Goal: Task Accomplishment & Management: Manage account settings

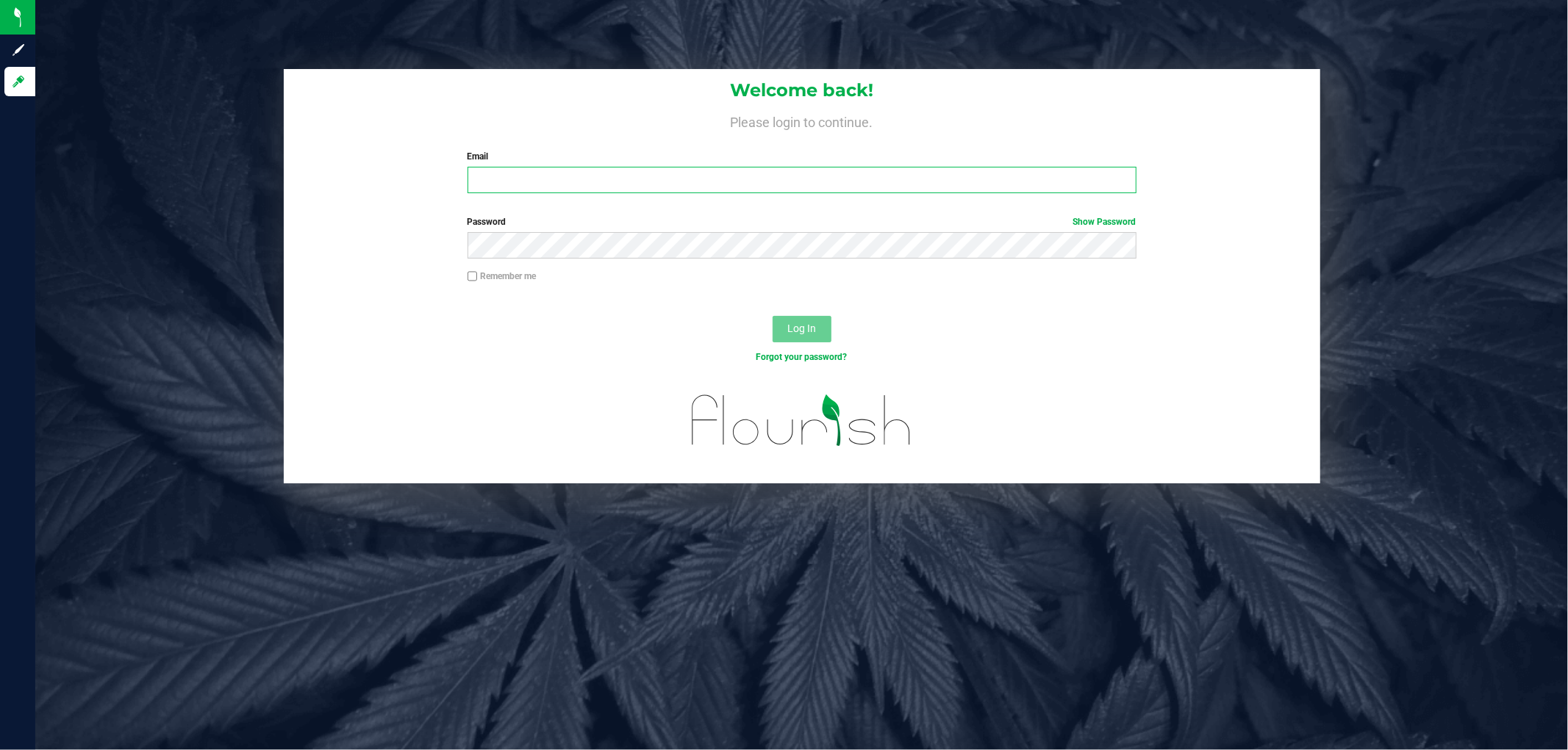
click at [591, 179] on input "Email" at bounding box center [802, 179] width 669 height 26
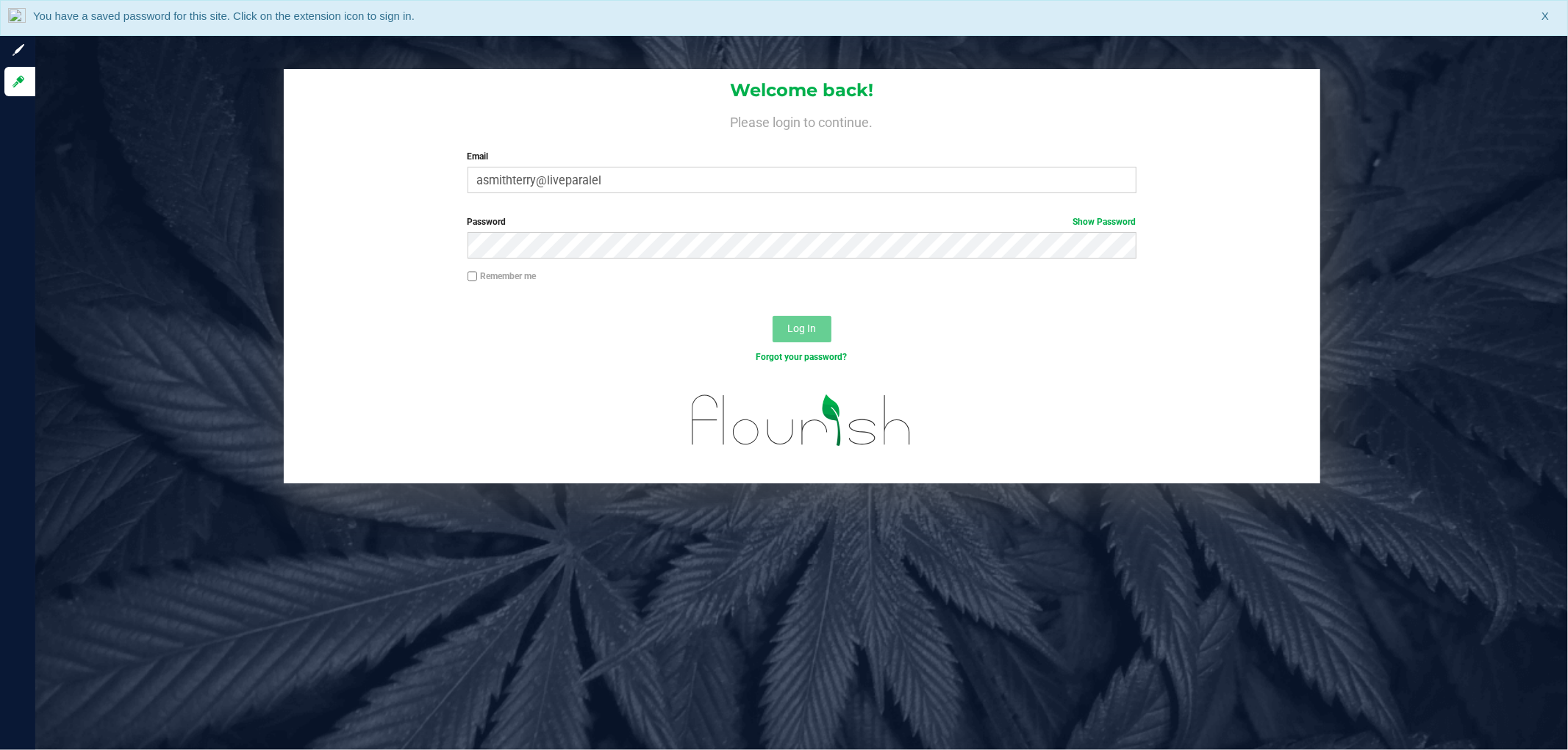
click at [588, 469] on div at bounding box center [802, 431] width 1037 height 104
click at [865, 519] on div "Welcome back! Please login to continue. Email asmithterry@liveparalel Required …" at bounding box center [801, 375] width 1533 height 750
click at [746, 186] on input "asmithterry@liveparalel" at bounding box center [802, 179] width 669 height 26
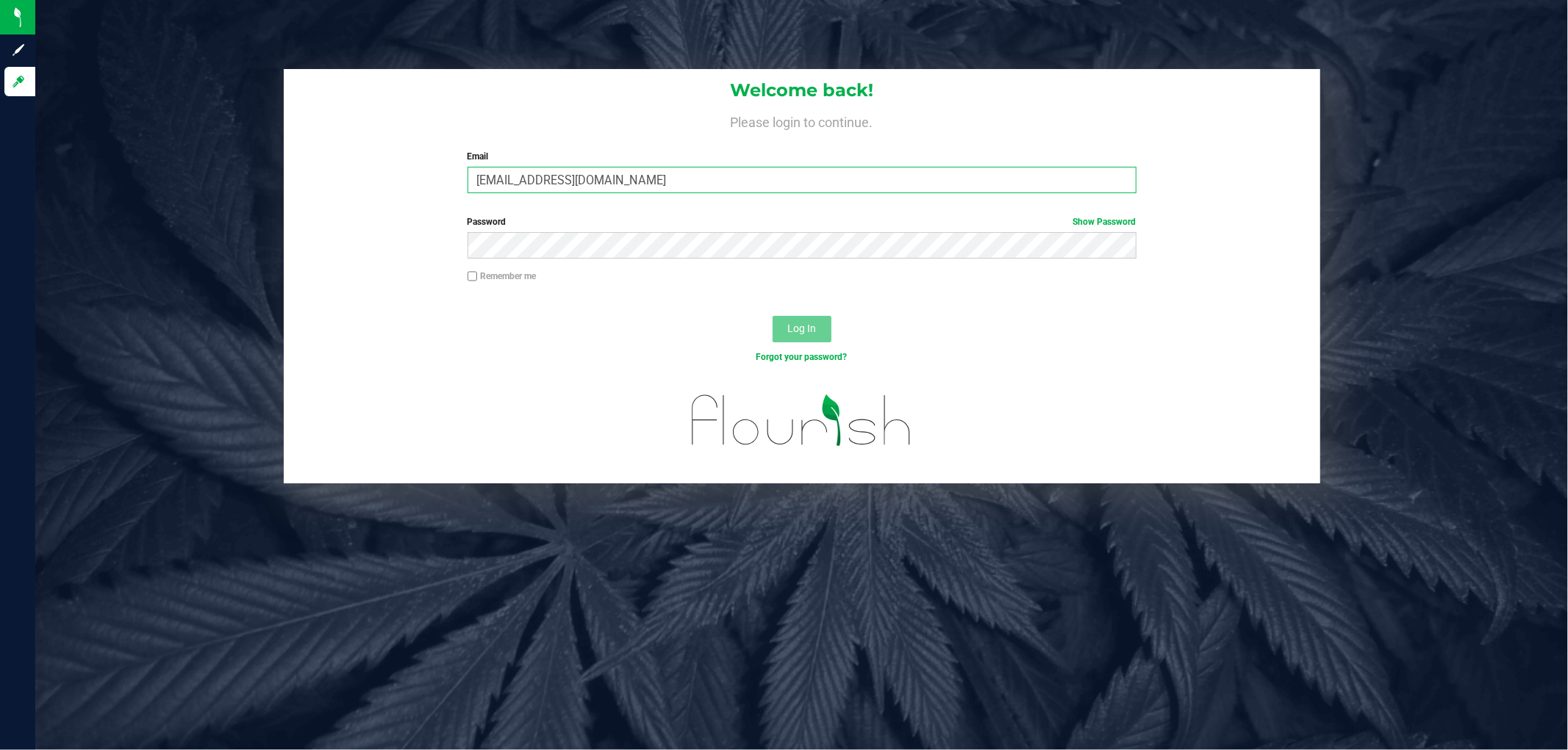
type input "[EMAIL_ADDRESS][DOMAIN_NAME]"
click at [772, 316] on button "Log In" at bounding box center [802, 329] width 59 height 26
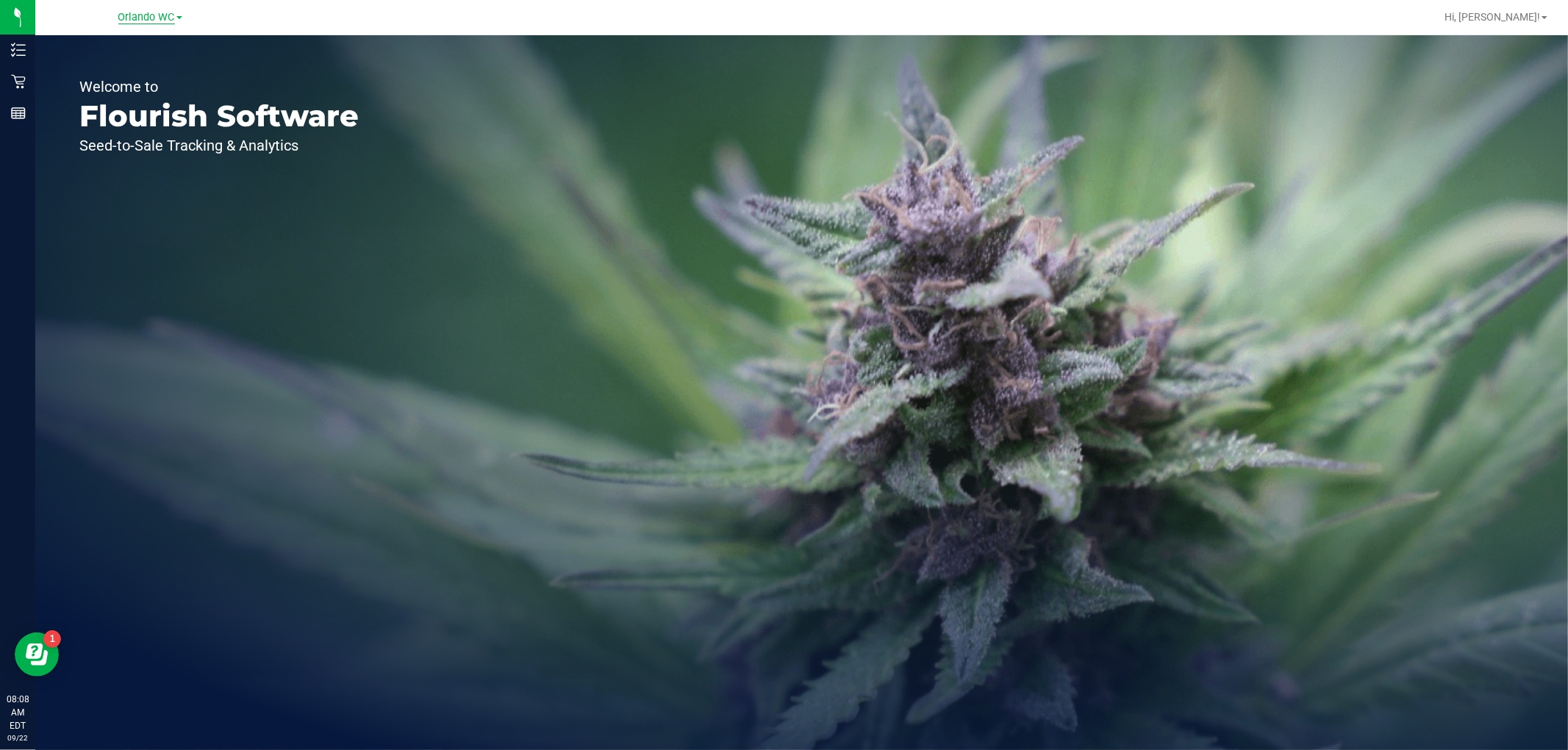
click at [131, 15] on span "Orlando WC" at bounding box center [146, 17] width 56 height 13
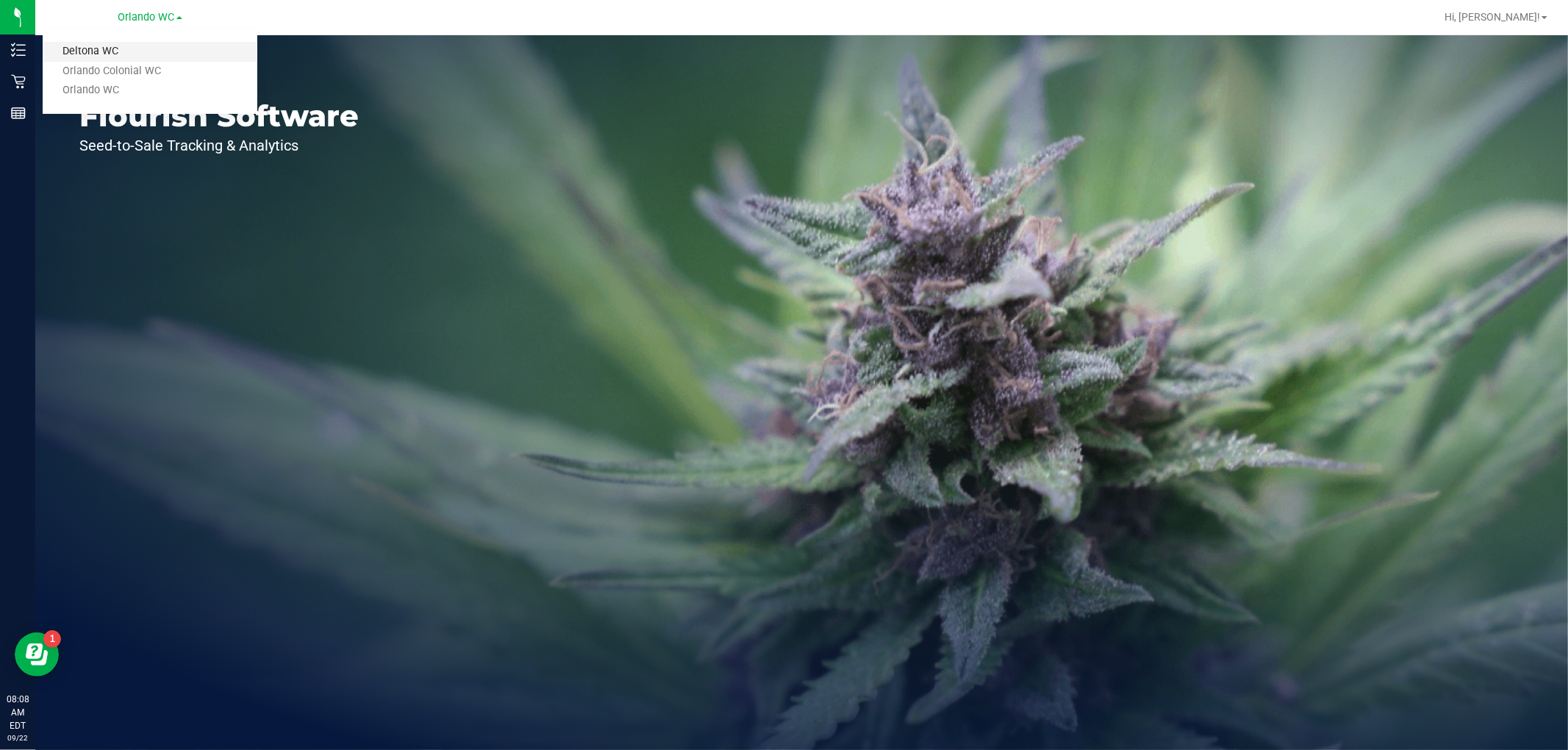
click at [99, 50] on link "Deltona WC" at bounding box center [150, 52] width 214 height 20
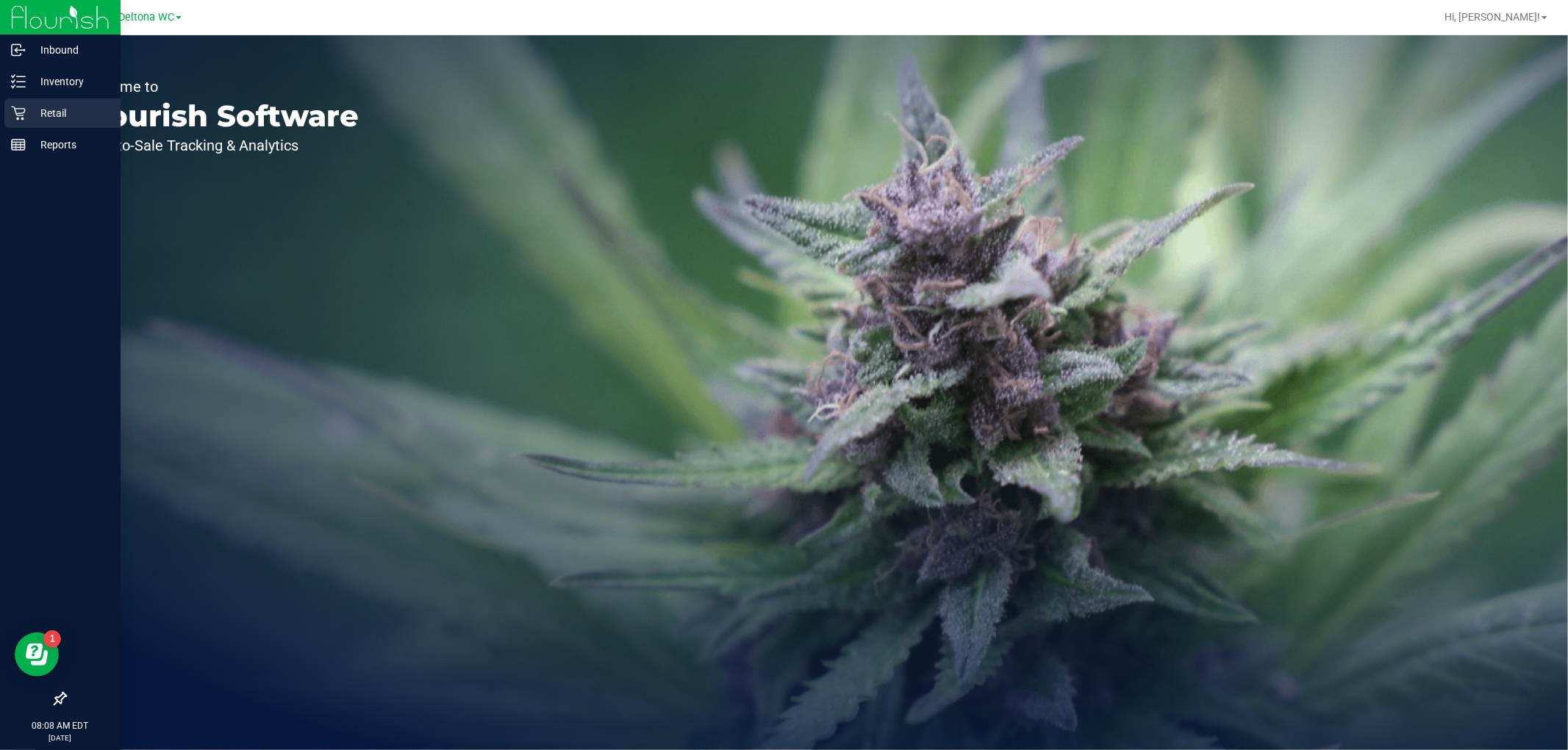
click at [21, 108] on icon at bounding box center [18, 113] width 14 height 14
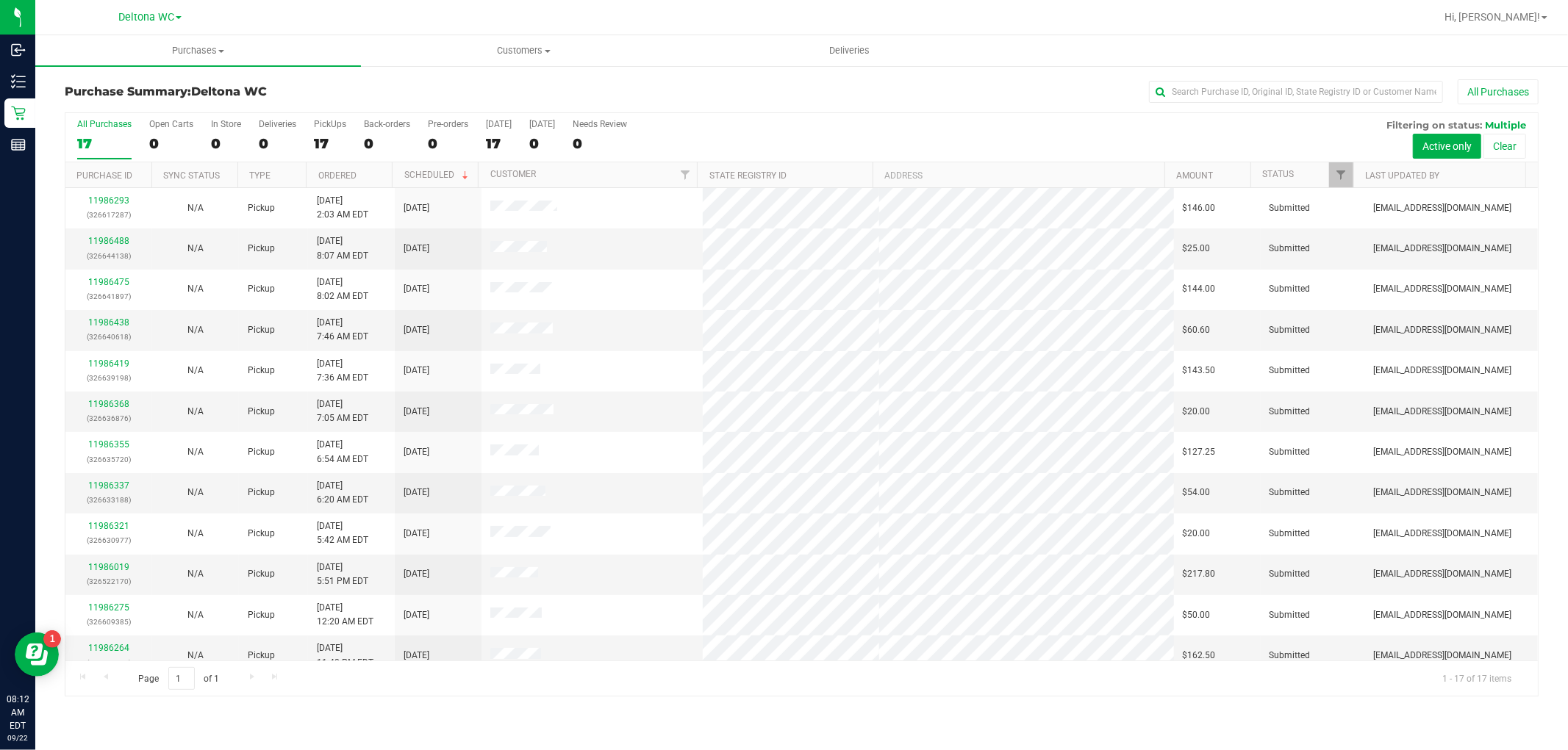
click at [362, 170] on th "Ordered" at bounding box center [349, 175] width 86 height 25
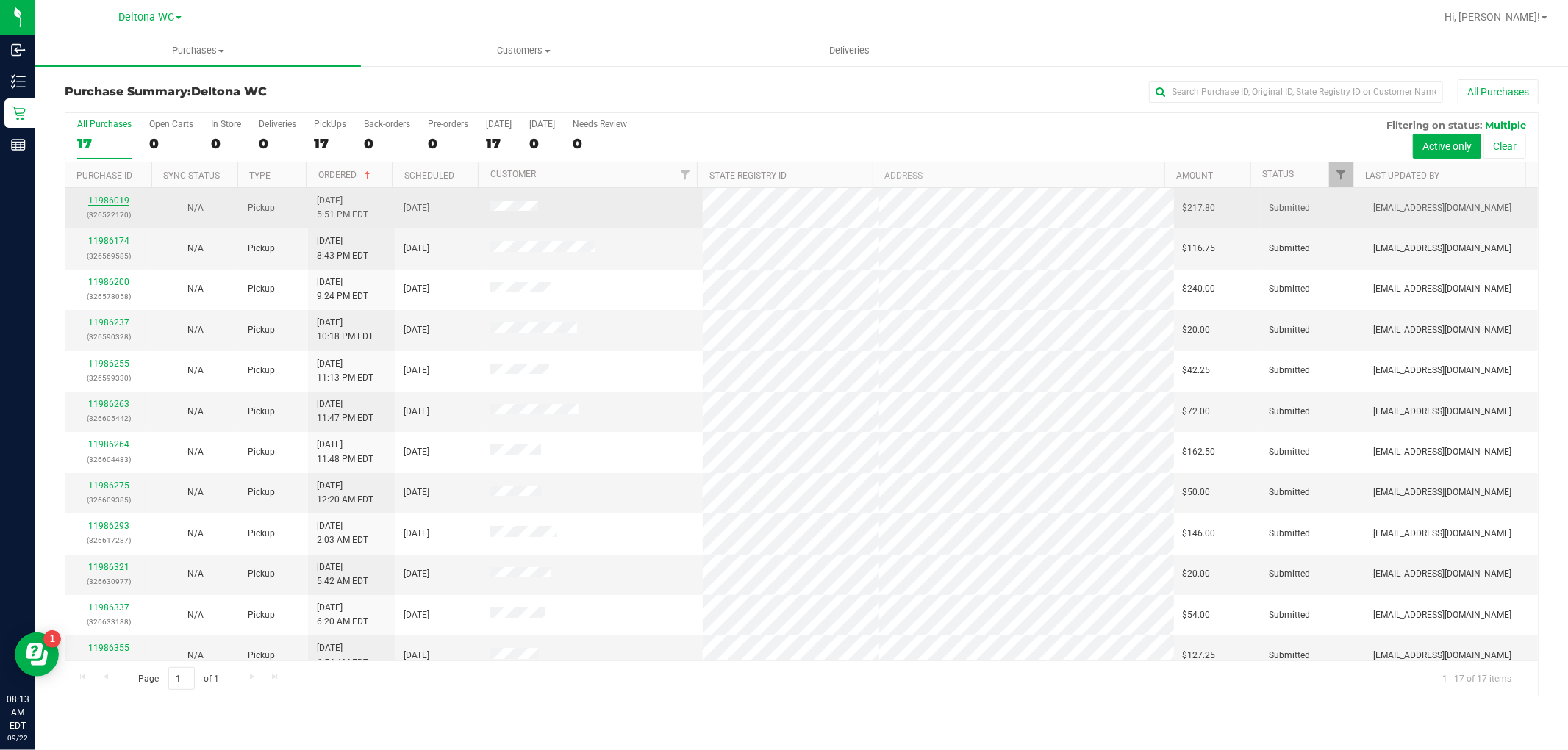
click at [115, 200] on link "11986019" at bounding box center [109, 200] width 41 height 10
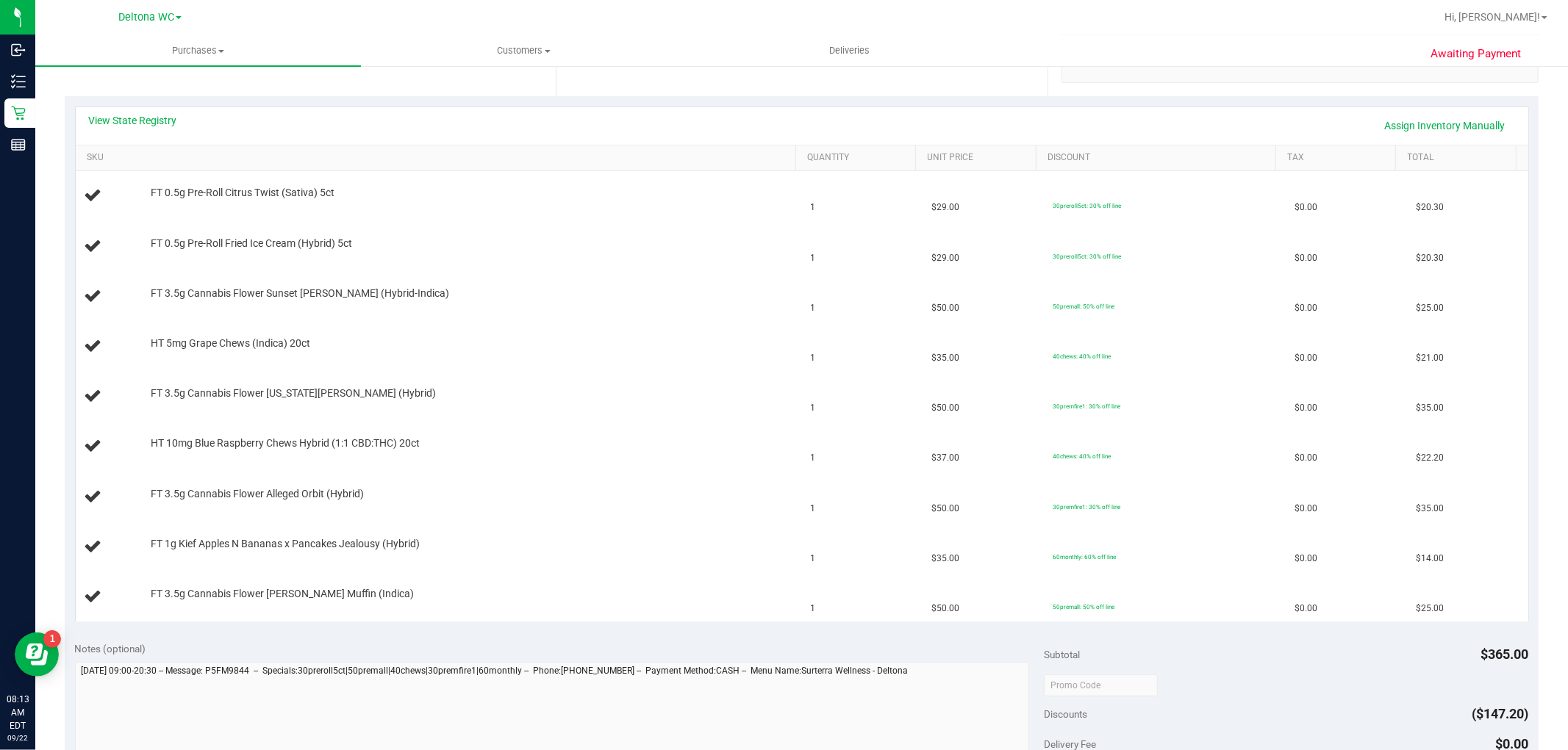
scroll to position [326, 0]
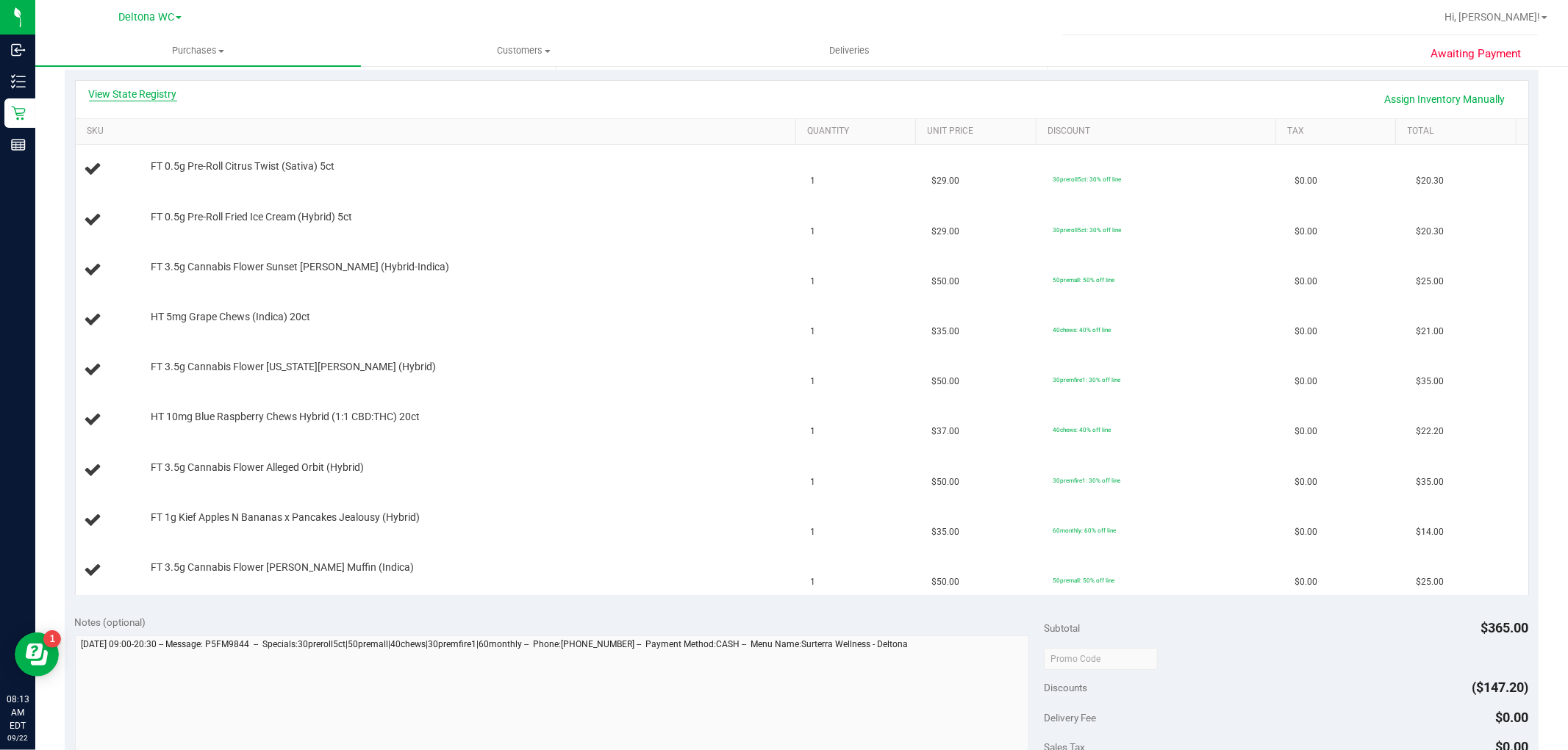
click at [148, 91] on link "View State Registry" at bounding box center [133, 94] width 88 height 15
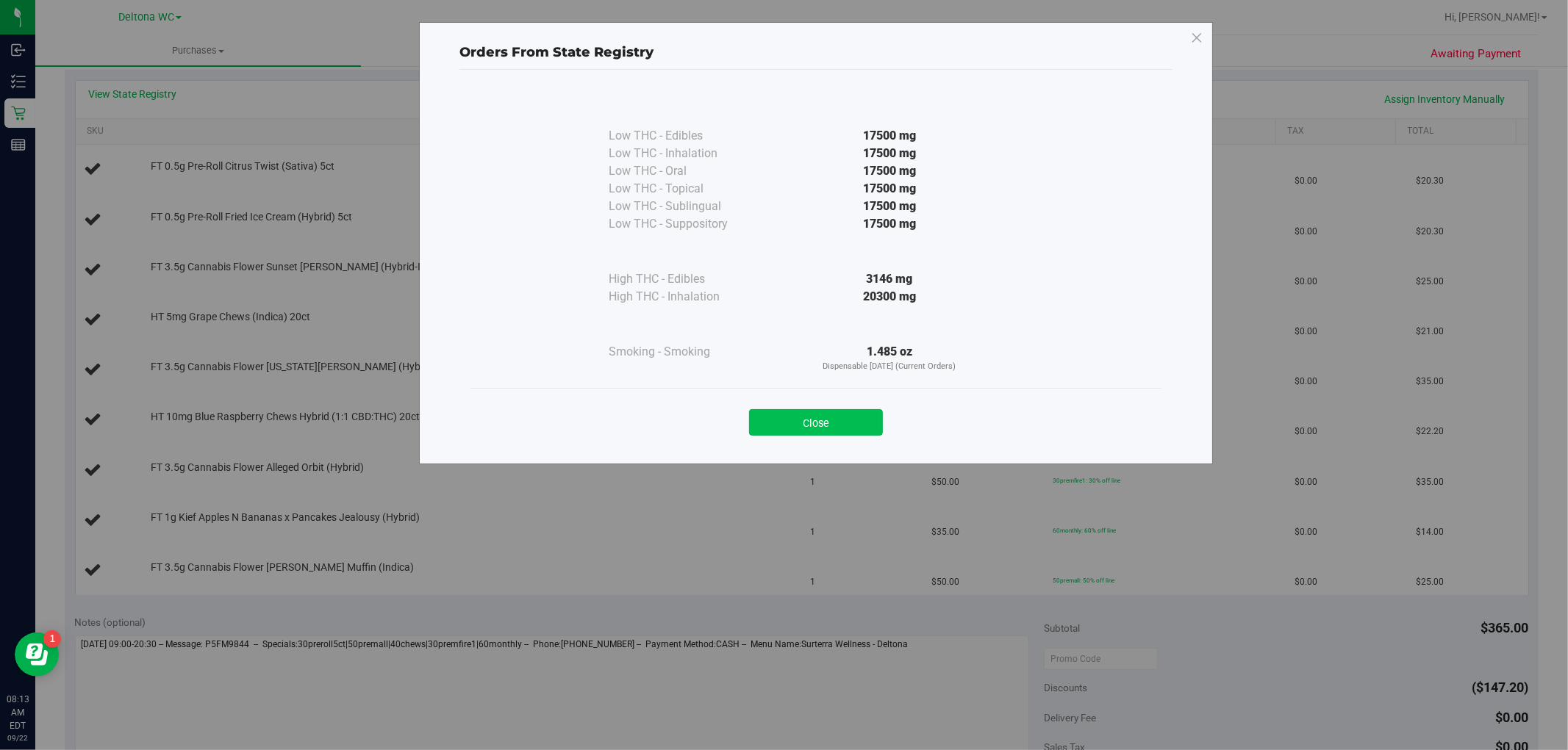
click at [805, 434] on button "Close" at bounding box center [816, 422] width 134 height 26
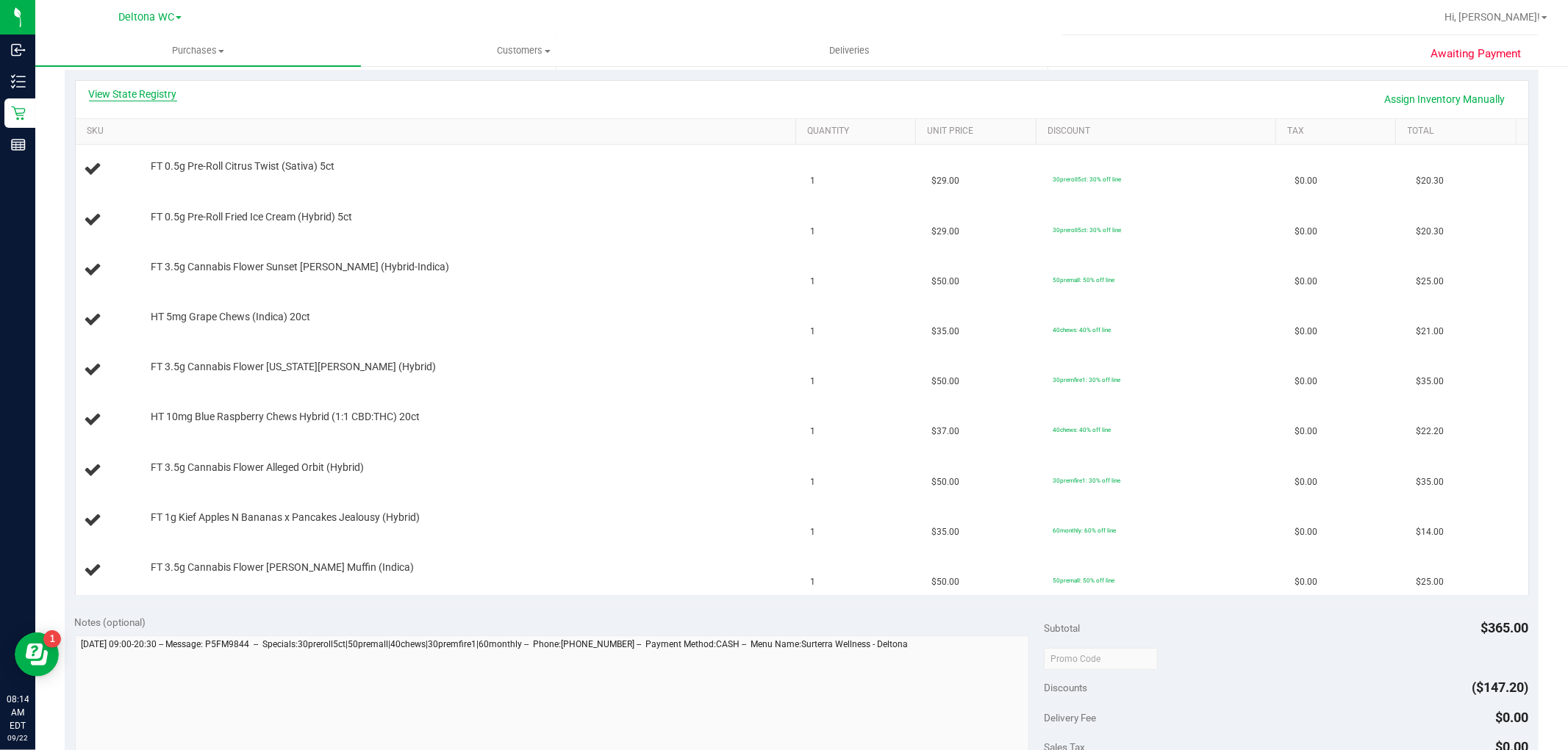
click at [159, 94] on link "View State Registry" at bounding box center [133, 94] width 88 height 15
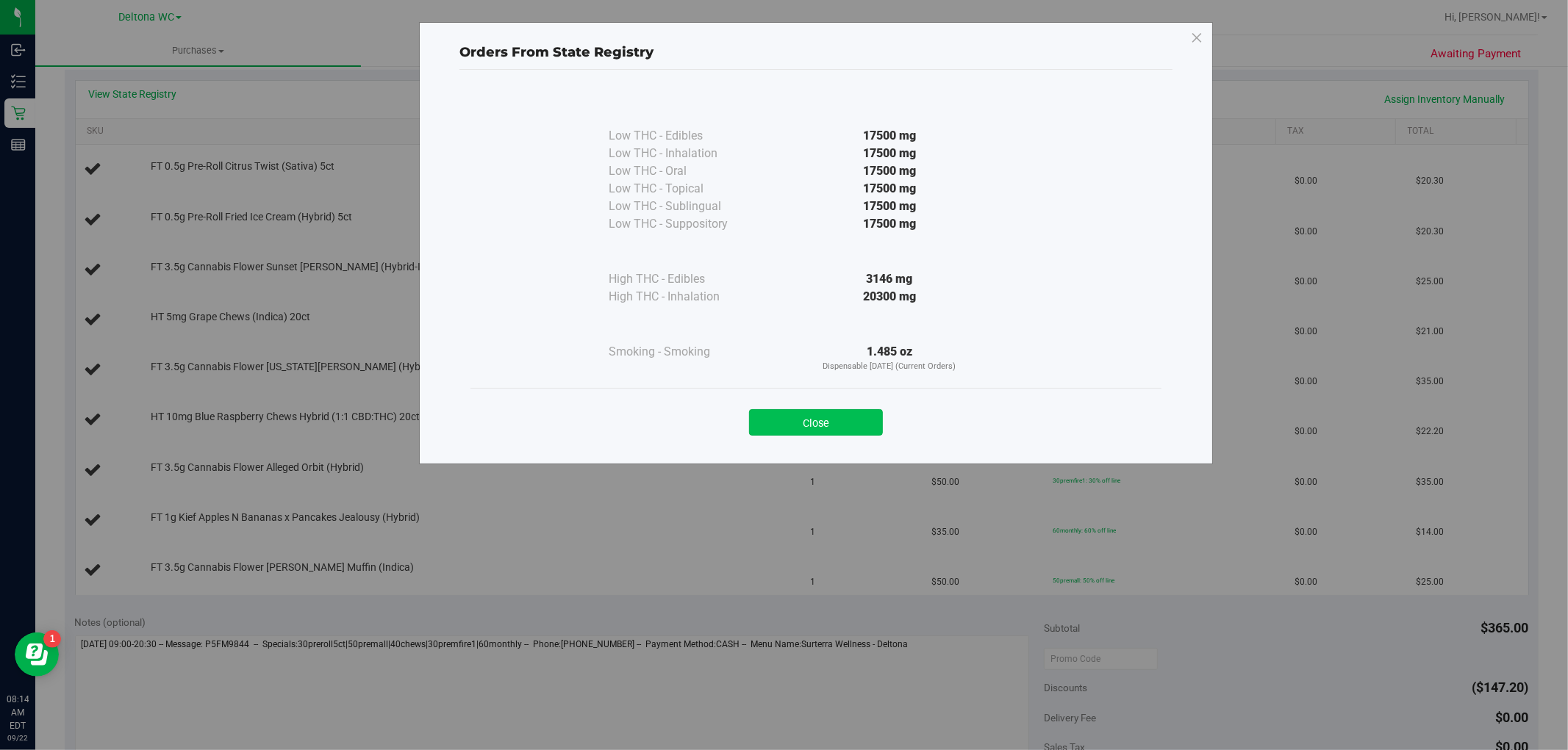
click at [858, 417] on button "Close" at bounding box center [816, 422] width 134 height 26
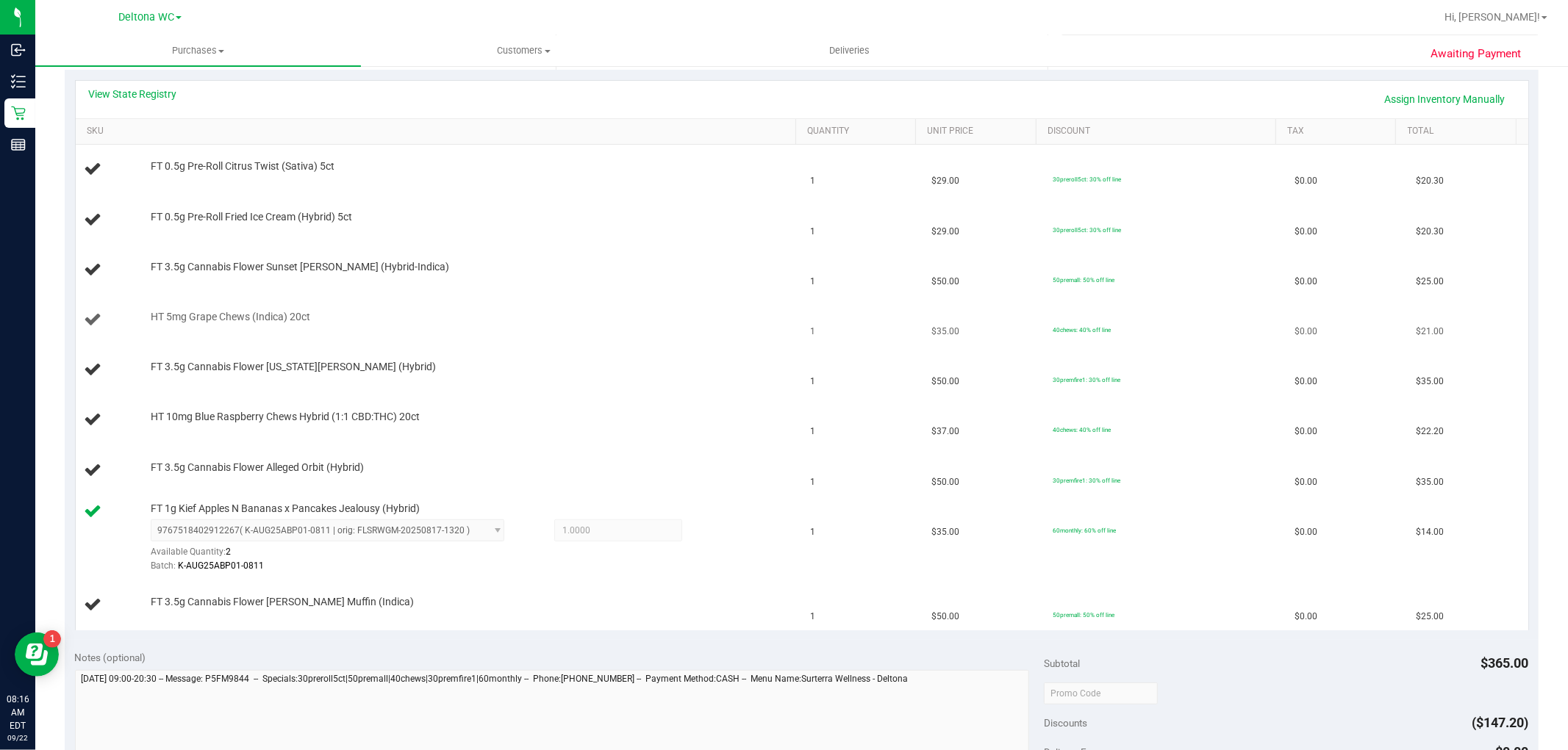
click at [245, 316] on span "HT 5mg Grape Chews (Indica) 20ct" at bounding box center [230, 317] width 160 height 14
copy div "HT 5mg Grape Chews (Indica) 20ct"
click at [600, 340] on td "HT 5mg Grape Chews (Indica) 20ct" at bounding box center [438, 320] width 726 height 50
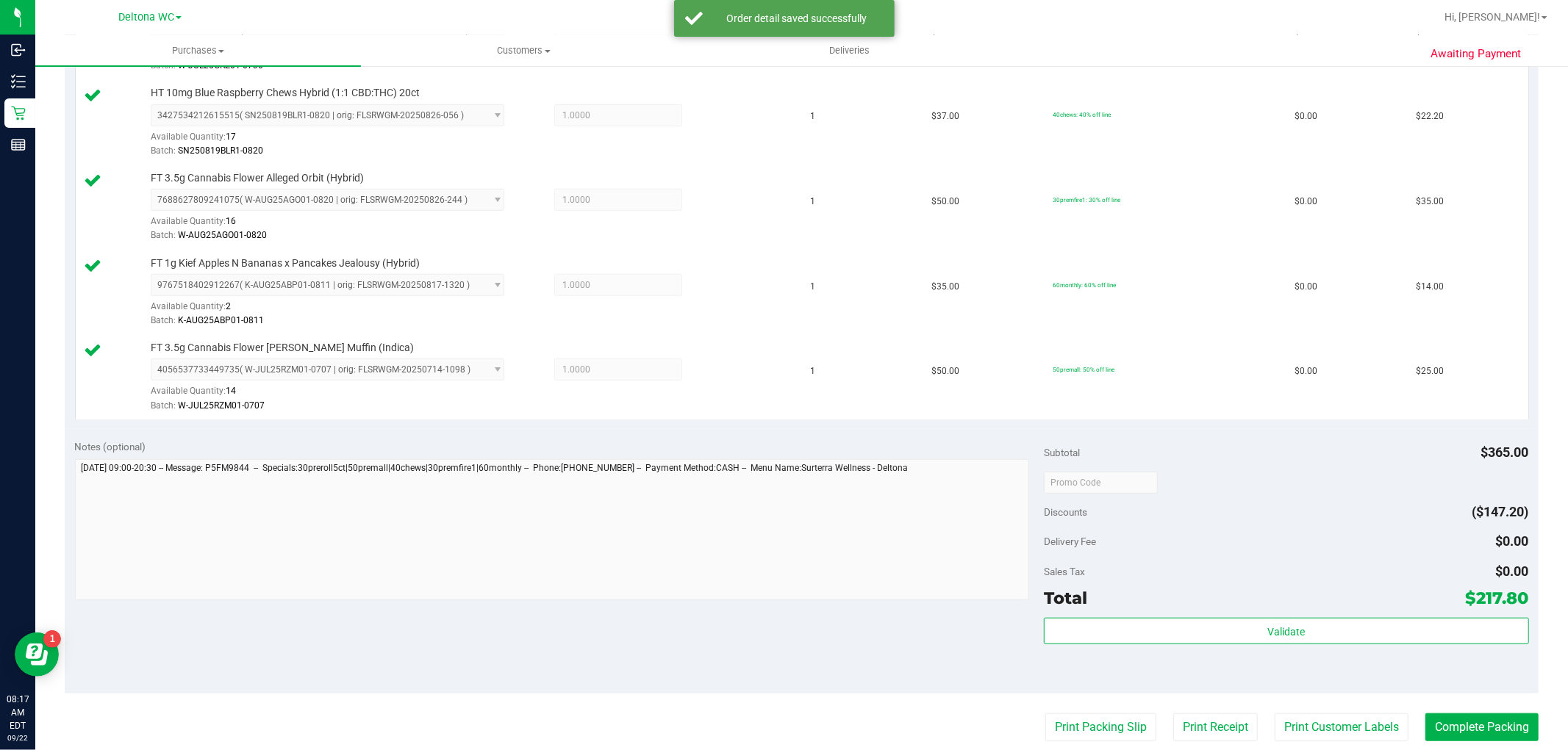
scroll to position [817, 0]
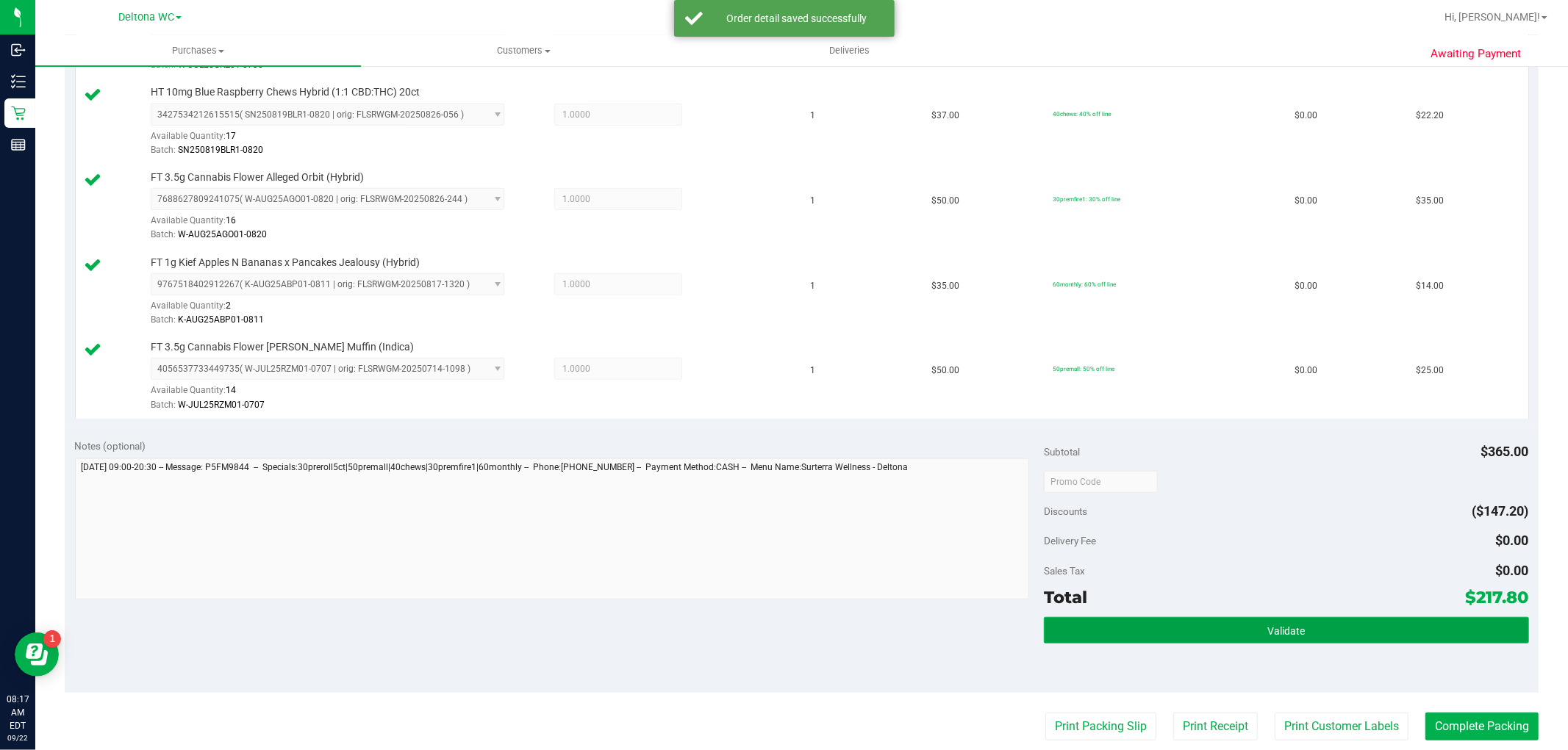
click at [1267, 637] on span "Validate" at bounding box center [1285, 631] width 37 height 12
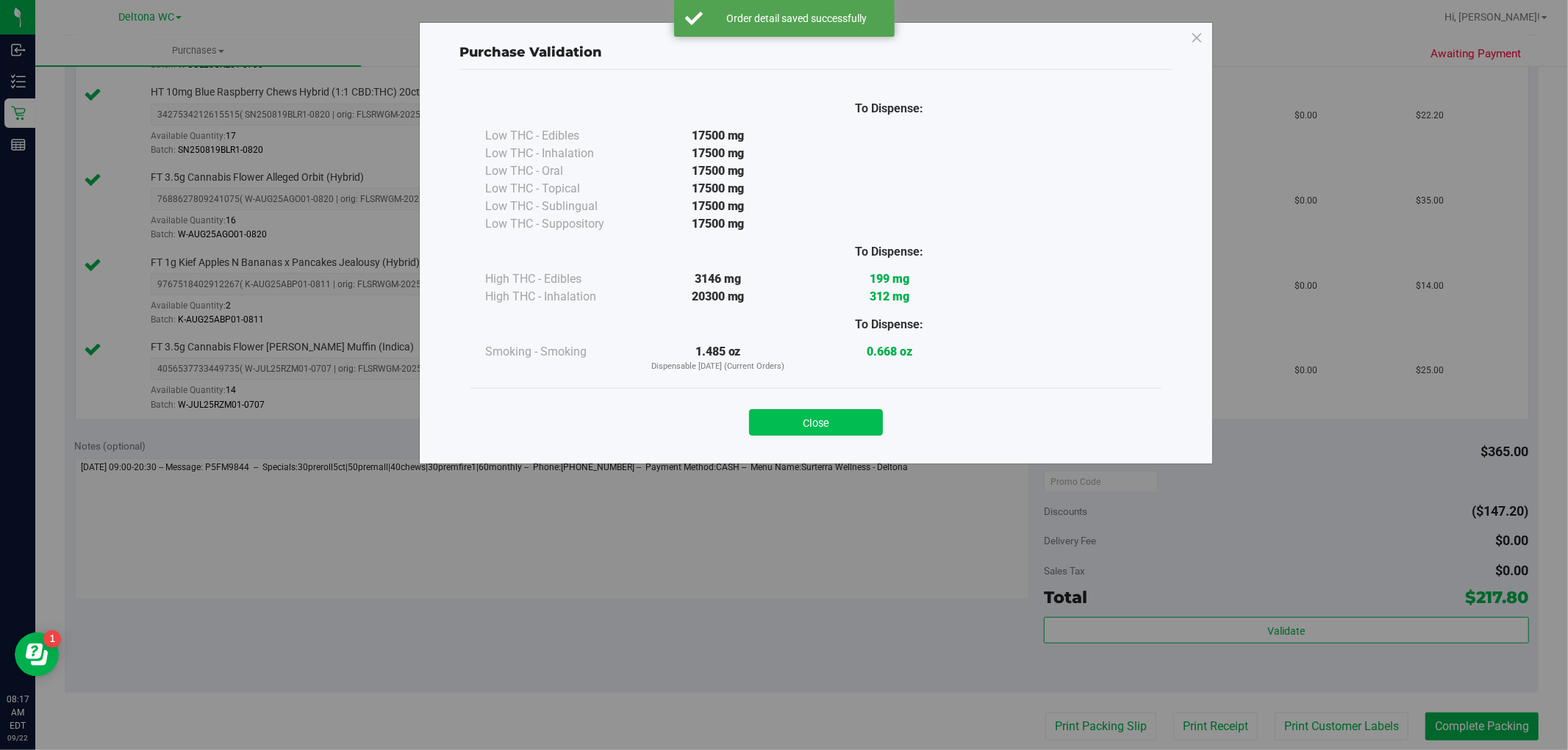
click at [828, 422] on button "Close" at bounding box center [816, 422] width 134 height 26
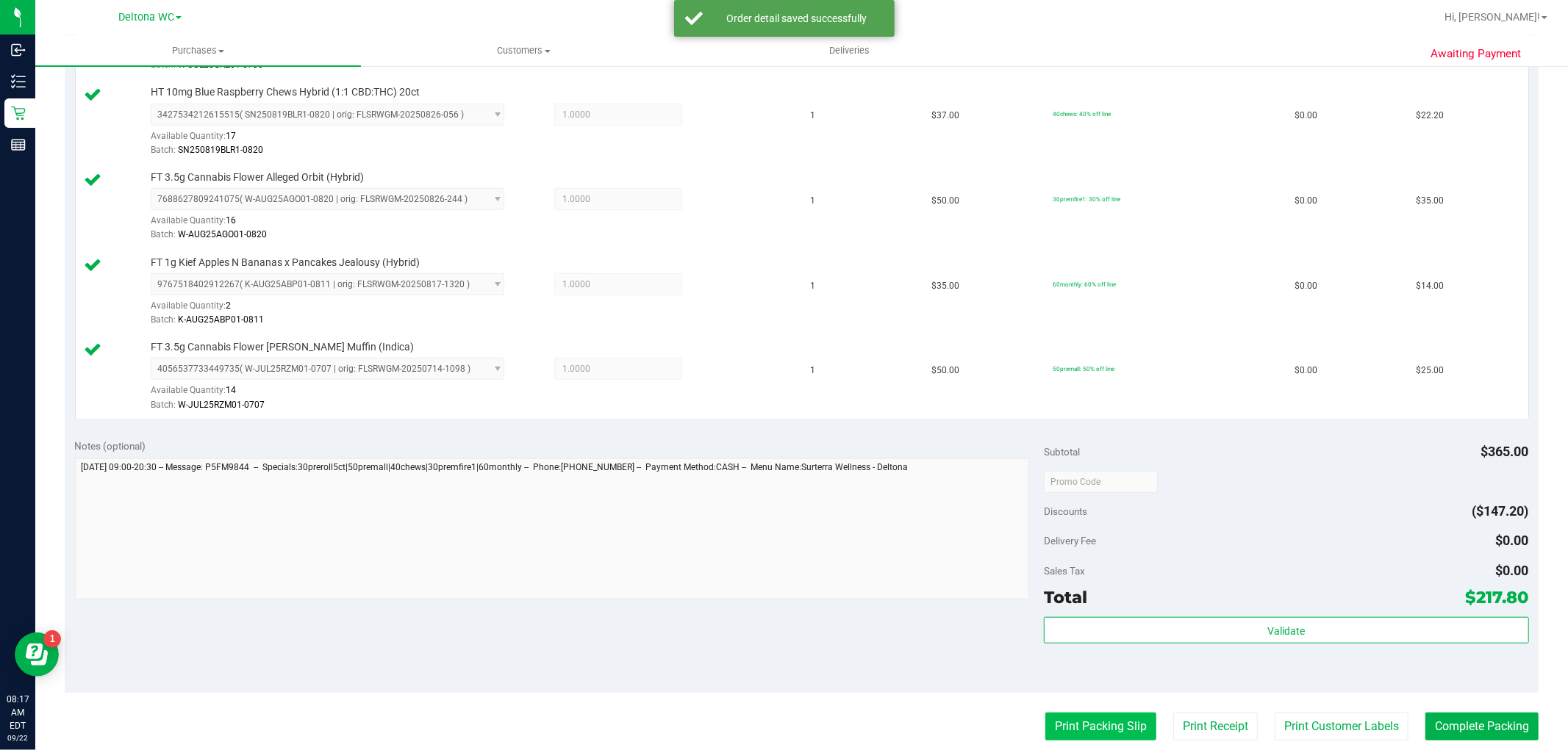
click at [1113, 729] on button "Print Packing Slip" at bounding box center [1101, 726] width 111 height 28
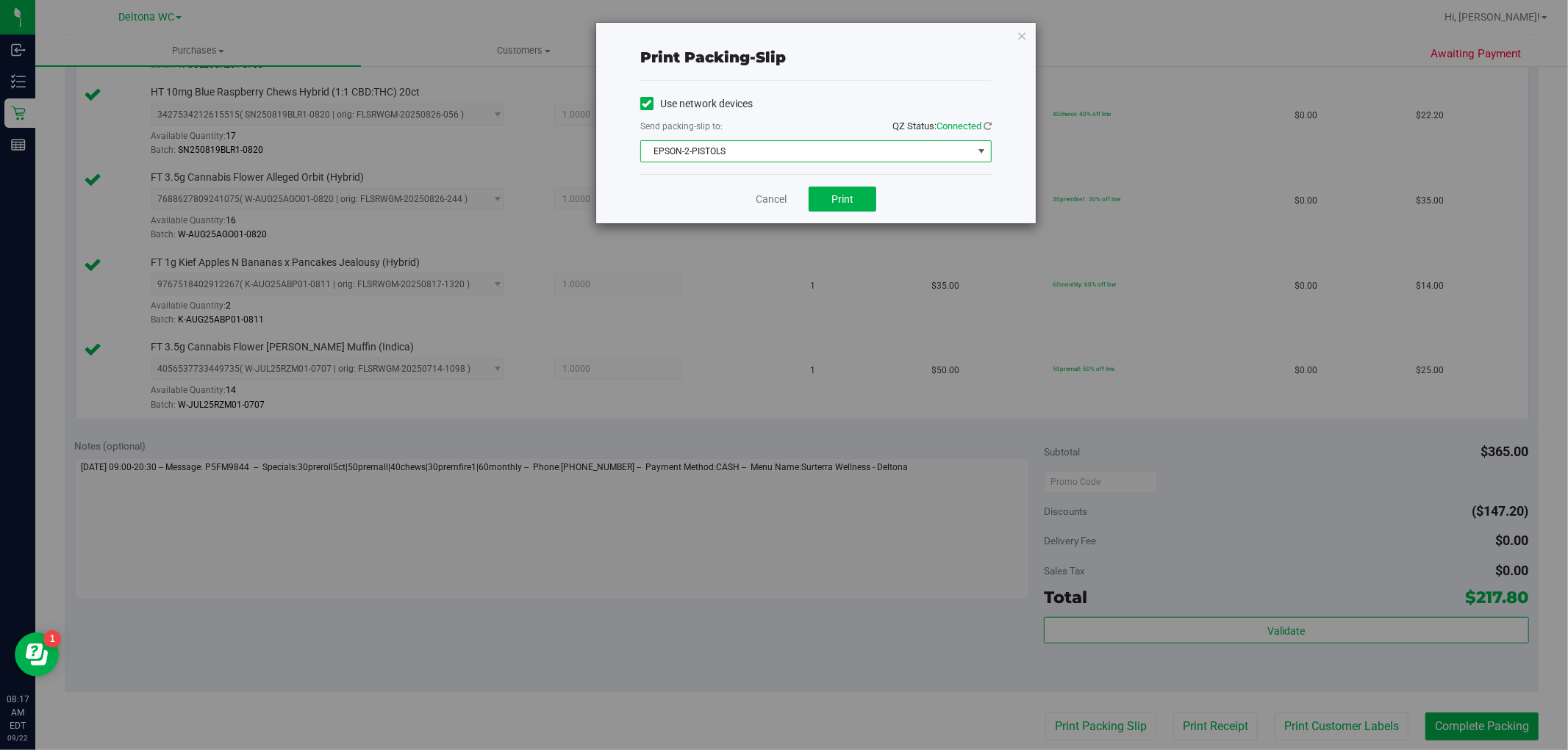
click at [821, 158] on span "EPSON-2-PISTOLS" at bounding box center [807, 152] width 332 height 21
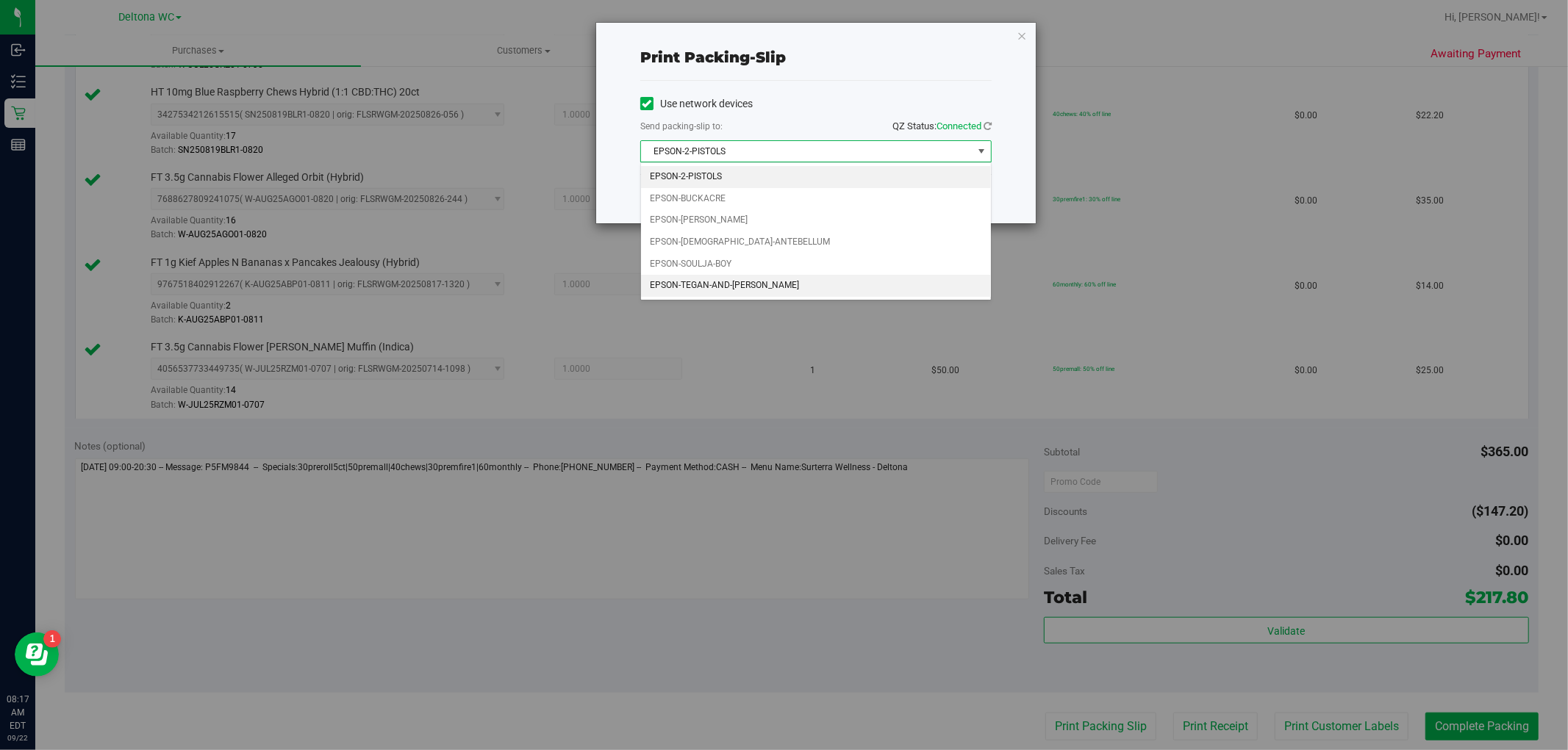
click at [759, 283] on li "EPSON-TEGAN-AND-[PERSON_NAME]" at bounding box center [816, 286] width 350 height 22
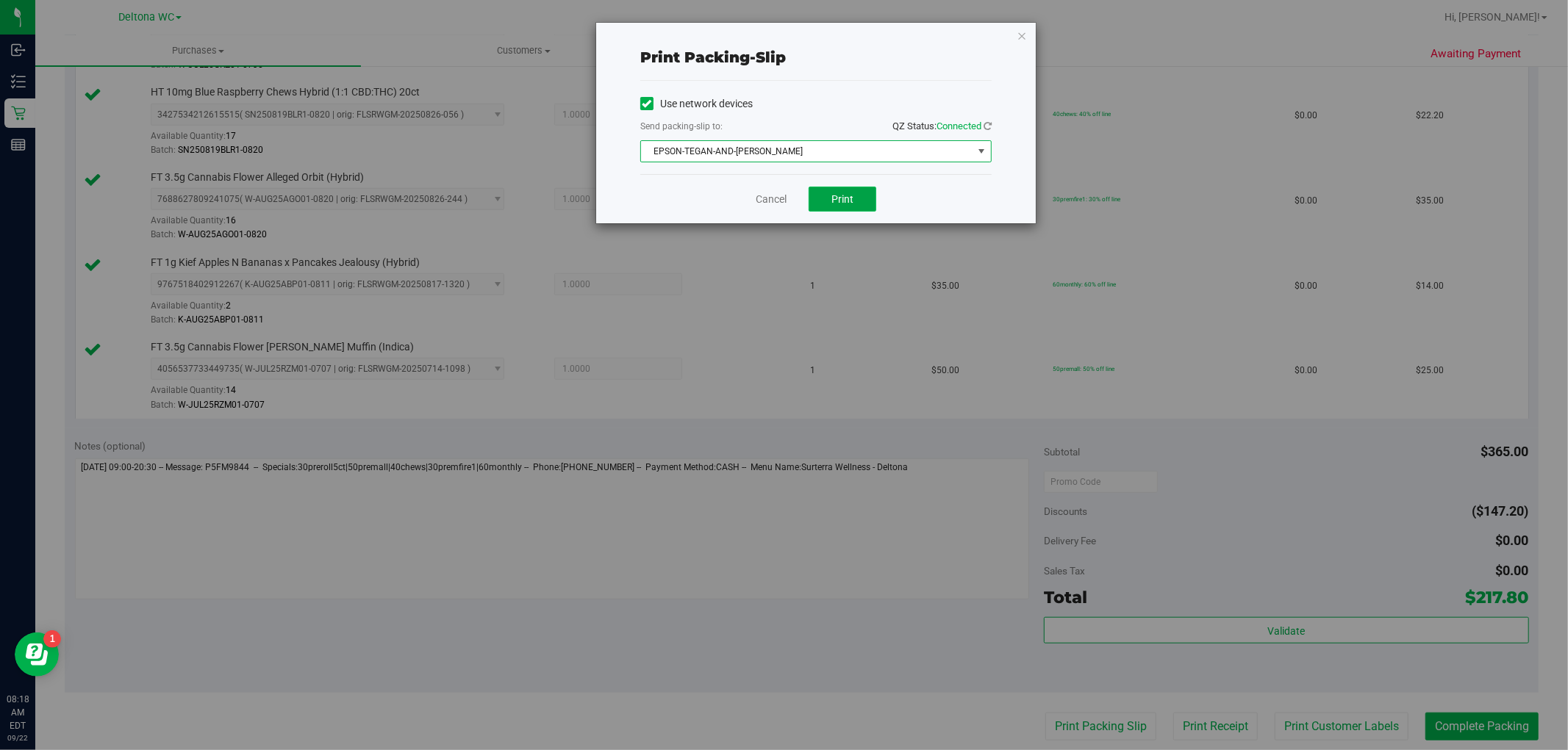
click at [822, 202] on button "Print" at bounding box center [842, 198] width 67 height 25
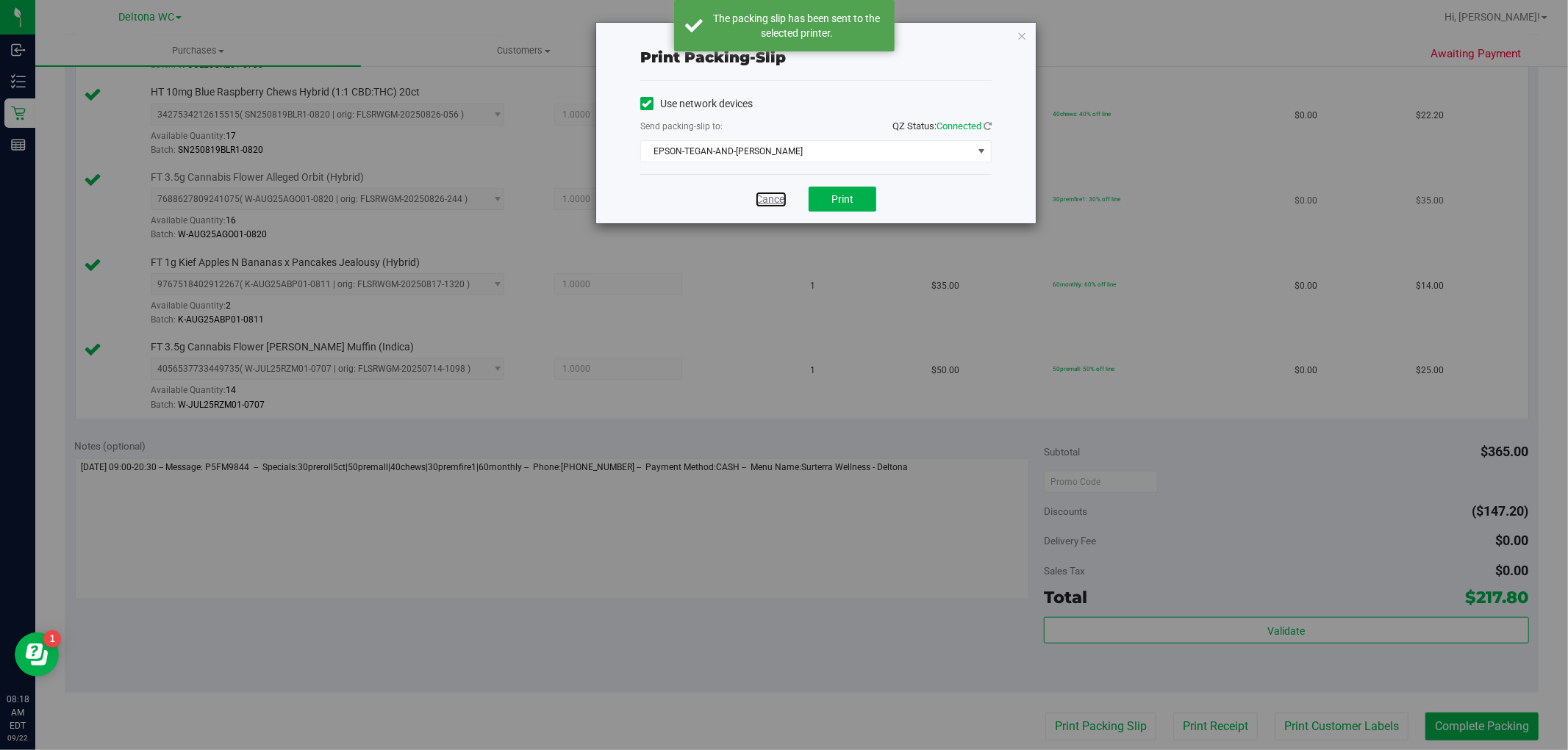
click at [769, 199] on link "Cancel" at bounding box center [771, 199] width 31 height 15
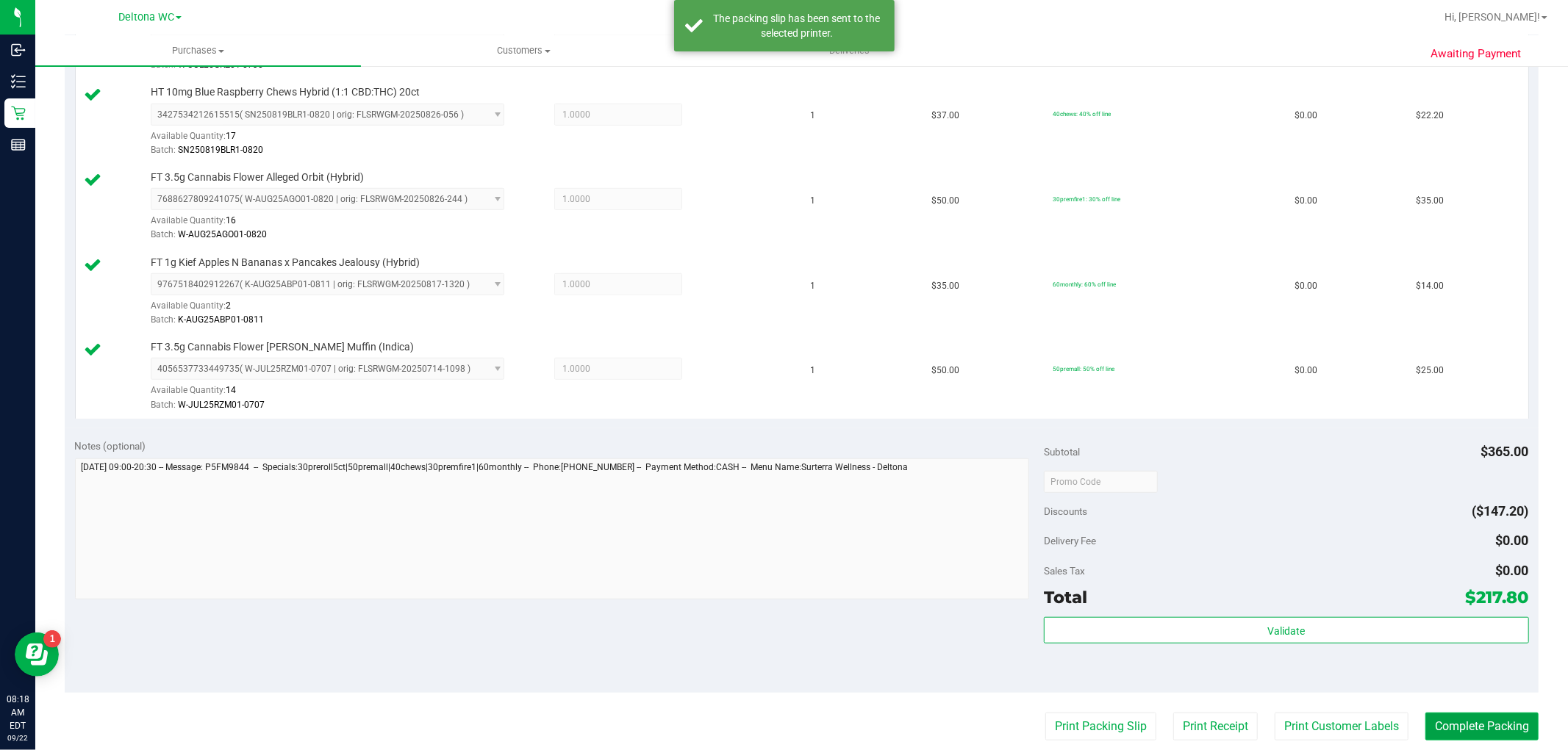
click at [1436, 721] on button "Complete Packing" at bounding box center [1482, 726] width 114 height 28
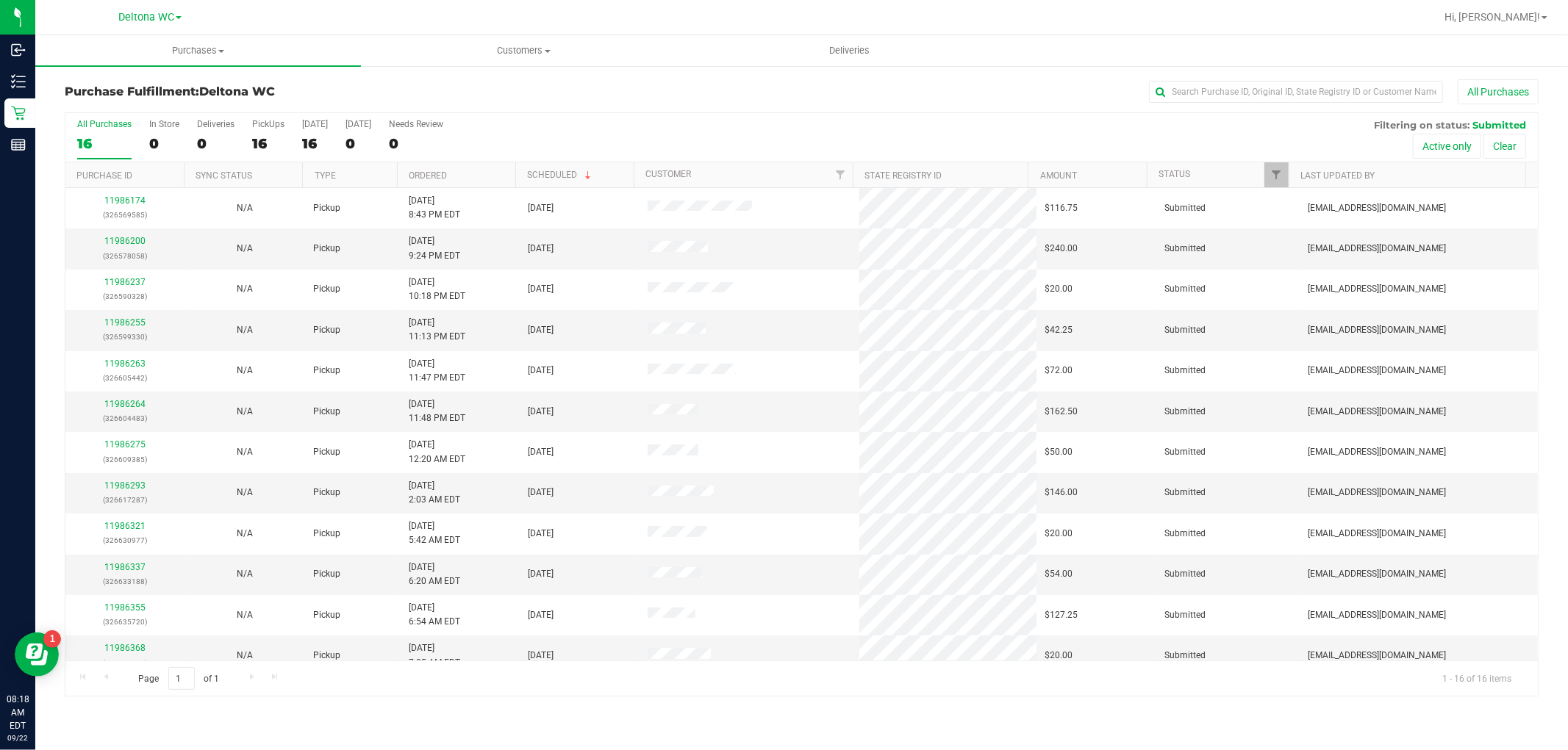
click at [457, 171] on th "Ordered" at bounding box center [456, 175] width 118 height 25
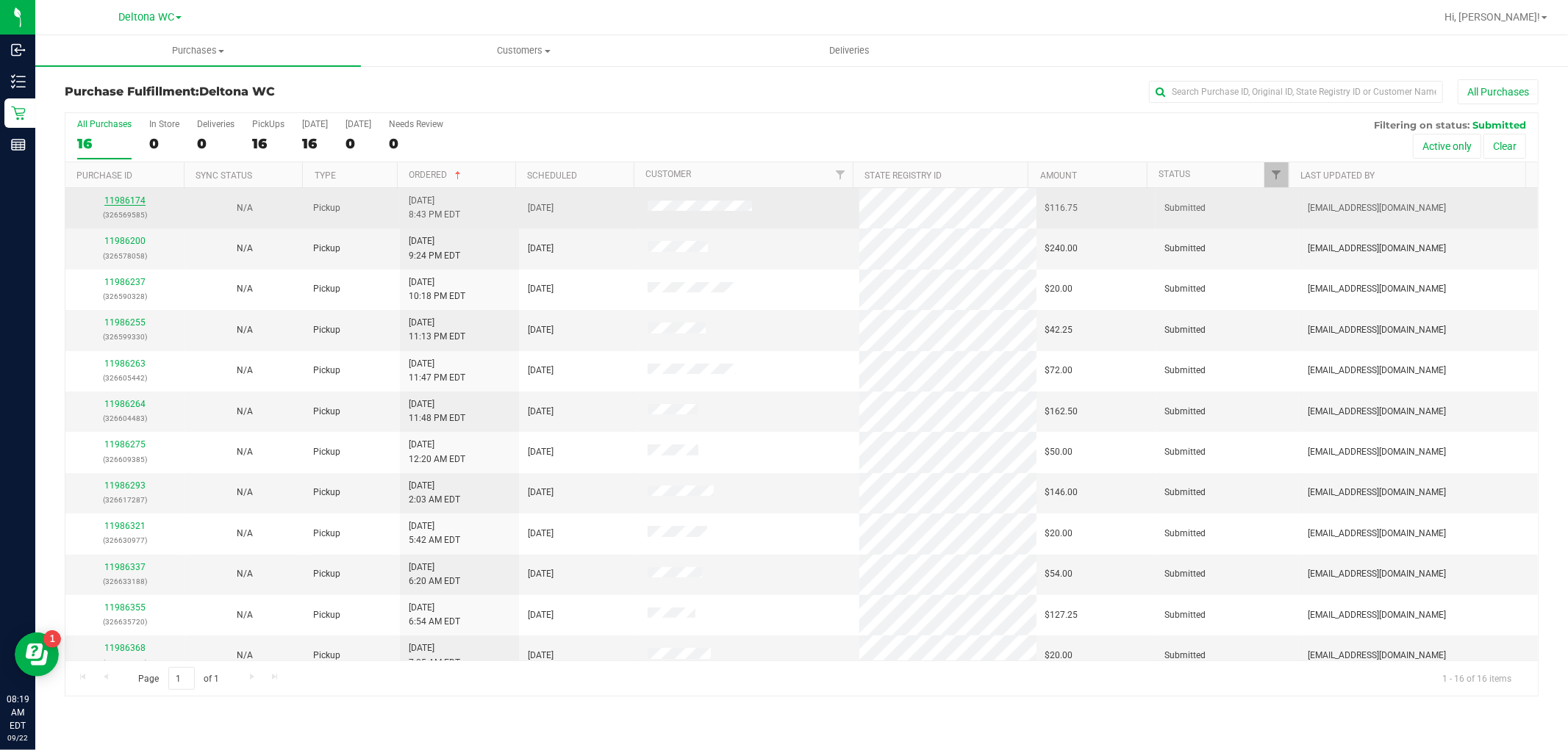
click at [124, 202] on link "11986174" at bounding box center [125, 200] width 41 height 10
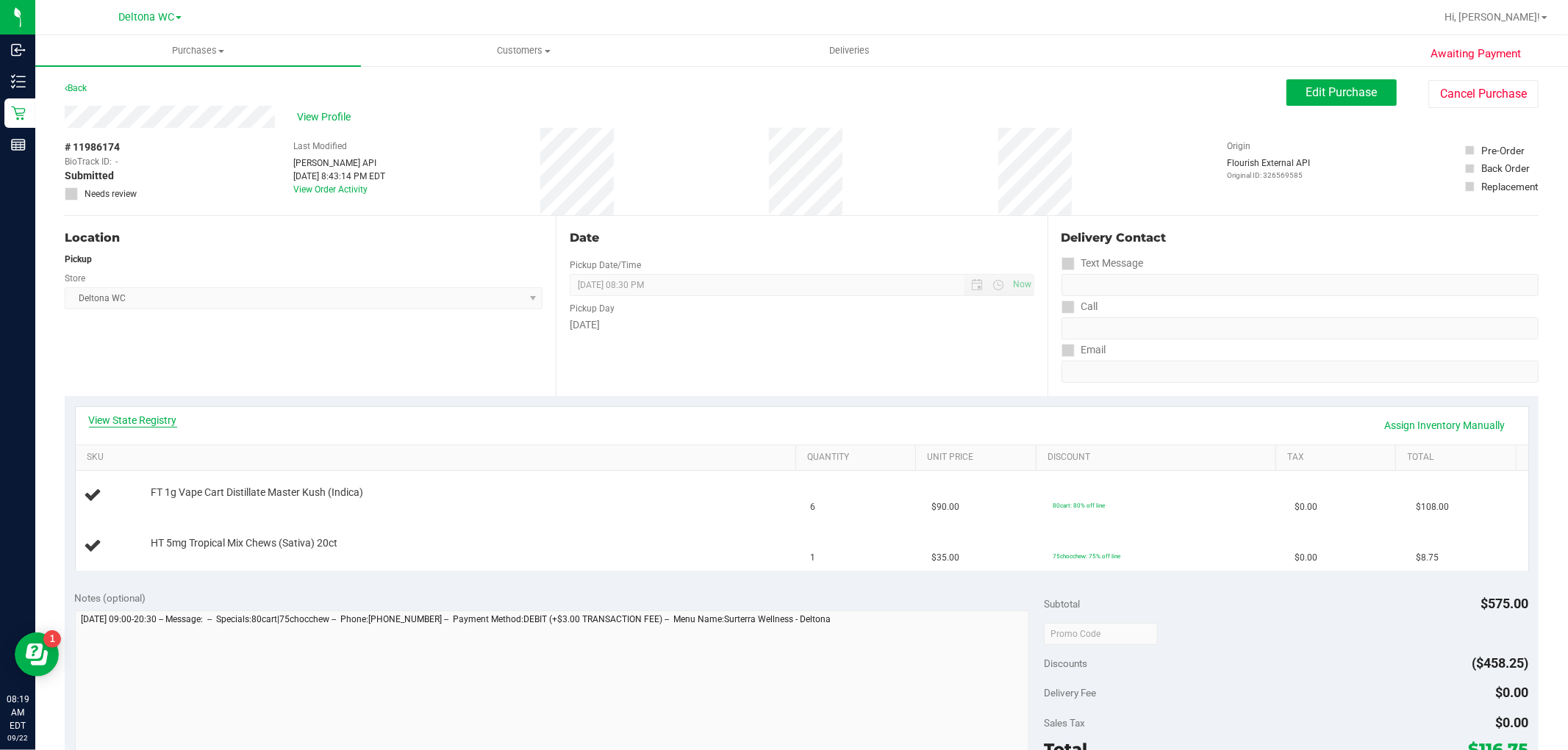
click at [116, 420] on link "View State Registry" at bounding box center [133, 420] width 88 height 15
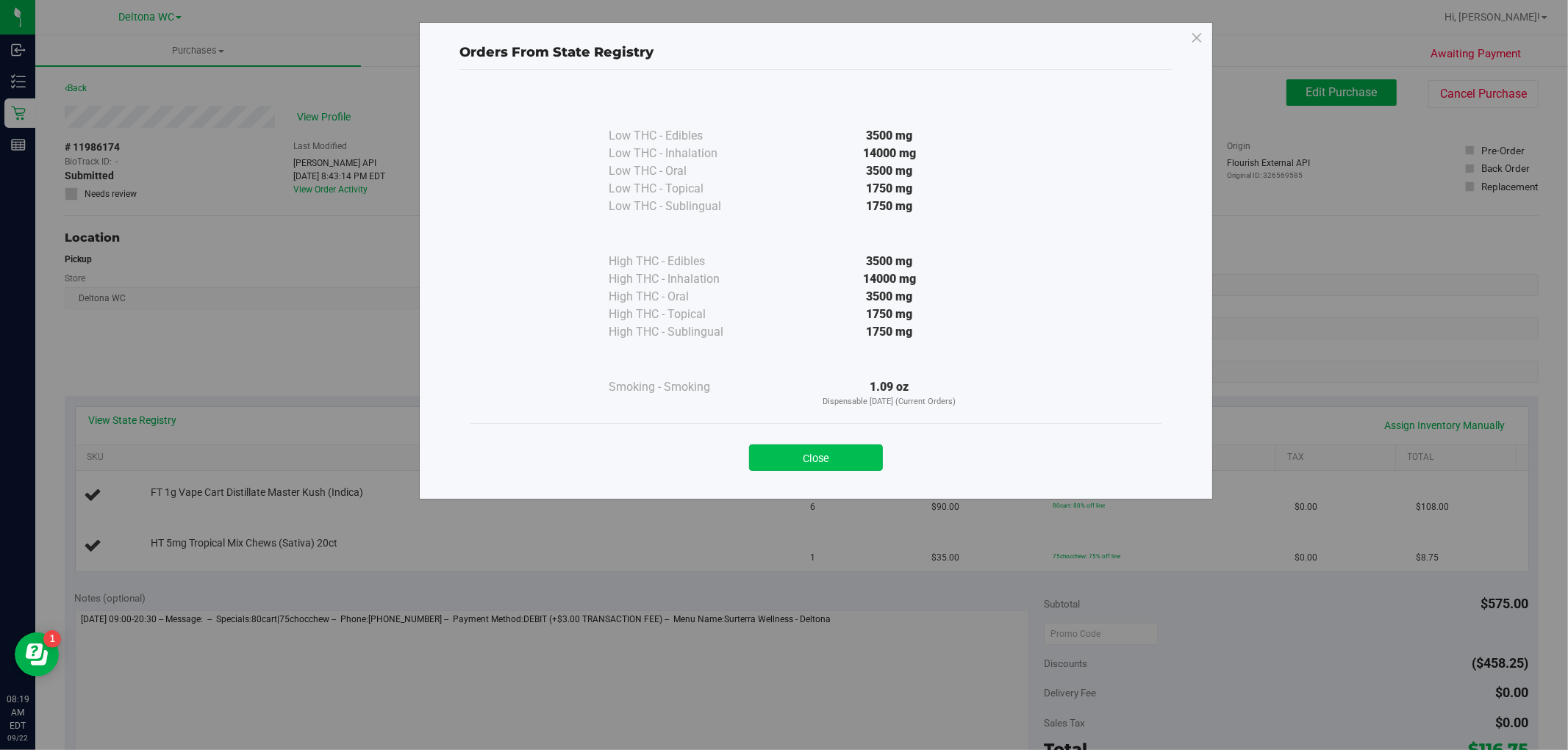
click at [861, 462] on button "Close" at bounding box center [816, 457] width 134 height 26
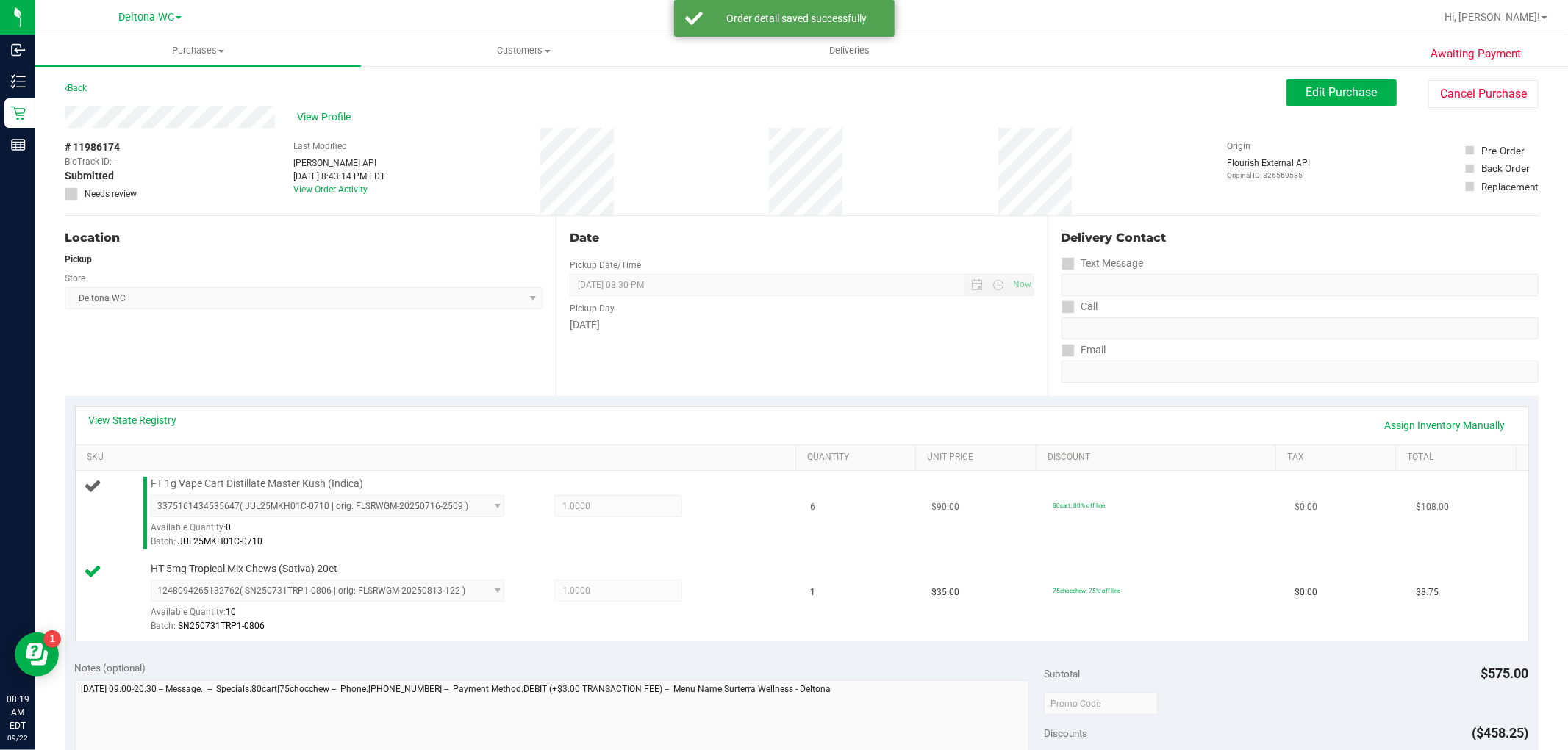
click at [260, 486] on span "FT 1g Vape Cart Distillate Master Kush (Indica)" at bounding box center [257, 484] width 213 height 14
copy div "FT 1g Vape Cart Distillate Master Kush (Indica)"
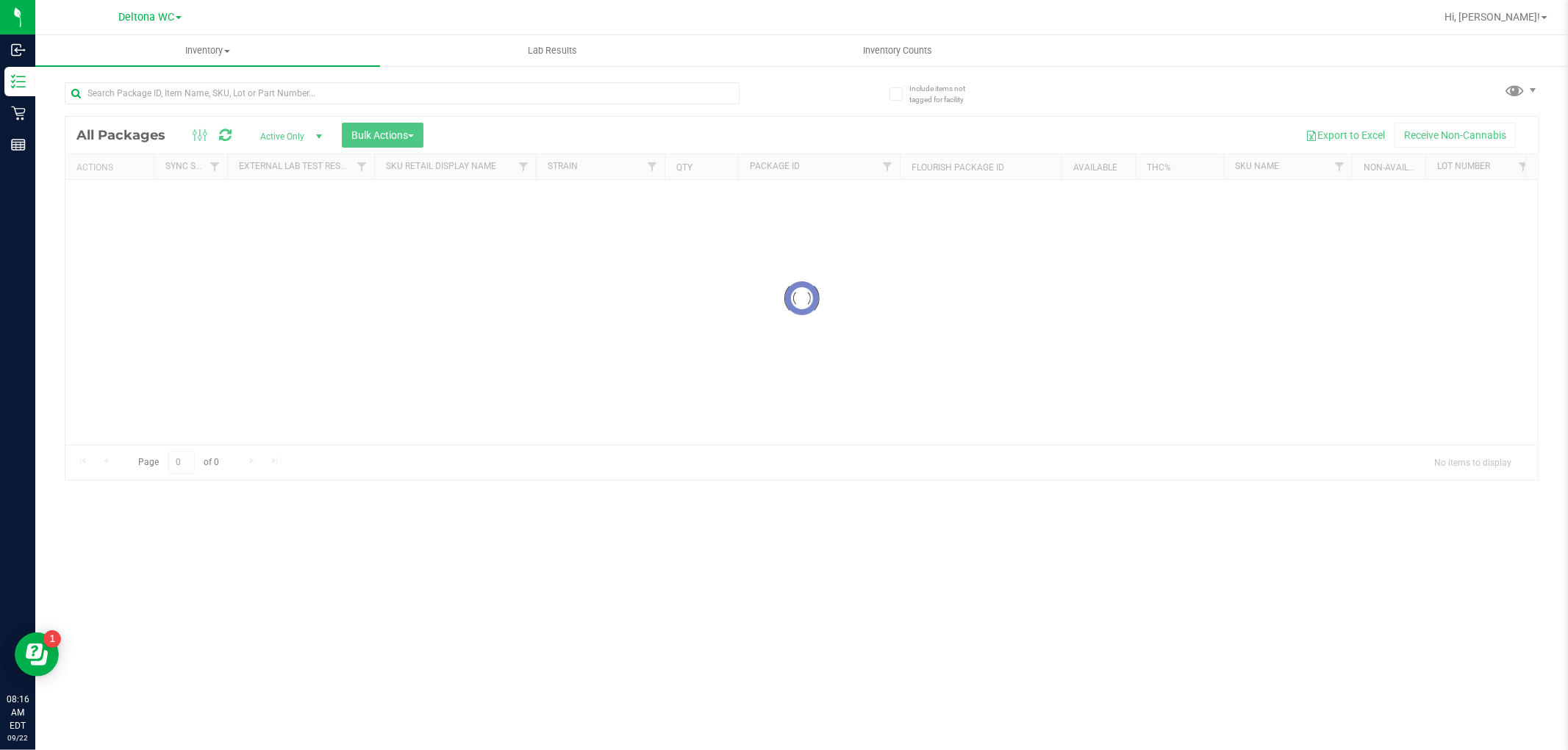
click at [324, 79] on div at bounding box center [433, 92] width 738 height 47
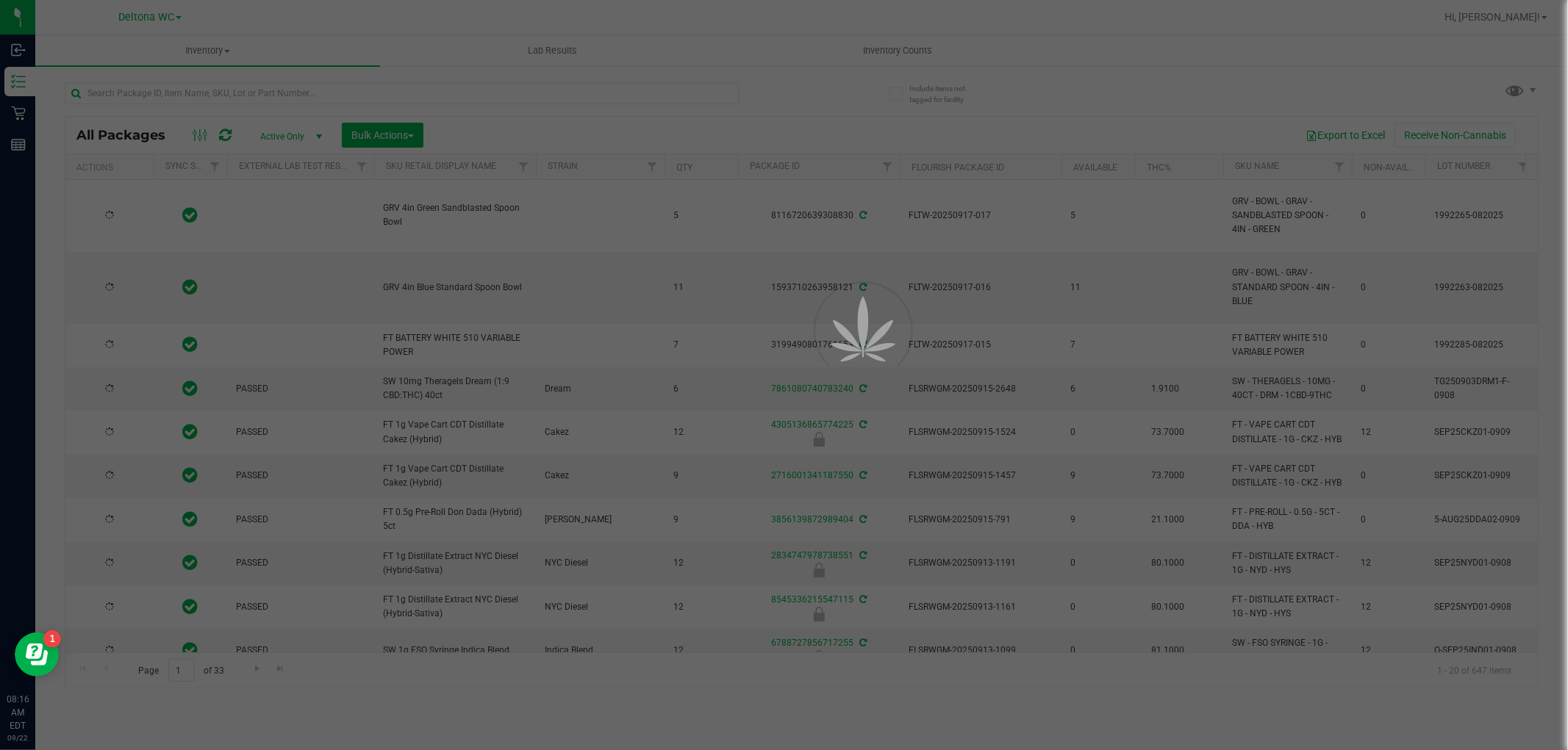
click at [329, 90] on div at bounding box center [784, 375] width 1568 height 750
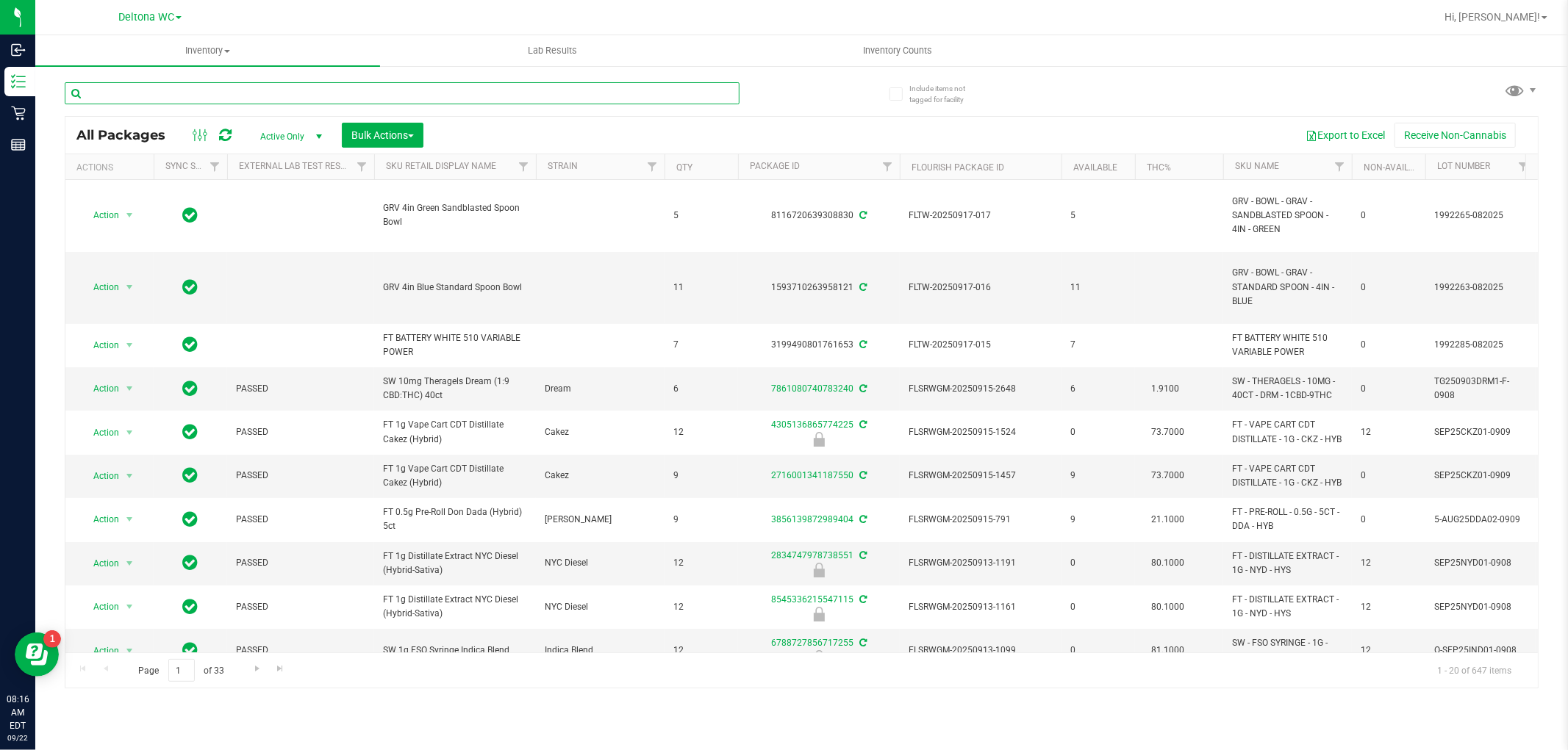
click at [324, 99] on input "text" at bounding box center [402, 94] width 675 height 22
paste input "HT 5mg Grape Chews (Indica) 20ct"
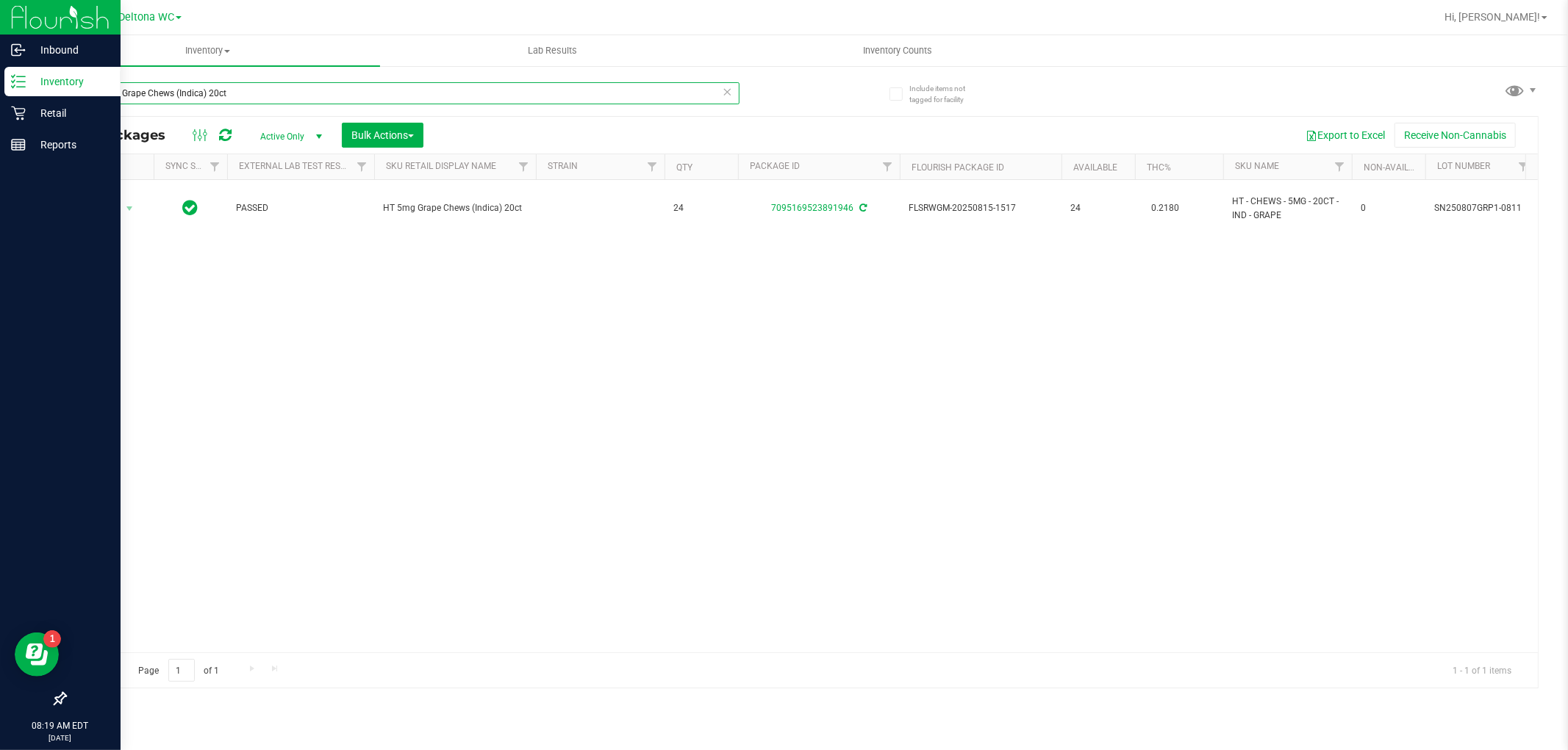
drag, startPoint x: 252, startPoint y: 93, endPoint x: 8, endPoint y: 90, distance: 244.0
click at [8, 90] on div "Inbound Inventory Retail Reports 08:19 AM EDT 09/22/2025 09/22 Deltona WC Hi, A…" at bounding box center [784, 375] width 1568 height 750
paste input "FT 1g Vape Cart Distillate Master Kush (Indica)"
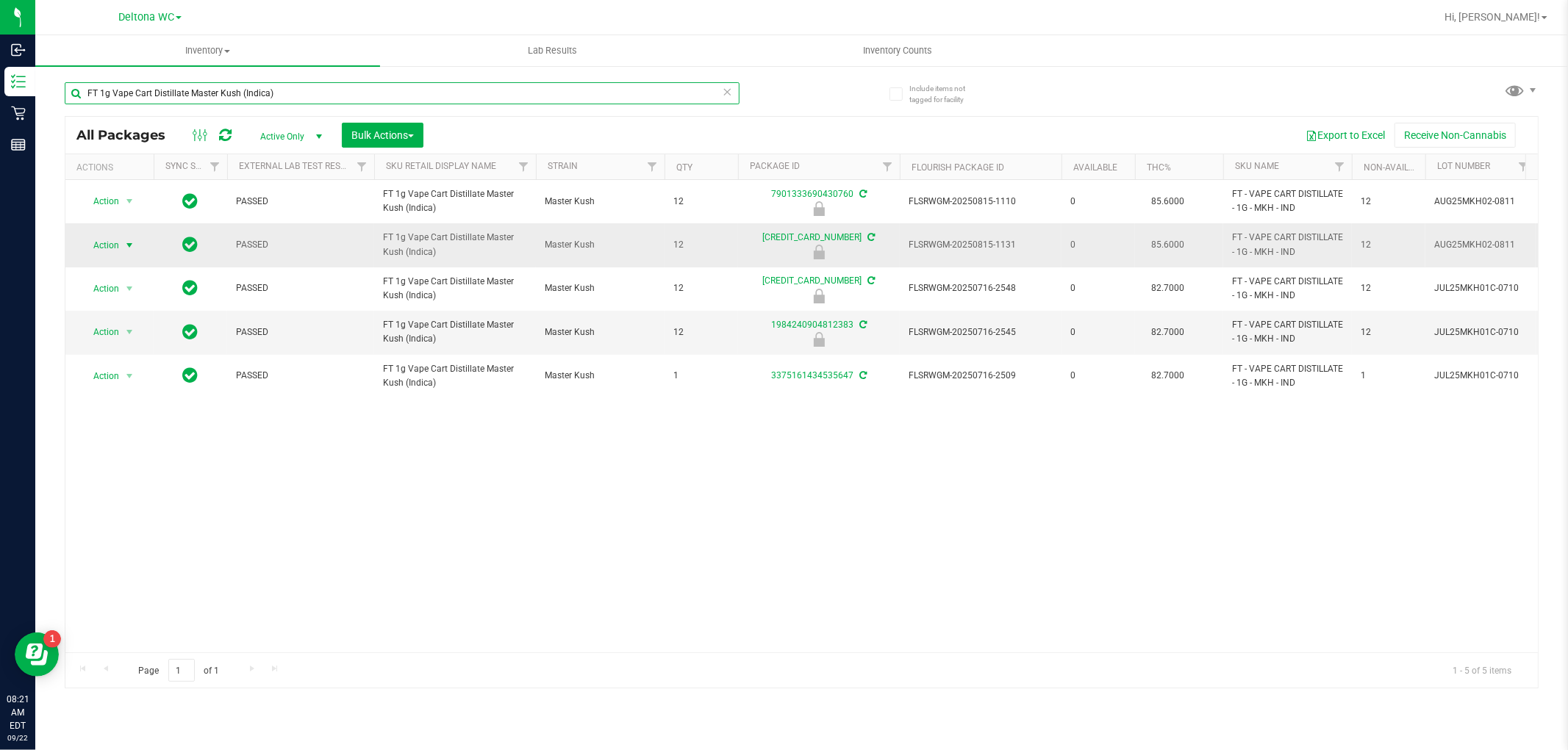
type input "FT 1g Vape Cart Distillate Master Kush (Indica)"
click at [115, 244] on span "Action" at bounding box center [100, 245] width 40 height 21
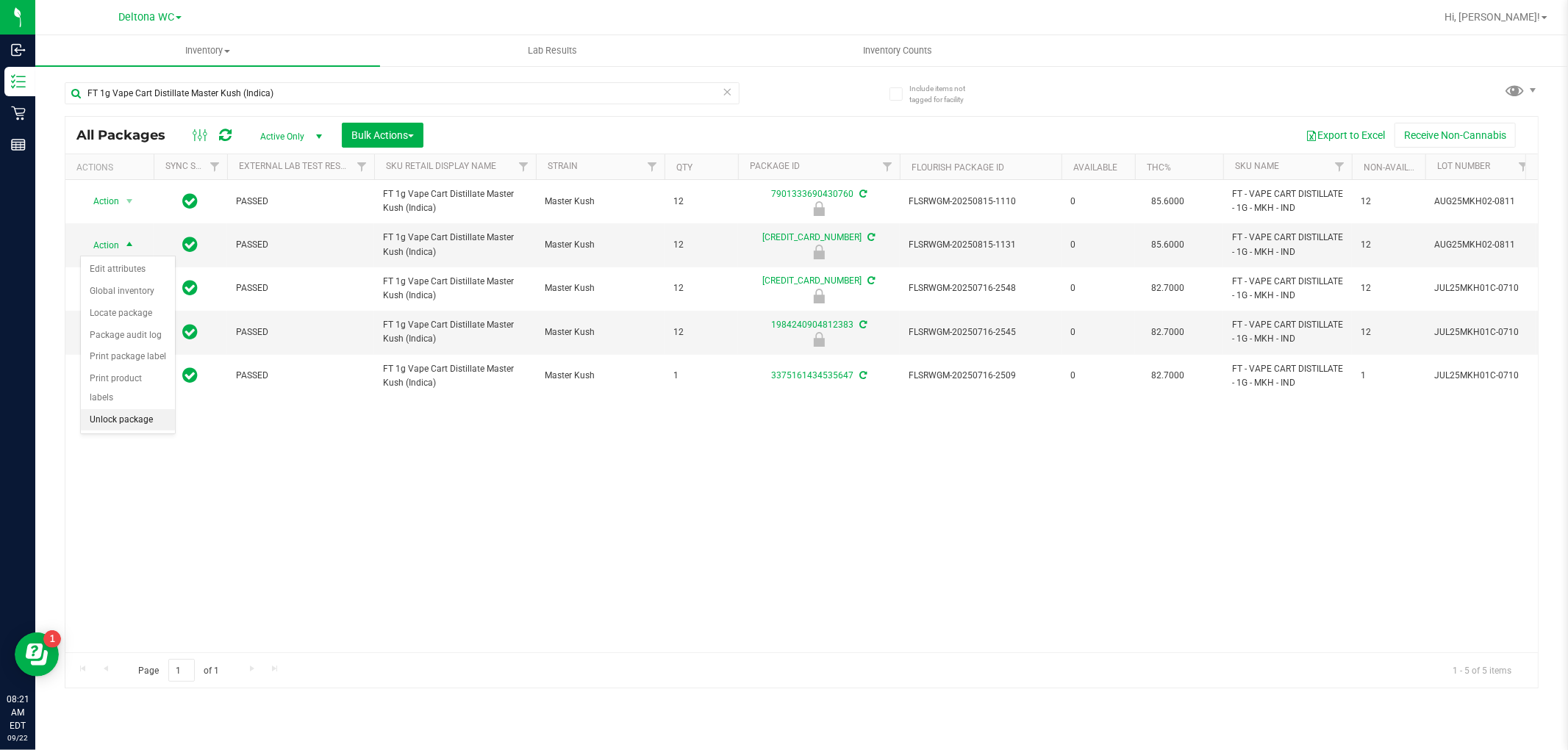
click at [134, 420] on li "Unlock package" at bounding box center [128, 421] width 94 height 22
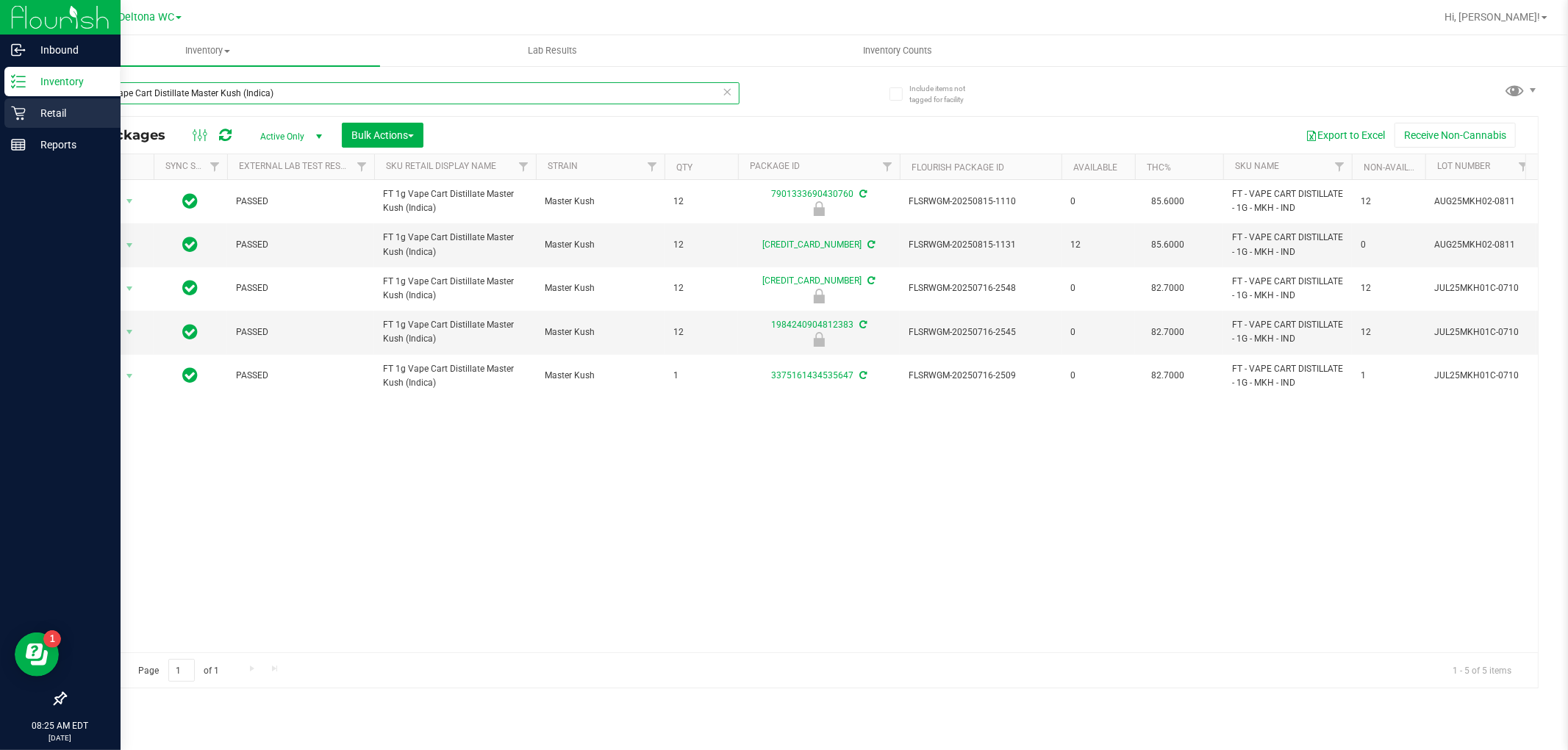
drag, startPoint x: 295, startPoint y: 94, endPoint x: 0, endPoint y: 100, distance: 295.1
click at [0, 100] on div "Inbound Inventory Retail Reports 08:25 AM EDT 09/22/2025 09/22 Deltona WC Hi, A…" at bounding box center [784, 375] width 1568 height 750
paste input "Pineapple X (Hybrid"
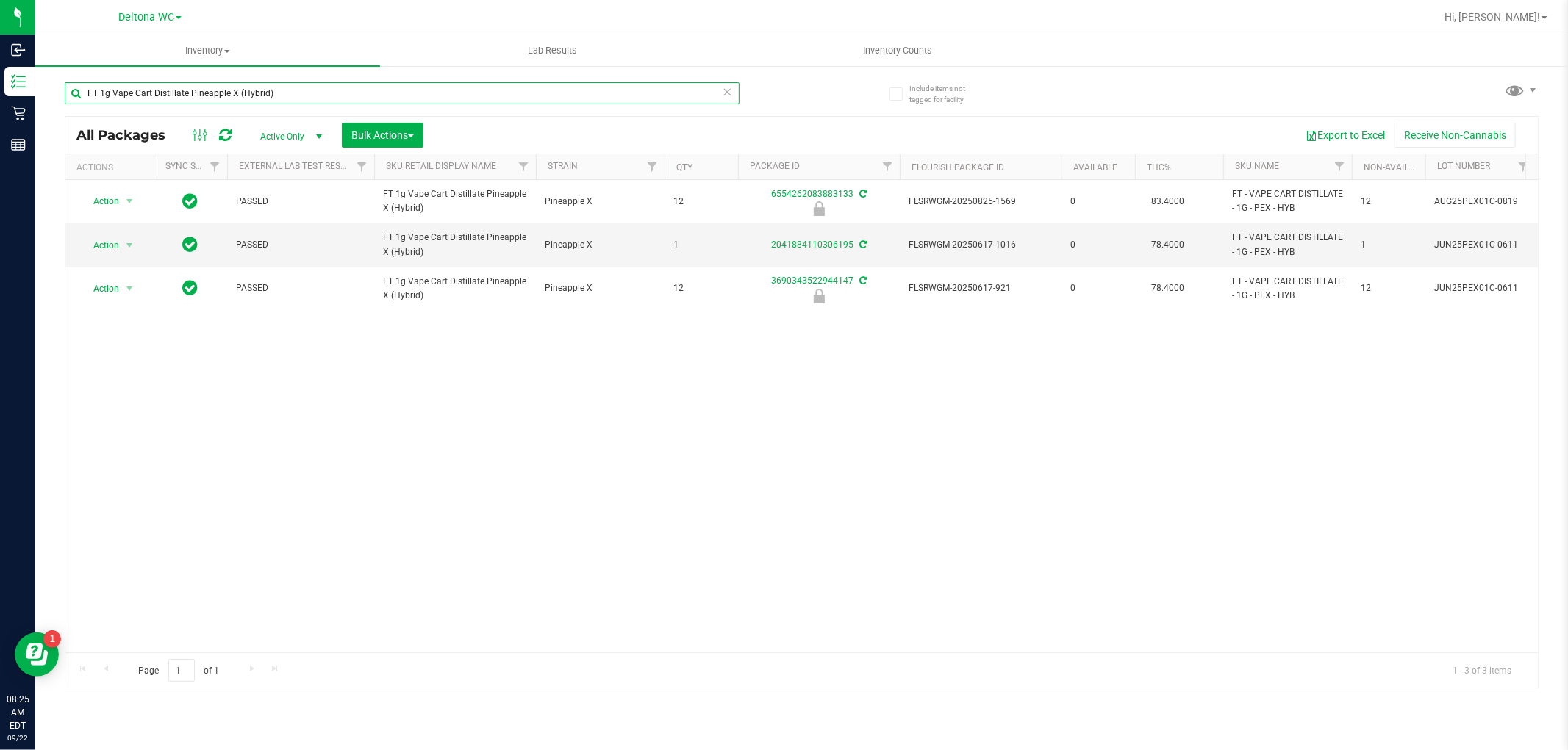
type input "FT 1g Vape Cart Distillate Pineapple X (Hybrid)"
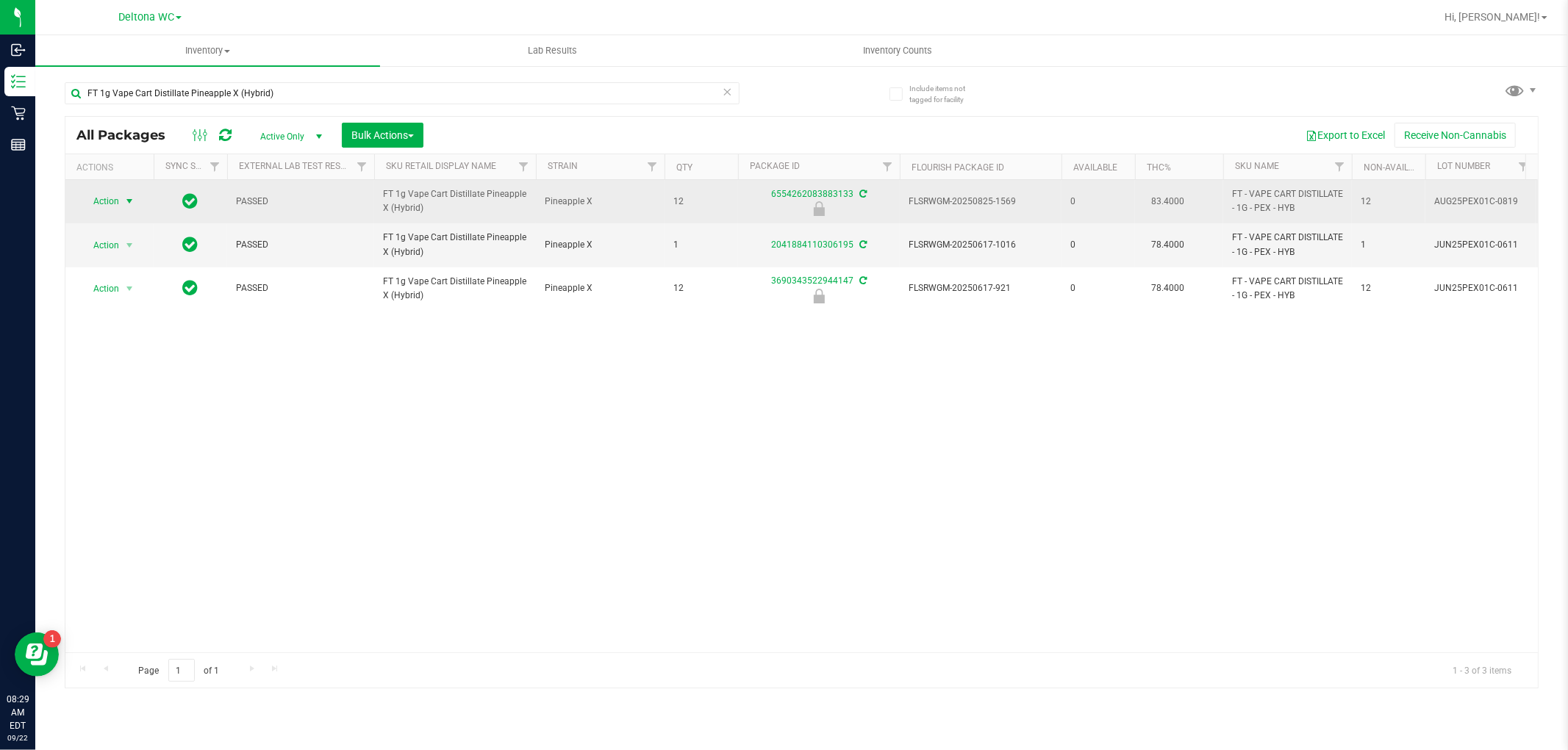
click at [114, 195] on span "Action" at bounding box center [100, 202] width 40 height 21
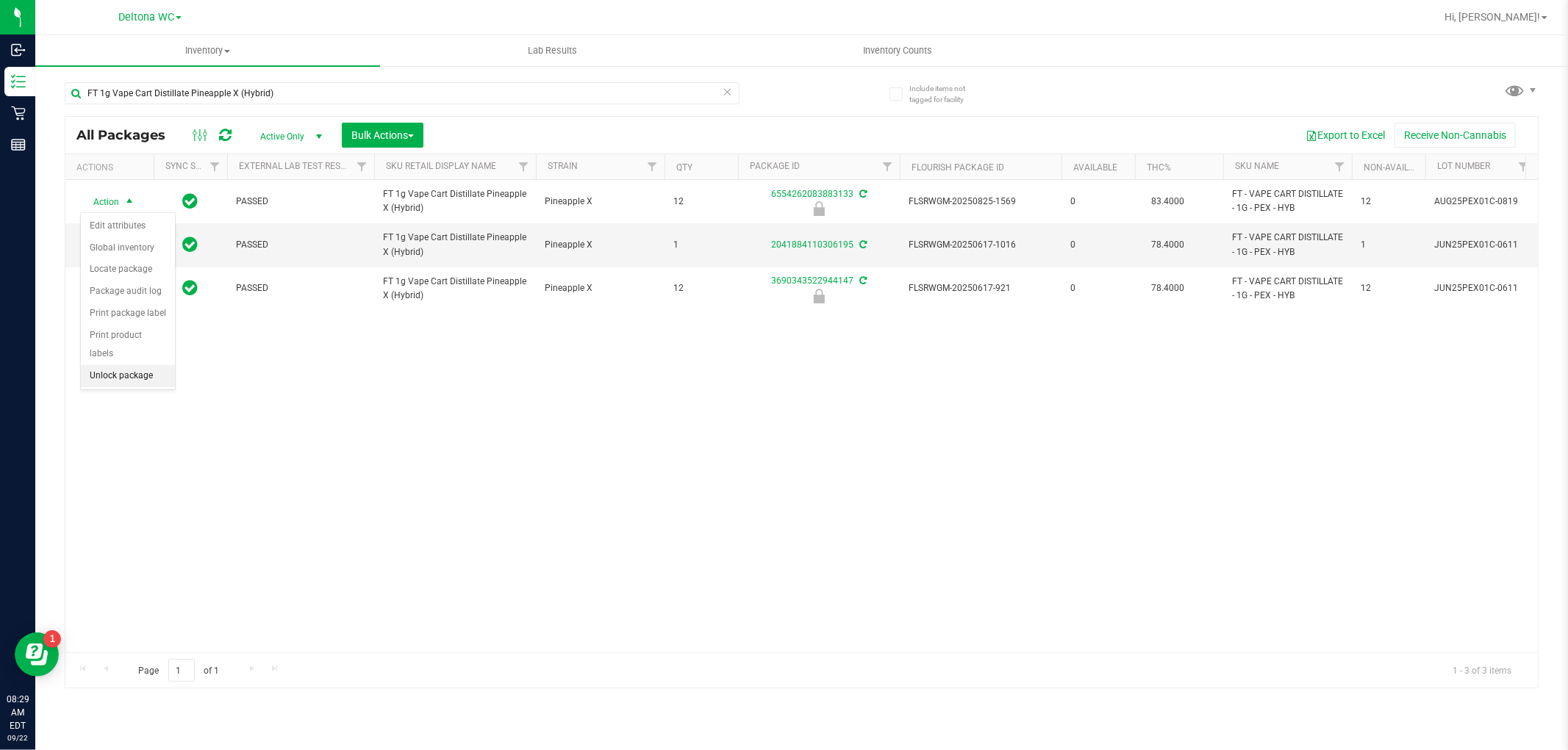
click at [101, 372] on li "Unlock package" at bounding box center [128, 376] width 94 height 22
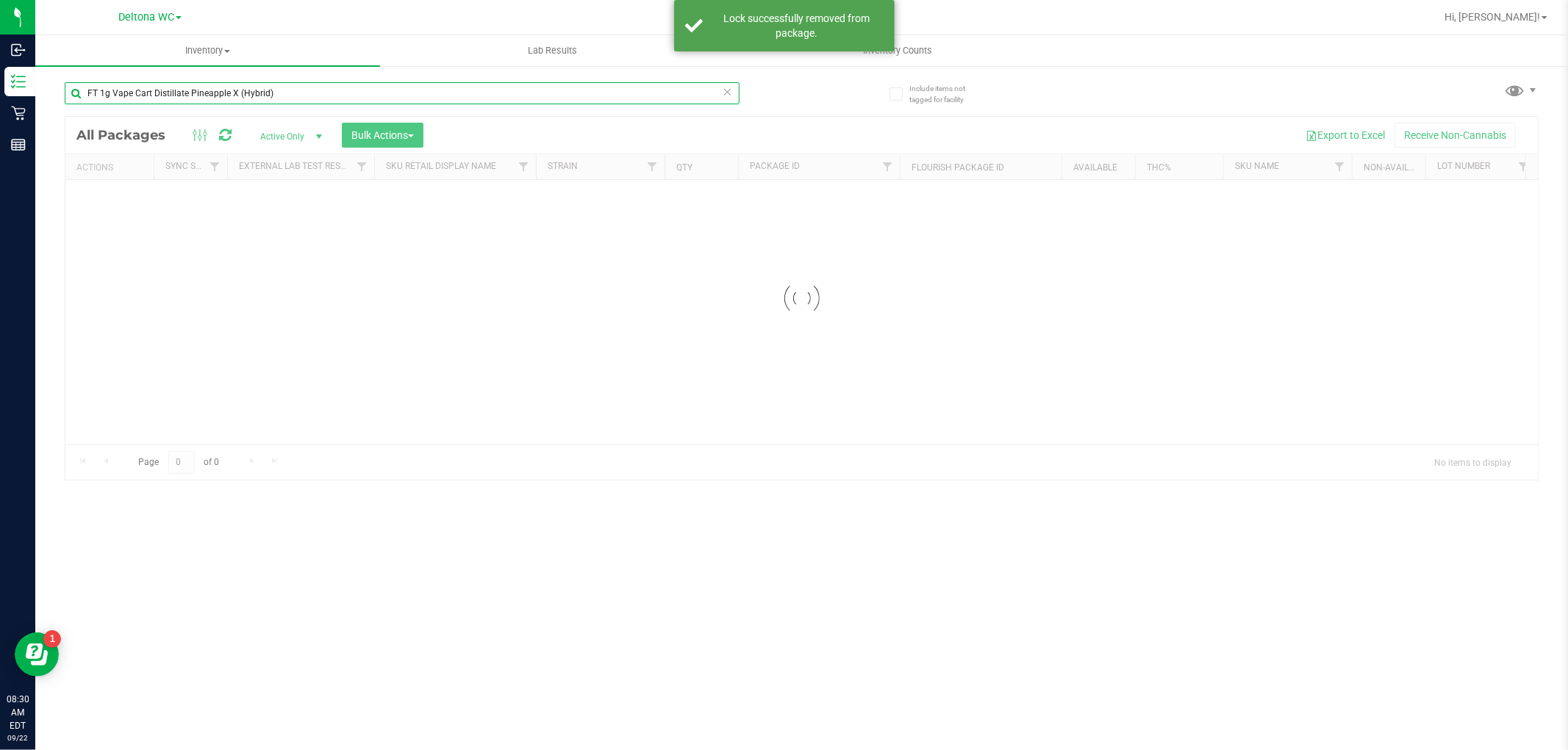
click at [297, 91] on input "FT 1g Vape Cart Distillate Pineapple X (Hybrid)" at bounding box center [402, 94] width 675 height 22
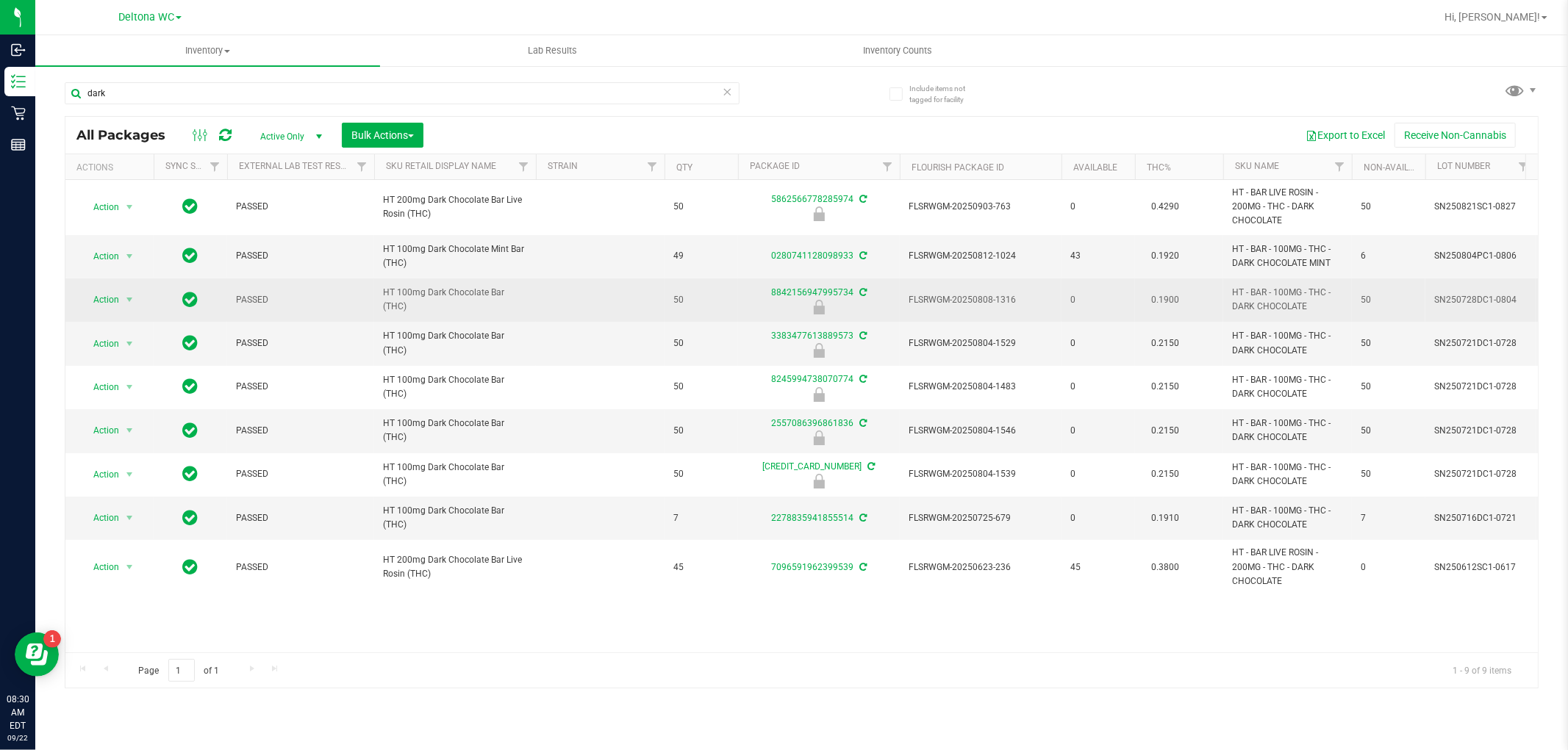
click at [462, 303] on span "HT 100mg Dark Chocolate Bar (THC)" at bounding box center [455, 299] width 144 height 28
copy td "HT 100mg Dark Chocolate Bar (THC)"
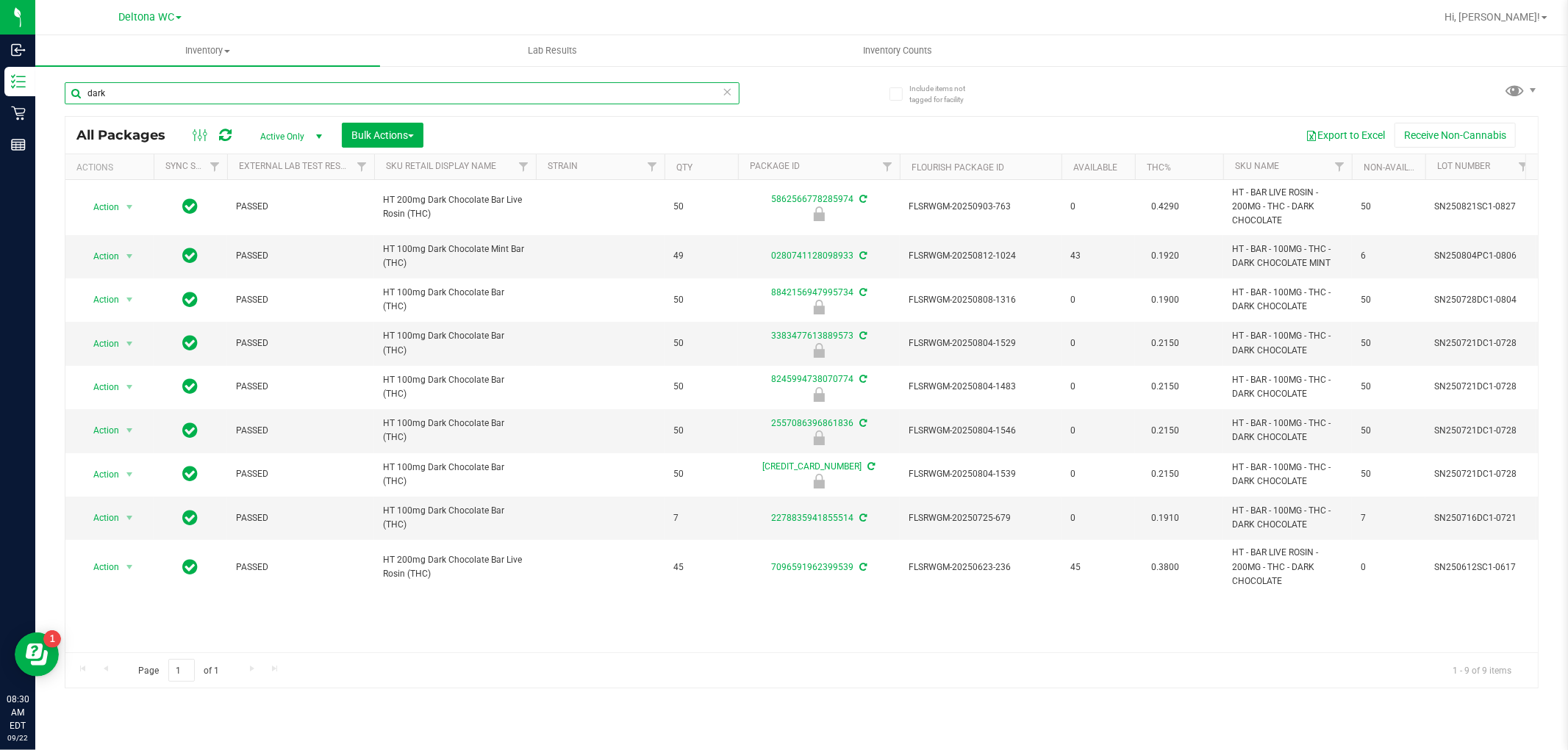
click at [418, 98] on input "dark" at bounding box center [402, 94] width 675 height 22
paste input "HT 100mg Dark Chocolate Bar (THC)"
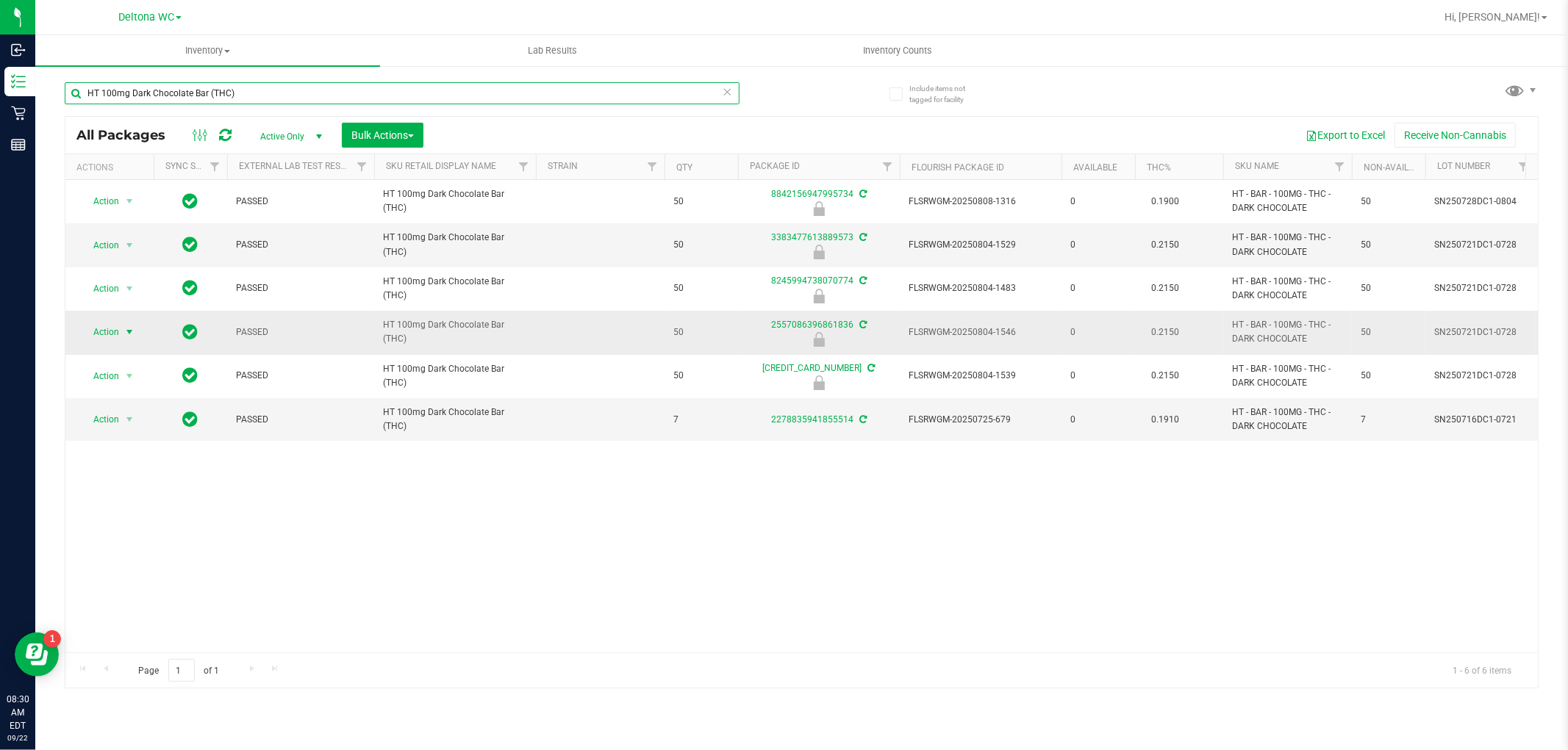
type input "HT 100mg Dark Chocolate Bar (THC)"
click at [91, 329] on span "Action" at bounding box center [100, 333] width 40 height 21
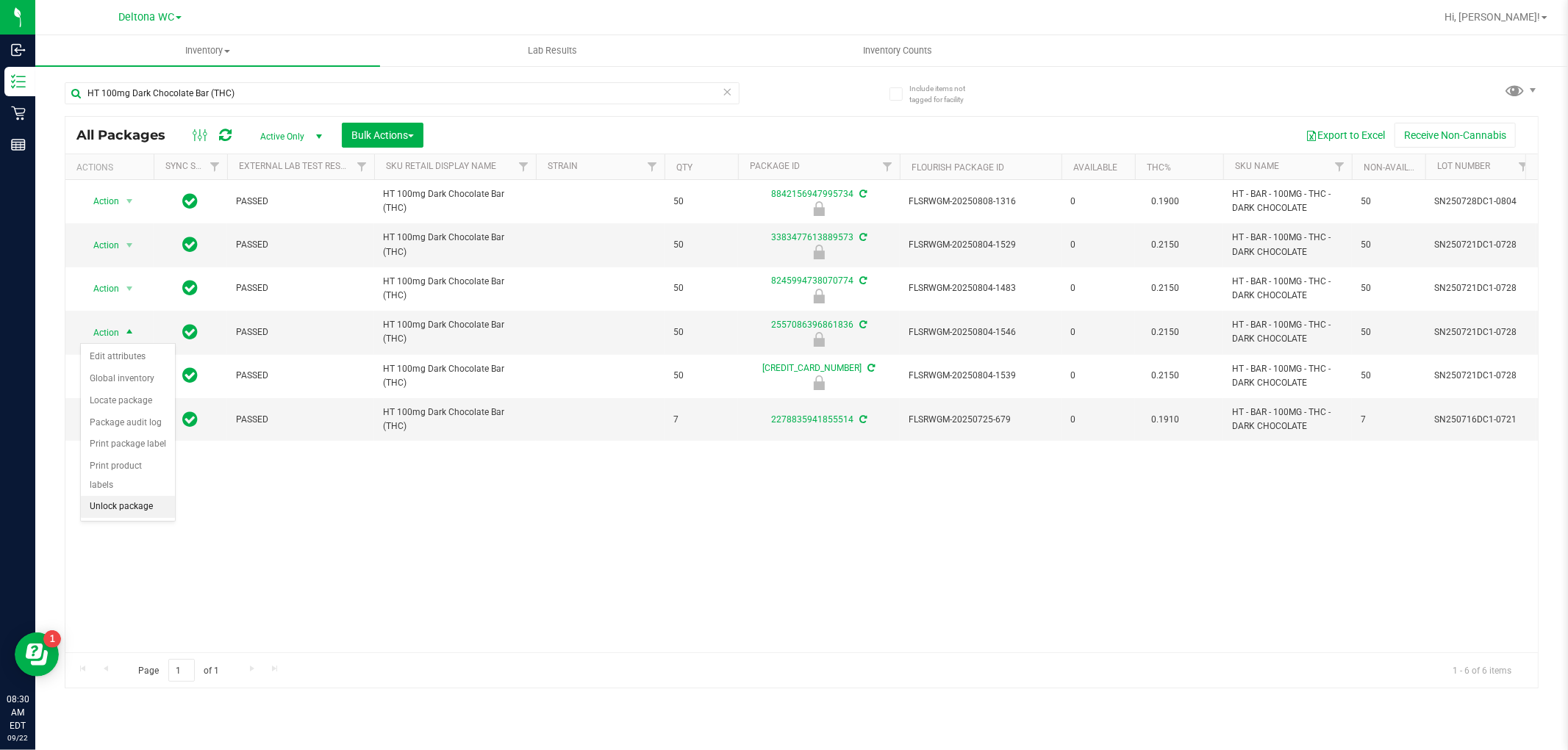
click at [118, 517] on li "Unlock package" at bounding box center [128, 507] width 94 height 22
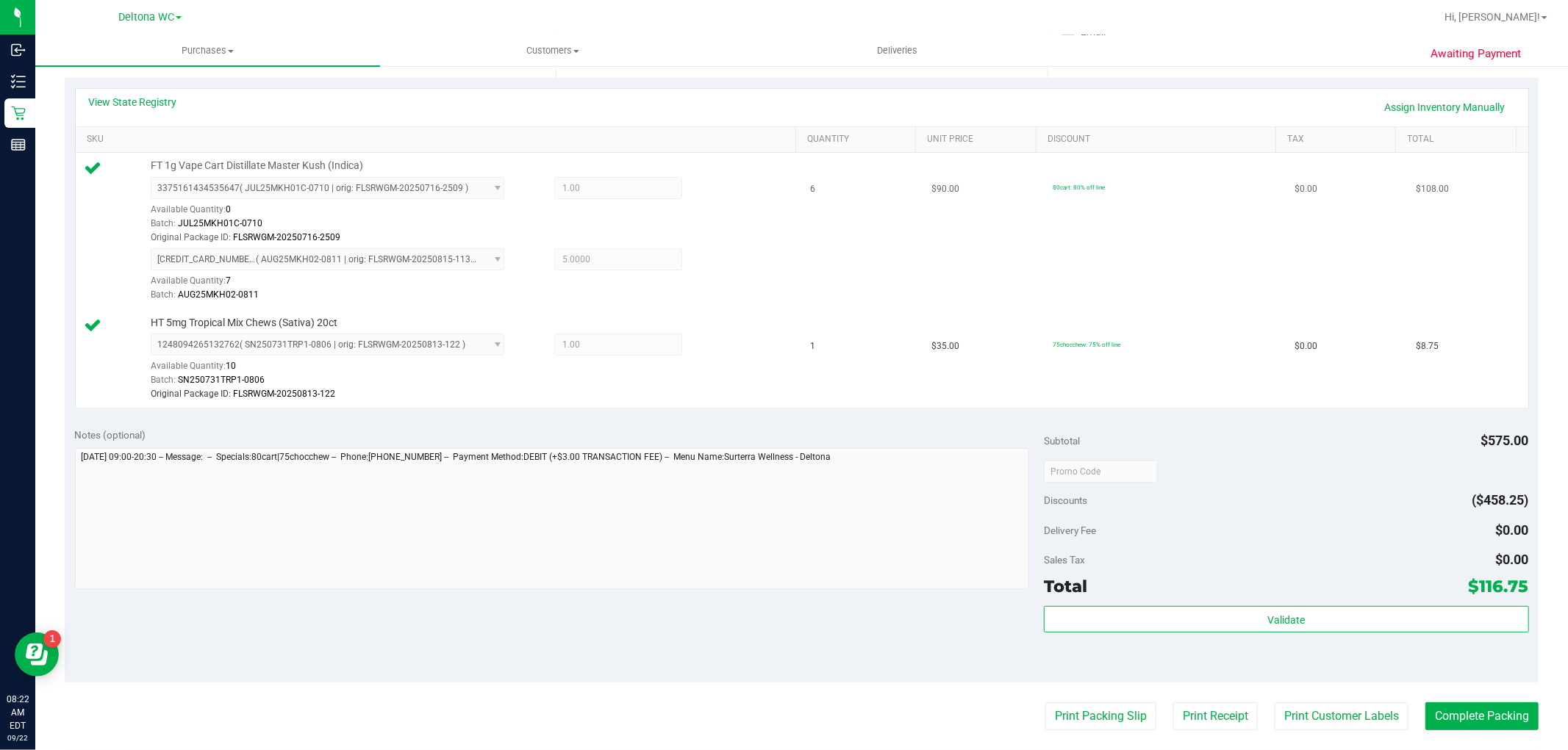
scroll to position [326, 0]
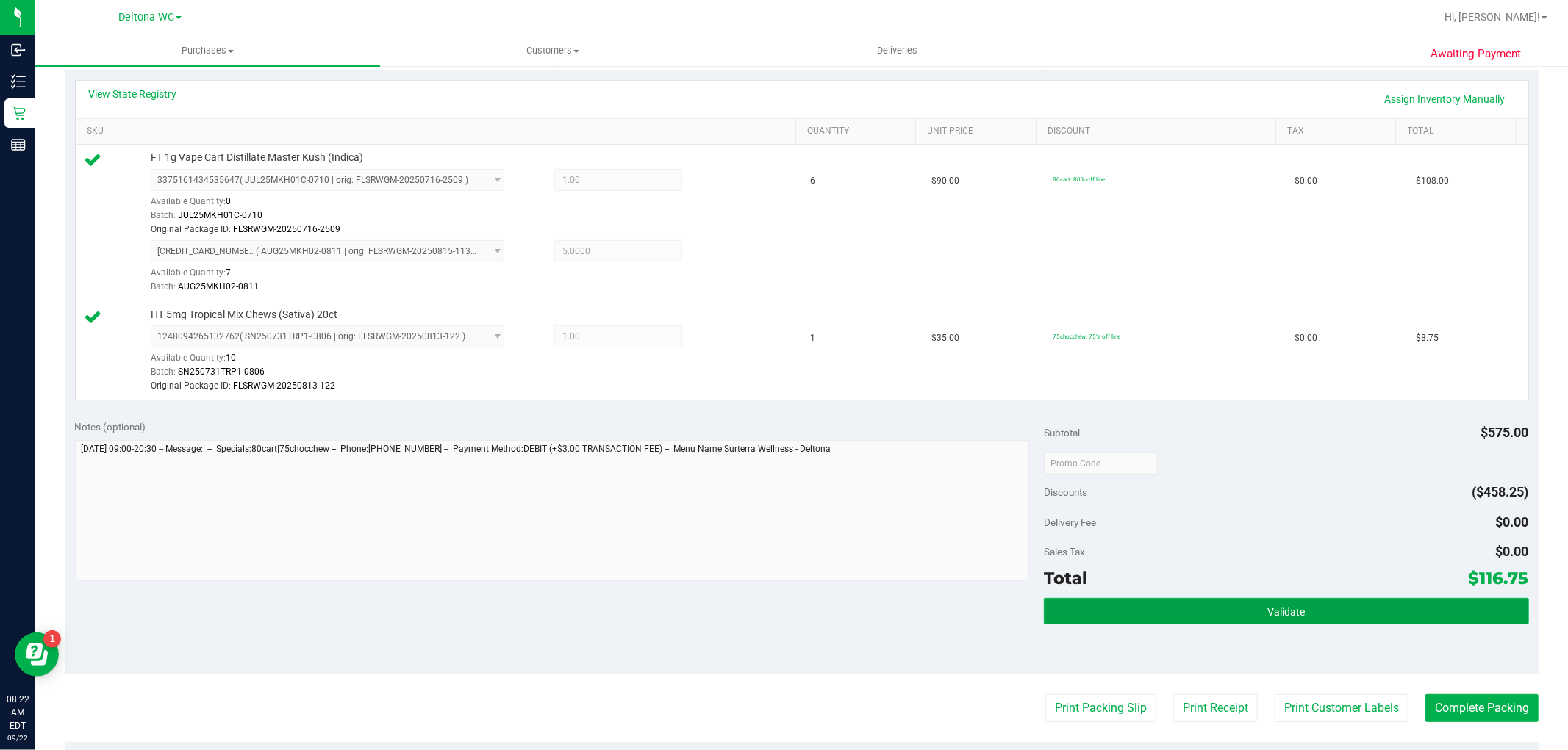
click at [1218, 615] on button "Validate" at bounding box center [1286, 611] width 484 height 26
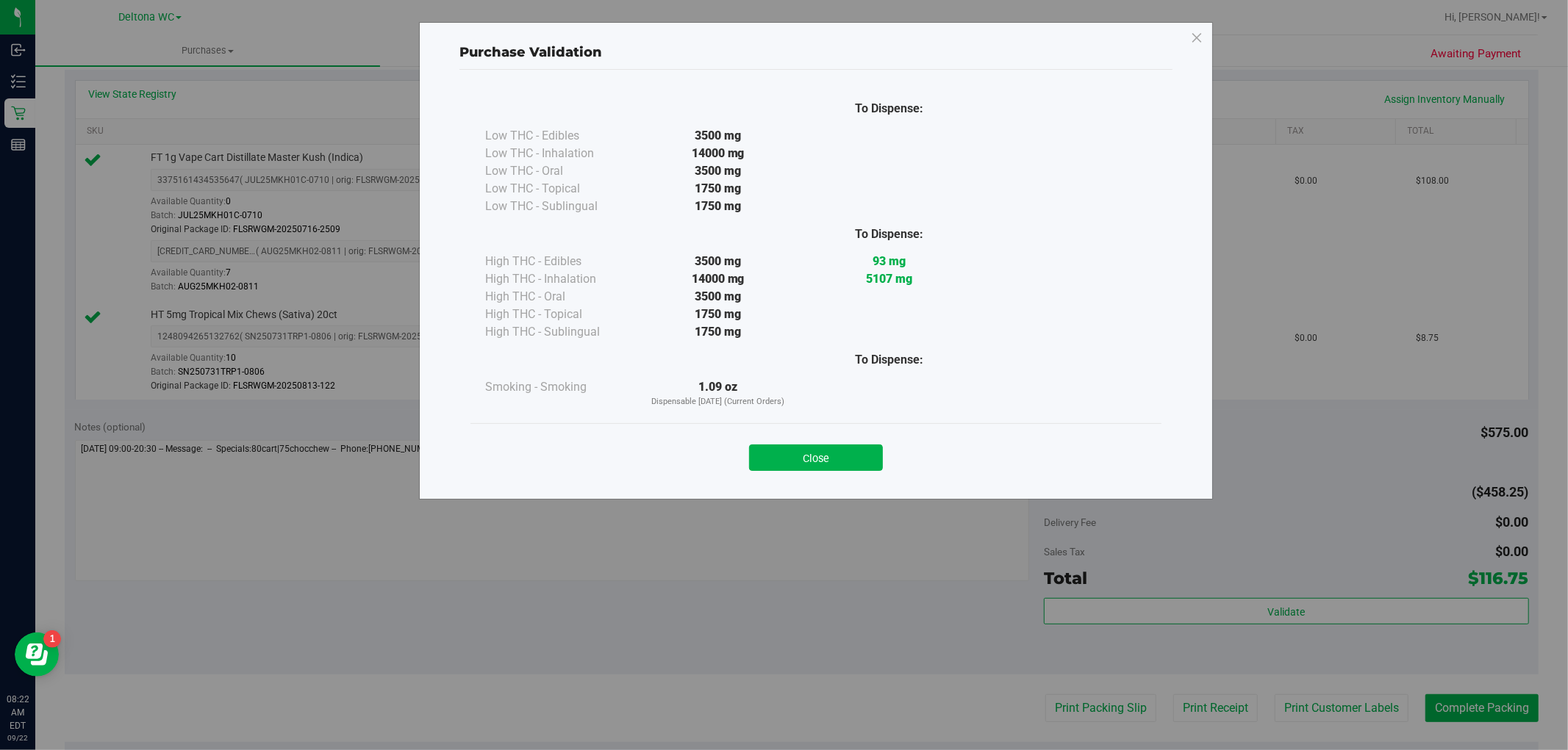
drag, startPoint x: 857, startPoint y: 453, endPoint x: 872, endPoint y: 467, distance: 20.5
click at [857, 453] on button "Close" at bounding box center [816, 457] width 134 height 26
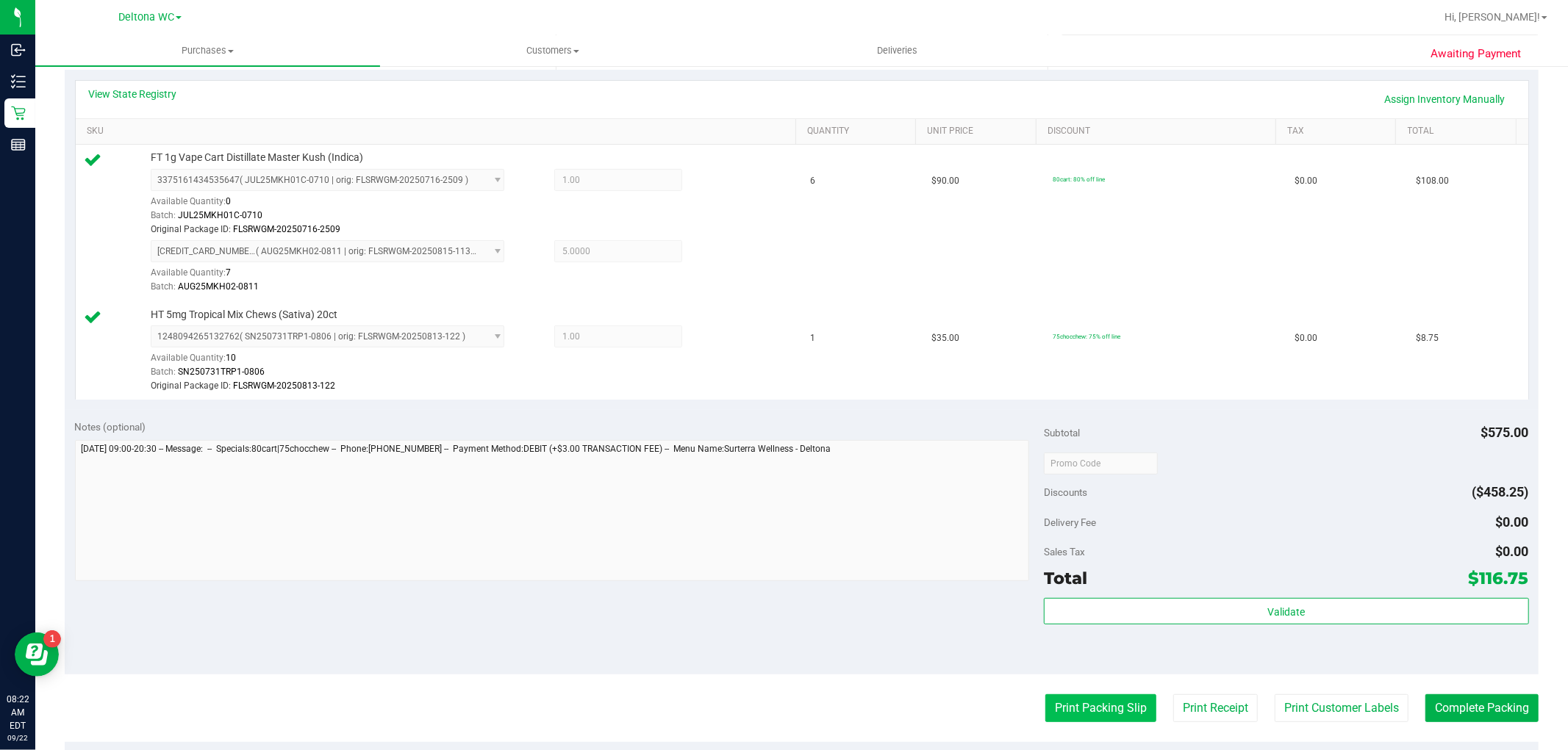
click at [1054, 707] on button "Print Packing Slip" at bounding box center [1101, 708] width 111 height 28
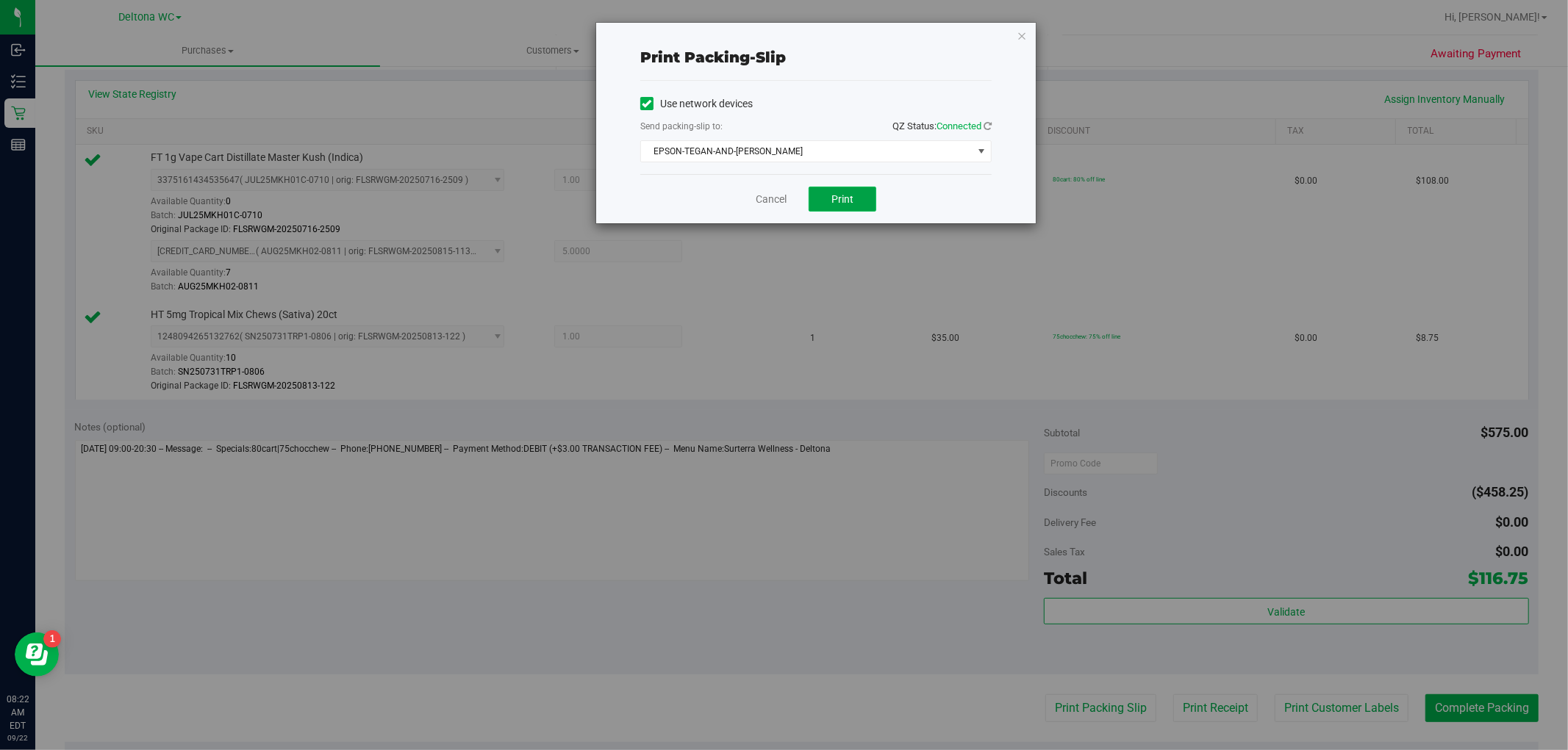
click at [849, 200] on span "Print" at bounding box center [842, 199] width 22 height 12
click at [774, 203] on link "Cancel" at bounding box center [771, 199] width 31 height 15
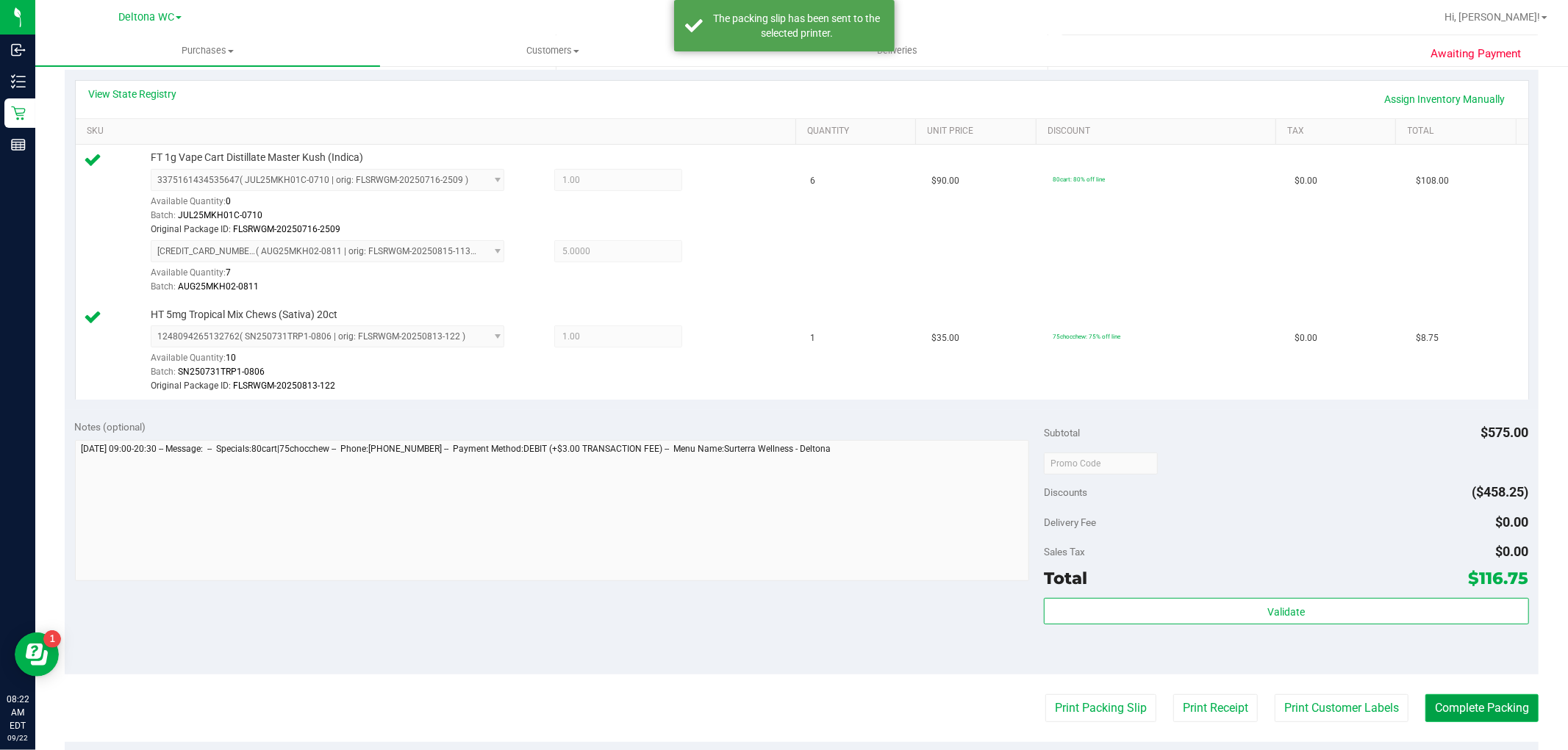
click at [1471, 704] on button "Complete Packing" at bounding box center [1482, 708] width 114 height 28
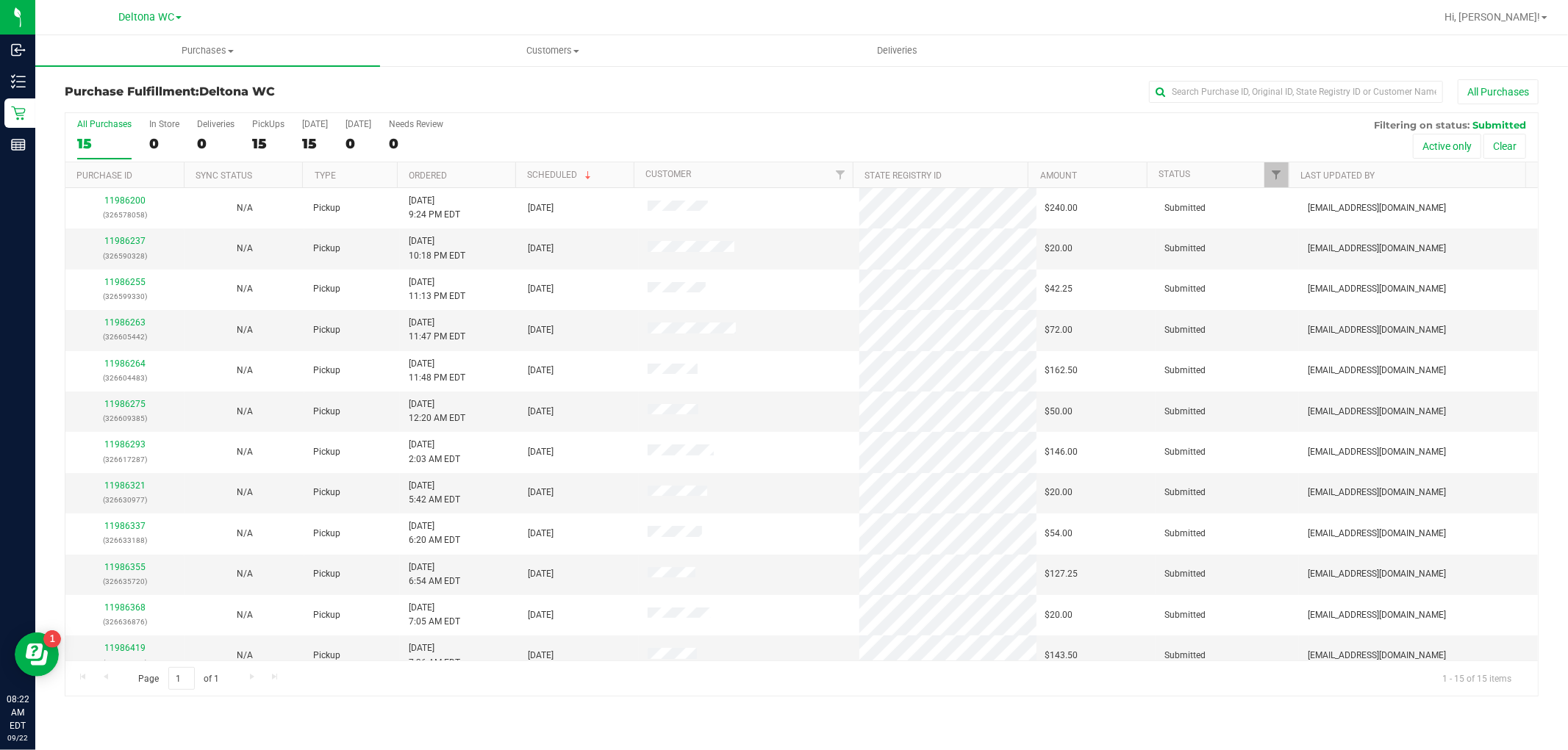
click at [457, 174] on th "Ordered" at bounding box center [456, 175] width 118 height 25
click at [120, 243] on link "11986237" at bounding box center [125, 240] width 41 height 10
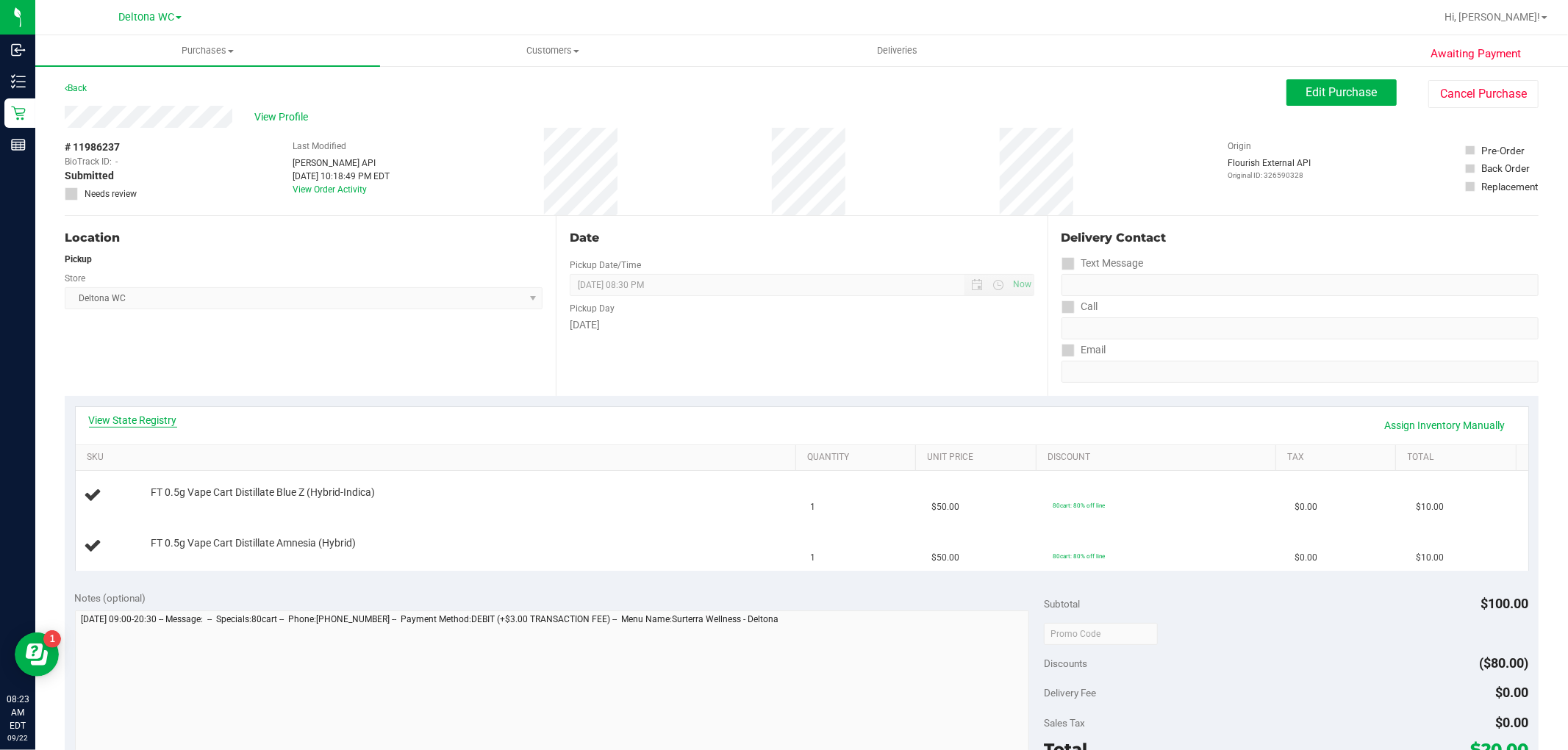
click at [137, 421] on link "View State Registry" at bounding box center [133, 420] width 88 height 15
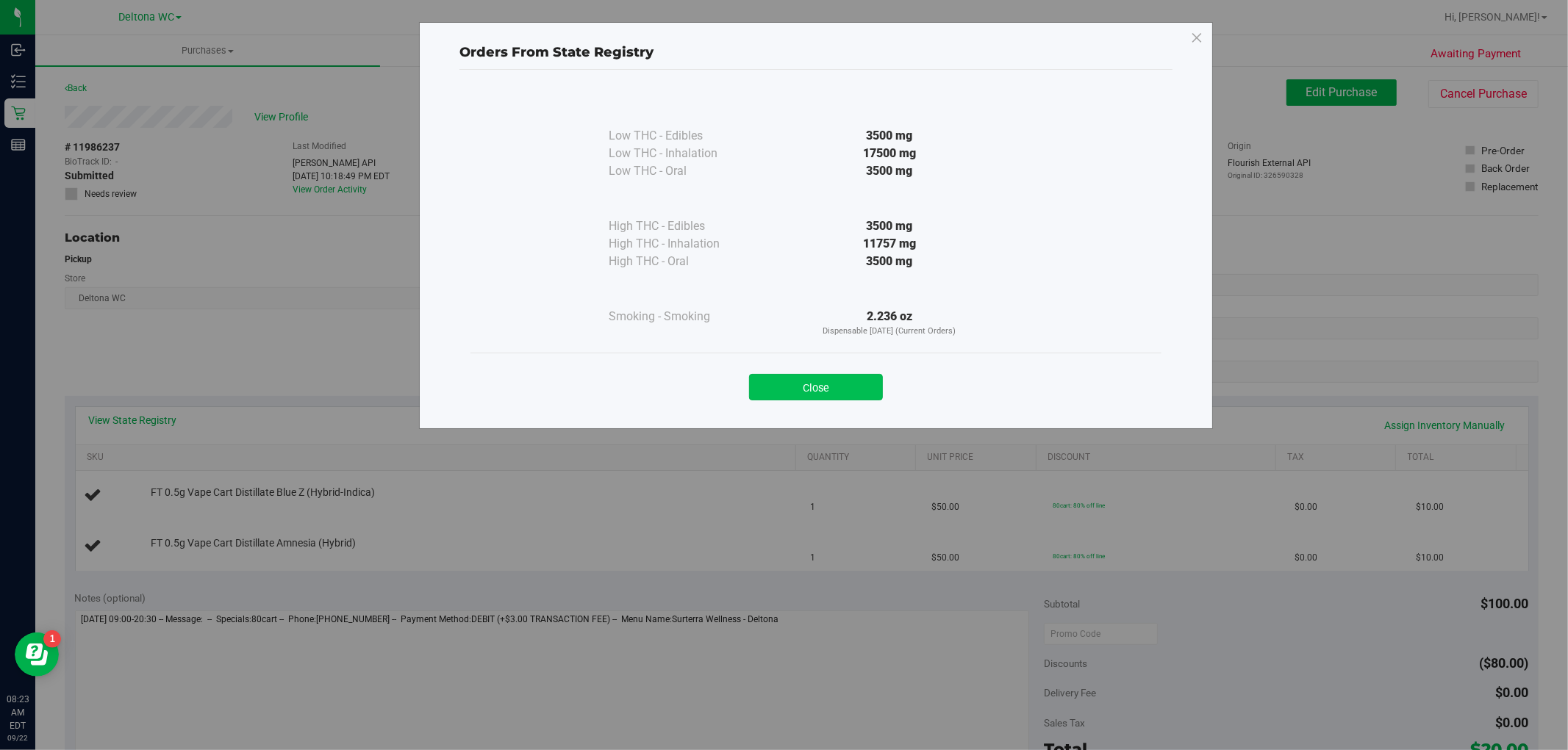
click at [825, 378] on button "Close" at bounding box center [816, 387] width 134 height 26
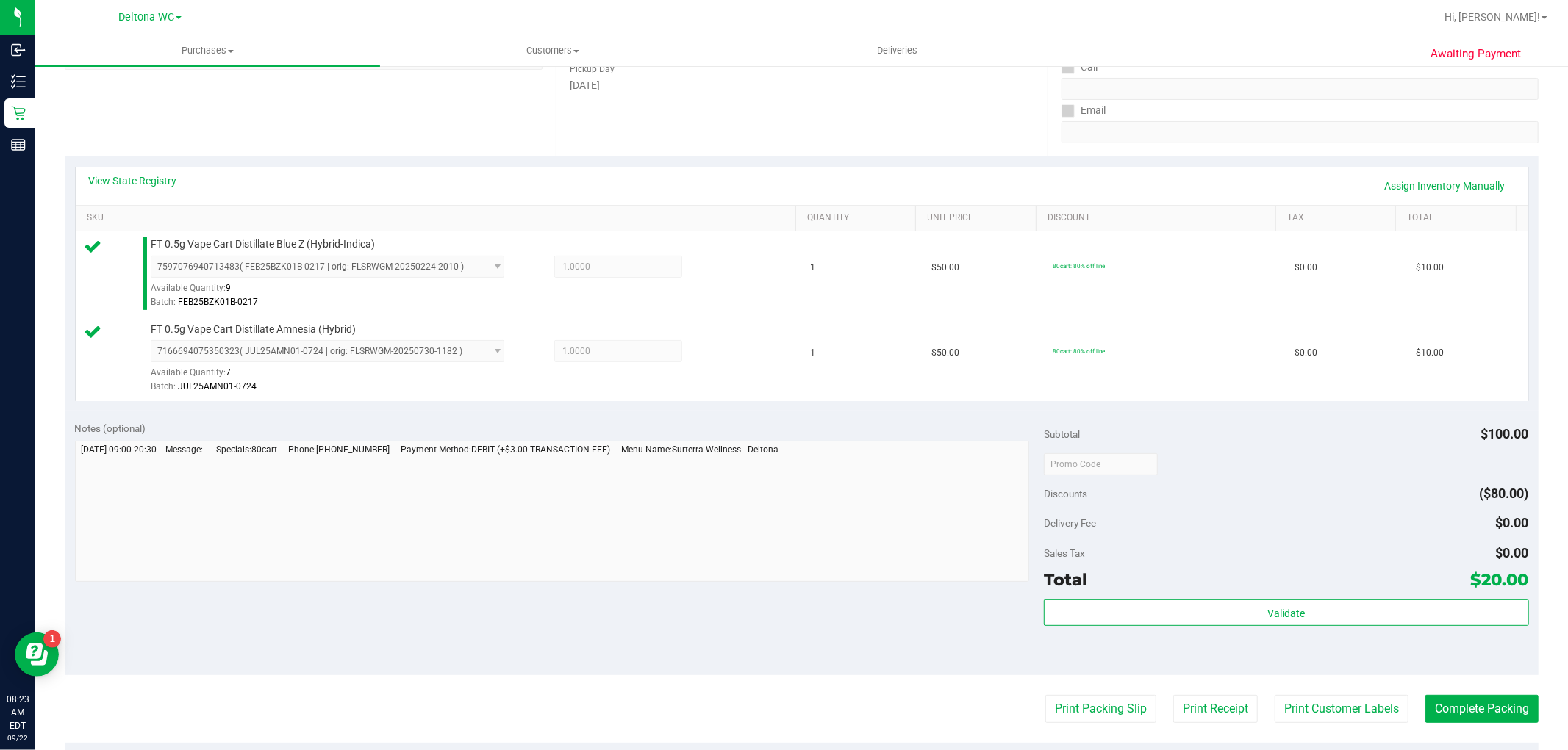
scroll to position [408, 0]
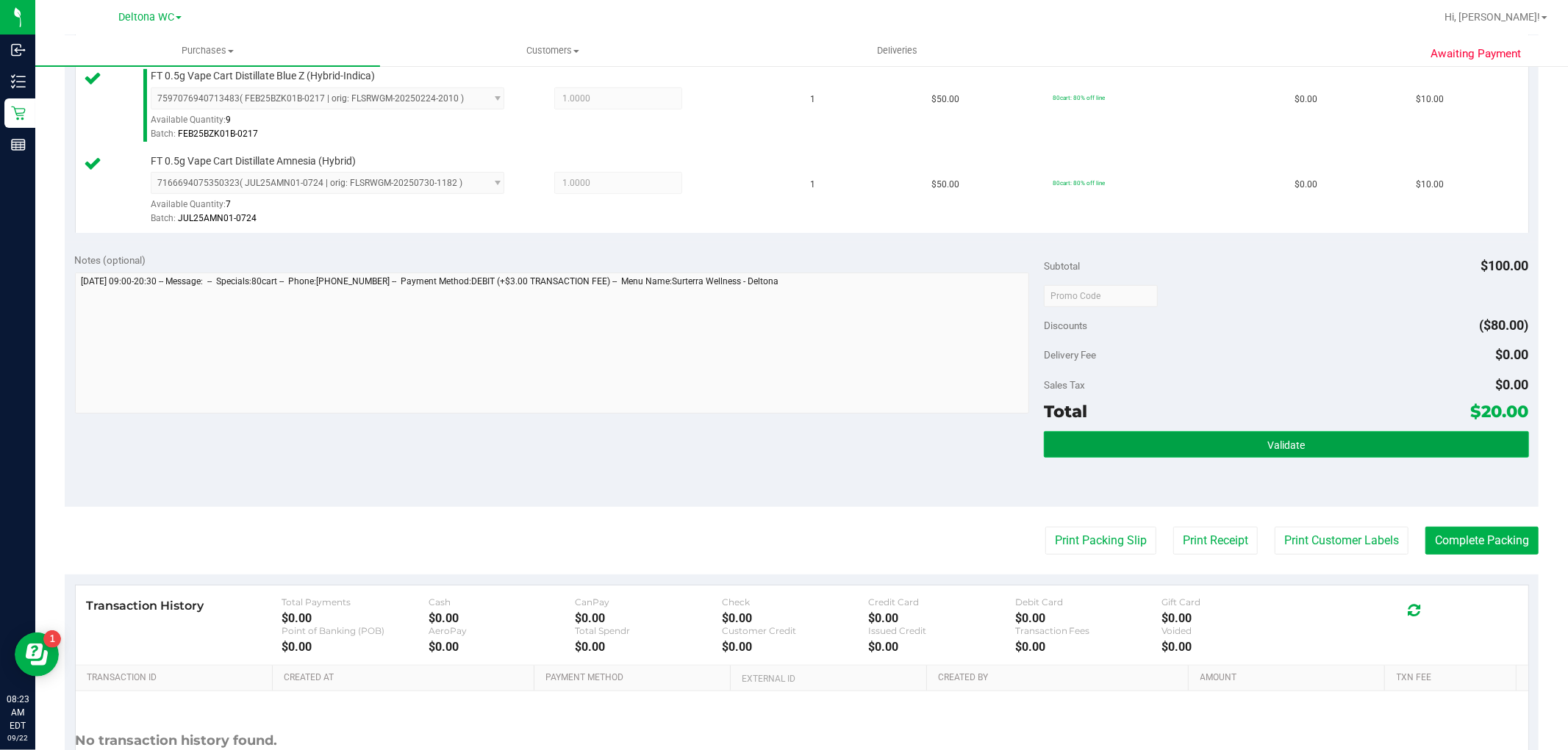
click at [1294, 449] on span "Validate" at bounding box center [1285, 445] width 37 height 12
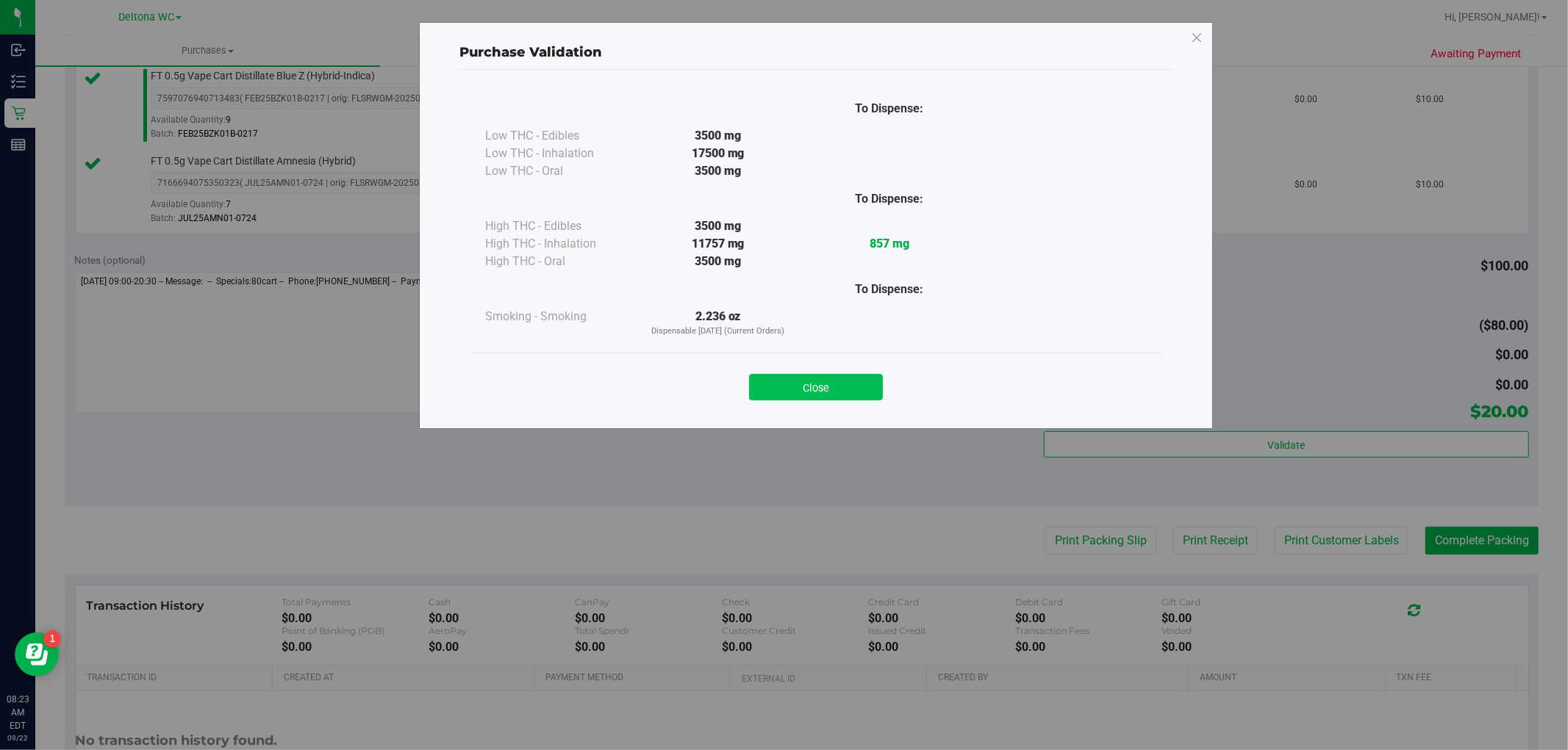
click at [859, 392] on button "Close" at bounding box center [816, 387] width 134 height 26
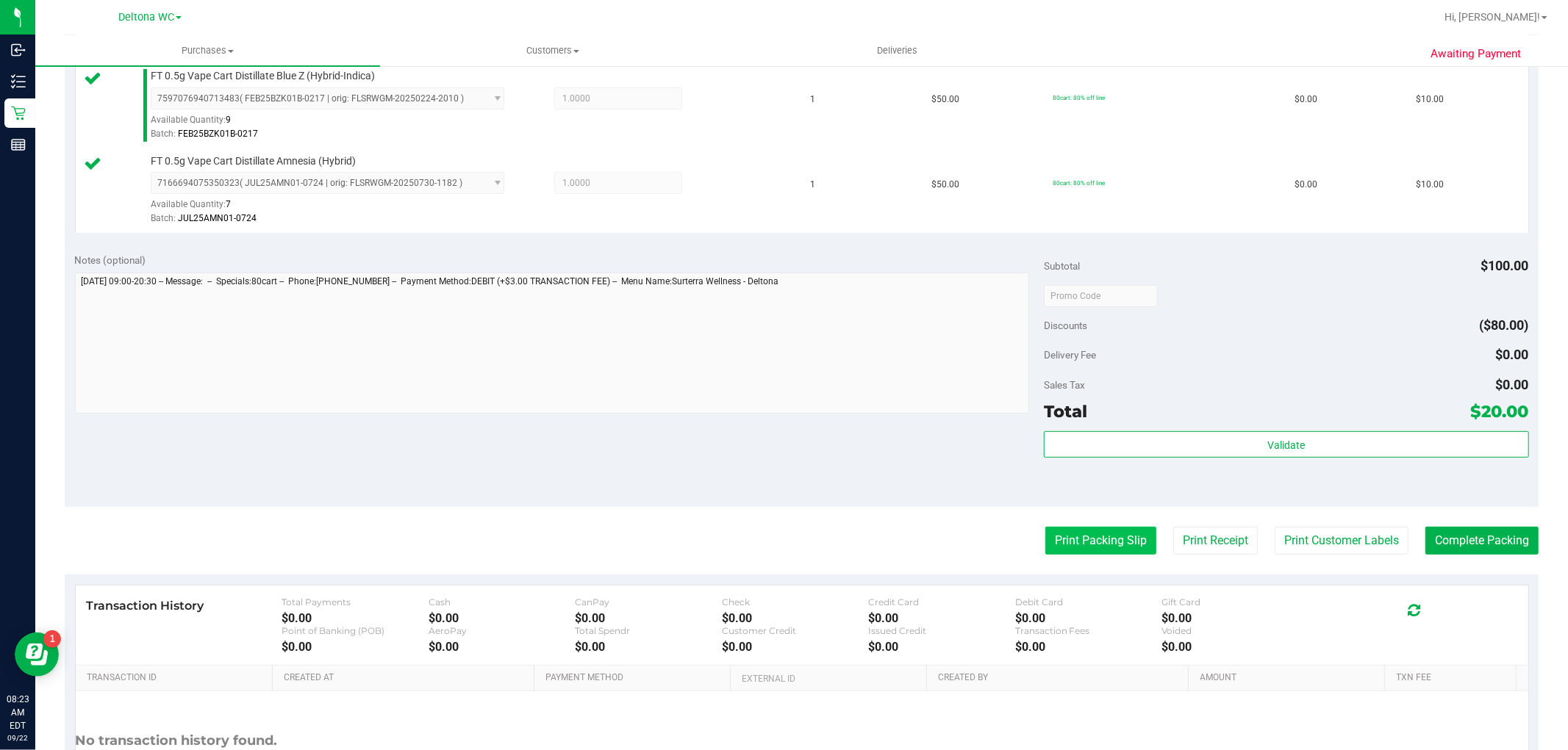
click at [1047, 537] on button "Print Packing Slip" at bounding box center [1101, 540] width 111 height 28
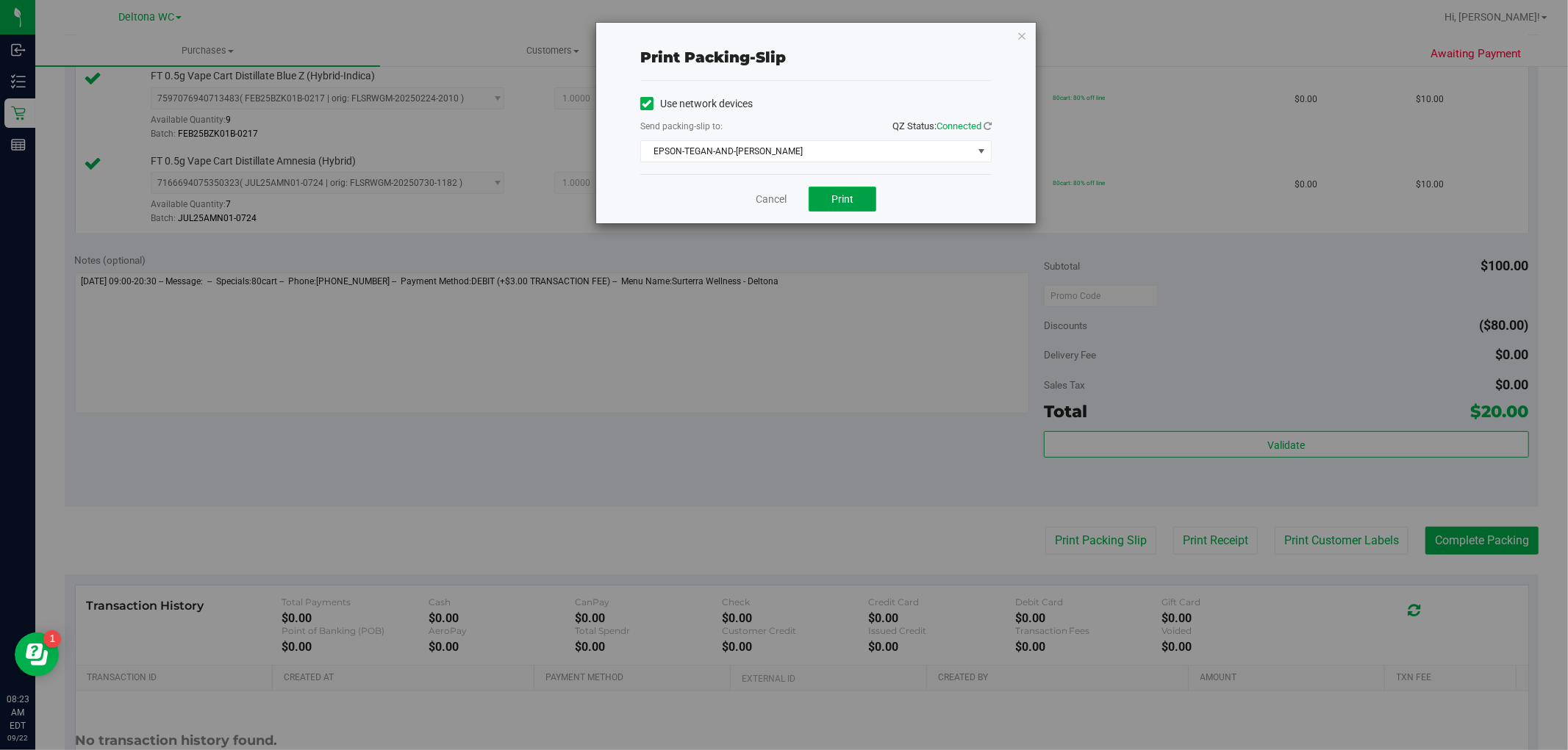
click at [829, 198] on button "Print" at bounding box center [842, 198] width 67 height 25
click at [774, 202] on link "Cancel" at bounding box center [771, 199] width 31 height 15
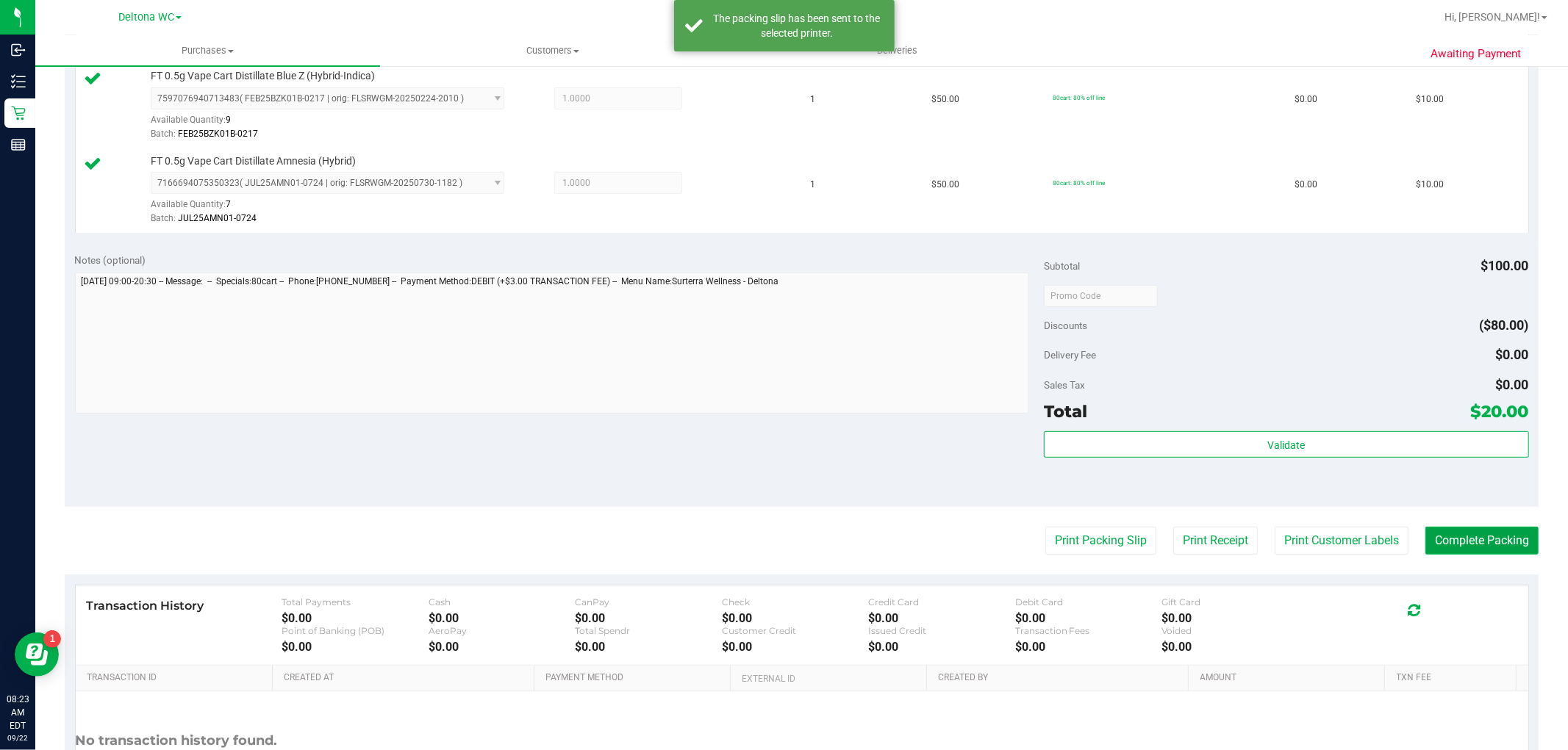
click at [1466, 540] on button "Complete Packing" at bounding box center [1482, 540] width 114 height 28
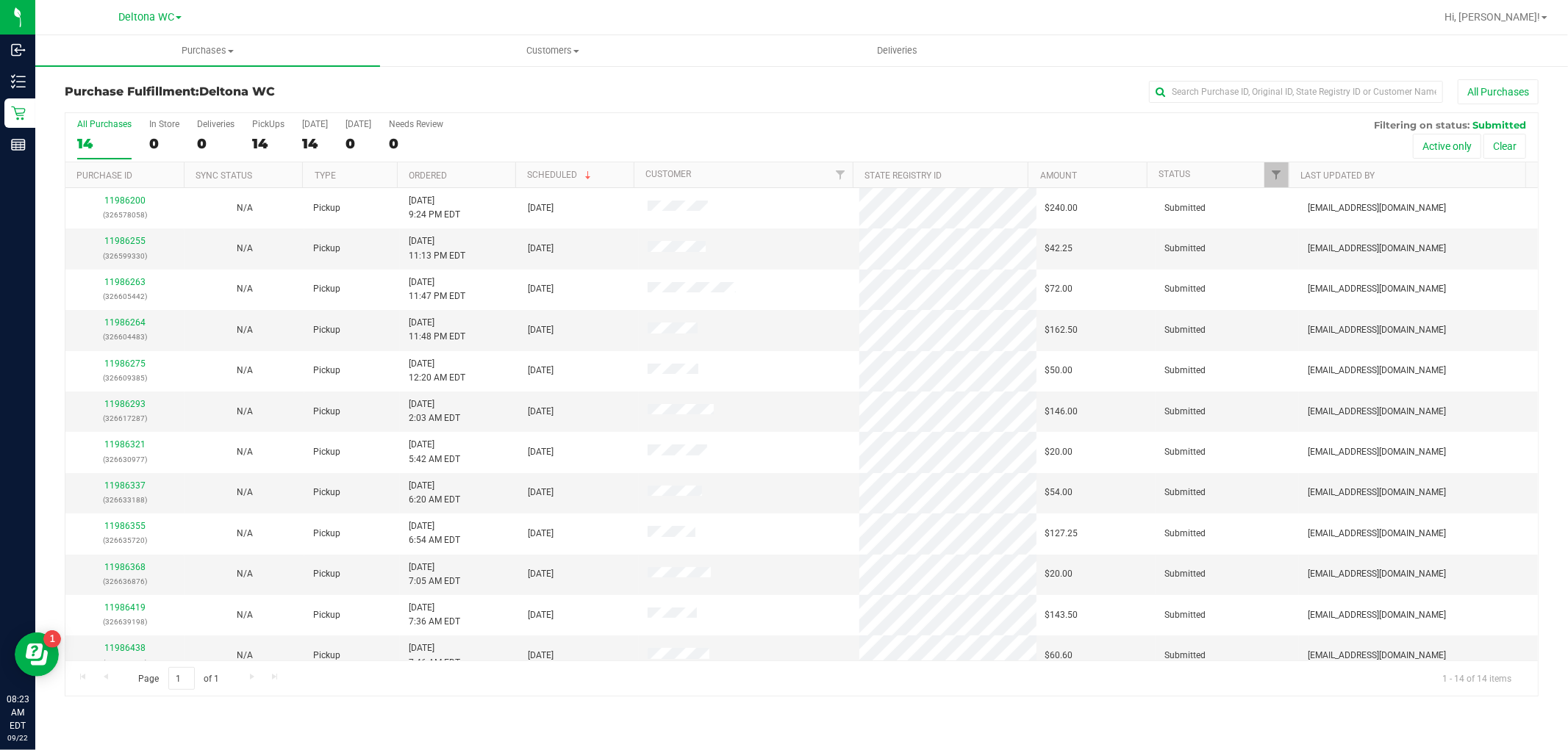
click at [454, 174] on th "Ordered" at bounding box center [456, 175] width 118 height 25
click at [129, 238] on link "11986255" at bounding box center [125, 240] width 41 height 10
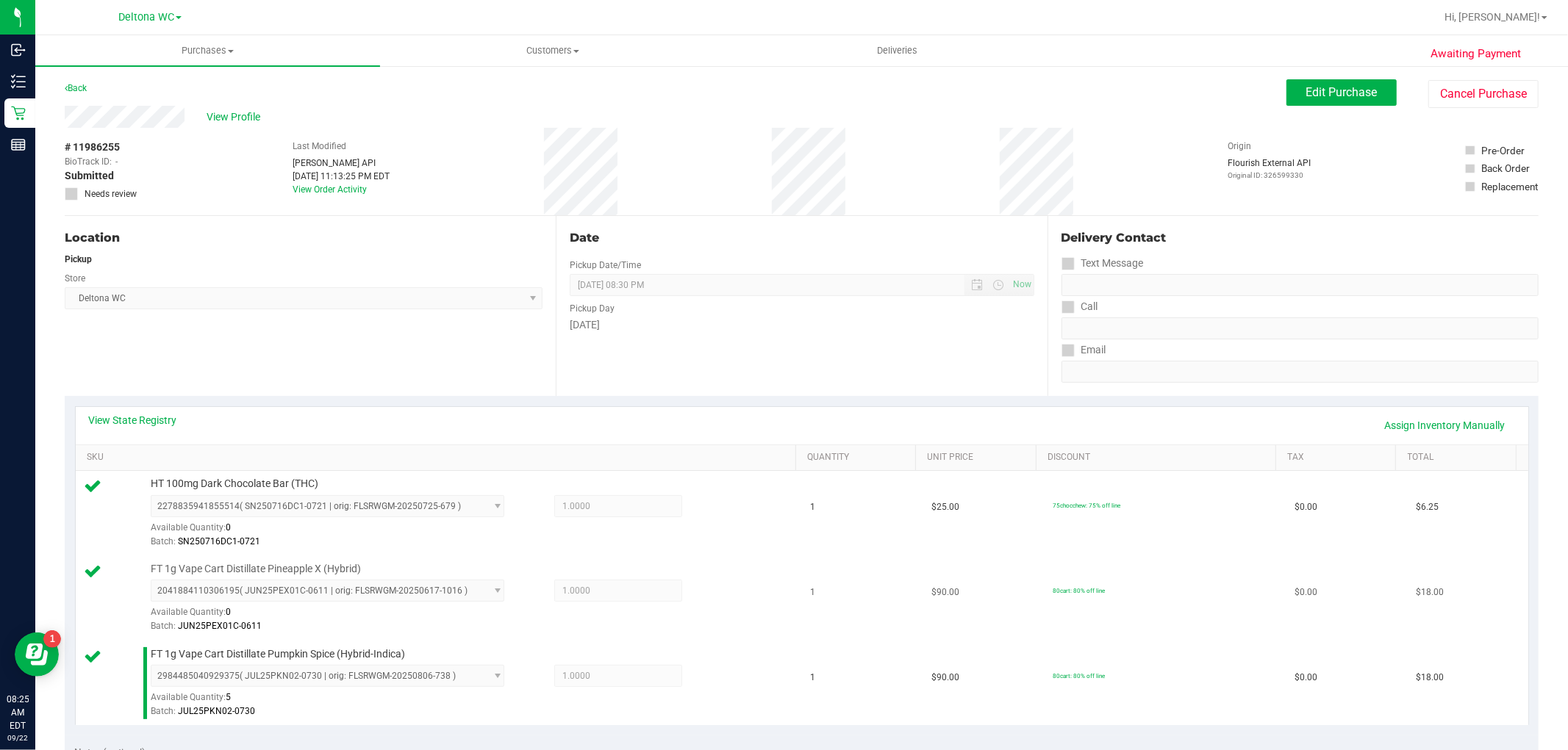
click at [200, 573] on span "FT 1g Vape Cart Distillate Pineapple X (Hybrid)" at bounding box center [256, 569] width 210 height 14
copy div "FT 1g Vape Cart Distillate Pineapple X (Hybrid)"
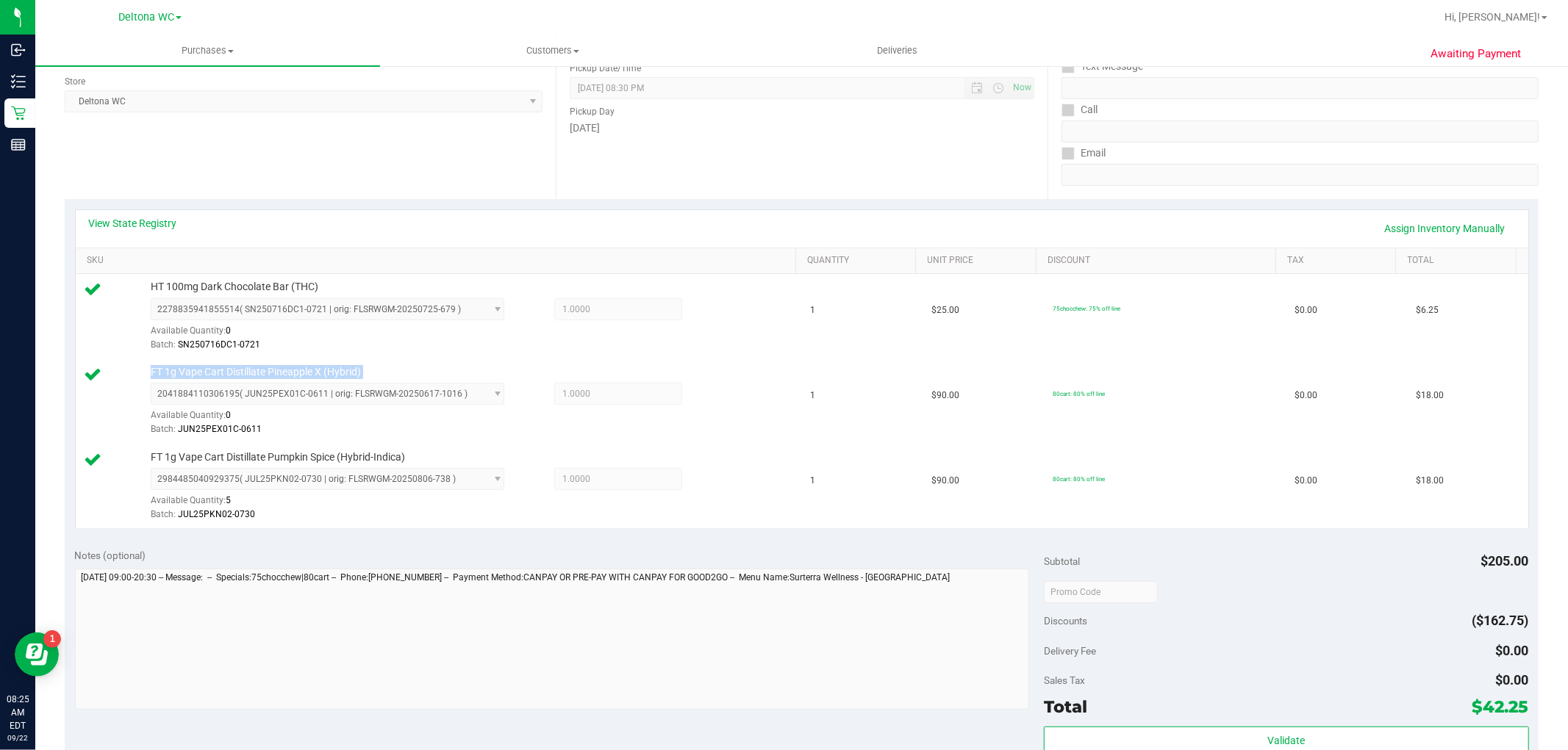
scroll to position [326, 0]
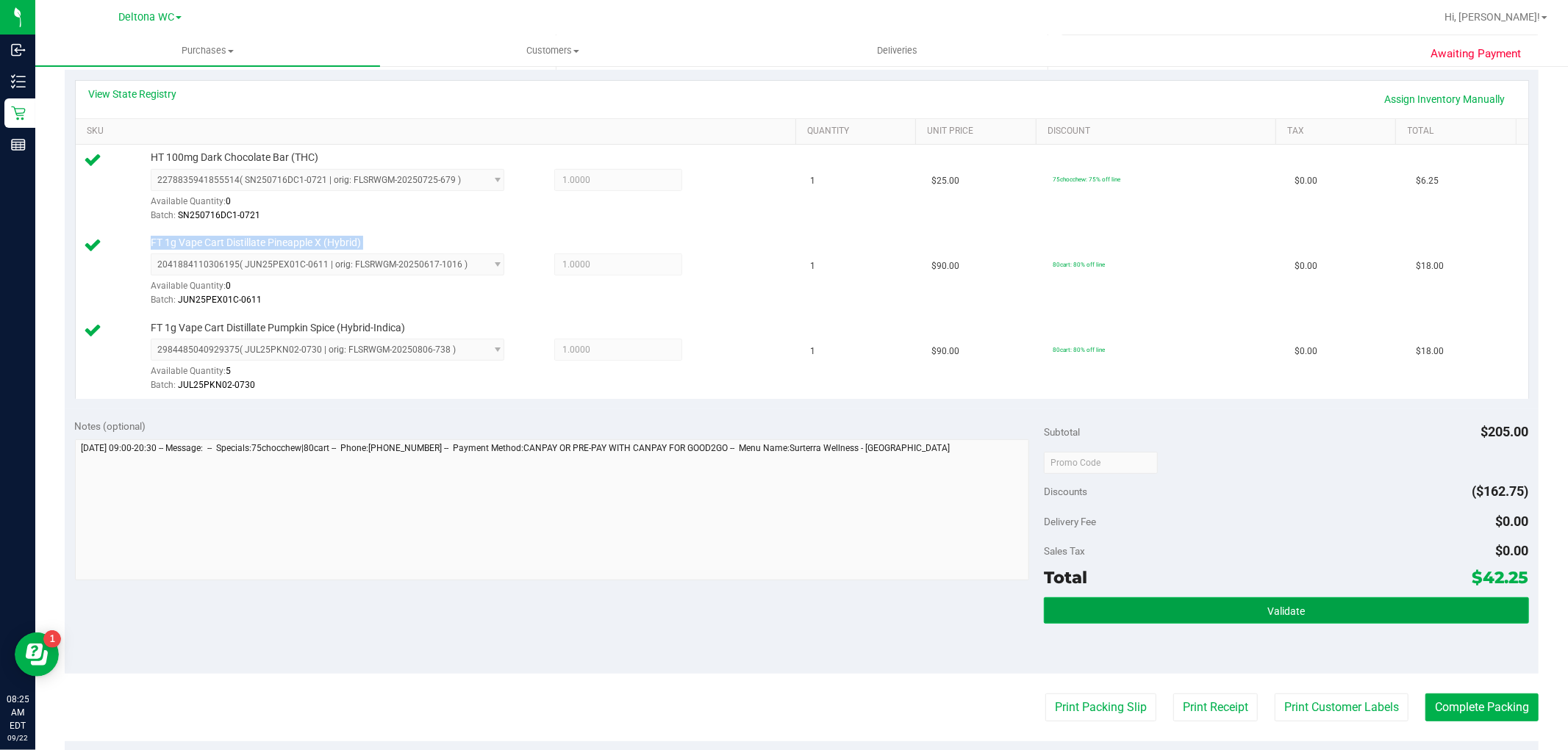
click at [1237, 614] on button "Validate" at bounding box center [1286, 610] width 484 height 26
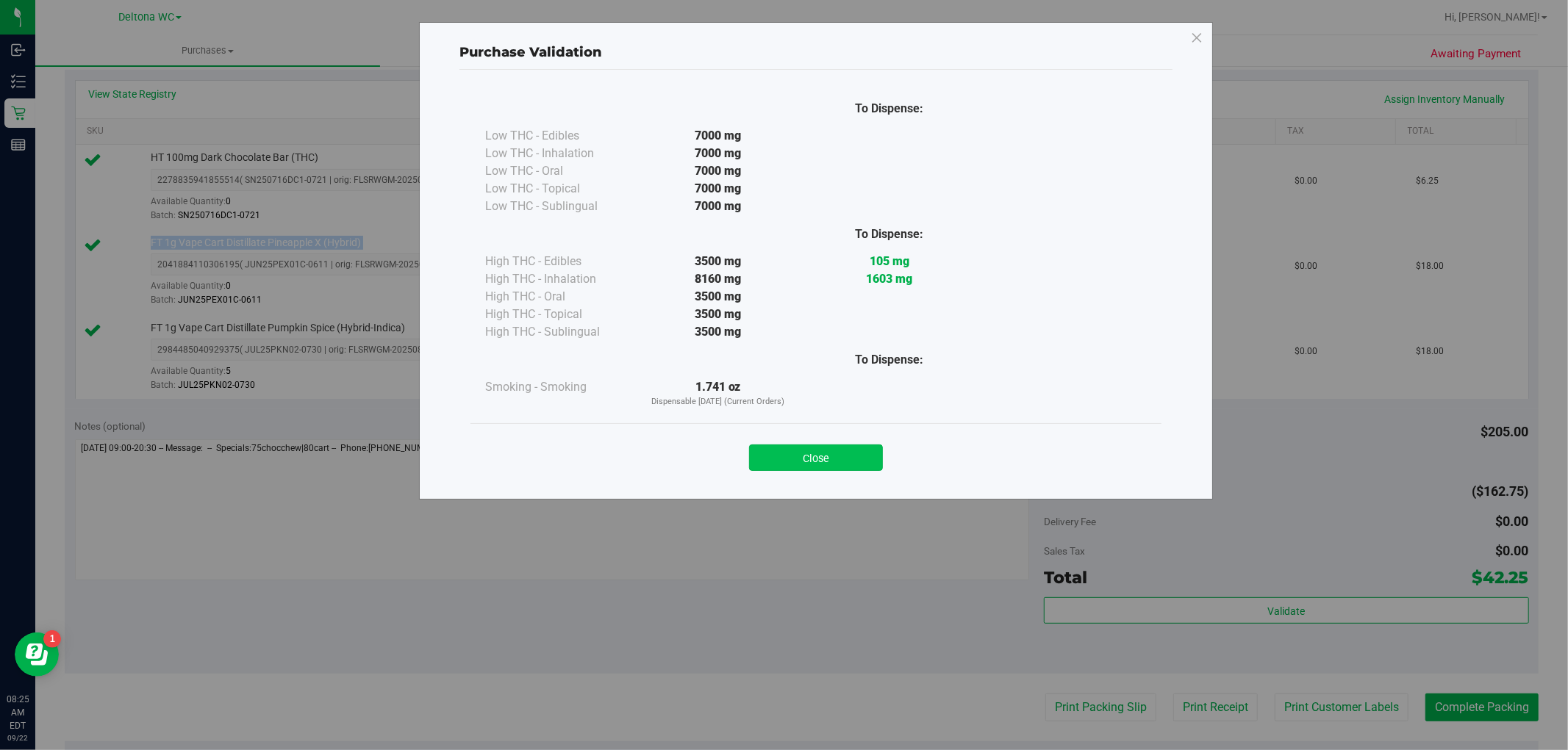
click at [843, 463] on button "Close" at bounding box center [816, 457] width 134 height 26
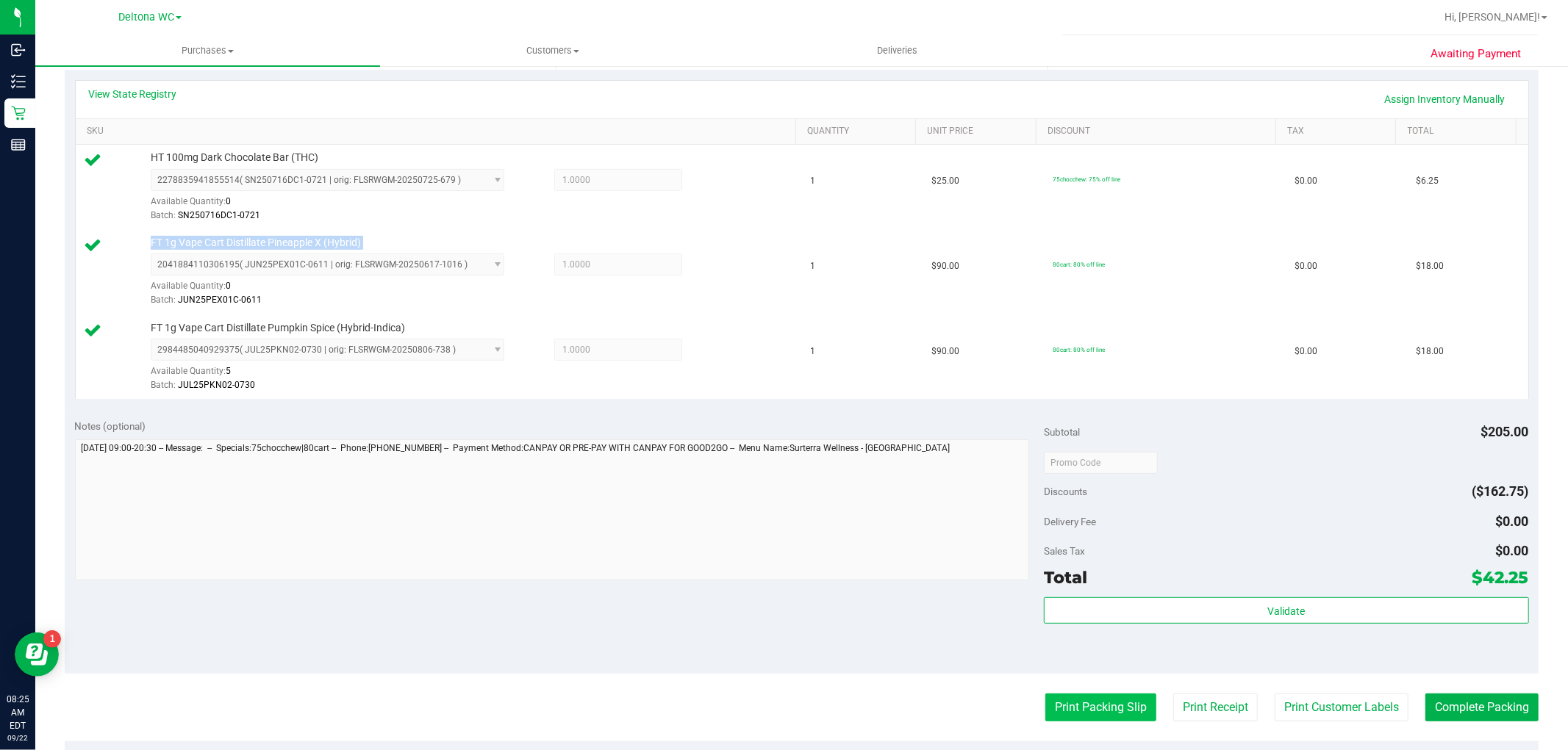
click at [1097, 703] on button "Print Packing Slip" at bounding box center [1101, 707] width 111 height 28
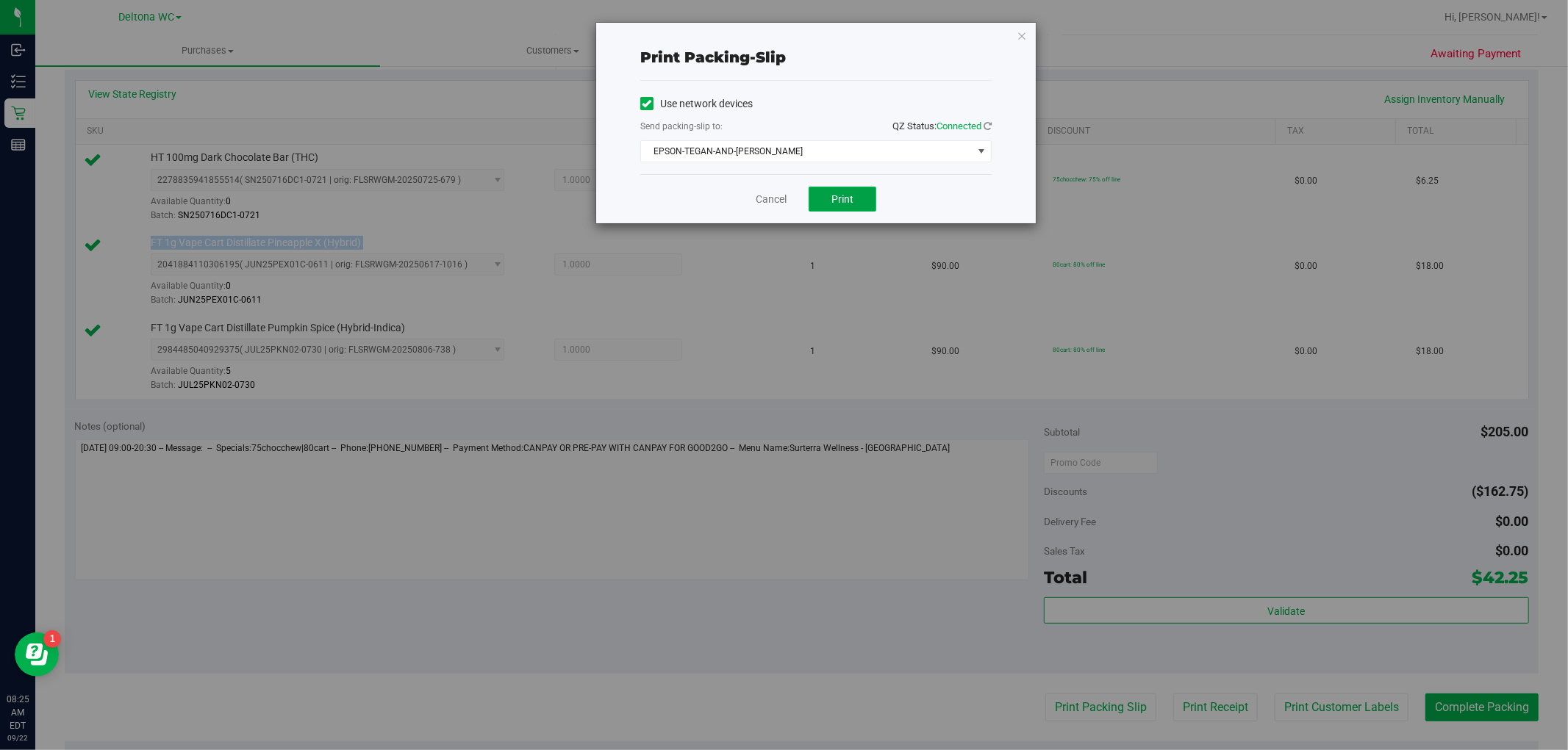
click at [825, 206] on button "Print" at bounding box center [842, 198] width 67 height 25
click at [761, 199] on link "Cancel" at bounding box center [771, 199] width 31 height 15
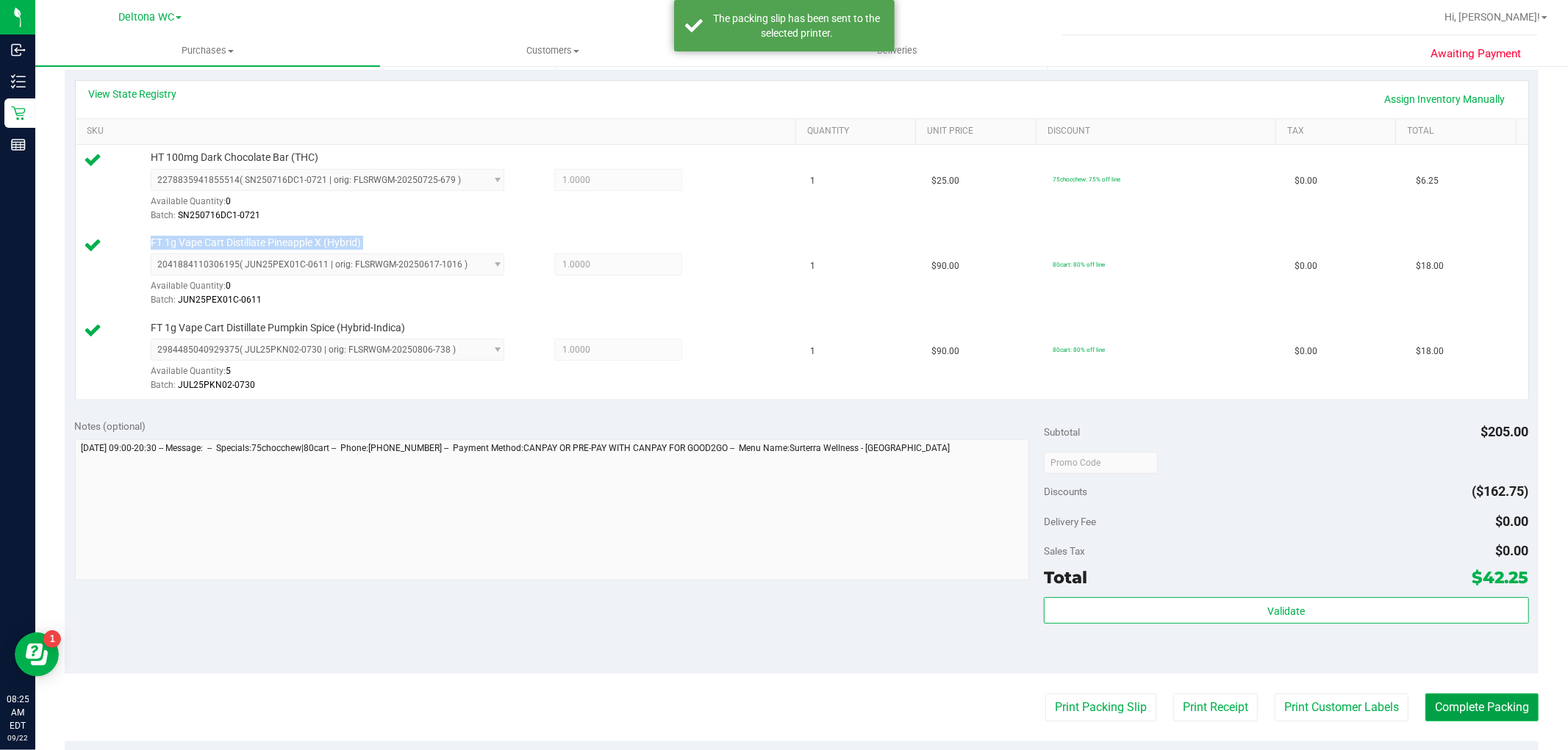
click at [1432, 701] on button "Complete Packing" at bounding box center [1482, 707] width 114 height 28
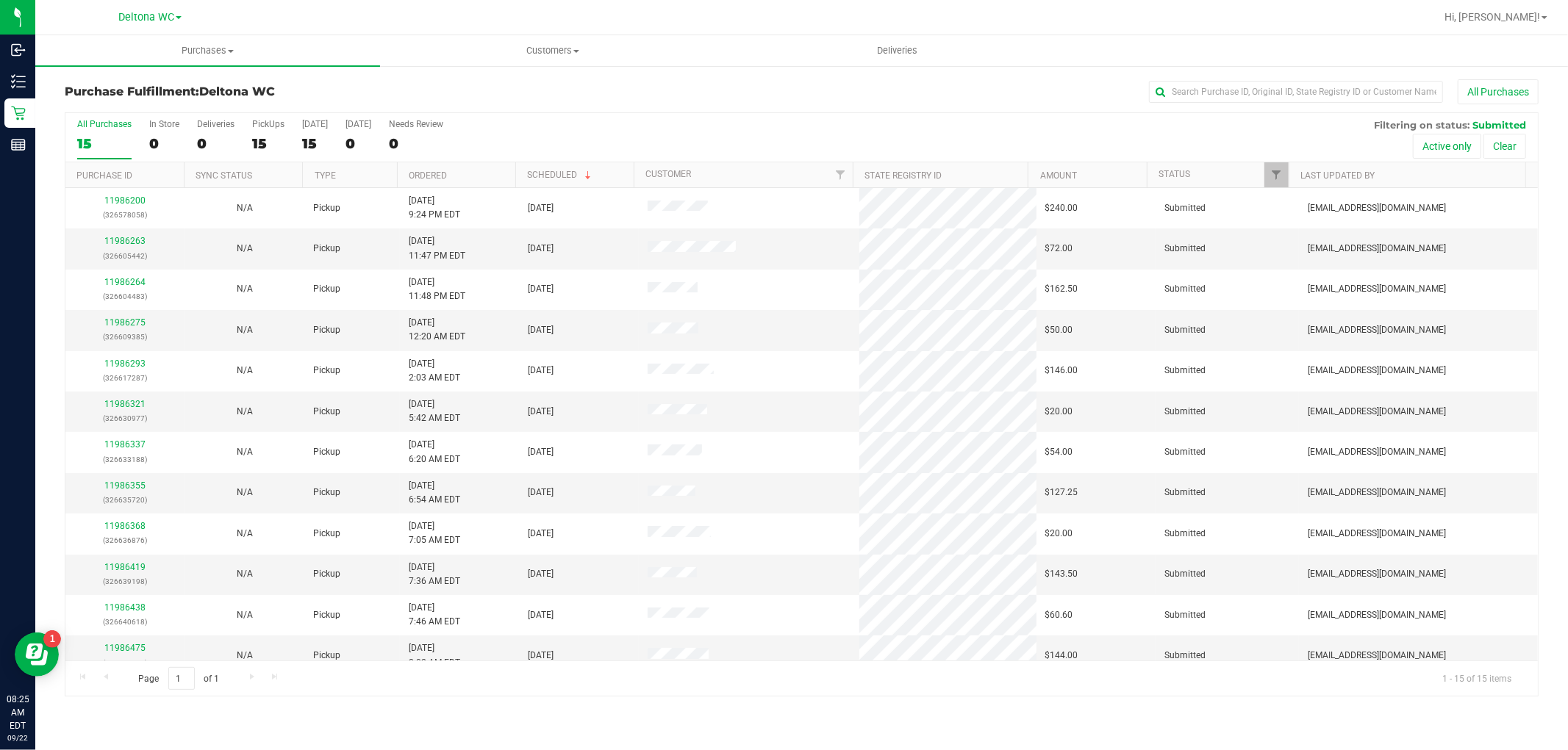
click at [464, 176] on th "Ordered" at bounding box center [456, 175] width 118 height 25
click at [124, 241] on link "11986263" at bounding box center [125, 240] width 41 height 10
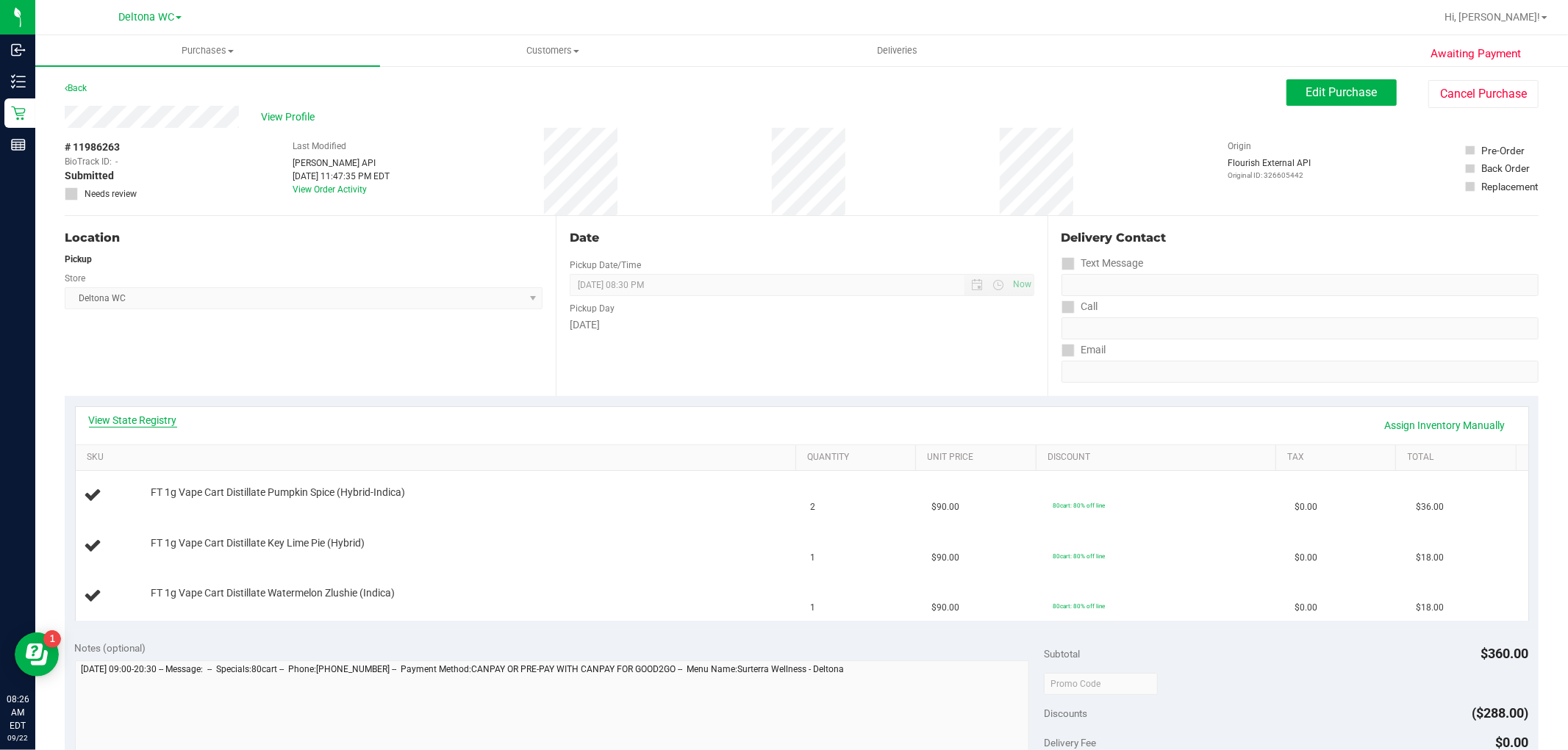
click at [143, 424] on link "View State Registry" at bounding box center [133, 420] width 88 height 15
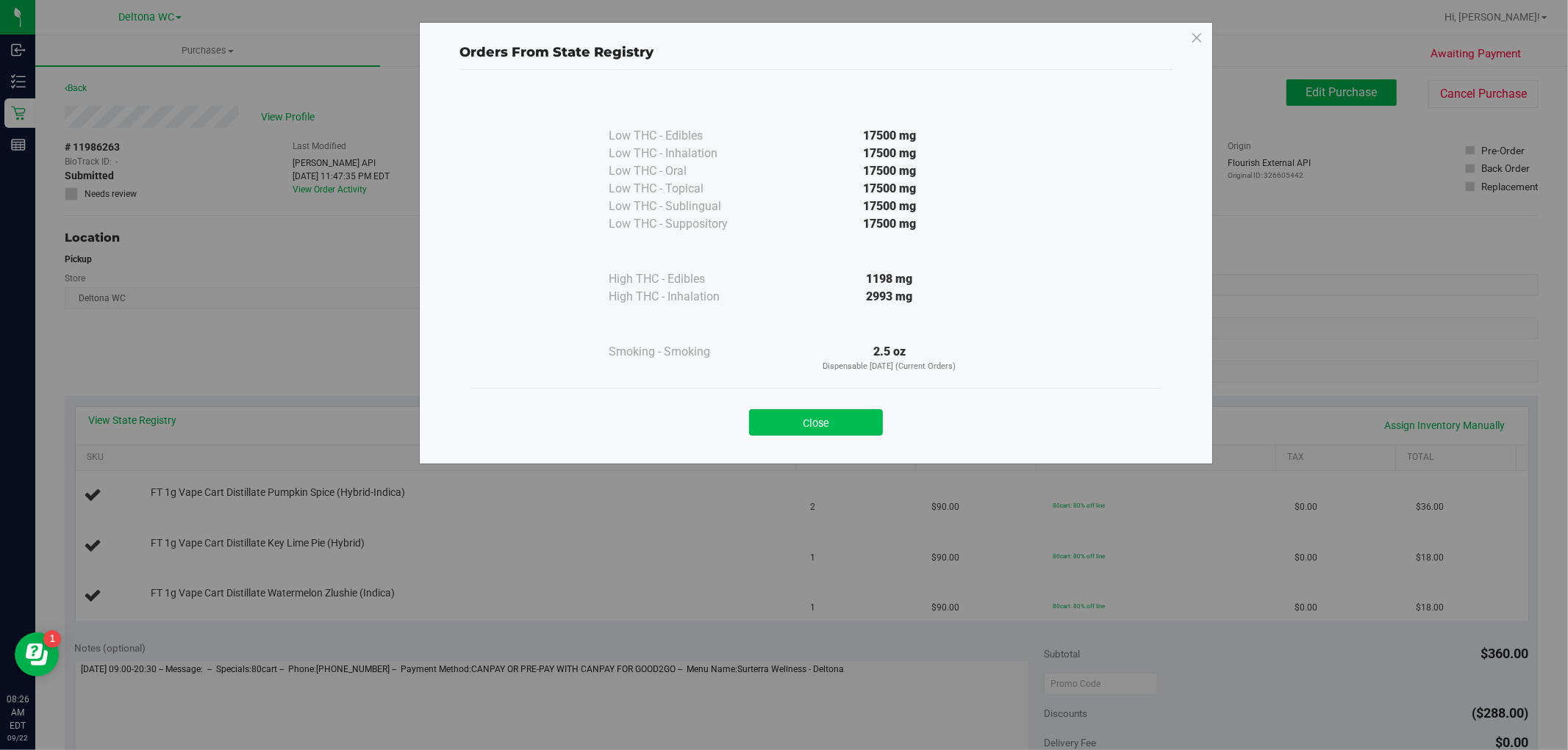
click at [846, 417] on button "Close" at bounding box center [816, 422] width 134 height 26
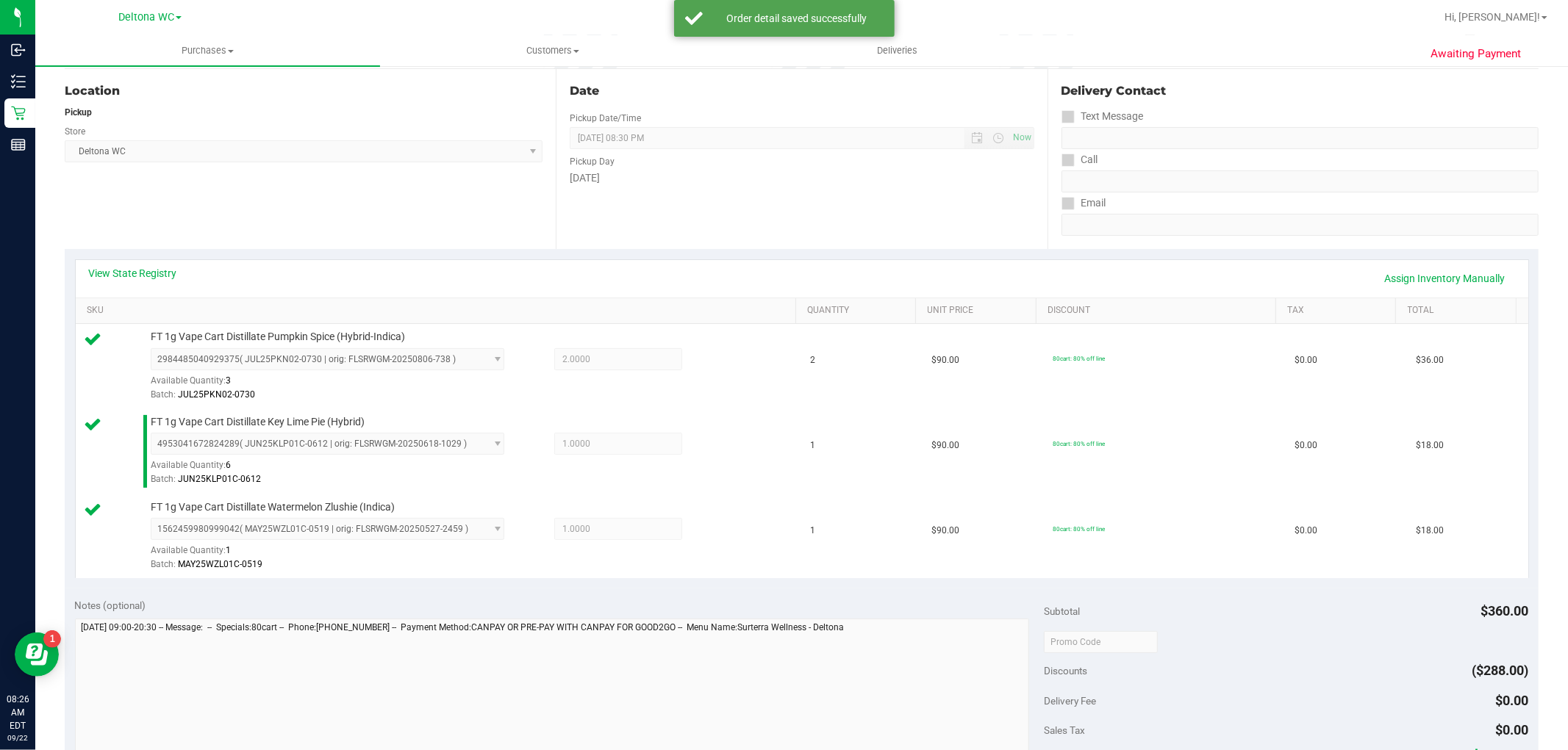
scroll to position [408, 0]
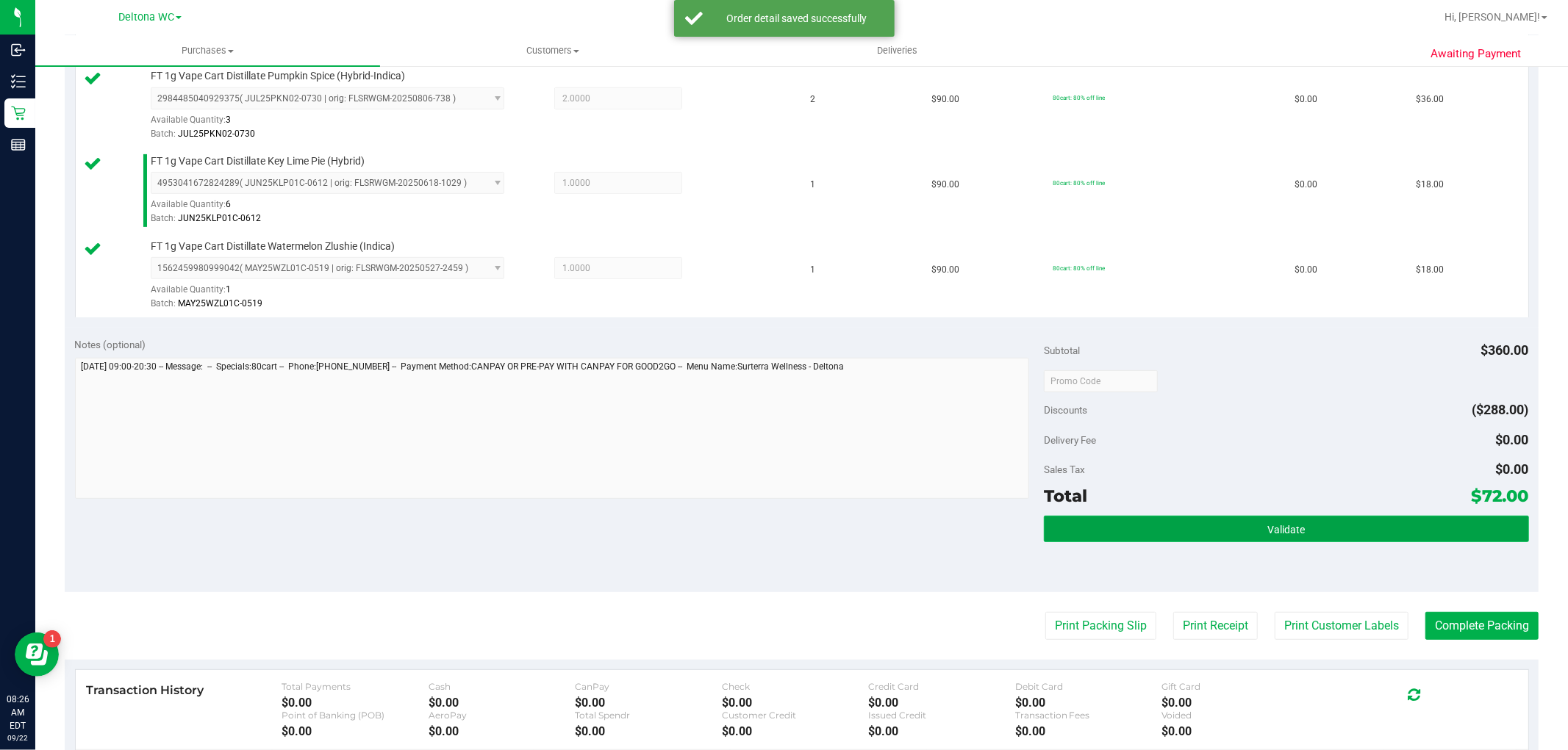
click at [1178, 527] on button "Validate" at bounding box center [1286, 529] width 484 height 26
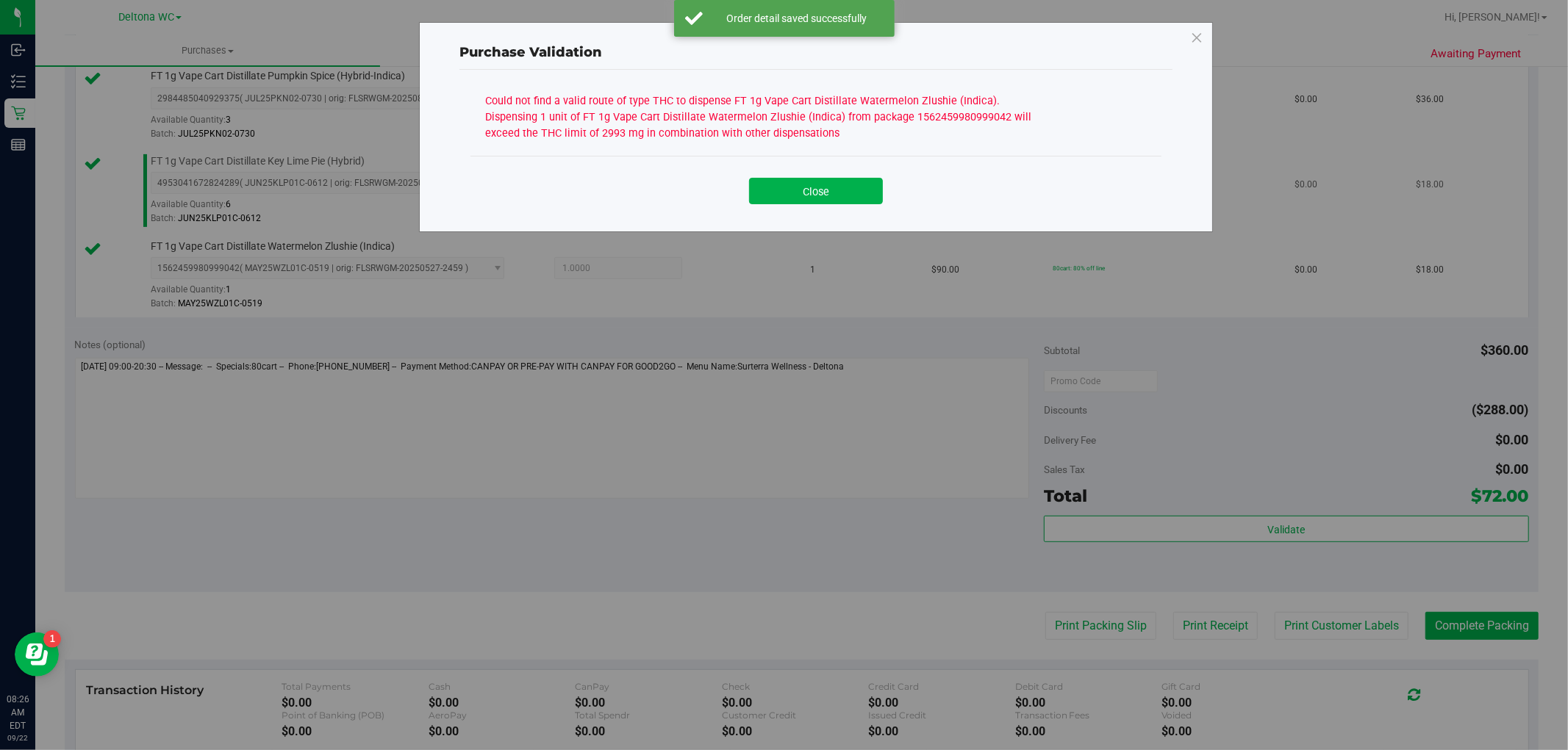
click at [823, 199] on button "Close" at bounding box center [816, 190] width 134 height 26
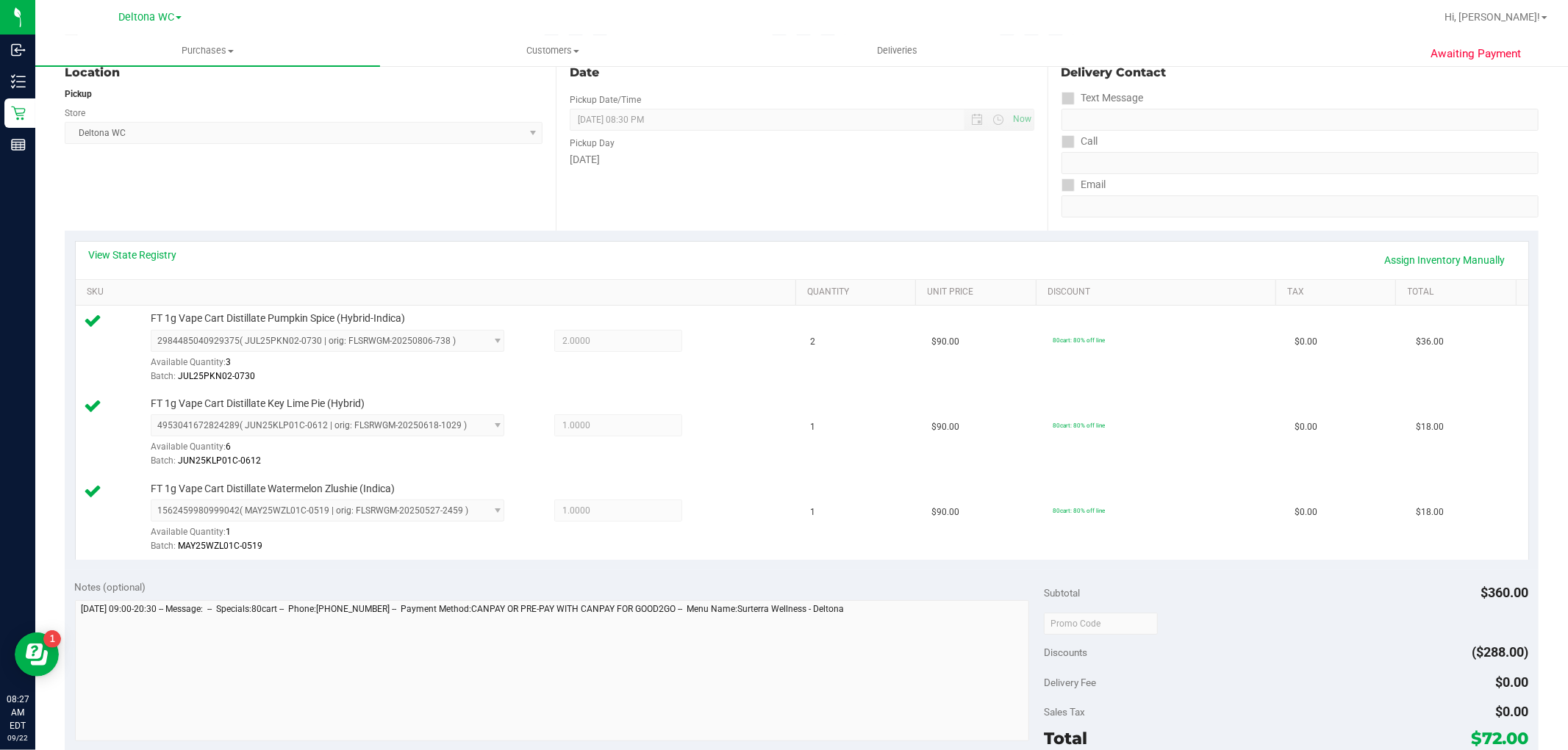
scroll to position [163, 0]
click at [131, 259] on link "View State Registry" at bounding box center [133, 257] width 88 height 15
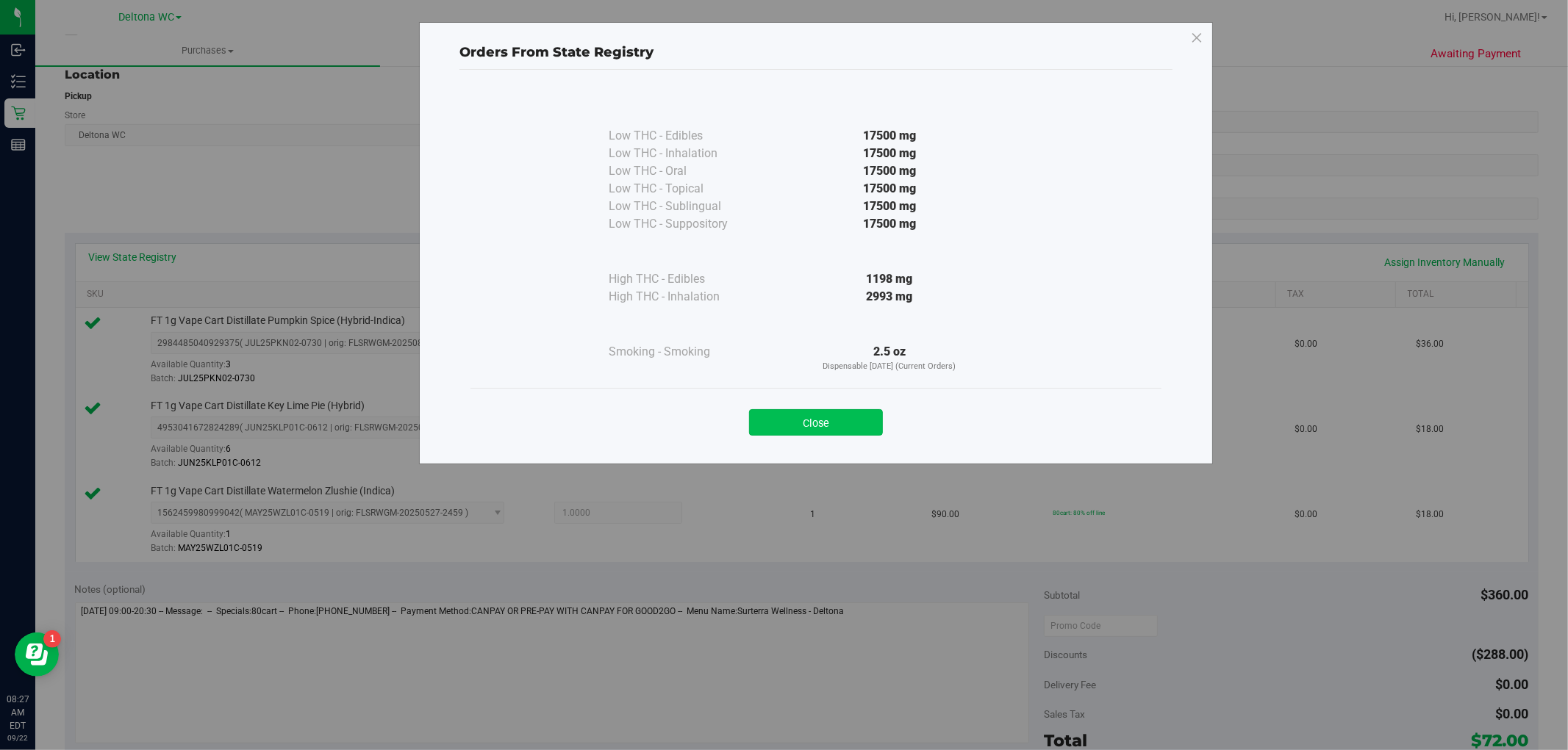
click at [857, 414] on button "Close" at bounding box center [816, 422] width 134 height 26
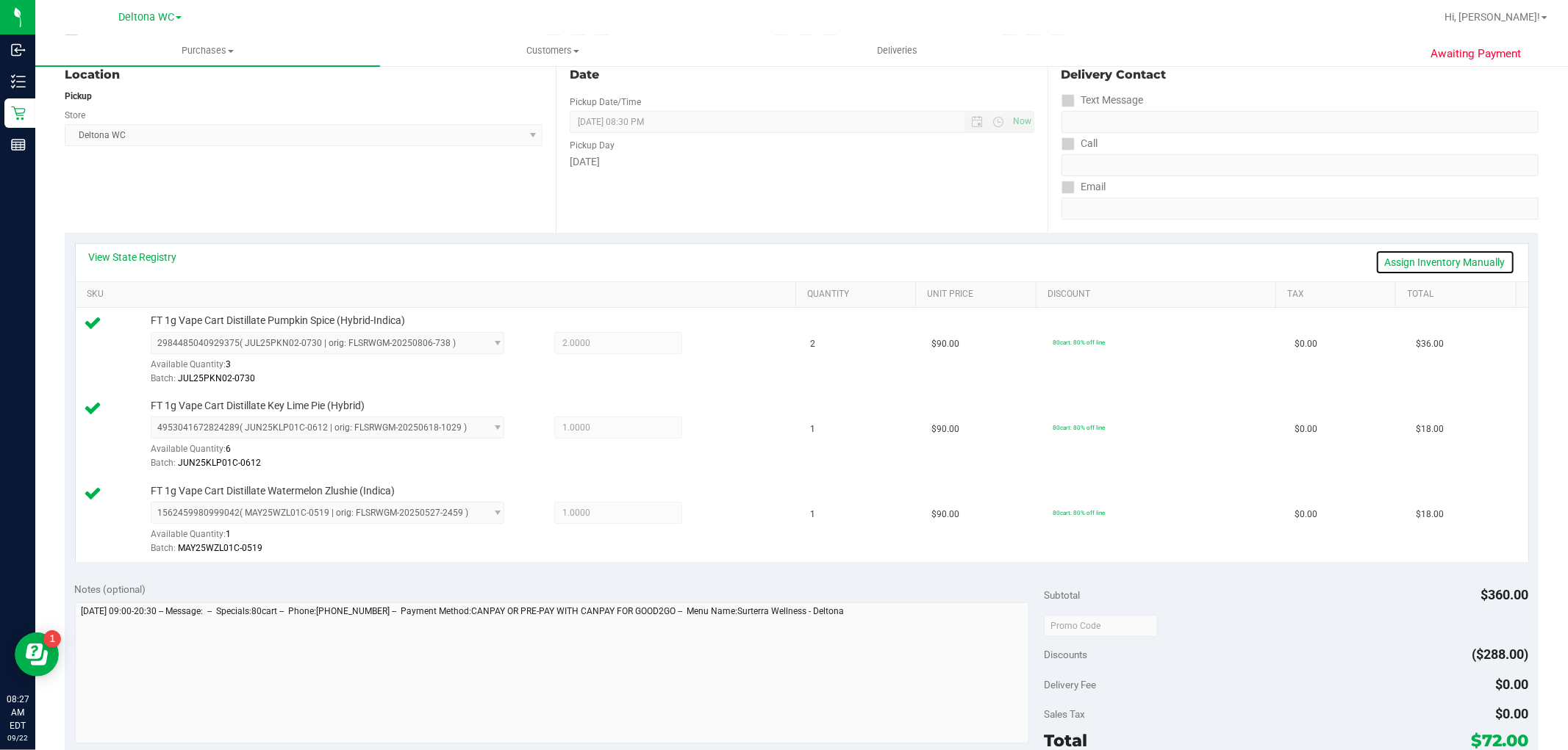
click at [1398, 263] on link "Assign Inventory Manually" at bounding box center [1446, 262] width 140 height 25
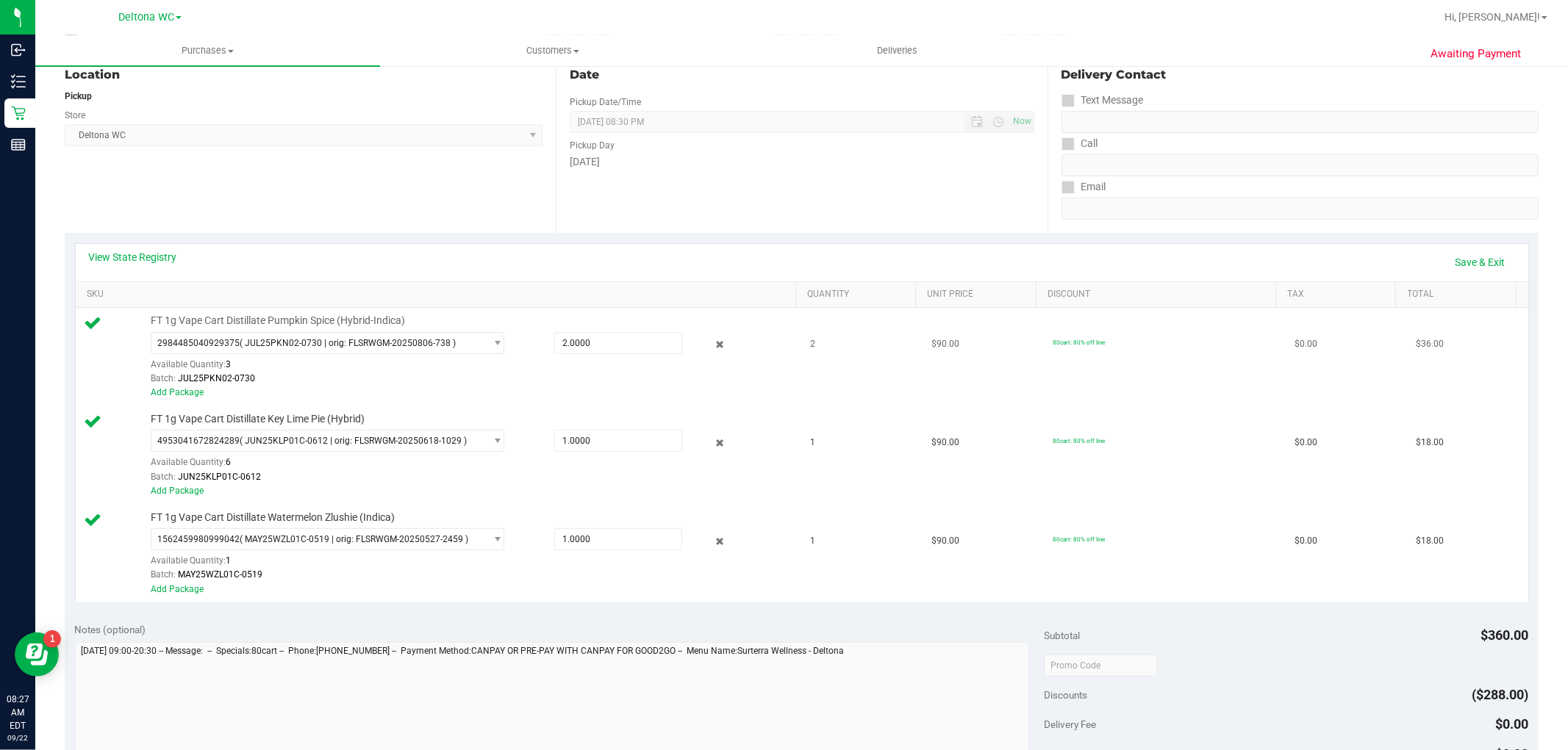
click at [696, 345] on div at bounding box center [708, 344] width 53 height 17
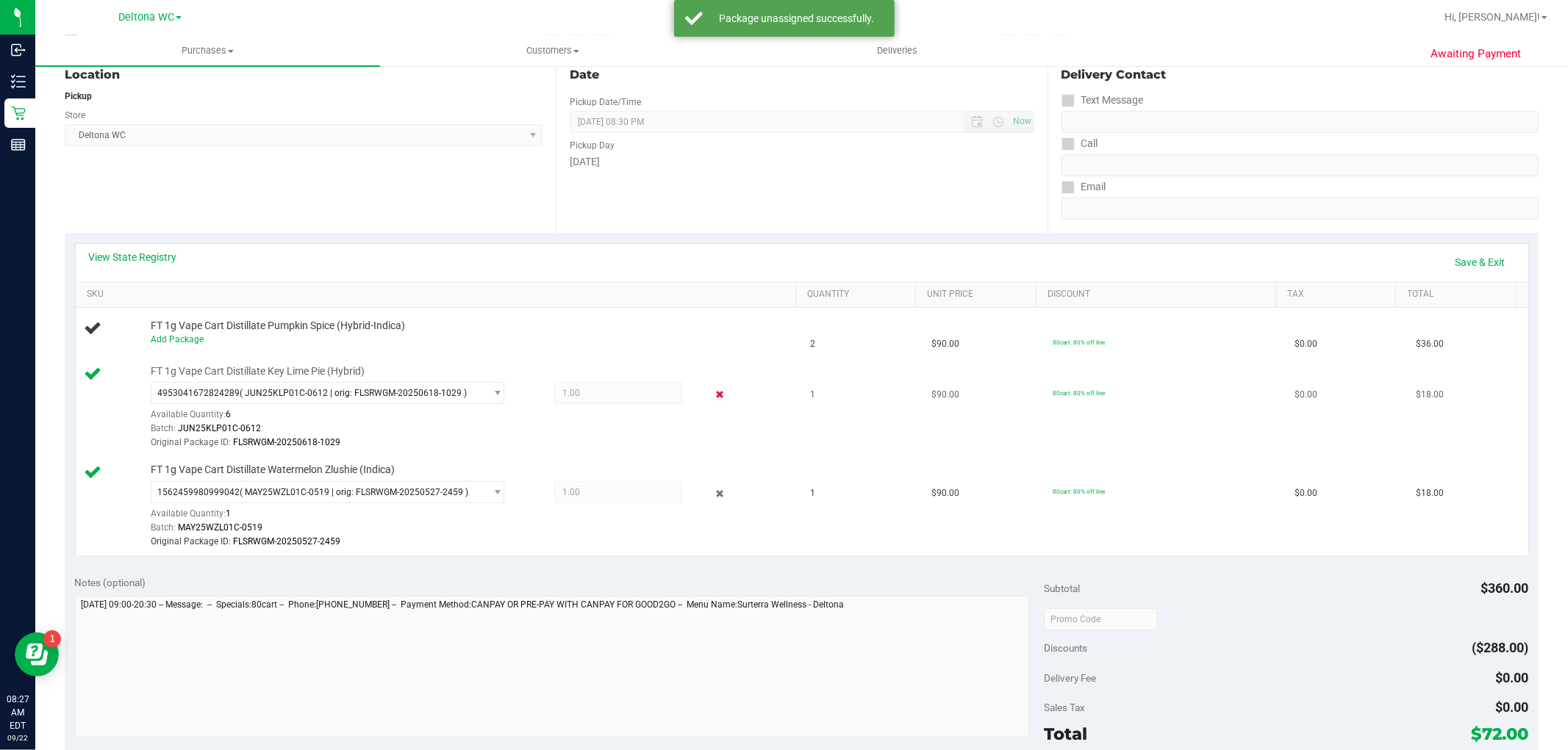
click at [711, 393] on icon at bounding box center [719, 394] width 15 height 17
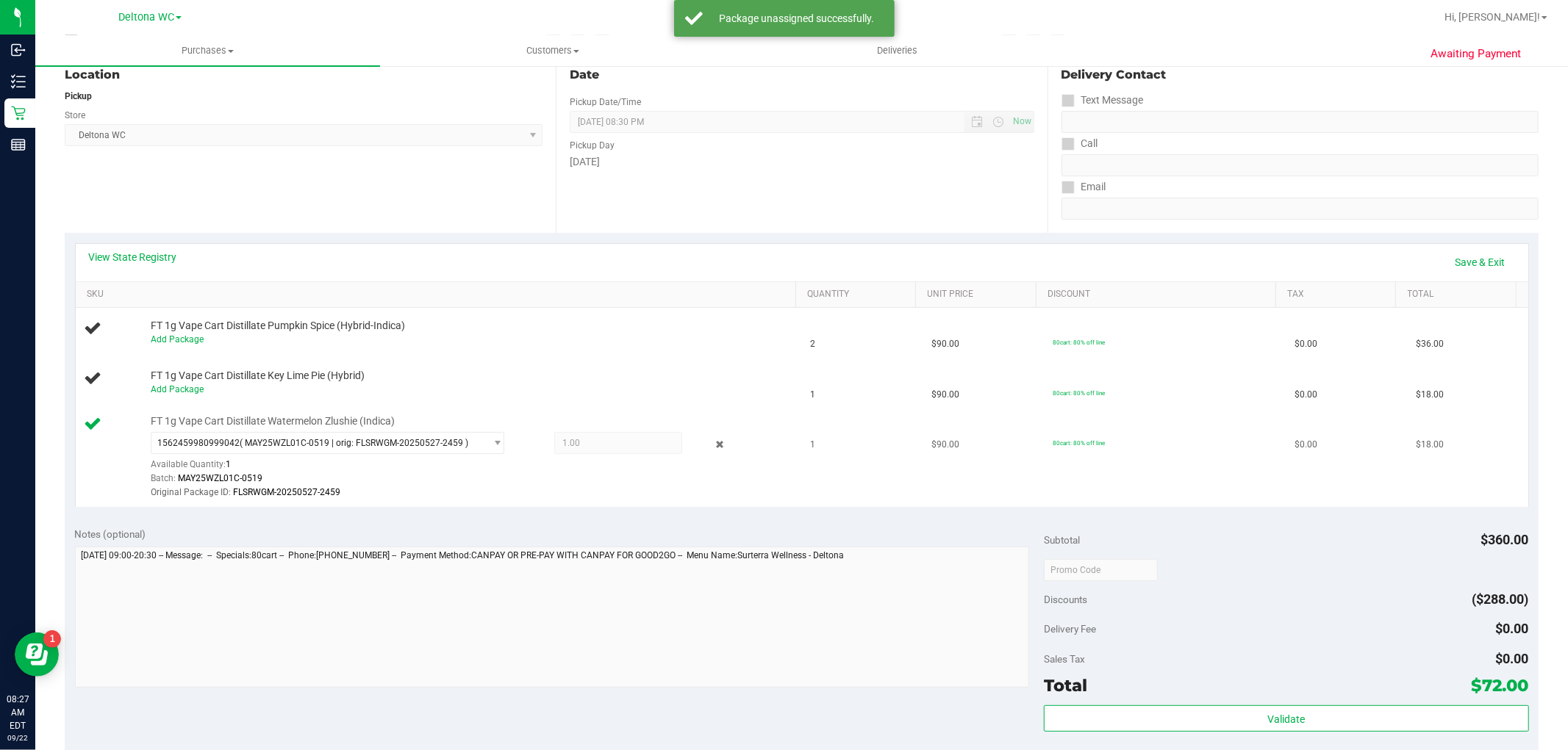
click at [711, 433] on div "1562459980999042 ( MAY25WZL01C-0519 | orig: FLSRWGM-20250527-2459 ) 15624599809…" at bounding box center [470, 467] width 638 height 68
drag, startPoint x: 711, startPoint y: 442, endPoint x: 879, endPoint y: 413, distance: 170.5
click at [711, 442] on icon at bounding box center [719, 444] width 15 height 17
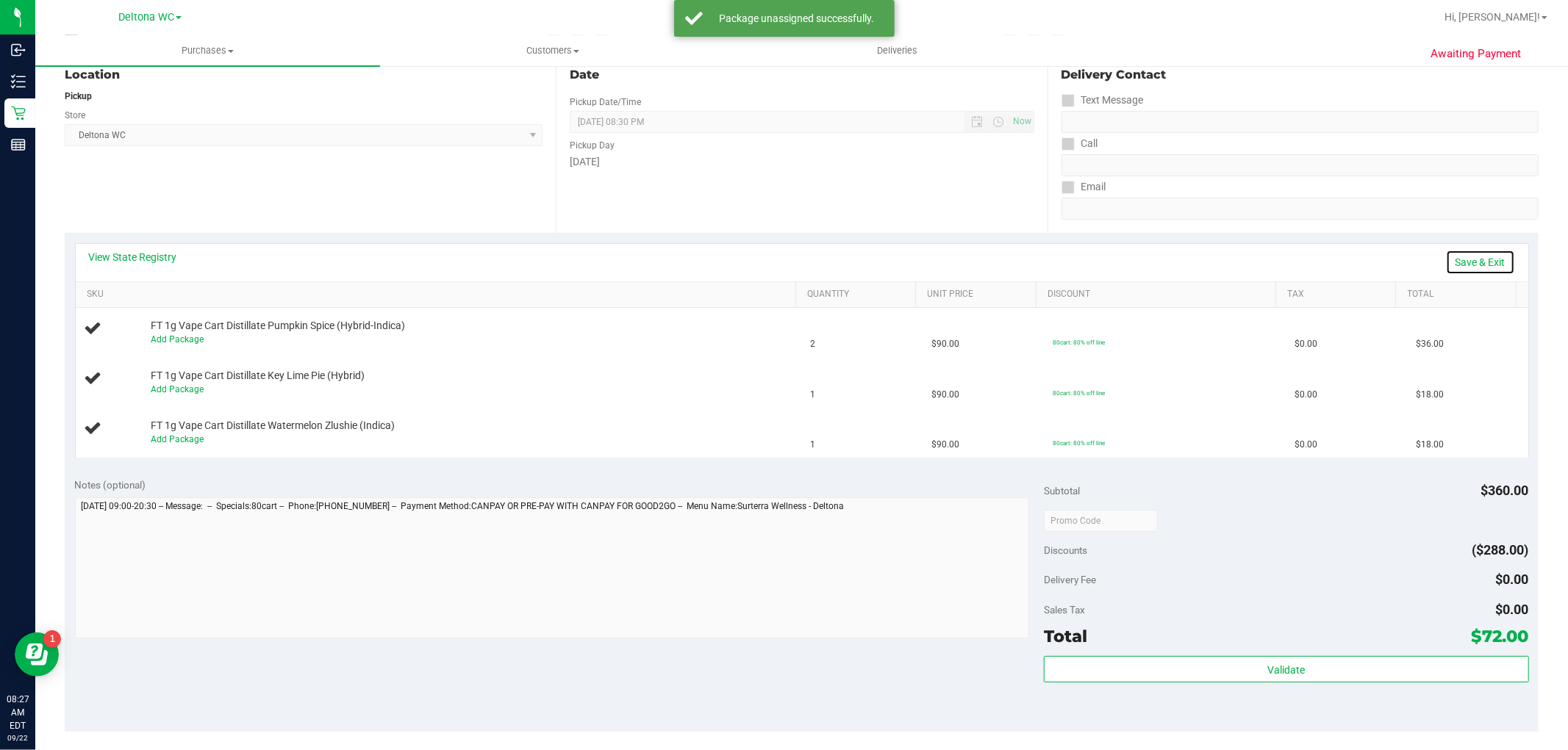
click at [1464, 258] on link "Save & Exit" at bounding box center [1481, 262] width 69 height 25
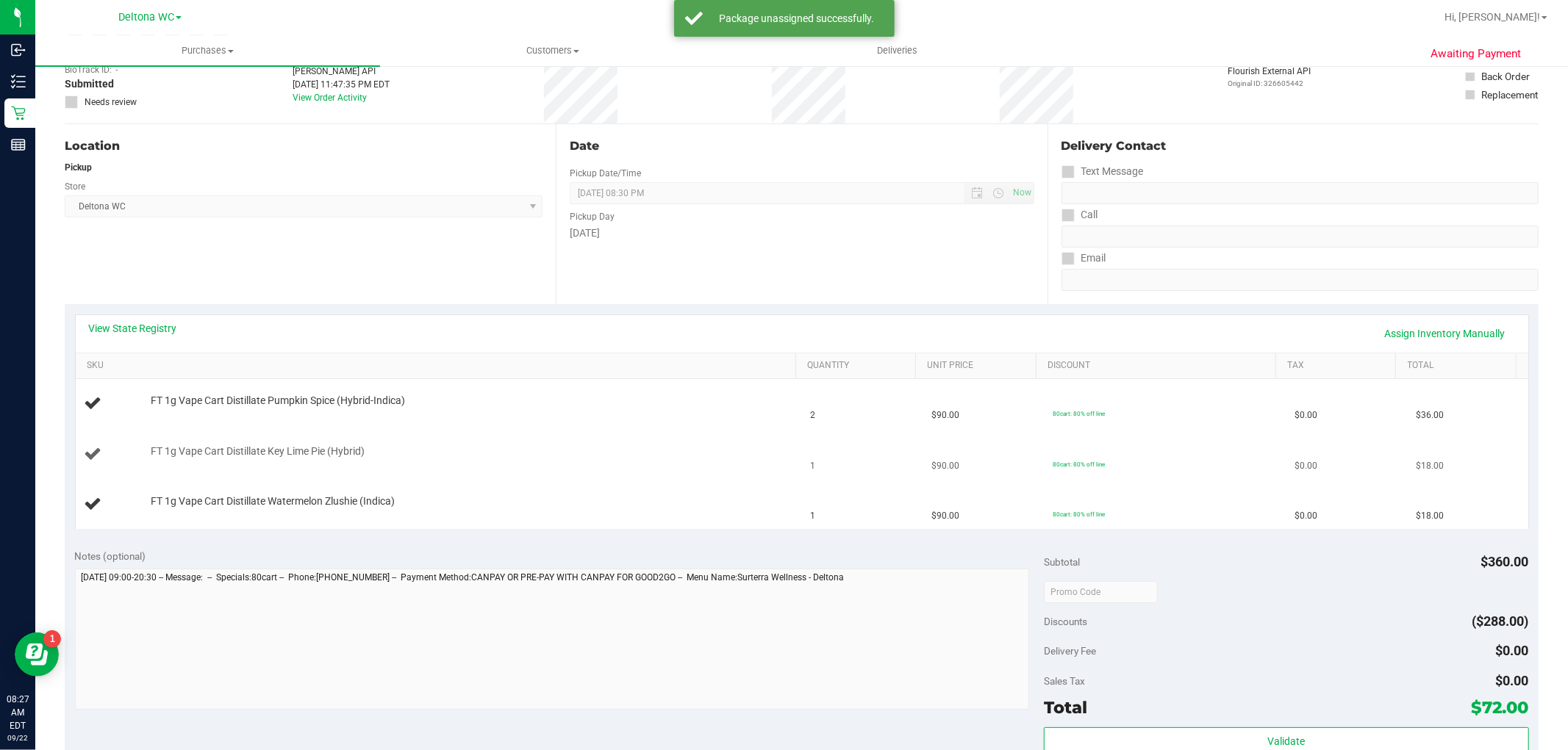
scroll to position [0, 0]
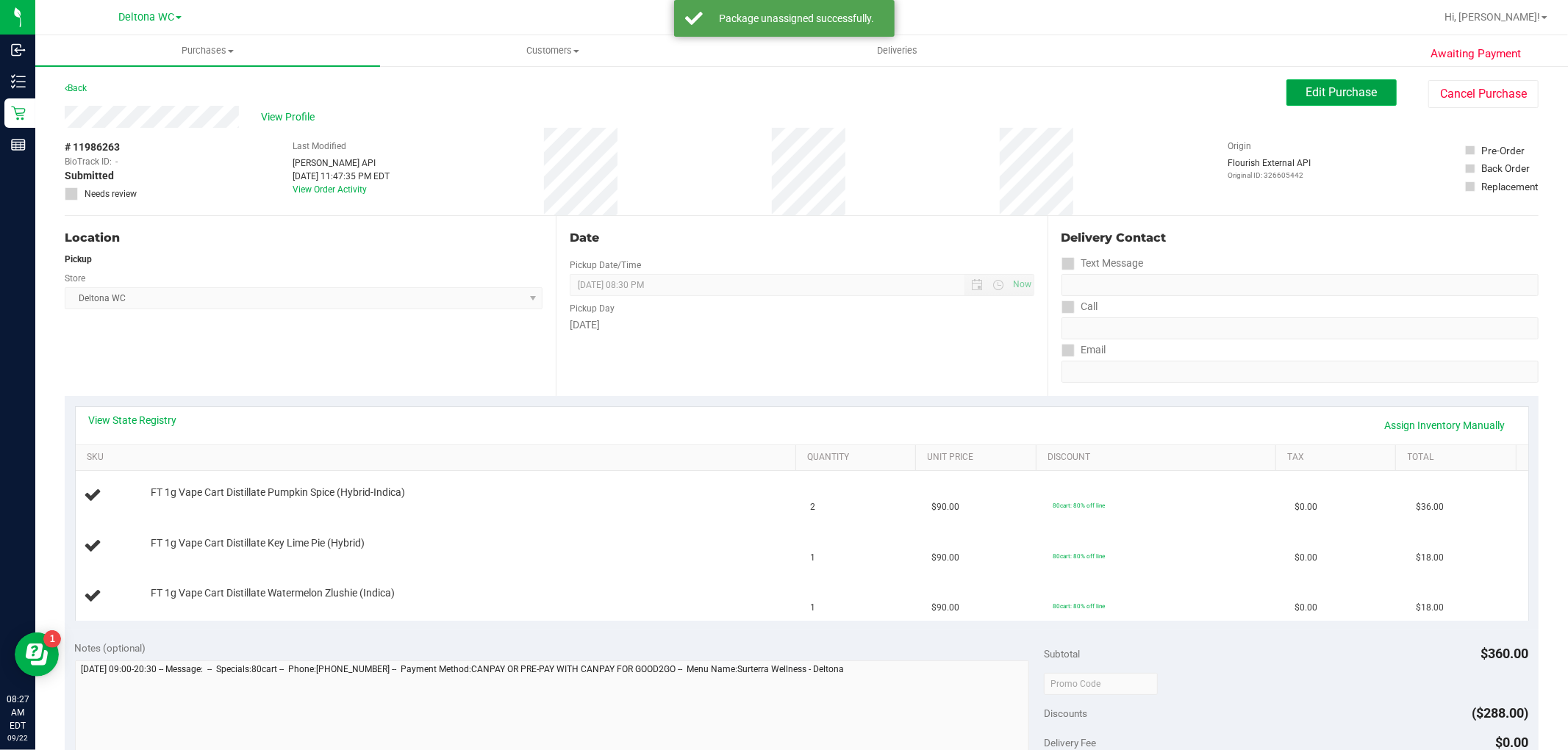
click at [1324, 94] on span "Edit Purchase" at bounding box center [1343, 92] width 71 height 14
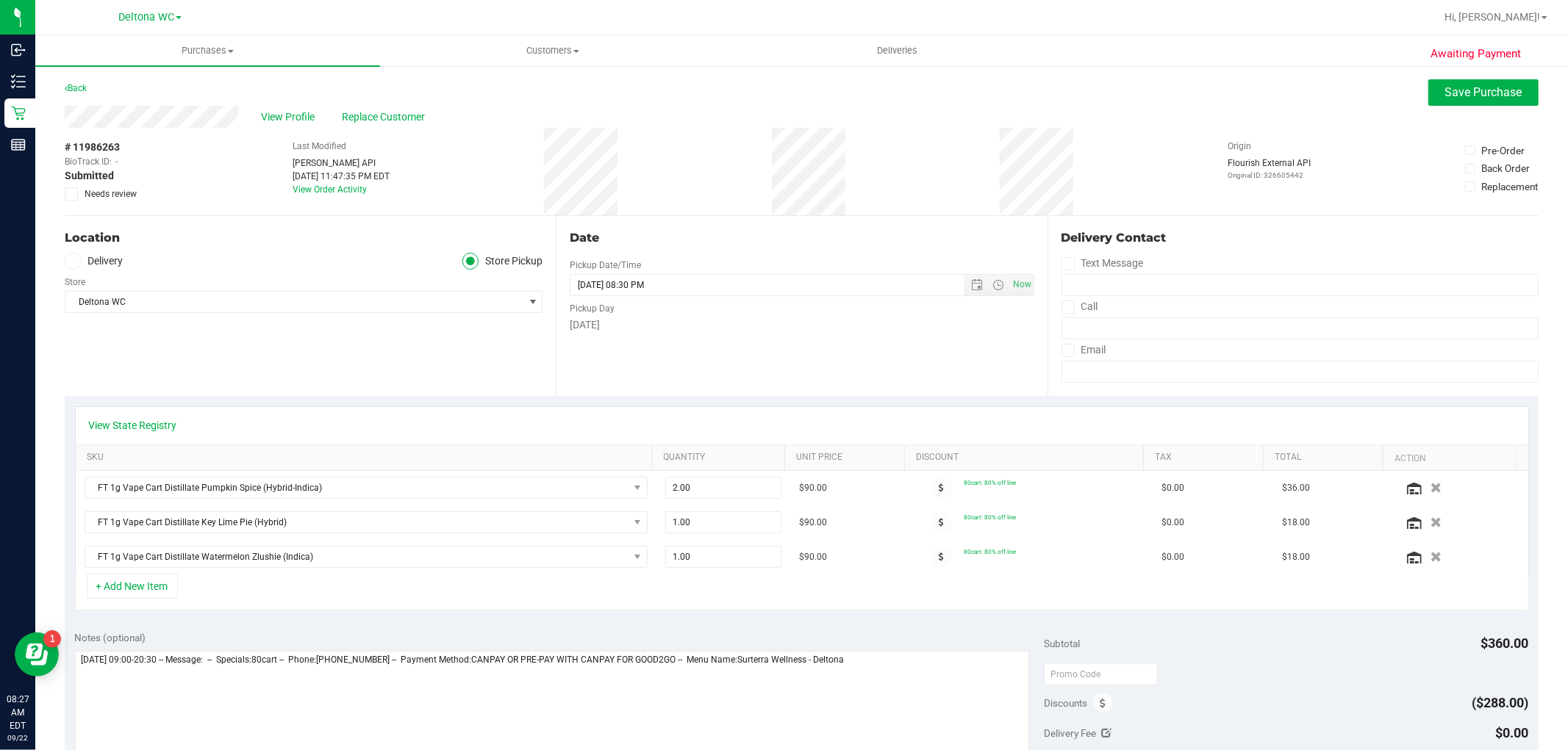
click at [129, 194] on span "Needs review" at bounding box center [110, 194] width 52 height 13
click at [0, 0] on input "Needs review" at bounding box center [0, 0] width 0 height 0
click at [901, 664] on textarea at bounding box center [552, 721] width 955 height 141
type textarea "Monday 09/22/2025 09:00-20:30 -- Message: -- Specials:80cart -- Phone:407844524…"
click at [1457, 92] on span "Save Purchase" at bounding box center [1484, 92] width 77 height 14
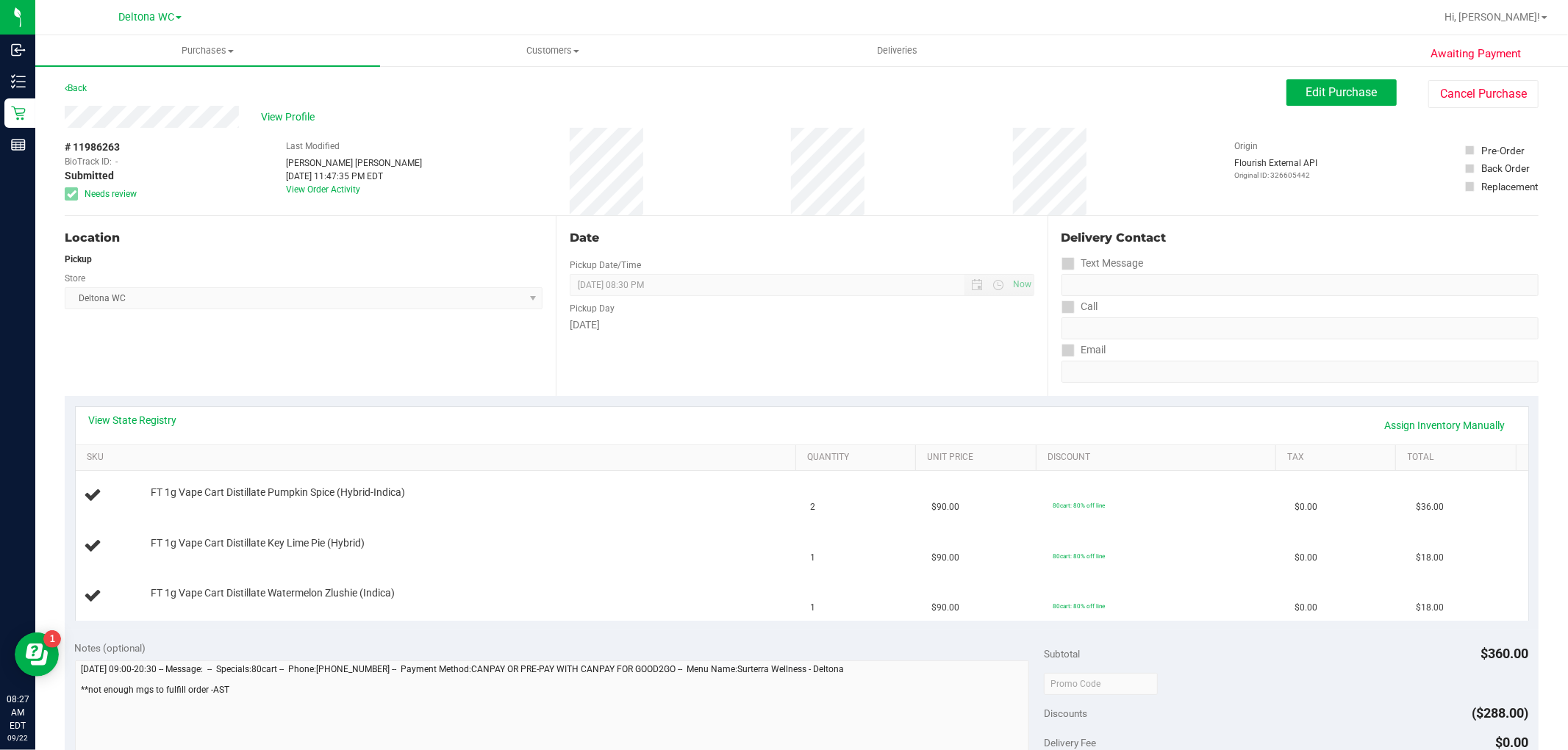
click at [107, 143] on span "# 11986263" at bounding box center [91, 147] width 55 height 15
click at [106, 144] on span "# 11986263" at bounding box center [91, 147] width 55 height 15
copy span "11986263"
drag, startPoint x: 499, startPoint y: 521, endPoint x: 310, endPoint y: 317, distance: 278.1
click at [496, 521] on td "FT 1g Vape Cart Distillate Key Lime Pie (Hybrid)" at bounding box center [438, 546] width 726 height 50
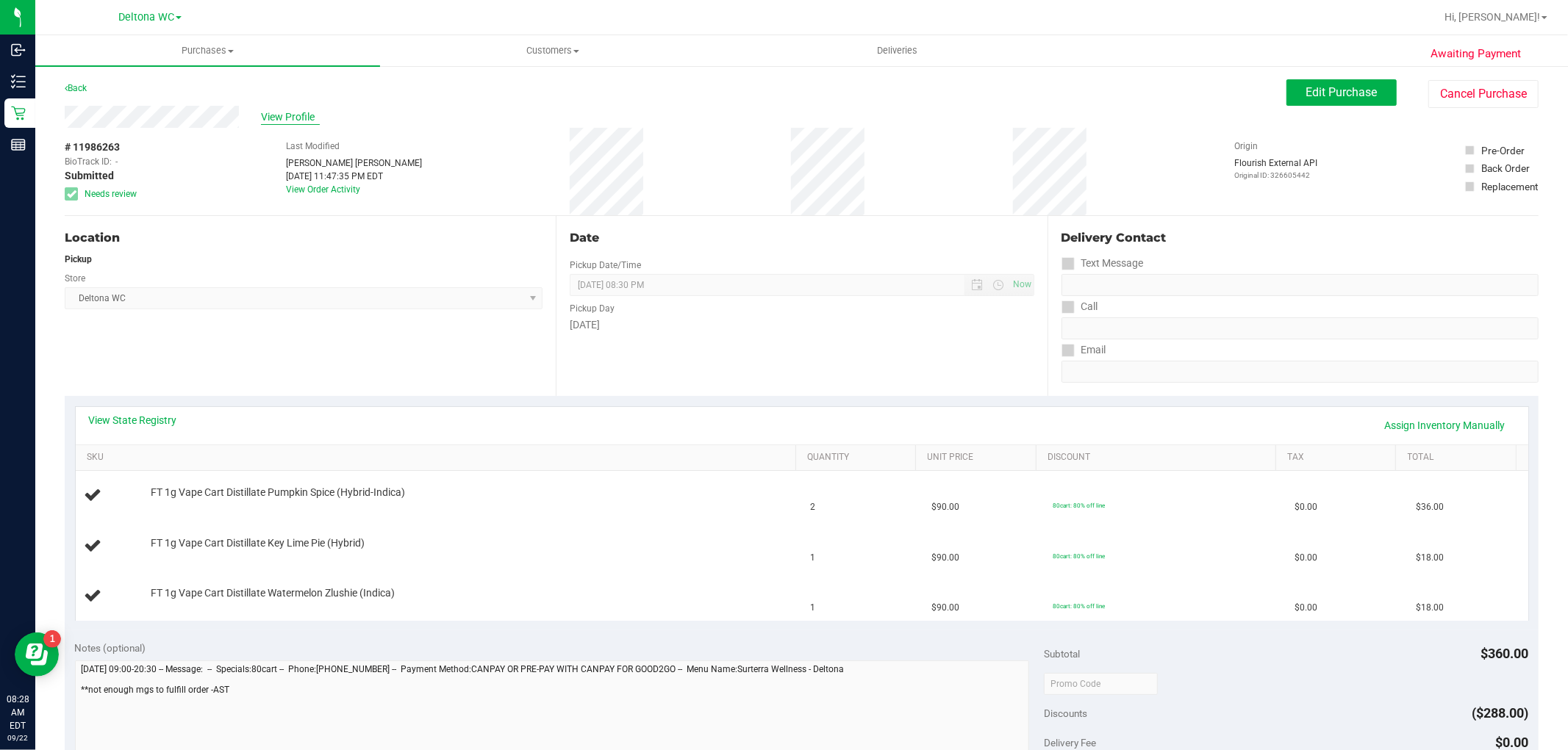
click at [298, 113] on span "View Profile" at bounding box center [291, 117] width 59 height 15
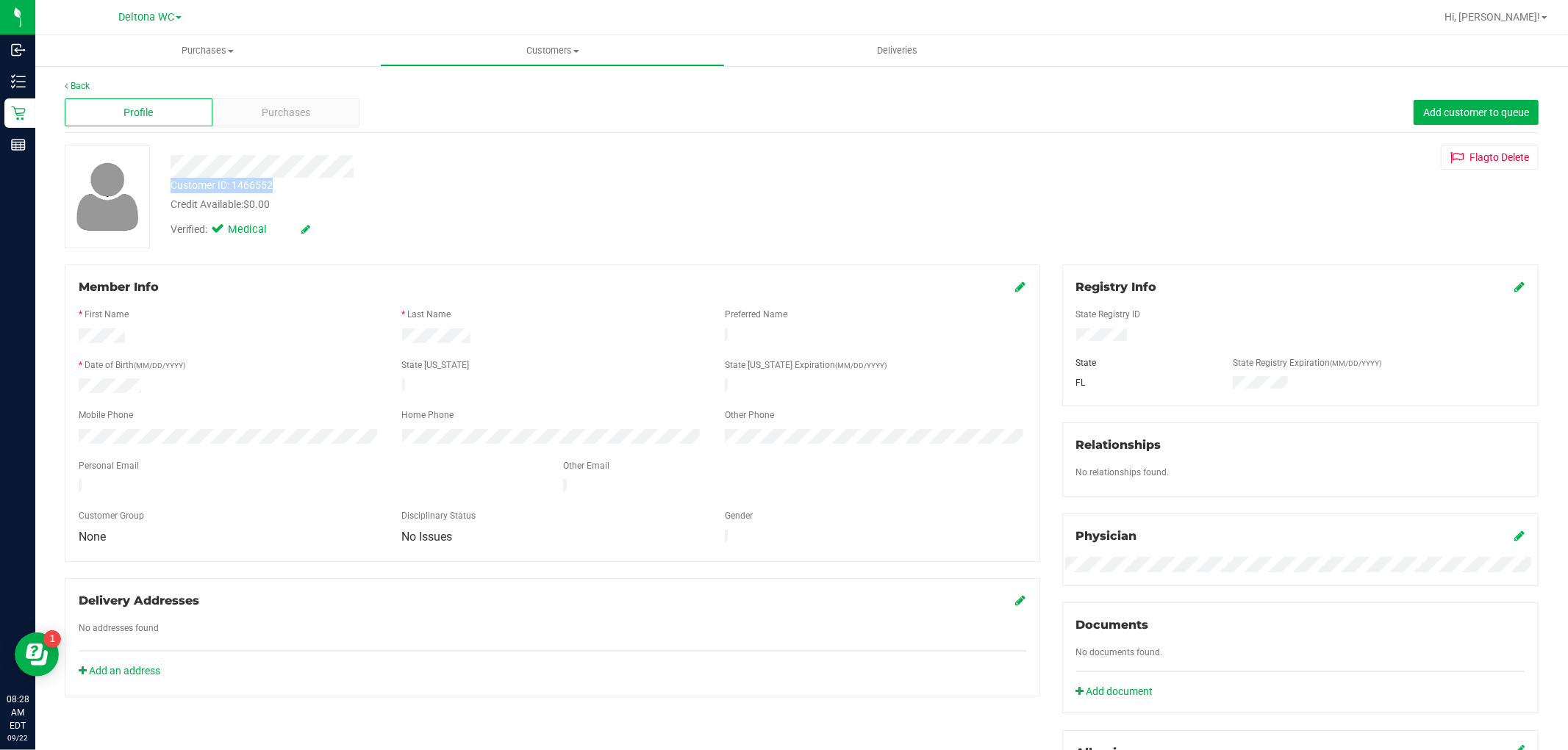
drag, startPoint x: 171, startPoint y: 184, endPoint x: 275, endPoint y: 186, distance: 104.0
click at [275, 186] on div "Customer ID: 1466552 Credit Available: $0.00" at bounding box center [534, 195] width 749 height 35
copy div "Customer ID: 1466552"
click at [491, 226] on div "Verified: Medical" at bounding box center [534, 229] width 749 height 33
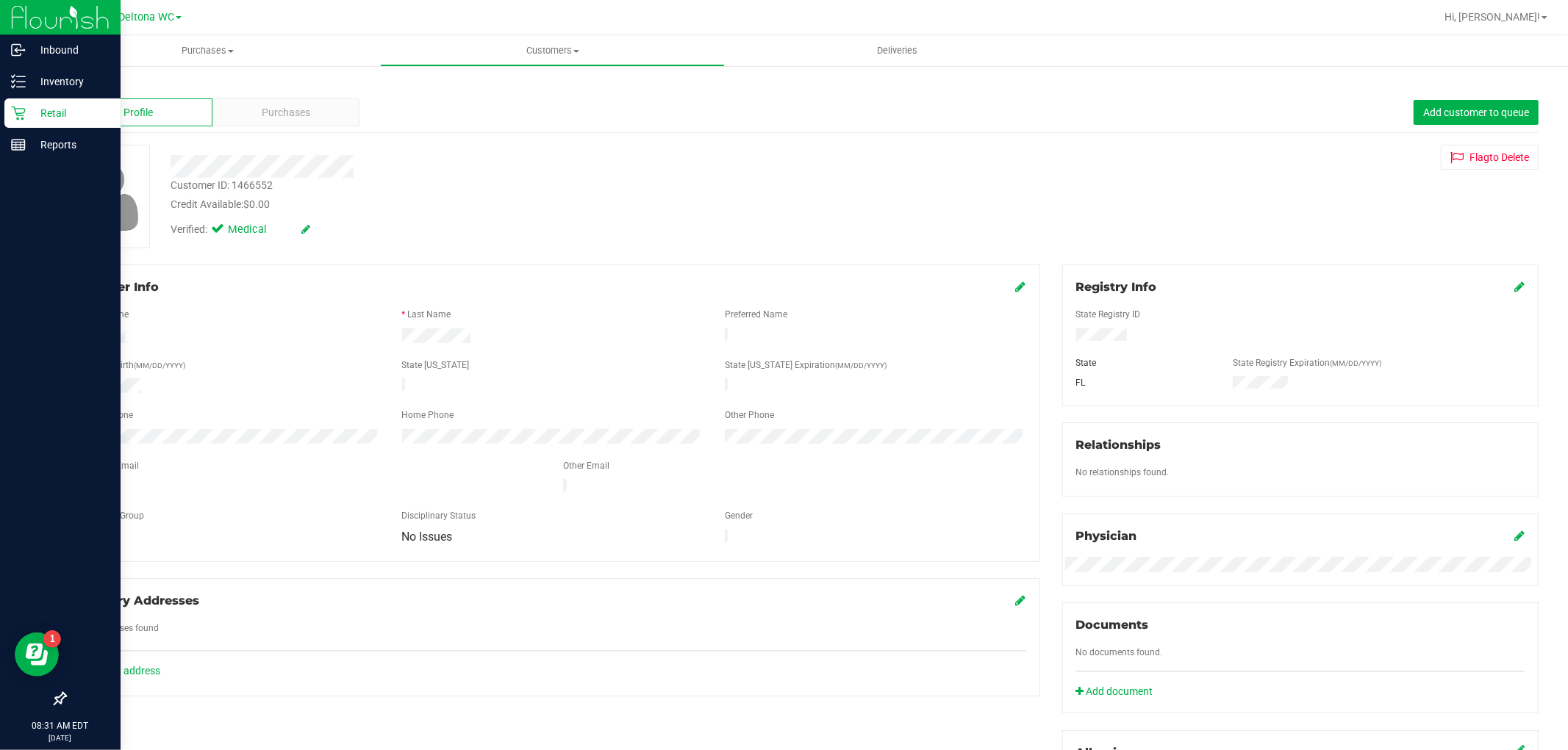
click at [29, 119] on p "Retail" at bounding box center [69, 113] width 88 height 17
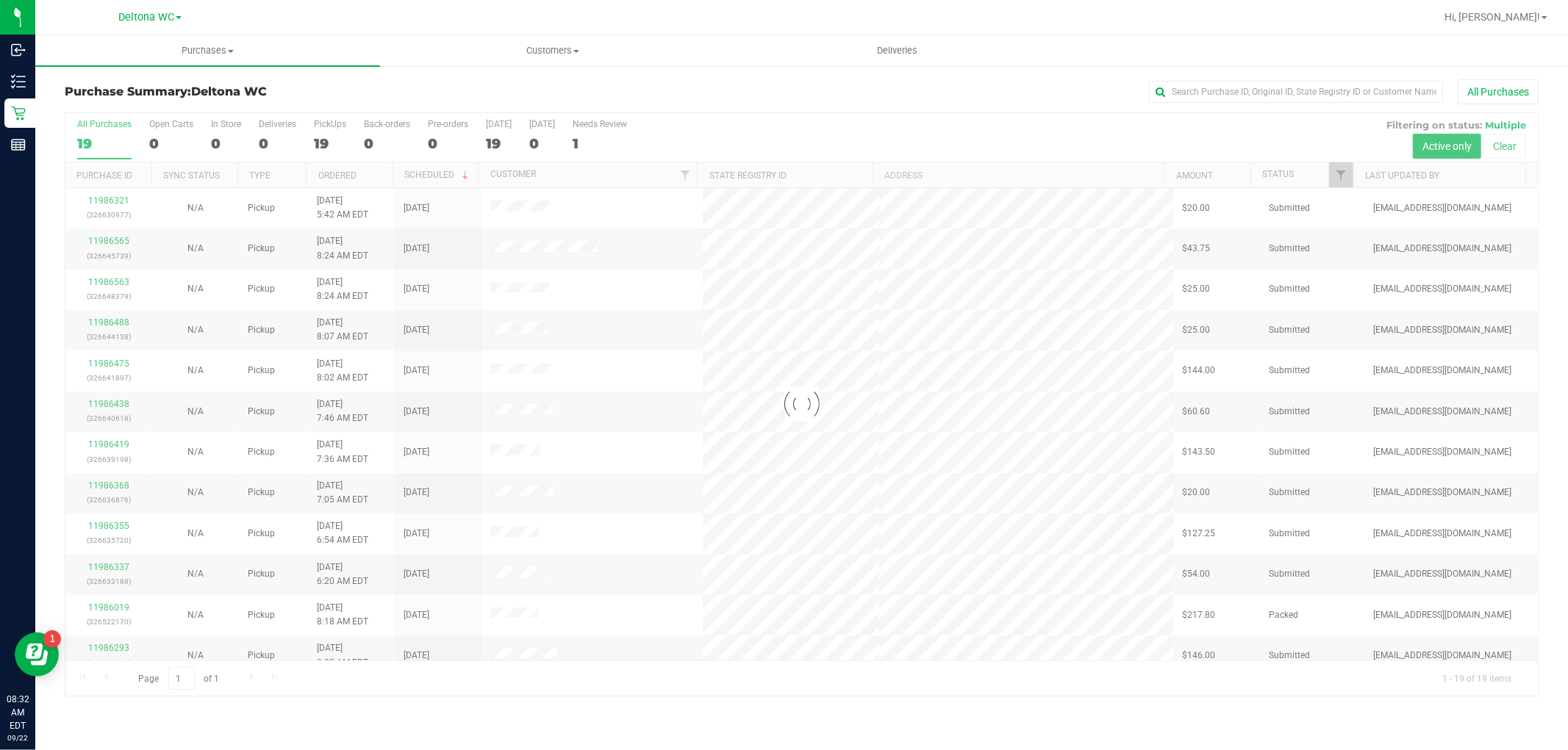
click at [694, 85] on div "All Purchases" at bounding box center [1047, 91] width 983 height 25
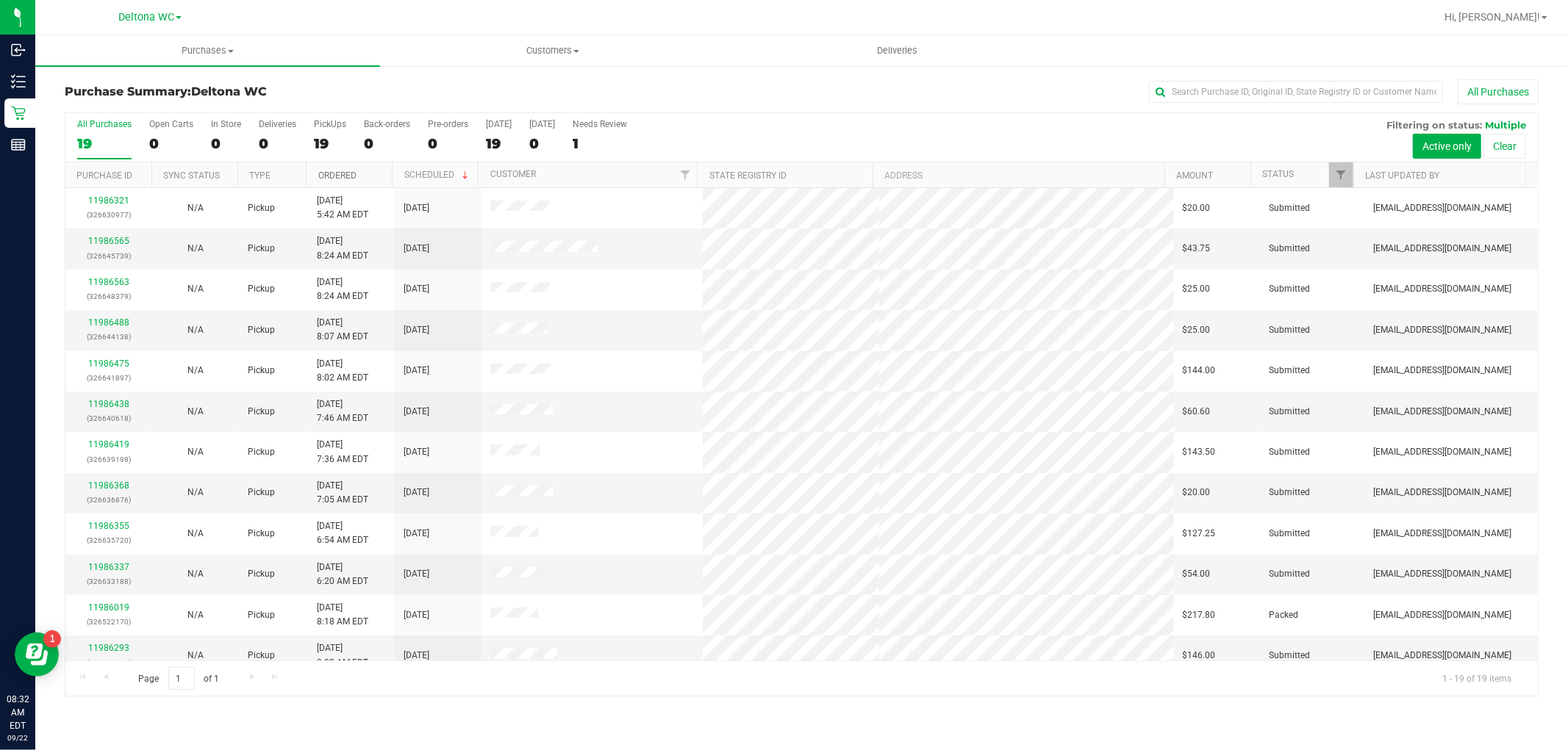
click at [356, 174] on link "Ordered" at bounding box center [337, 175] width 38 height 10
click at [119, 241] on link "11986275" at bounding box center [109, 240] width 41 height 10
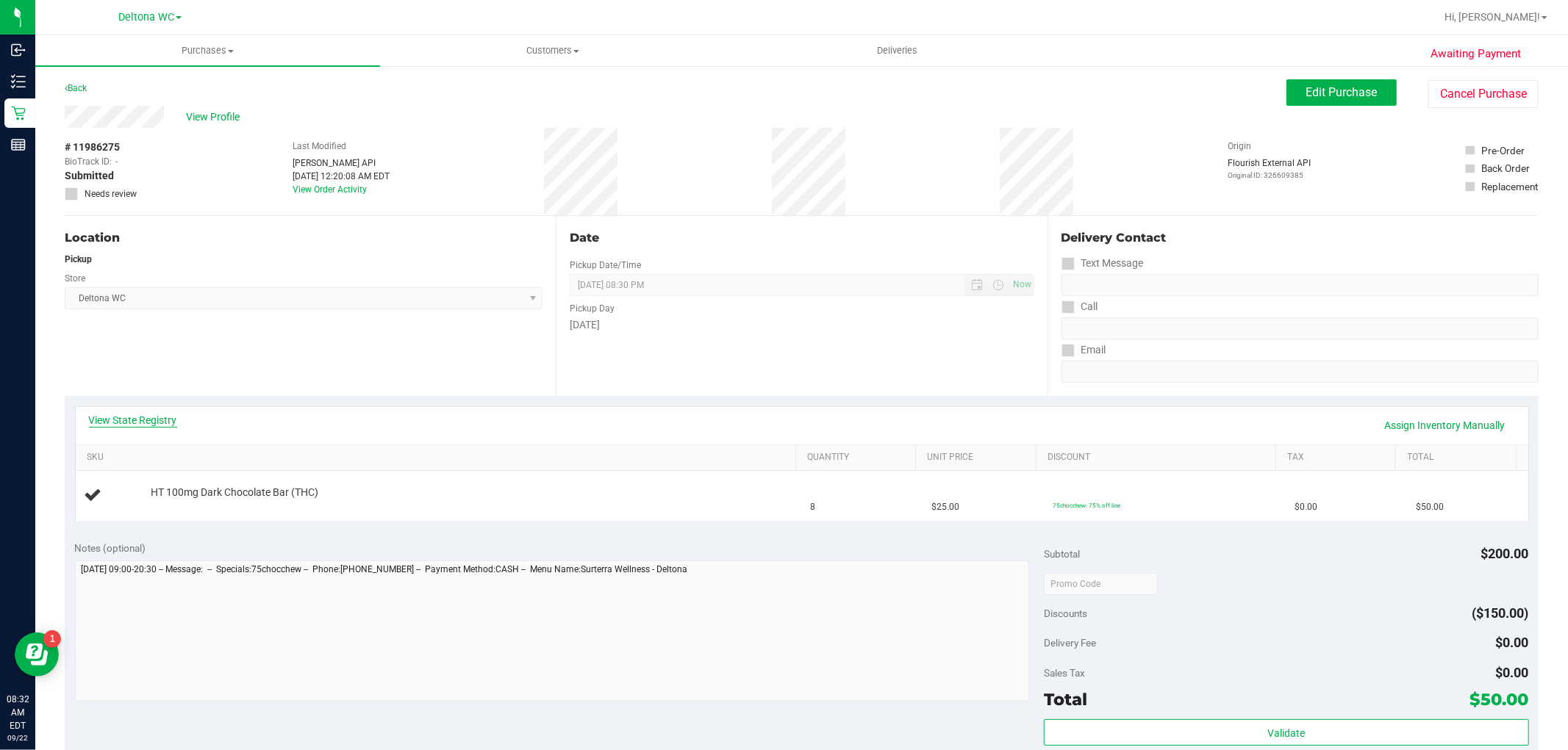
click at [150, 421] on link "View State Registry" at bounding box center [133, 420] width 88 height 15
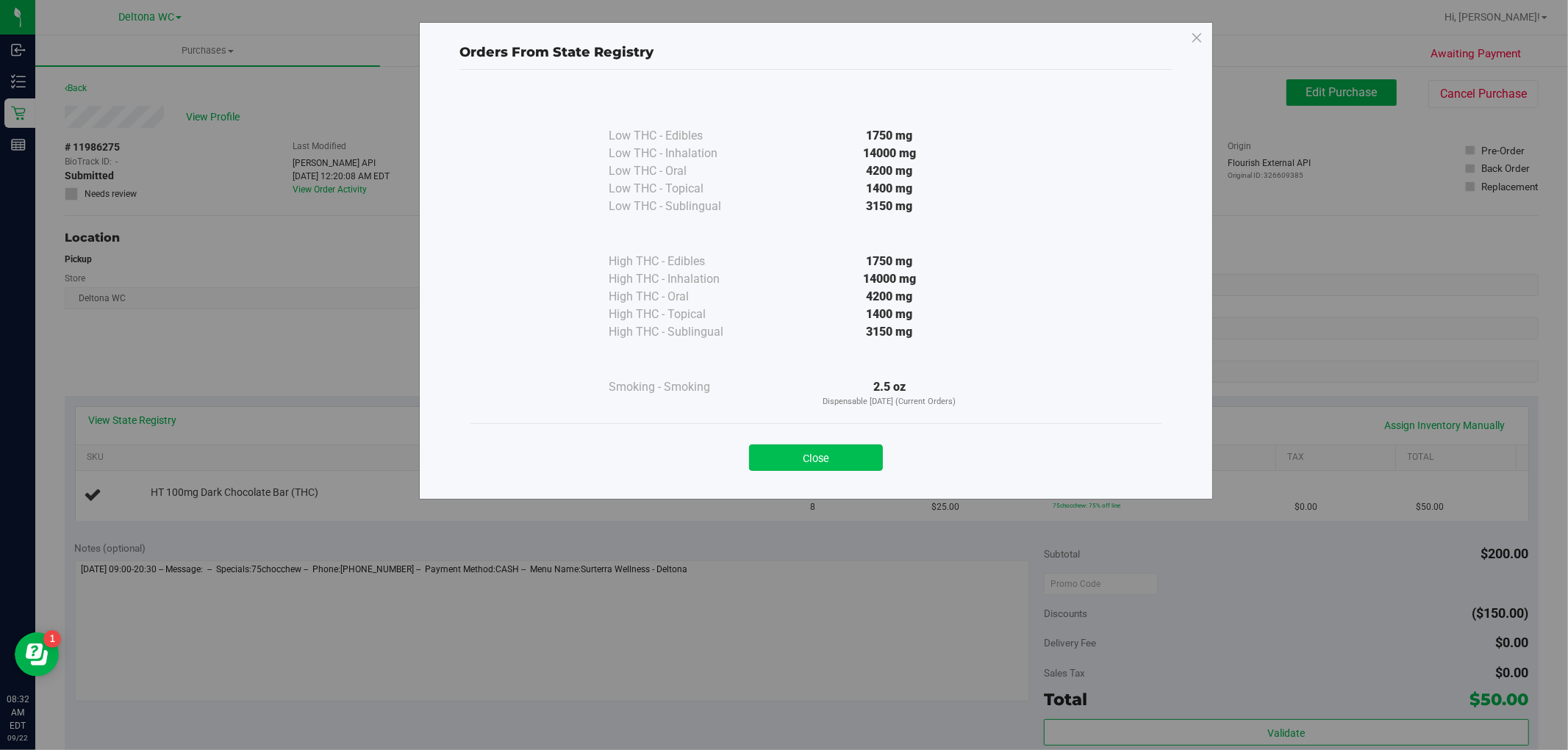
click at [830, 463] on button "Close" at bounding box center [816, 457] width 134 height 26
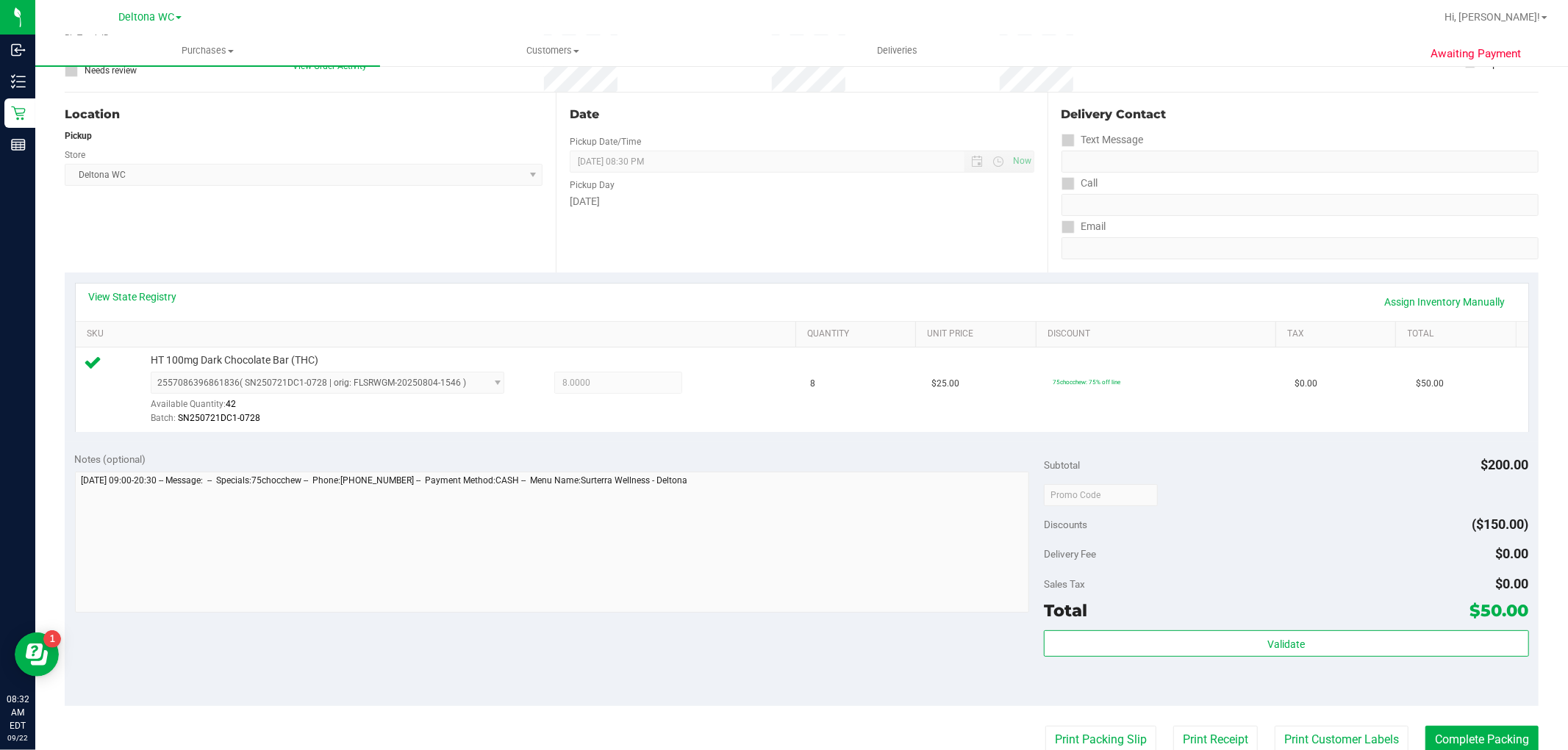
scroll to position [244, 0]
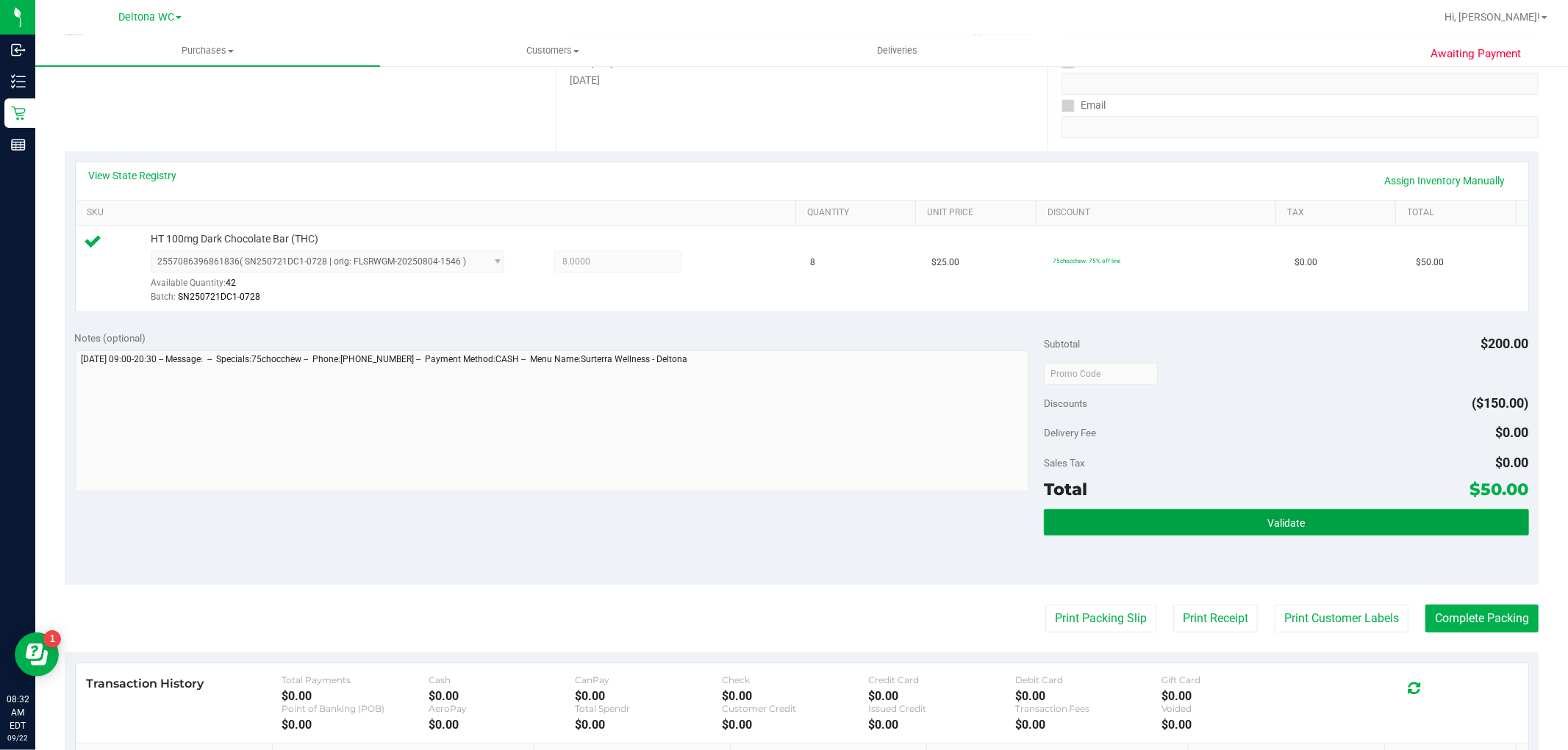
click at [1111, 512] on button "Validate" at bounding box center [1286, 522] width 484 height 26
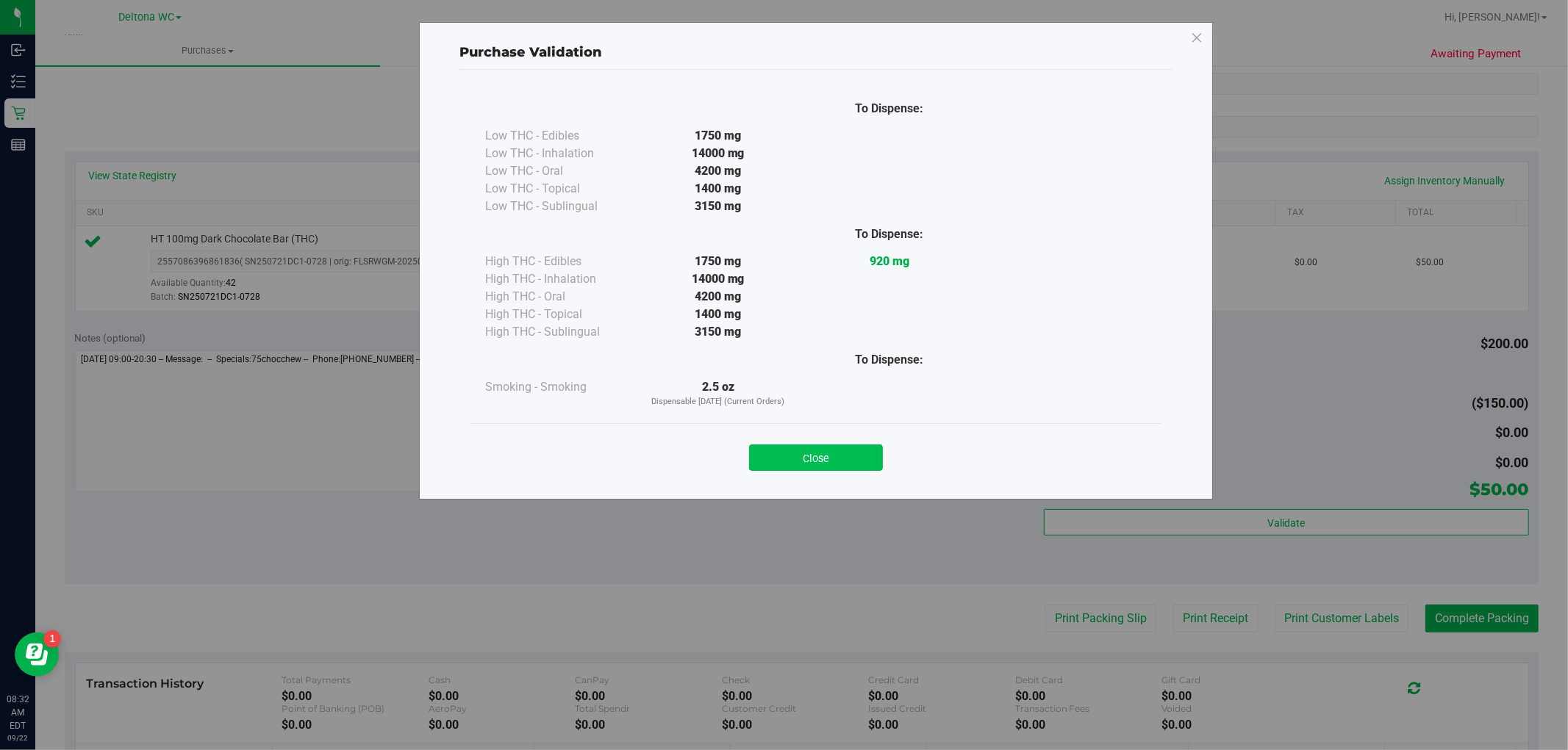
drag, startPoint x: 818, startPoint y: 433, endPoint x: 820, endPoint y: 444, distance: 11.2
click at [818, 436] on div "Close" at bounding box center [816, 452] width 691 height 60
click at [827, 451] on button "Close" at bounding box center [816, 457] width 134 height 26
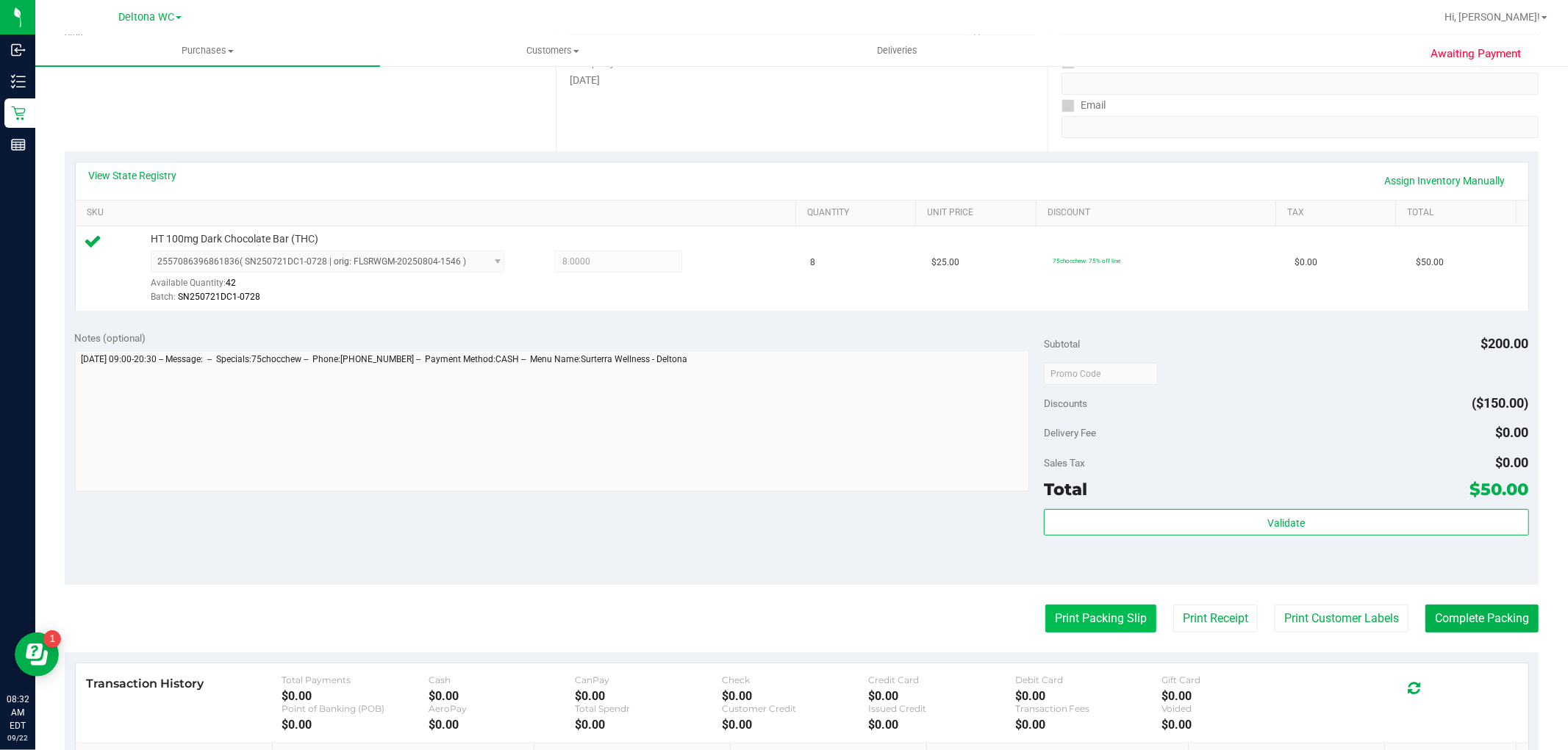
click at [1070, 606] on button "Print Packing Slip" at bounding box center [1101, 618] width 111 height 28
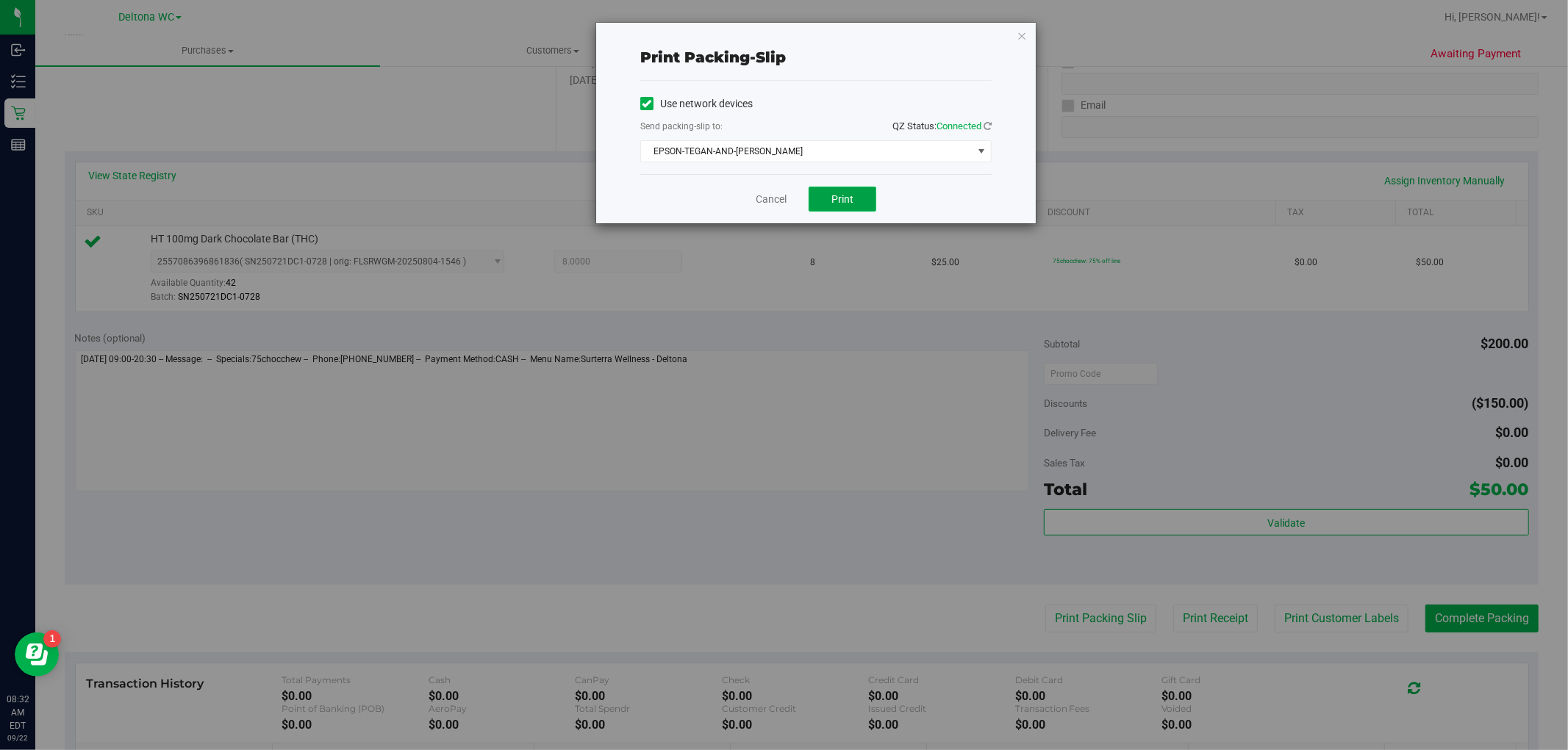
click at [841, 200] on span "Print" at bounding box center [842, 199] width 22 height 12
click at [770, 195] on link "Cancel" at bounding box center [771, 199] width 31 height 15
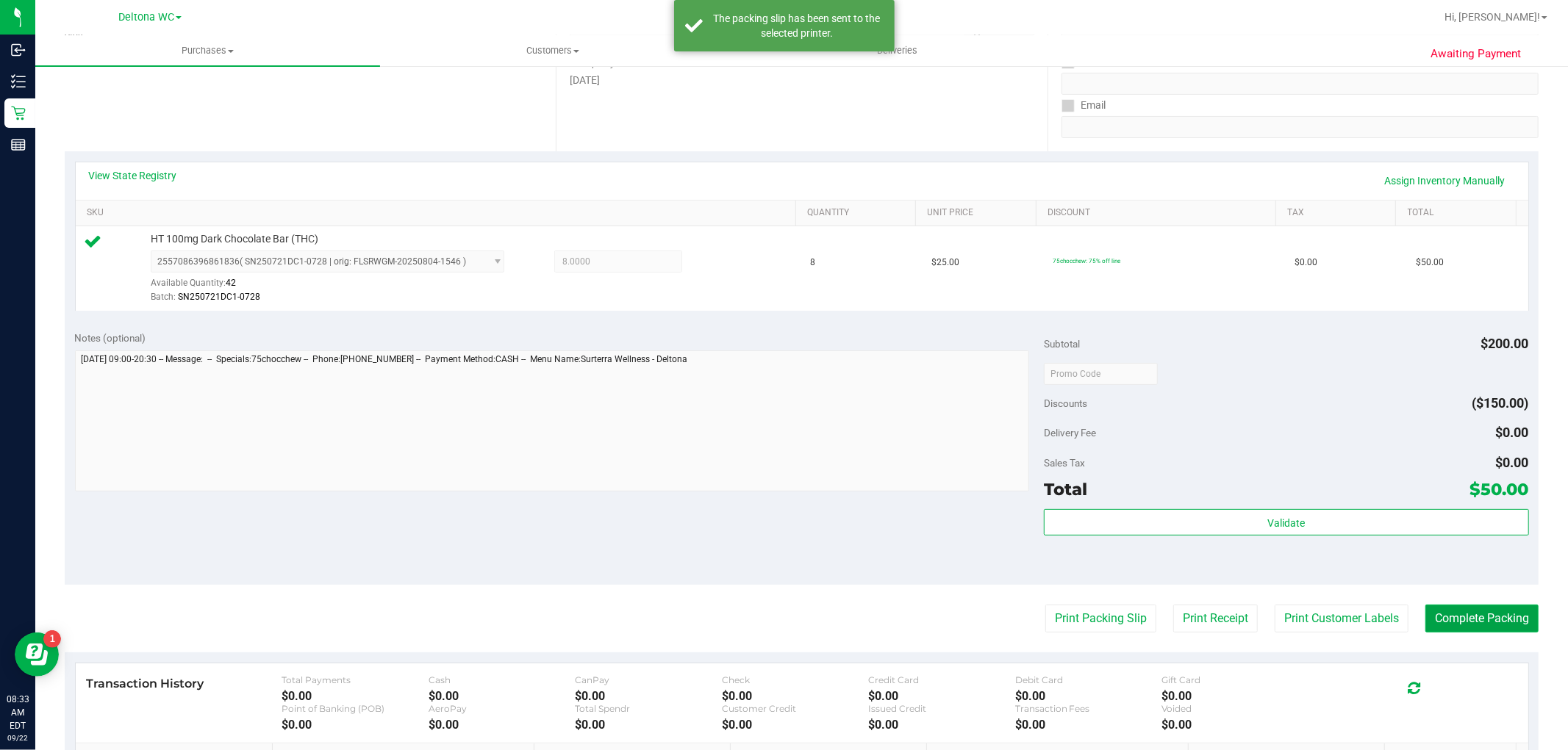
click at [1454, 613] on button "Complete Packing" at bounding box center [1482, 618] width 114 height 28
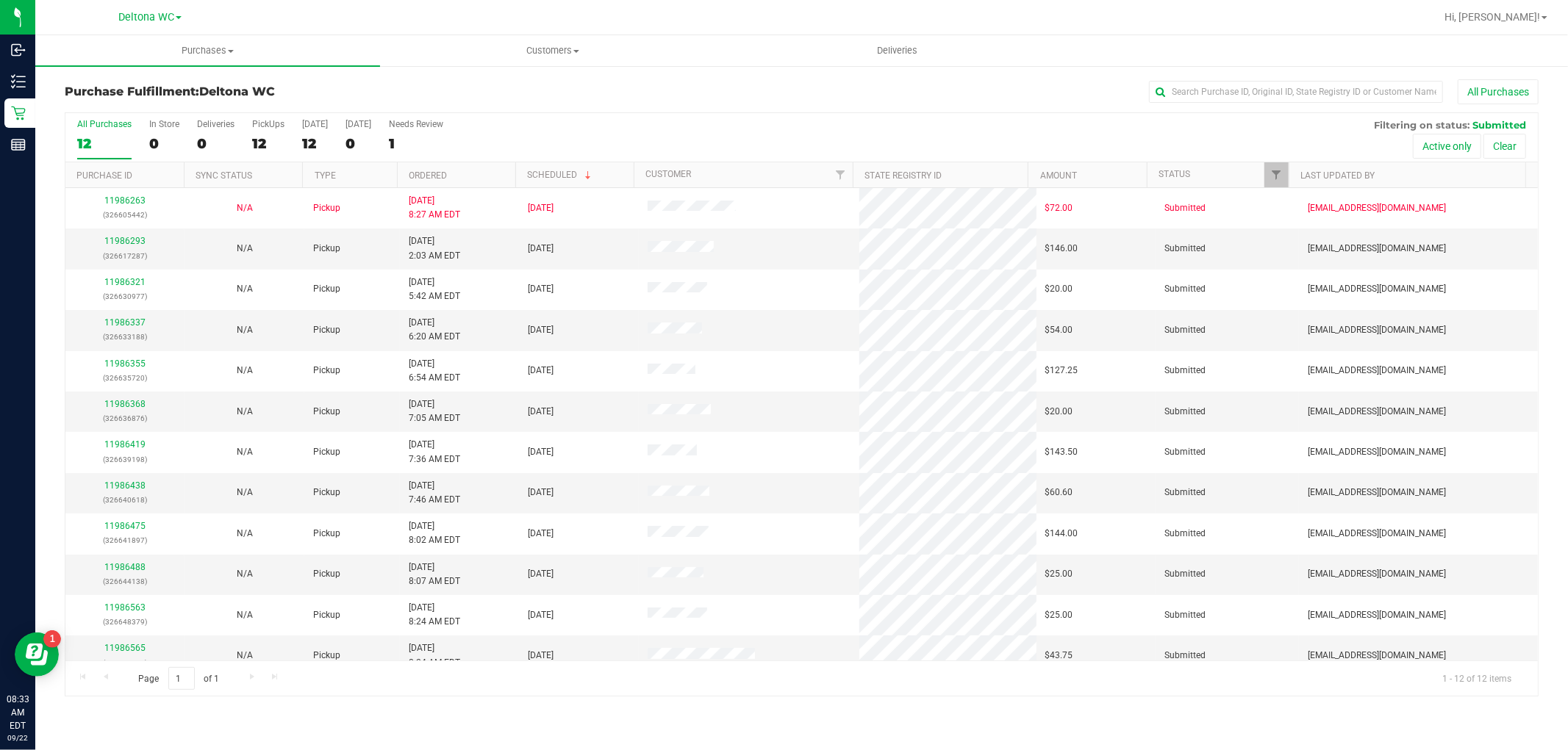
click at [493, 171] on th "Ordered" at bounding box center [456, 175] width 118 height 25
click at [121, 239] on link "11986321" at bounding box center [125, 240] width 41 height 10
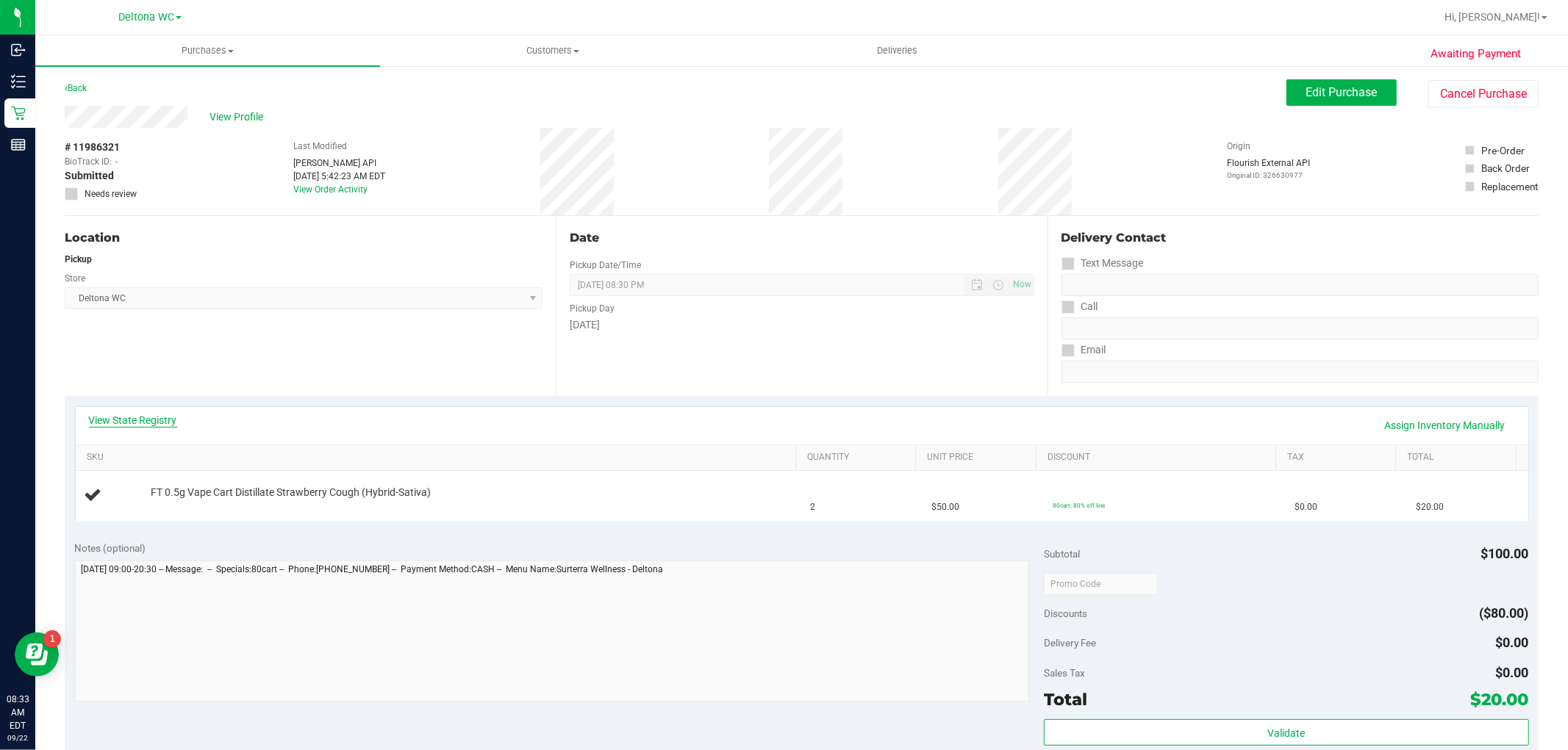
click at [137, 425] on link "View State Registry" at bounding box center [133, 420] width 88 height 15
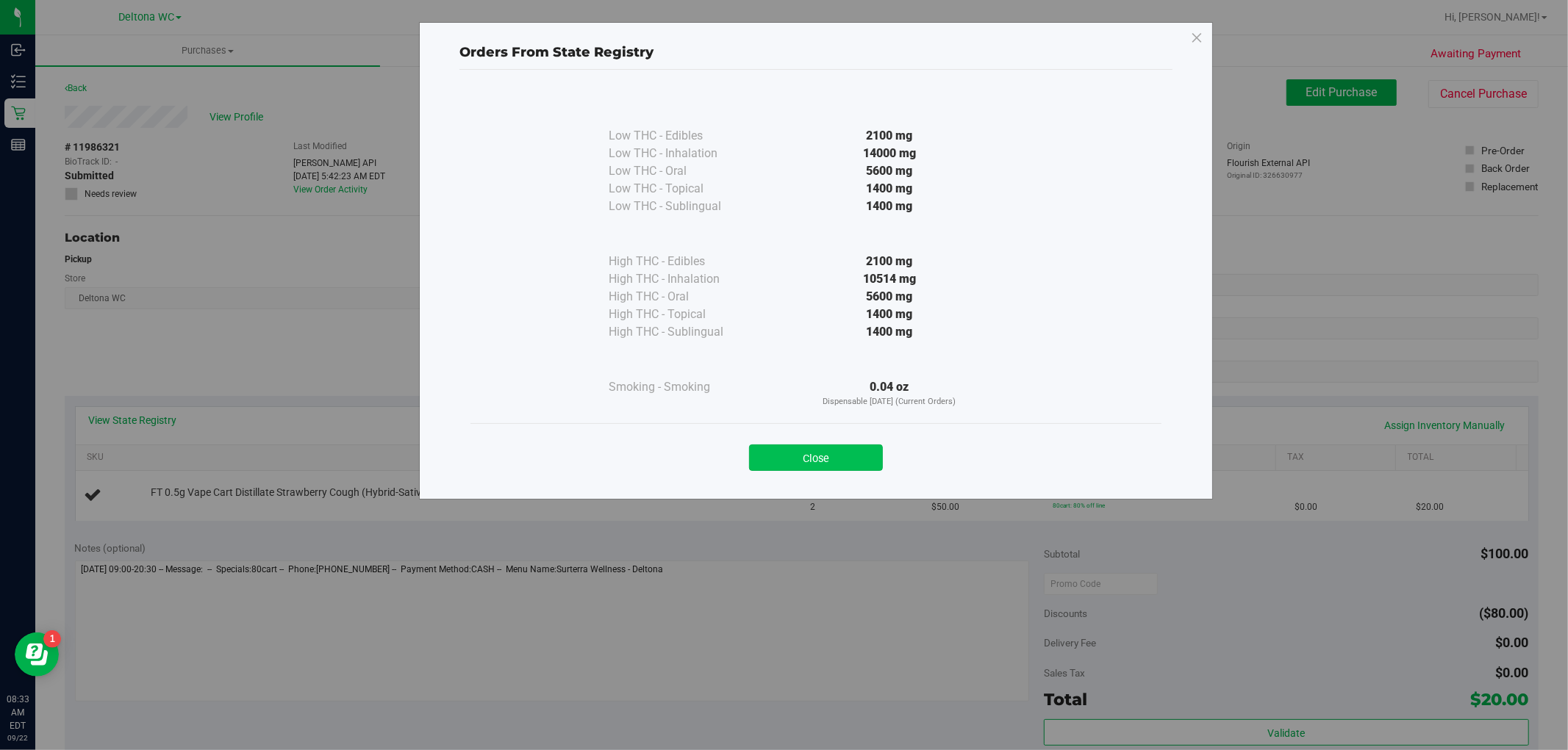
click at [788, 456] on button "Close" at bounding box center [816, 457] width 134 height 26
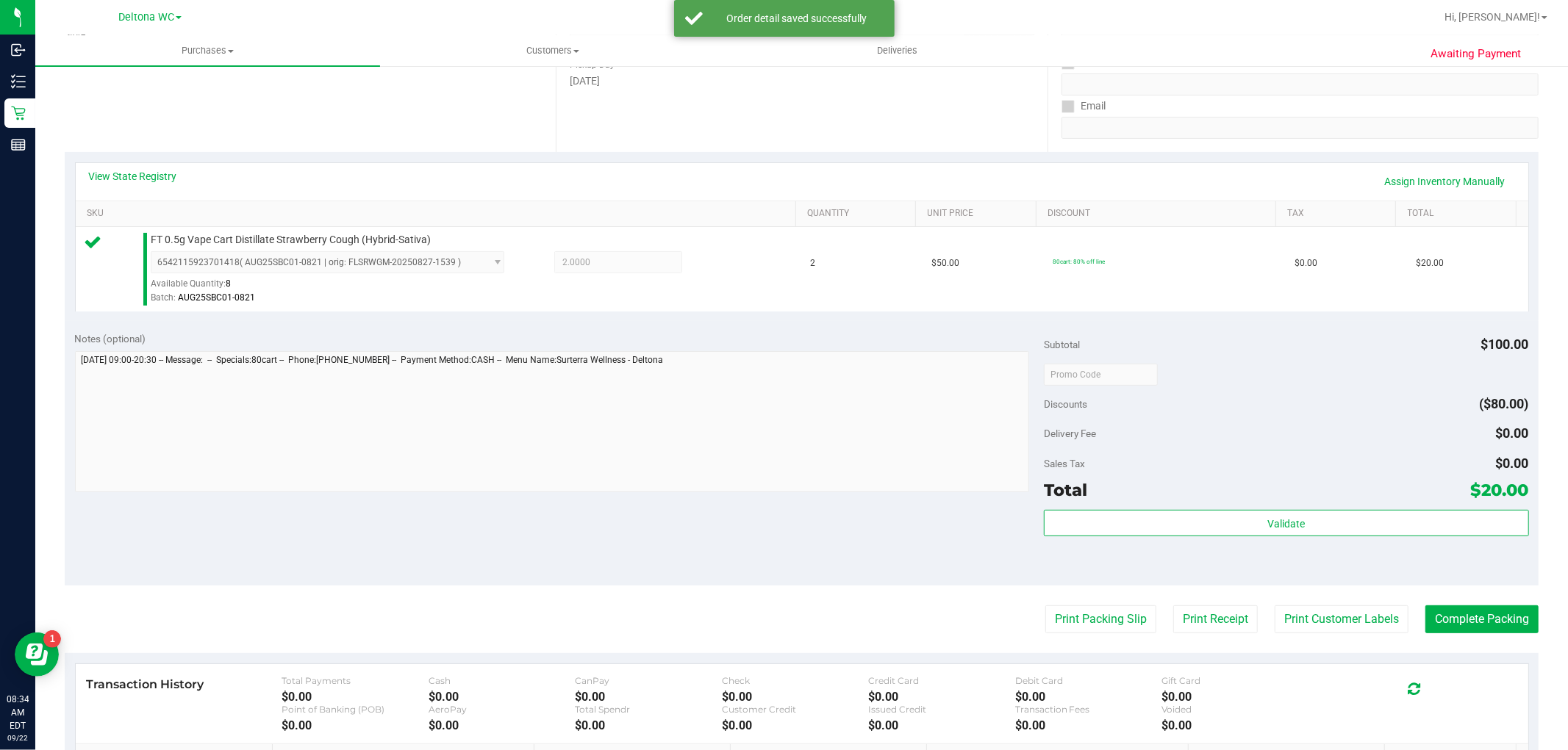
scroll to position [244, 0]
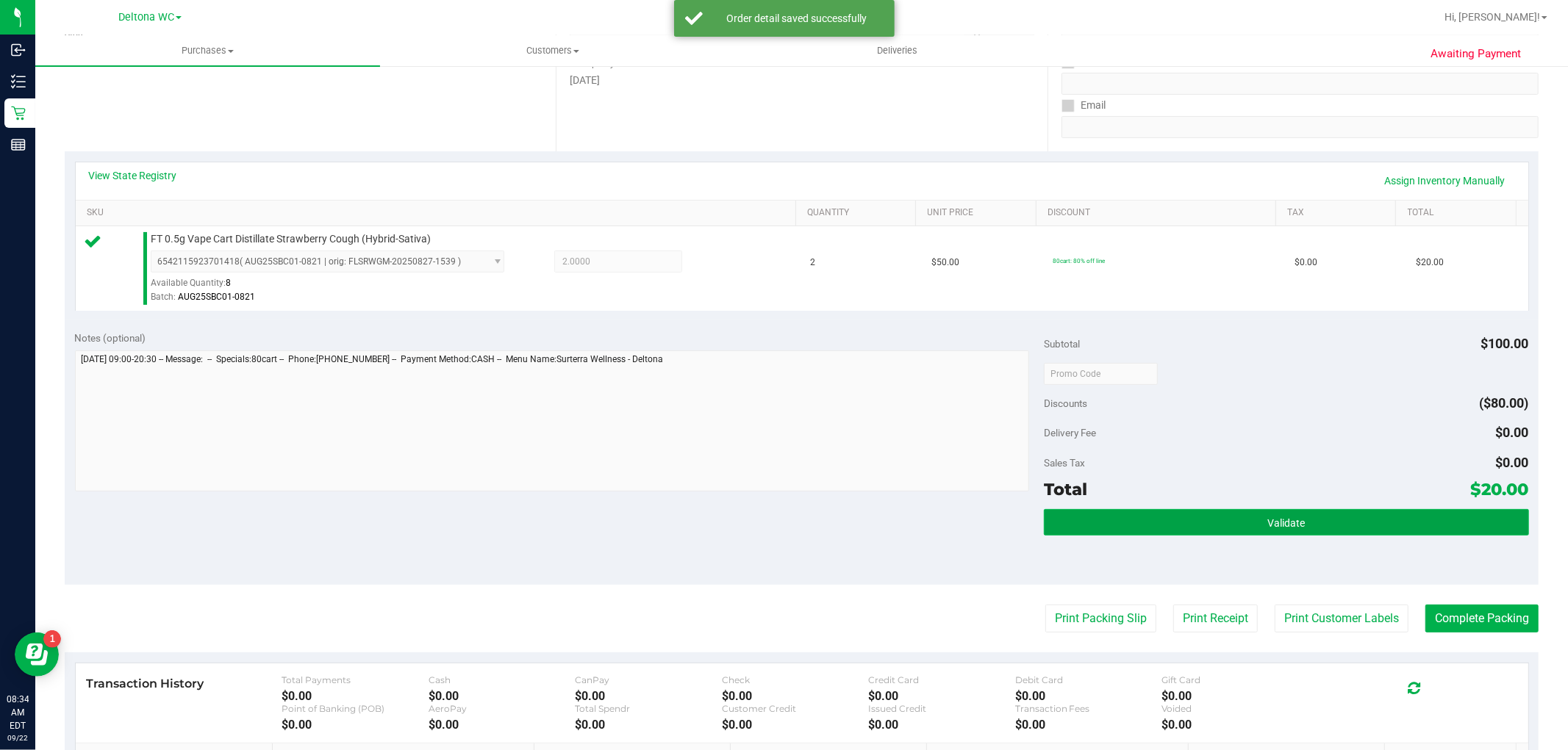
click at [1182, 523] on button "Validate" at bounding box center [1286, 522] width 484 height 26
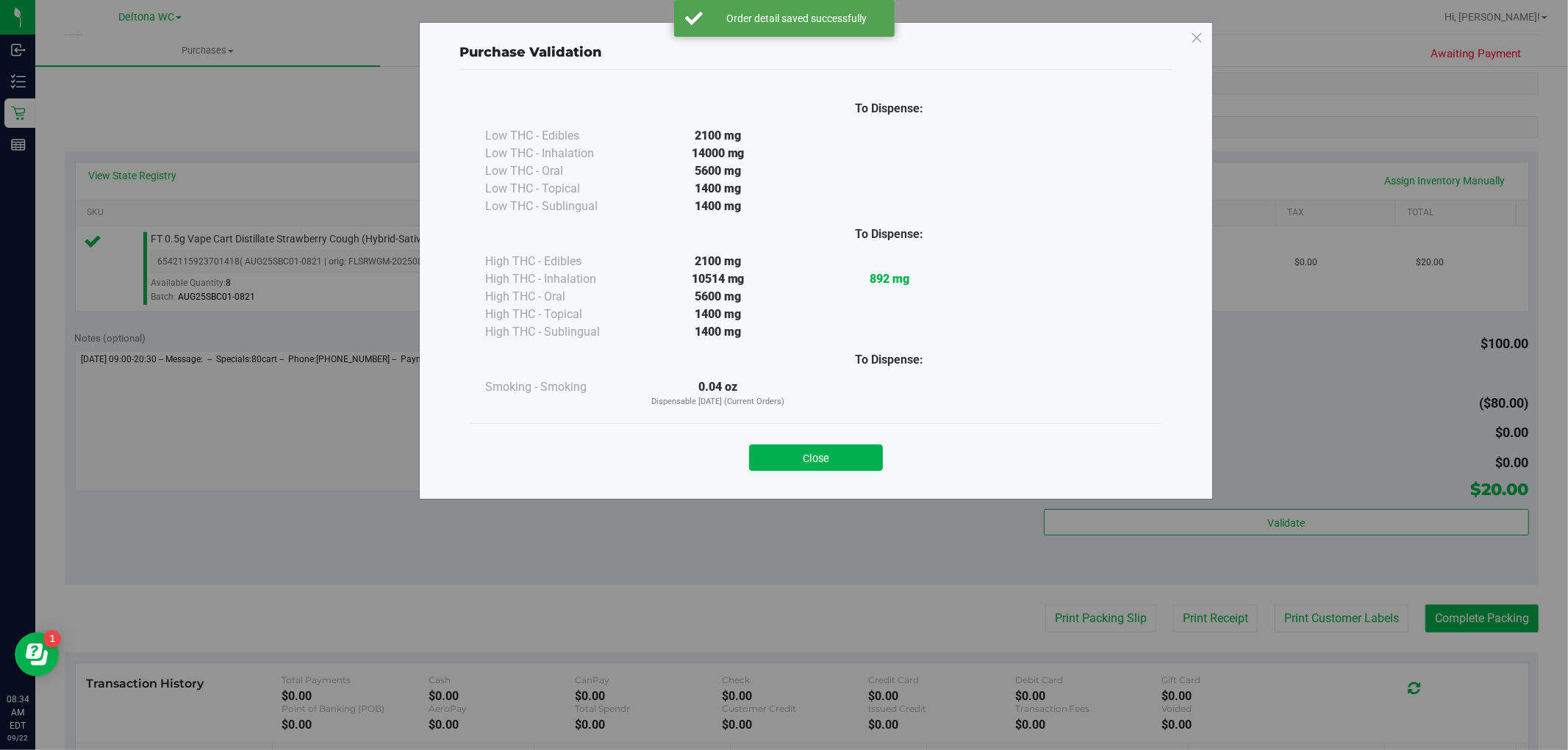
drag, startPoint x: 841, startPoint y: 447, endPoint x: 957, endPoint y: 502, distance: 128.4
click at [841, 448] on button "Close" at bounding box center [816, 457] width 134 height 26
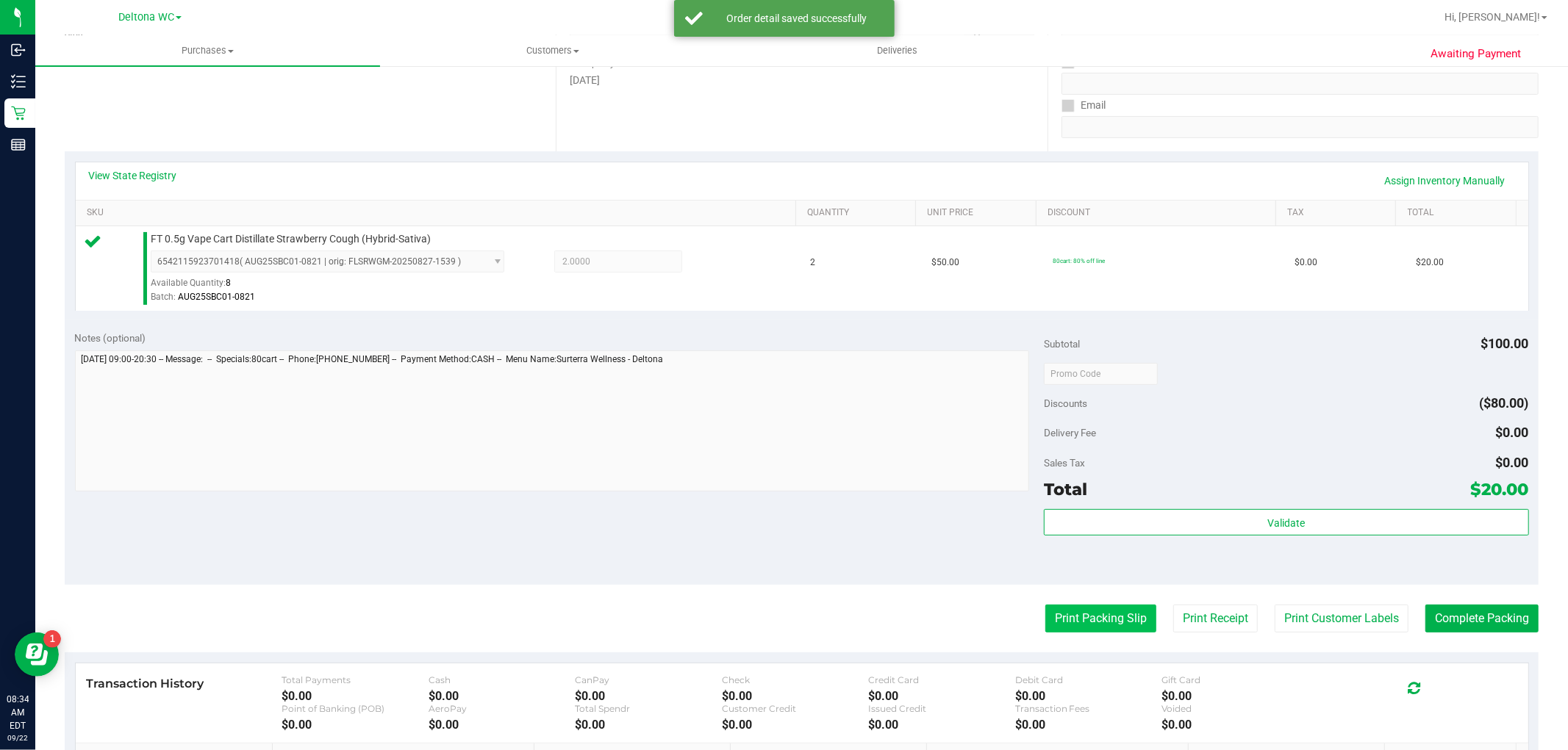
click at [1087, 619] on button "Print Packing Slip" at bounding box center [1101, 618] width 111 height 28
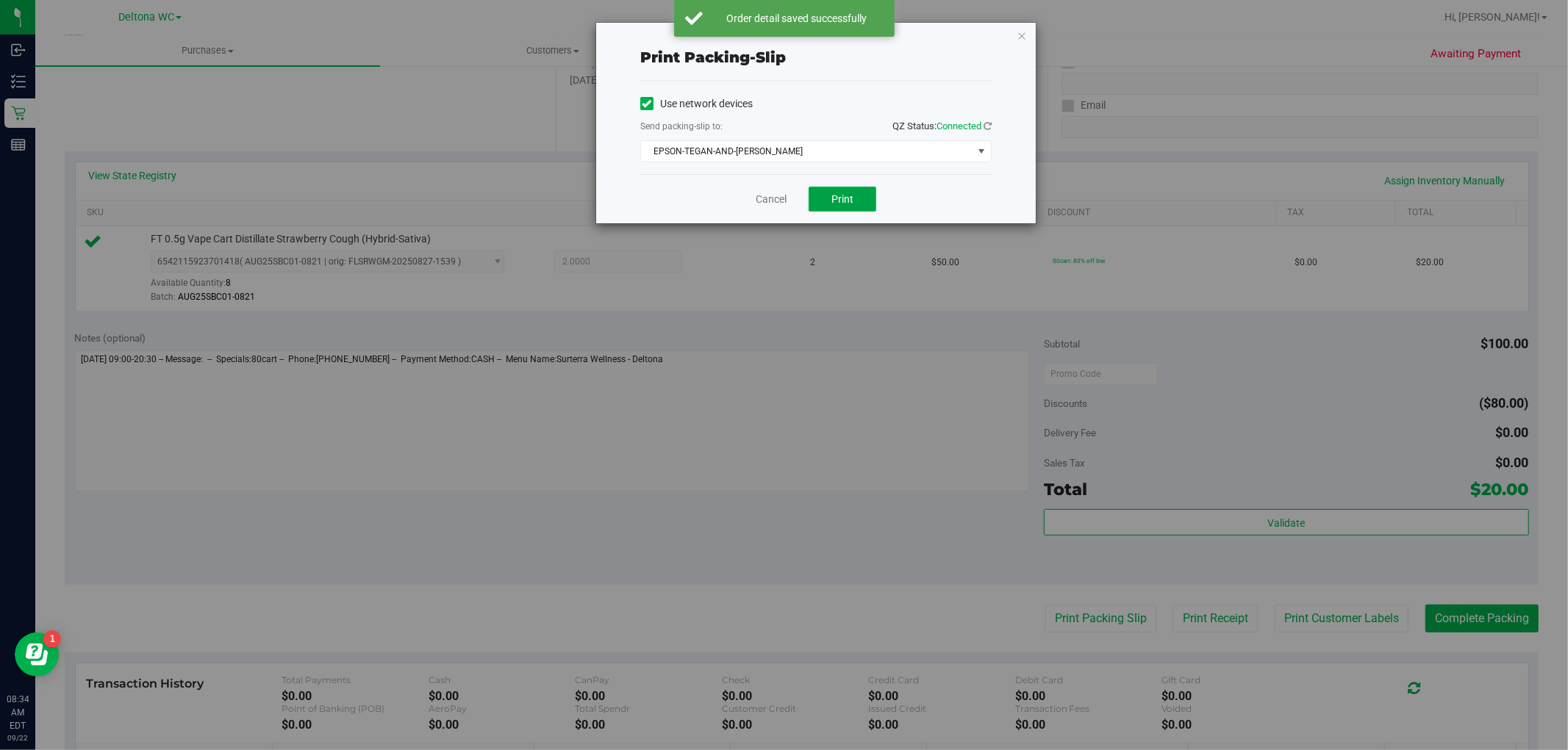
click at [826, 202] on button "Print" at bounding box center [842, 198] width 67 height 25
click at [768, 196] on link "Cancel" at bounding box center [771, 199] width 31 height 15
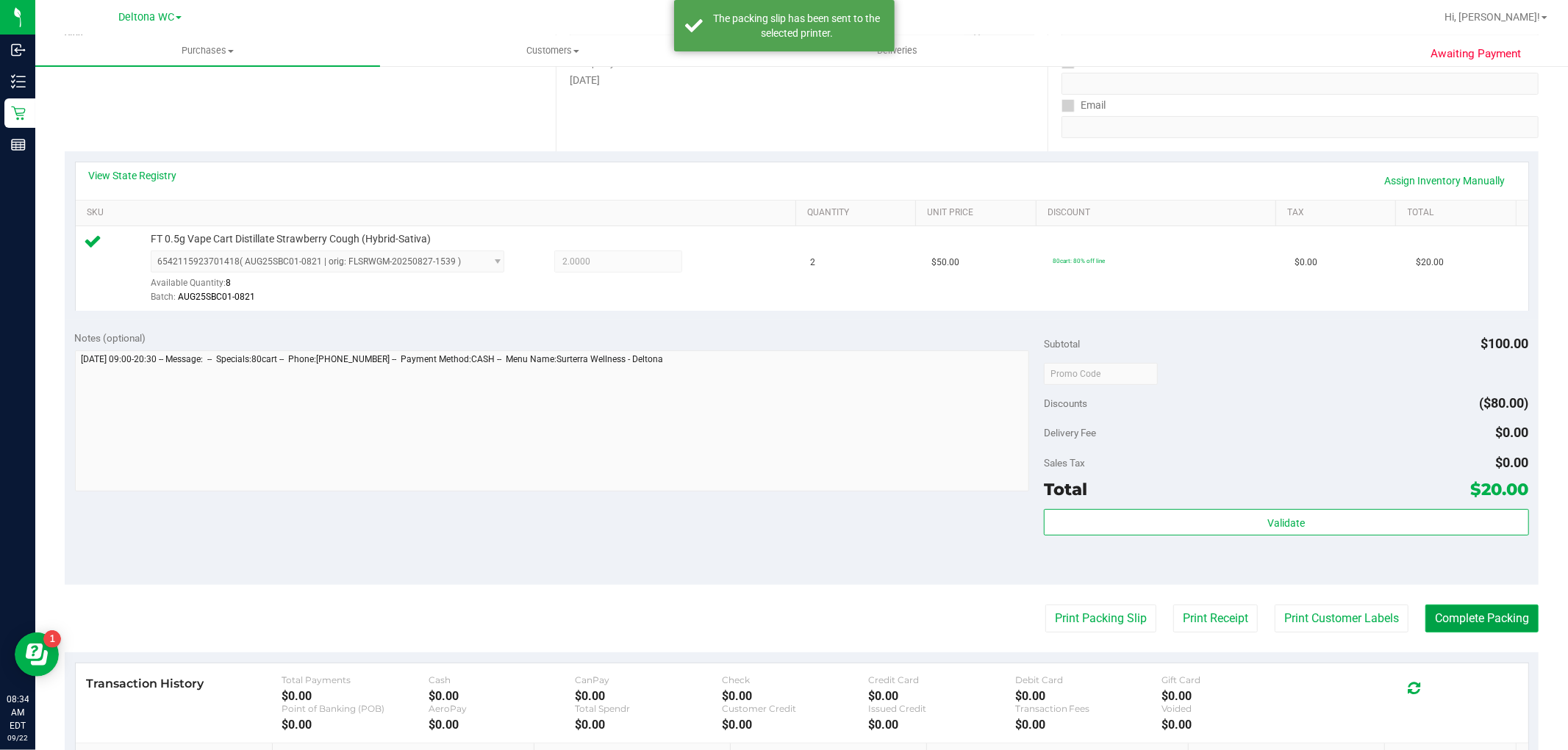
click at [1453, 614] on button "Complete Packing" at bounding box center [1482, 618] width 114 height 28
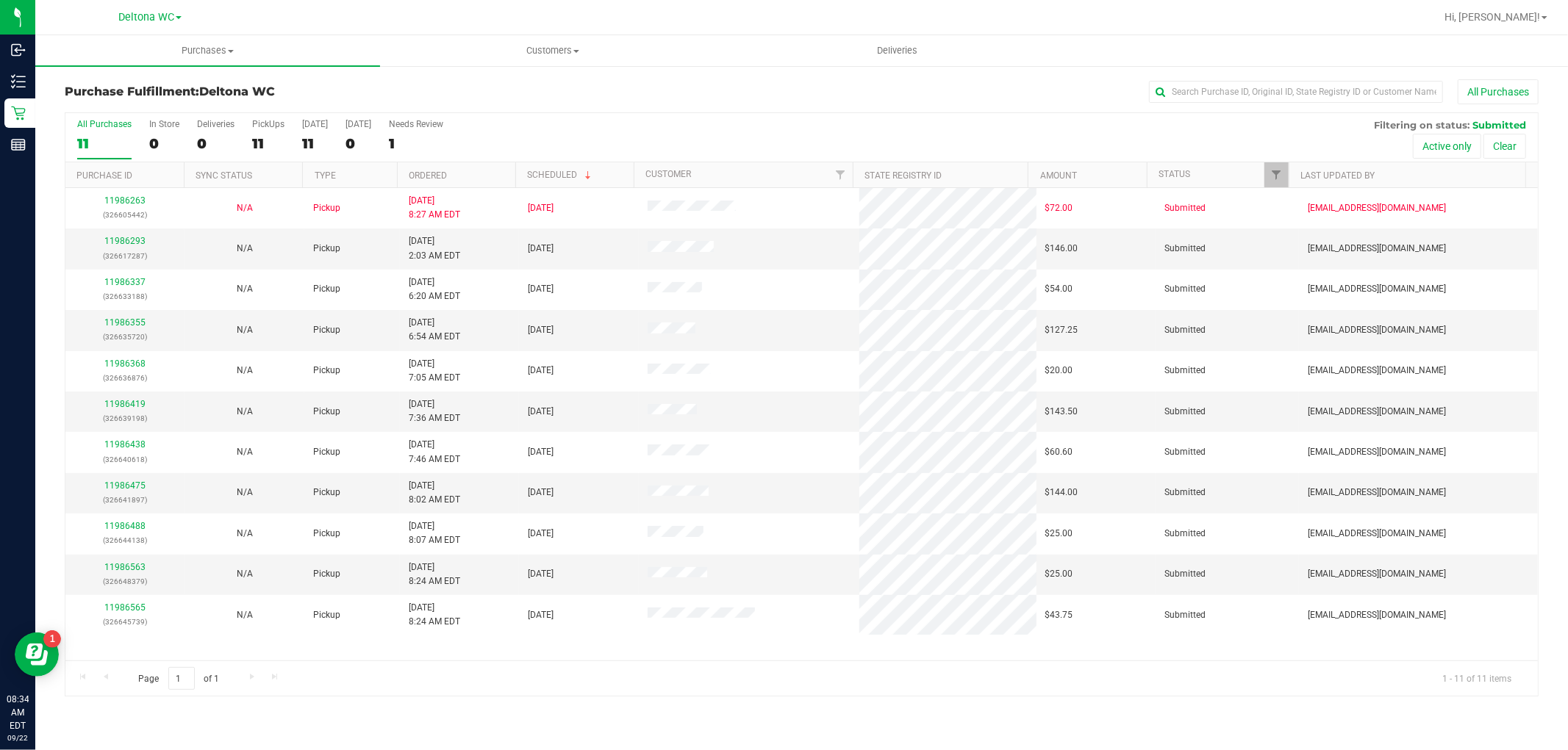
click at [483, 178] on th "Ordered" at bounding box center [456, 175] width 118 height 25
click at [125, 237] on link "11986337" at bounding box center [125, 240] width 41 height 10
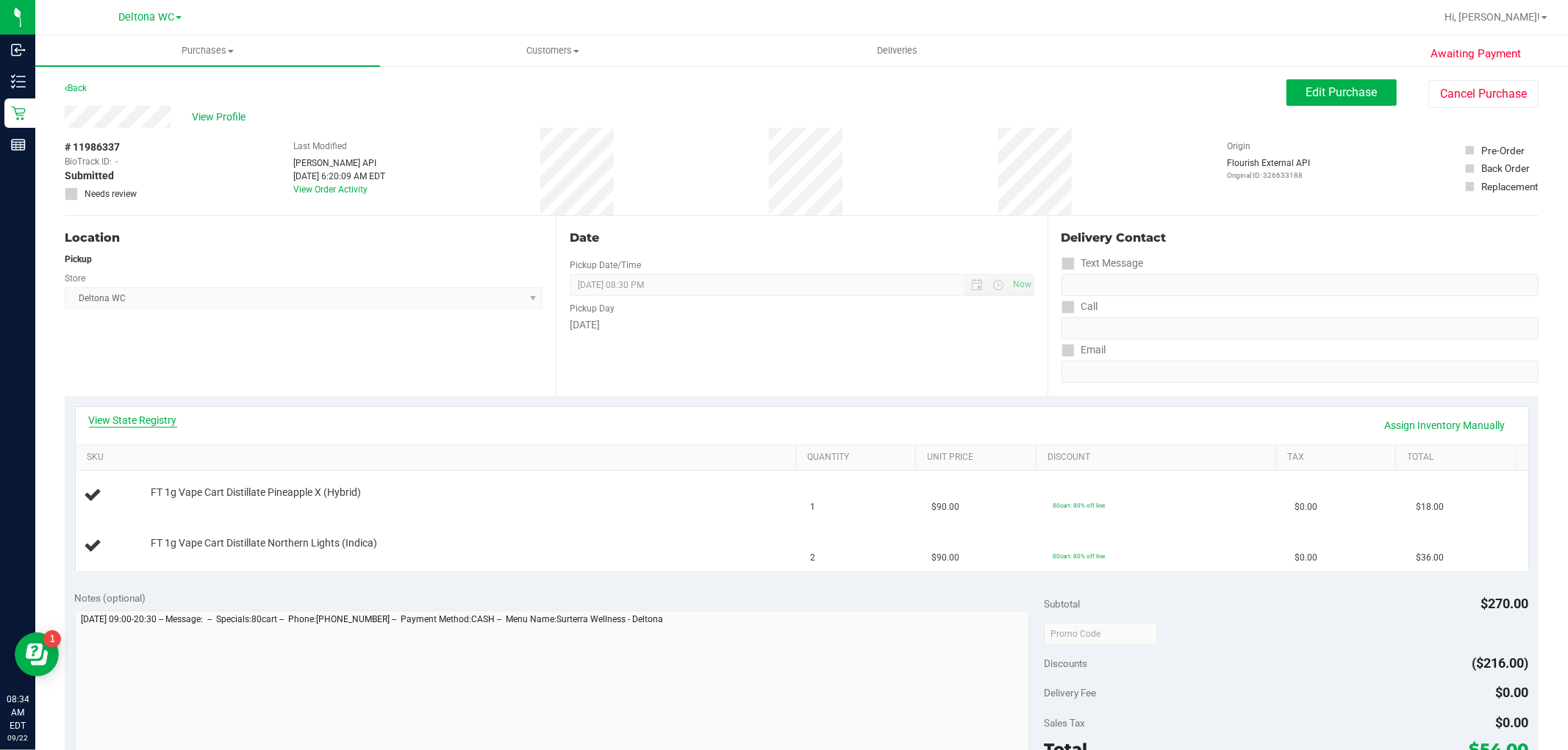
click at [156, 416] on link "View State Registry" at bounding box center [133, 420] width 88 height 15
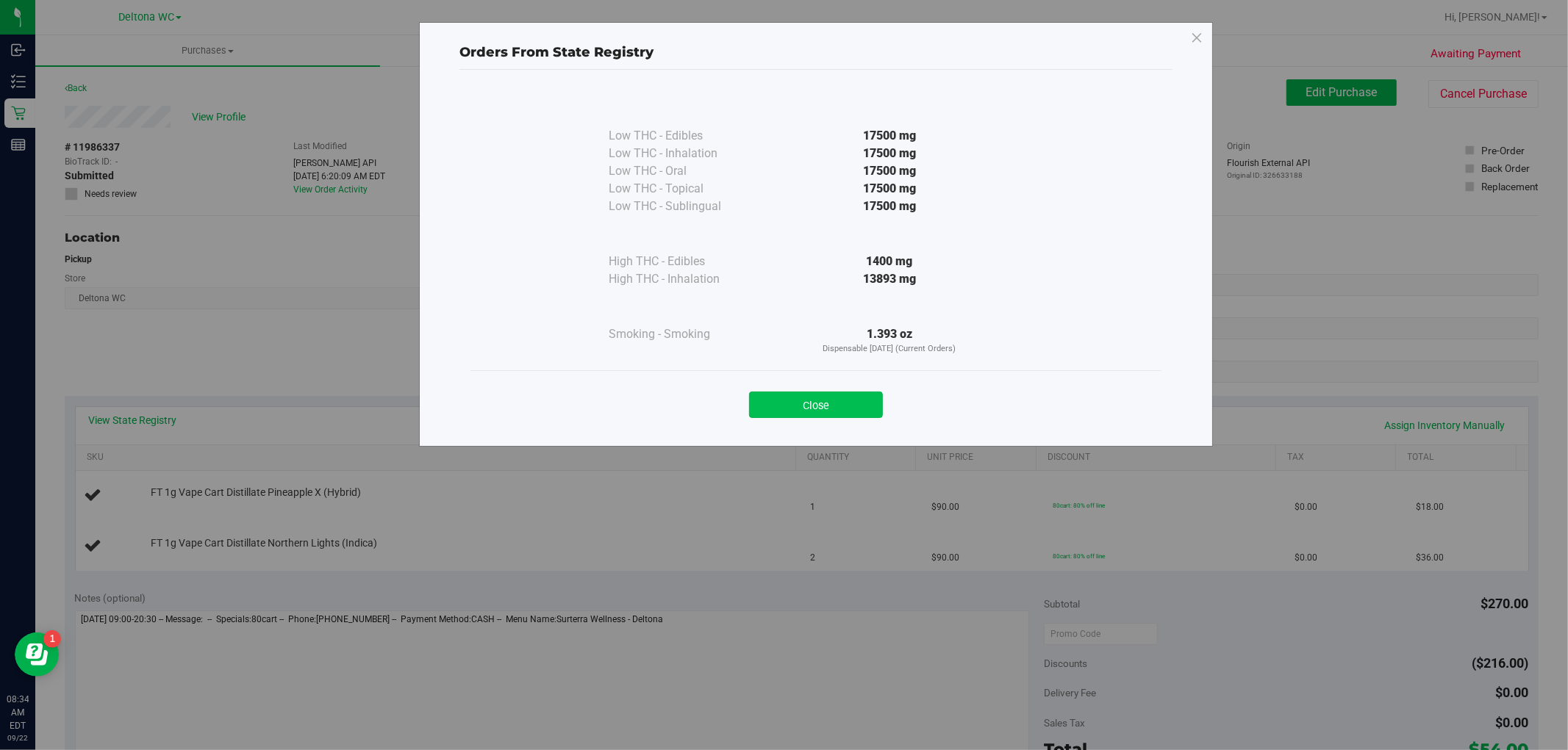
click at [819, 410] on button "Close" at bounding box center [816, 405] width 134 height 26
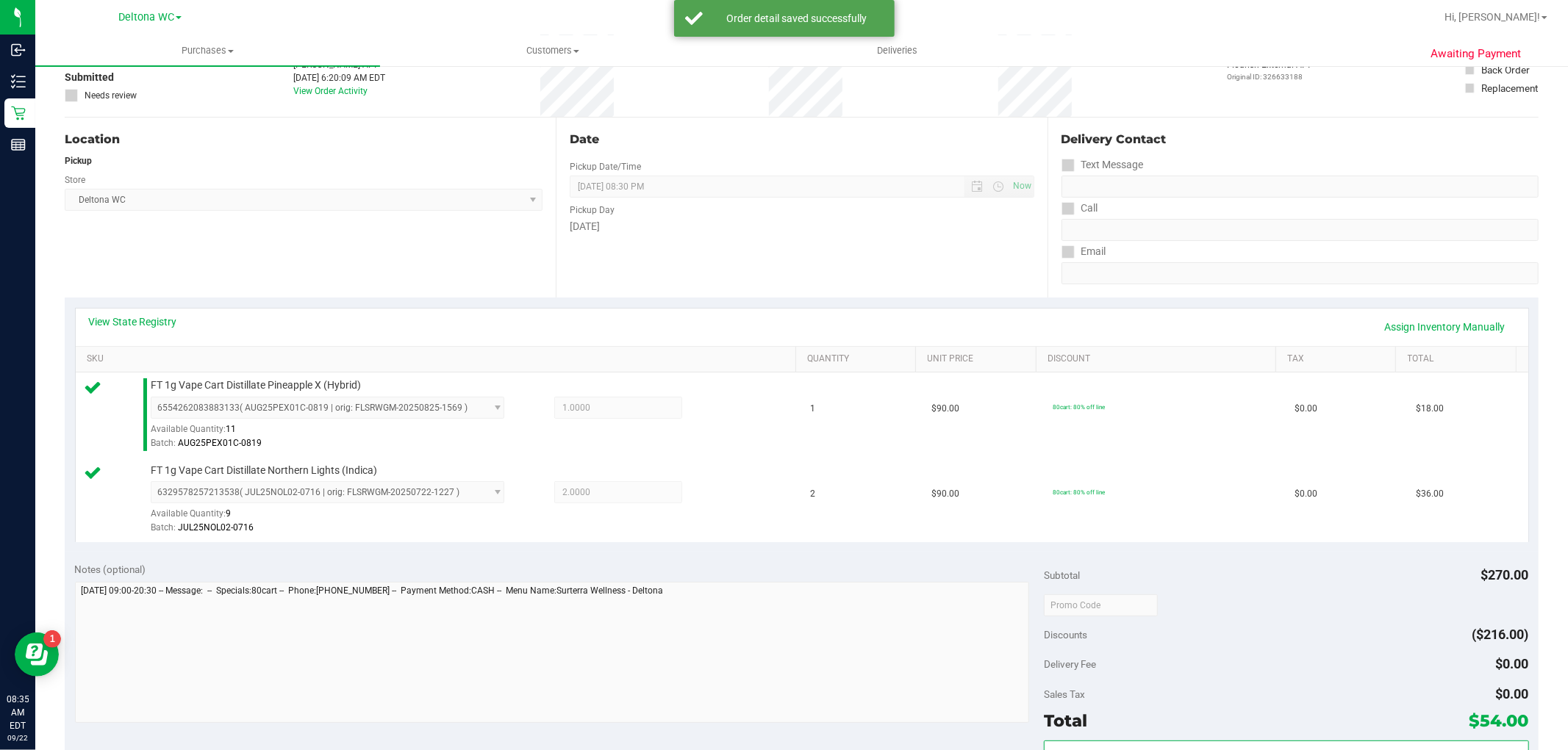
scroll to position [244, 0]
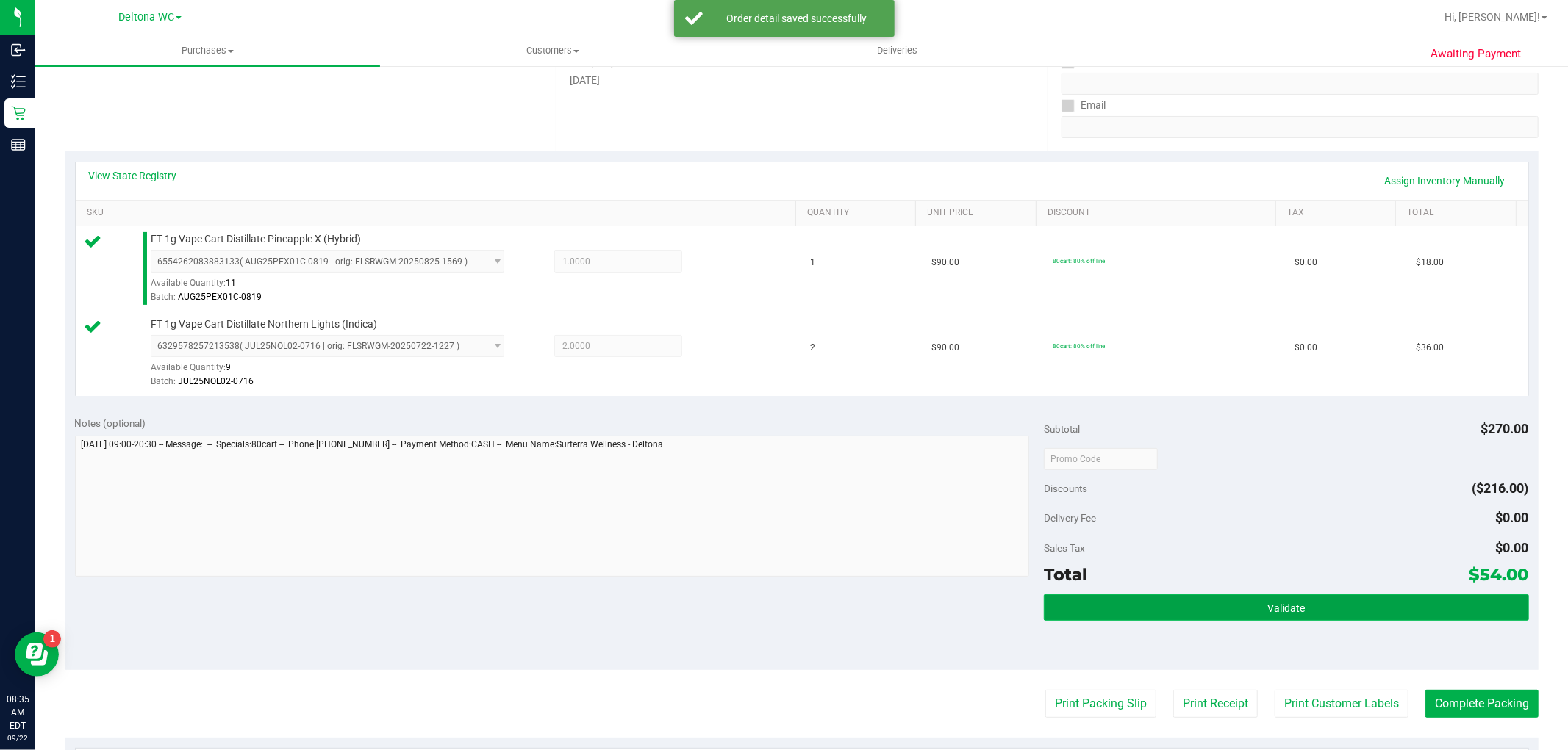
click at [1160, 614] on button "Validate" at bounding box center [1286, 607] width 484 height 26
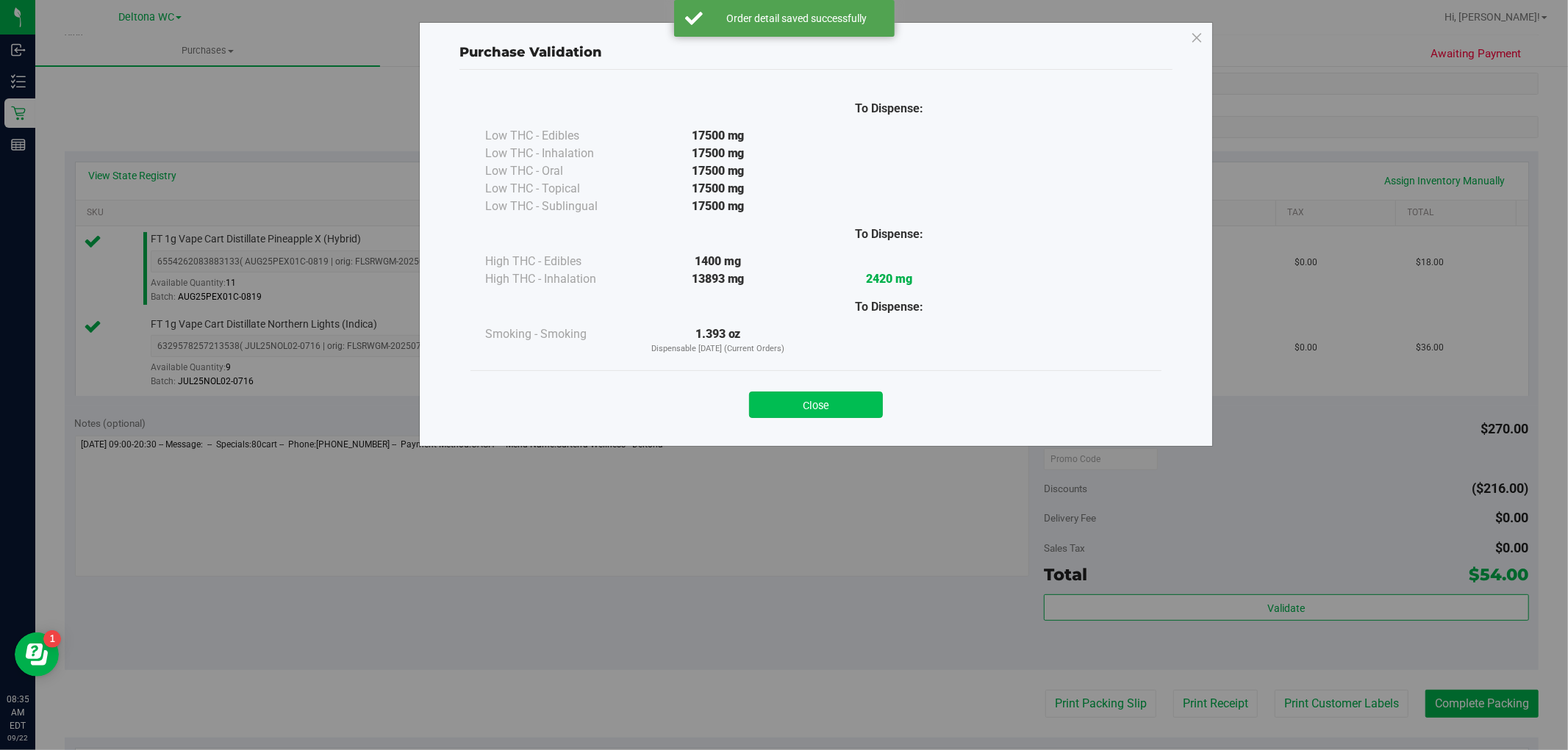
click at [835, 409] on button "Close" at bounding box center [816, 405] width 134 height 26
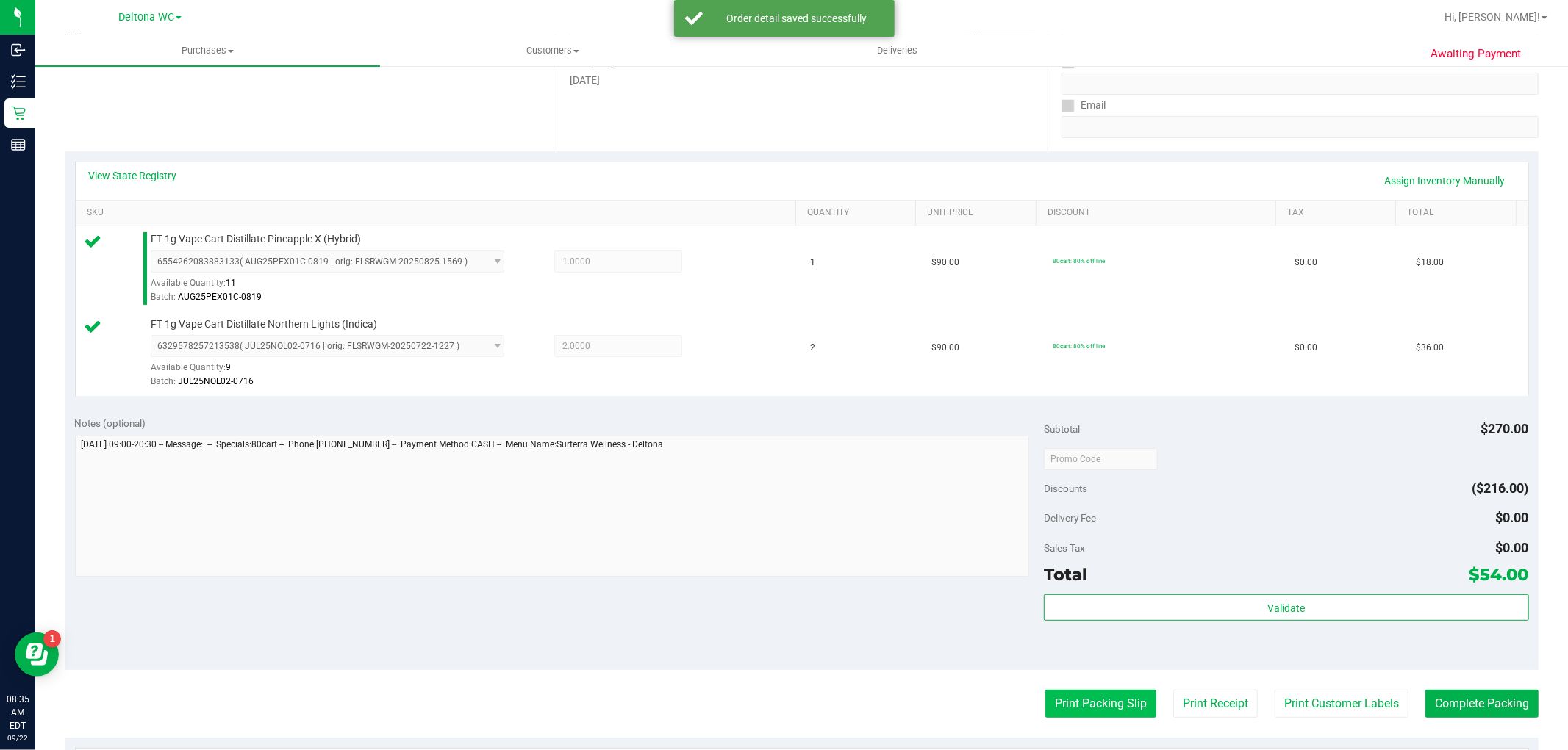
click at [1077, 706] on button "Print Packing Slip" at bounding box center [1101, 704] width 111 height 28
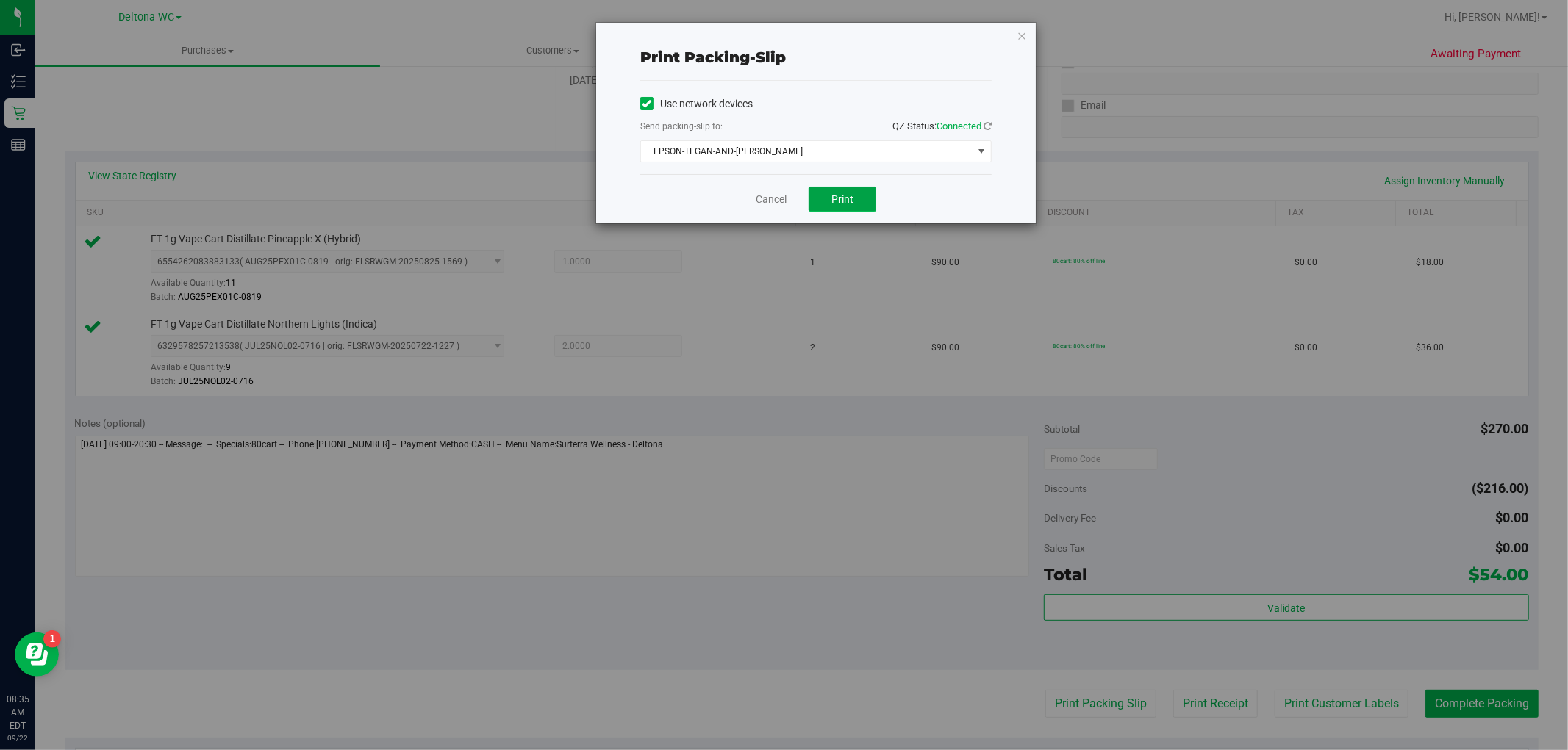
click at [827, 192] on button "Print" at bounding box center [842, 198] width 67 height 25
click at [775, 194] on link "Cancel" at bounding box center [771, 199] width 31 height 15
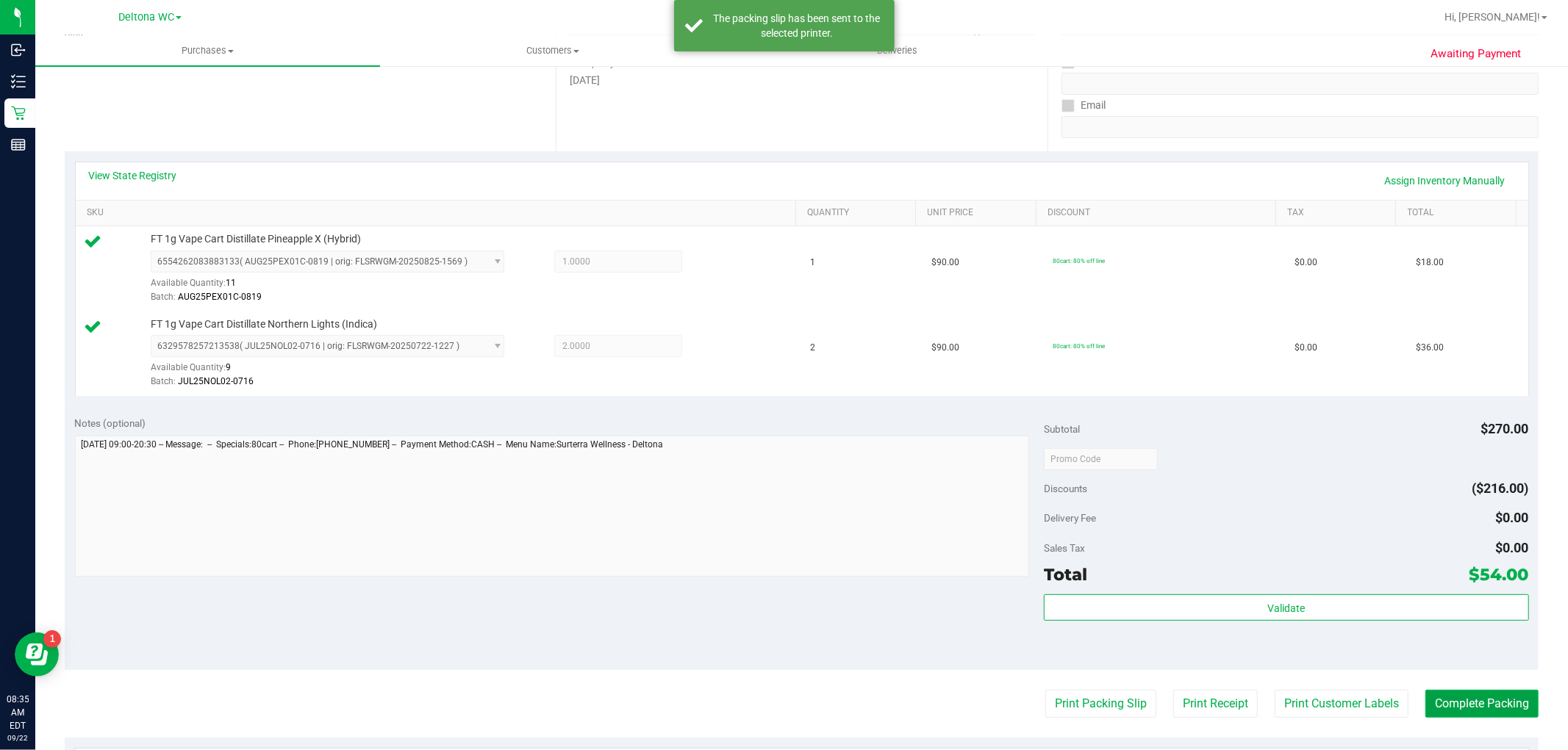
click at [1481, 707] on button "Complete Packing" at bounding box center [1482, 704] width 114 height 28
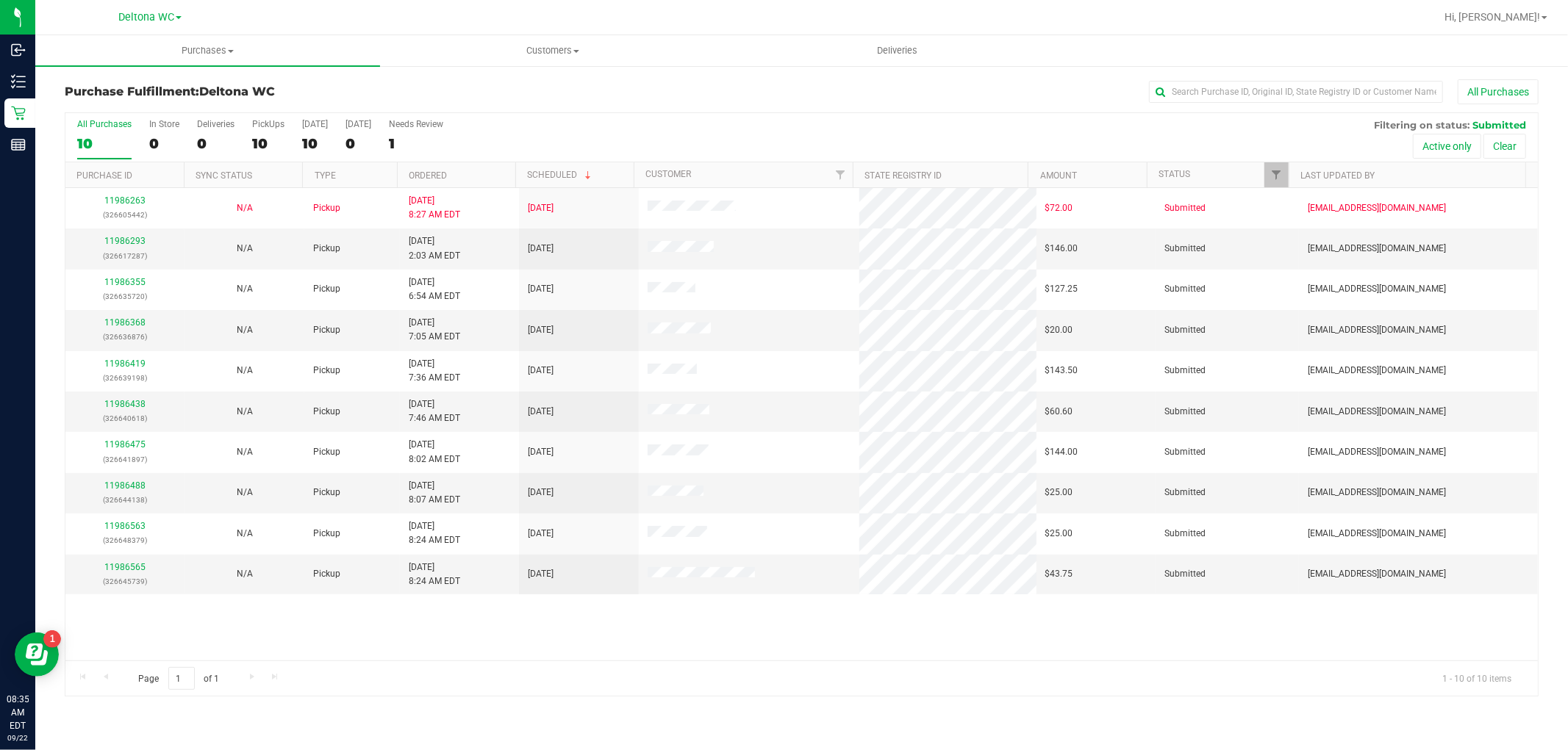
click at [487, 178] on th "Ordered" at bounding box center [456, 175] width 118 height 25
click at [134, 240] on link "11986355" at bounding box center [125, 240] width 41 height 10
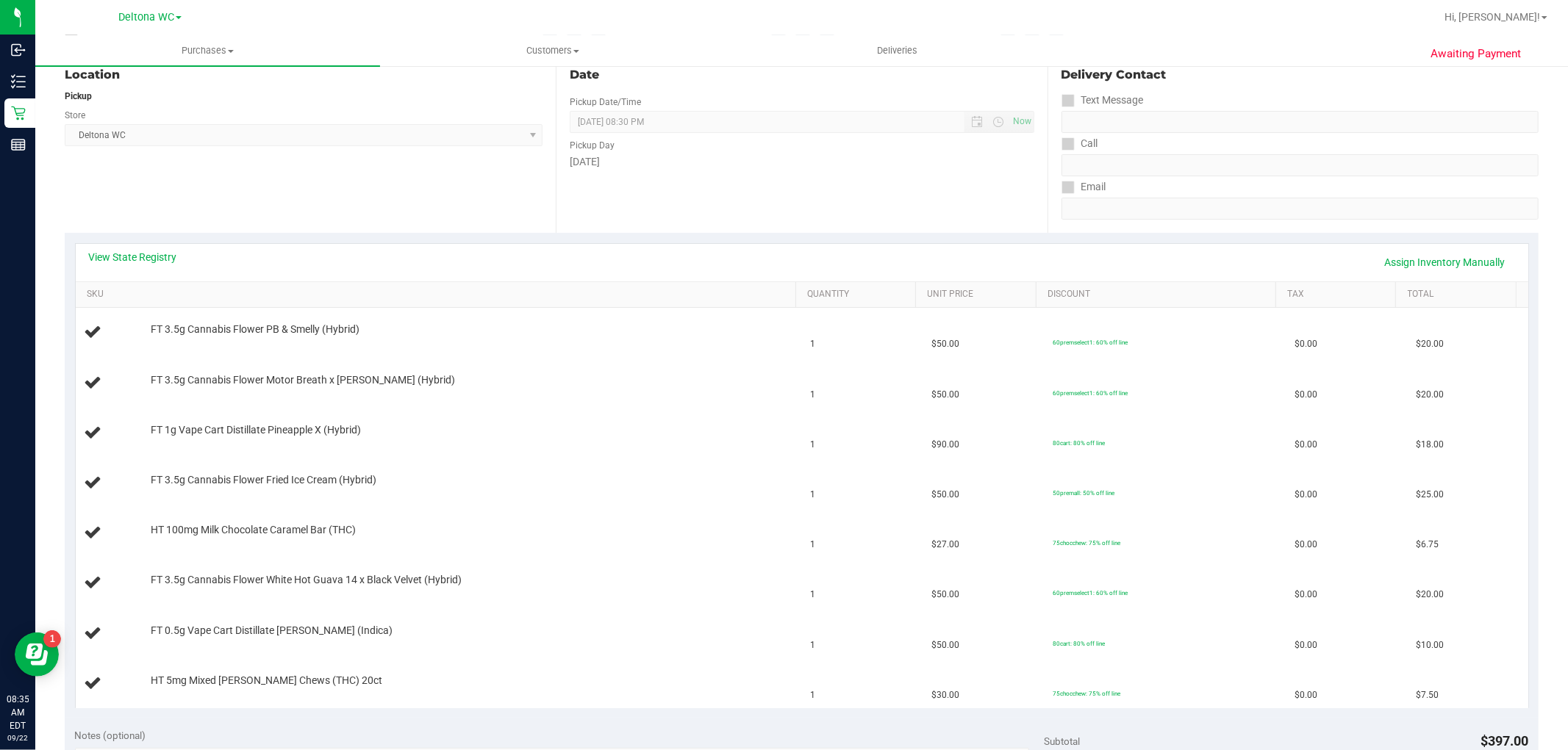
scroll to position [244, 0]
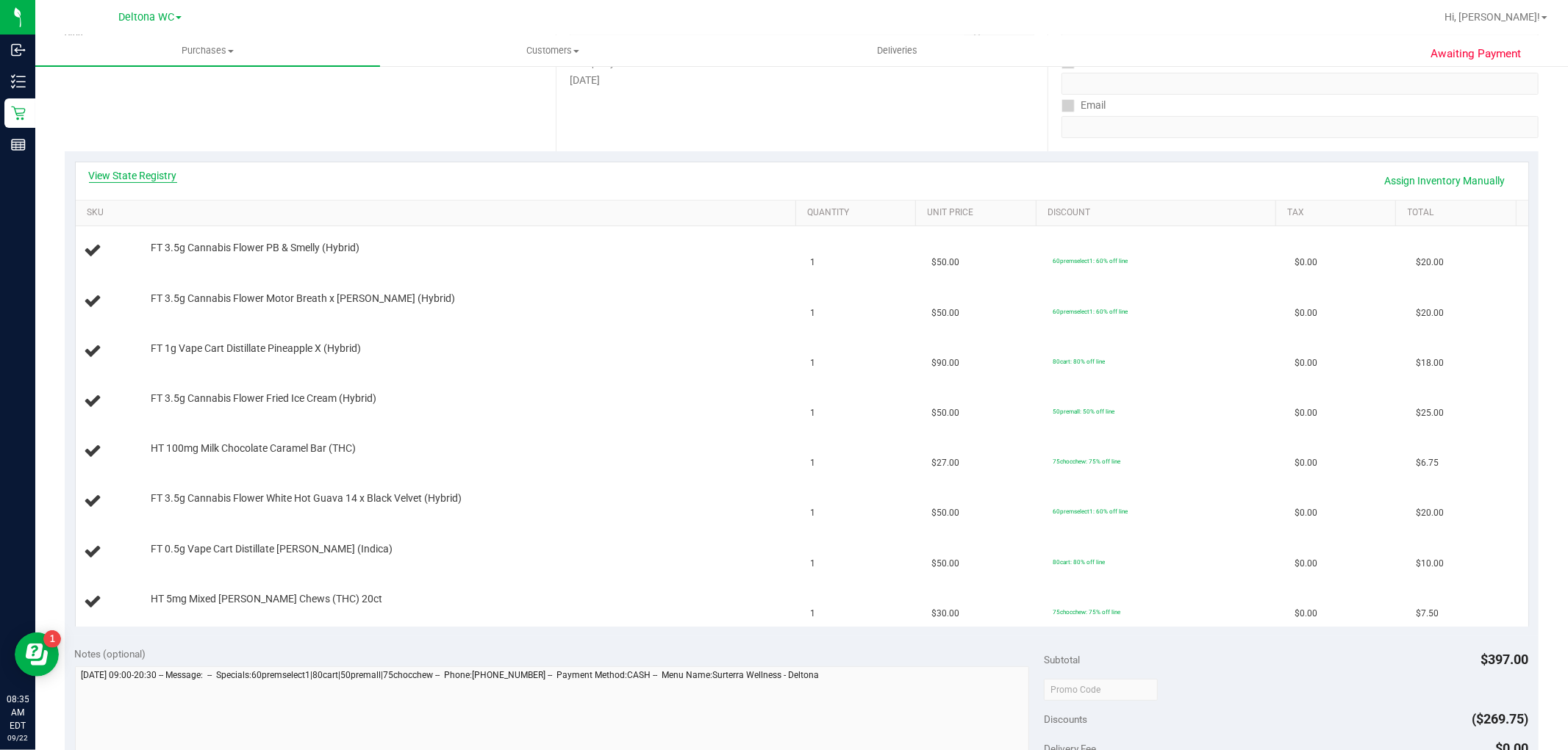
click at [147, 174] on link "View State Registry" at bounding box center [133, 175] width 88 height 15
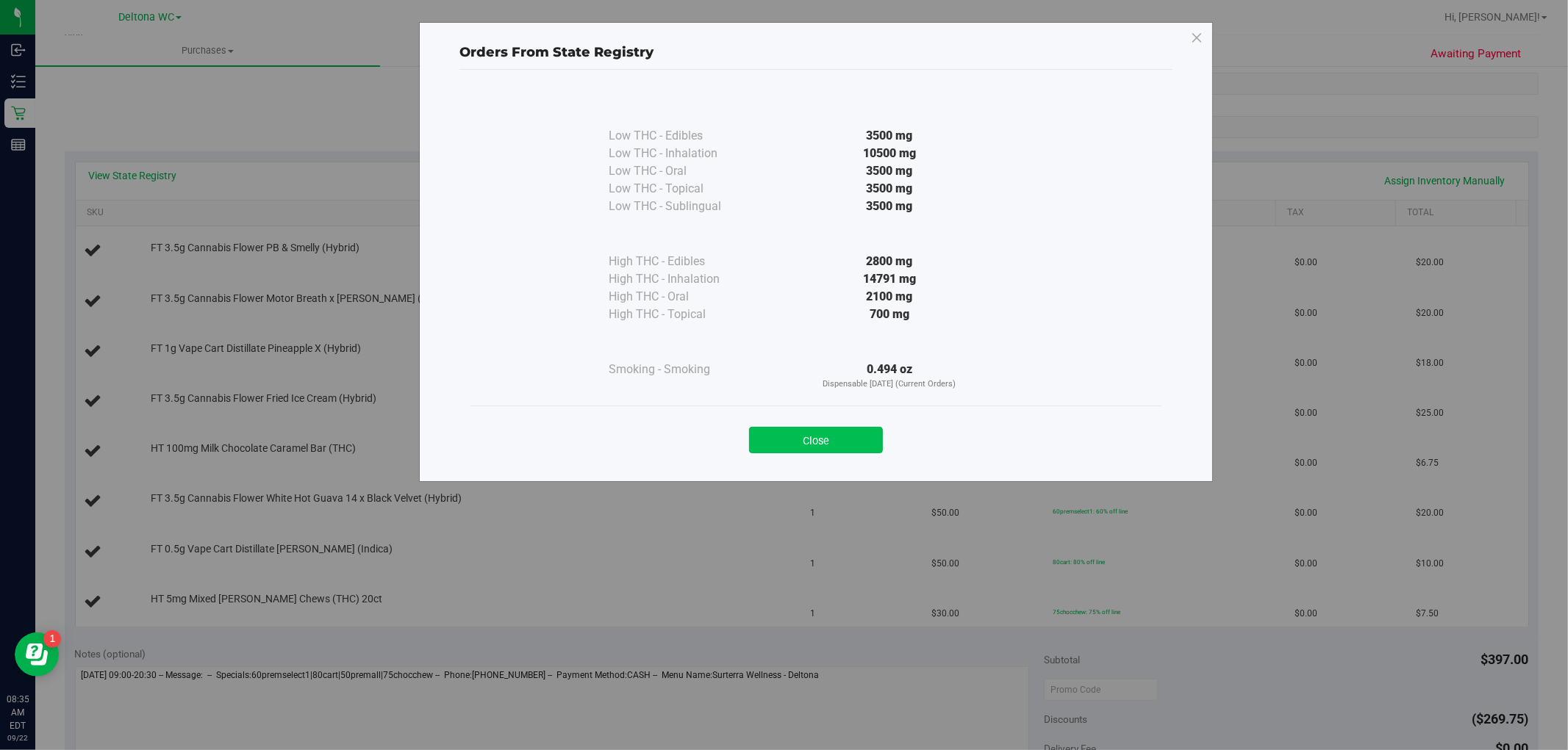
click at [840, 442] on button "Close" at bounding box center [816, 440] width 134 height 26
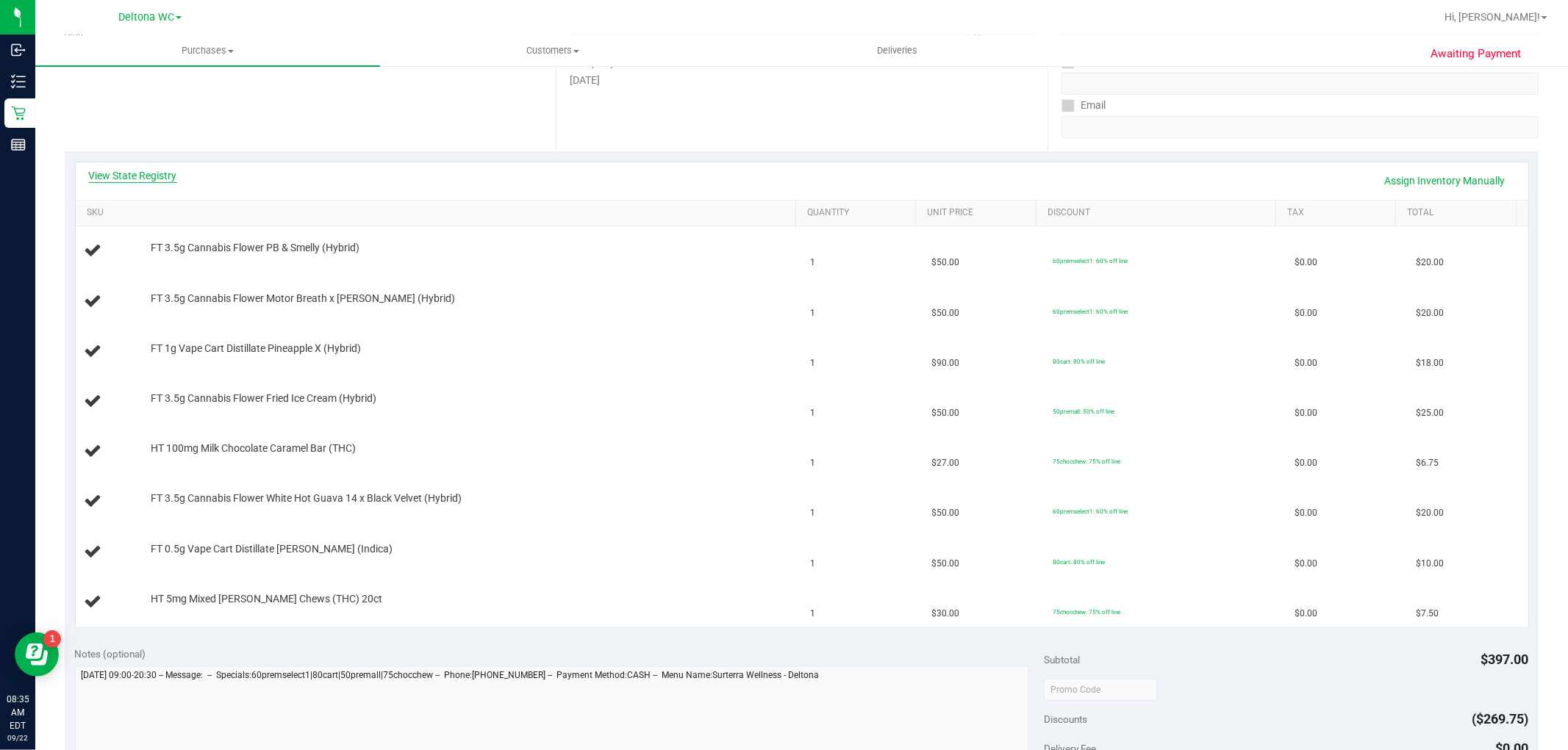
click at [152, 172] on link "View State Registry" at bounding box center [133, 175] width 88 height 15
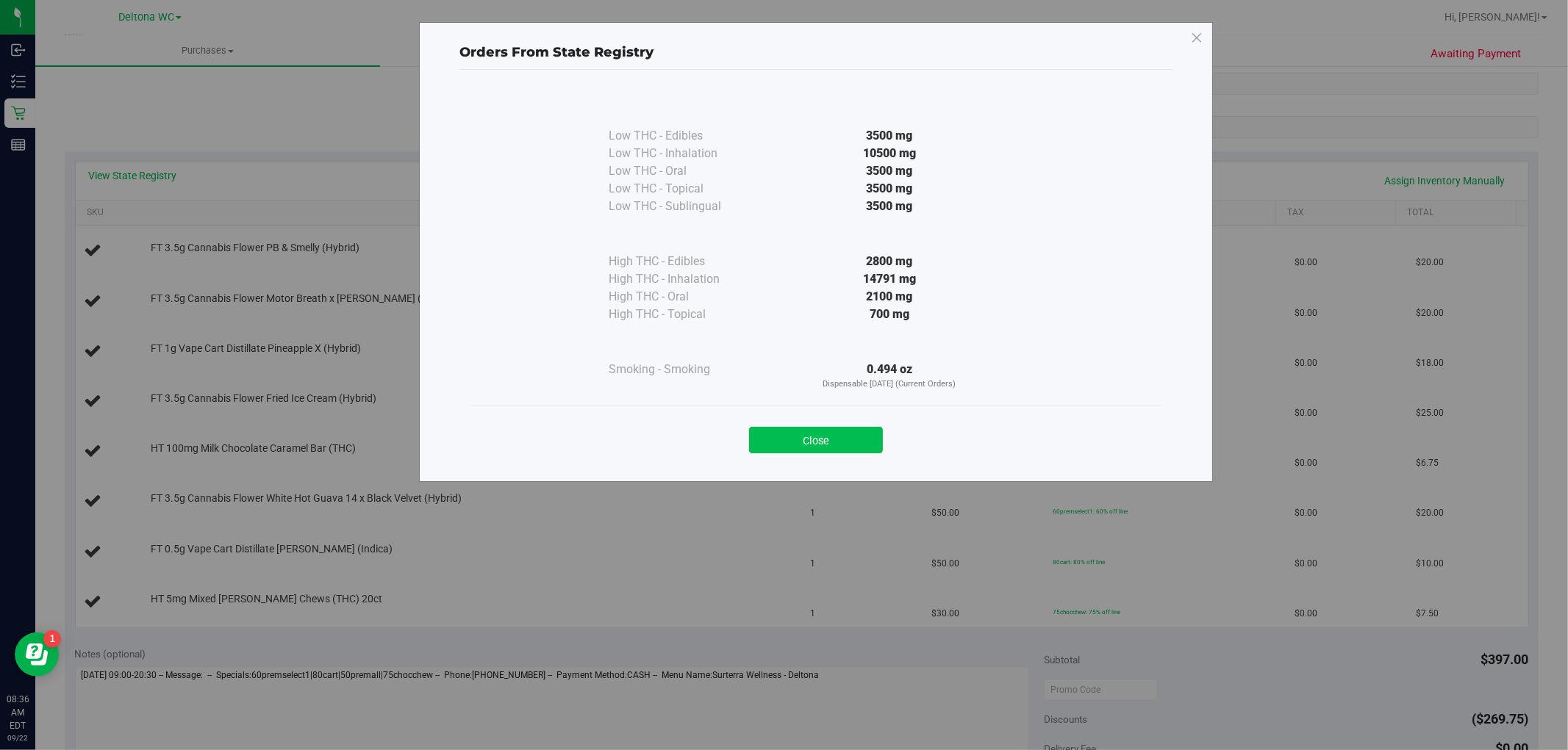
click at [804, 434] on button "Close" at bounding box center [816, 440] width 134 height 26
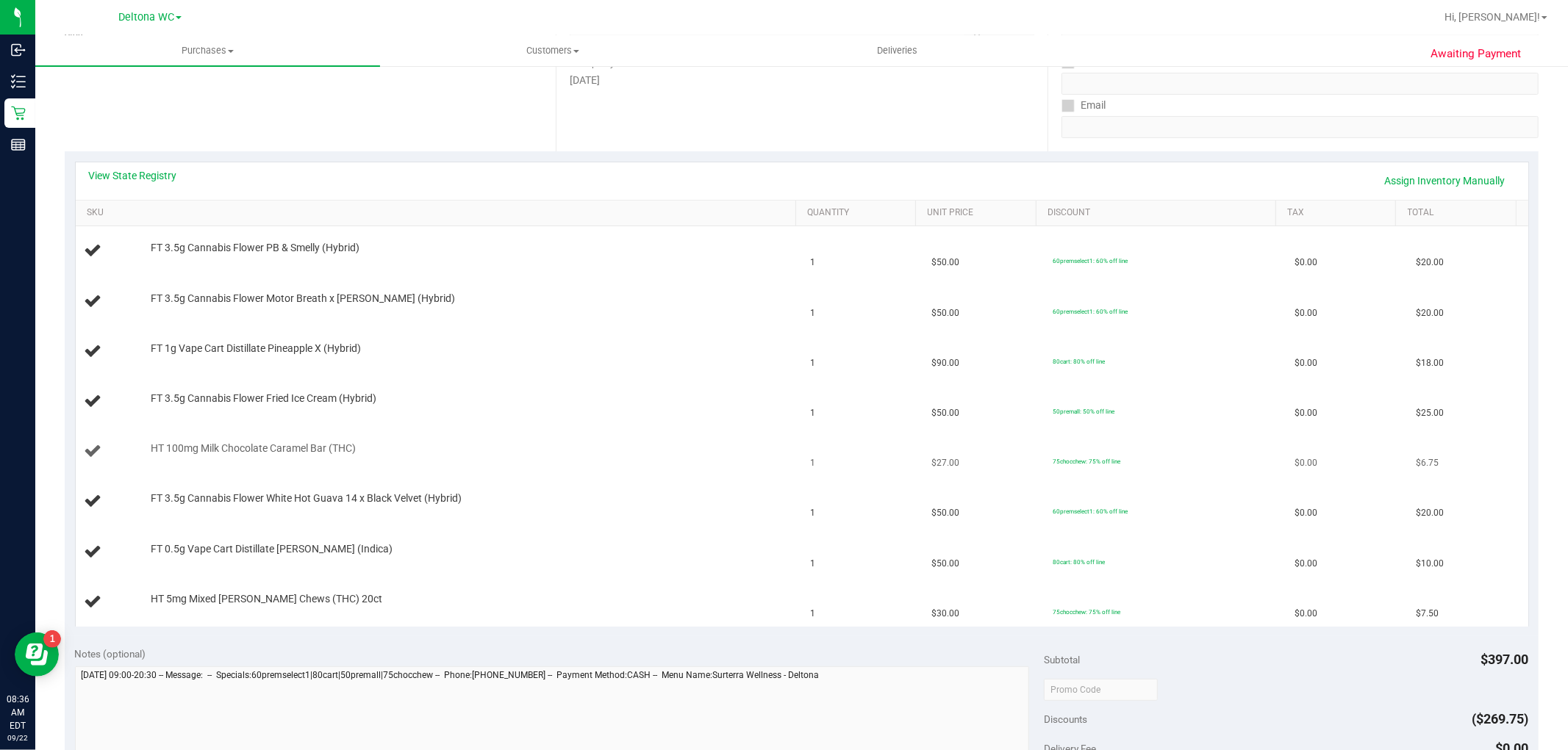
click at [804, 439] on td "1" at bounding box center [862, 452] width 121 height 50
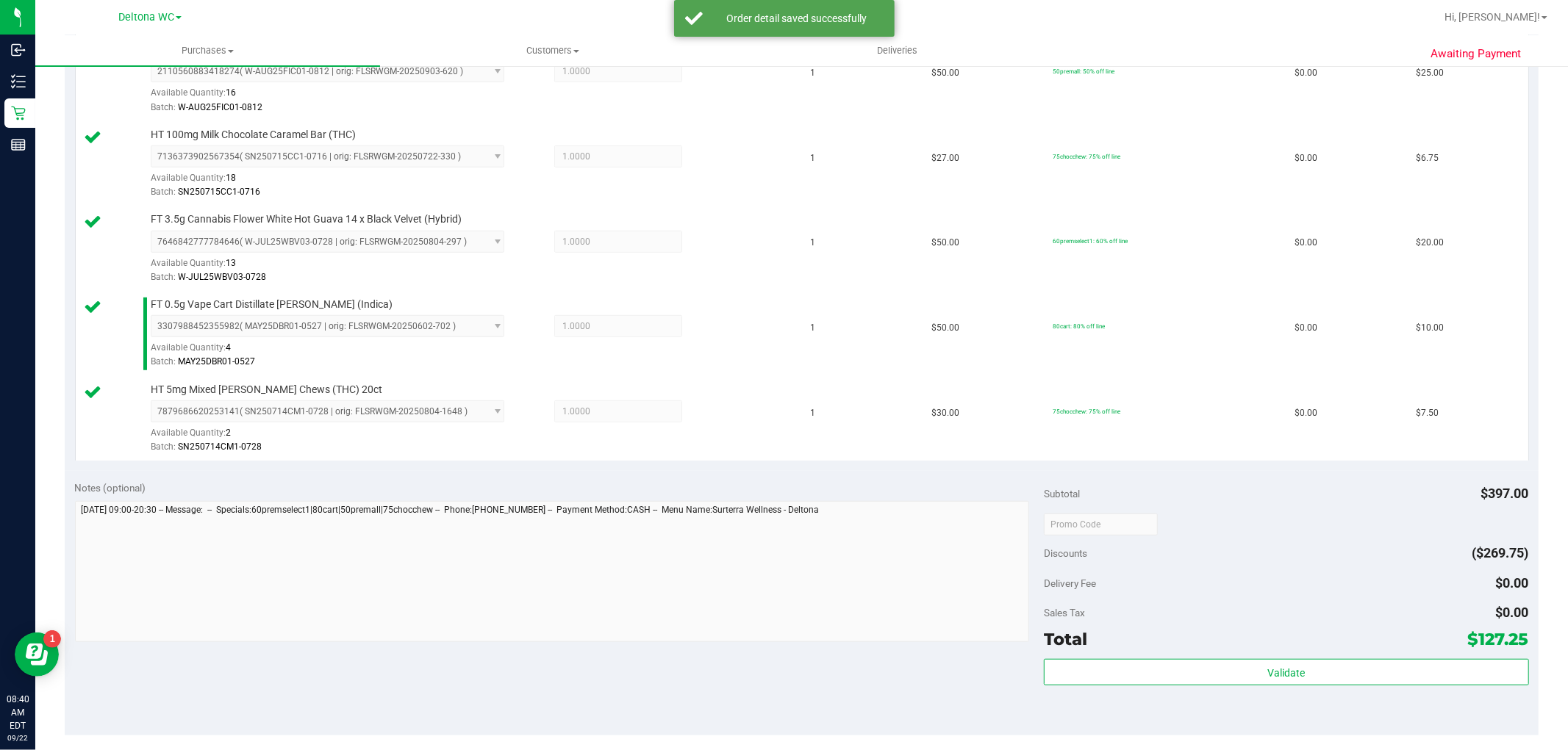
scroll to position [817, 0]
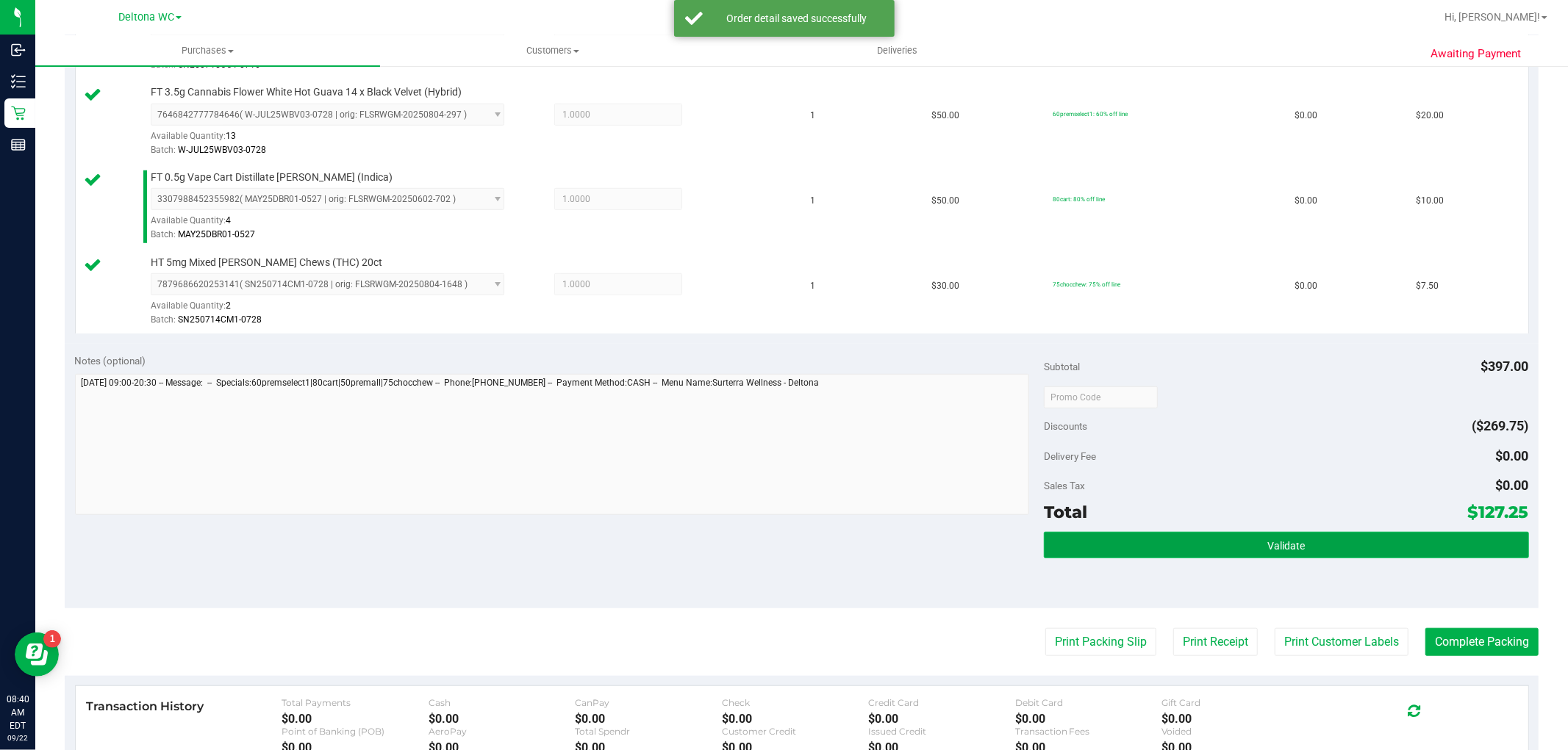
click at [1204, 552] on button "Validate" at bounding box center [1286, 544] width 484 height 26
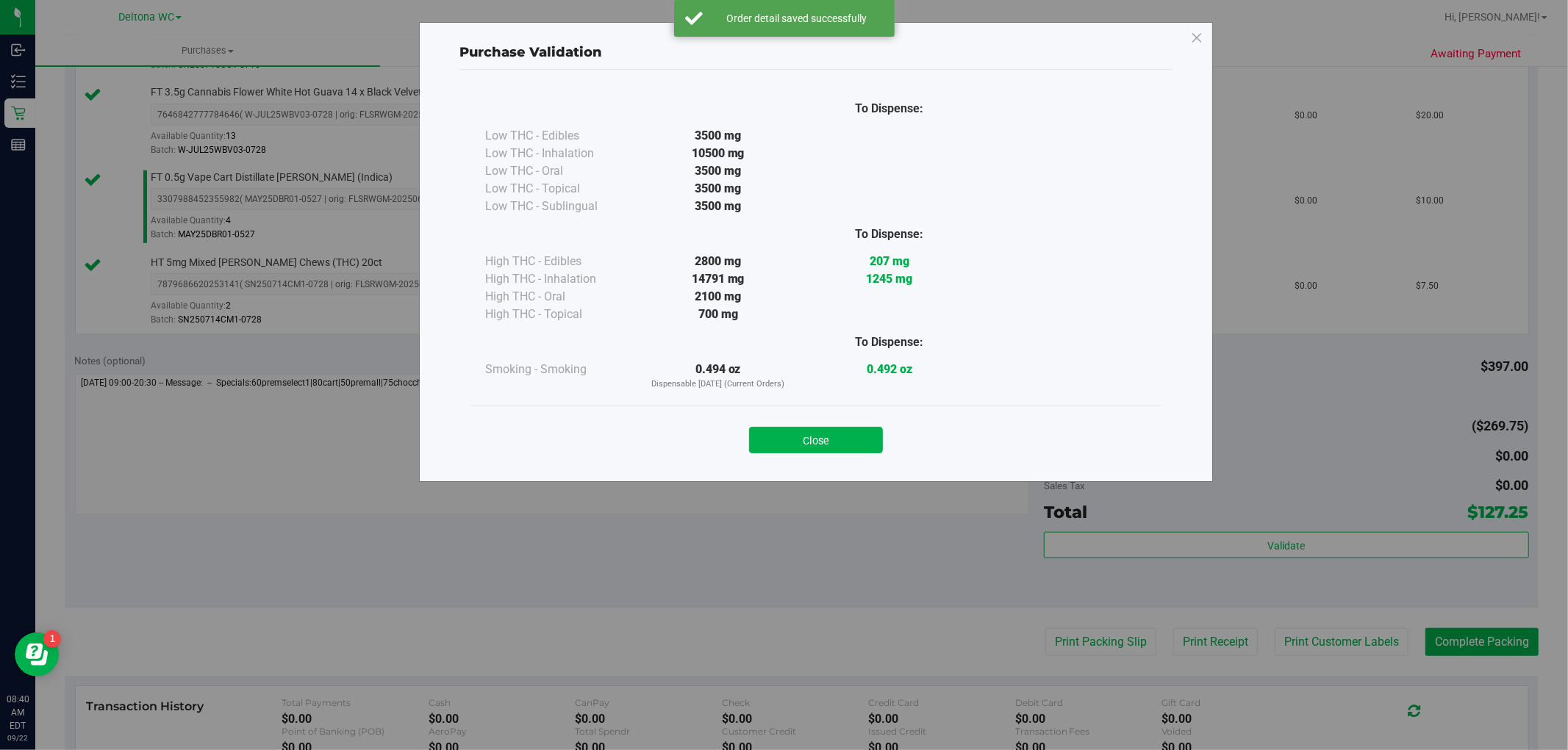
drag, startPoint x: 799, startPoint y: 443, endPoint x: 938, endPoint y: 521, distance: 159.4
click at [799, 444] on button "Close" at bounding box center [816, 440] width 134 height 26
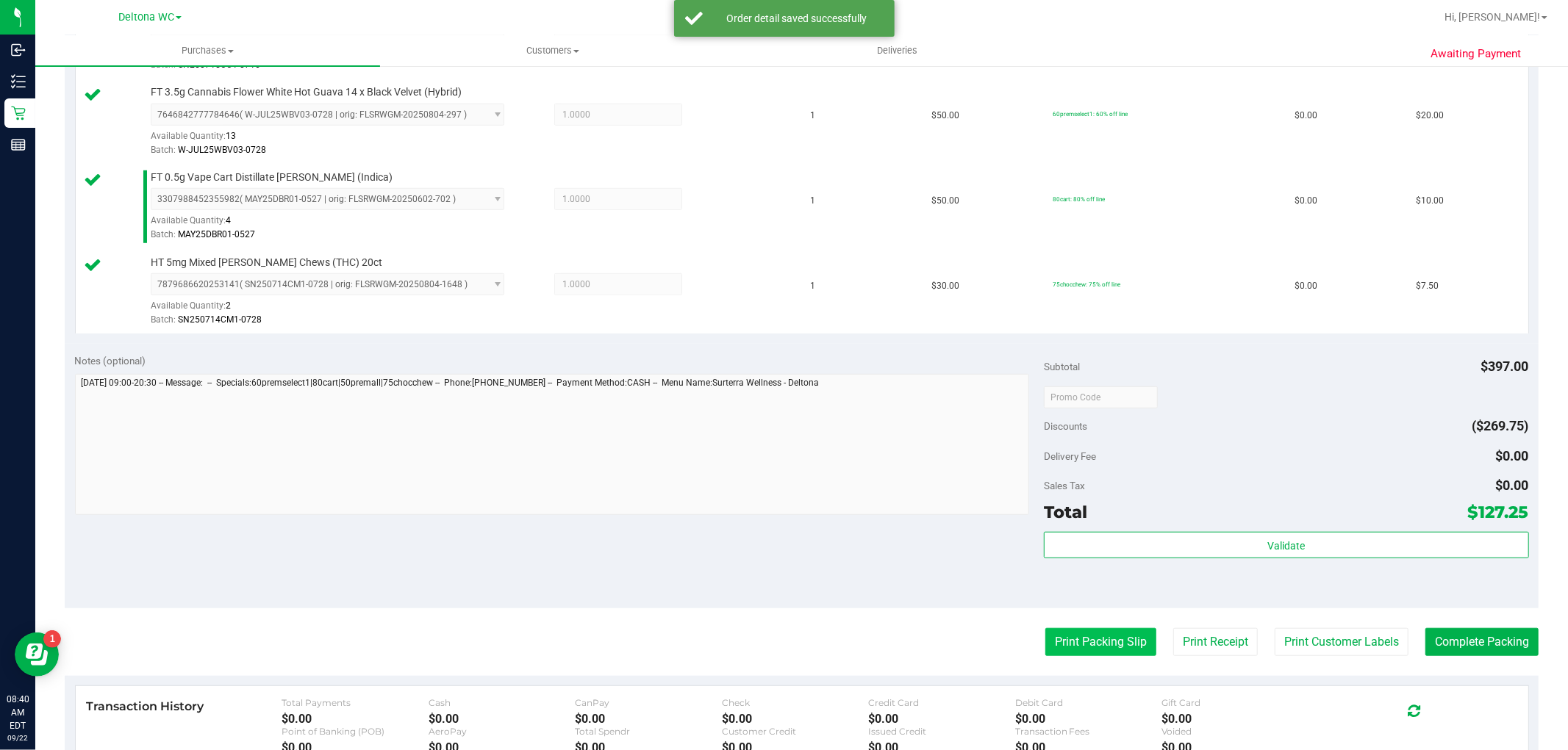
click at [1094, 638] on button "Print Packing Slip" at bounding box center [1101, 642] width 111 height 28
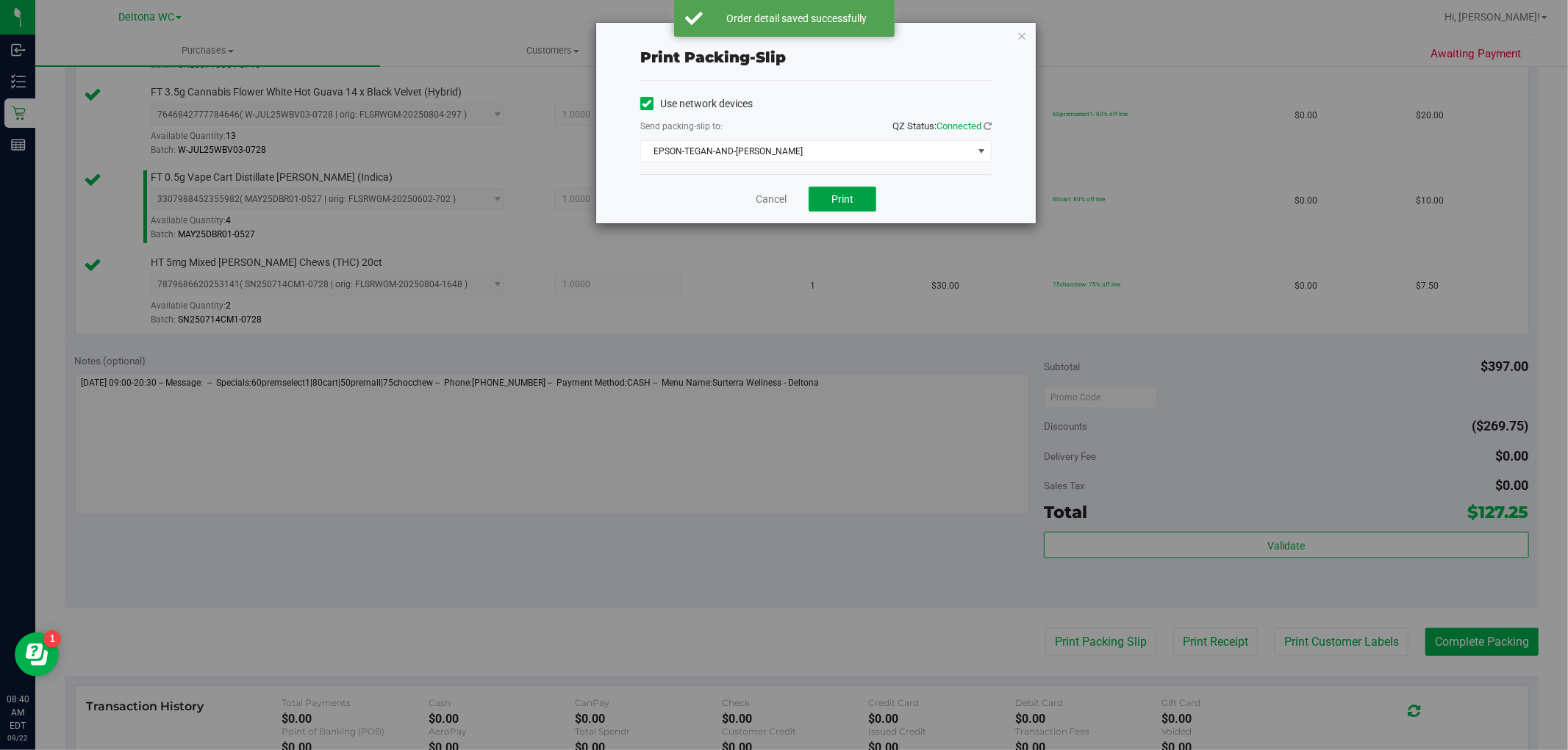
click at [840, 201] on span "Print" at bounding box center [842, 199] width 22 height 12
click at [768, 200] on link "Cancel" at bounding box center [771, 199] width 31 height 15
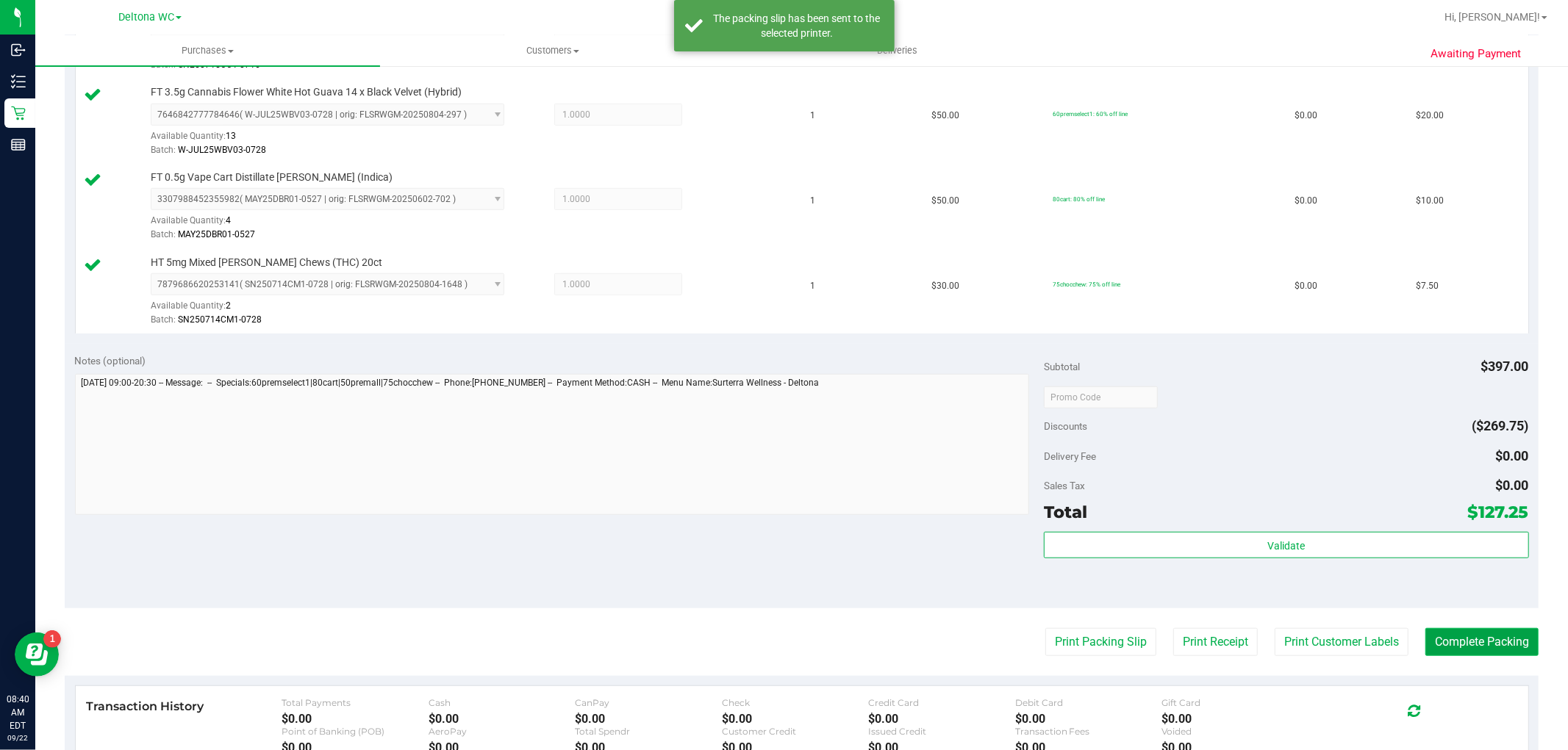
click at [1454, 636] on button "Complete Packing" at bounding box center [1482, 642] width 114 height 28
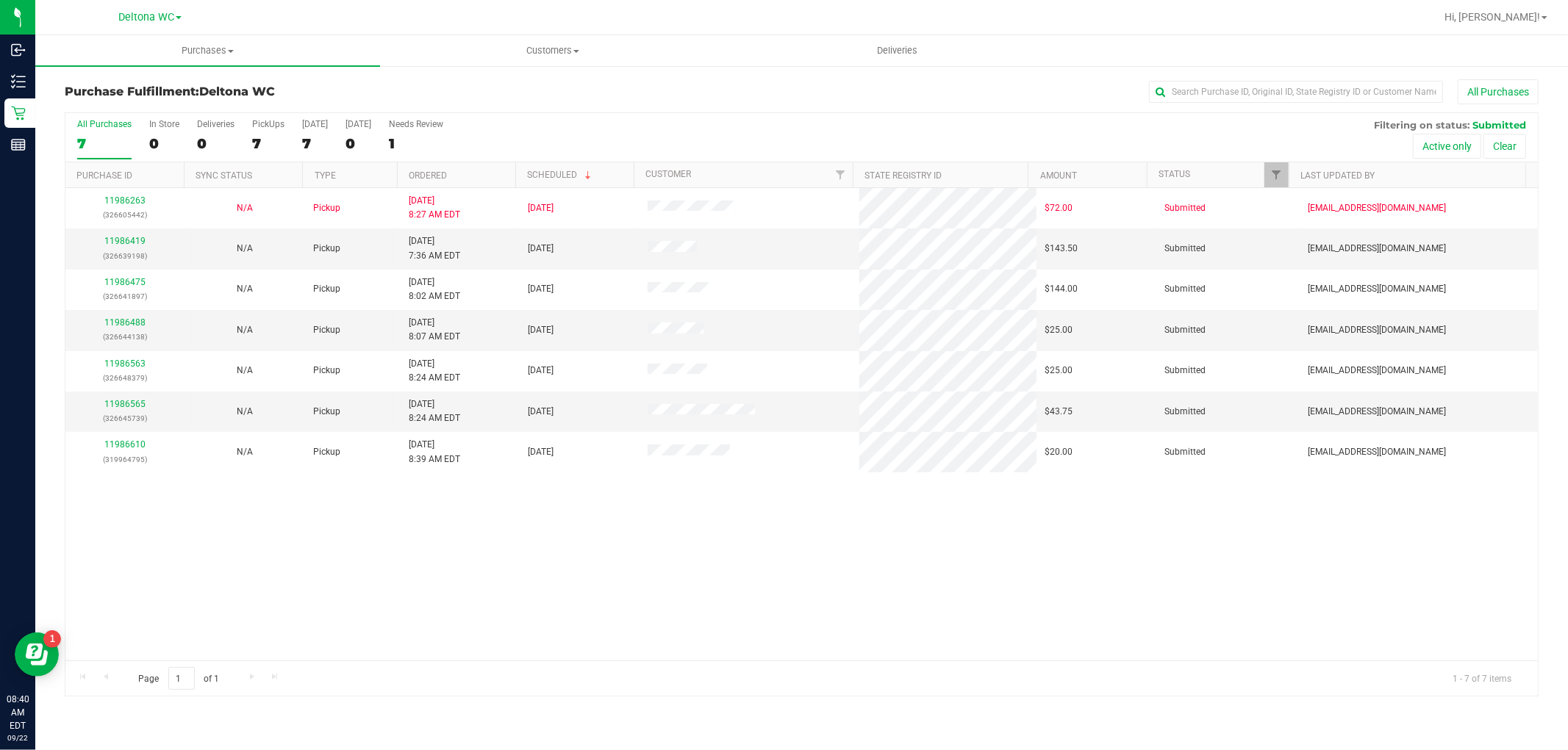
click at [1031, 671] on div "Page 1 of 1 1 - 7 of 7 items" at bounding box center [801, 679] width 1473 height 35
click at [458, 179] on th "Ordered" at bounding box center [456, 175] width 118 height 25
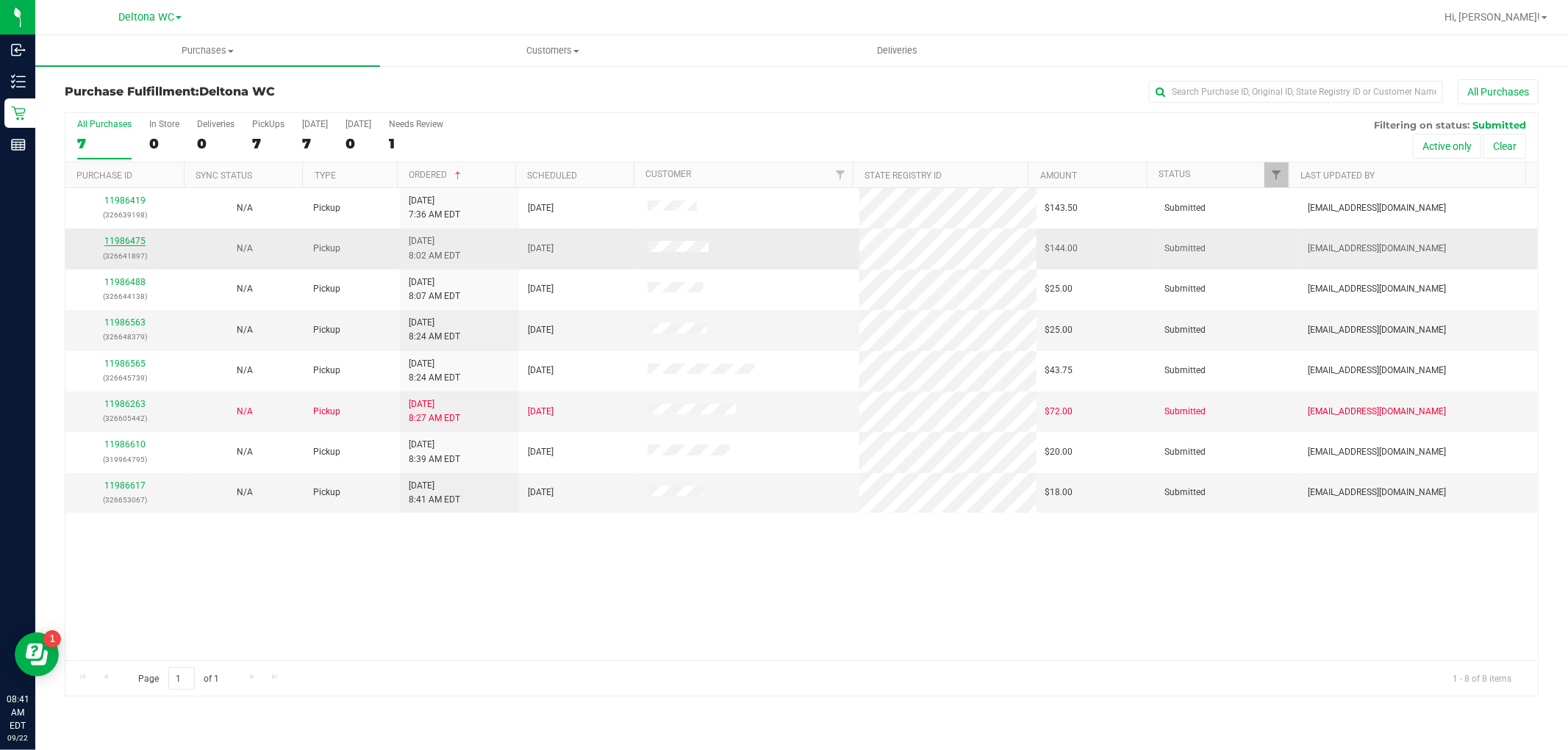
click at [134, 237] on div "11986475 (326641897)" at bounding box center [125, 248] width 102 height 28
click at [136, 244] on link "11986475" at bounding box center [125, 240] width 41 height 10
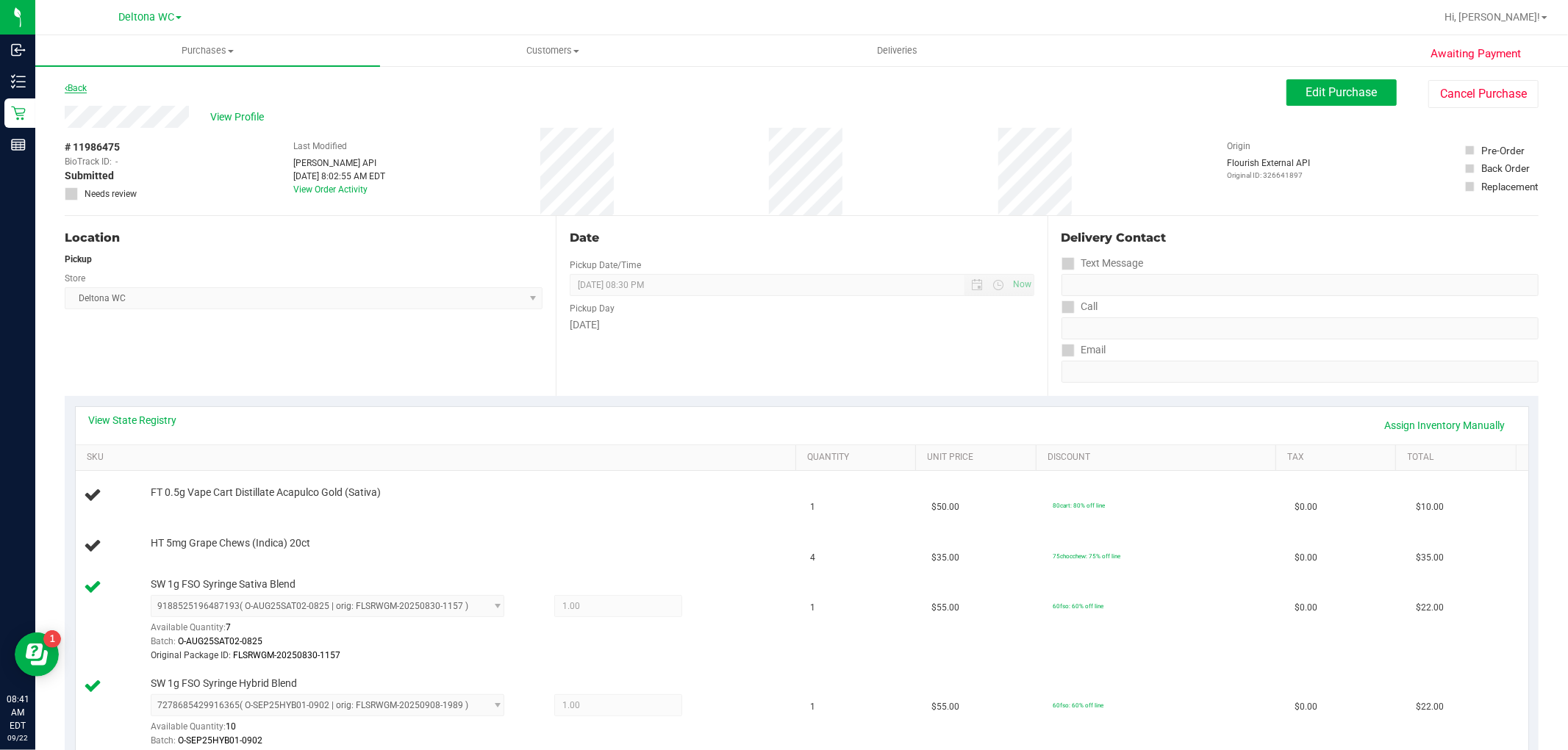
click at [82, 84] on link "Back" at bounding box center [75, 88] width 22 height 10
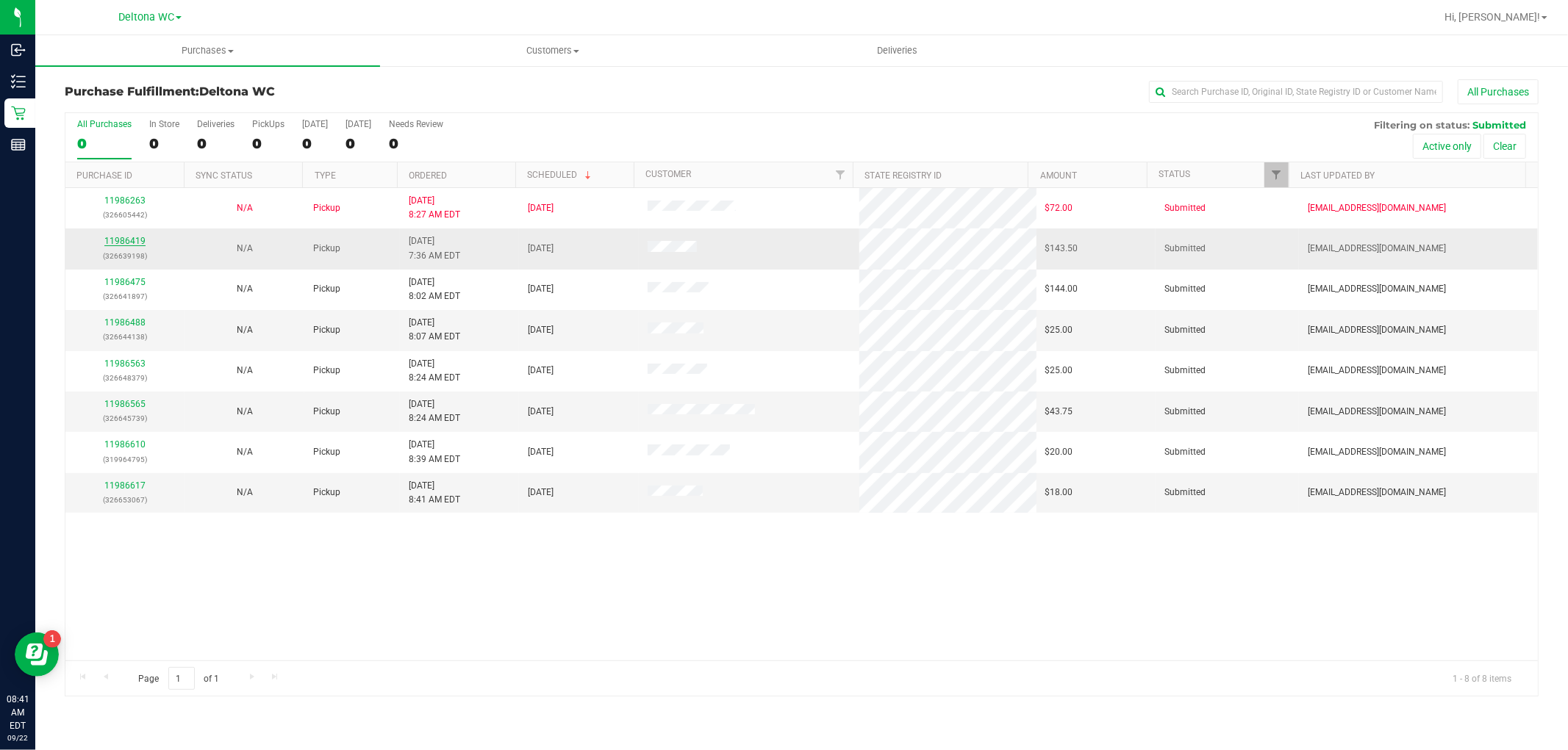
click at [134, 243] on link "11986419" at bounding box center [125, 240] width 41 height 10
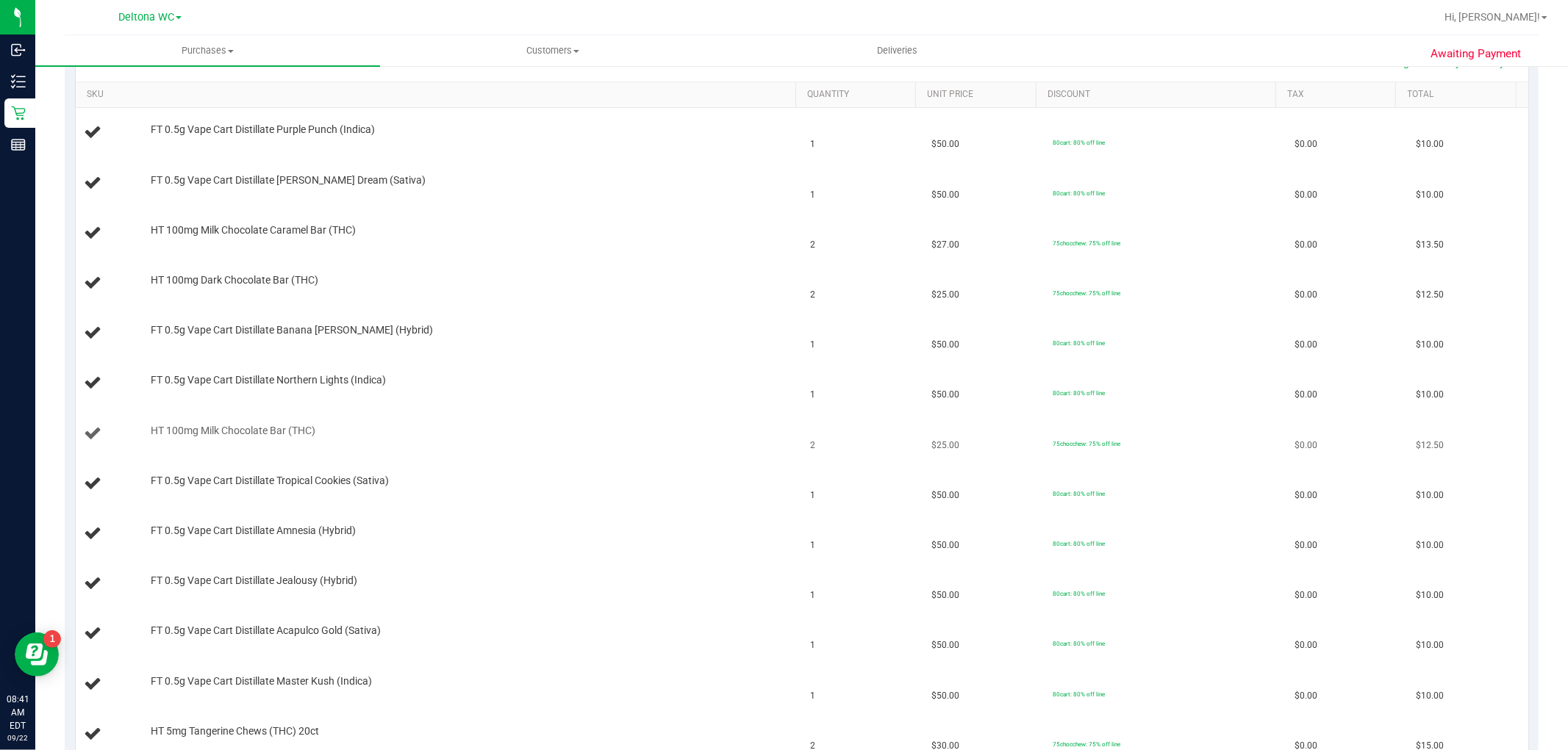
scroll to position [326, 0]
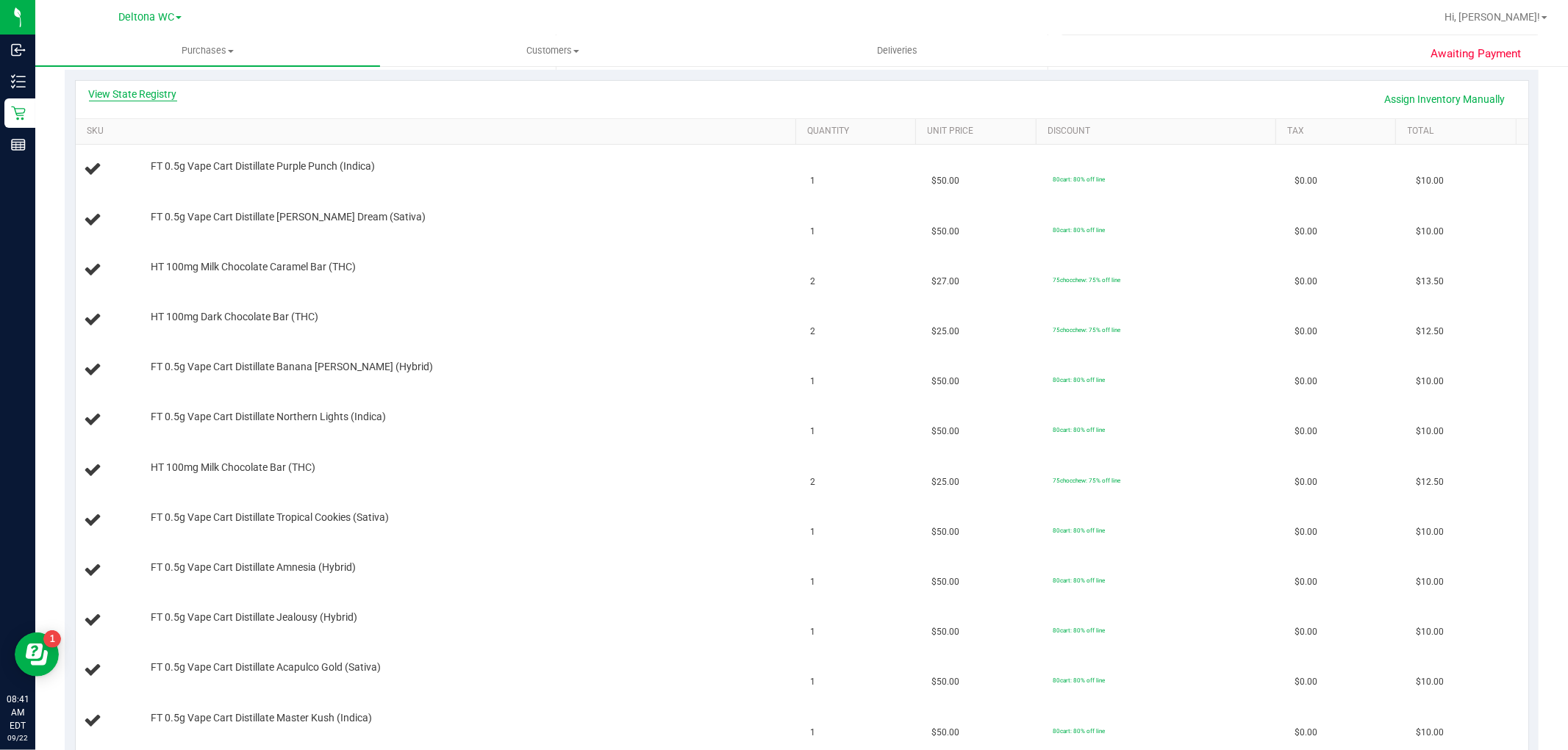
click at [156, 90] on link "View State Registry" at bounding box center [133, 94] width 88 height 15
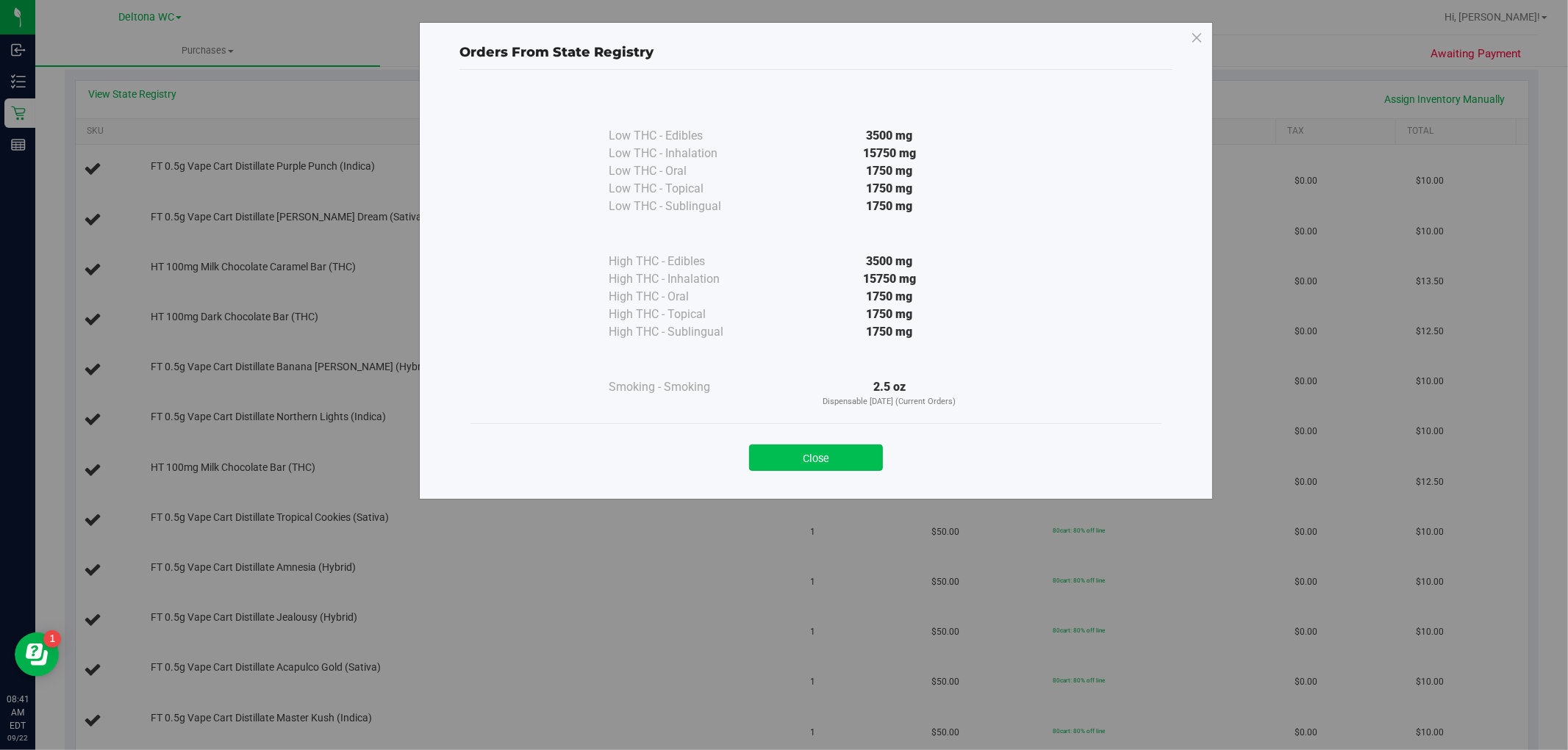
click at [866, 459] on button "Close" at bounding box center [816, 457] width 134 height 26
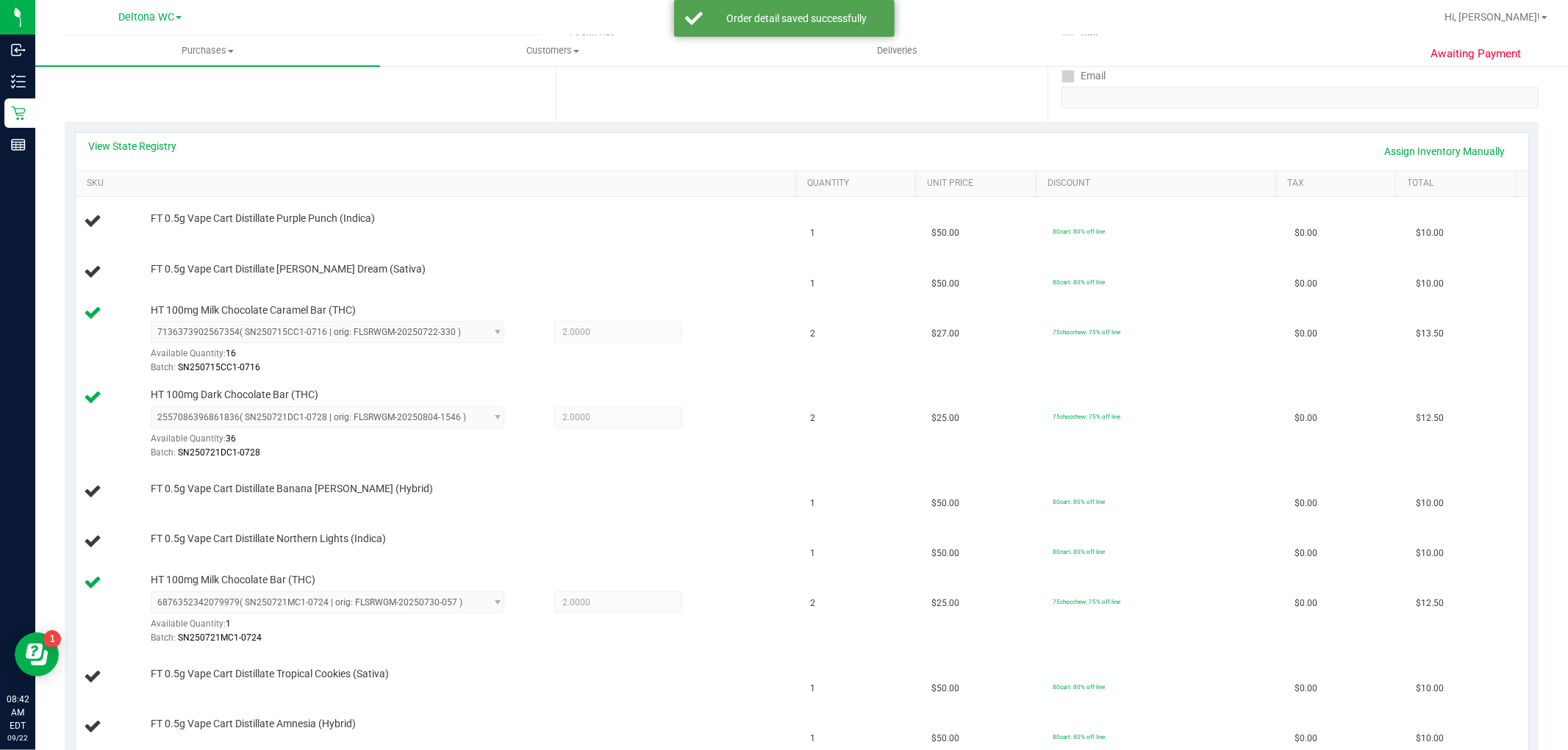
scroll to position [244, 0]
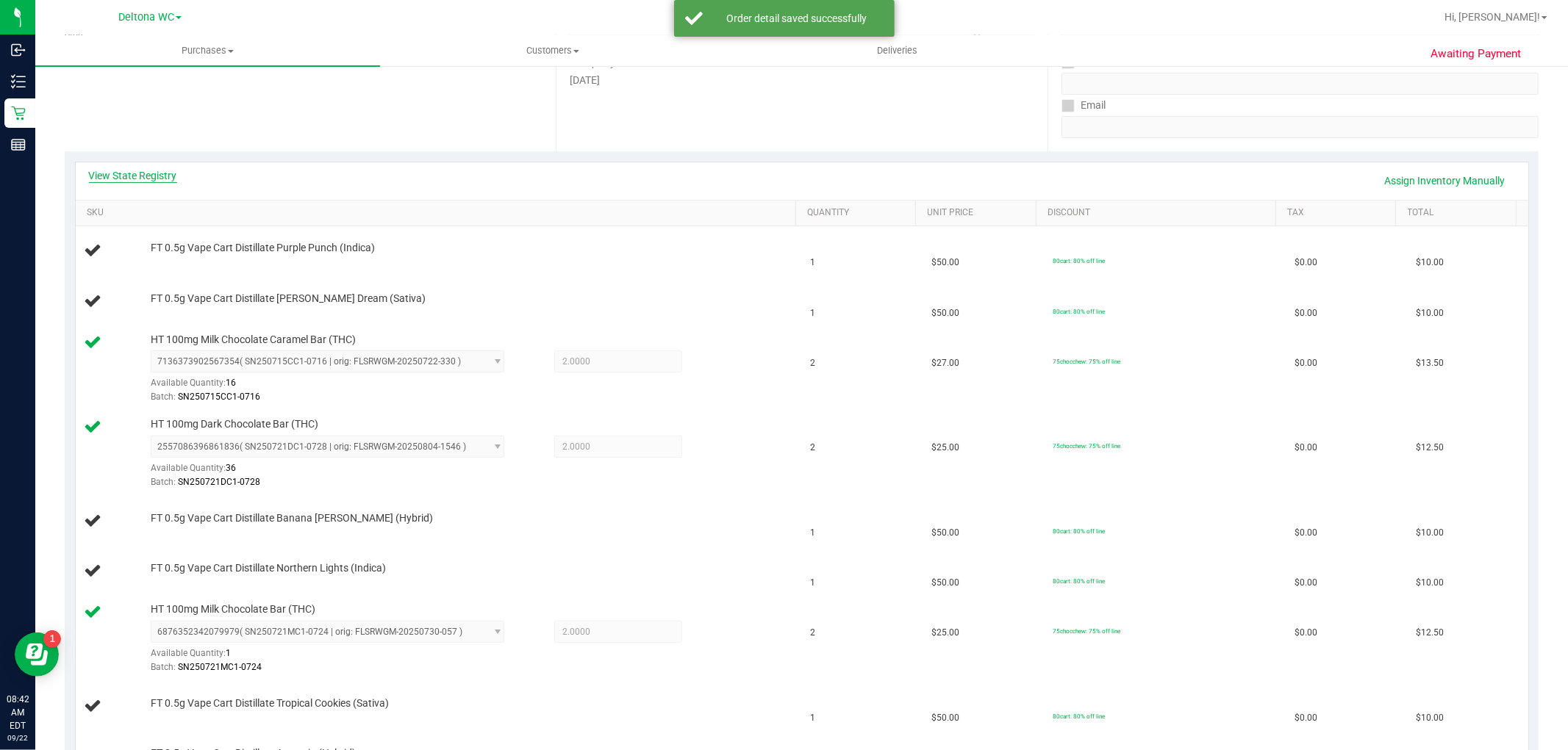
click at [159, 182] on link "View State Registry" at bounding box center [133, 175] width 88 height 15
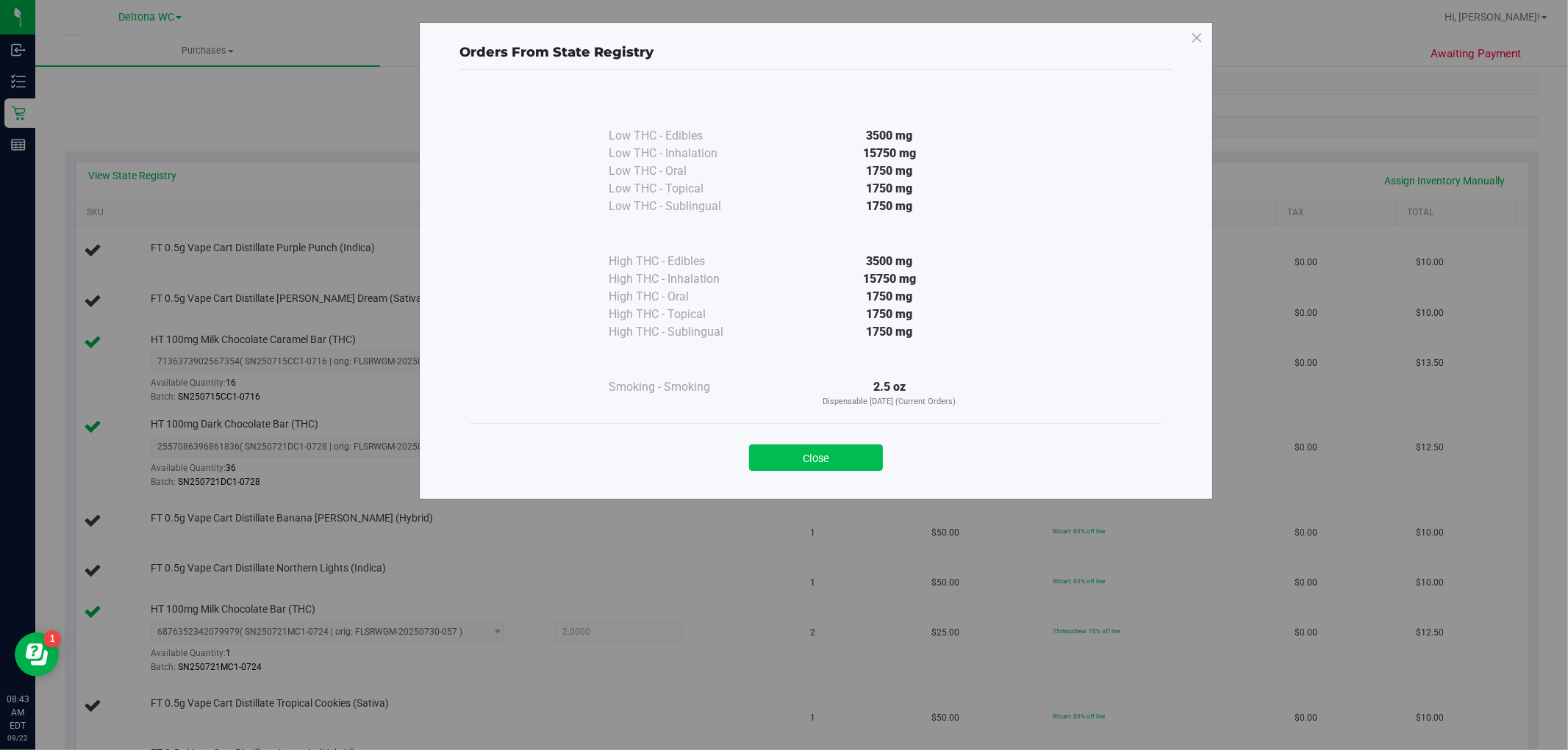
click at [863, 446] on button "Close" at bounding box center [816, 457] width 134 height 26
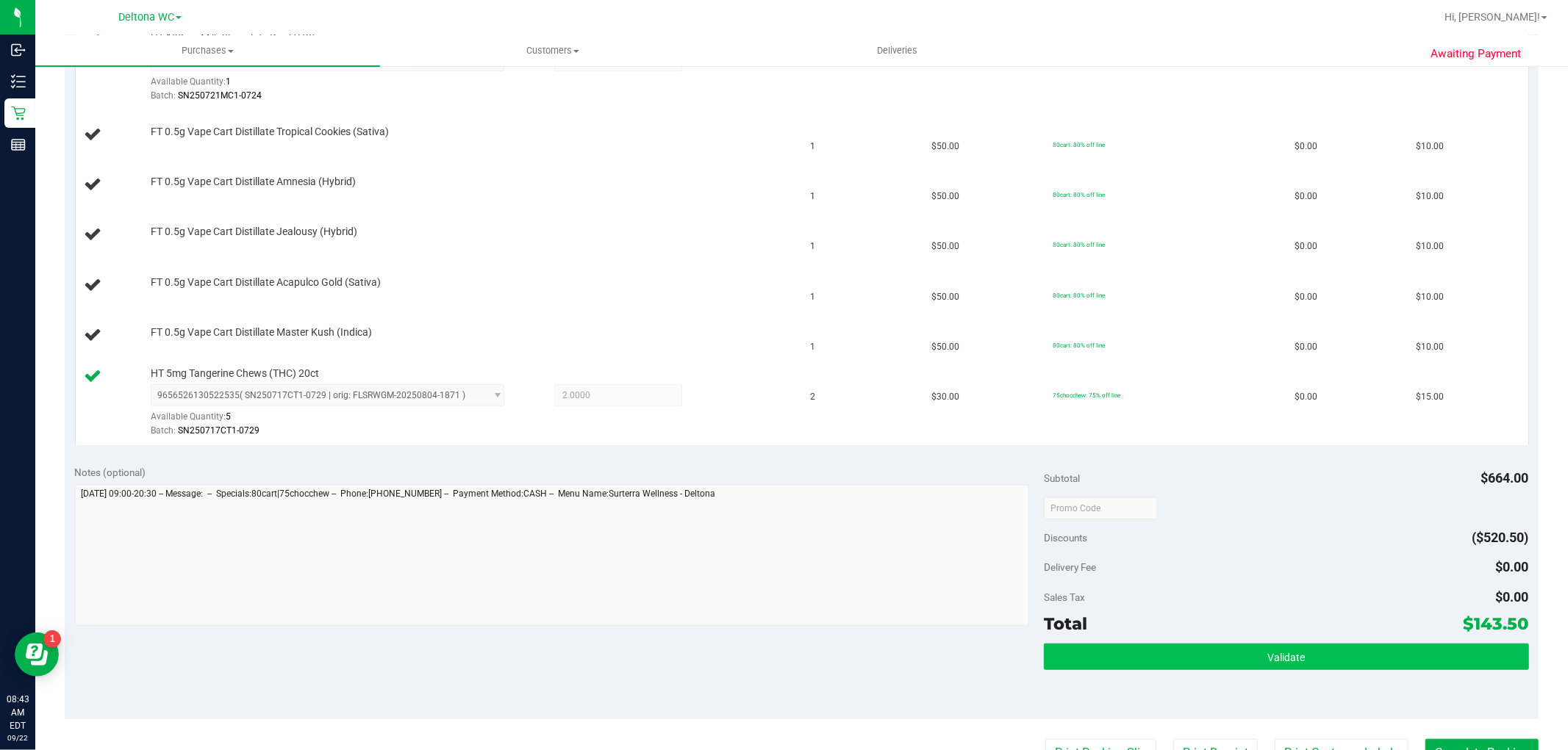
scroll to position [979, 0]
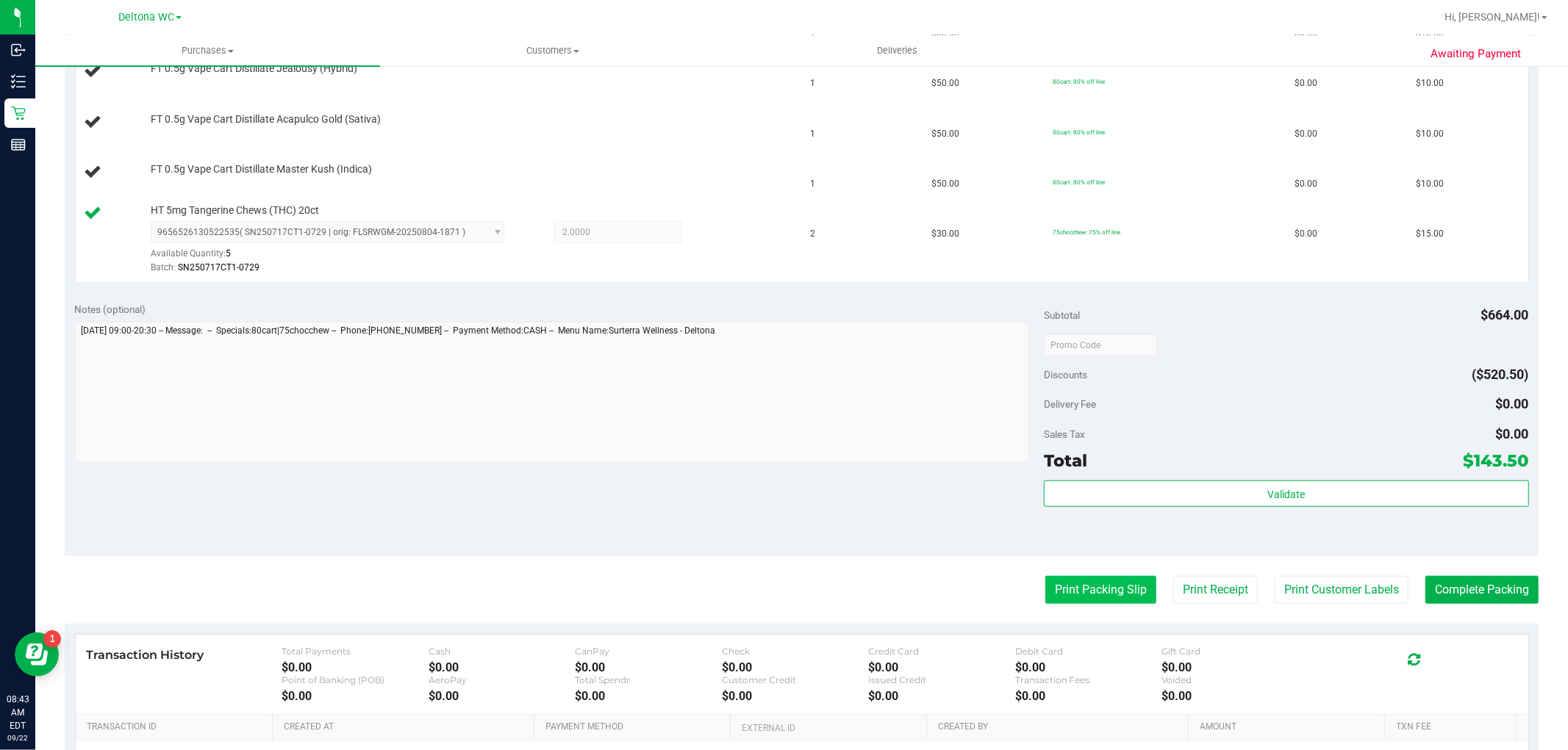
click at [1062, 595] on button "Print Packing Slip" at bounding box center [1101, 590] width 111 height 28
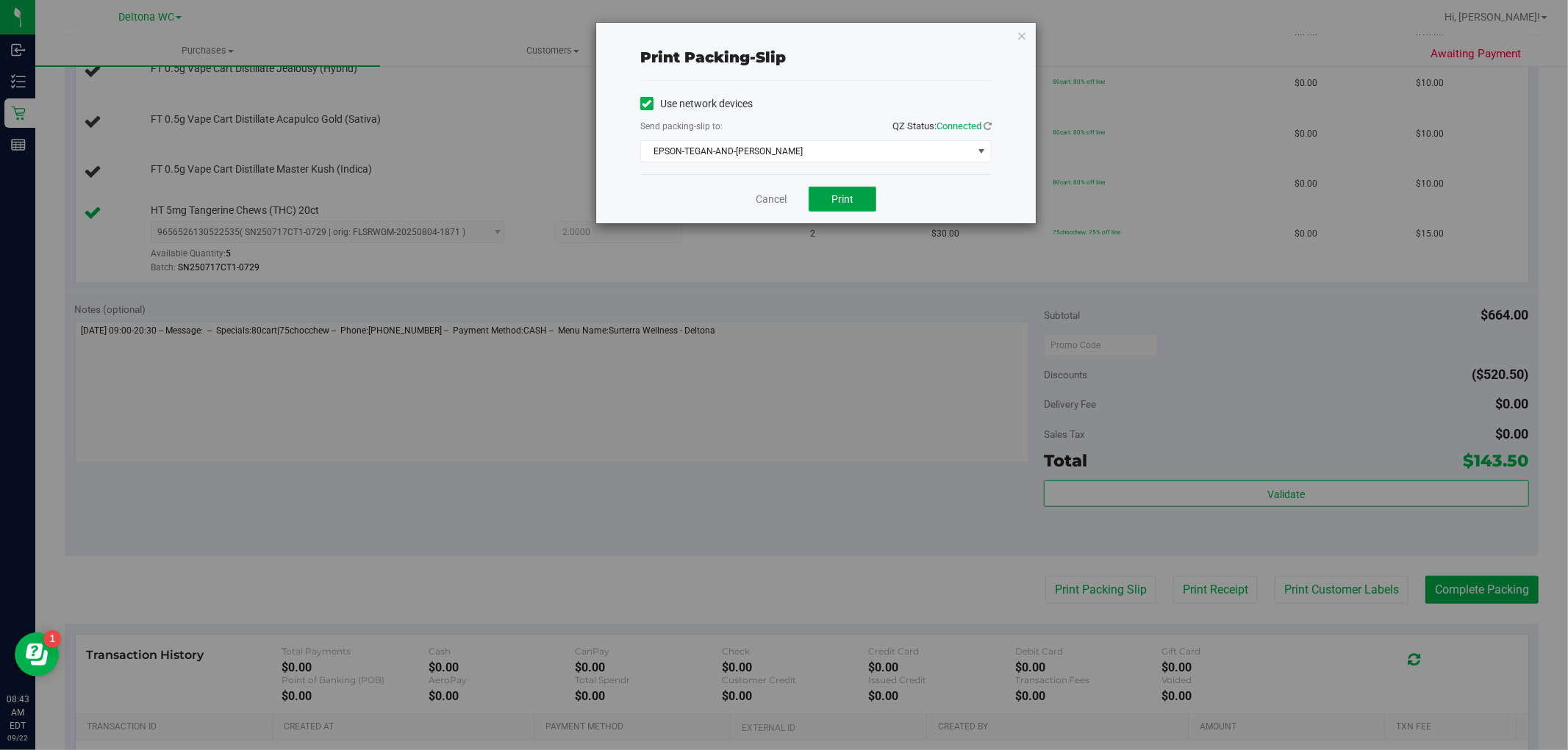
click at [830, 192] on button "Print" at bounding box center [842, 198] width 67 height 25
click at [769, 194] on link "Cancel" at bounding box center [771, 199] width 31 height 15
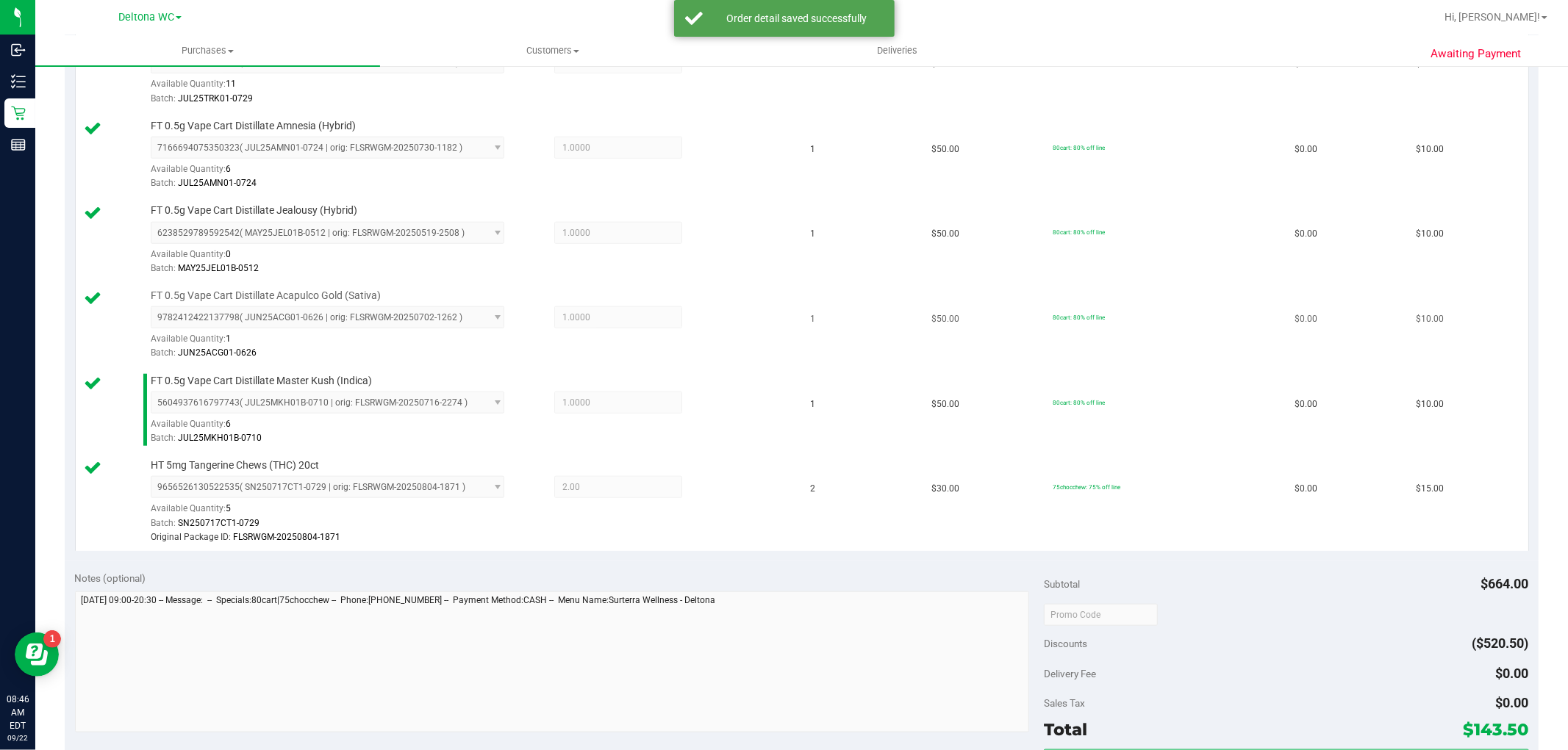
scroll to position [1298, 0]
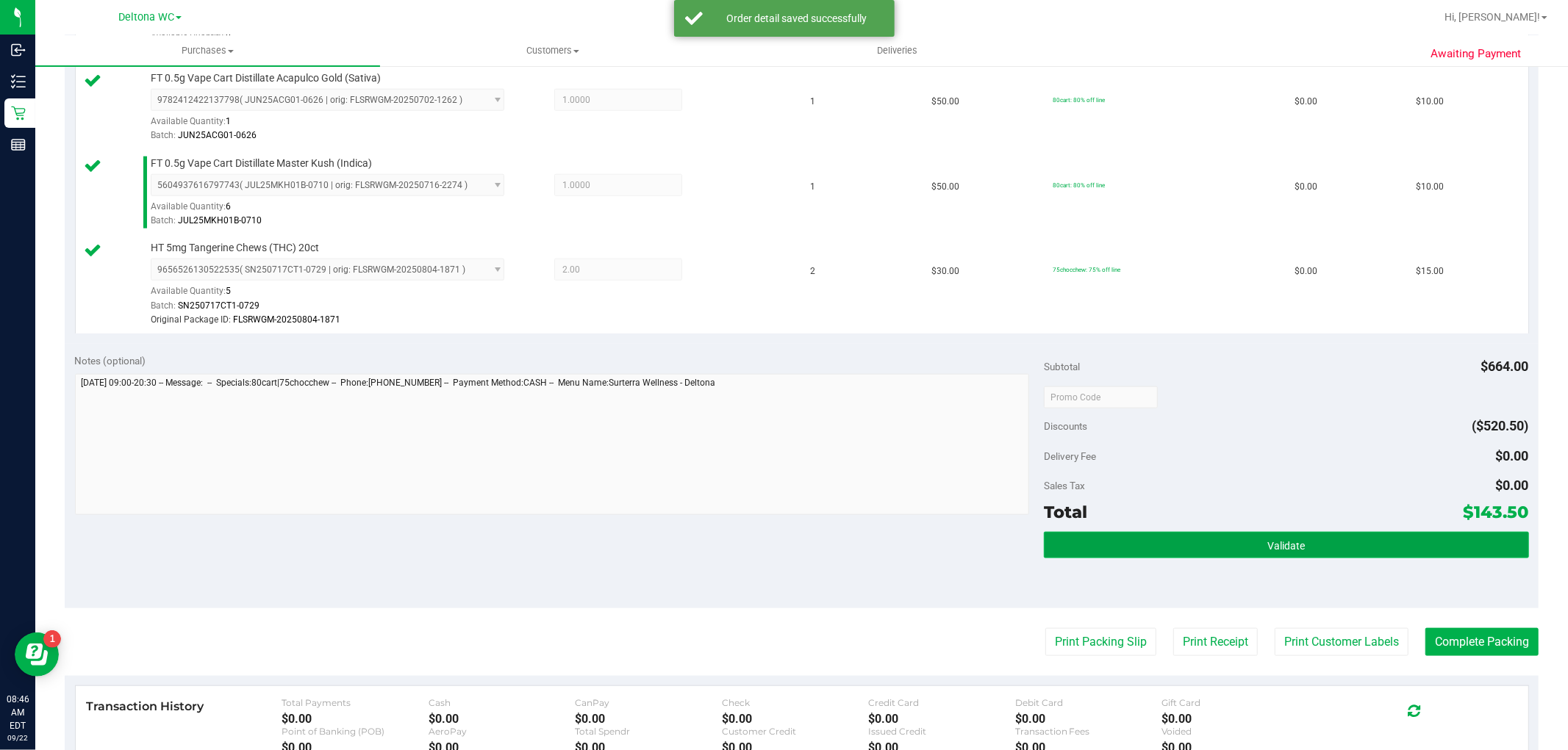
click at [1158, 537] on button "Validate" at bounding box center [1286, 544] width 484 height 26
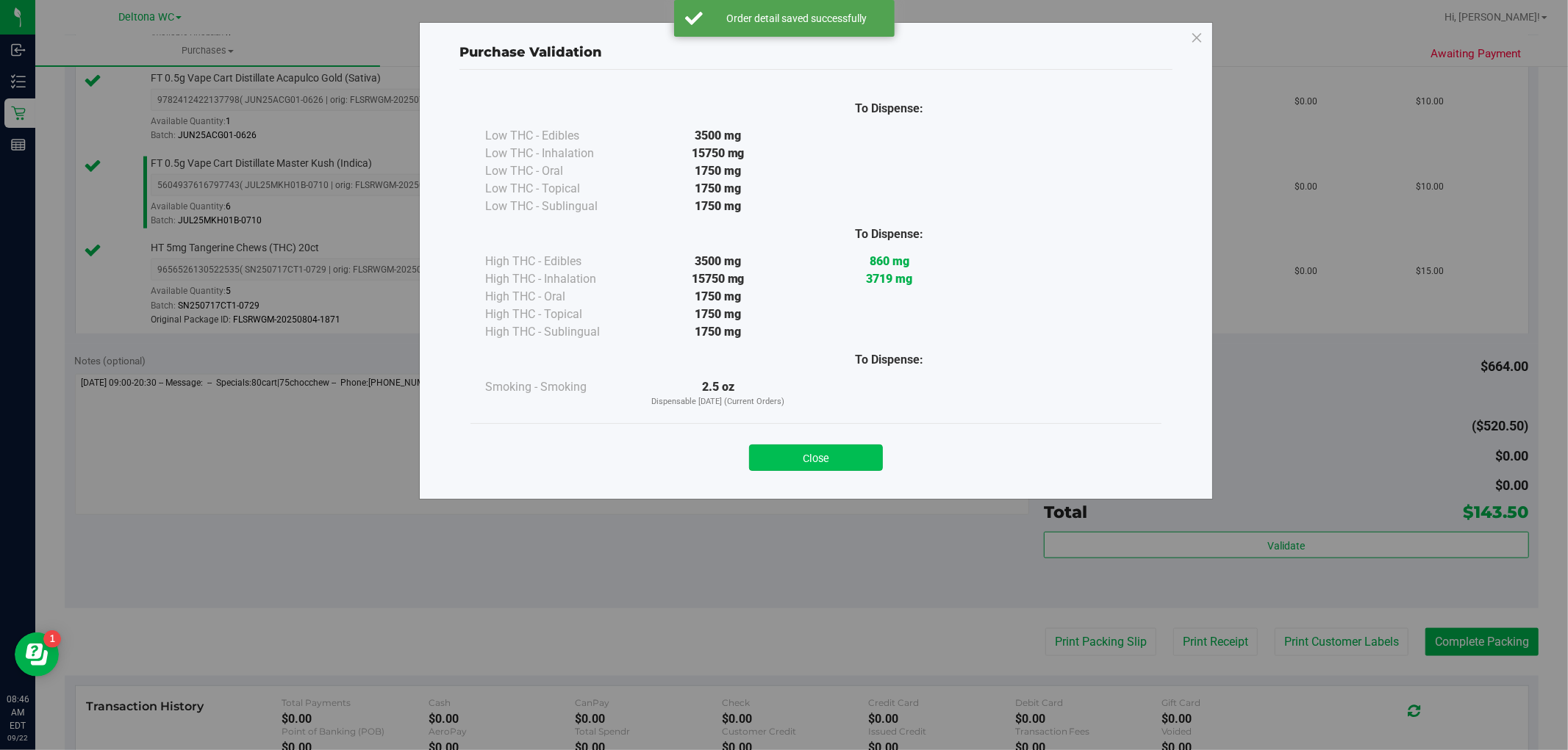
click at [849, 463] on button "Close" at bounding box center [816, 457] width 134 height 26
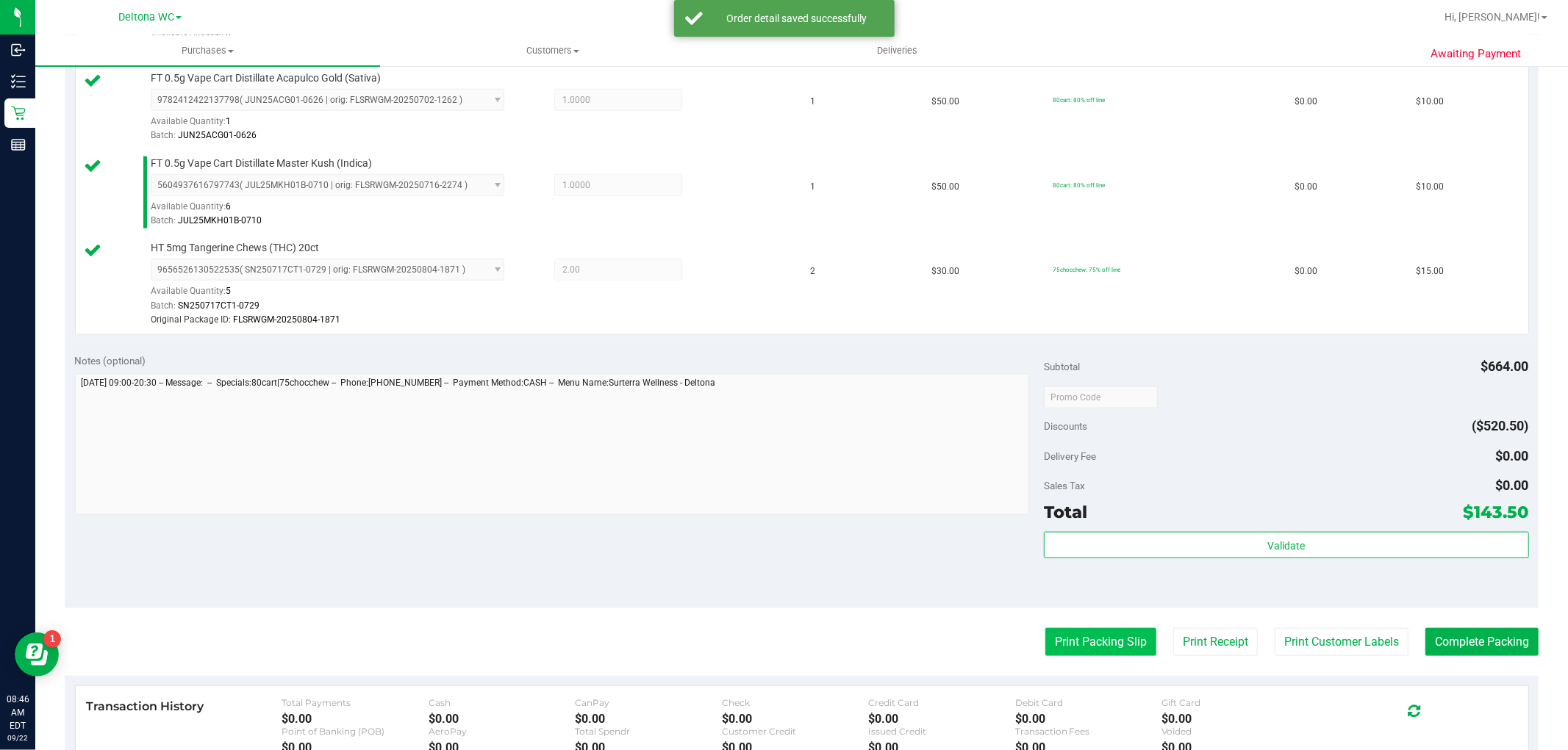
click at [1081, 635] on button "Print Packing Slip" at bounding box center [1101, 642] width 111 height 28
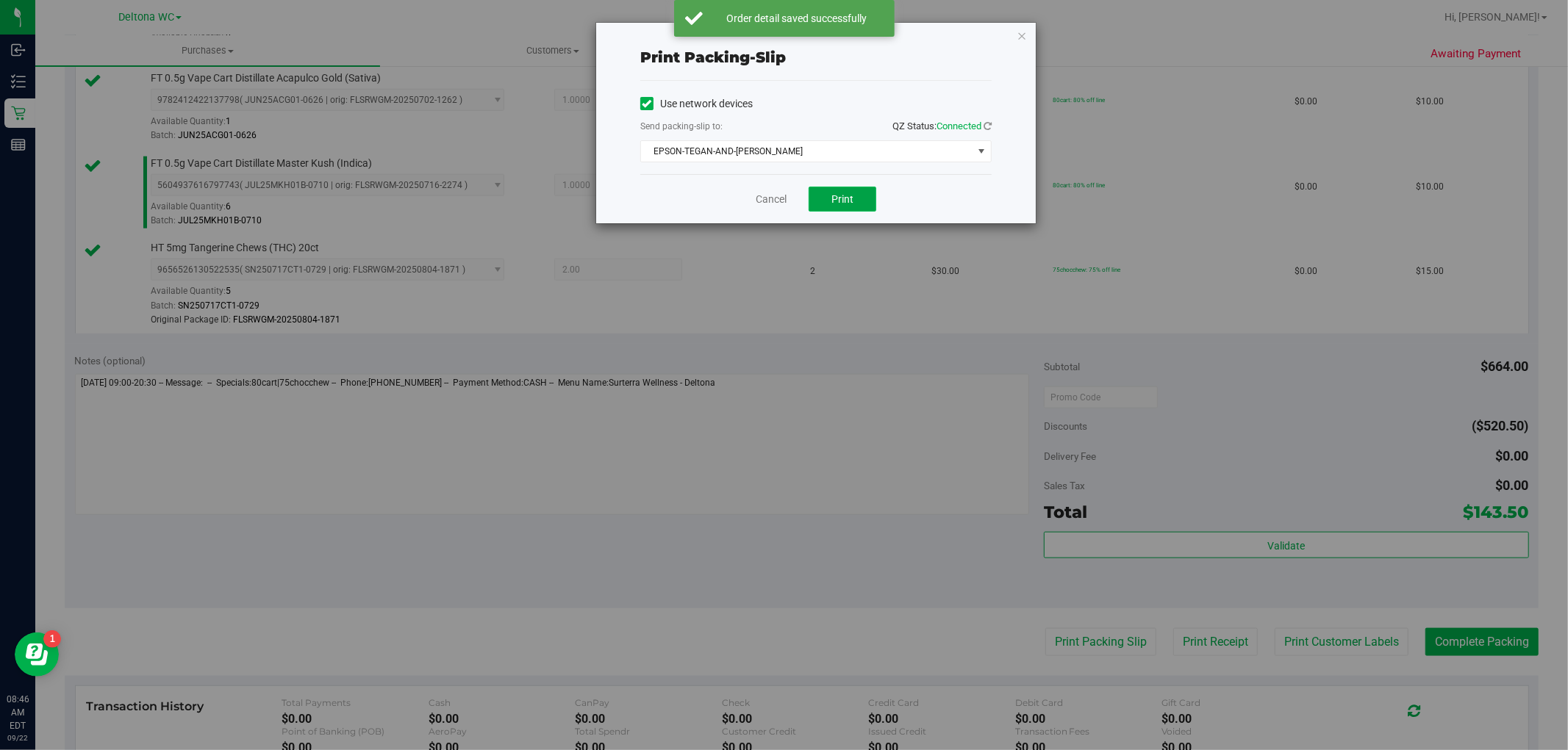
click at [830, 200] on button "Print" at bounding box center [842, 198] width 67 height 25
click at [768, 196] on link "Cancel" at bounding box center [771, 199] width 31 height 15
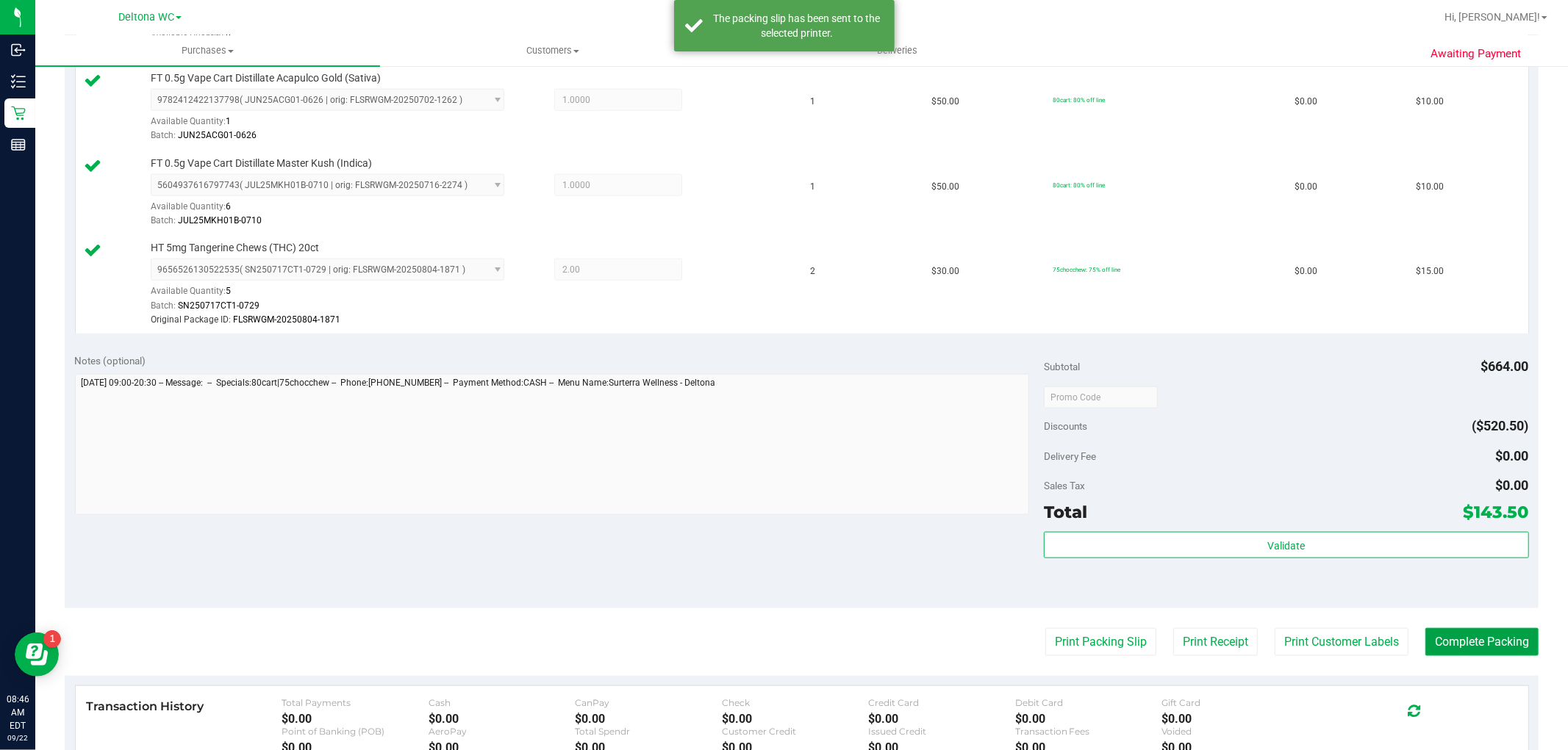
click at [1470, 636] on button "Complete Packing" at bounding box center [1482, 642] width 114 height 28
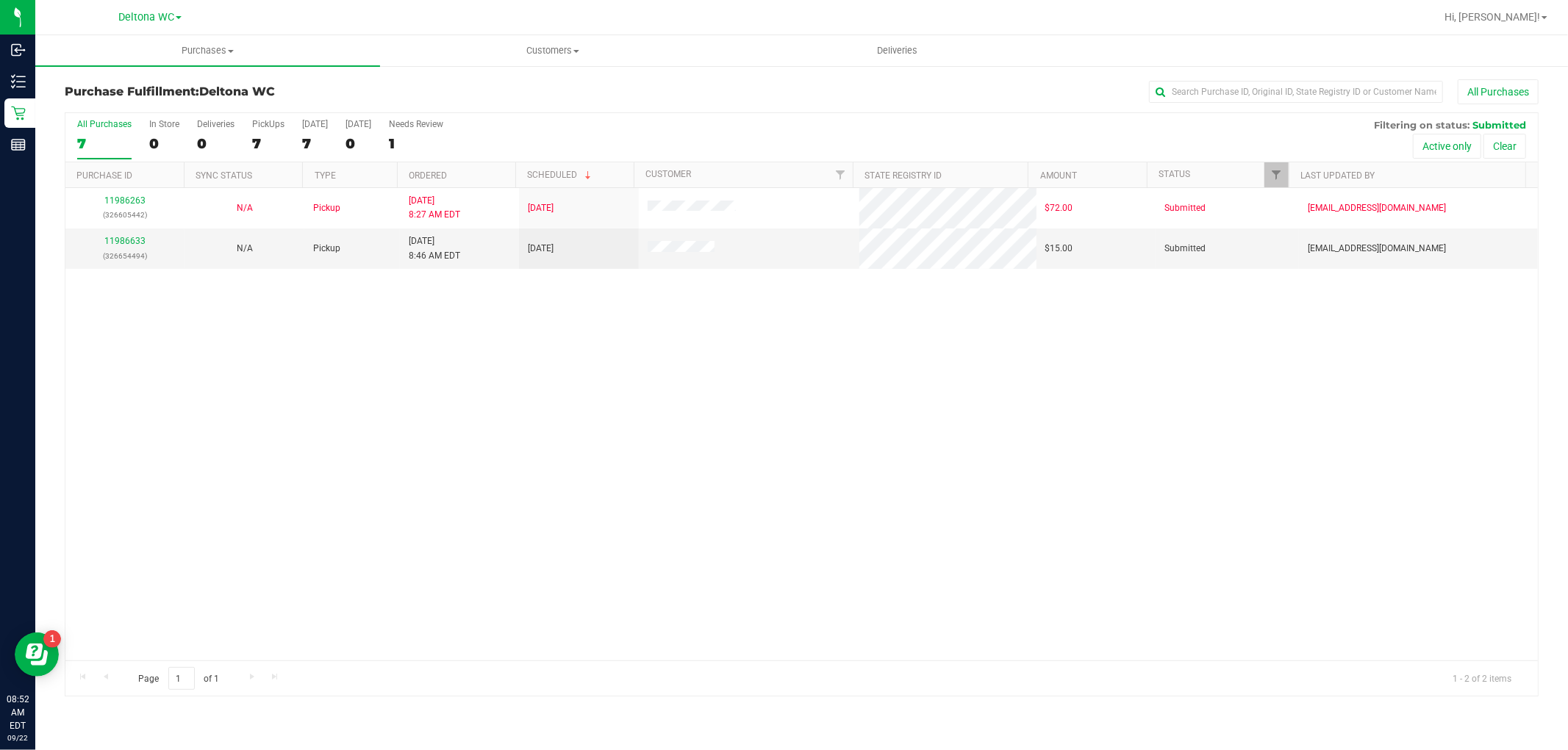
click at [94, 142] on div "7" at bounding box center [104, 143] width 55 height 17
click at [0, 0] on input "All Purchases 7" at bounding box center [0, 0] width 0 height 0
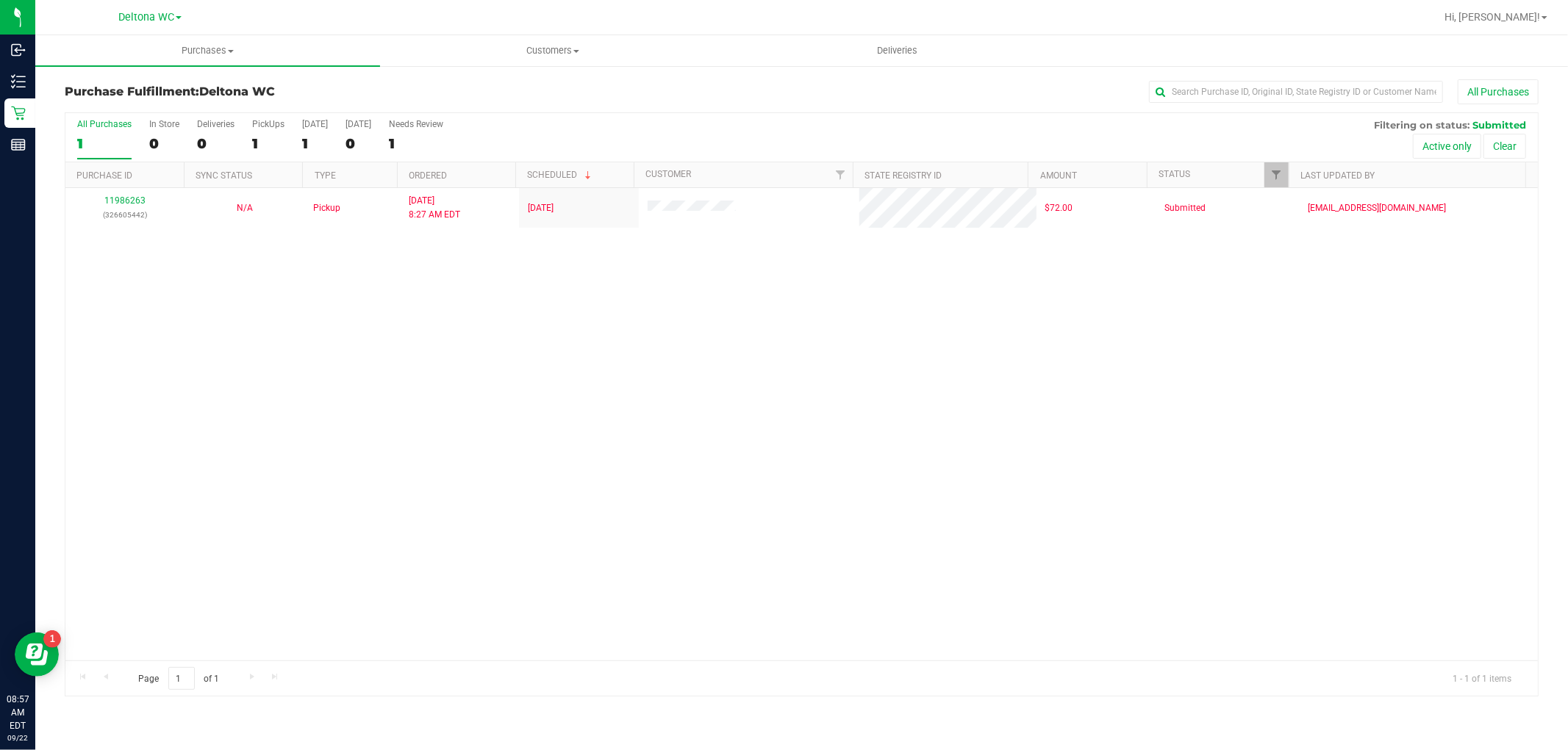
click at [671, 687] on div "Page 1 of 1 1 - 1 of 1 items" at bounding box center [801, 679] width 1473 height 35
click at [112, 137] on div "1" at bounding box center [104, 143] width 55 height 17
click at [0, 0] on input "All Purchases 1" at bounding box center [0, 0] width 0 height 0
drag, startPoint x: 556, startPoint y: 307, endPoint x: 549, endPoint y: 316, distance: 11.4
click at [549, 316] on div "No results found." at bounding box center [801, 474] width 1473 height 571
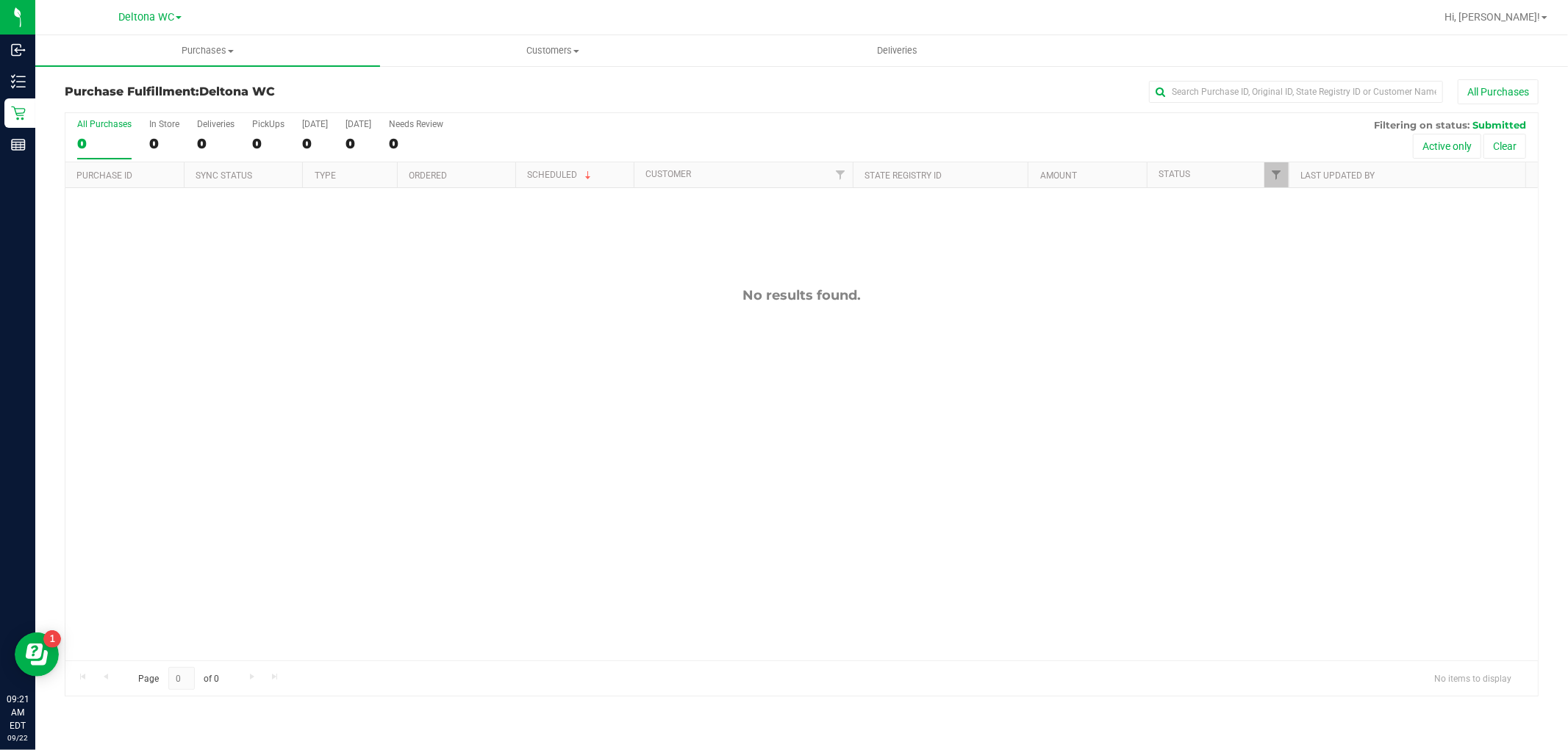
click at [531, 488] on div "No results found." at bounding box center [801, 474] width 1473 height 571
click at [606, 423] on div "No results found." at bounding box center [801, 474] width 1473 height 571
click at [106, 126] on div "All Purchases" at bounding box center [104, 124] width 55 height 10
click at [0, 0] on input "All Purchases 0" at bounding box center [0, 0] width 0 height 0
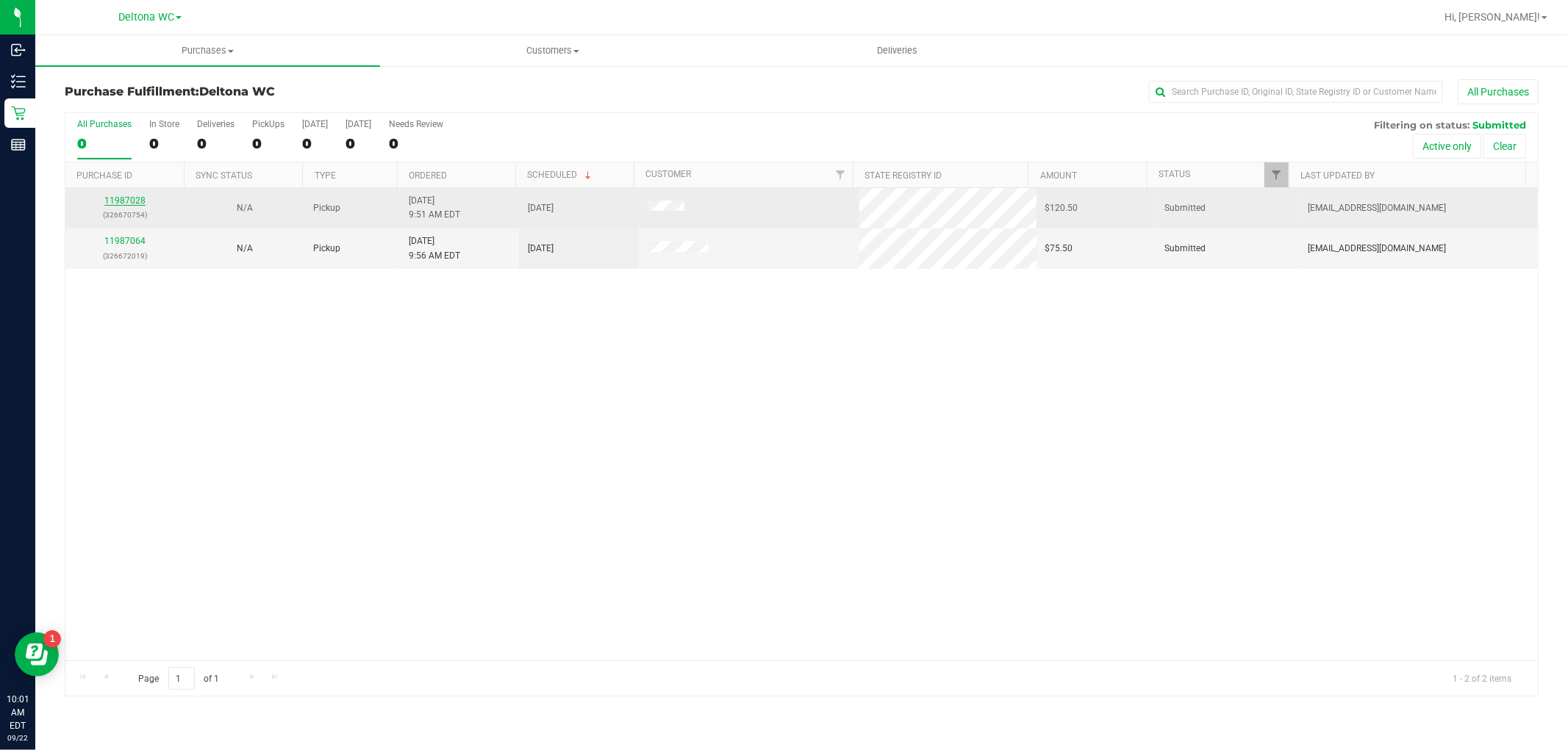
click at [133, 196] on link "11987028" at bounding box center [125, 200] width 41 height 10
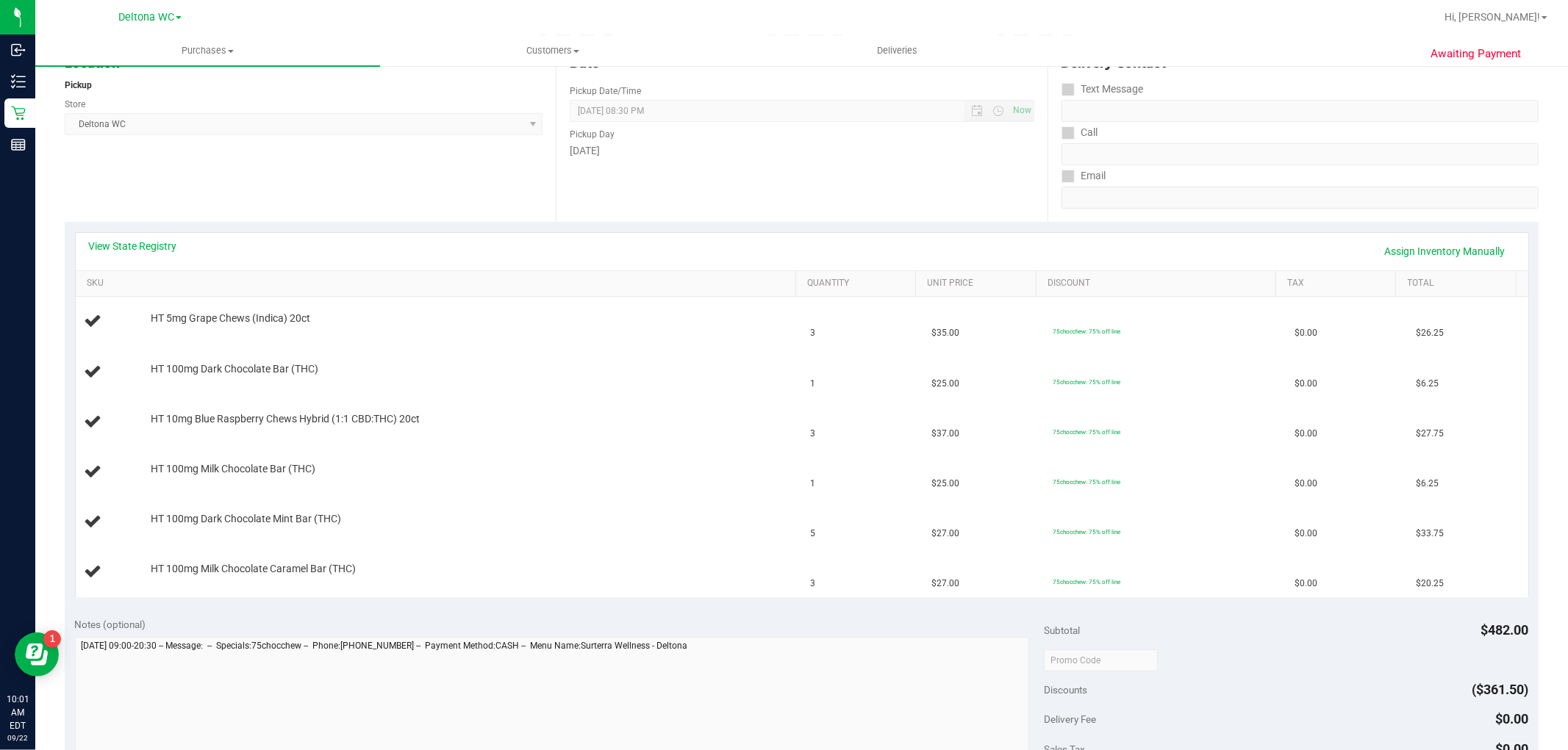
scroll to position [82, 0]
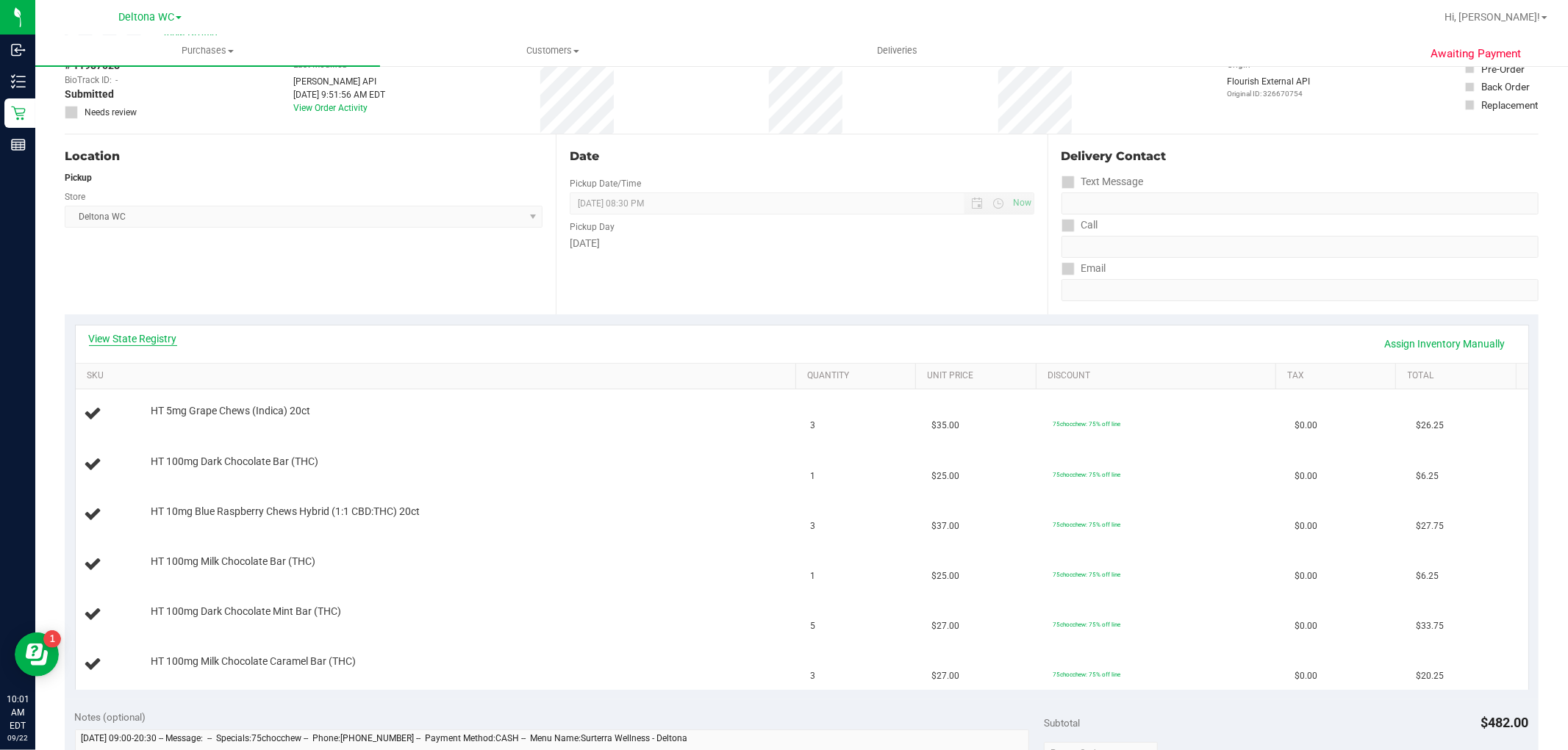
click at [157, 340] on link "View State Registry" at bounding box center [133, 339] width 88 height 15
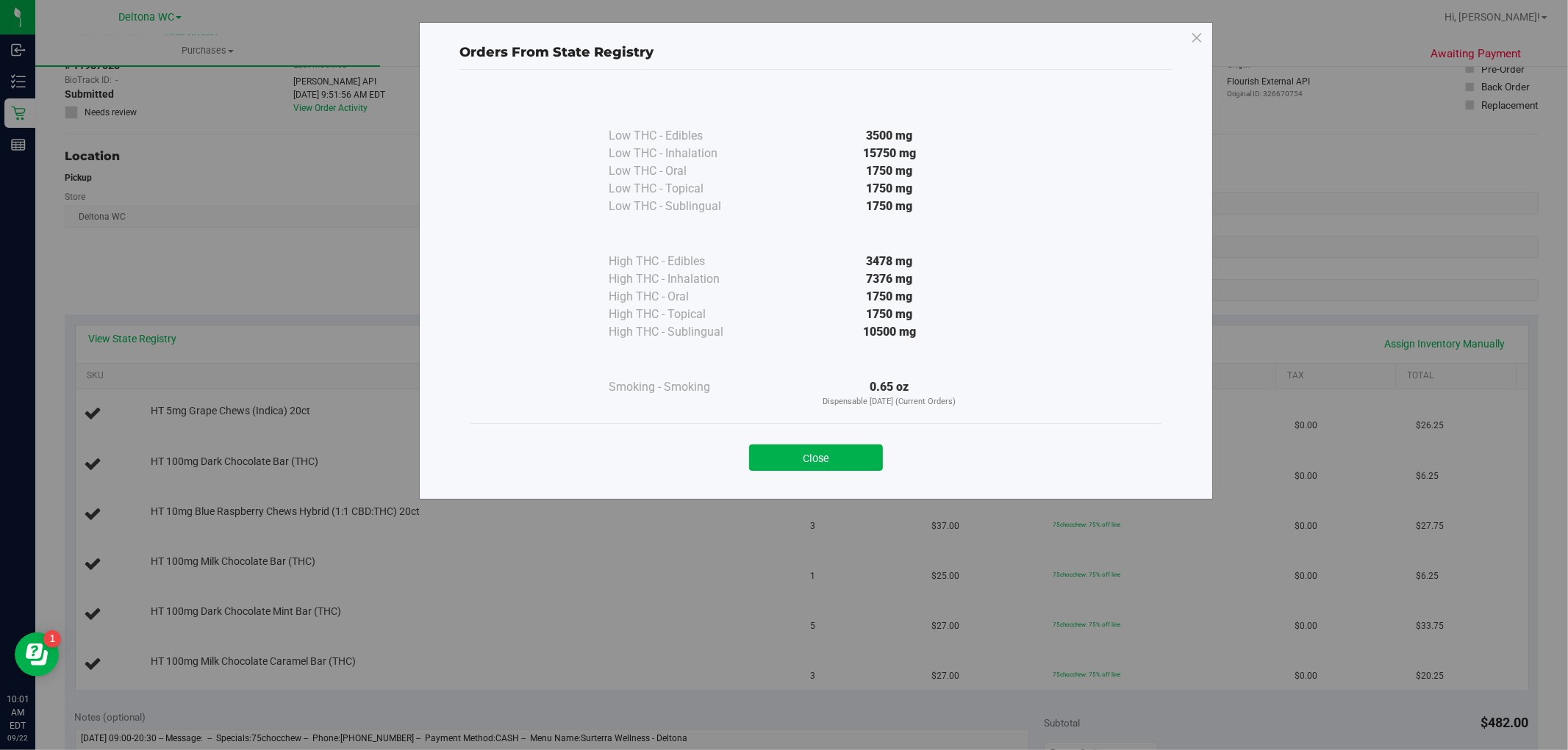
drag, startPoint x: 824, startPoint y: 454, endPoint x: 619, endPoint y: 333, distance: 238.0
click at [823, 449] on button "Close" at bounding box center [816, 457] width 134 height 26
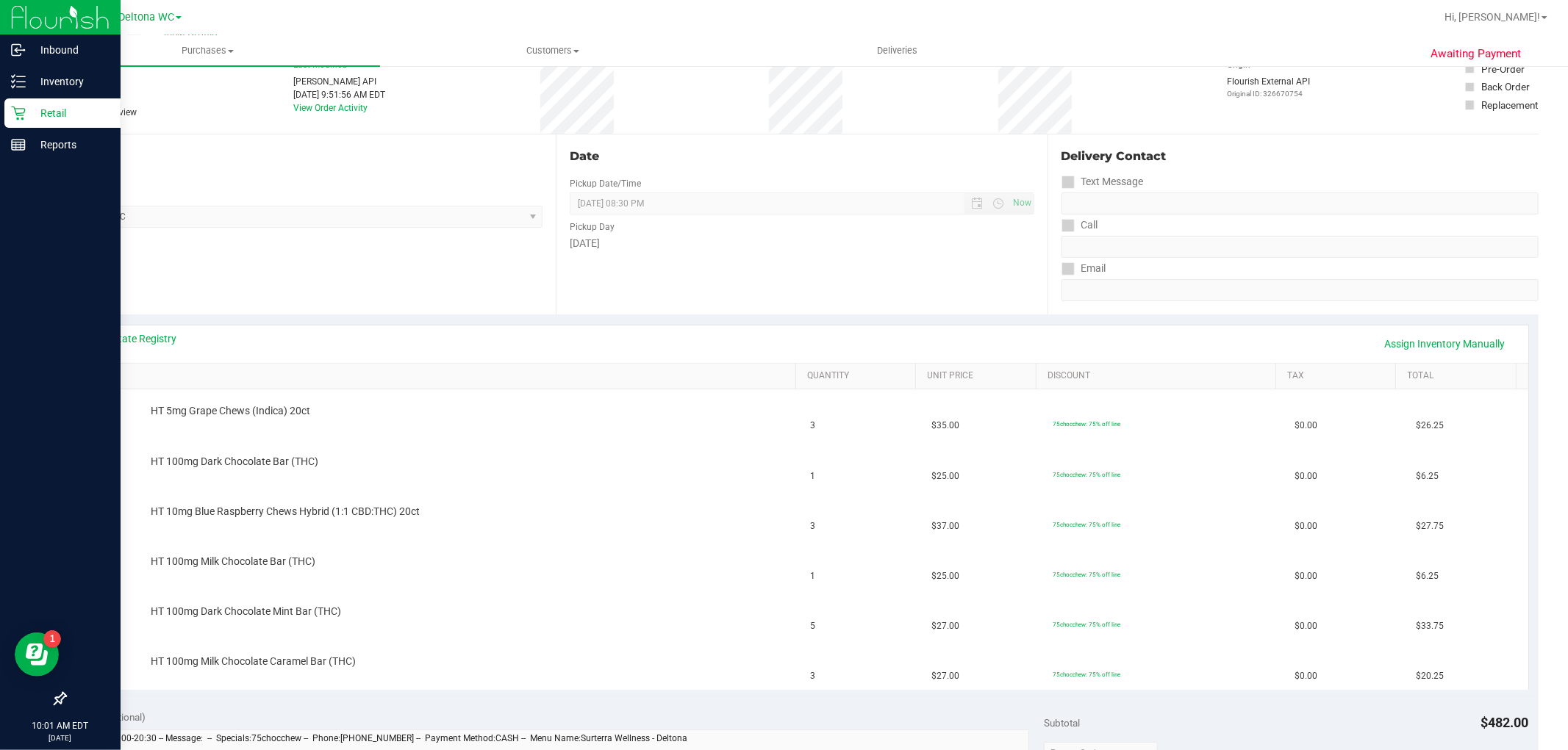
click at [15, 110] on icon at bounding box center [18, 113] width 14 height 14
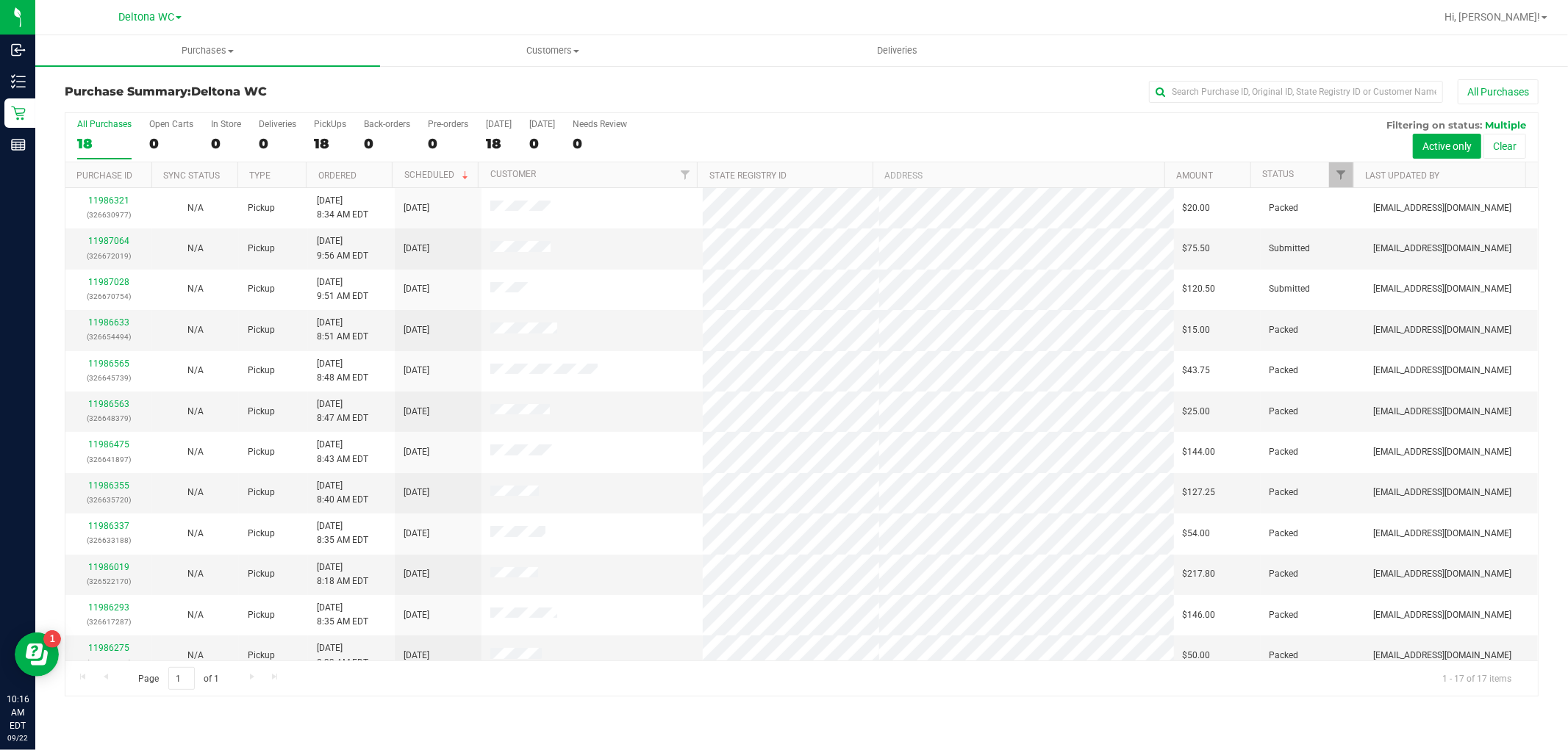
click at [1296, 175] on th "Status" at bounding box center [1302, 175] width 103 height 25
click at [1303, 174] on span at bounding box center [1304, 175] width 12 height 12
click at [1341, 172] on span "Filter" at bounding box center [1342, 175] width 12 height 12
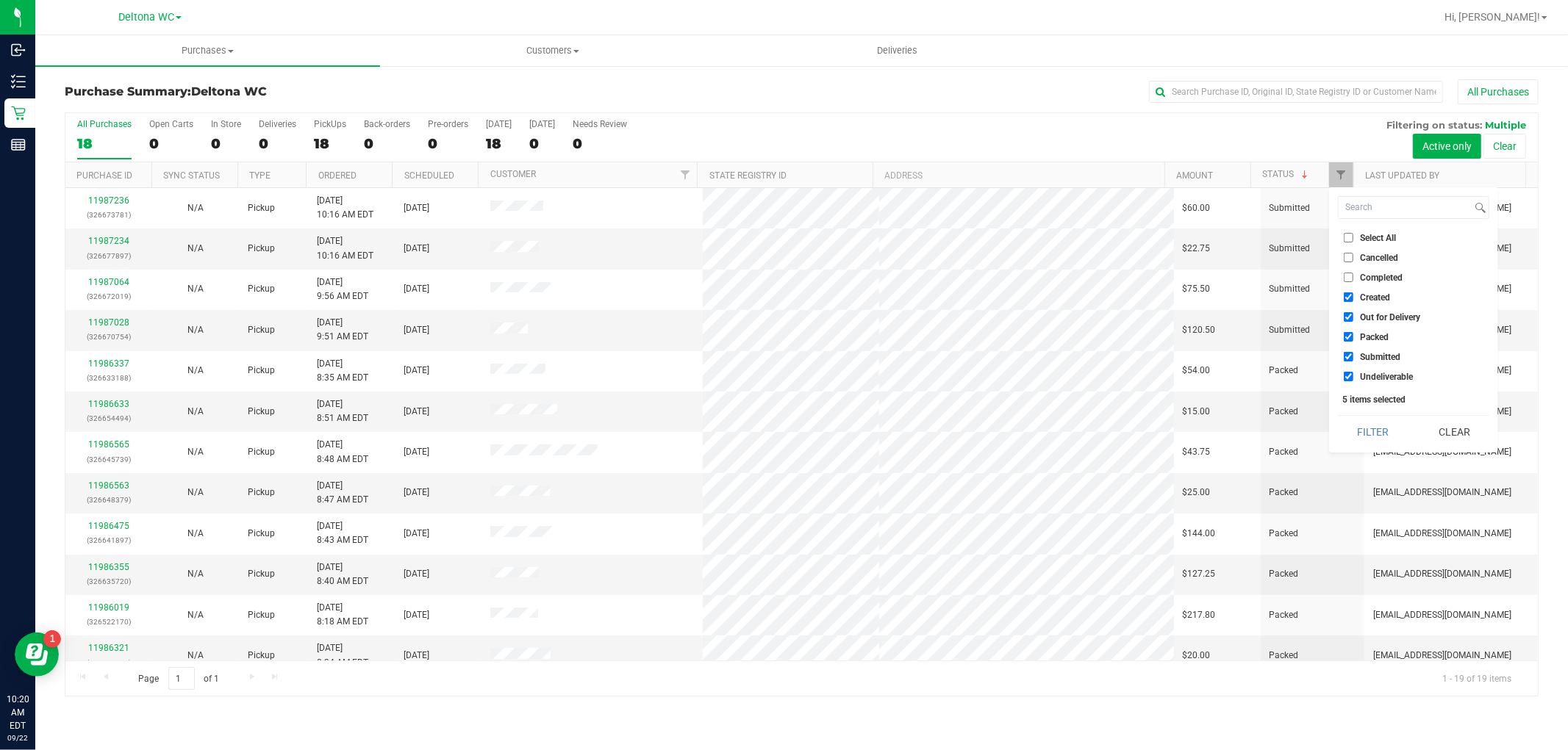
click at [1366, 325] on ul "Select All Cancelled Completed Created Out for Delivery Packed Submitted Undeli…" at bounding box center [1413, 307] width 152 height 154
click at [1376, 335] on span "Packed" at bounding box center [1374, 337] width 29 height 9
click at [1354, 335] on input "Packed" at bounding box center [1349, 337] width 10 height 10
checkbox input "false"
click at [1373, 319] on span "Out for Delivery" at bounding box center [1390, 317] width 60 height 9
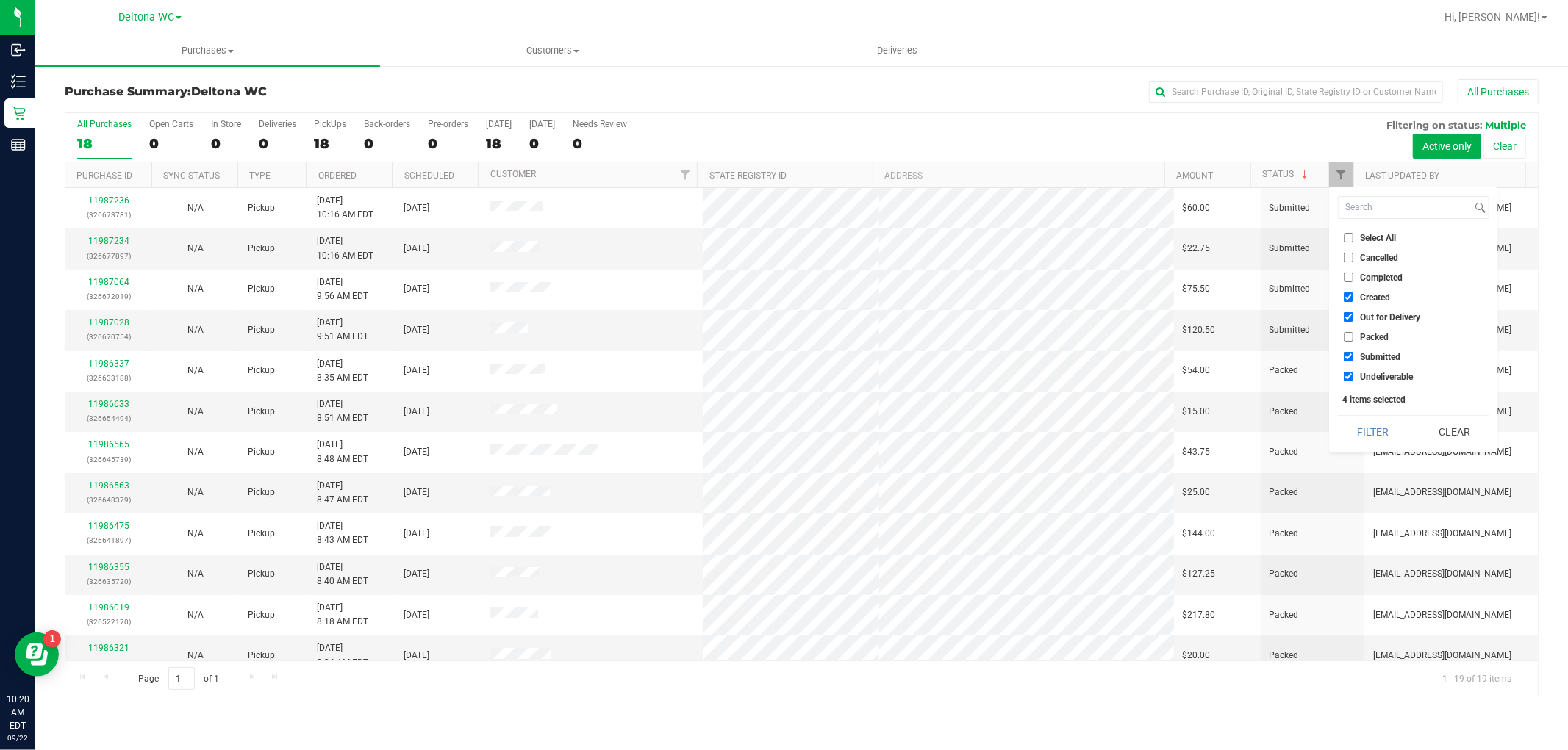
click at [1354, 319] on input "Out for Delivery" at bounding box center [1349, 317] width 10 height 10
checkbox input "false"
click at [1370, 297] on span "Created" at bounding box center [1375, 297] width 30 height 9
click at [1354, 297] on input "Created" at bounding box center [1349, 298] width 10 height 10
checkbox input "false"
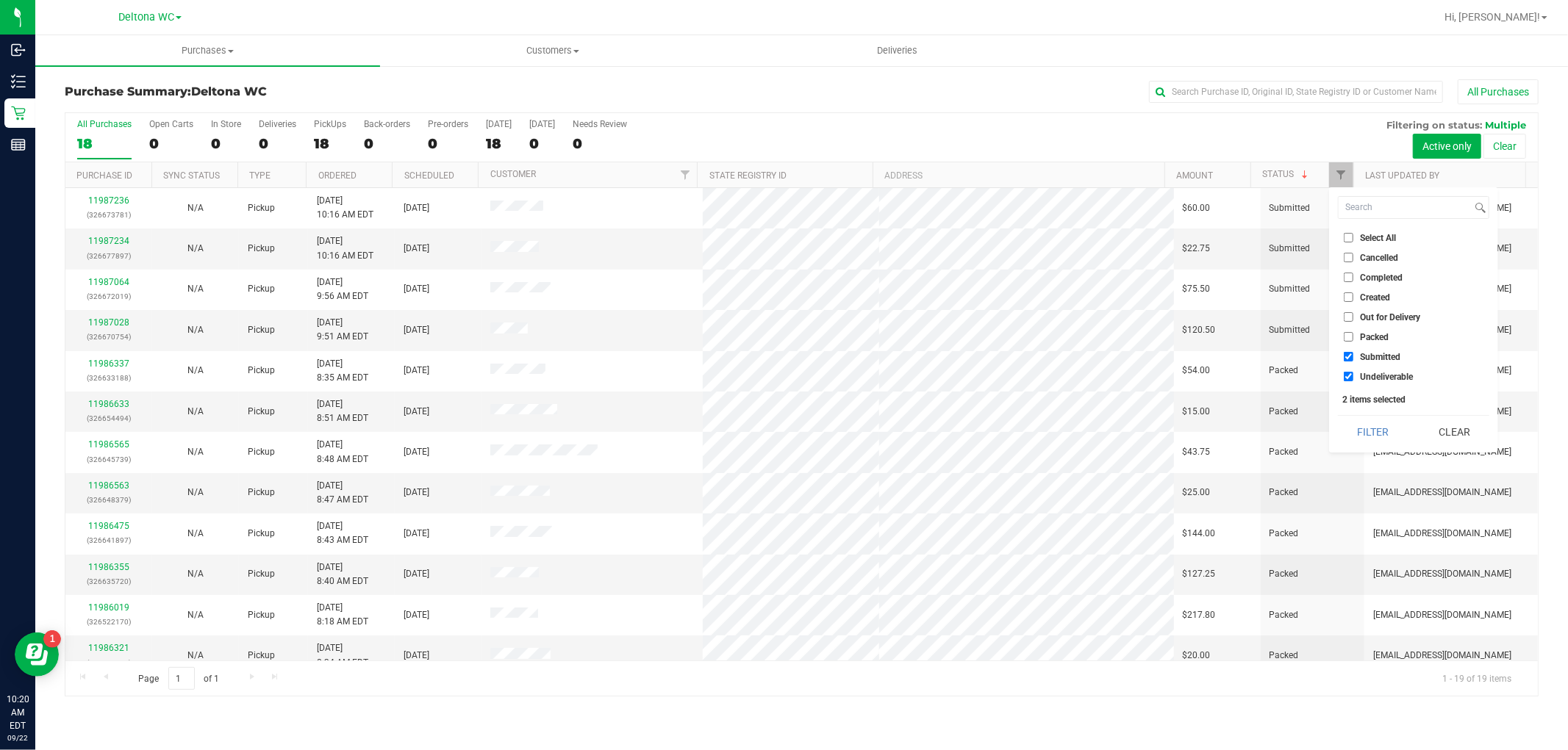
click at [1370, 372] on span "Undeliverable" at bounding box center [1386, 376] width 53 height 9
click at [1354, 372] on input "Undeliverable" at bounding box center [1349, 377] width 10 height 10
checkbox input "false"
click at [1371, 431] on button "Filter" at bounding box center [1373, 432] width 71 height 33
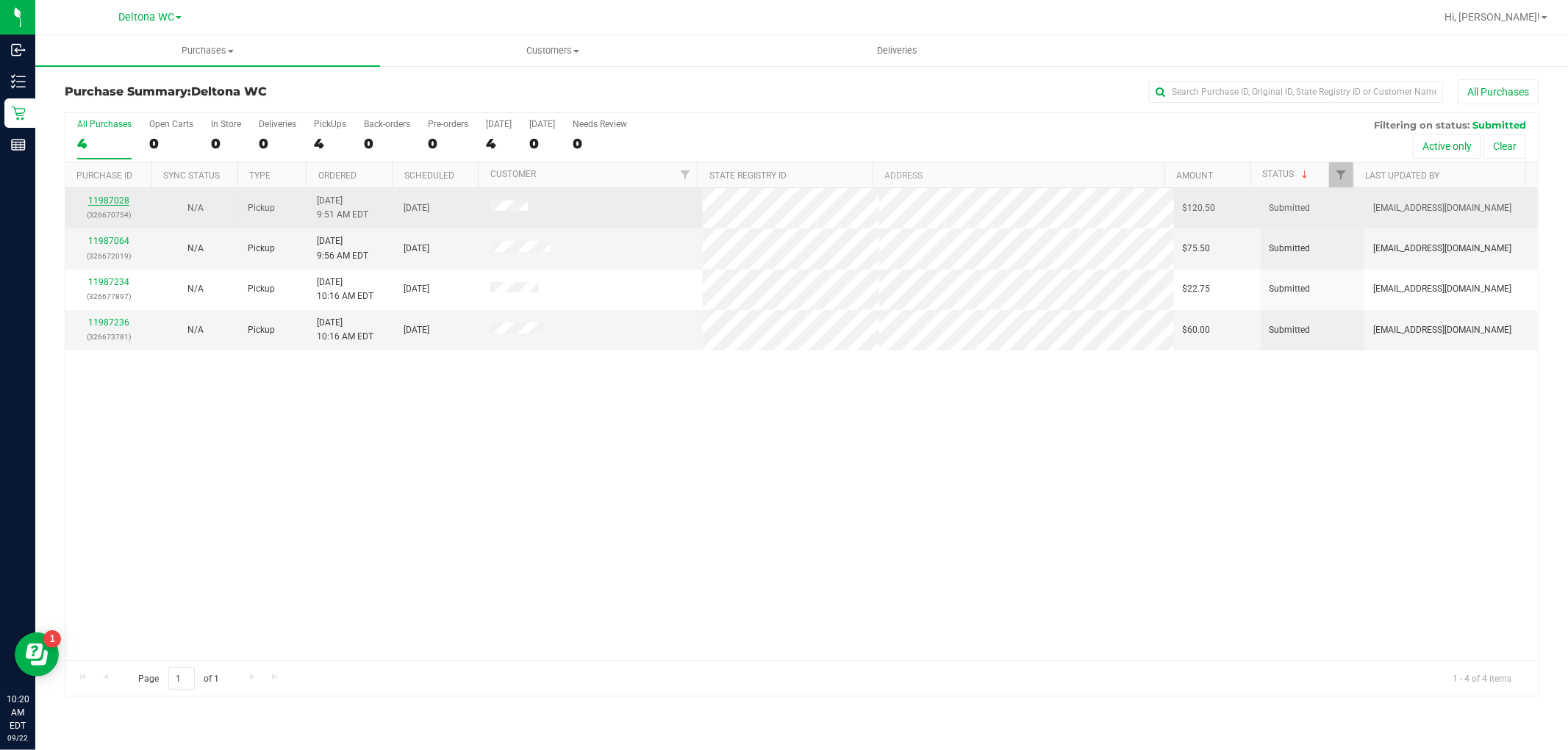
click at [105, 198] on link "11987028" at bounding box center [109, 200] width 41 height 10
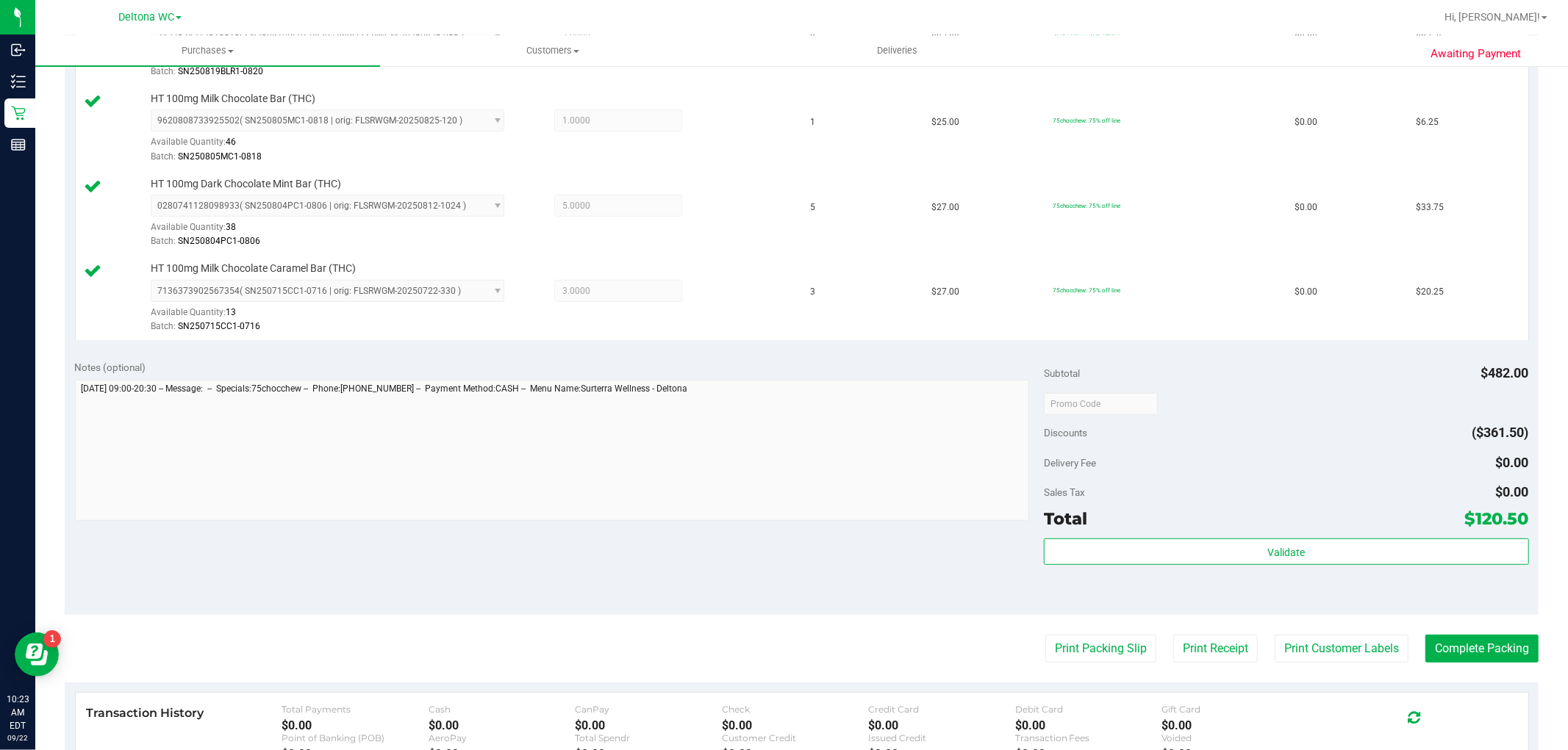
scroll to position [735, 0]
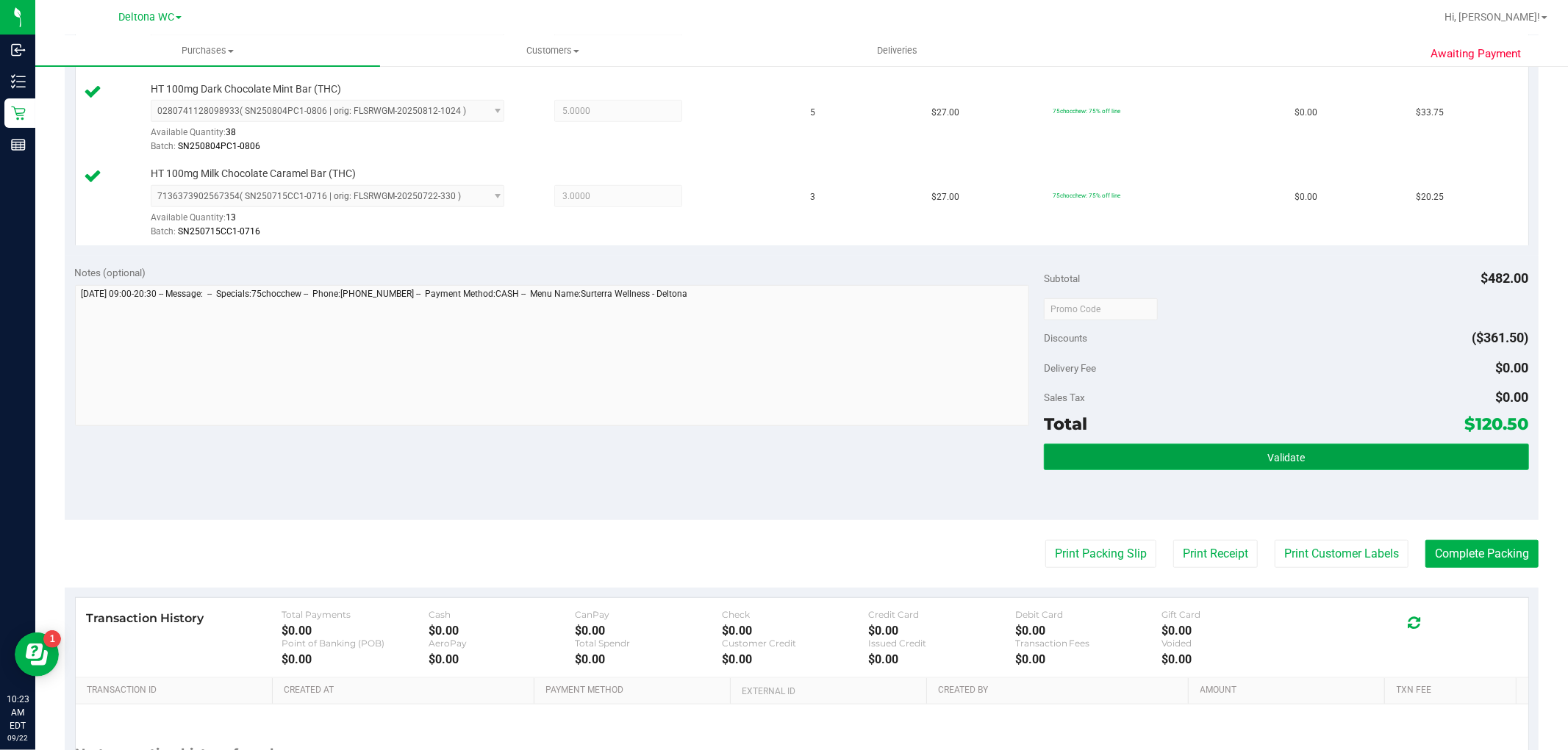
click at [1372, 460] on button "Validate" at bounding box center [1286, 456] width 484 height 26
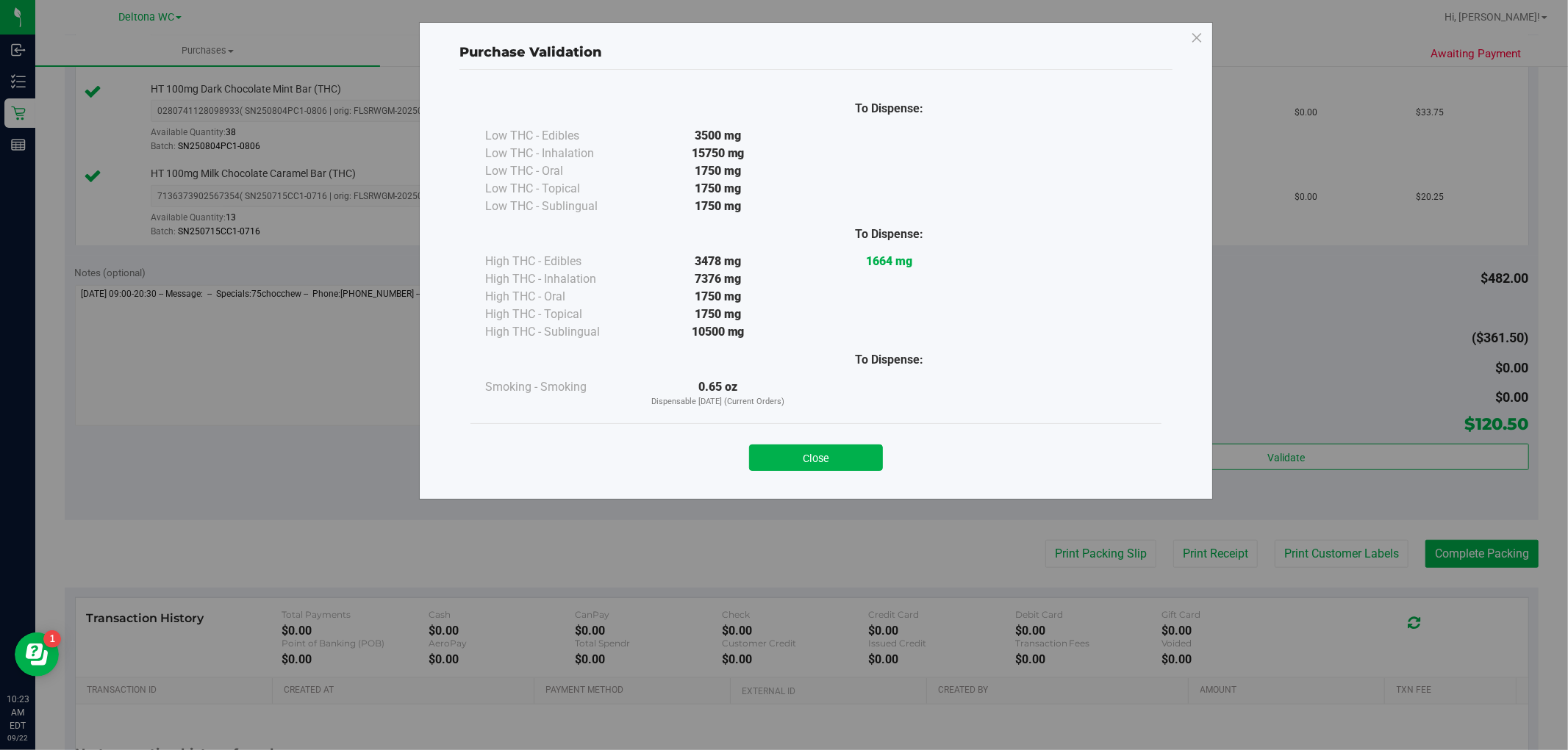
drag, startPoint x: 795, startPoint y: 456, endPoint x: 807, endPoint y: 444, distance: 17.0
click at [796, 453] on button "Close" at bounding box center [816, 457] width 134 height 26
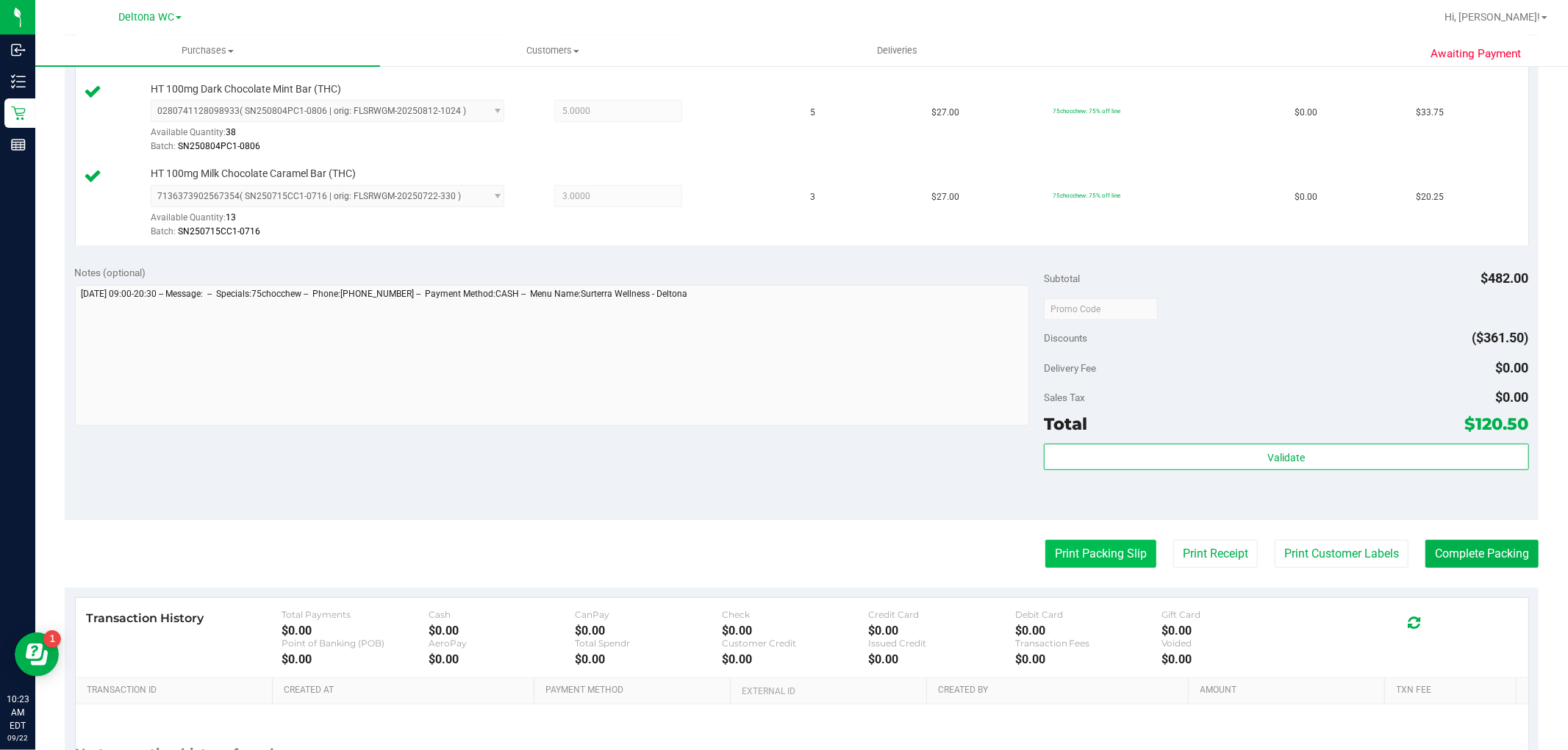
drag, startPoint x: 1076, startPoint y: 544, endPoint x: 1045, endPoint y: 544, distance: 31.0
click at [1054, 533] on purchase-details "Back Edit Purchase Cancel Purchase View Profile # 11987028 BioTrack ID: - Submi…" at bounding box center [801, 103] width 1474 height 1517
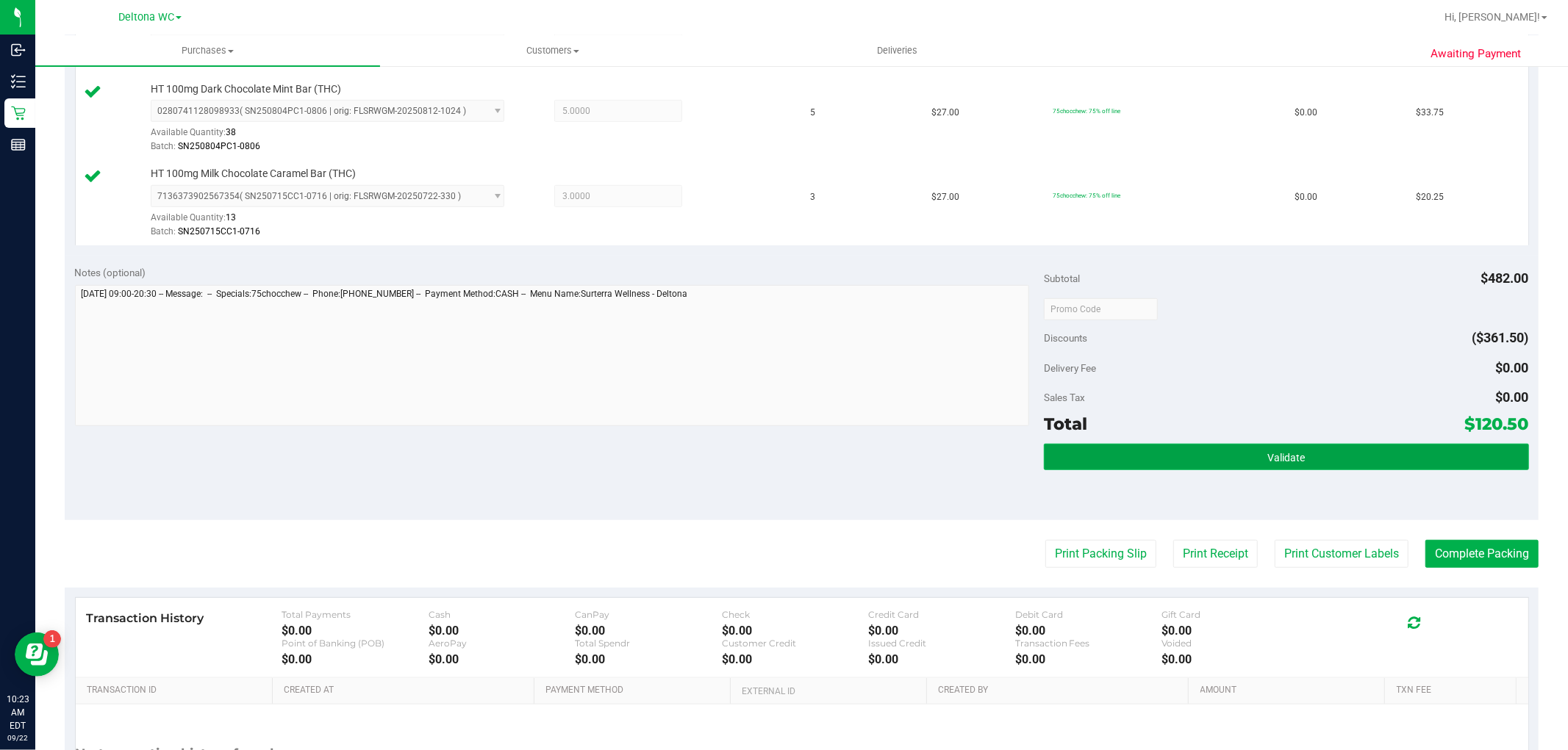
click at [1277, 456] on span "Validate" at bounding box center [1285, 458] width 37 height 12
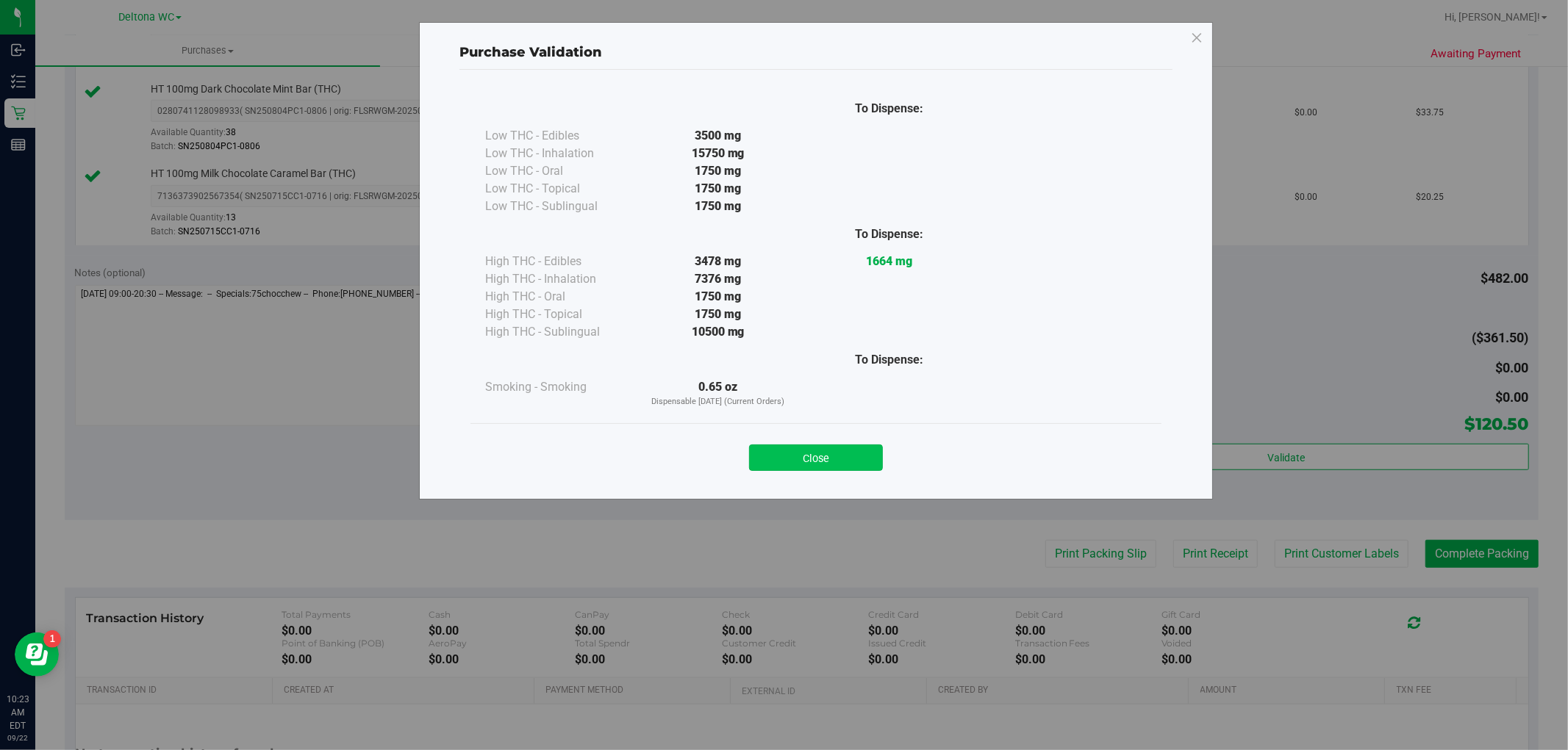
click at [865, 456] on button "Close" at bounding box center [816, 457] width 134 height 26
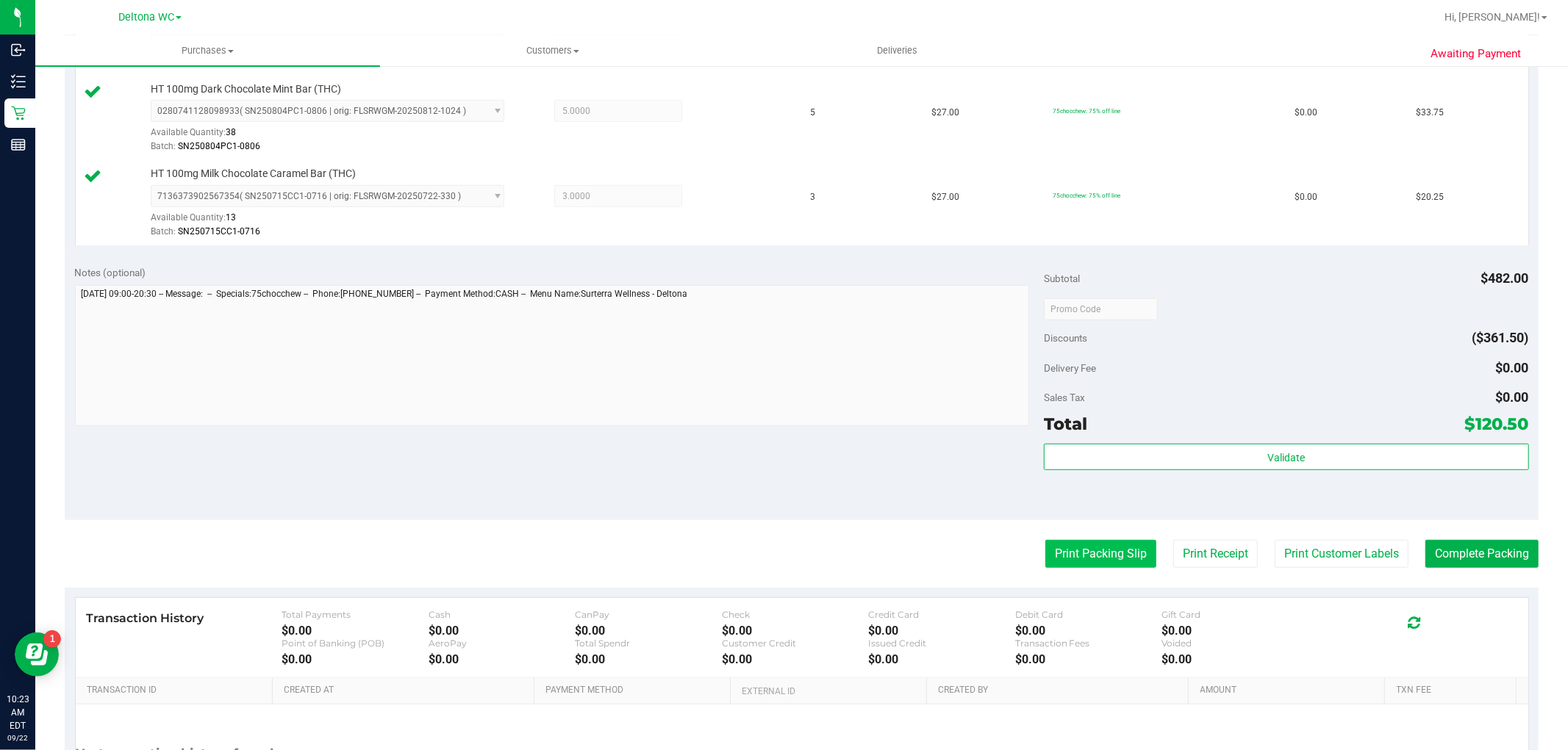
click at [1074, 554] on button "Print Packing Slip" at bounding box center [1101, 554] width 111 height 28
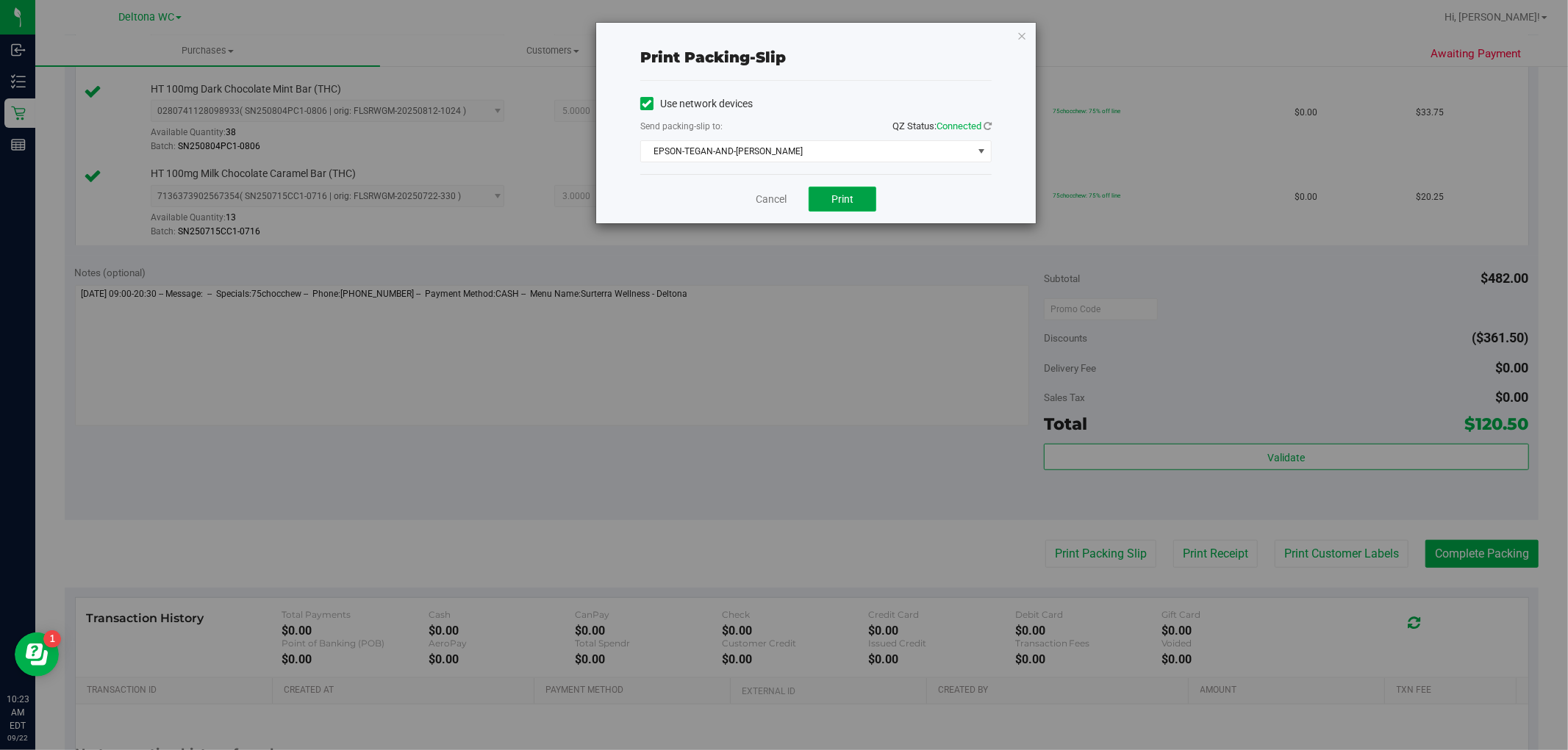
drag, startPoint x: 840, startPoint y: 193, endPoint x: 847, endPoint y: 206, distance: 14.8
click at [841, 194] on span "Print" at bounding box center [842, 199] width 22 height 12
click at [1019, 32] on icon "button" at bounding box center [1022, 35] width 10 height 17
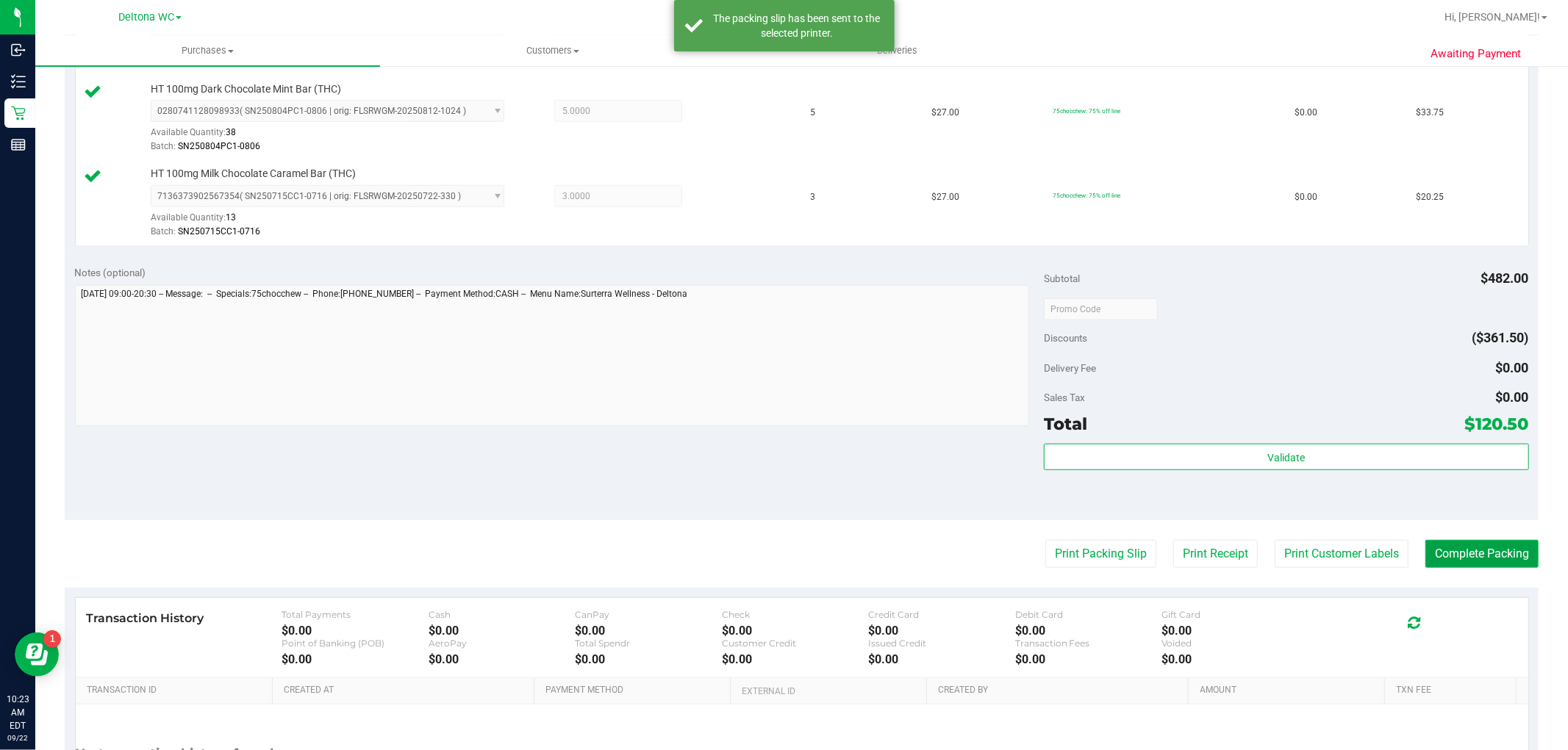
click at [1449, 567] on button "Complete Packing" at bounding box center [1482, 554] width 114 height 28
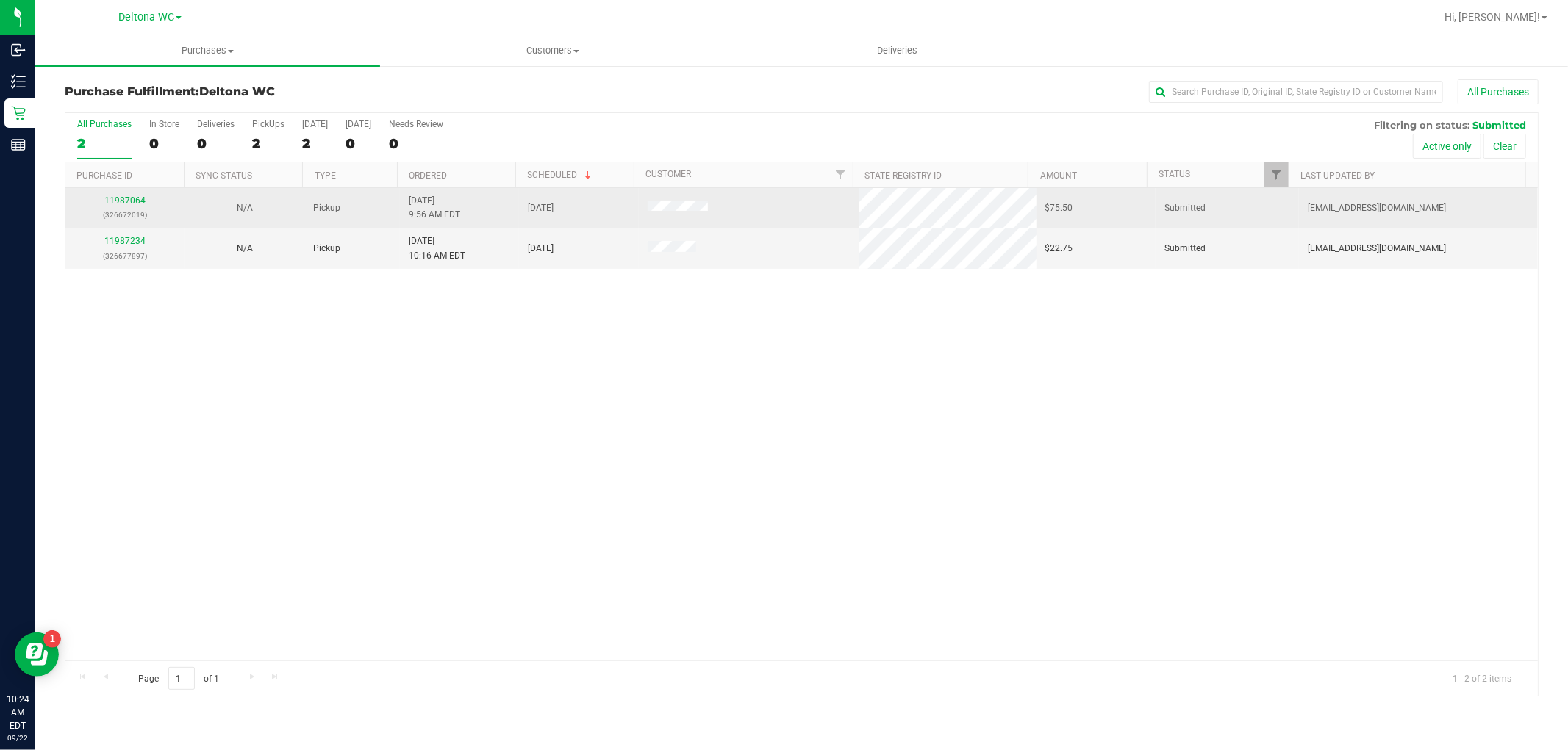
click at [126, 194] on div "11987064 (326672019)" at bounding box center [125, 207] width 102 height 28
click at [137, 198] on link "11987064" at bounding box center [125, 200] width 41 height 10
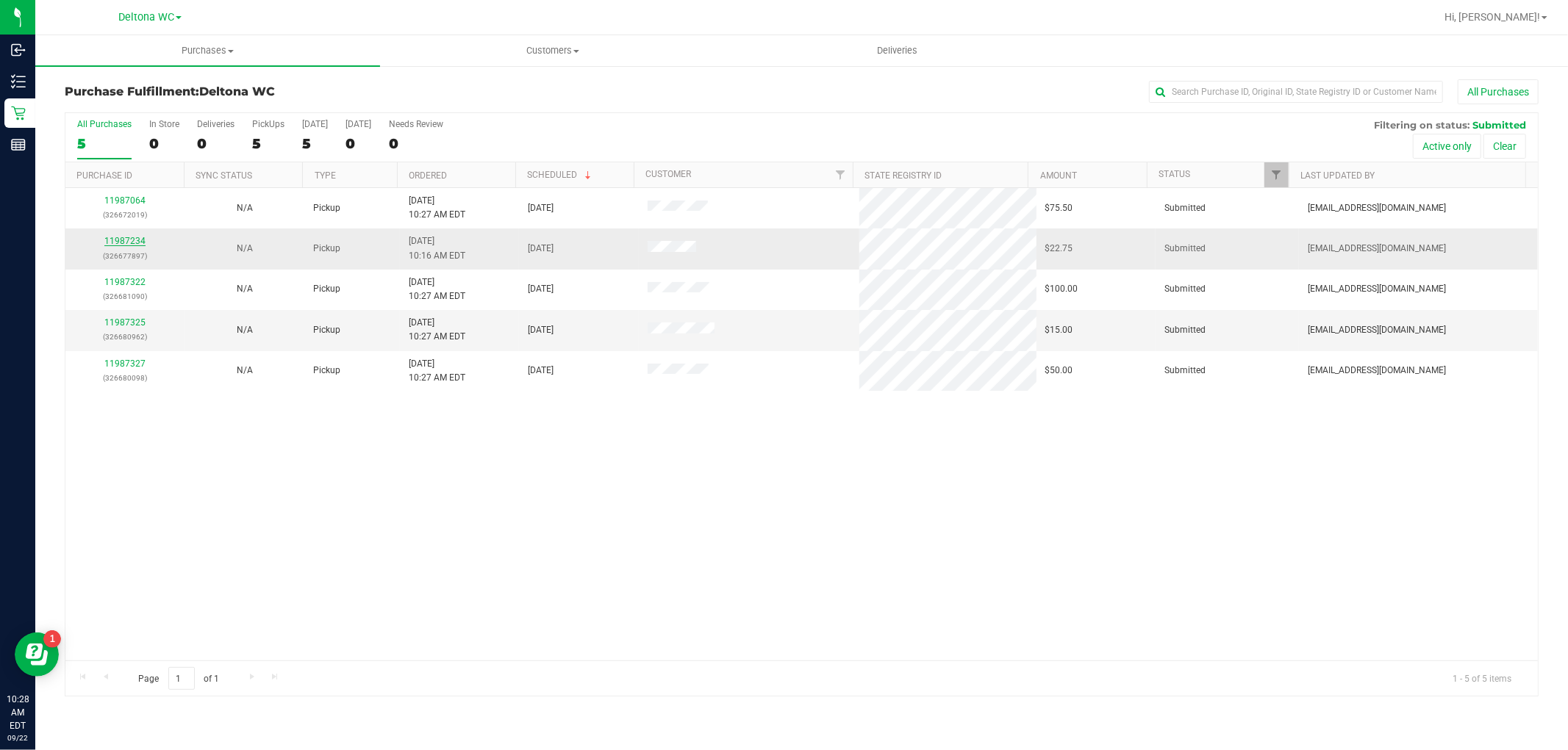
click at [118, 240] on link "11987234" at bounding box center [125, 240] width 41 height 10
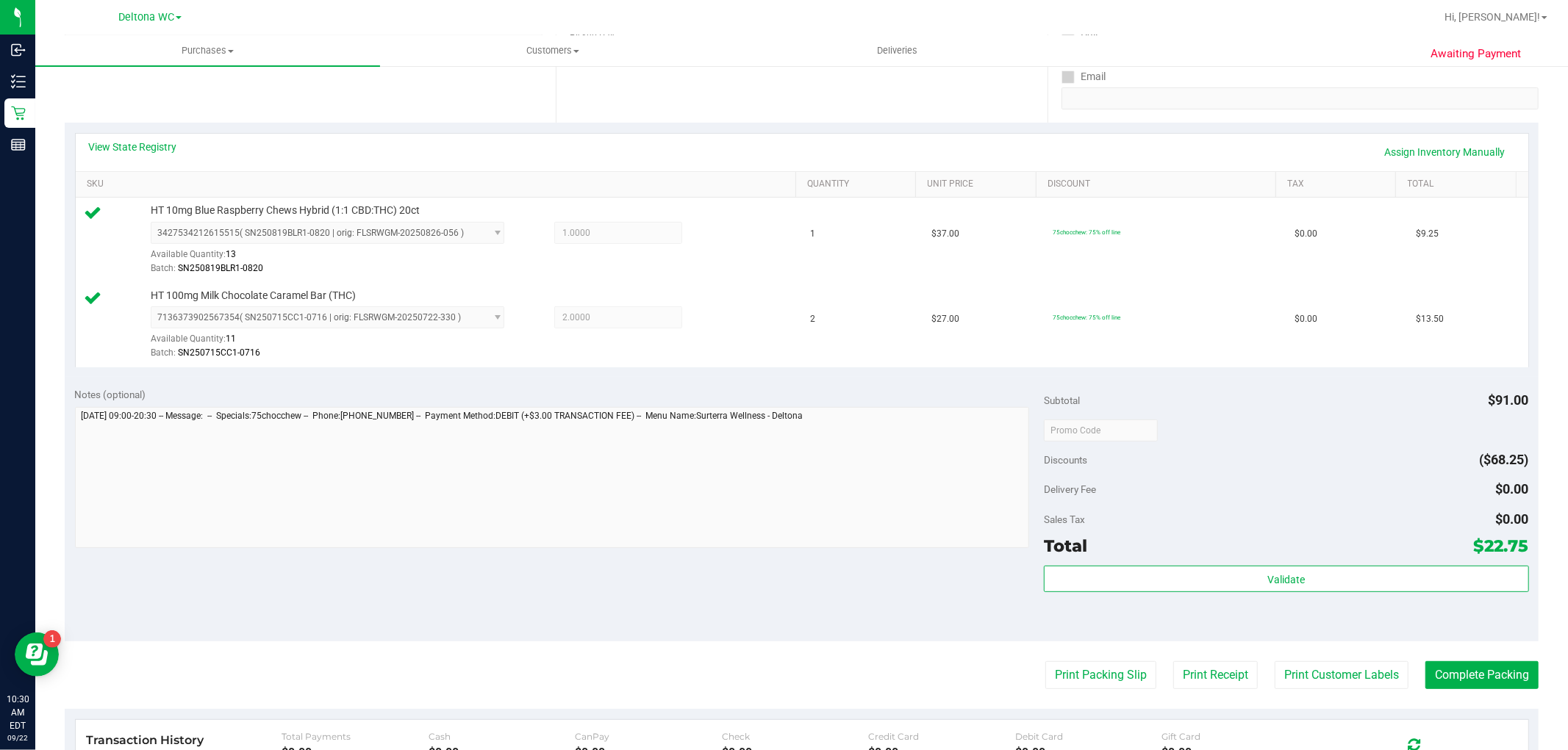
scroll to position [456, 0]
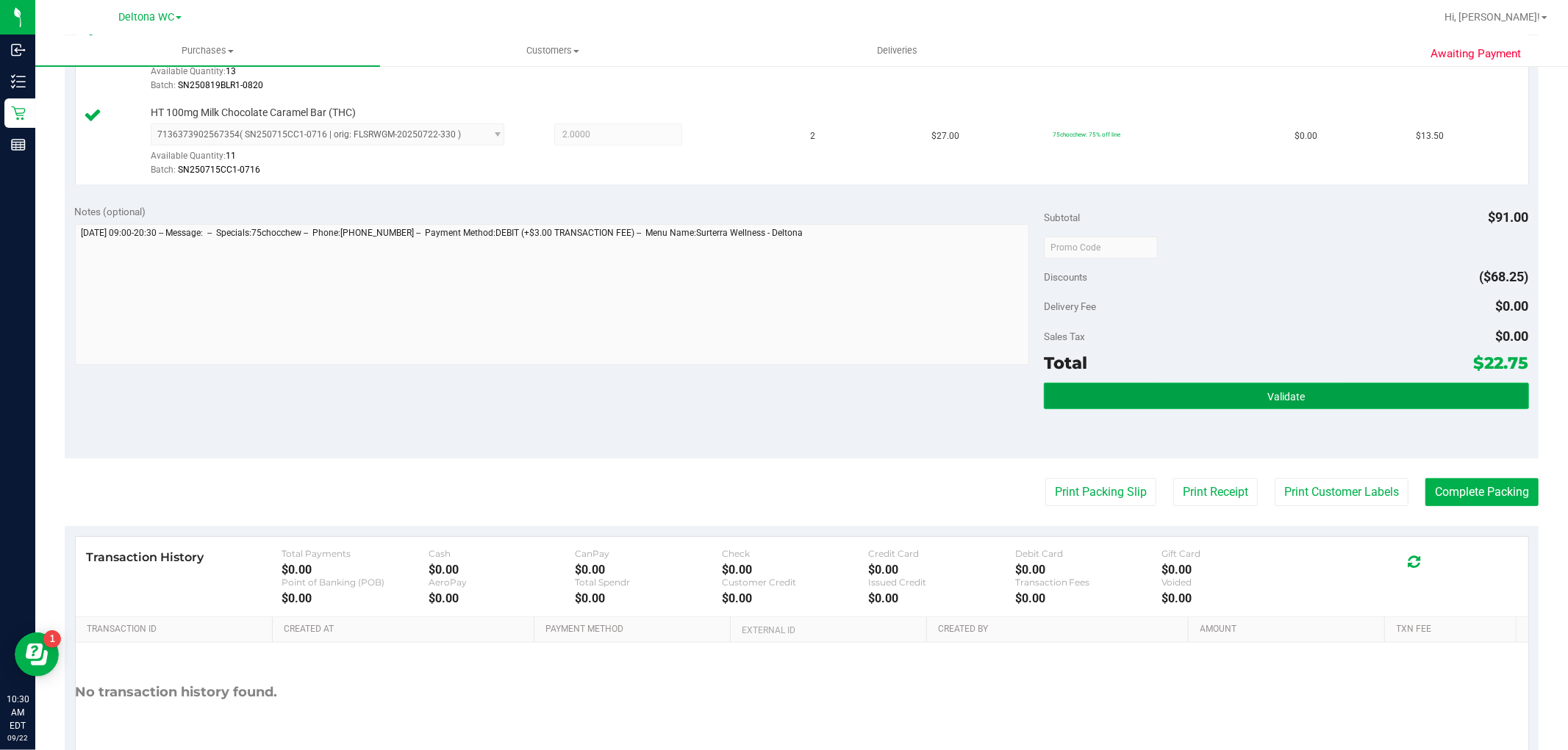
click at [1290, 394] on span "Validate" at bounding box center [1285, 397] width 37 height 12
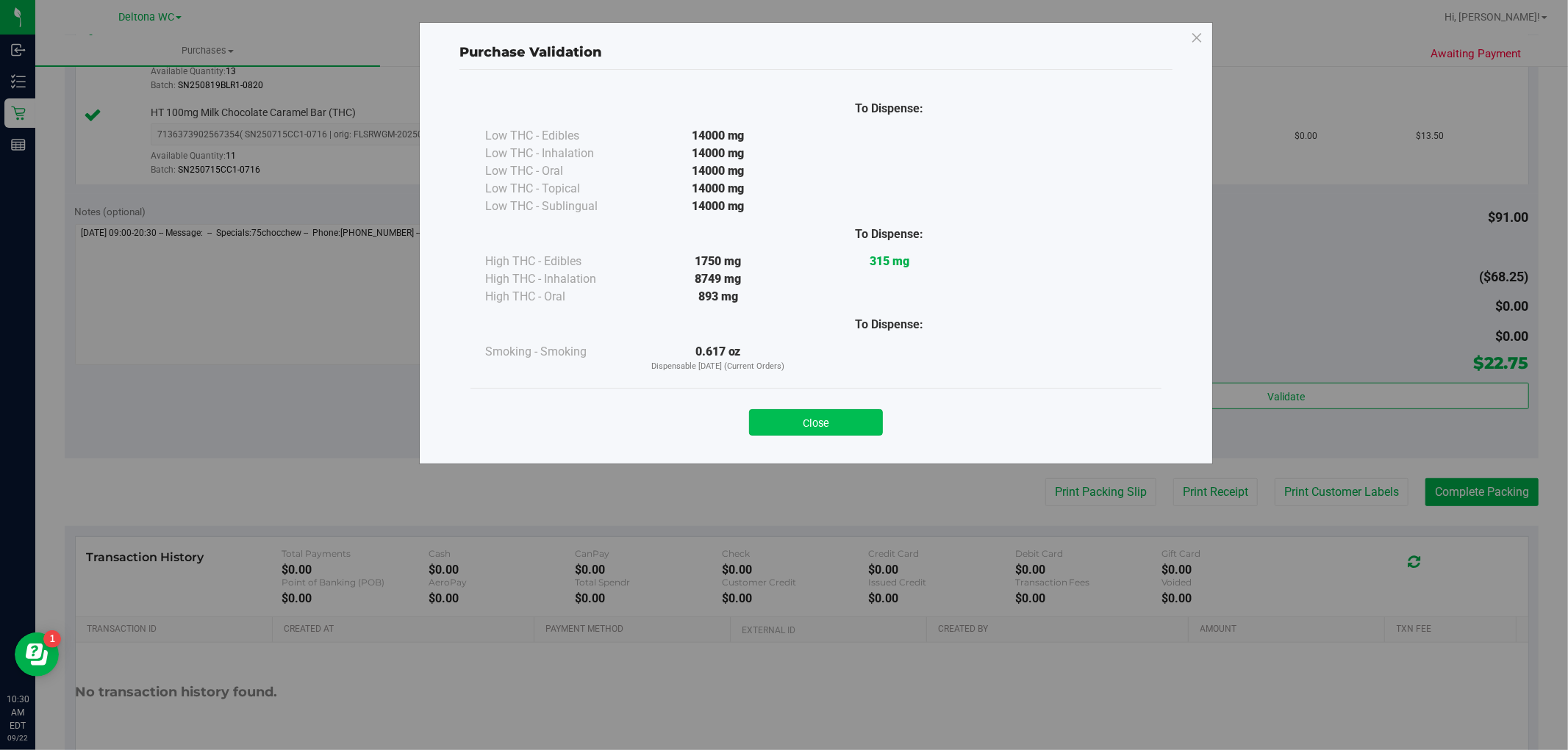
drag, startPoint x: 840, startPoint y: 413, endPoint x: 934, endPoint y: 402, distance: 94.6
click at [842, 413] on button "Close" at bounding box center [816, 422] width 134 height 26
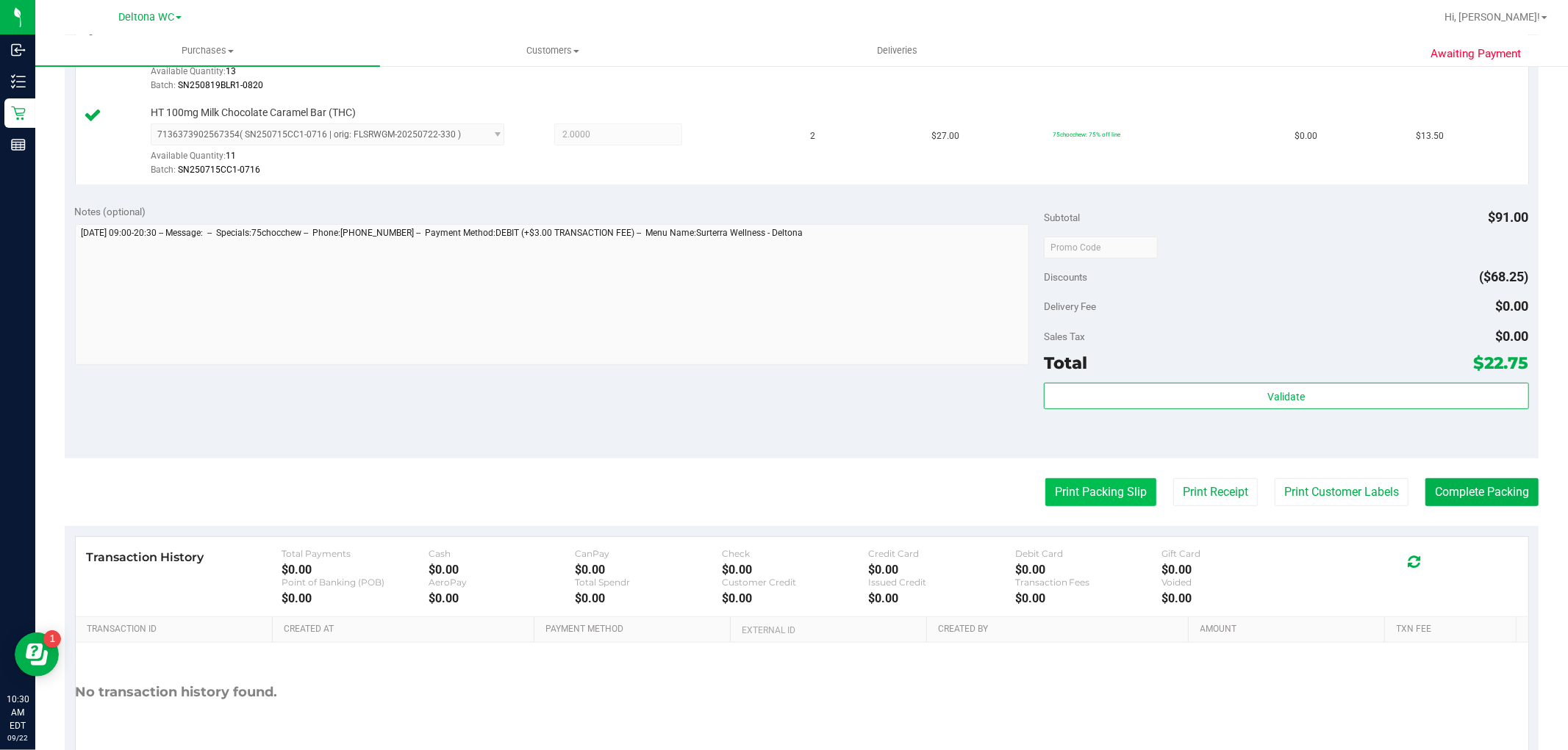
click at [1070, 485] on button "Print Packing Slip" at bounding box center [1101, 492] width 111 height 28
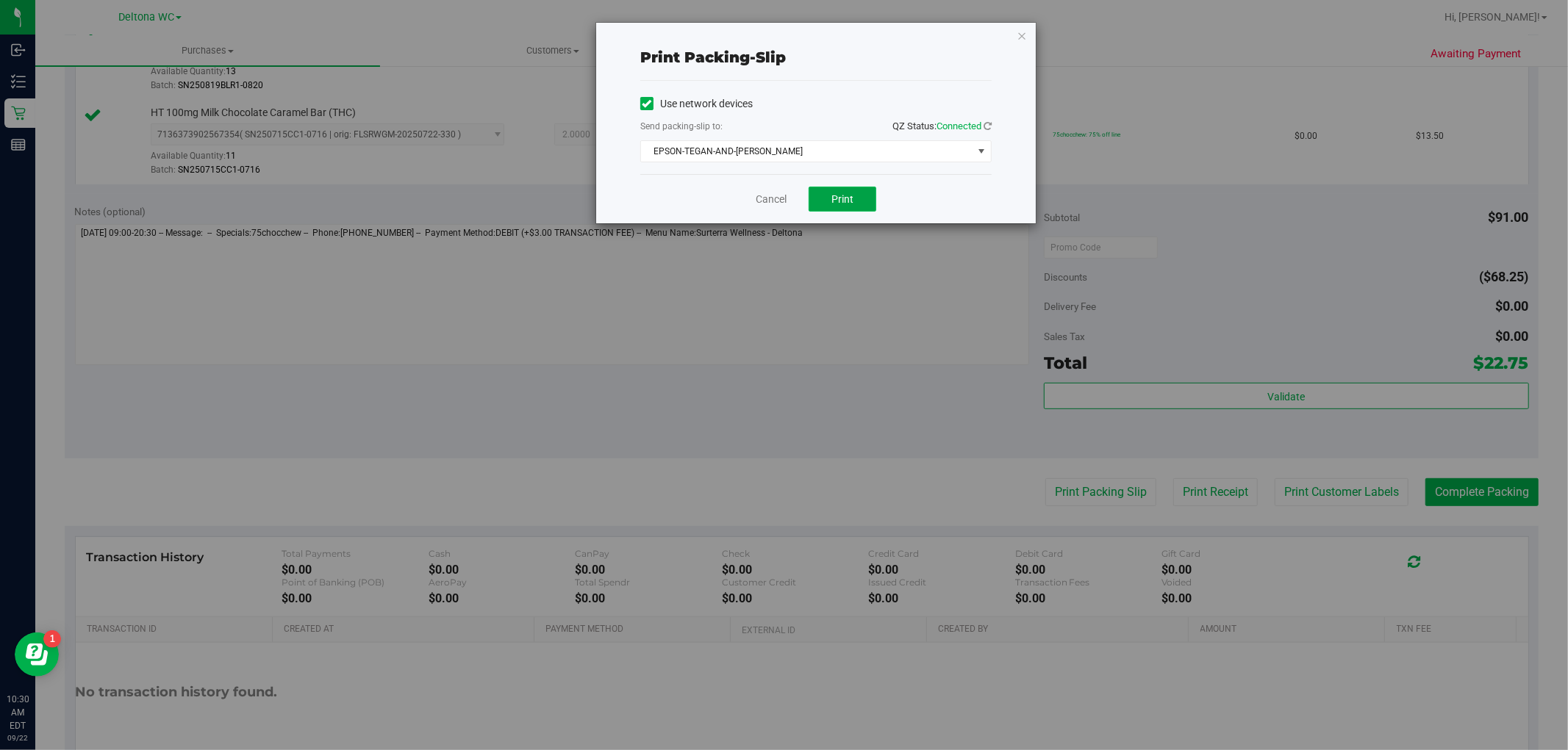
click at [856, 187] on button "Print" at bounding box center [842, 198] width 67 height 25
drag, startPoint x: 1015, startPoint y: 31, endPoint x: 1072, endPoint y: 79, distance: 74.5
click at [1019, 33] on div "Print packing-slip Use network devices Send packing-slip to: QZ Status: Connect…" at bounding box center [816, 123] width 440 height 201
click at [761, 193] on link "Cancel" at bounding box center [771, 199] width 31 height 15
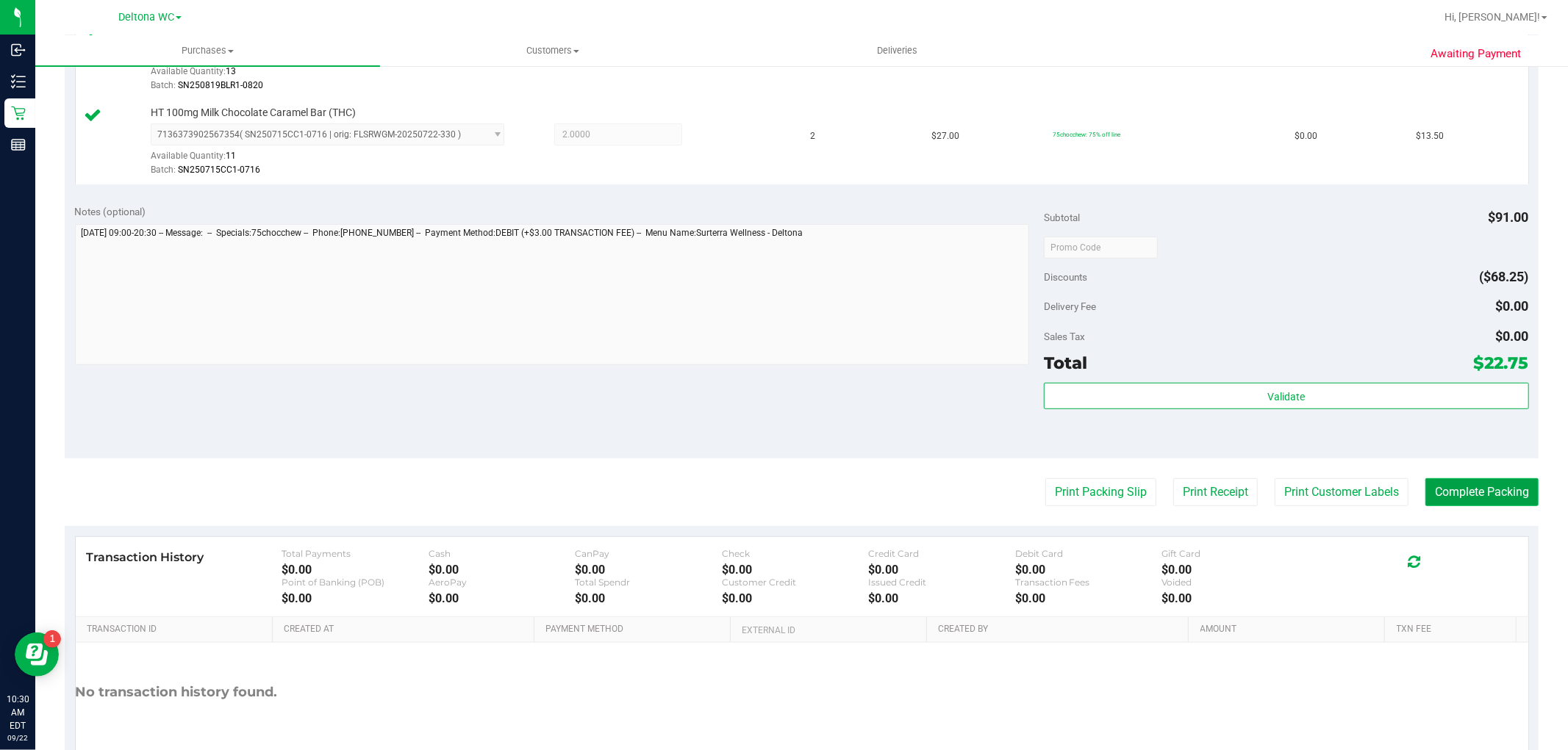
drag, startPoint x: 1474, startPoint y: 495, endPoint x: 1482, endPoint y: 490, distance: 9.4
click at [1481, 491] on button "Complete Packing" at bounding box center [1482, 492] width 114 height 28
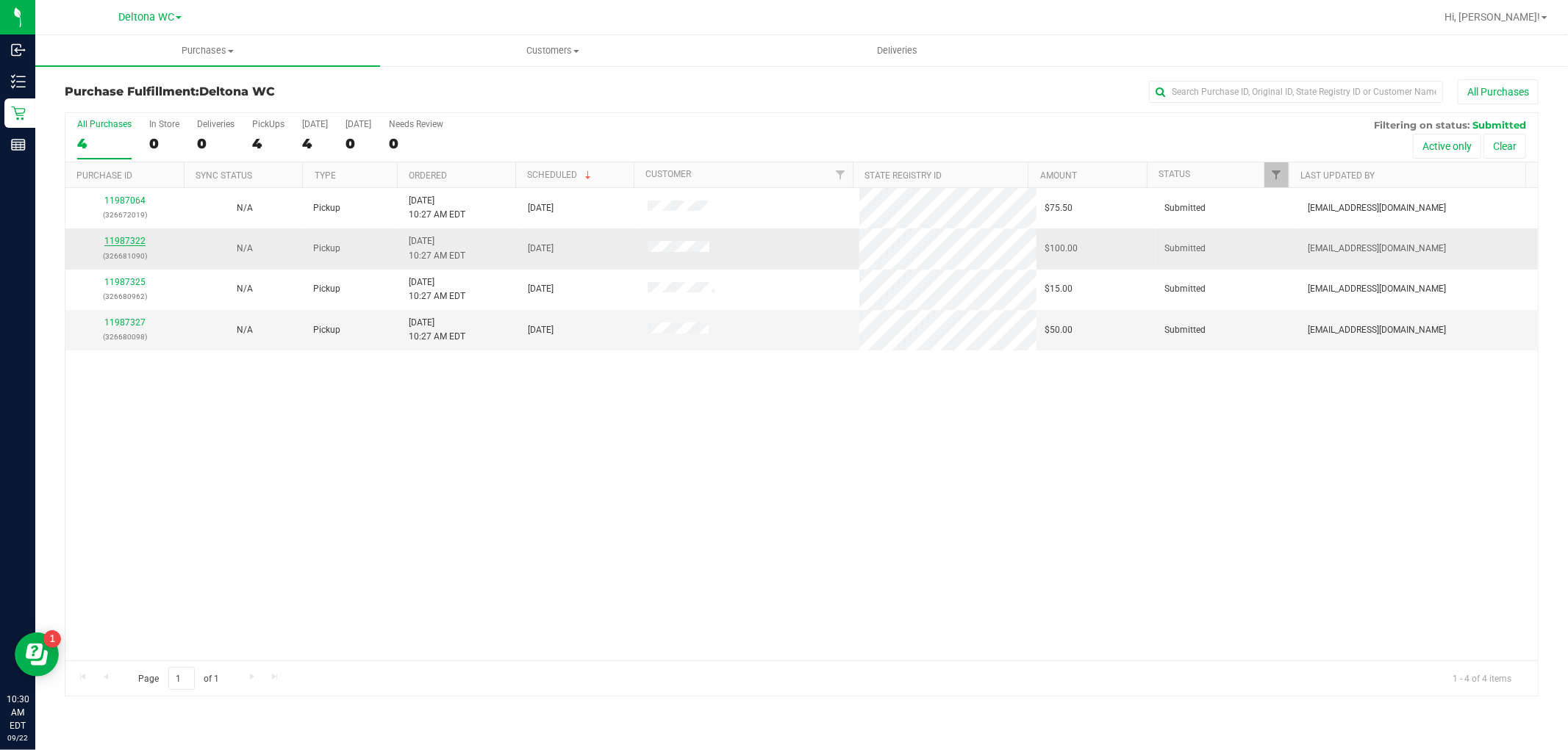
click at [129, 241] on link "11987322" at bounding box center [125, 240] width 41 height 10
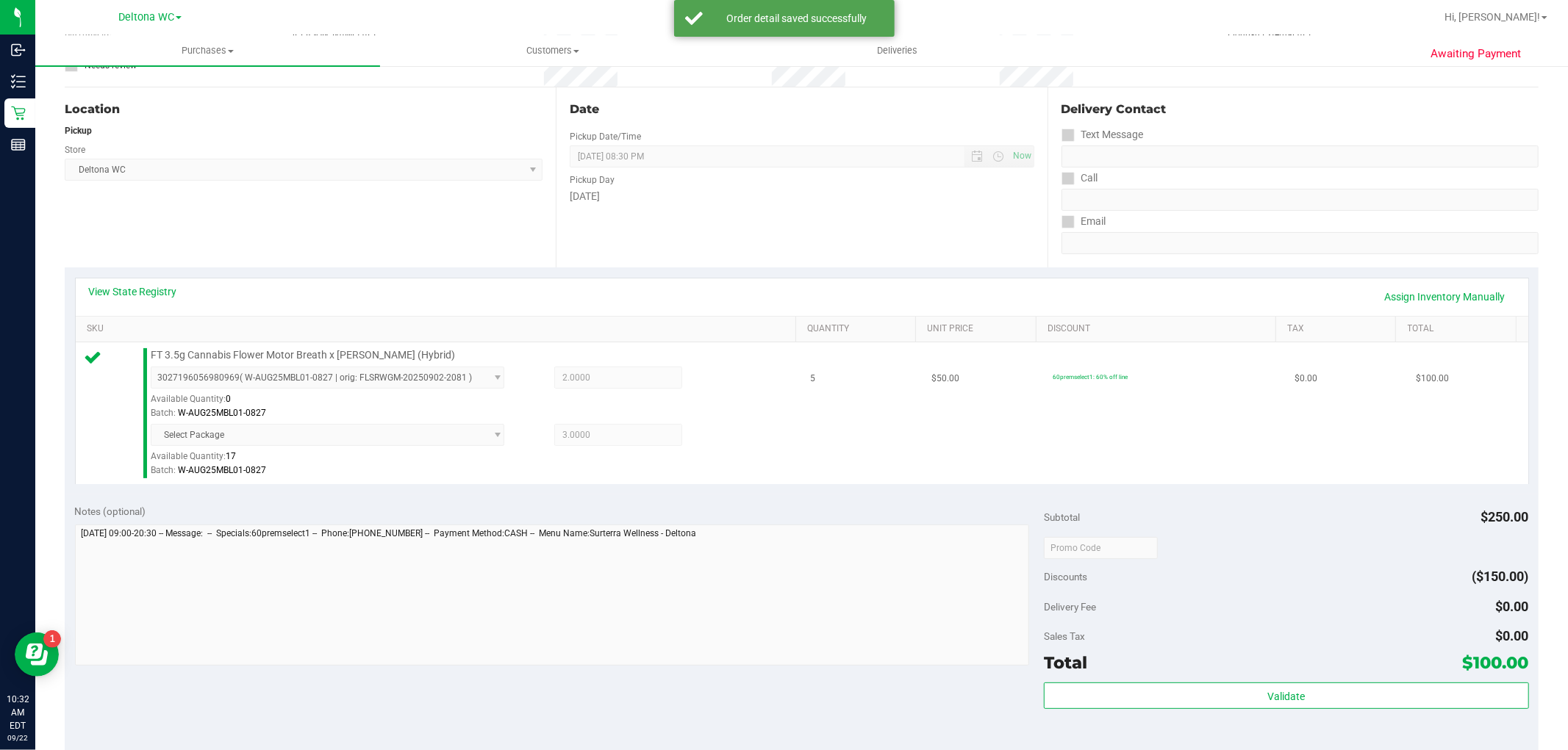
scroll to position [326, 0]
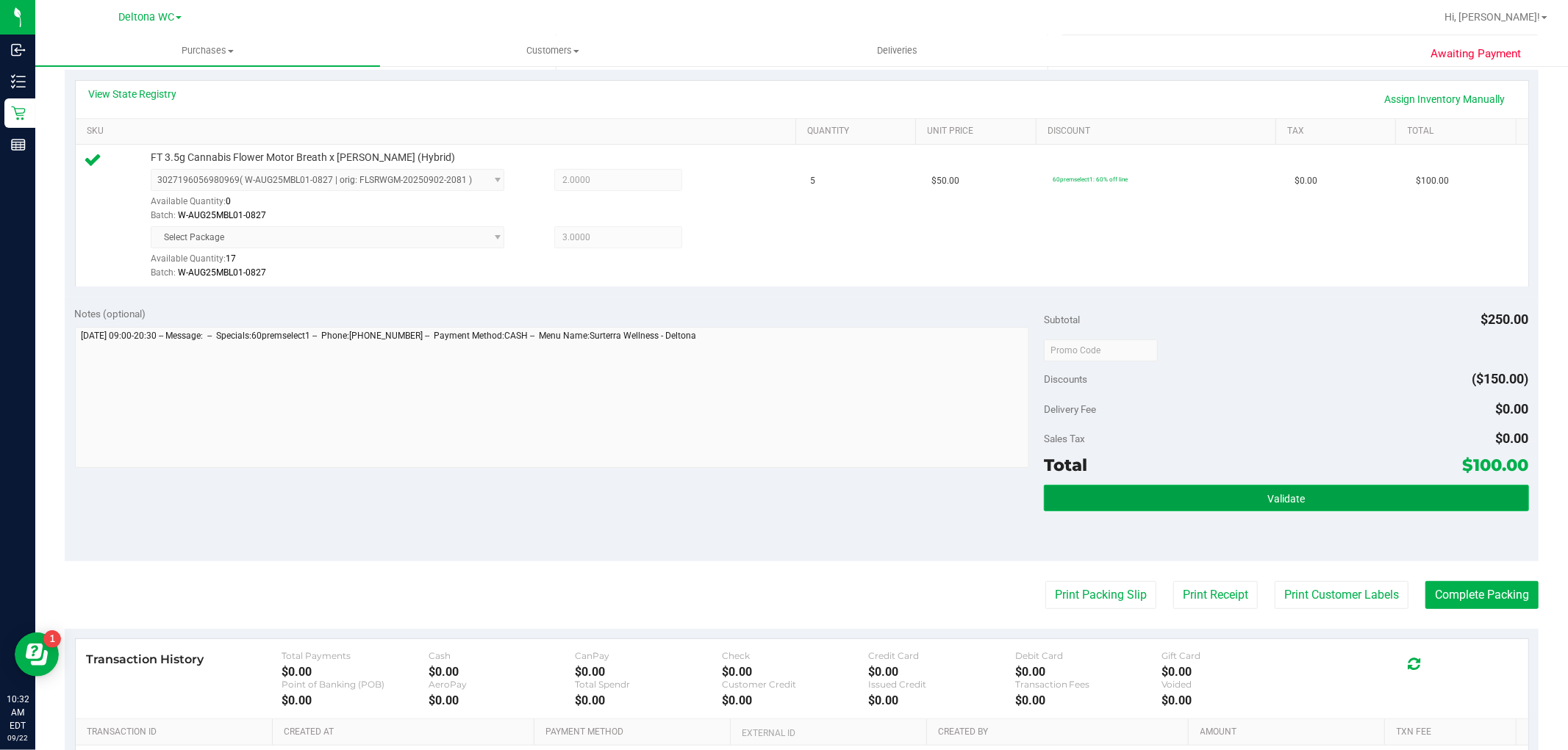
drag, startPoint x: 1238, startPoint y: 494, endPoint x: 1196, endPoint y: 498, distance: 42.2
click at [1229, 494] on button "Validate" at bounding box center [1286, 498] width 484 height 26
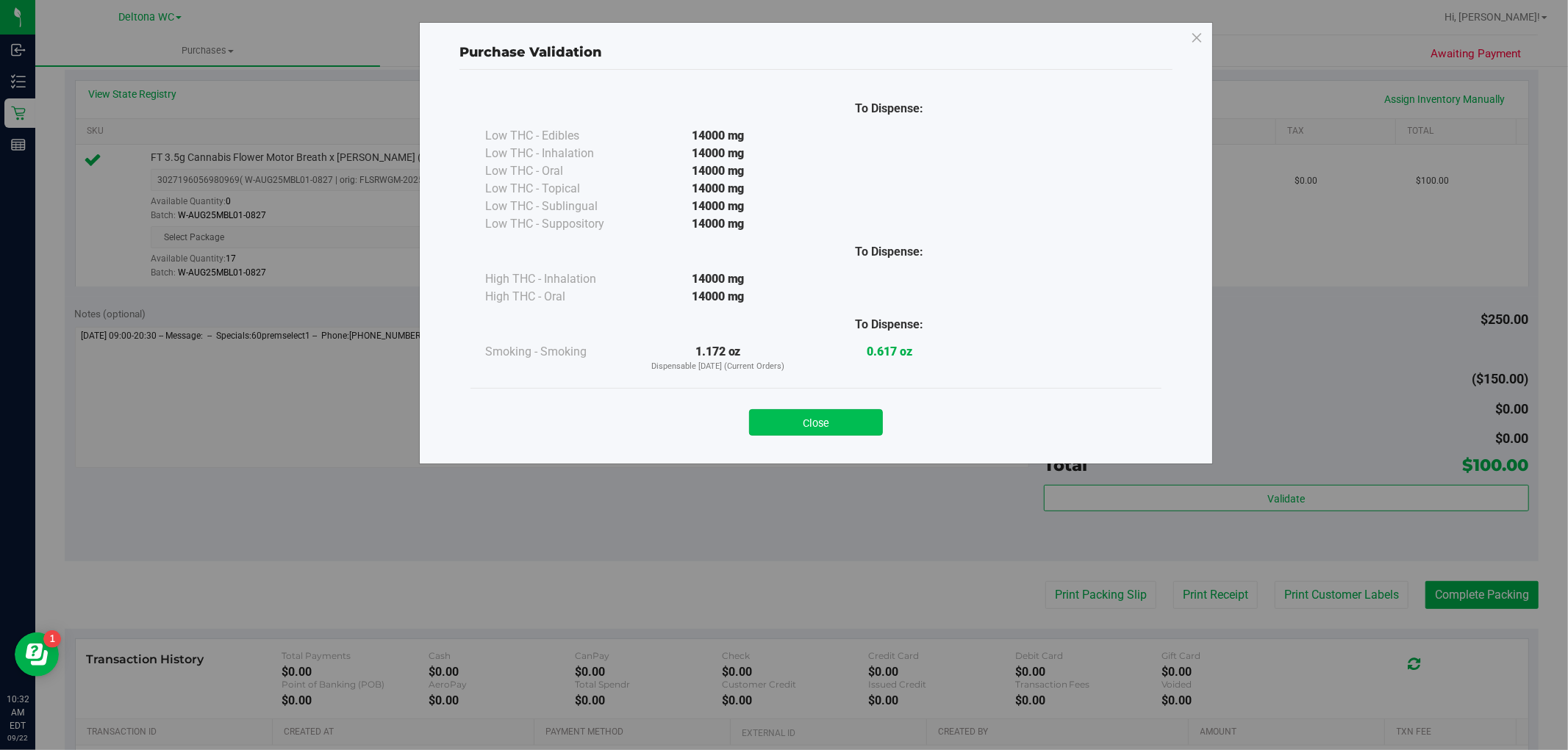
drag, startPoint x: 850, startPoint y: 423, endPoint x: 921, endPoint y: 442, distance: 73.5
click at [856, 422] on button "Close" at bounding box center [816, 422] width 134 height 26
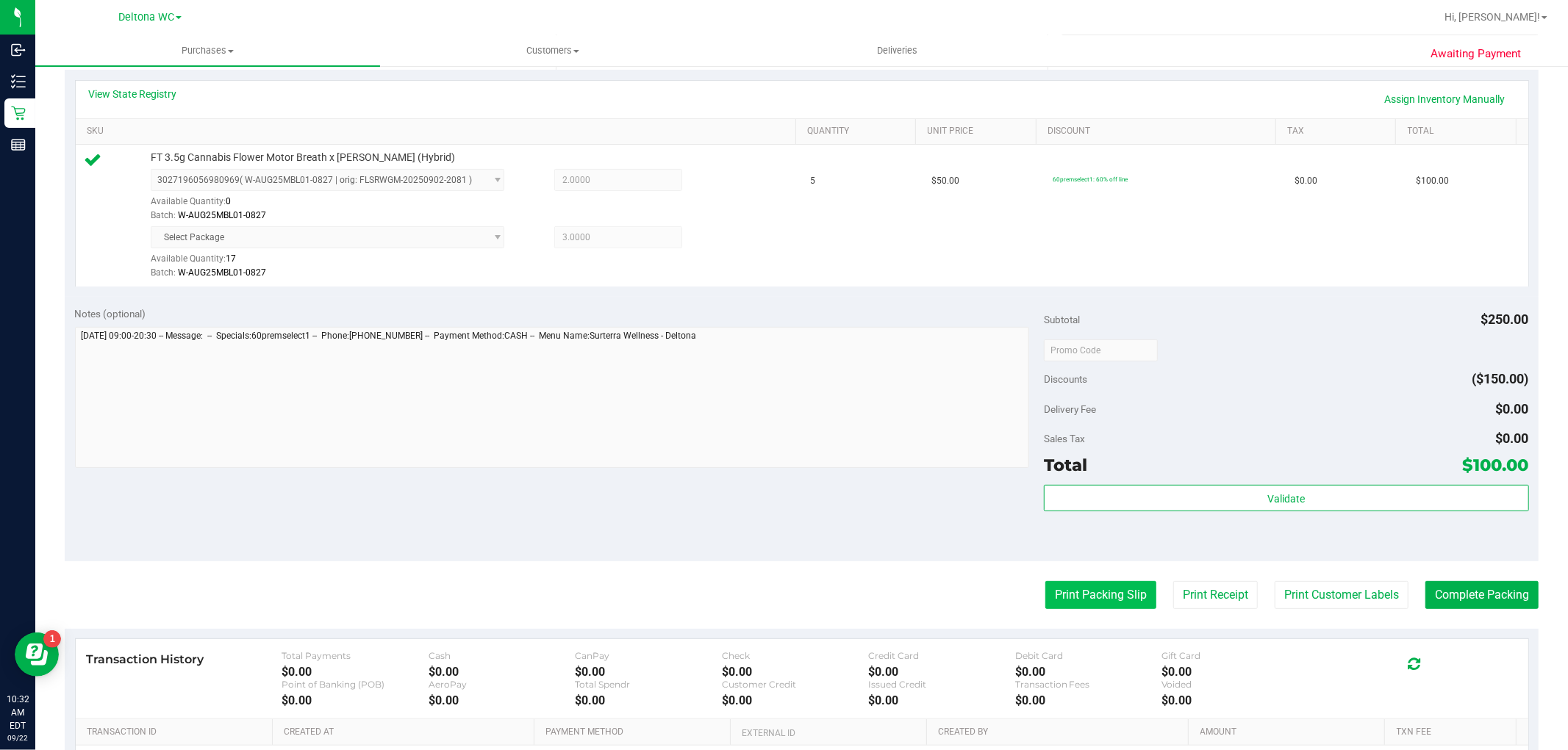
click at [1107, 585] on button "Print Packing Slip" at bounding box center [1101, 594] width 111 height 28
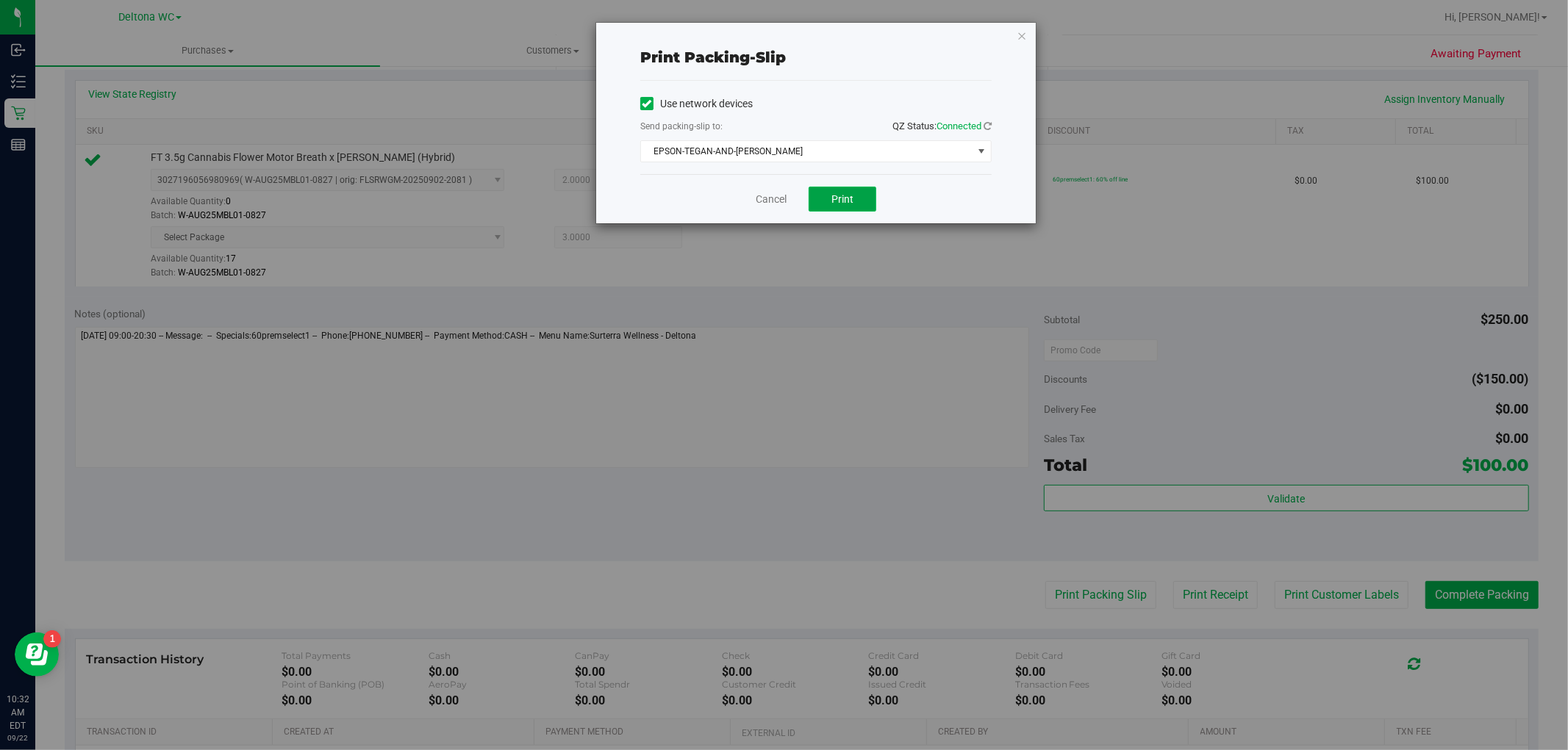
click at [849, 203] on span "Print" at bounding box center [842, 199] width 22 height 12
click at [1024, 37] on icon "button" at bounding box center [1022, 35] width 10 height 17
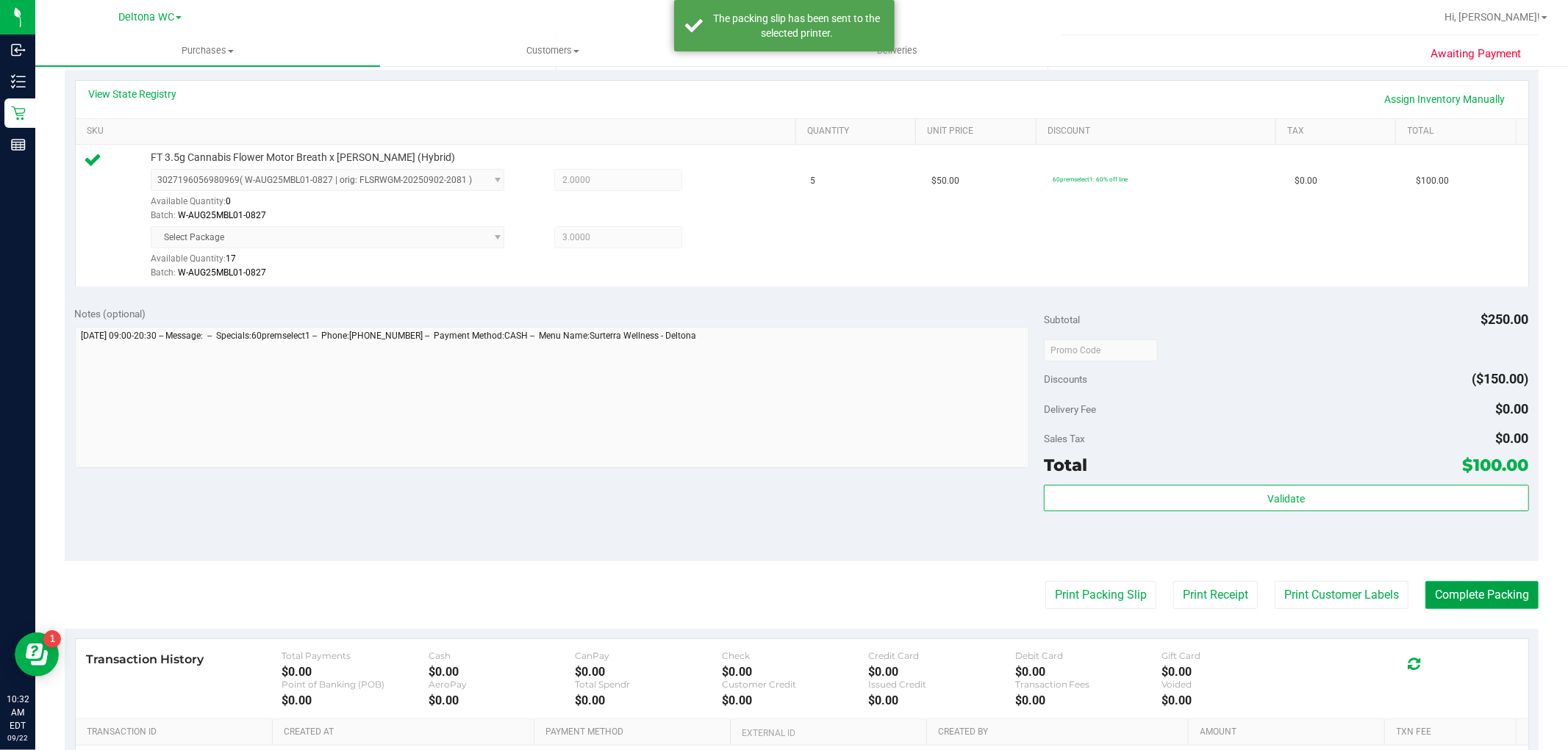
click at [1466, 592] on button "Complete Packing" at bounding box center [1482, 594] width 114 height 28
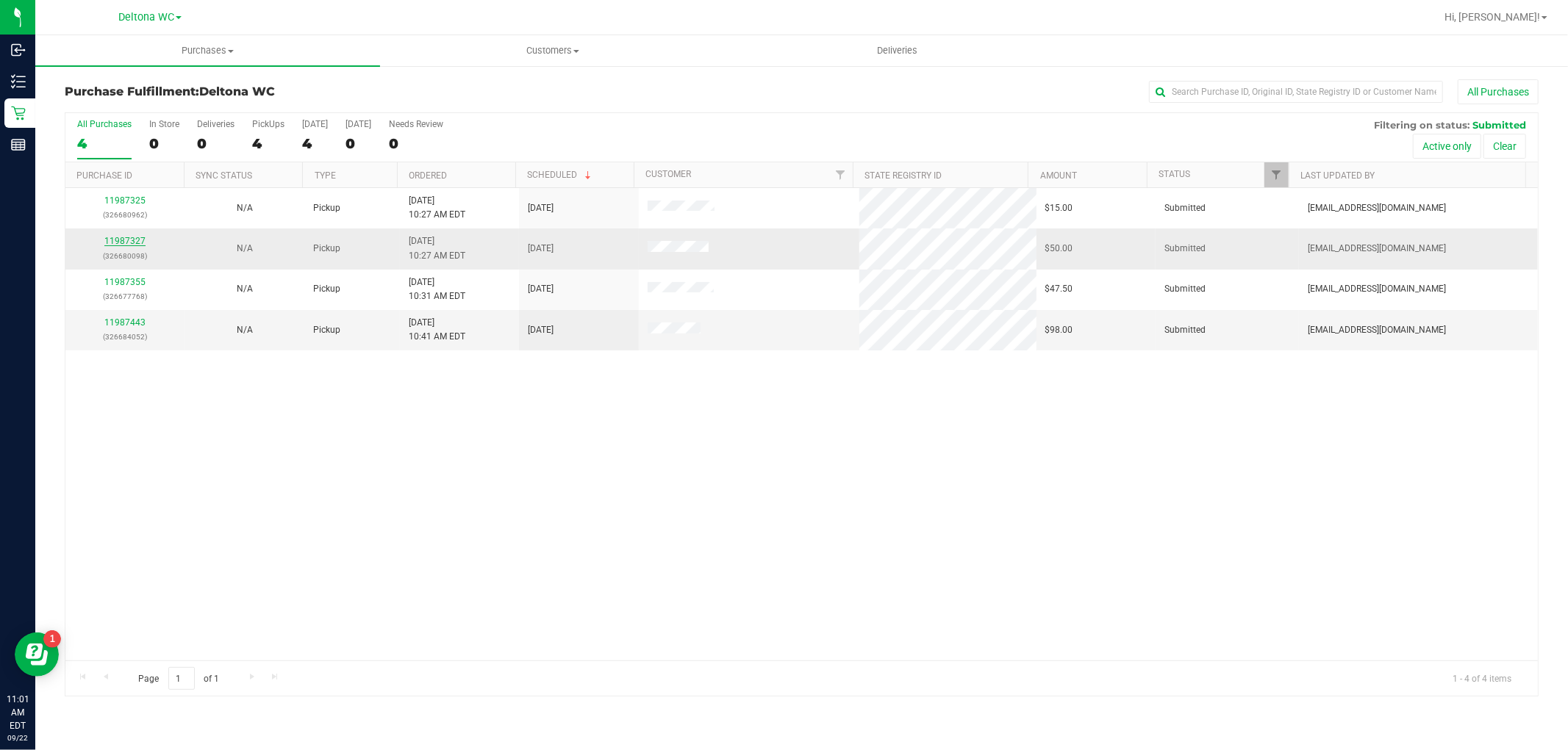
click at [128, 241] on link "11987327" at bounding box center [125, 240] width 41 height 10
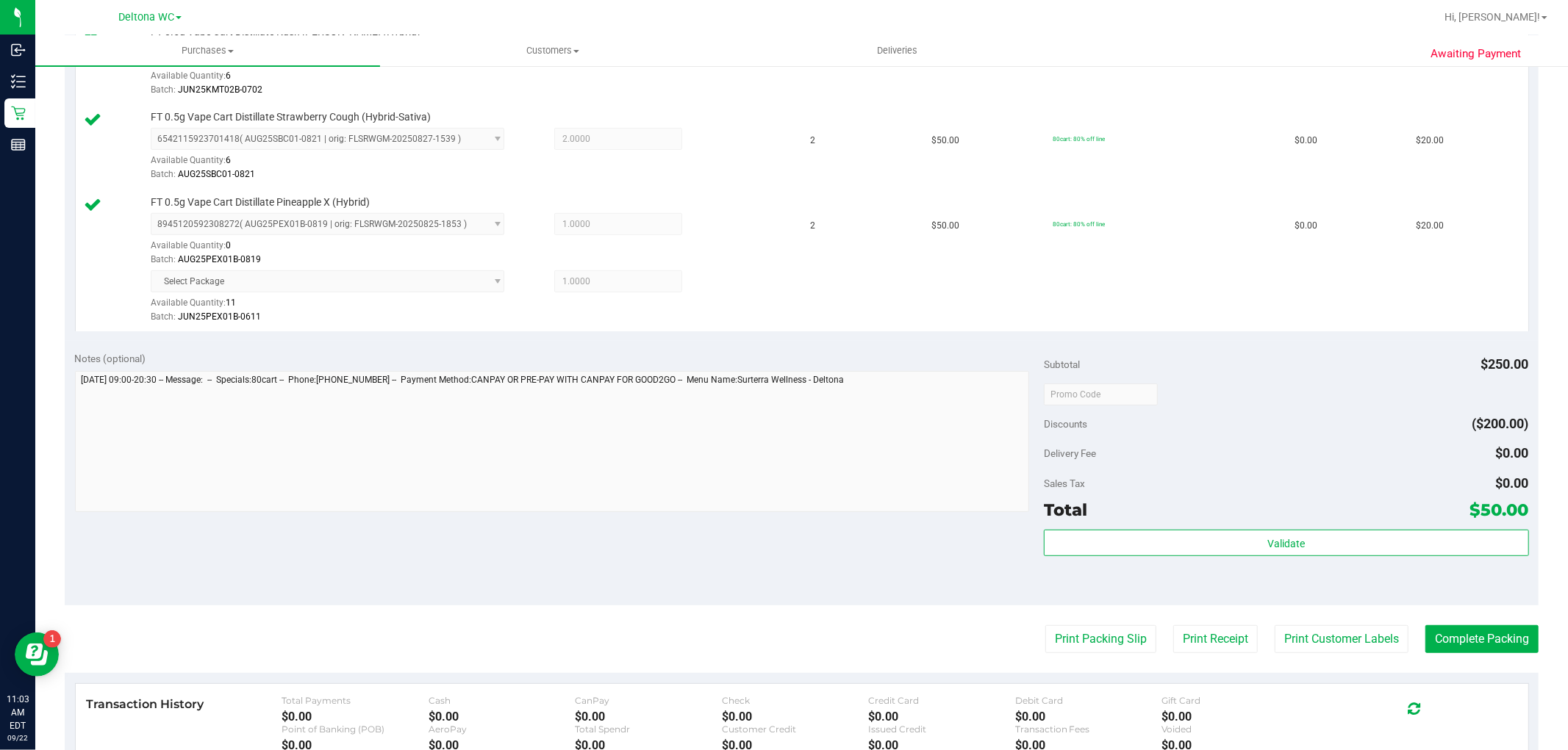
scroll to position [571, 0]
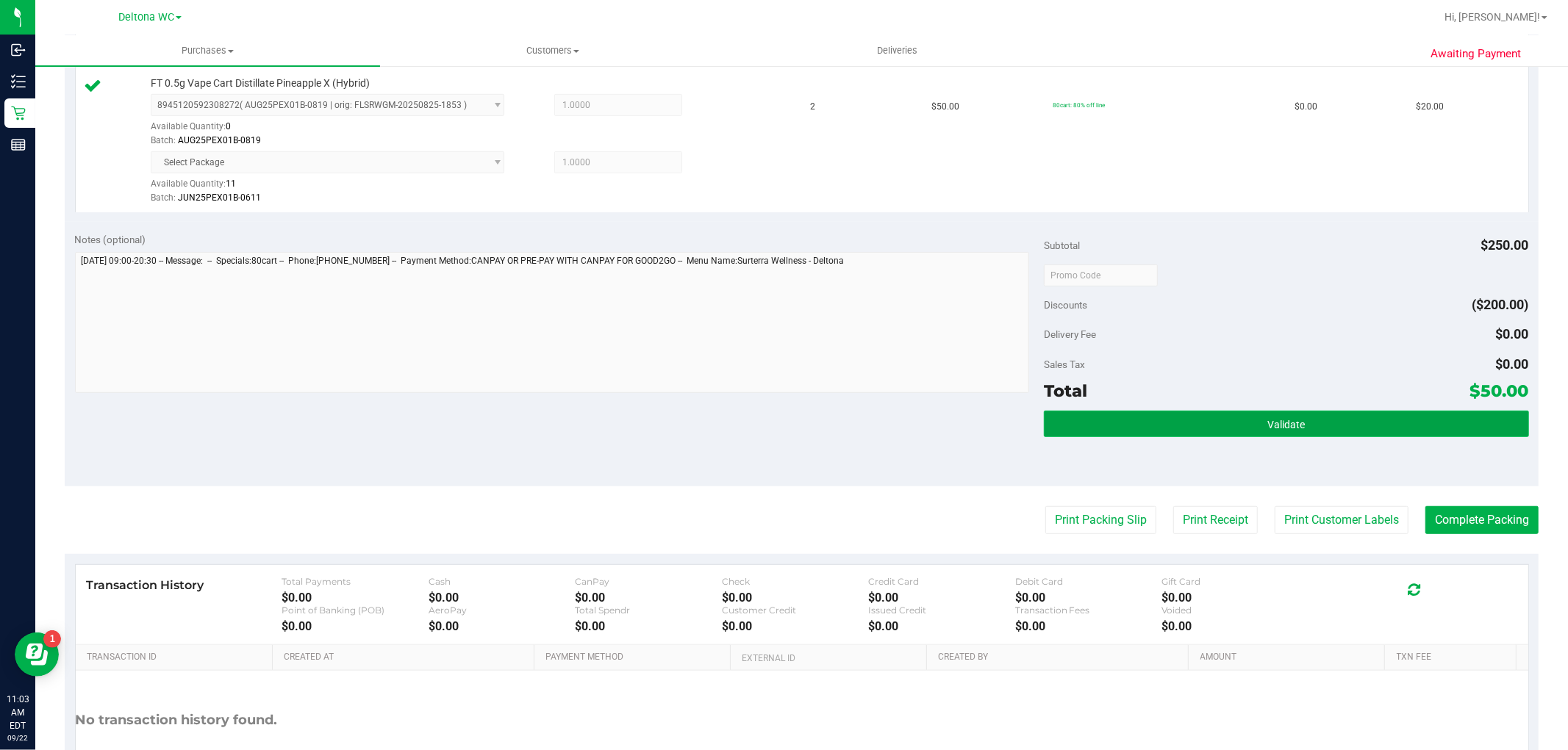
click at [1165, 416] on button "Validate" at bounding box center [1286, 424] width 484 height 26
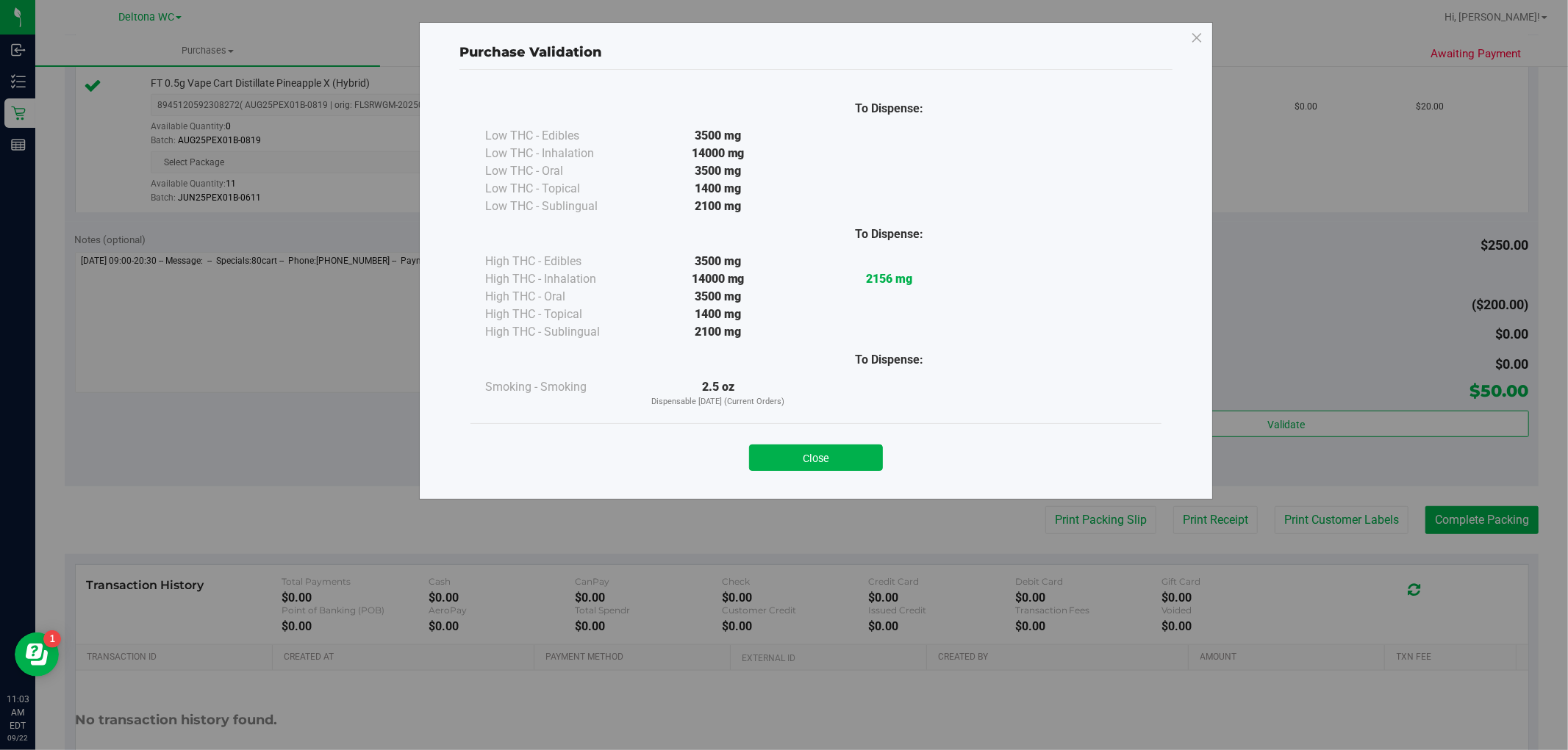
click at [876, 456] on button "Close" at bounding box center [816, 457] width 134 height 26
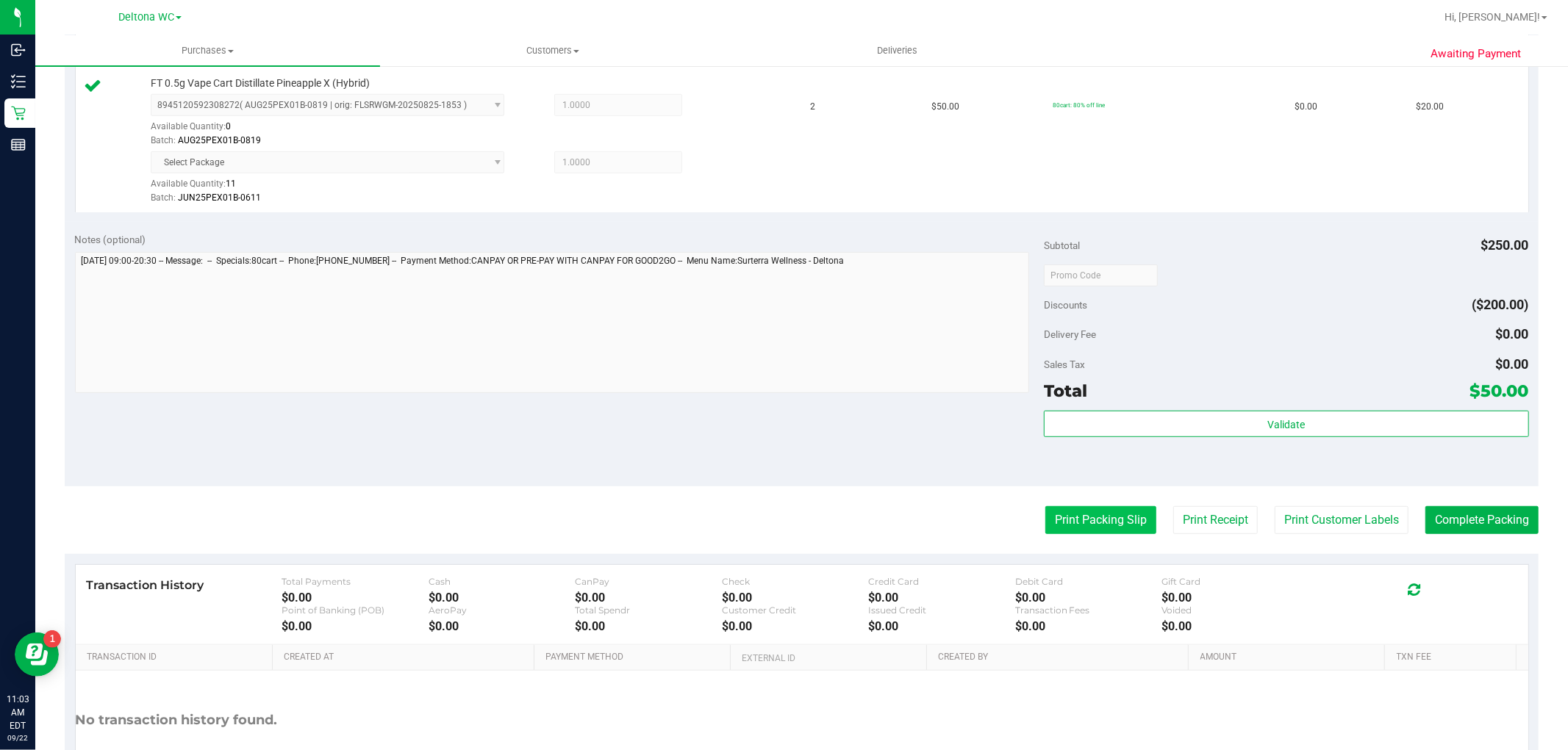
click at [1104, 510] on button "Print Packing Slip" at bounding box center [1101, 520] width 111 height 28
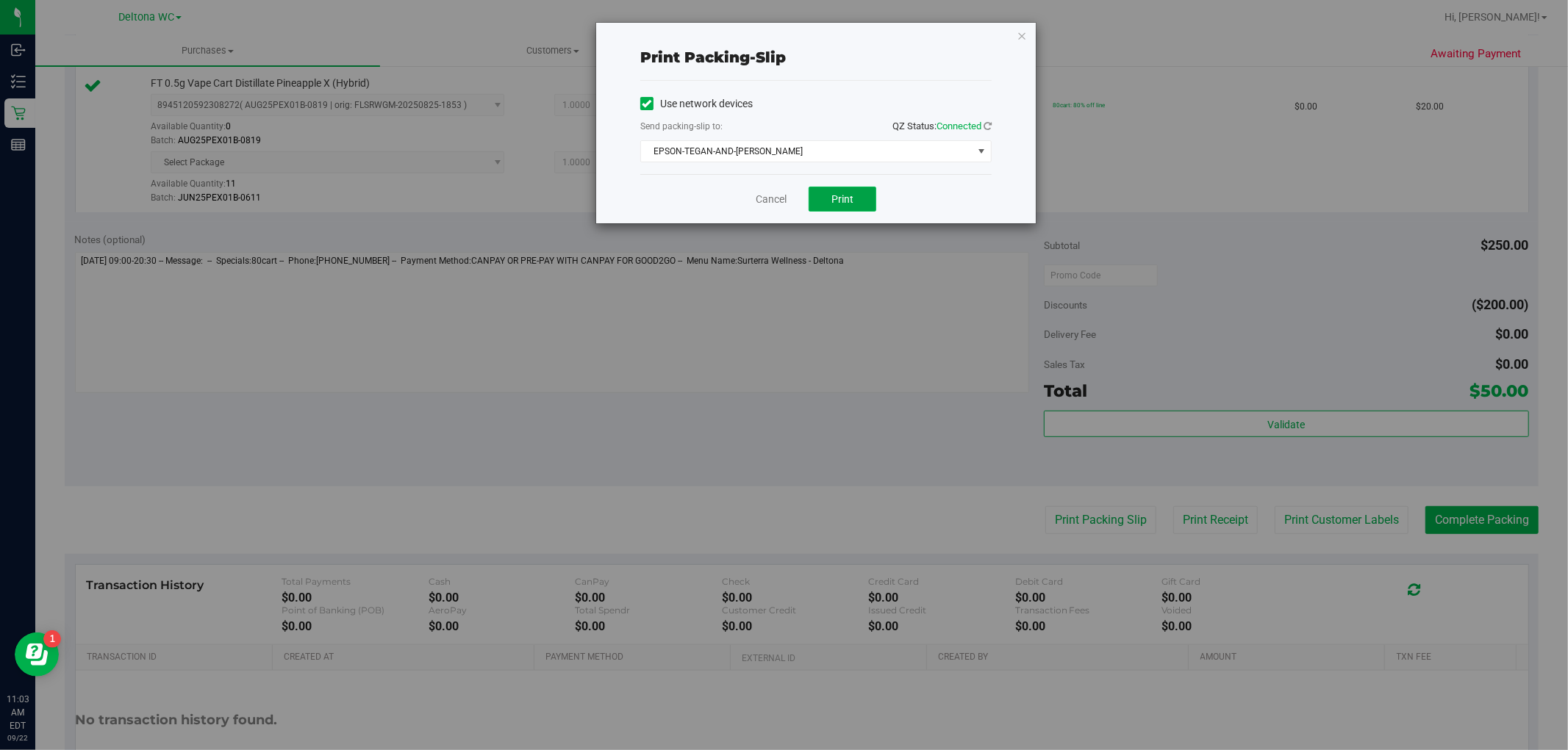
click at [853, 192] on button "Print" at bounding box center [842, 198] width 67 height 25
click at [1022, 37] on icon "button" at bounding box center [1022, 35] width 10 height 17
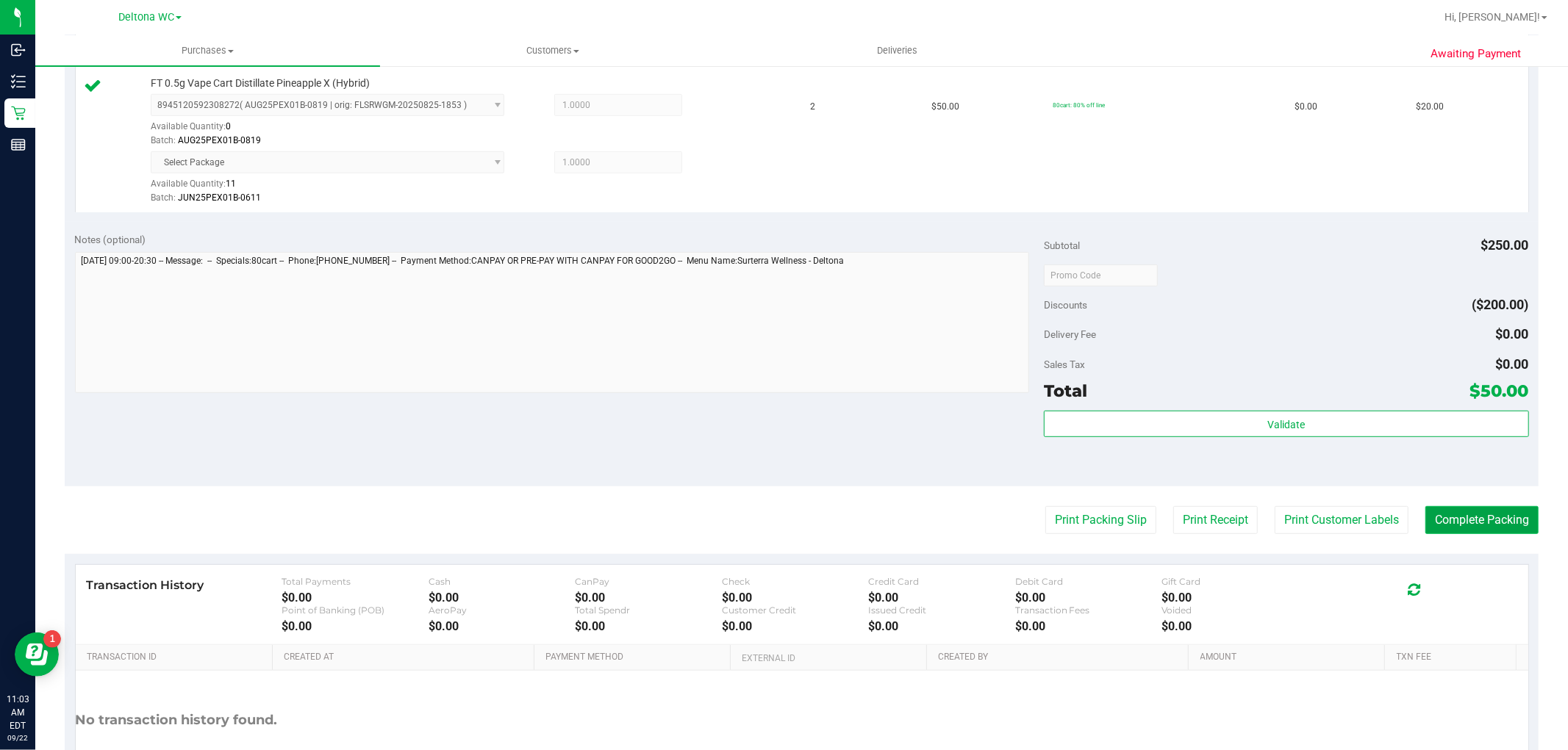
click at [1443, 512] on button "Complete Packing" at bounding box center [1482, 520] width 114 height 28
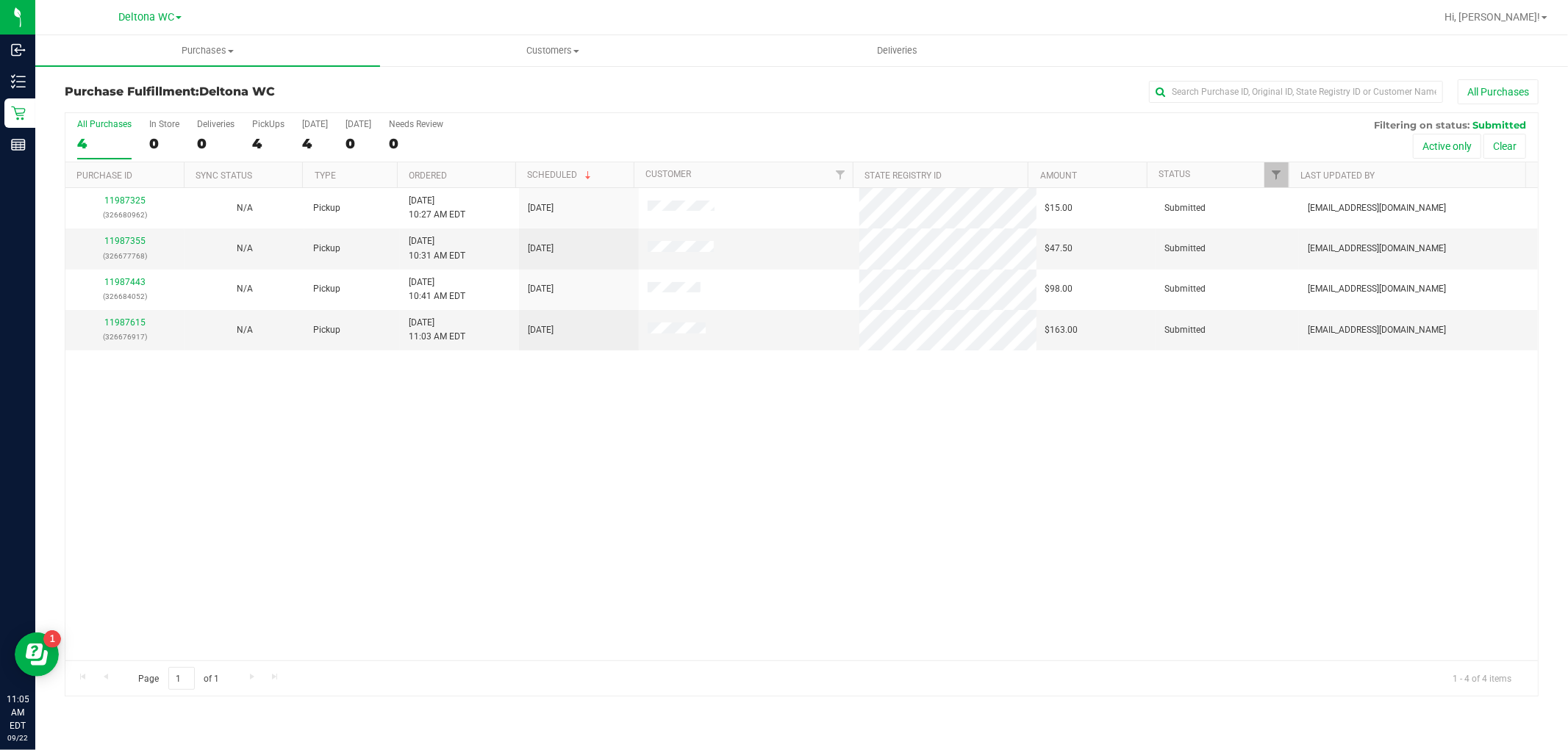
click at [472, 173] on th "Ordered" at bounding box center [456, 175] width 118 height 25
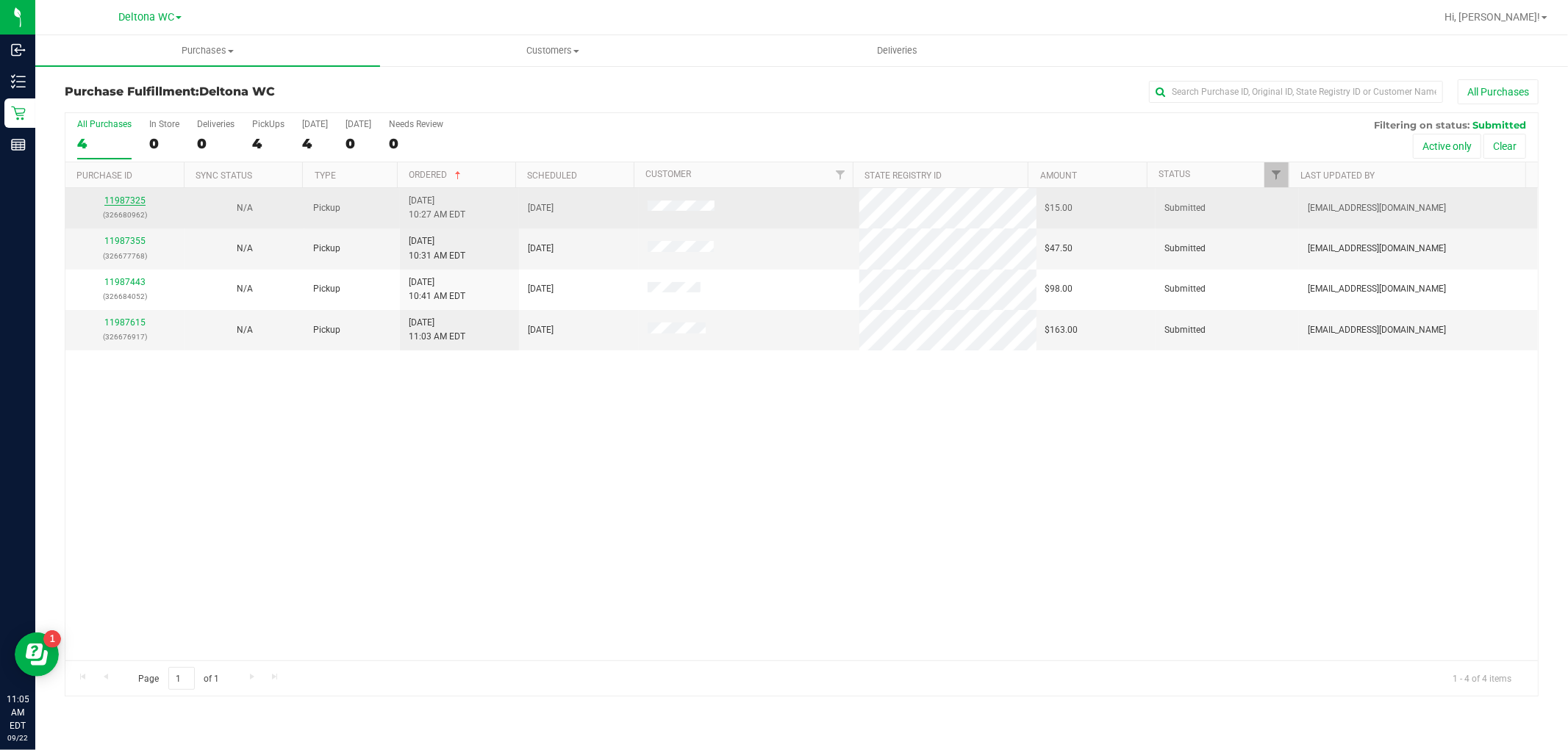
click at [140, 201] on link "11987325" at bounding box center [125, 200] width 41 height 10
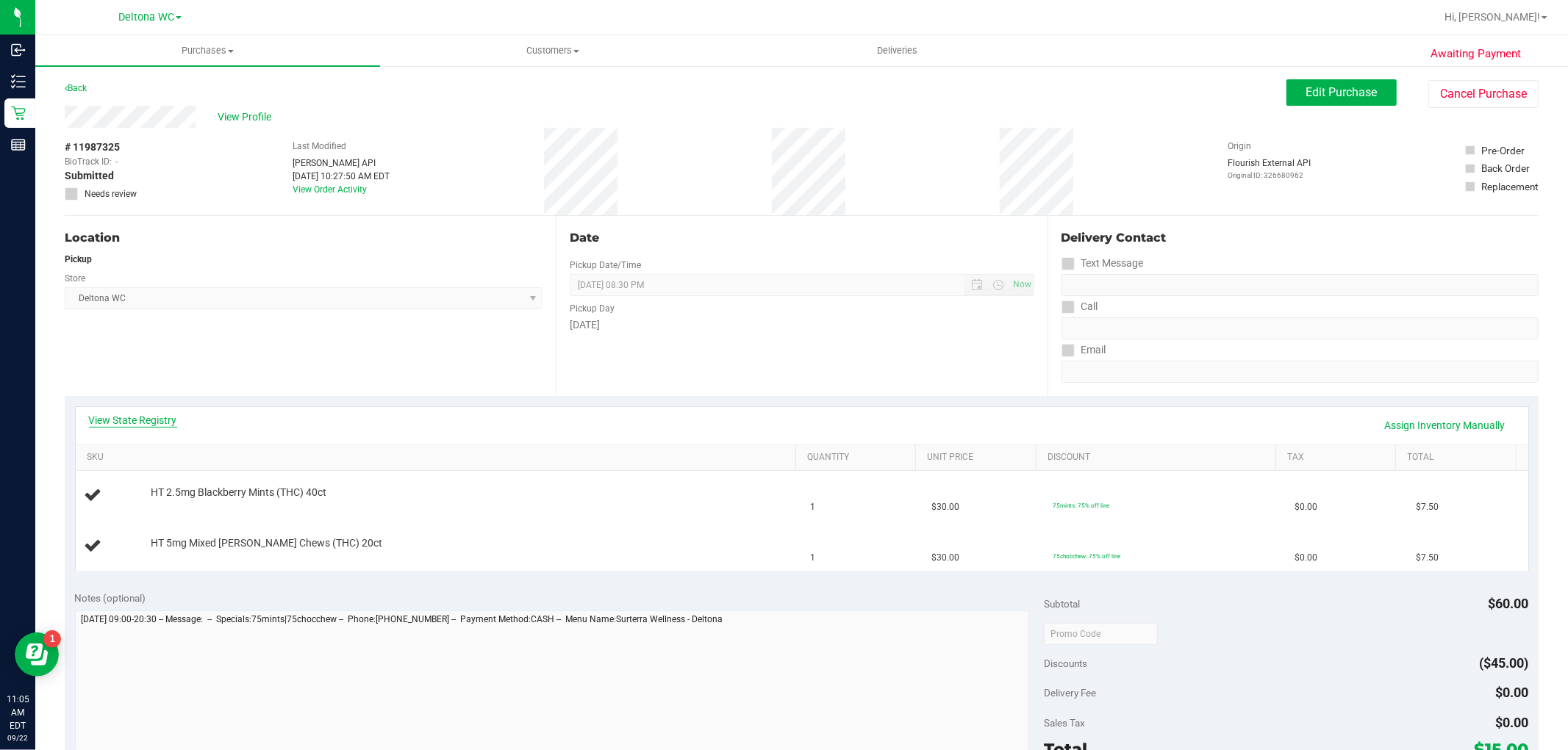
click at [148, 421] on link "View State Registry" at bounding box center [133, 420] width 88 height 15
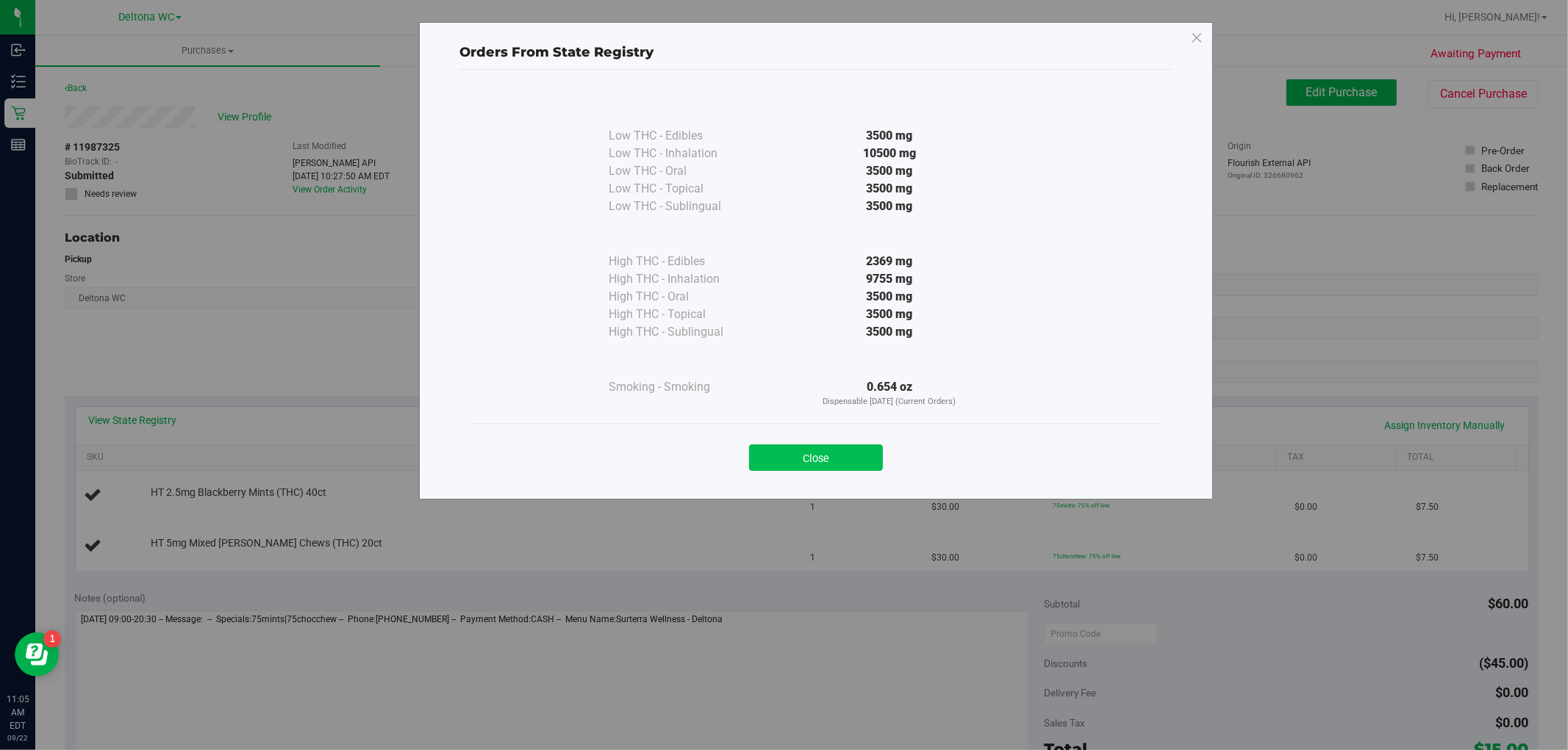
click at [836, 454] on button "Close" at bounding box center [816, 457] width 134 height 26
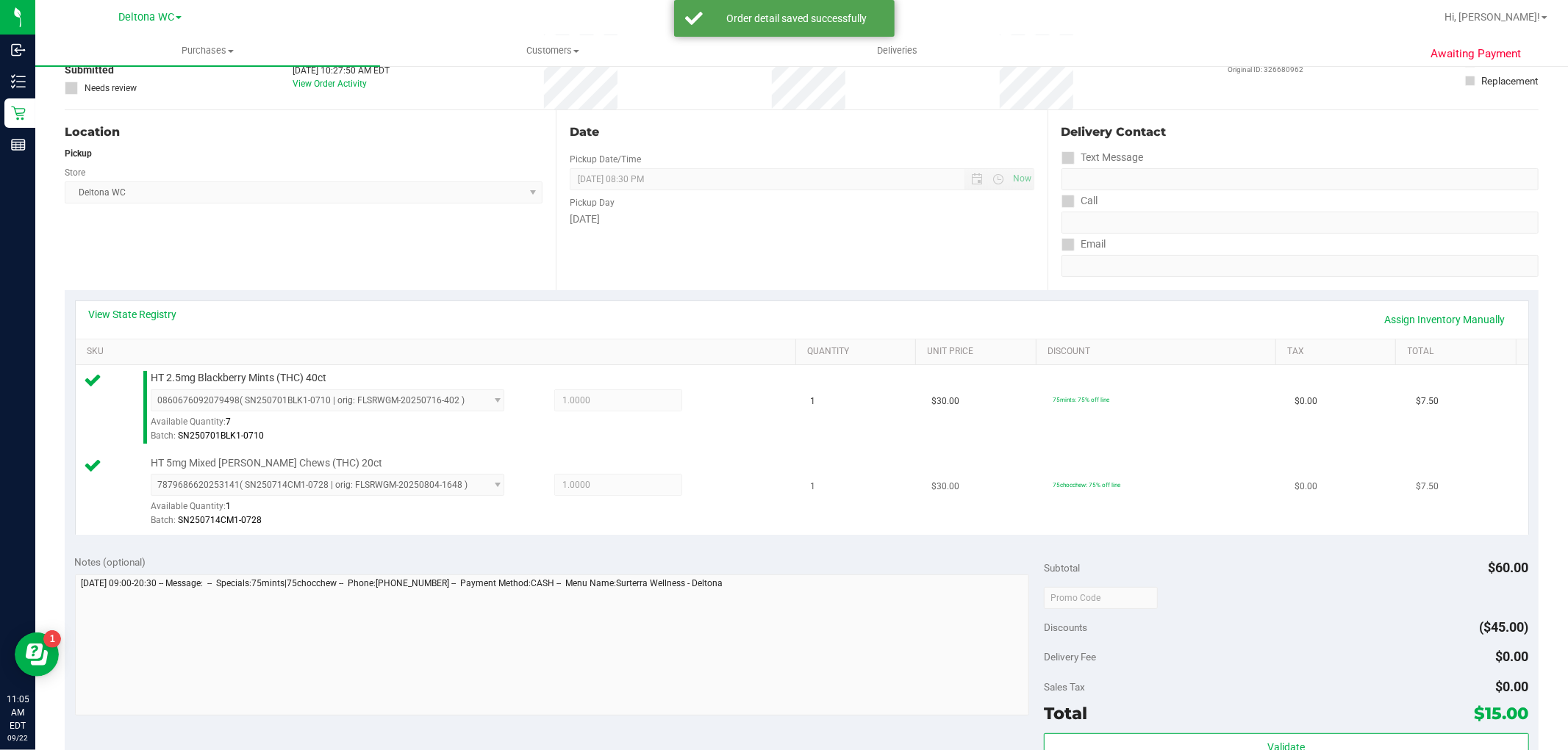
scroll to position [326, 0]
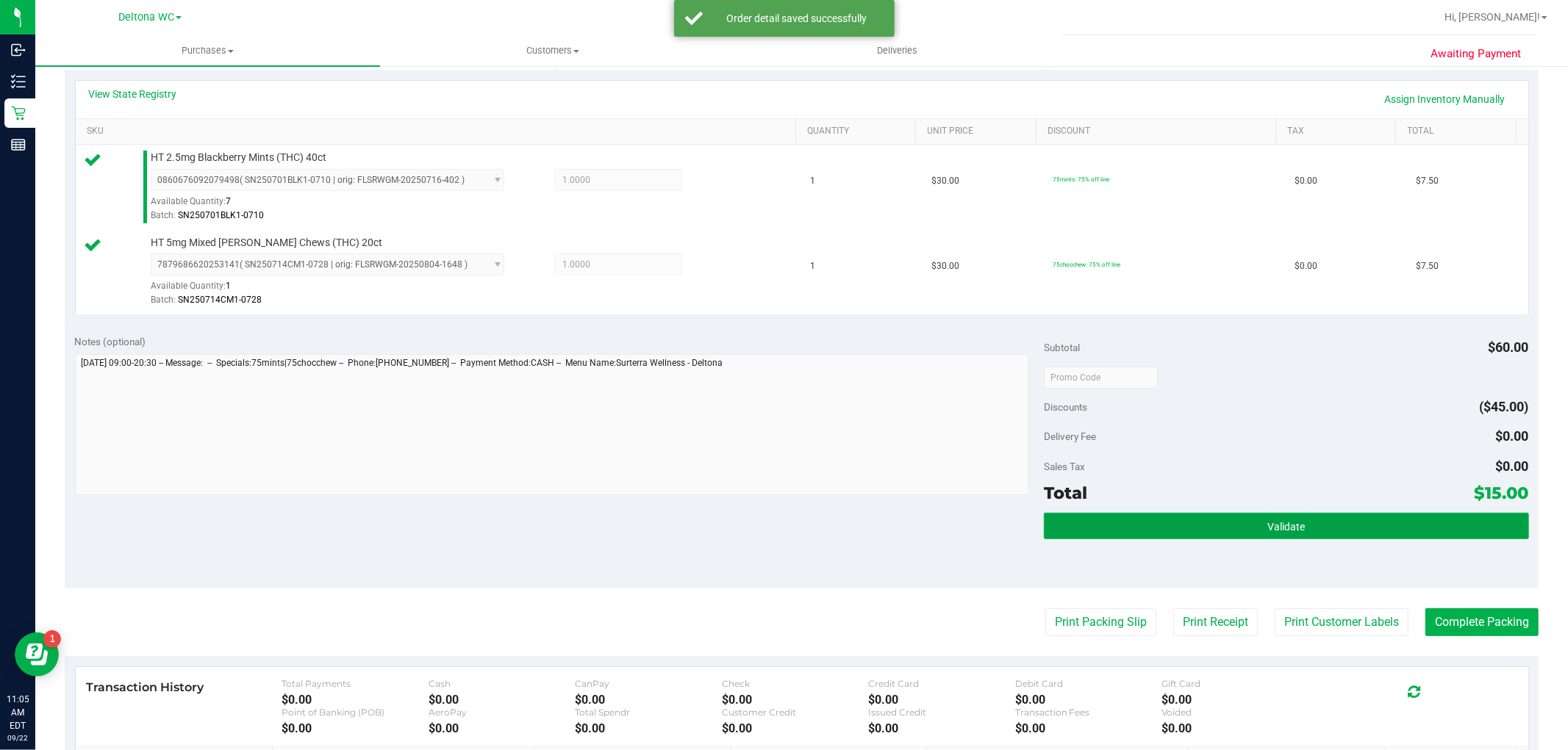
click at [1172, 521] on button "Validate" at bounding box center [1286, 525] width 484 height 26
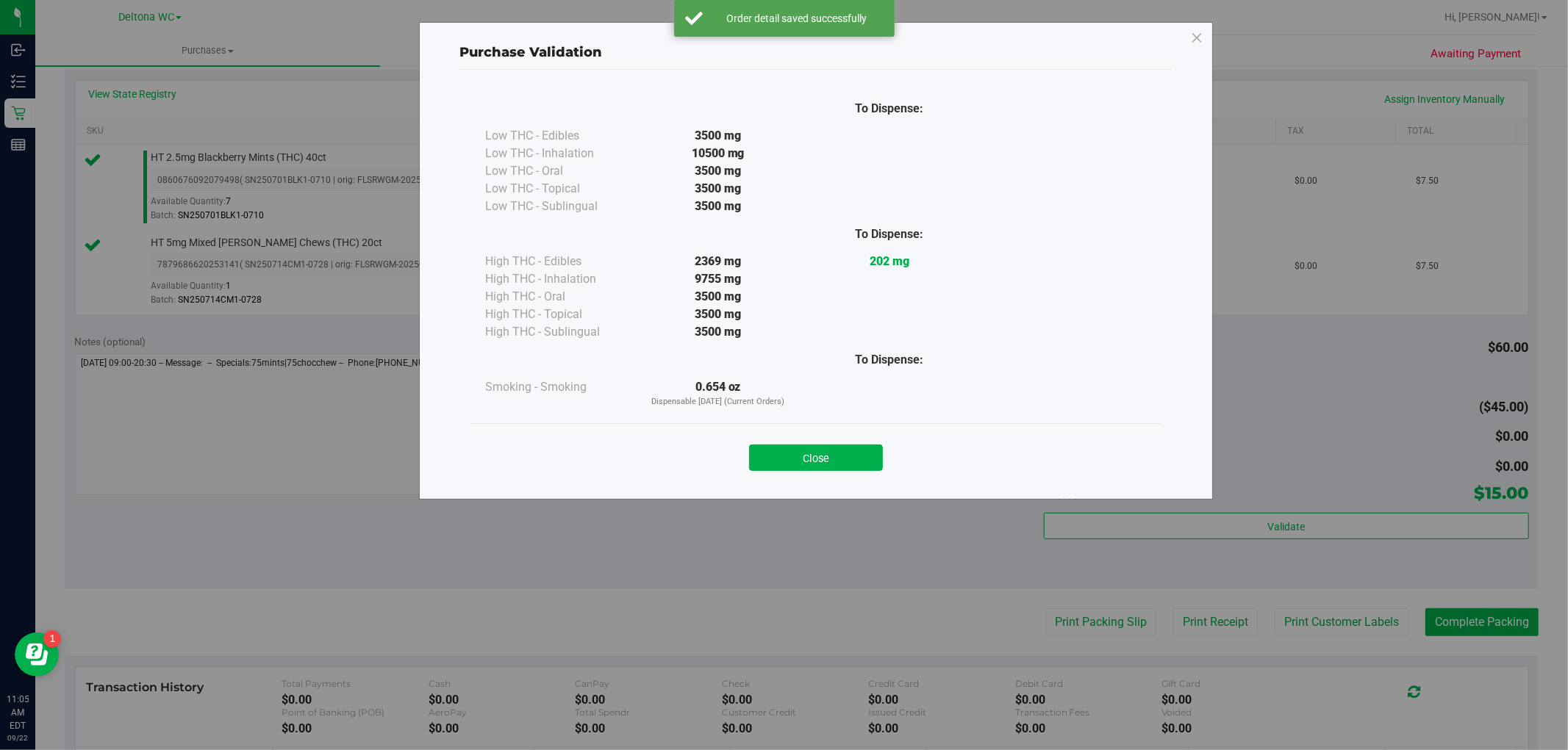
drag, startPoint x: 850, startPoint y: 458, endPoint x: 913, endPoint y: 491, distance: 71.1
click at [850, 459] on button "Close" at bounding box center [816, 457] width 134 height 26
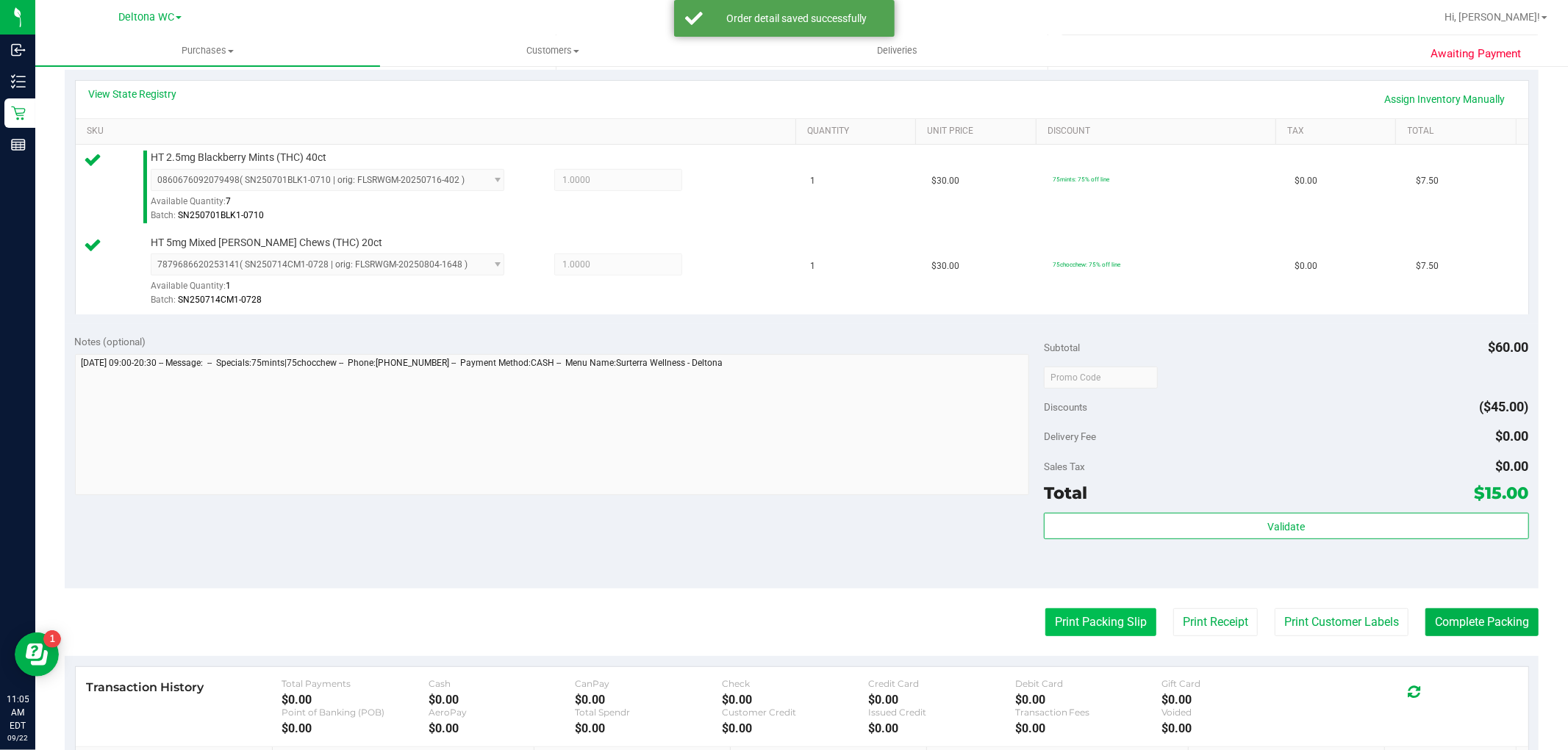
click at [1076, 611] on button "Print Packing Slip" at bounding box center [1101, 622] width 111 height 28
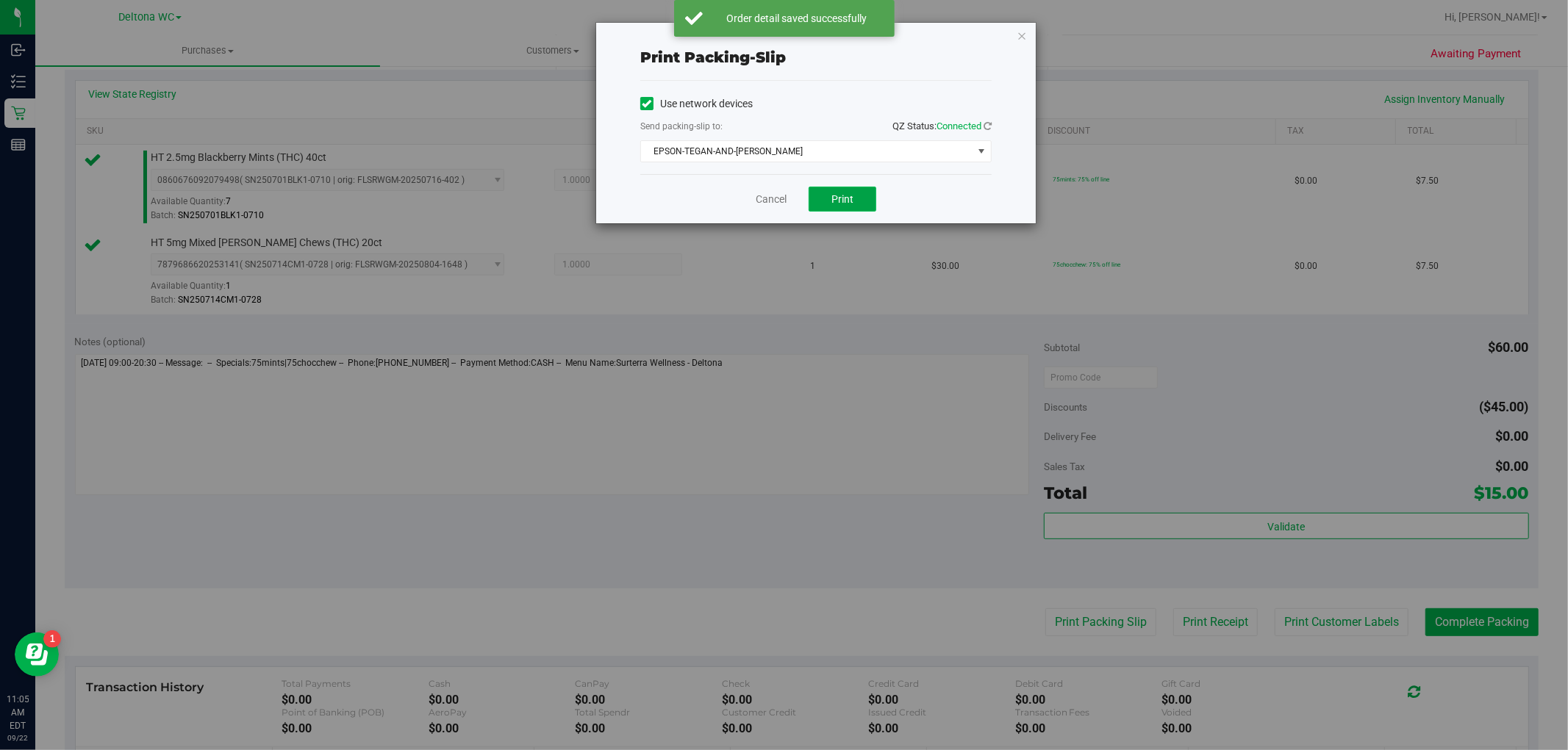
click at [816, 194] on button "Print" at bounding box center [842, 198] width 67 height 25
click at [767, 200] on link "Cancel" at bounding box center [771, 199] width 31 height 15
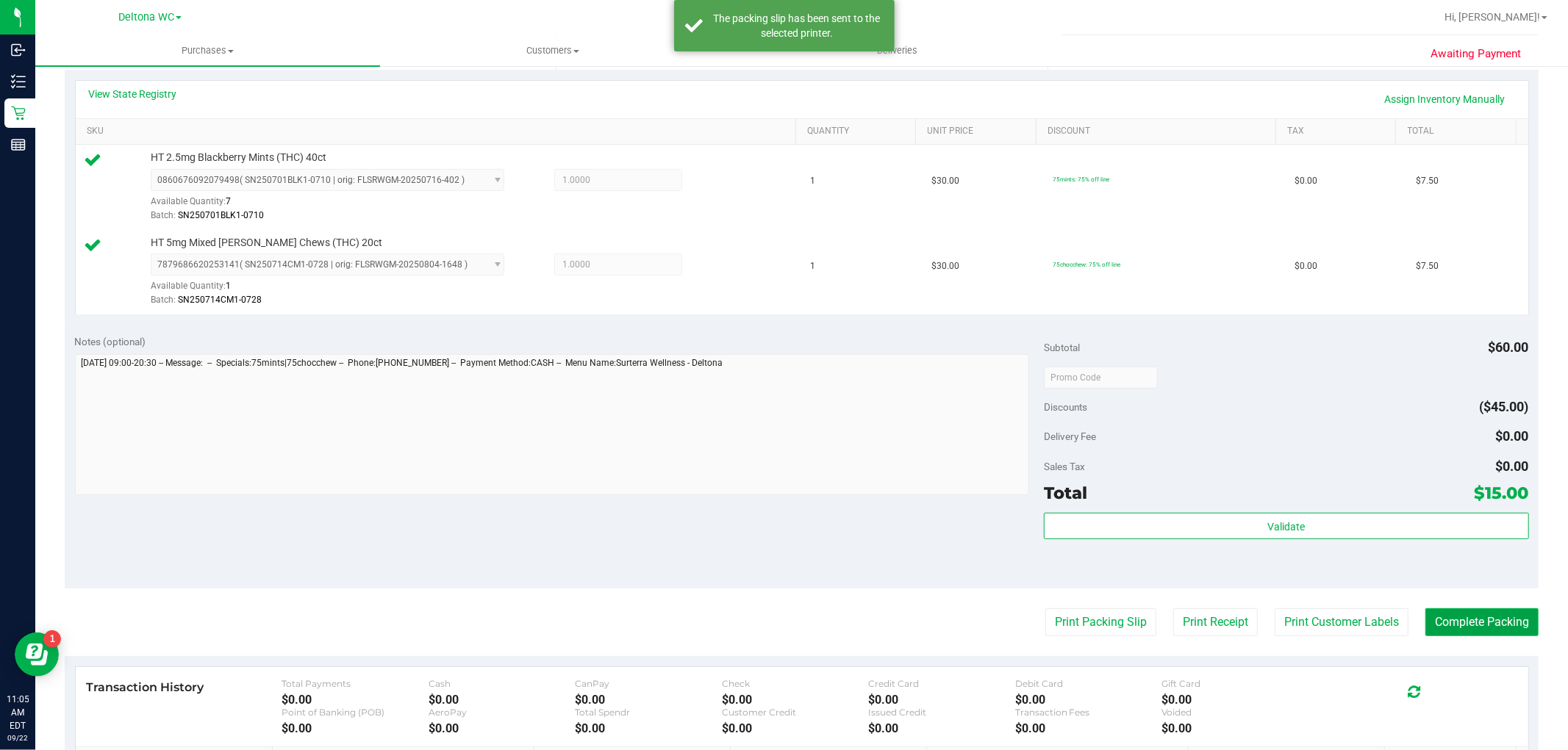
click at [1463, 612] on button "Complete Packing" at bounding box center [1482, 622] width 114 height 28
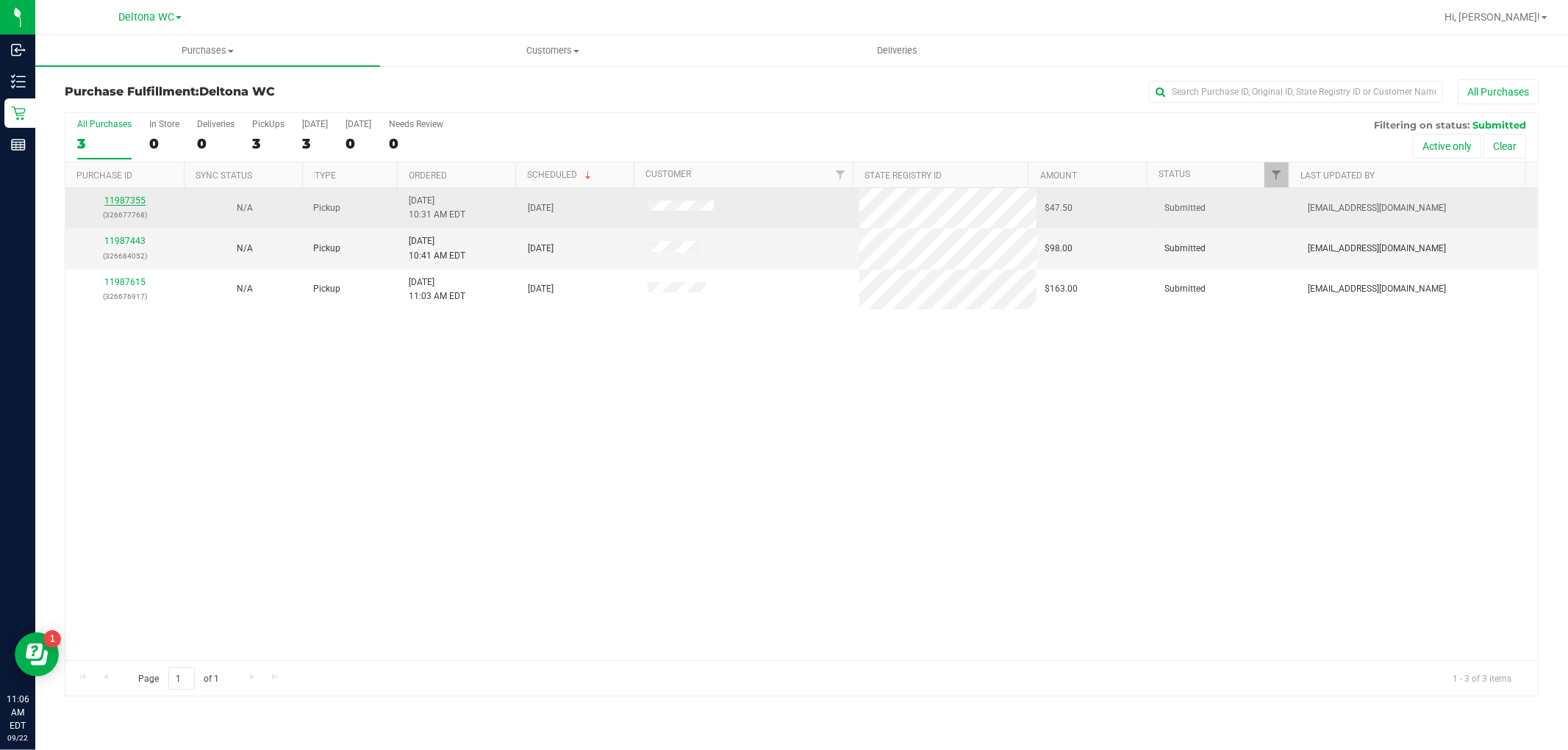
click at [116, 198] on link "11987355" at bounding box center [125, 200] width 41 height 10
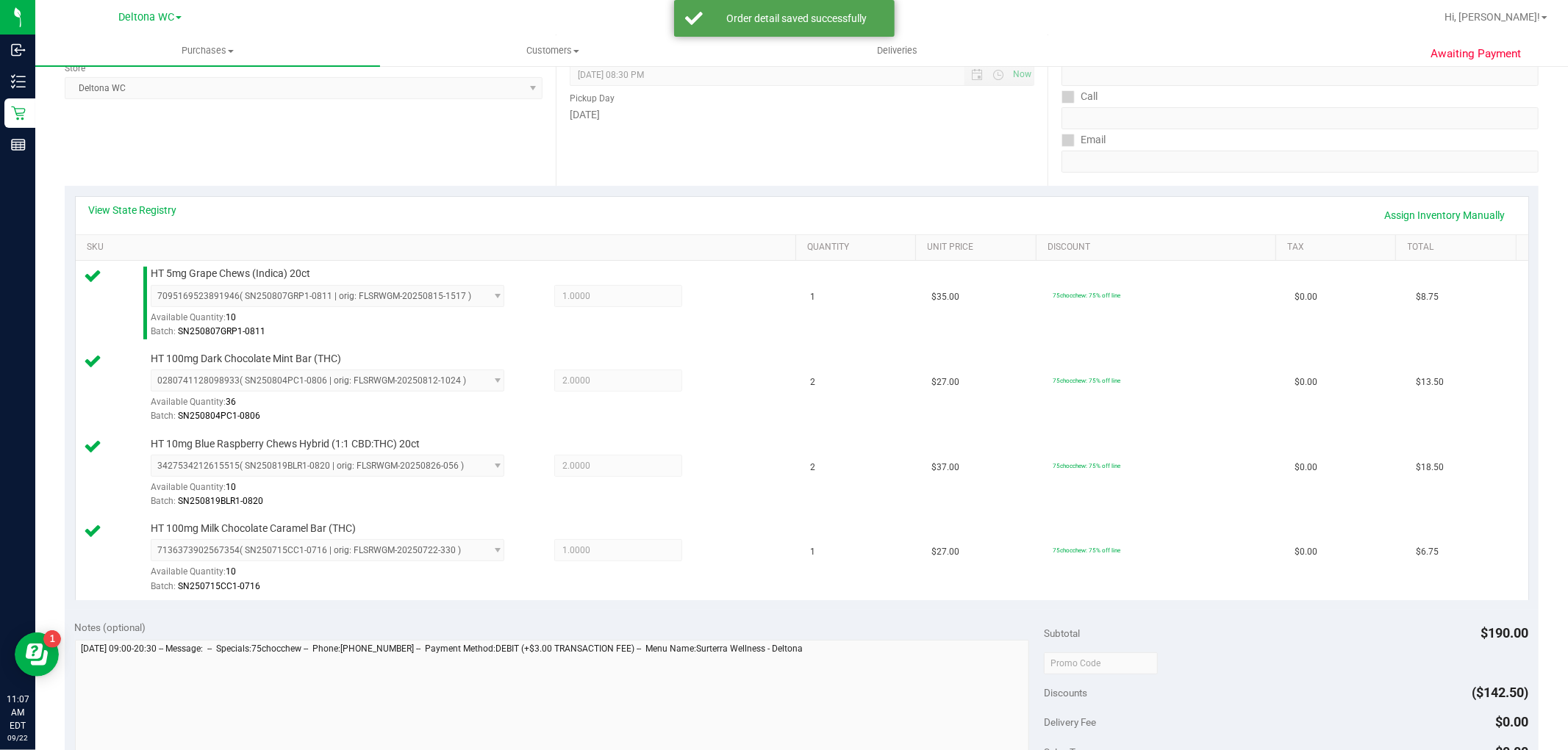
scroll to position [326, 0]
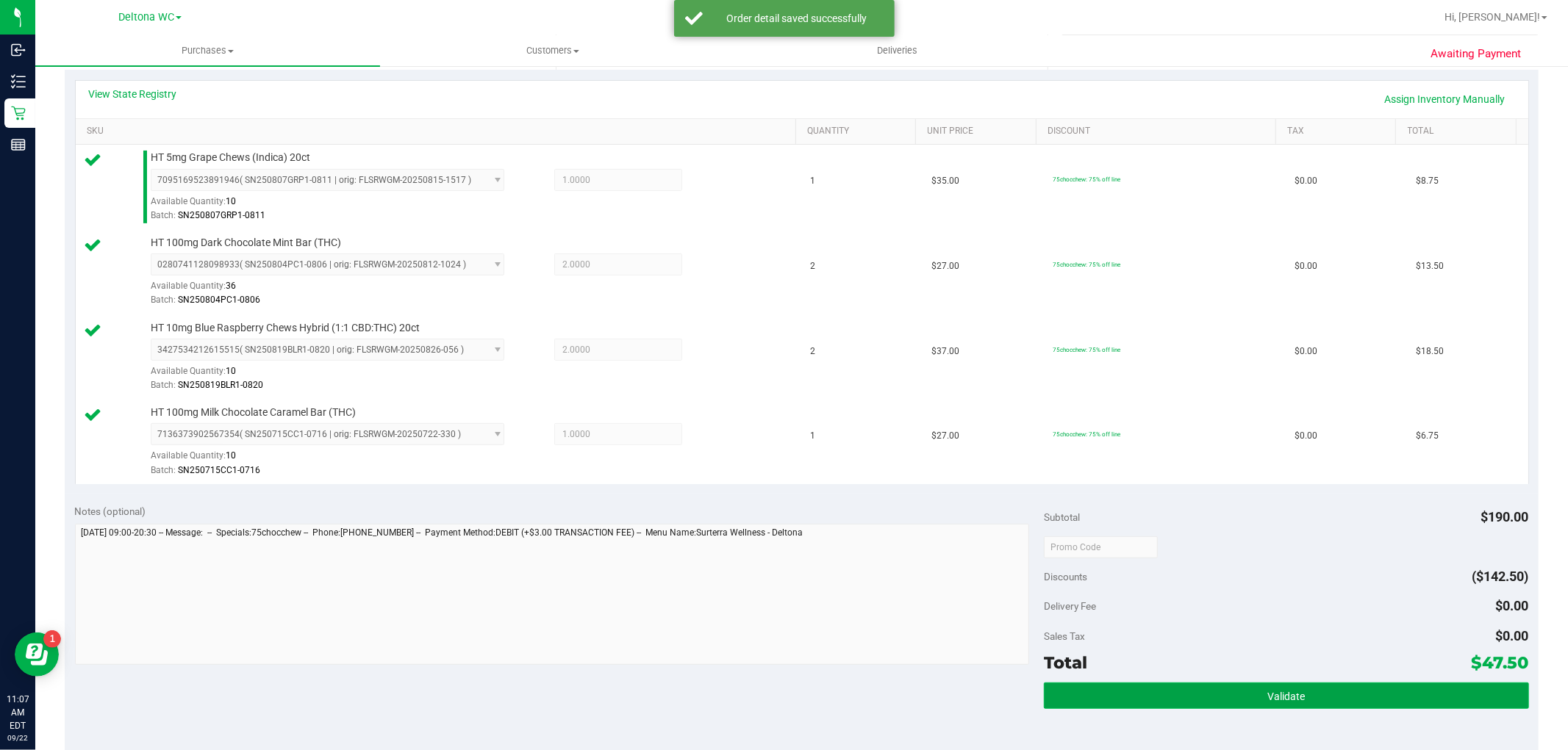
click at [1289, 687] on button "Validate" at bounding box center [1286, 695] width 484 height 26
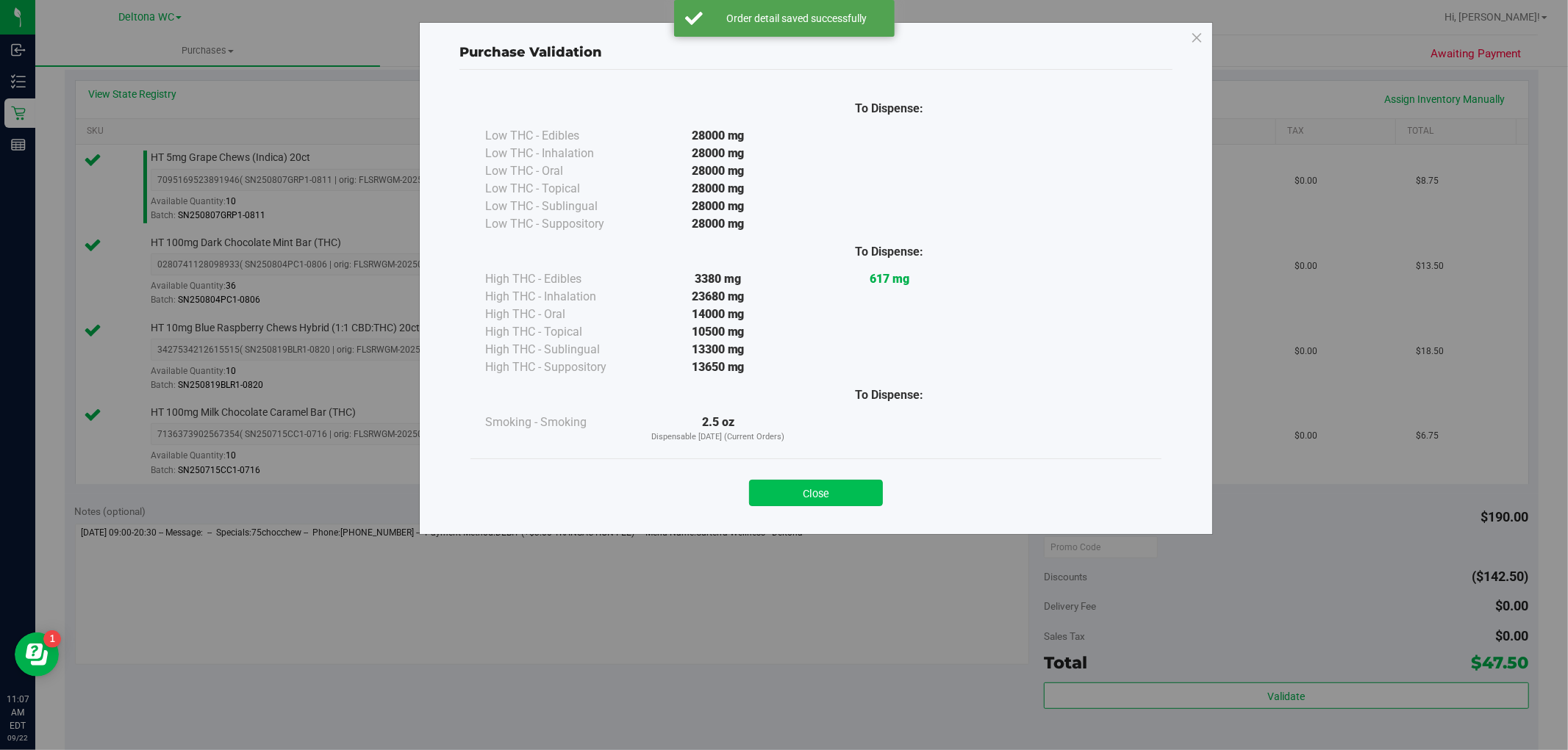
click at [835, 498] on button "Close" at bounding box center [816, 493] width 134 height 26
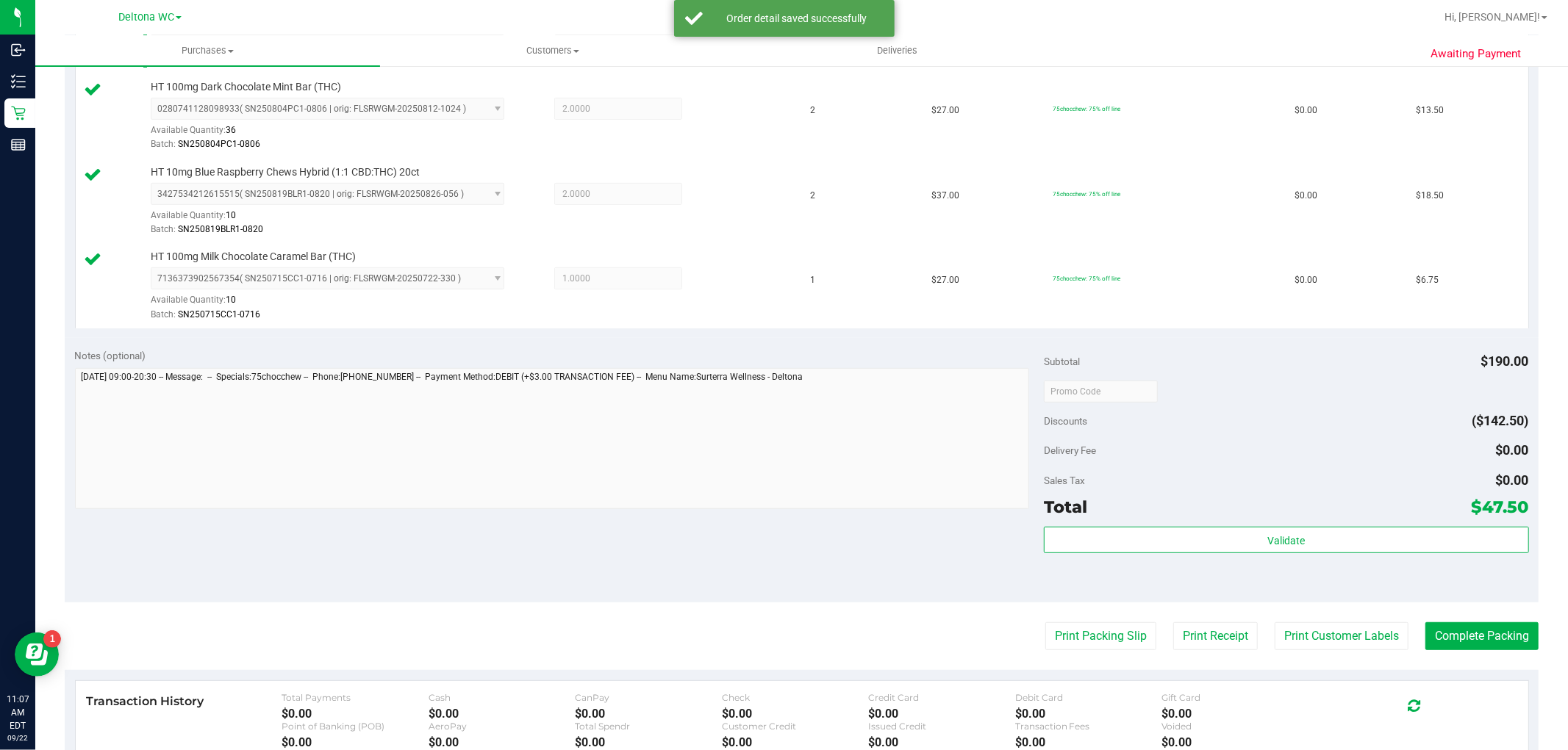
scroll to position [490, 0]
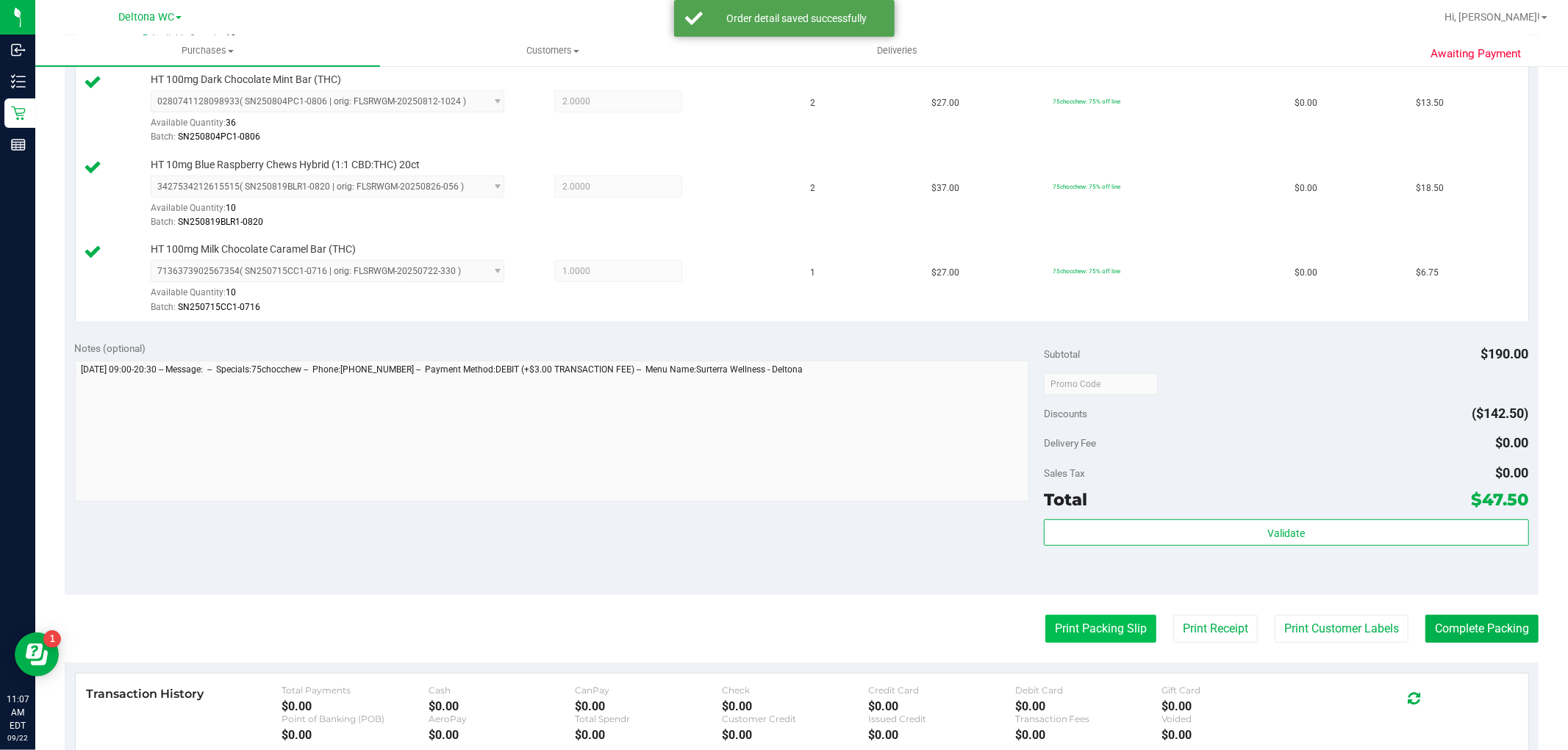
click at [1069, 630] on button "Print Packing Slip" at bounding box center [1101, 629] width 111 height 28
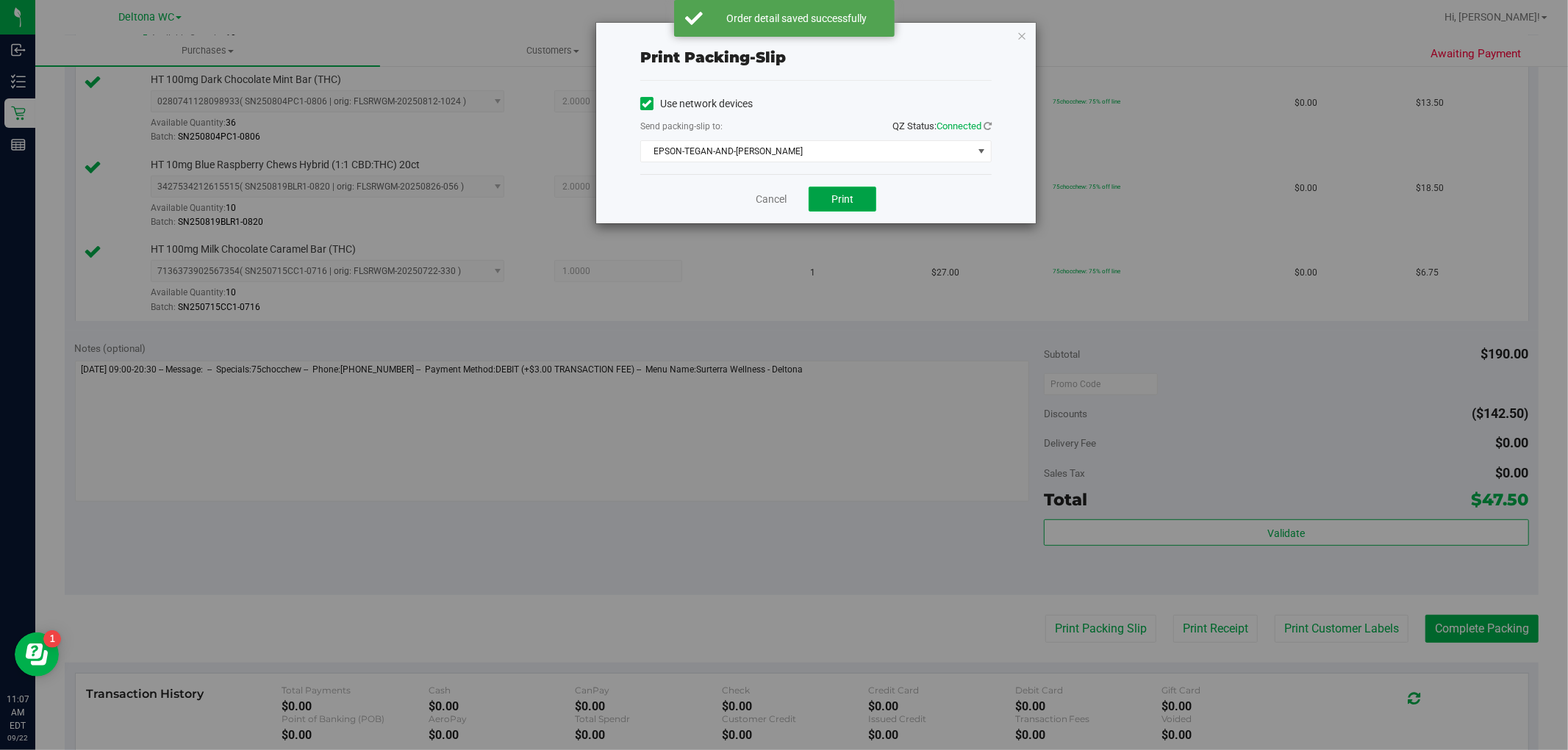
click at [829, 199] on button "Print" at bounding box center [842, 198] width 67 height 25
click at [763, 202] on link "Cancel" at bounding box center [771, 199] width 31 height 15
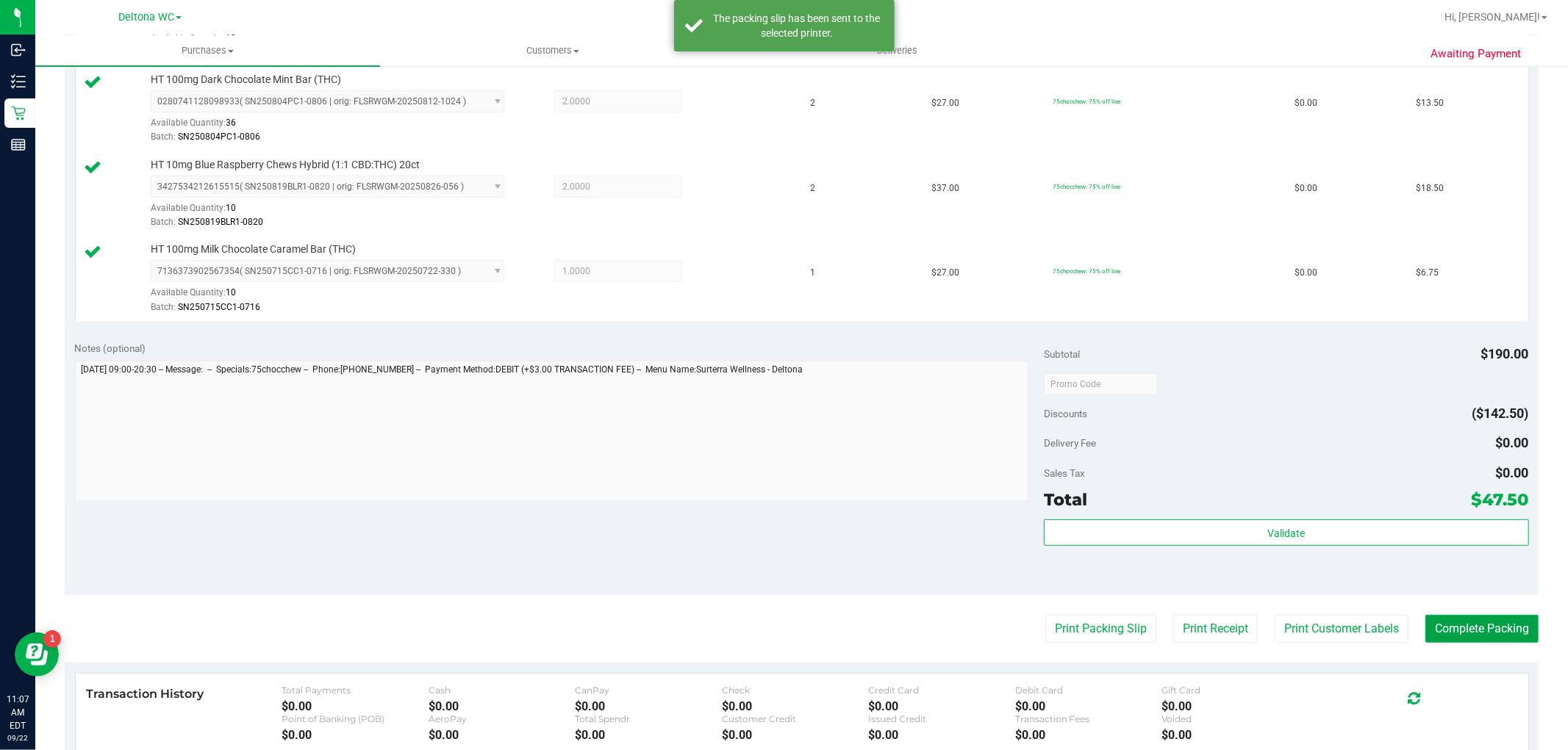
click at [1481, 629] on button "Complete Packing" at bounding box center [1482, 629] width 114 height 28
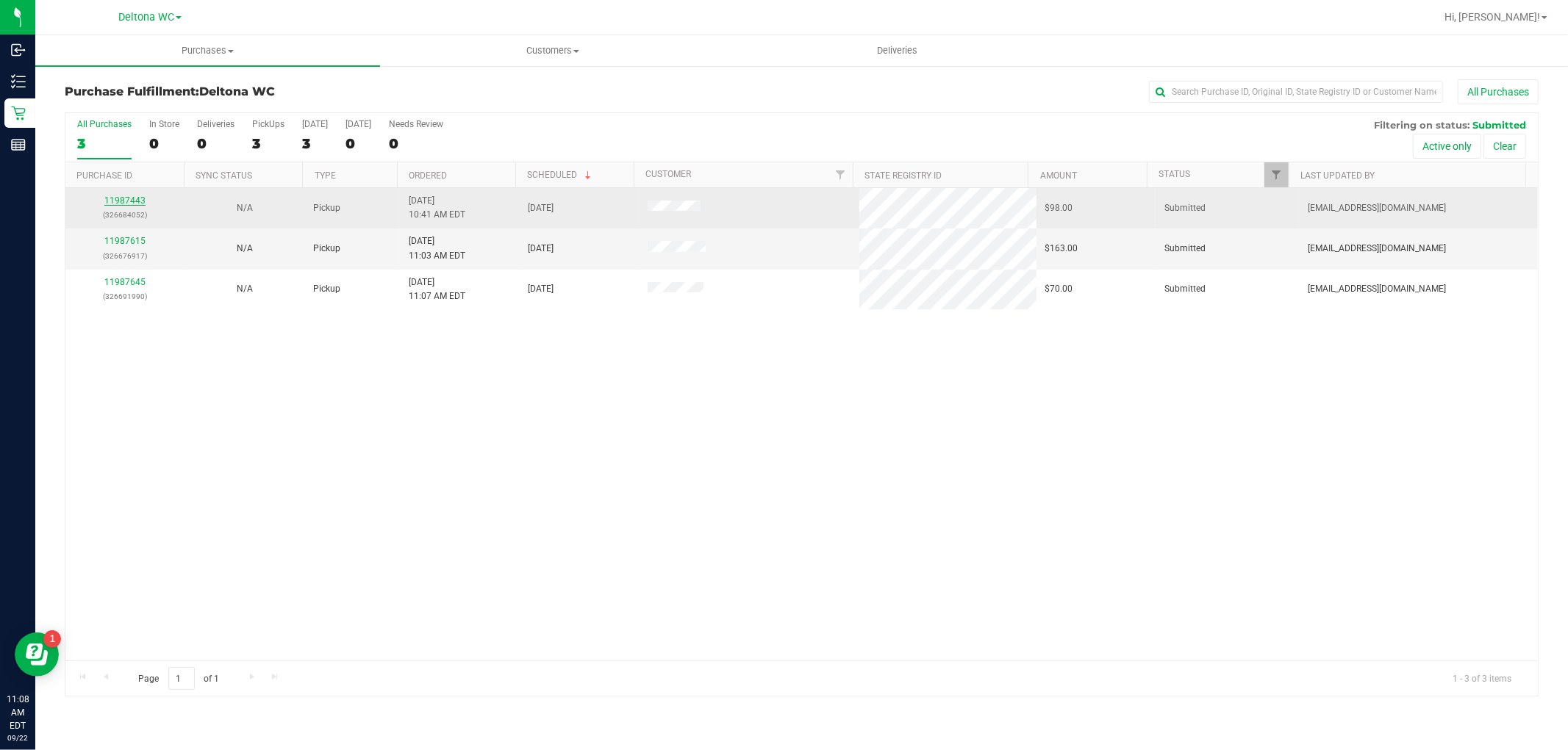
click at [125, 202] on link "11987443" at bounding box center [125, 200] width 41 height 10
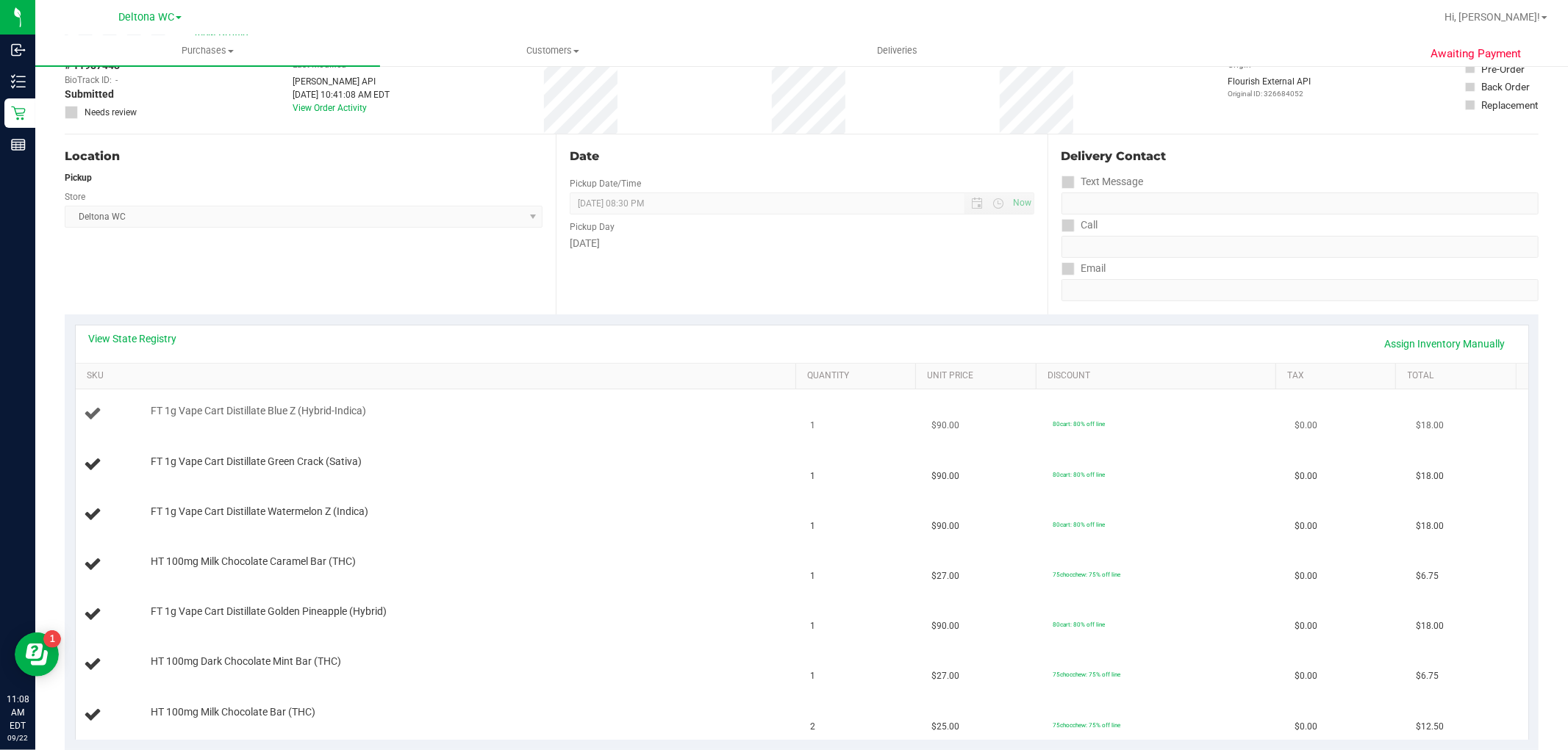
scroll to position [163, 0]
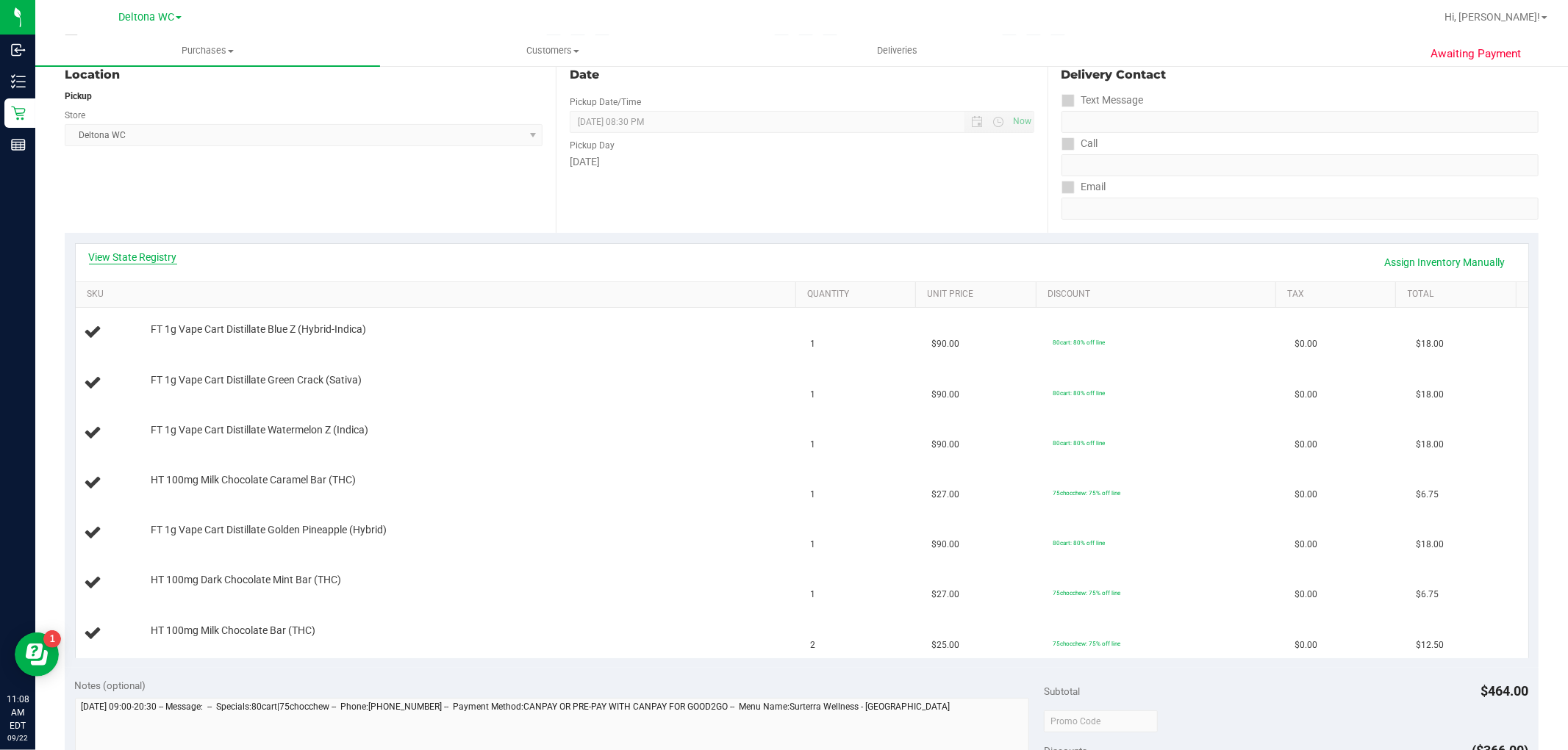
click at [124, 252] on link "View State Registry" at bounding box center [133, 257] width 88 height 15
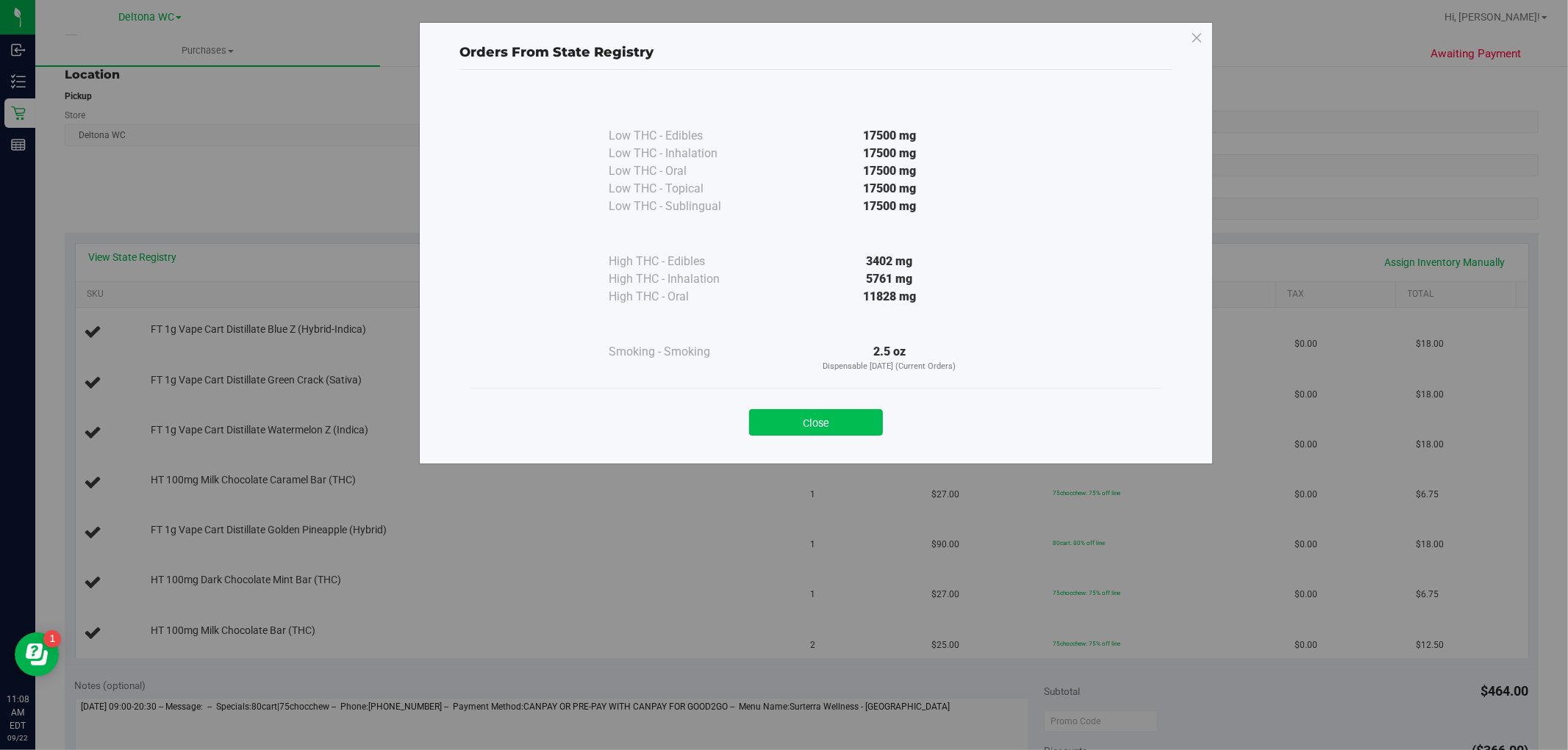
click at [840, 422] on button "Close" at bounding box center [816, 422] width 134 height 26
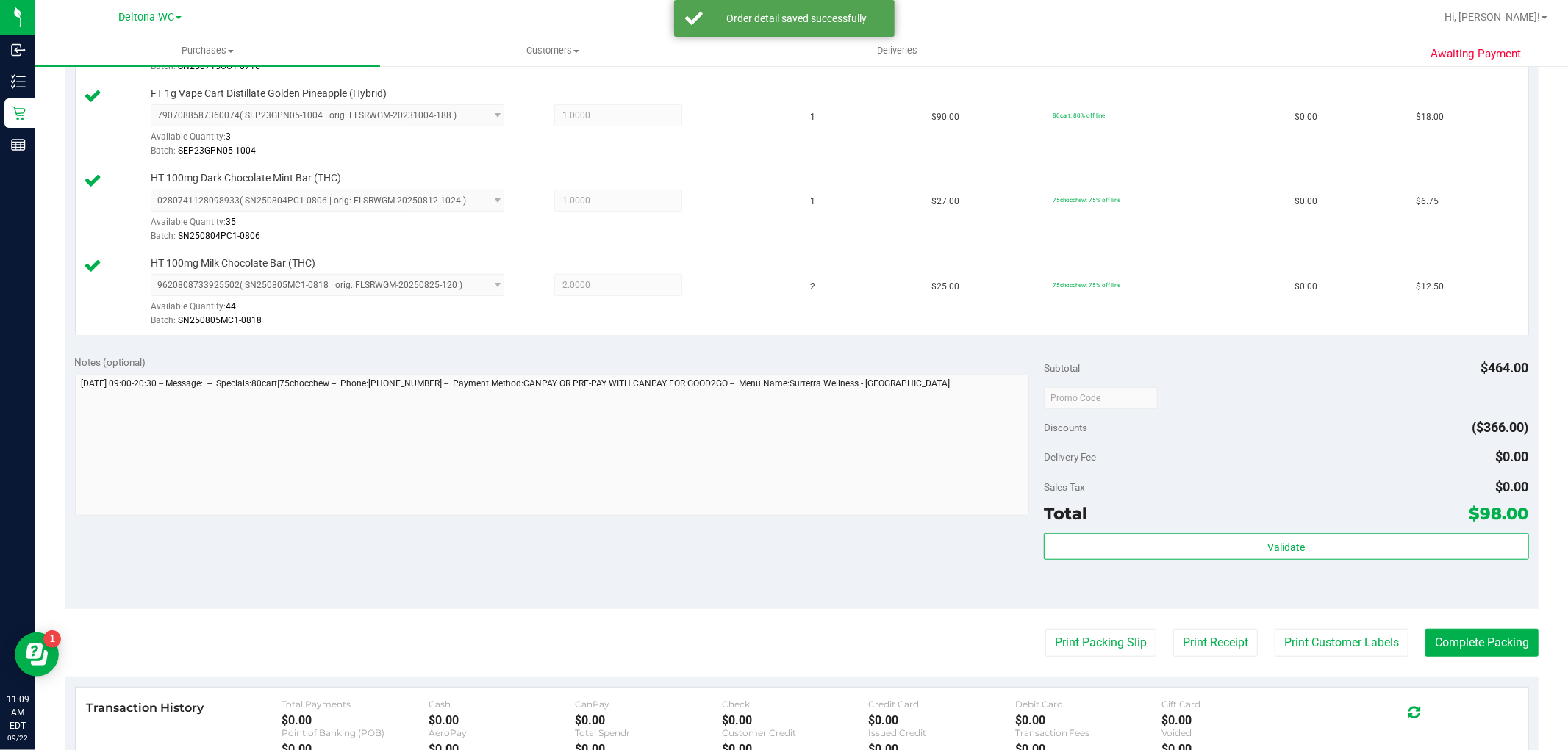
scroll to position [735, 0]
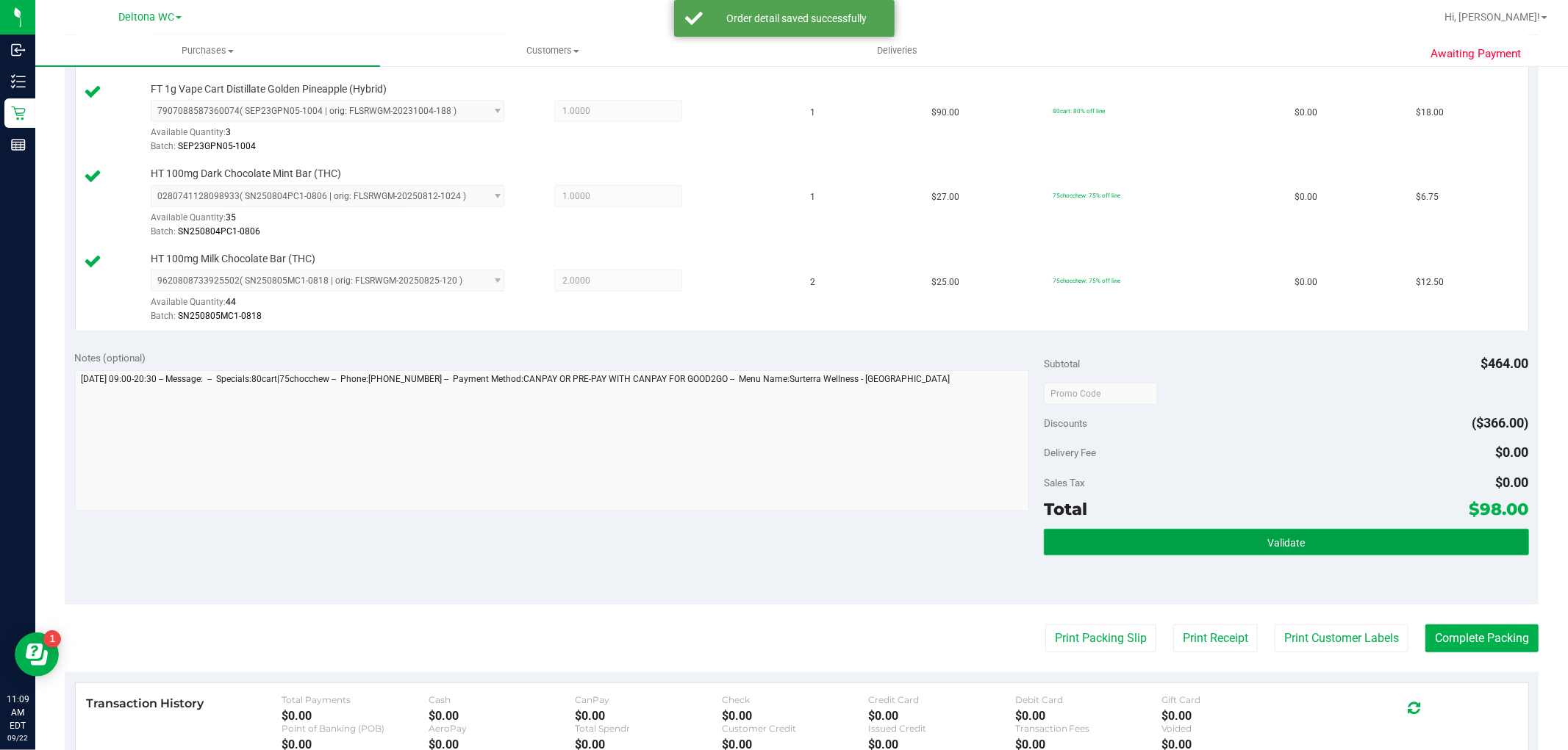
click at [1192, 539] on button "Validate" at bounding box center [1286, 542] width 484 height 26
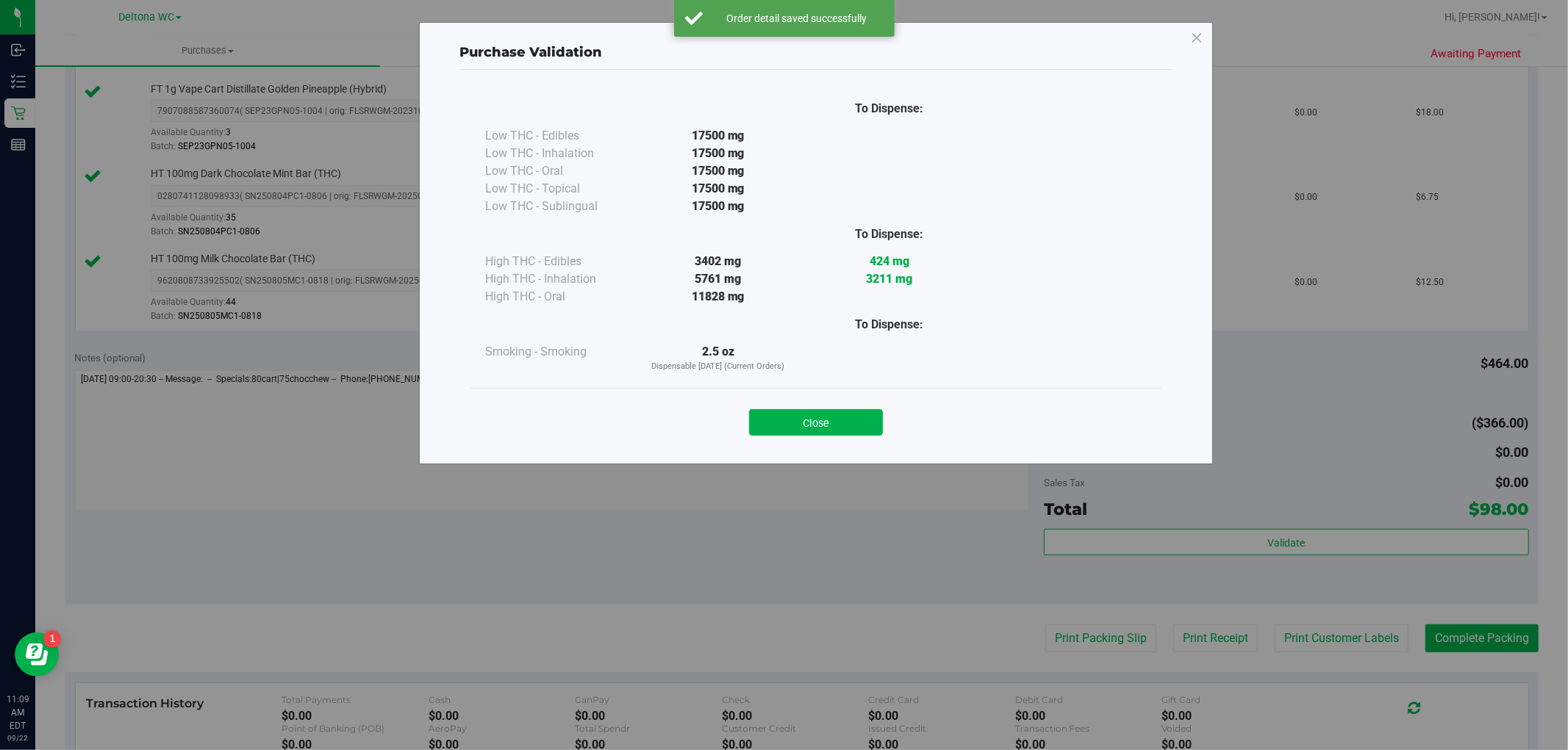
click at [834, 422] on button "Close" at bounding box center [816, 422] width 134 height 26
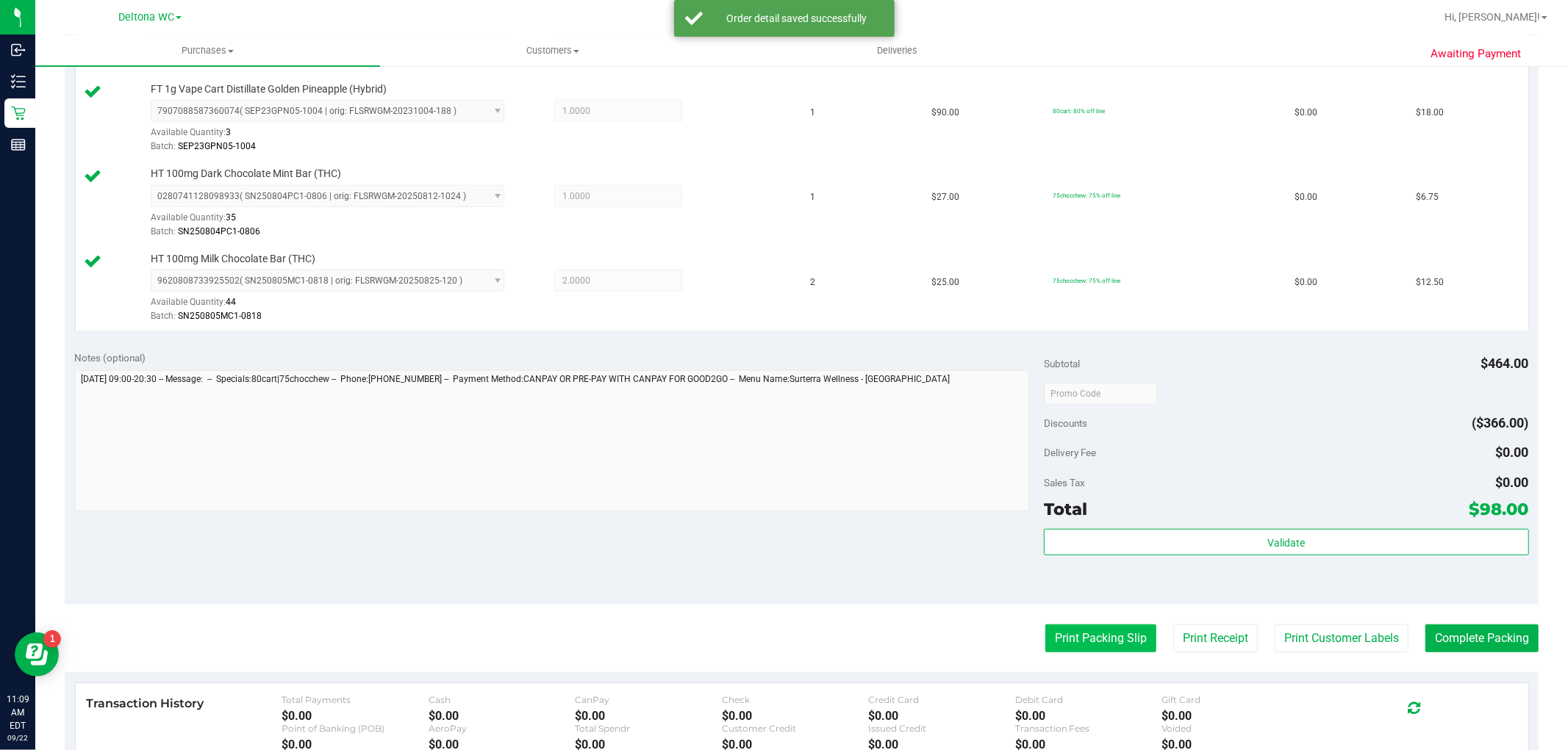
click at [1089, 633] on button "Print Packing Slip" at bounding box center [1101, 638] width 111 height 28
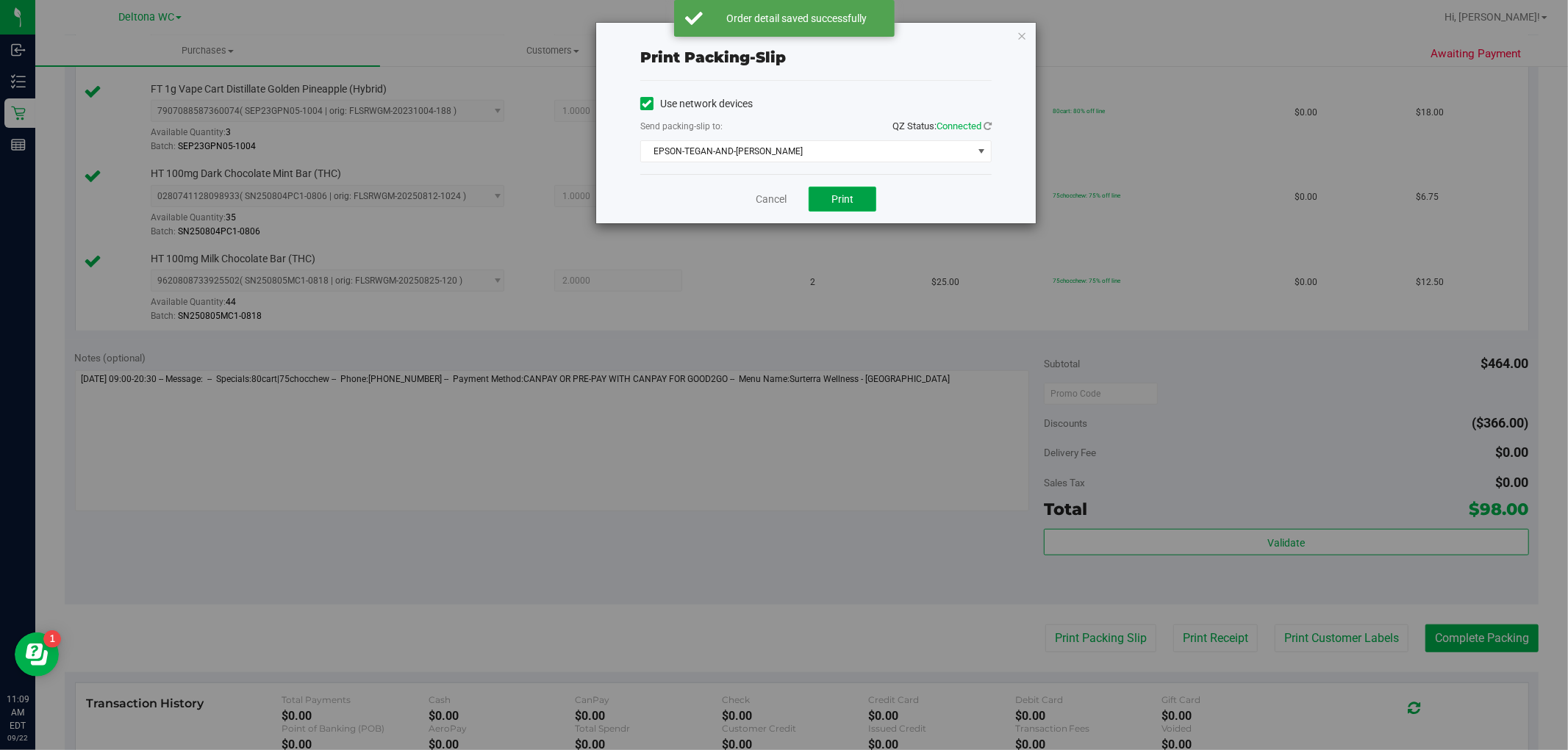
click at [837, 194] on span "Print" at bounding box center [842, 199] width 22 height 12
click at [769, 200] on link "Cancel" at bounding box center [771, 199] width 31 height 15
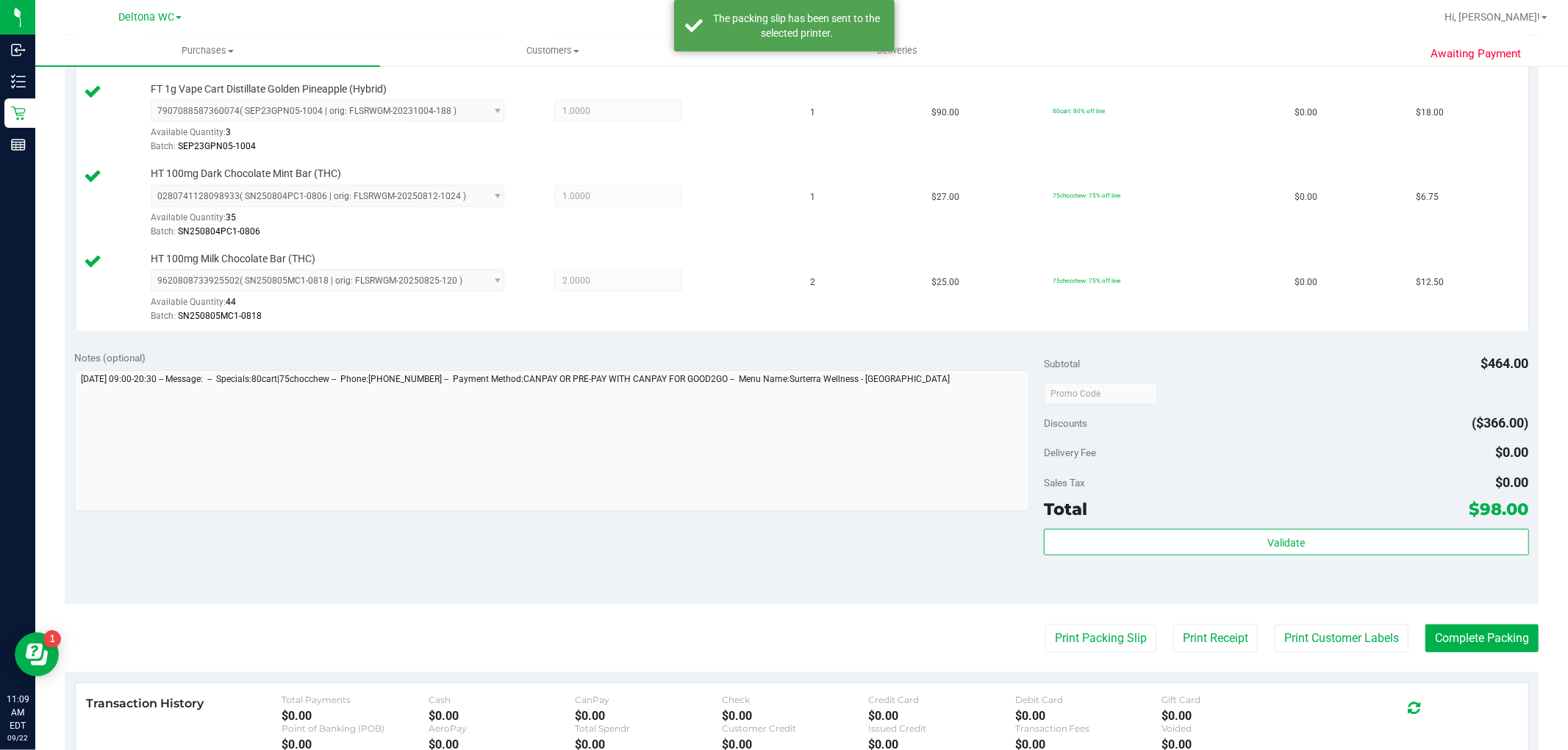
click at [1491, 656] on purchase-details "Back Edit Purchase Cancel Purchase View Profile # 11987443 BioTrack ID: - Submi…" at bounding box center [801, 146] width 1474 height 1603
click at [1479, 641] on button "Complete Packing" at bounding box center [1482, 638] width 114 height 28
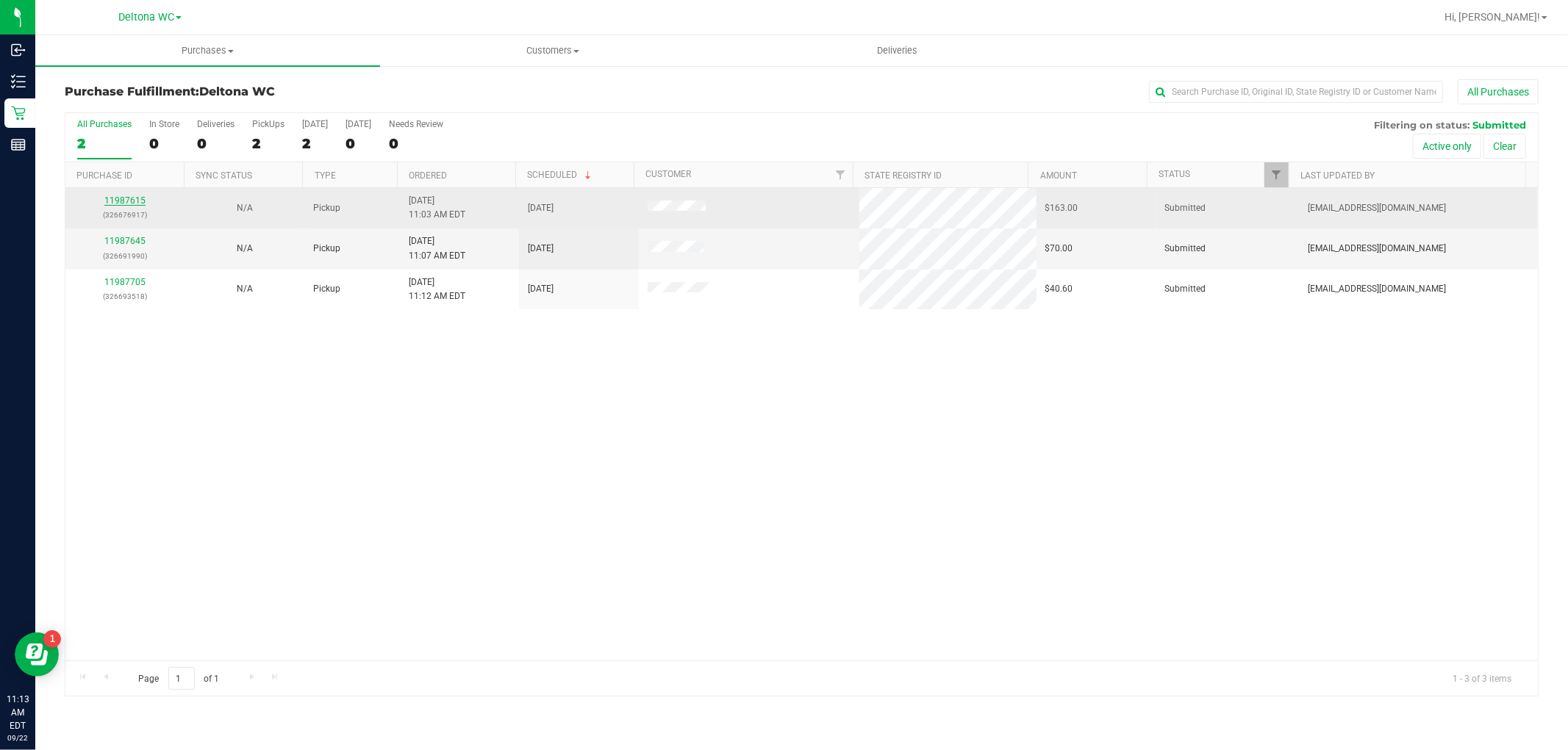
click at [126, 204] on link "11987615" at bounding box center [125, 200] width 41 height 10
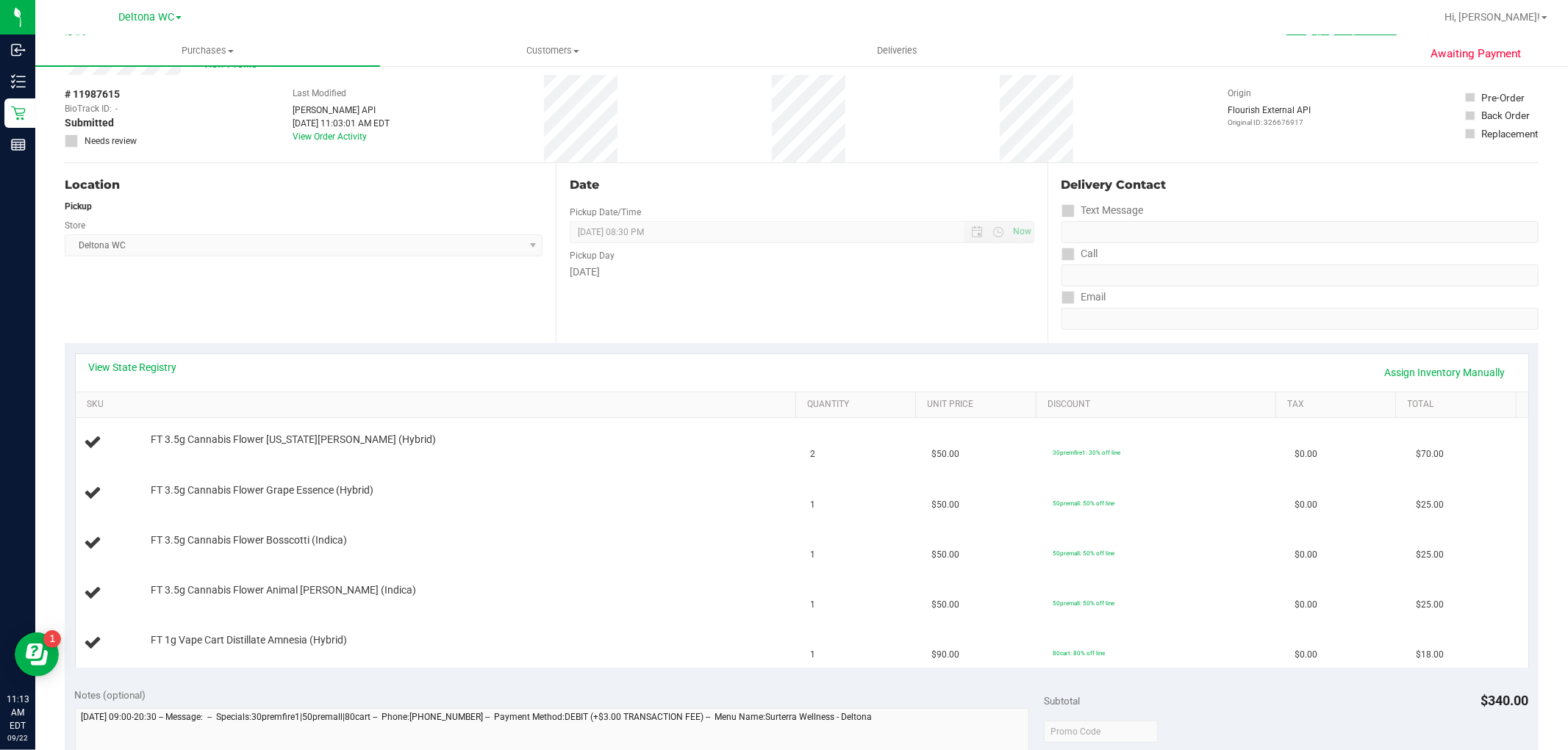
scroll to position [82, 0]
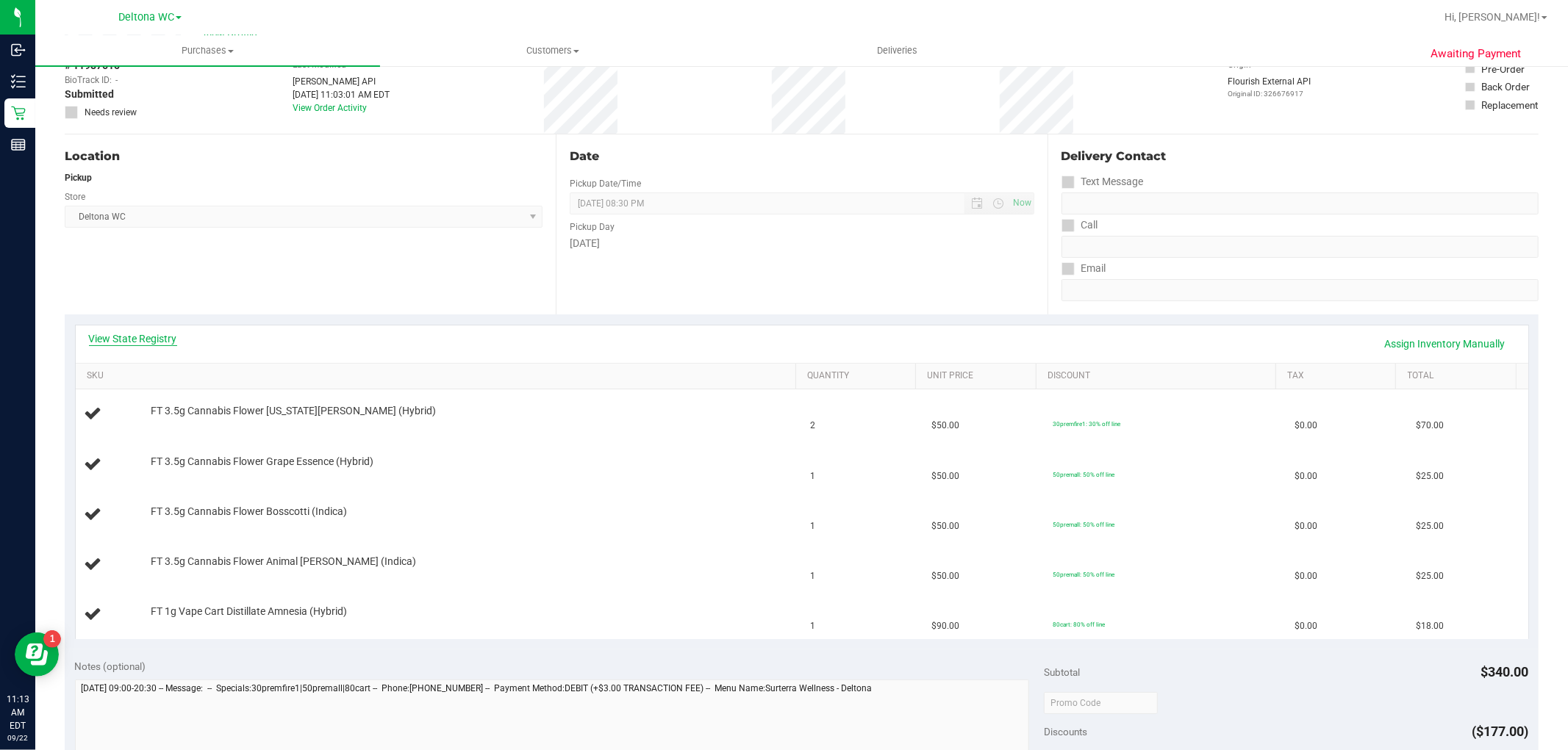
click at [162, 343] on link "View State Registry" at bounding box center [133, 339] width 88 height 15
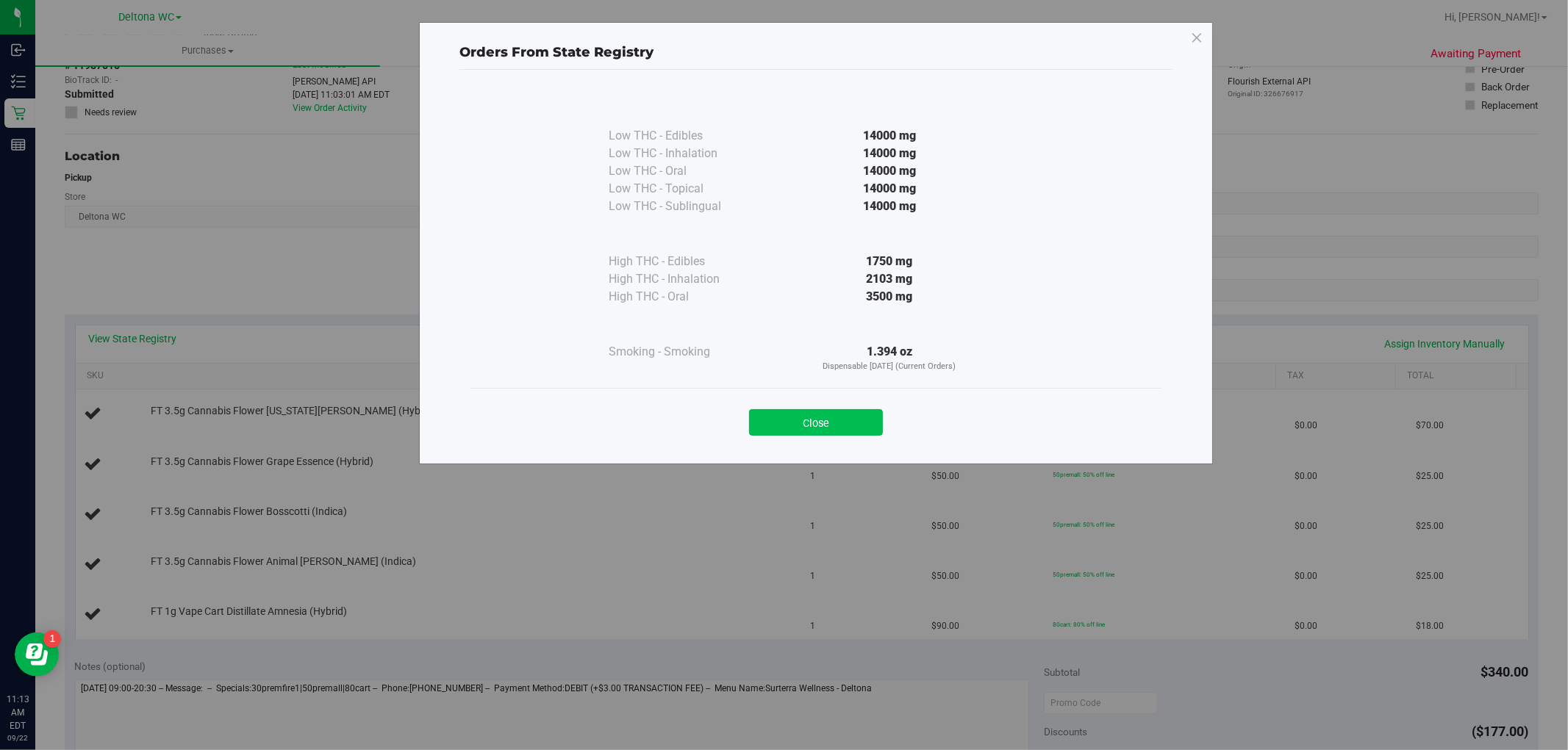
click at [812, 419] on button "Close" at bounding box center [816, 422] width 134 height 26
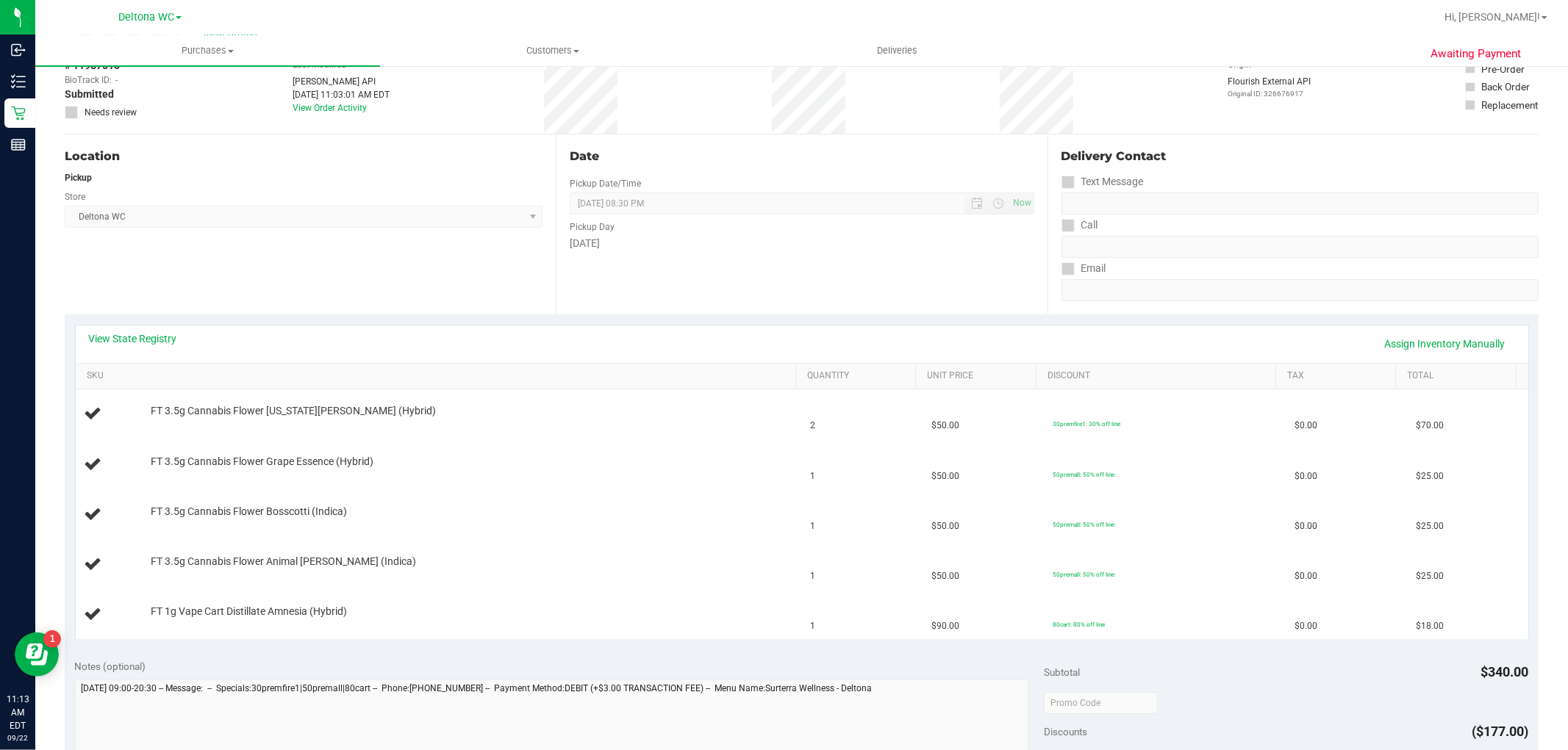
scroll to position [0, 0]
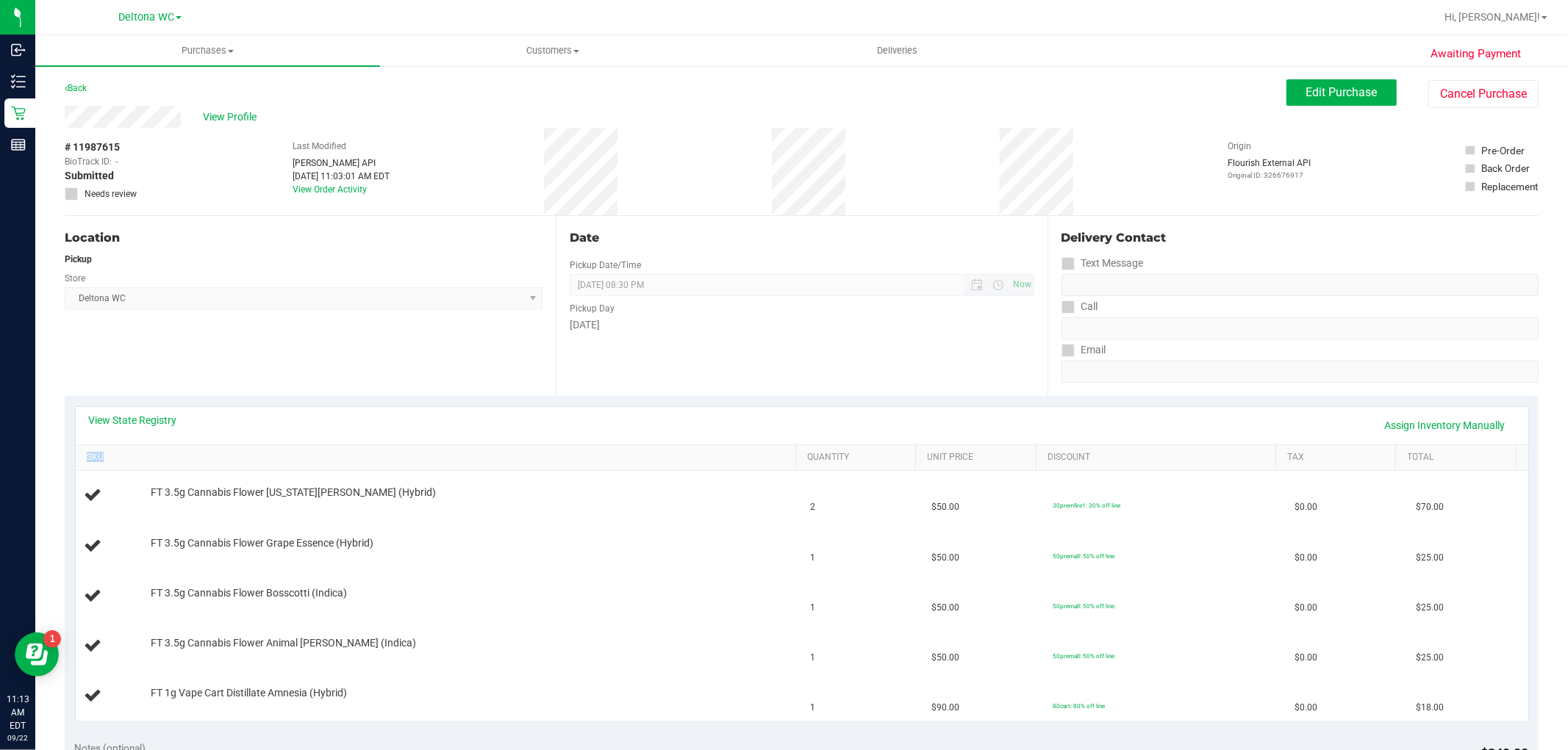
click at [756, 294] on span "09/22/2025 08:30 PM Now" at bounding box center [802, 285] width 464 height 22
click at [131, 456] on link "SKU" at bounding box center [438, 458] width 703 height 12
click at [150, 414] on link "View State Registry" at bounding box center [133, 420] width 88 height 15
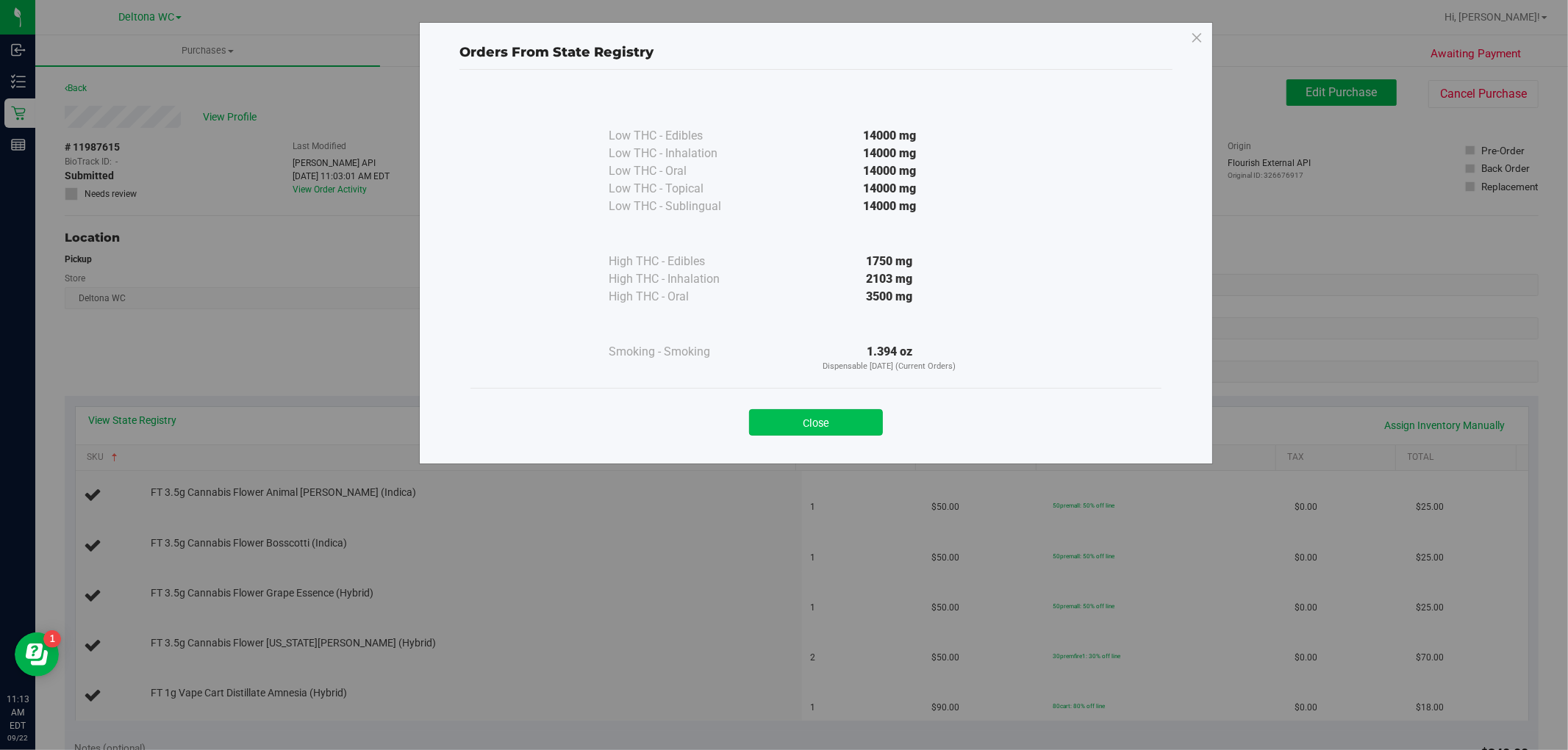
click at [820, 421] on button "Close" at bounding box center [816, 422] width 134 height 26
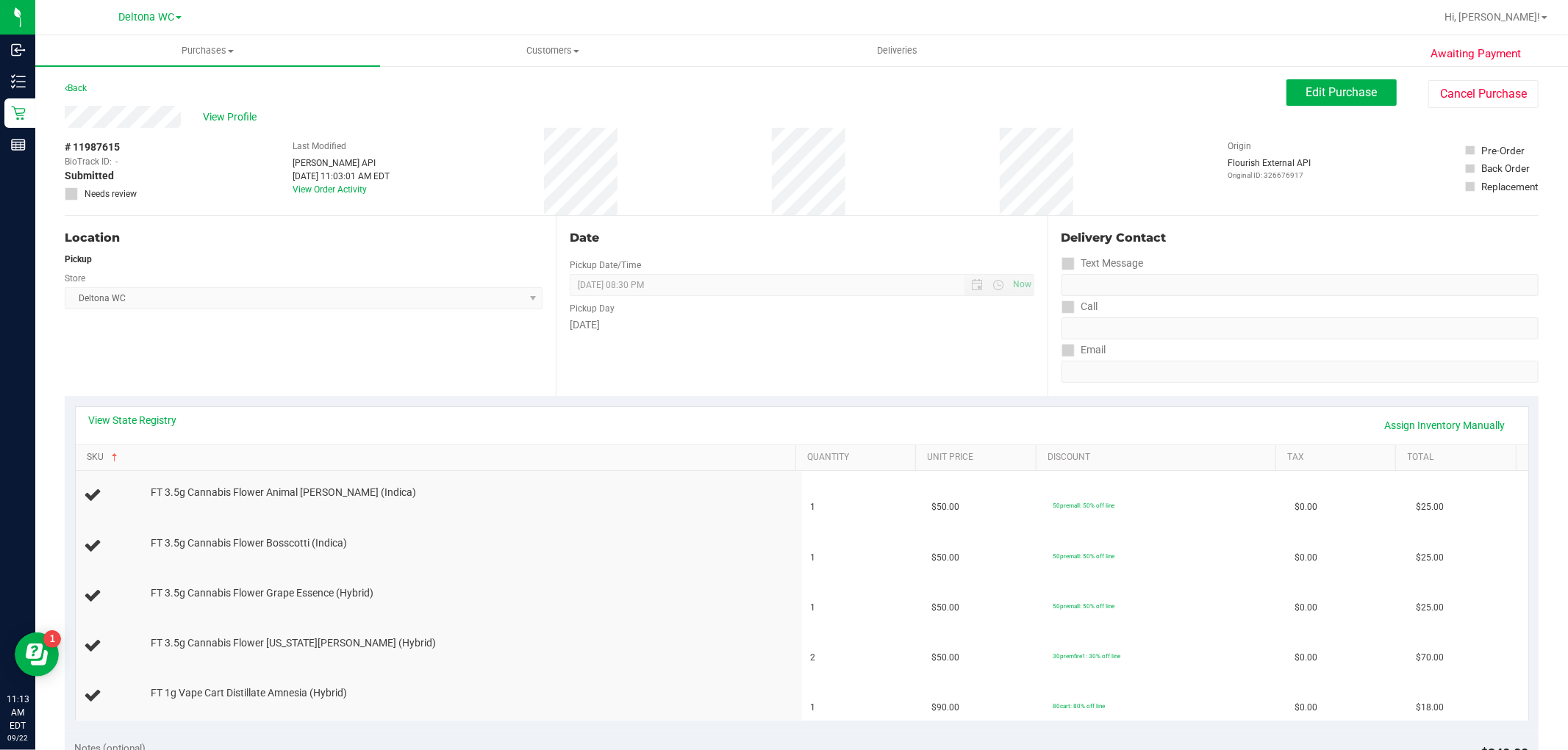
click at [189, 457] on link "SKU" at bounding box center [438, 458] width 703 height 12
click at [189, 463] on link "SKU" at bounding box center [438, 458] width 703 height 12
click at [438, 386] on div "Location Pickup Store Deltona WC Select Store Bonita Springs WC Boynton Beach W…" at bounding box center [310, 306] width 491 height 180
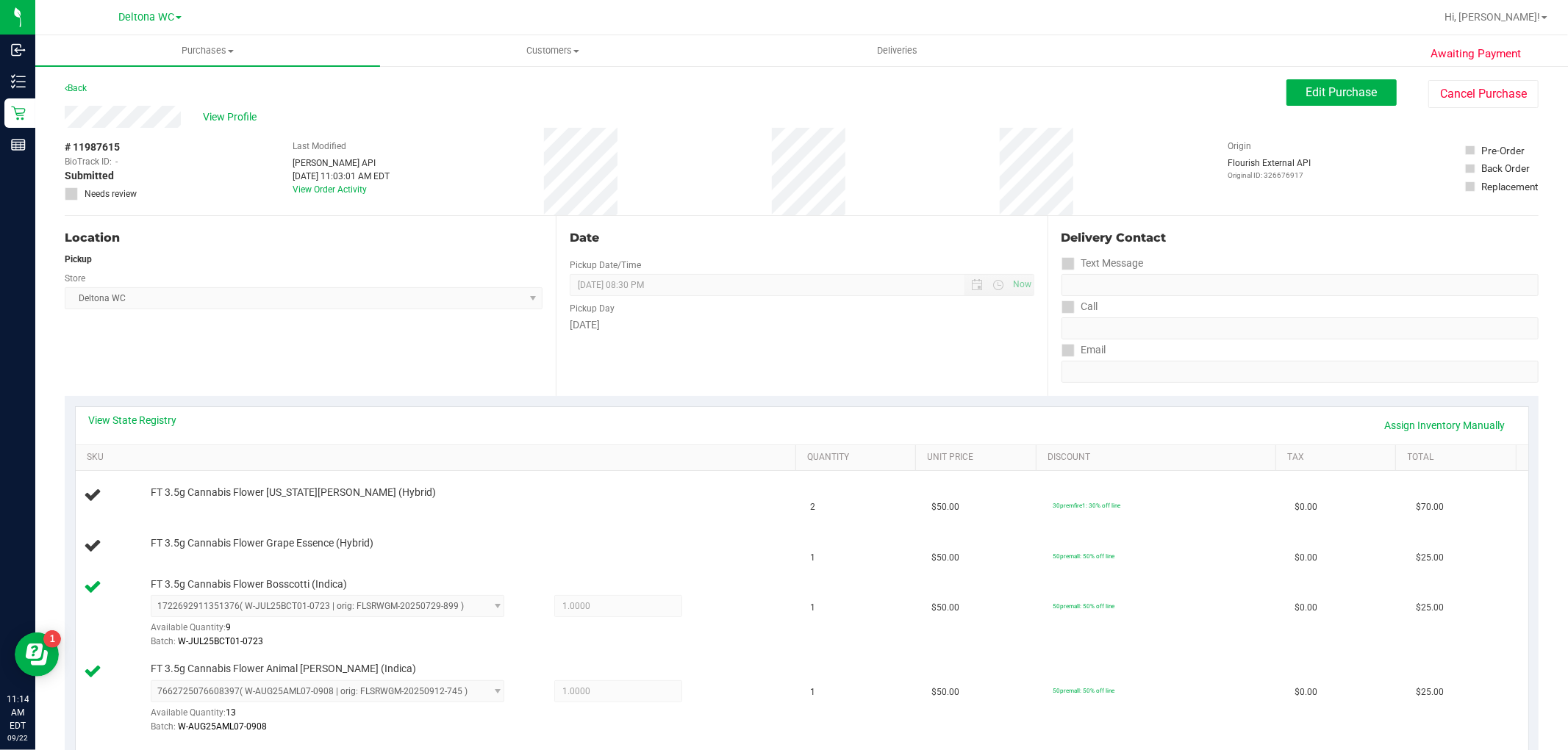
click at [633, 378] on div "Date Pickup Date/Time 09/22/2025 Now 09/22/2025 08:30 PM Now Pickup Day Monday" at bounding box center [801, 306] width 491 height 180
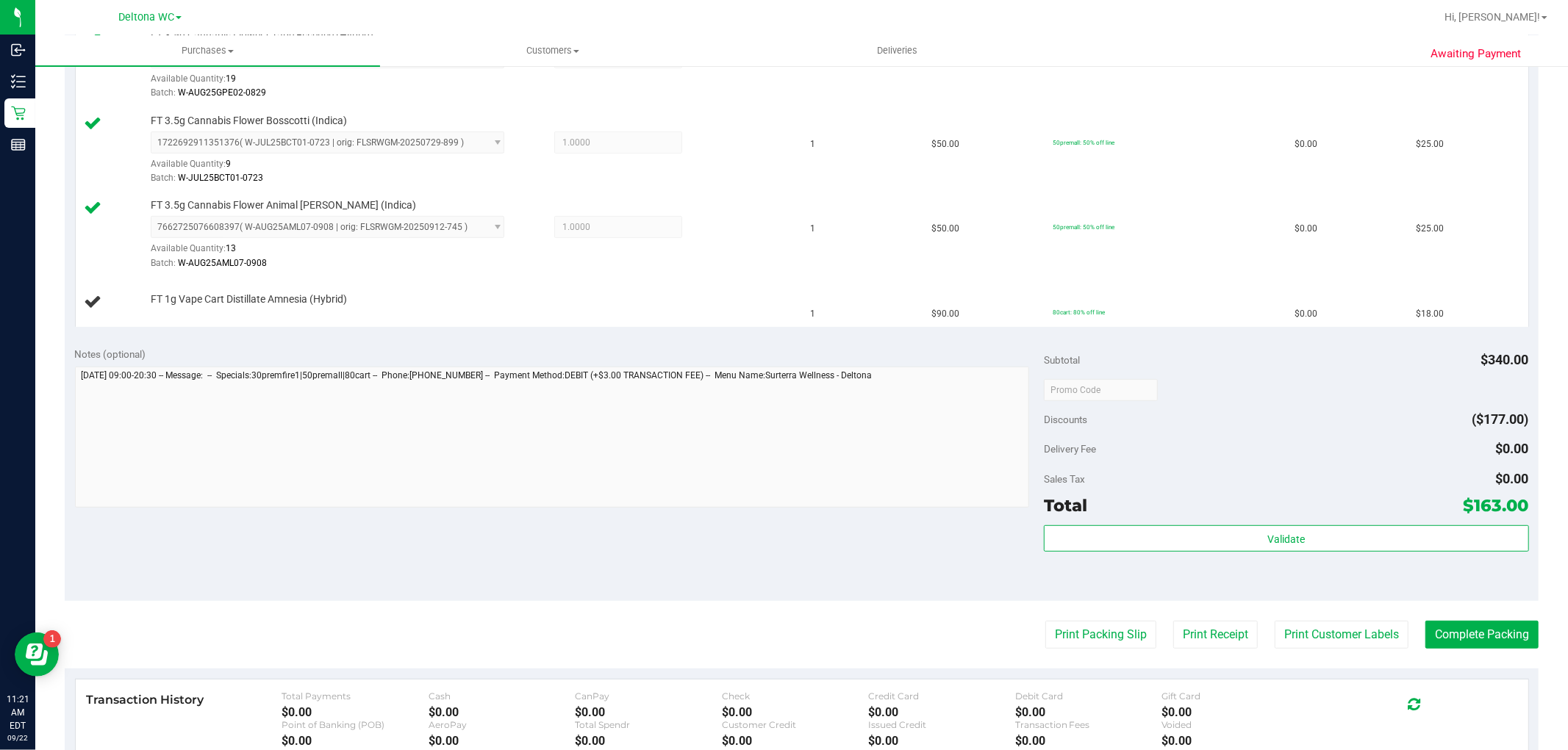
scroll to position [652, 0]
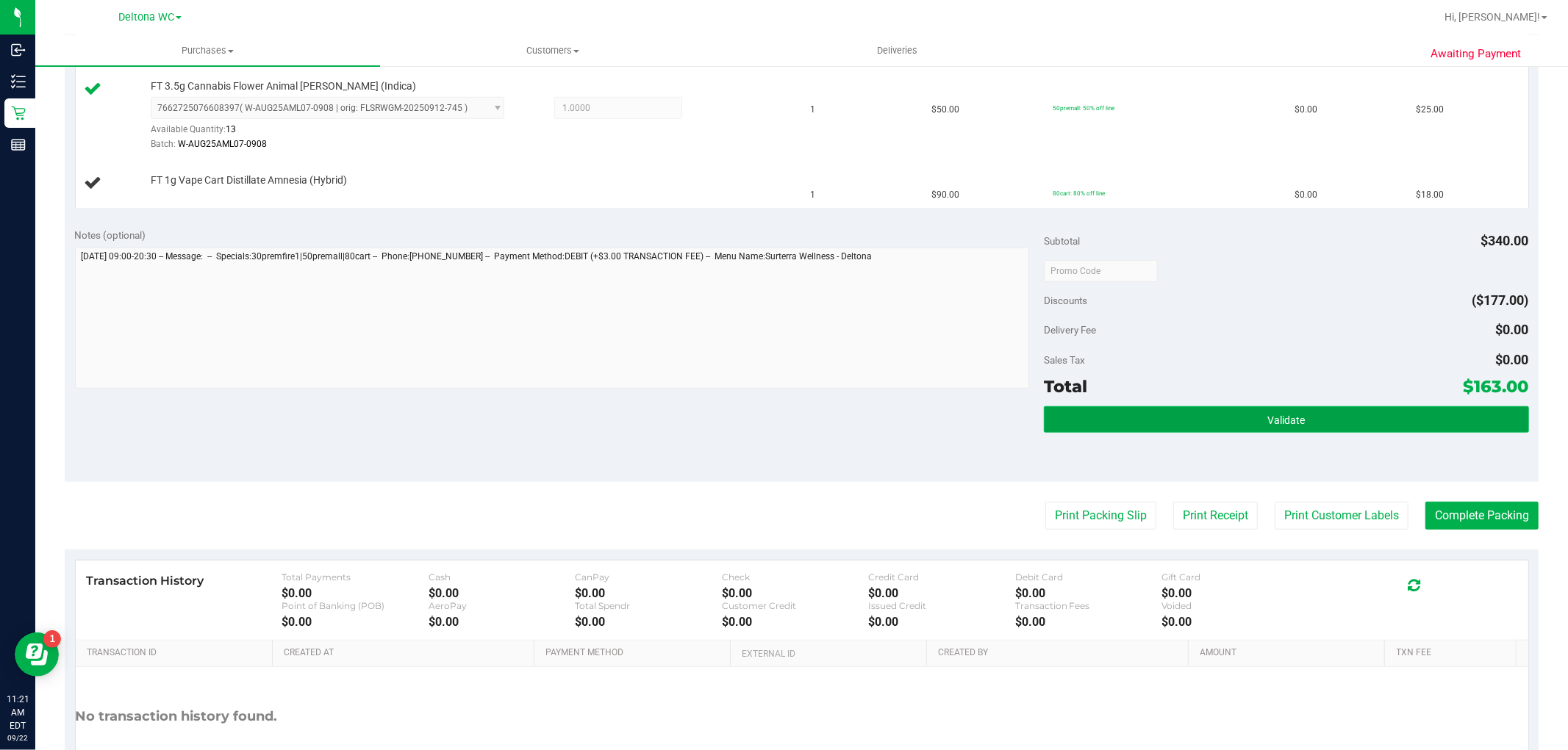
click at [1100, 423] on button "Validate" at bounding box center [1286, 419] width 484 height 26
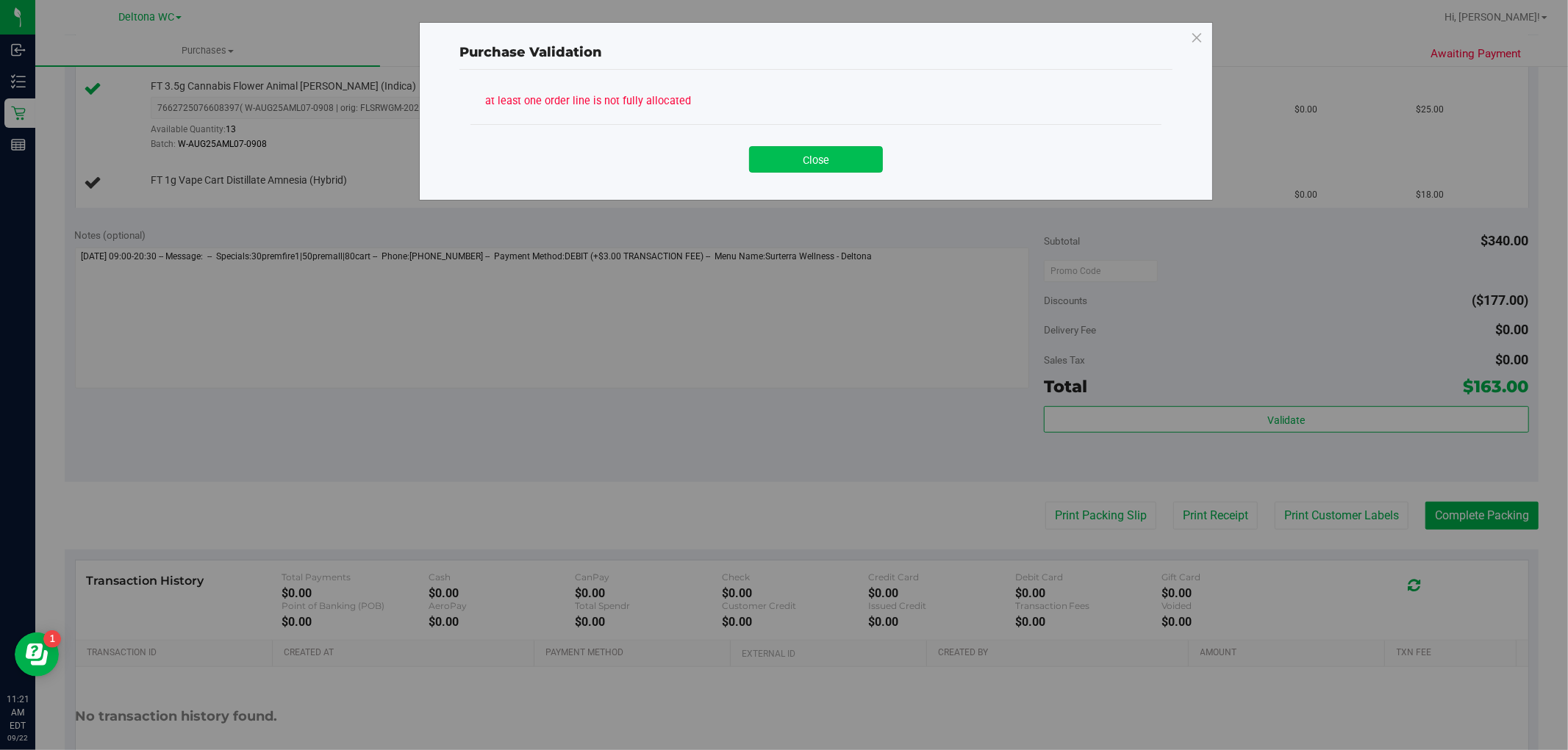
click at [825, 163] on button "Close" at bounding box center [816, 159] width 134 height 26
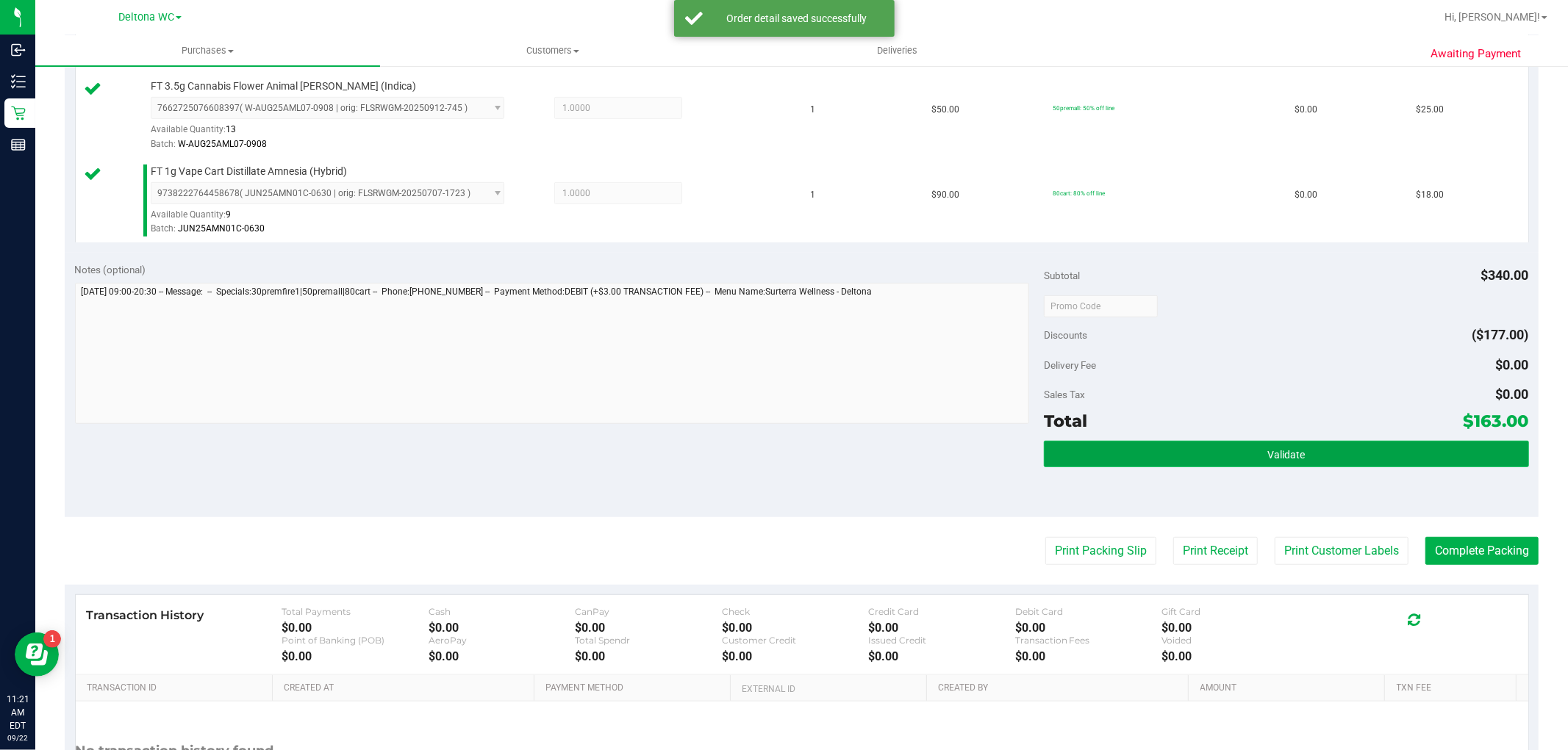
click at [1232, 456] on button "Validate" at bounding box center [1286, 454] width 484 height 26
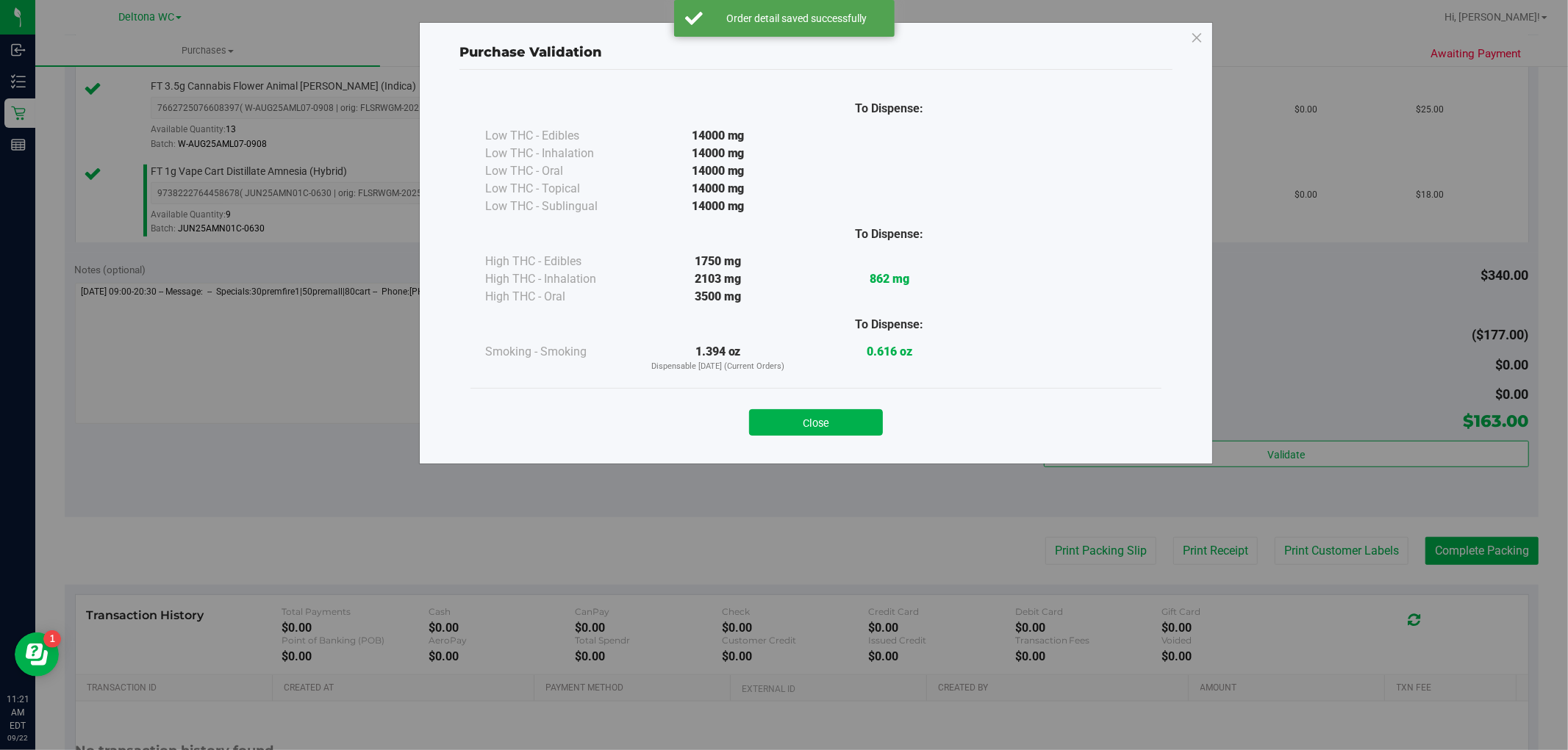
drag, startPoint x: 861, startPoint y: 413, endPoint x: 896, endPoint y: 431, distance: 39.4
click at [861, 413] on button "Close" at bounding box center [816, 422] width 134 height 26
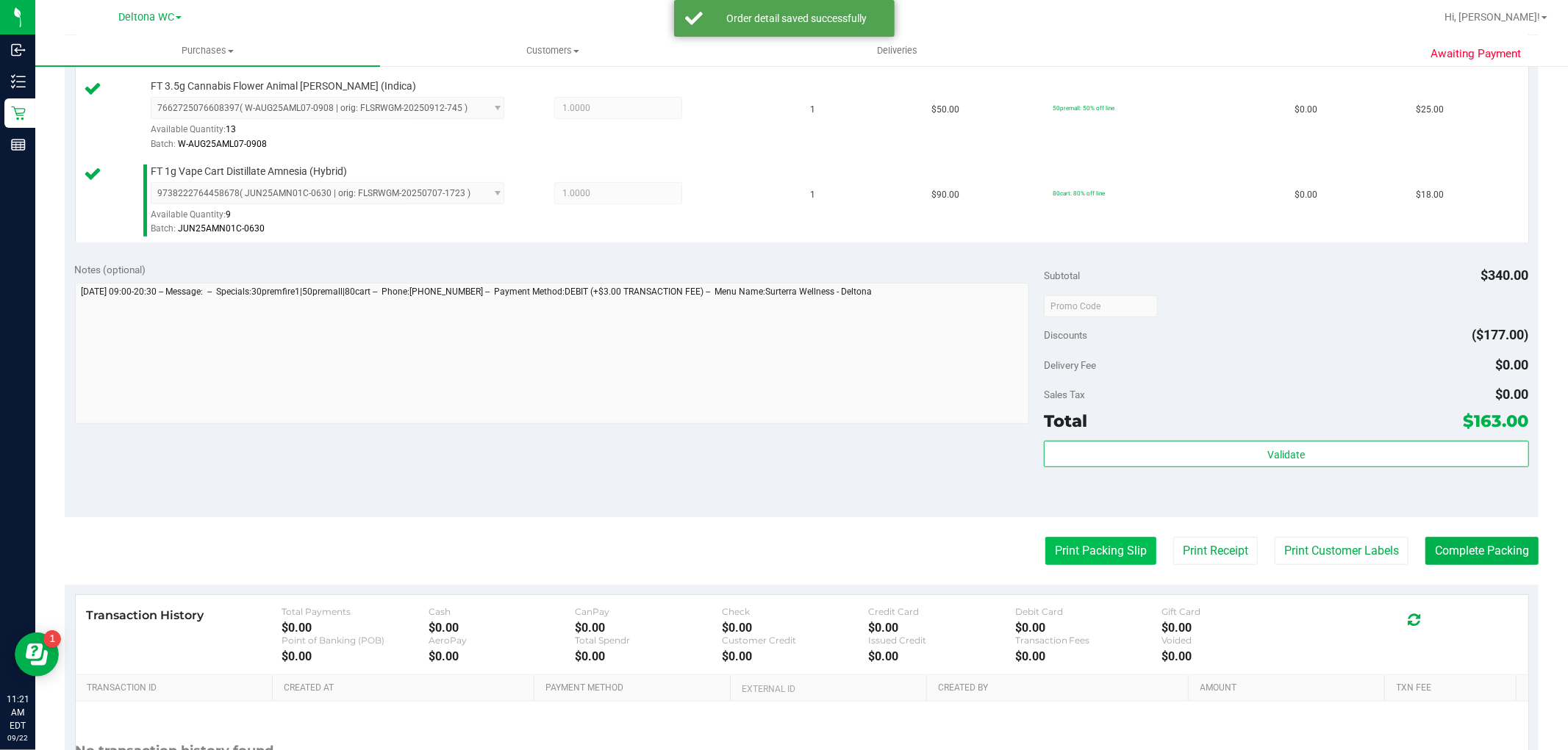
click at [1070, 548] on button "Print Packing Slip" at bounding box center [1101, 551] width 111 height 28
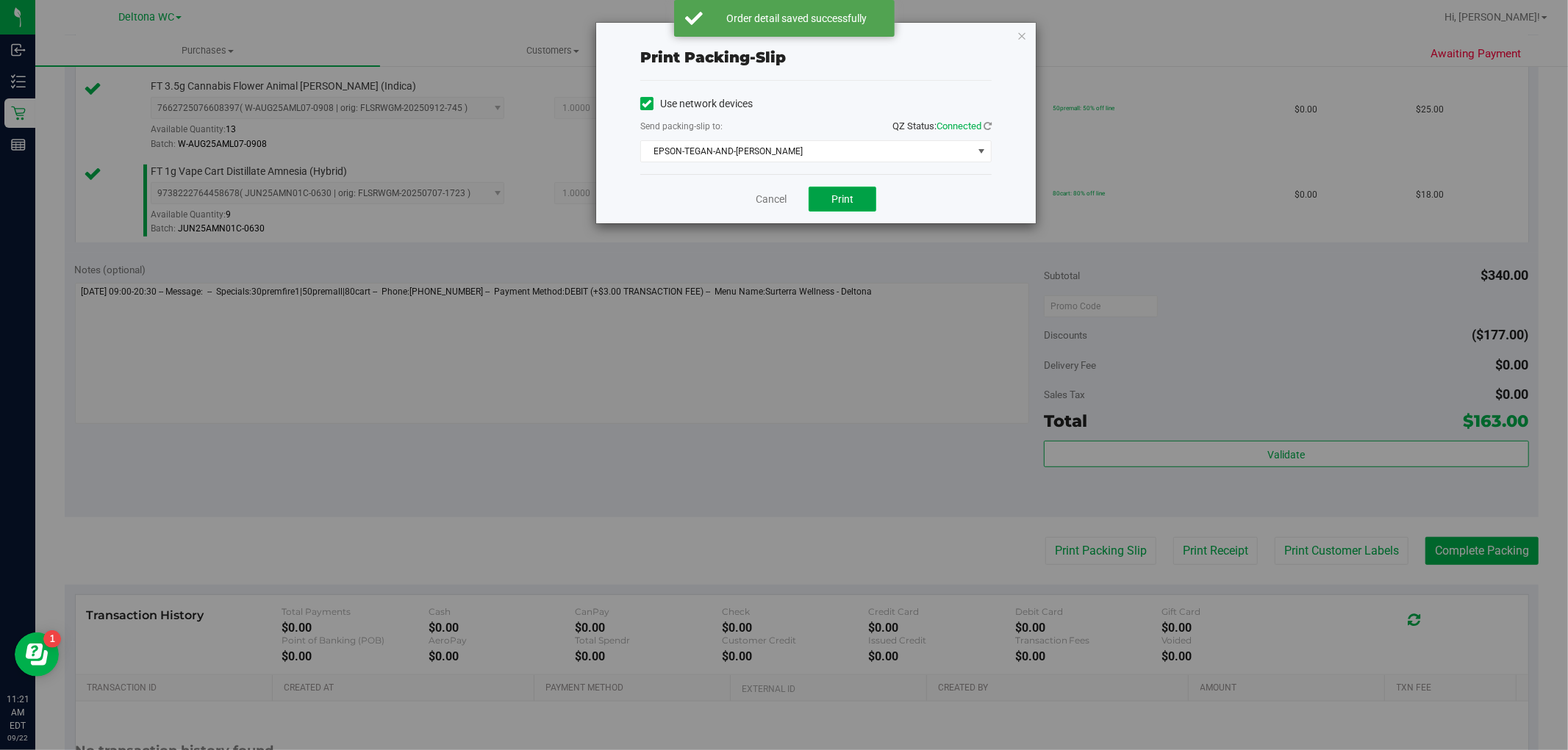
click at [838, 206] on button "Print" at bounding box center [842, 198] width 67 height 25
click at [767, 202] on link "Cancel" at bounding box center [771, 199] width 31 height 15
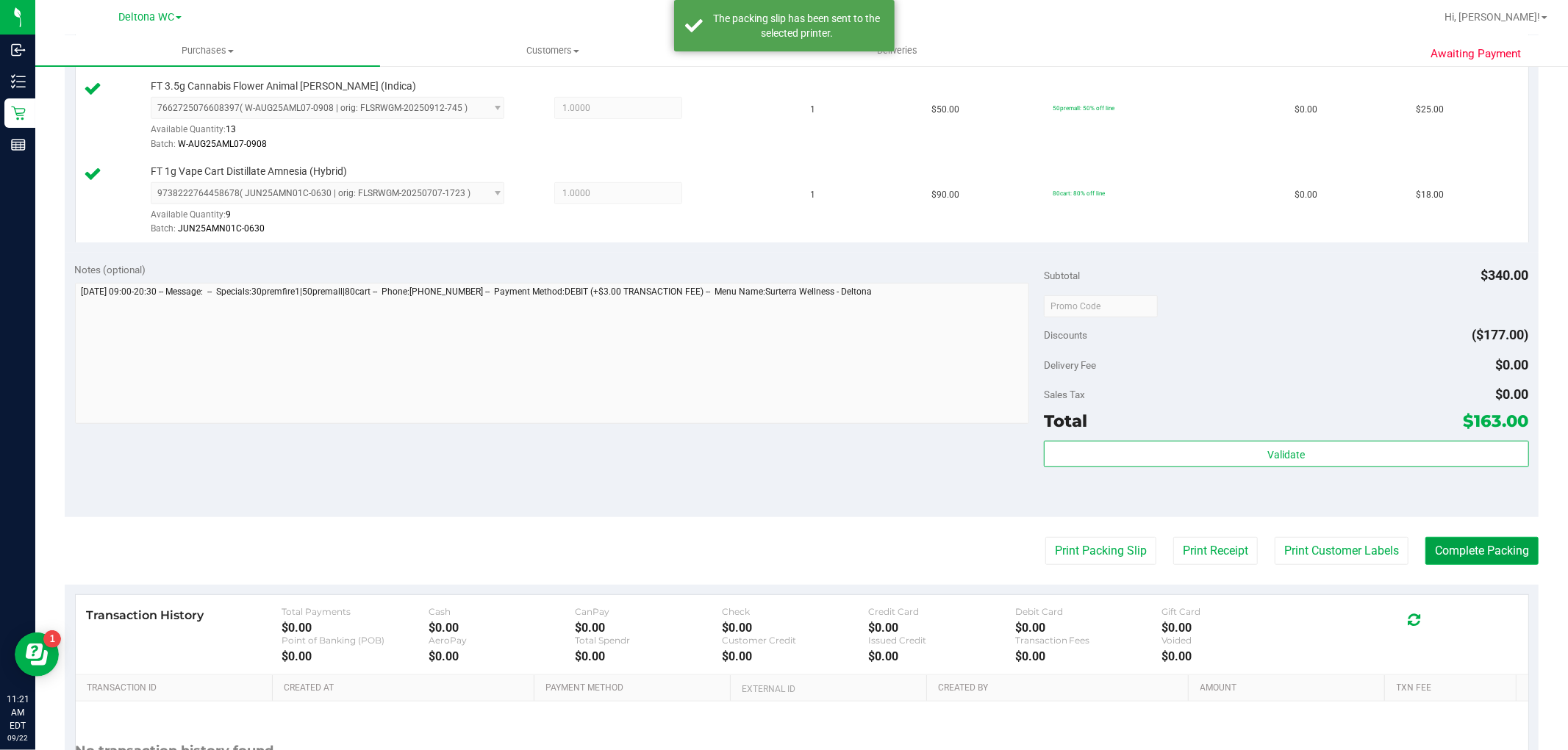
click at [1474, 542] on button "Complete Packing" at bounding box center [1482, 551] width 114 height 28
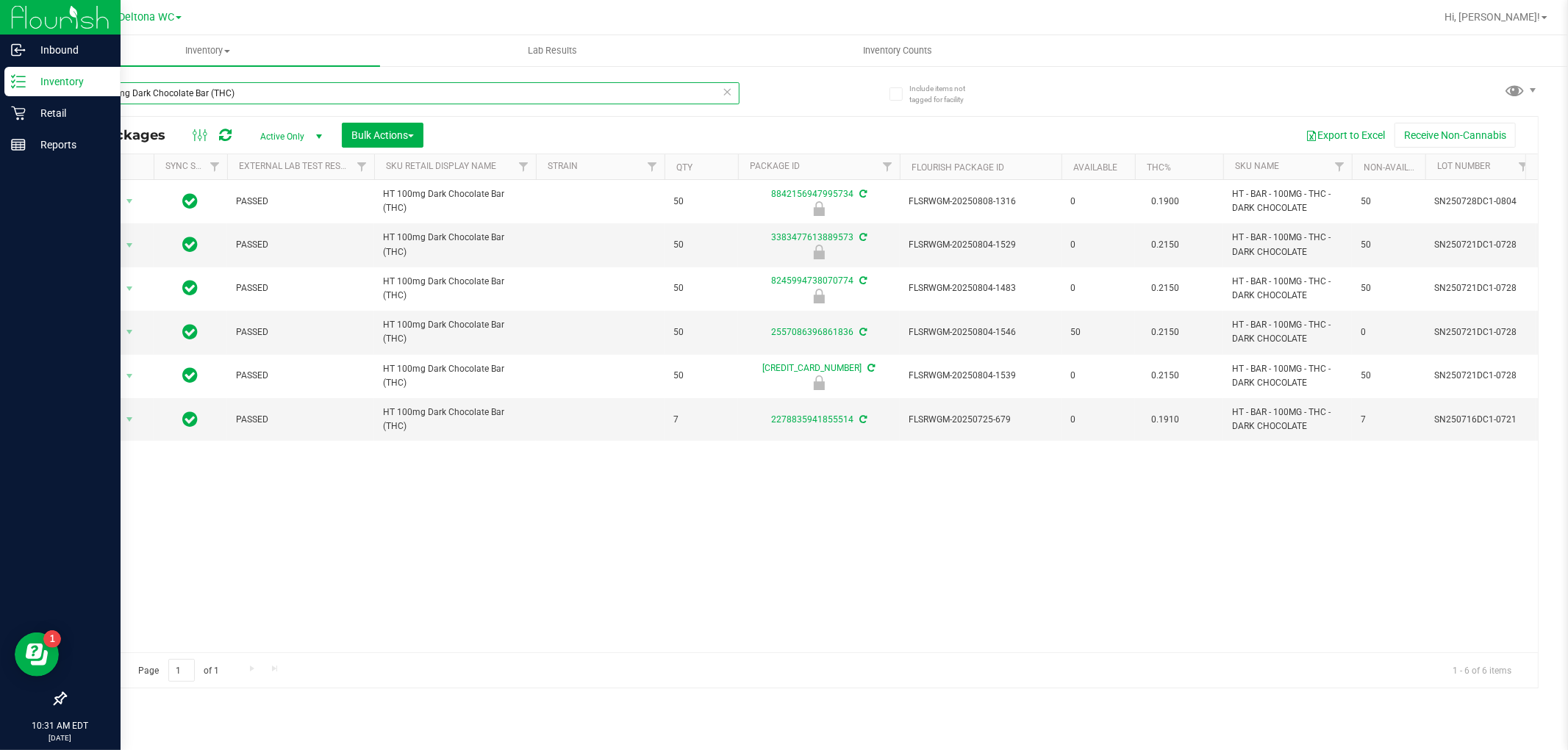
drag, startPoint x: 245, startPoint y: 94, endPoint x: 0, endPoint y: 187, distance: 262.1
click at [0, 186] on div "Inbound Inventory Retail Reports 10:31 AM EDT [DATE] 09/22 Deltona WC Hi, [PERS…" at bounding box center [784, 375] width 1568 height 750
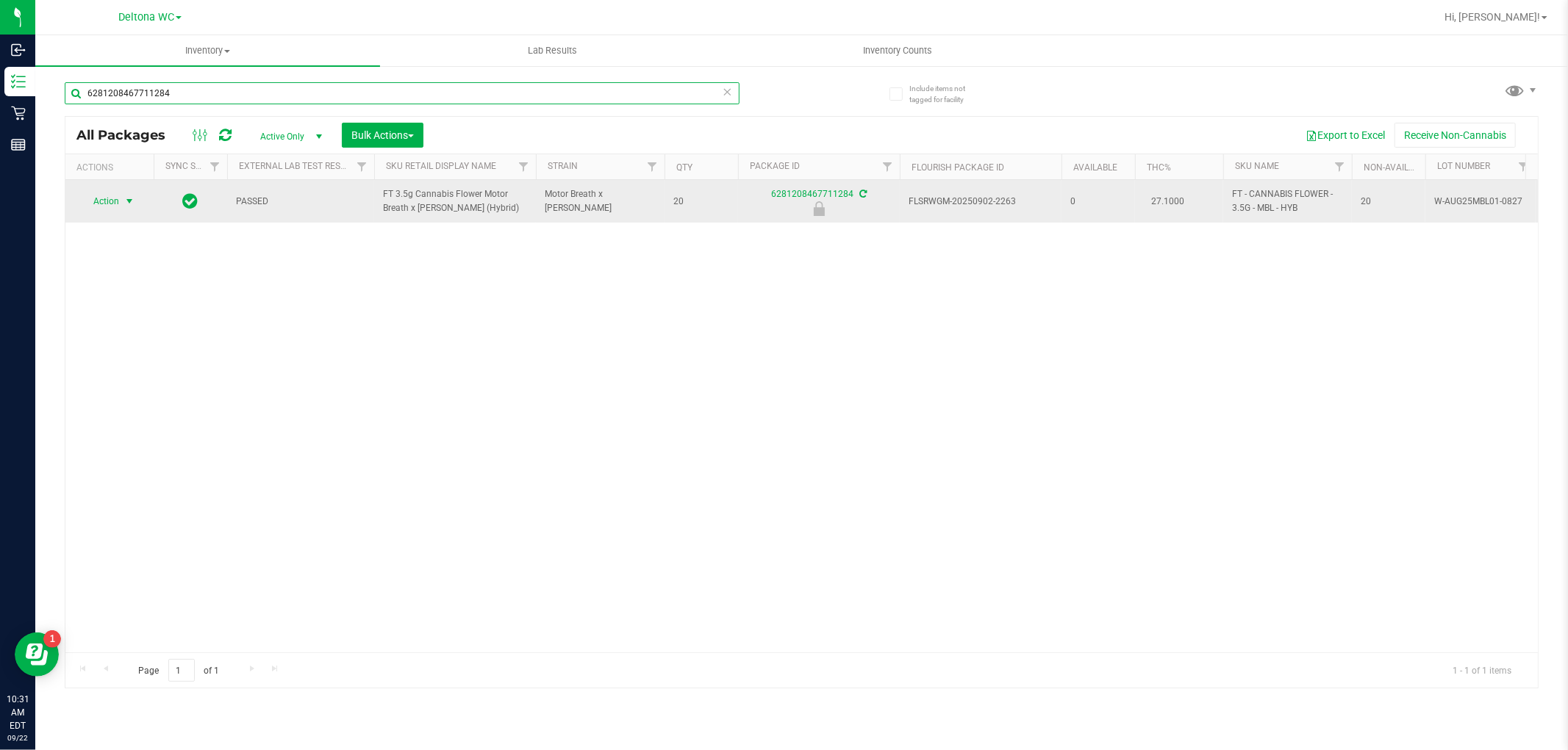
type input "6281208467711284"
click at [124, 199] on span "select" at bounding box center [129, 201] width 12 height 12
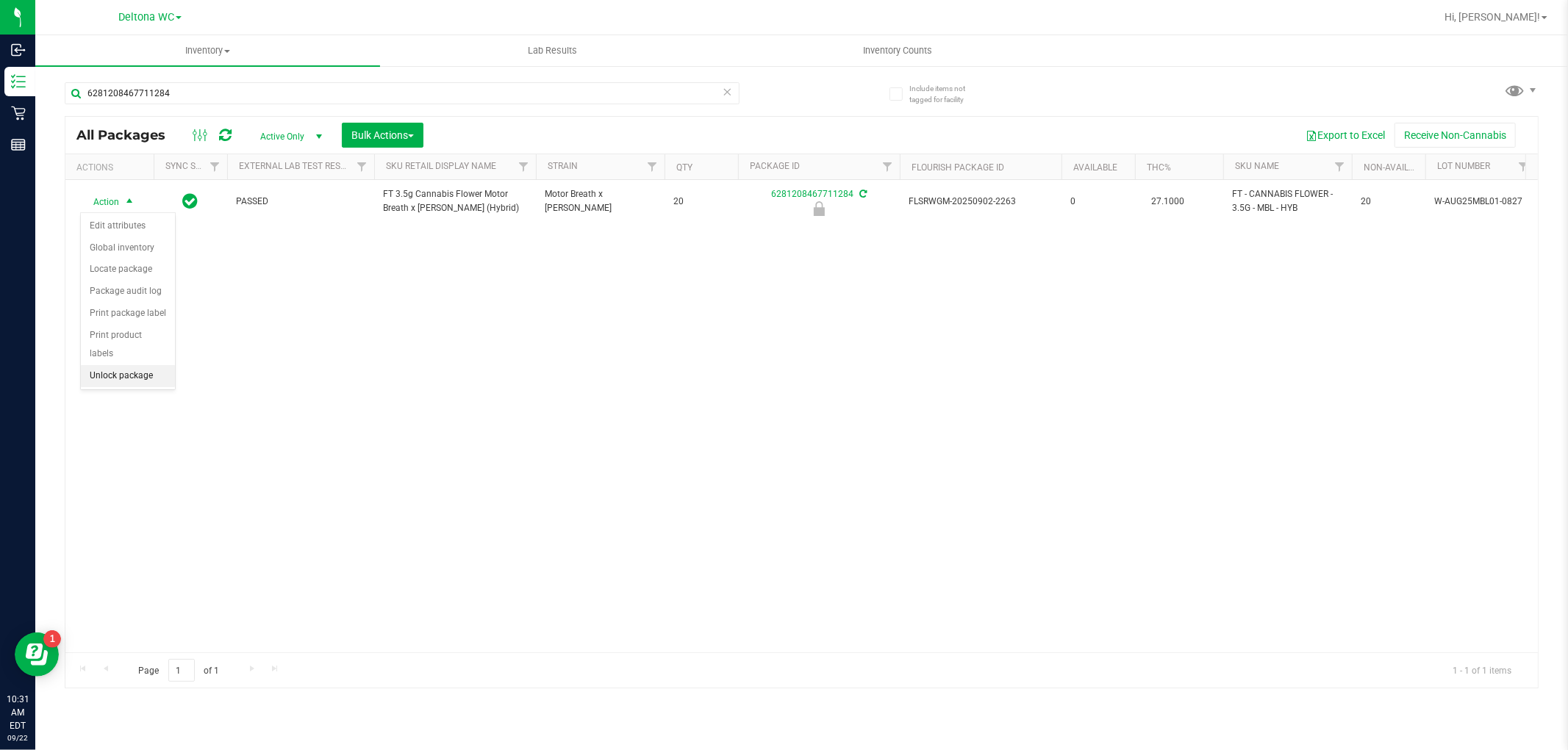
drag, startPoint x: 106, startPoint y: 372, endPoint x: 126, endPoint y: 358, distance: 24.4
click at [106, 372] on li "Unlock package" at bounding box center [128, 376] width 94 height 22
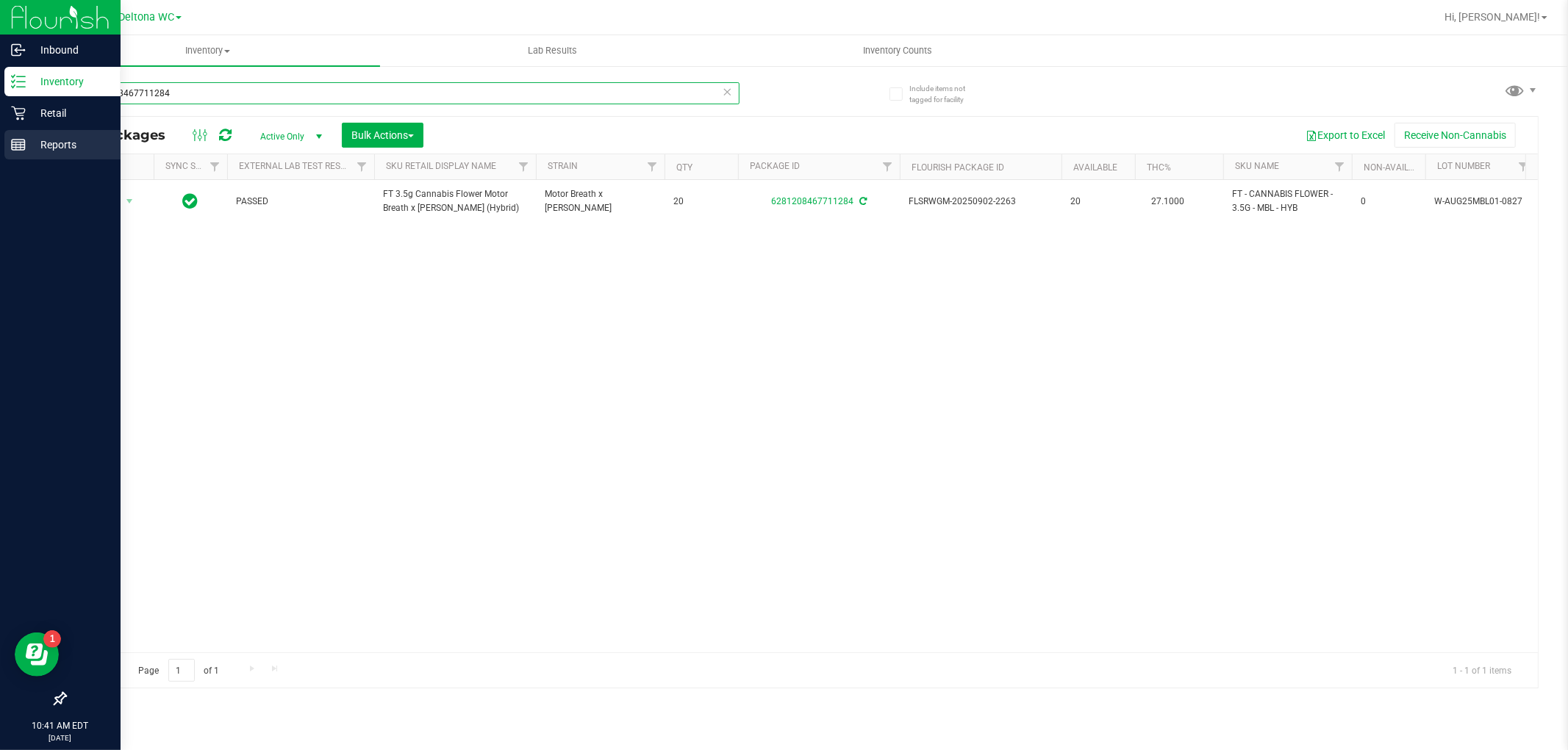
drag, startPoint x: 214, startPoint y: 94, endPoint x: 0, endPoint y: 157, distance: 223.1
click at [0, 157] on div "Inbound Inventory Retail Reports 10:41 AM EDT [DATE] 09/22 Deltona WC Hi, [PERS…" at bounding box center [784, 375] width 1568 height 750
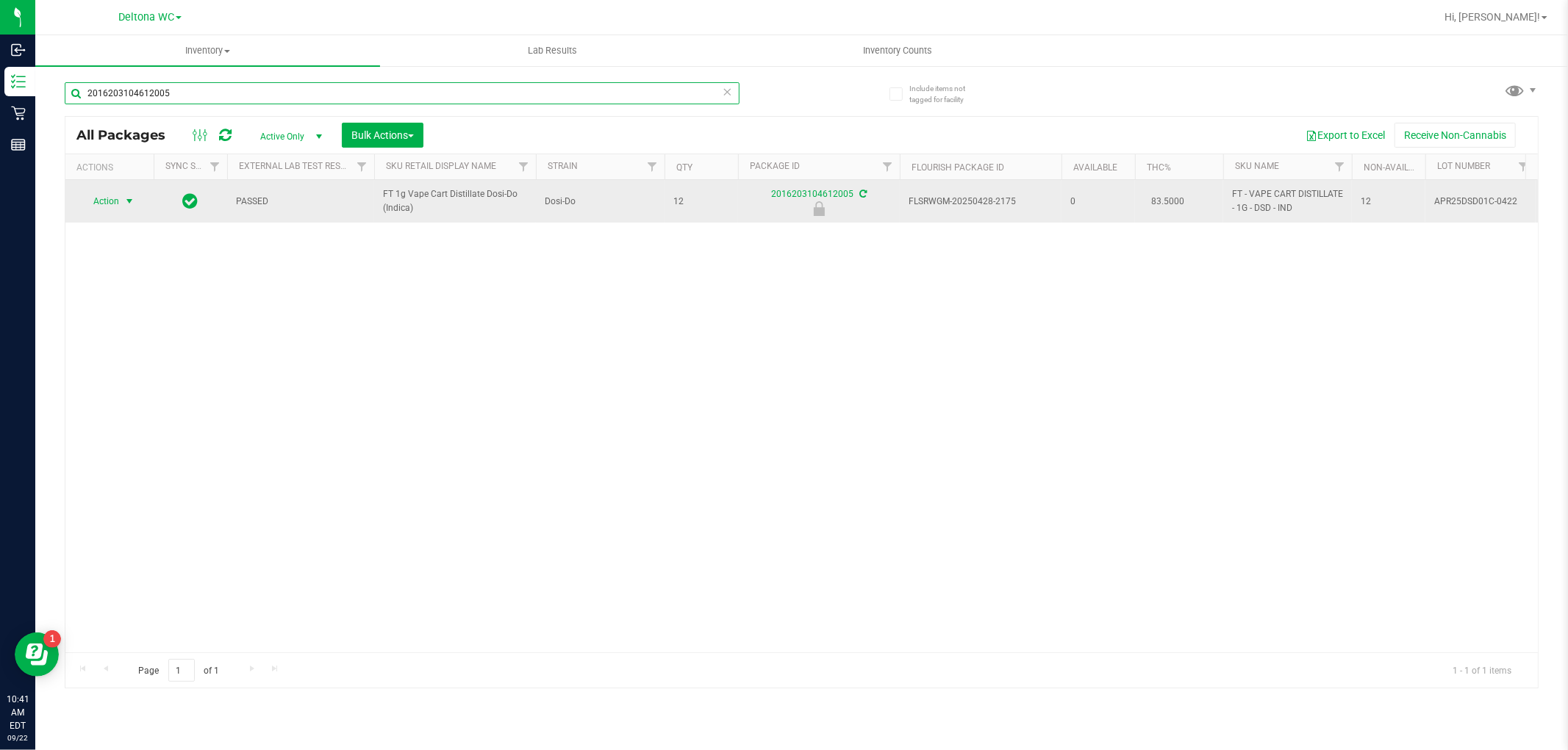
type input "2016203104612005"
click at [106, 202] on span "Action" at bounding box center [100, 202] width 40 height 21
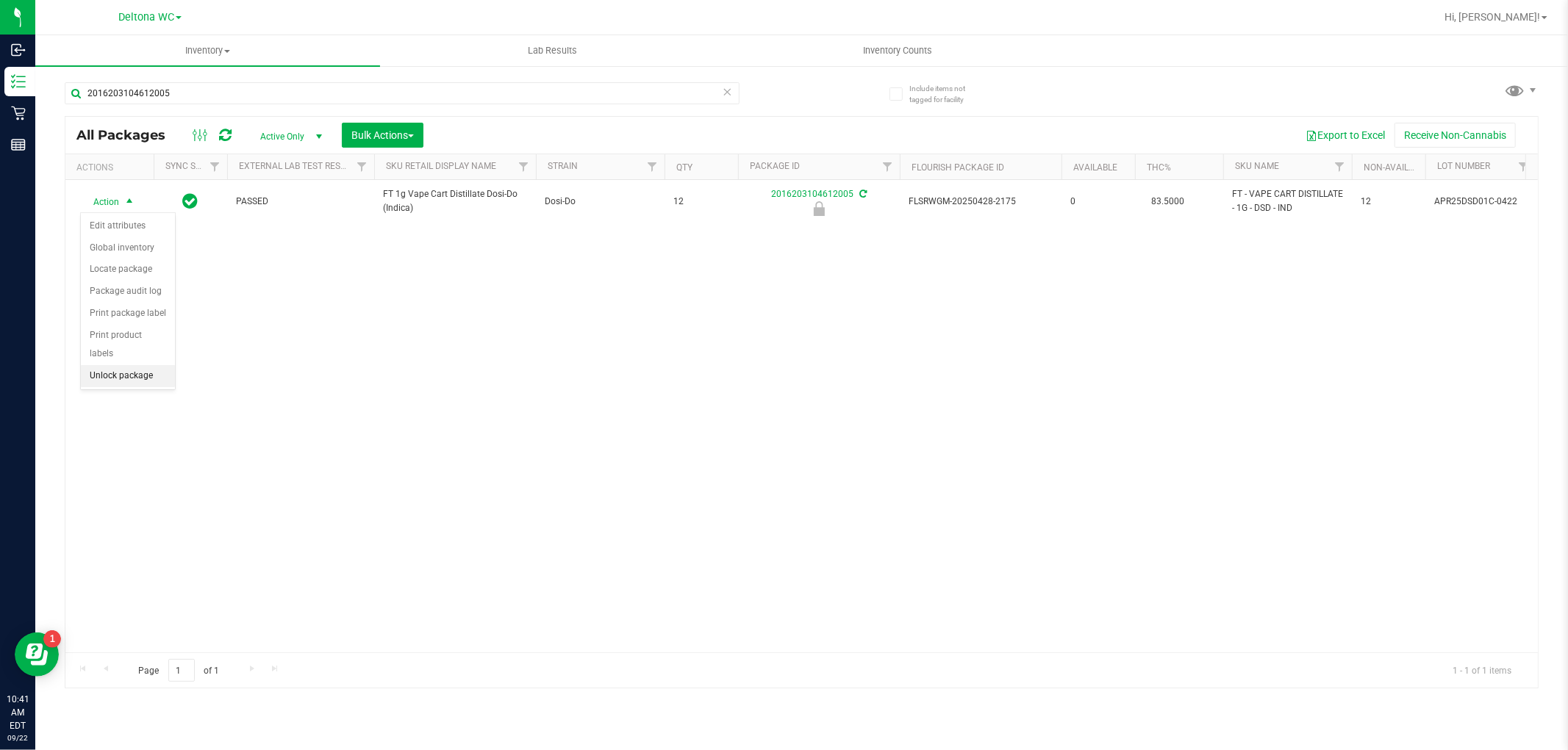
click at [114, 378] on li "Unlock package" at bounding box center [128, 376] width 94 height 22
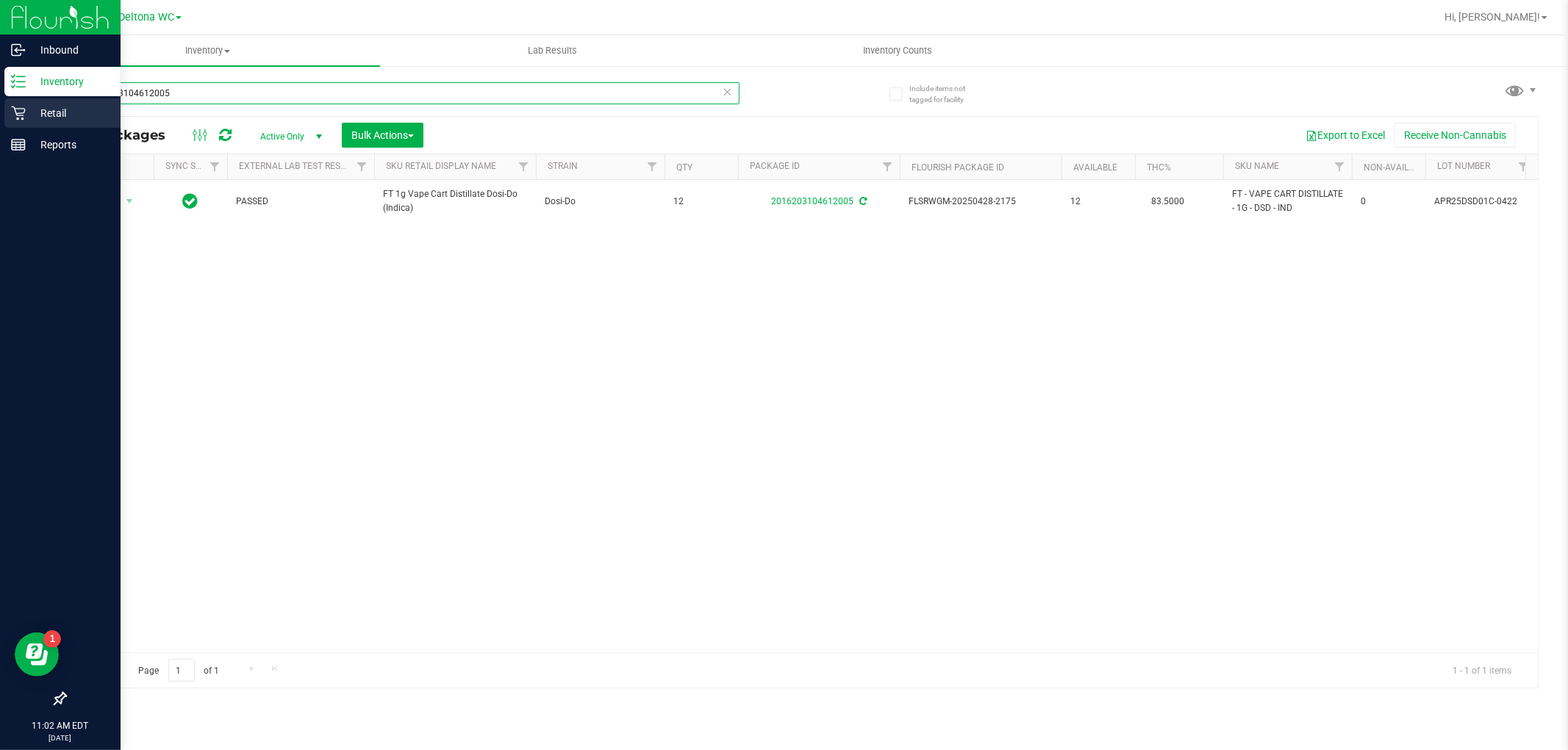
click at [0, 109] on div "Inbound Inventory Retail Reports 11:02 AM EDT 09/22/2025 09/22 Deltona WC Hi, A…" at bounding box center [784, 375] width 1568 height 750
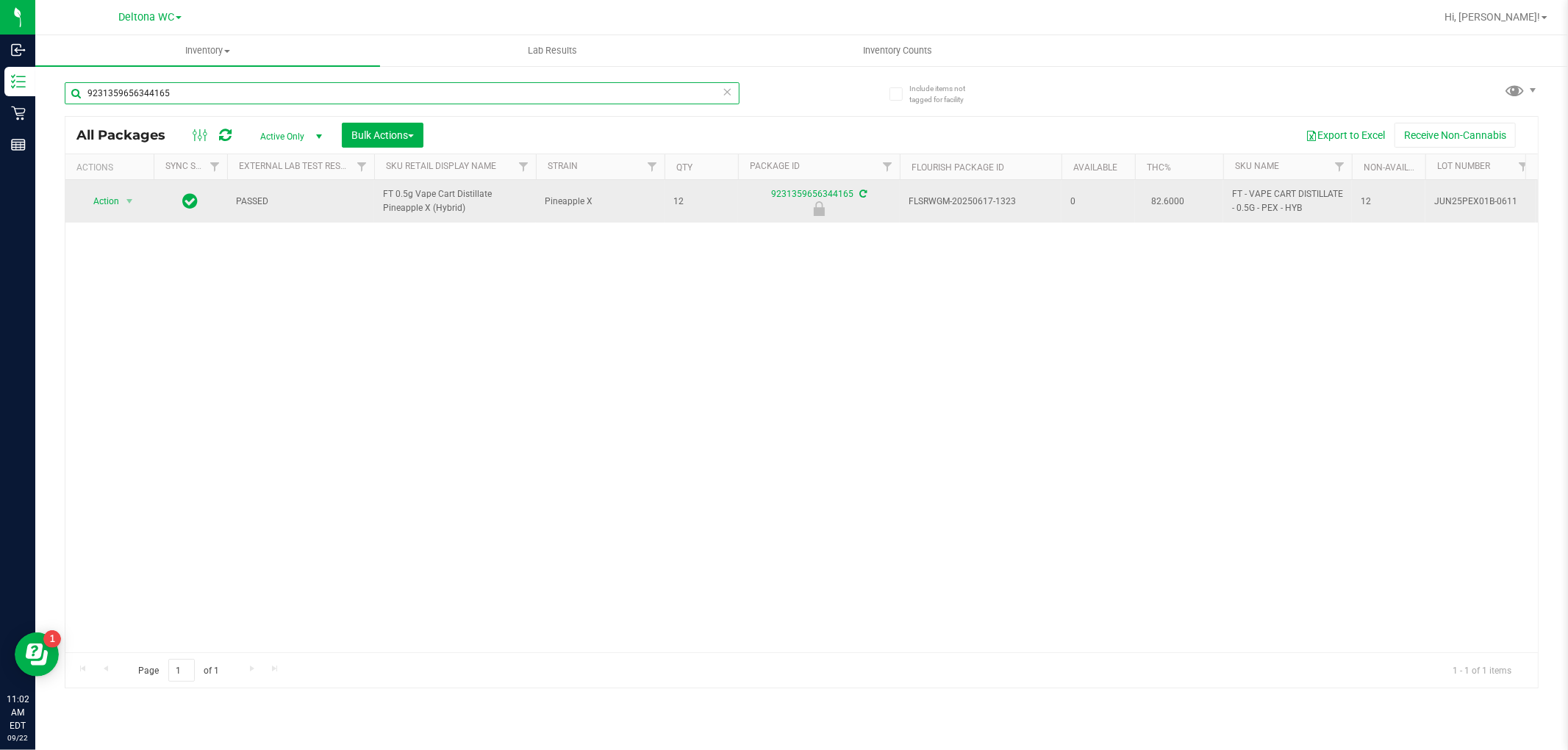
type input "9231359656344165"
click at [109, 197] on span "Action" at bounding box center [100, 202] width 40 height 21
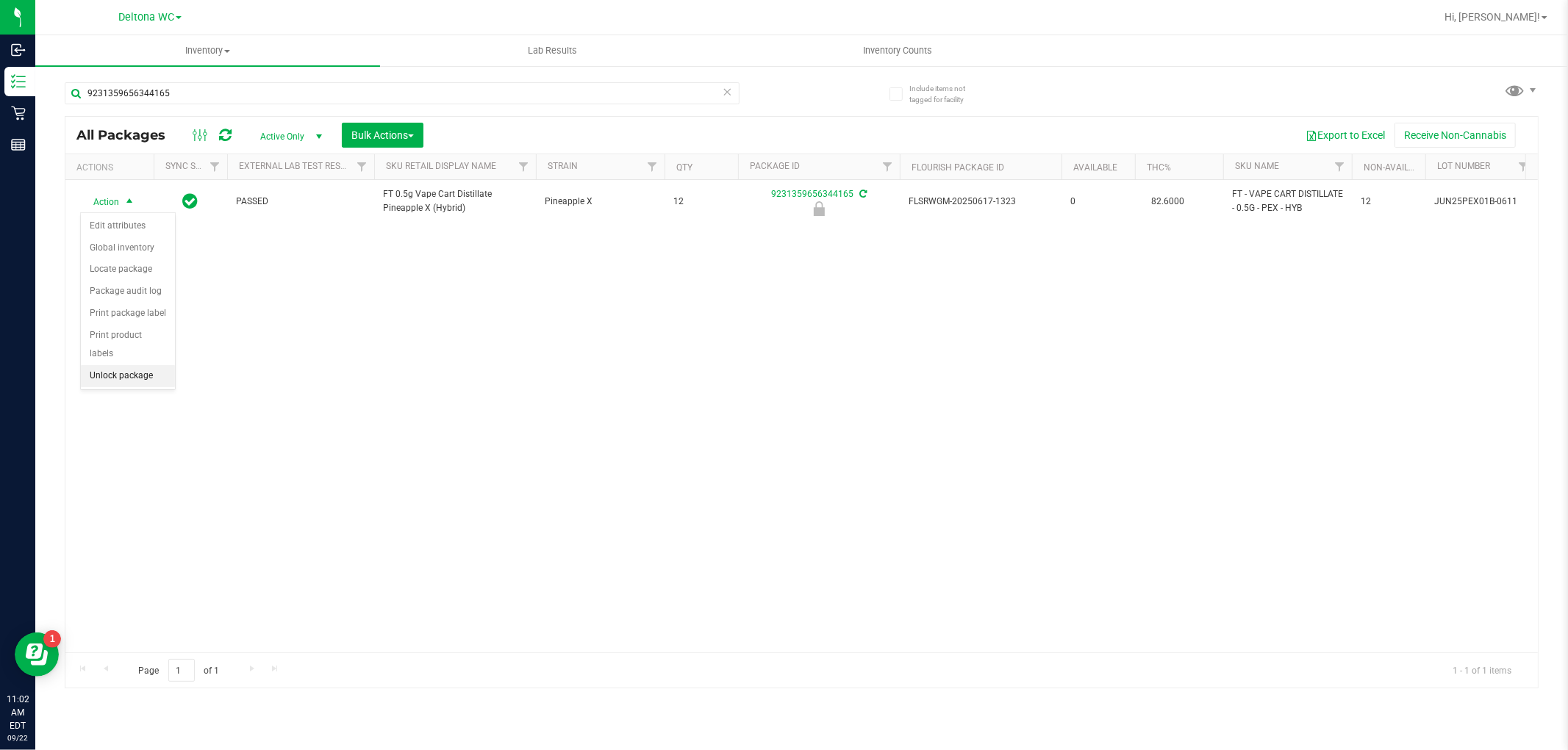
click at [125, 378] on li "Unlock package" at bounding box center [128, 376] width 94 height 22
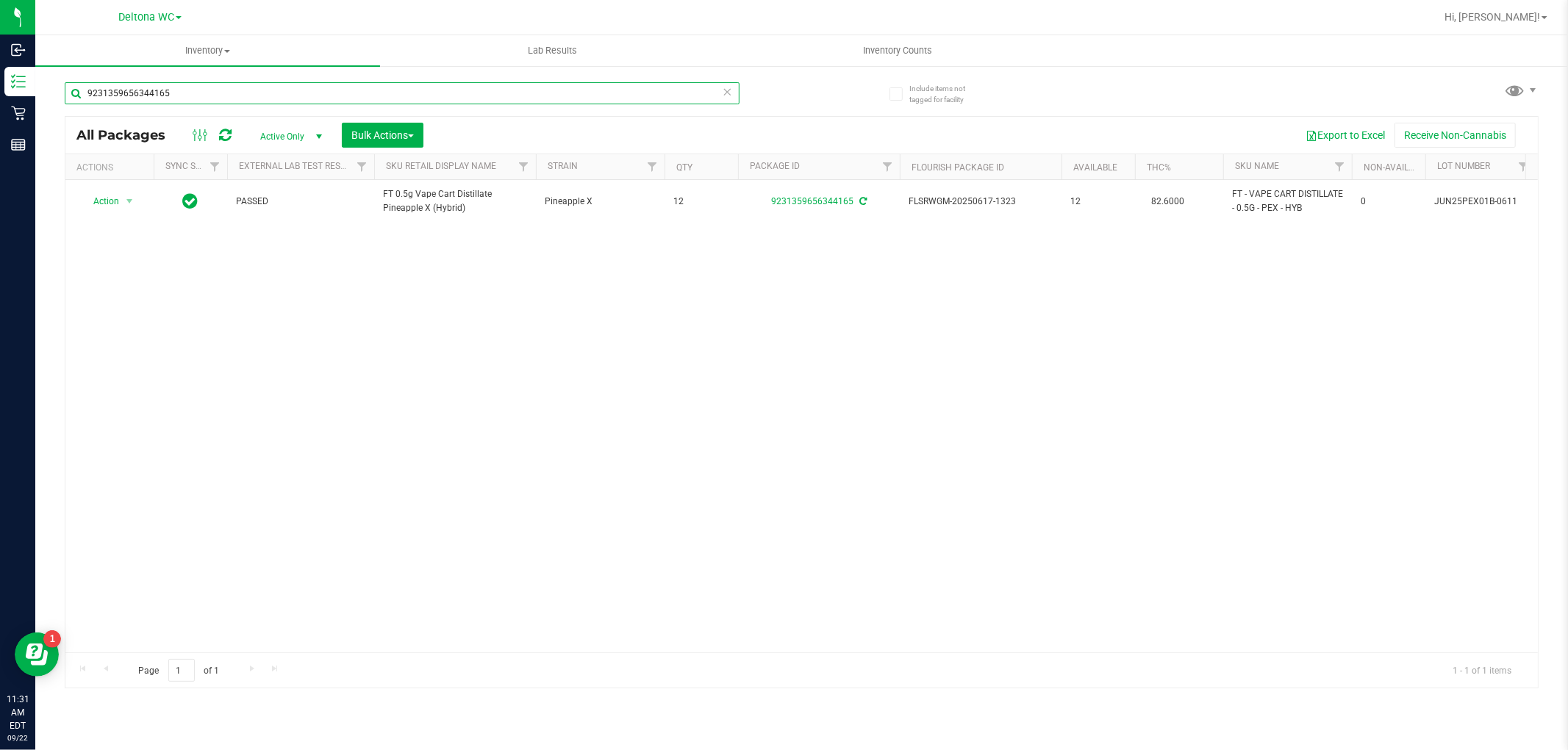
click at [457, 95] on input "9231359656344165" at bounding box center [402, 94] width 675 height 22
click at [457, 94] on input "9231359656344165" at bounding box center [402, 94] width 675 height 22
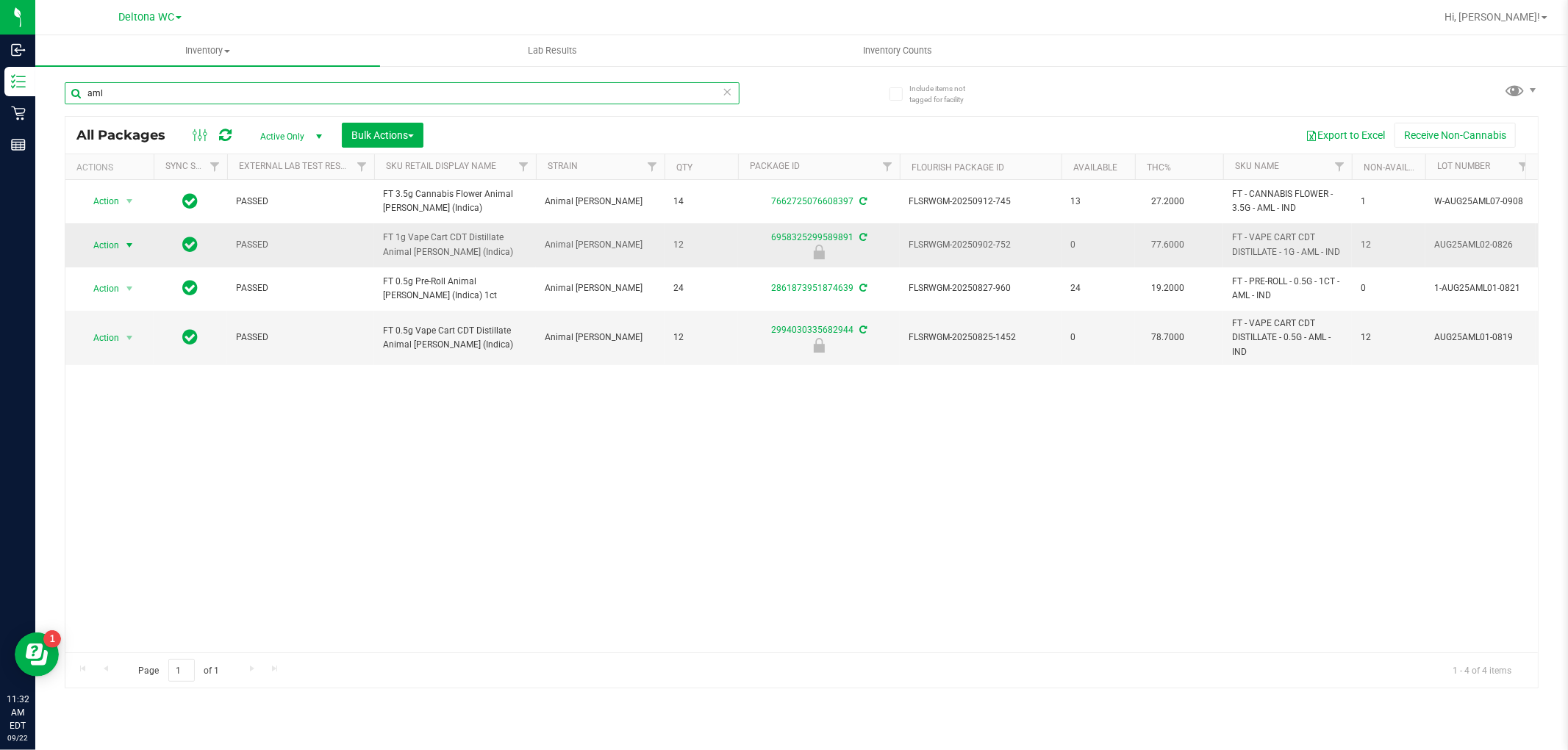
type input "aml"
click at [96, 246] on span "Action" at bounding box center [100, 245] width 40 height 21
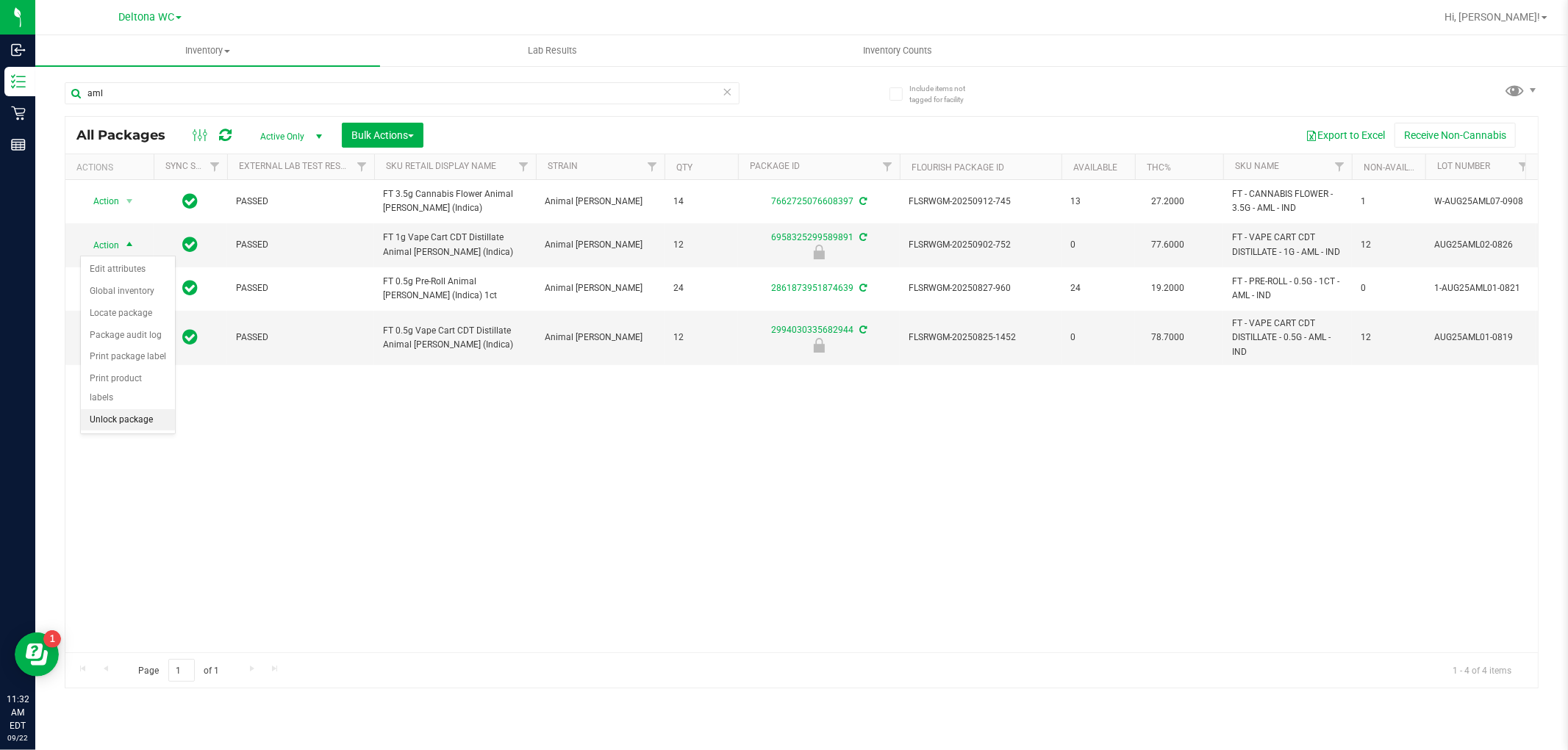
click at [133, 417] on li "Unlock package" at bounding box center [128, 421] width 94 height 22
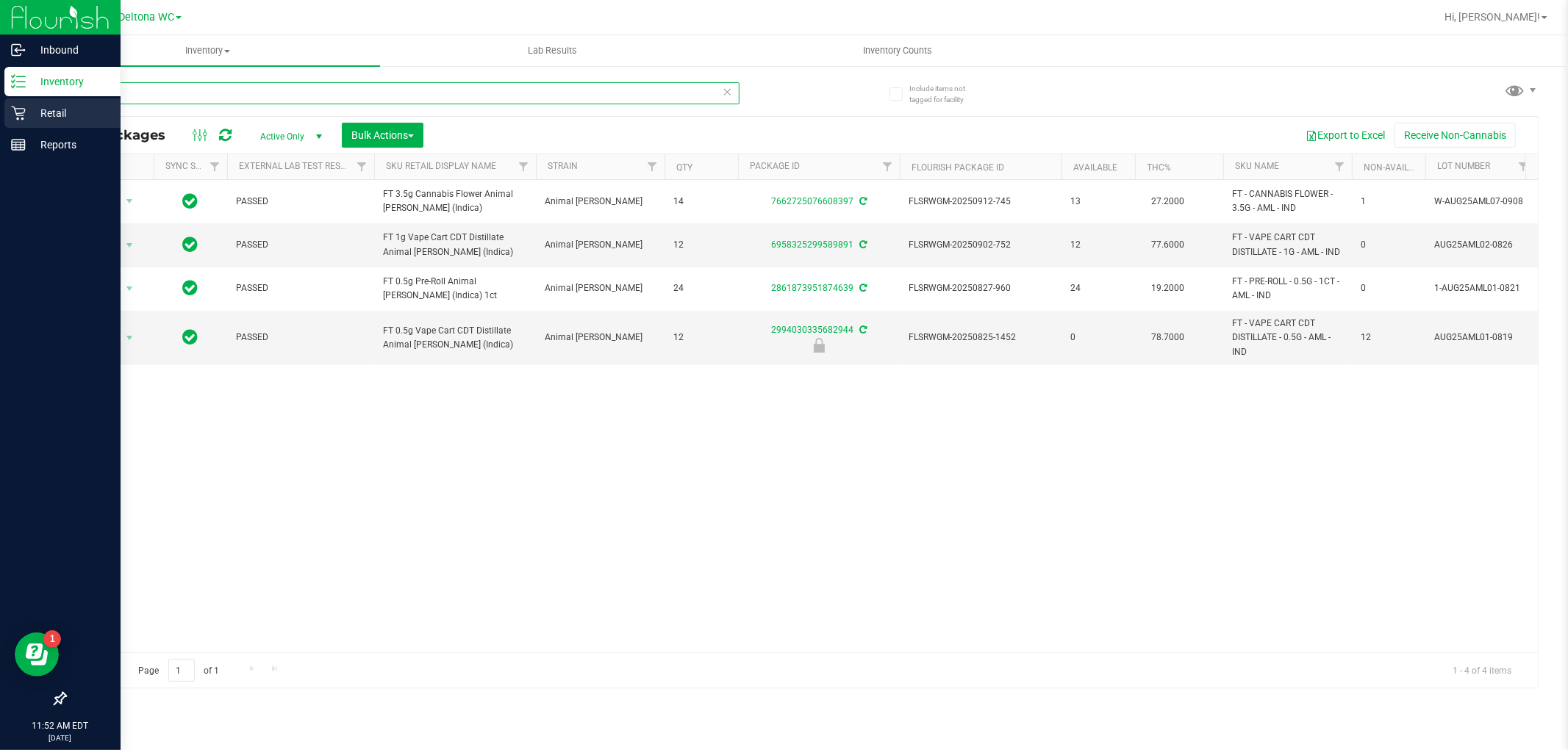
drag, startPoint x: 123, startPoint y: 94, endPoint x: 25, endPoint y: 114, distance: 100.0
click at [26, 111] on div "Inbound Inventory Retail Reports 11:52 AM EDT 09/22/2025 09/22 Deltona WC Hi, A…" at bounding box center [784, 375] width 1568 height 750
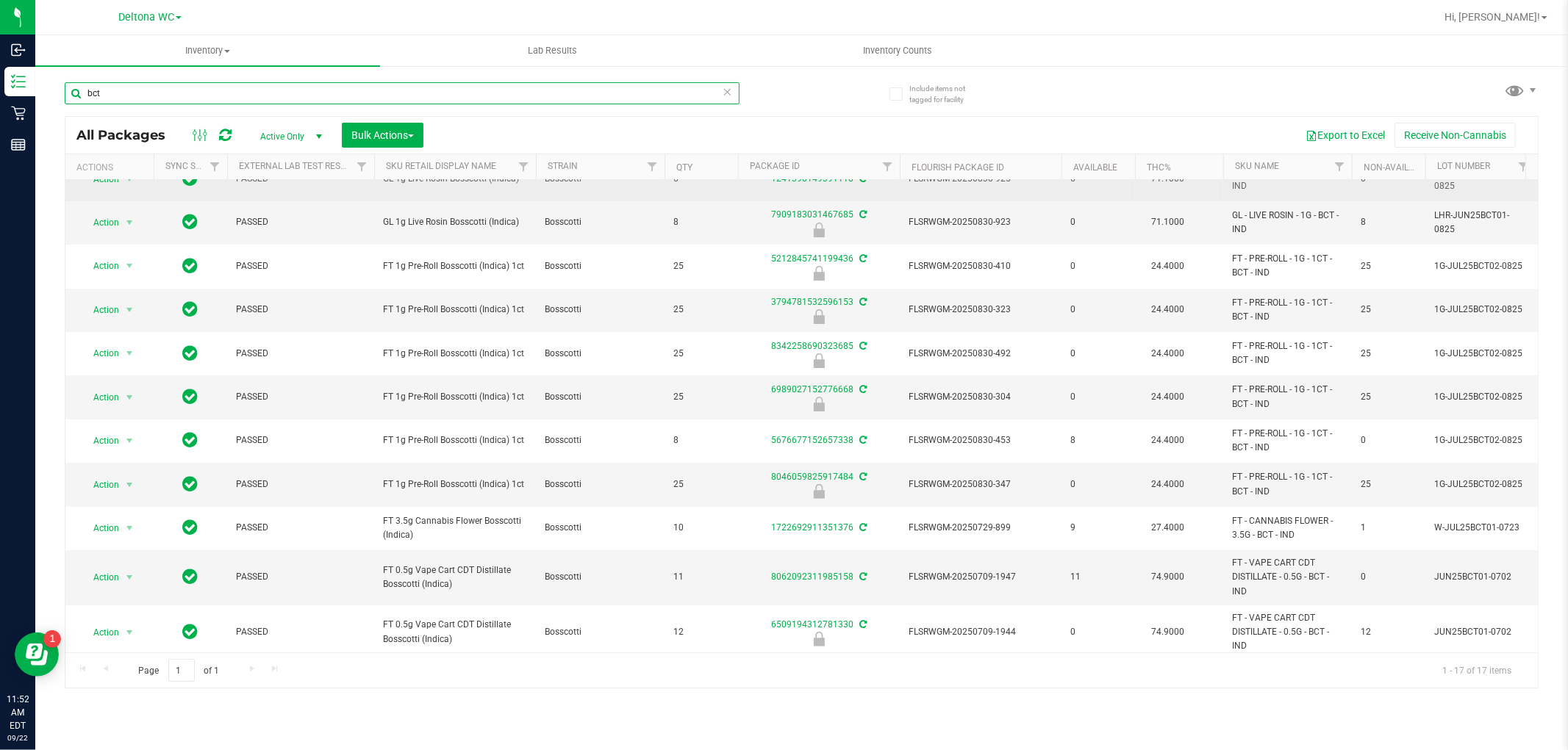
scroll to position [303, 0]
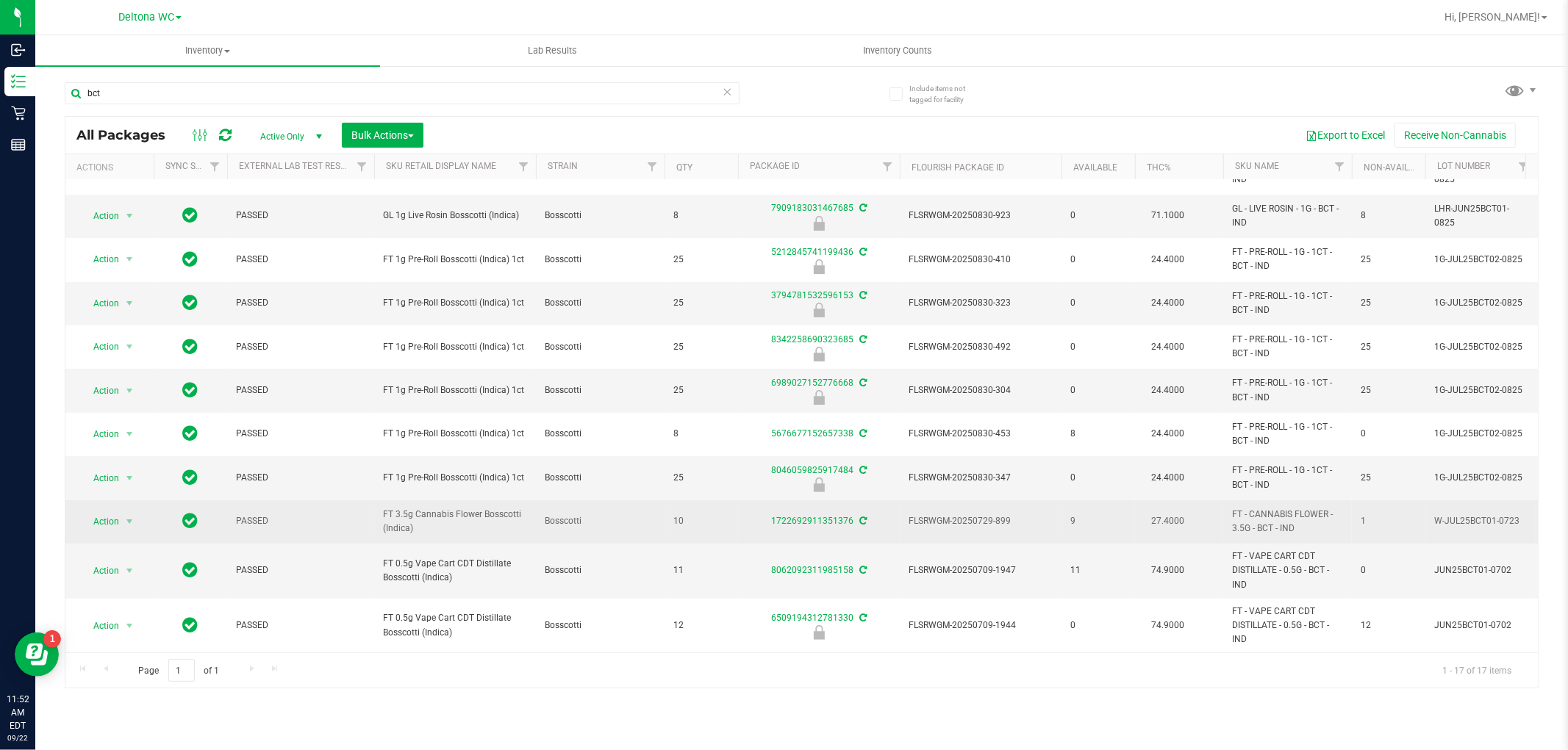
click at [449, 508] on span "FT 3.5g Cannabis Flower Bosscotti (Indica)" at bounding box center [455, 521] width 144 height 28
copy tr "FT 3.5g Cannabis Flower Bosscotti (Indica)"
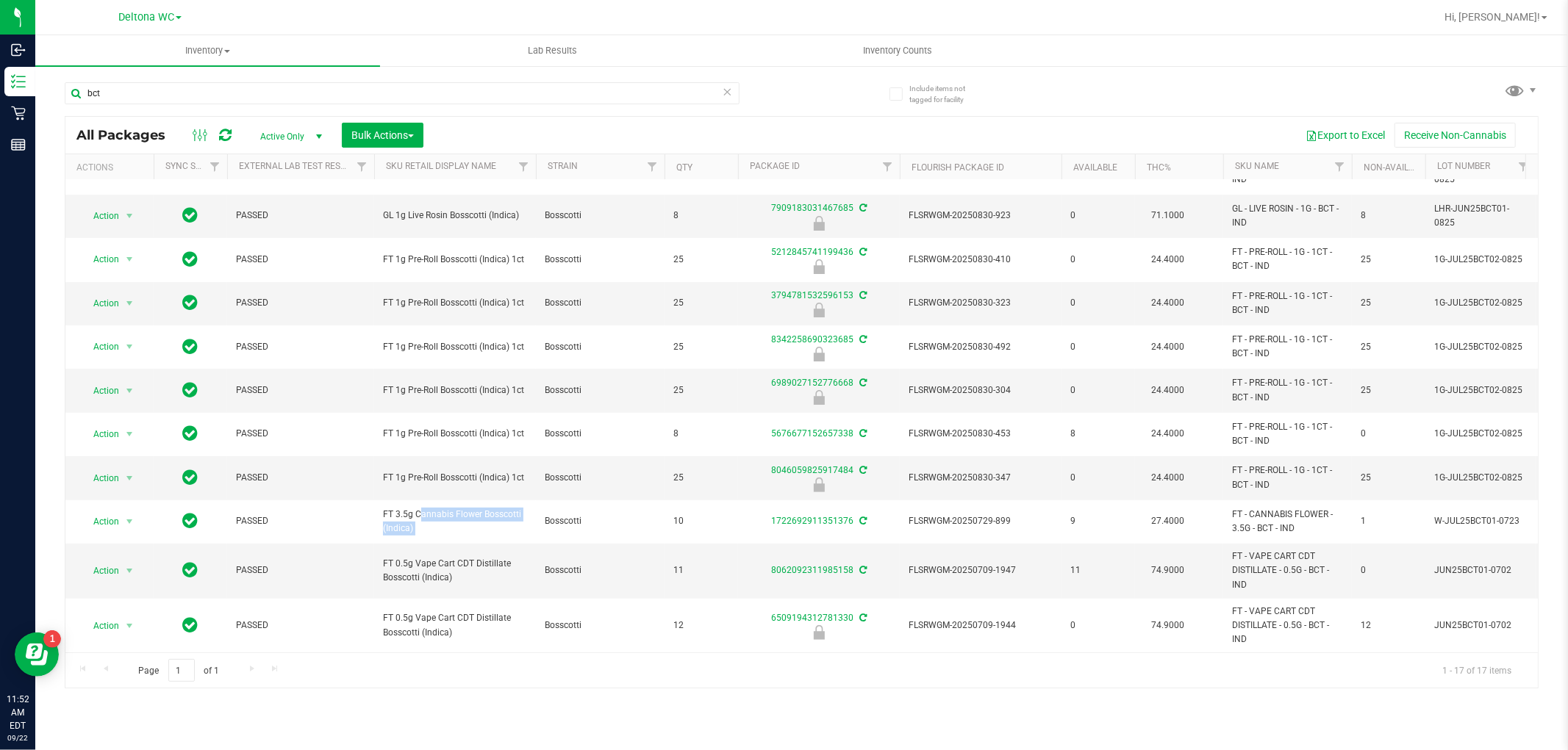
scroll to position [0, 0]
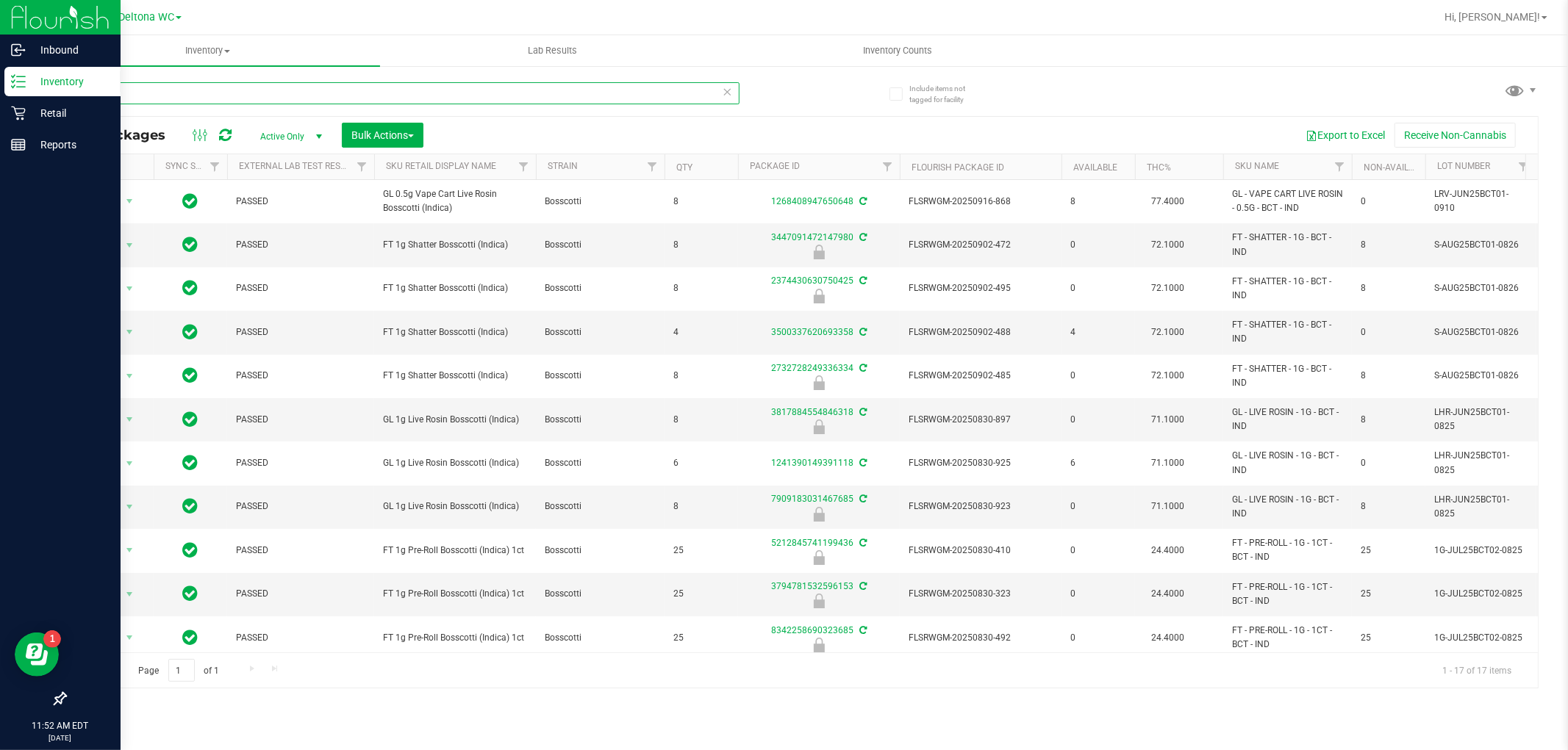
drag, startPoint x: 71, startPoint y: 87, endPoint x: 0, endPoint y: 79, distance: 71.4
click at [0, 79] on div "Inbound Inventory Retail Reports 11:52 AM EDT 09/22/2025 09/22 Deltona WC Hi, A…" at bounding box center [784, 375] width 1568 height 750
paste input "FT 3.5g Cannabis Flower Bosscotti (Indica)"
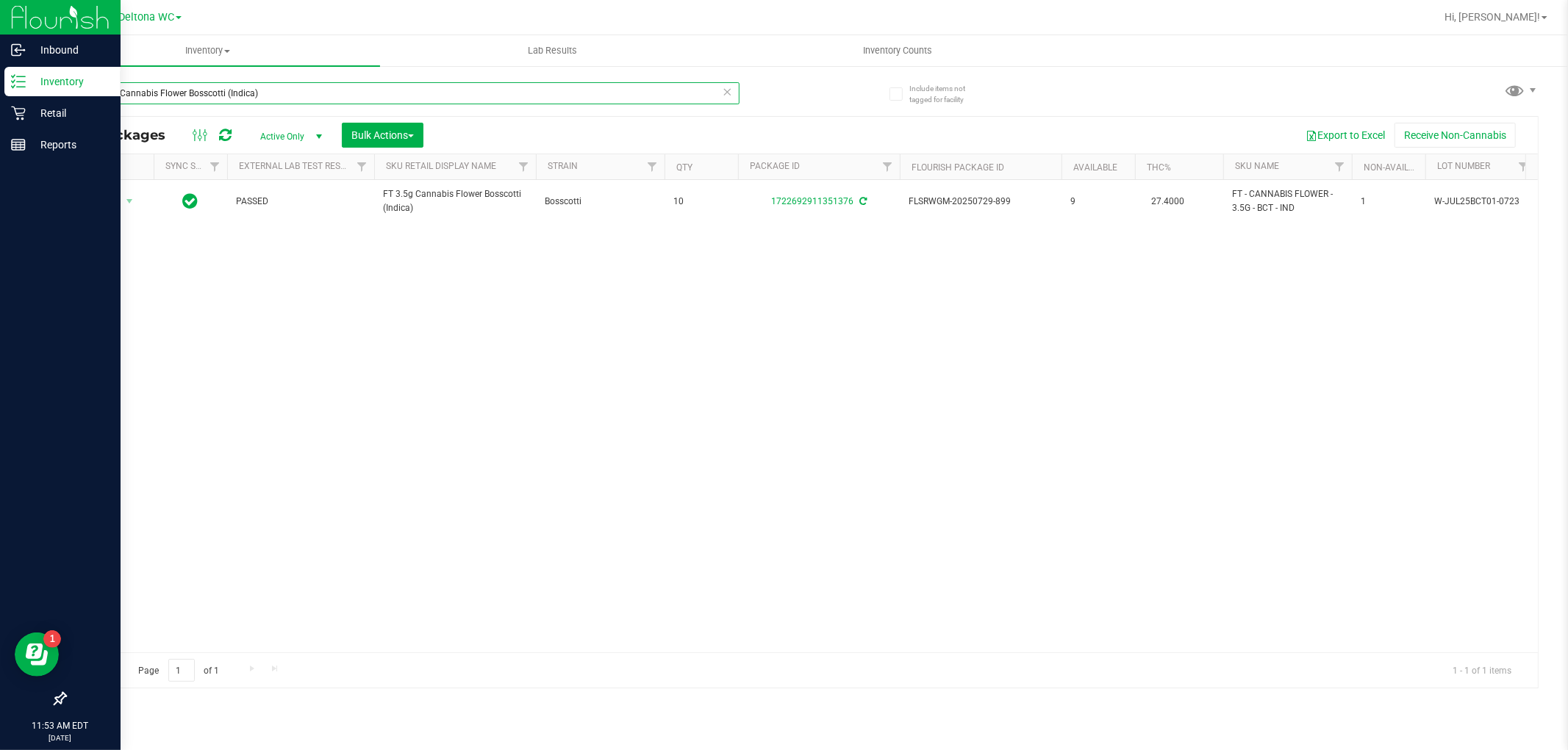
drag, startPoint x: 304, startPoint y: 92, endPoint x: 0, endPoint y: 174, distance: 314.9
click at [0, 172] on div "Inbound Inventory Retail Reports 11:53 AM EDT 09/22/2025 09/22 Deltona WC Hi, A…" at bounding box center [784, 375] width 1568 height 750
drag, startPoint x: 109, startPoint y: 89, endPoint x: 0, endPoint y: 111, distance: 111.2
click at [0, 111] on div "Inbound Inventory Retail Reports 11:54 AM EDT 09/22/2025 09/22 Deltona WC Hi, A…" at bounding box center [784, 375] width 1568 height 750
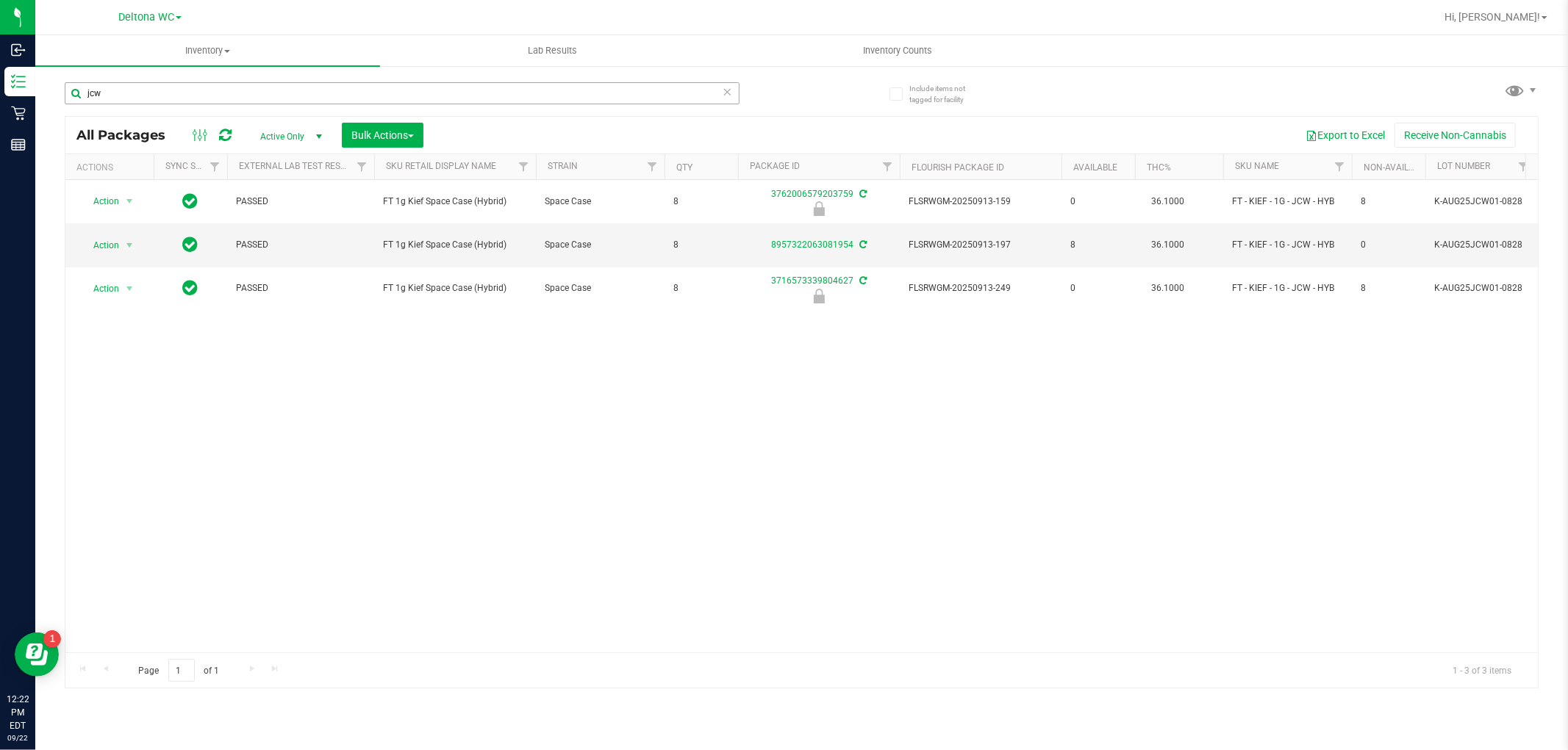
drag, startPoint x: 207, startPoint y: 111, endPoint x: 164, endPoint y: 98, distance: 44.9
click at [164, 98] on div "jcw" at bounding box center [402, 99] width 675 height 34
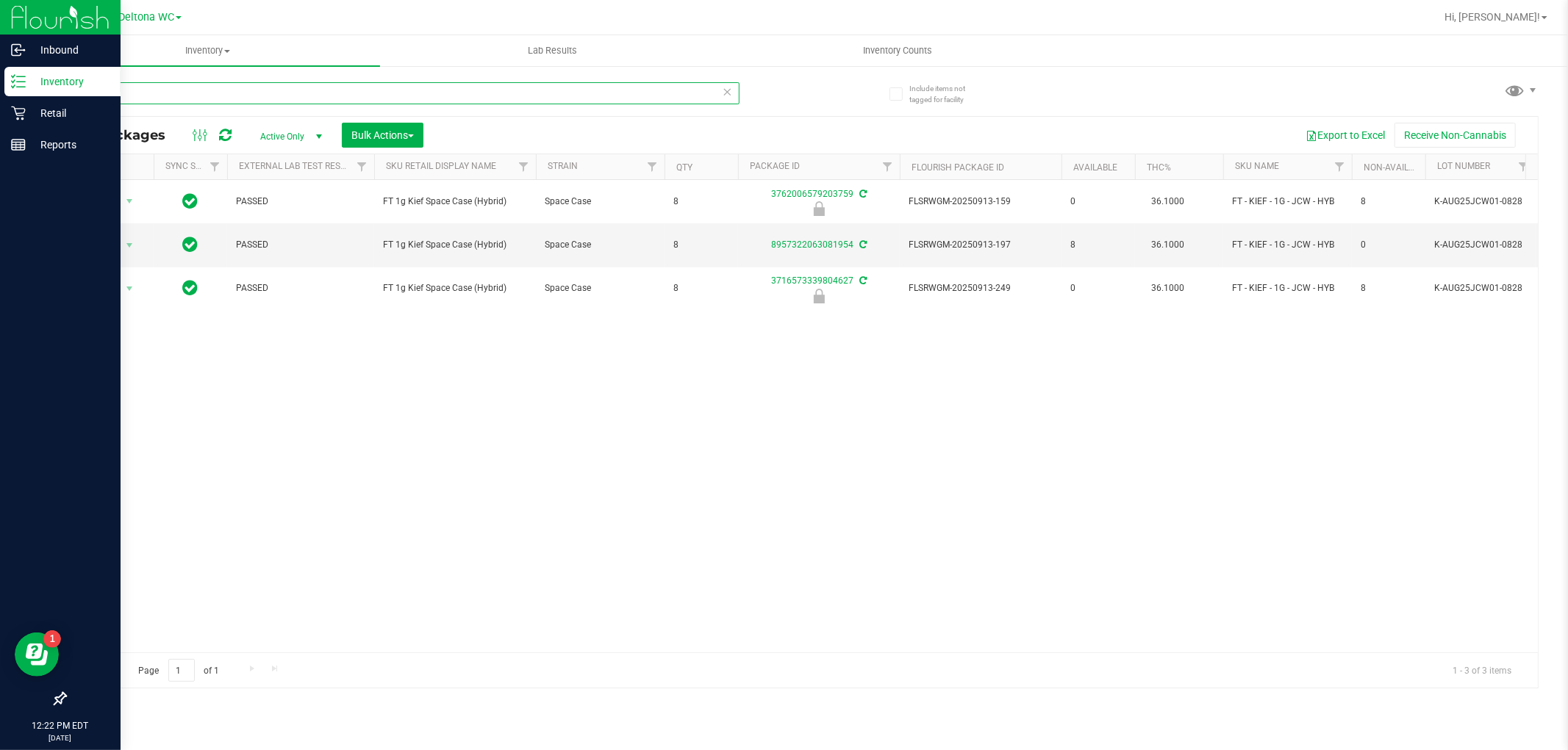
drag, startPoint x: 165, startPoint y: 100, endPoint x: 0, endPoint y: 94, distance: 165.1
click at [0, 94] on div "Inbound Inventory Retail Reports 12:22 PM EDT 09/22/2025 09/22 Deltona WC Hi, A…" at bounding box center [784, 375] width 1568 height 750
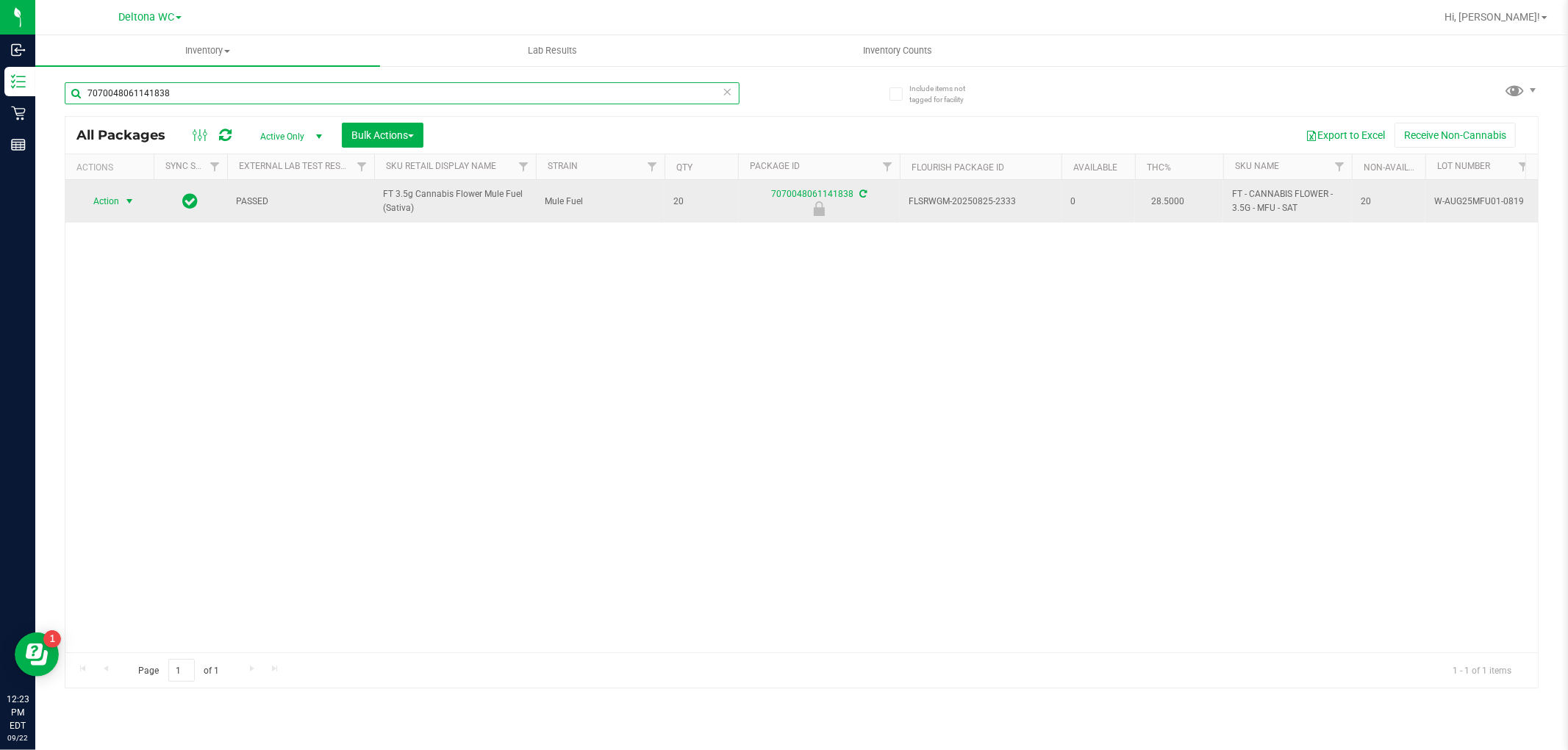
type input "7070048061141838"
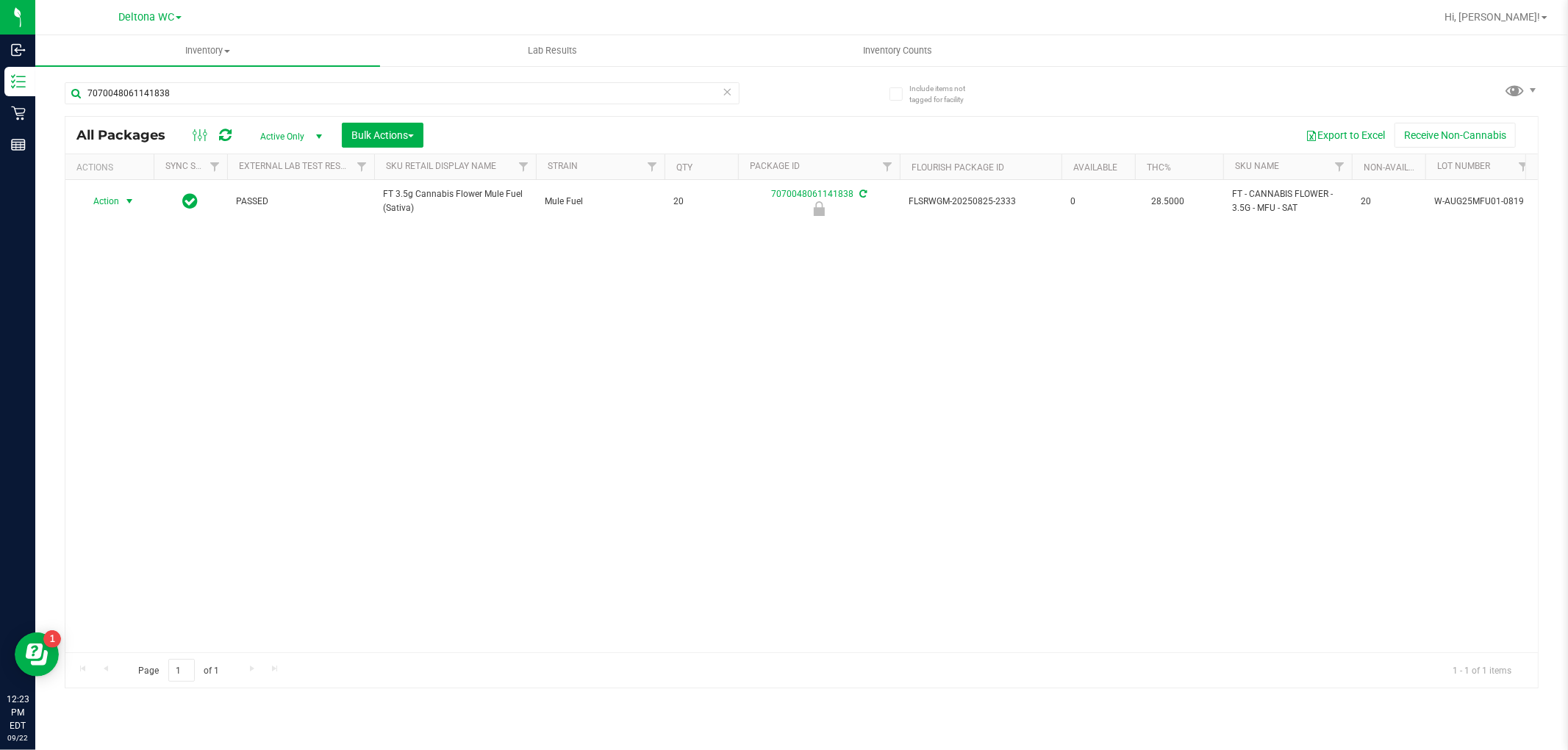
drag, startPoint x: 127, startPoint y: 196, endPoint x: 141, endPoint y: 303, distance: 107.9
click at [127, 197] on span "select" at bounding box center [129, 201] width 12 height 12
click at [129, 379] on li "Unlock package" at bounding box center [128, 376] width 94 height 22
click at [299, 332] on div "Action Action Create package Edit attributes Global inventory Locate package Lo…" at bounding box center [801, 416] width 1473 height 472
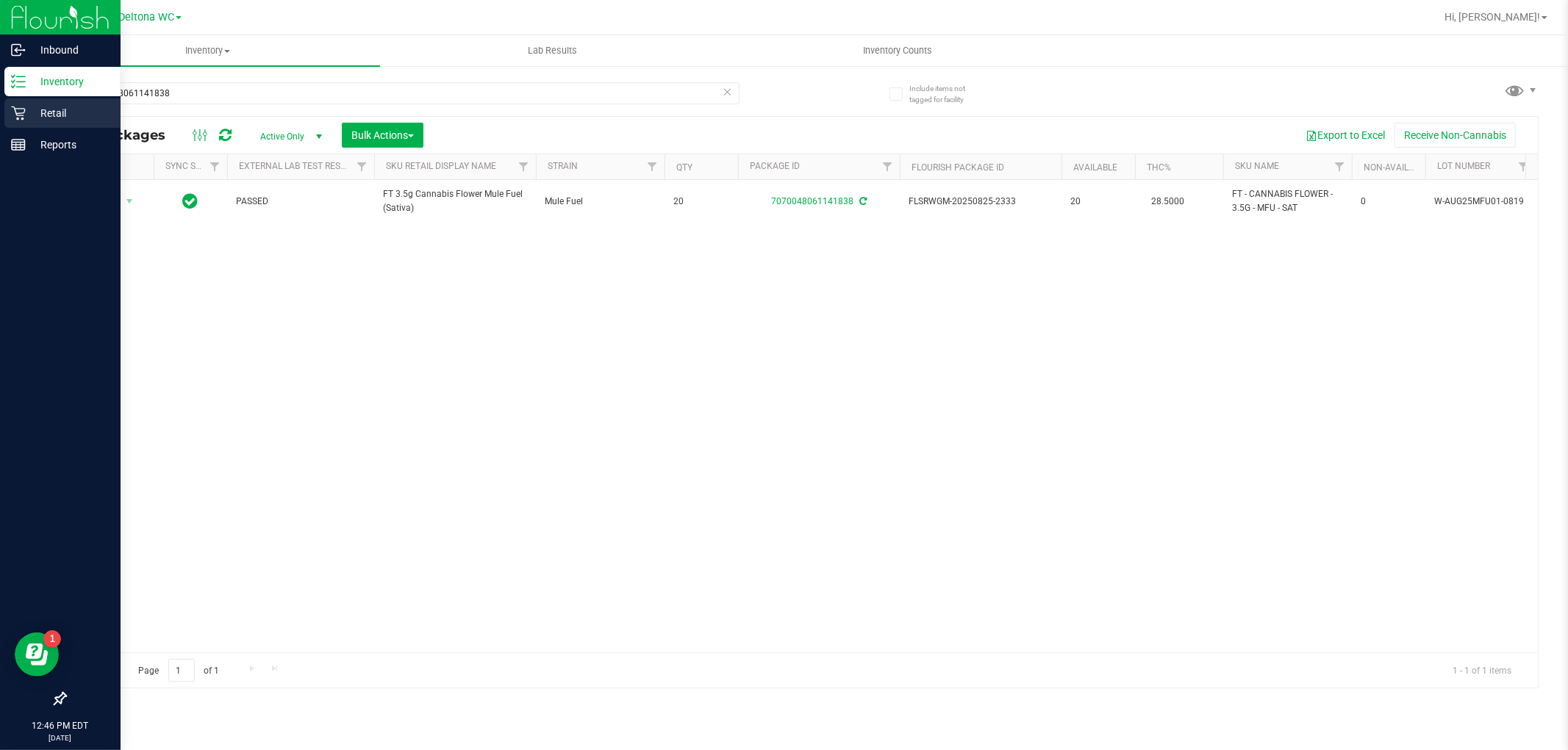
click at [25, 110] on p "Retail" at bounding box center [69, 113] width 88 height 17
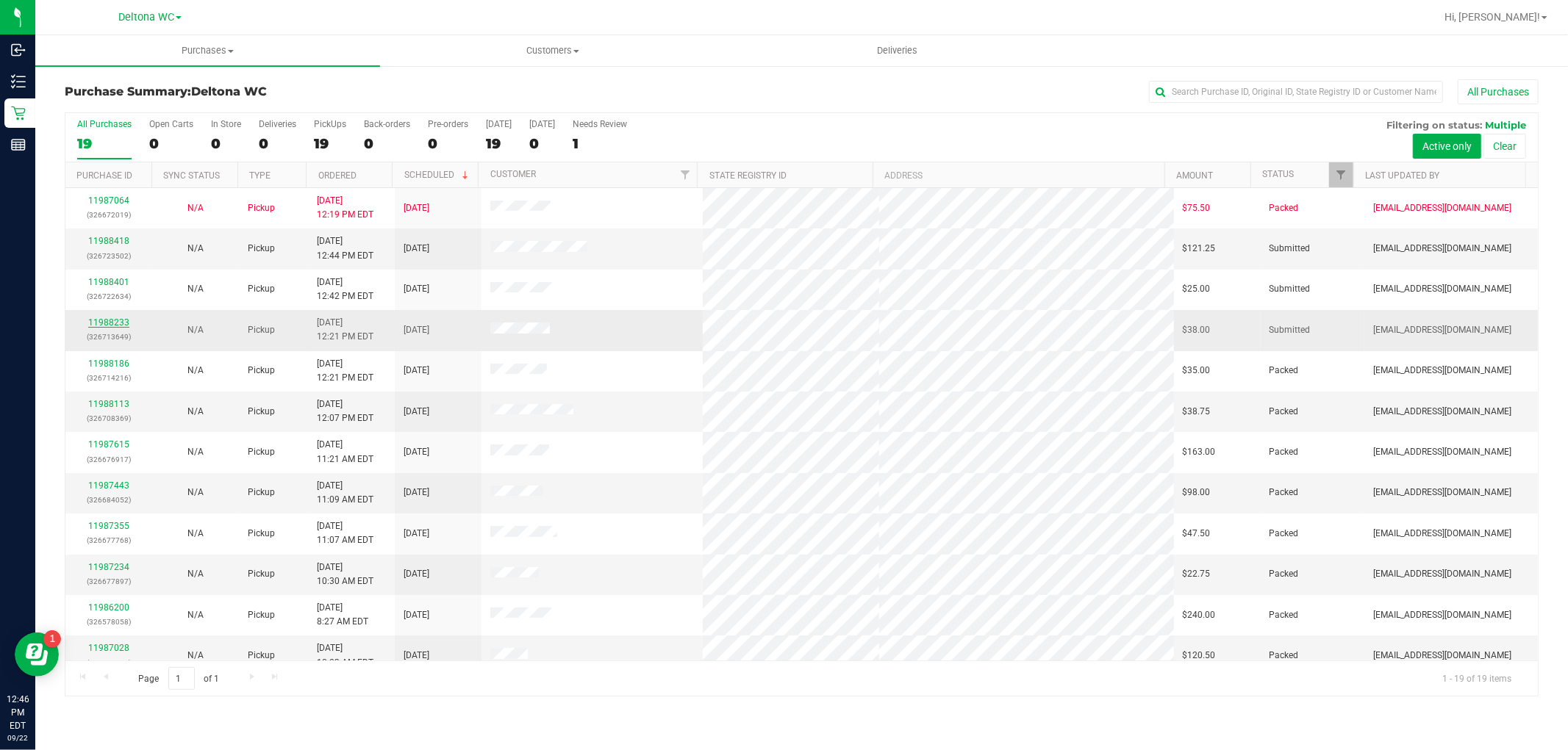
click at [118, 325] on link "11988233" at bounding box center [109, 322] width 41 height 10
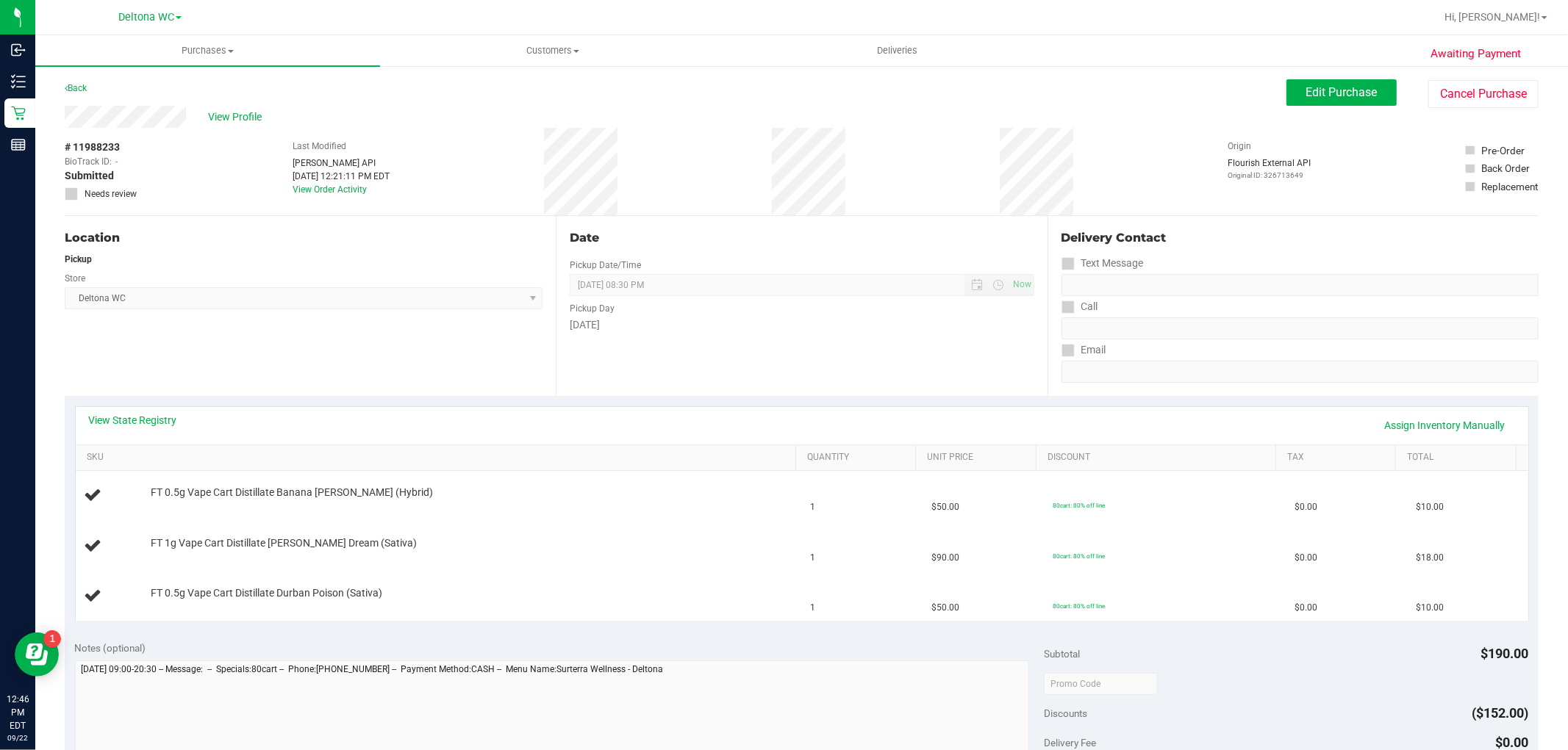
click at [153, 428] on div "View State Registry Assign Inventory Manually" at bounding box center [802, 425] width 1427 height 25
click at [153, 421] on link "View State Registry" at bounding box center [133, 420] width 88 height 15
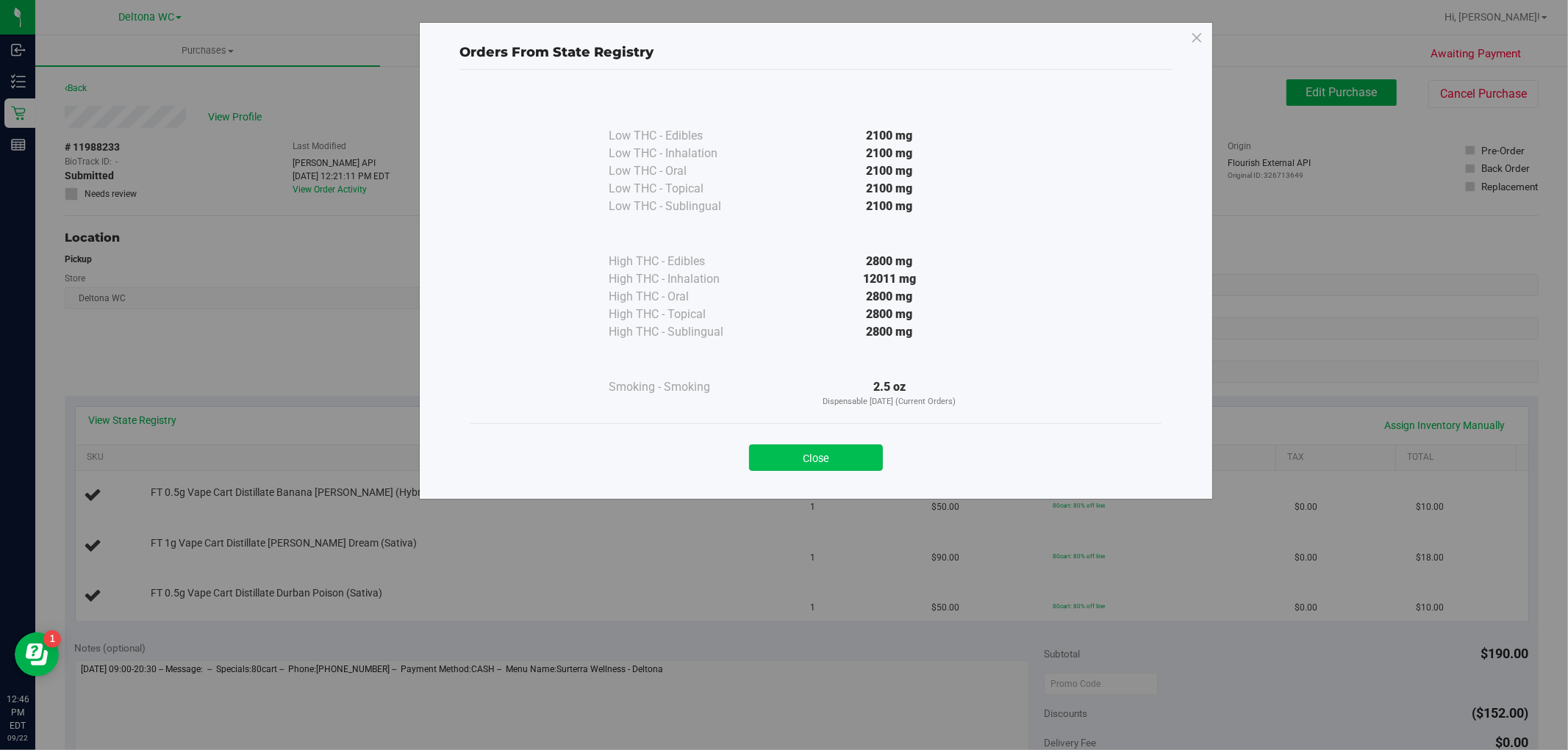
click at [818, 467] on button "Close" at bounding box center [816, 457] width 134 height 26
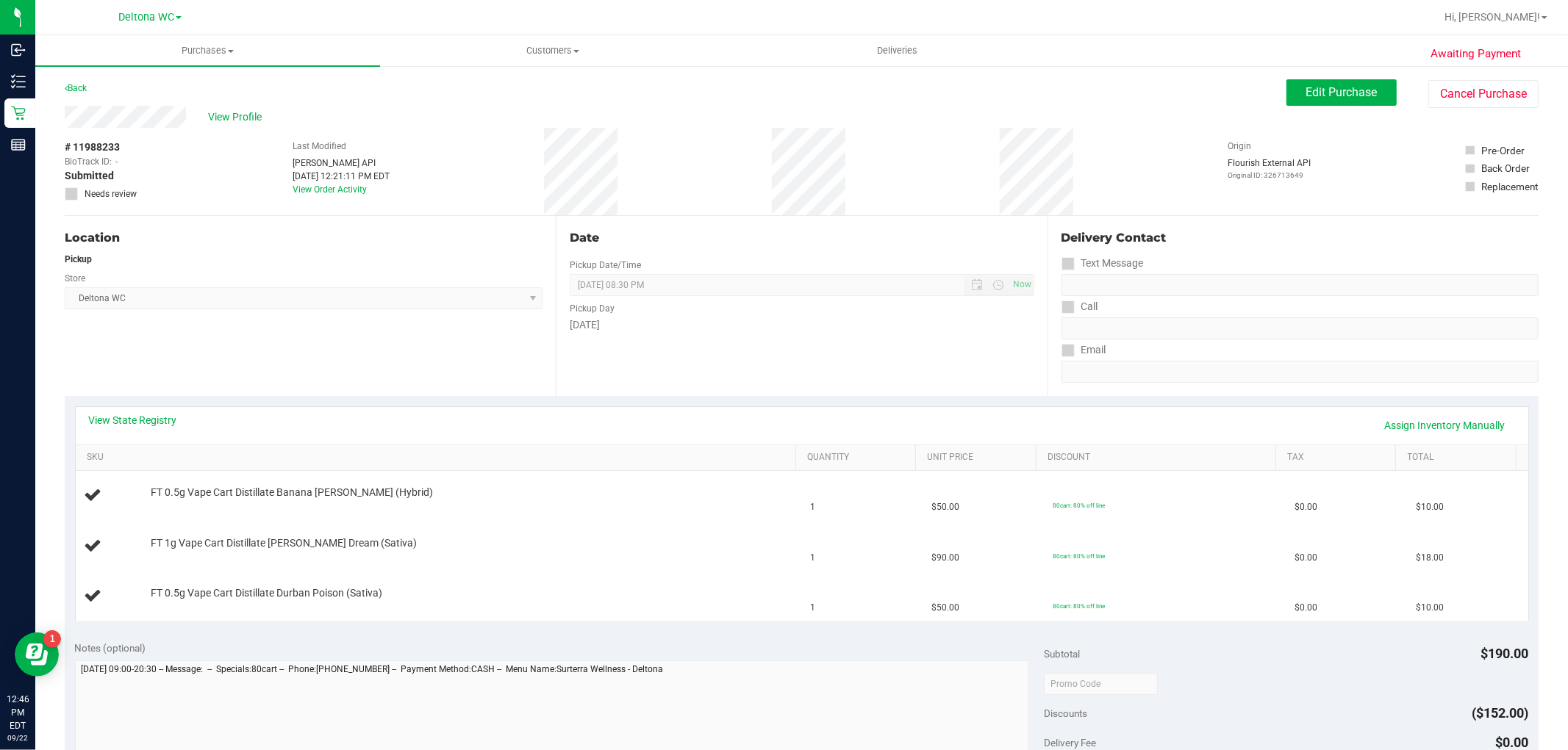
click at [626, 449] on th "SKU" at bounding box center [436, 458] width 721 height 26
click at [148, 424] on link "View State Registry" at bounding box center [133, 420] width 88 height 15
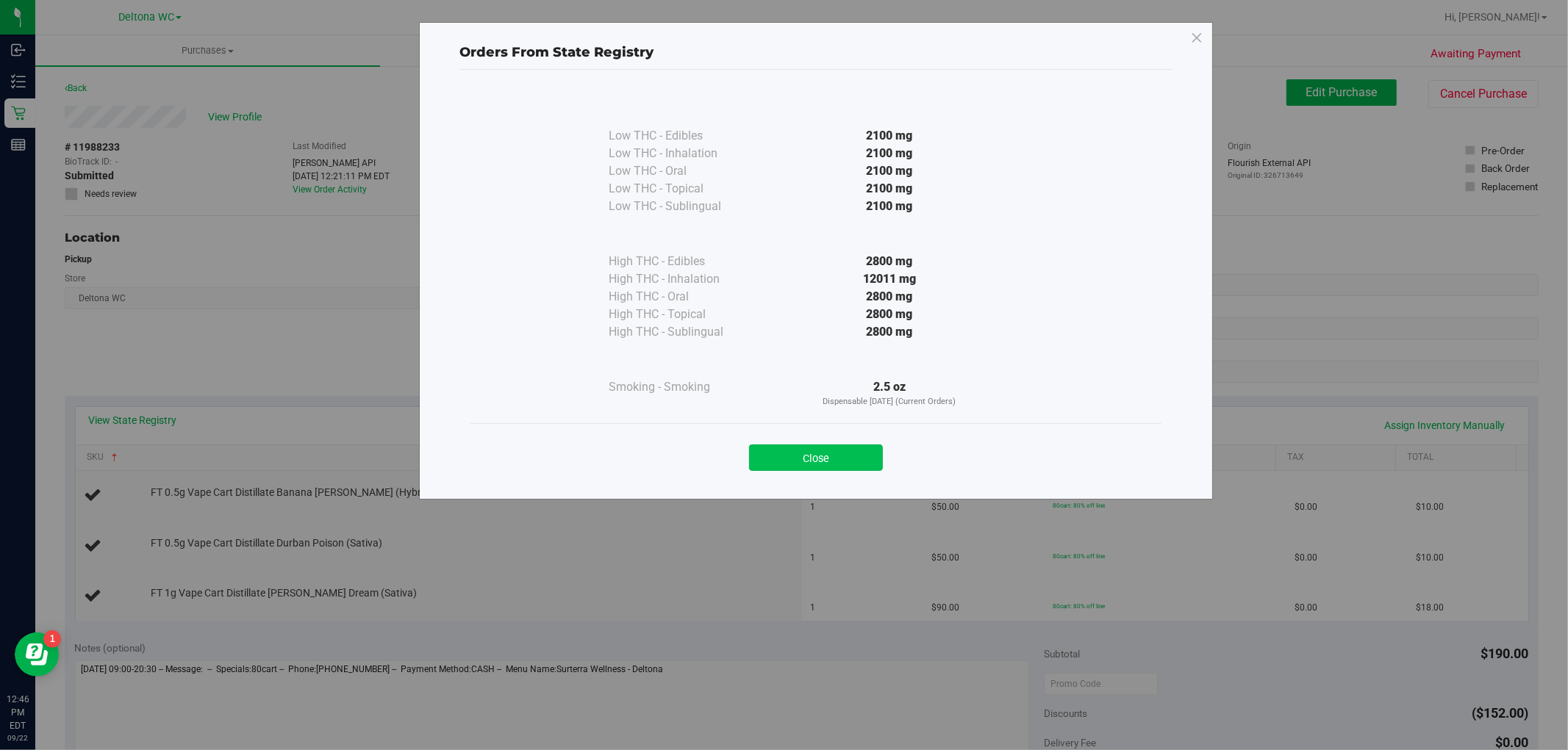
click at [795, 458] on button "Close" at bounding box center [816, 457] width 134 height 26
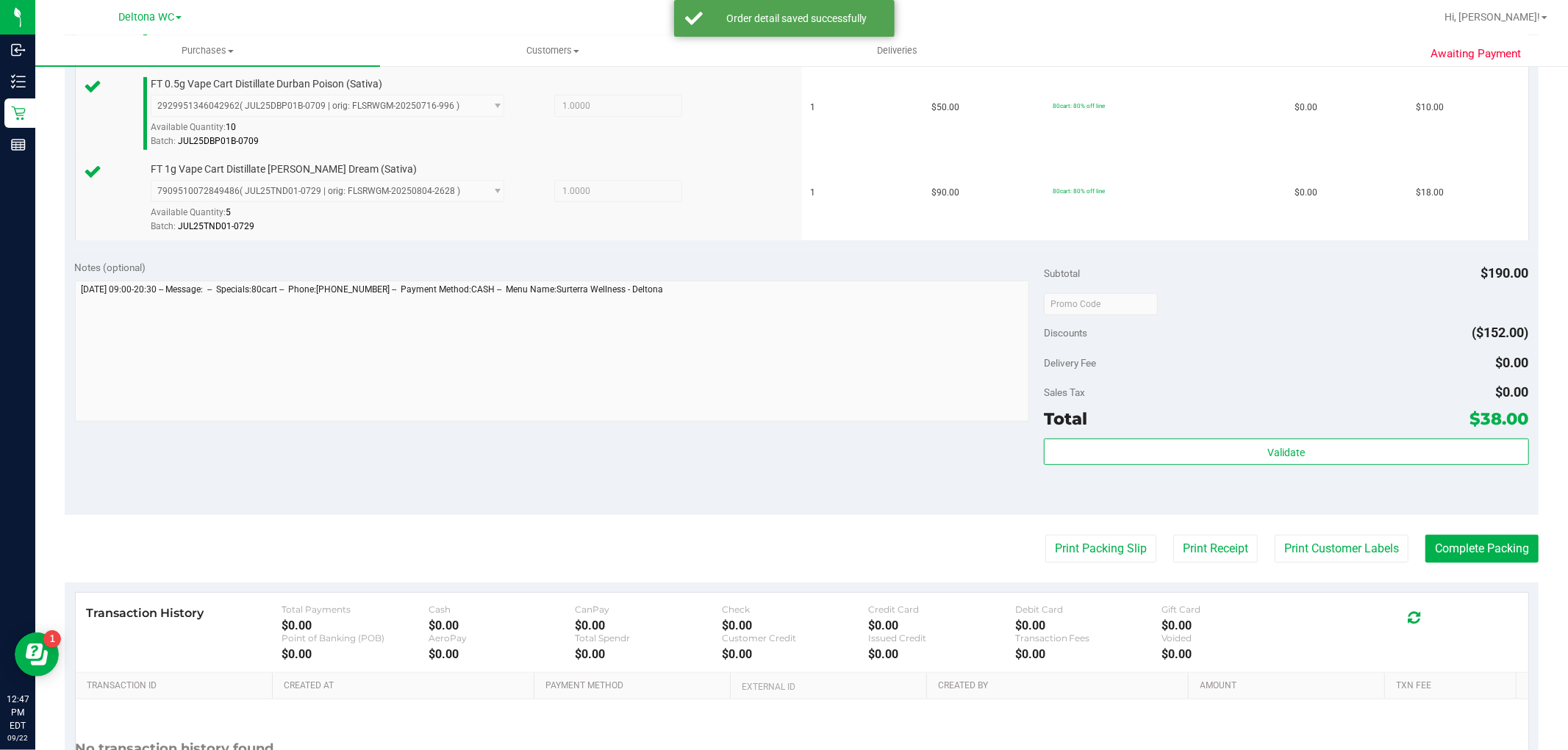
scroll to position [490, 0]
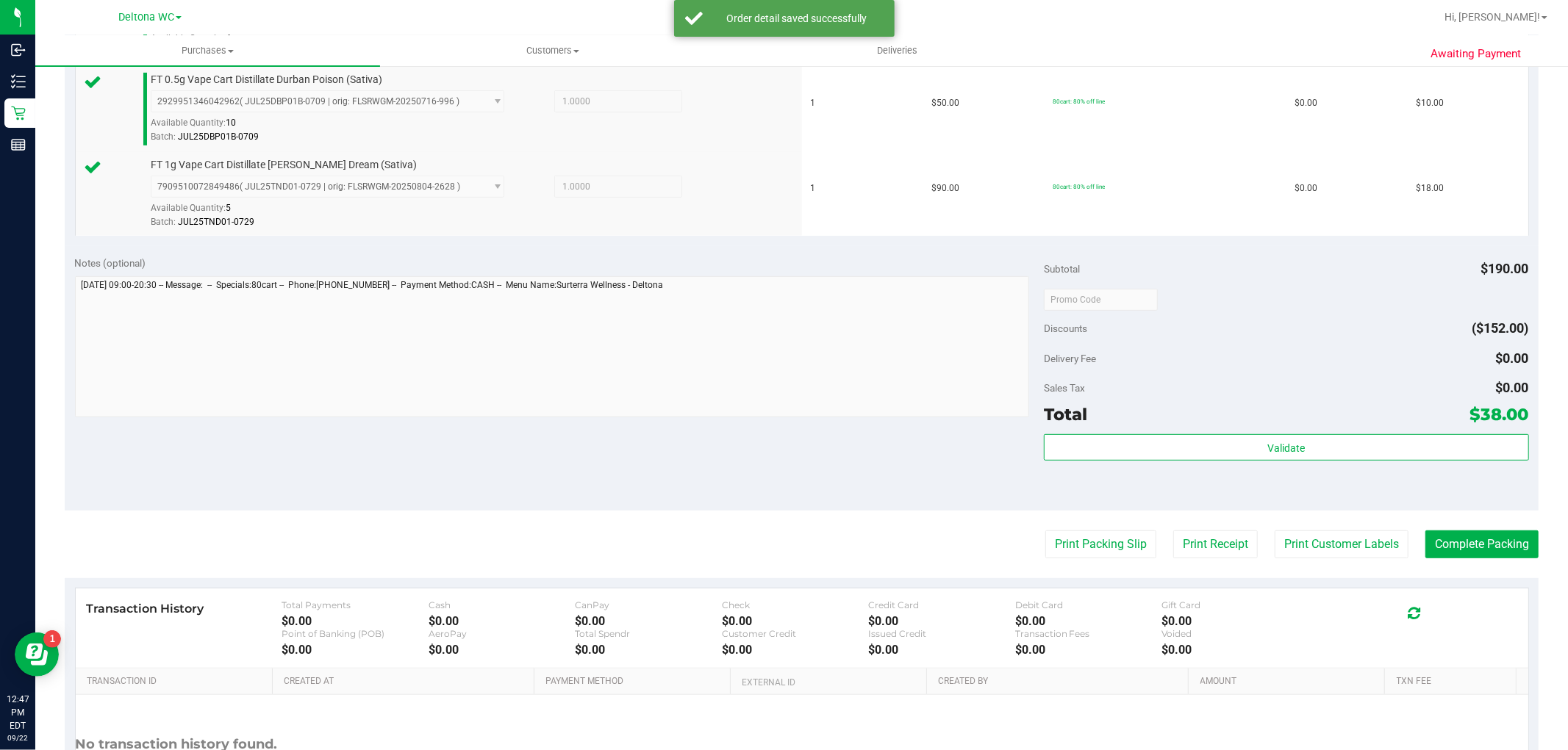
click at [1160, 486] on div "Validate" at bounding box center [1286, 467] width 484 height 66
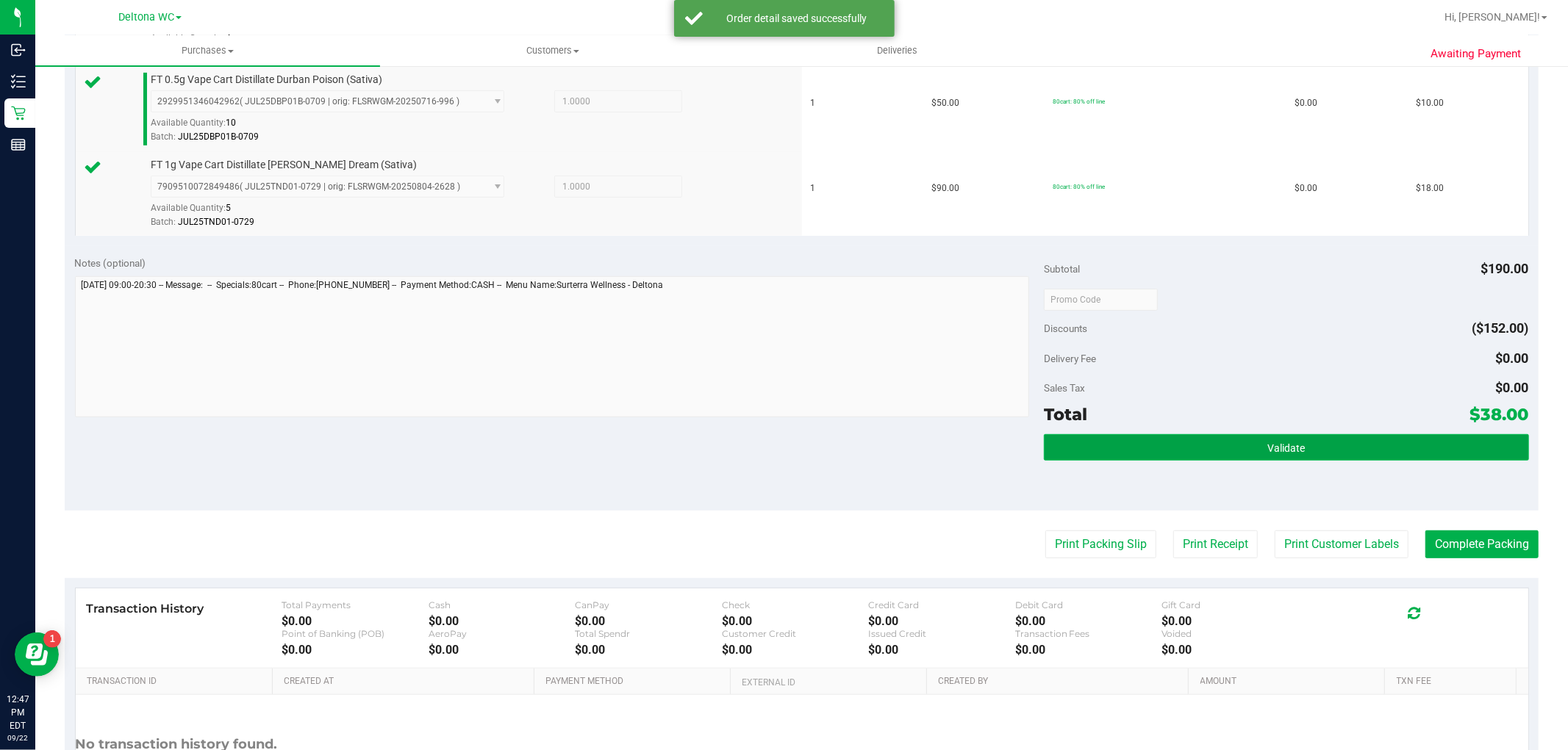
drag, startPoint x: 1172, startPoint y: 452, endPoint x: 1186, endPoint y: 460, distance: 16.1
click at [1172, 452] on button "Validate" at bounding box center [1286, 447] width 484 height 26
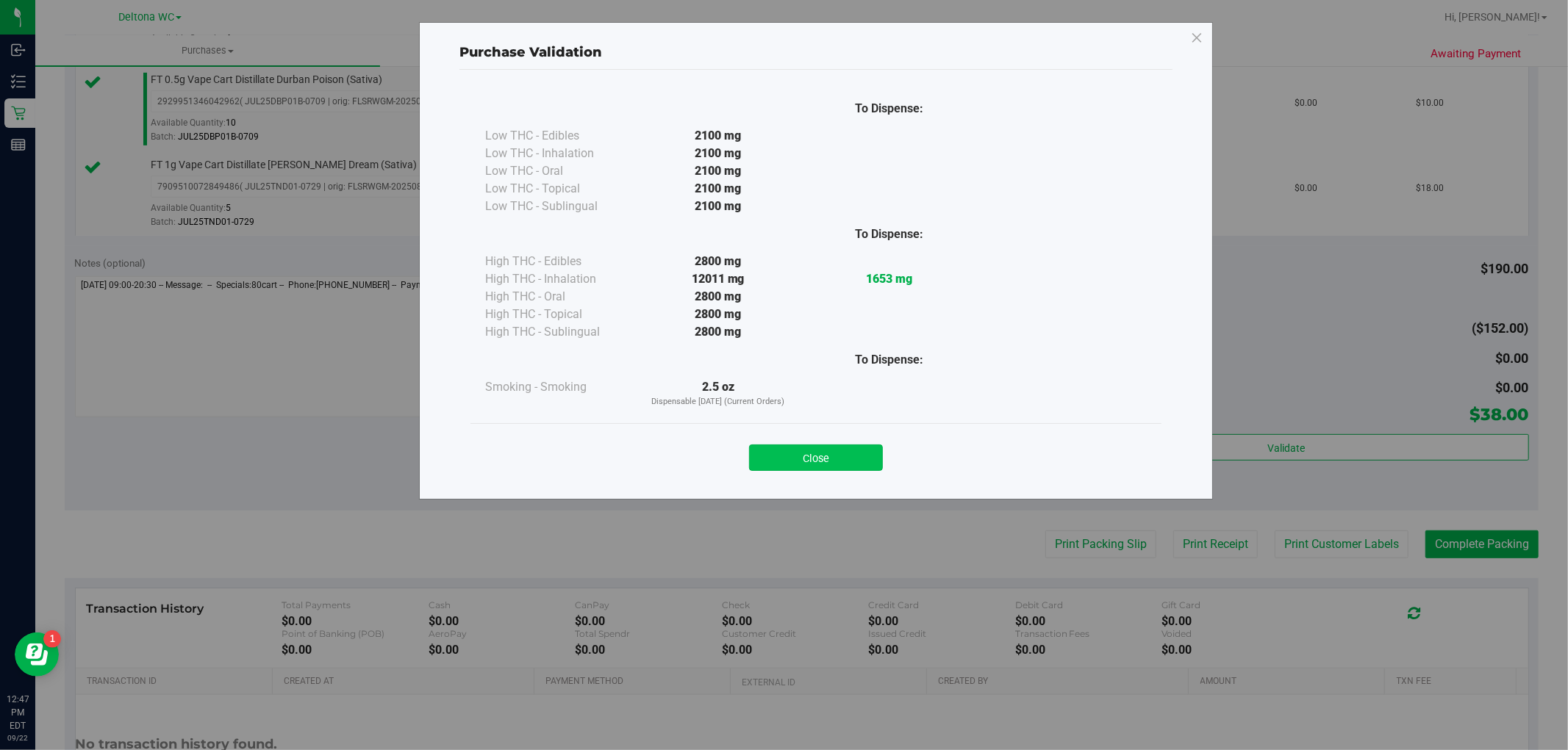
click at [849, 464] on button "Close" at bounding box center [816, 457] width 134 height 26
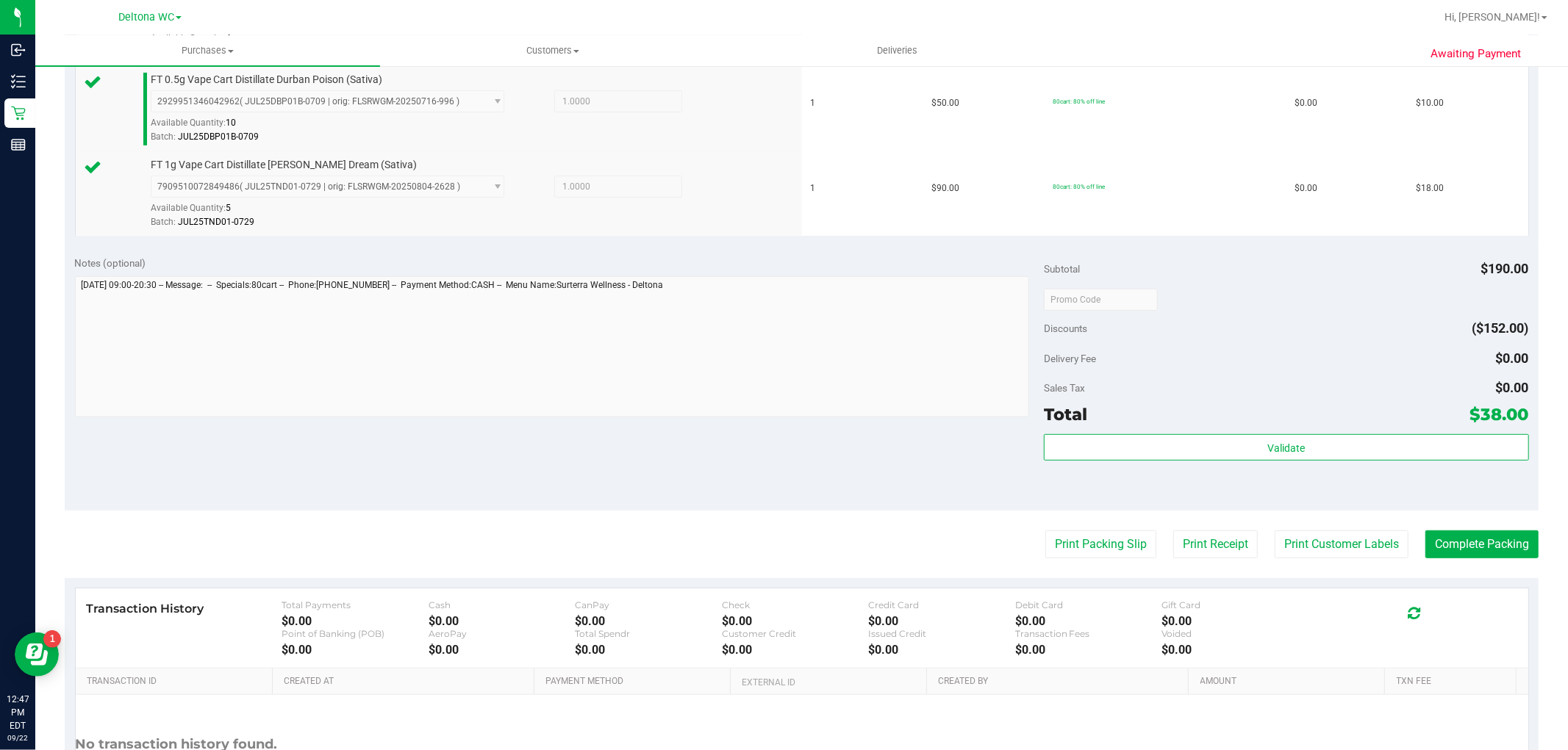
drag, startPoint x: 987, startPoint y: 552, endPoint x: 1057, endPoint y: 521, distance: 76.6
click at [991, 548] on div "Print Packing Slip Print Receipt Print Customer Labels Complete Packing" at bounding box center [801, 544] width 1474 height 28
click at [1057, 521] on purchase-details "Back Edit Purchase Cancel Purchase View Profile # 11988233 BioTrack ID: - Submi…" at bounding box center [801, 221] width 1474 height 1263
click at [1069, 537] on button "Print Packing Slip" at bounding box center [1101, 544] width 111 height 28
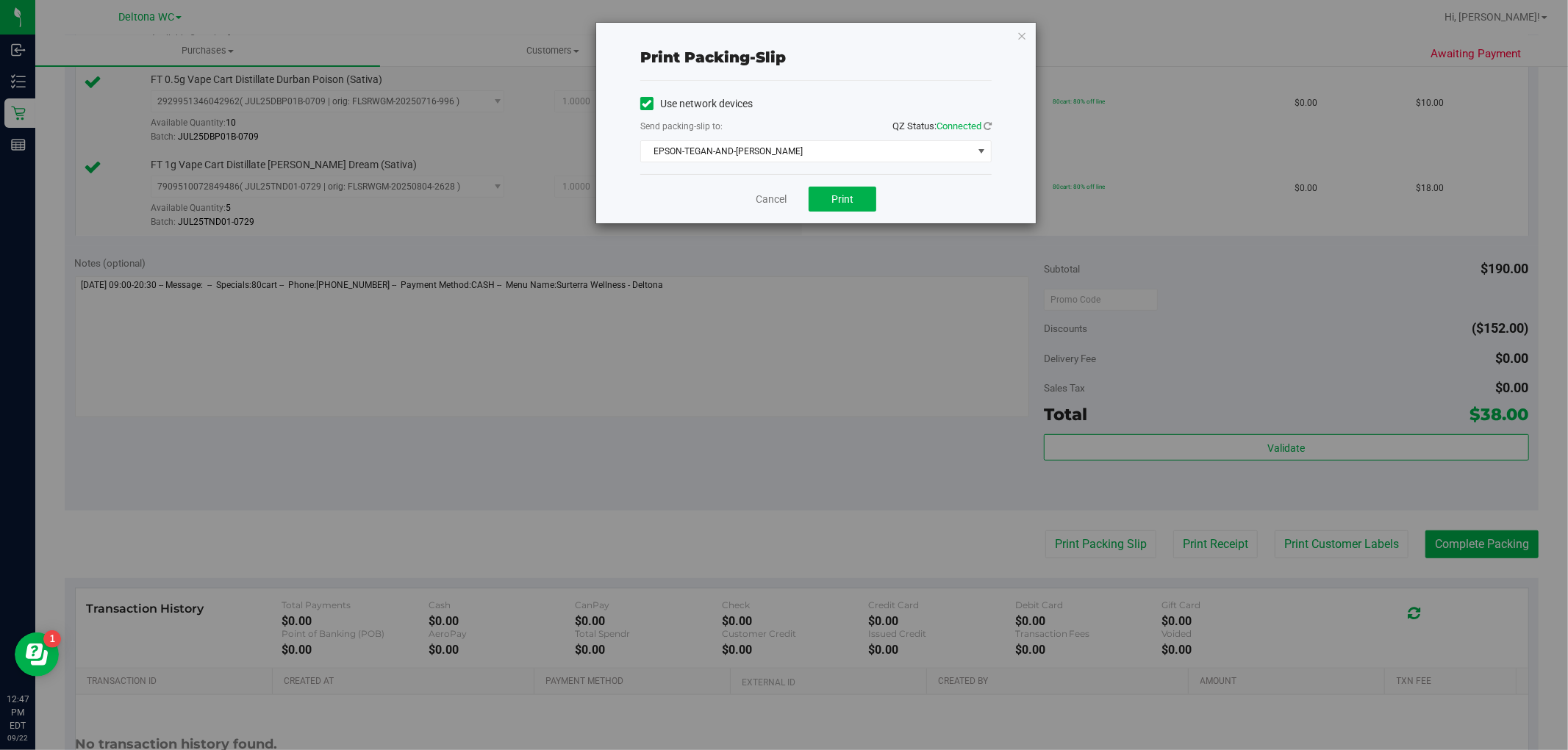
click at [879, 206] on div "Cancel Print" at bounding box center [816, 198] width 352 height 49
click at [837, 191] on button "Print" at bounding box center [842, 198] width 67 height 25
click at [776, 185] on div "Cancel Print" at bounding box center [816, 198] width 352 height 49
click at [772, 194] on link "Cancel" at bounding box center [771, 199] width 31 height 15
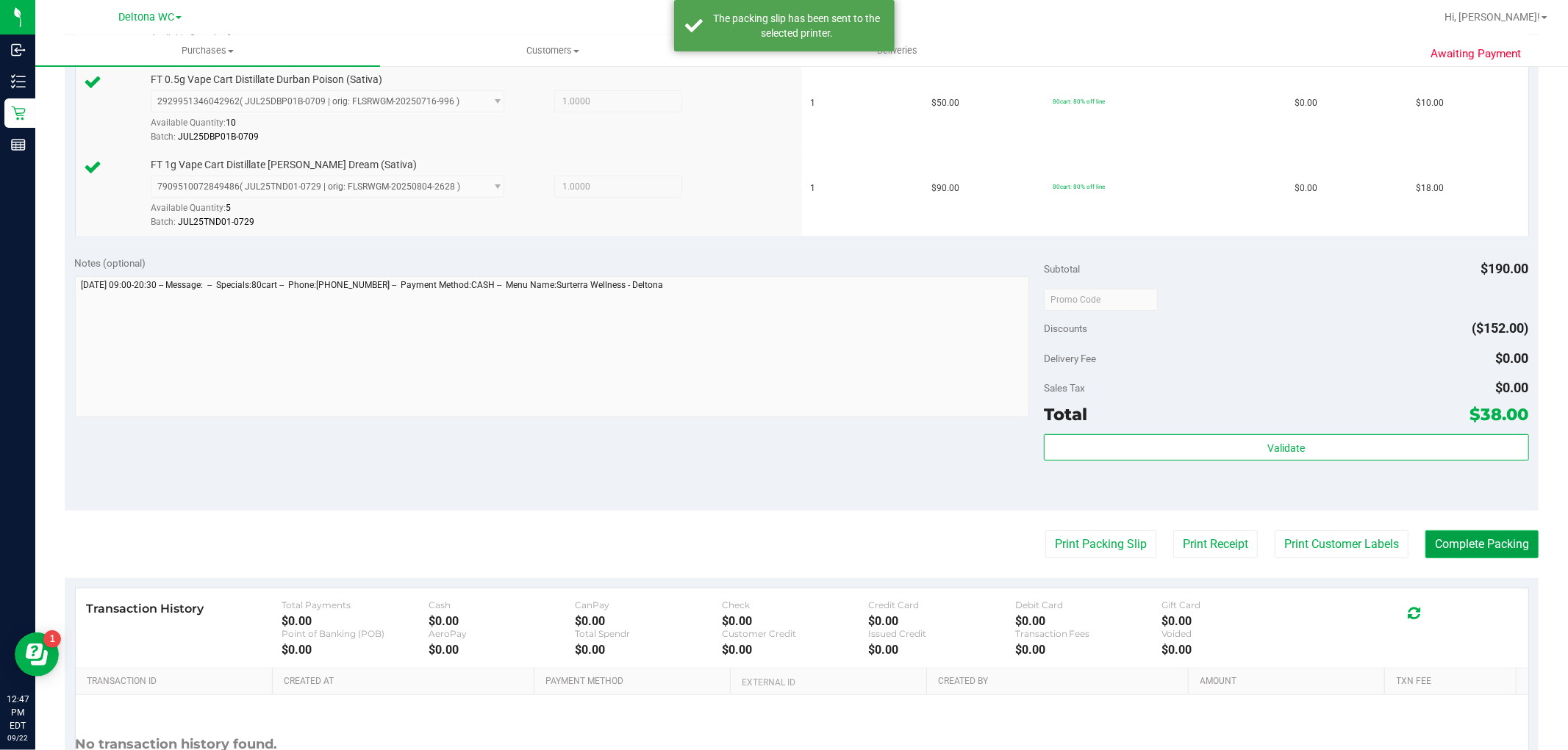
click at [1436, 540] on button "Complete Packing" at bounding box center [1482, 544] width 114 height 28
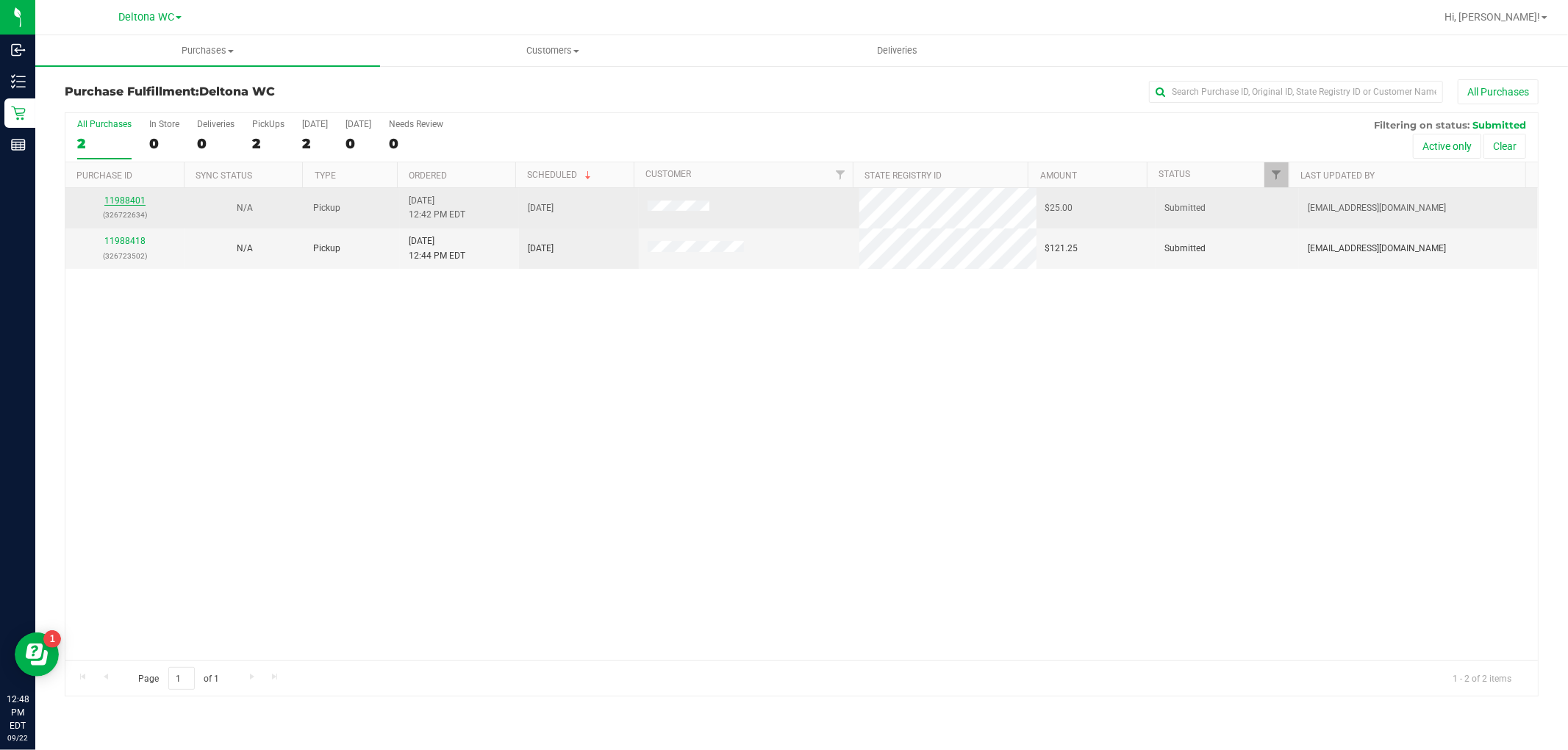
click at [108, 204] on link "11988401" at bounding box center [125, 200] width 41 height 10
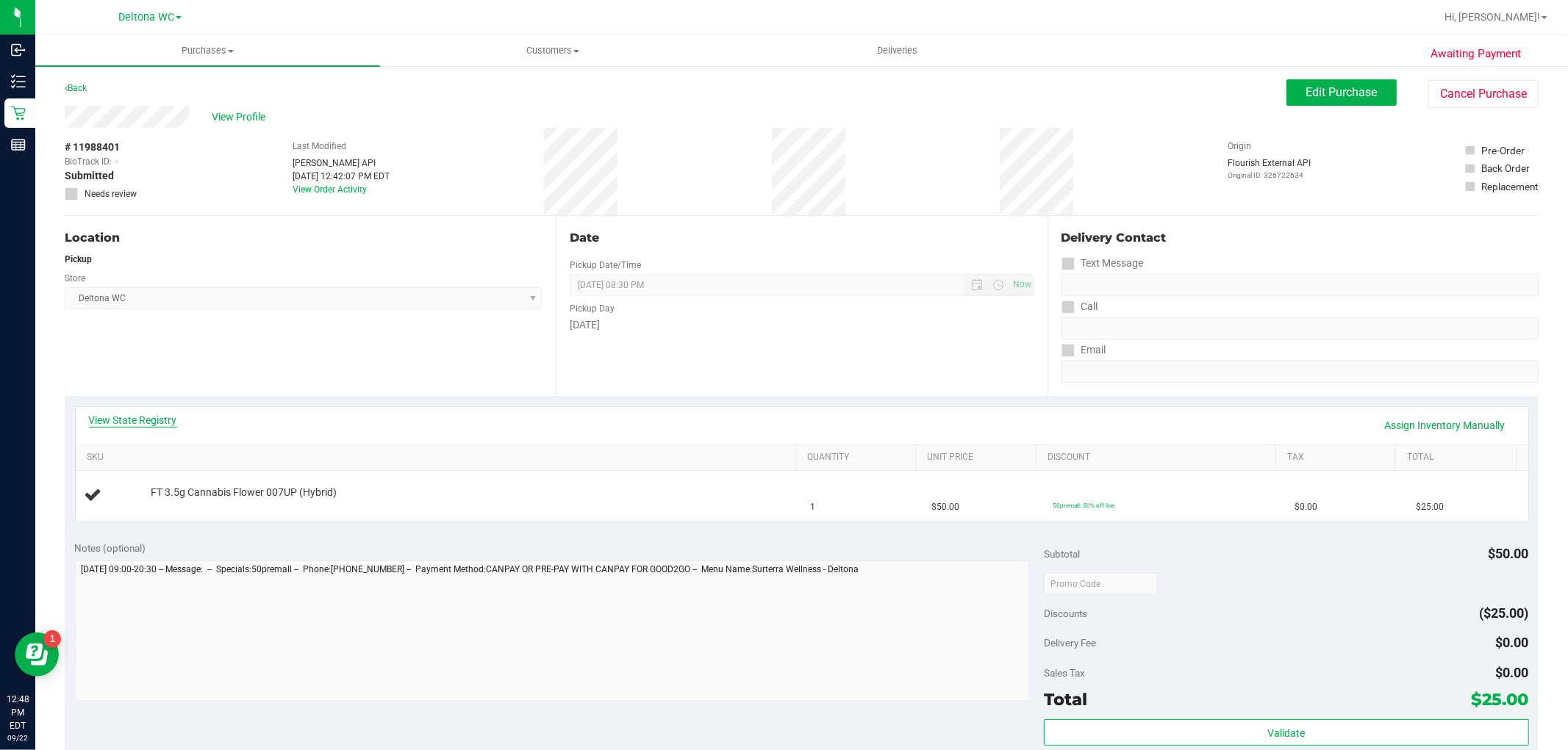
click at [145, 420] on link "View State Registry" at bounding box center [133, 420] width 88 height 15
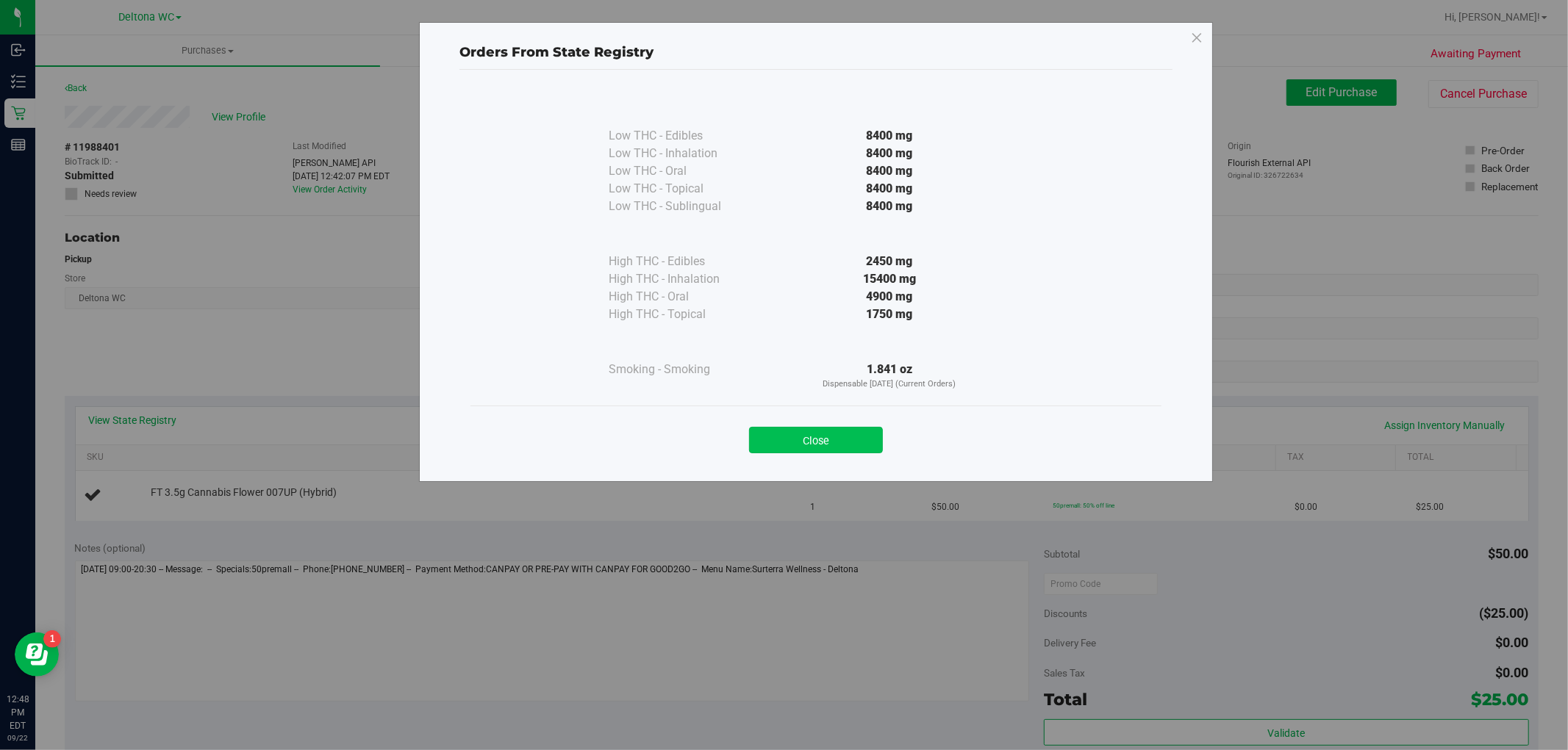
click at [836, 436] on button "Close" at bounding box center [816, 440] width 134 height 26
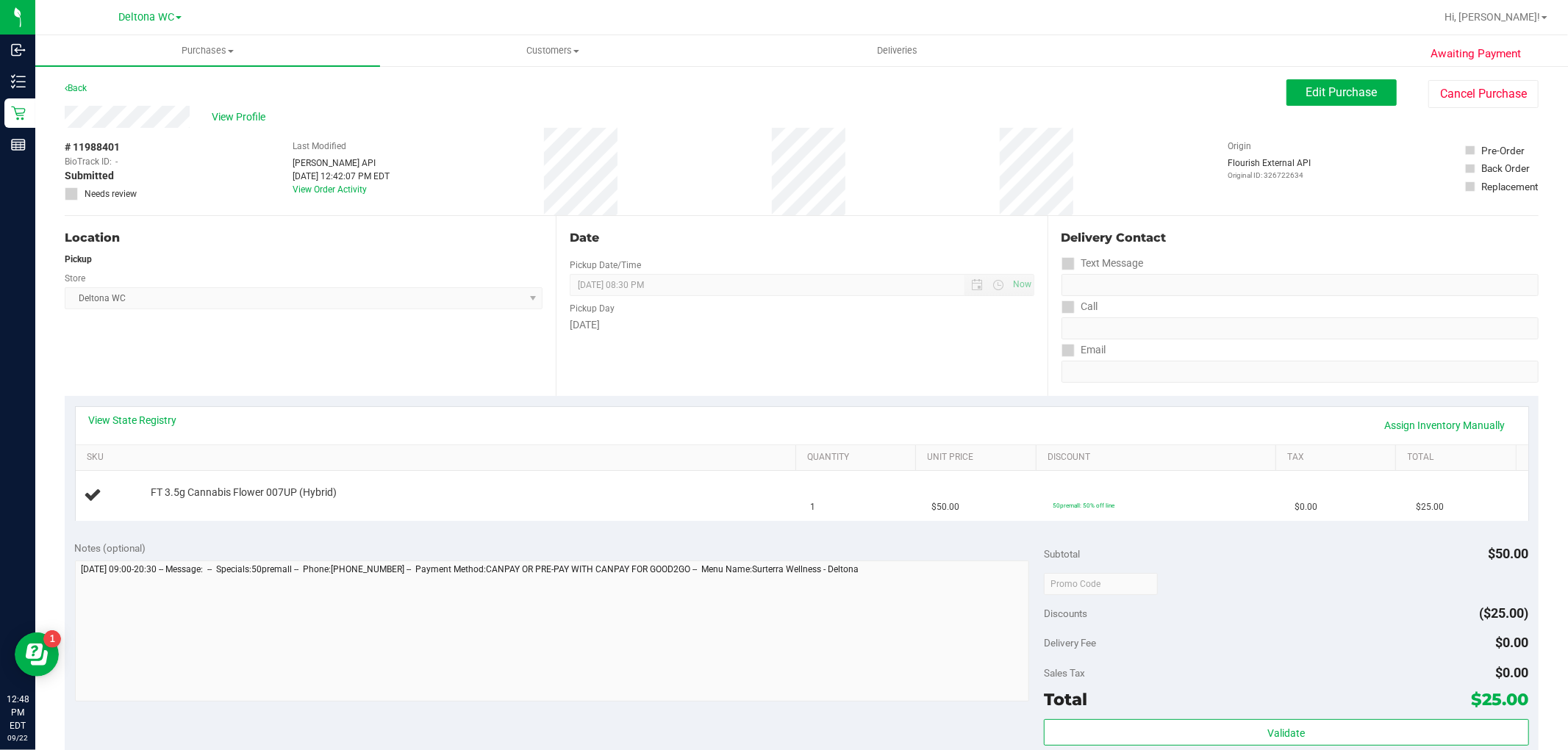
click at [849, 380] on div "Date Pickup Date/Time 09/22/2025 Now 09/22/2025 08:30 PM Now Pickup Day Monday" at bounding box center [801, 306] width 491 height 180
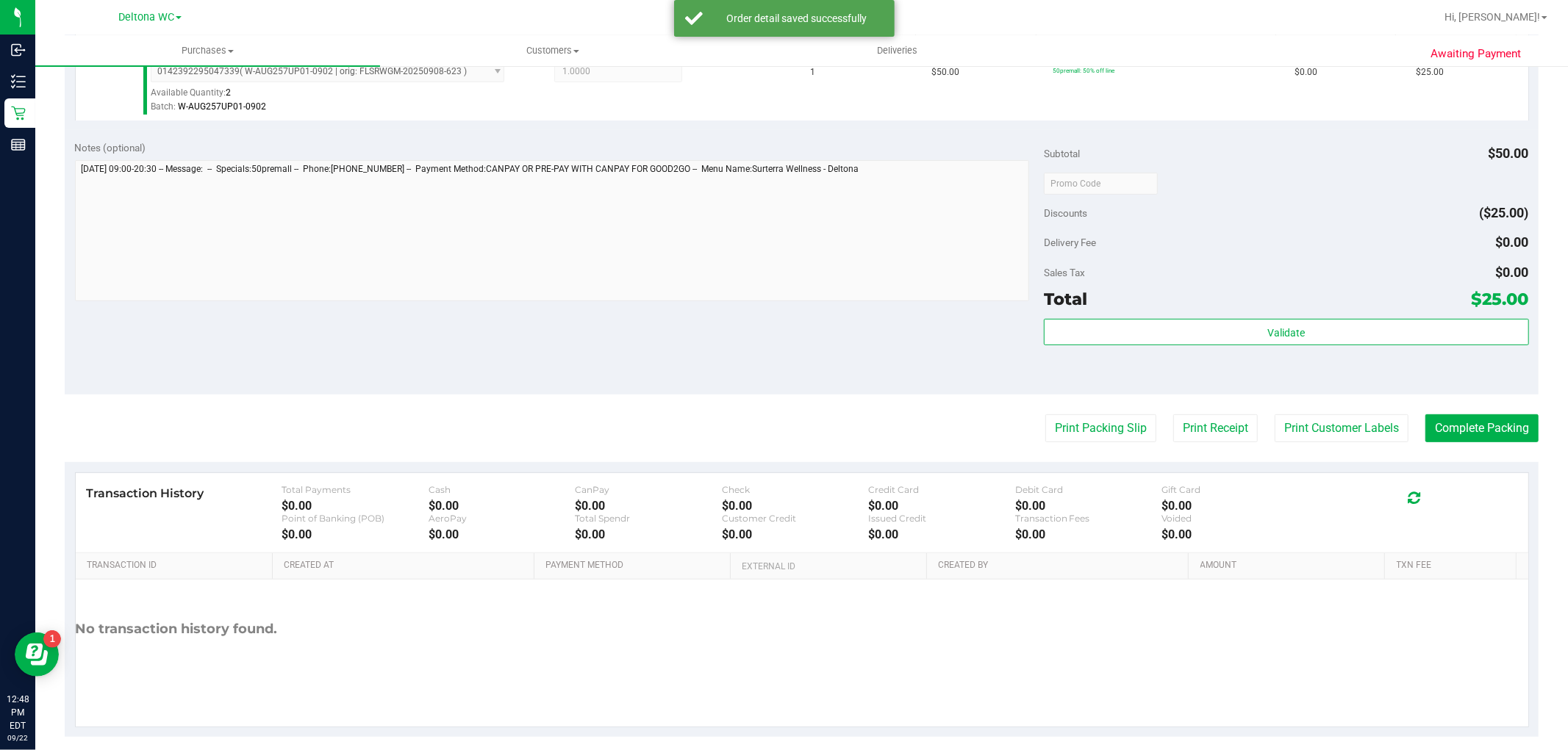
scroll to position [452, 0]
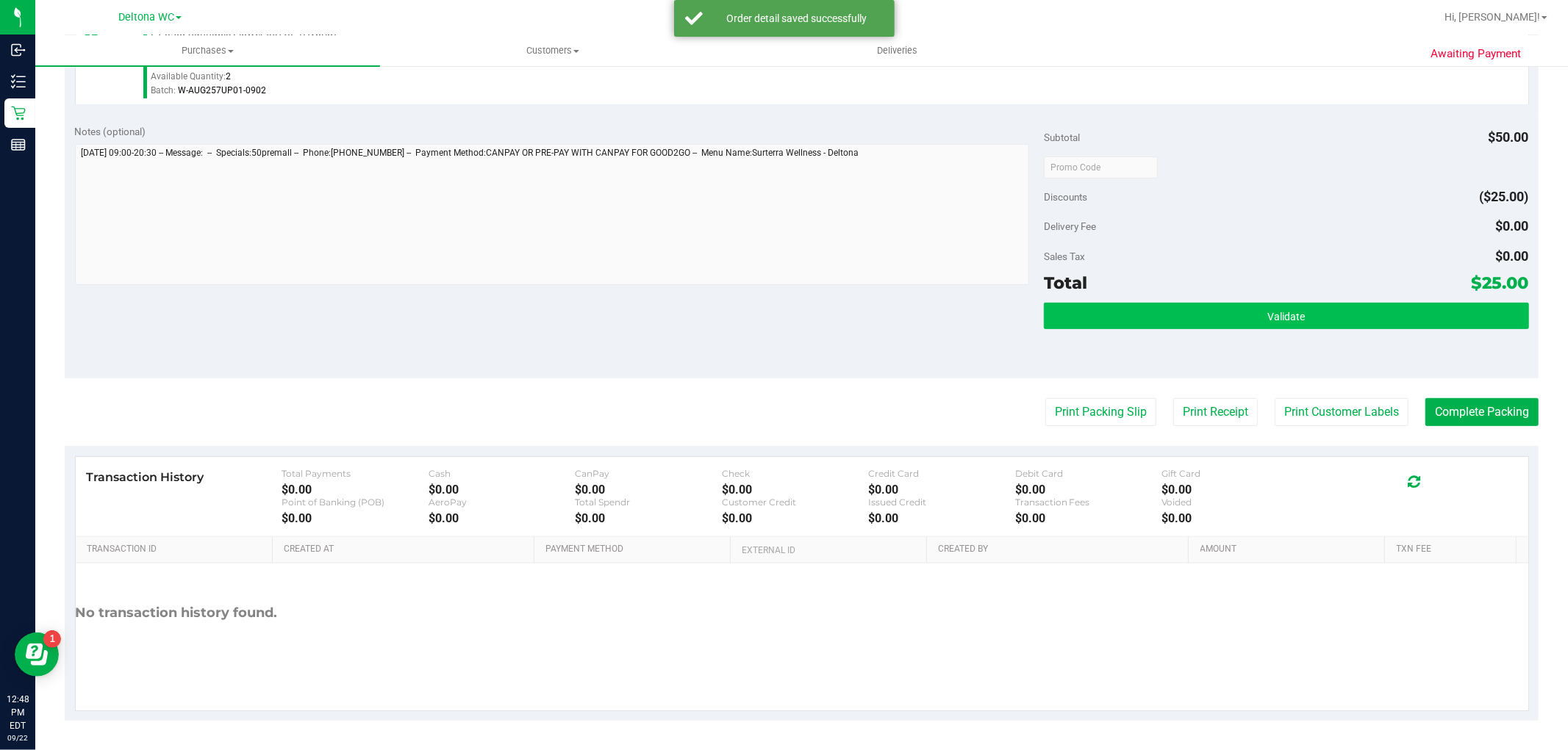
drag, startPoint x: 1203, startPoint y: 401, endPoint x: 1165, endPoint y: 320, distance: 89.5
click at [1165, 320] on purchase-details "Back Edit Purchase Cancel Purchase View Profile # 11988401 BioTrack ID: - Submi…" at bounding box center [801, 174] width 1474 height 1093
click at [1165, 303] on button "Validate" at bounding box center [1286, 316] width 484 height 26
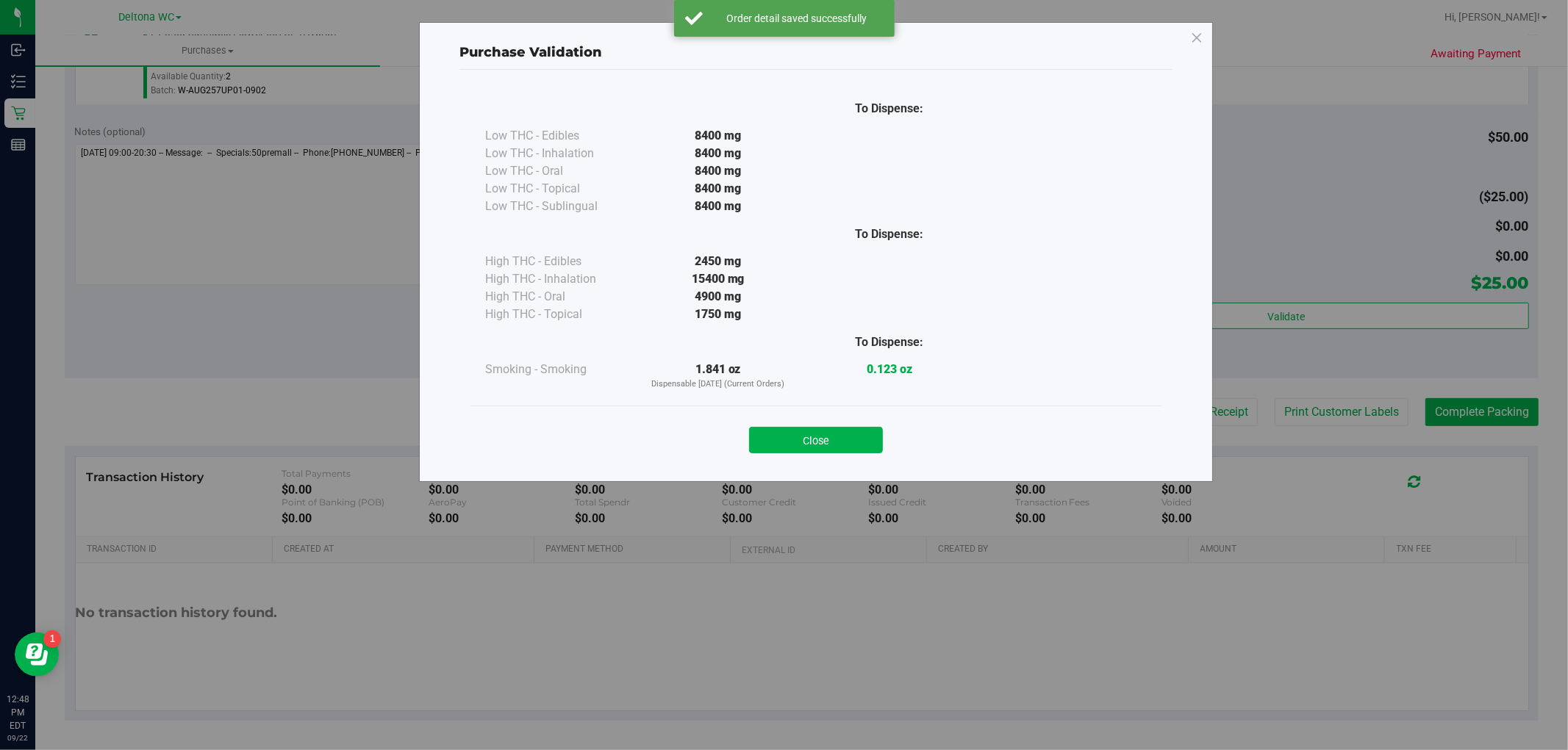
drag, startPoint x: 849, startPoint y: 438, endPoint x: 957, endPoint y: 423, distance: 109.0
click at [849, 439] on button "Close" at bounding box center [816, 440] width 134 height 26
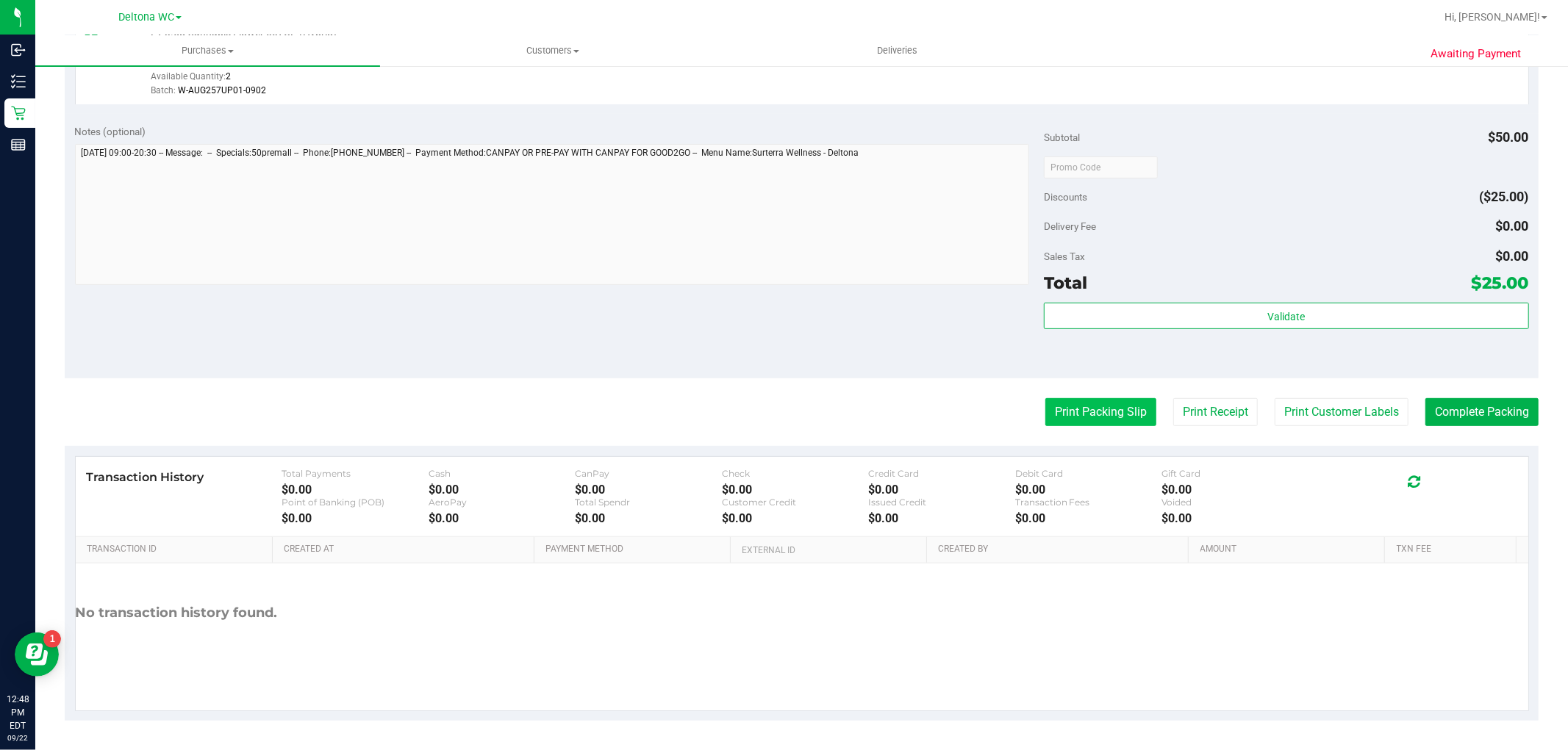
drag, startPoint x: 973, startPoint y: 422, endPoint x: 1056, endPoint y: 402, distance: 85.4
click at [981, 420] on div "Print Packing Slip Print Receipt Print Customer Labels Complete Packing" at bounding box center [801, 412] width 1474 height 28
click at [1057, 402] on button "Print Packing Slip" at bounding box center [1101, 412] width 111 height 28
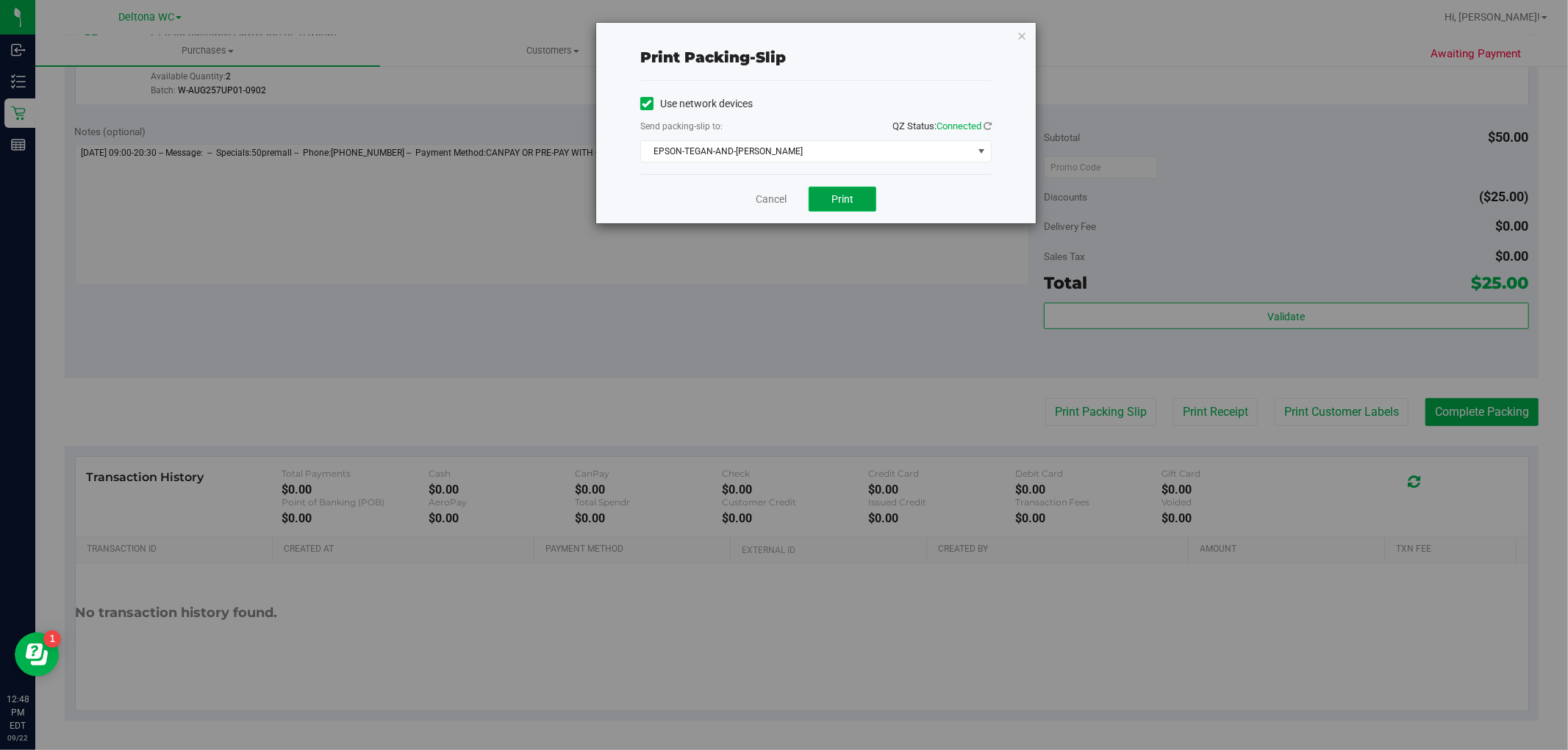
click at [836, 194] on span "Print" at bounding box center [842, 199] width 22 height 12
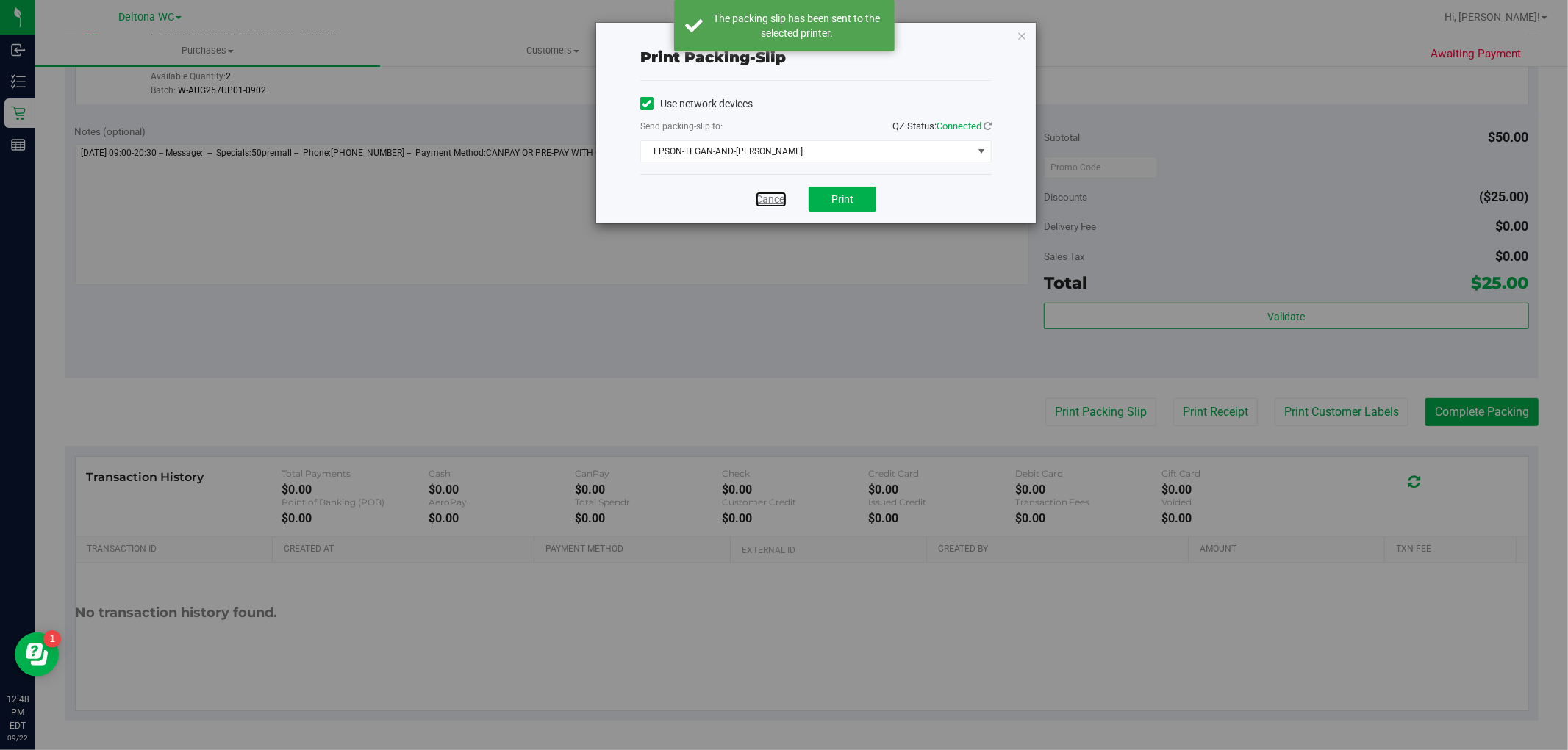
drag, startPoint x: 778, startPoint y: 204, endPoint x: 1088, endPoint y: 275, distance: 318.0
click at [780, 204] on link "Cancel" at bounding box center [771, 199] width 31 height 15
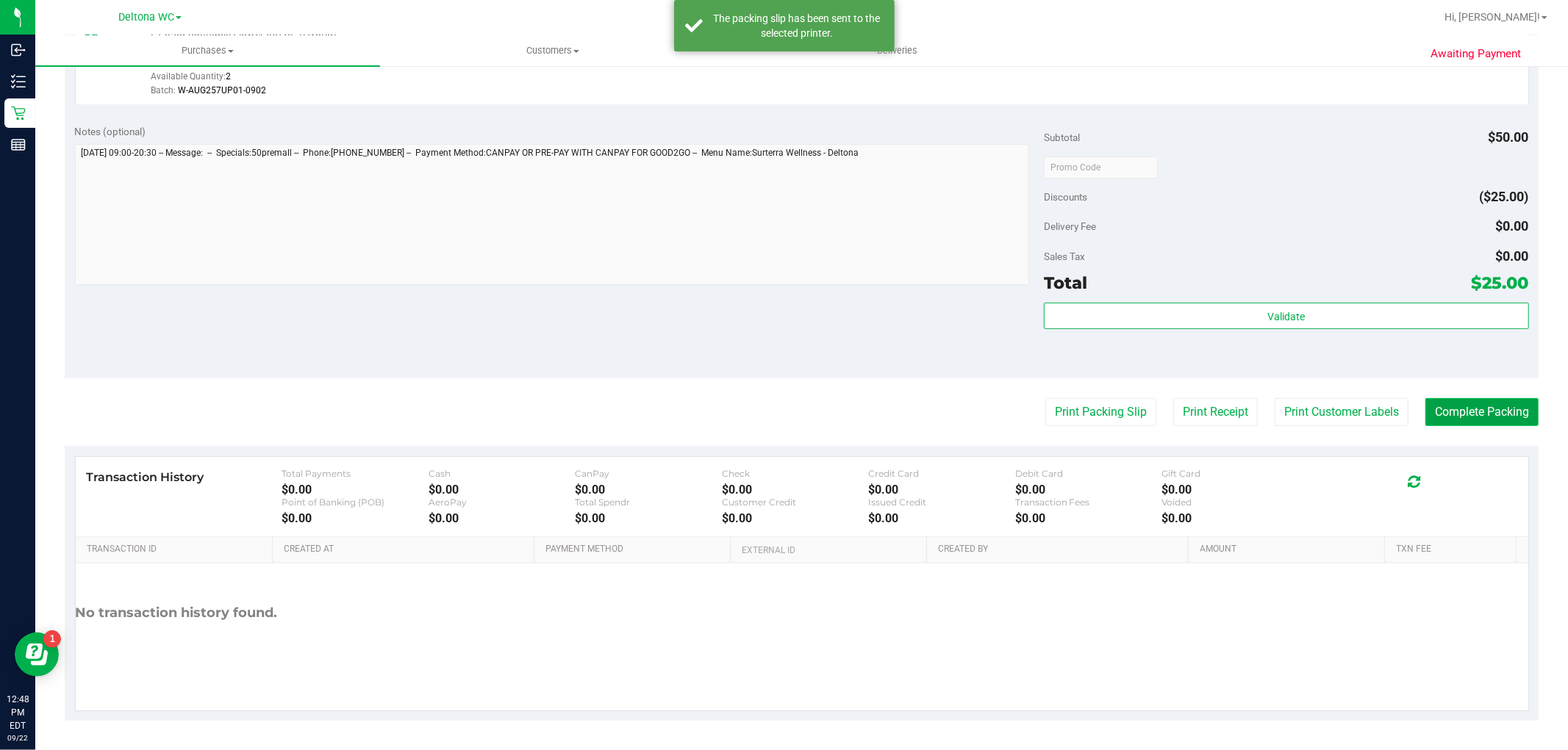
click at [1486, 413] on button "Complete Packing" at bounding box center [1482, 412] width 114 height 28
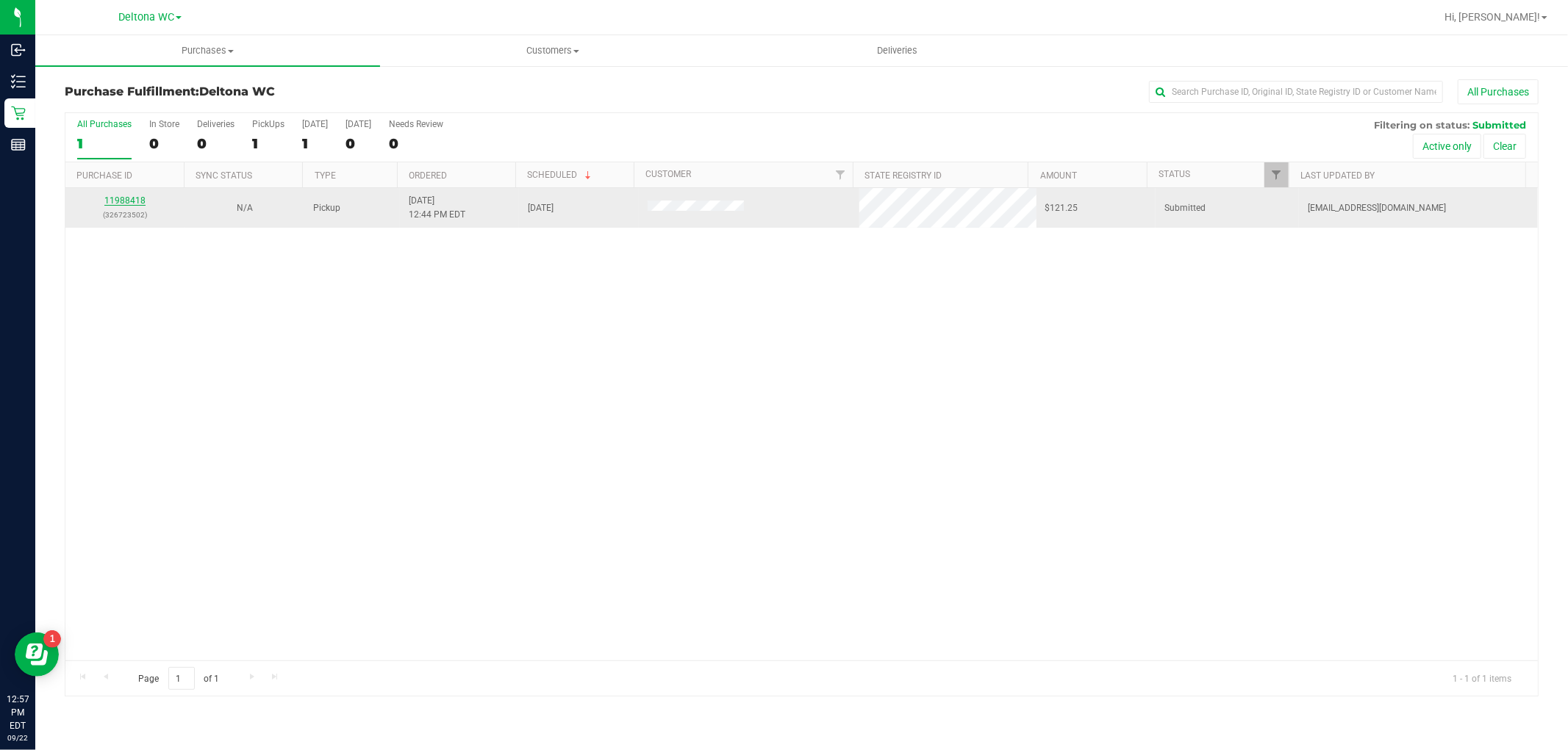
click at [133, 198] on link "11988418" at bounding box center [125, 200] width 41 height 10
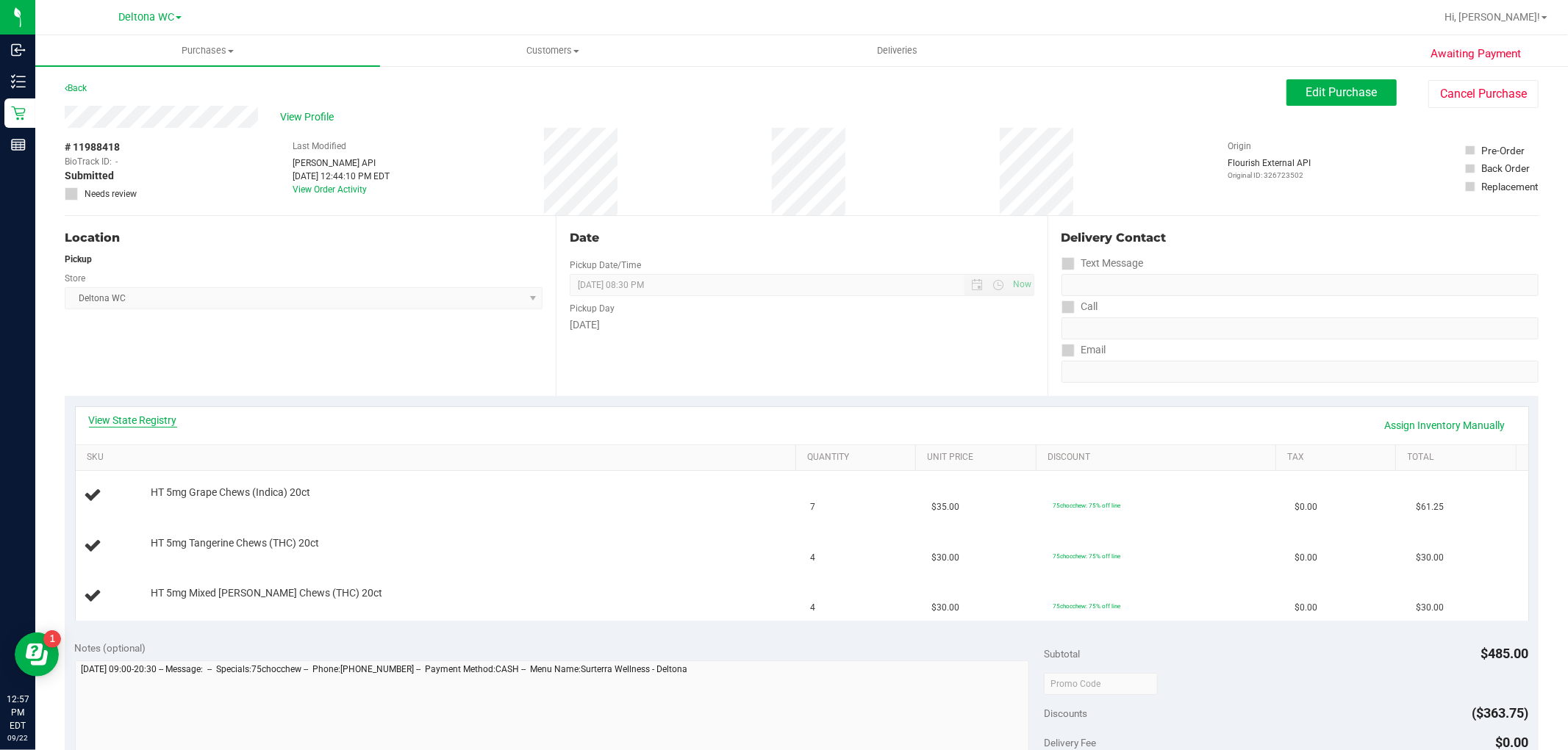
click at [156, 422] on link "View State Registry" at bounding box center [133, 420] width 88 height 15
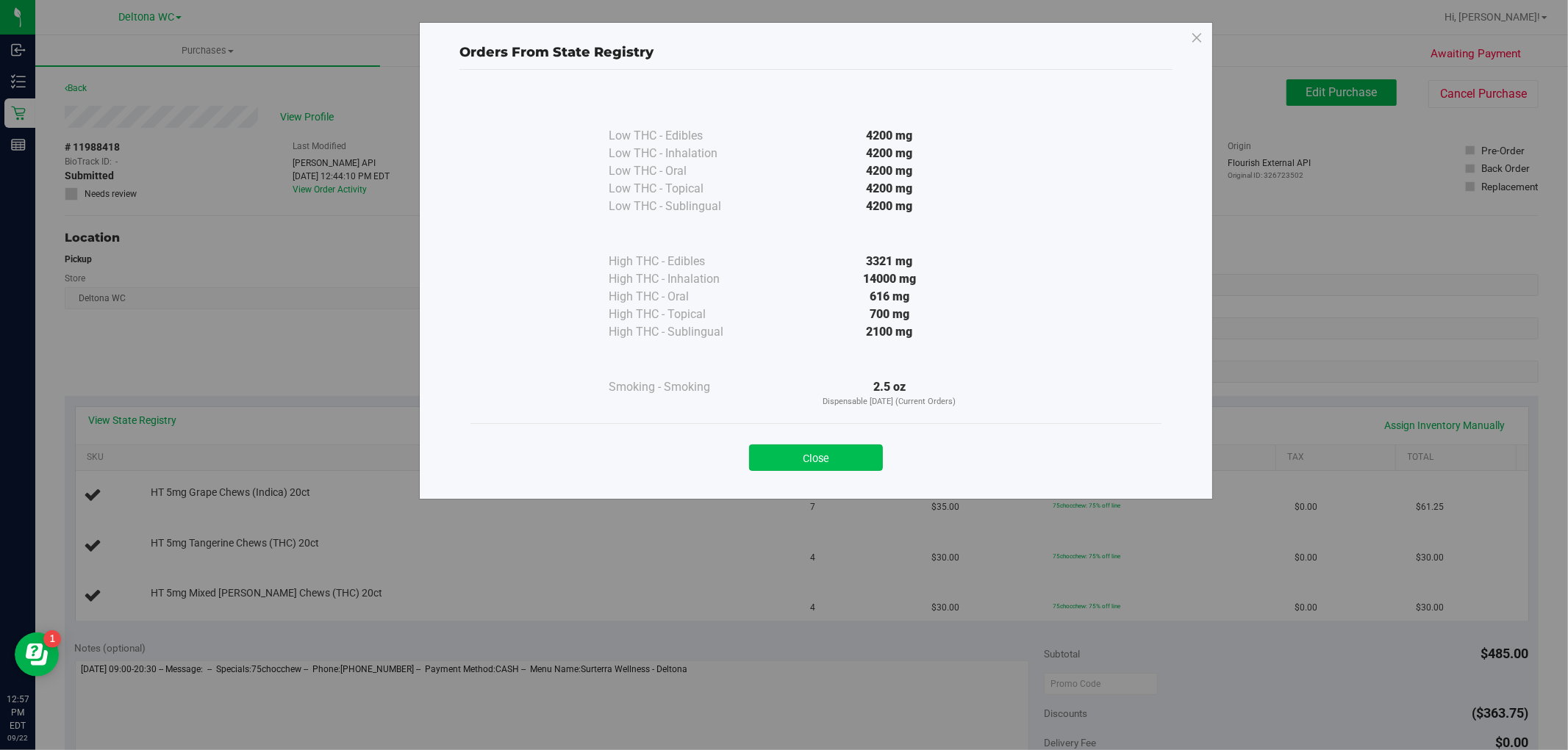
click at [838, 463] on button "Close" at bounding box center [816, 457] width 134 height 26
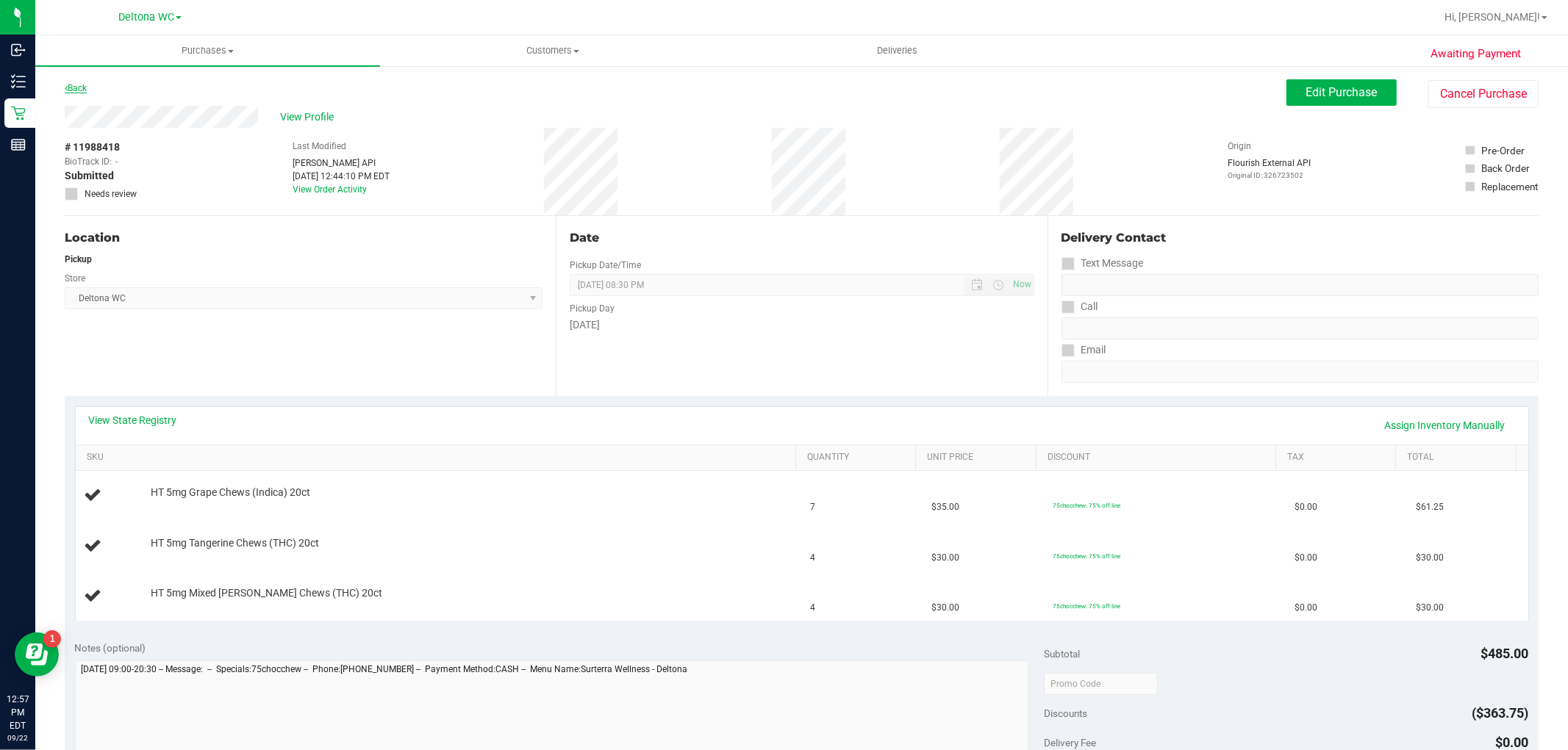
click at [85, 87] on link "Back" at bounding box center [75, 88] width 22 height 10
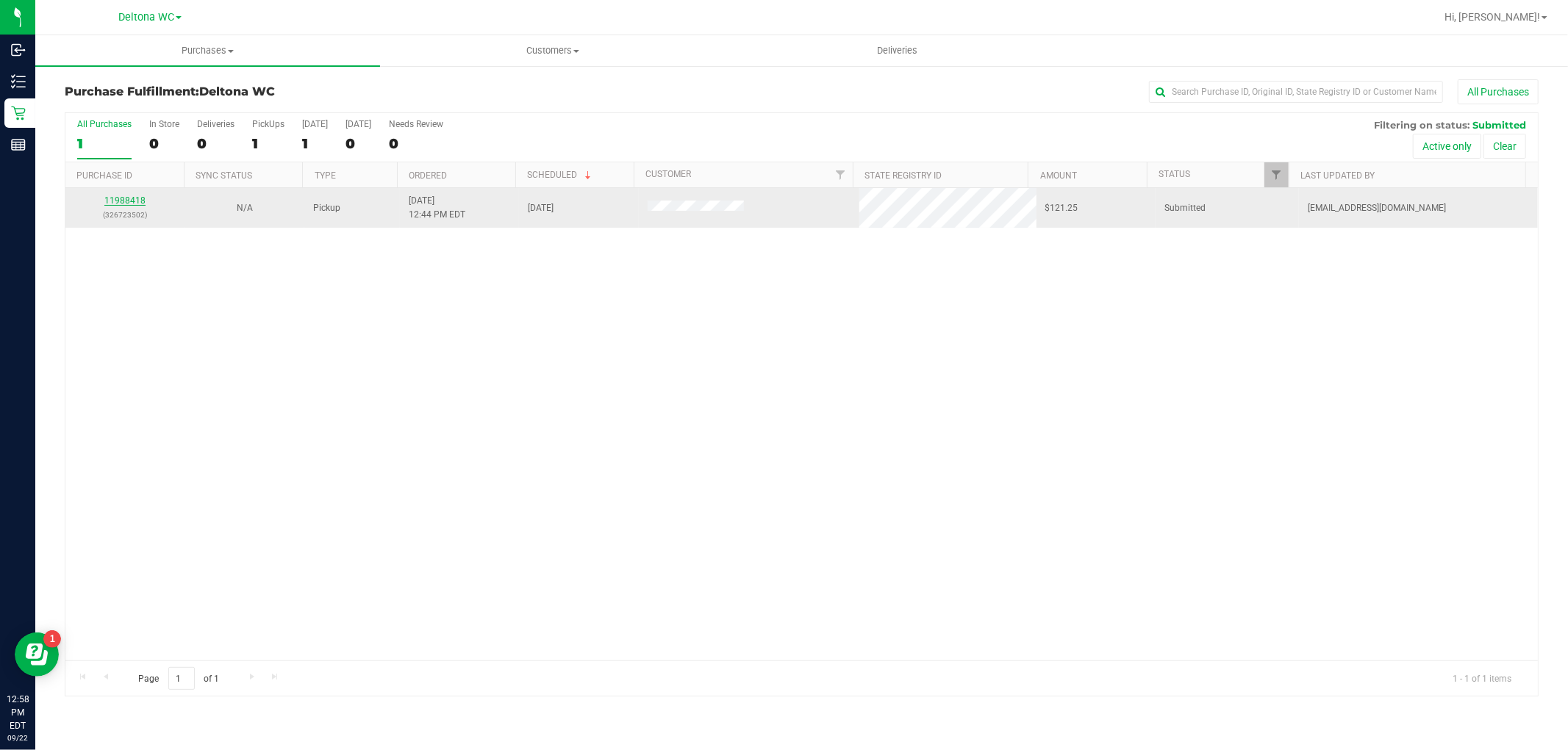
click at [127, 199] on link "11988418" at bounding box center [125, 200] width 41 height 10
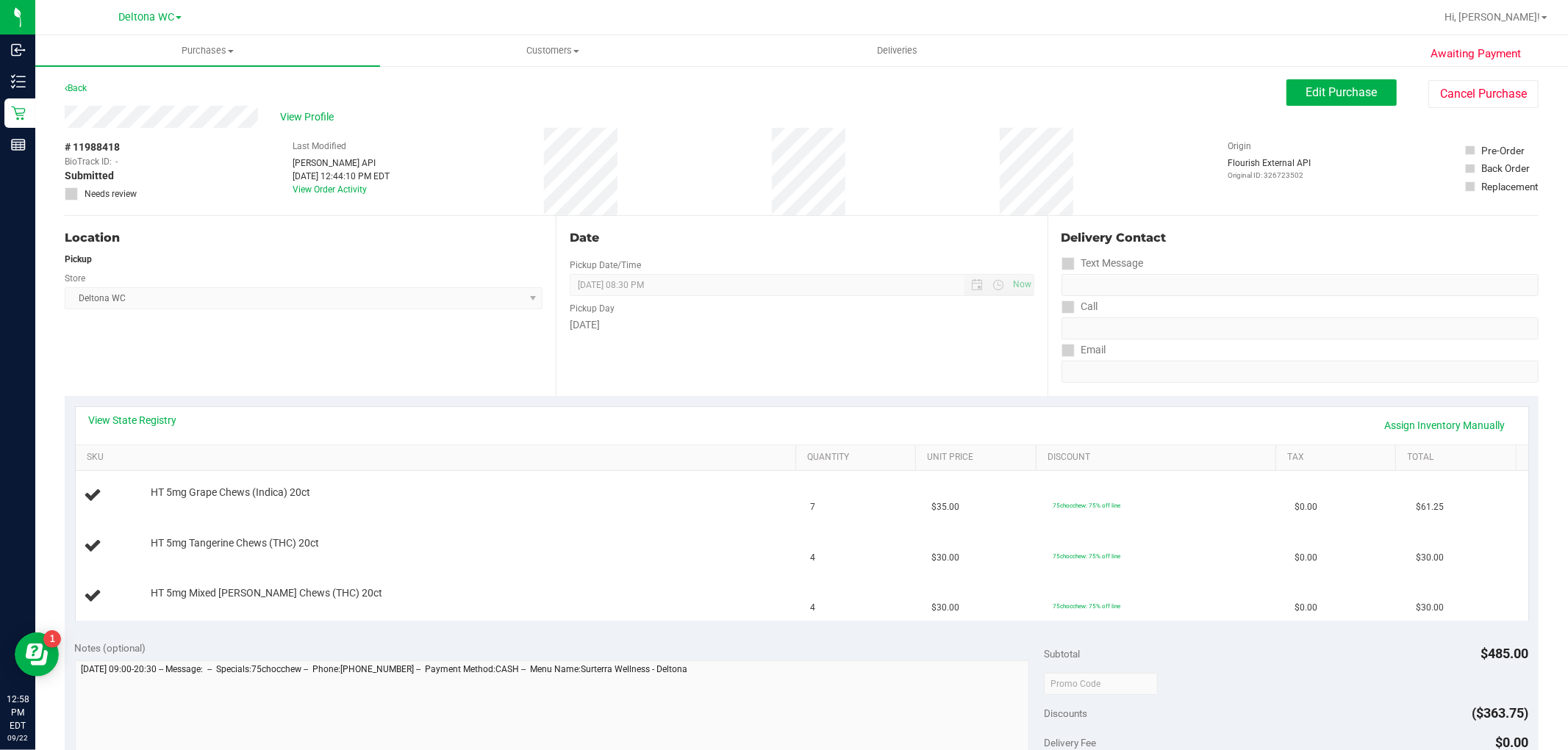
scroll to position [82, 0]
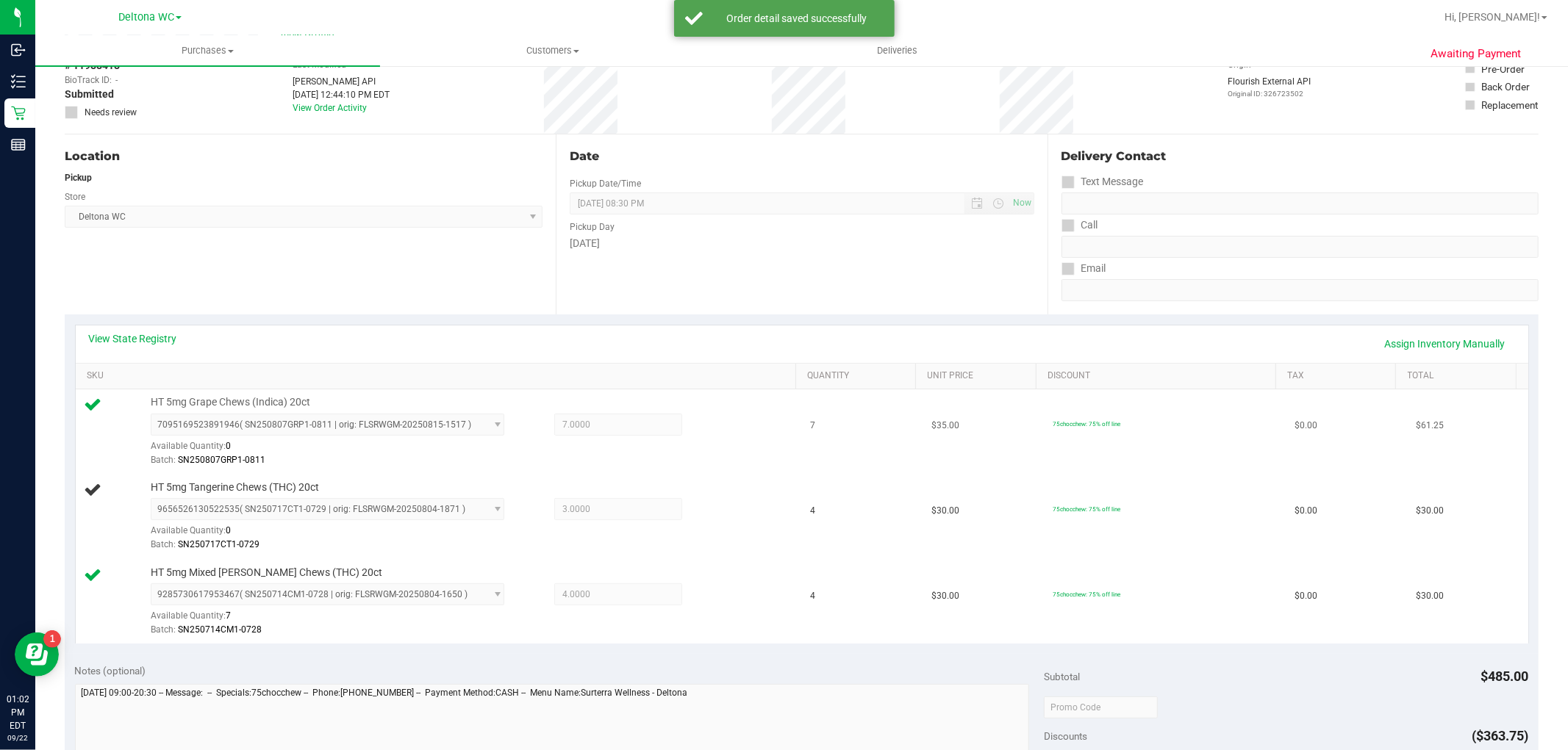
click at [229, 397] on span "HT 5mg Grape Chews (Indica) 20ct" at bounding box center [230, 402] width 160 height 14
click at [229, 395] on span "HT 5mg Grape Chews (Indica) 20ct" at bounding box center [230, 402] width 160 height 14
copy div "HT 5mg Grape Chews (Indica) 20ct"
drag, startPoint x: 321, startPoint y: 281, endPoint x: 285, endPoint y: 393, distance: 117.6
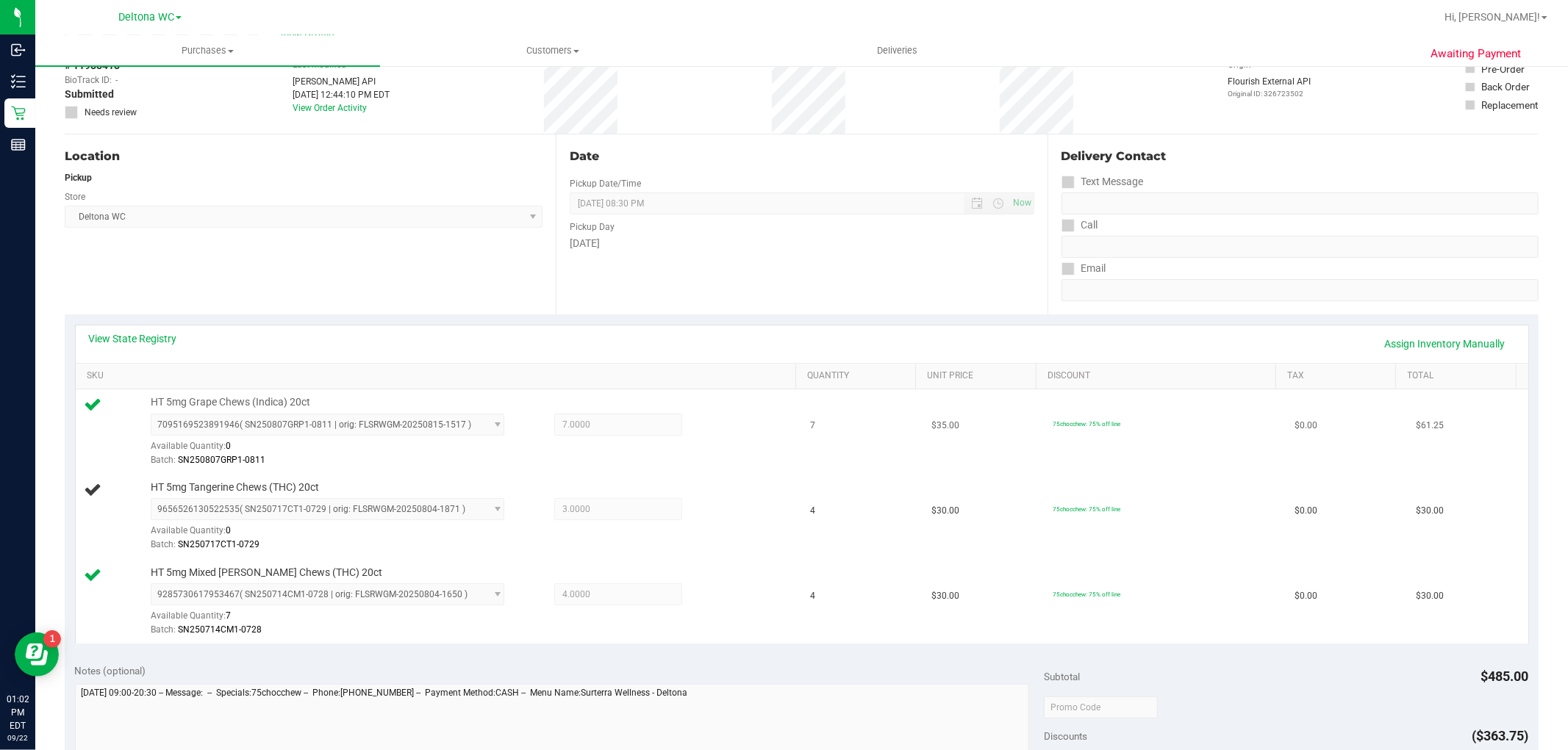
click at [320, 282] on div "Location Pickup Store Deltona WC Select Store Bonita Springs WC Boynton Beach W…" at bounding box center [310, 224] width 491 height 180
click at [233, 485] on span "HT 5mg Tangerine Chews (THC) 20ct" at bounding box center [235, 488] width 168 height 14
copy div "HT 5mg Tangerine Chews (THC) 20ct"
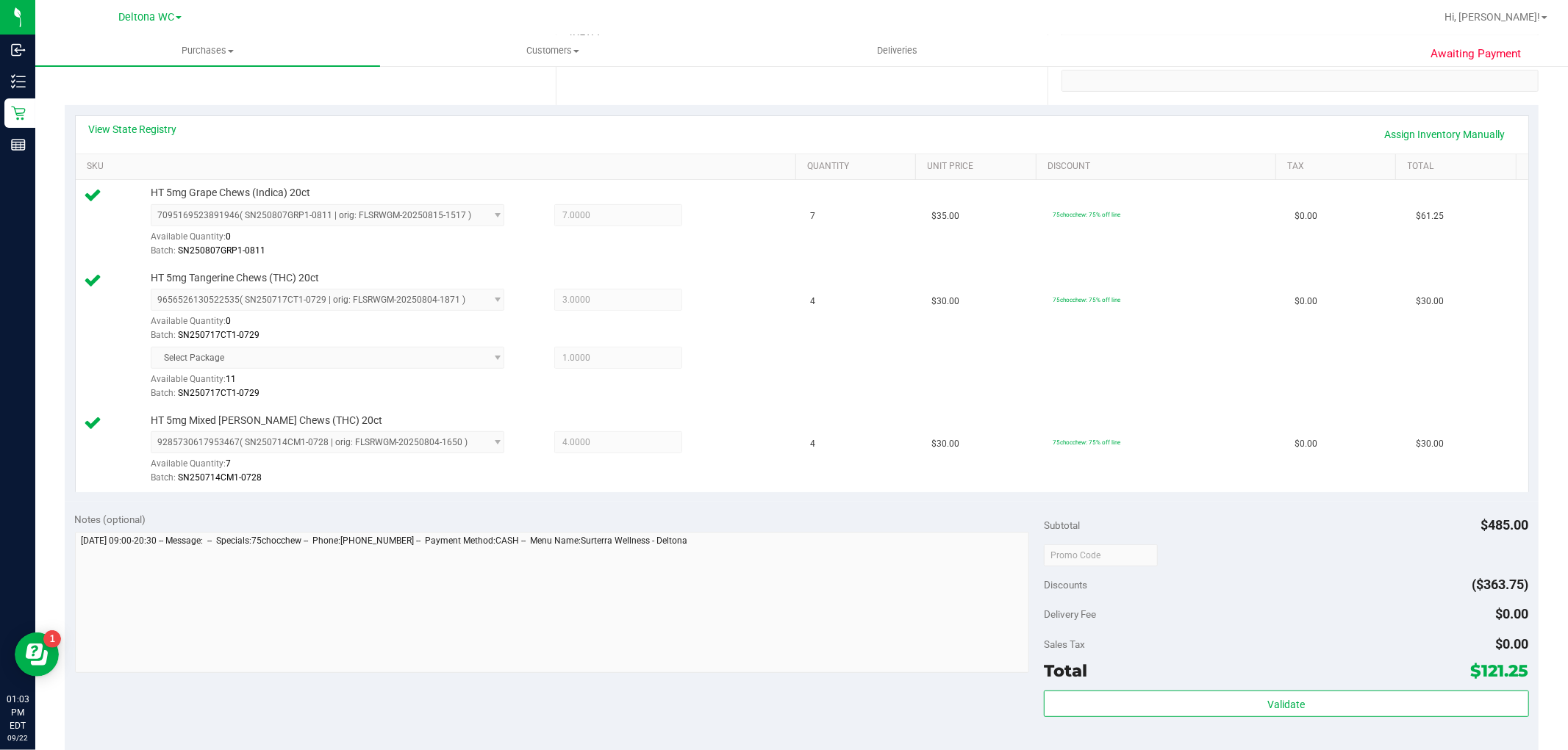
scroll to position [408, 0]
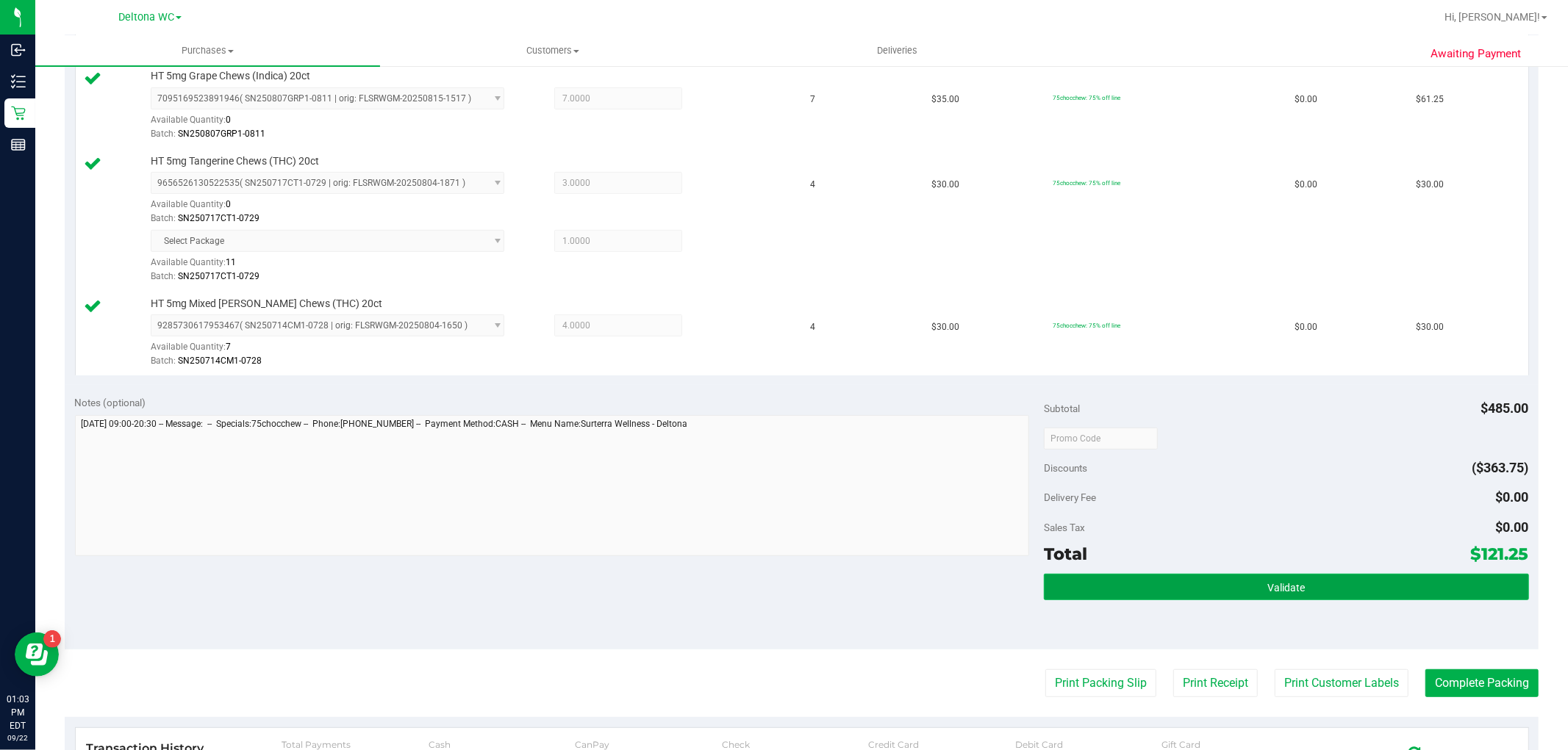
click at [1150, 584] on button "Validate" at bounding box center [1286, 587] width 484 height 26
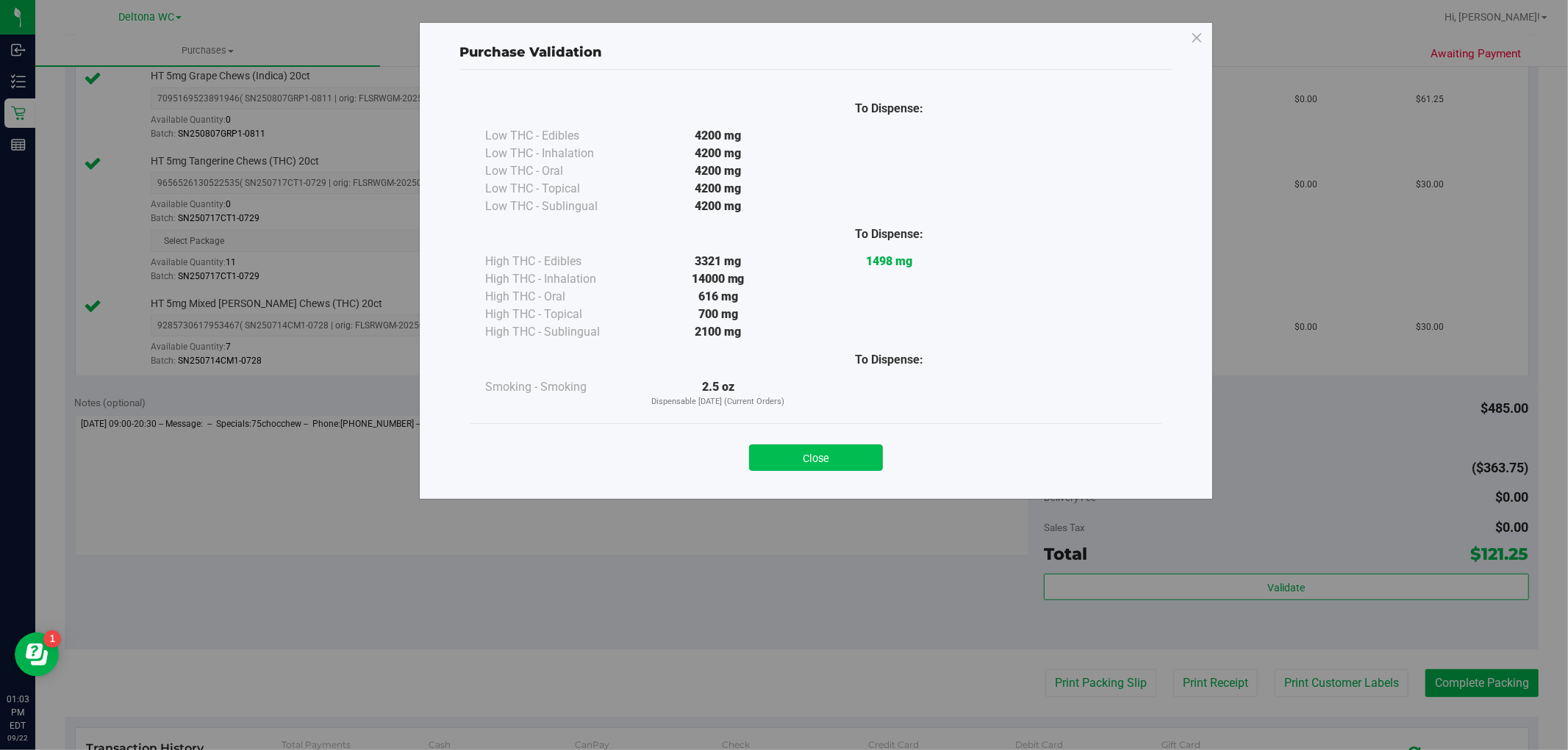
click at [854, 444] on button "Close" at bounding box center [816, 457] width 134 height 26
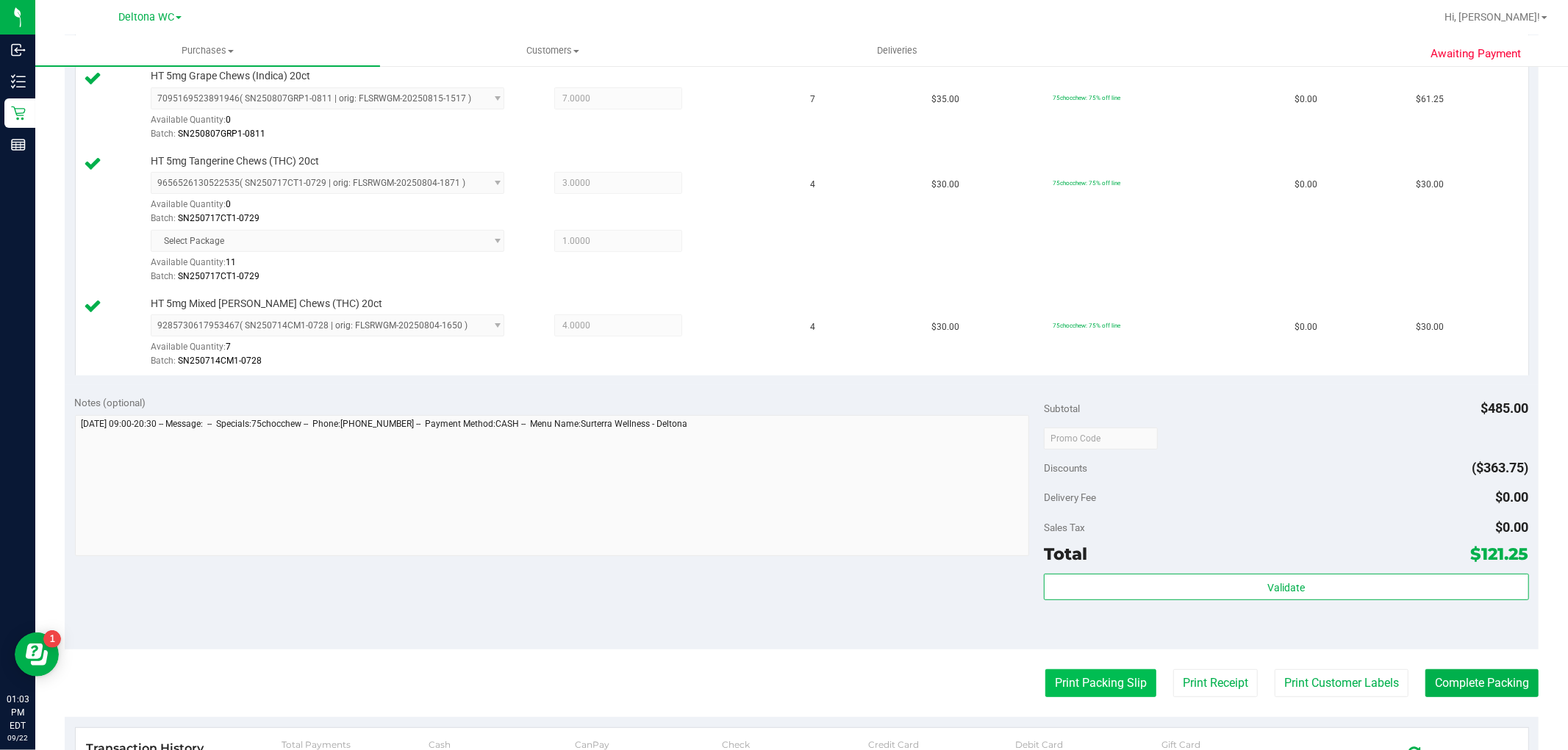
click at [1128, 694] on button "Print Packing Slip" at bounding box center [1101, 683] width 111 height 28
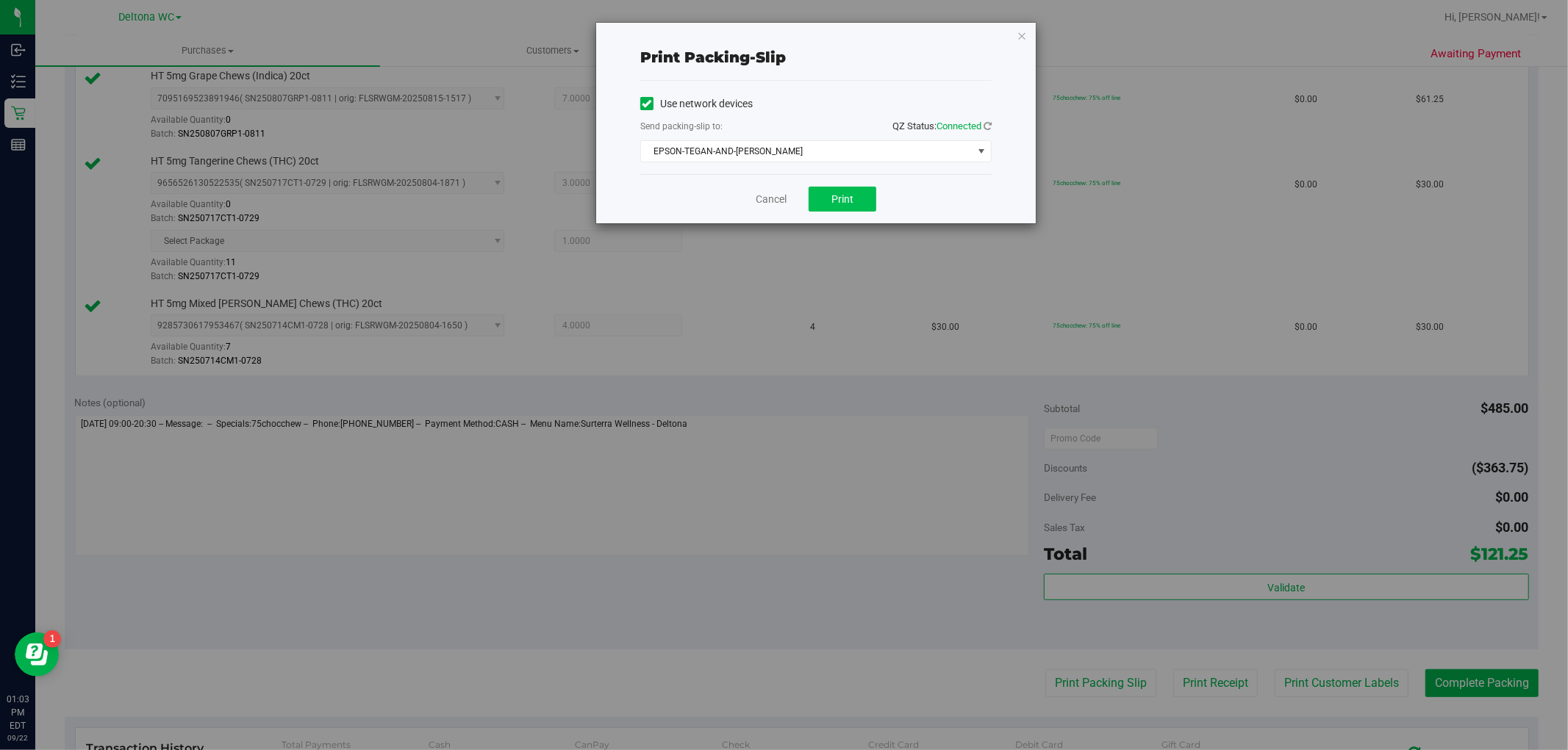
drag, startPoint x: 842, startPoint y: 181, endPoint x: 838, endPoint y: 187, distance: 7.2
click at [842, 181] on div "Cancel Print" at bounding box center [816, 198] width 352 height 49
click at [837, 194] on span "Print" at bounding box center [842, 199] width 22 height 12
click at [781, 194] on link "Cancel" at bounding box center [771, 199] width 31 height 15
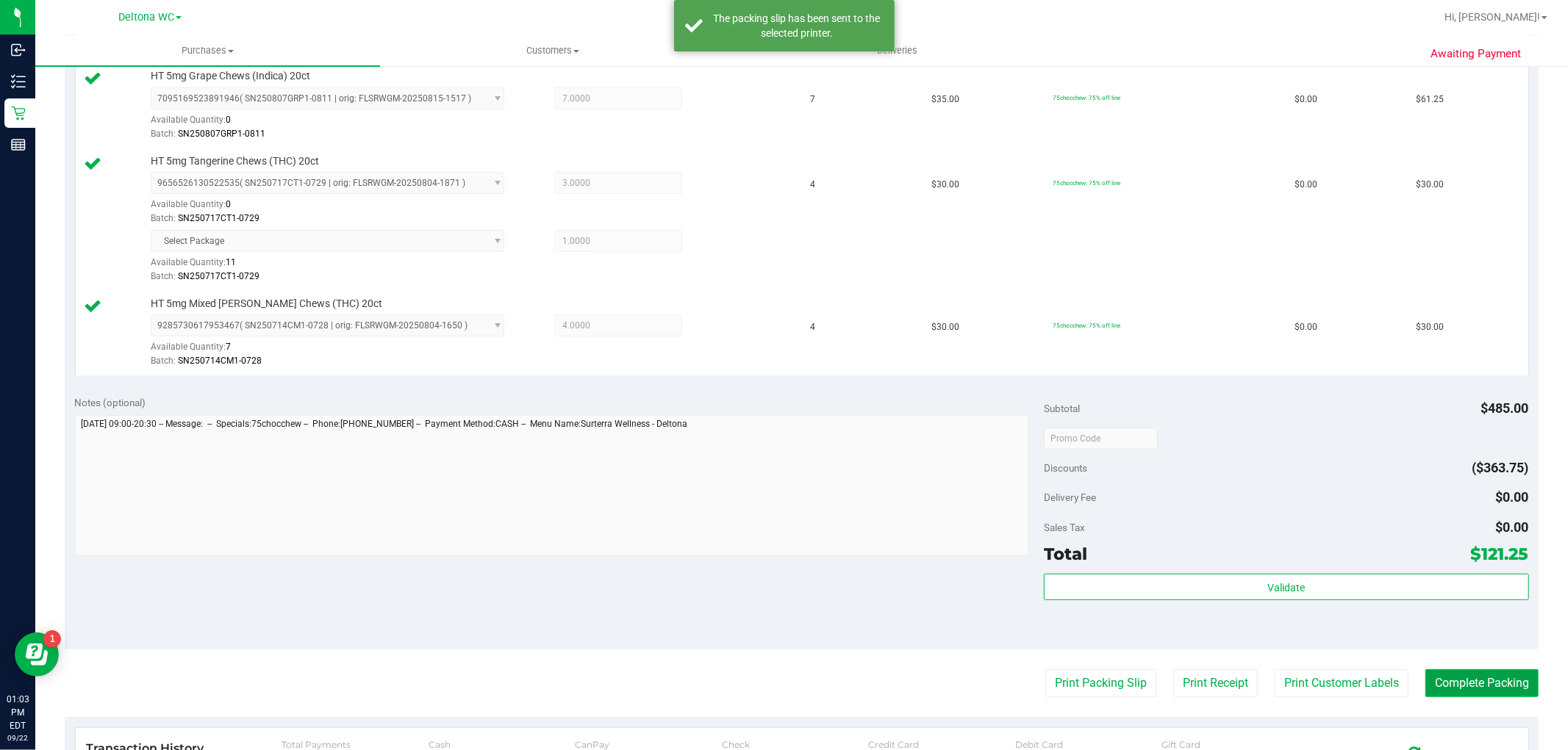
click at [1466, 697] on button "Complete Packing" at bounding box center [1482, 683] width 114 height 28
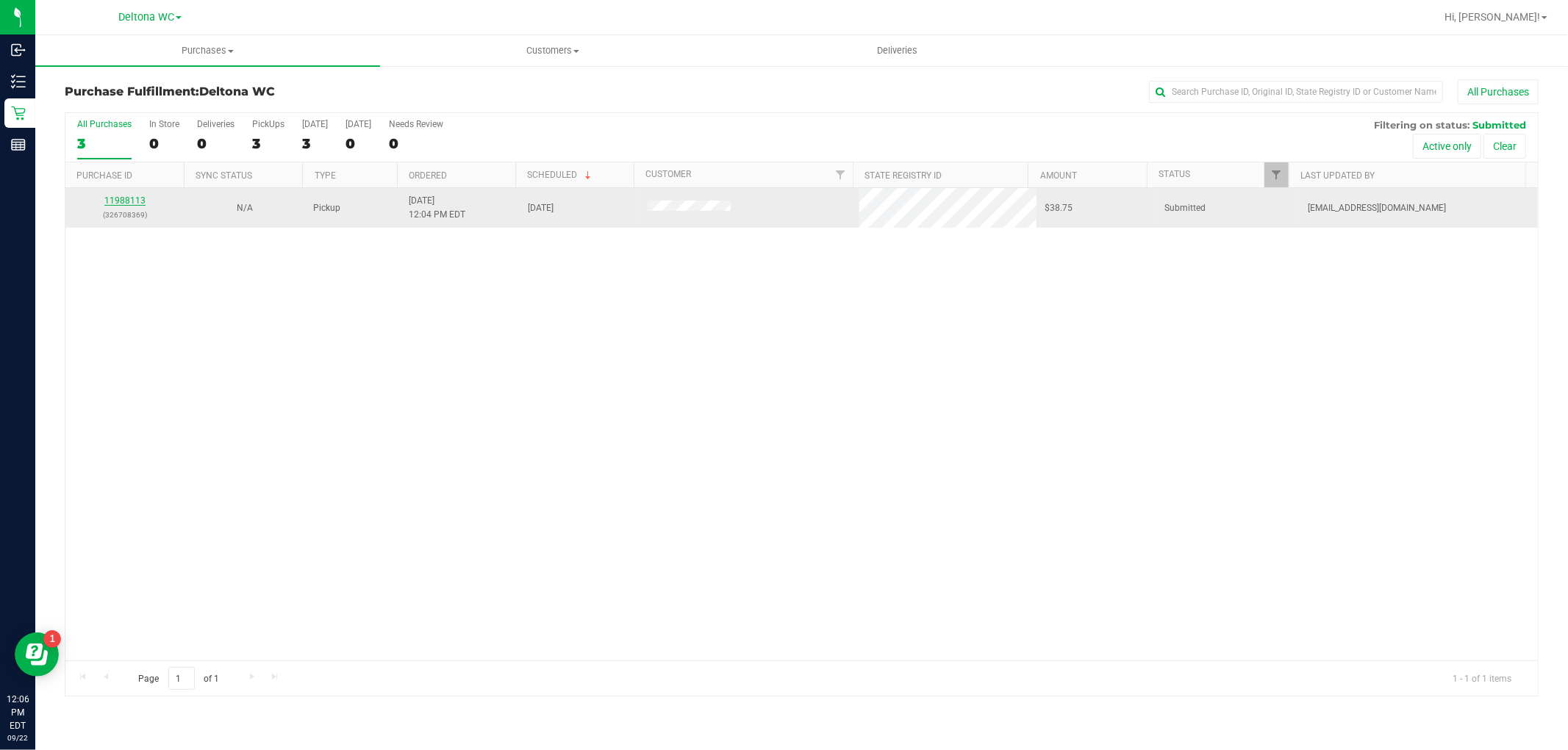
click at [112, 204] on link "11988113" at bounding box center [125, 200] width 41 height 10
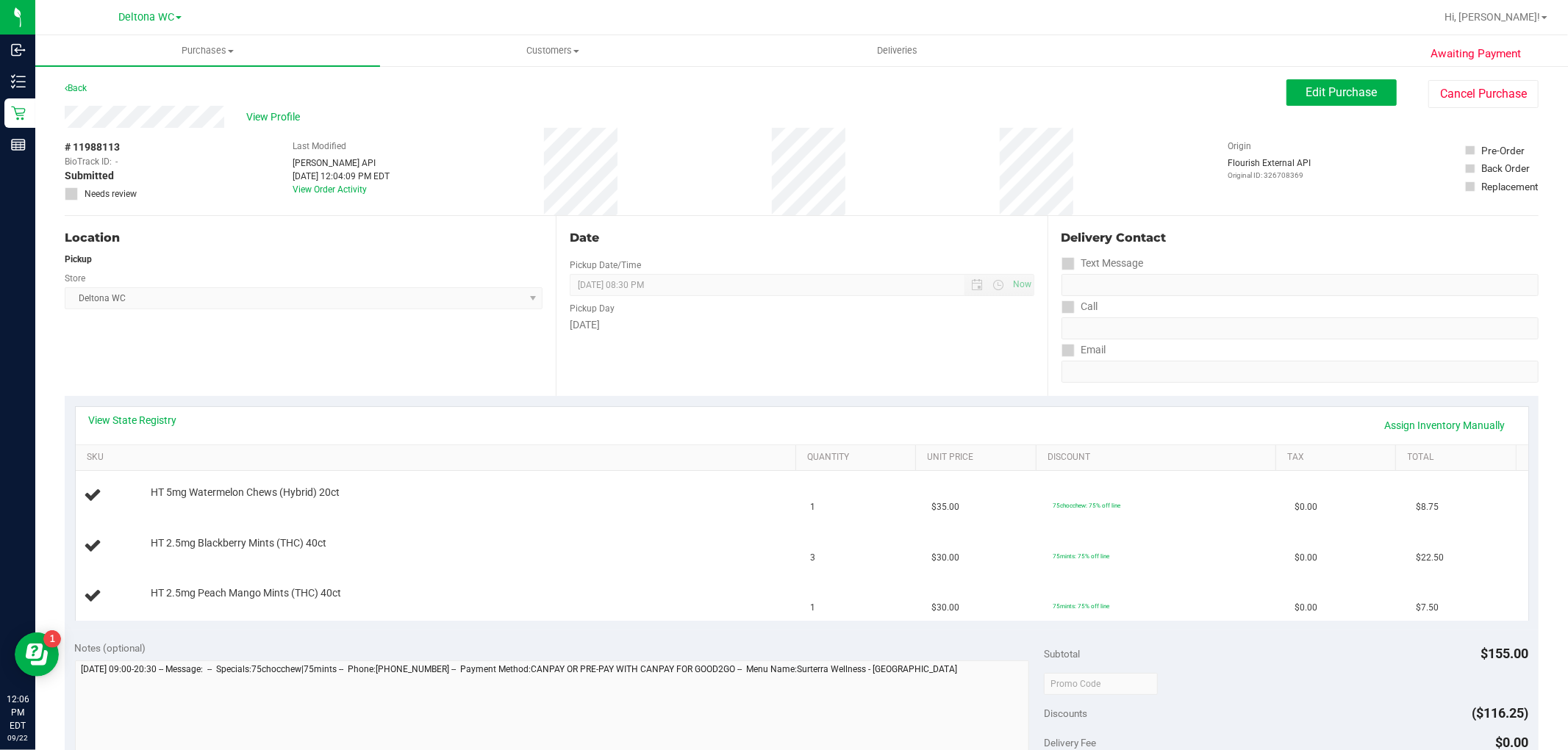
scroll to position [82, 0]
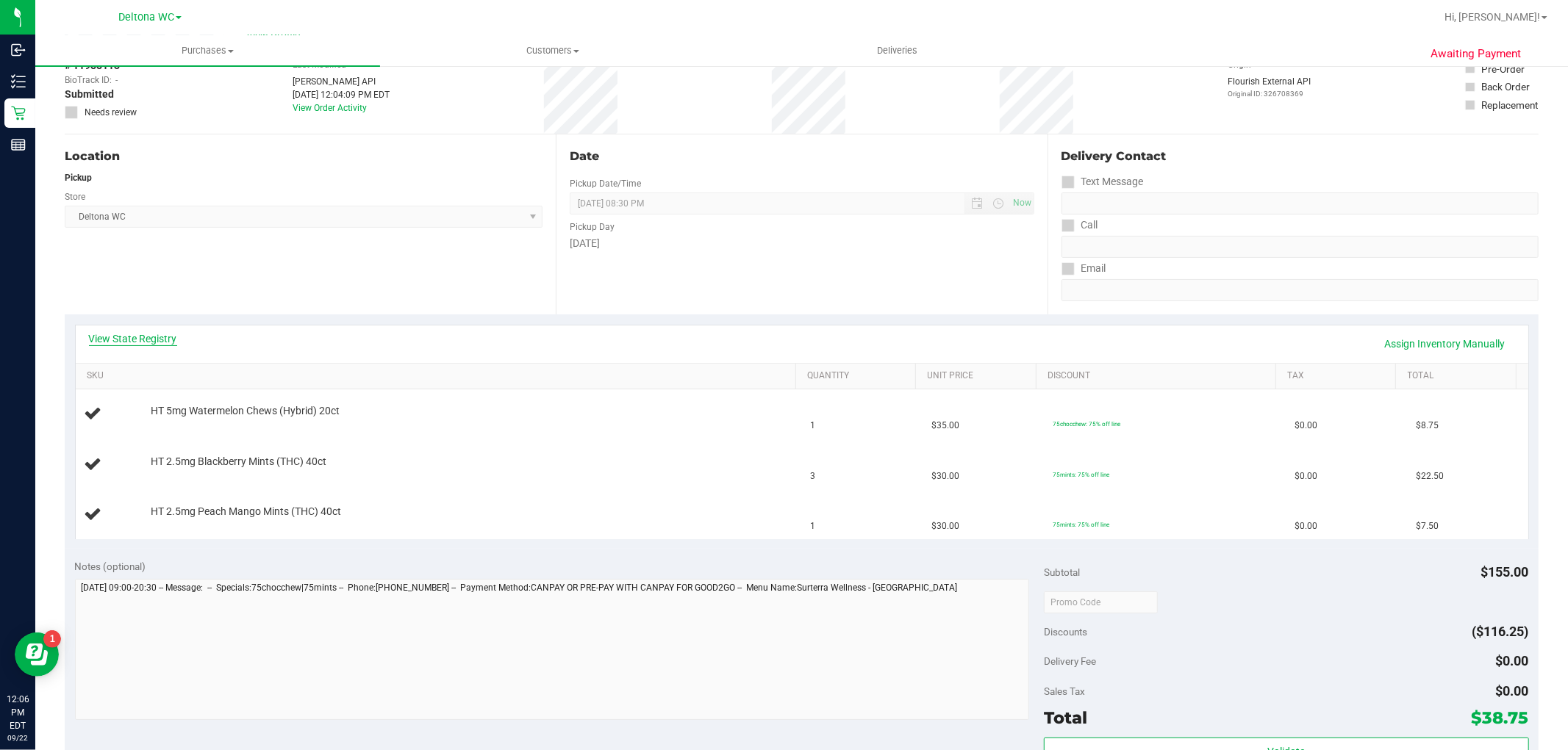
click at [134, 340] on link "View State Registry" at bounding box center [133, 339] width 88 height 15
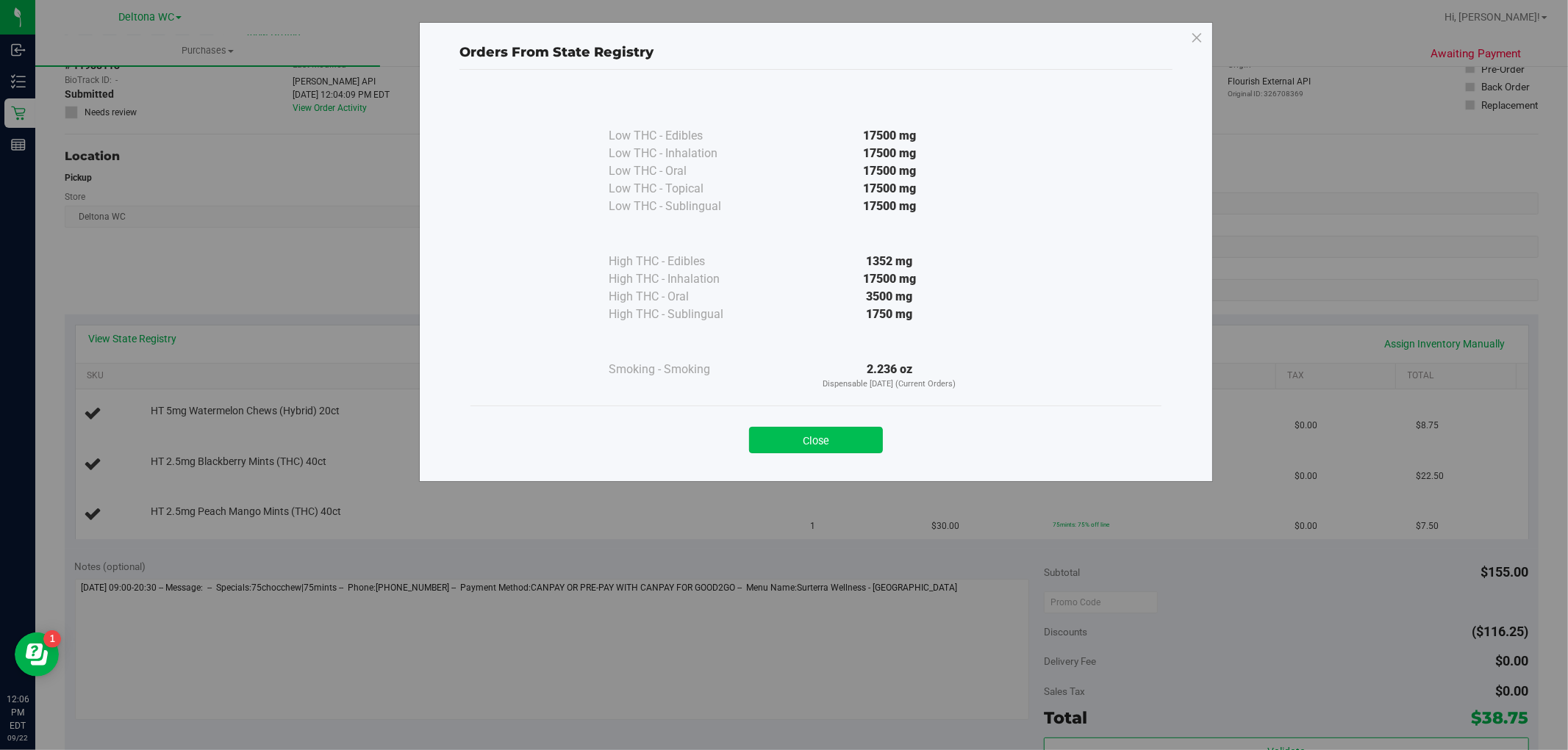
click at [820, 435] on button "Close" at bounding box center [816, 440] width 134 height 26
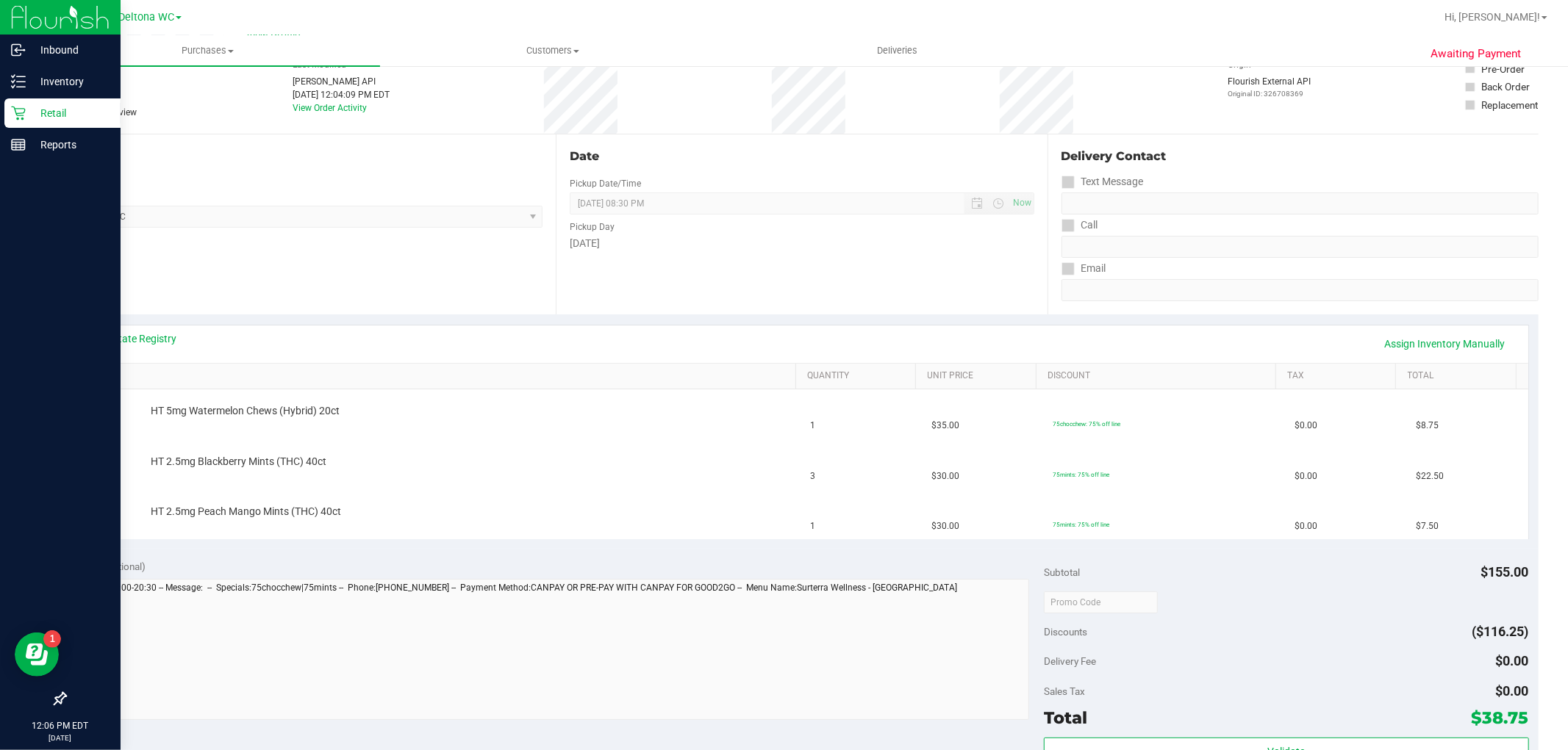
drag, startPoint x: 892, startPoint y: 306, endPoint x: 33, endPoint y: 451, distance: 871.2
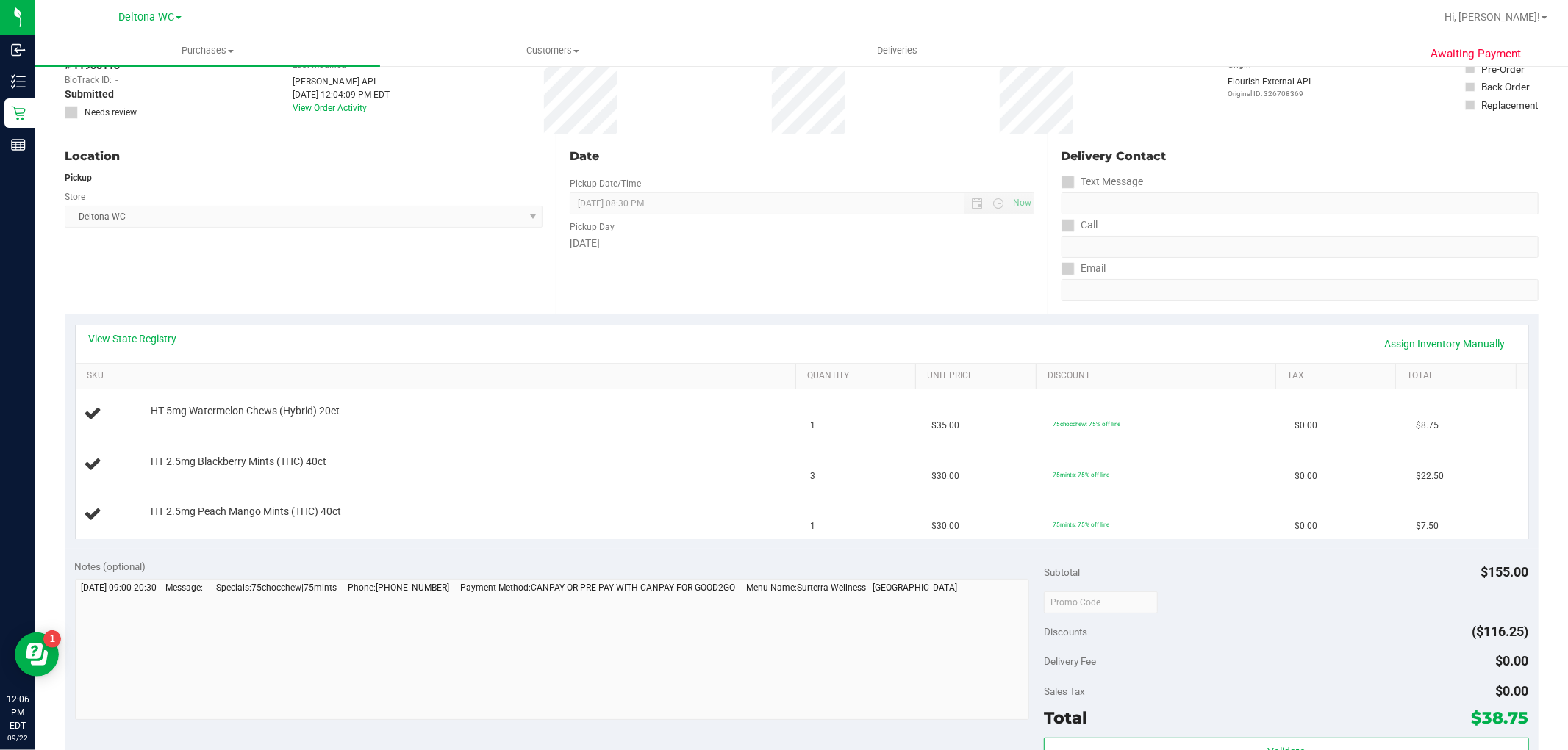
drag, startPoint x: 33, startPoint y: 451, endPoint x: 587, endPoint y: 260, distance: 586.0
click at [666, 244] on div "[DATE]" at bounding box center [802, 243] width 464 height 15
click at [123, 339] on link "View State Registry" at bounding box center [133, 339] width 88 height 15
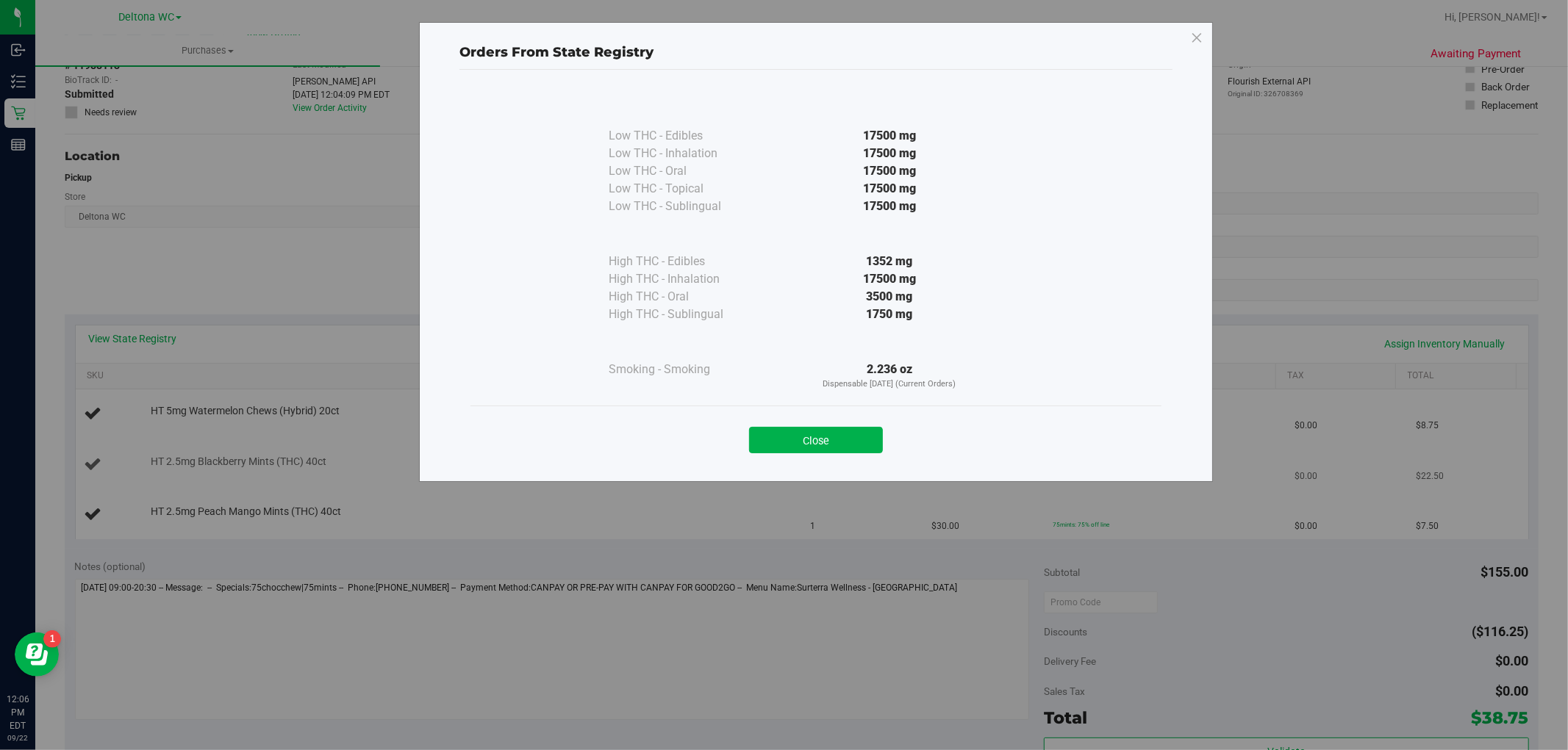
drag, startPoint x: 877, startPoint y: 445, endPoint x: 857, endPoint y: 444, distance: 20.0
click at [873, 446] on button "Close" at bounding box center [816, 440] width 134 height 26
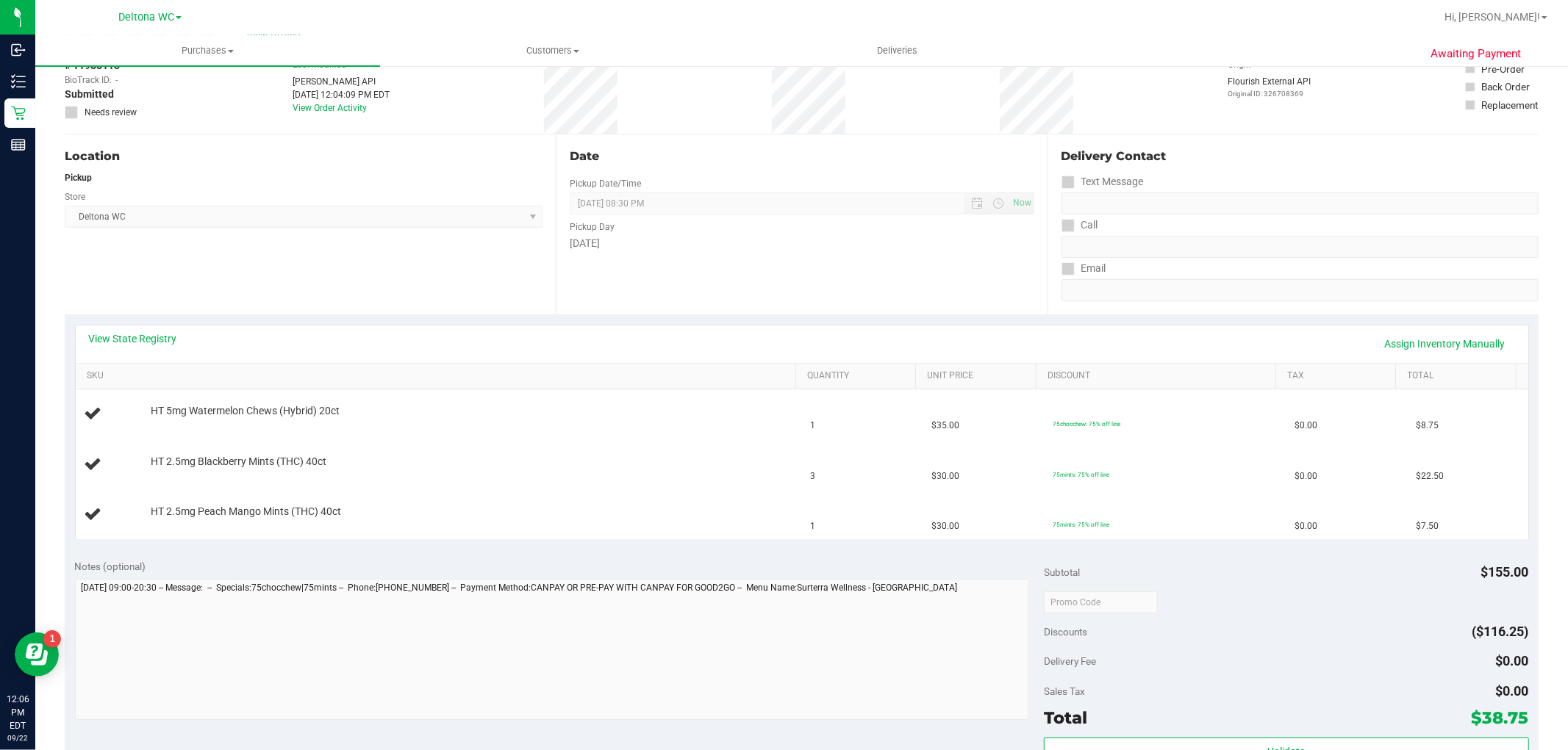
click at [887, 327] on div "View State Registry Assign Inventory Manually" at bounding box center [802, 344] width 1453 height 37
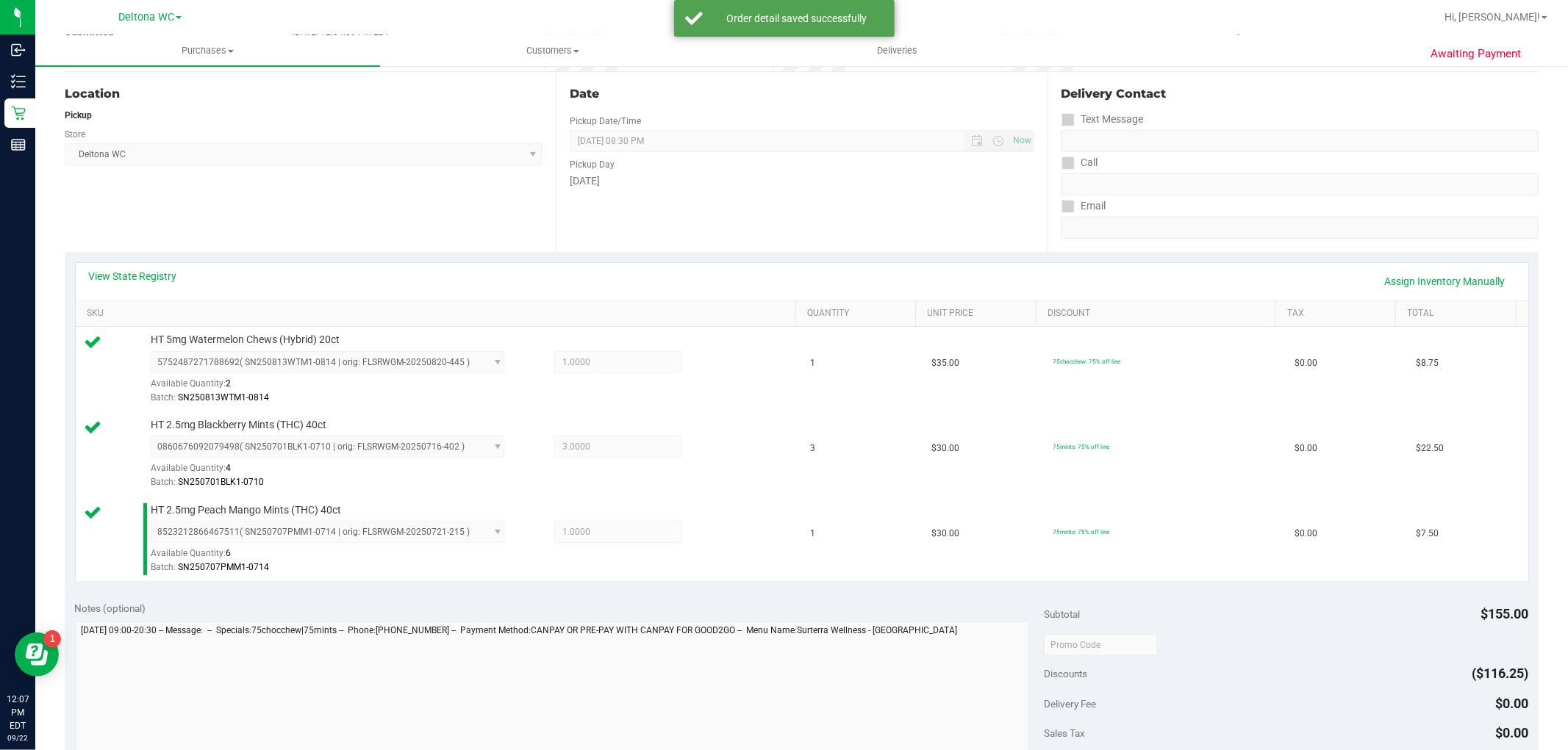
scroll to position [622, 0]
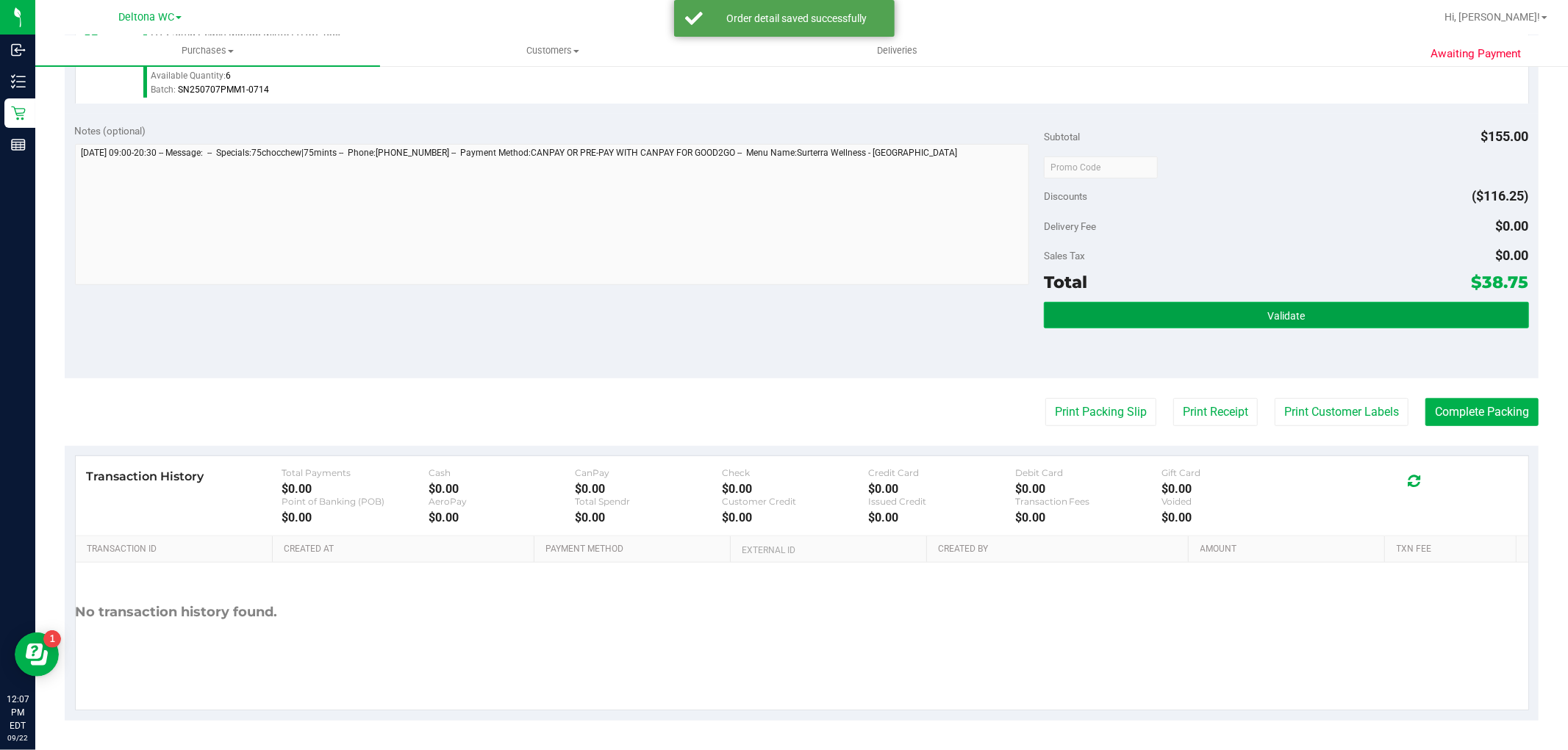
click at [1231, 310] on button "Validate" at bounding box center [1286, 315] width 484 height 26
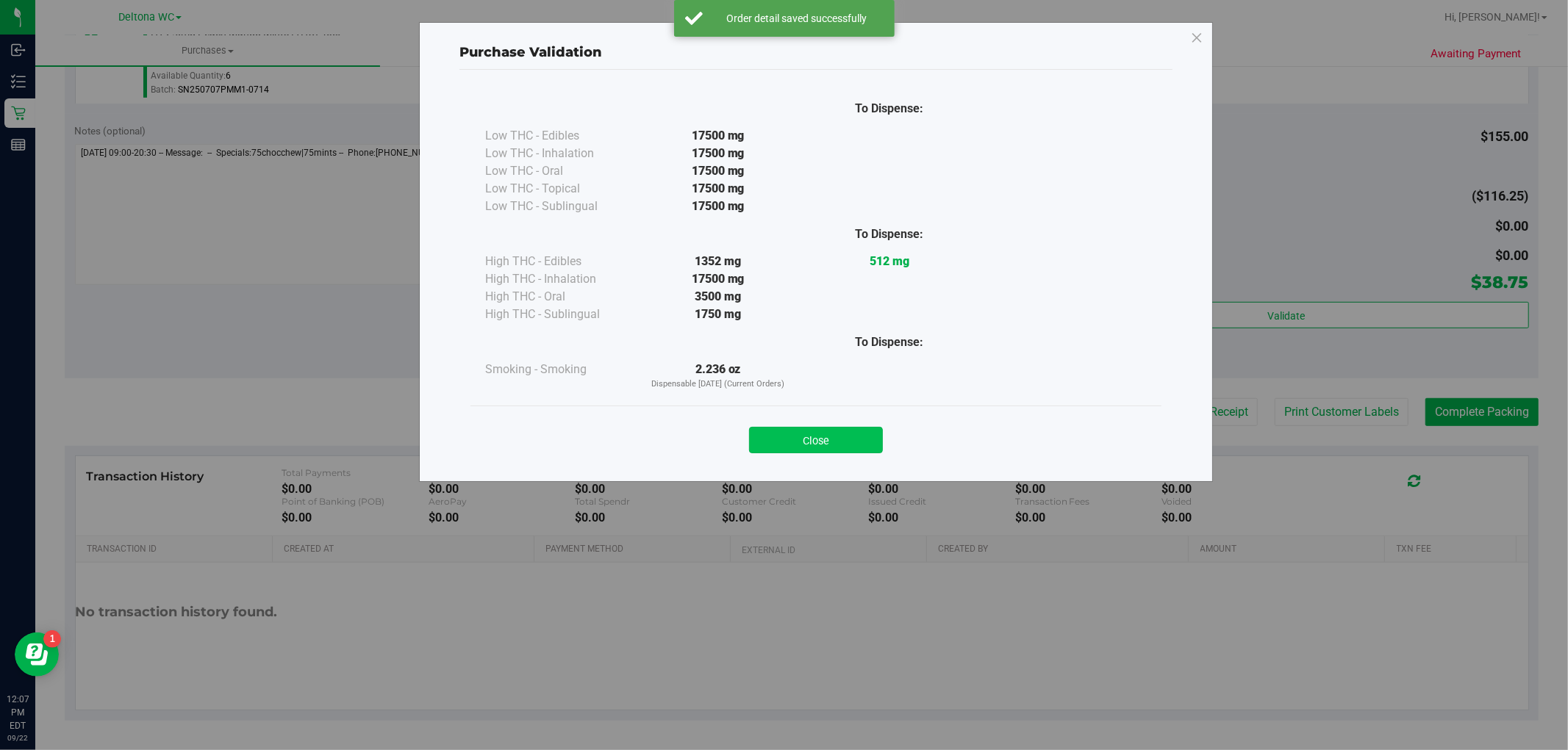
click at [840, 447] on button "Close" at bounding box center [816, 440] width 134 height 26
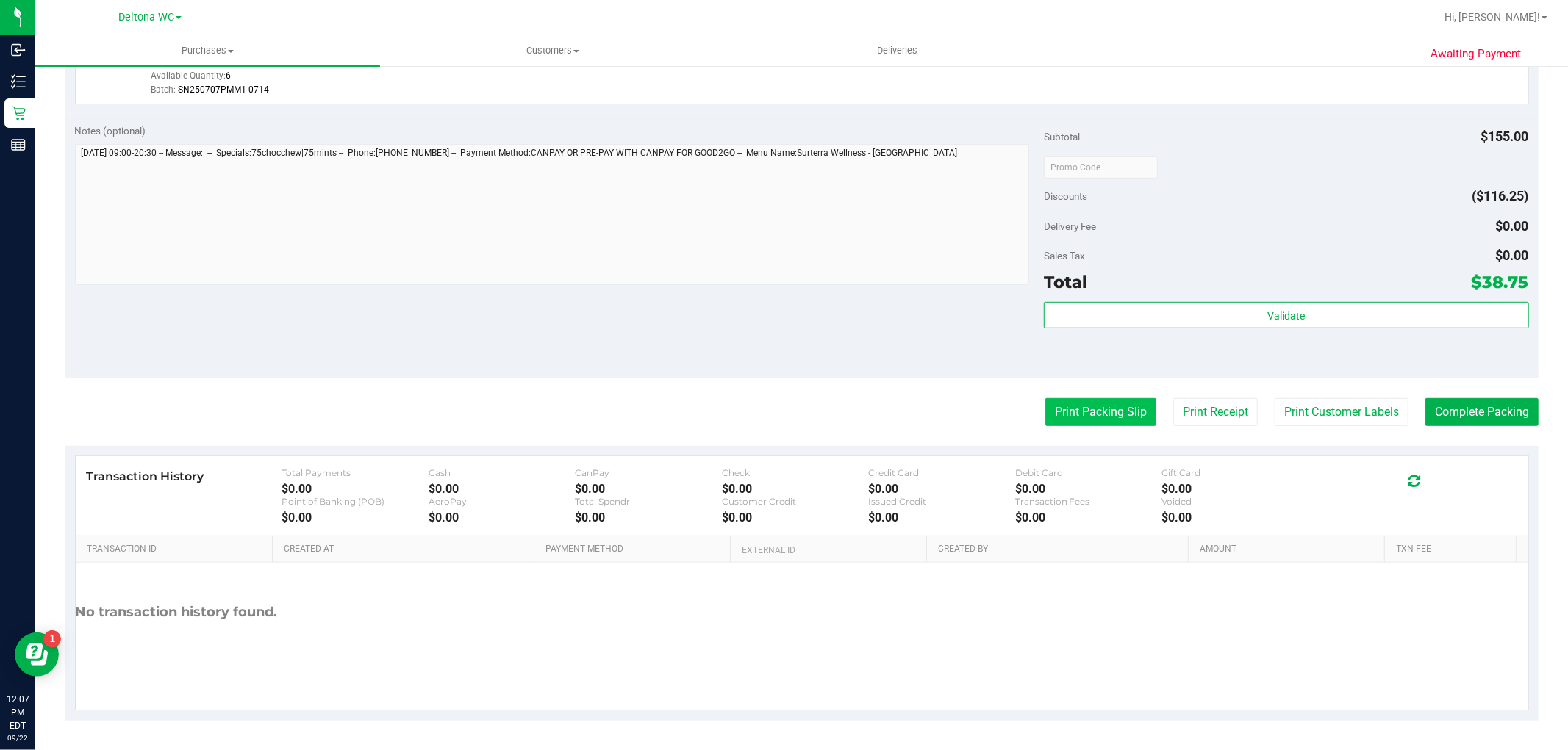
click at [1058, 423] on button "Print Packing Slip" at bounding box center [1101, 412] width 111 height 28
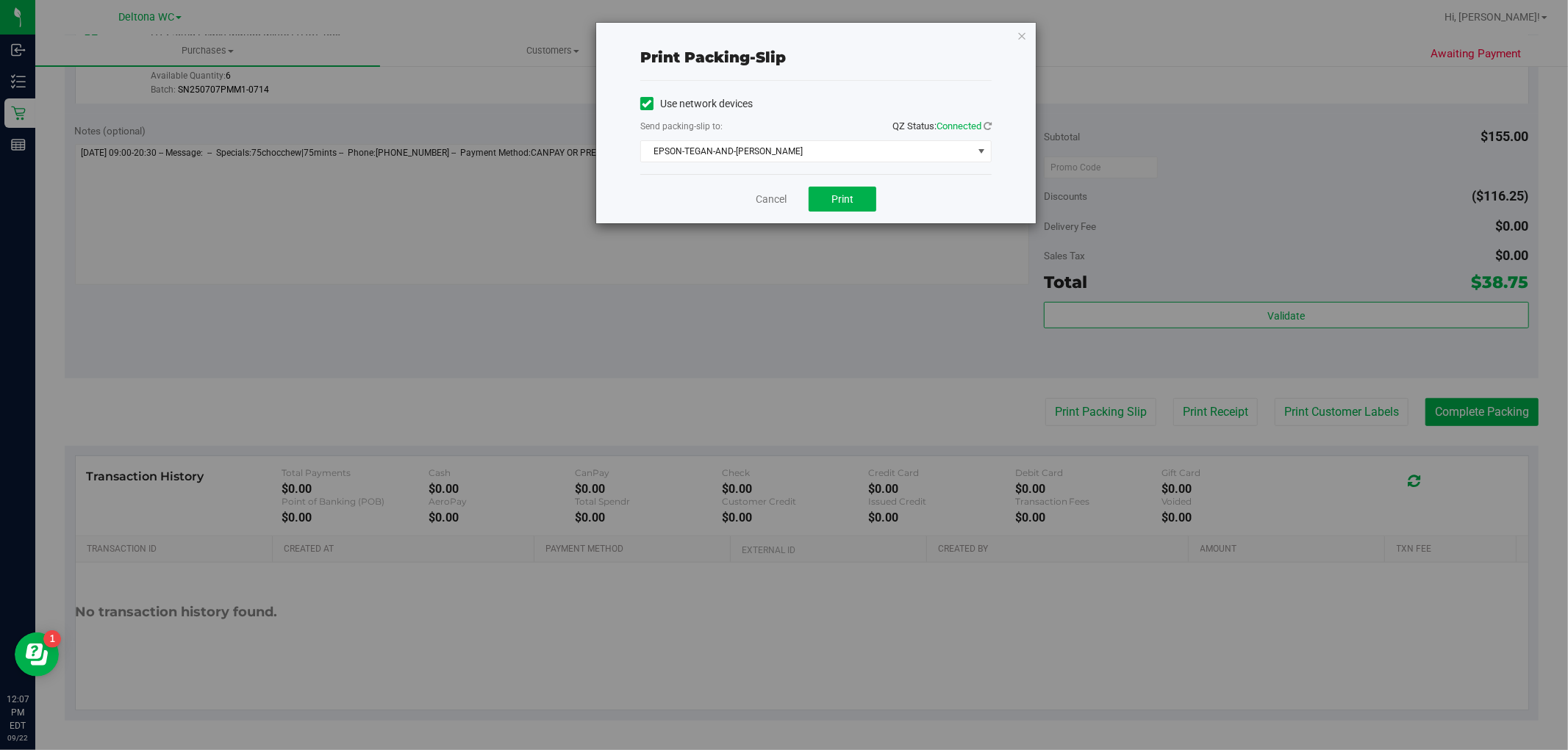
click at [820, 177] on div "Cancel Print" at bounding box center [816, 198] width 352 height 49
click at [833, 194] on span "Print" at bounding box center [842, 199] width 22 height 12
click at [769, 194] on link "Cancel" at bounding box center [771, 199] width 31 height 15
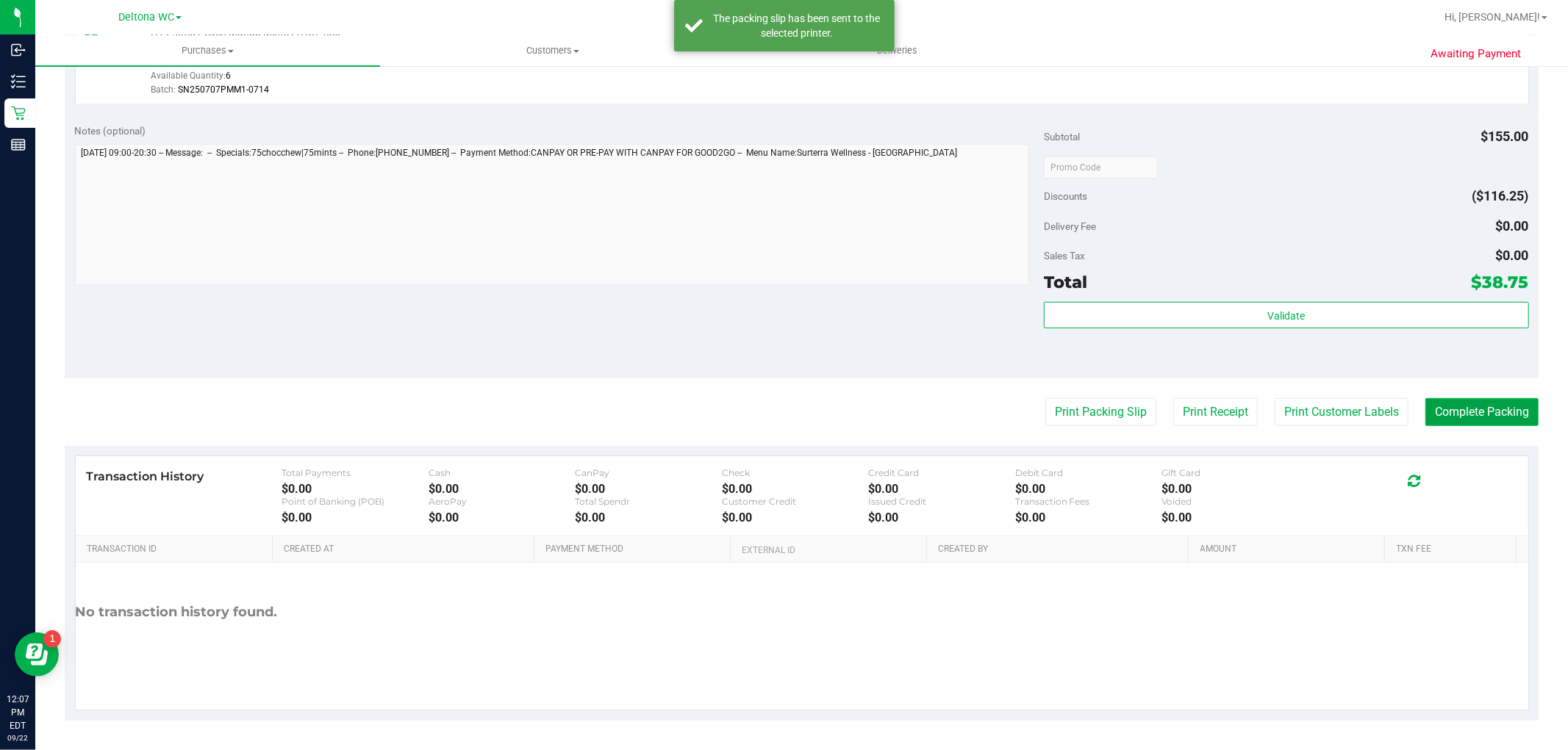
click at [1509, 417] on button "Complete Packing" at bounding box center [1482, 412] width 114 height 28
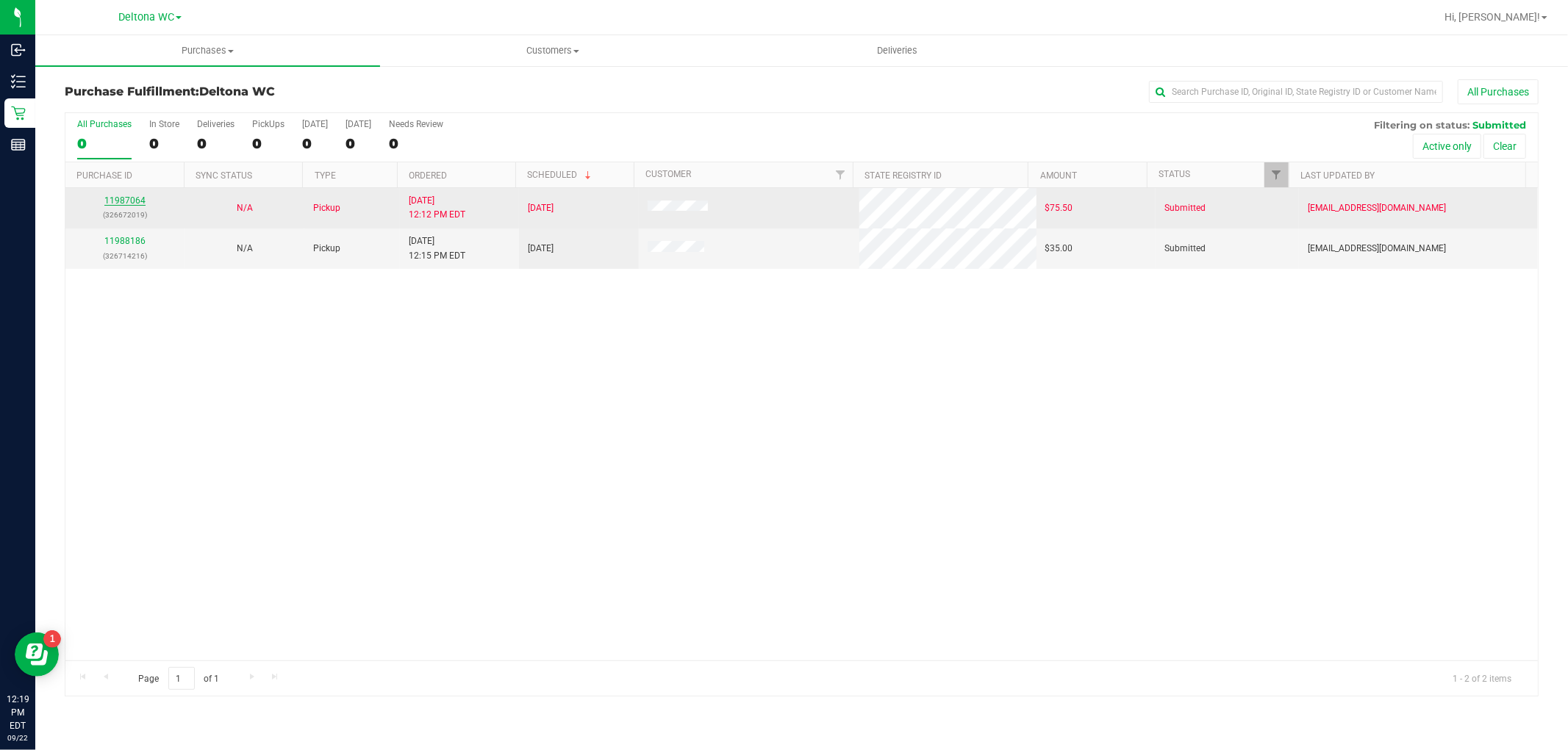
click at [130, 204] on link "11987064" at bounding box center [125, 200] width 41 height 10
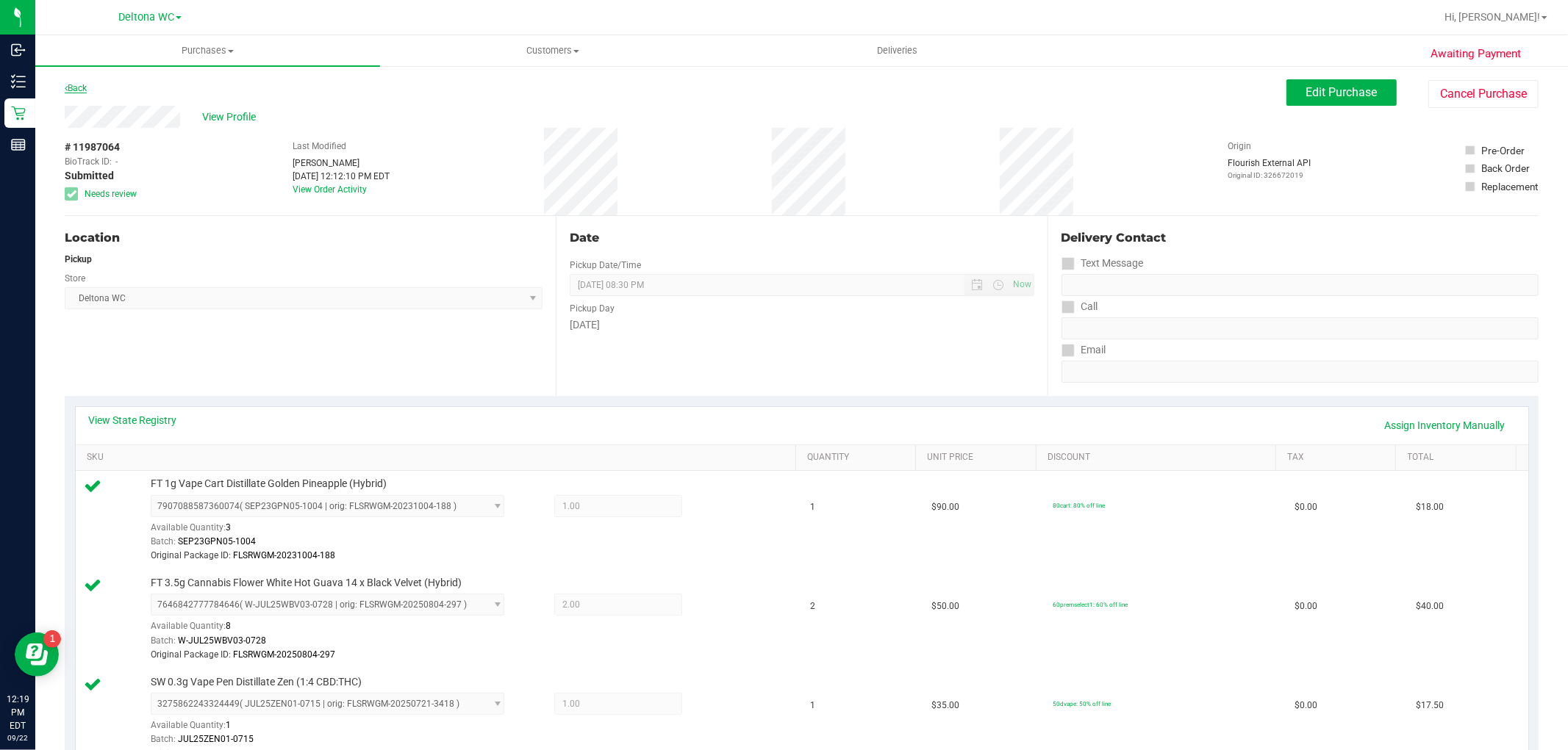
click at [84, 83] on link "Back" at bounding box center [75, 88] width 22 height 10
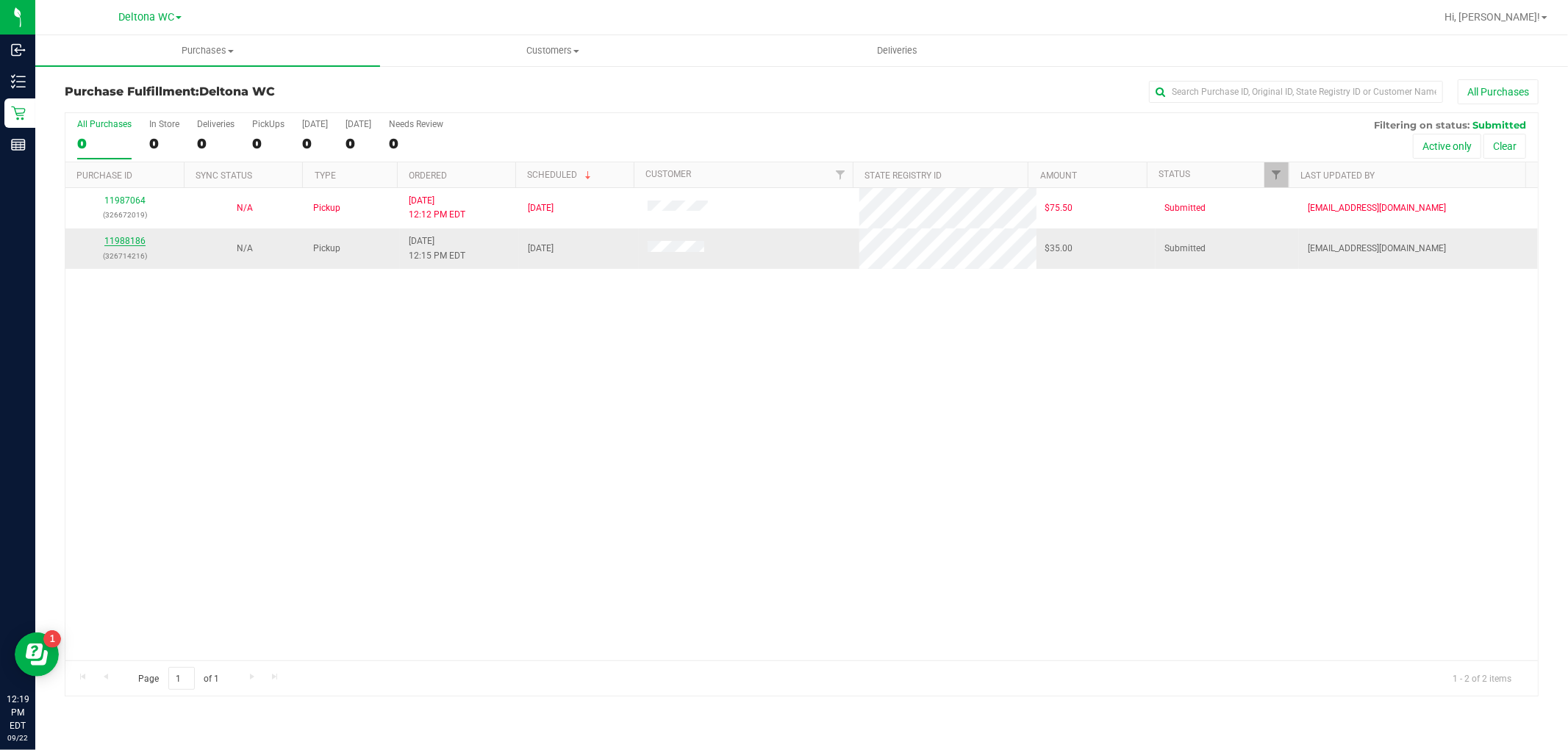
click at [115, 238] on link "11988186" at bounding box center [125, 240] width 41 height 10
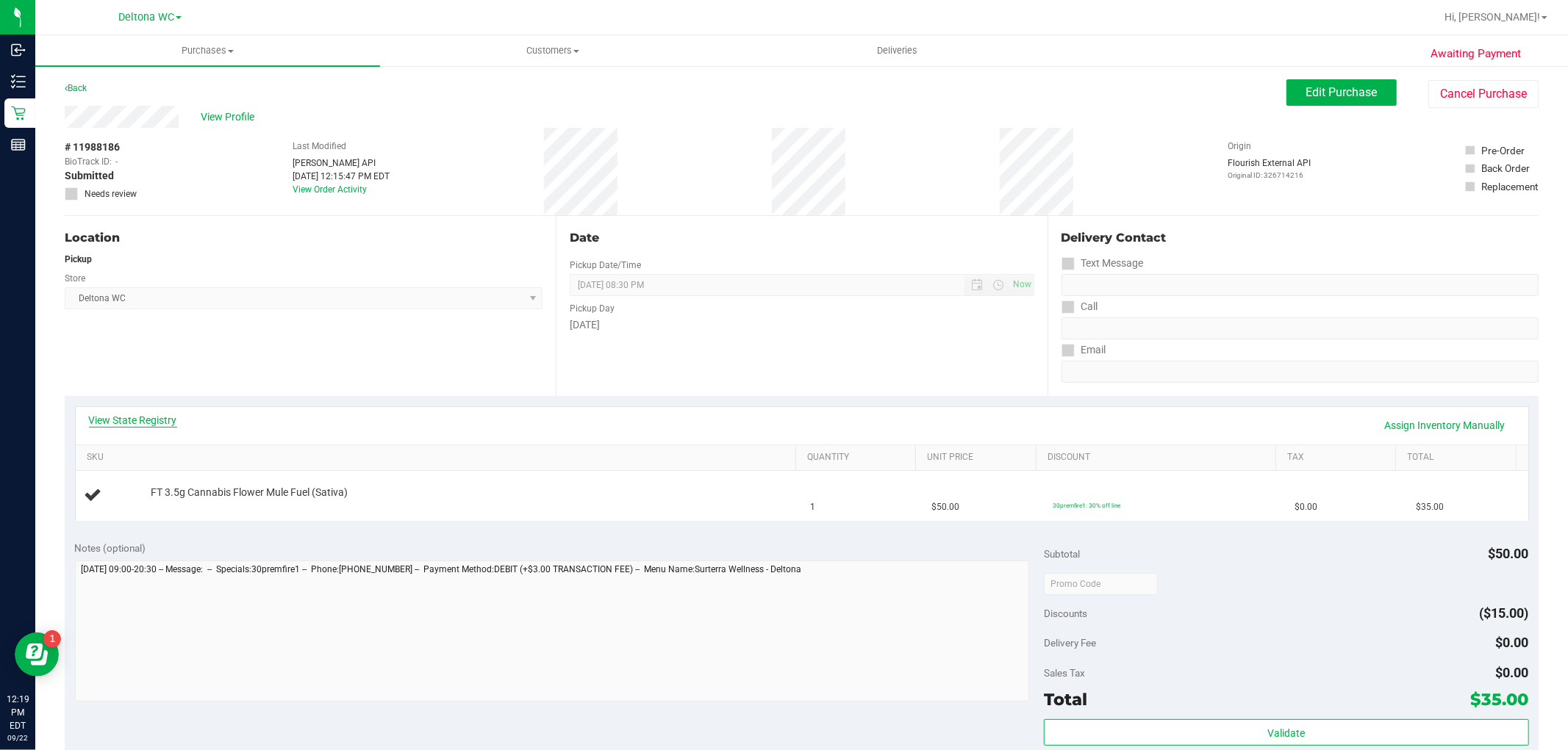
click at [137, 414] on link "View State Registry" at bounding box center [133, 420] width 88 height 15
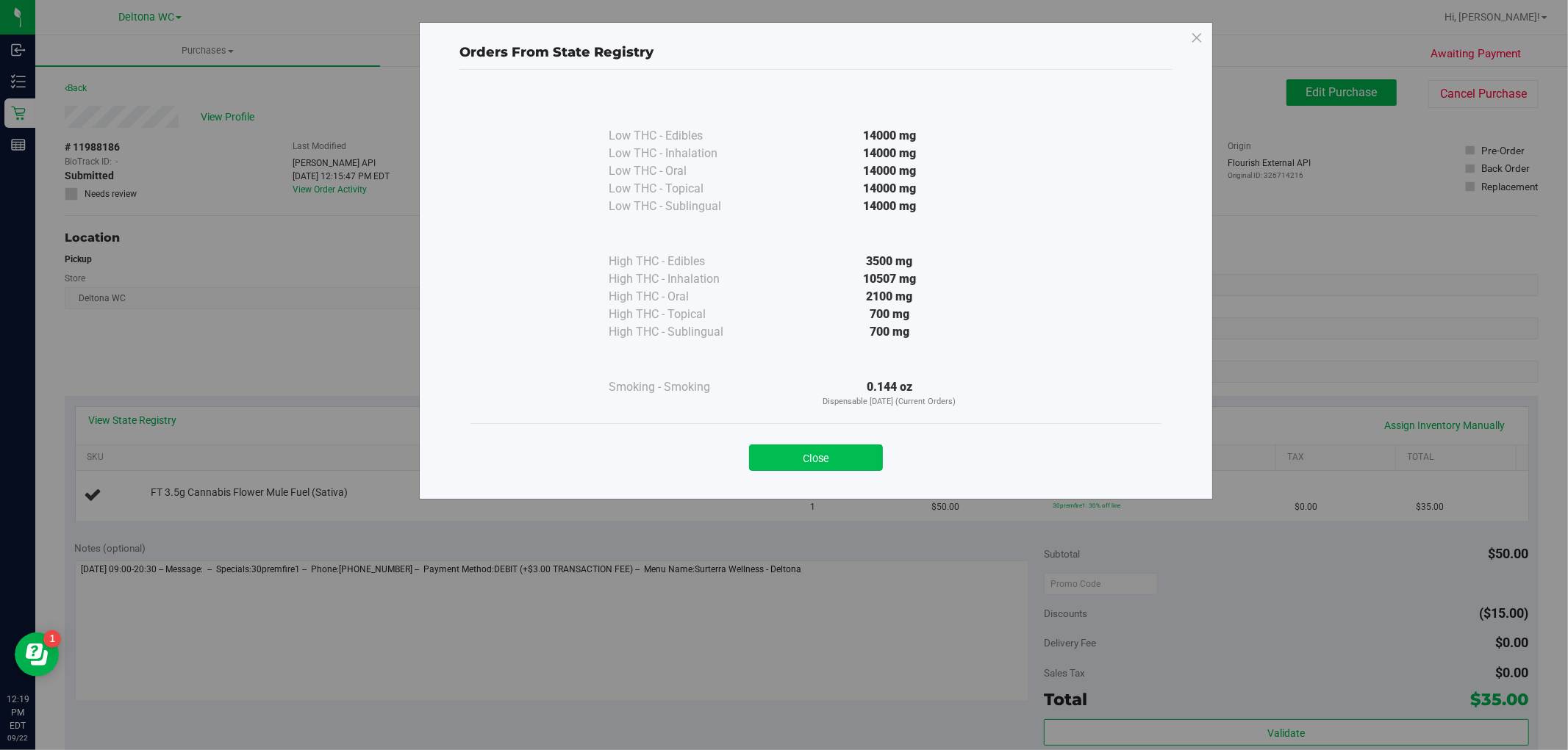
click at [811, 452] on button "Close" at bounding box center [816, 457] width 134 height 26
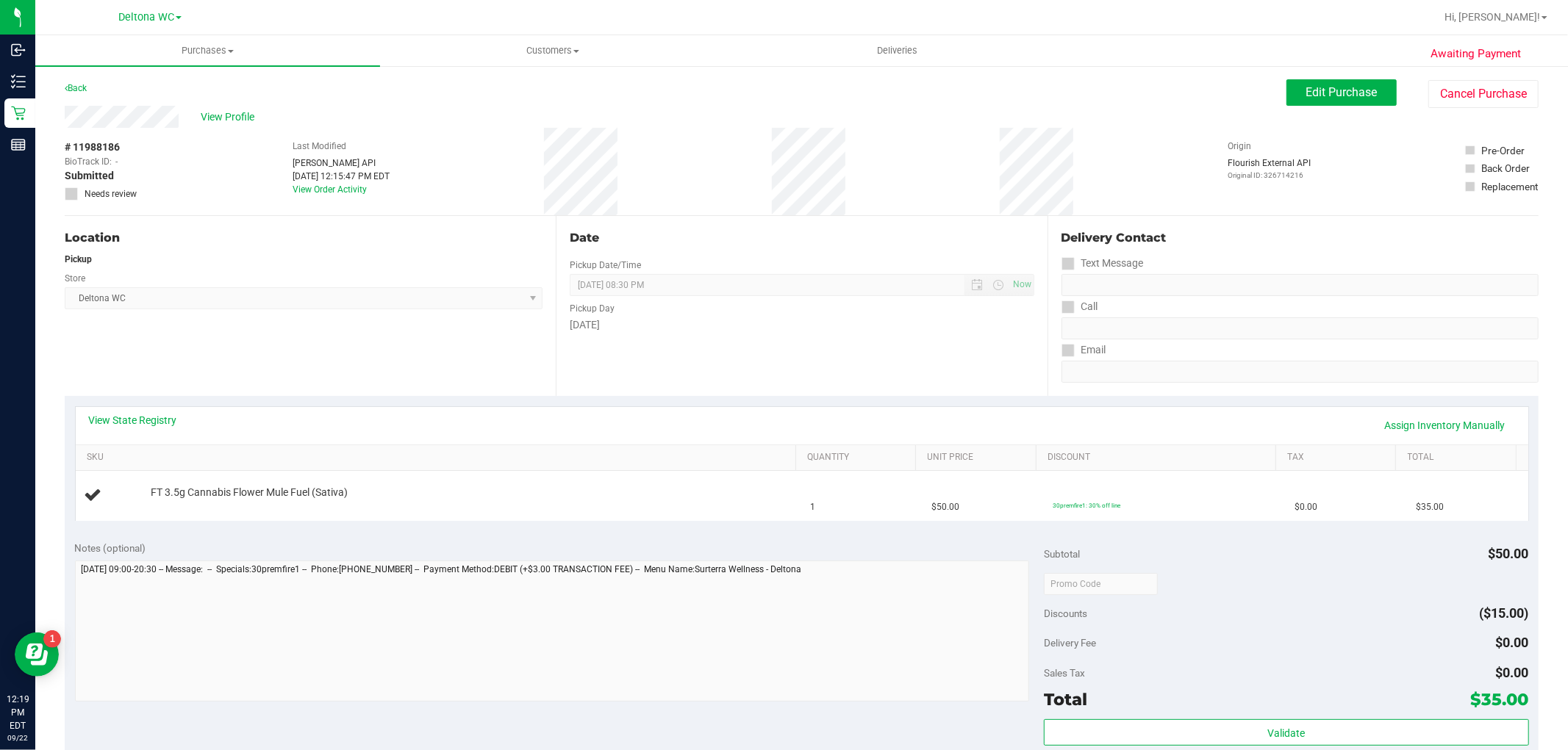
click at [832, 325] on div "[DATE]" at bounding box center [802, 325] width 464 height 15
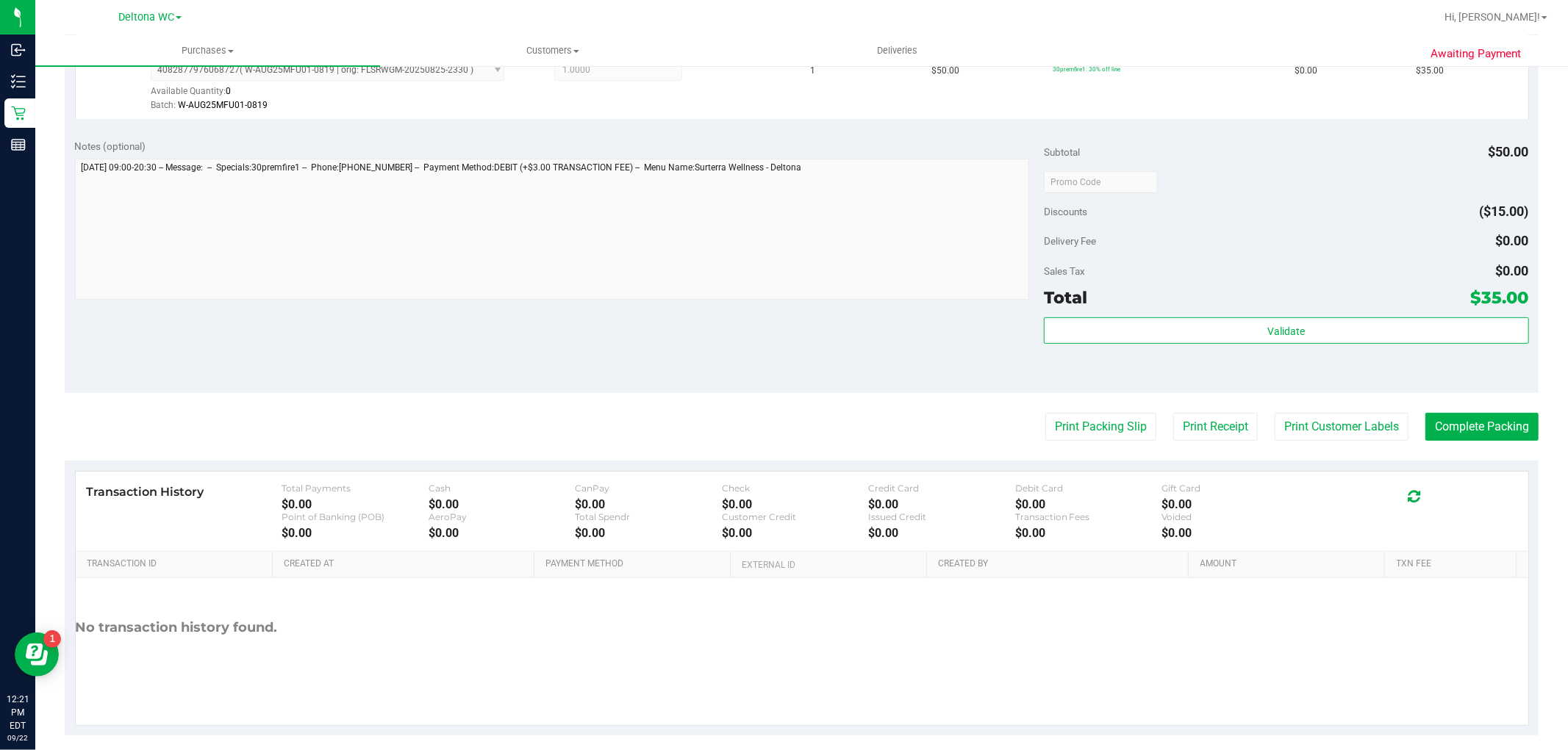
scroll to position [452, 0]
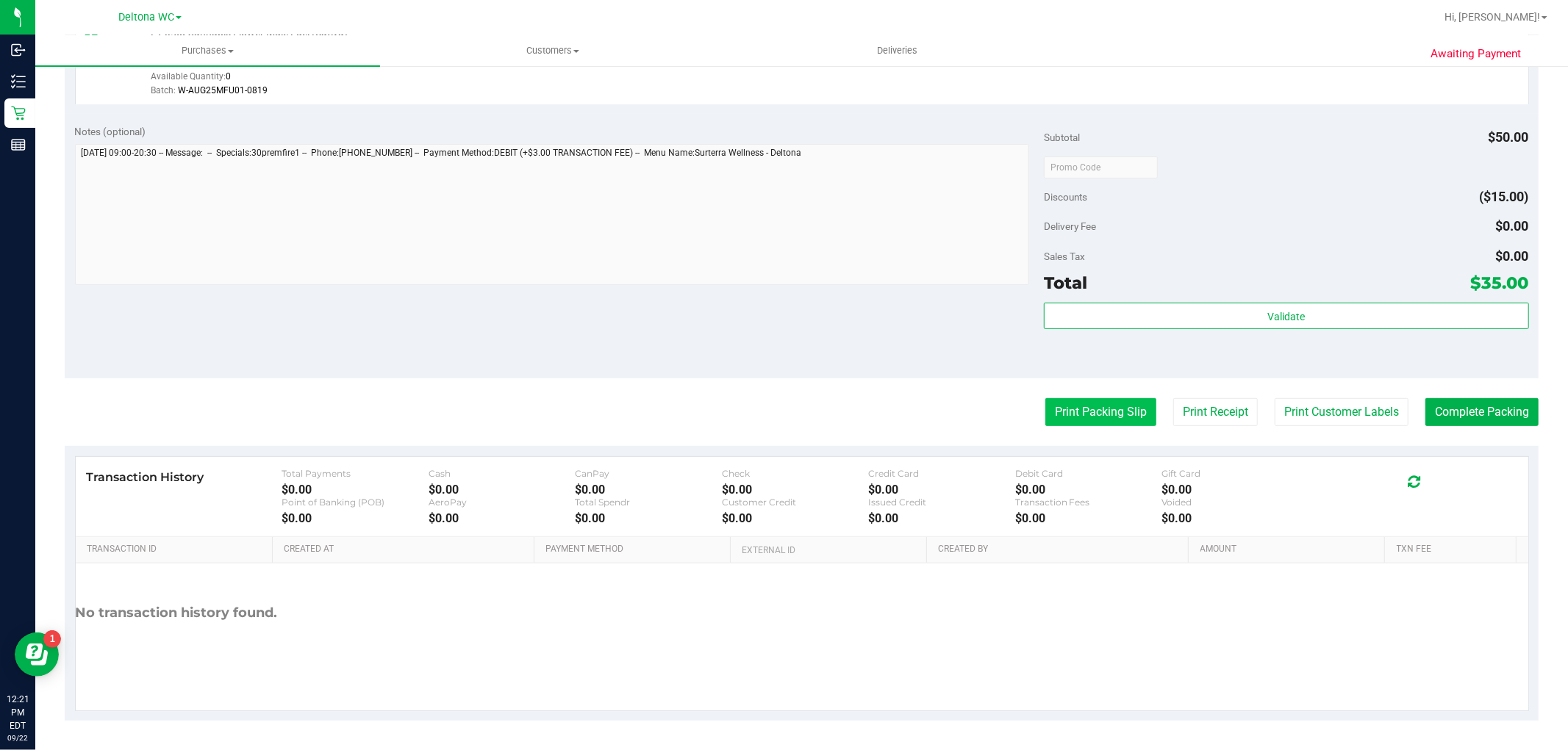
click at [1066, 421] on button "Print Packing Slip" at bounding box center [1101, 412] width 111 height 28
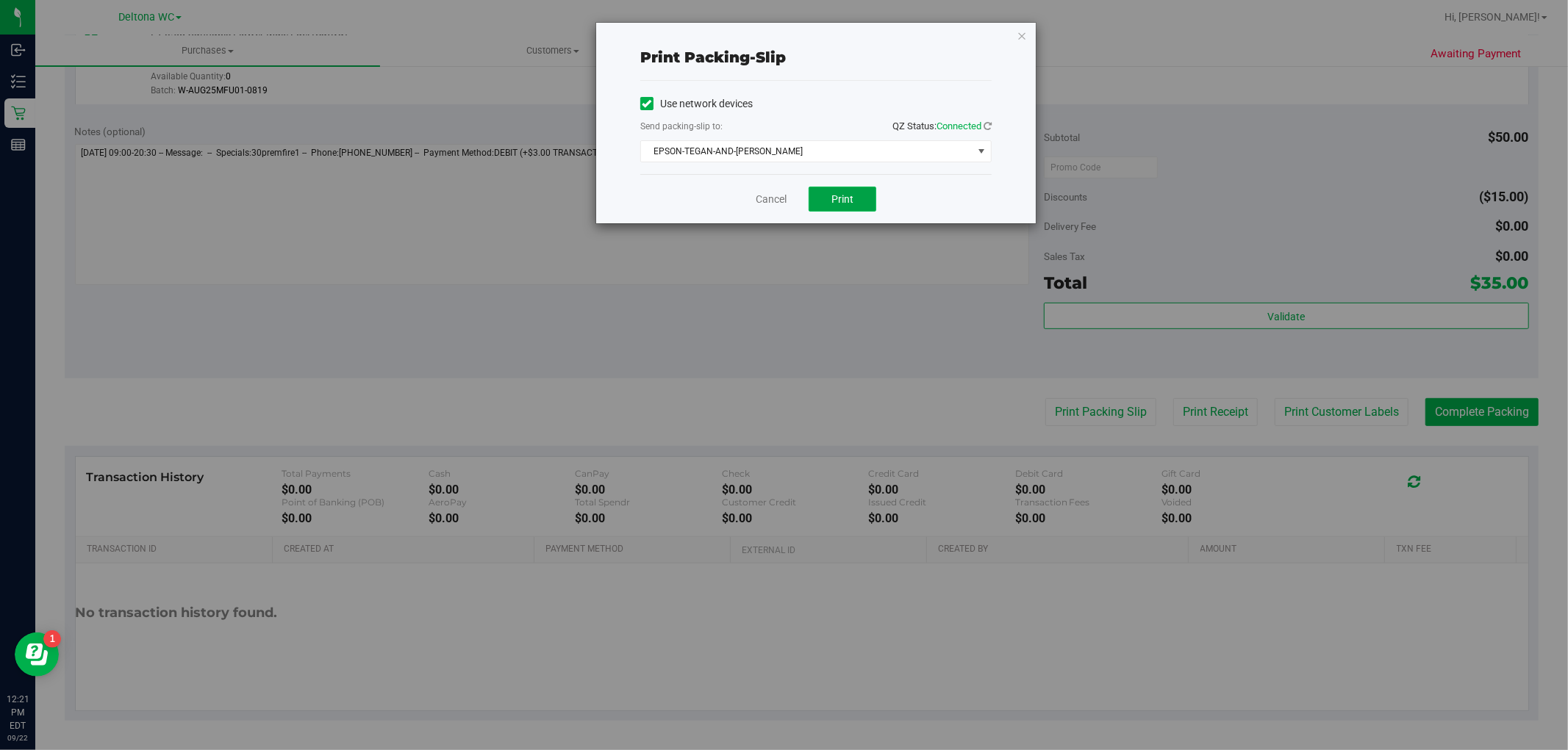
click at [848, 203] on span "Print" at bounding box center [842, 199] width 22 height 12
click at [757, 203] on link "Cancel" at bounding box center [771, 199] width 31 height 15
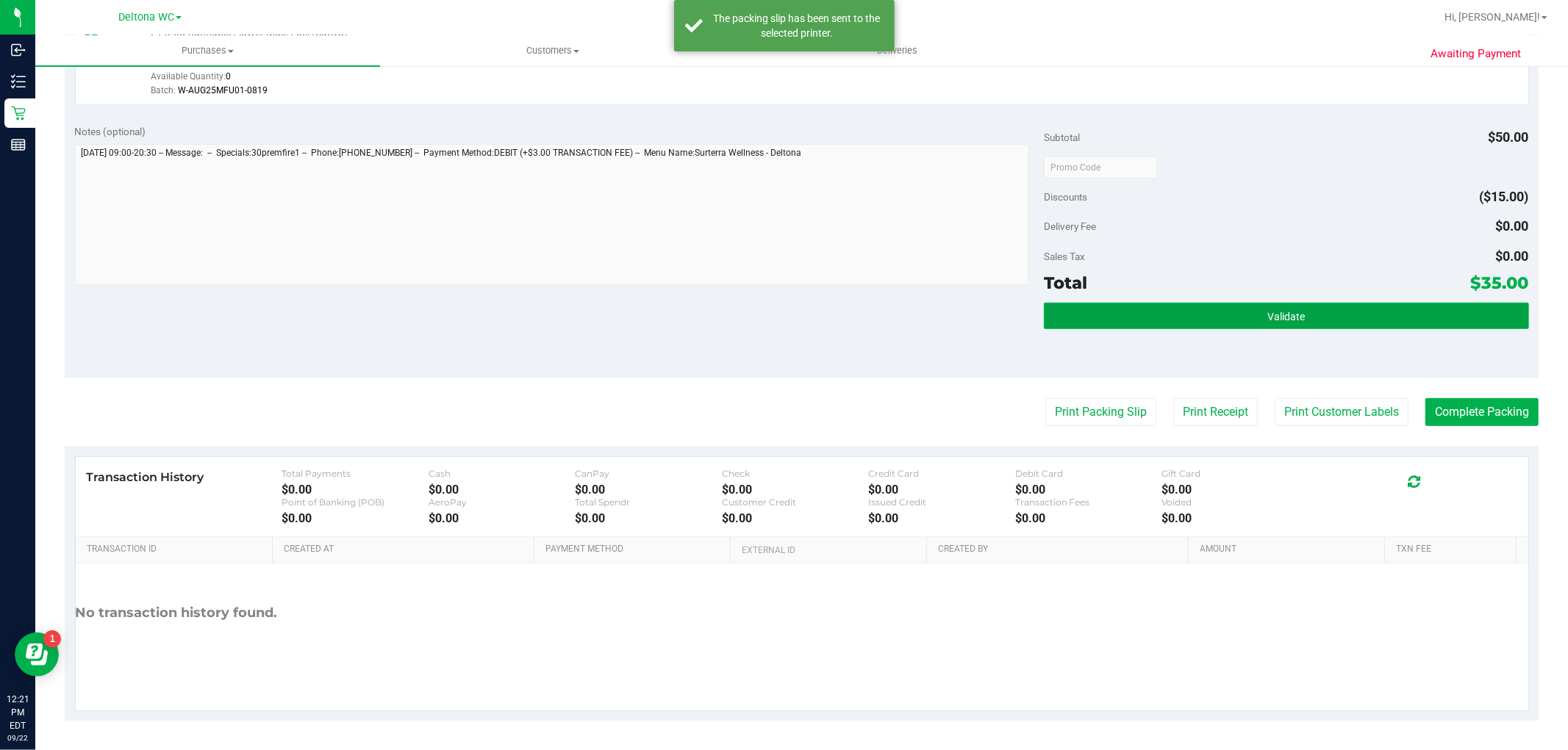
click at [1327, 304] on button "Validate" at bounding box center [1286, 316] width 484 height 26
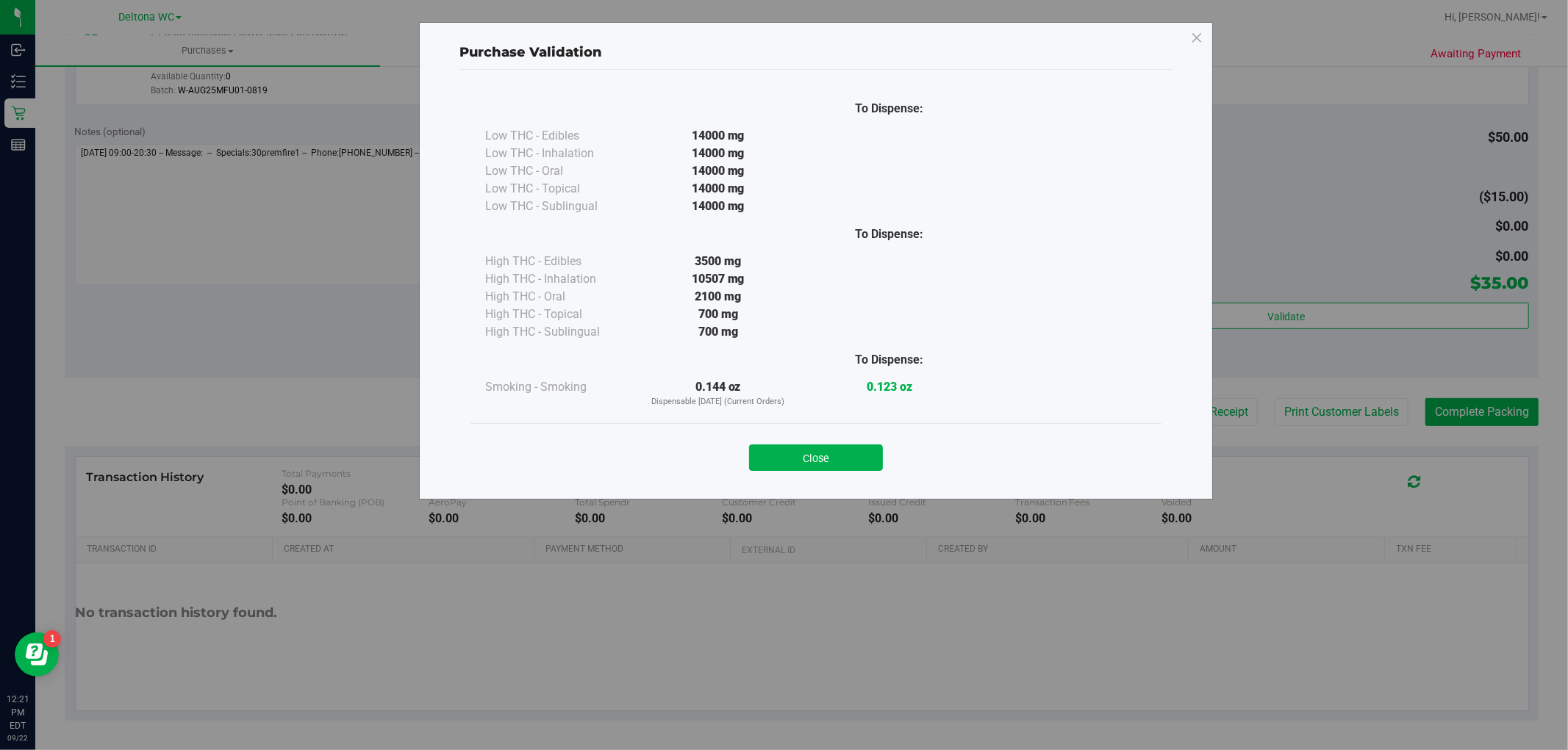
click at [868, 441] on div "Close" at bounding box center [816, 453] width 669 height 37
drag, startPoint x: 866, startPoint y: 451, endPoint x: 1297, endPoint y: 371, distance: 438.4
click at [884, 448] on div "Close" at bounding box center [816, 453] width 669 height 37
click at [848, 471] on button "Close" at bounding box center [816, 457] width 134 height 26
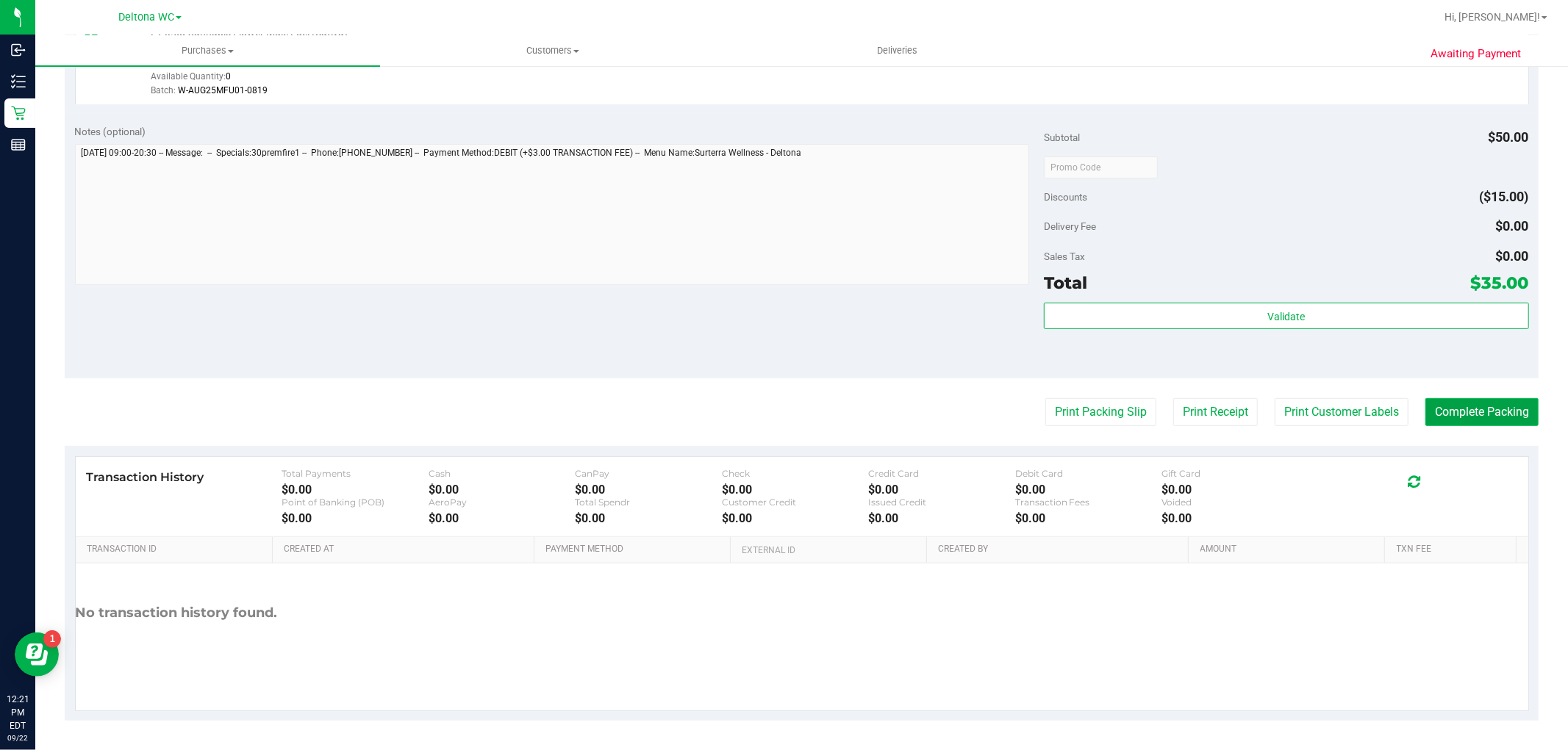
click at [1508, 420] on button "Complete Packing" at bounding box center [1482, 412] width 114 height 28
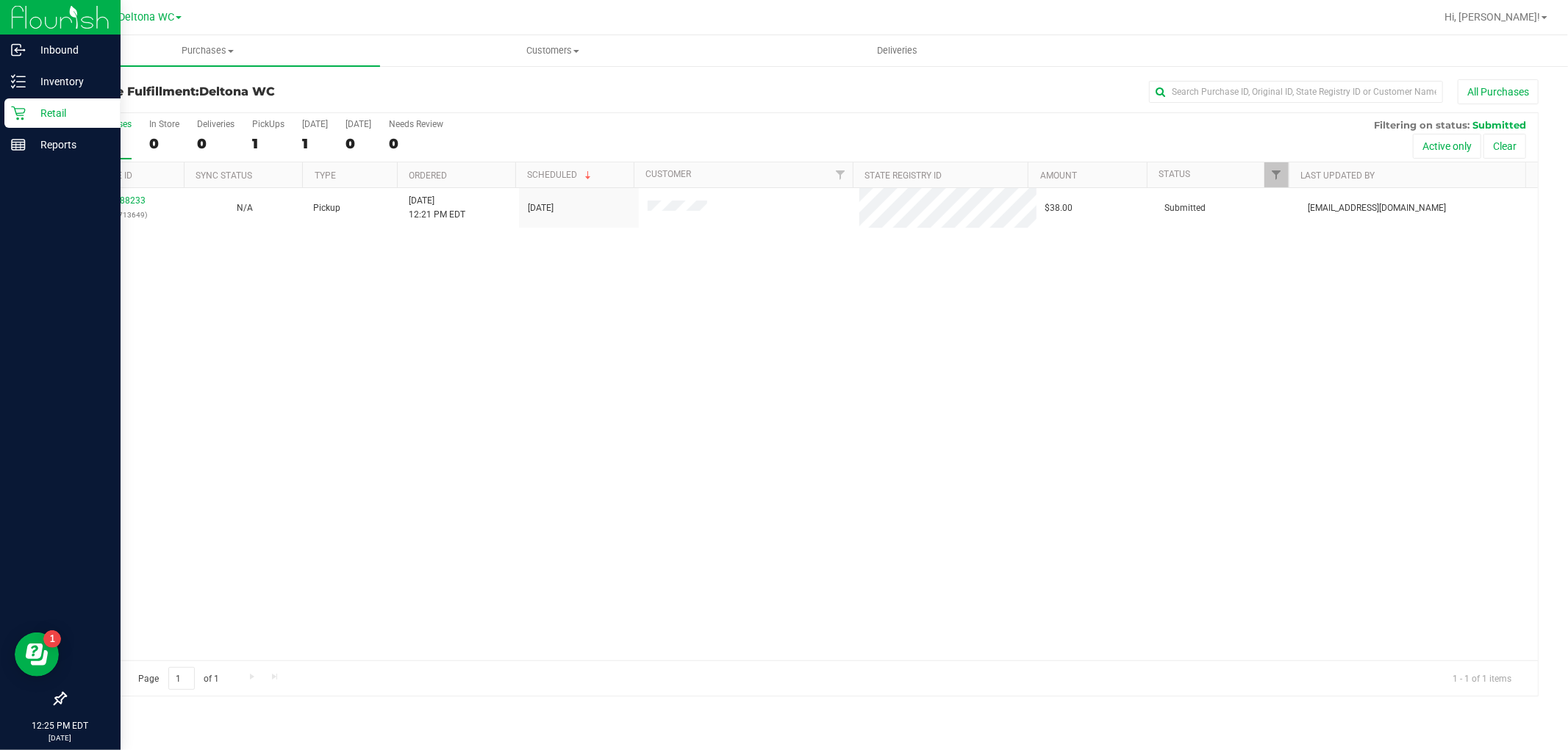
click at [0, 111] on link "Retail" at bounding box center [60, 114] width 121 height 32
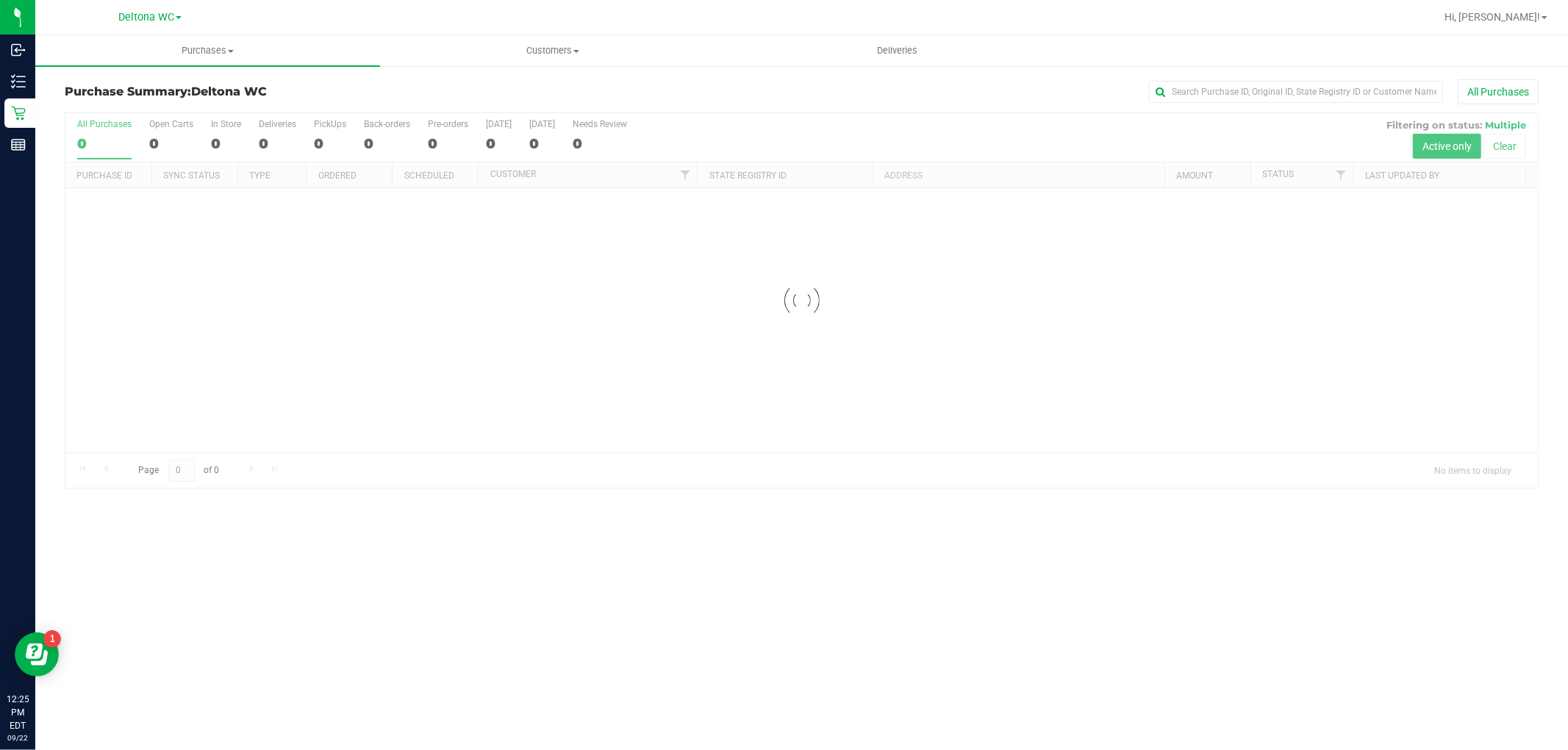
click at [1225, 105] on div "Purchase Summary: Deltona WC All Purchases" at bounding box center [801, 95] width 1474 height 33
click at [1231, 85] on input "text" at bounding box center [1296, 92] width 294 height 22
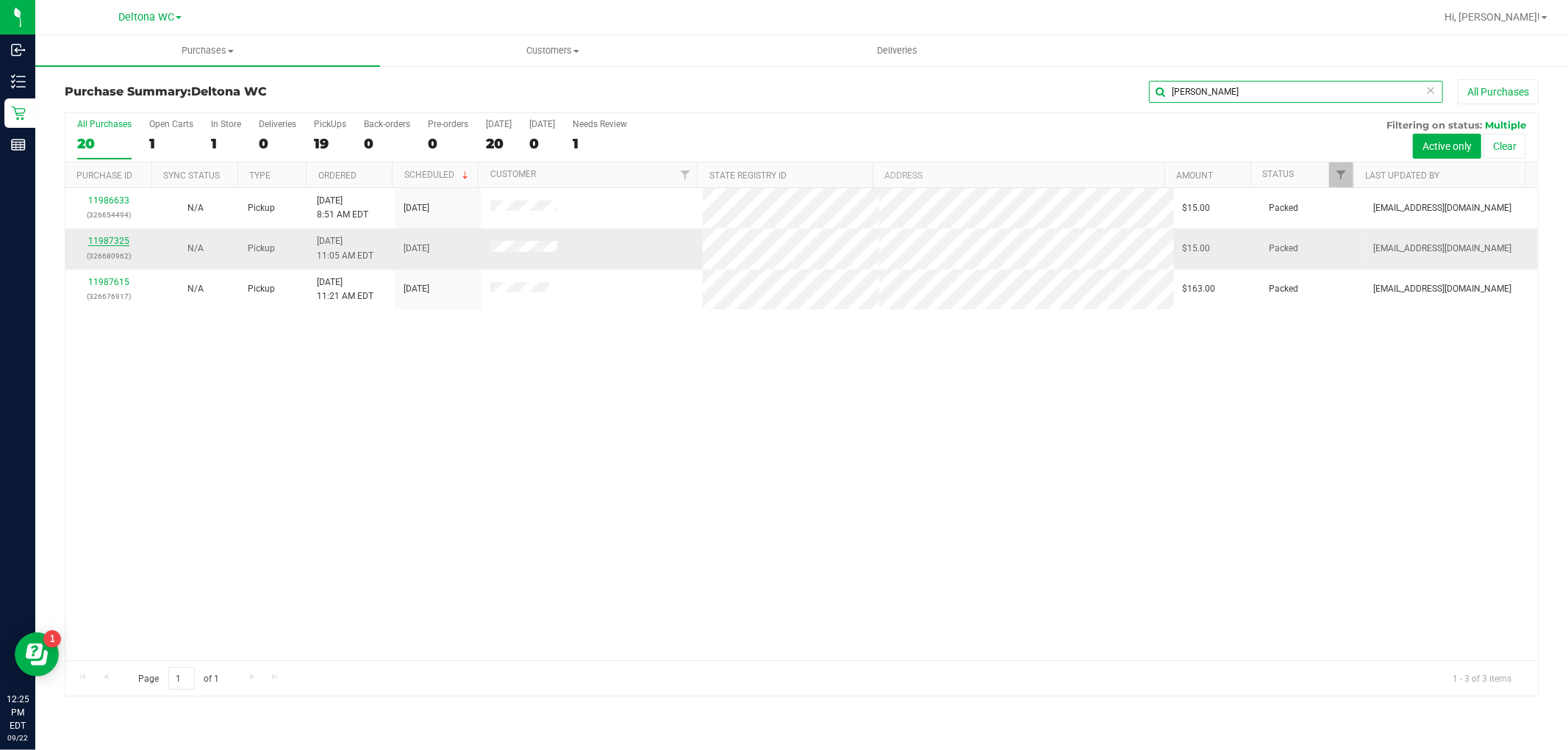
type input "[PERSON_NAME]"
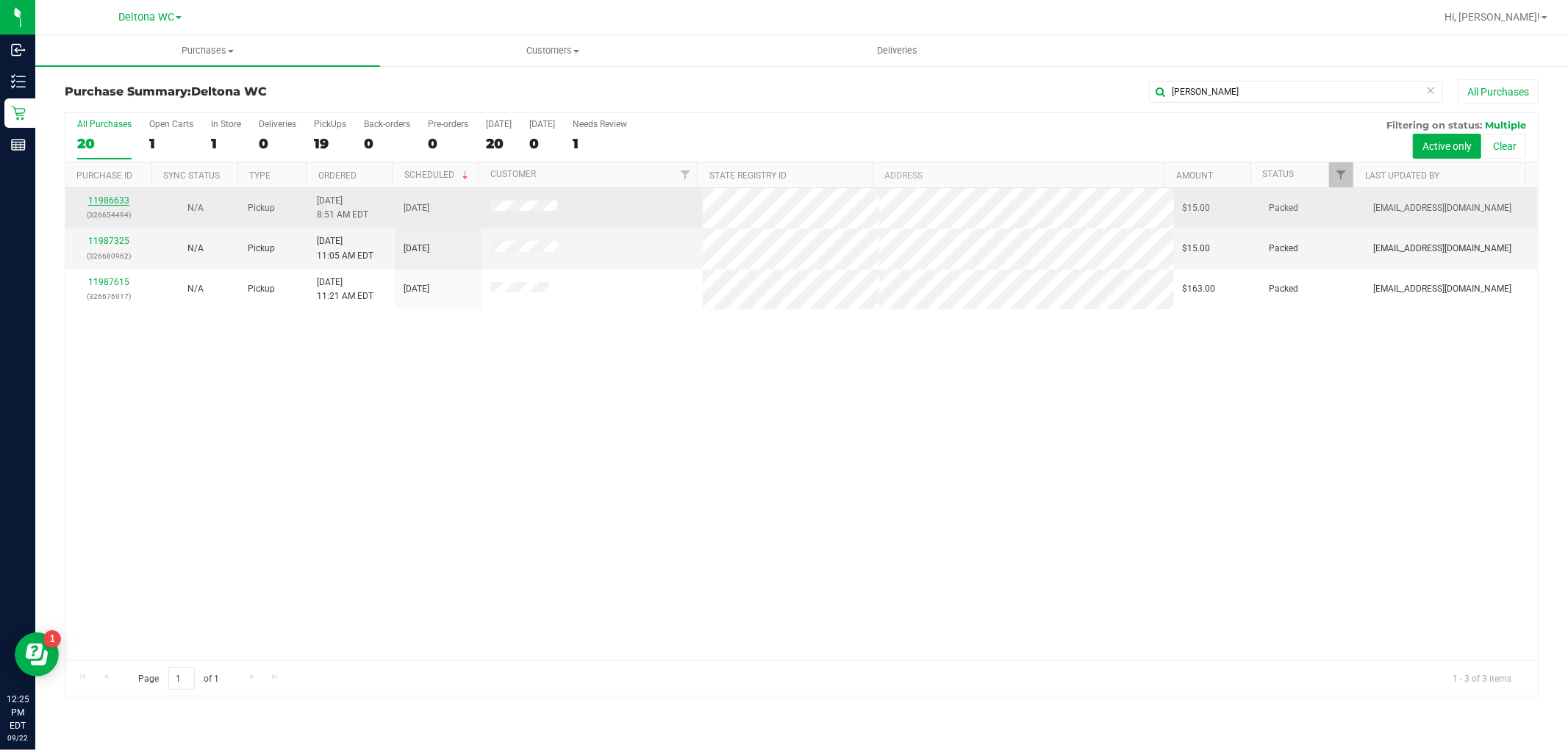
click at [104, 199] on link "11986633" at bounding box center [109, 200] width 41 height 10
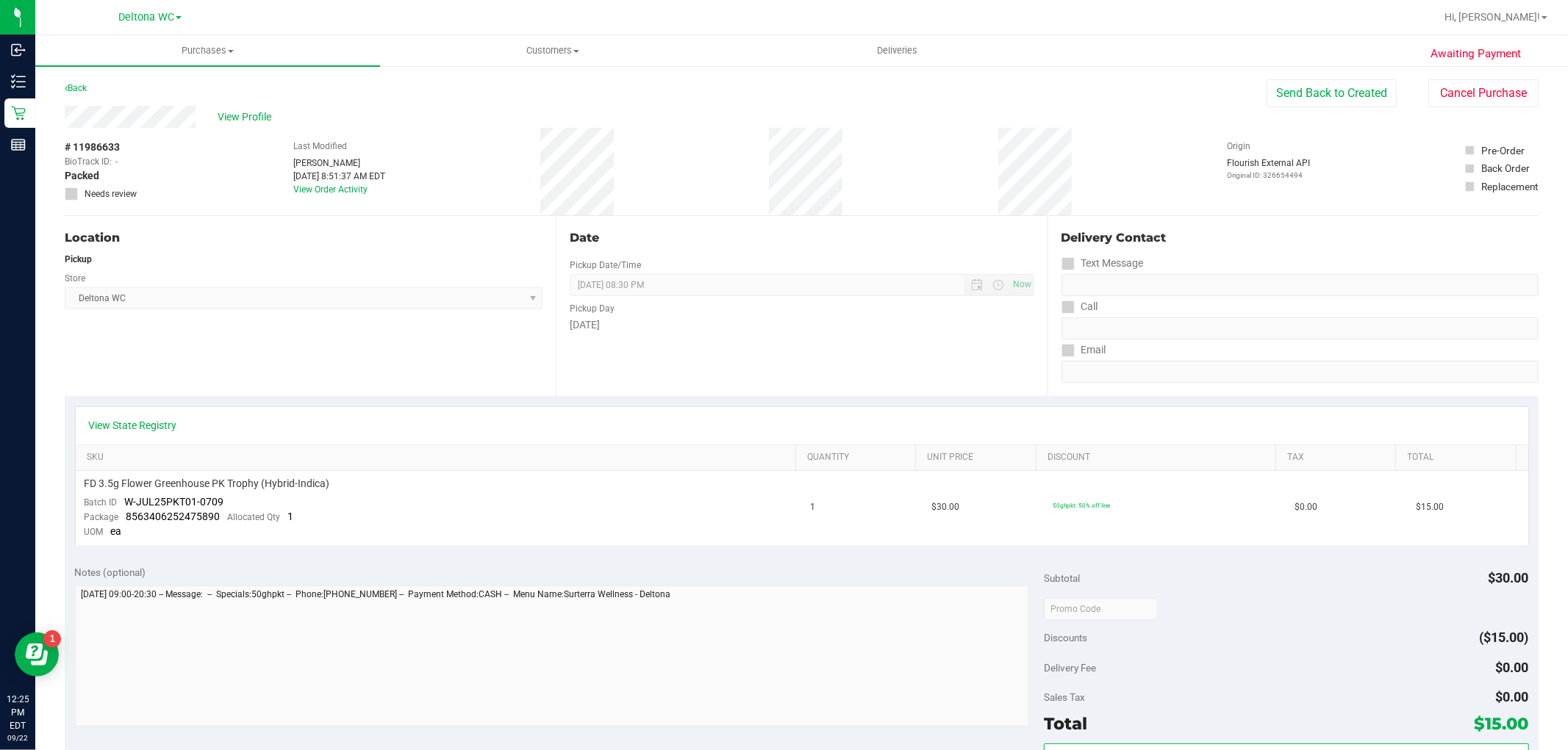
click at [1493, 78] on div "Awaiting Payment Back Send Back to Created Cancel Purchase View Profile # 11986…" at bounding box center [801, 628] width 1533 height 1128
click at [1473, 90] on button "Cancel Purchase" at bounding box center [1483, 93] width 110 height 28
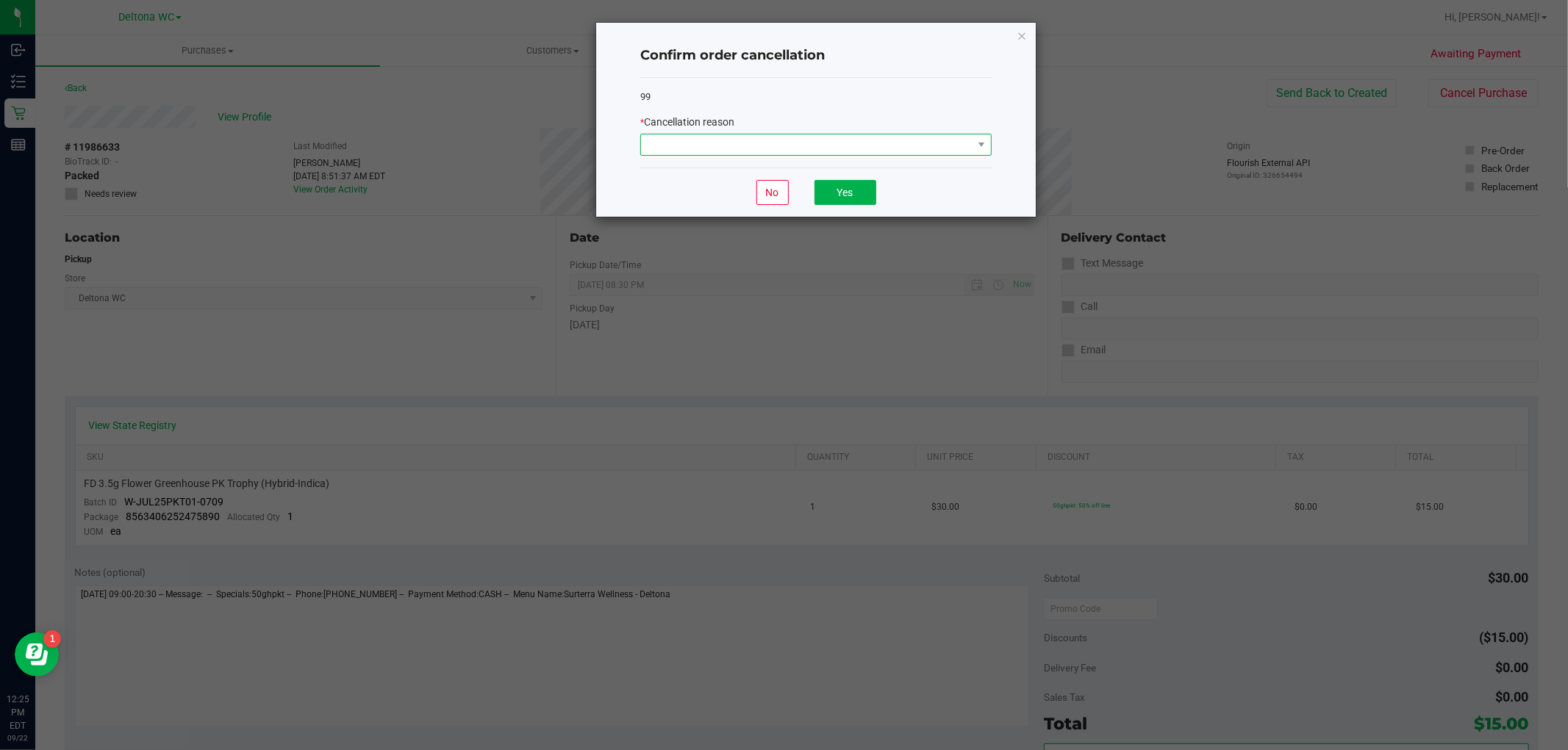
click at [982, 151] on span at bounding box center [981, 144] width 18 height 21
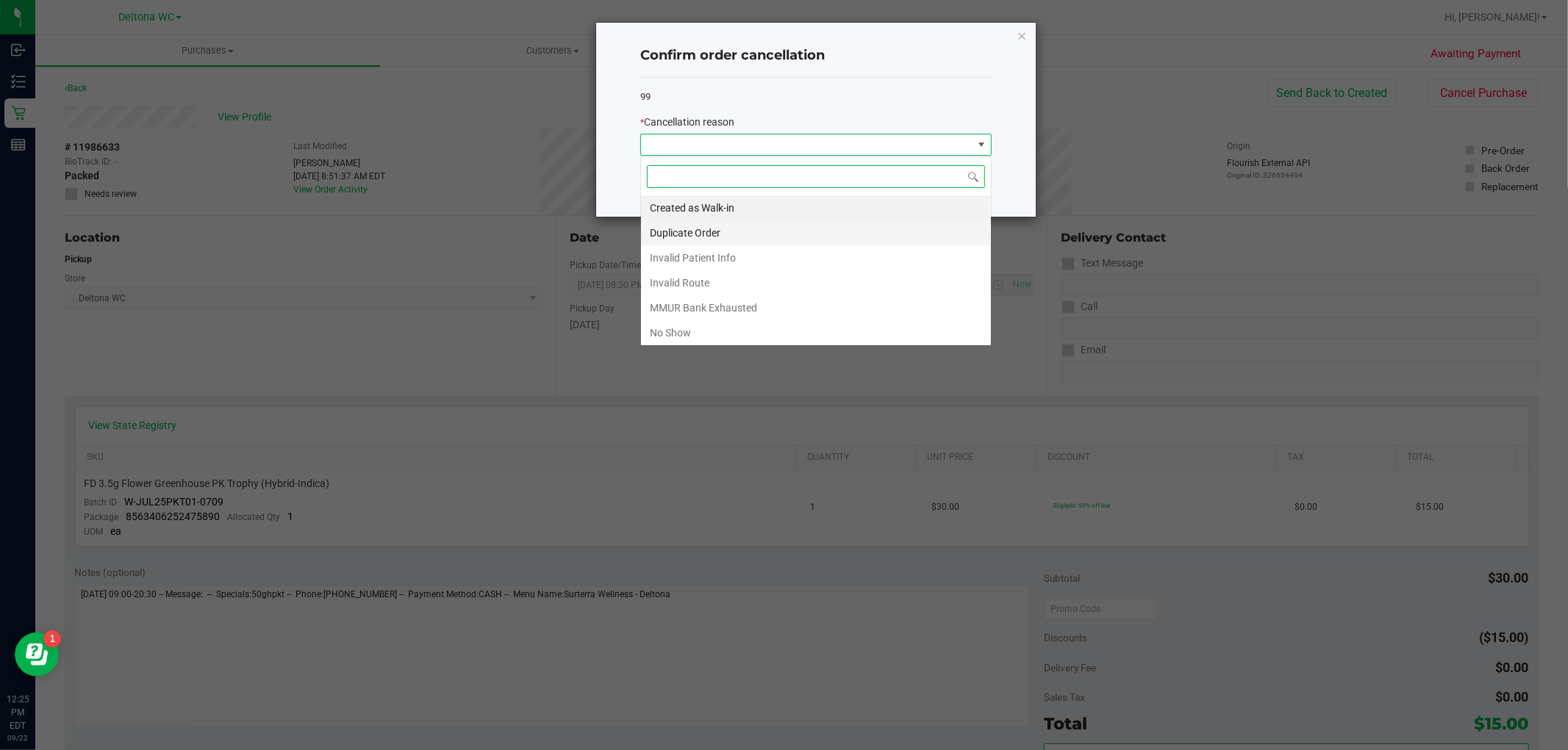
scroll to position [22, 351]
click at [765, 226] on li "Duplicate Order" at bounding box center [816, 233] width 350 height 25
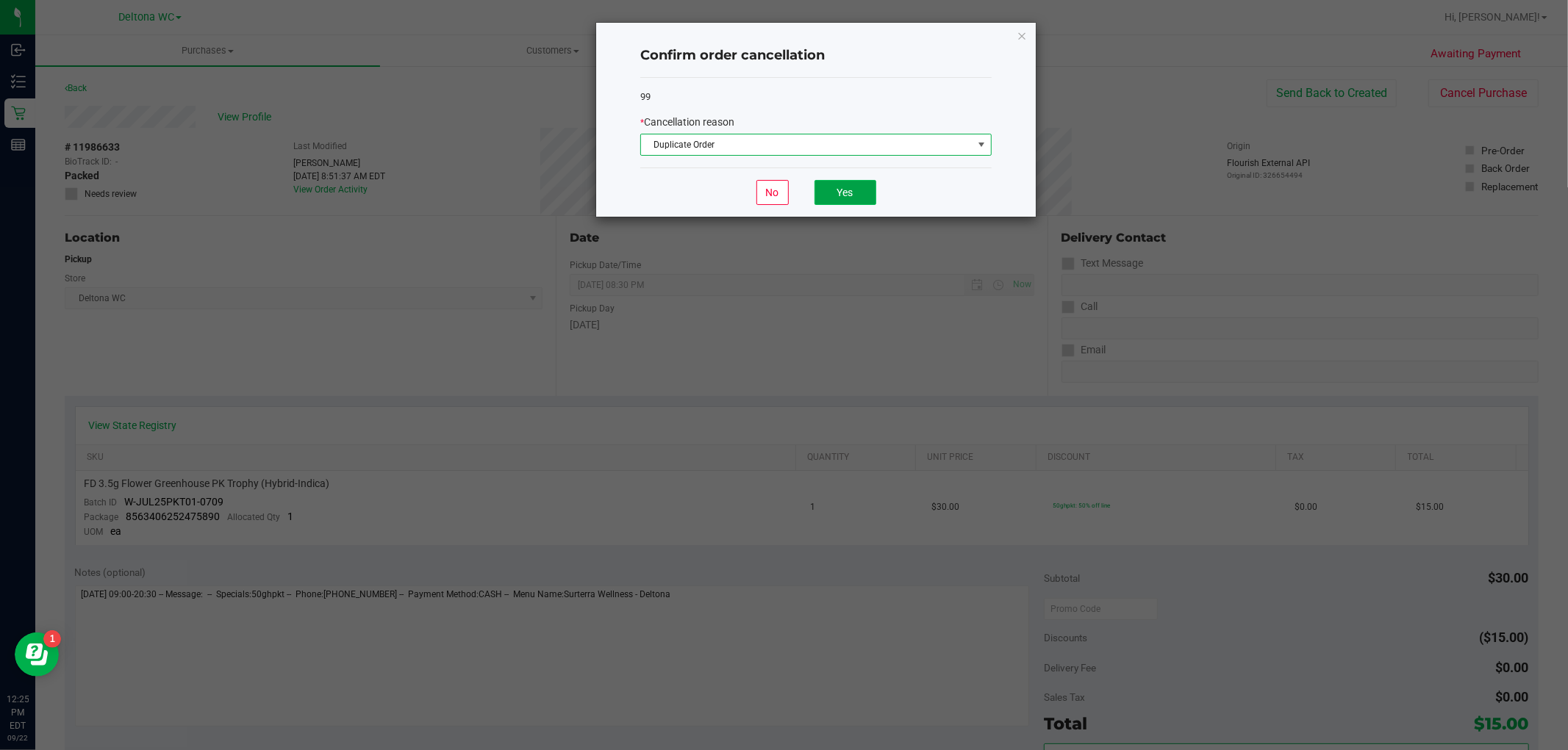
click at [849, 186] on button "Yes" at bounding box center [846, 192] width 62 height 25
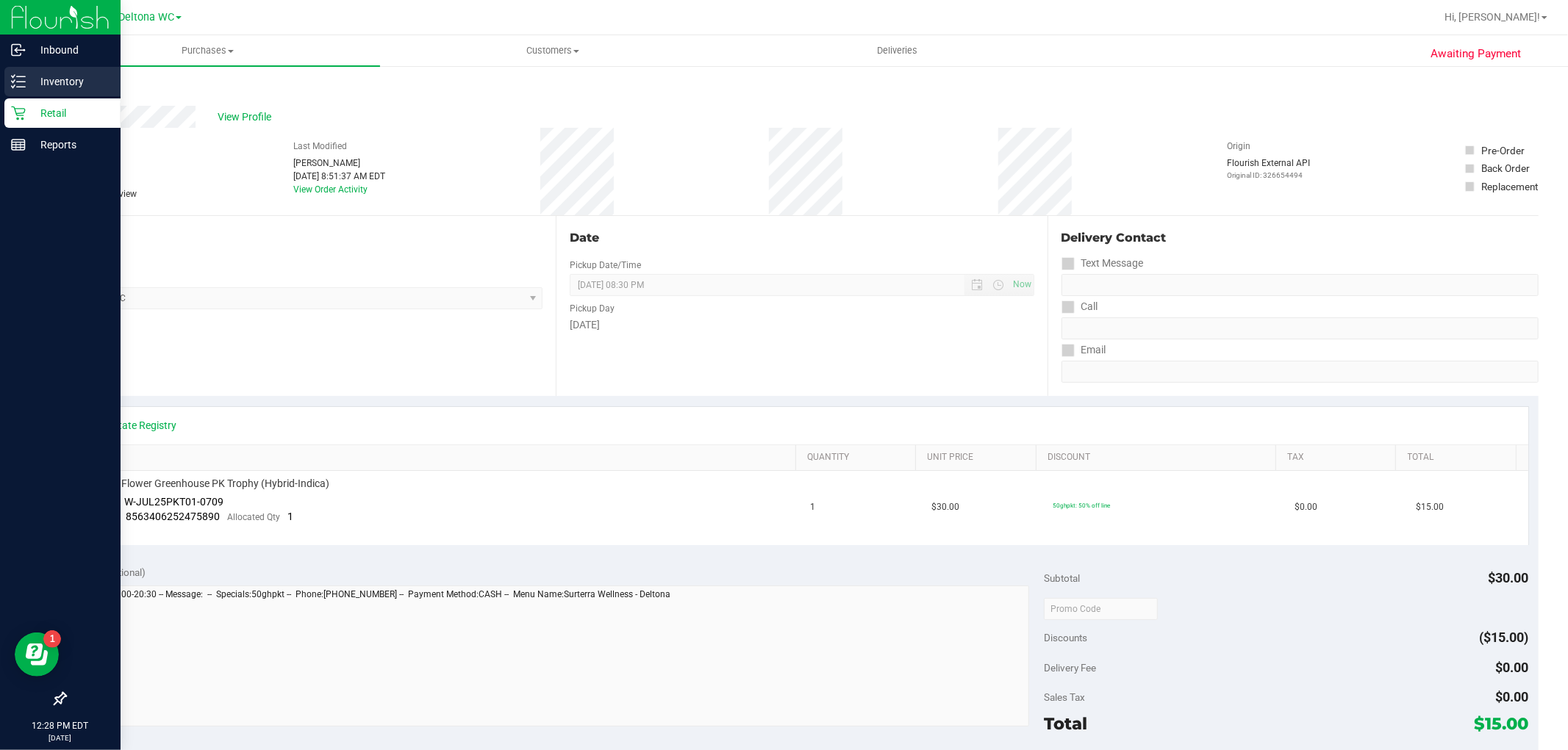
click at [42, 83] on p "Inventory" at bounding box center [69, 82] width 88 height 17
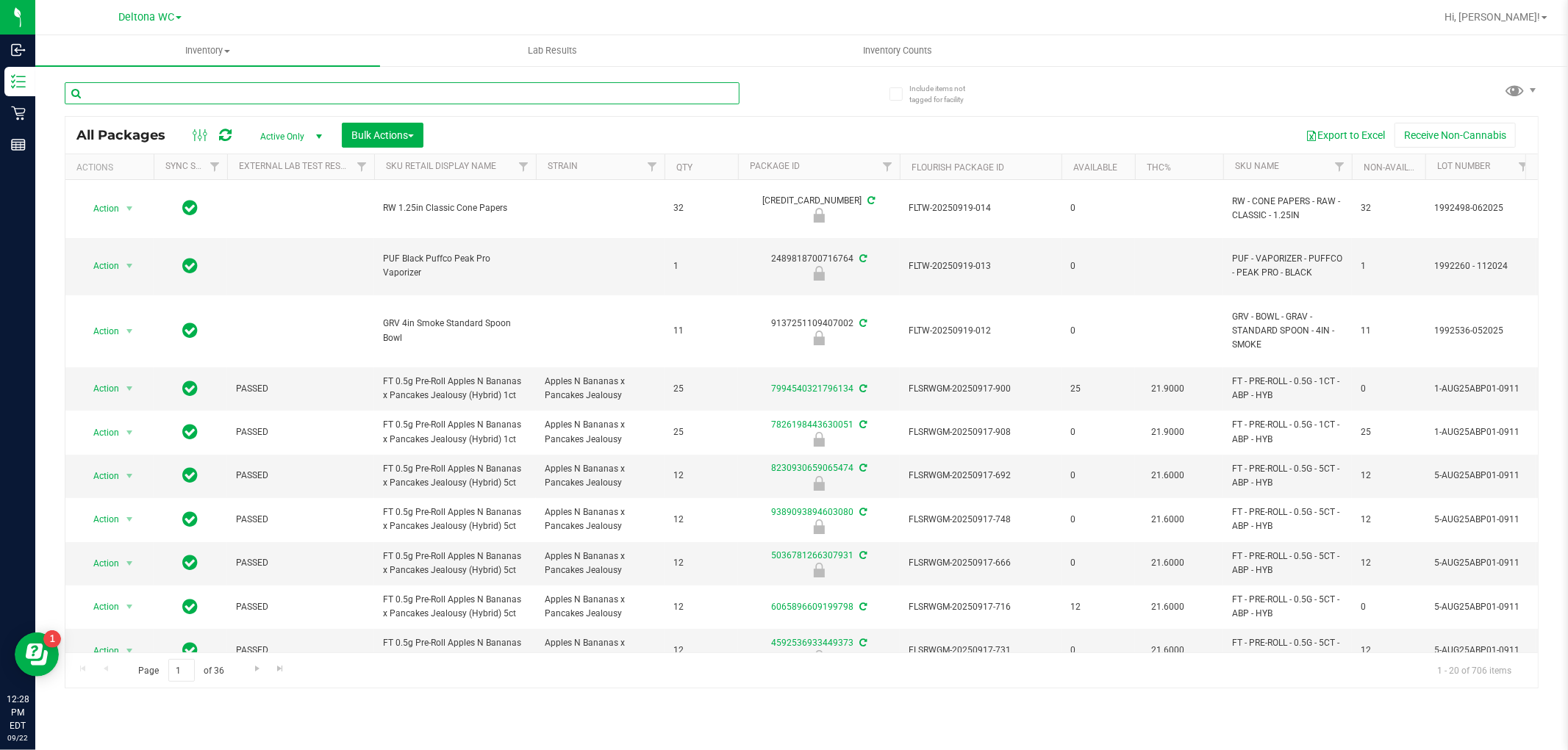
click at [271, 88] on input "text" at bounding box center [402, 94] width 675 height 22
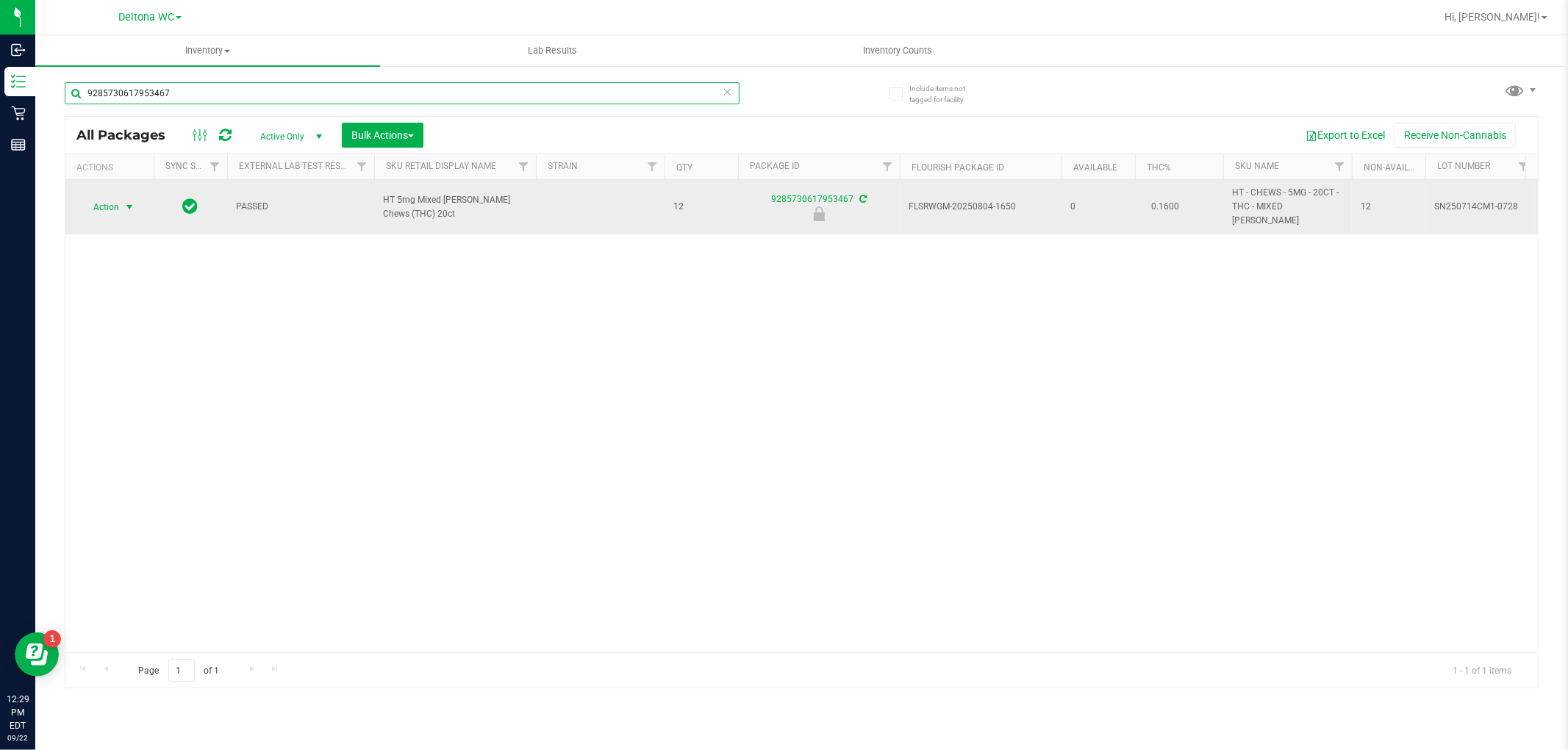
type input "9285730617953467"
click at [103, 204] on span "Action" at bounding box center [100, 207] width 40 height 21
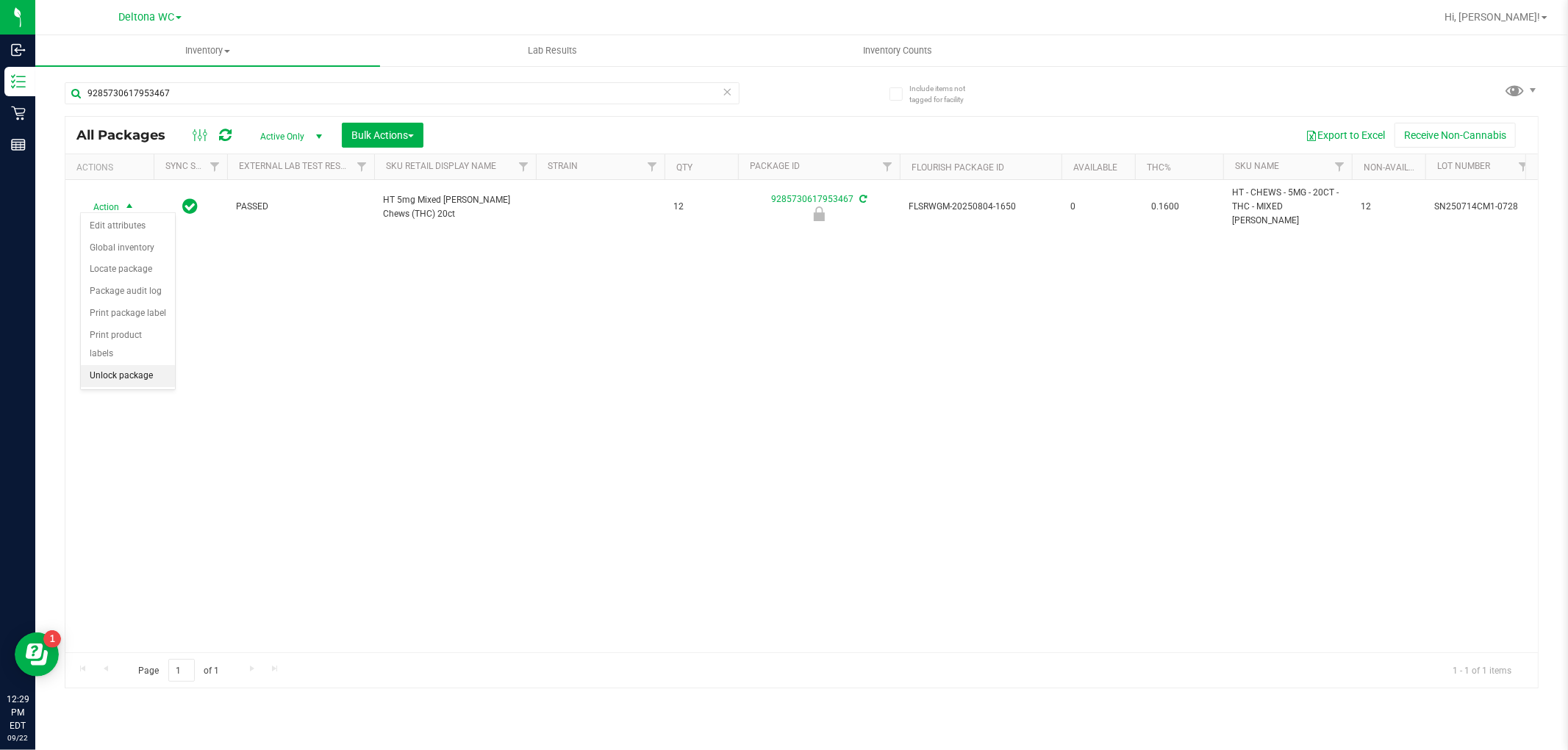
click at [104, 371] on li "Unlock package" at bounding box center [128, 376] width 94 height 22
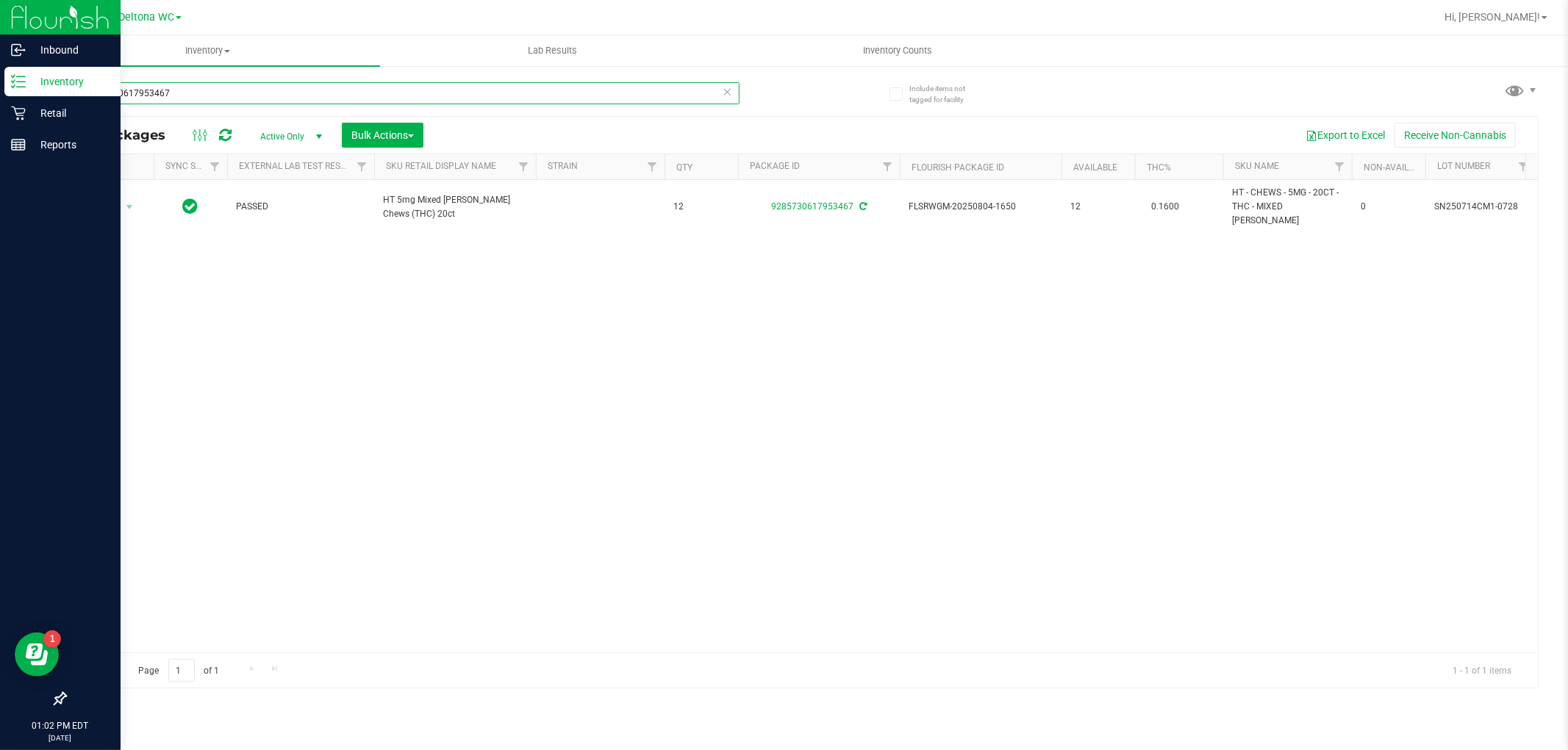
drag, startPoint x: 202, startPoint y: 79, endPoint x: 0, endPoint y: 23, distance: 209.6
click at [0, 35] on div "Inbound Inventory Retail Reports 01:02 PM EDT 09/22/2025 09/22 Deltona WC Hi, A…" at bounding box center [784, 375] width 1568 height 750
paste input "HT 5mg Grape Chews (Indica) 20ct"
drag, startPoint x: 263, startPoint y: 95, endPoint x: 42, endPoint y: 12, distance: 236.1
click at [0, 60] on div "Inbound Inventory Retail Reports 01:02 PM EDT 09/22/2025 09/22 Deltona WC Hi, A…" at bounding box center [784, 375] width 1568 height 750
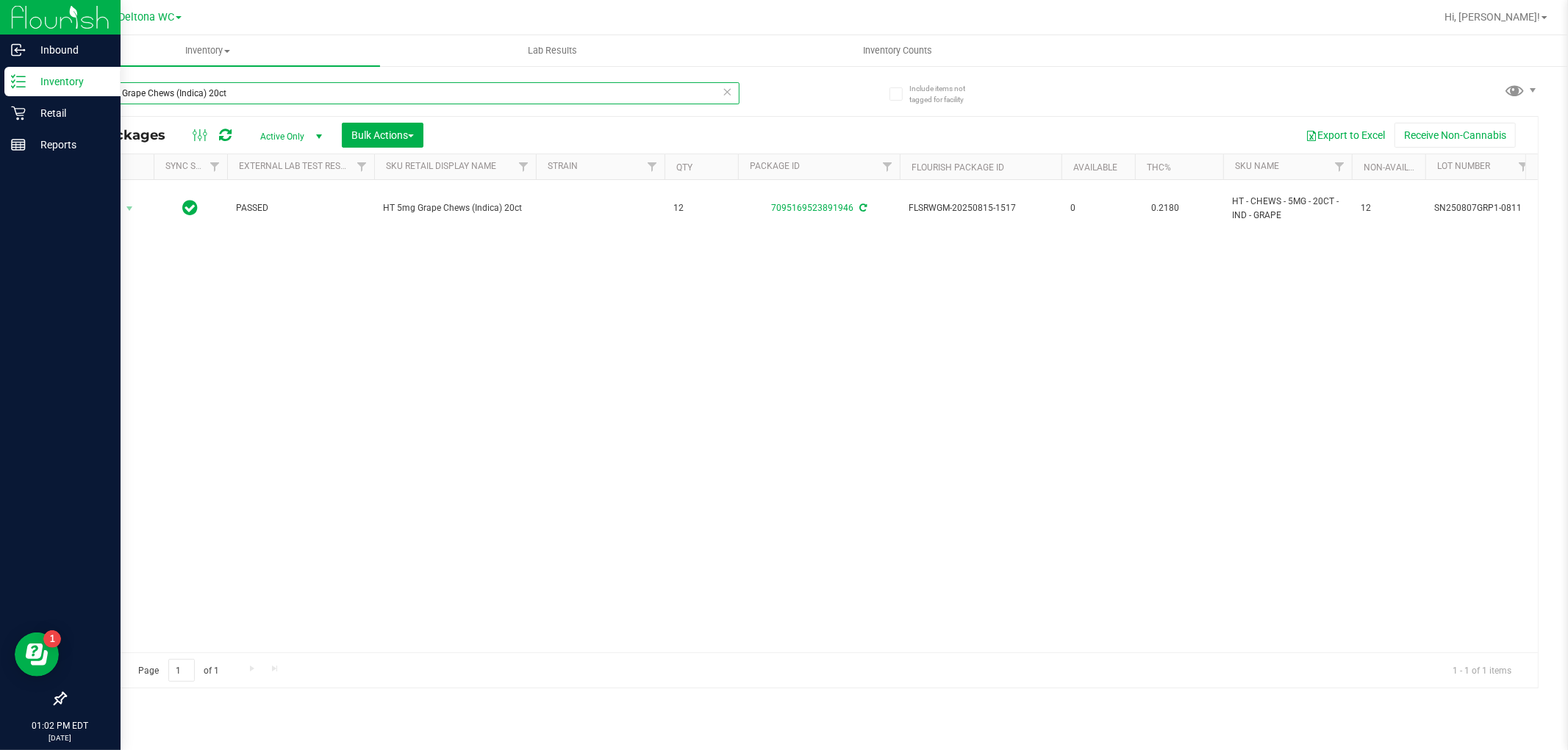
paste input "Tangerine Chews (THC"
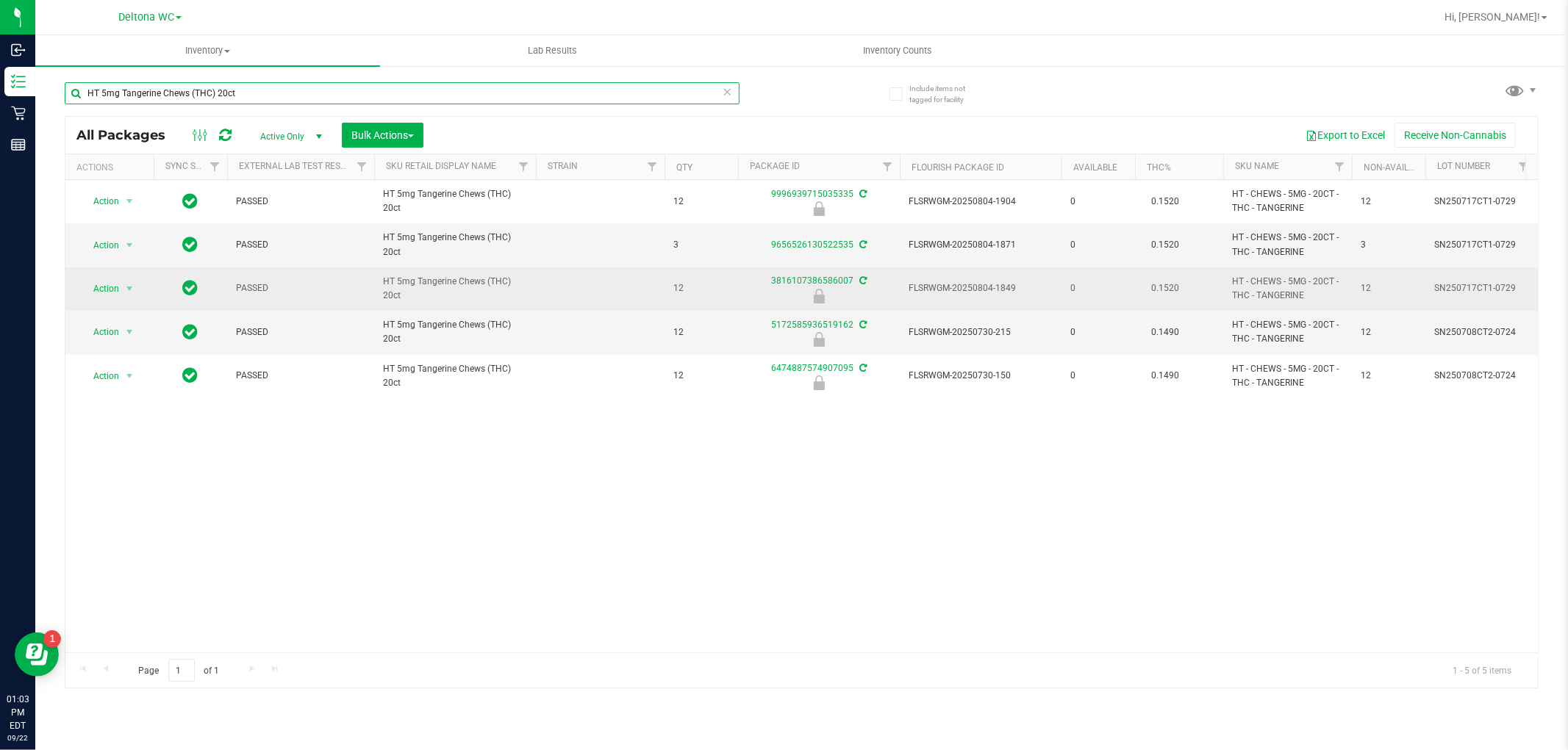
type input "HT 5mg Tangerine Chews (THC) 20ct"
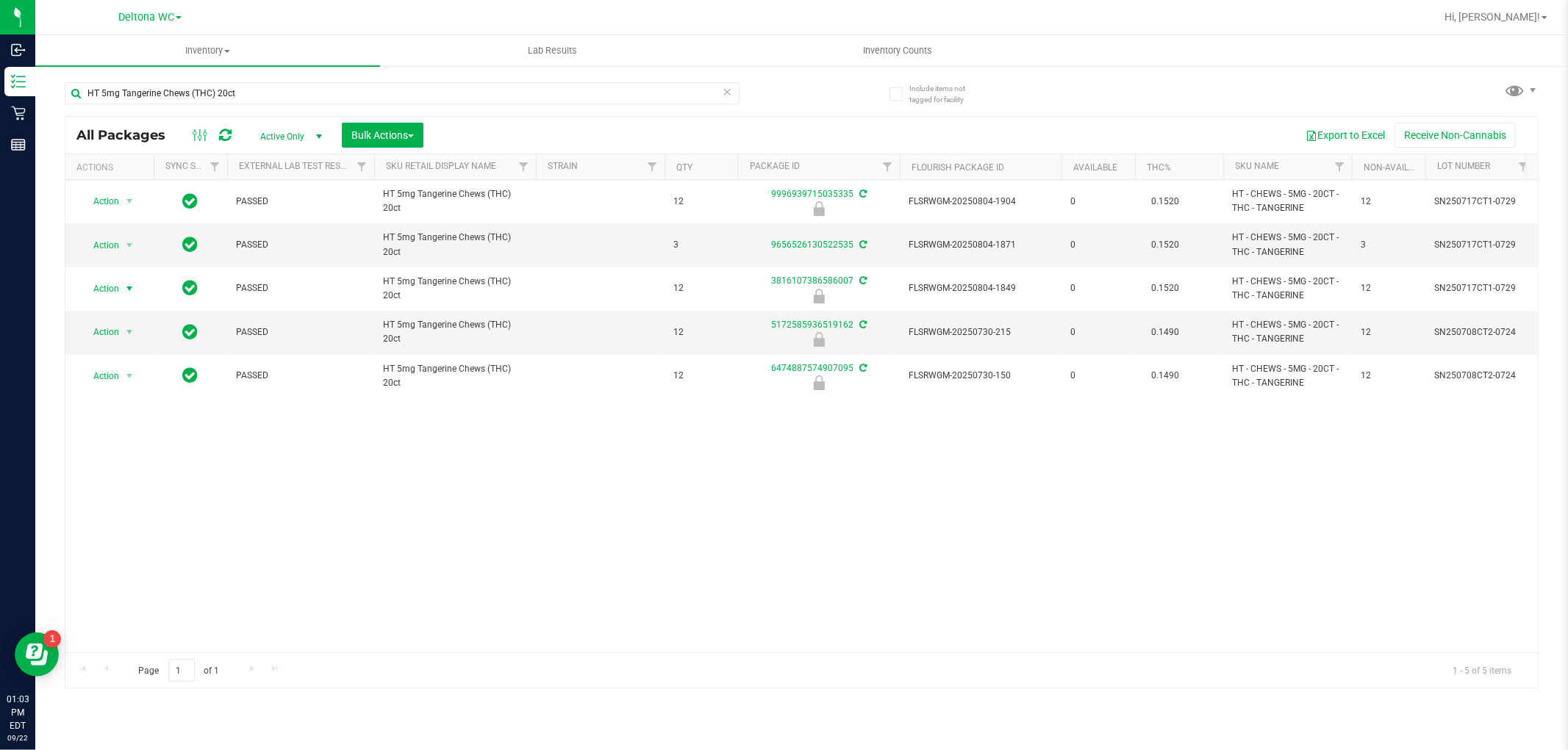
drag, startPoint x: 85, startPoint y: 283, endPoint x: 94, endPoint y: 307, distance: 25.6
click at [84, 284] on span "Action" at bounding box center [100, 289] width 40 height 21
click at [106, 457] on li "Unlock package" at bounding box center [128, 463] width 94 height 22
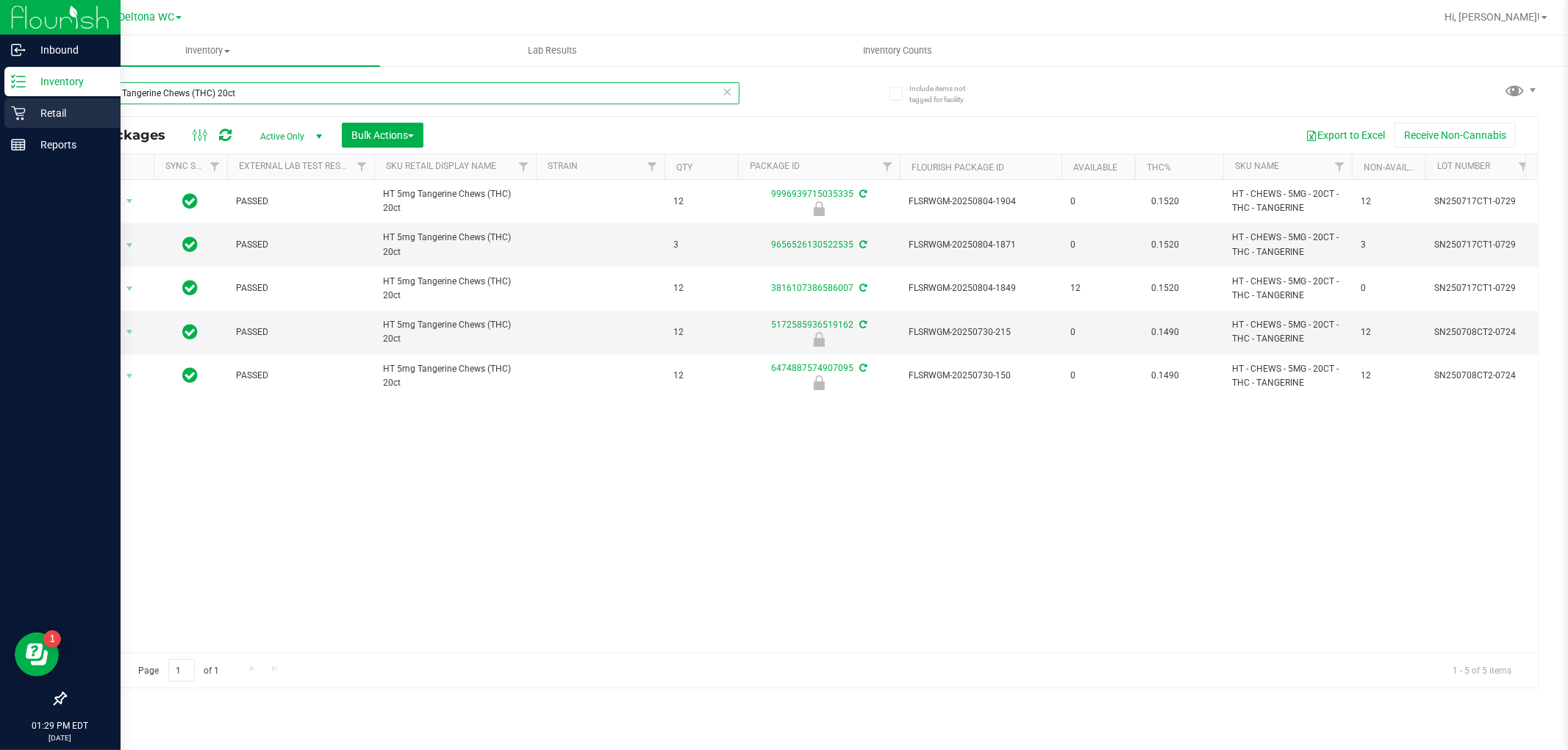
drag, startPoint x: 305, startPoint y: 104, endPoint x: 0, endPoint y: 113, distance: 305.1
click at [0, 113] on div "Inbound Inventory Retail Reports 01:29 PM EDT 09/22/2025 09/22 Deltona WC Hi, A…" at bounding box center [784, 375] width 1568 height 750
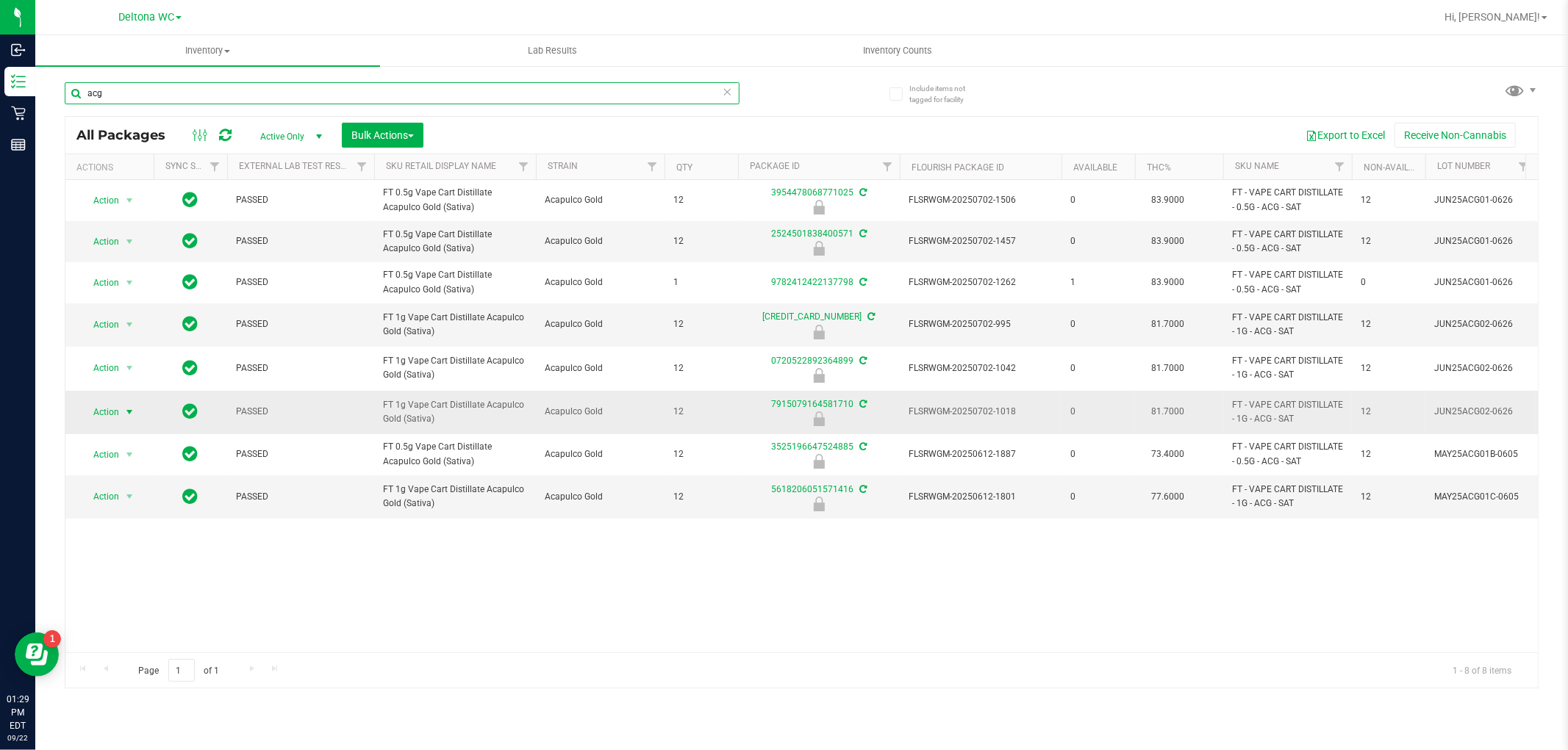
type input "acg"
click at [121, 413] on span "select" at bounding box center [129, 413] width 18 height 21
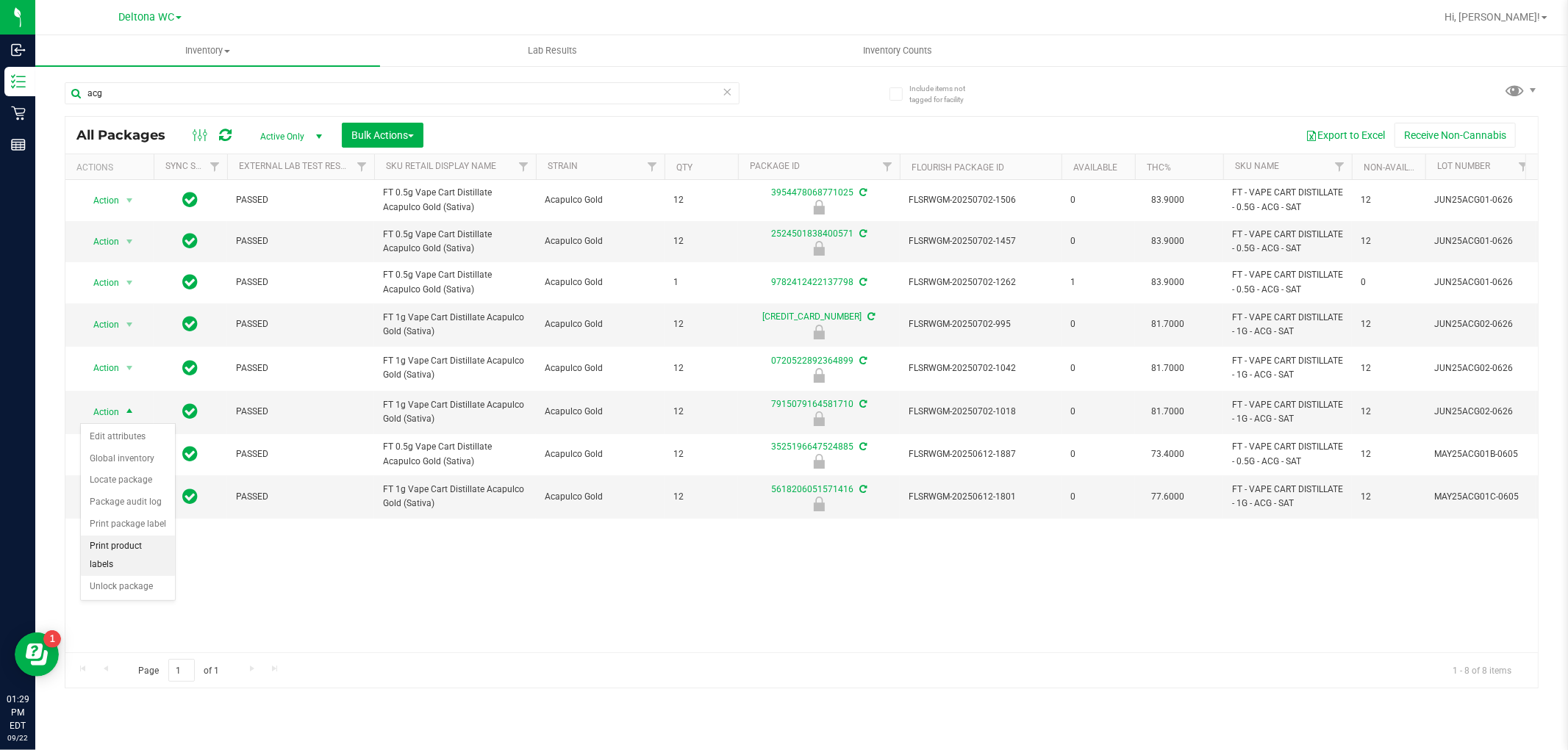
click at [134, 575] on li "Print product labels" at bounding box center [128, 556] width 94 height 40
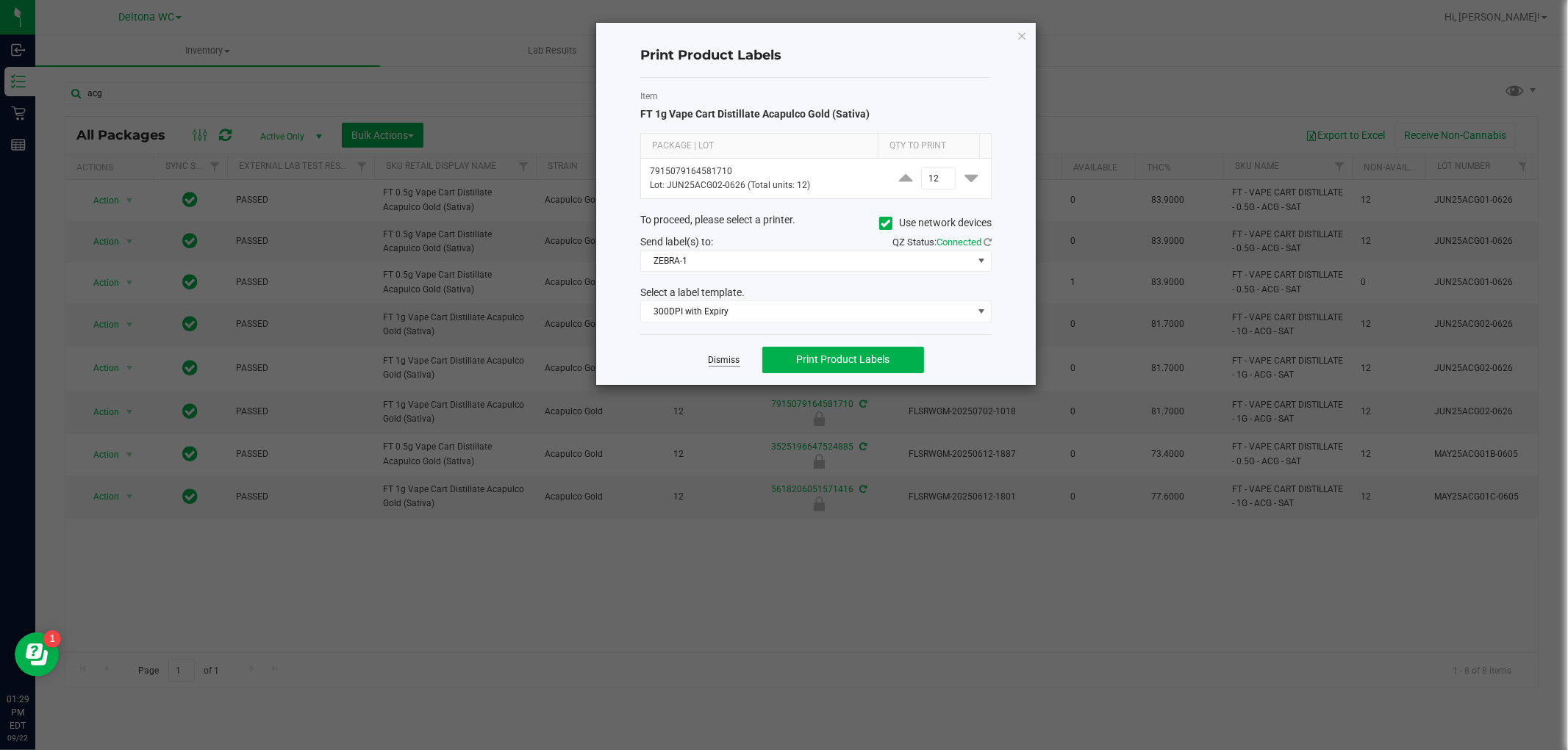
click at [711, 363] on link "Dismiss" at bounding box center [725, 360] width 32 height 13
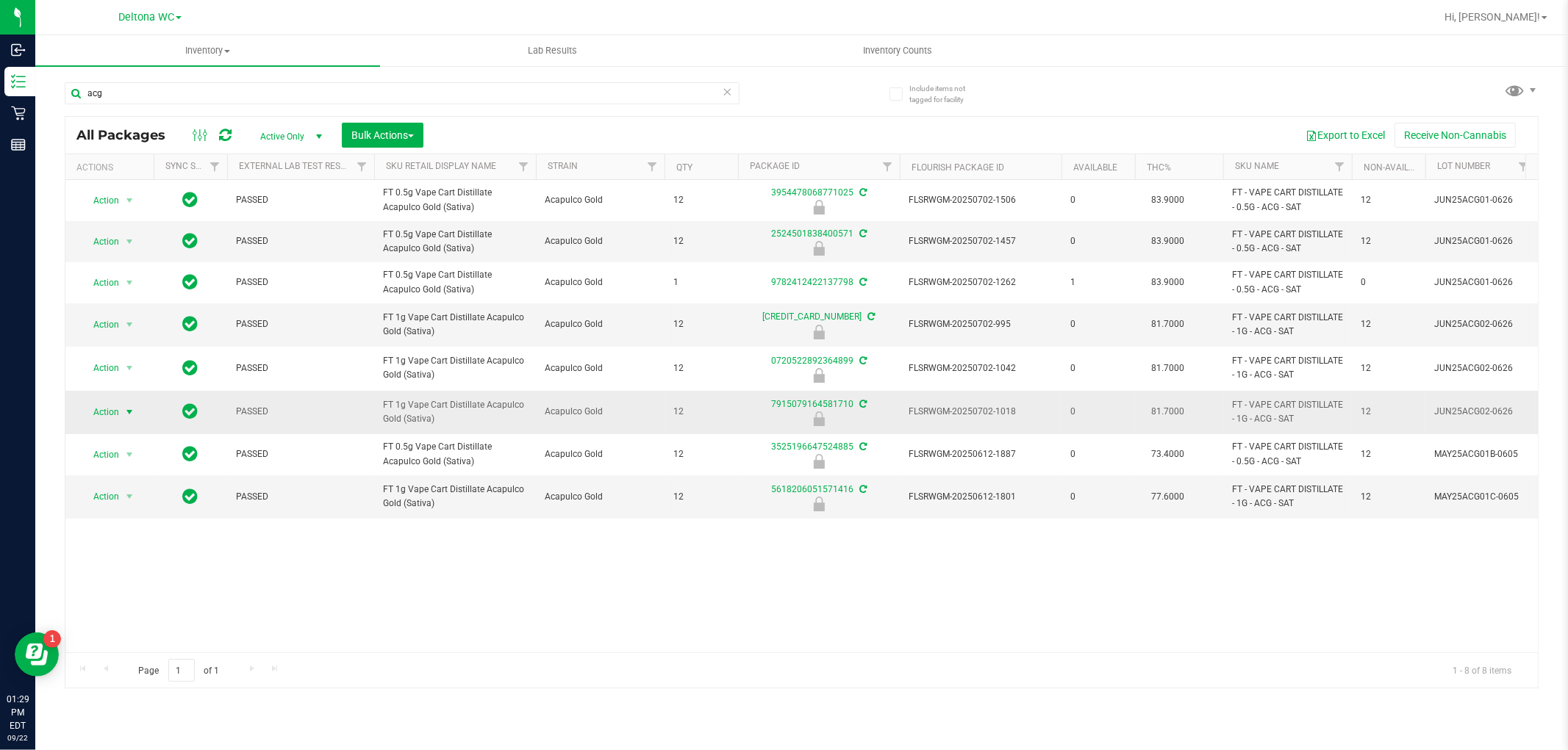
click at [95, 405] on span "Action" at bounding box center [100, 413] width 40 height 21
click at [110, 590] on li "Unlock package" at bounding box center [128, 587] width 94 height 22
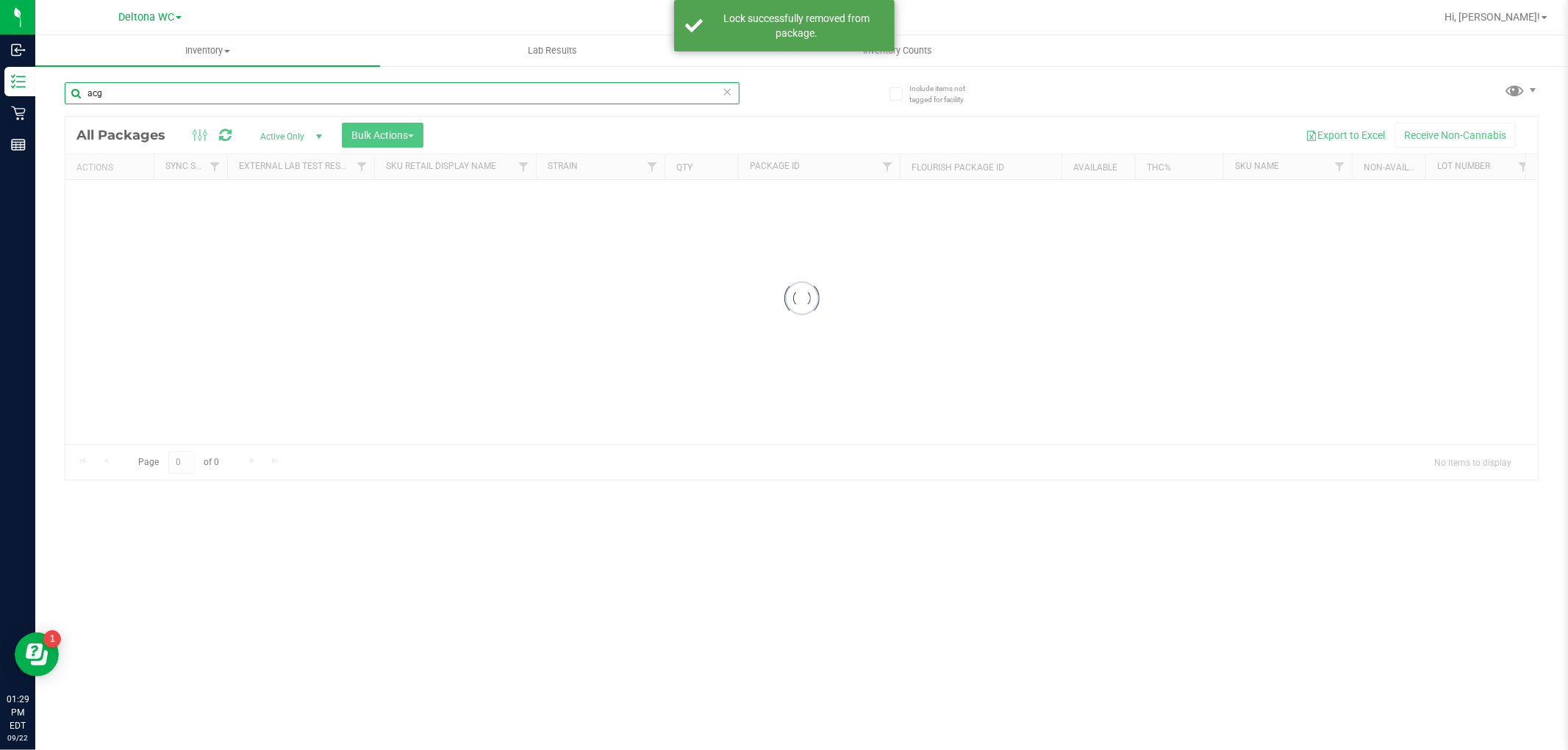
click at [344, 85] on input "acg" at bounding box center [402, 94] width 675 height 22
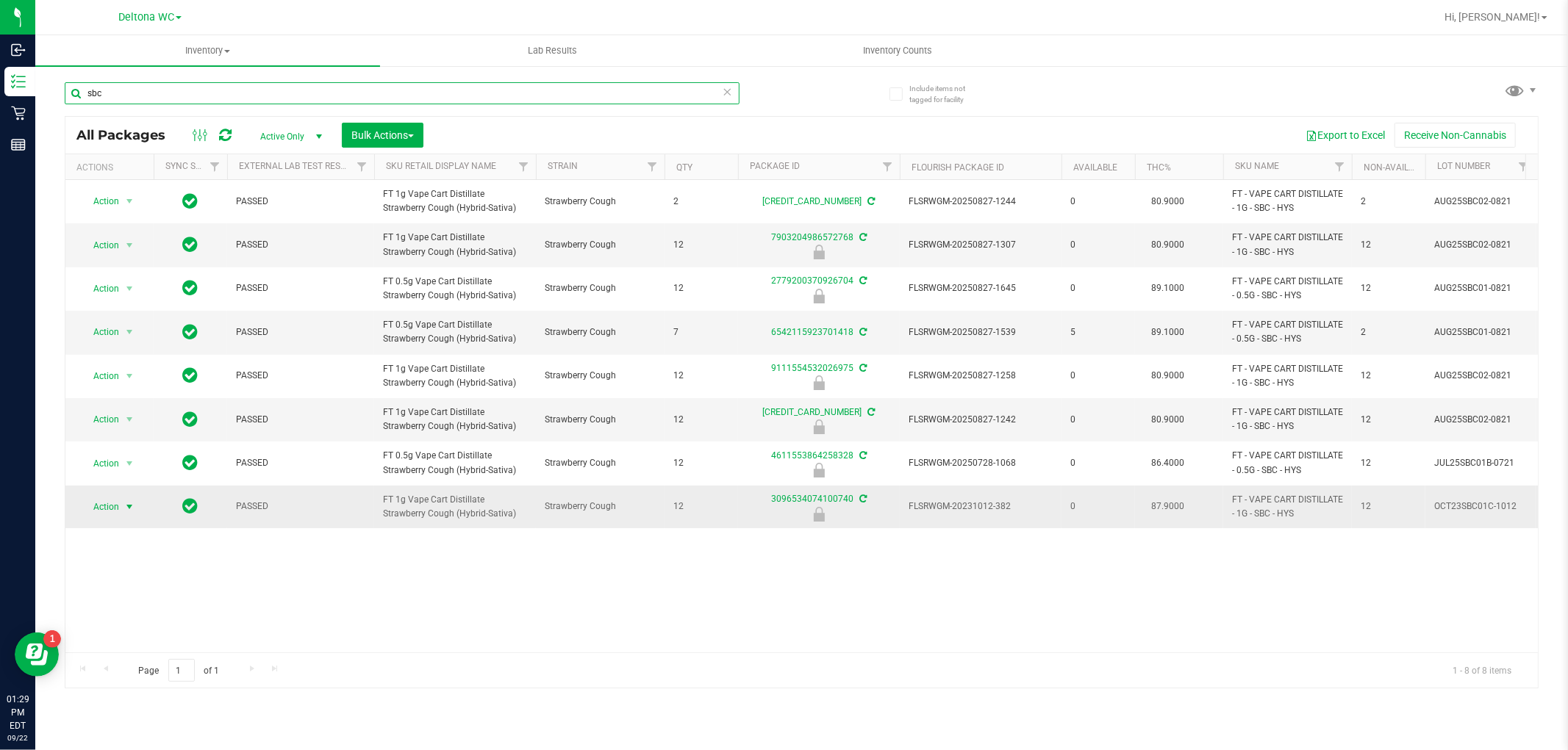
type input "sbc"
click at [126, 511] on span "select" at bounding box center [129, 507] width 12 height 12
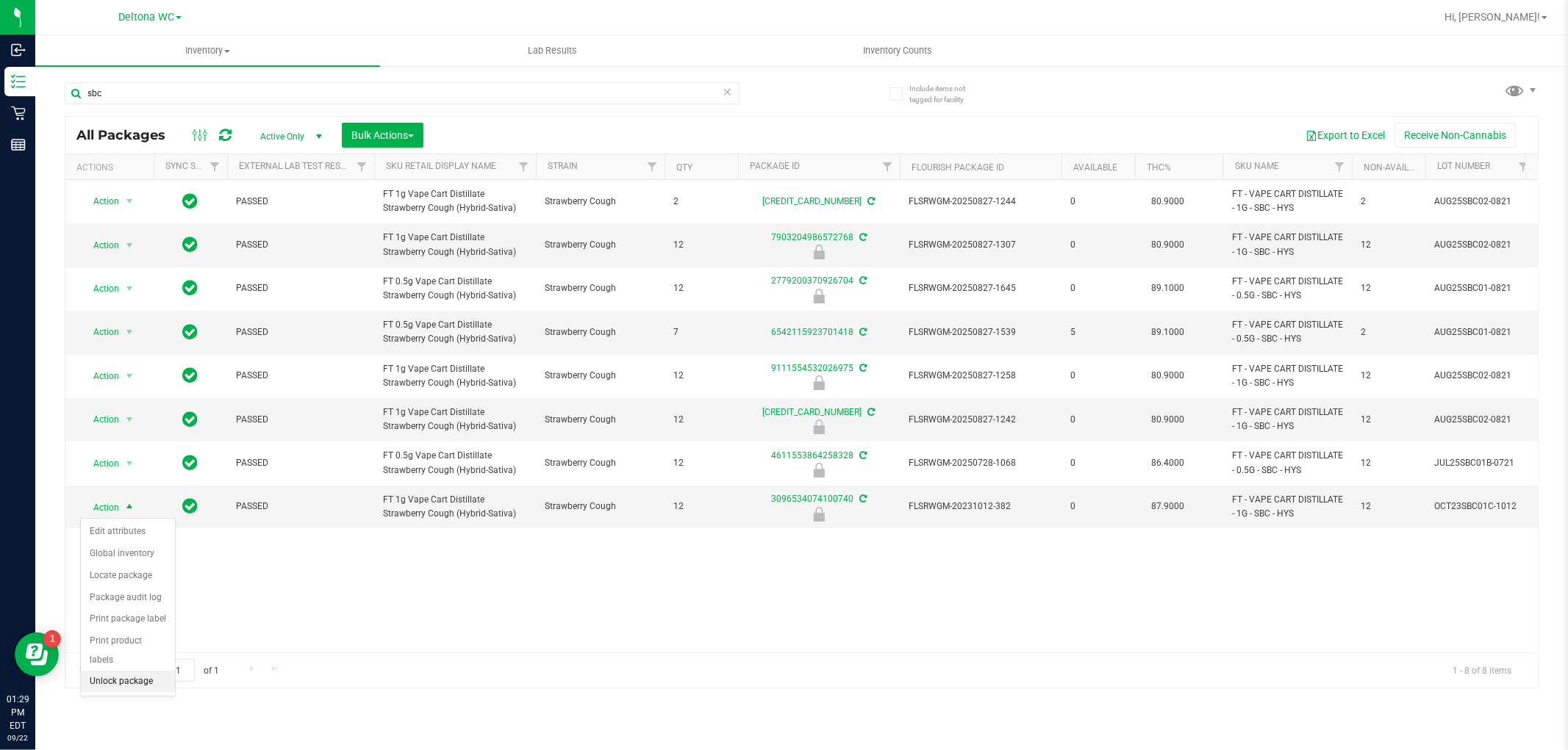
click at [133, 676] on li "Unlock package" at bounding box center [128, 682] width 94 height 22
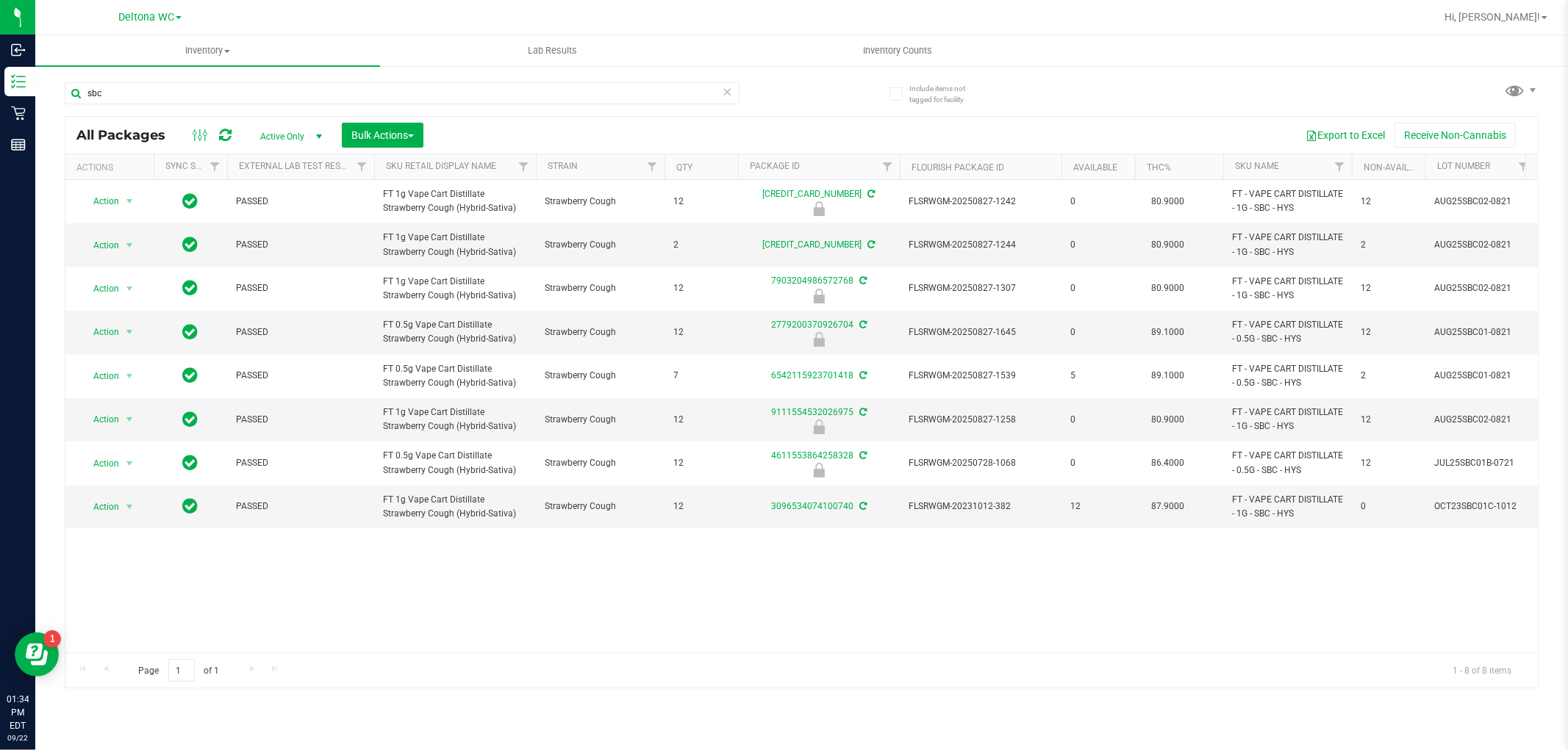
click at [767, 106] on div "sbc" at bounding box center [433, 92] width 738 height 47
click at [202, 87] on input "sbc" at bounding box center [402, 94] width 675 height 22
paste input "HT 5mg Watermelon Chews (Hybrid) 20ct"
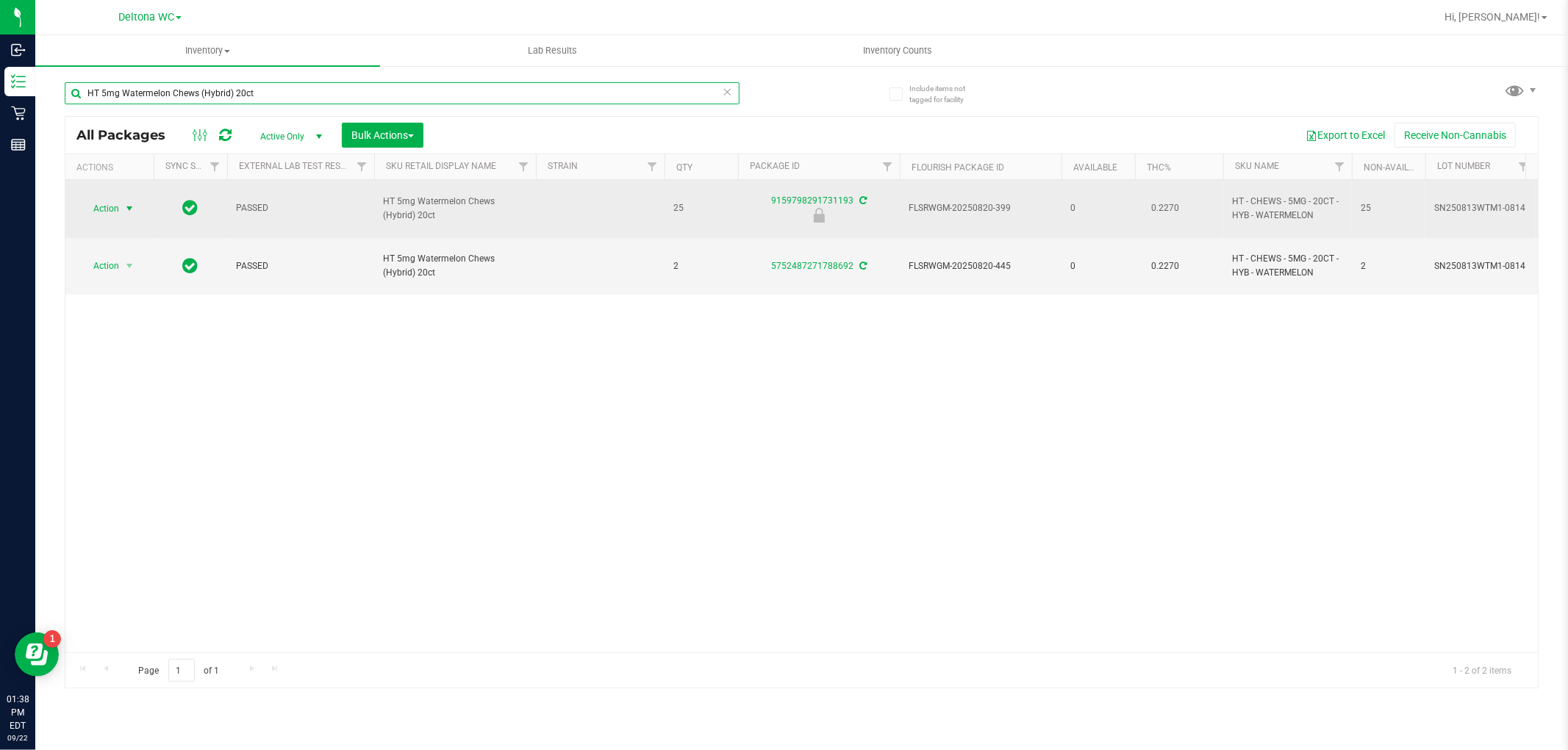
type input "HT 5mg Watermelon Chews (Hybrid) 20ct"
click at [121, 204] on span "select" at bounding box center [129, 209] width 18 height 21
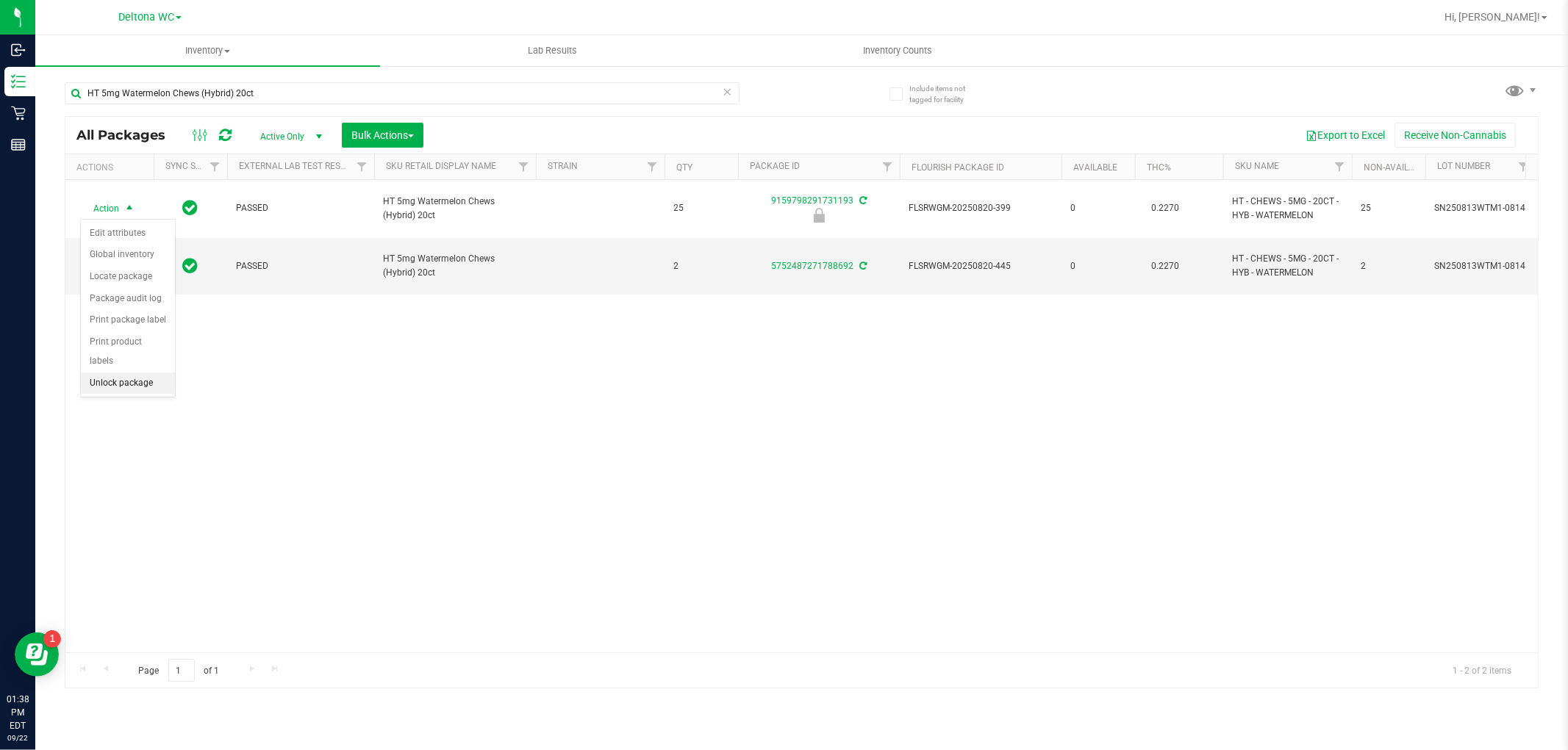
click at [131, 383] on li "Unlock package" at bounding box center [128, 383] width 94 height 22
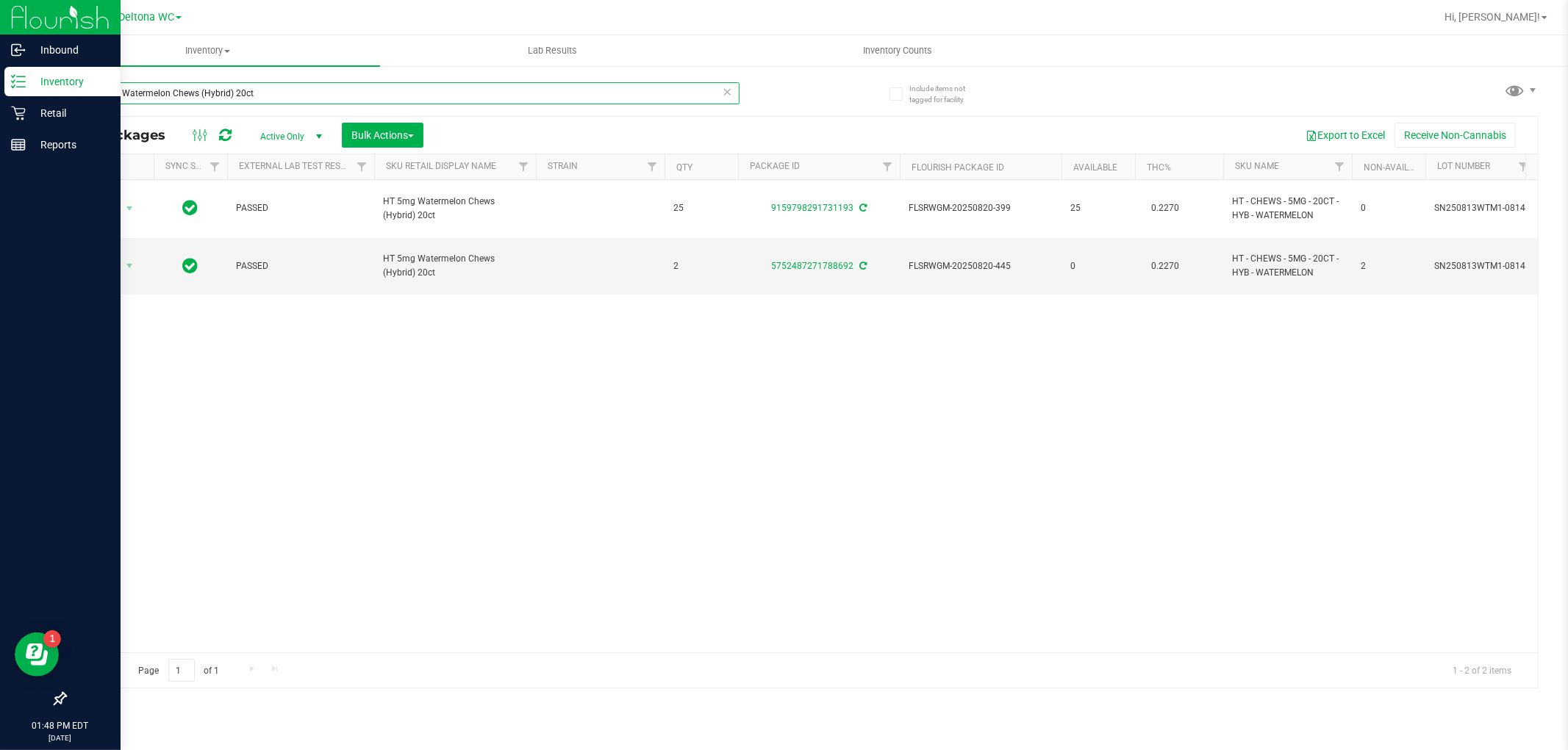
drag, startPoint x: 318, startPoint y: 95, endPoint x: 0, endPoint y: 75, distance: 318.6
click at [0, 75] on div "Inbound Inventory Retail Reports 01:48 PM EDT 09/22/2025 09/22 Deltona WC Hi, A…" at bounding box center [784, 375] width 1568 height 750
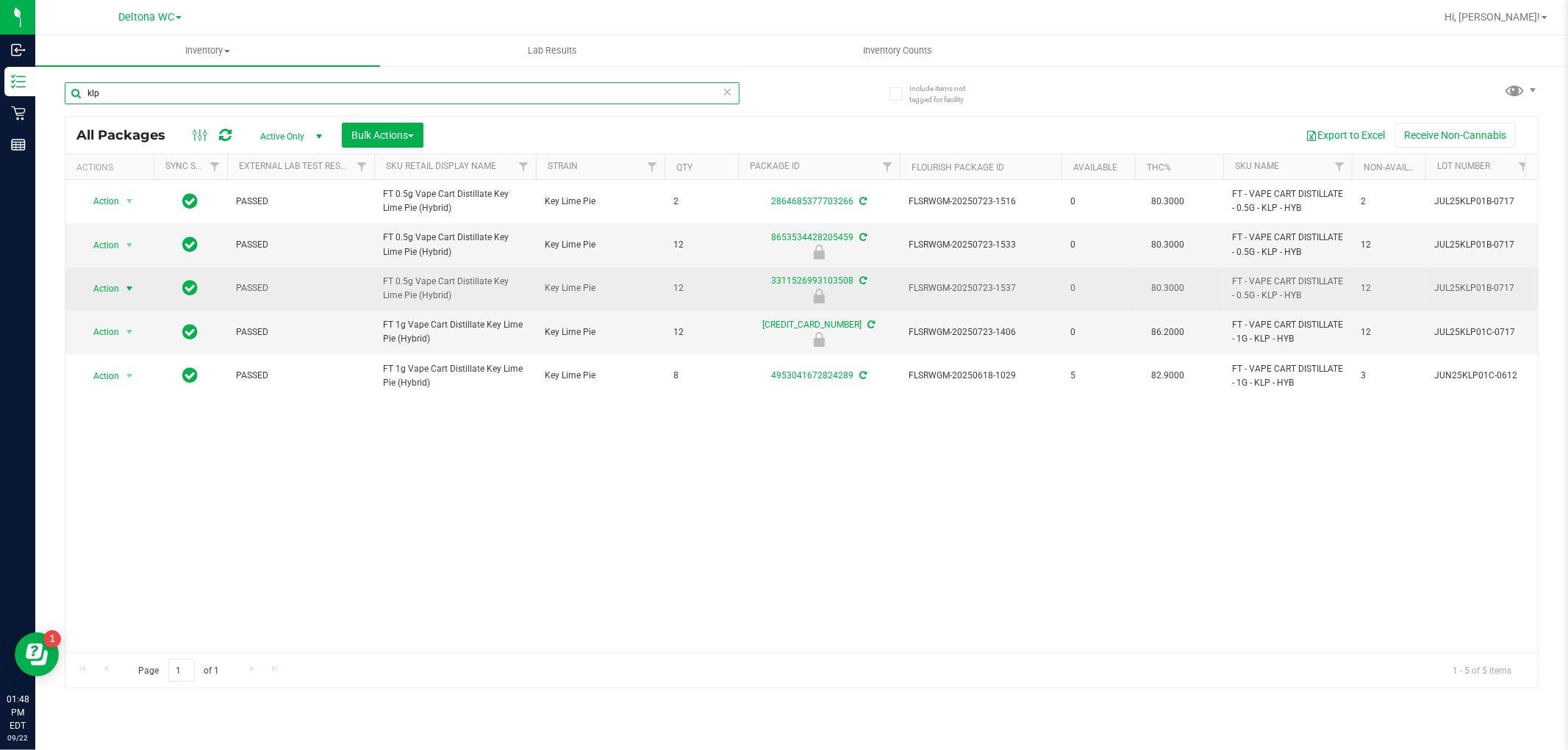
type input "klp"
click at [125, 283] on span "select" at bounding box center [129, 289] width 12 height 12
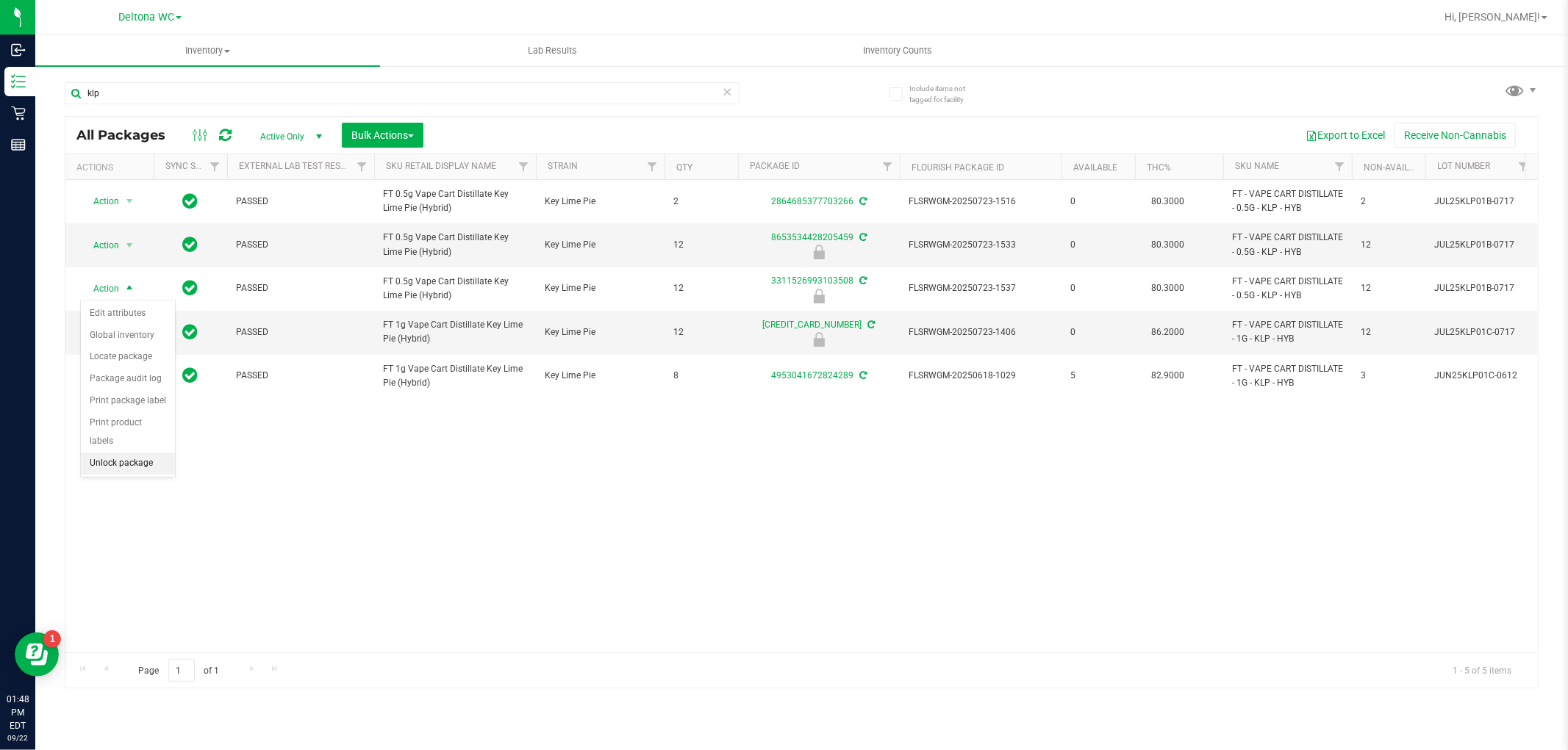
click at [144, 463] on li "Unlock package" at bounding box center [128, 463] width 94 height 22
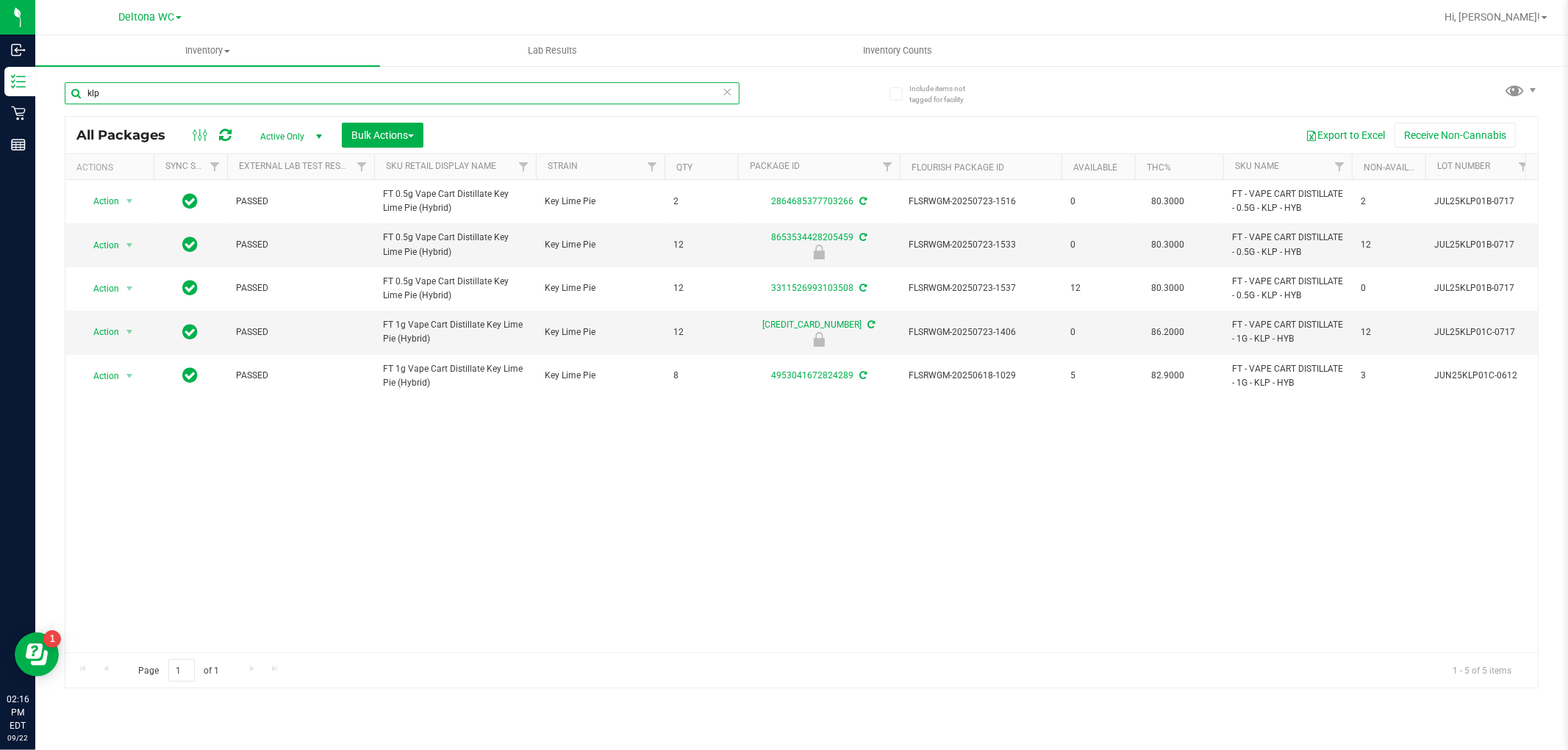
click at [271, 84] on input "klp" at bounding box center [402, 94] width 675 height 22
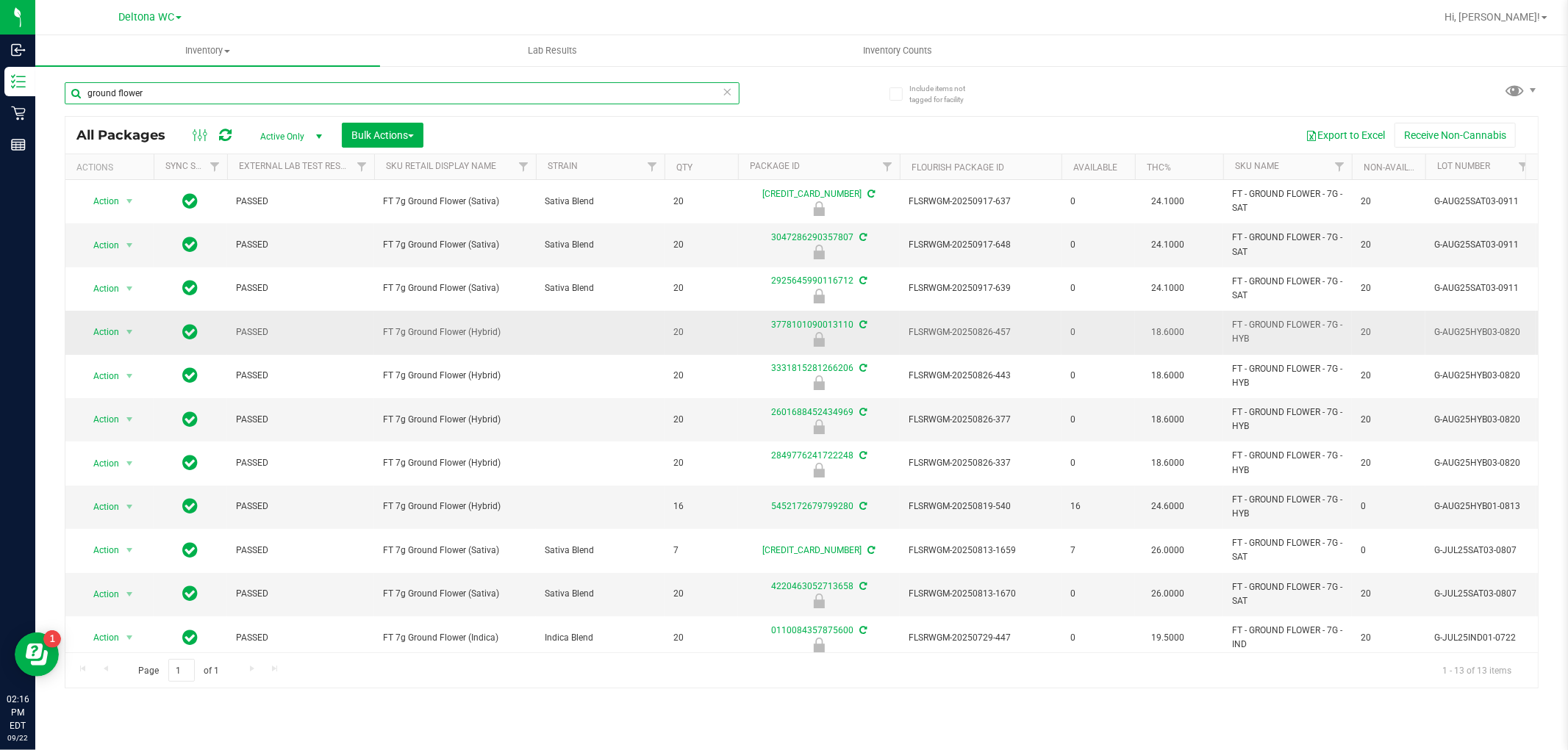
scroll to position [106, 0]
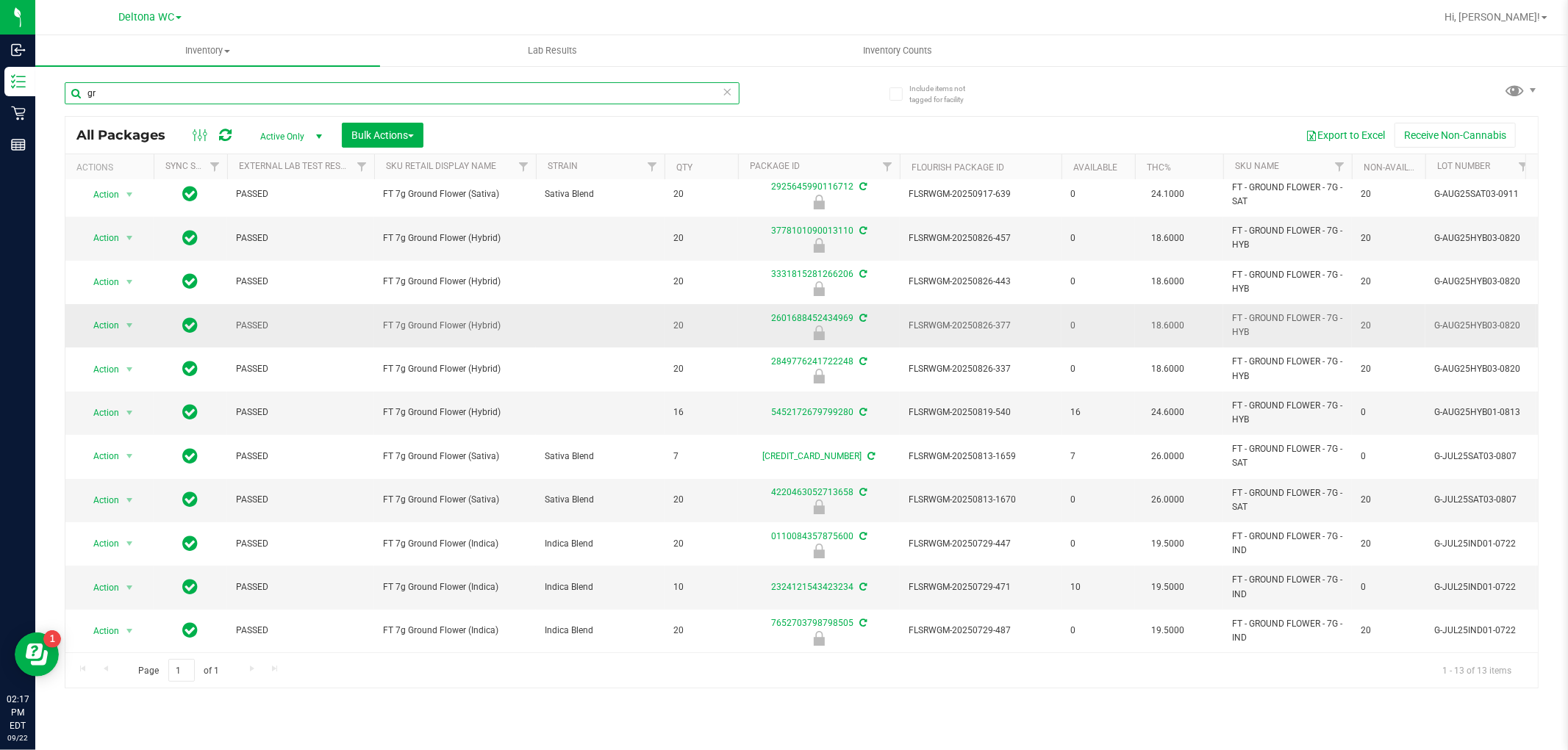
type input "g"
type input "azk"
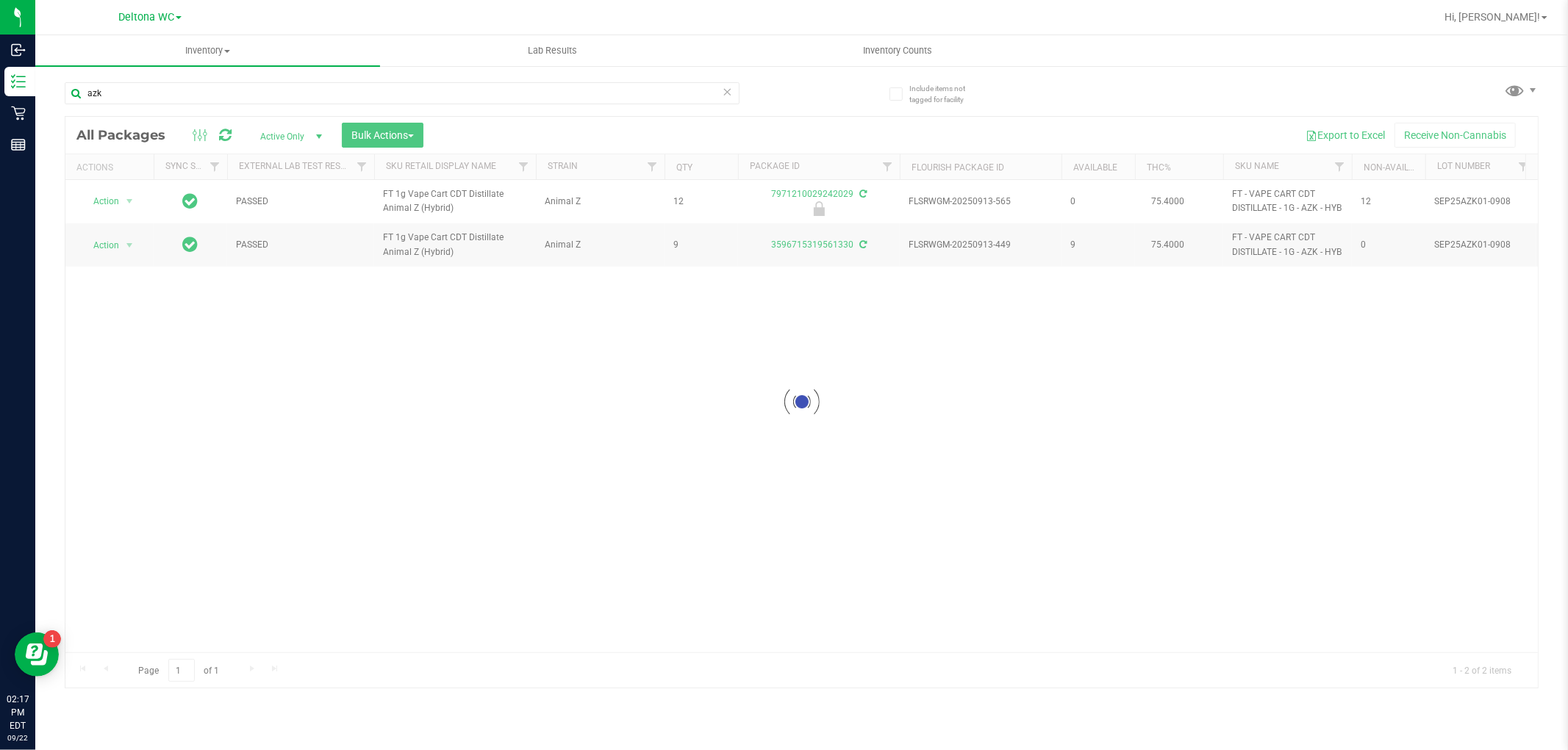
click at [826, 244] on div at bounding box center [801, 402] width 1473 height 571
click at [826, 244] on link "3596715319561330" at bounding box center [812, 244] width 83 height 10
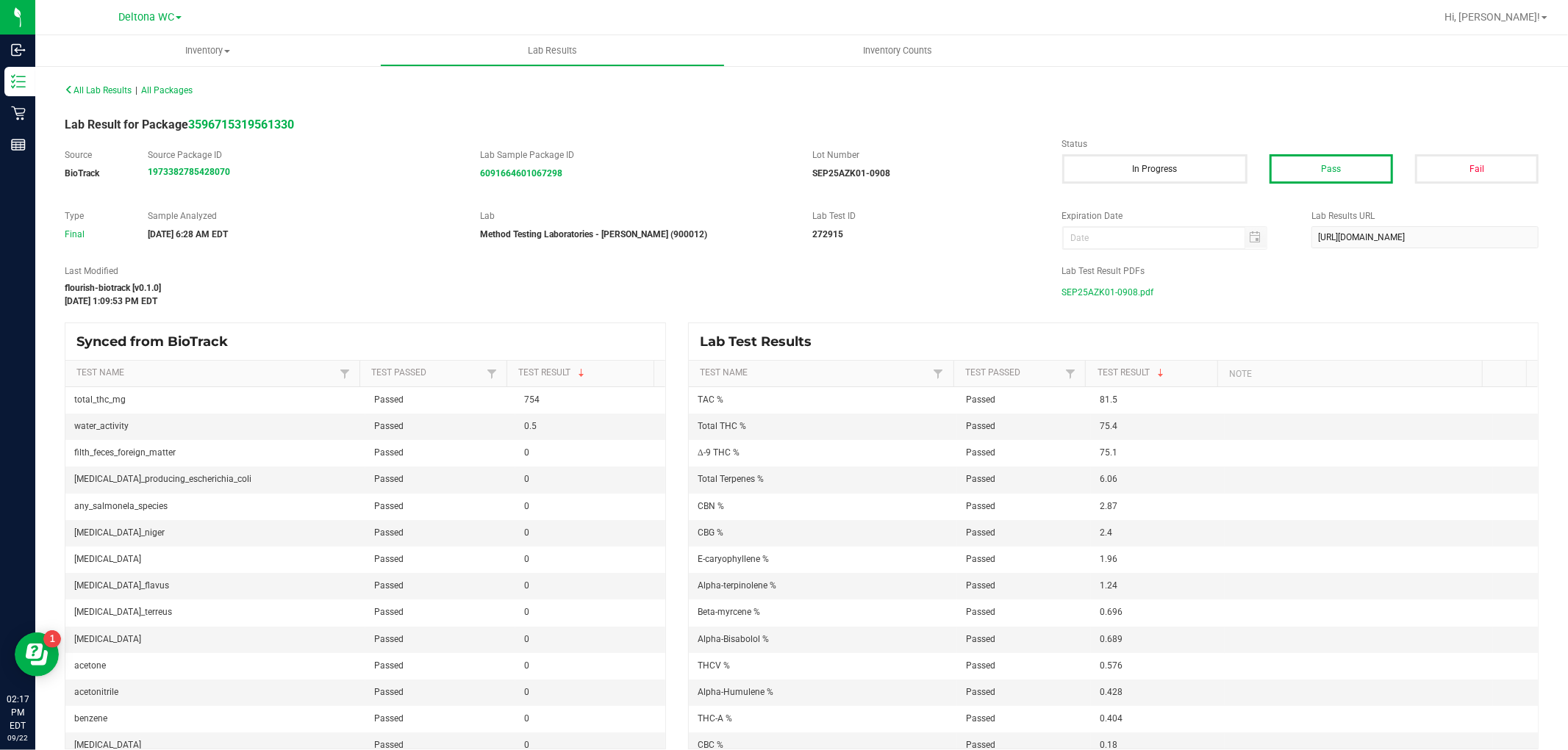
click at [1098, 295] on span "SEP25AZK01-0908.pdf" at bounding box center [1108, 293] width 92 height 22
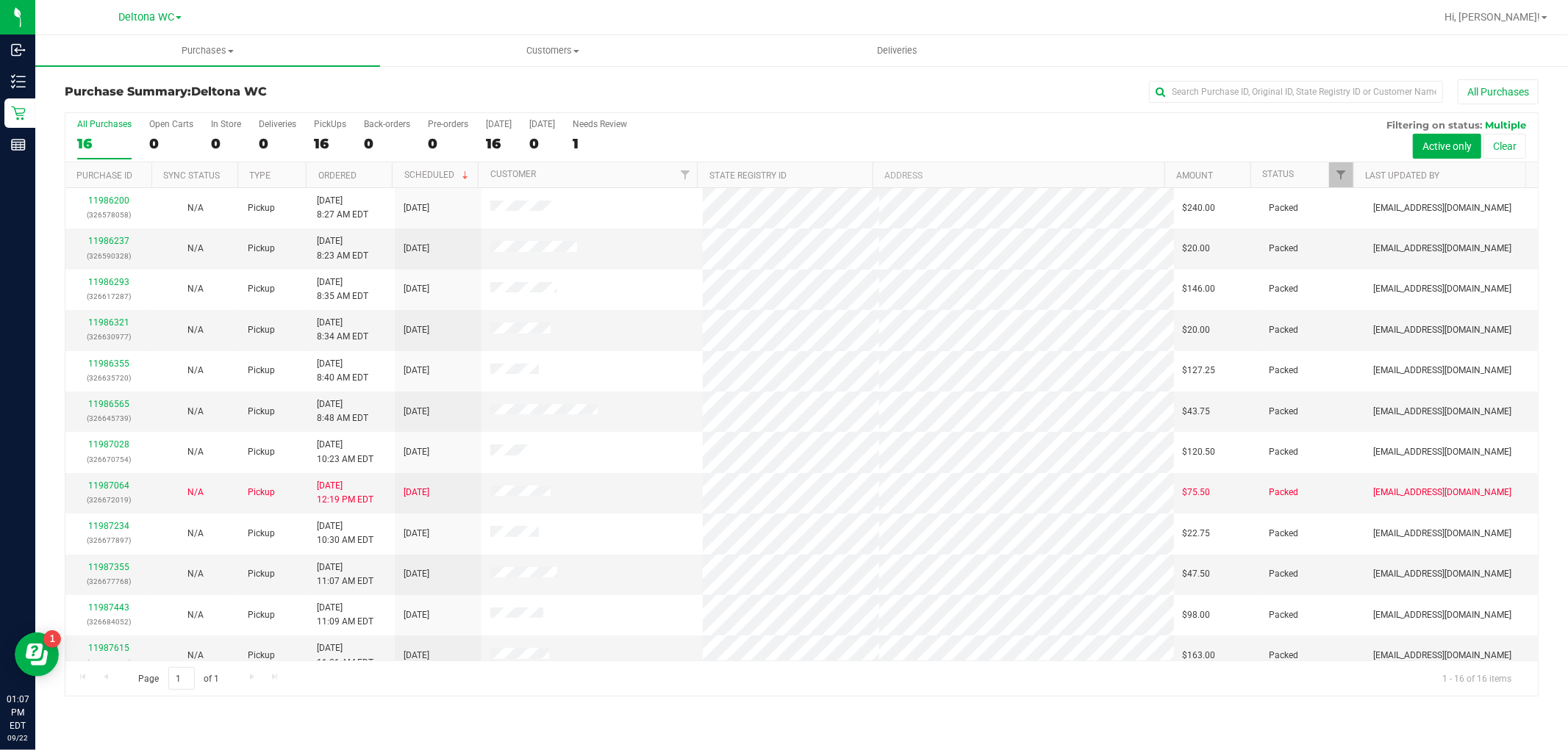
click at [1296, 174] on th "Status" at bounding box center [1302, 175] width 103 height 25
click at [1306, 174] on span at bounding box center [1304, 175] width 12 height 12
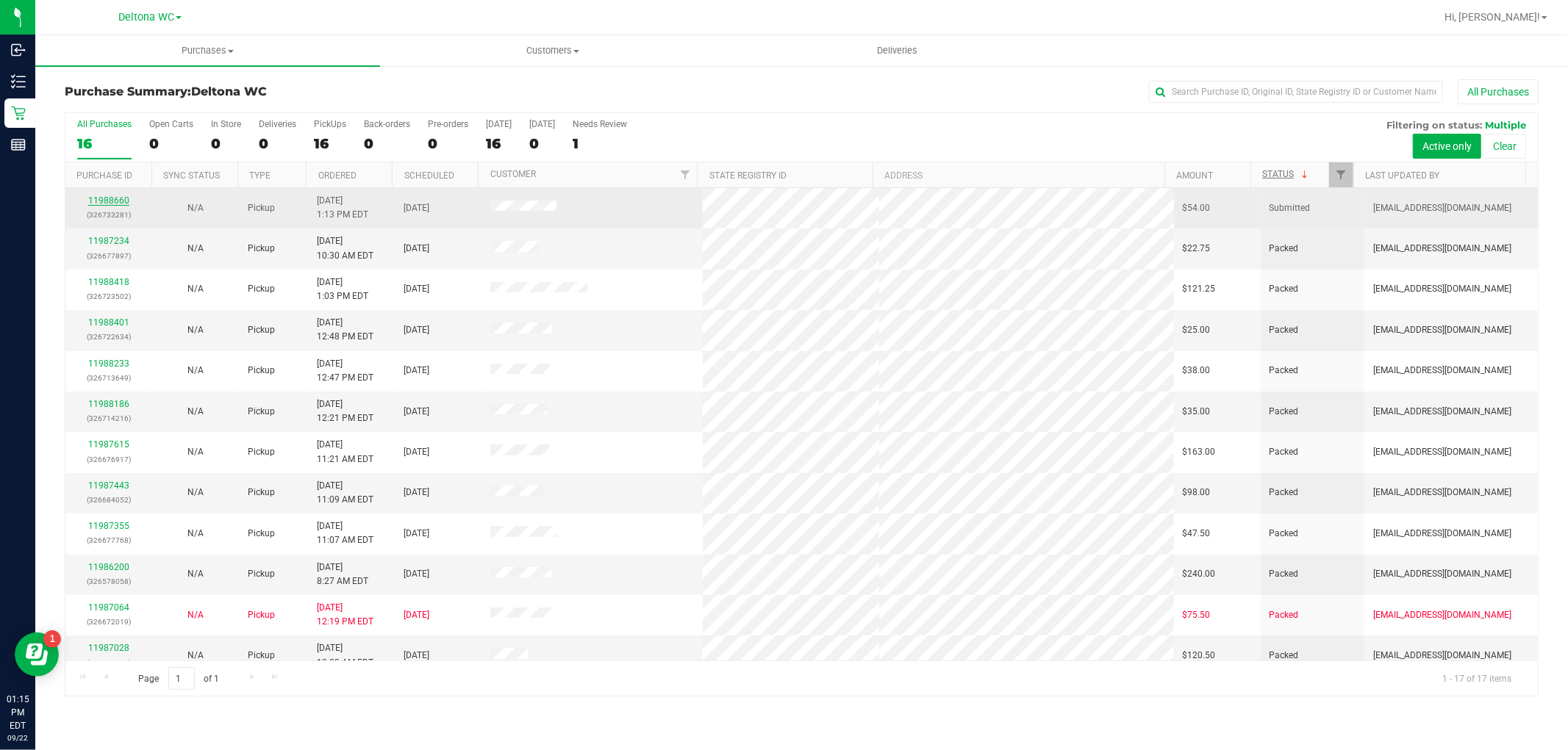
click at [110, 204] on link "11988660" at bounding box center [109, 200] width 41 height 10
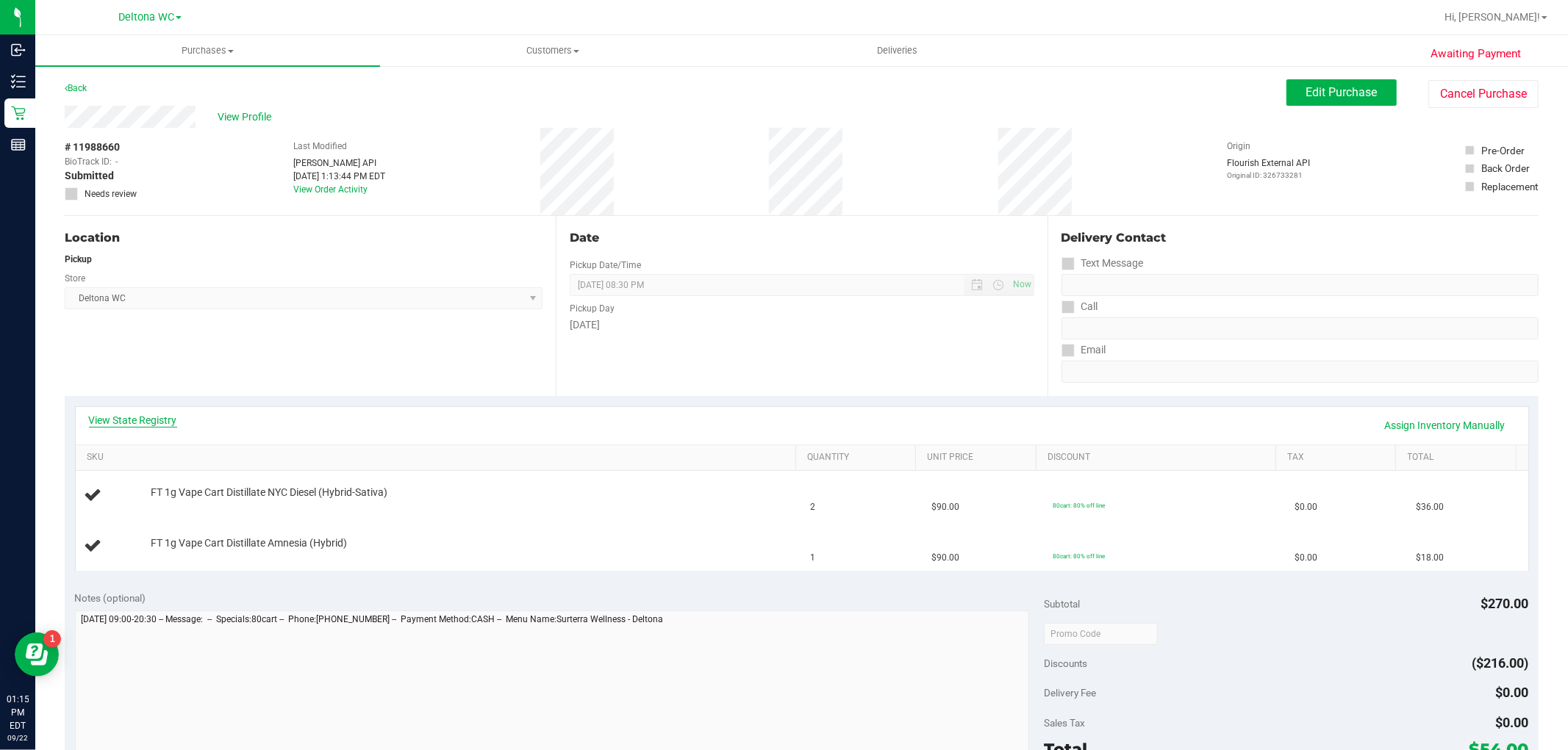
click at [143, 425] on link "View State Registry" at bounding box center [133, 420] width 88 height 15
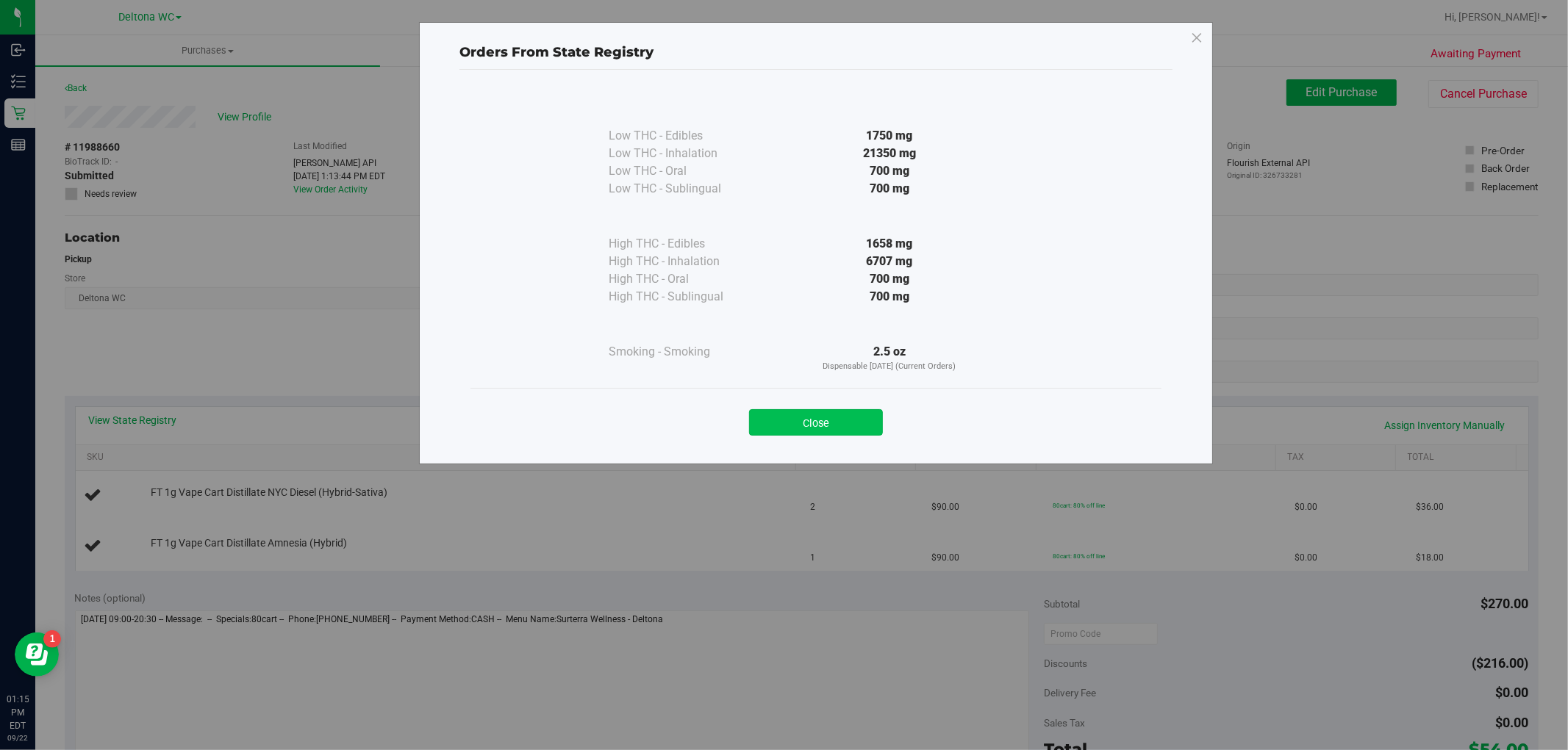
click at [842, 422] on button "Close" at bounding box center [816, 422] width 134 height 26
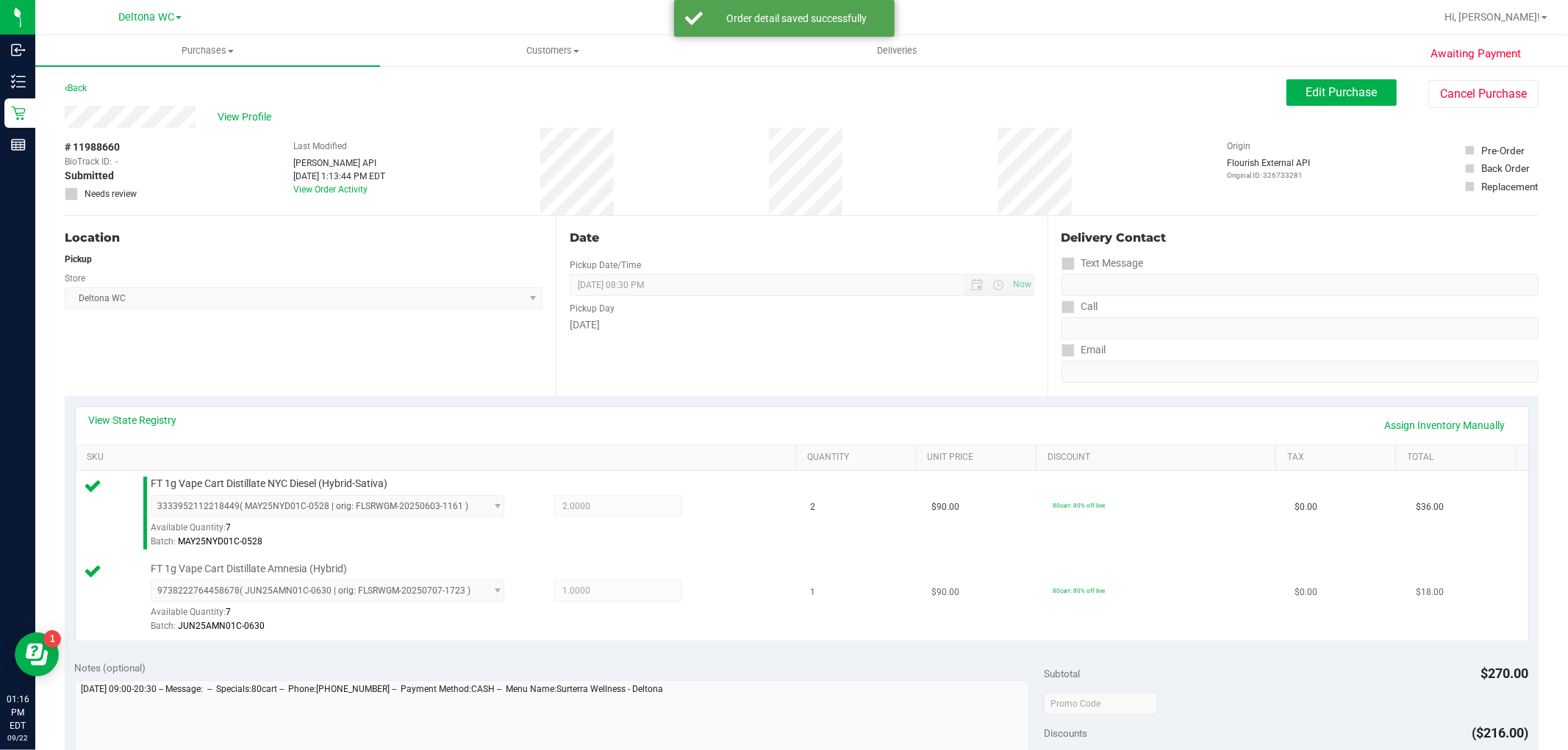
scroll to position [490, 0]
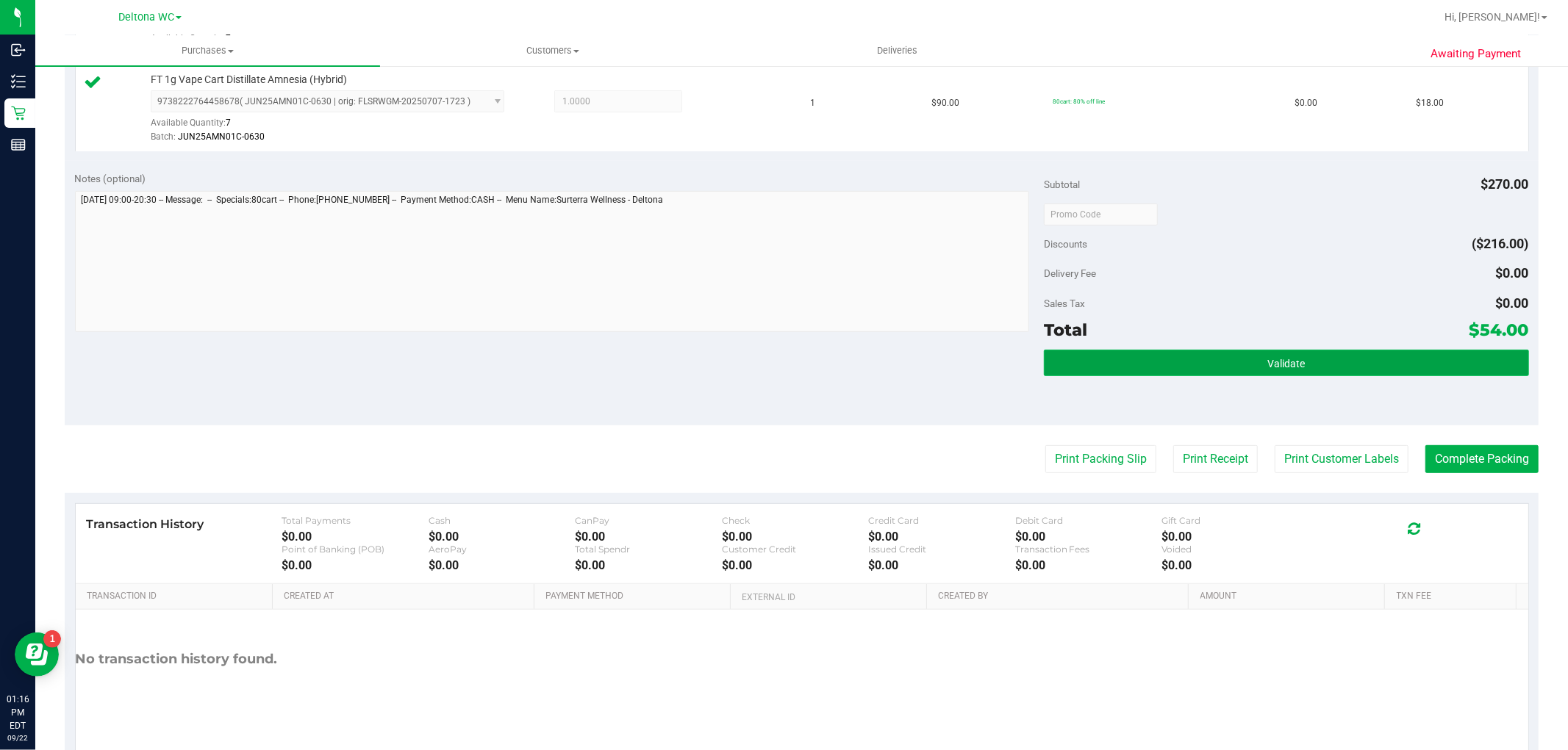
click at [1209, 371] on button "Validate" at bounding box center [1286, 363] width 484 height 26
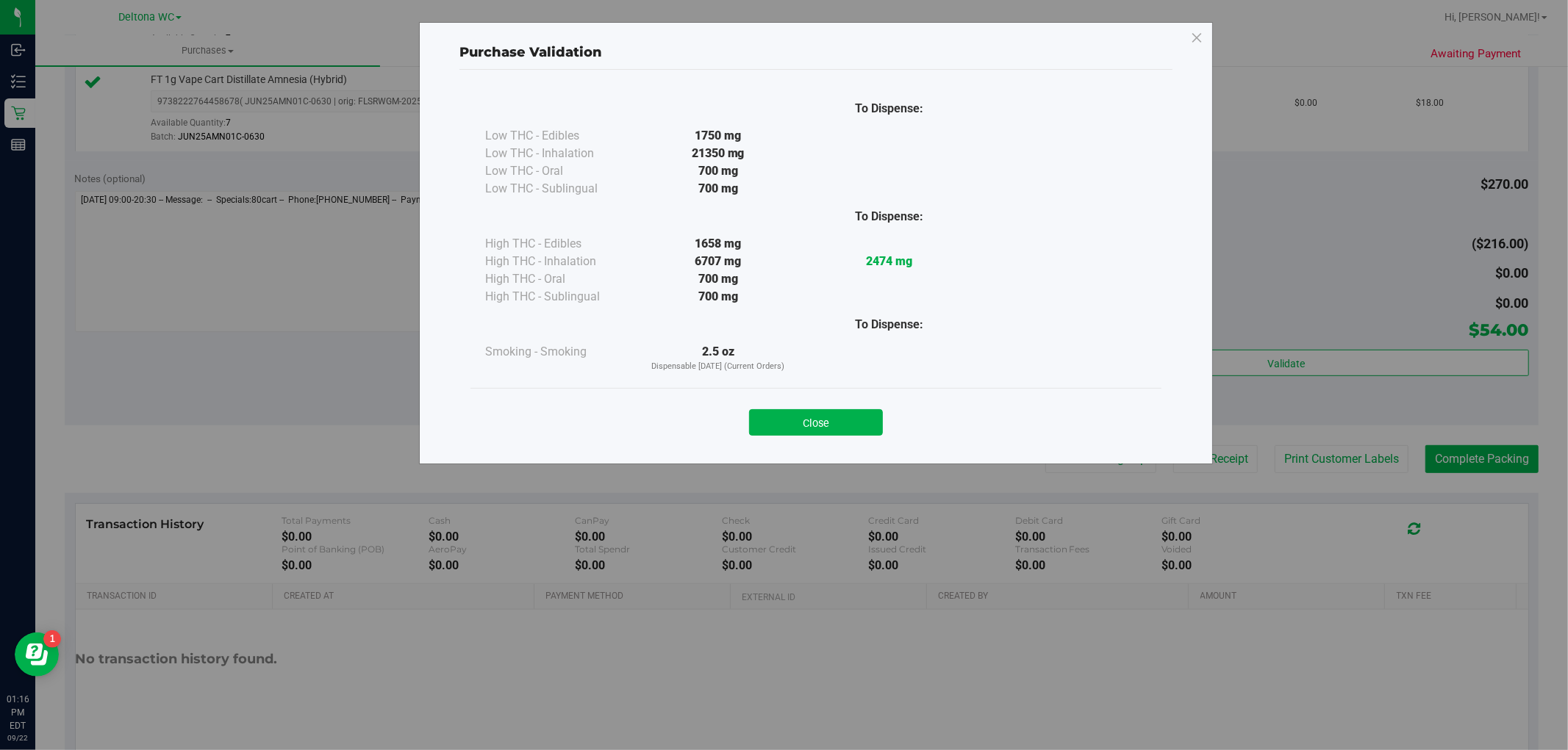
click at [825, 413] on button "Close" at bounding box center [816, 422] width 134 height 26
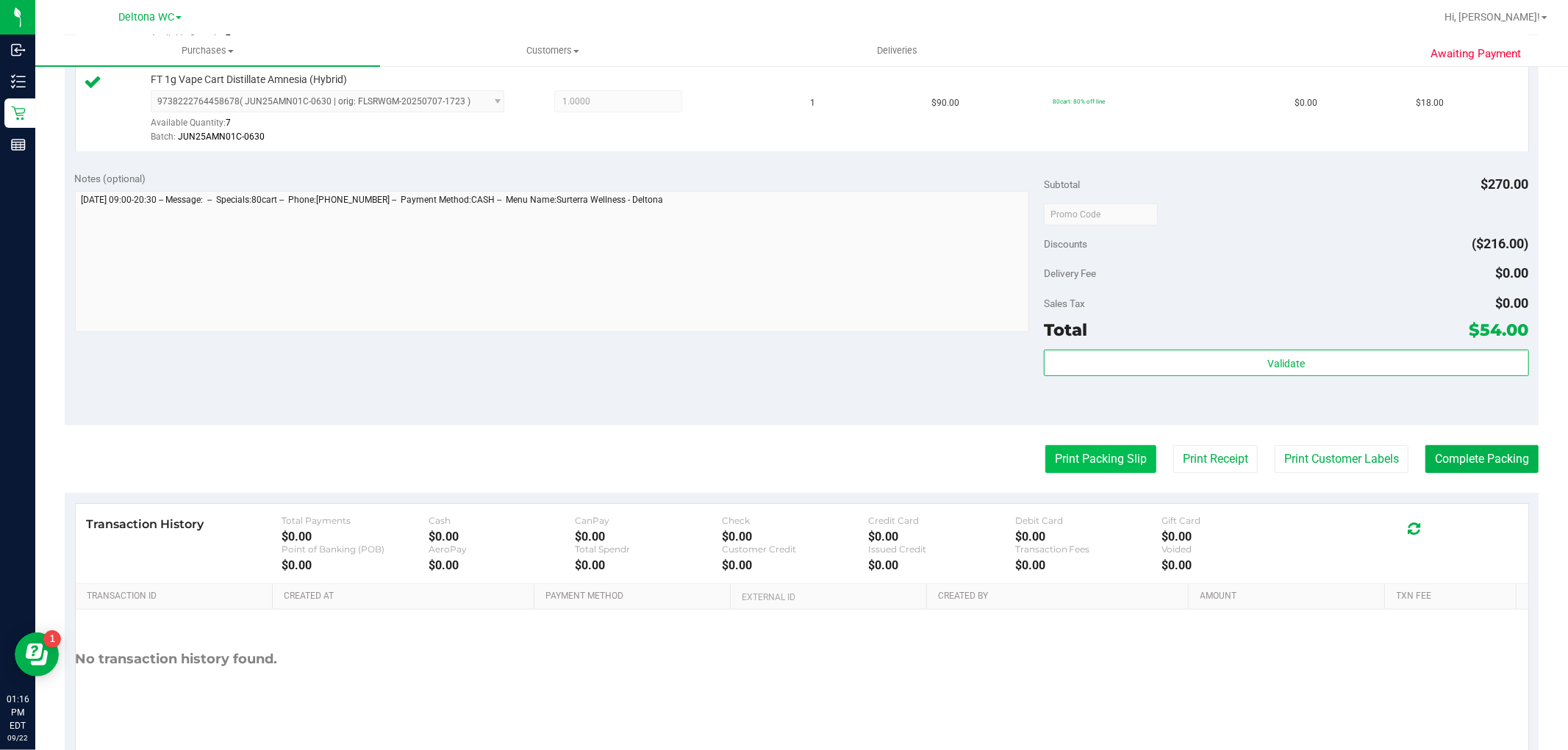
click at [1050, 460] on button "Print Packing Slip" at bounding box center [1101, 459] width 111 height 28
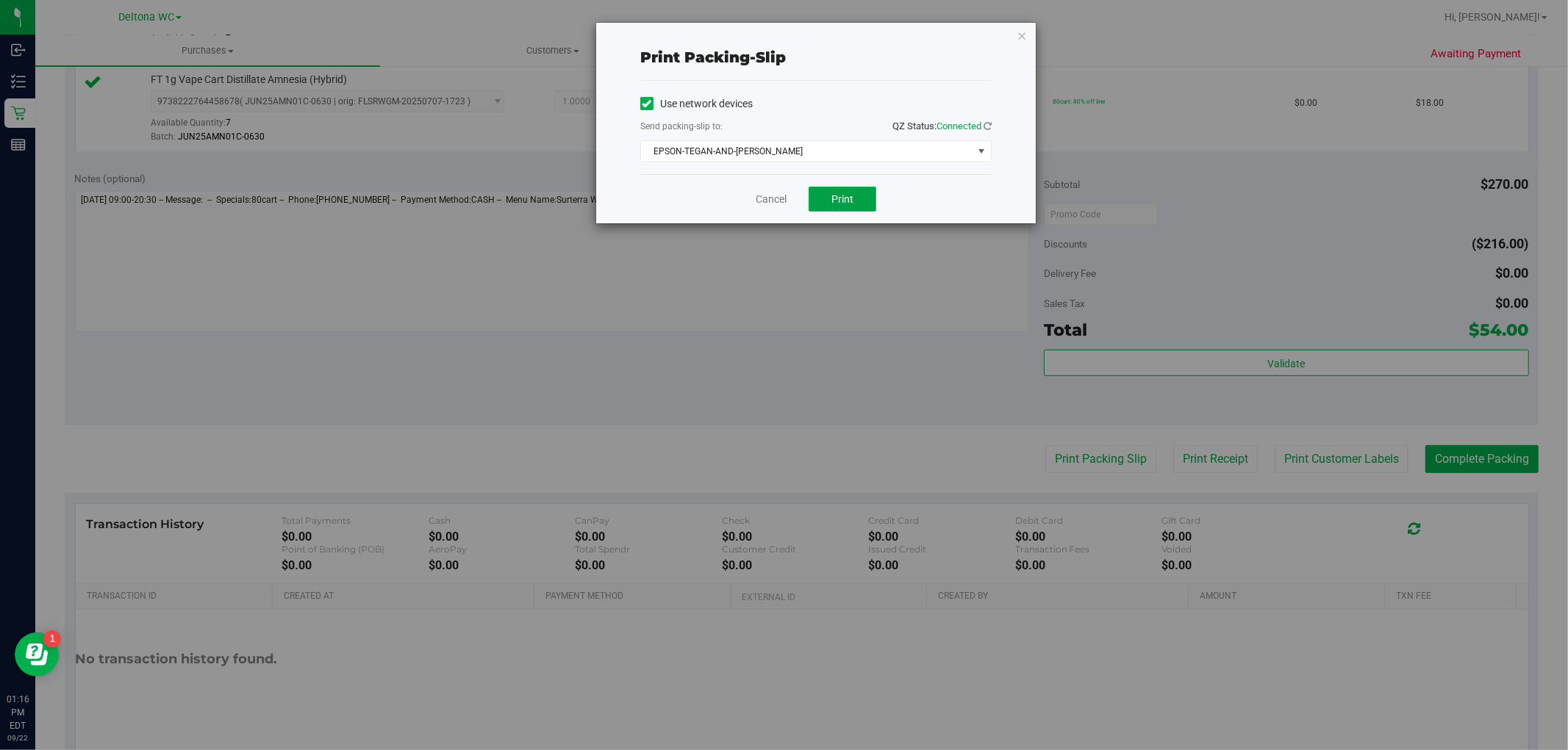
click at [846, 208] on button "Print" at bounding box center [842, 198] width 67 height 25
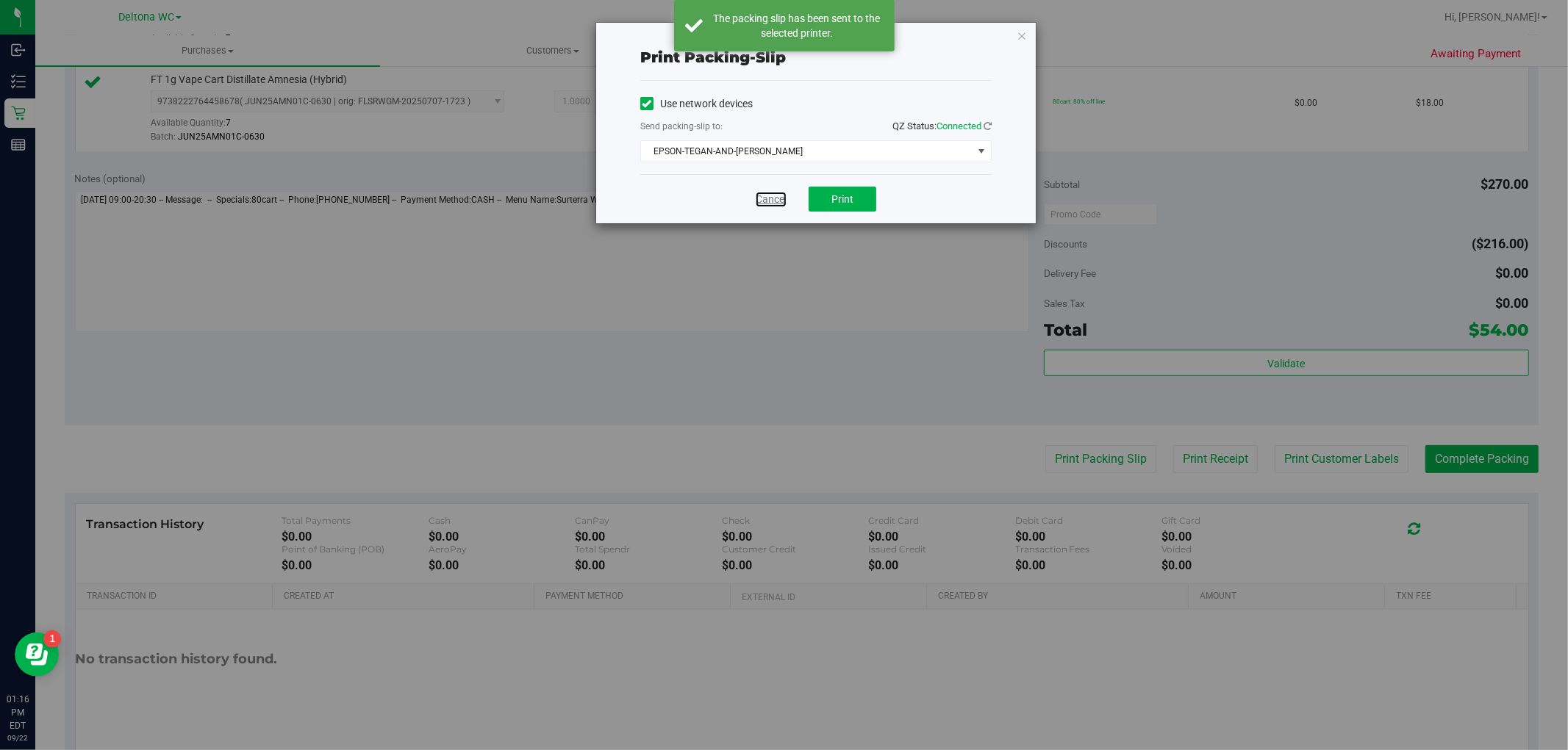
drag, startPoint x: 777, startPoint y: 194, endPoint x: 784, endPoint y: 204, distance: 12.2
click at [777, 195] on link "Cancel" at bounding box center [771, 199] width 31 height 15
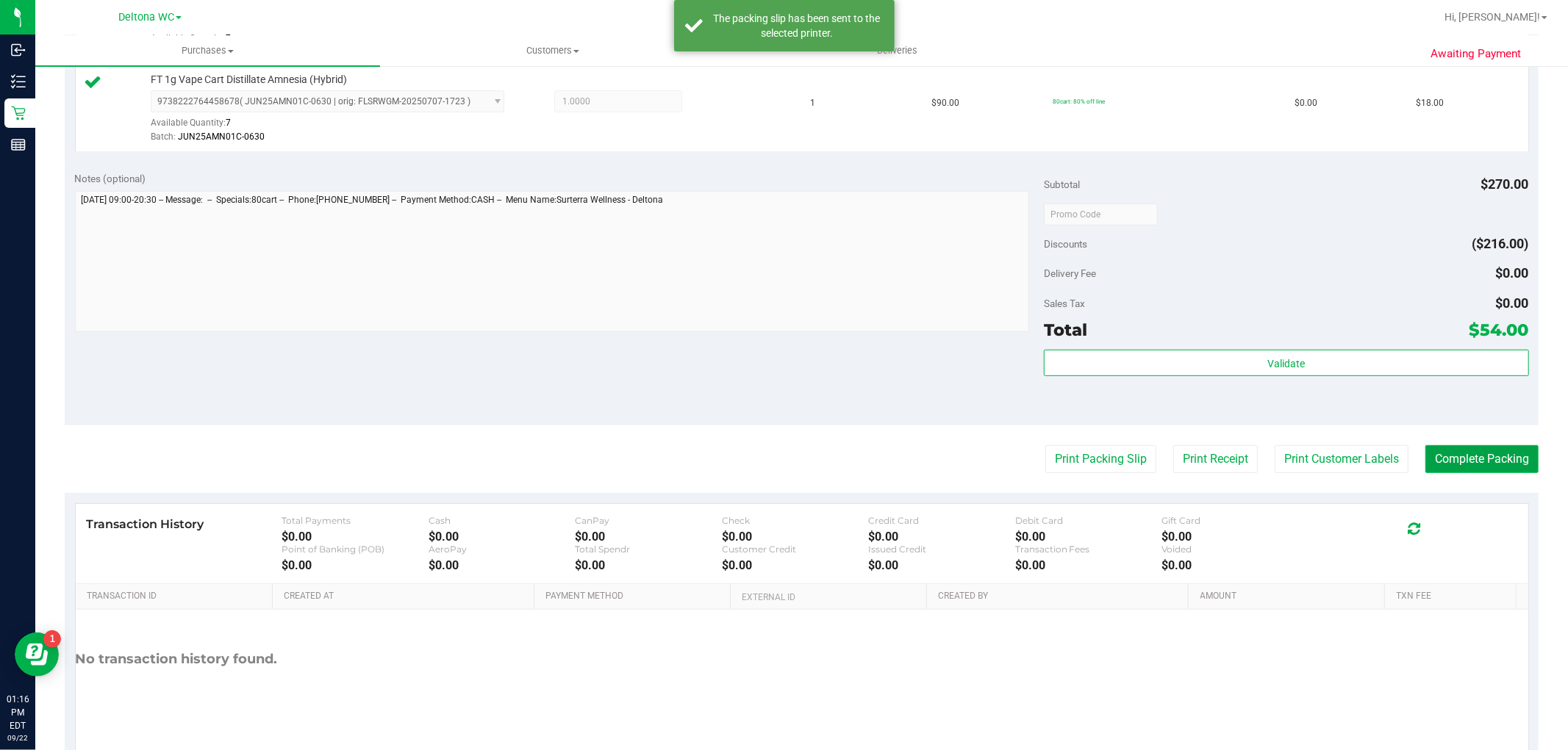
click at [1466, 464] on button "Complete Packing" at bounding box center [1482, 459] width 114 height 28
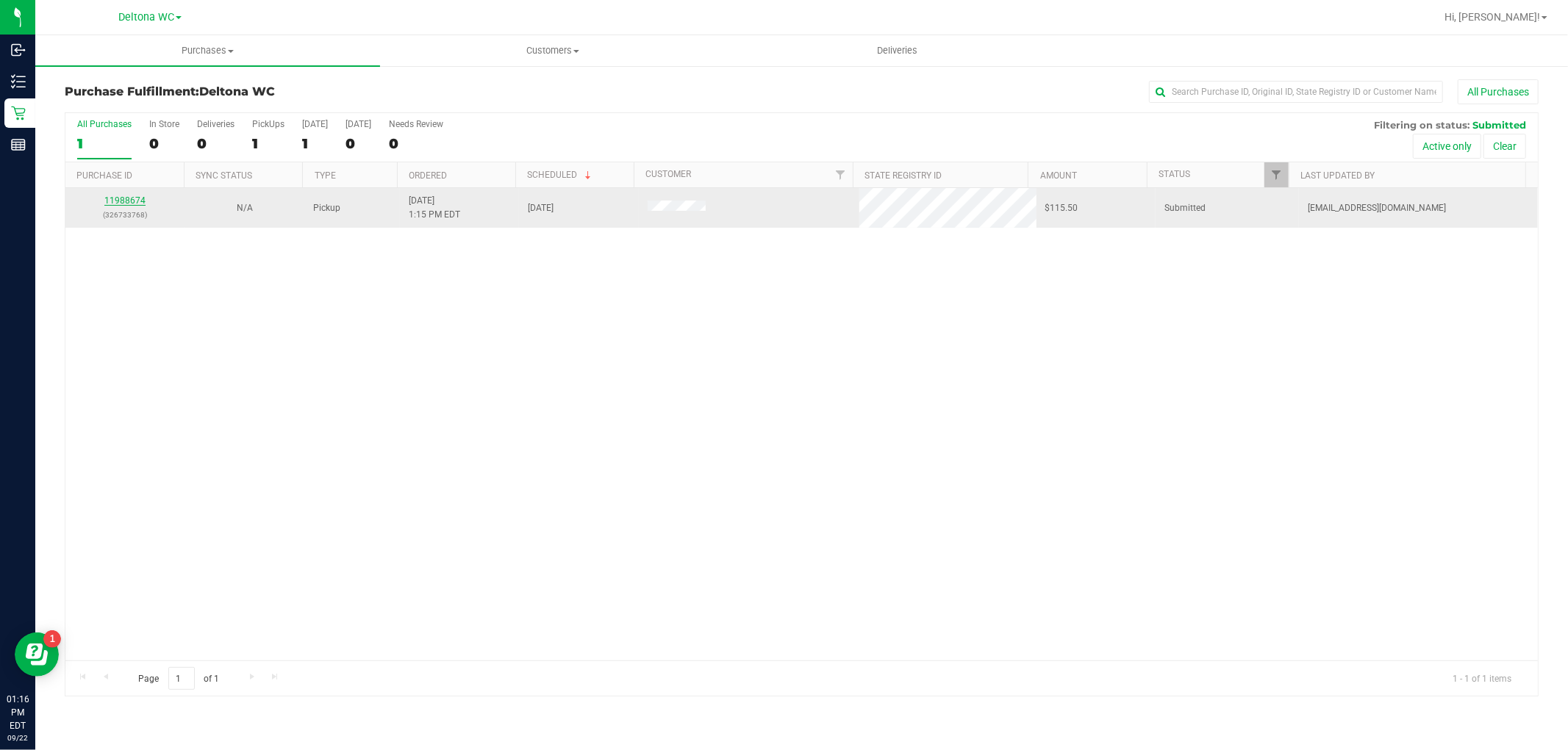
click at [114, 199] on link "11988674" at bounding box center [125, 200] width 41 height 10
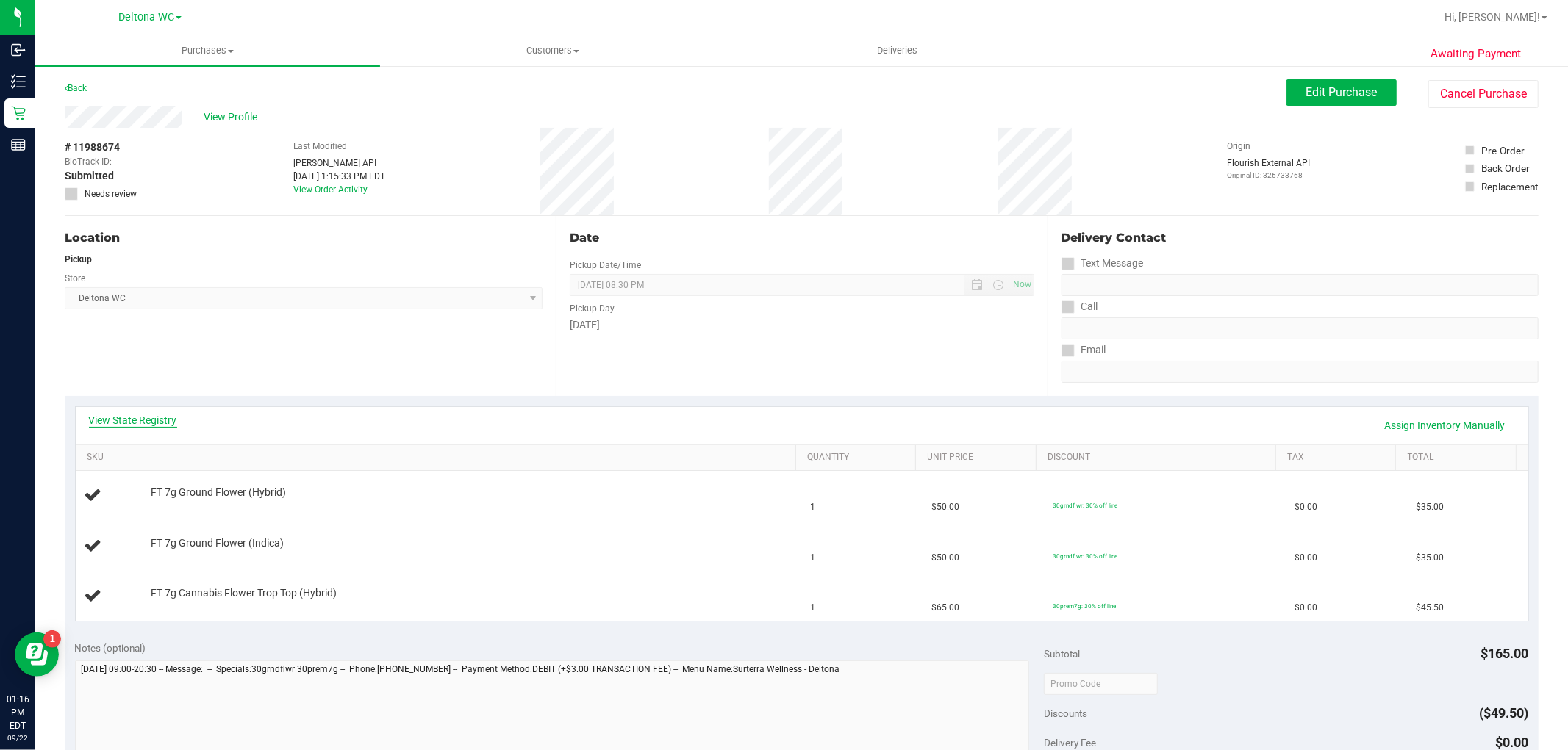
click at [148, 415] on link "View State Registry" at bounding box center [133, 420] width 88 height 15
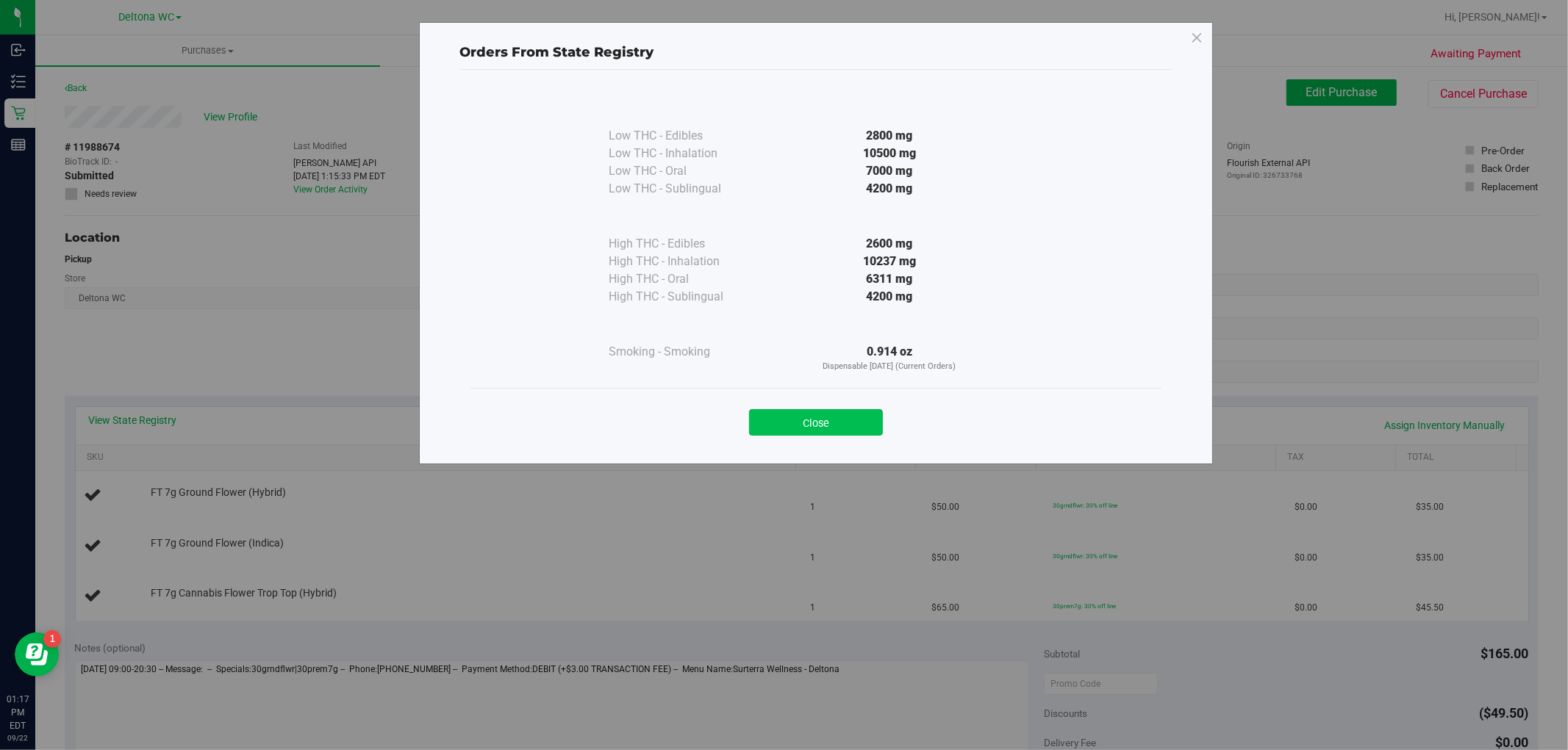
click at [841, 430] on button "Close" at bounding box center [816, 422] width 134 height 26
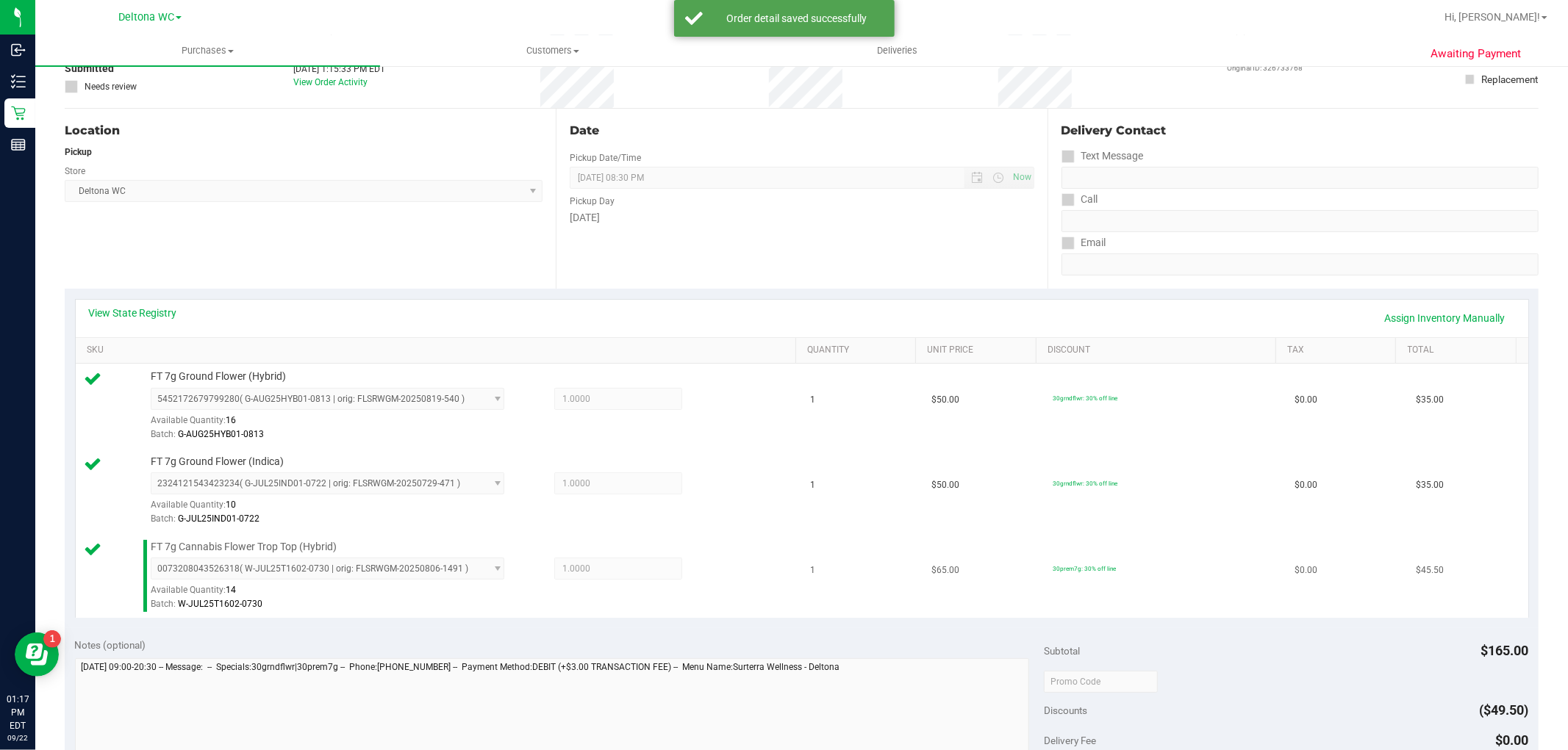
scroll to position [244, 0]
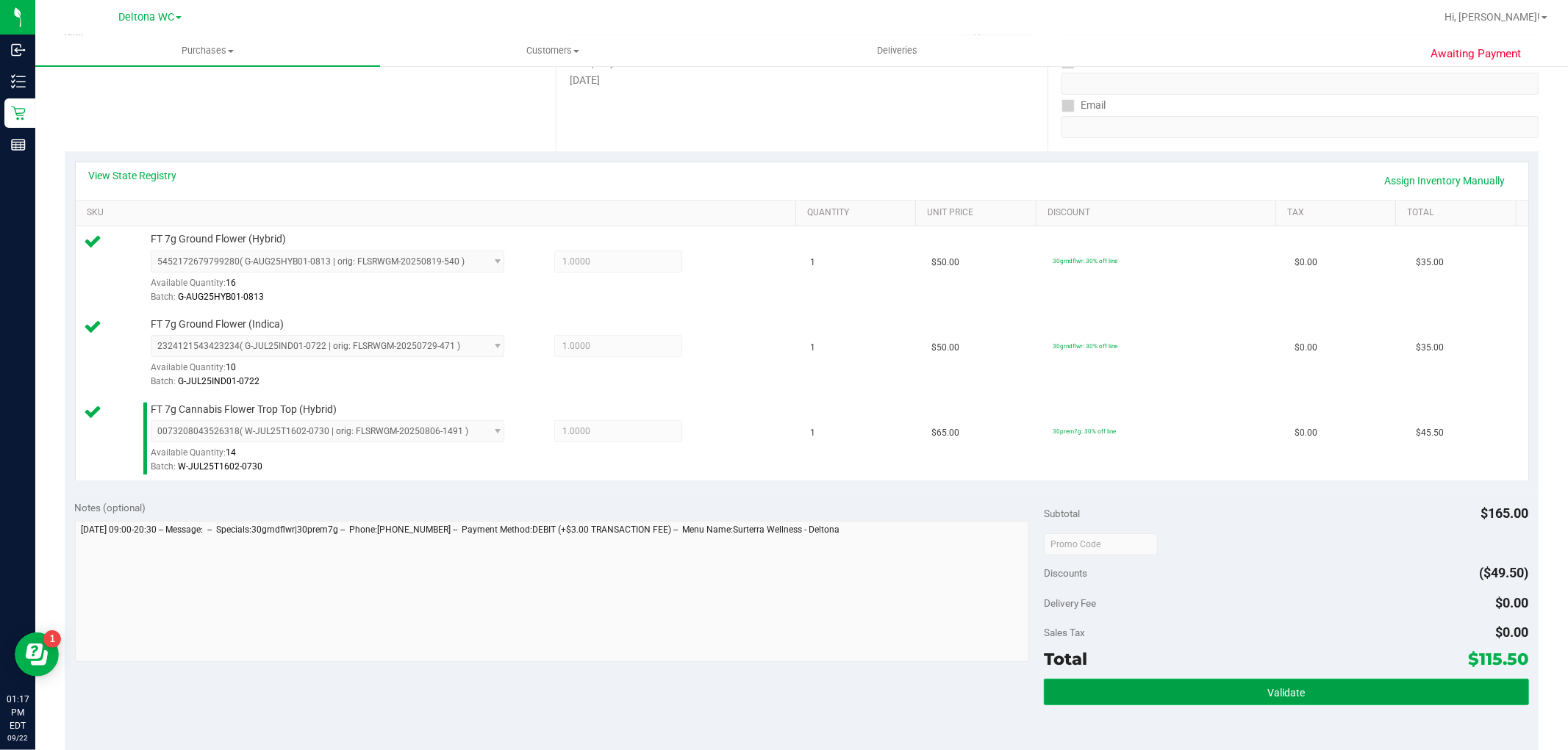
click at [1171, 704] on button "Validate" at bounding box center [1286, 692] width 484 height 26
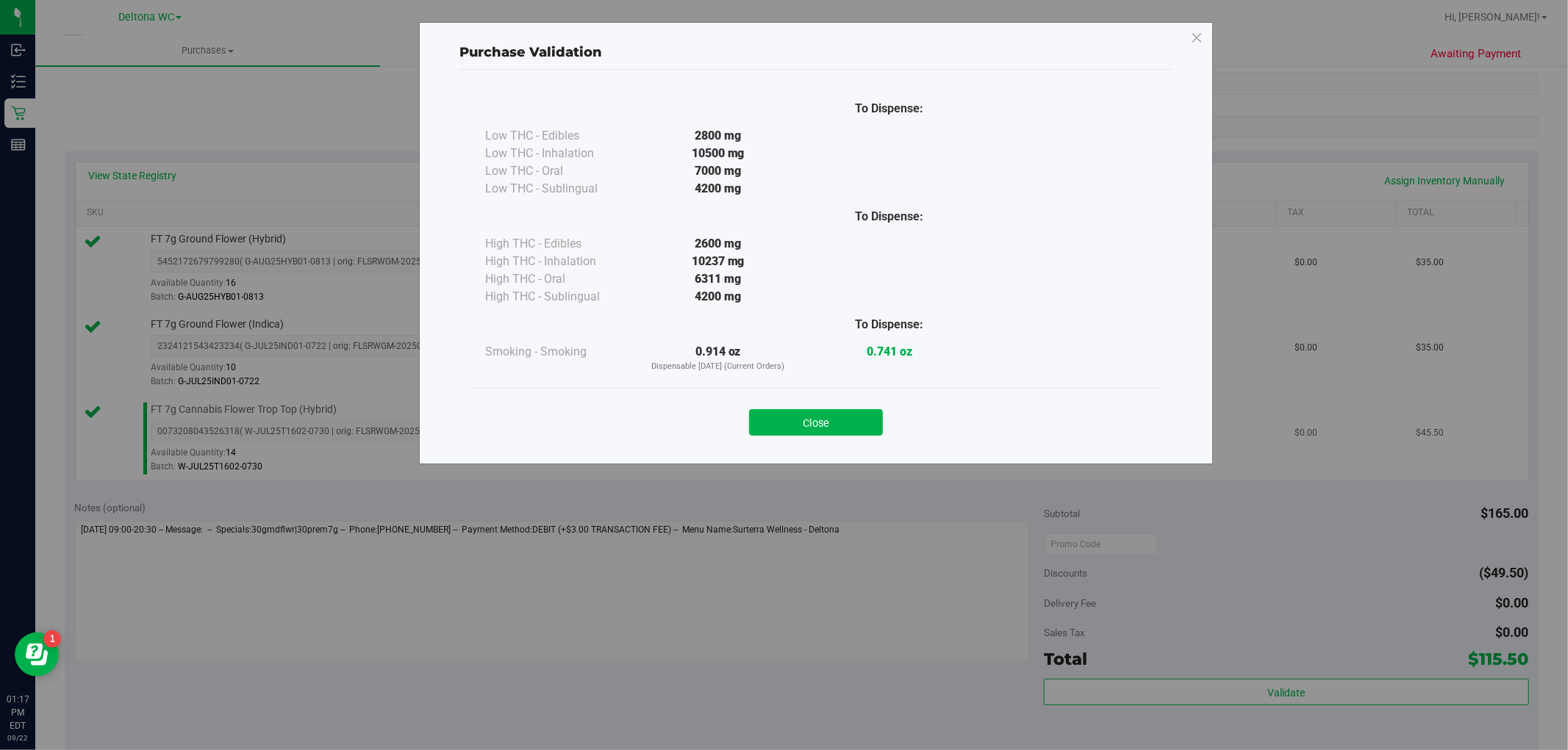
click at [820, 425] on button "Close" at bounding box center [816, 422] width 134 height 26
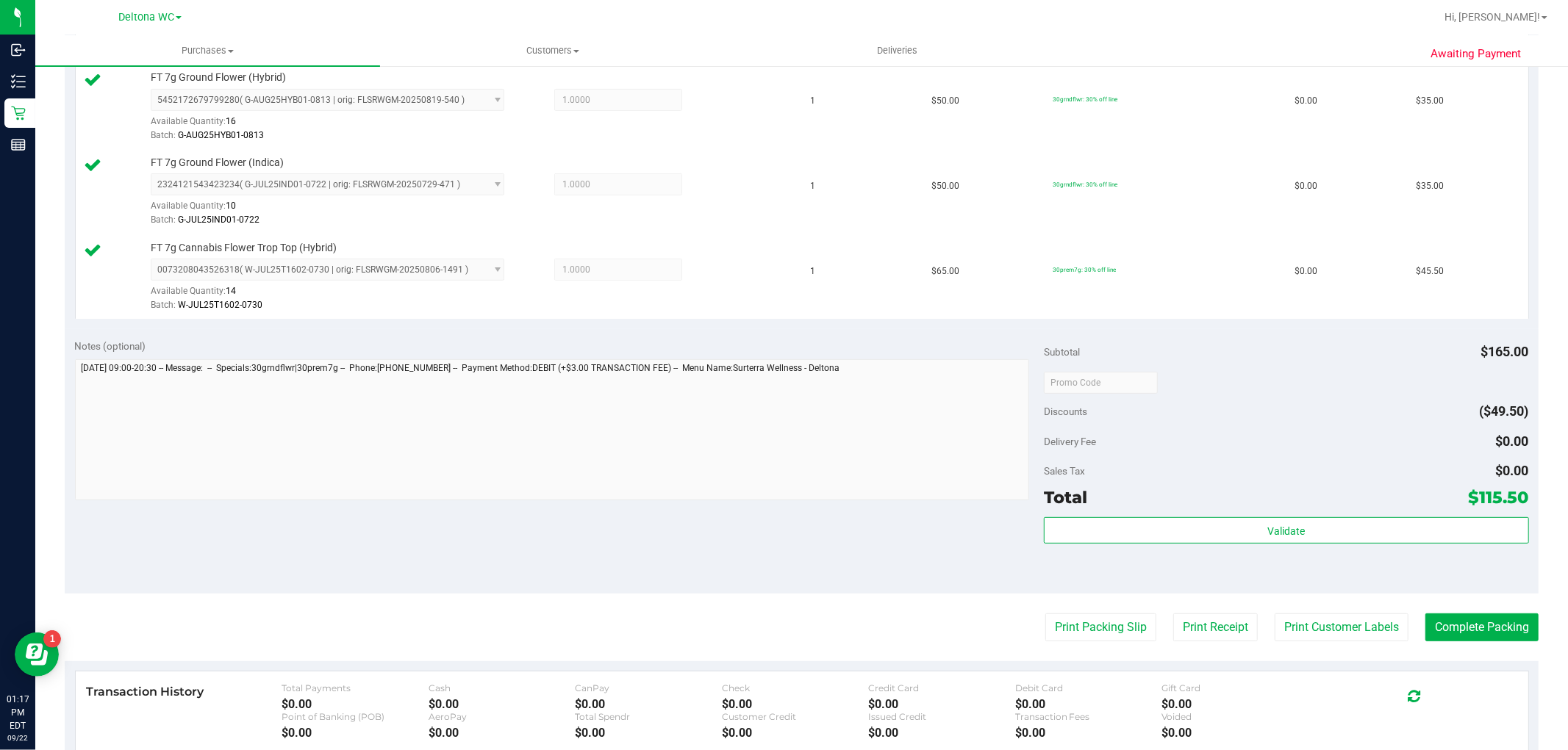
scroll to position [408, 0]
click at [1046, 627] on button "Print Packing Slip" at bounding box center [1101, 625] width 111 height 28
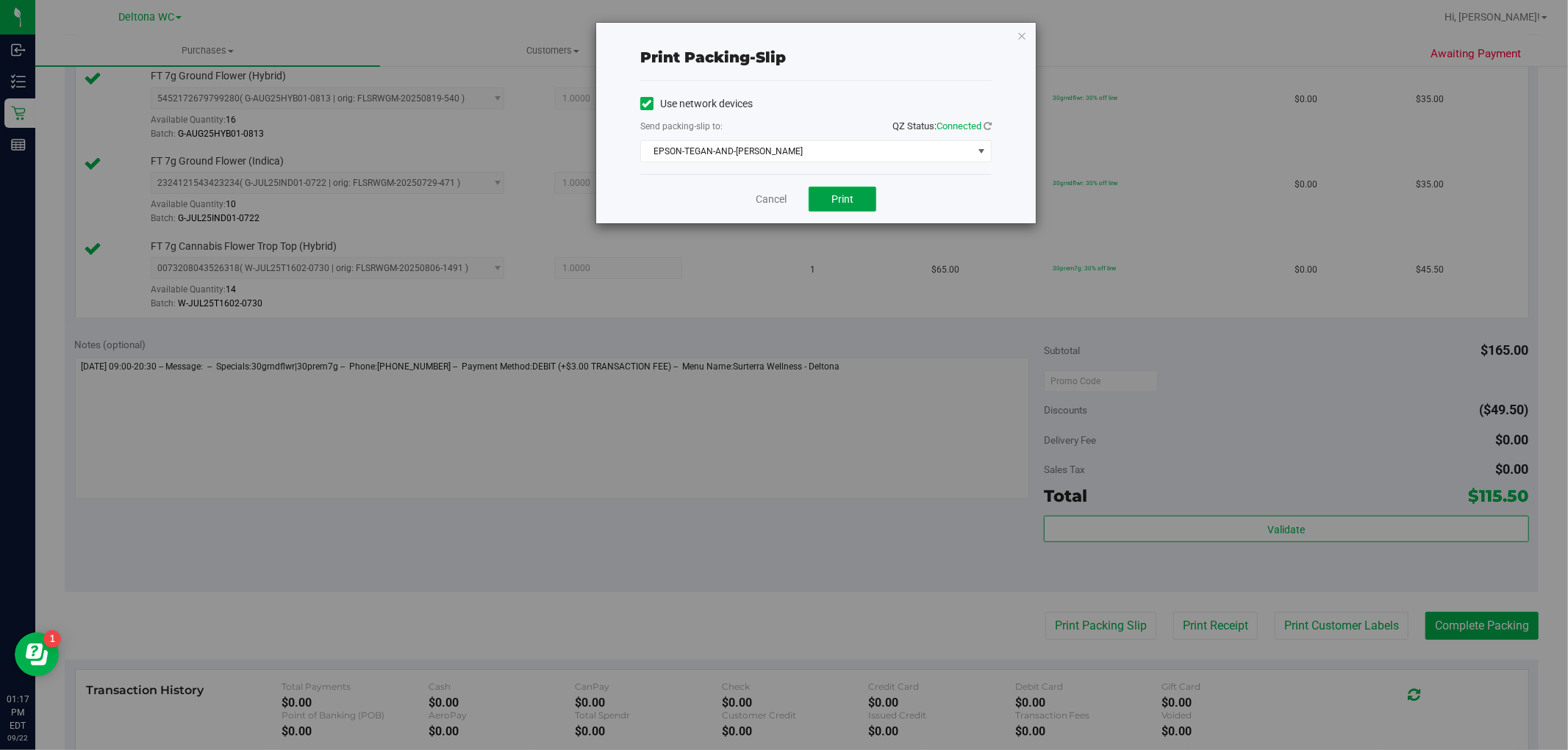
click at [838, 202] on span "Print" at bounding box center [842, 199] width 22 height 12
click at [761, 202] on link "Cancel" at bounding box center [771, 199] width 31 height 15
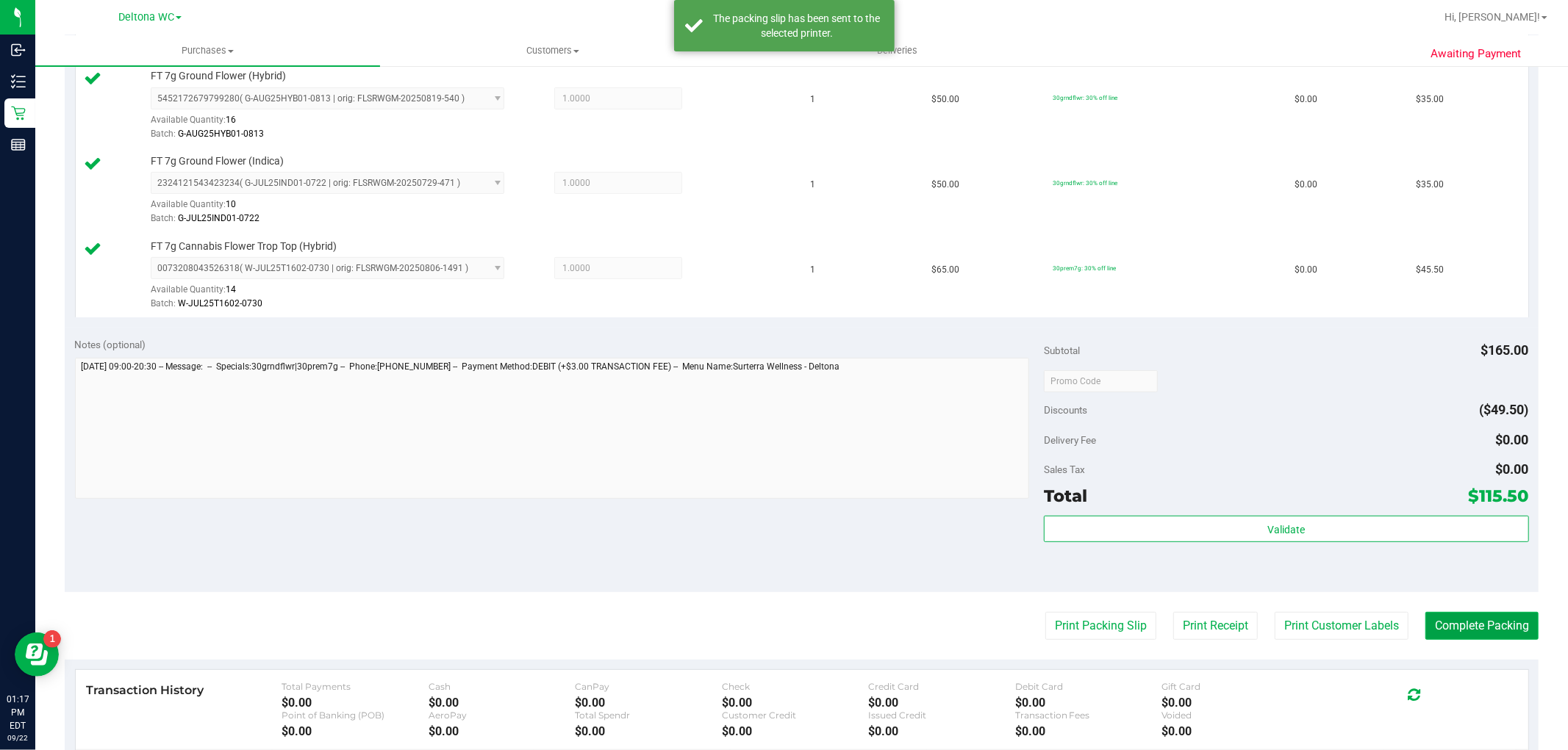
click at [1494, 635] on button "Complete Packing" at bounding box center [1482, 625] width 114 height 28
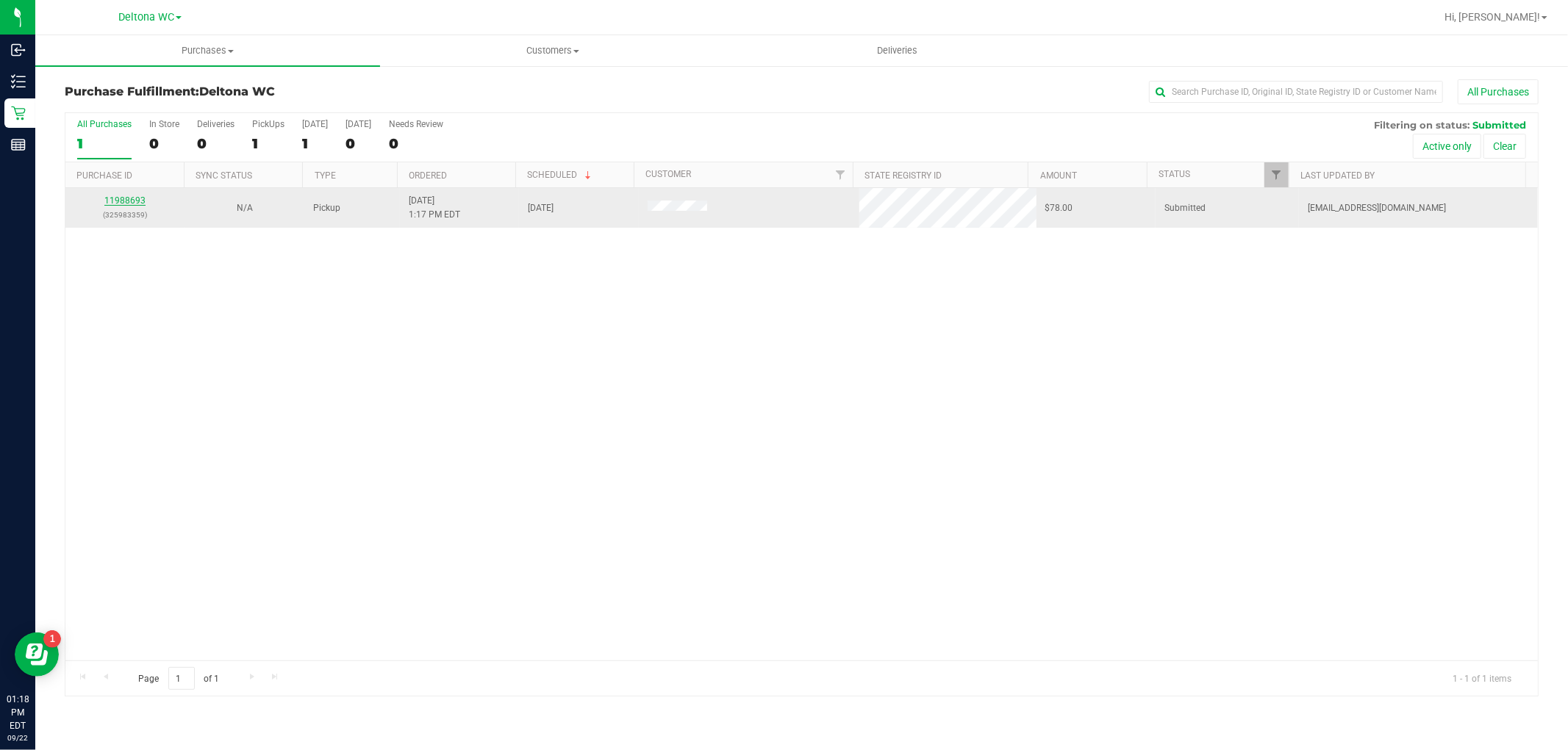
click at [131, 195] on link "11988693" at bounding box center [125, 200] width 41 height 10
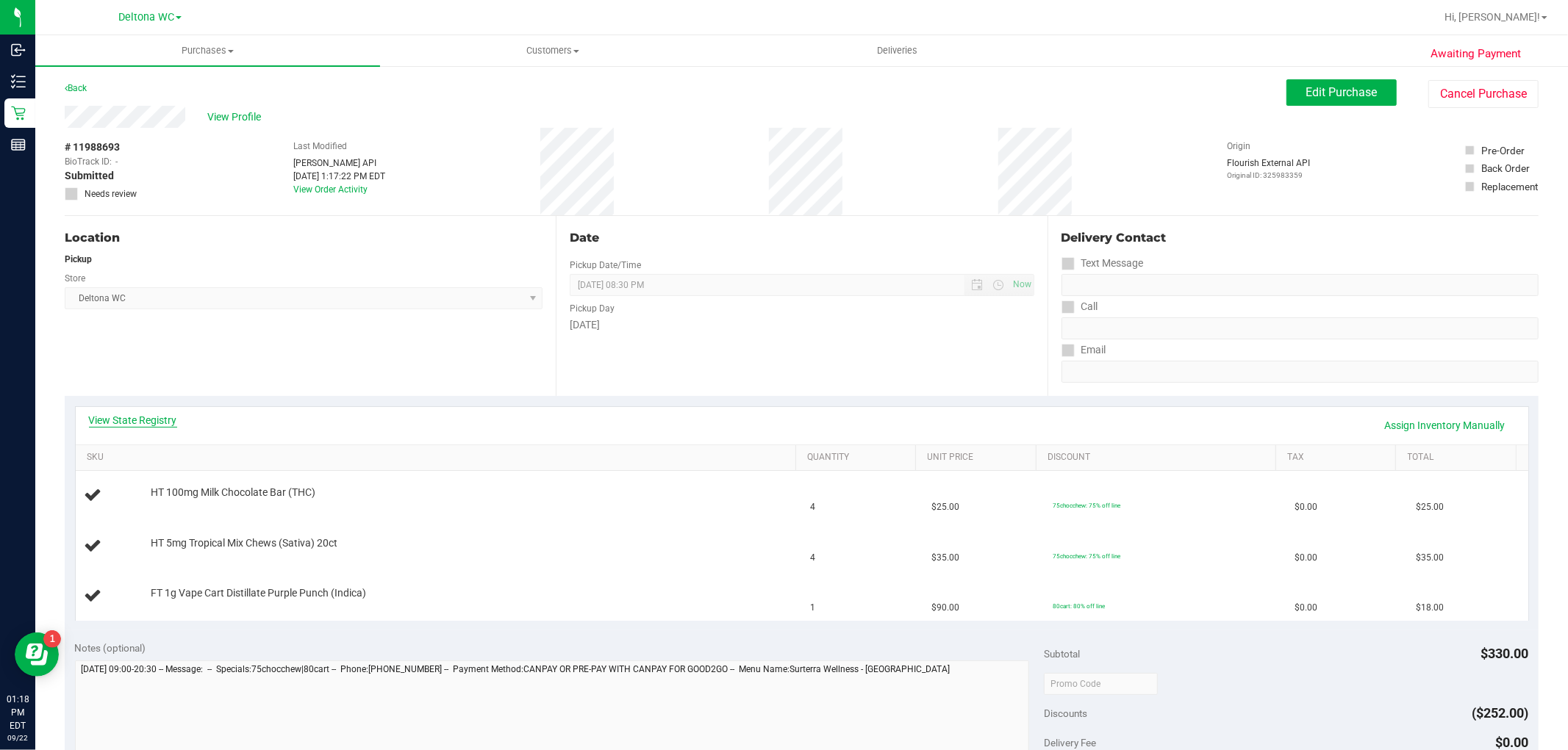
click at [141, 417] on link "View State Registry" at bounding box center [133, 420] width 88 height 15
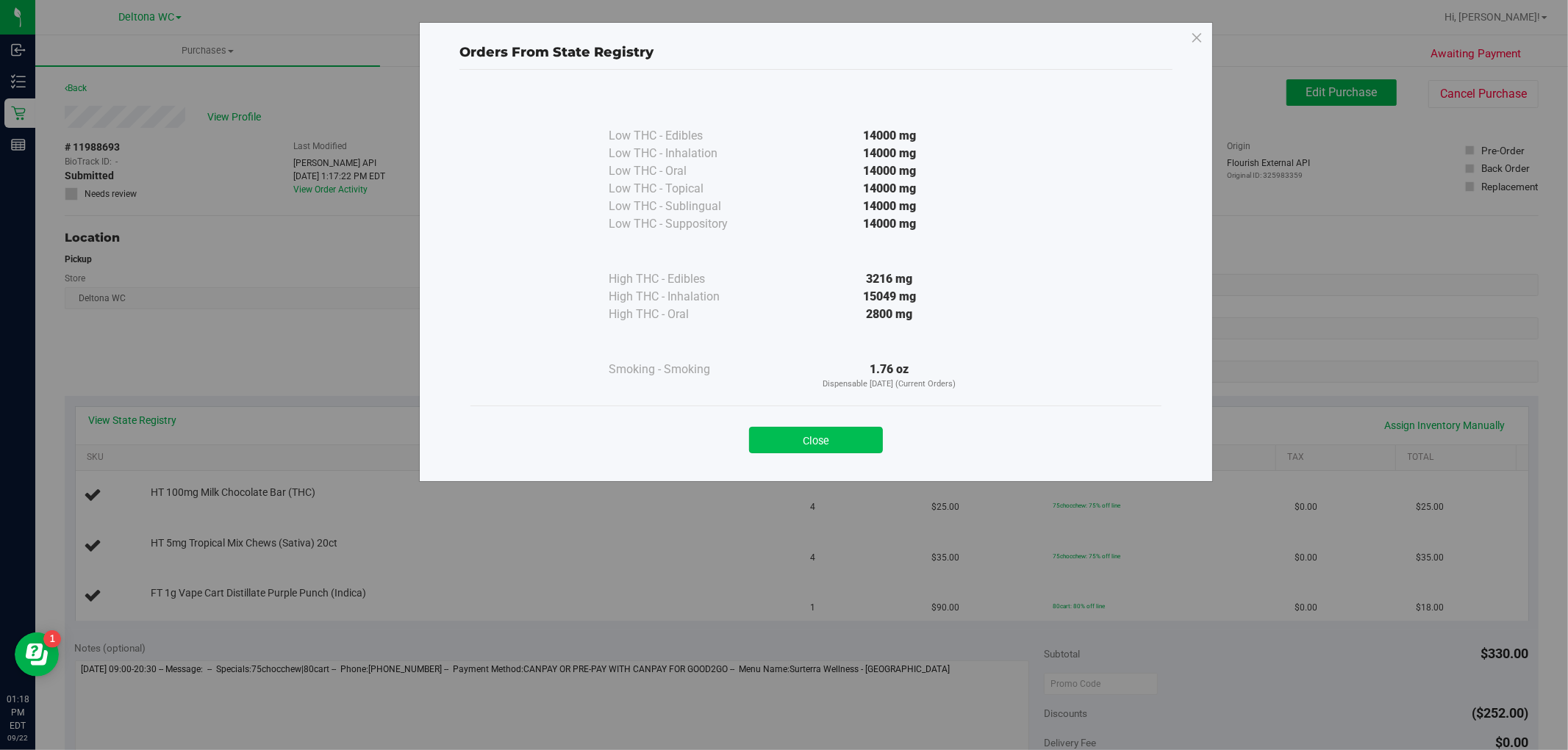
click at [855, 448] on button "Close" at bounding box center [816, 440] width 134 height 26
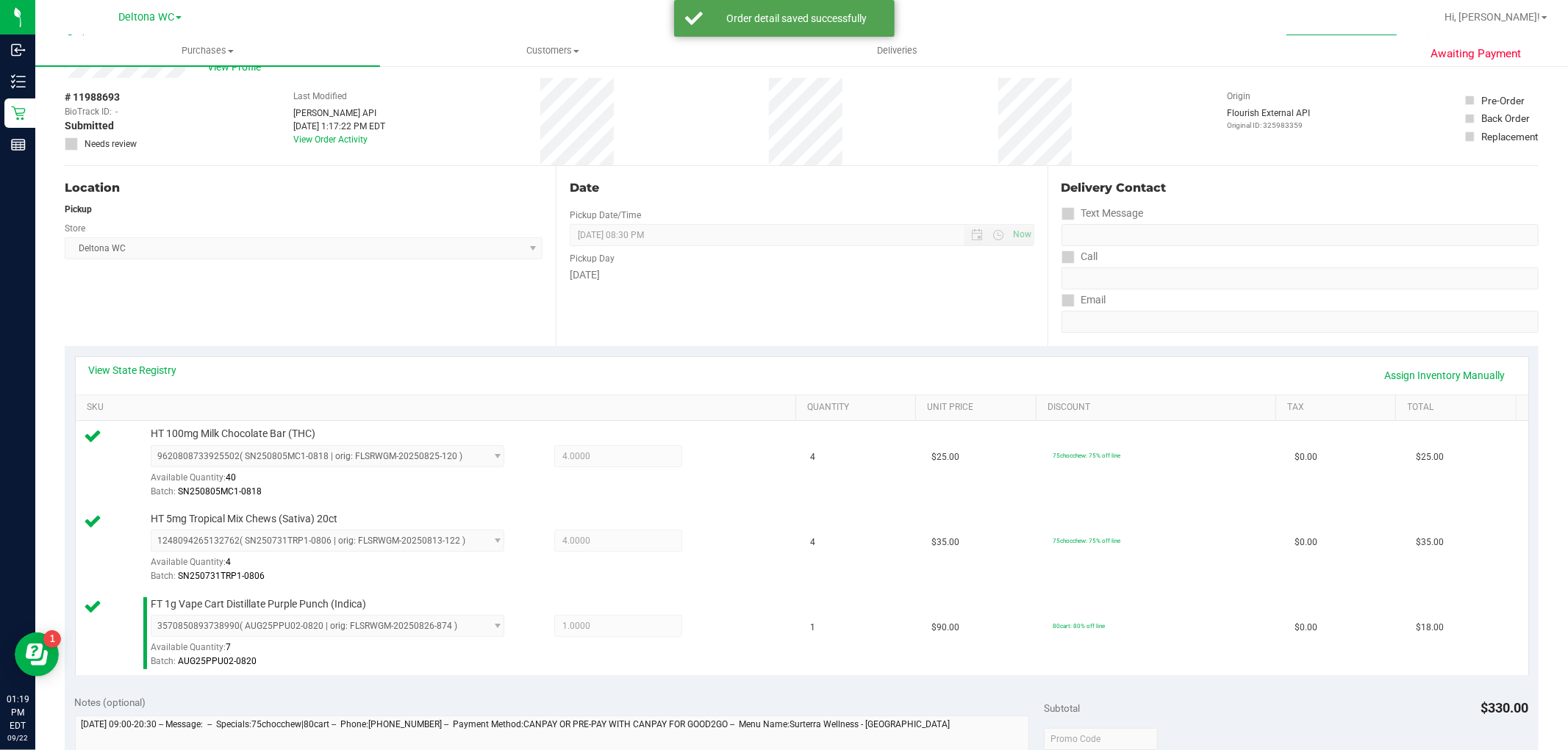
scroll to position [326, 0]
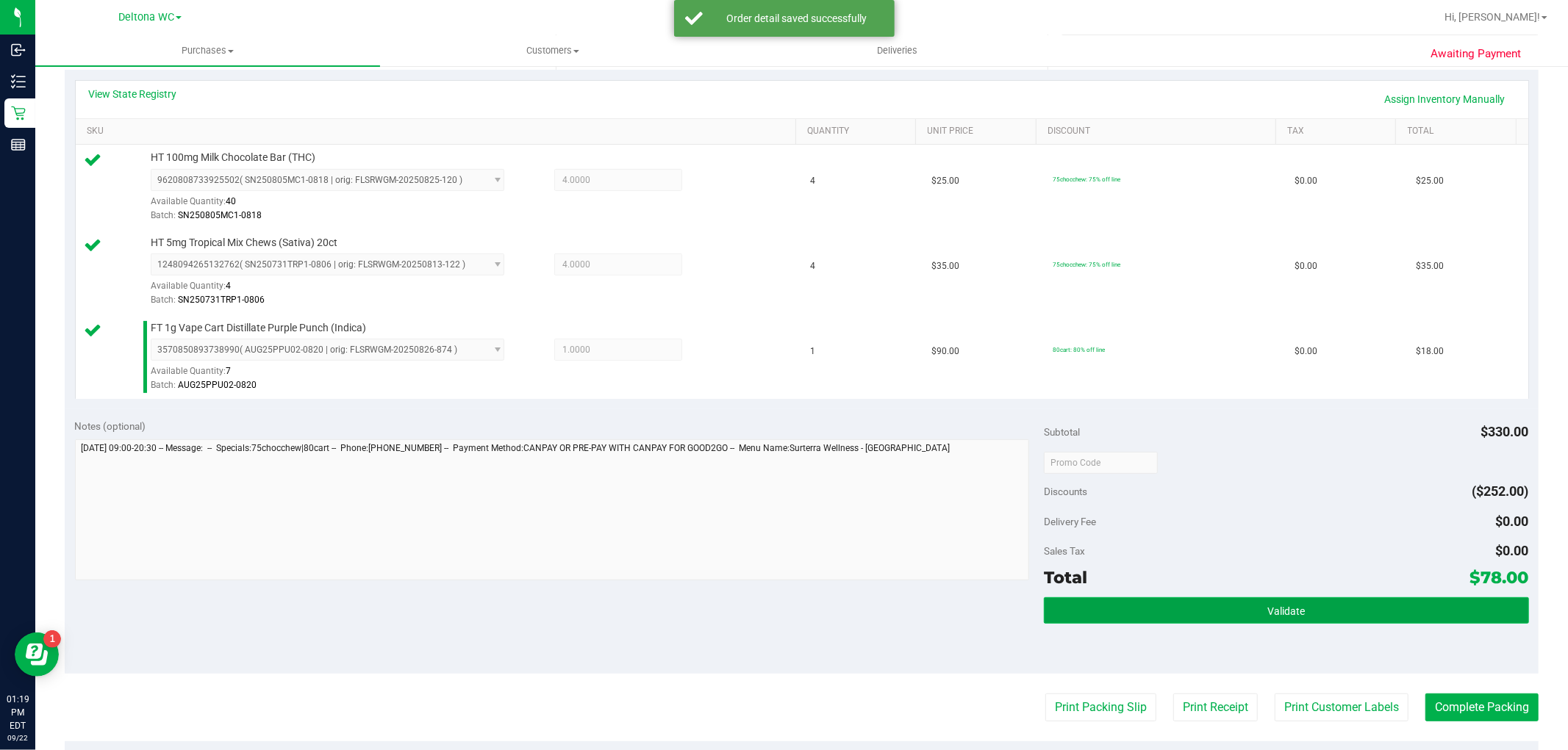
click at [1361, 610] on button "Validate" at bounding box center [1286, 610] width 484 height 26
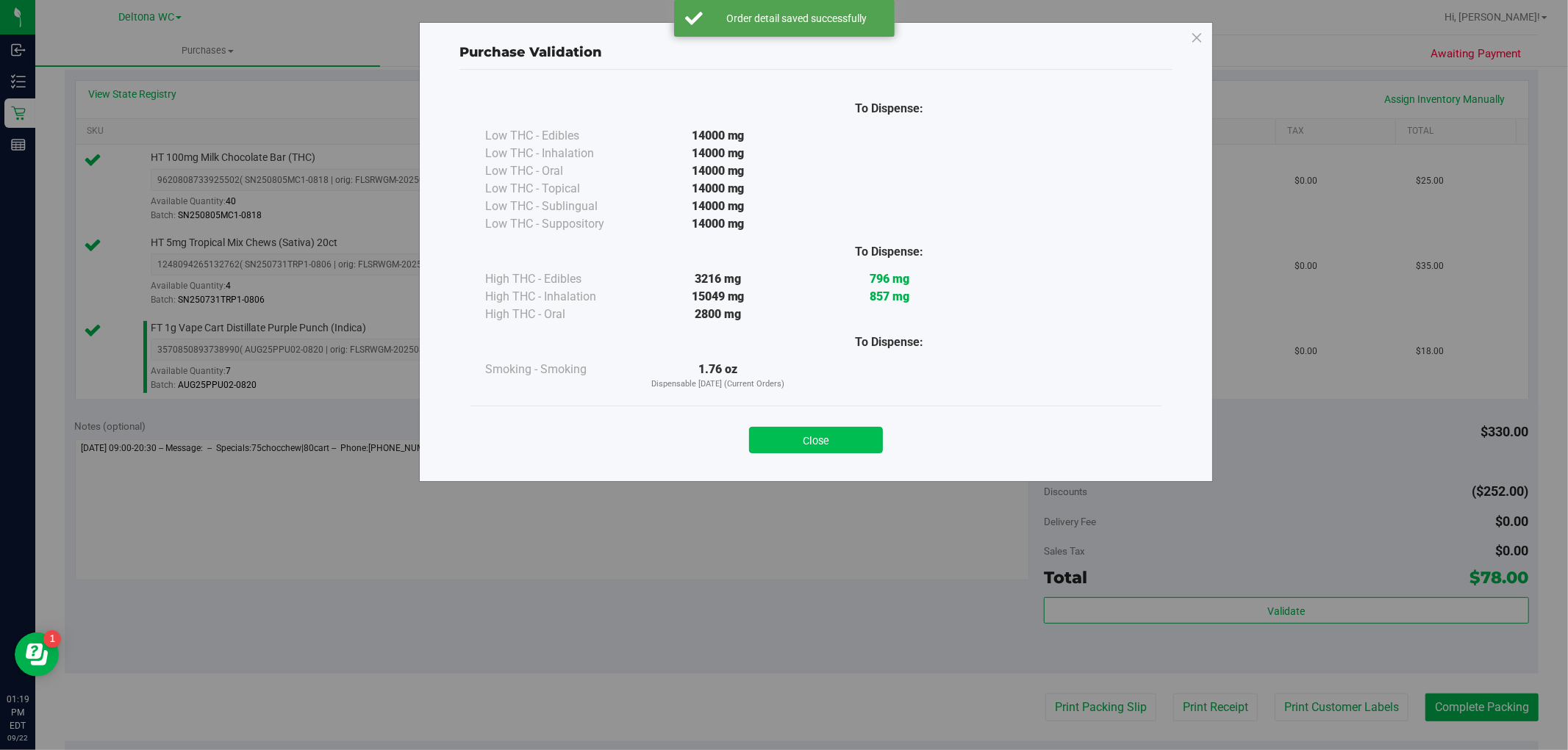
click at [848, 440] on button "Close" at bounding box center [816, 440] width 134 height 26
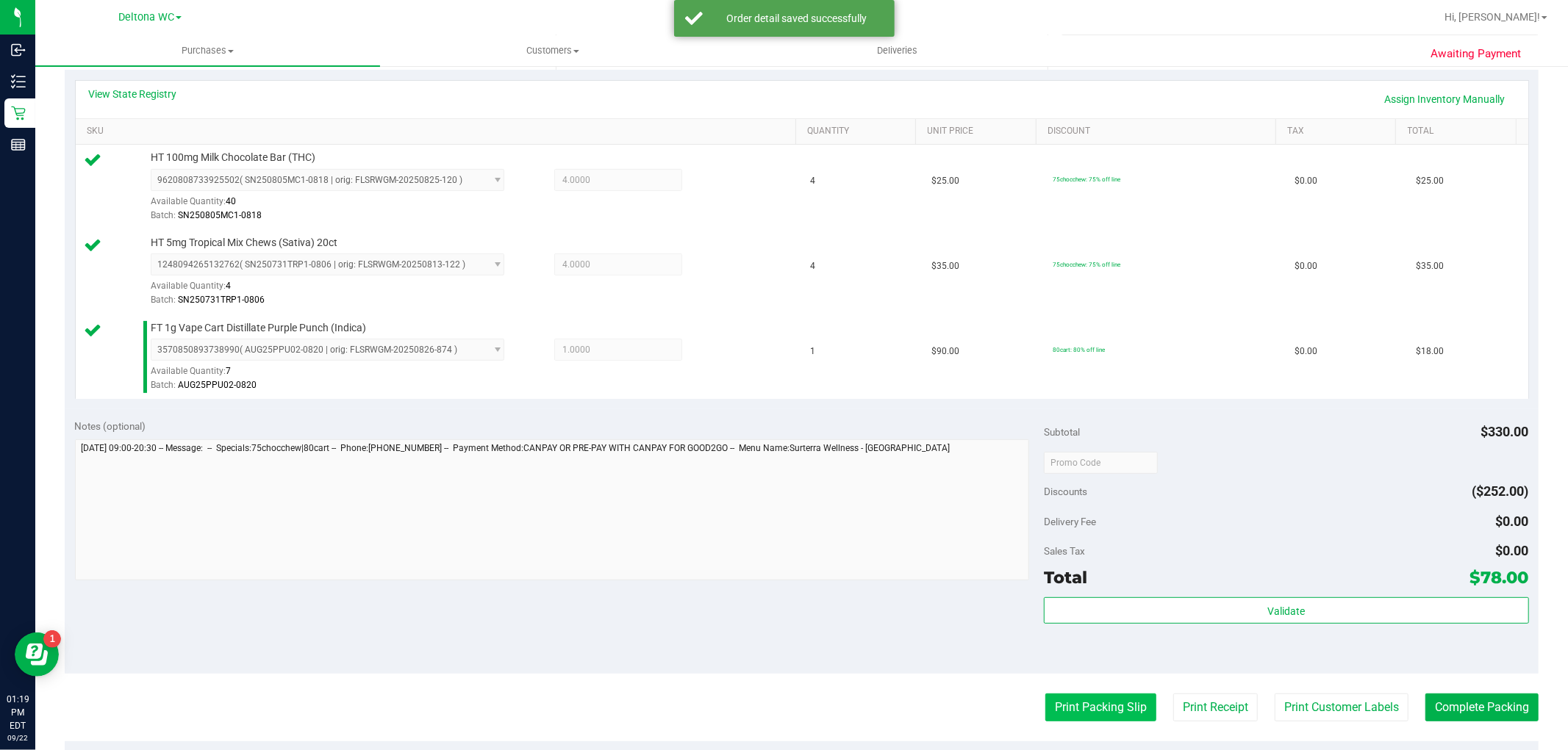
click at [1069, 706] on button "Print Packing Slip" at bounding box center [1101, 707] width 111 height 28
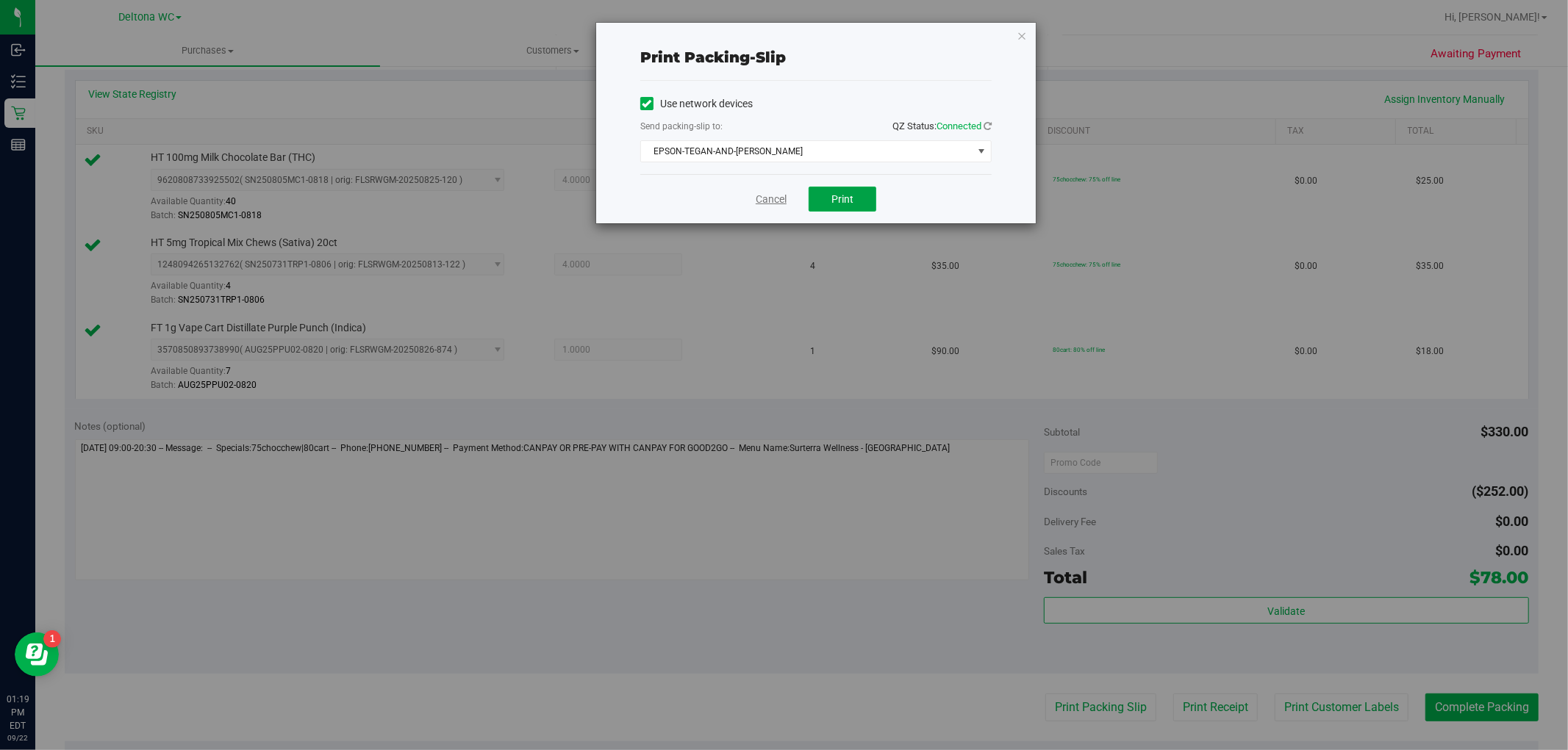
drag, startPoint x: 826, startPoint y: 204, endPoint x: 770, endPoint y: 206, distance: 56.0
click at [825, 204] on button "Print" at bounding box center [842, 198] width 67 height 25
click at [763, 202] on link "Cancel" at bounding box center [771, 199] width 31 height 15
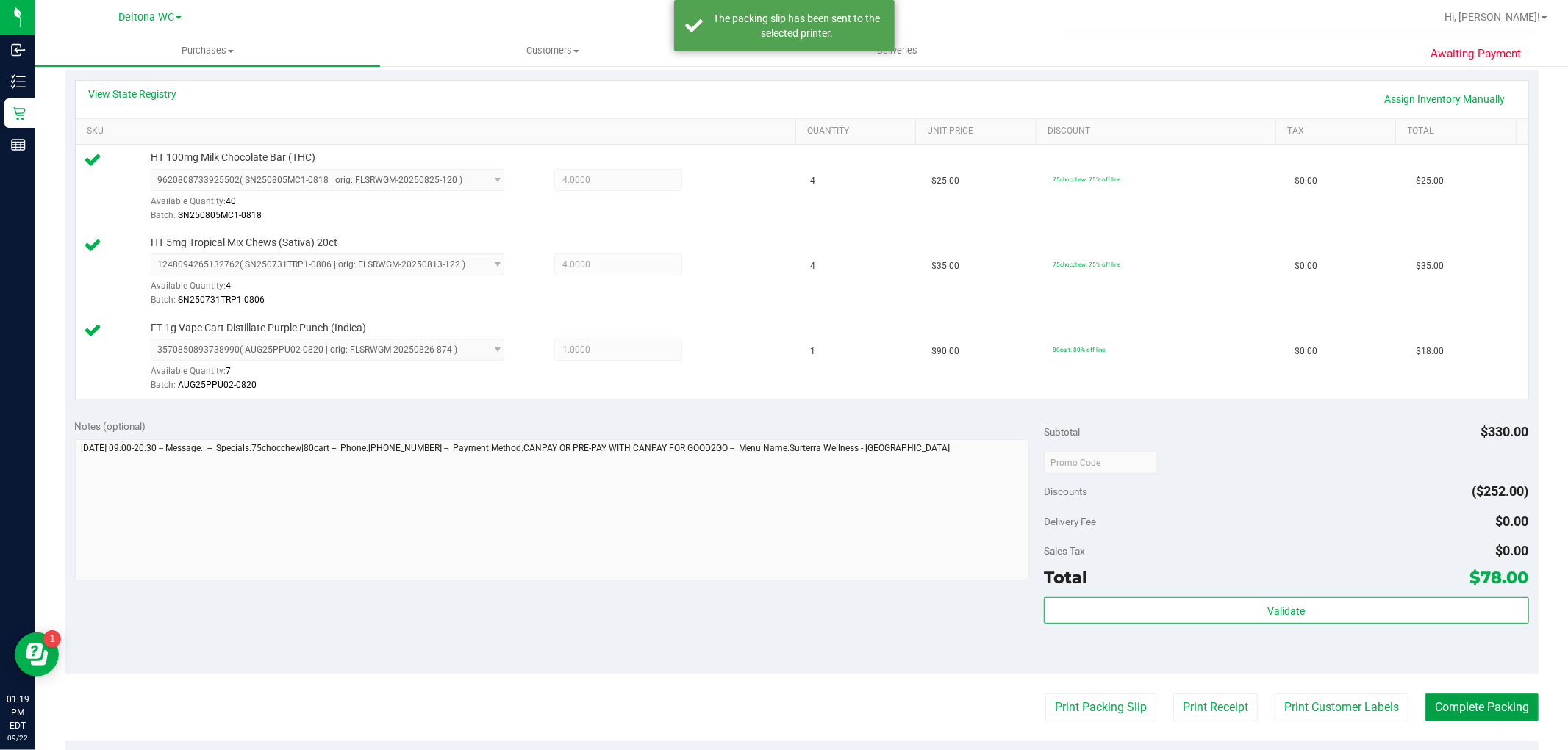
click at [1481, 704] on button "Complete Packing" at bounding box center [1482, 707] width 114 height 28
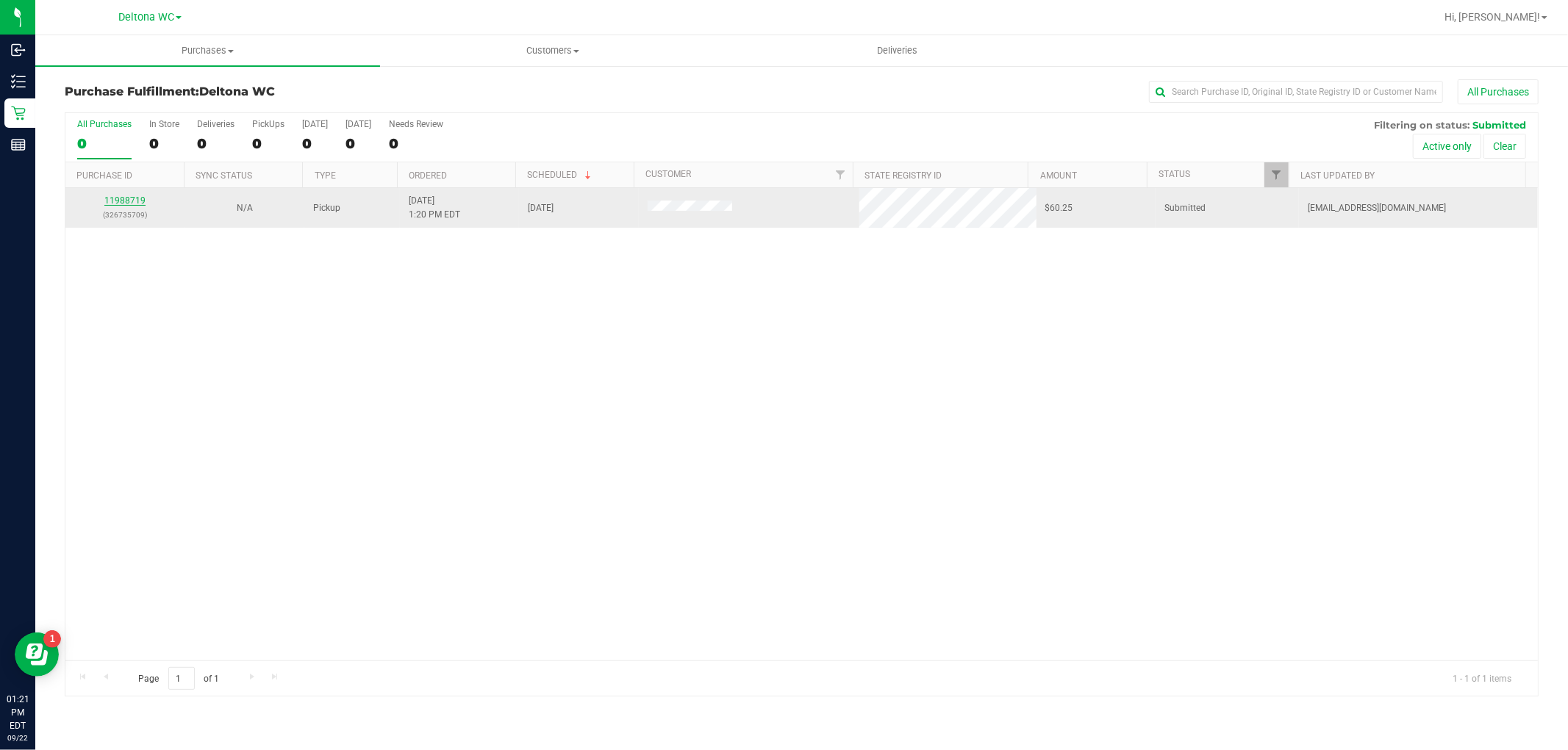
click at [126, 204] on link "11988719" at bounding box center [125, 200] width 41 height 10
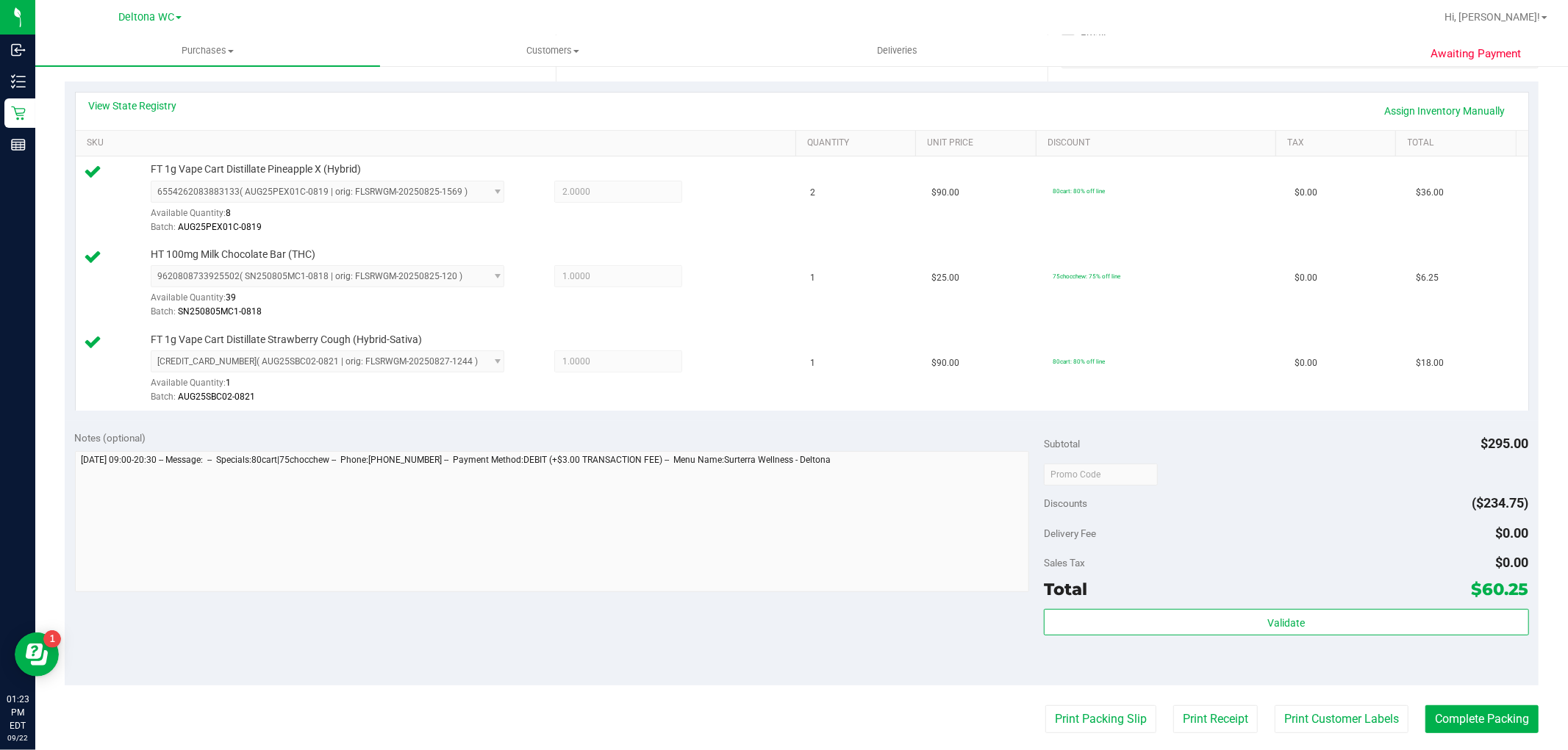
scroll to position [244, 0]
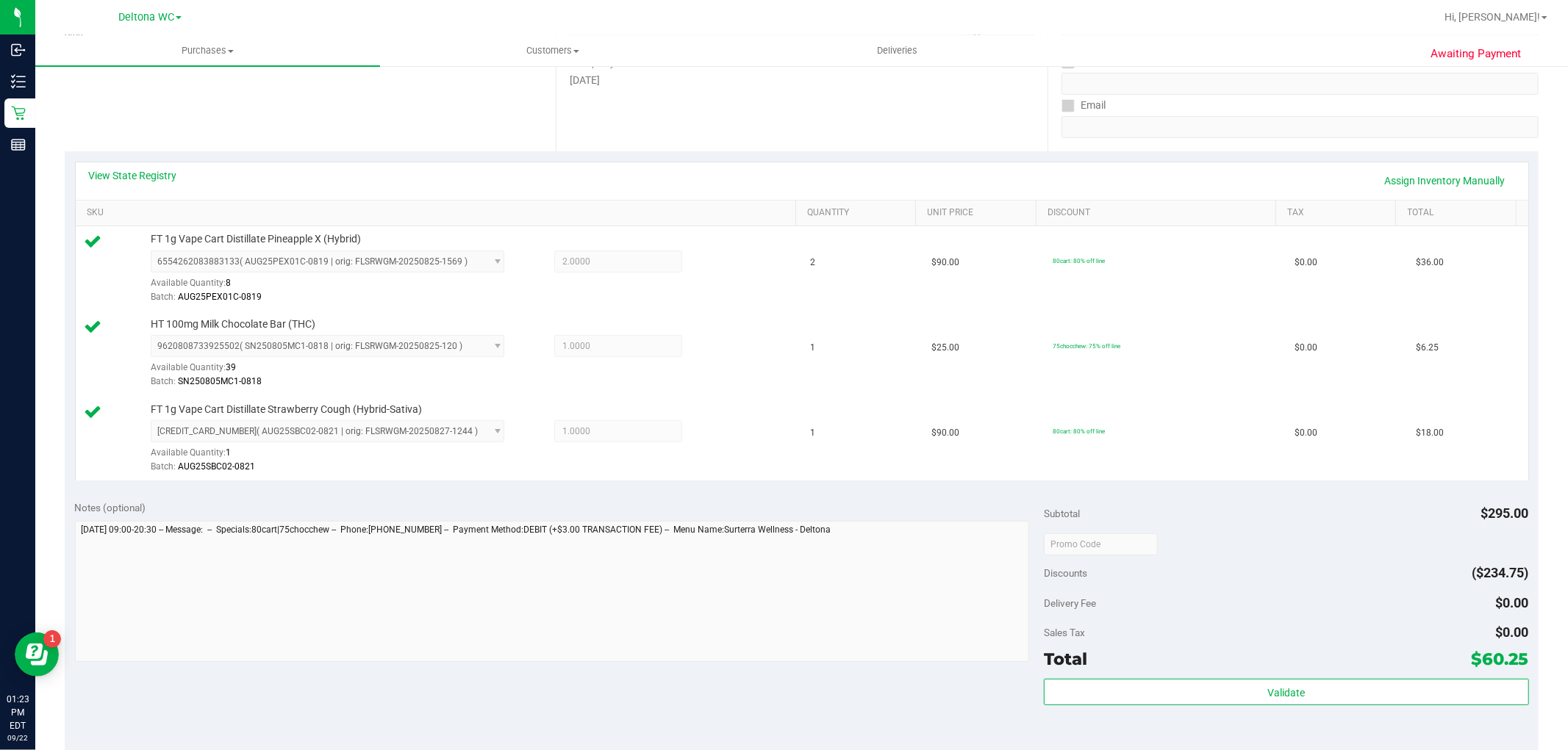
click at [1145, 675] on div "Subtotal $295.00 Discounts ($234.75) Delivery Fee $0.00 Sales Tax $0.00 Total $…" at bounding box center [1286, 623] width 484 height 244
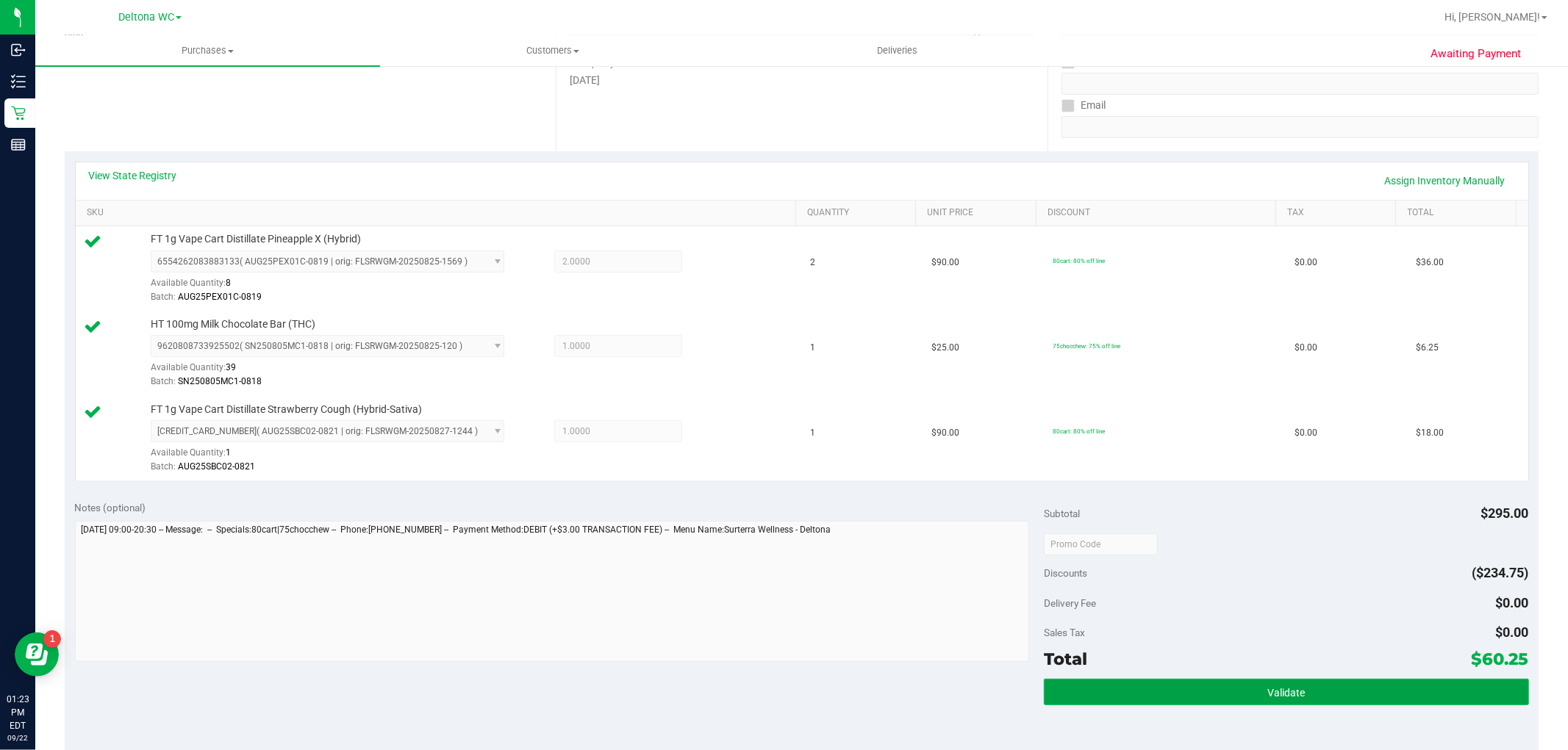
click at [1149, 681] on button "Validate" at bounding box center [1286, 692] width 484 height 26
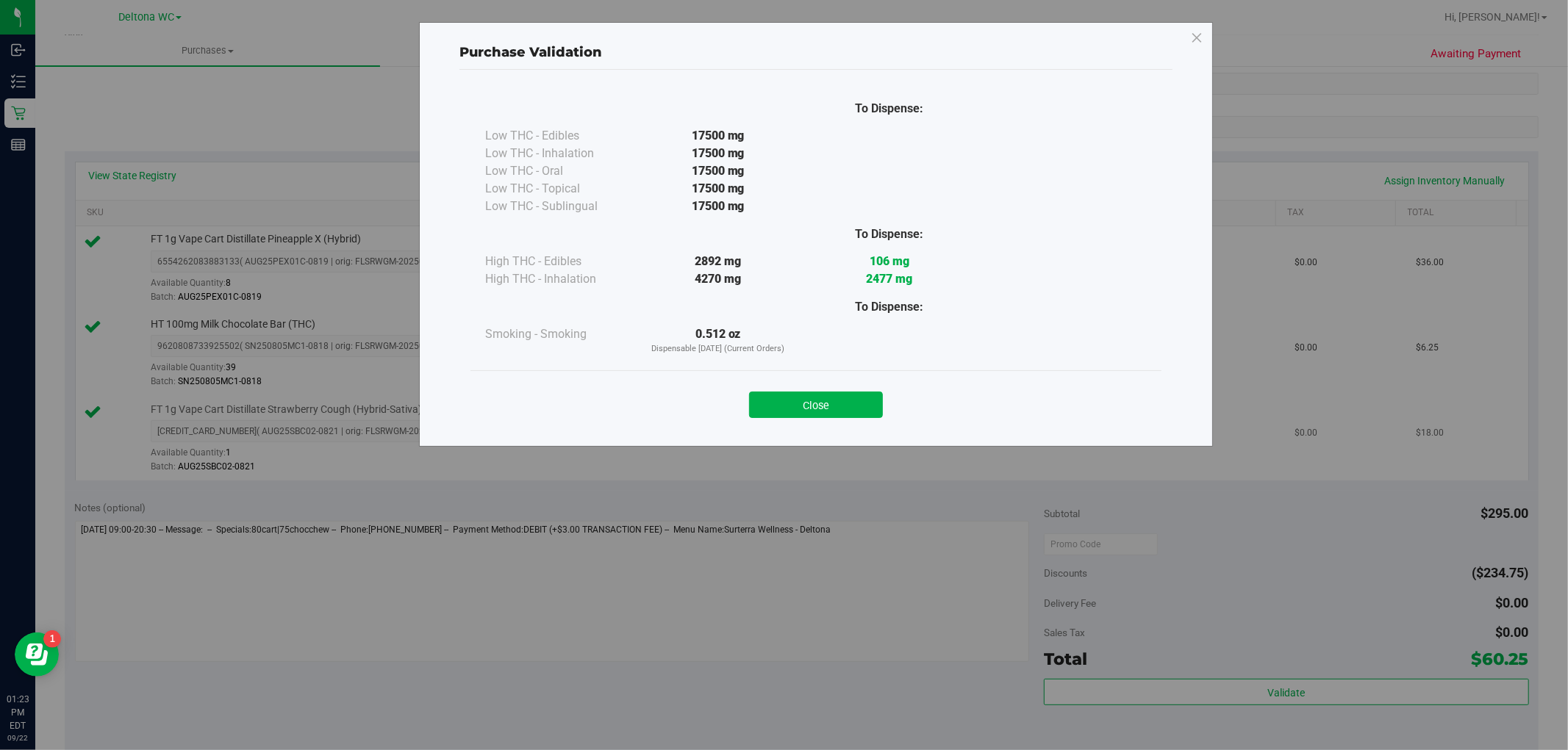
click at [844, 413] on button "Close" at bounding box center [816, 405] width 134 height 26
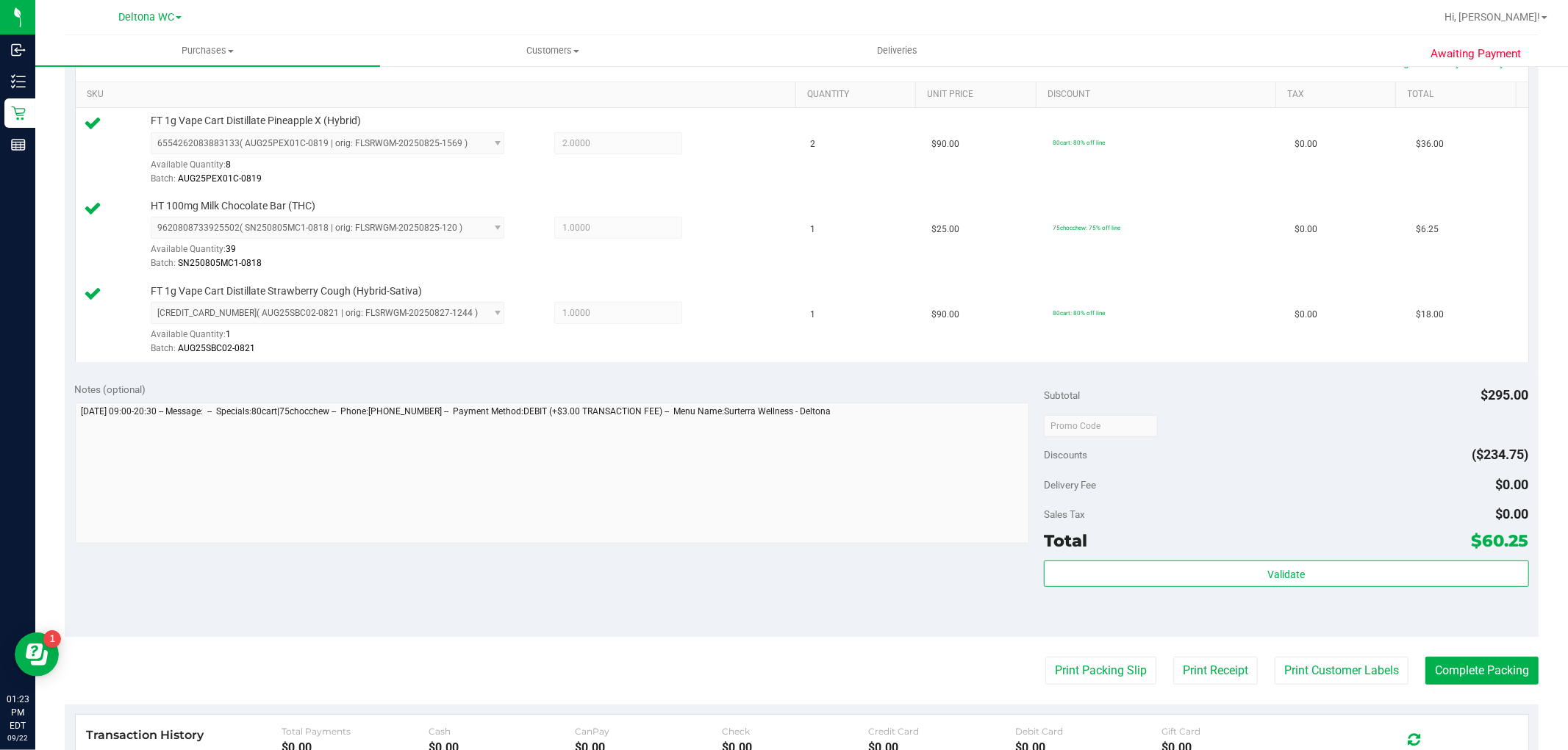
scroll to position [490, 0]
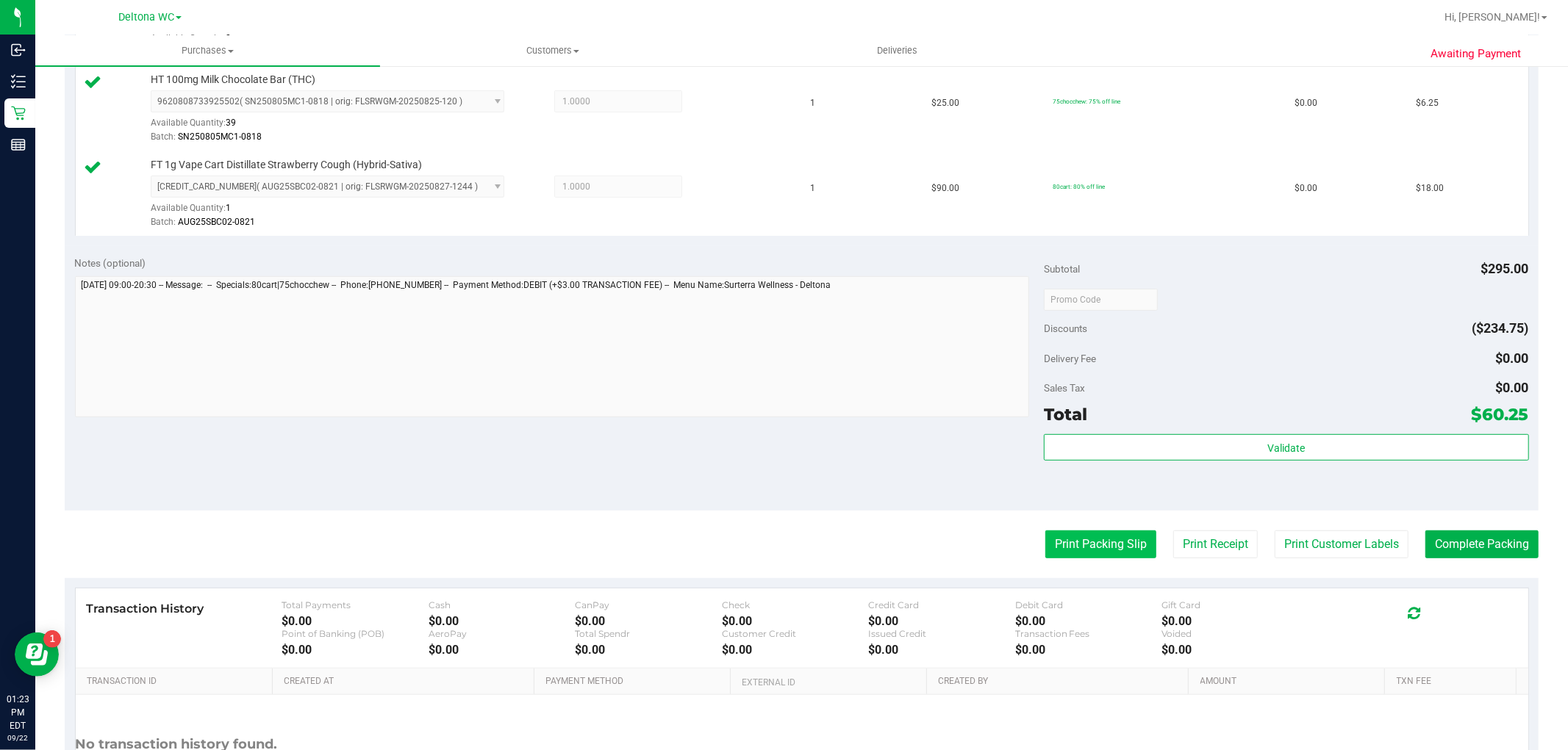
click at [1069, 541] on button "Print Packing Slip" at bounding box center [1101, 544] width 111 height 28
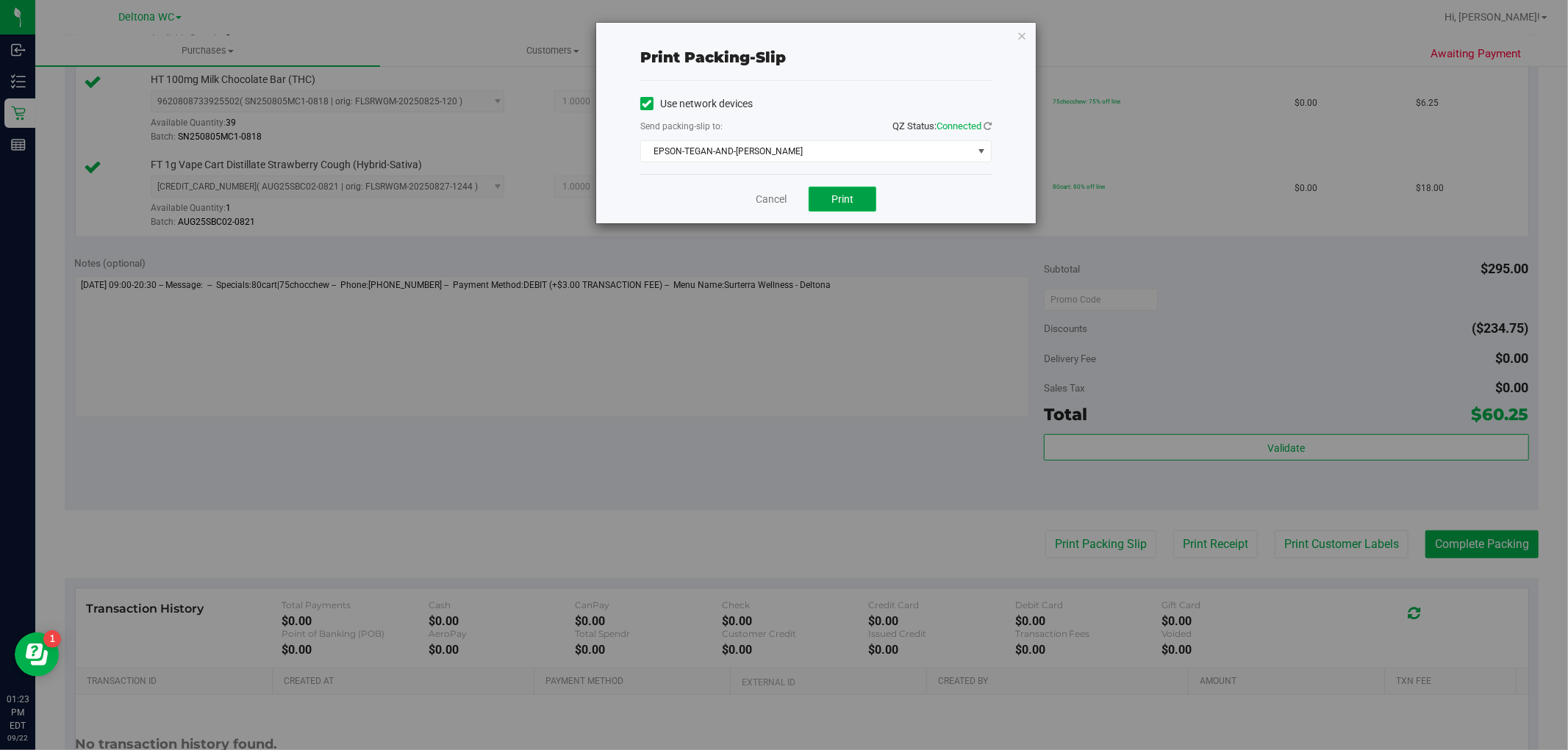
click at [840, 190] on button "Print" at bounding box center [842, 198] width 67 height 25
click at [766, 202] on link "Cancel" at bounding box center [771, 199] width 31 height 15
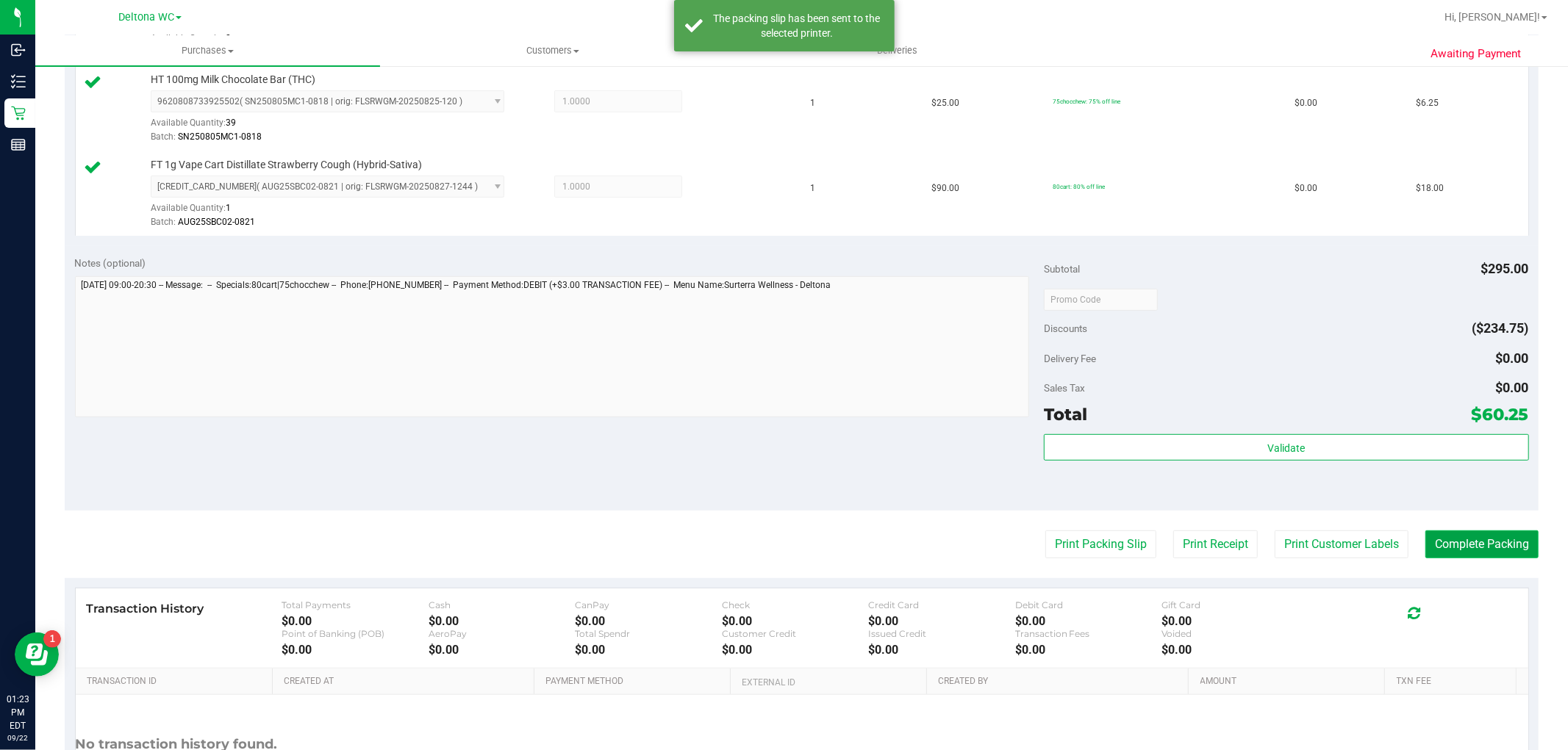
click at [1496, 541] on button "Complete Packing" at bounding box center [1482, 544] width 114 height 28
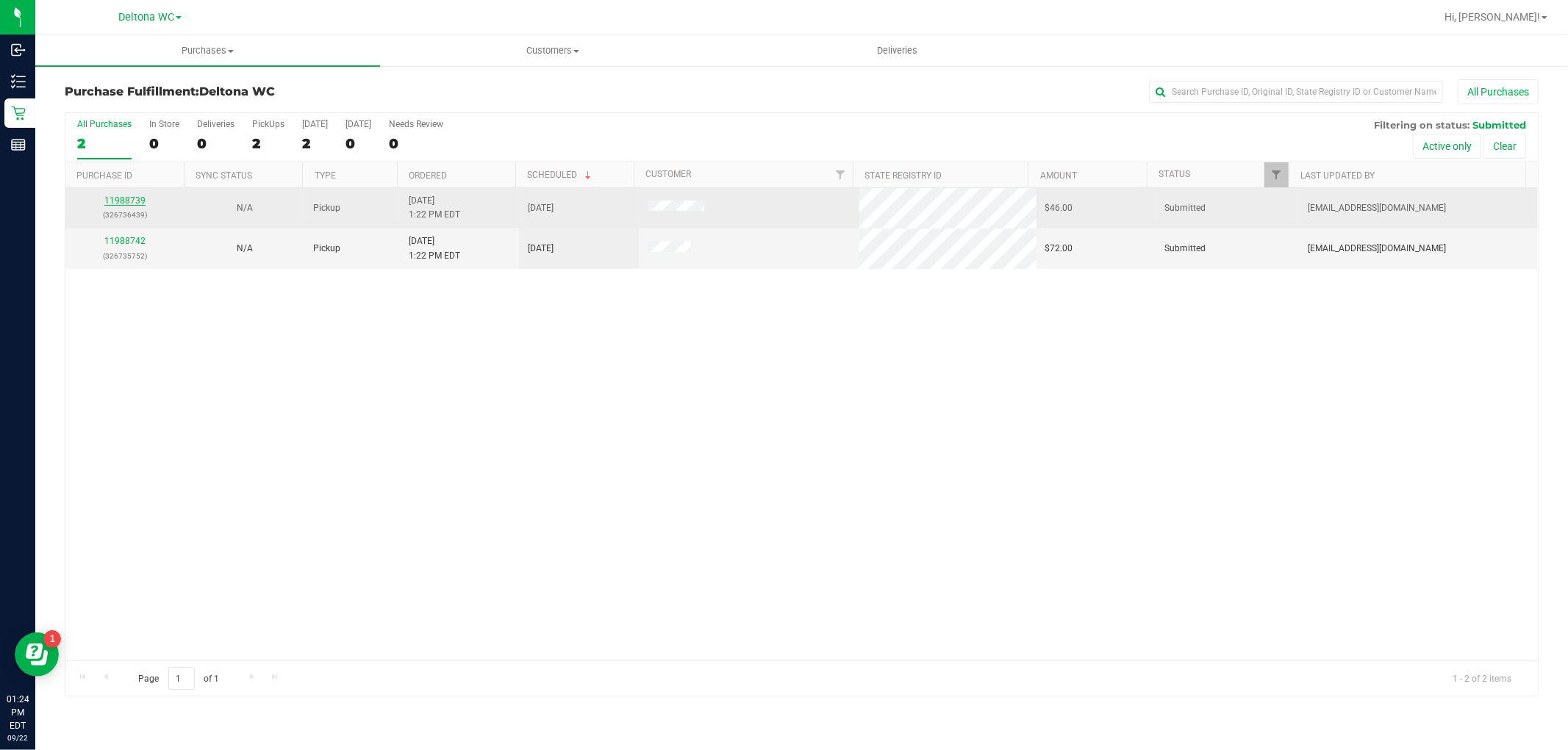
click at [134, 197] on link "11988739" at bounding box center [125, 200] width 41 height 10
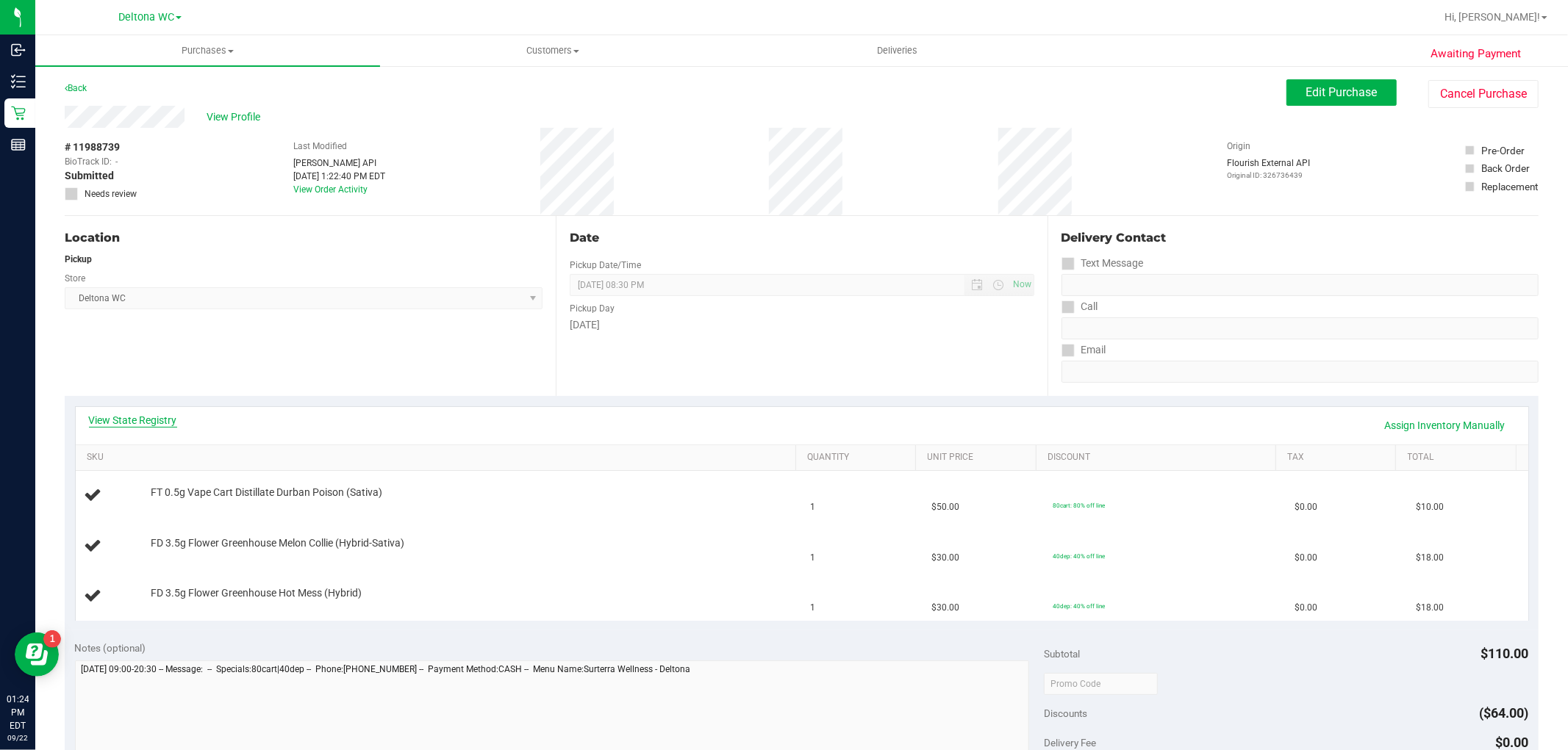
click at [125, 420] on link "View State Registry" at bounding box center [133, 420] width 88 height 15
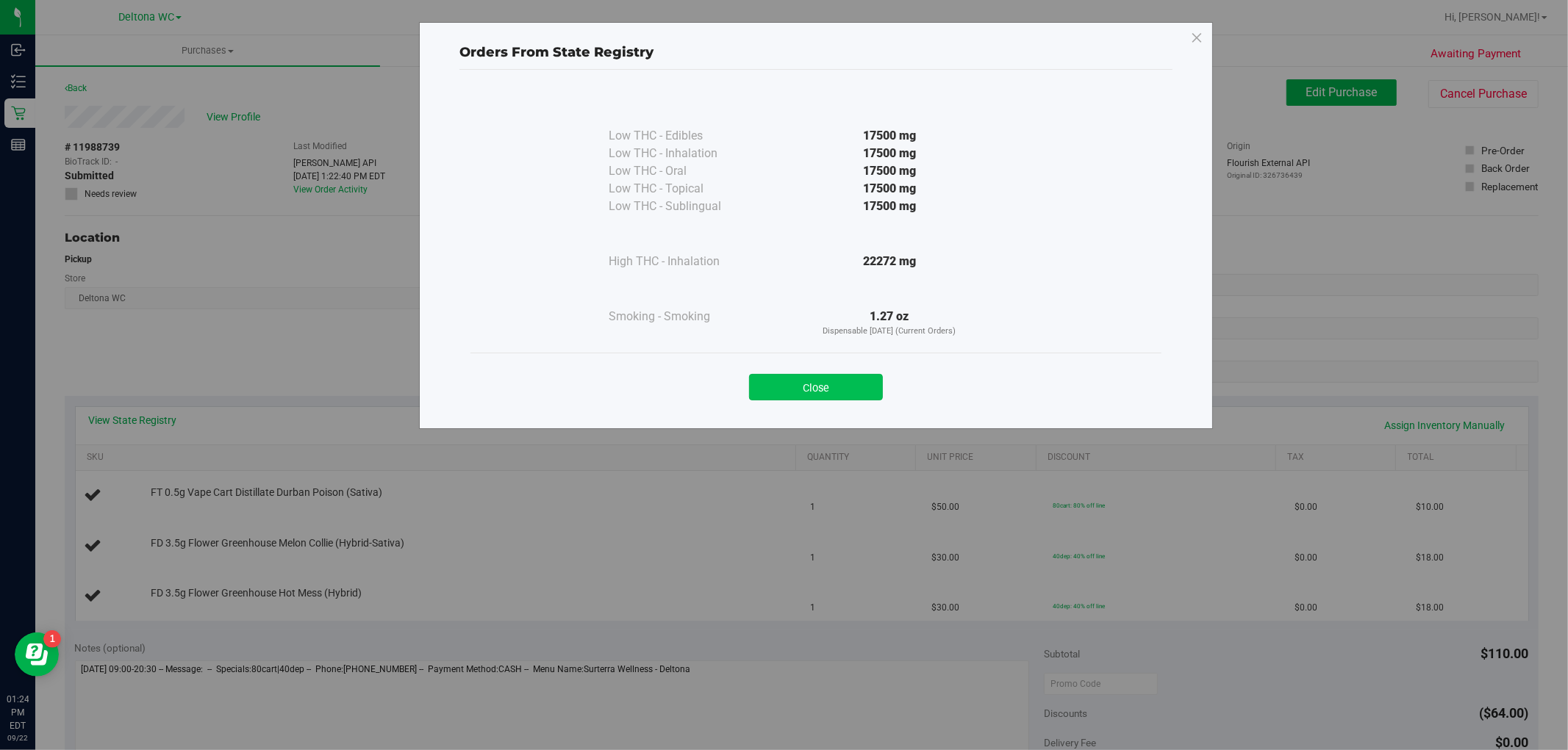
click at [816, 391] on button "Close" at bounding box center [816, 387] width 134 height 26
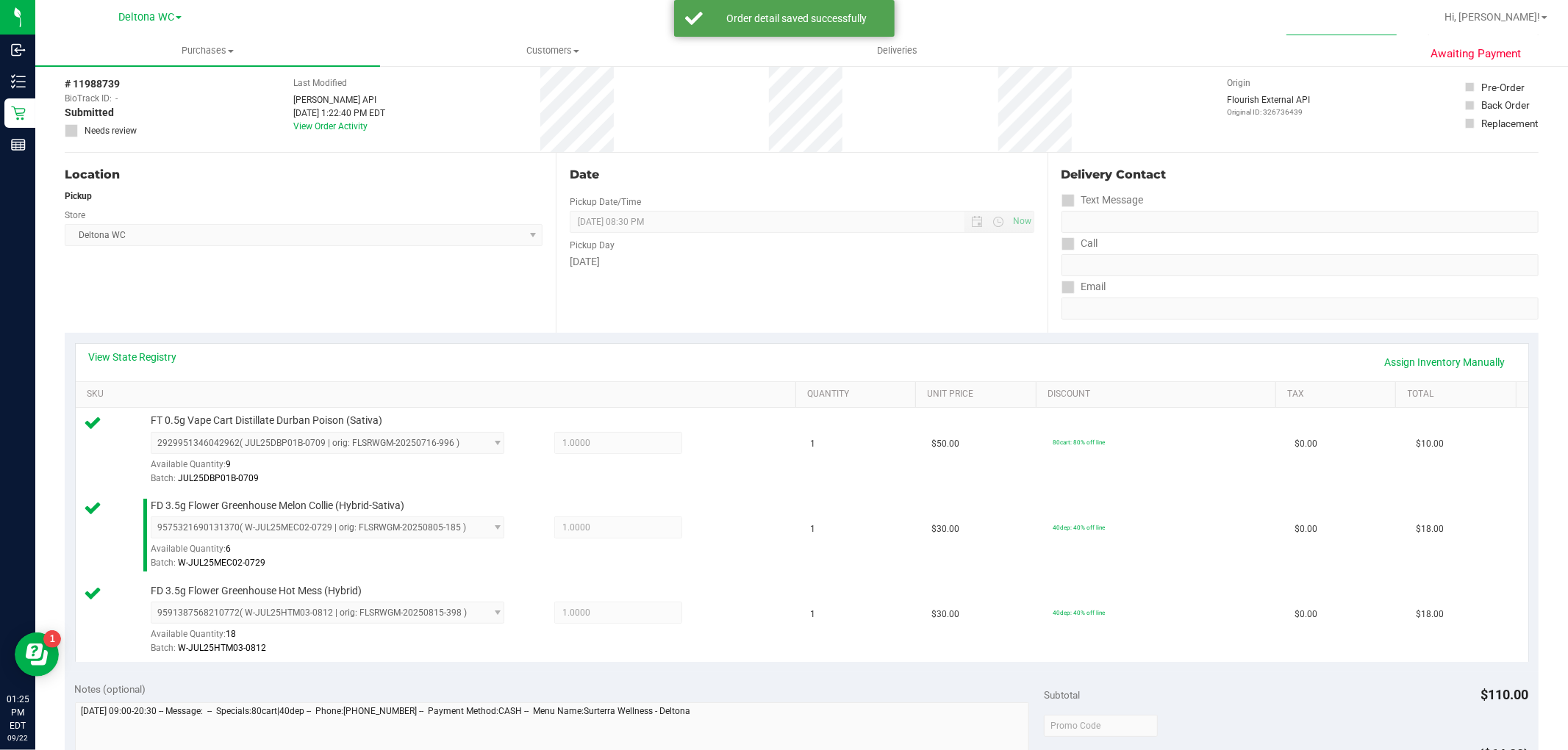
scroll to position [326, 0]
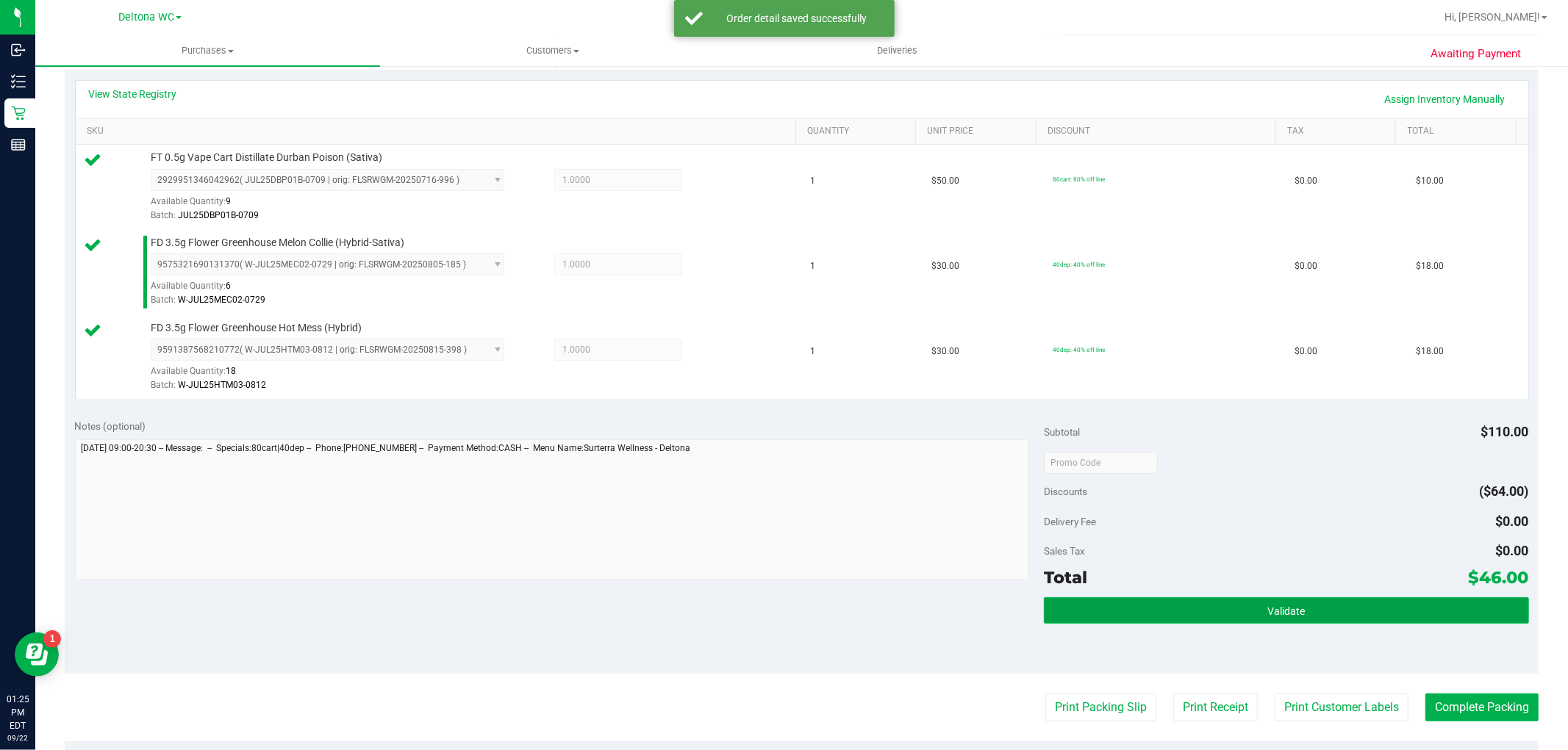
click at [1135, 599] on button "Validate" at bounding box center [1286, 610] width 484 height 26
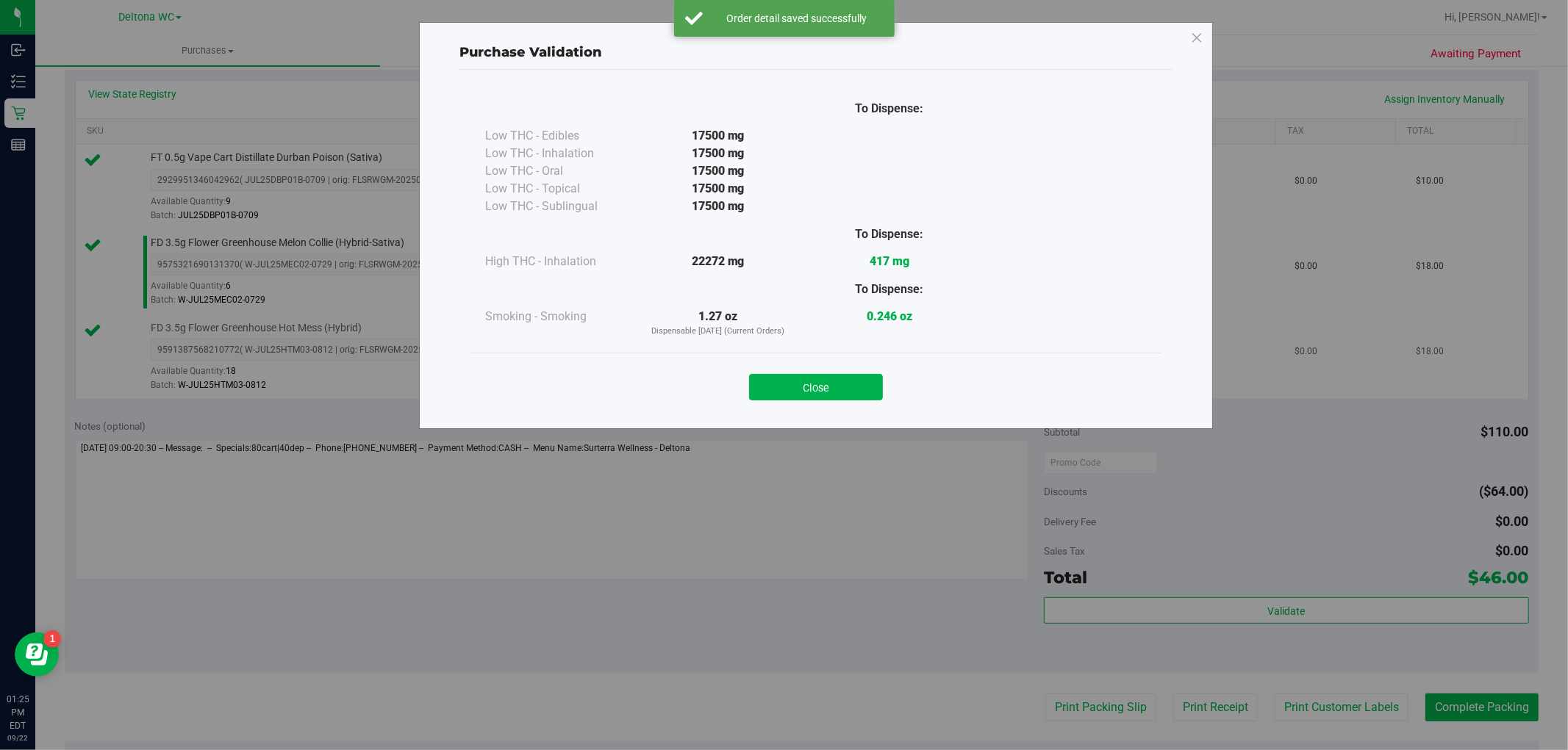
click at [782, 390] on button "Close" at bounding box center [816, 387] width 134 height 26
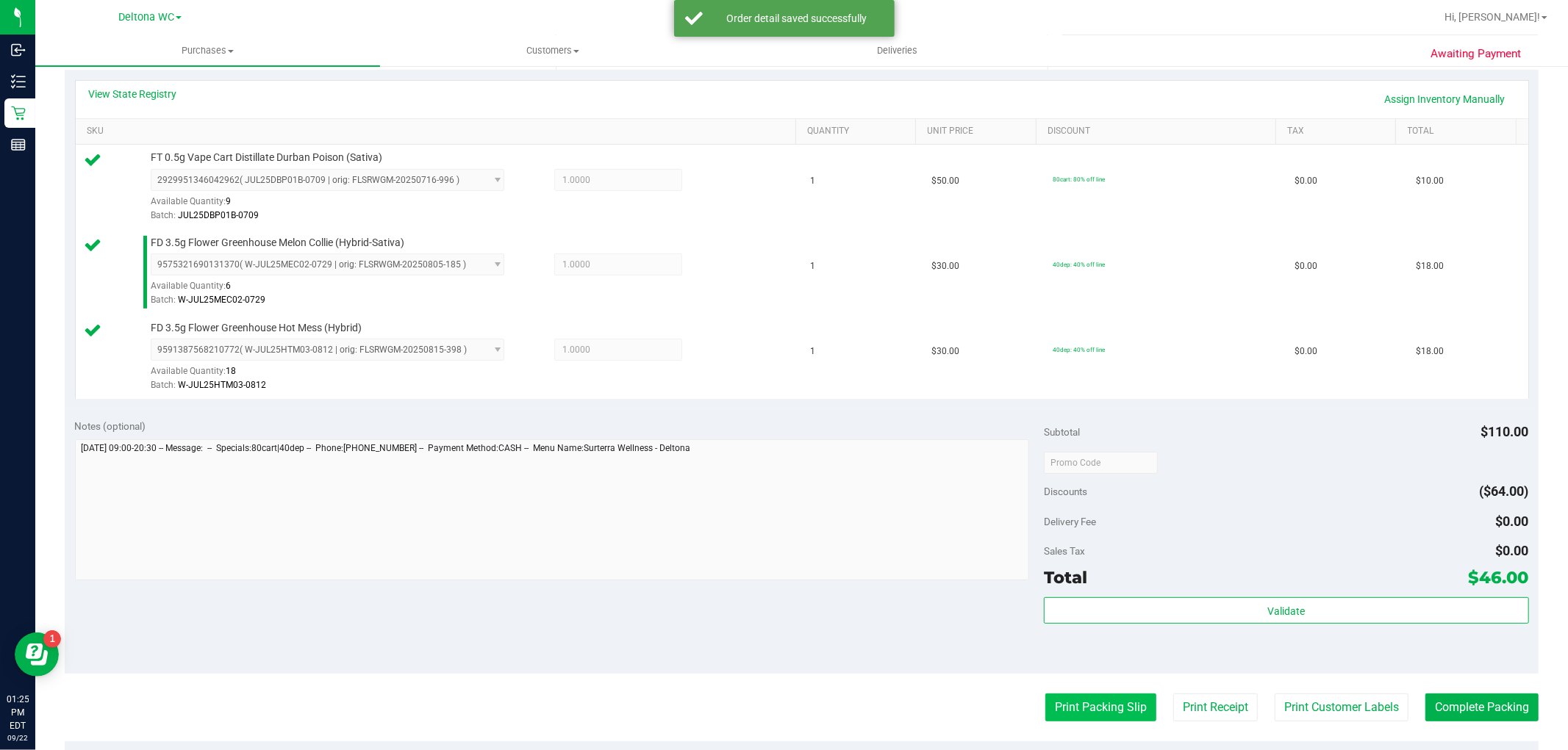
click at [1046, 704] on button "Print Packing Slip" at bounding box center [1101, 707] width 111 height 28
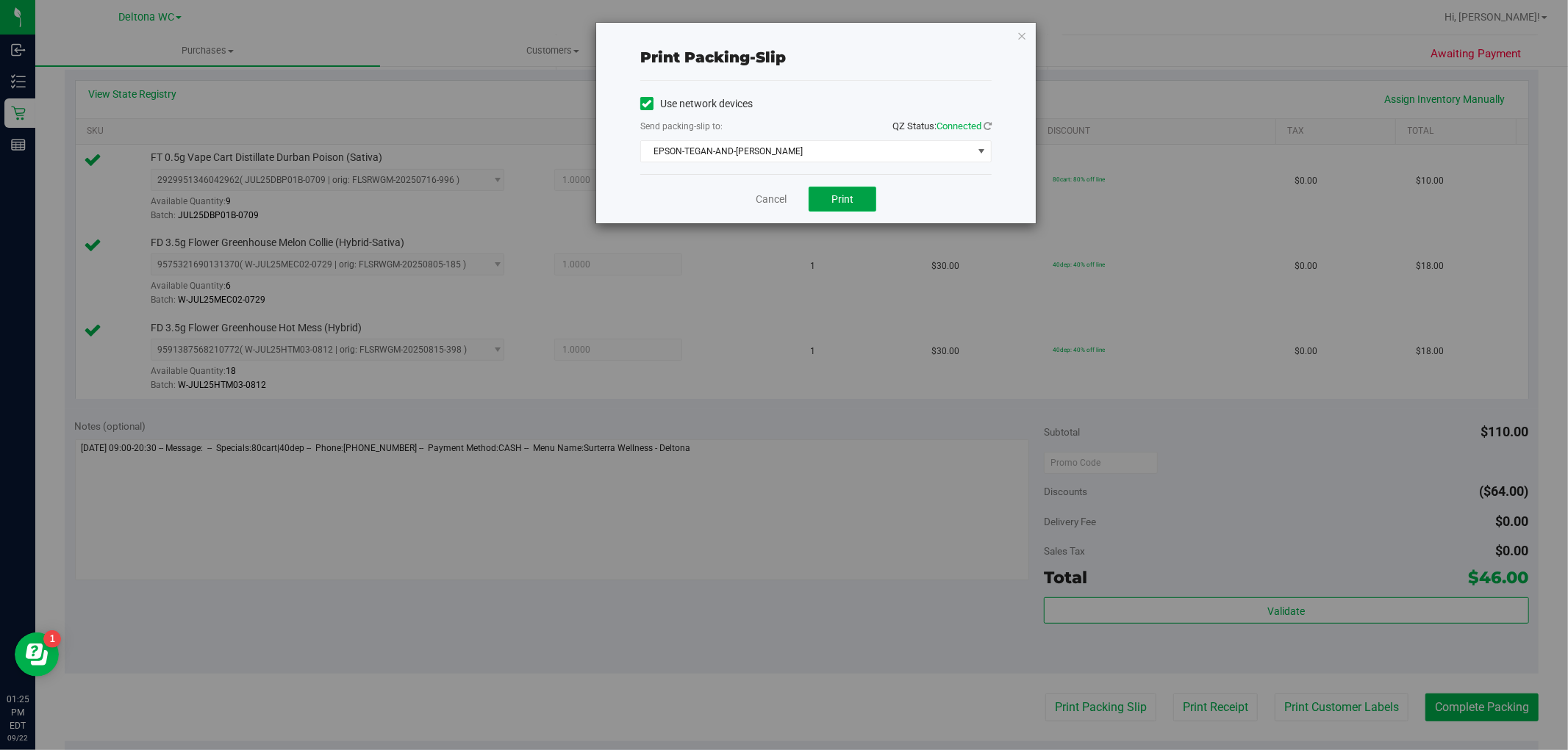
click at [830, 207] on button "Print" at bounding box center [842, 198] width 67 height 25
click at [763, 198] on link "Cancel" at bounding box center [771, 199] width 31 height 15
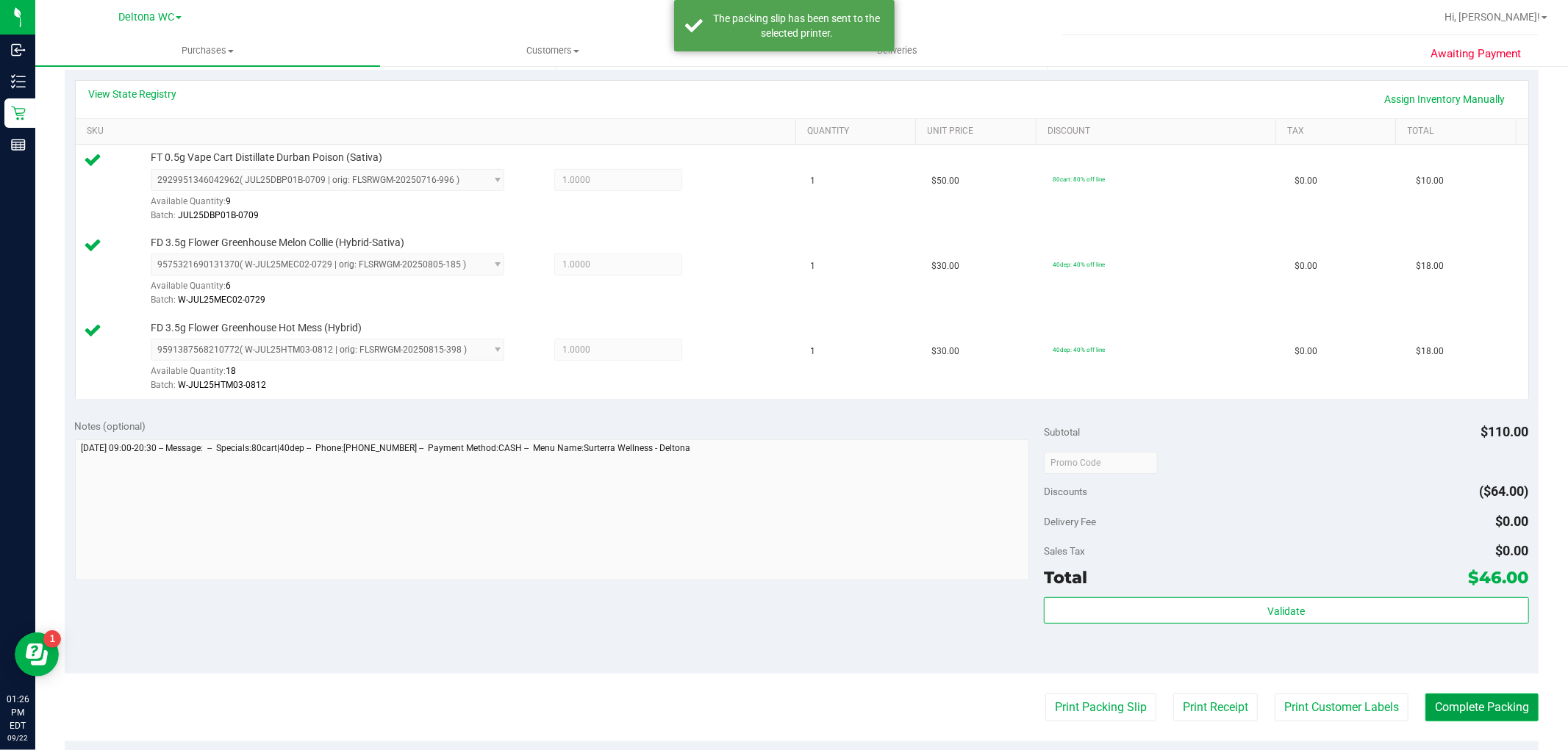
click at [1474, 711] on button "Complete Packing" at bounding box center [1482, 707] width 114 height 28
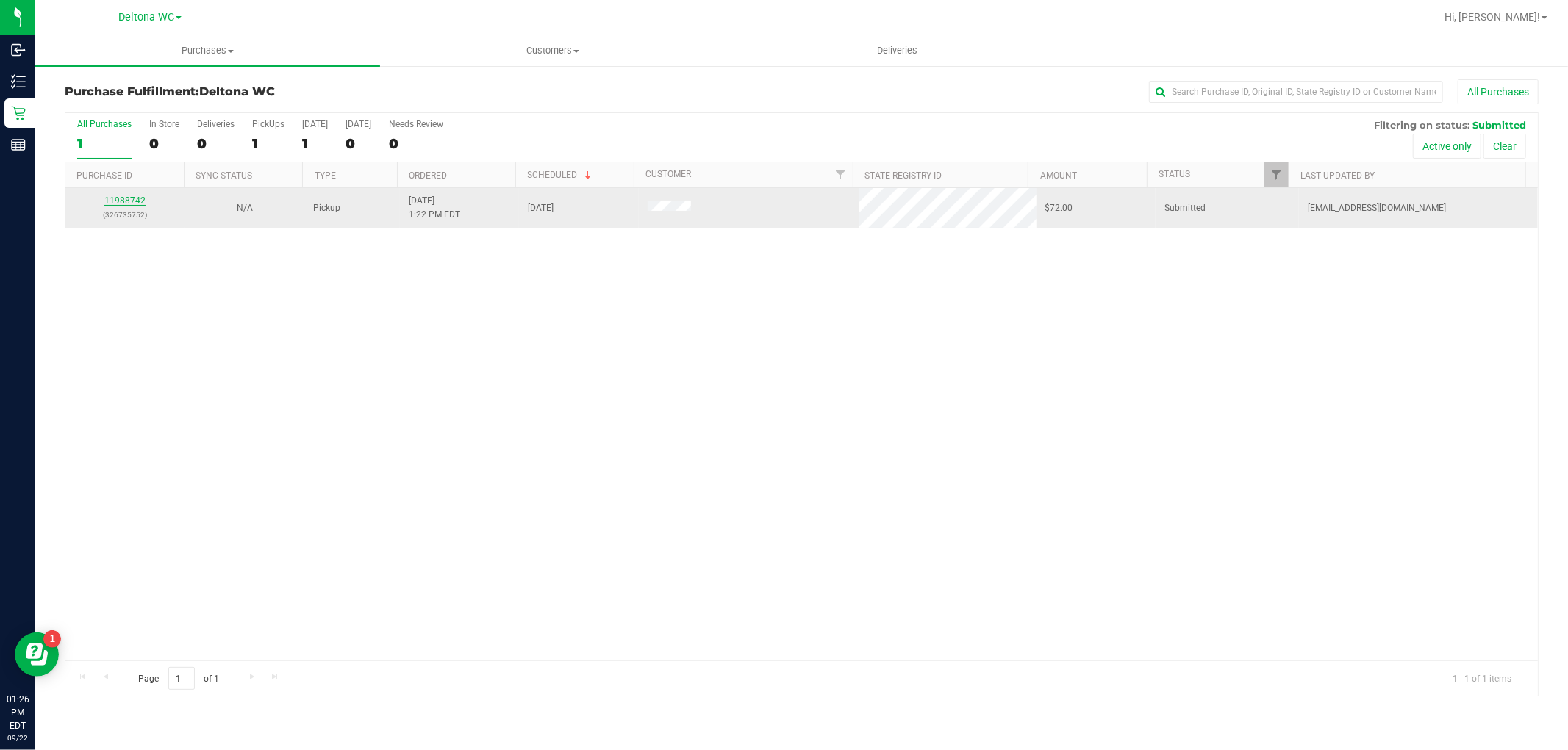
click at [134, 199] on link "11988742" at bounding box center [125, 200] width 41 height 10
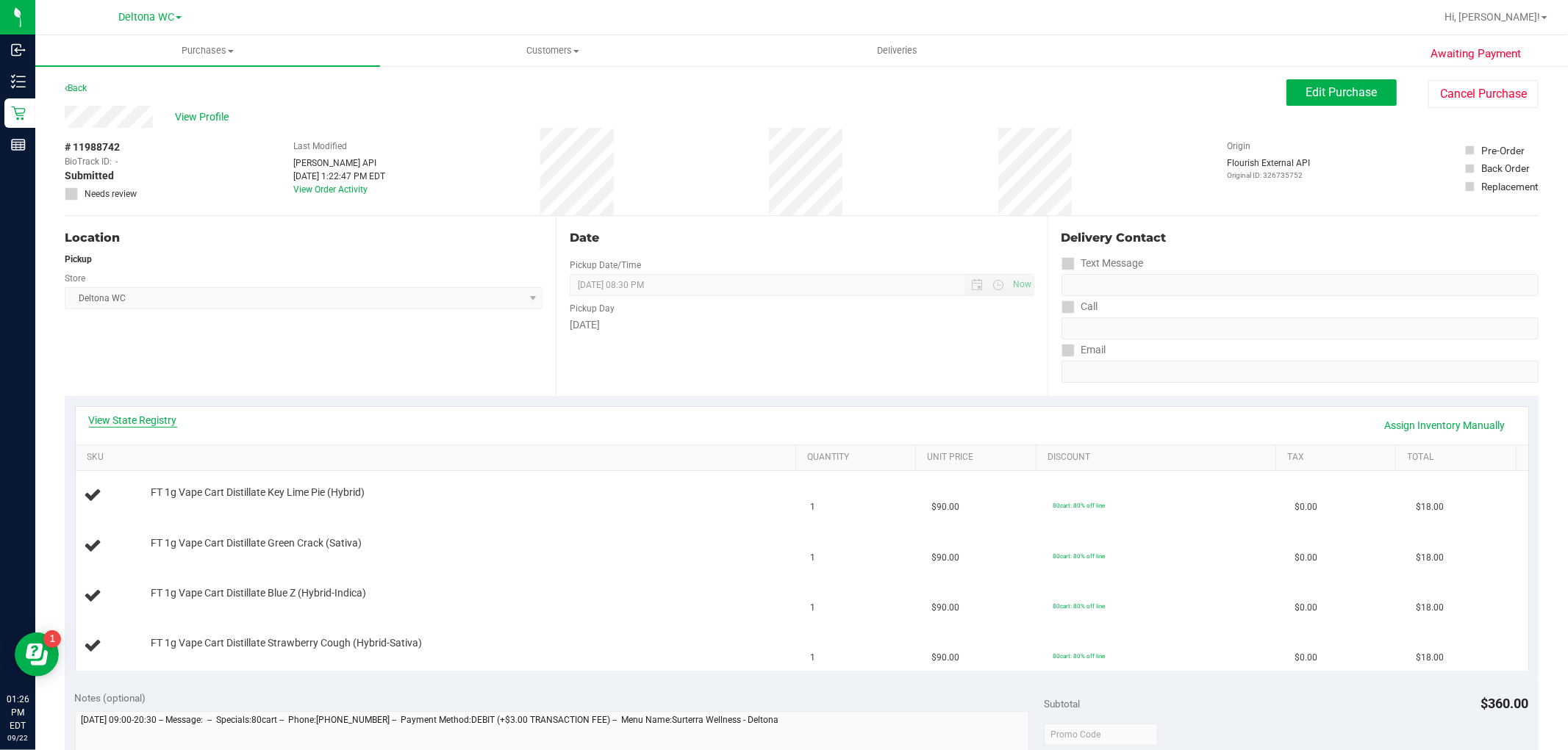
click at [148, 421] on link "View State Registry" at bounding box center [133, 420] width 88 height 15
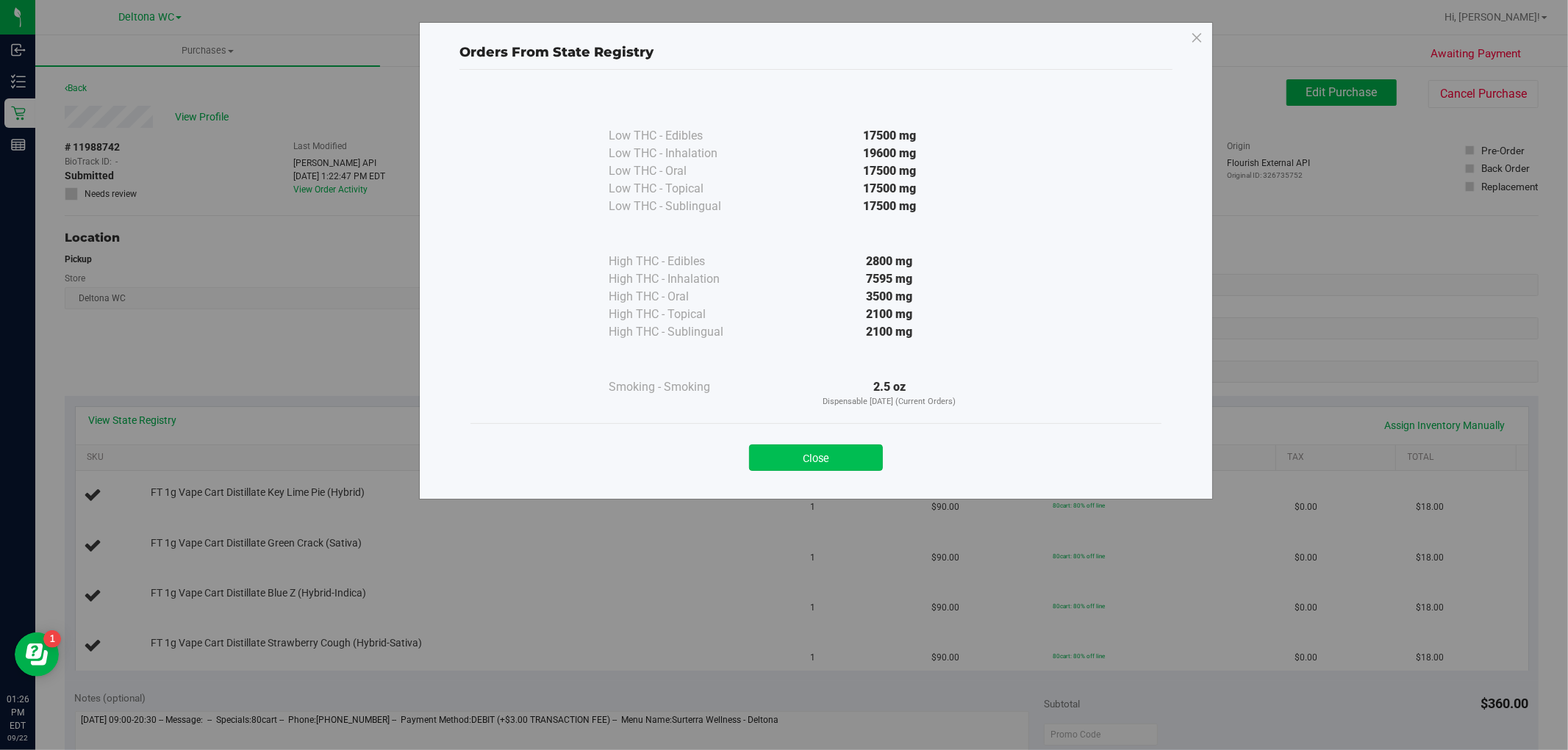
click at [849, 456] on button "Close" at bounding box center [816, 457] width 134 height 26
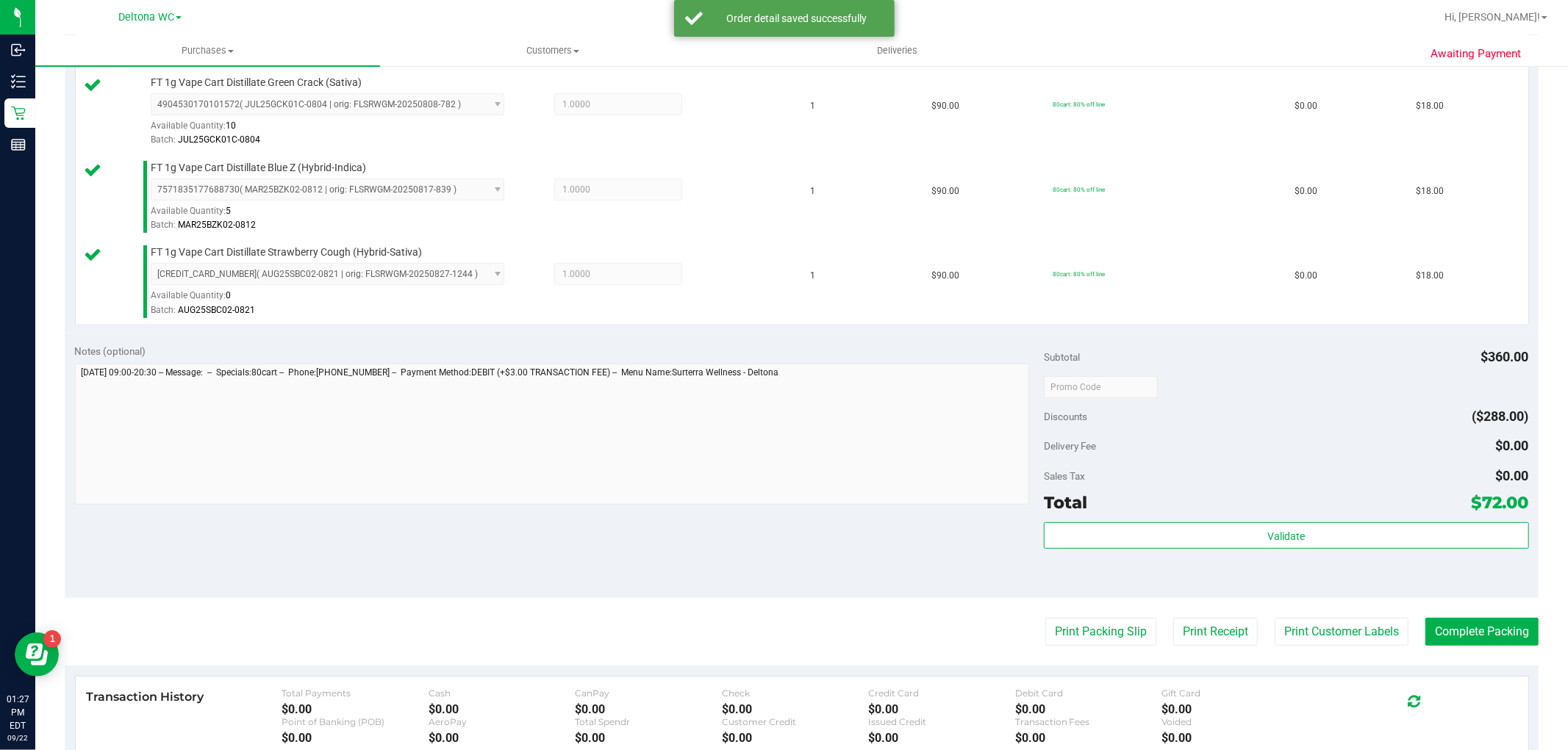
scroll to position [490, 0]
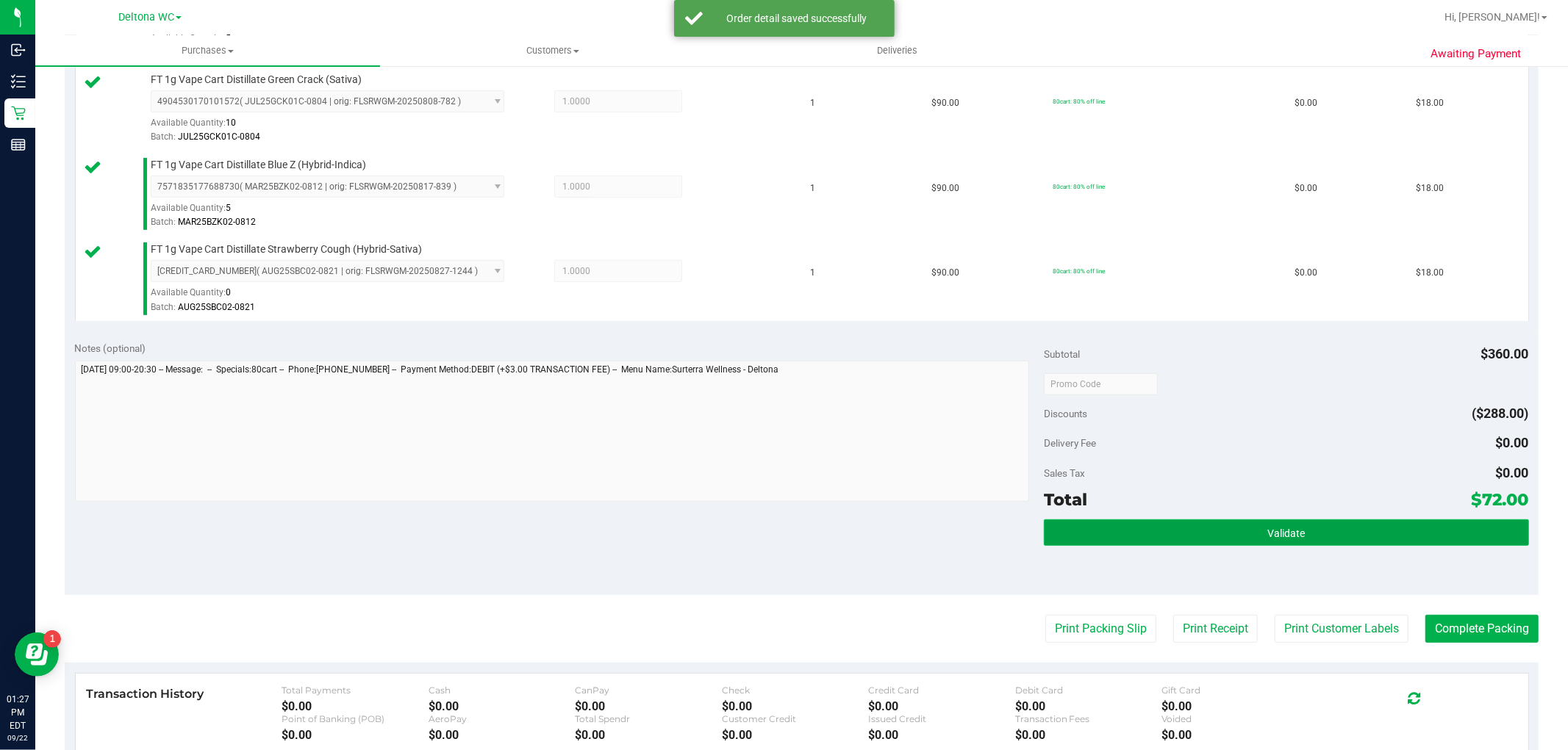
click at [1150, 537] on button "Validate" at bounding box center [1286, 533] width 484 height 26
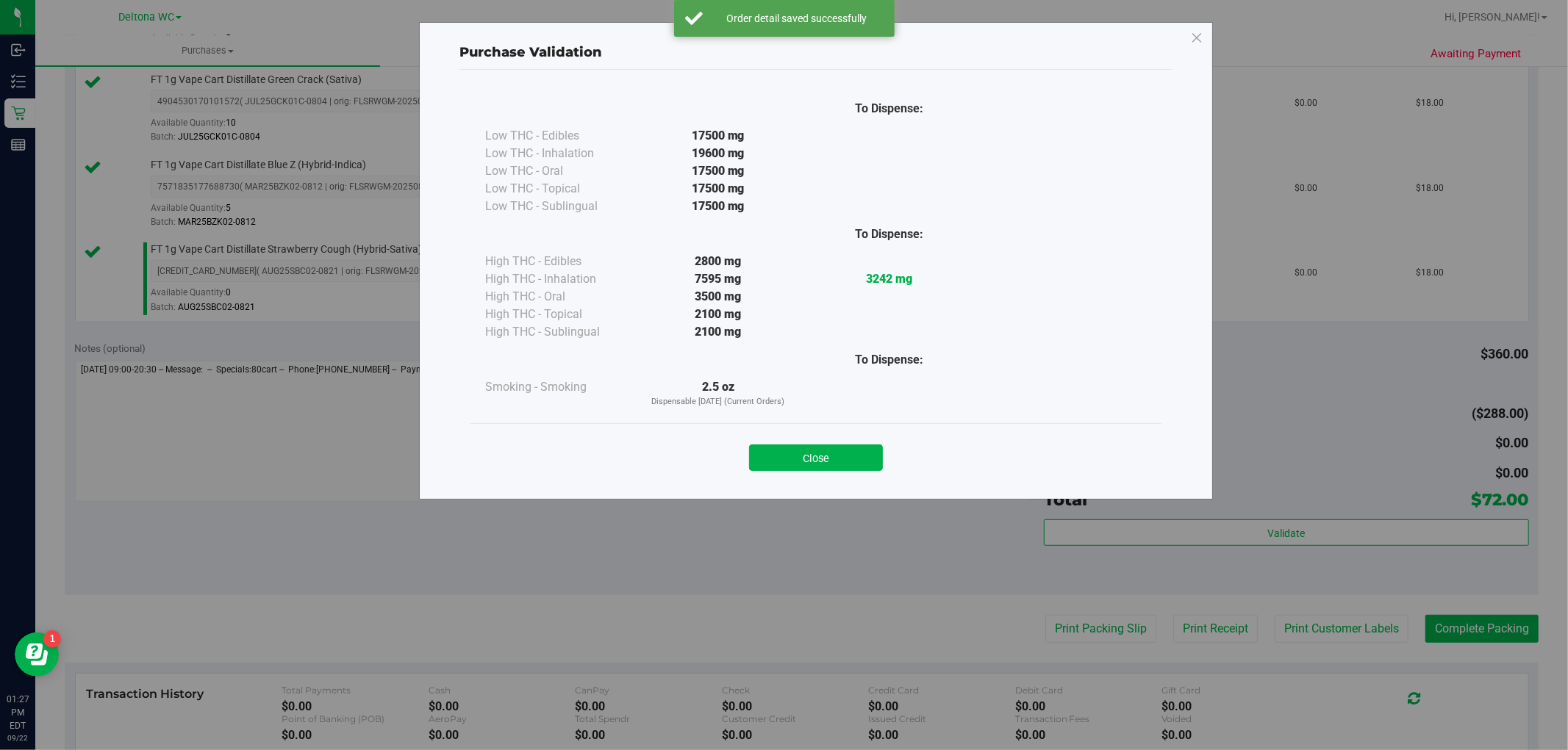
click at [826, 458] on button "Close" at bounding box center [816, 457] width 134 height 26
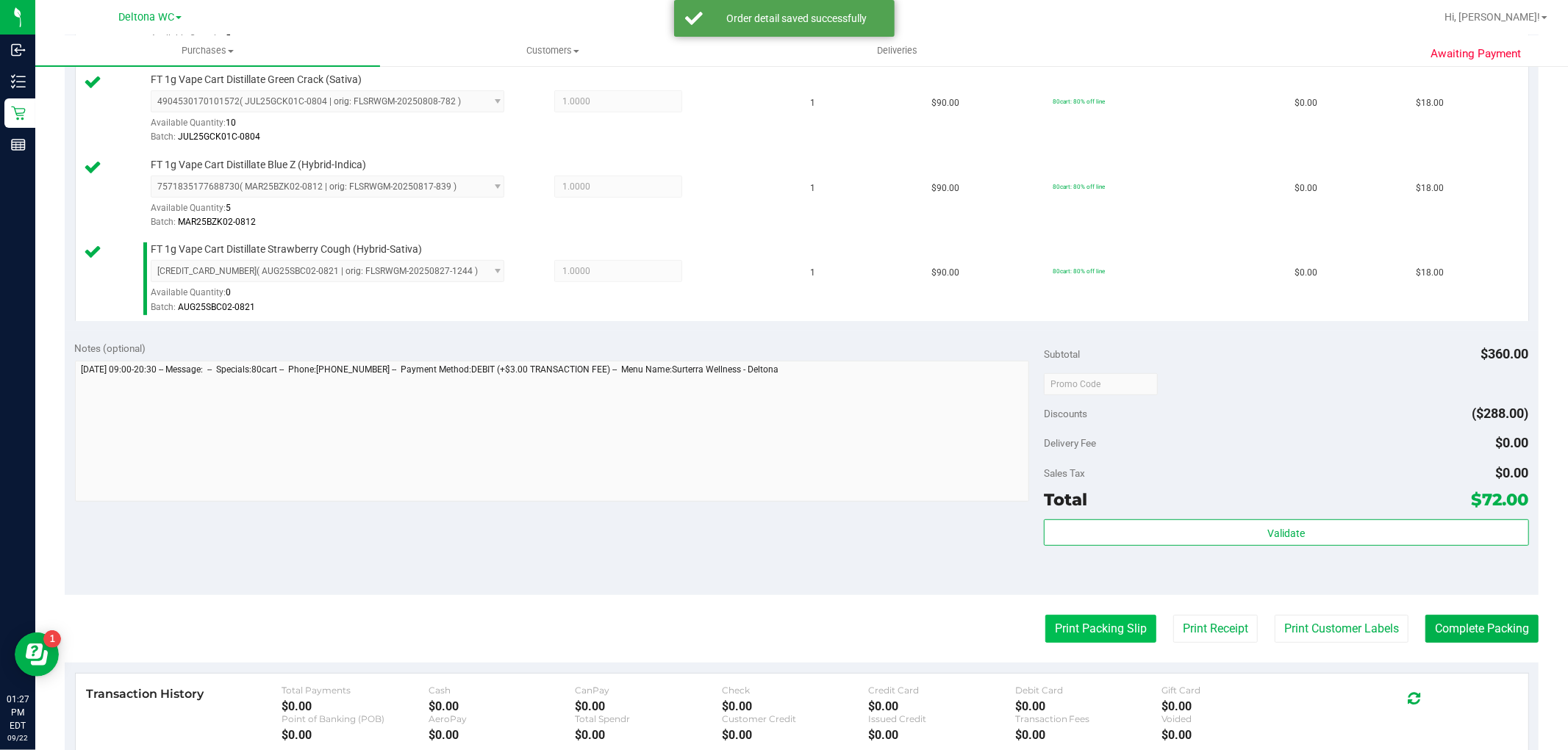
click at [1064, 632] on button "Print Packing Slip" at bounding box center [1101, 629] width 111 height 28
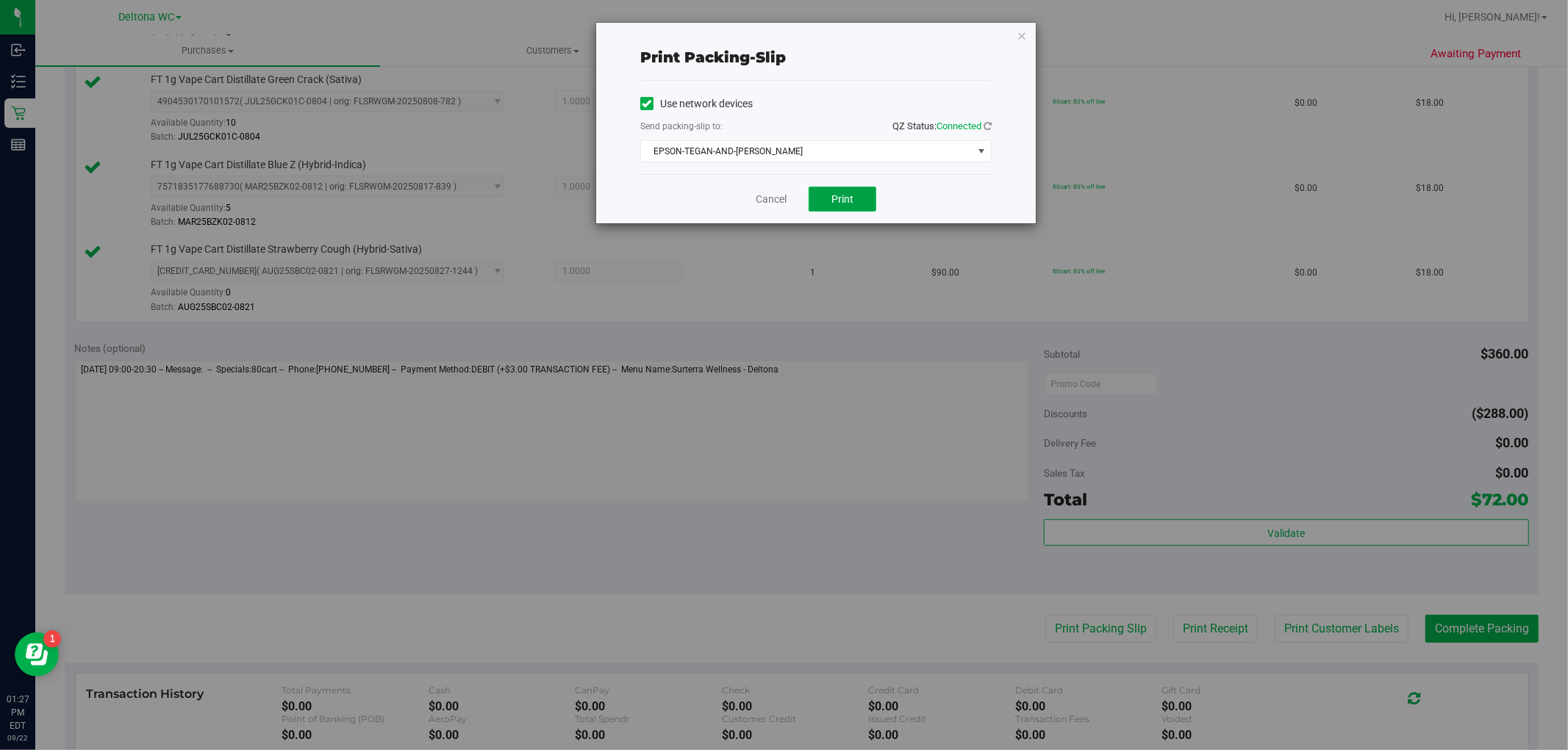
click at [843, 206] on button "Print" at bounding box center [842, 198] width 67 height 25
click at [772, 202] on link "Cancel" at bounding box center [771, 199] width 31 height 15
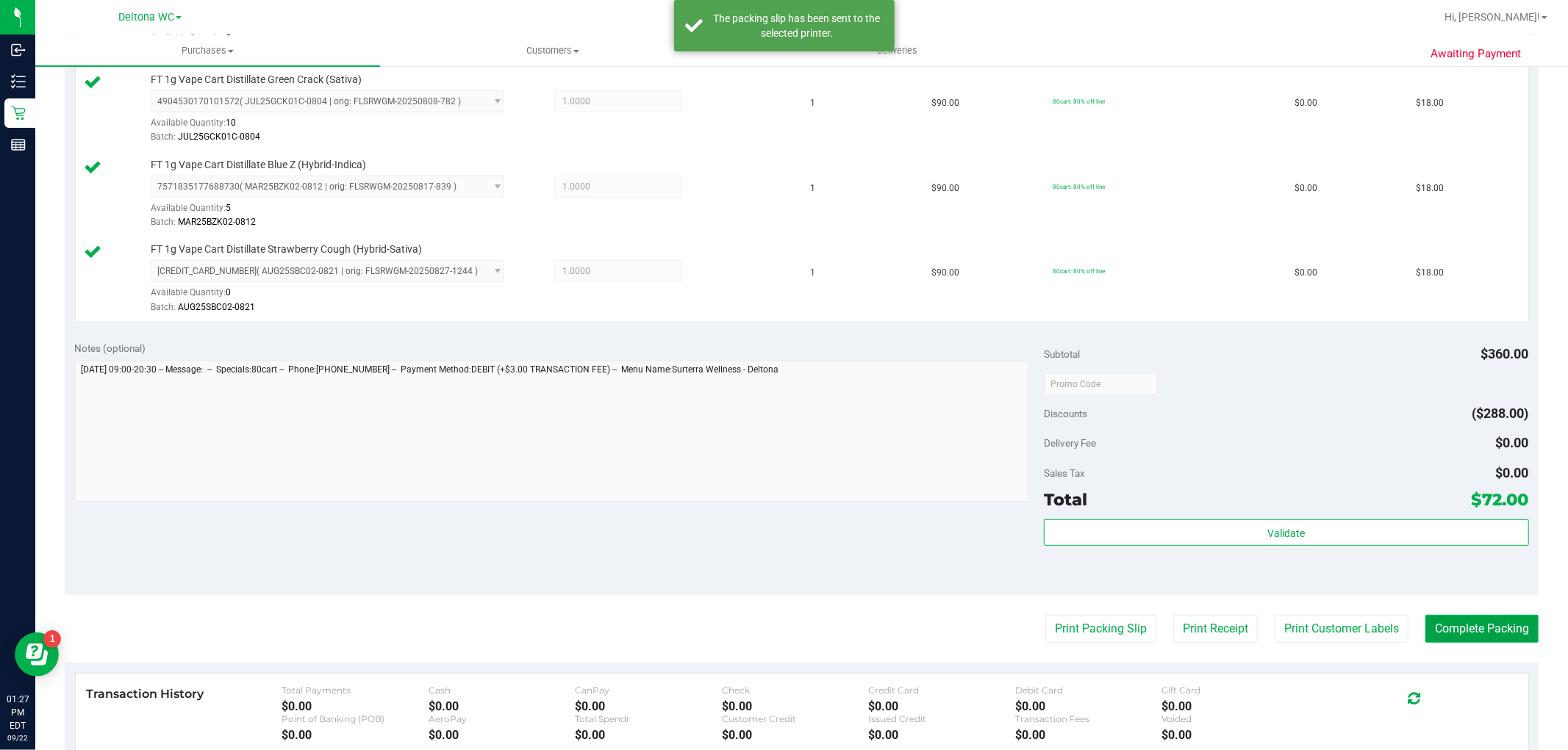
click at [1482, 629] on button "Complete Packing" at bounding box center [1482, 629] width 114 height 28
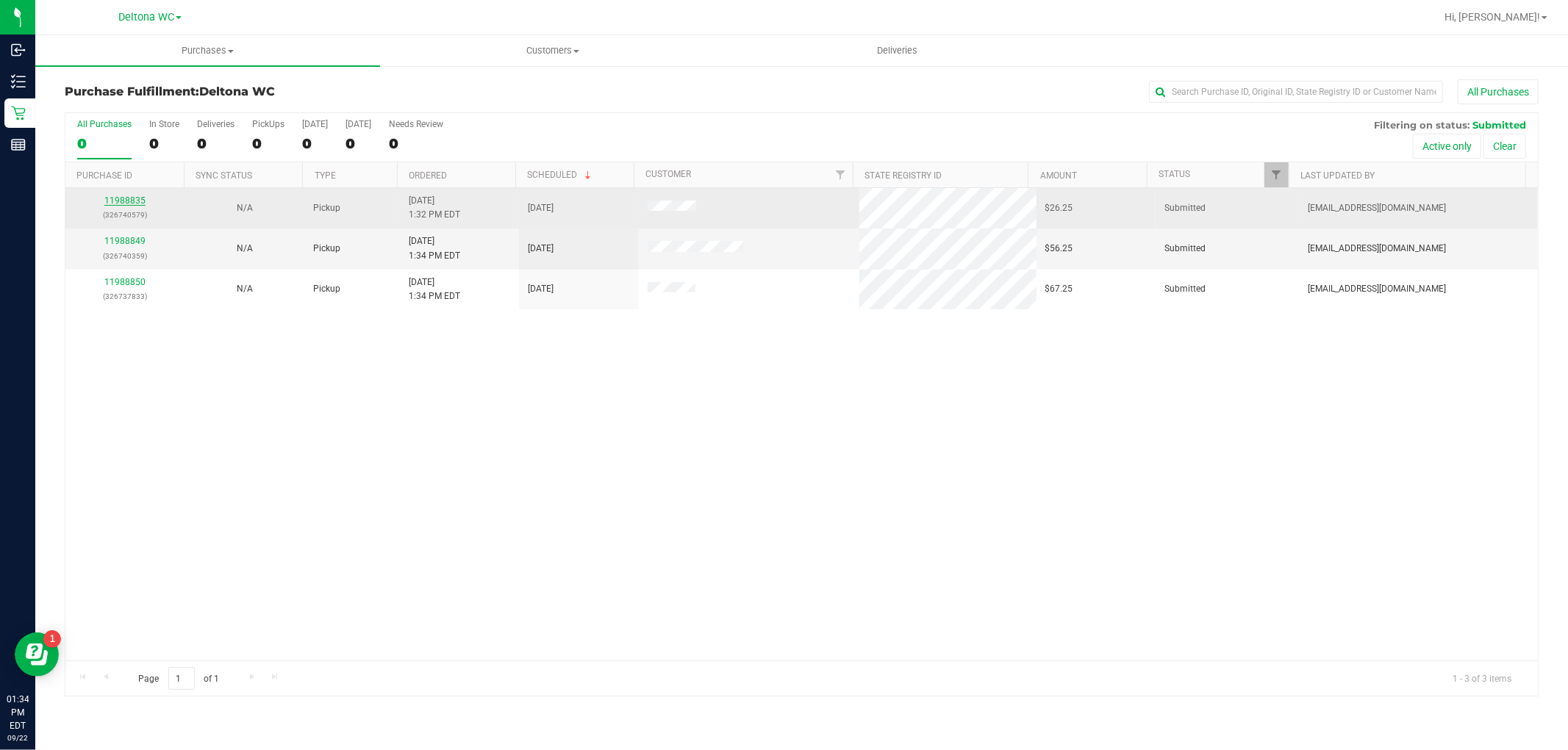
click at [137, 203] on link "11988835" at bounding box center [125, 200] width 41 height 10
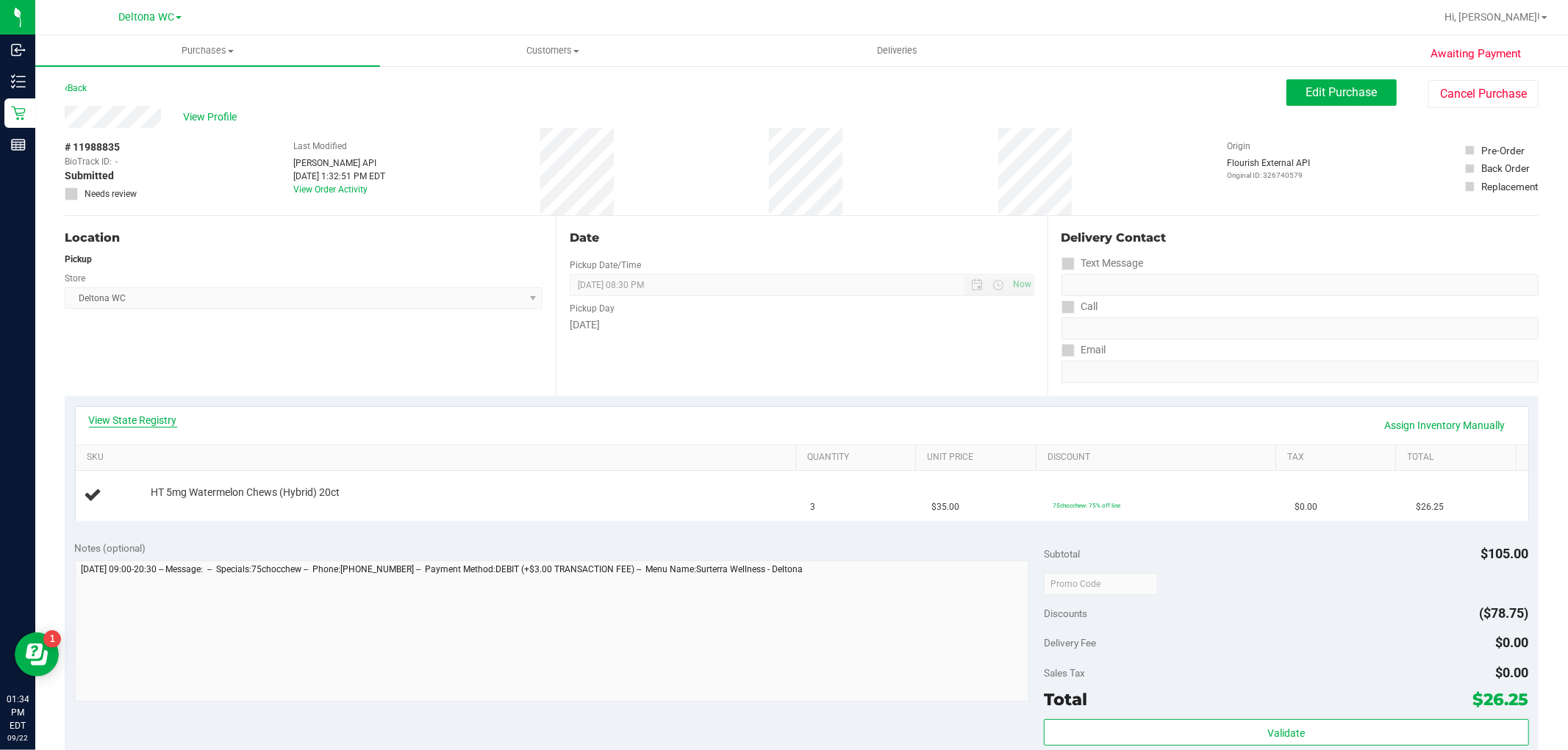
click at [167, 421] on link "View State Registry" at bounding box center [133, 420] width 88 height 15
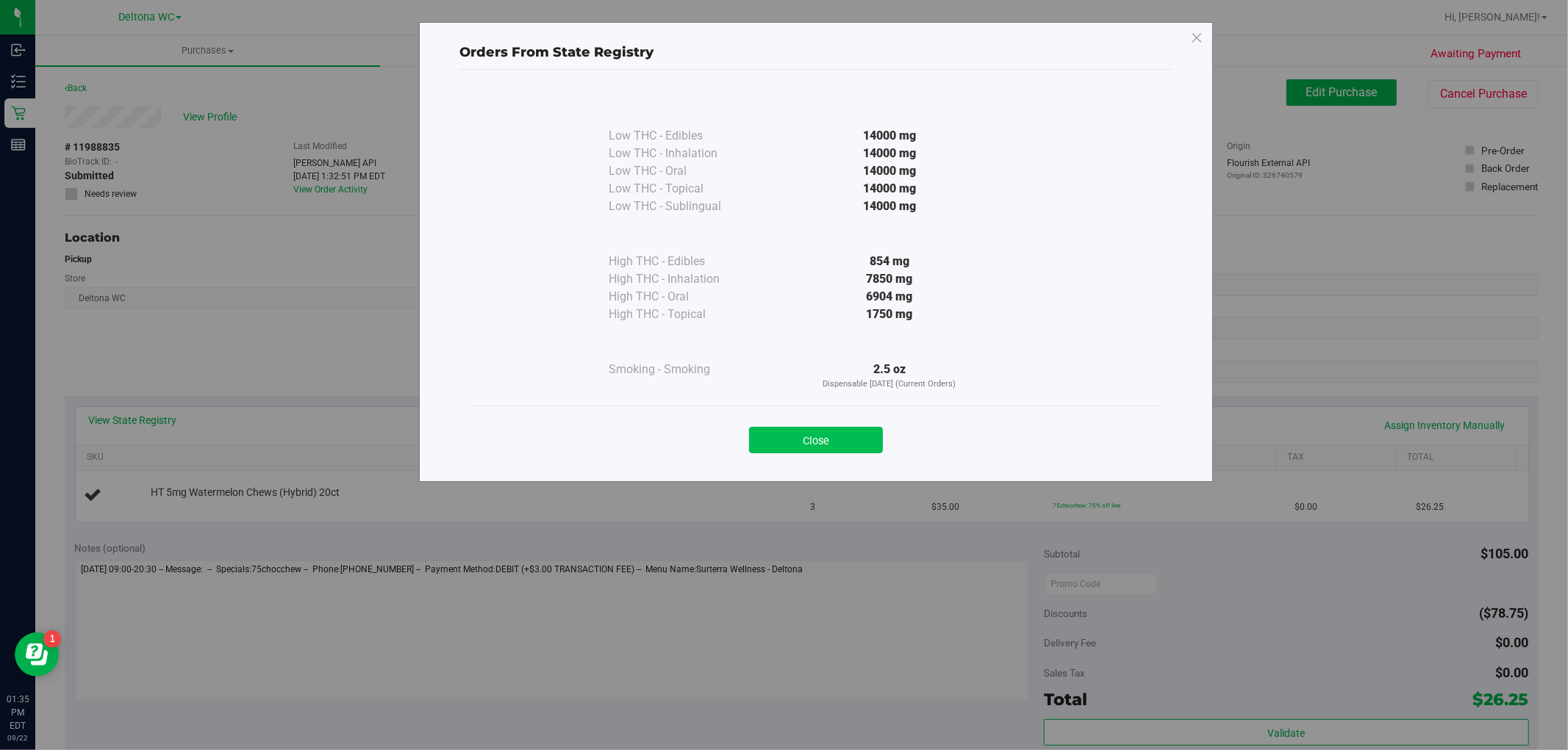
click at [853, 443] on button "Close" at bounding box center [816, 440] width 134 height 26
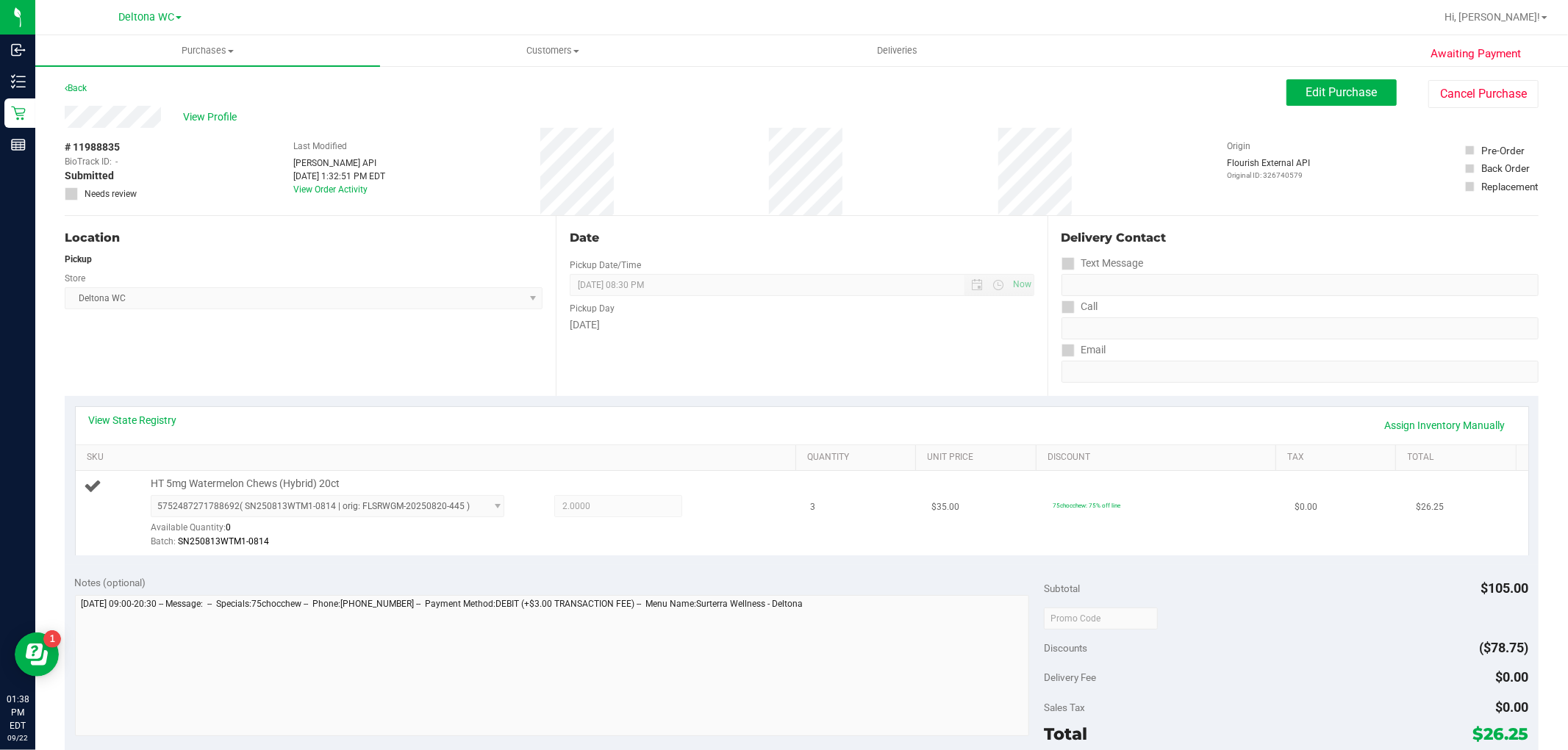
click at [252, 483] on span "HT 5mg Watermelon Chews (Hybrid) 20ct" at bounding box center [245, 484] width 189 height 14
copy div "HT 5mg Watermelon Chews (Hybrid) 20ct"
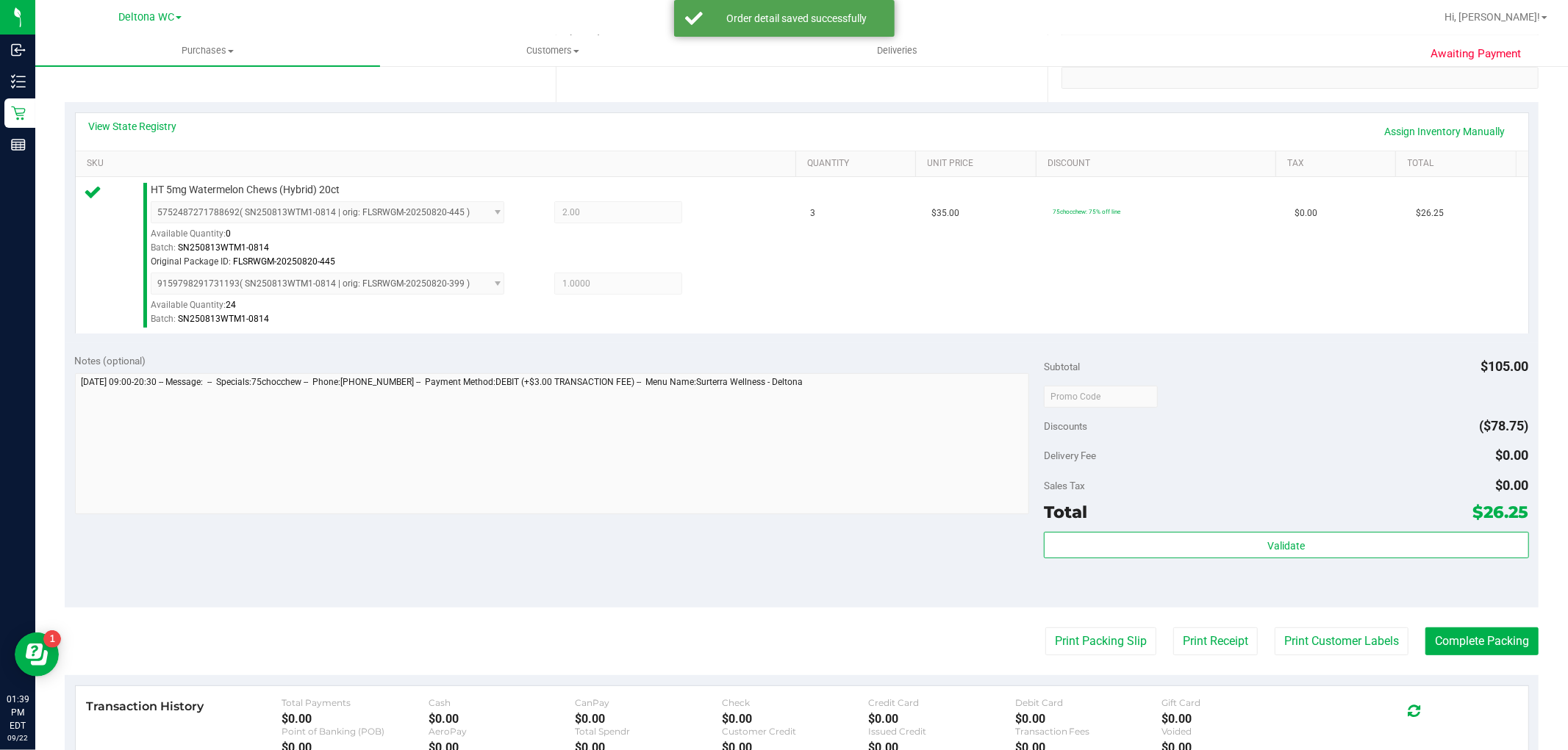
scroll to position [326, 0]
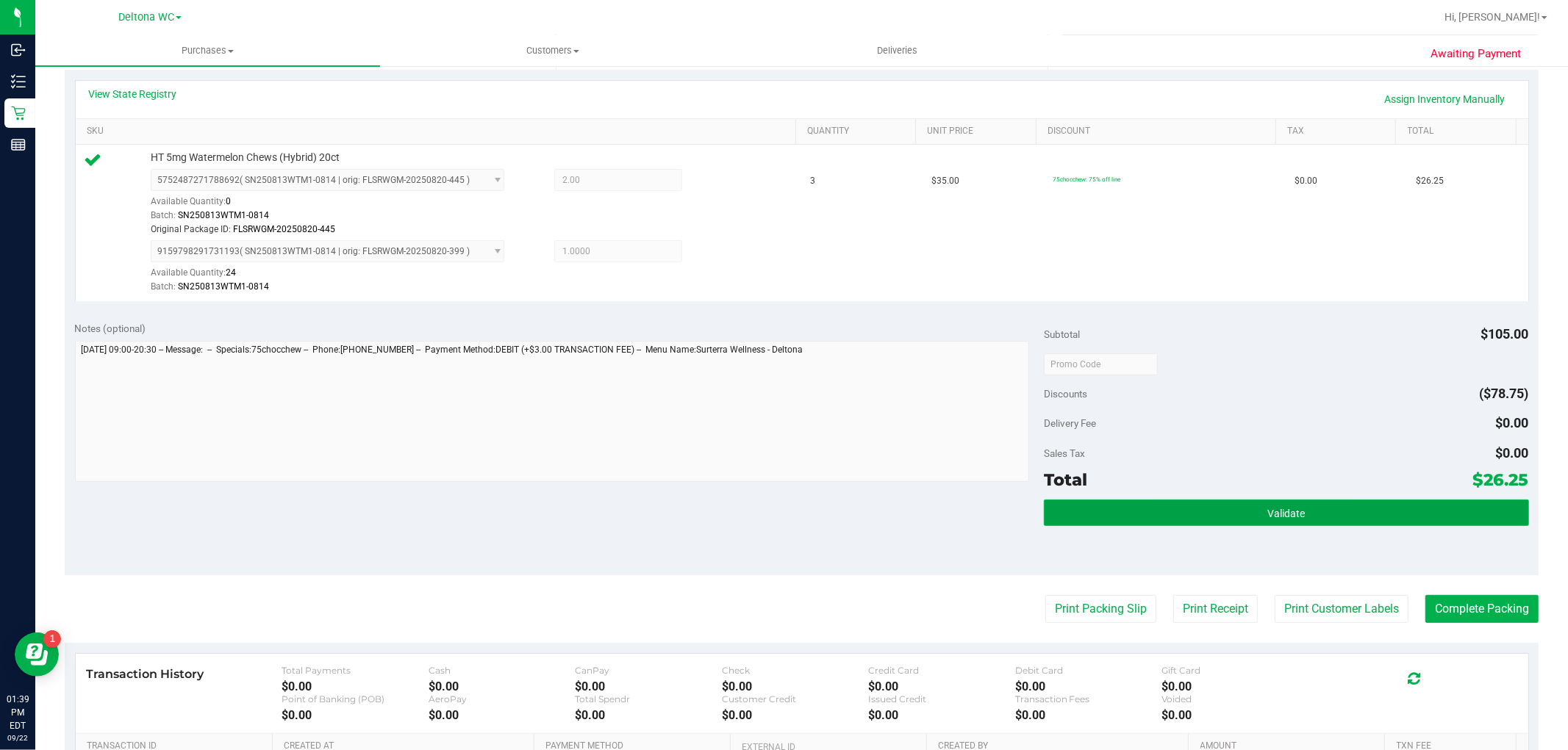
click at [1189, 517] on button "Validate" at bounding box center [1286, 513] width 484 height 26
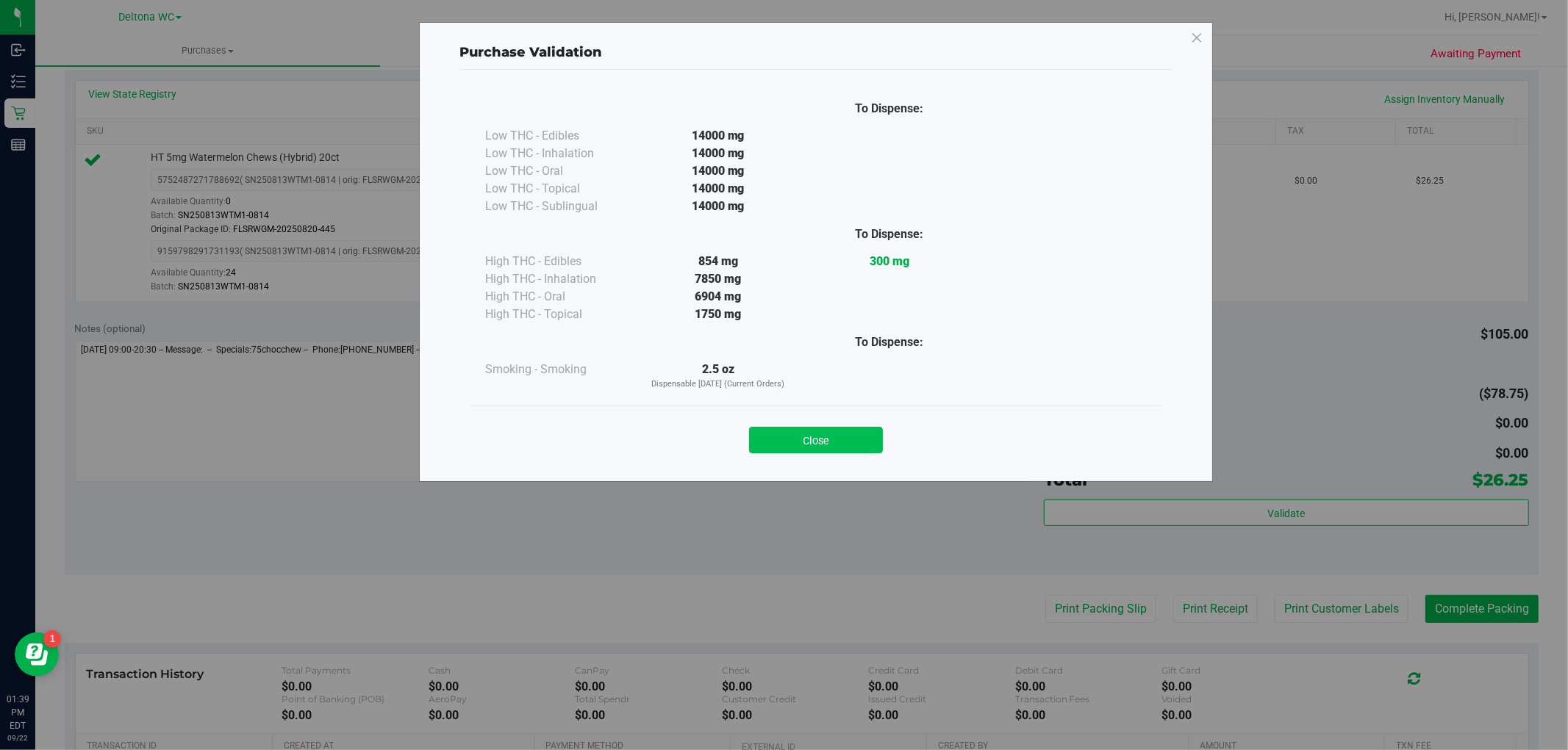
click at [854, 440] on button "Close" at bounding box center [816, 440] width 134 height 26
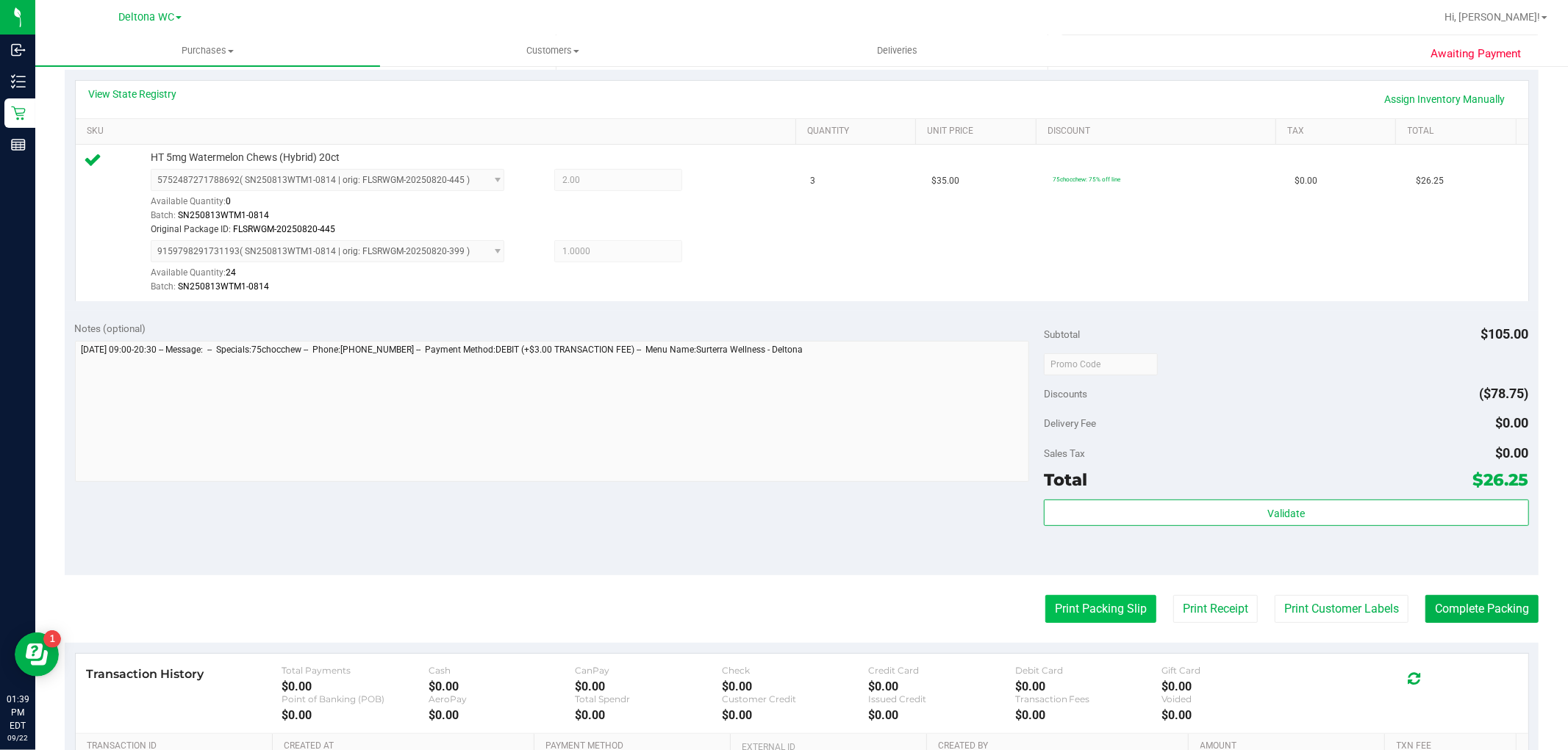
click at [1083, 607] on button "Print Packing Slip" at bounding box center [1101, 609] width 111 height 28
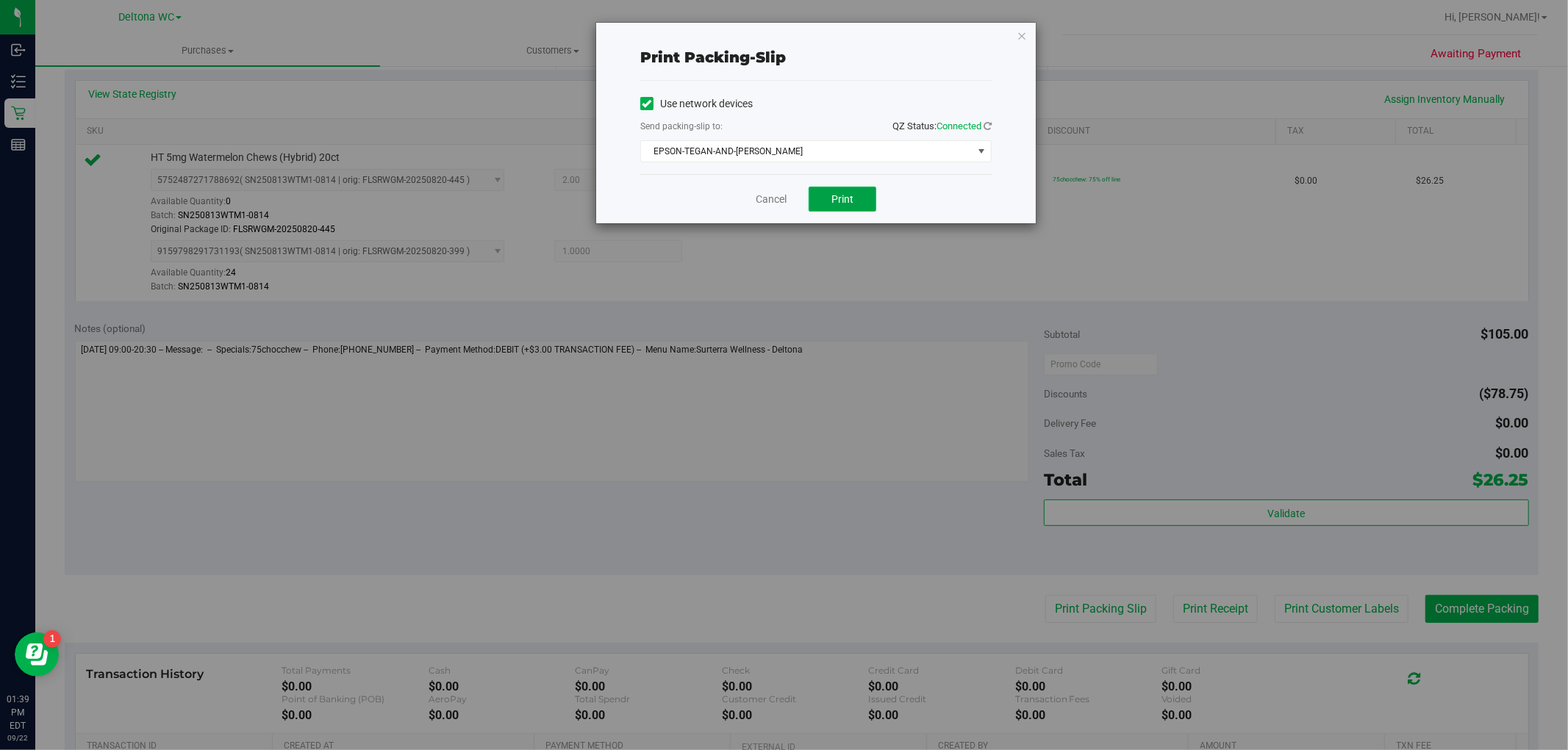
click at [844, 188] on button "Print" at bounding box center [842, 198] width 67 height 25
click at [761, 198] on link "Cancel" at bounding box center [771, 199] width 31 height 15
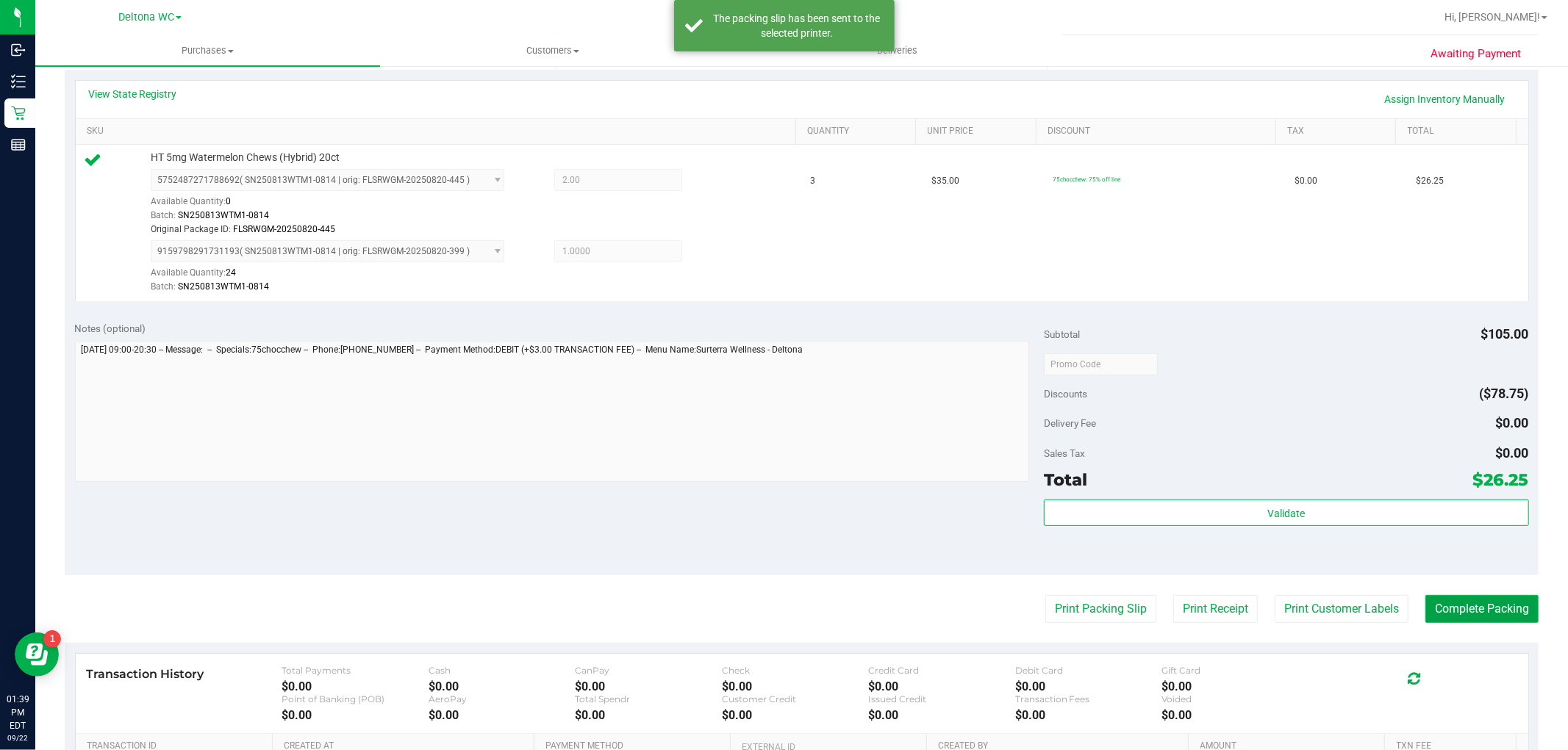
click at [1491, 599] on button "Complete Packing" at bounding box center [1482, 609] width 114 height 28
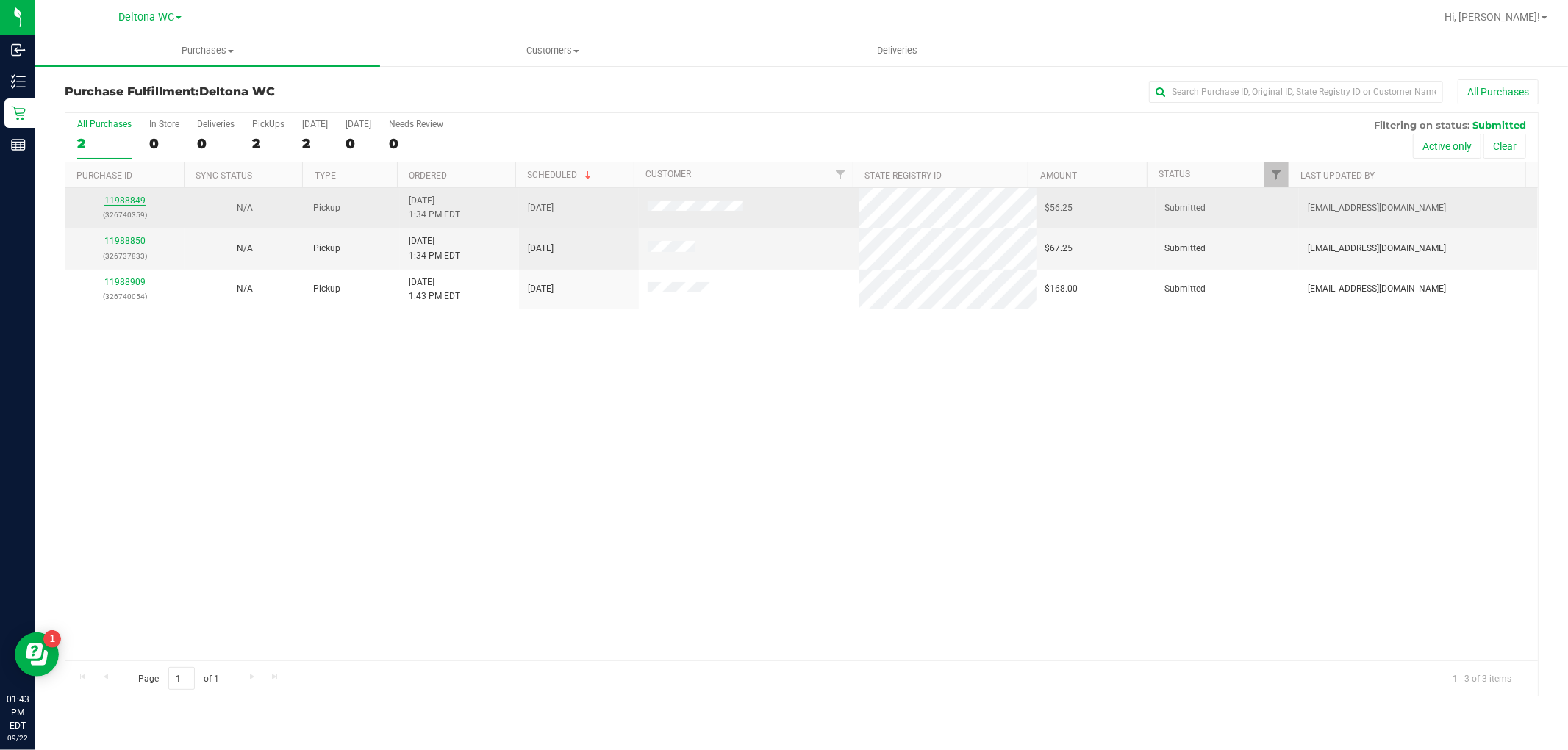
click at [129, 197] on link "11988849" at bounding box center [125, 200] width 41 height 10
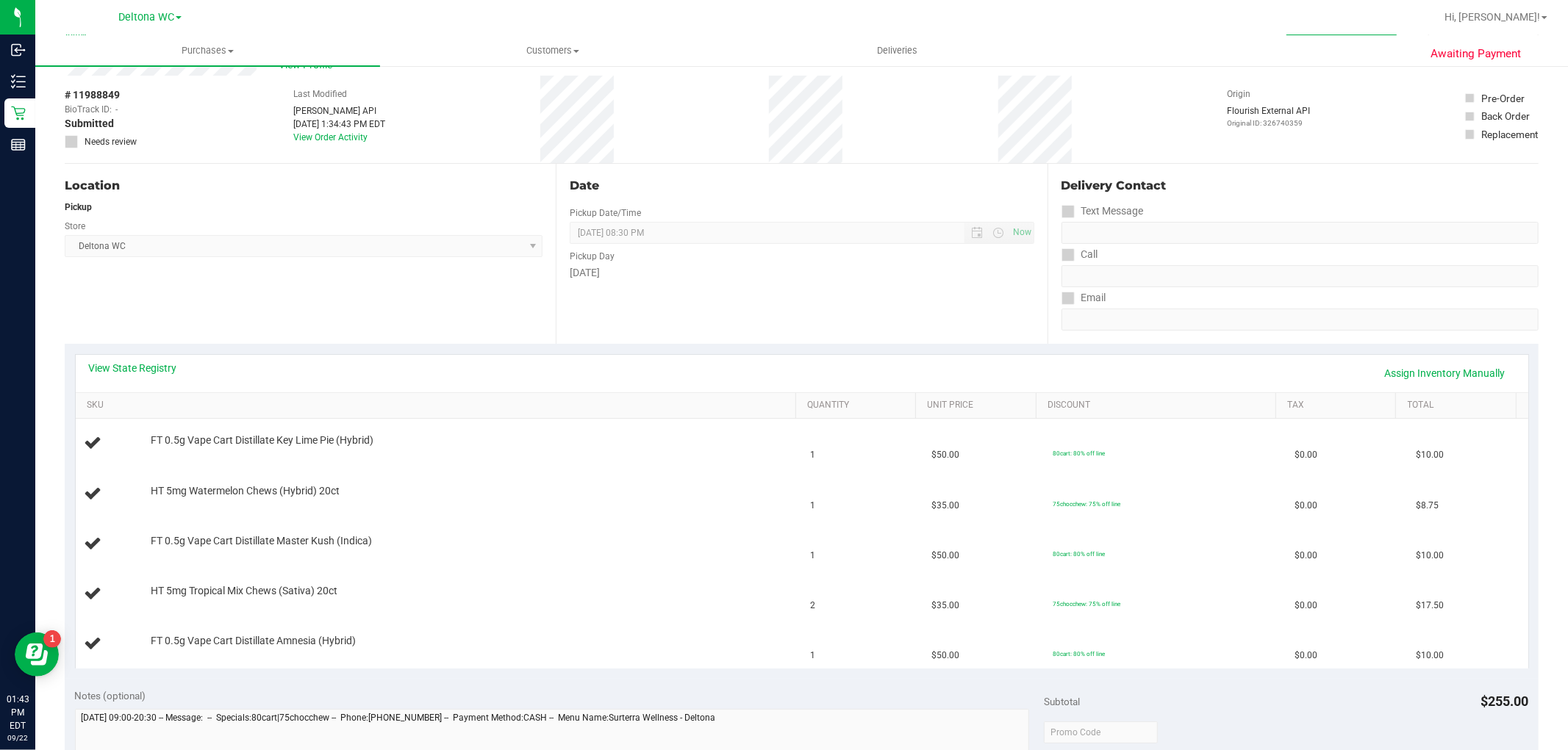
scroll to position [82, 0]
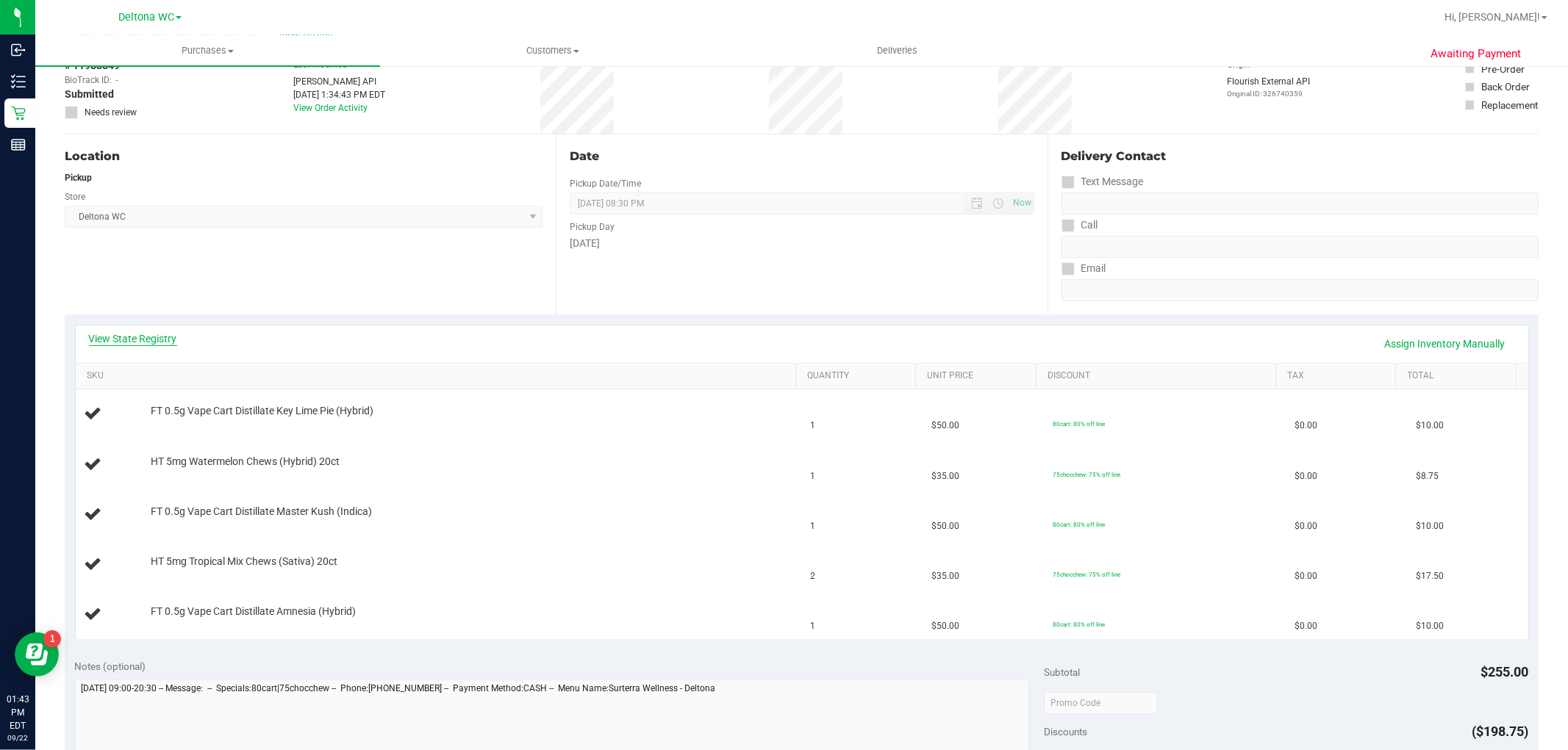
click at [121, 345] on link "View State Registry" at bounding box center [133, 339] width 88 height 15
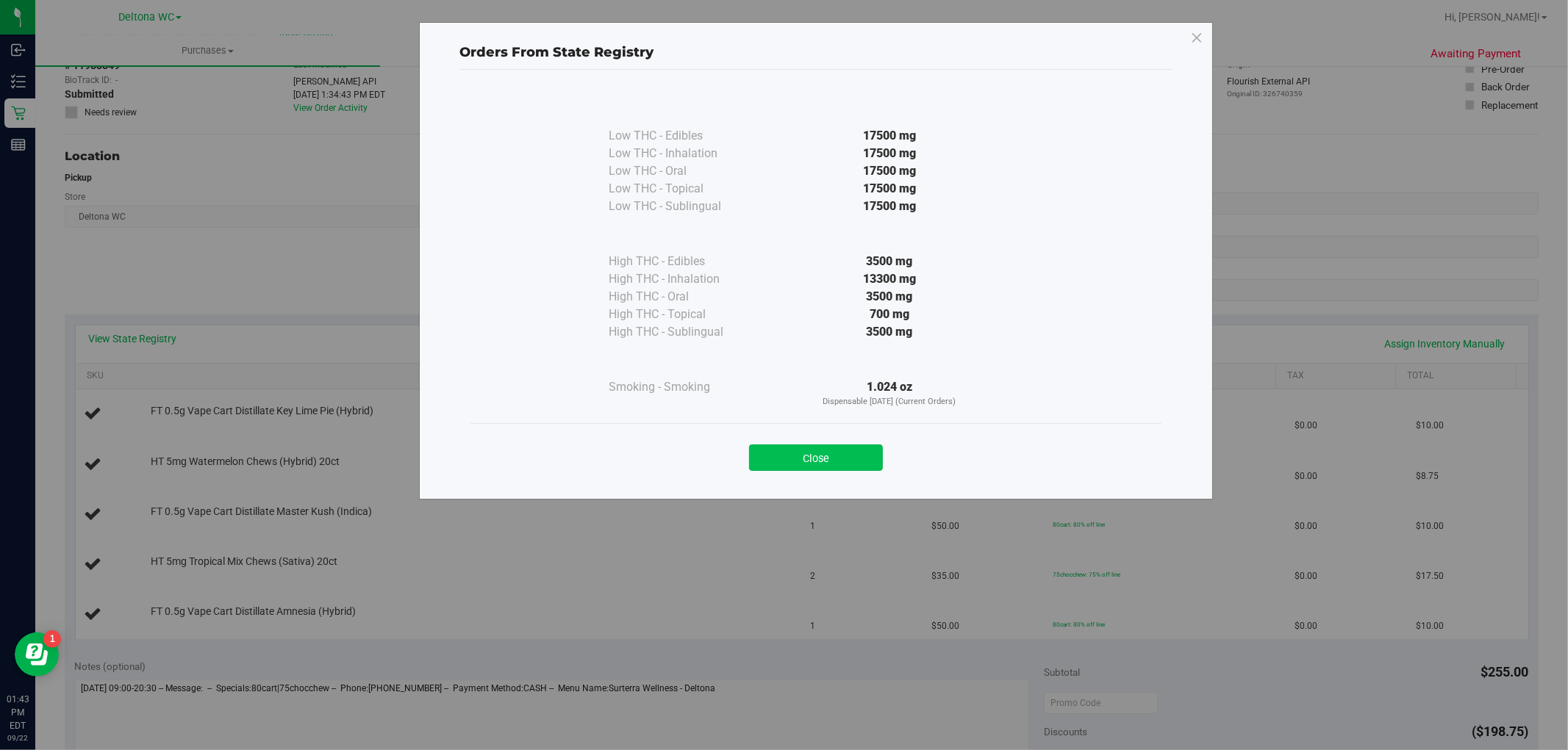
click at [802, 462] on button "Close" at bounding box center [816, 457] width 134 height 26
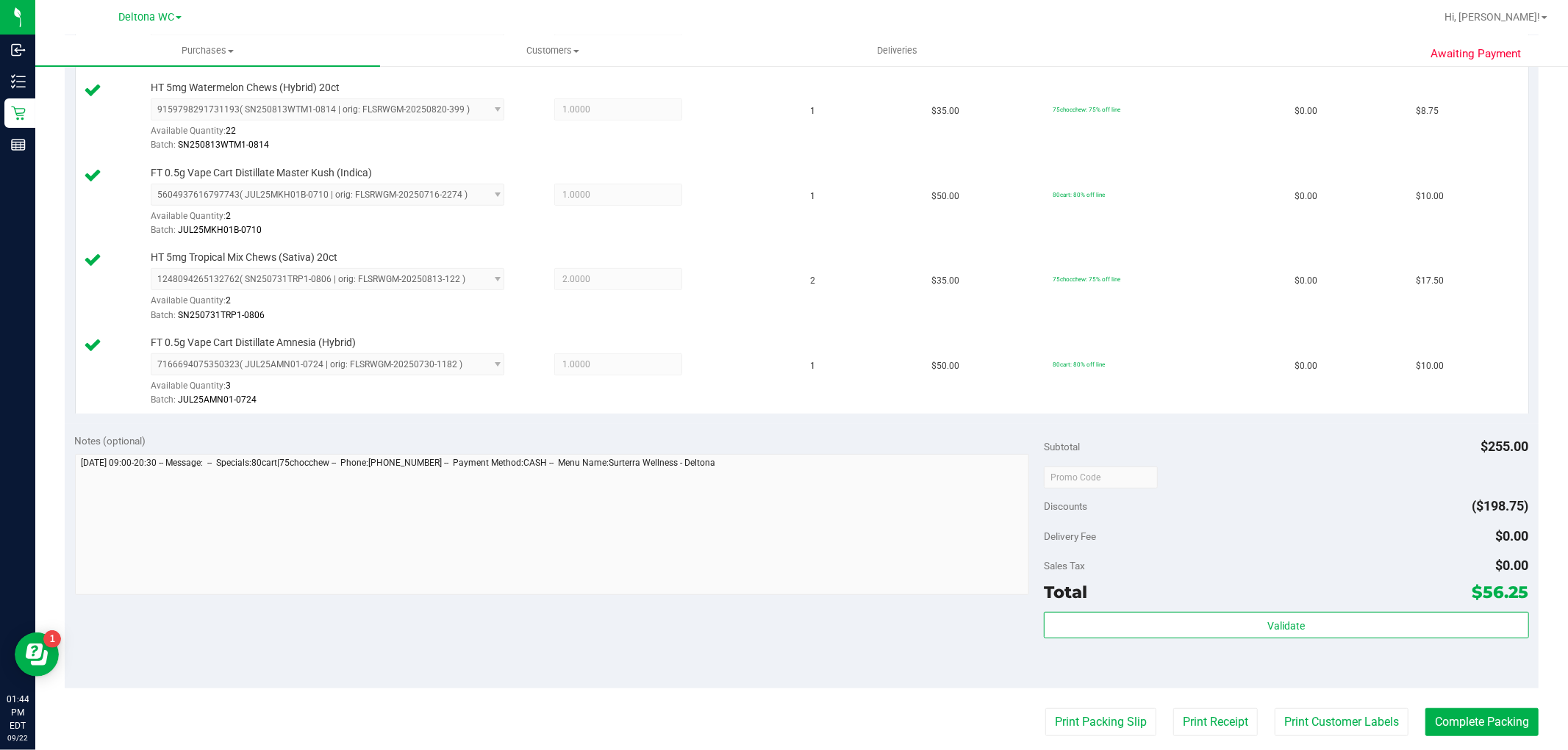
scroll to position [571, 0]
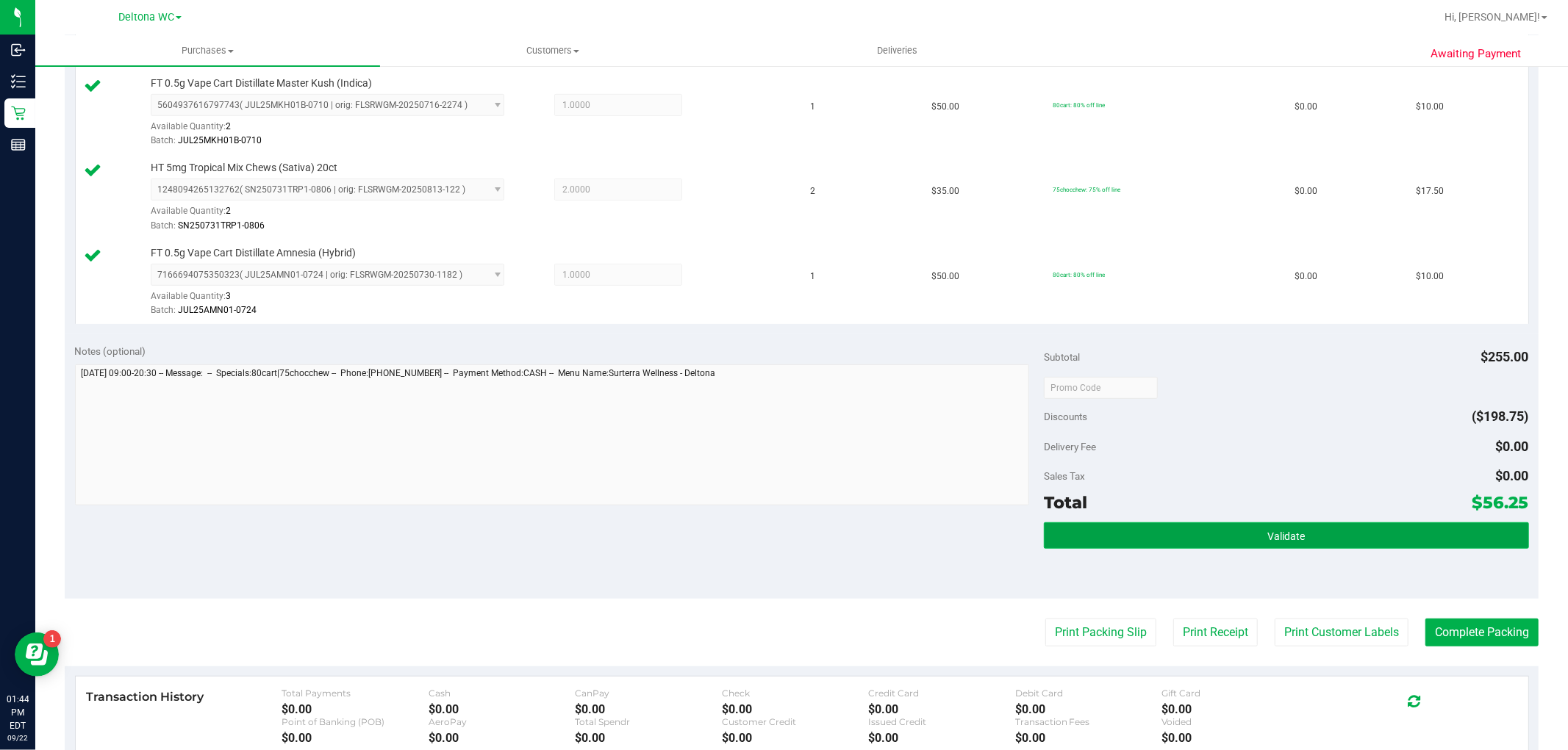
click at [1169, 533] on button "Validate" at bounding box center [1286, 535] width 484 height 26
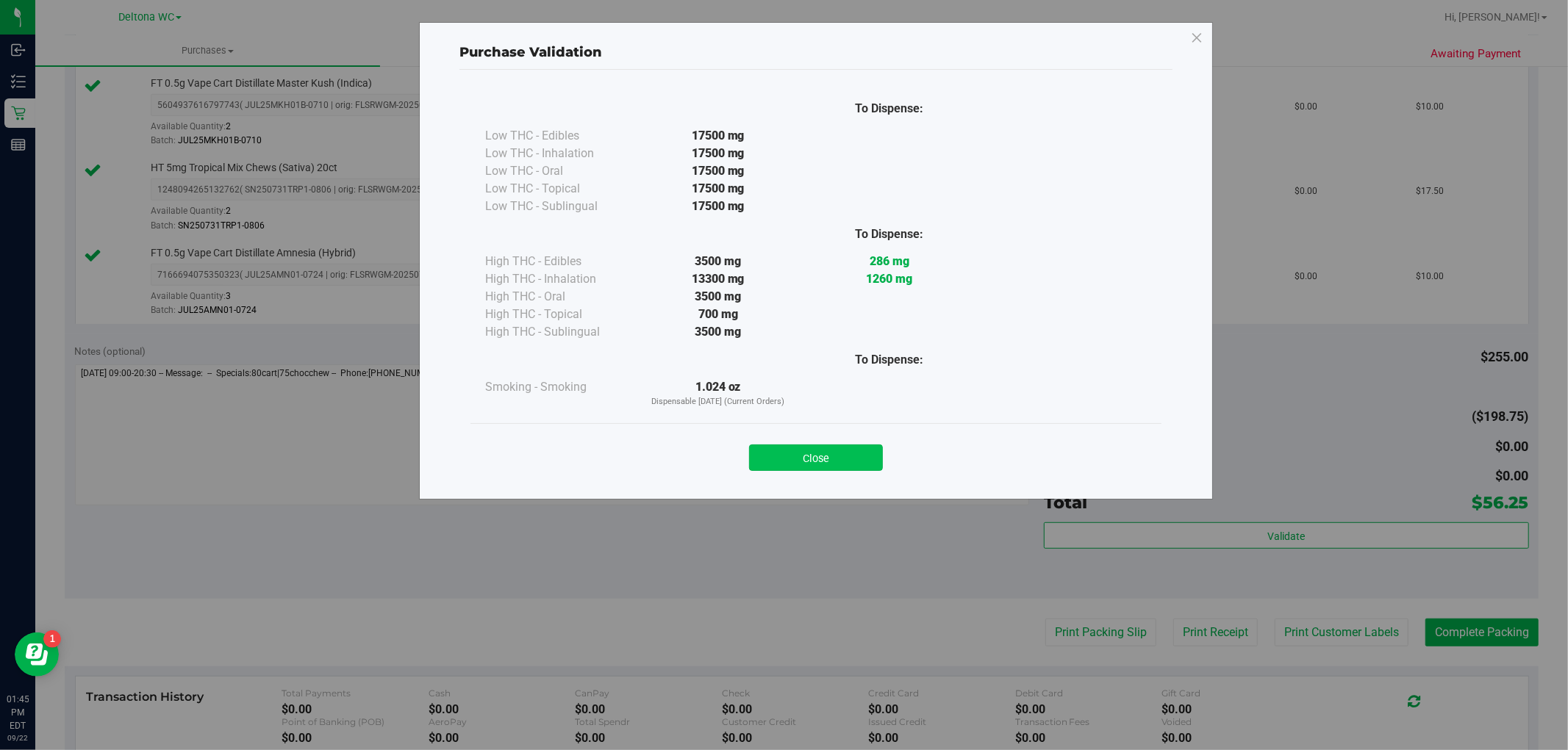
click at [857, 459] on button "Close" at bounding box center [816, 457] width 134 height 26
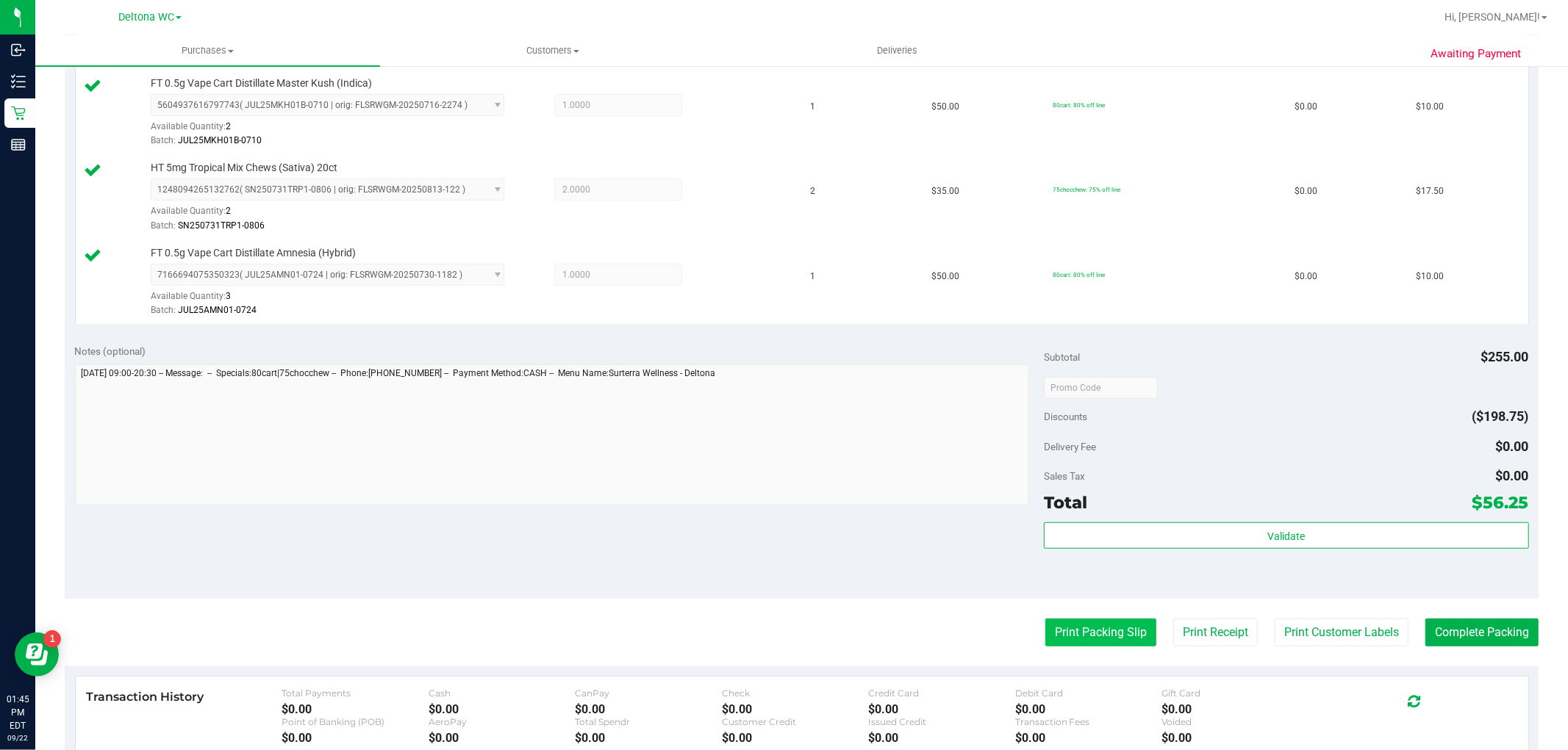
click at [1046, 627] on button "Print Packing Slip" at bounding box center [1101, 633] width 111 height 28
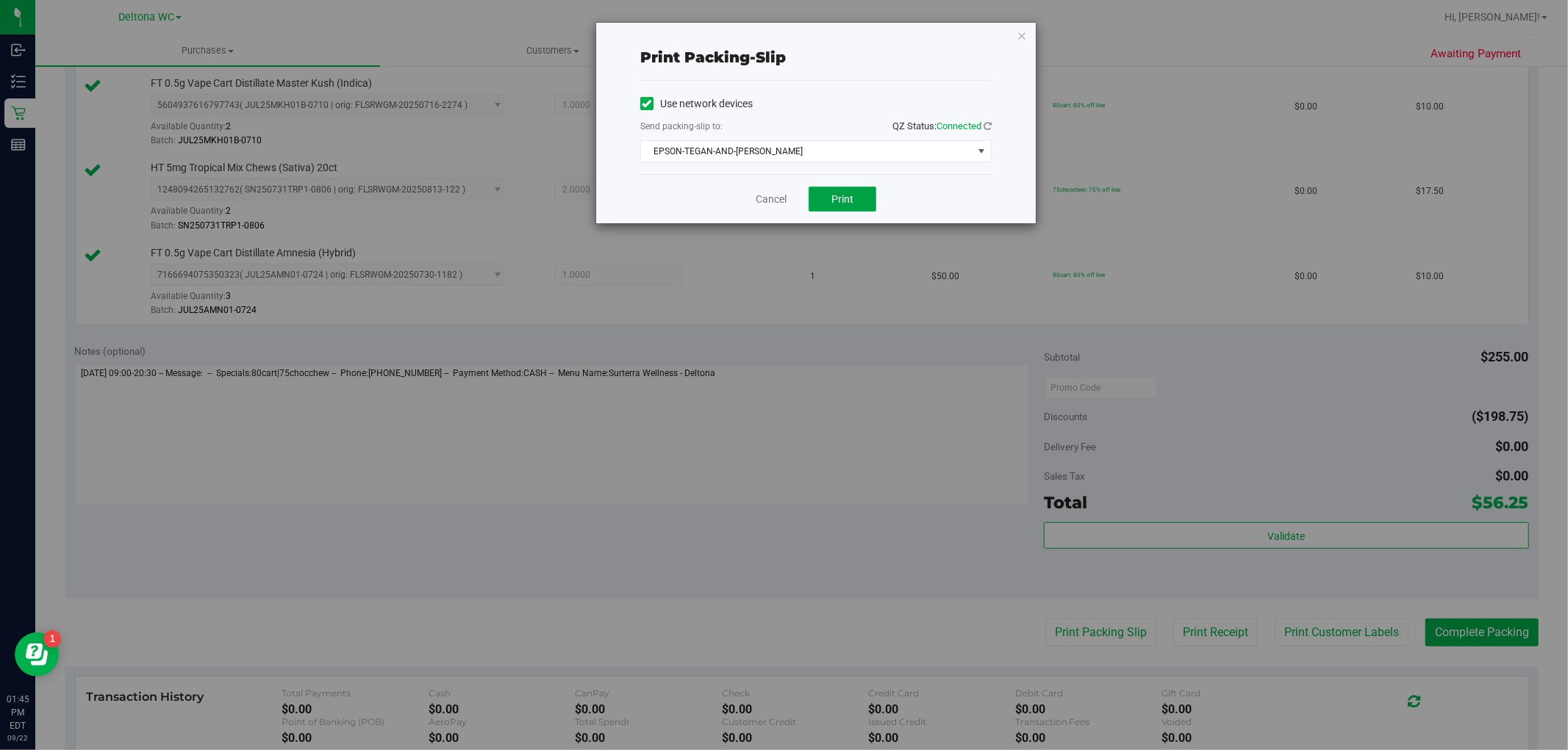
click at [822, 204] on button "Print" at bounding box center [842, 198] width 67 height 25
click at [762, 198] on link "Cancel" at bounding box center [771, 199] width 31 height 15
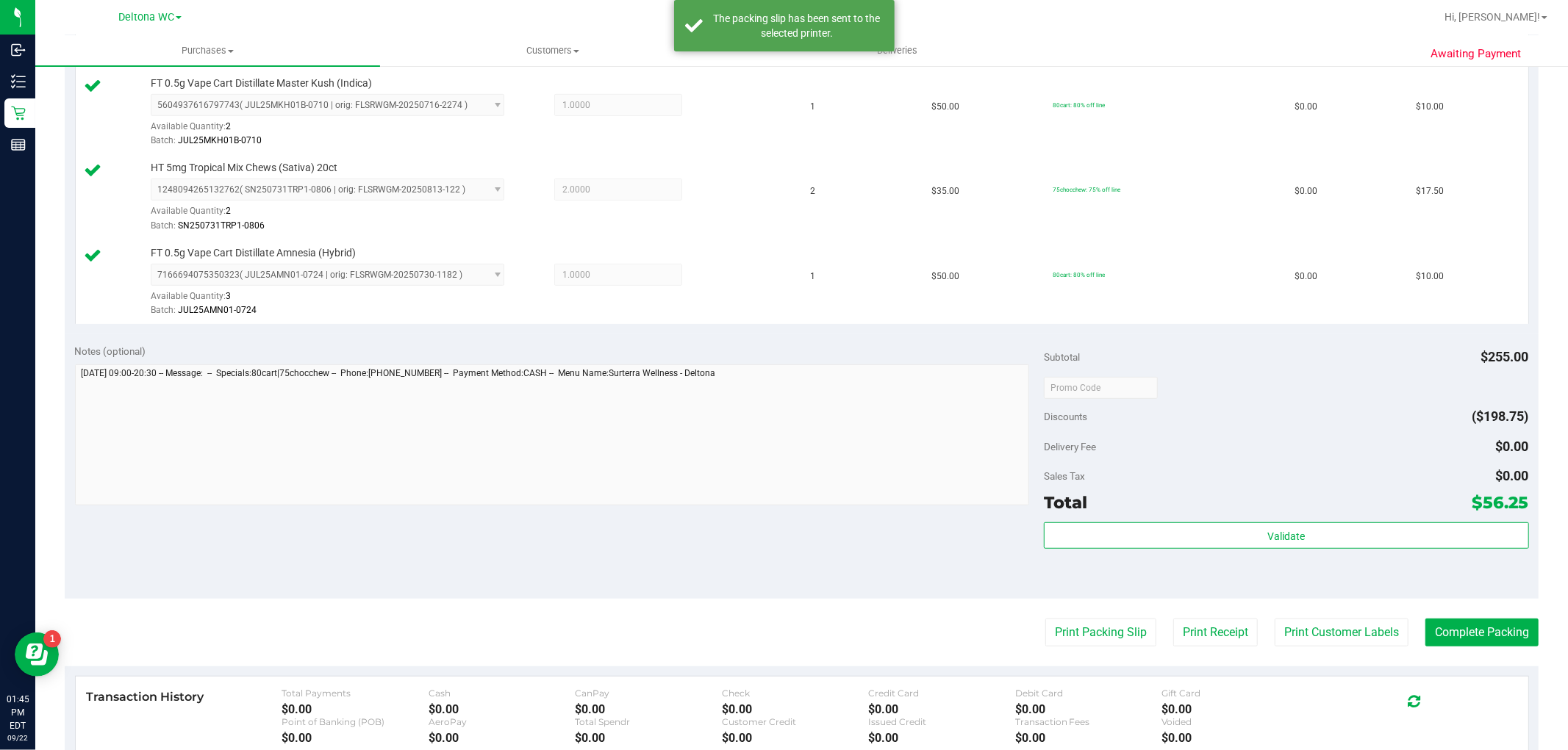
click at [1491, 655] on purchase-details "Back Edit Purchase Cancel Purchase View Profile # 11988849 BioTrack ID: - Submi…" at bounding box center [801, 225] width 1474 height 1433
click at [1487, 643] on button "Complete Packing" at bounding box center [1482, 633] width 114 height 28
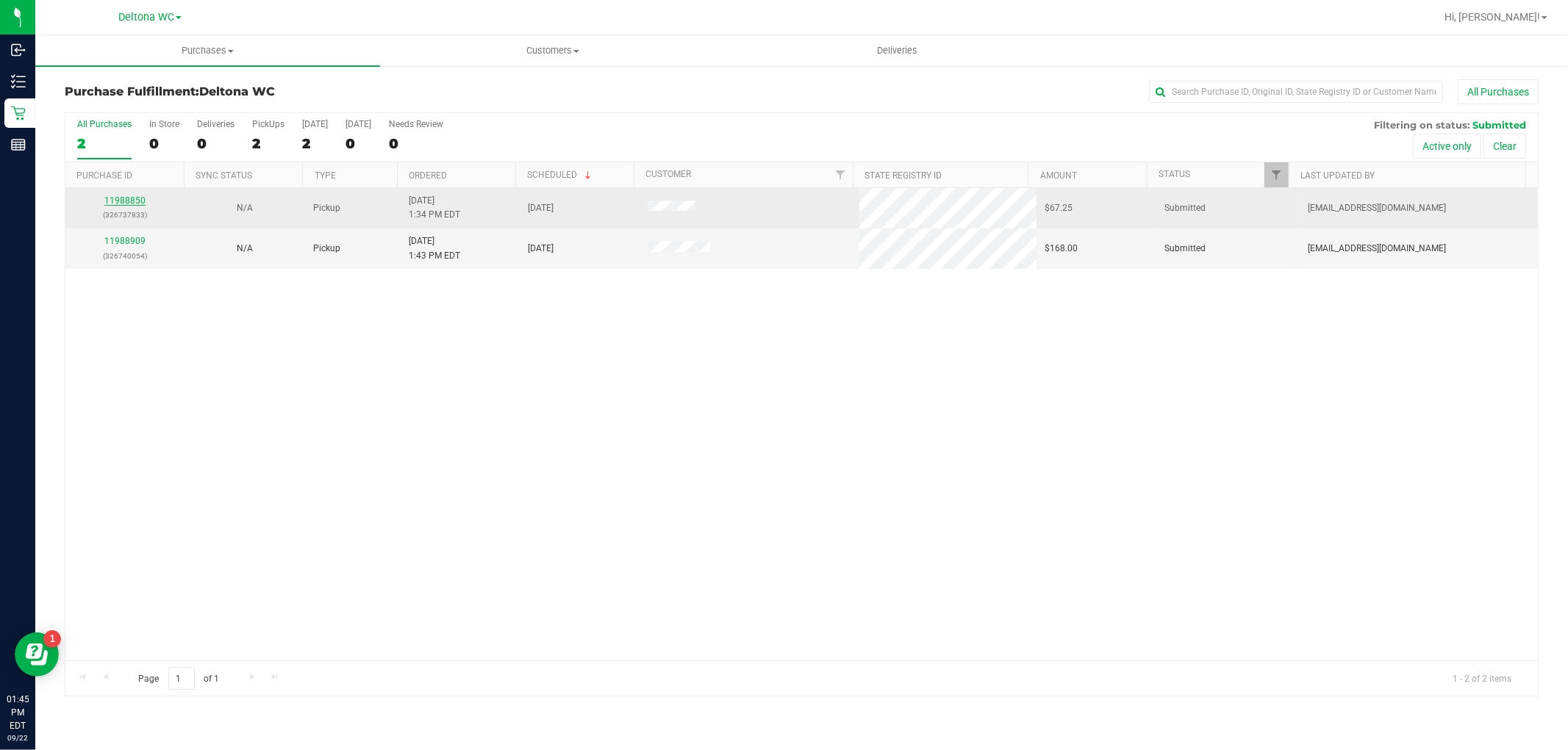
click at [126, 202] on link "11988850" at bounding box center [125, 200] width 41 height 10
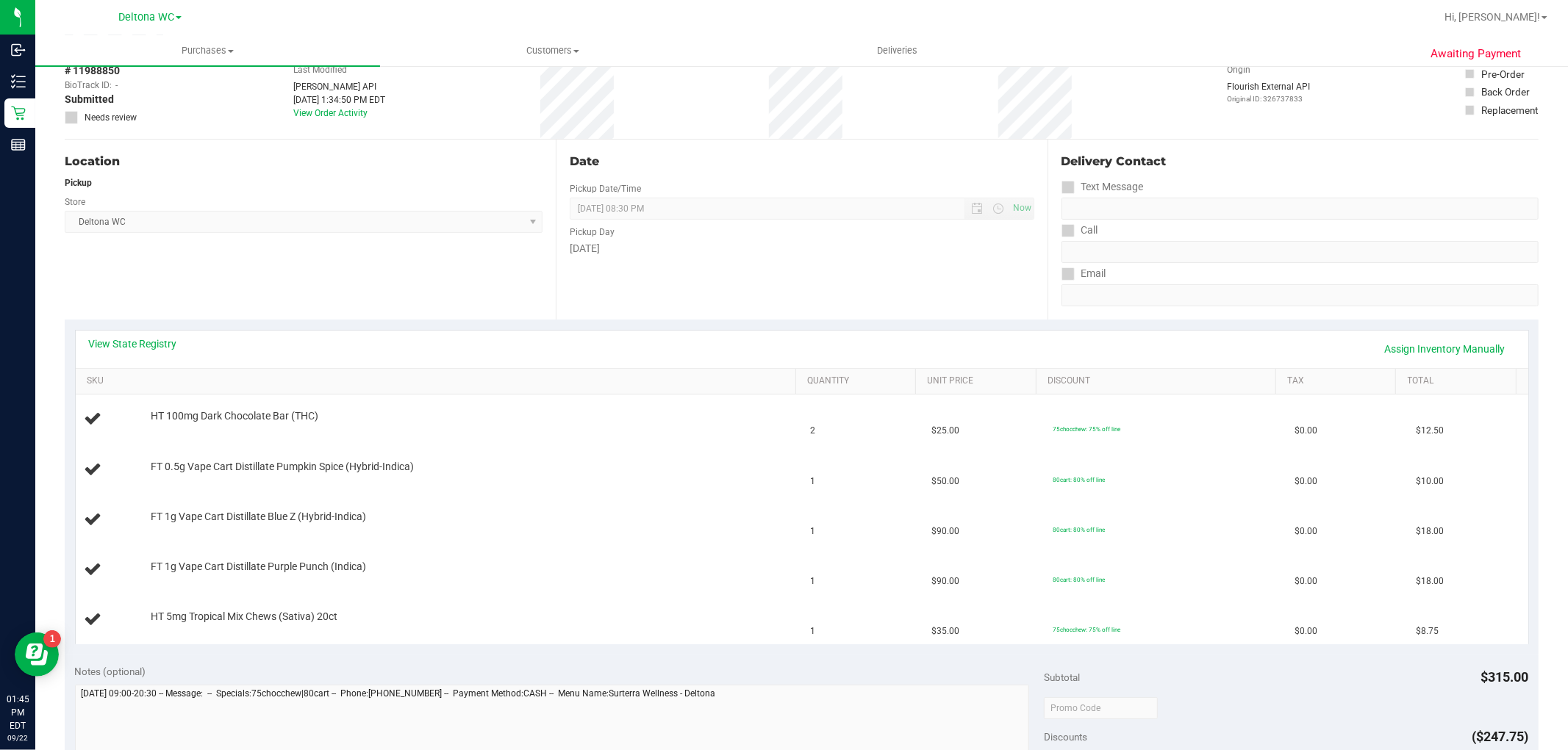
scroll to position [75, 0]
click at [641, 429] on div "HT 100mg Dark Chocolate Bar (THC)" at bounding box center [438, 420] width 709 height 20
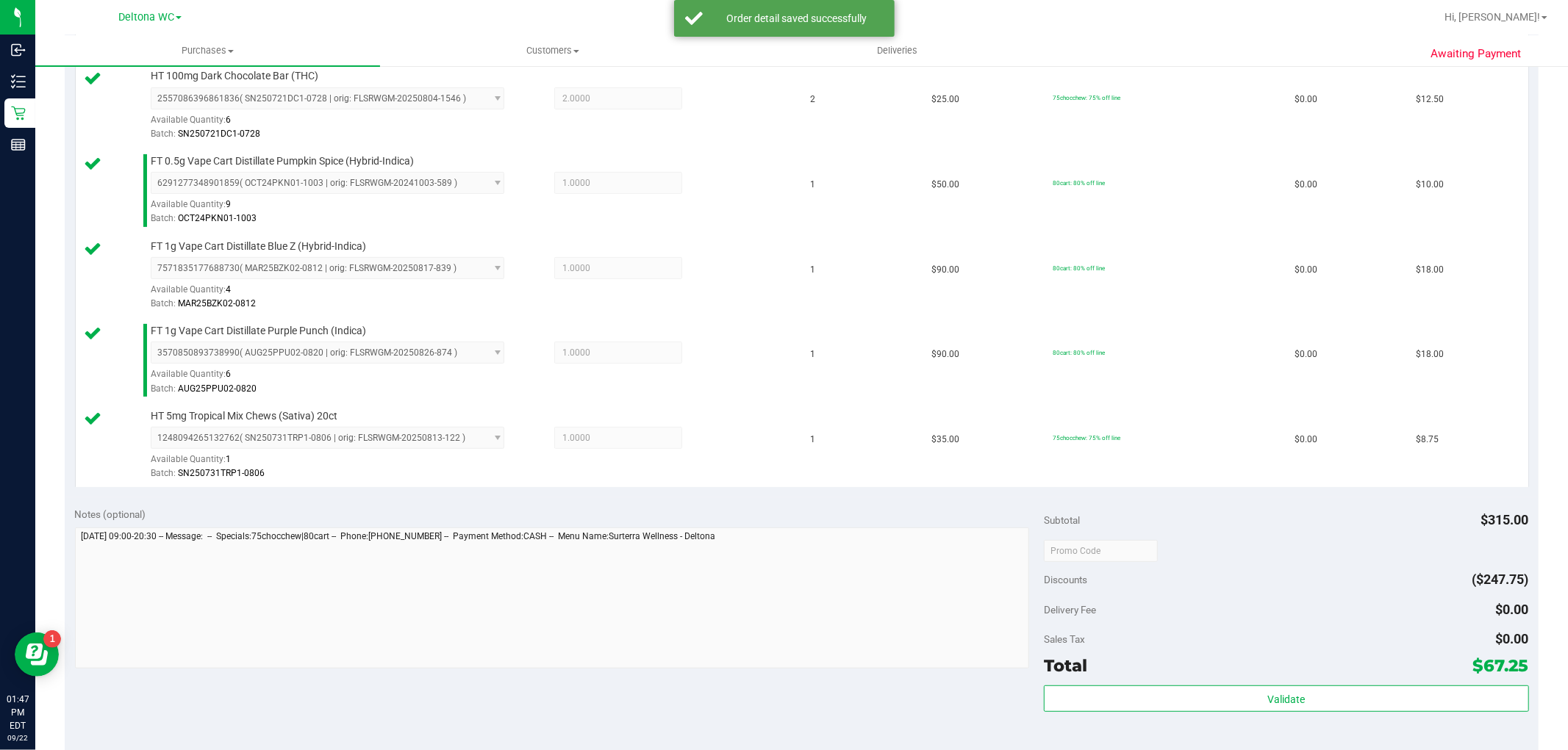
scroll to position [490, 0]
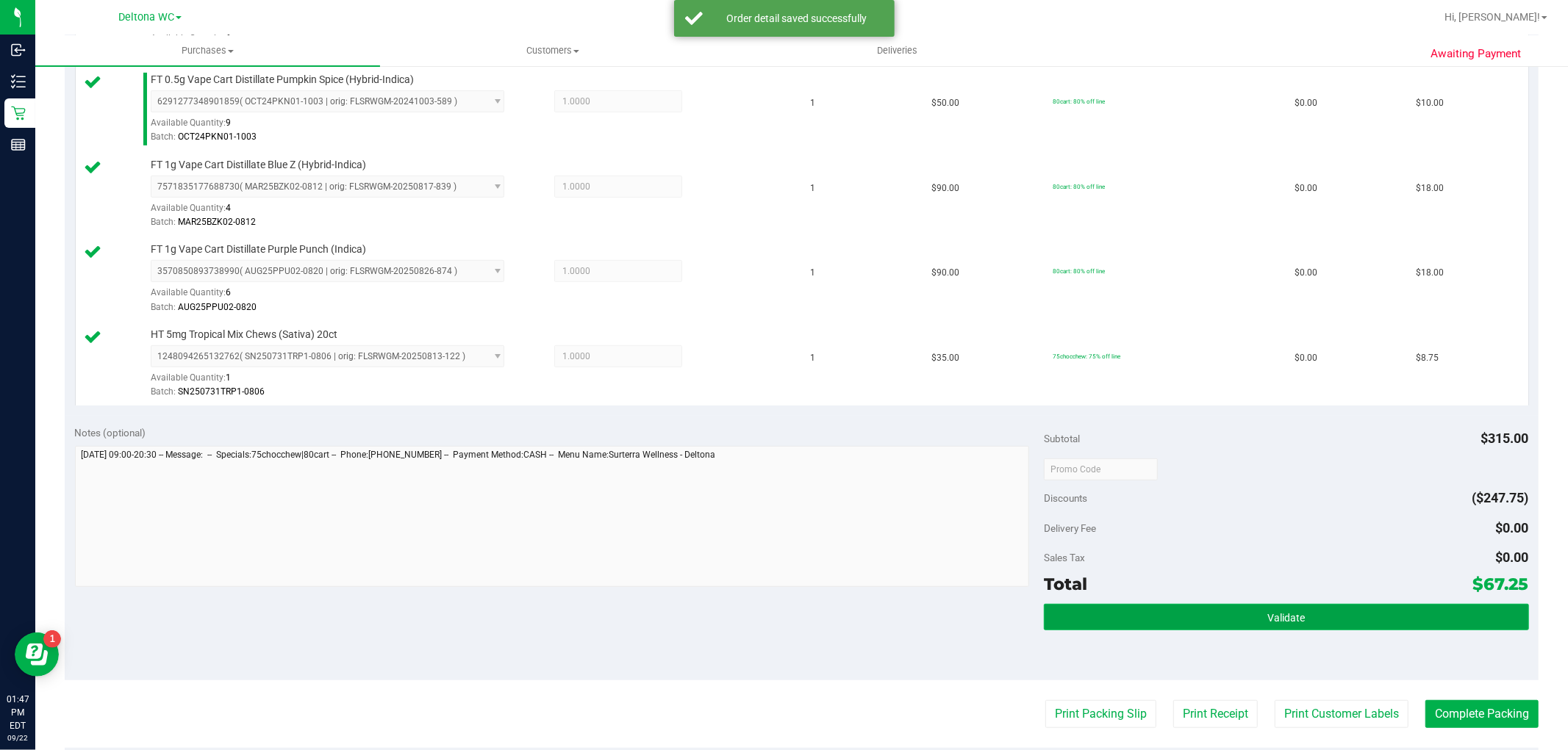
click at [1223, 609] on button "Validate" at bounding box center [1286, 617] width 484 height 26
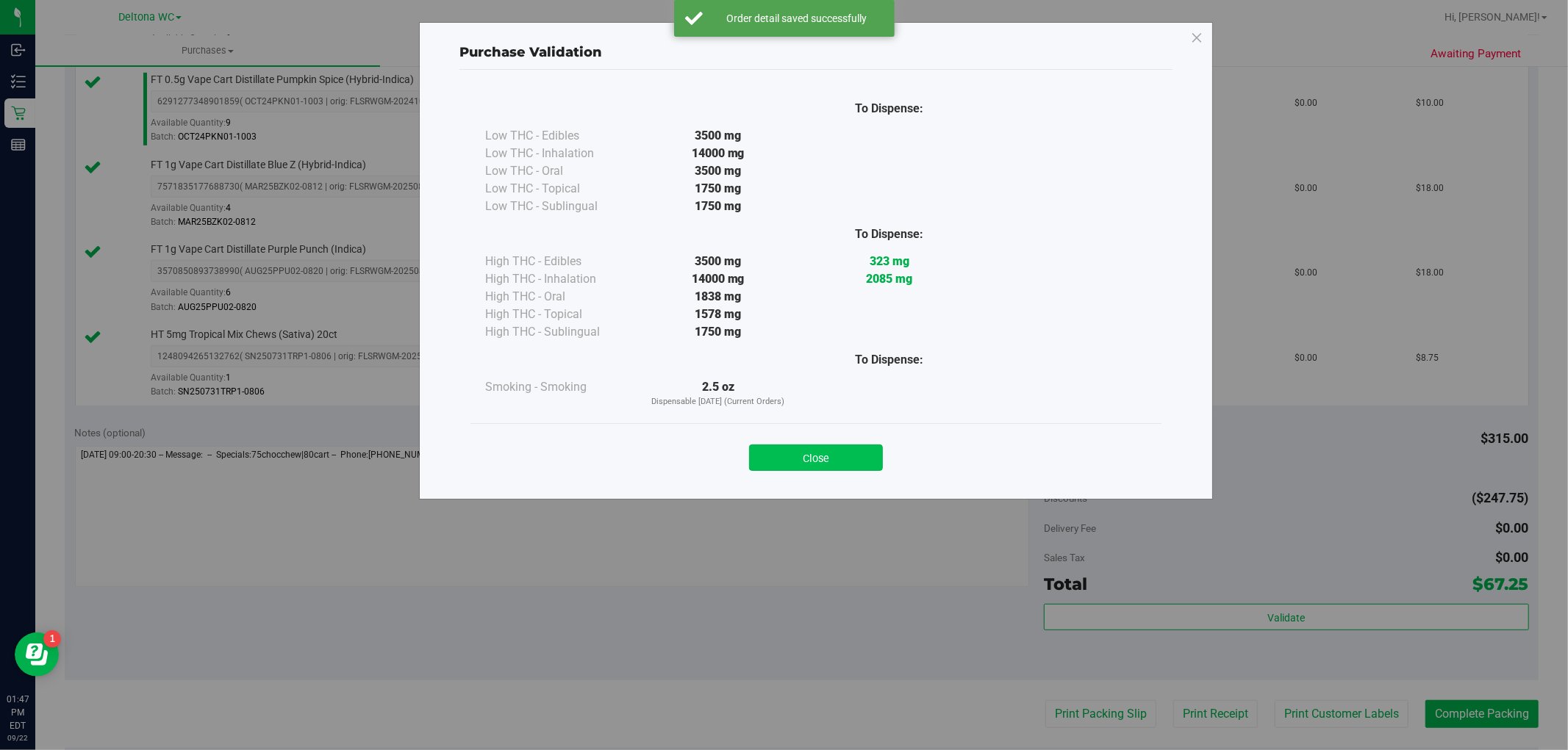
click at [813, 468] on button "Close" at bounding box center [816, 457] width 134 height 26
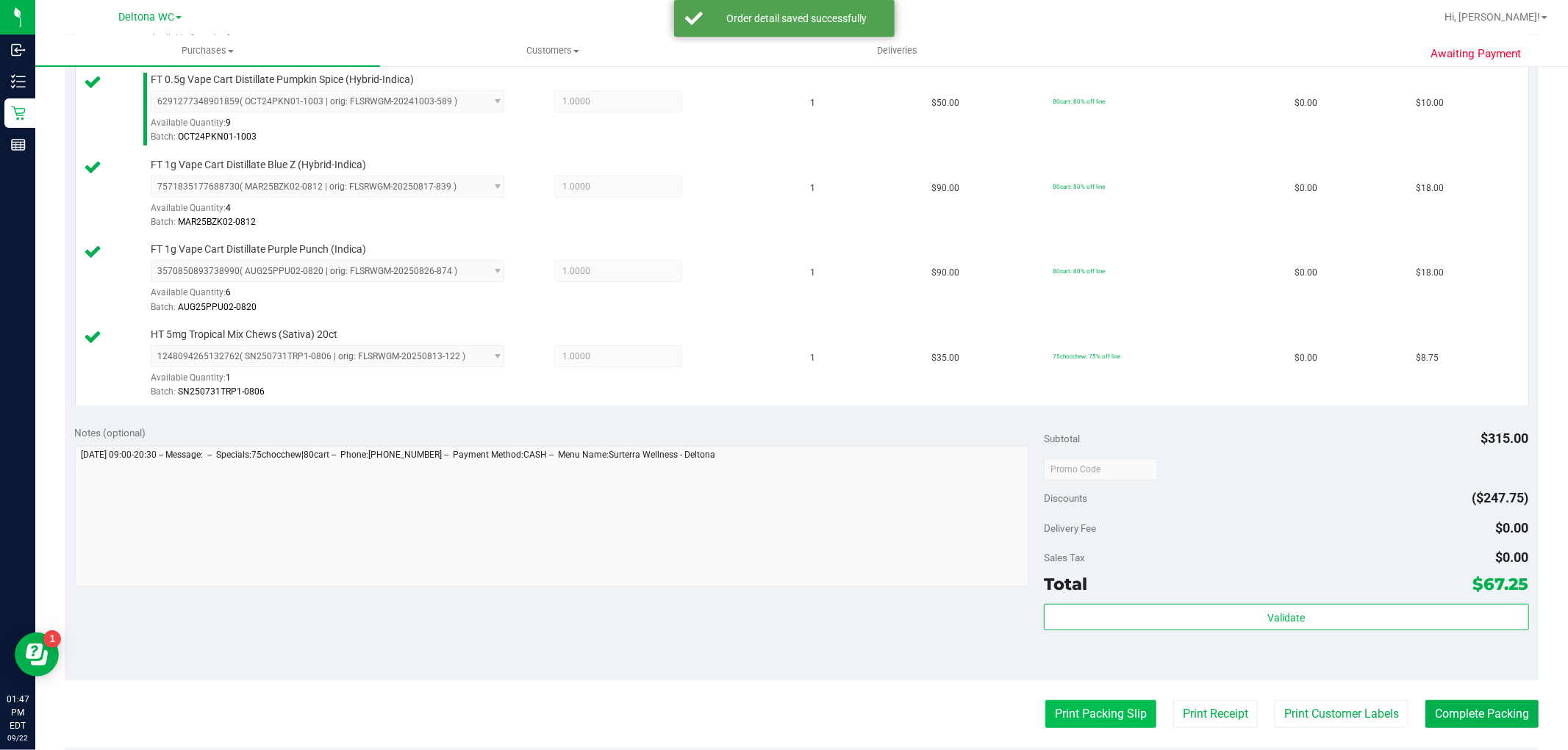
click at [1111, 716] on button "Print Packing Slip" at bounding box center [1101, 714] width 111 height 28
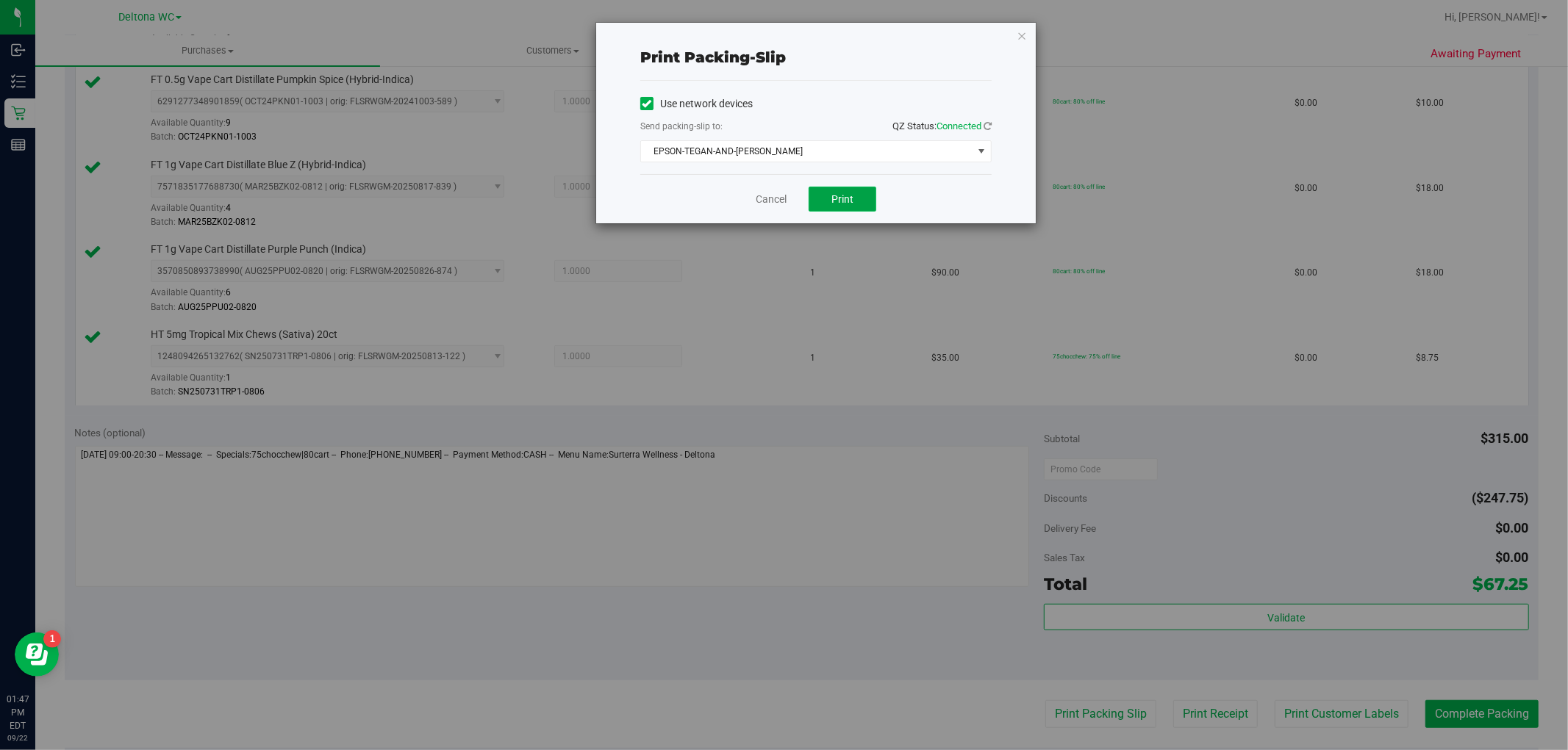
click at [832, 191] on button "Print" at bounding box center [842, 198] width 67 height 25
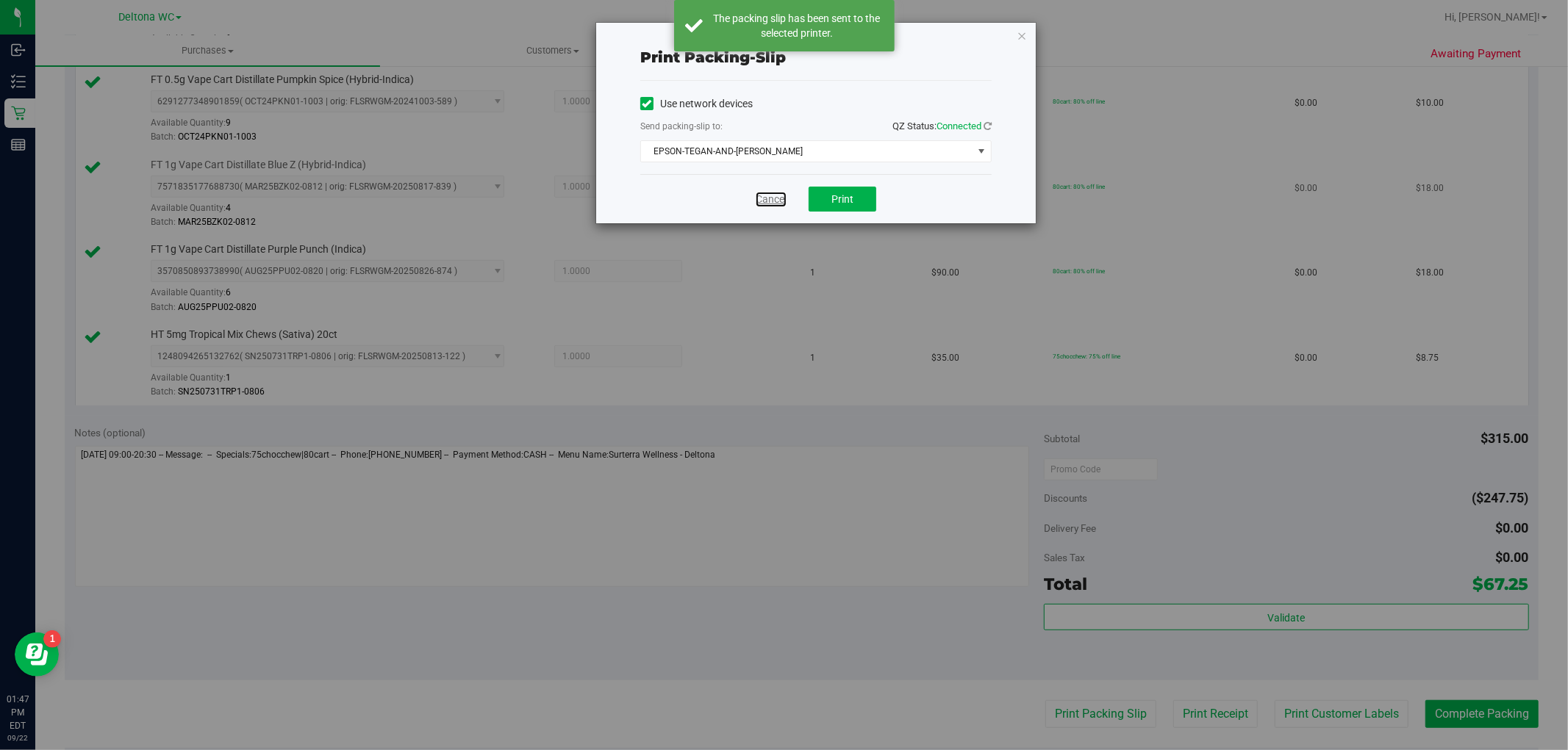
click at [765, 201] on link "Cancel" at bounding box center [771, 199] width 31 height 15
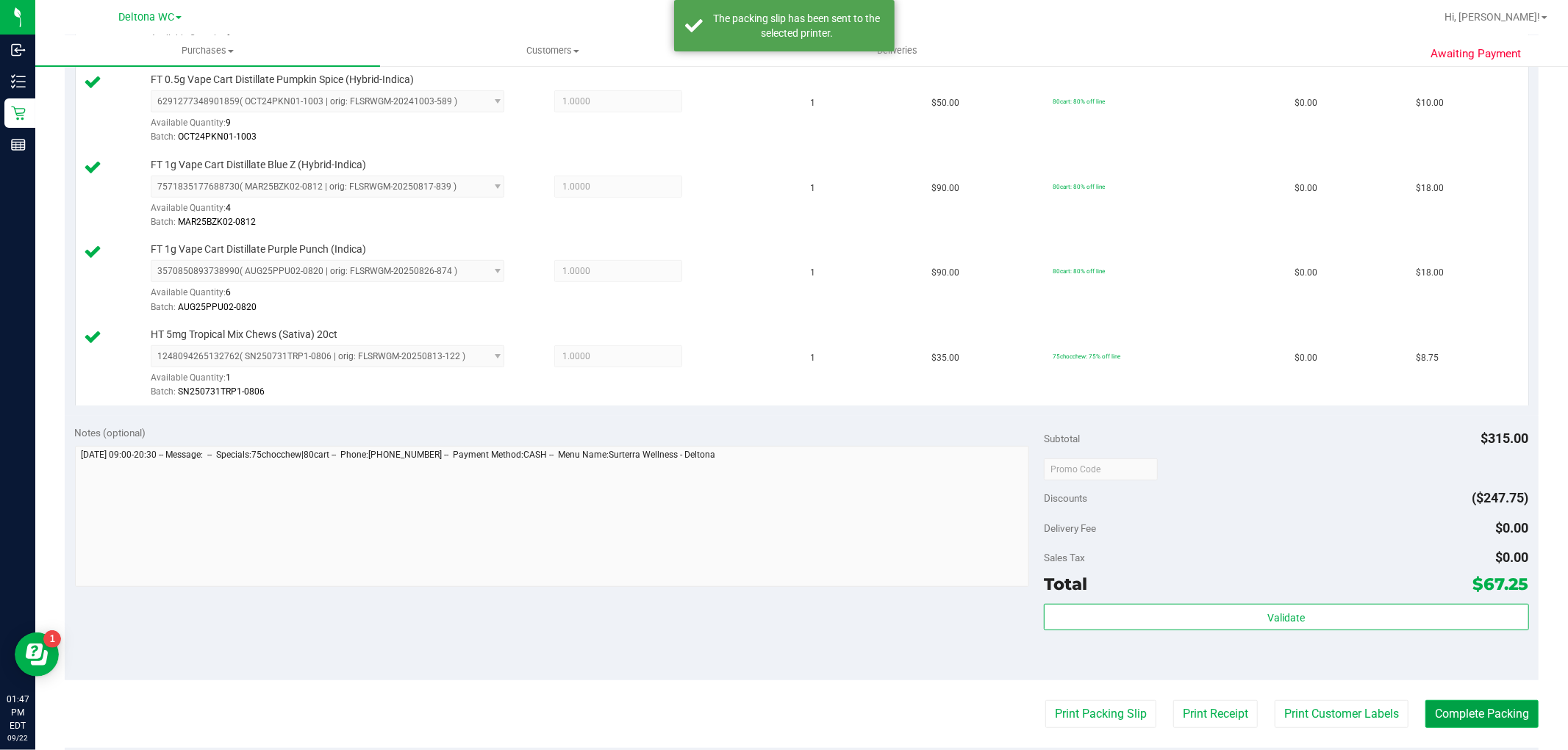
click at [1465, 710] on button "Complete Packing" at bounding box center [1482, 714] width 114 height 28
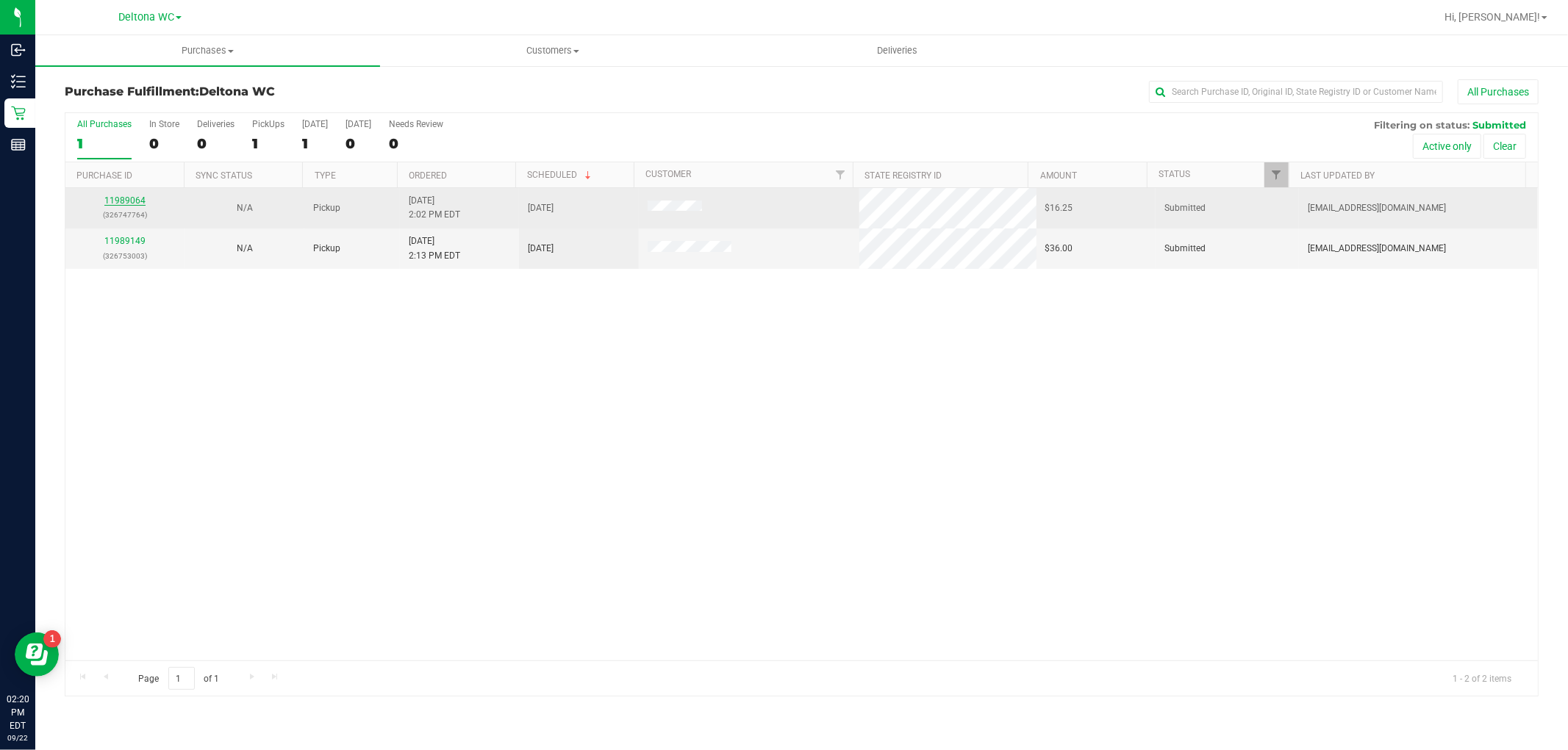
click at [106, 197] on link "11989064" at bounding box center [125, 200] width 41 height 10
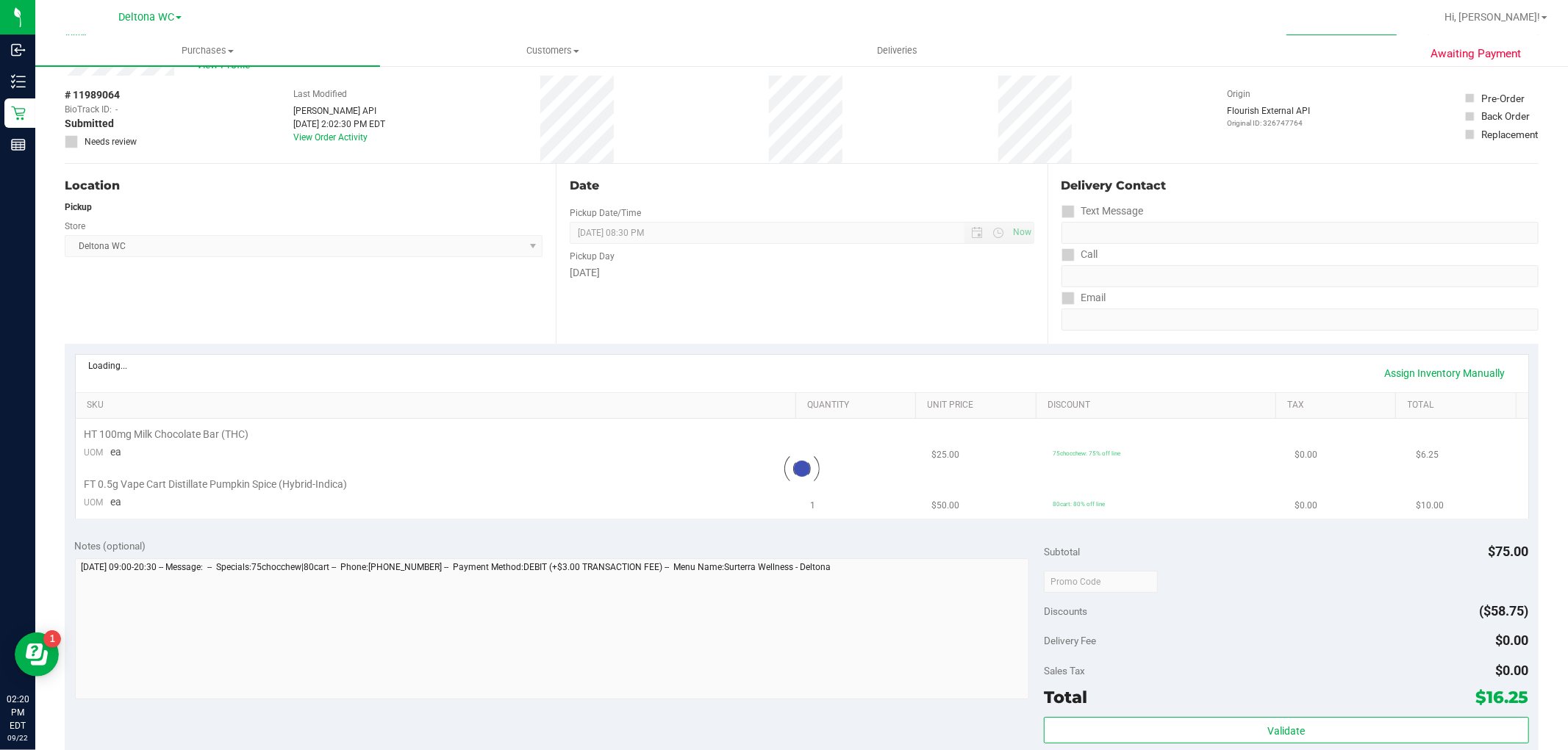
scroll to position [82, 0]
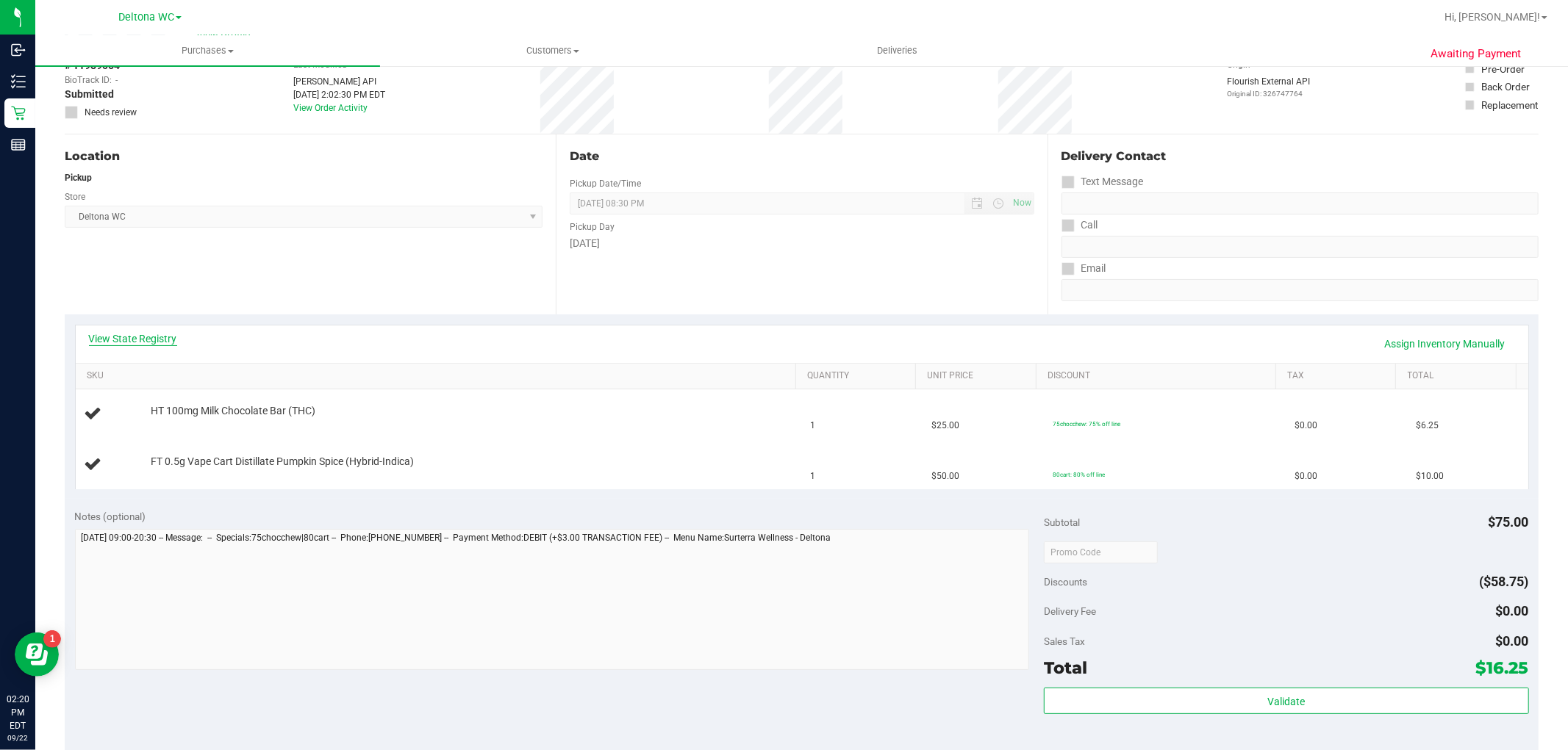
click at [152, 340] on link "View State Registry" at bounding box center [133, 339] width 88 height 15
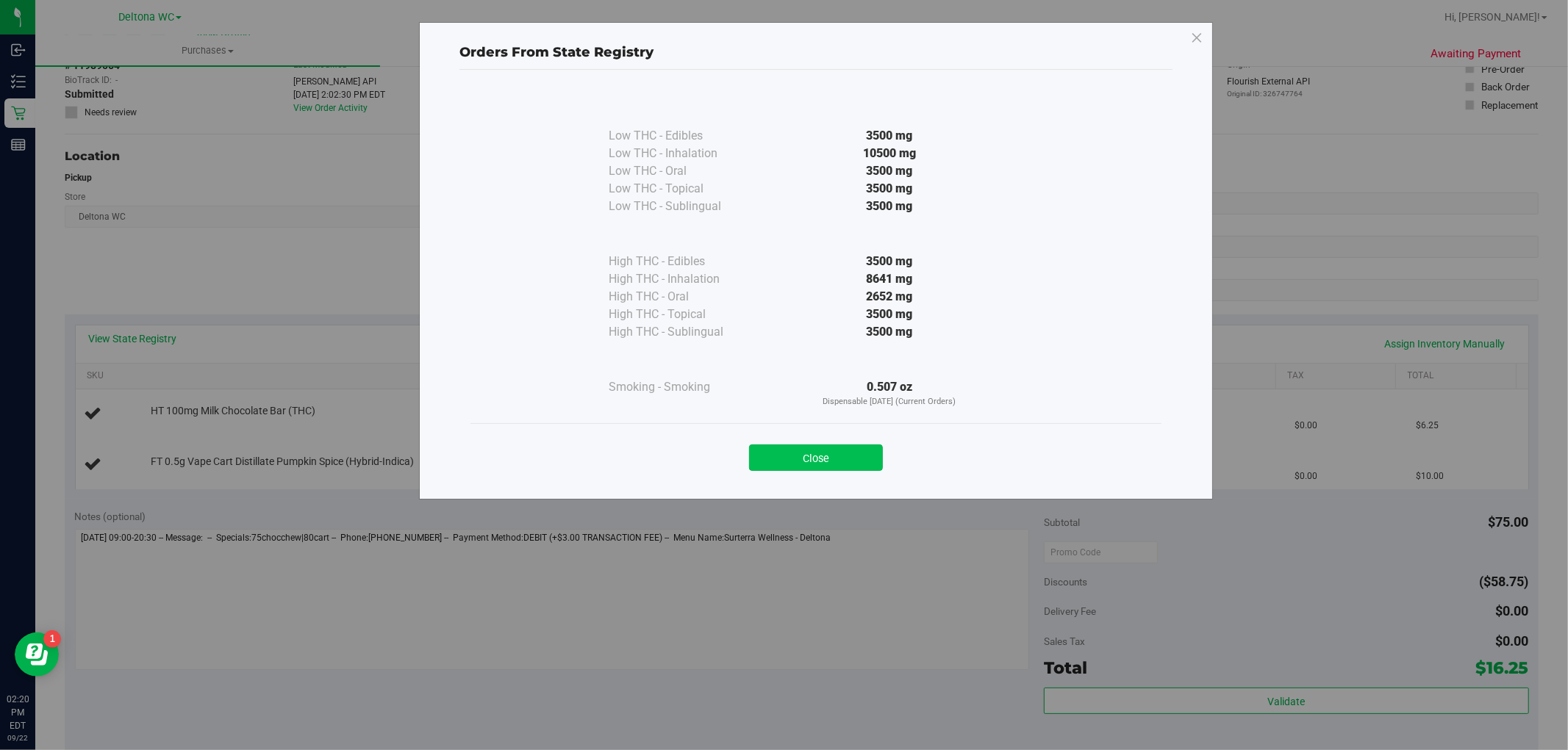
click at [822, 459] on button "Close" at bounding box center [816, 457] width 134 height 26
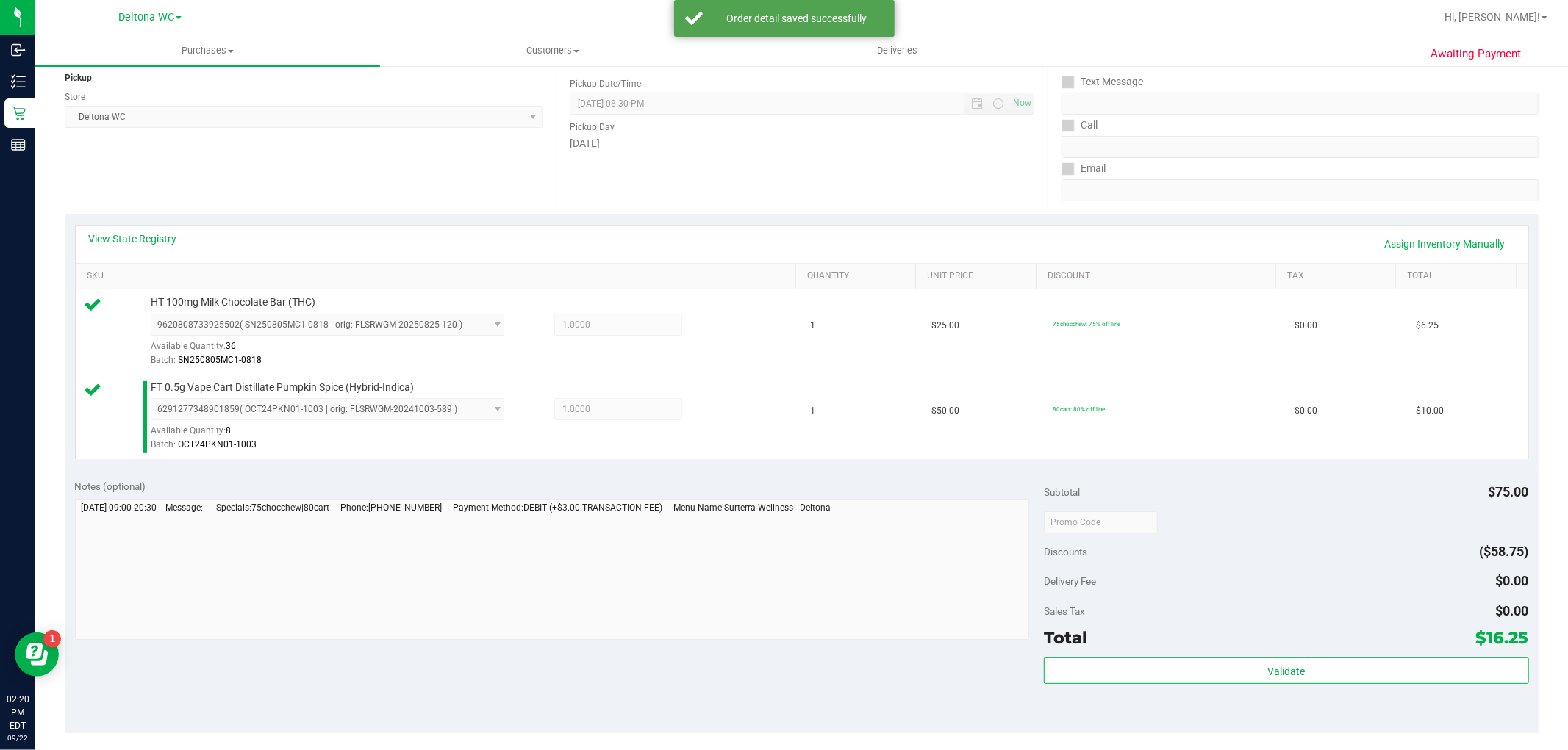
scroll to position [408, 0]
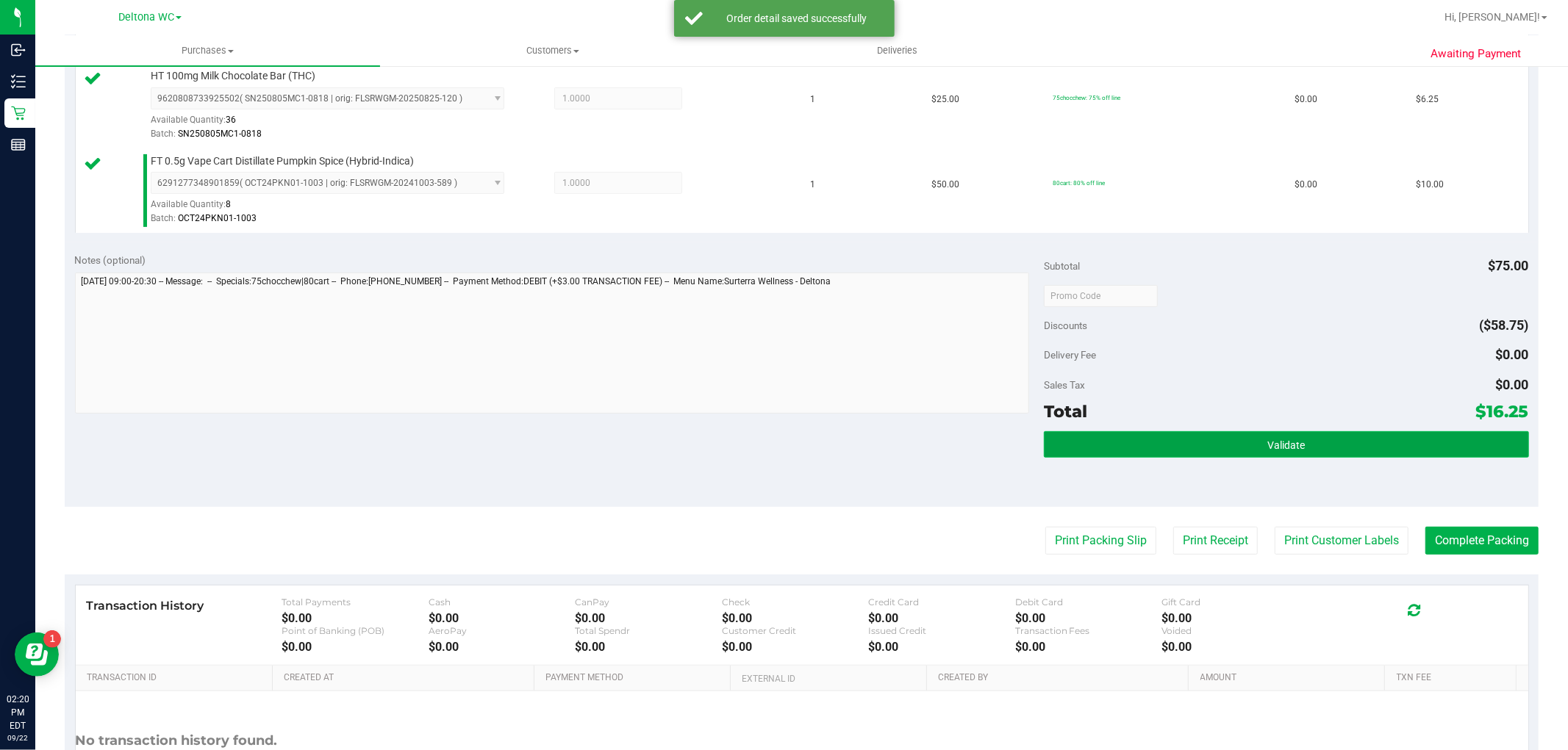
click at [1173, 449] on button "Validate" at bounding box center [1286, 444] width 484 height 26
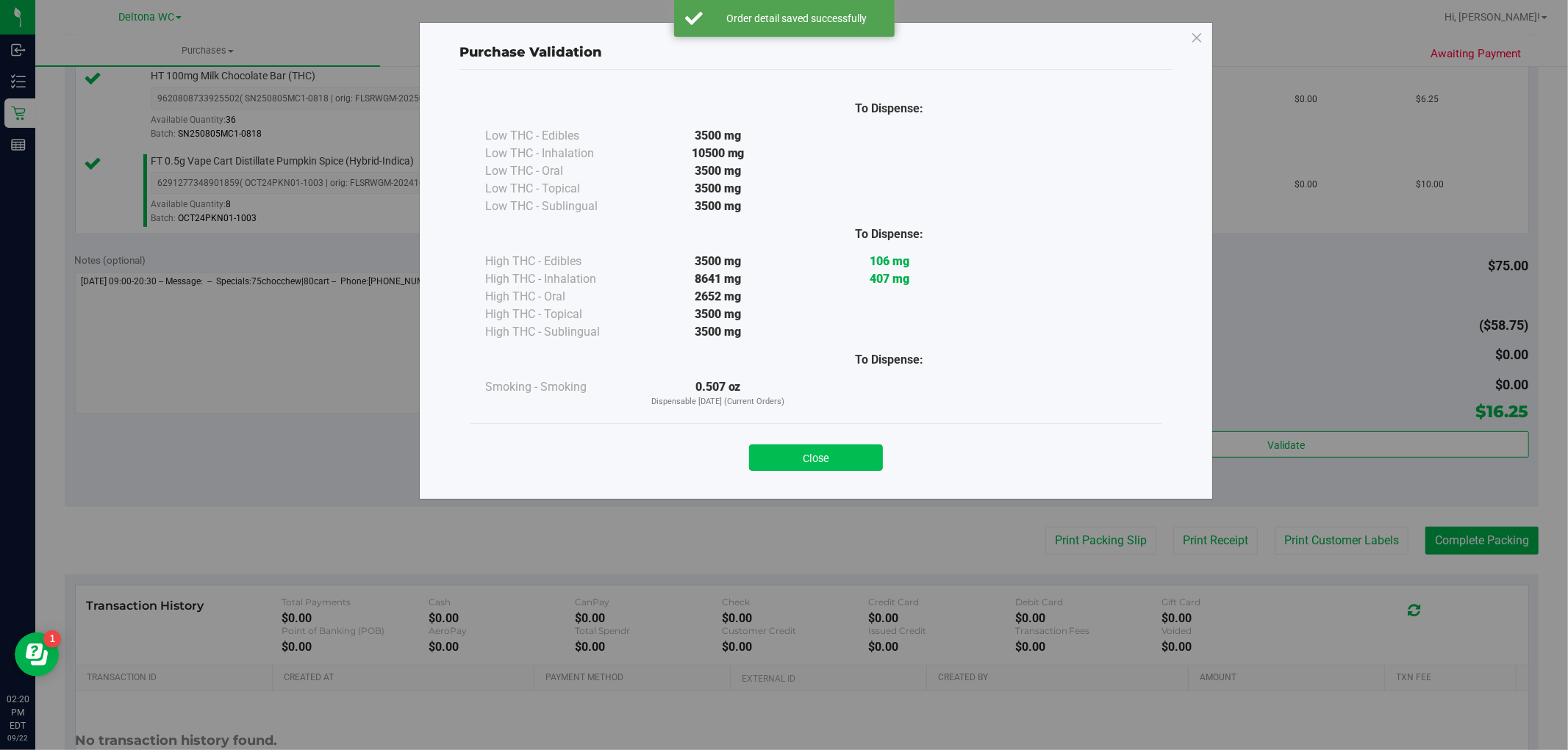
click at [854, 454] on button "Close" at bounding box center [816, 457] width 134 height 26
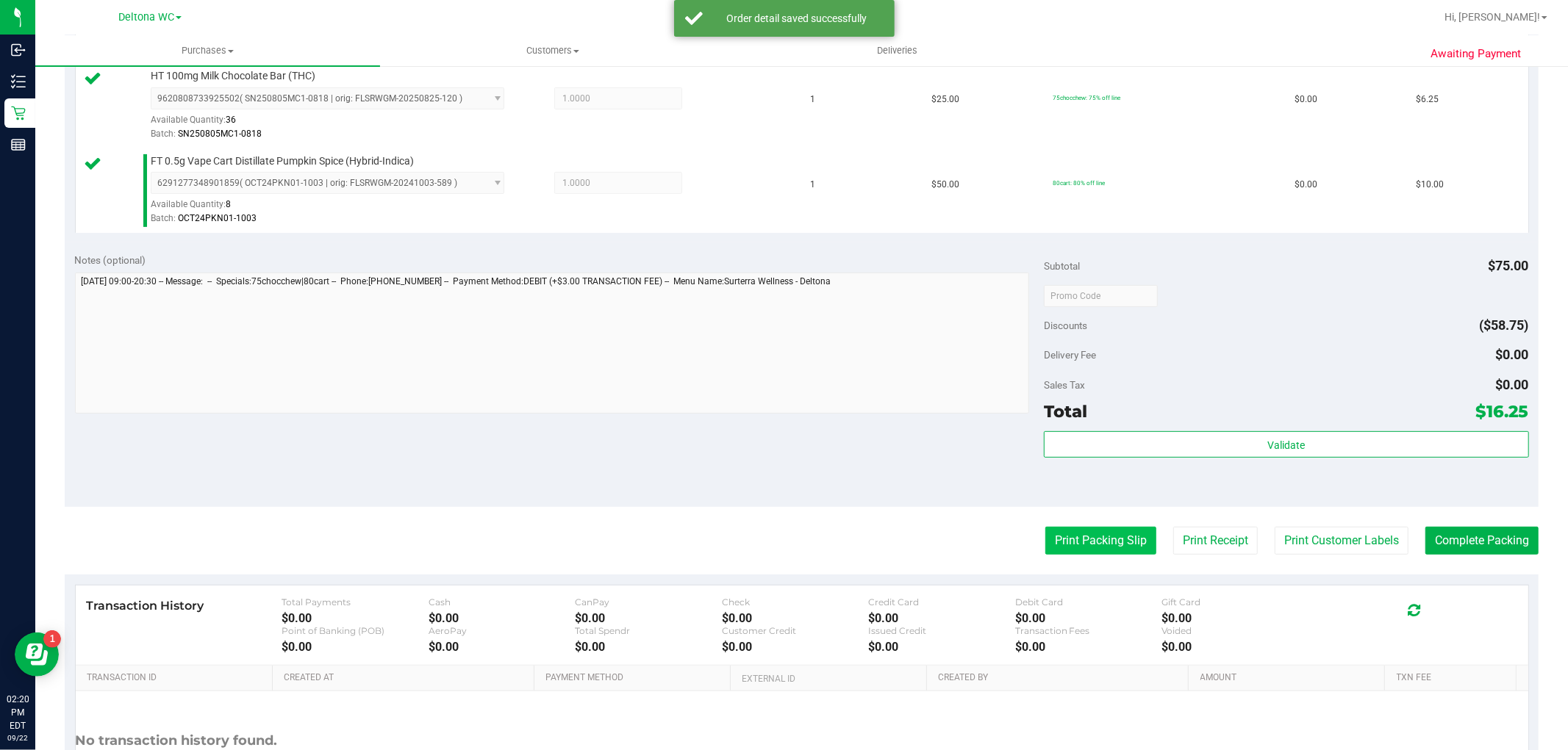
click at [1078, 529] on button "Print Packing Slip" at bounding box center [1101, 540] width 111 height 28
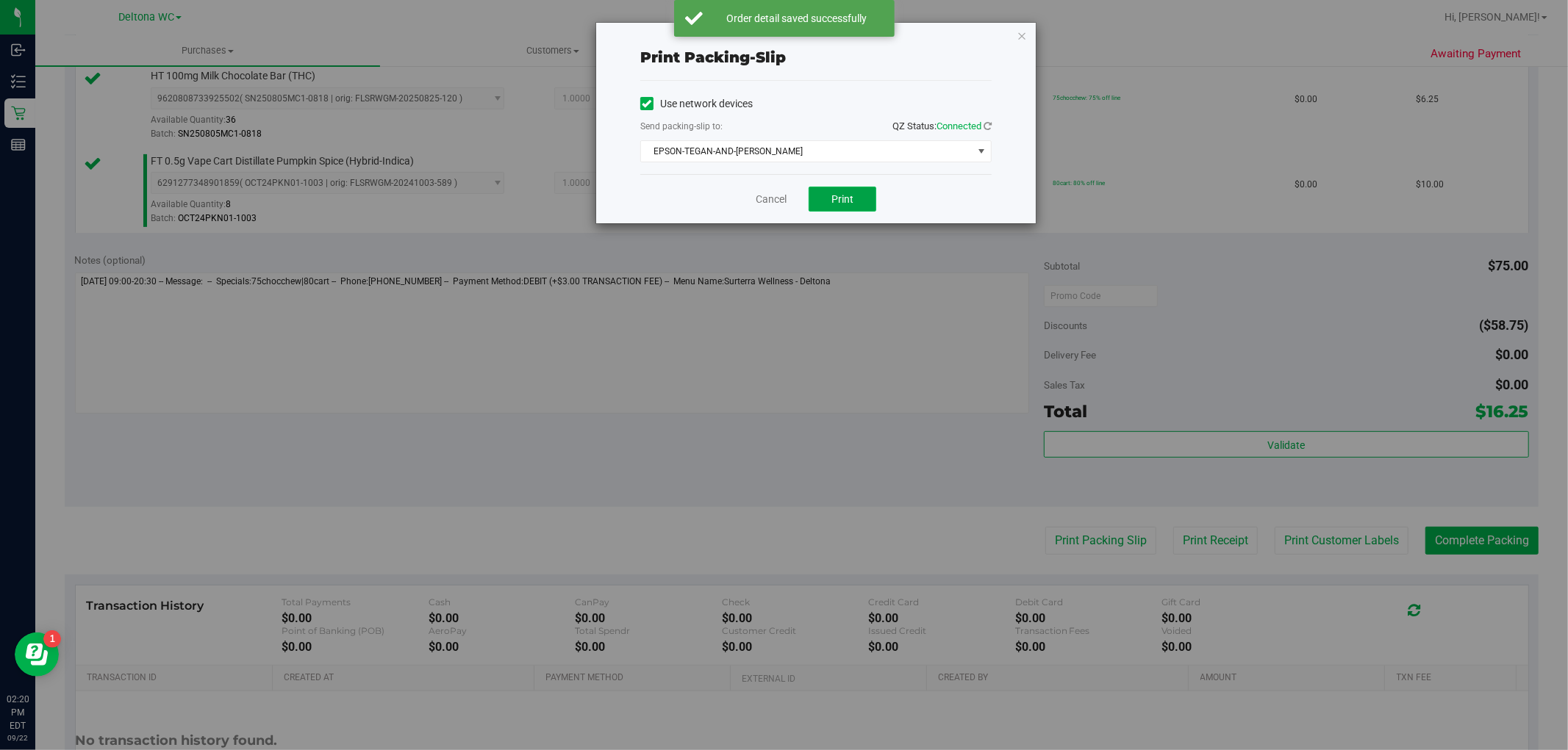
click at [855, 194] on button "Print" at bounding box center [842, 198] width 67 height 25
click at [775, 202] on link "Cancel" at bounding box center [771, 199] width 31 height 15
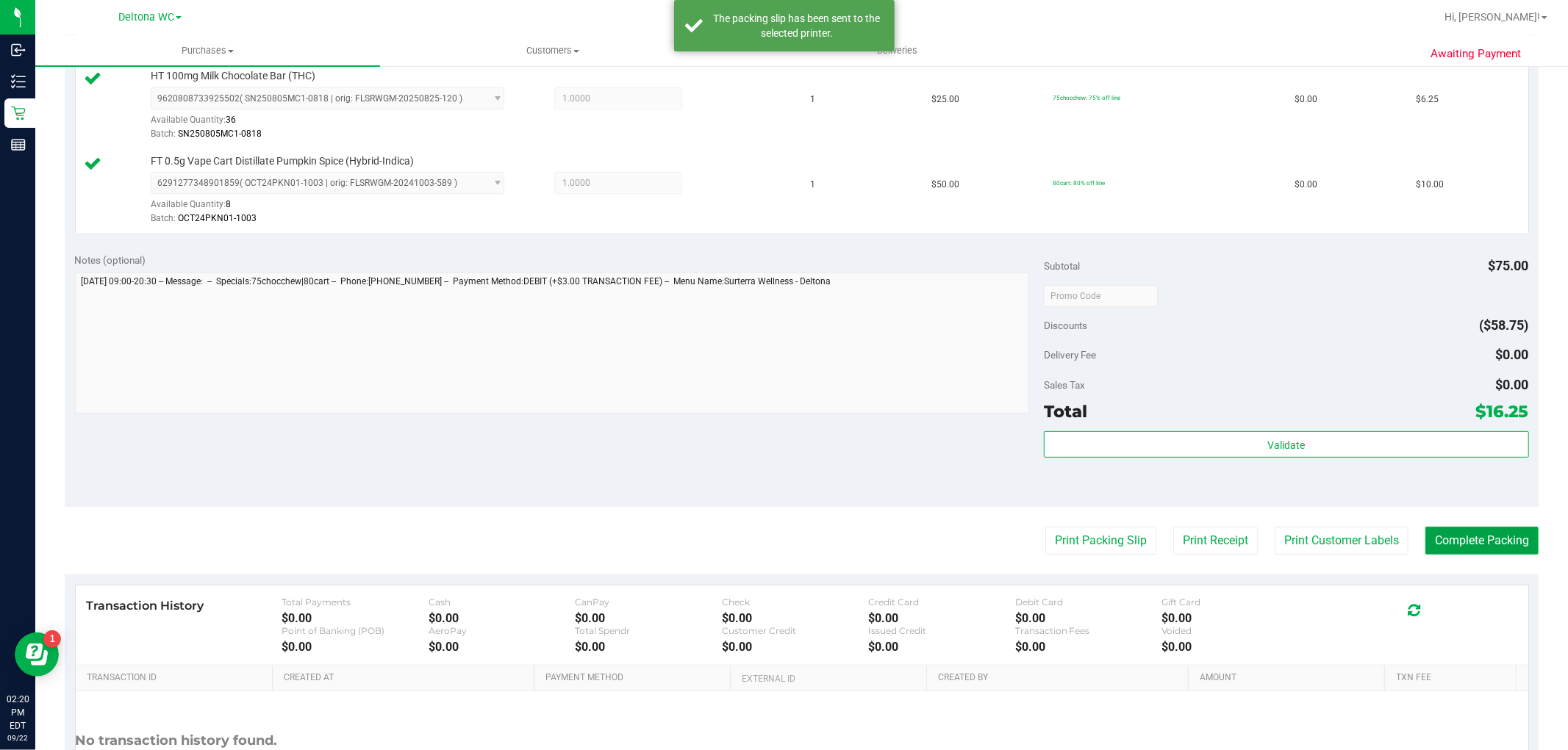
click at [1481, 540] on button "Complete Packing" at bounding box center [1482, 540] width 114 height 28
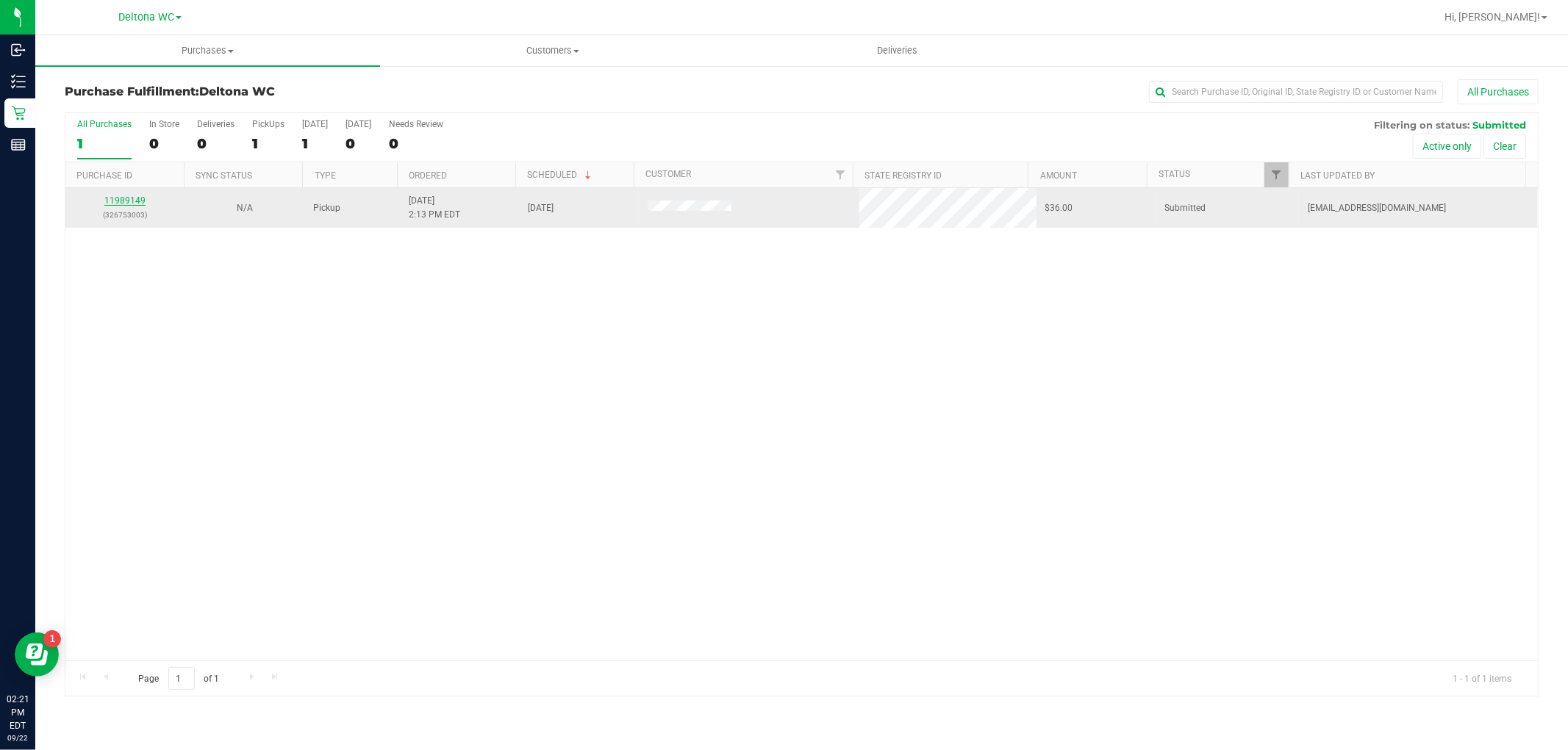
click at [134, 199] on link "11989149" at bounding box center [125, 200] width 41 height 10
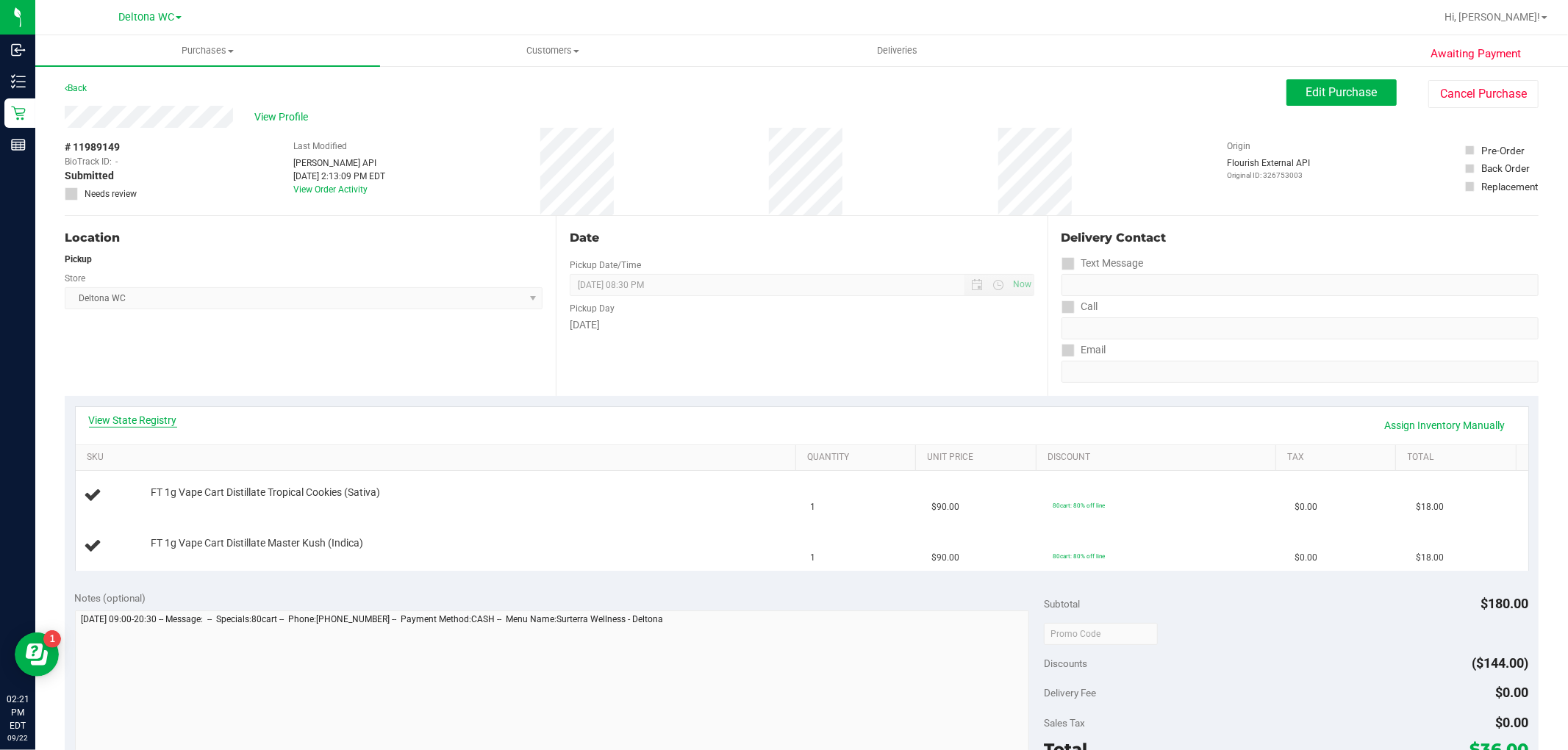
click at [147, 421] on link "View State Registry" at bounding box center [133, 420] width 88 height 15
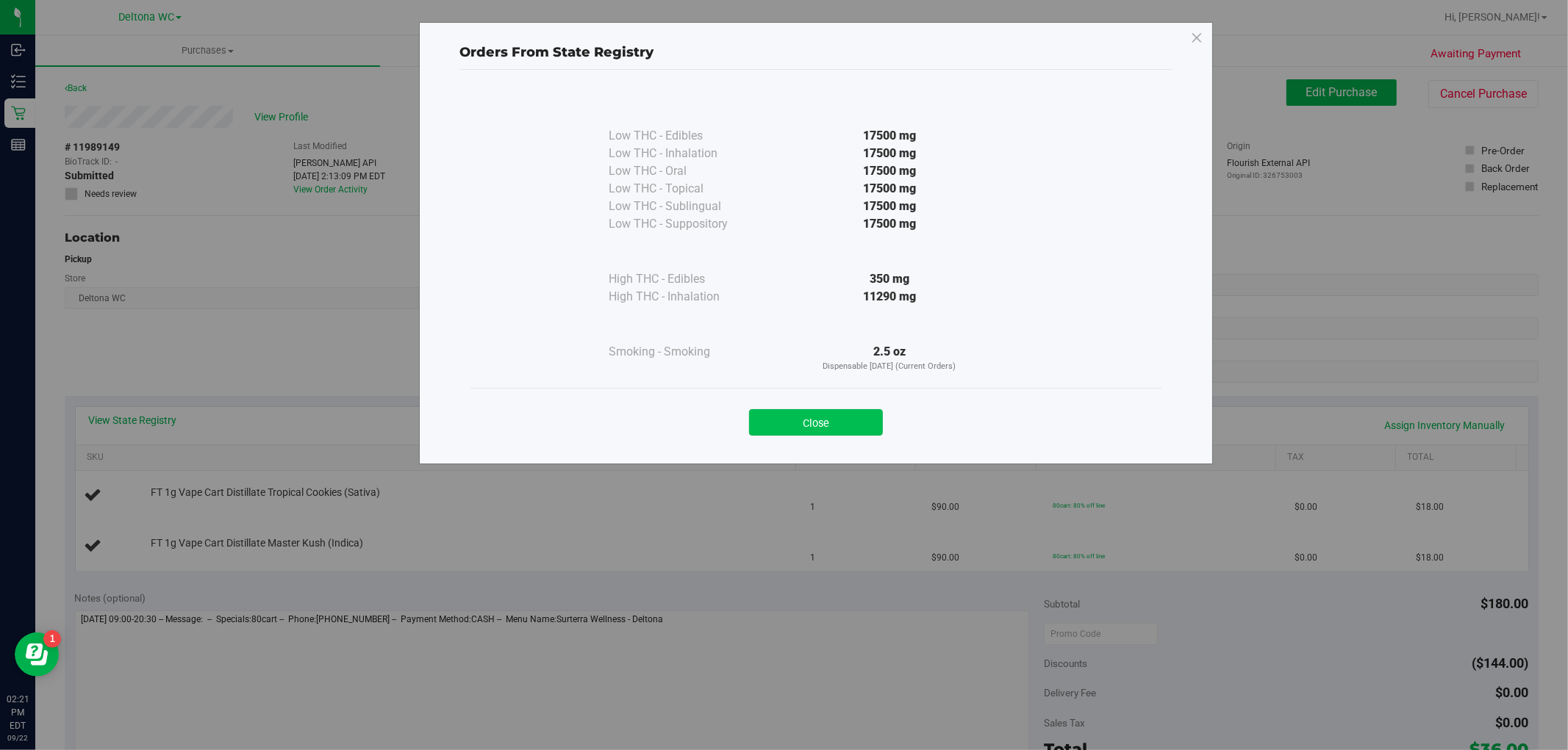
click at [823, 422] on button "Close" at bounding box center [816, 422] width 134 height 26
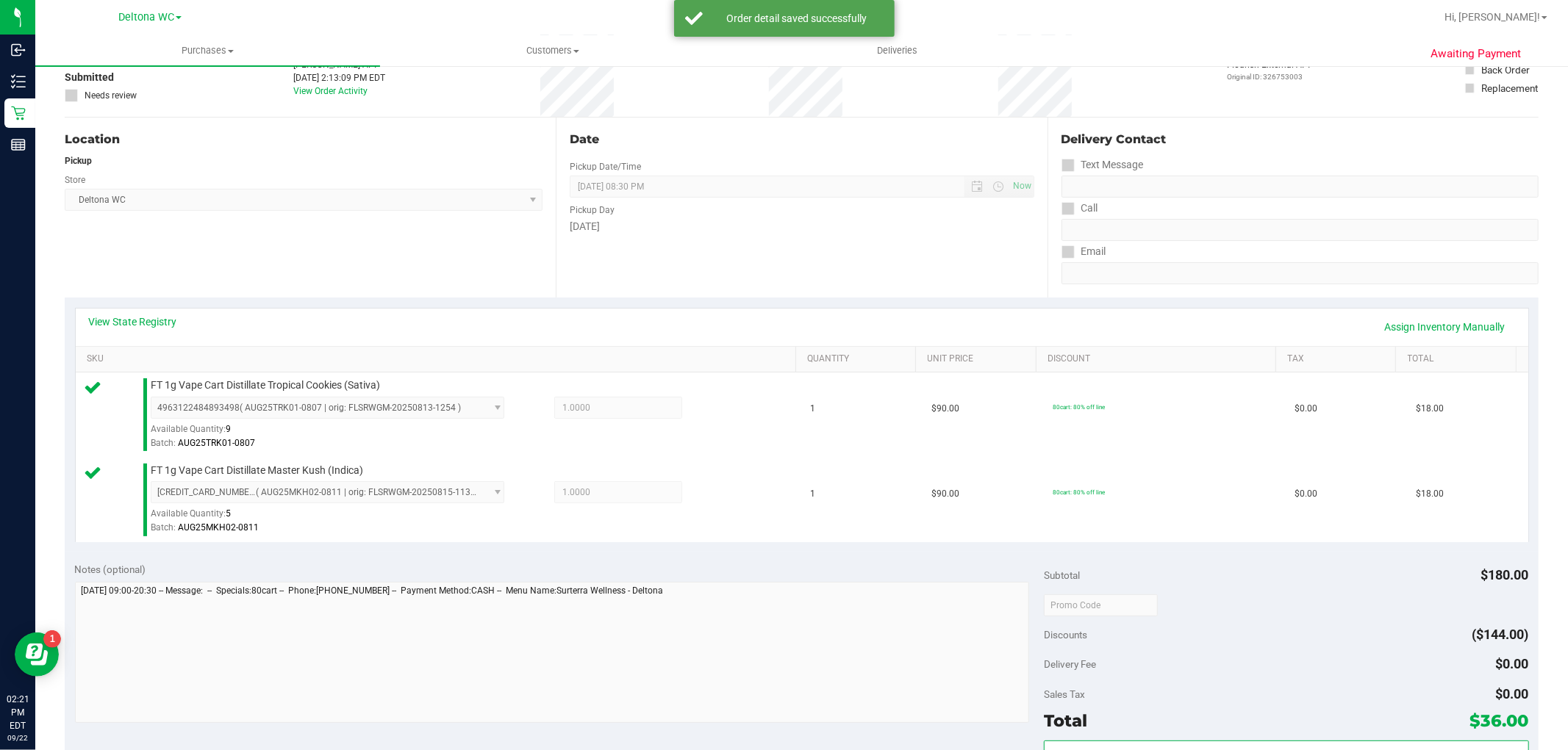
scroll to position [244, 0]
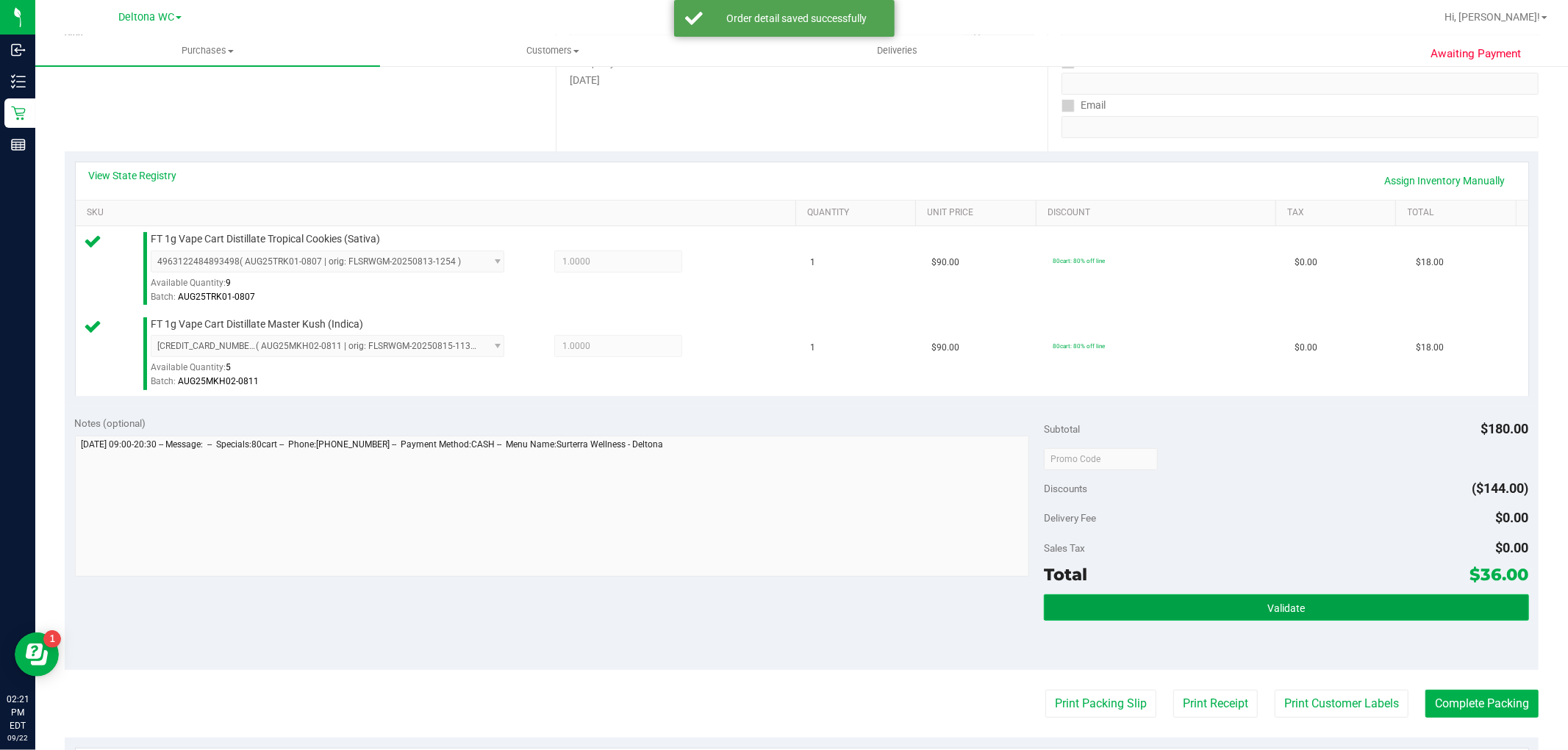
click at [1267, 609] on span "Validate" at bounding box center [1285, 608] width 37 height 12
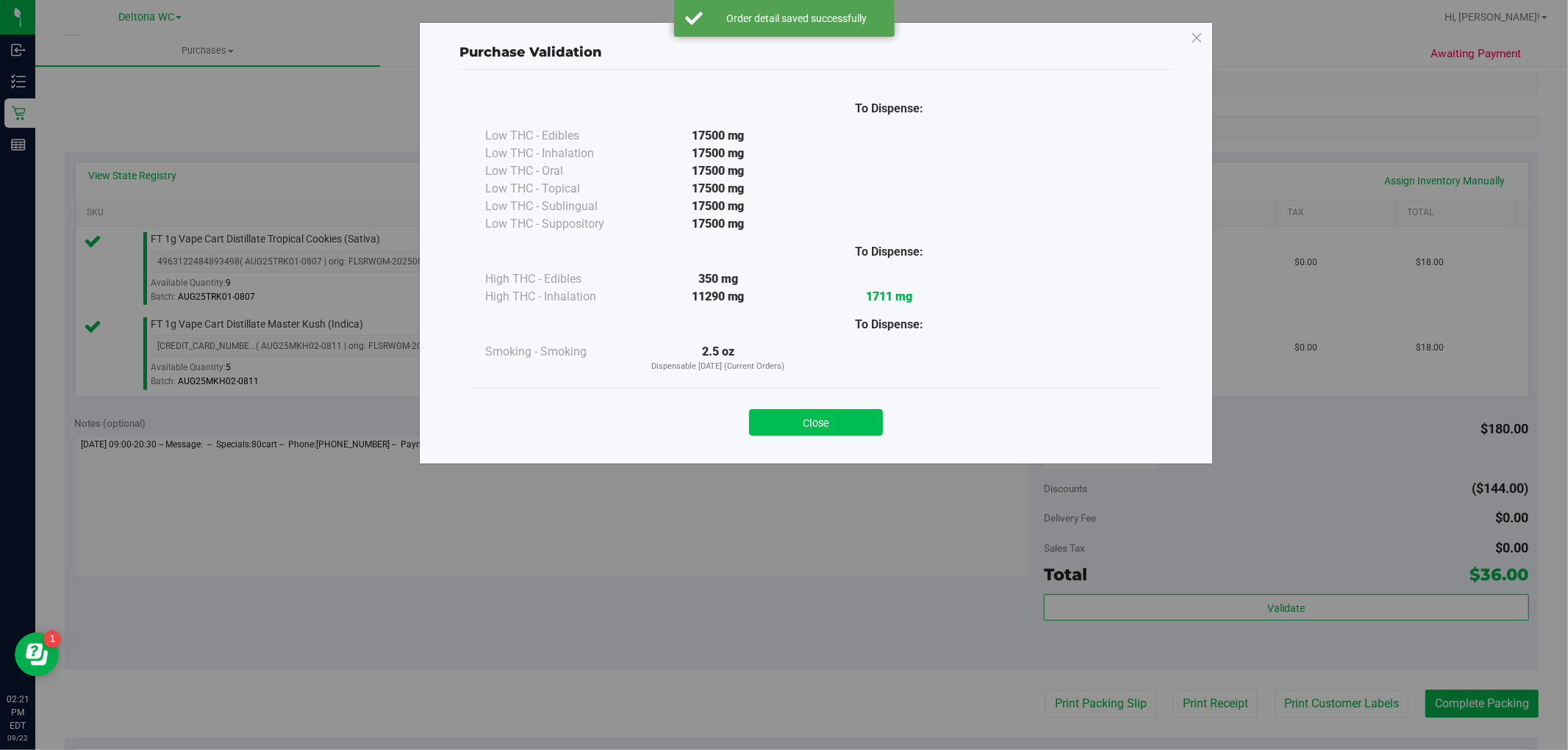
click at [861, 422] on button "Close" at bounding box center [816, 422] width 134 height 26
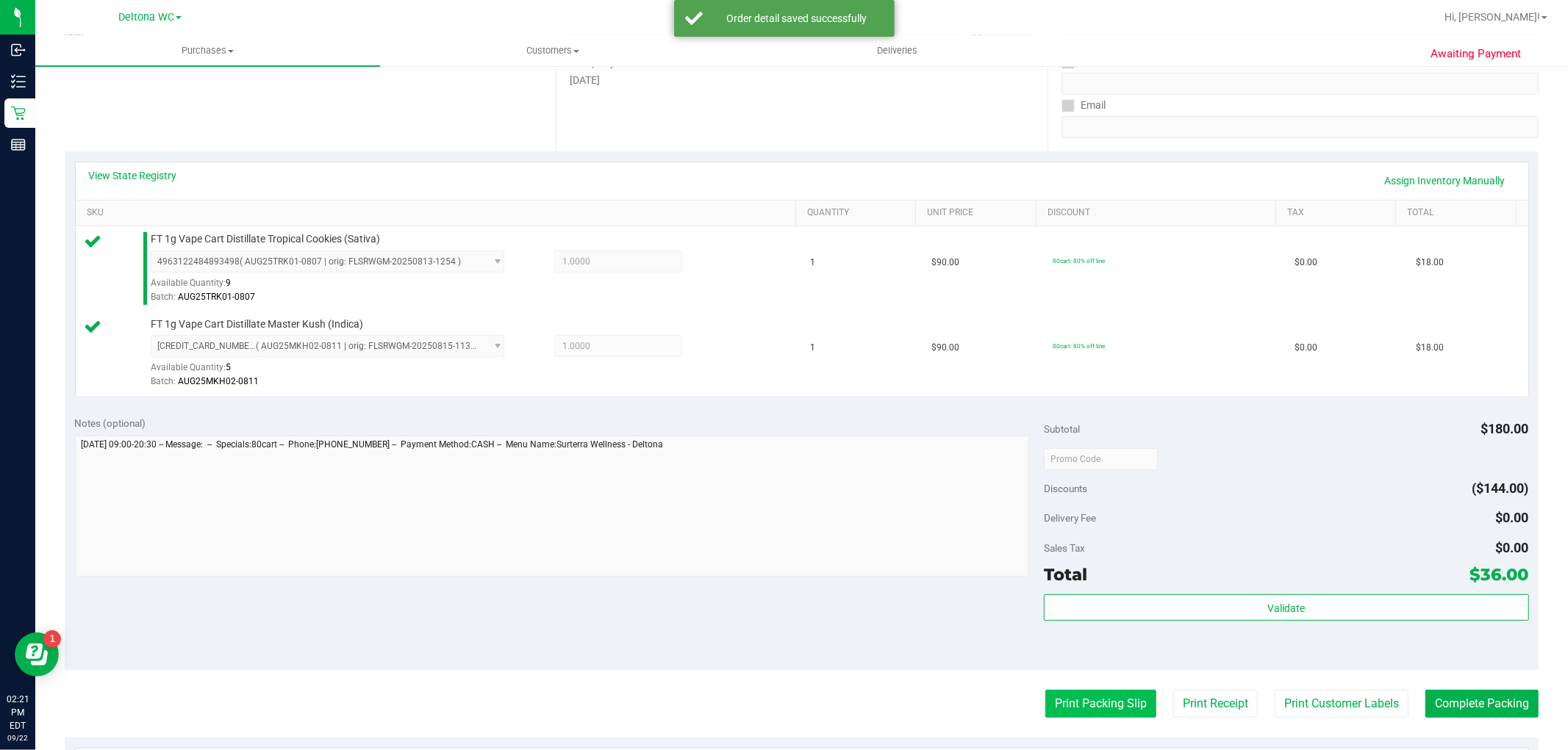
click at [1061, 702] on button "Print Packing Slip" at bounding box center [1101, 704] width 111 height 28
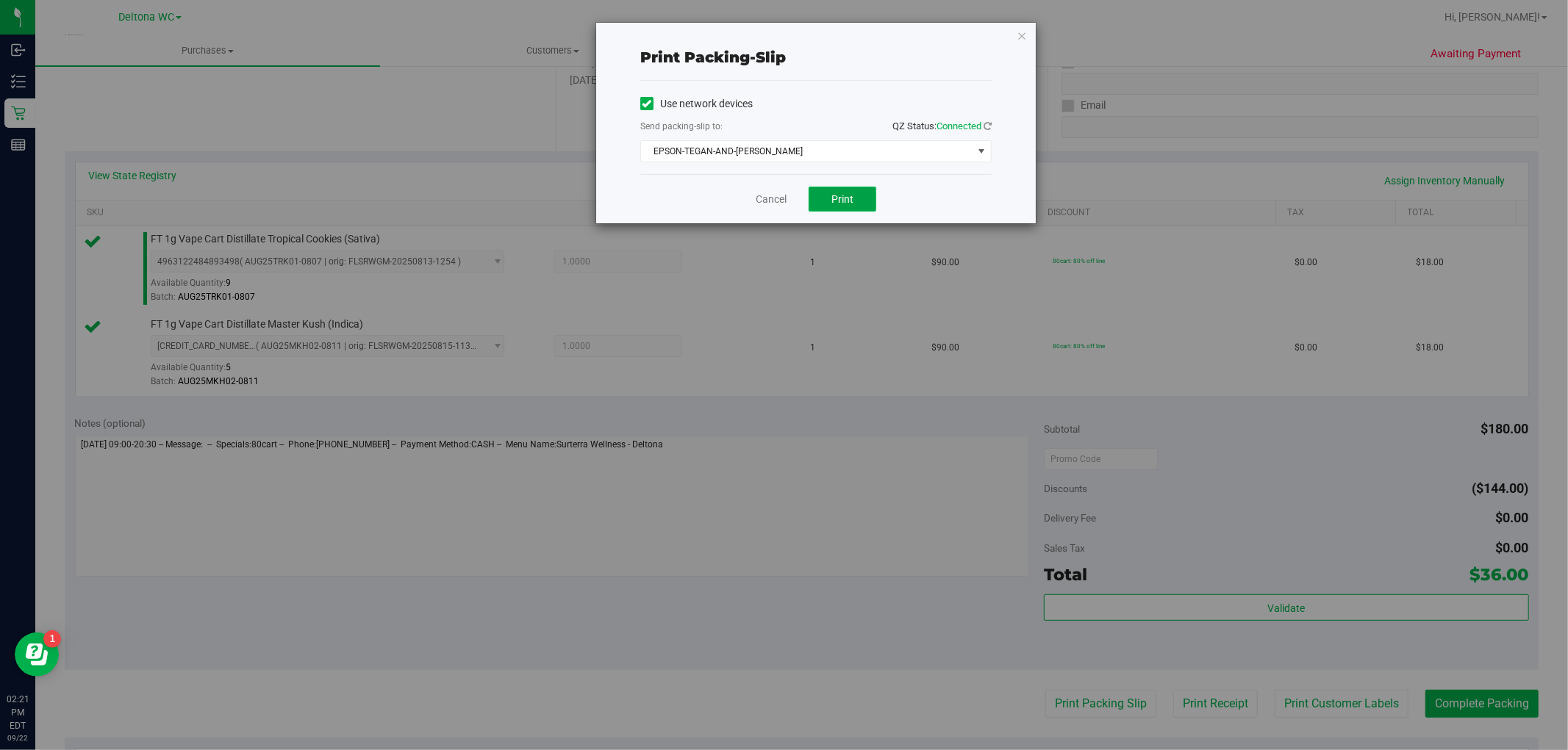
drag, startPoint x: 839, startPoint y: 197, endPoint x: 807, endPoint y: 201, distance: 32.2
click at [837, 198] on span "Print" at bounding box center [842, 199] width 22 height 12
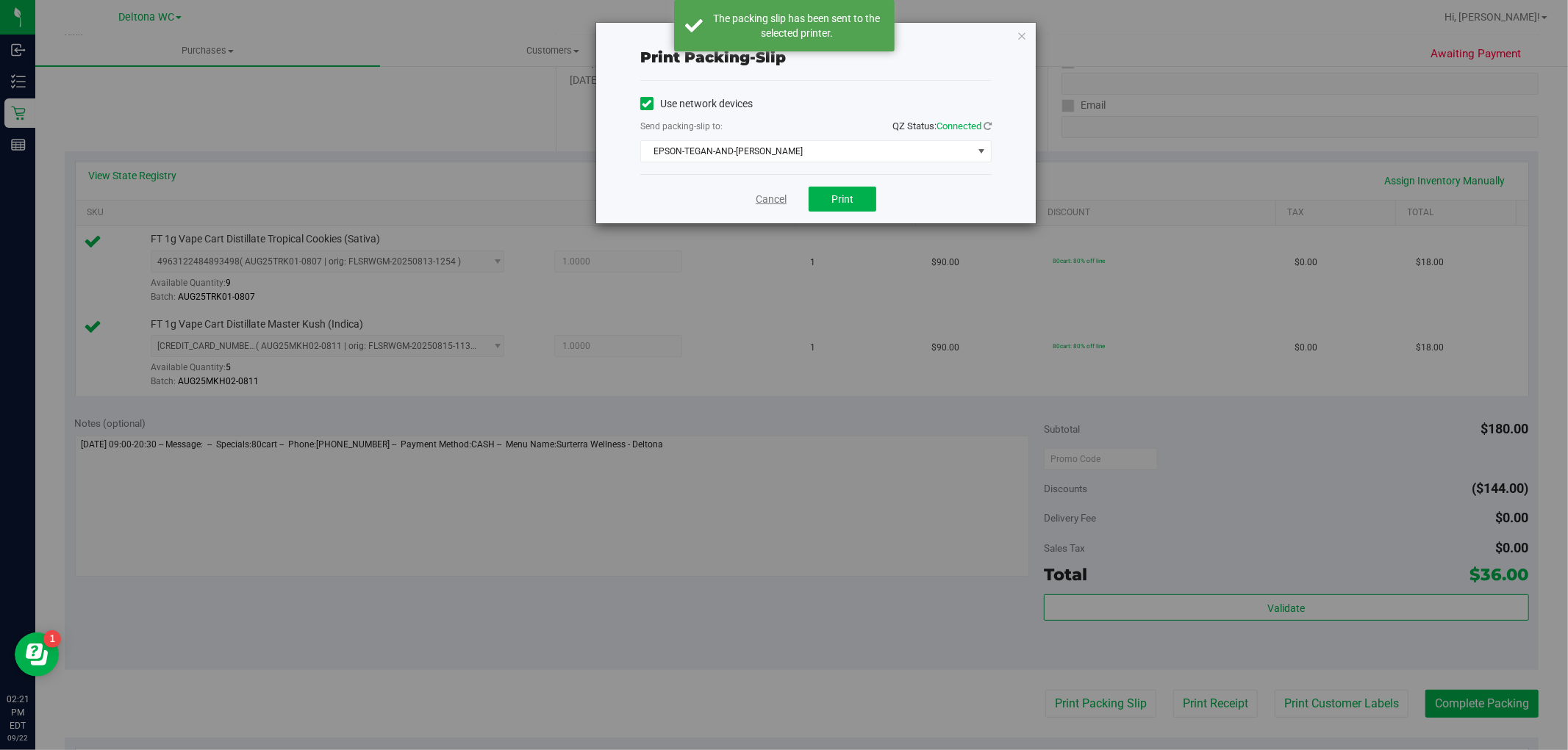
click at [773, 198] on link "Cancel" at bounding box center [771, 199] width 31 height 15
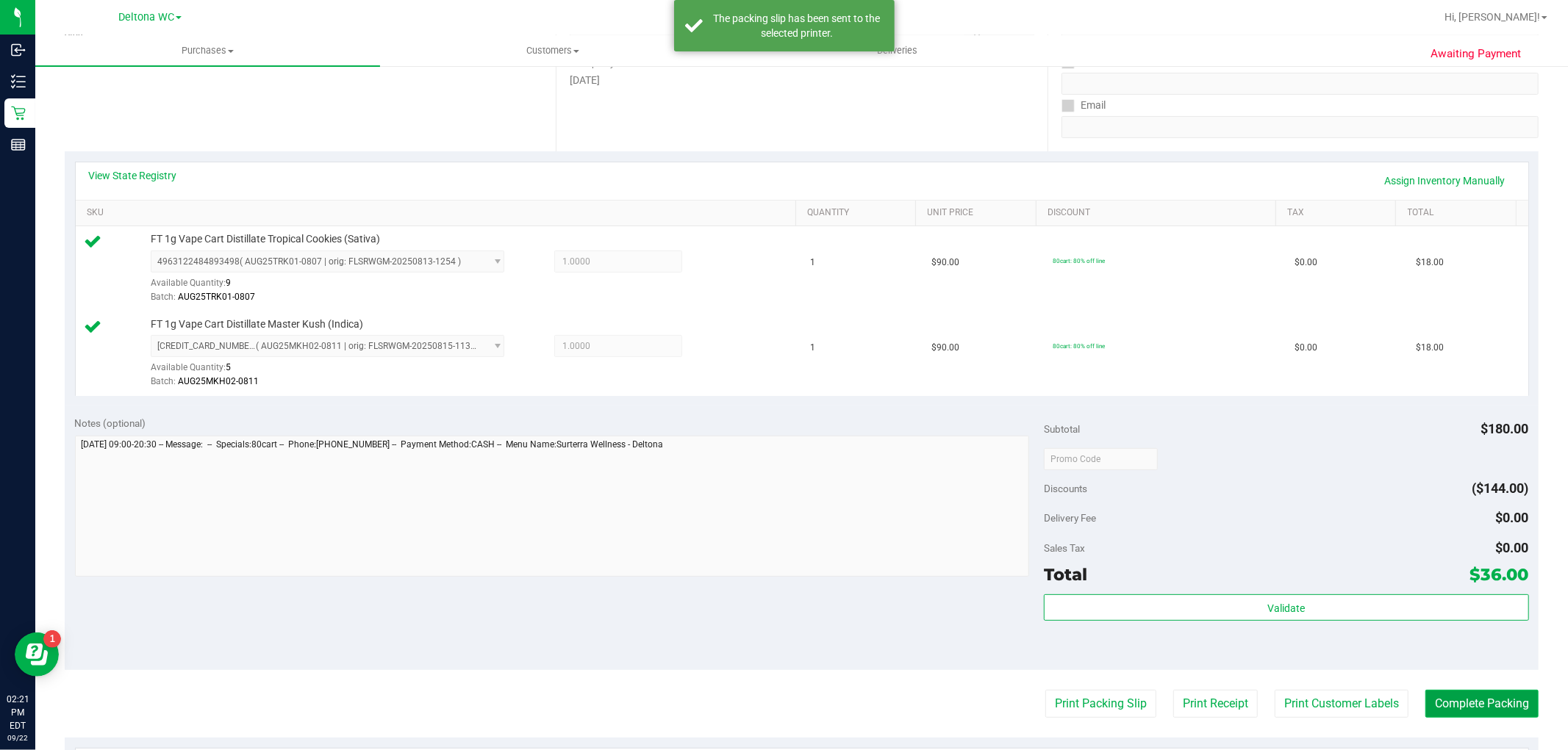
click at [1476, 706] on button "Complete Packing" at bounding box center [1482, 704] width 114 height 28
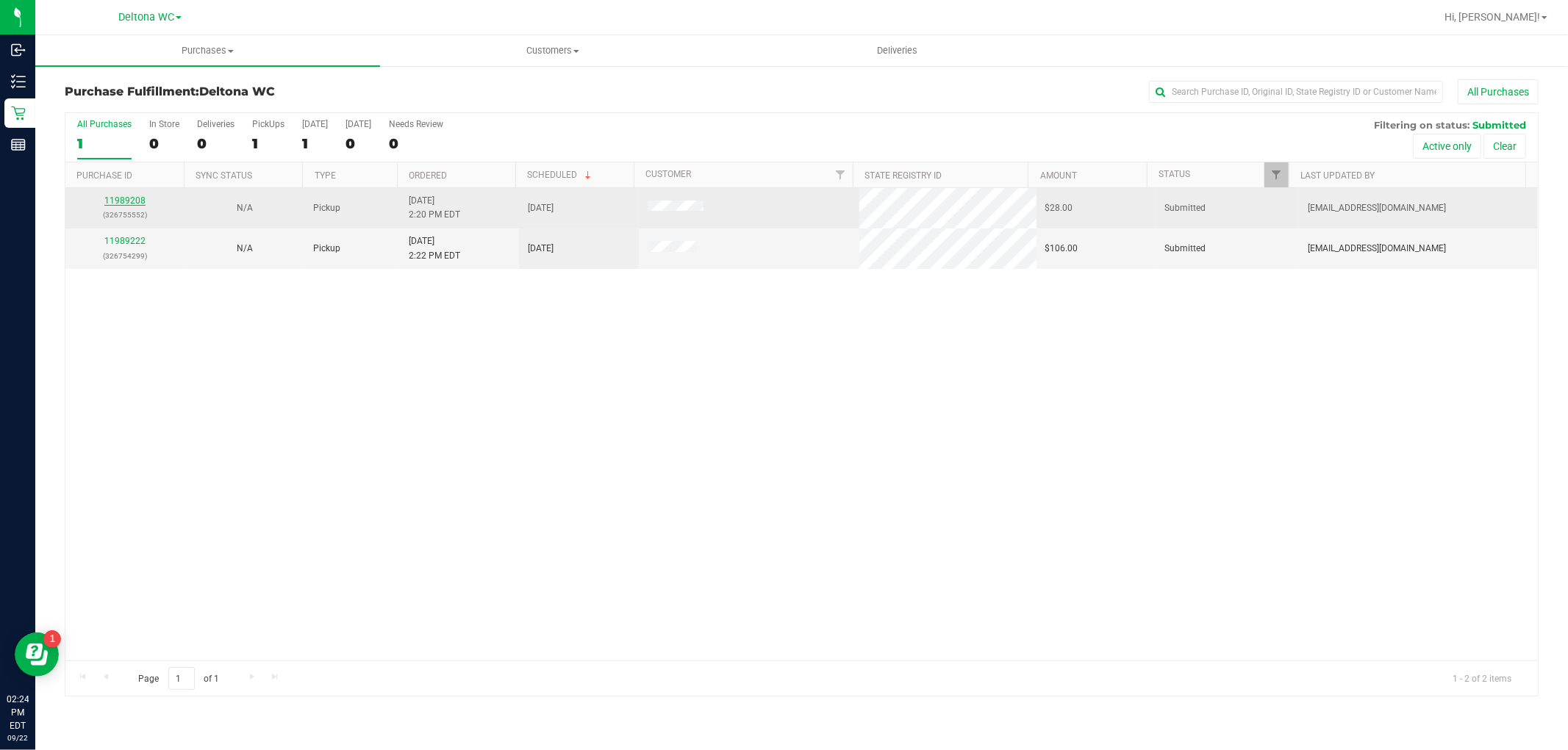
click at [141, 199] on link "11989208" at bounding box center [125, 200] width 41 height 10
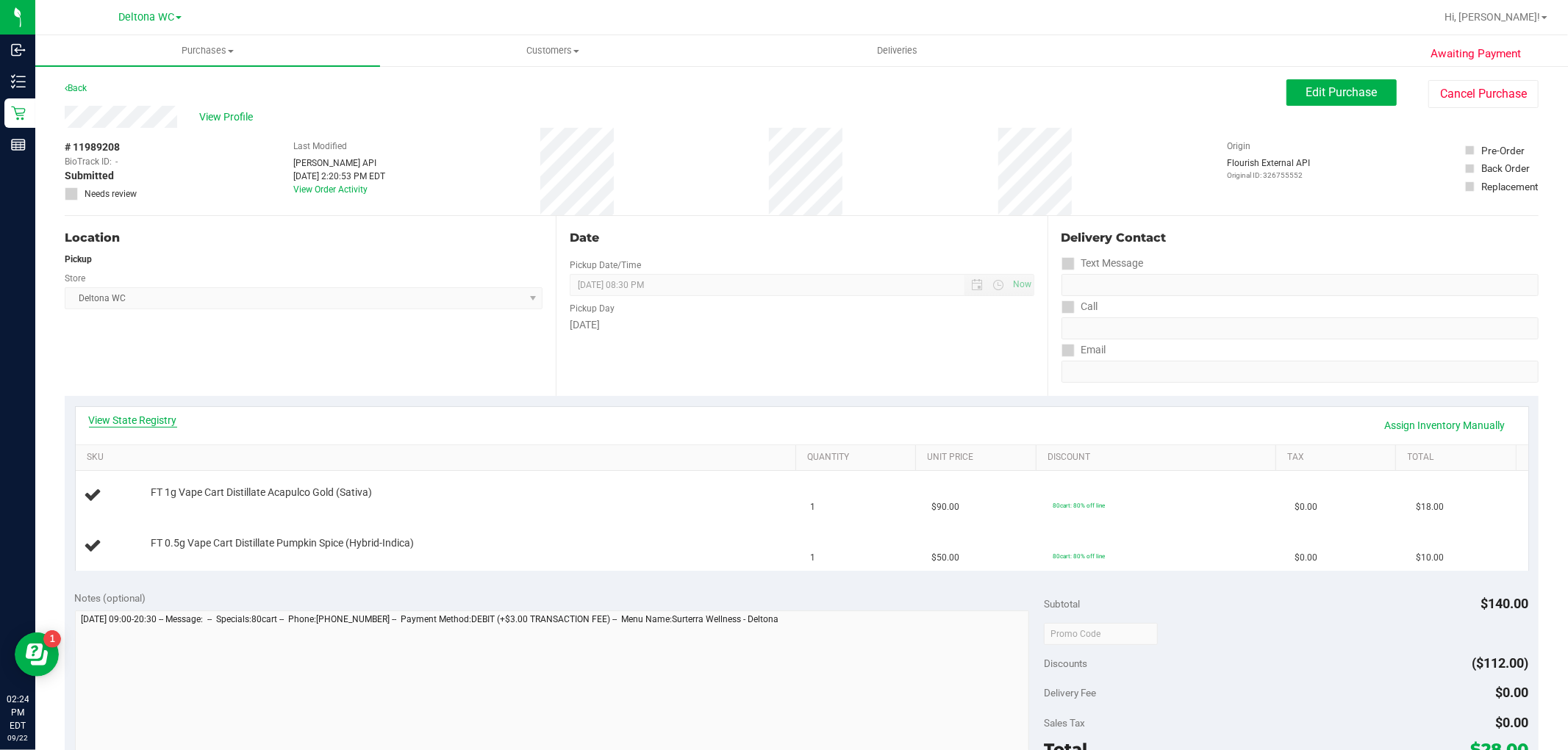
click at [134, 413] on link "View State Registry" at bounding box center [133, 420] width 88 height 15
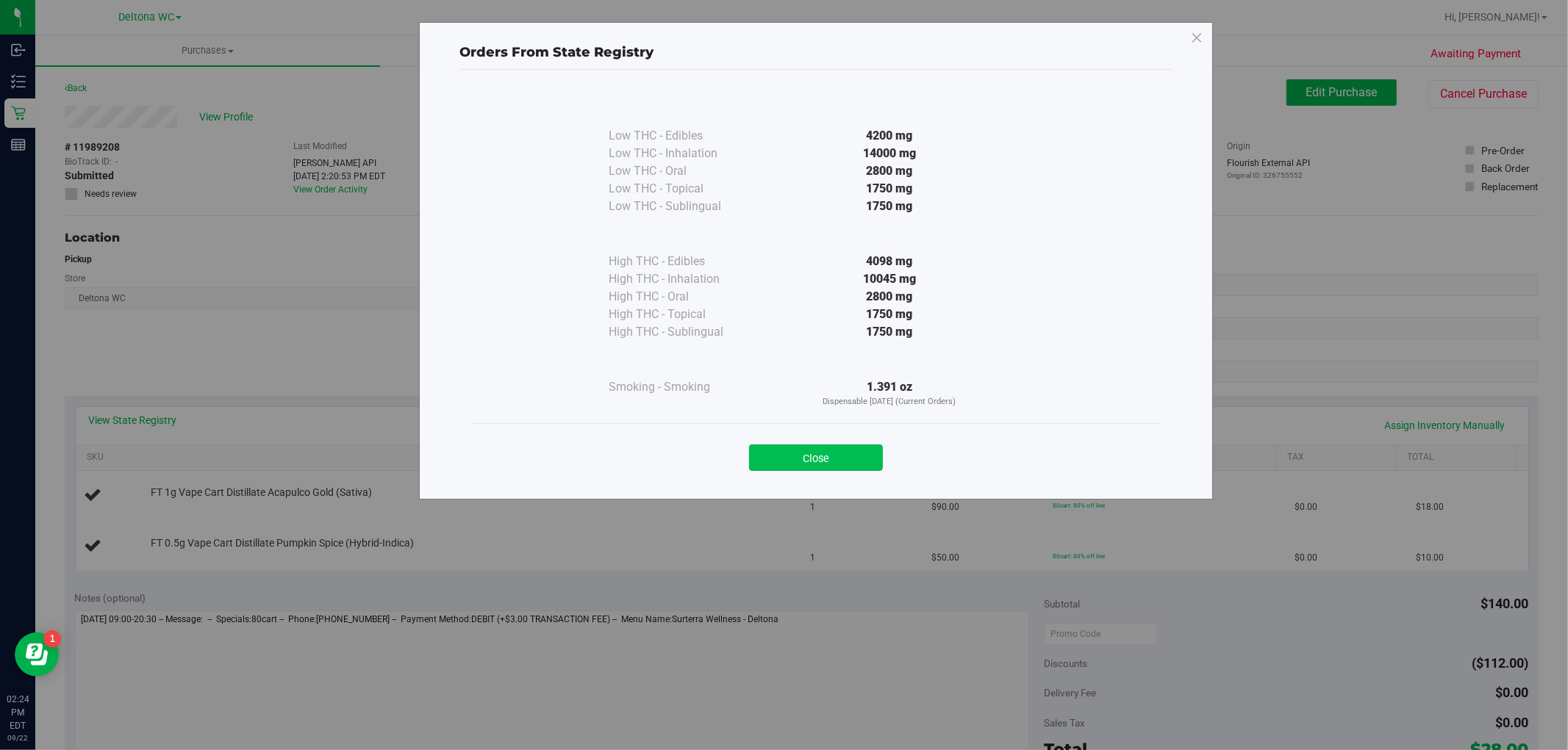
click at [799, 461] on button "Close" at bounding box center [816, 457] width 134 height 26
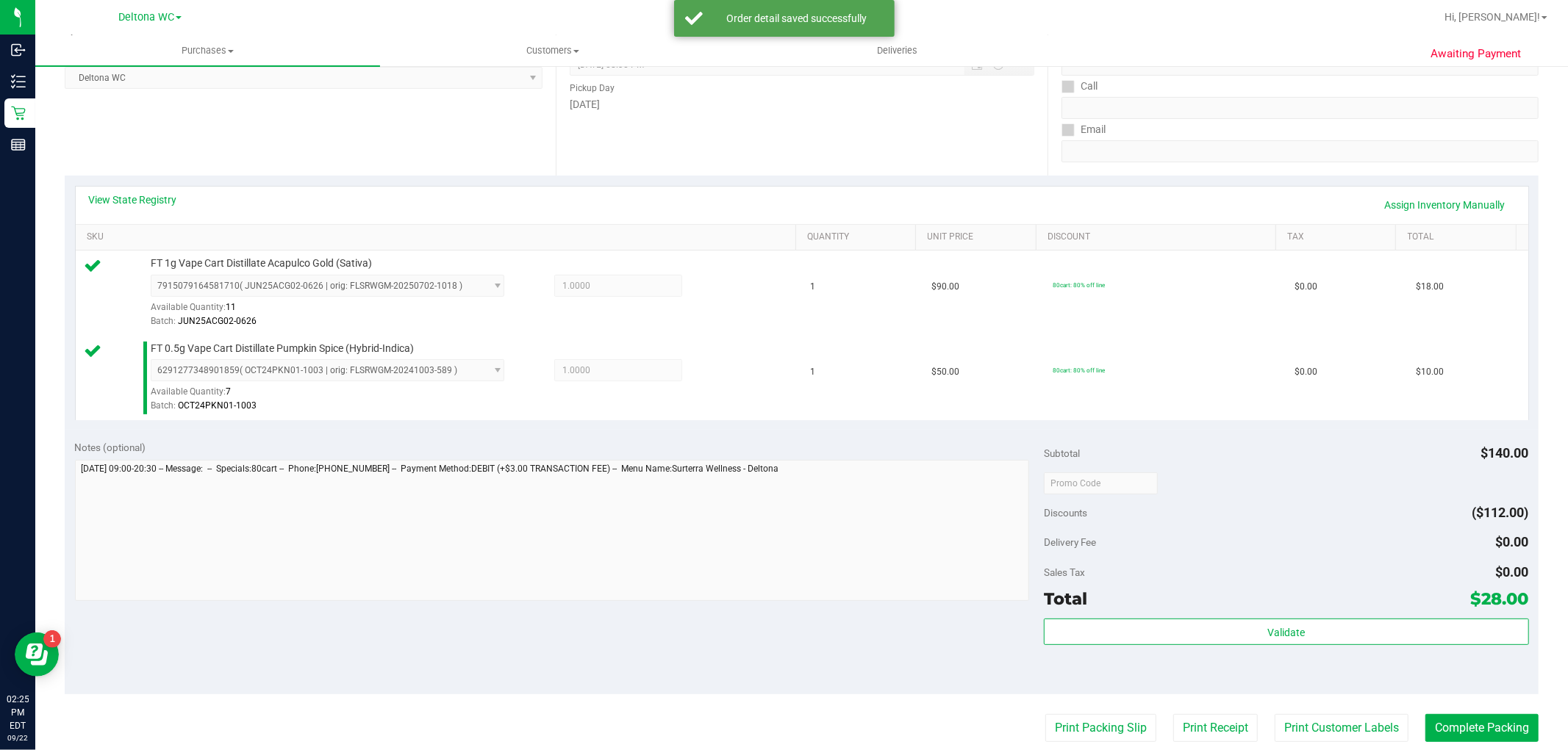
scroll to position [244, 0]
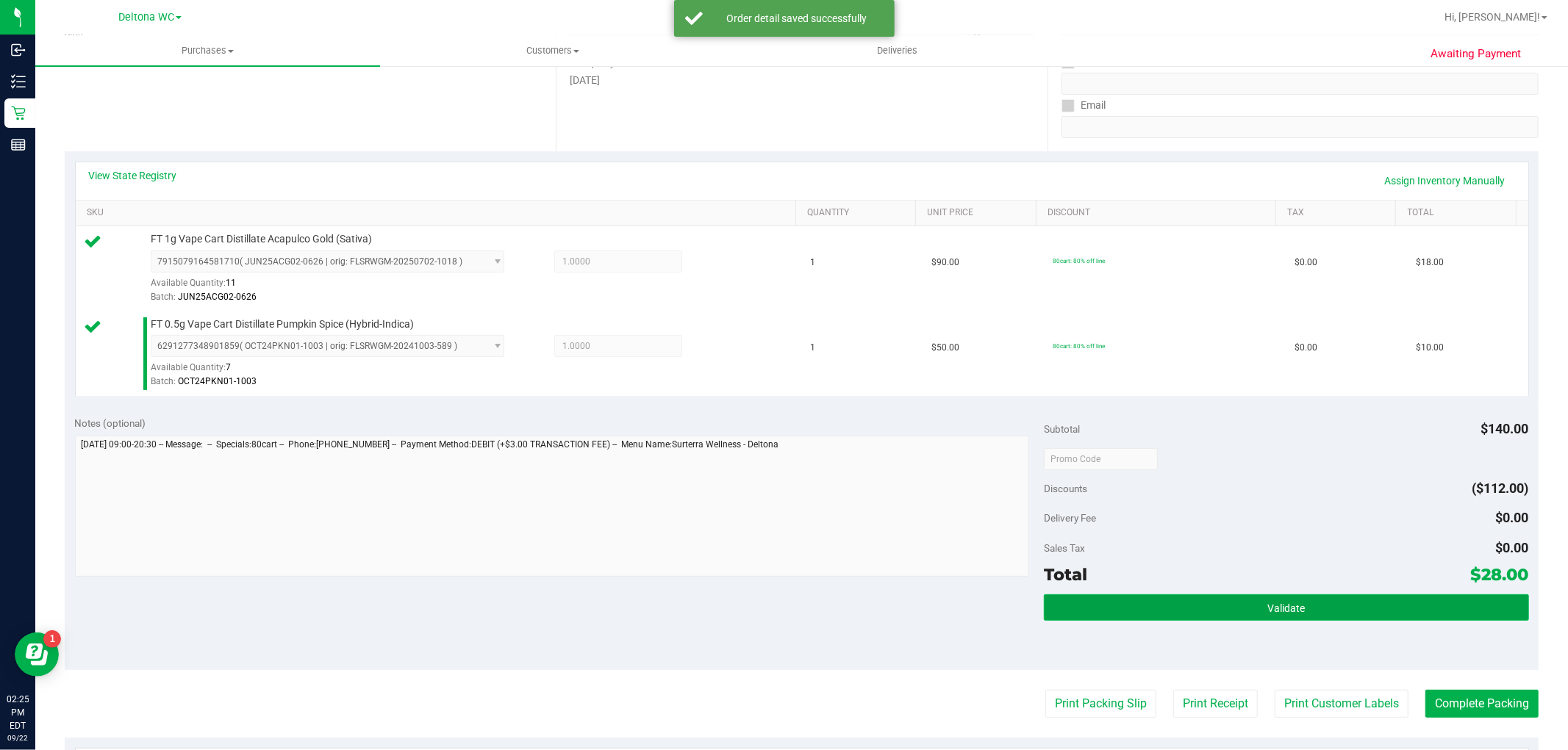
click at [1247, 609] on button "Validate" at bounding box center [1286, 607] width 484 height 26
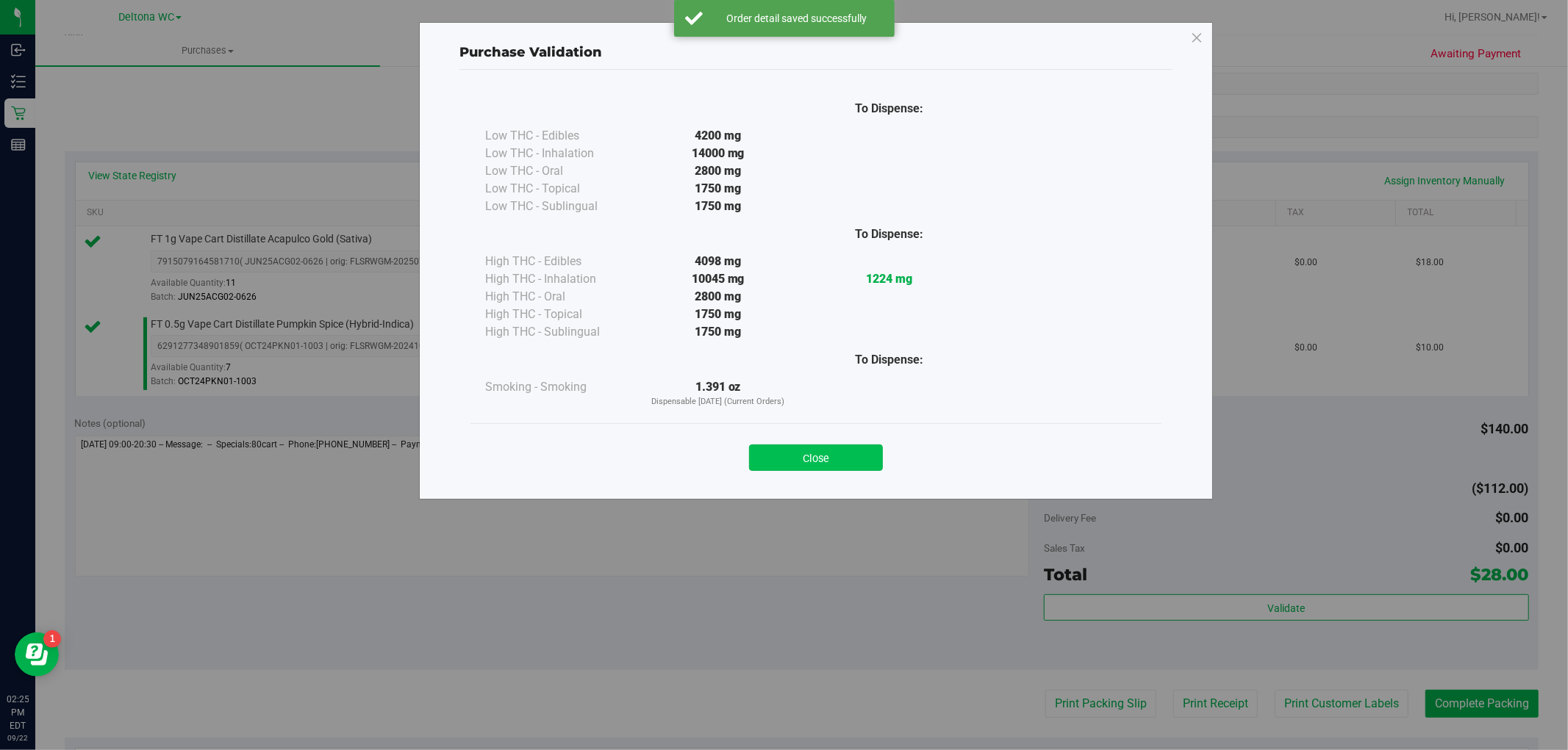
click at [798, 460] on button "Close" at bounding box center [816, 457] width 134 height 26
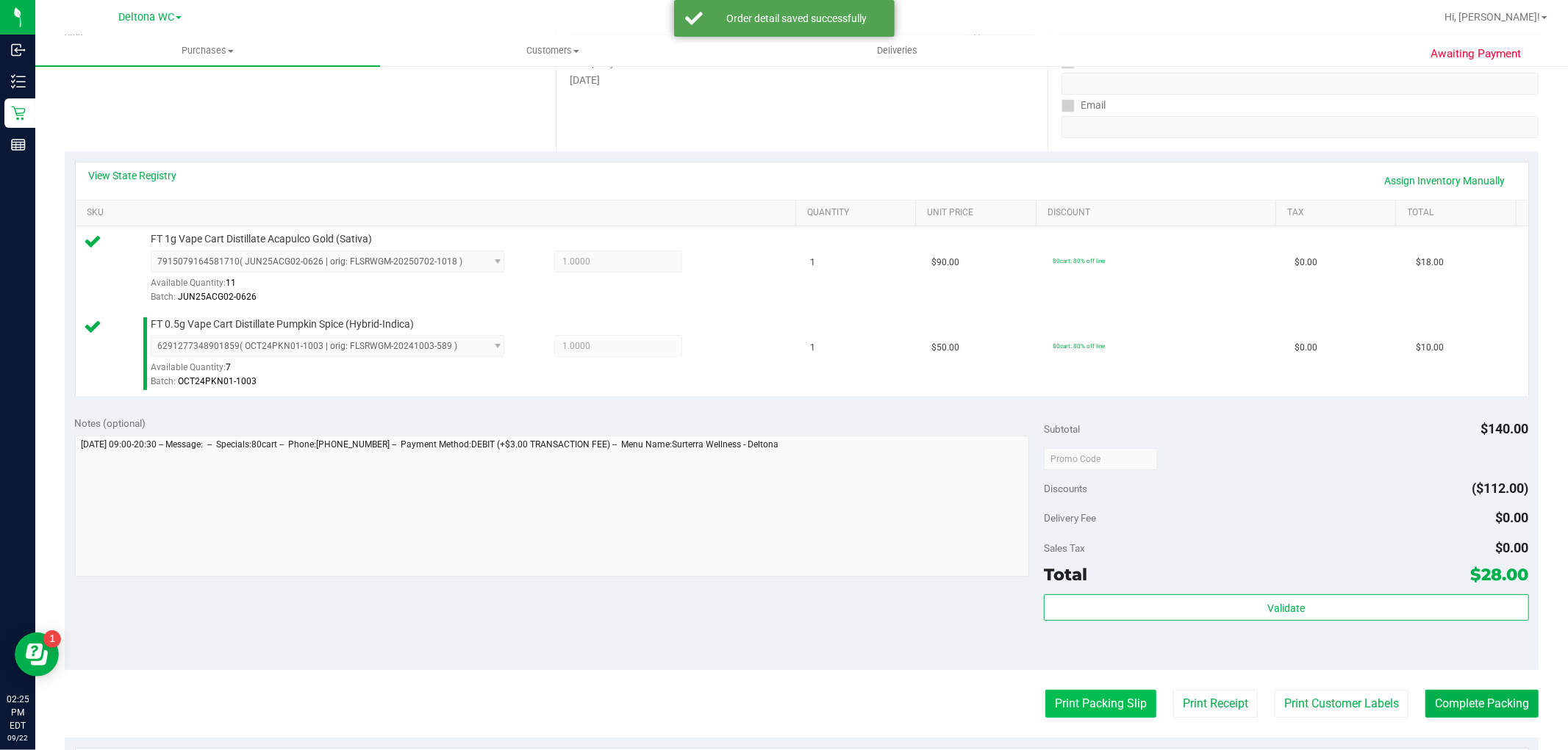
click at [1108, 701] on button "Print Packing Slip" at bounding box center [1101, 704] width 111 height 28
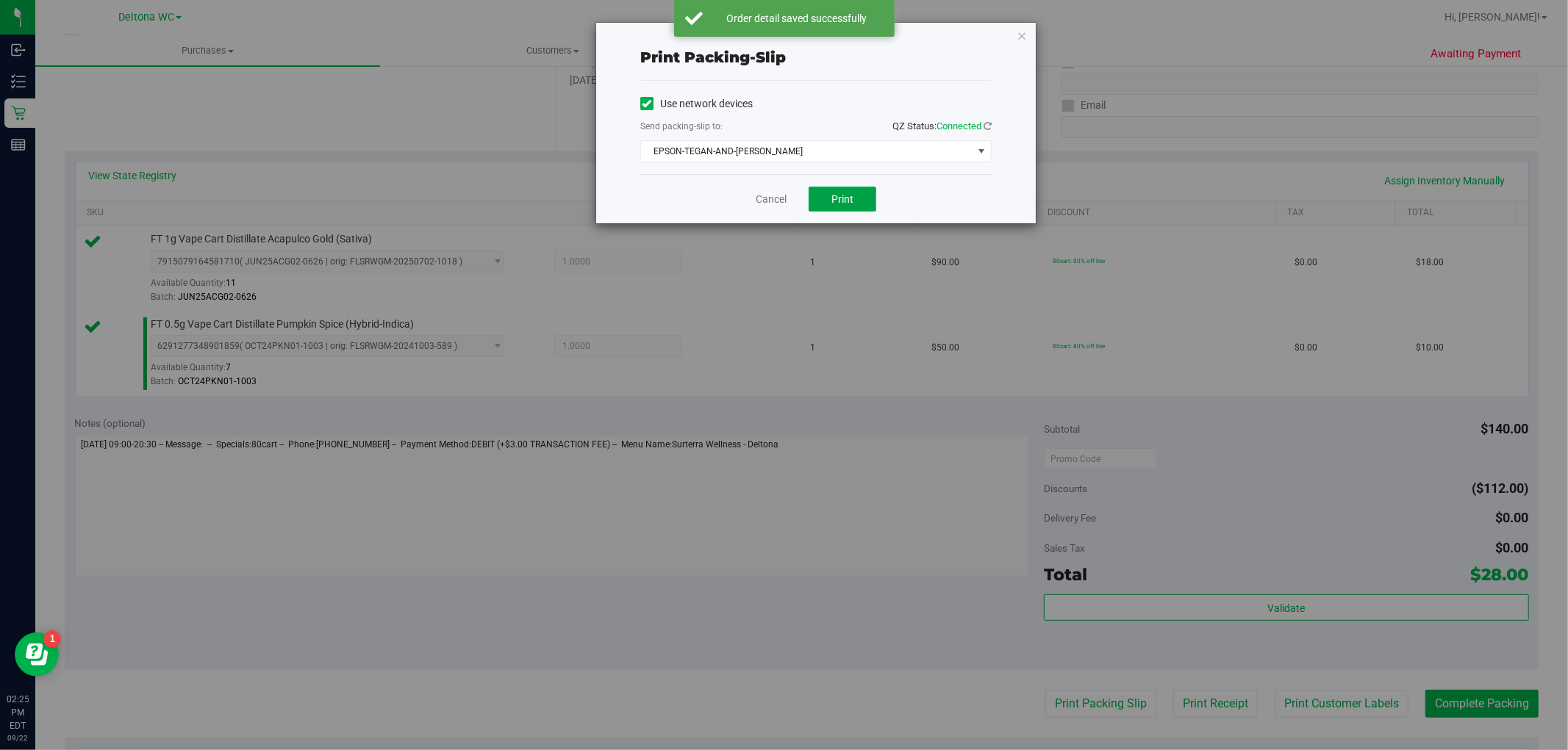
click at [846, 209] on button "Print" at bounding box center [842, 198] width 67 height 25
click at [770, 207] on div "Cancel Print" at bounding box center [816, 198] width 352 height 49
drag, startPoint x: 769, startPoint y: 202, endPoint x: 783, endPoint y: 208, distance: 15.2
click at [769, 202] on link "Cancel" at bounding box center [771, 199] width 31 height 15
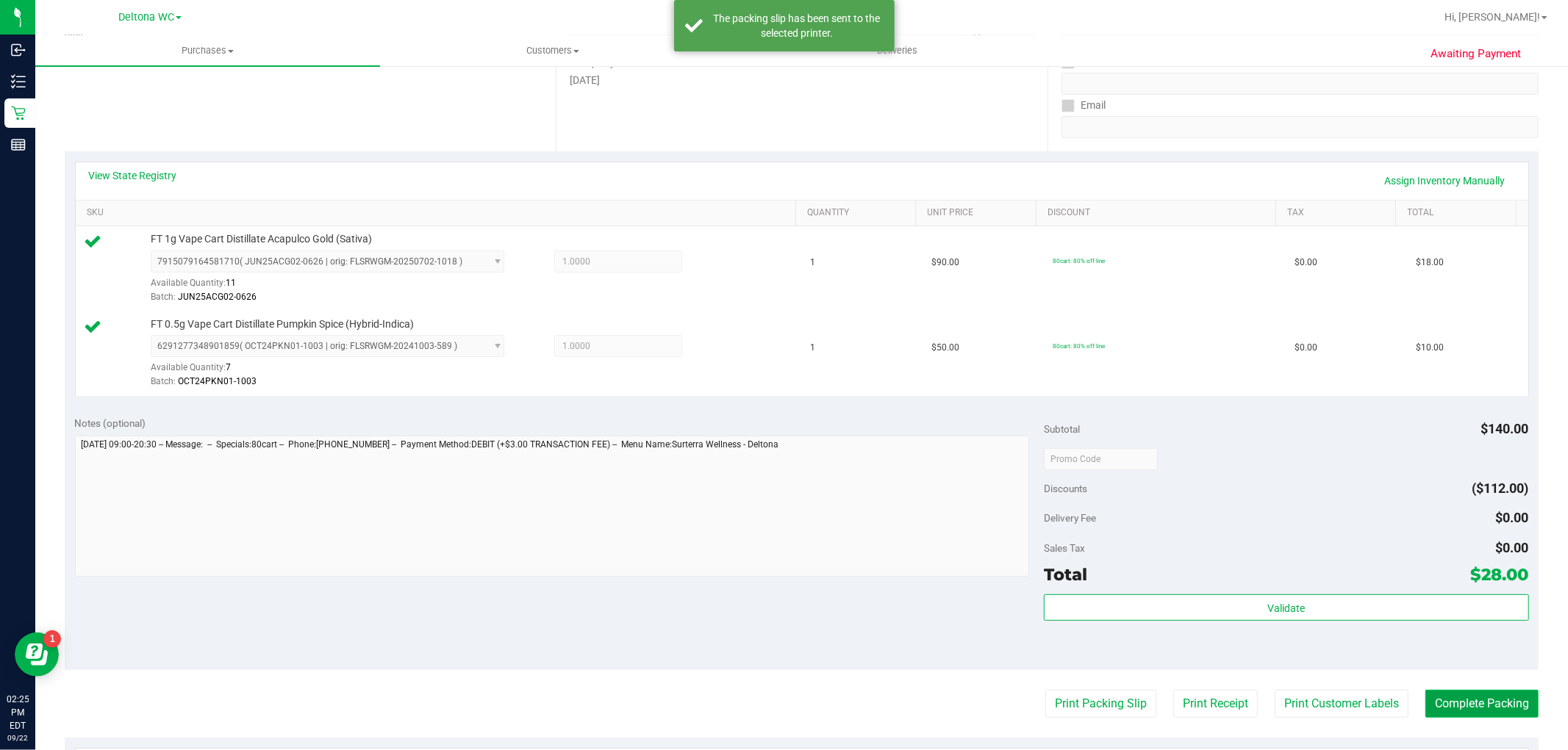
click at [1466, 698] on button "Complete Packing" at bounding box center [1482, 704] width 114 height 28
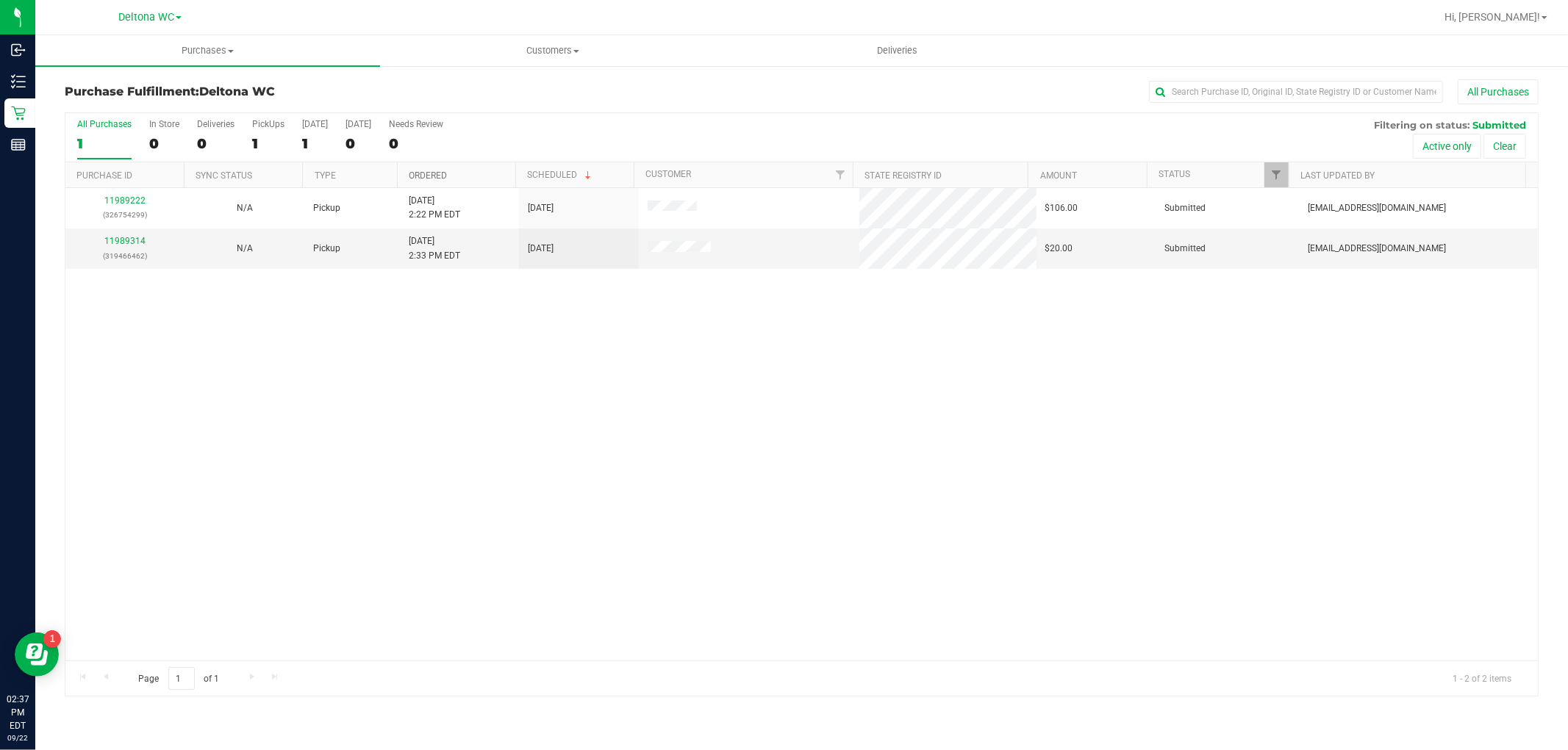
click at [444, 171] on link "Ordered" at bounding box center [428, 175] width 38 height 10
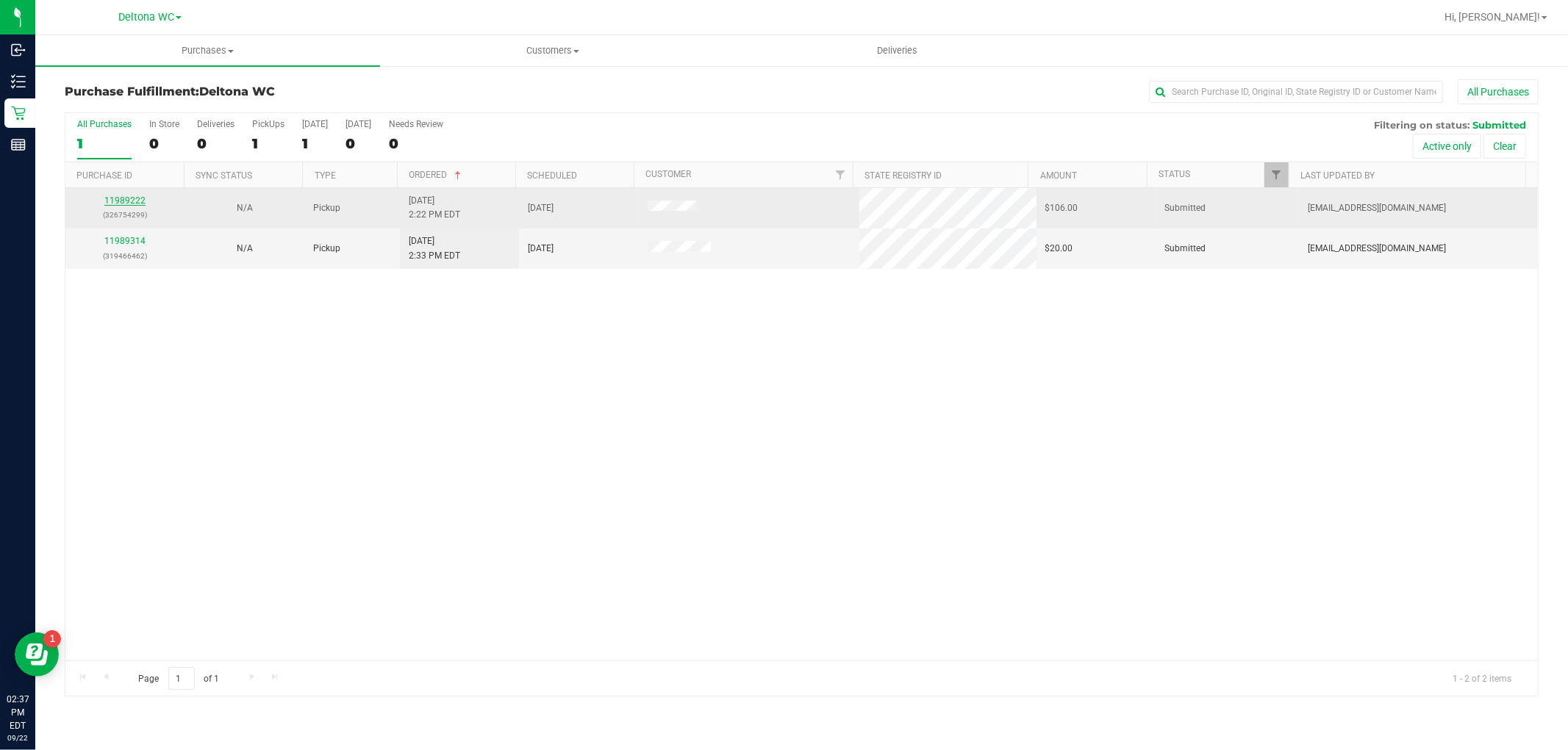
click at [134, 199] on link "11989222" at bounding box center [125, 200] width 41 height 10
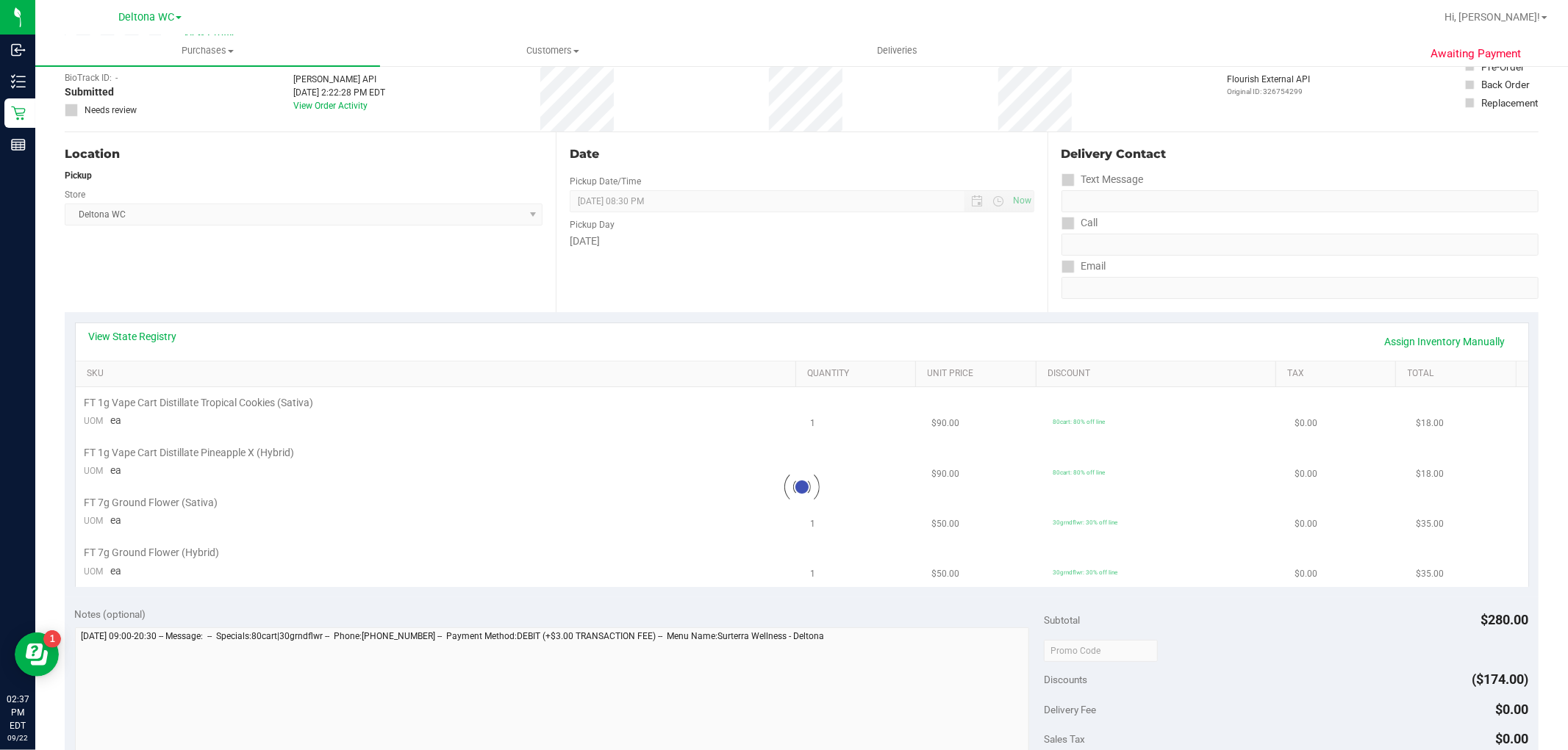
scroll to position [163, 0]
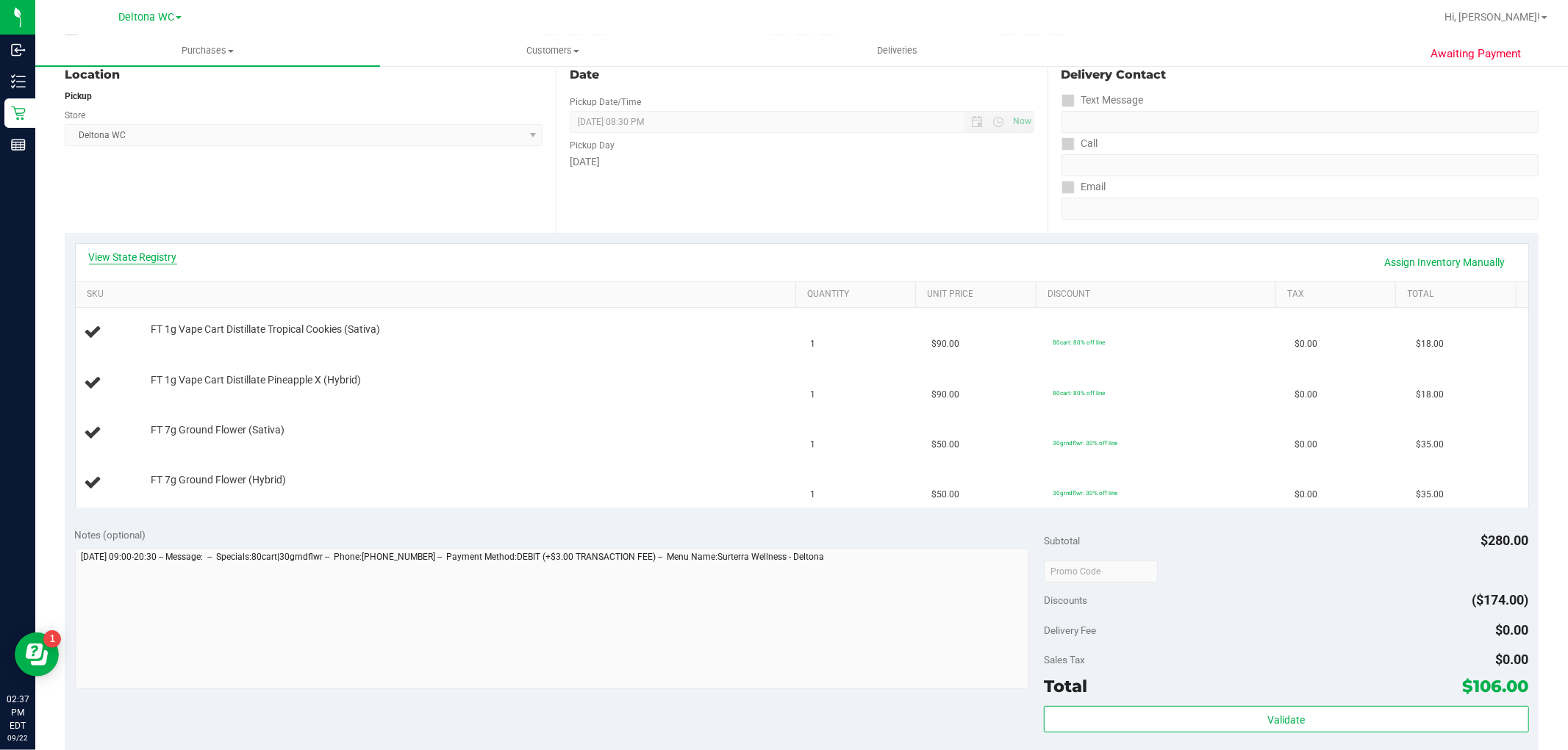
click at [152, 255] on link "View State Registry" at bounding box center [133, 257] width 88 height 15
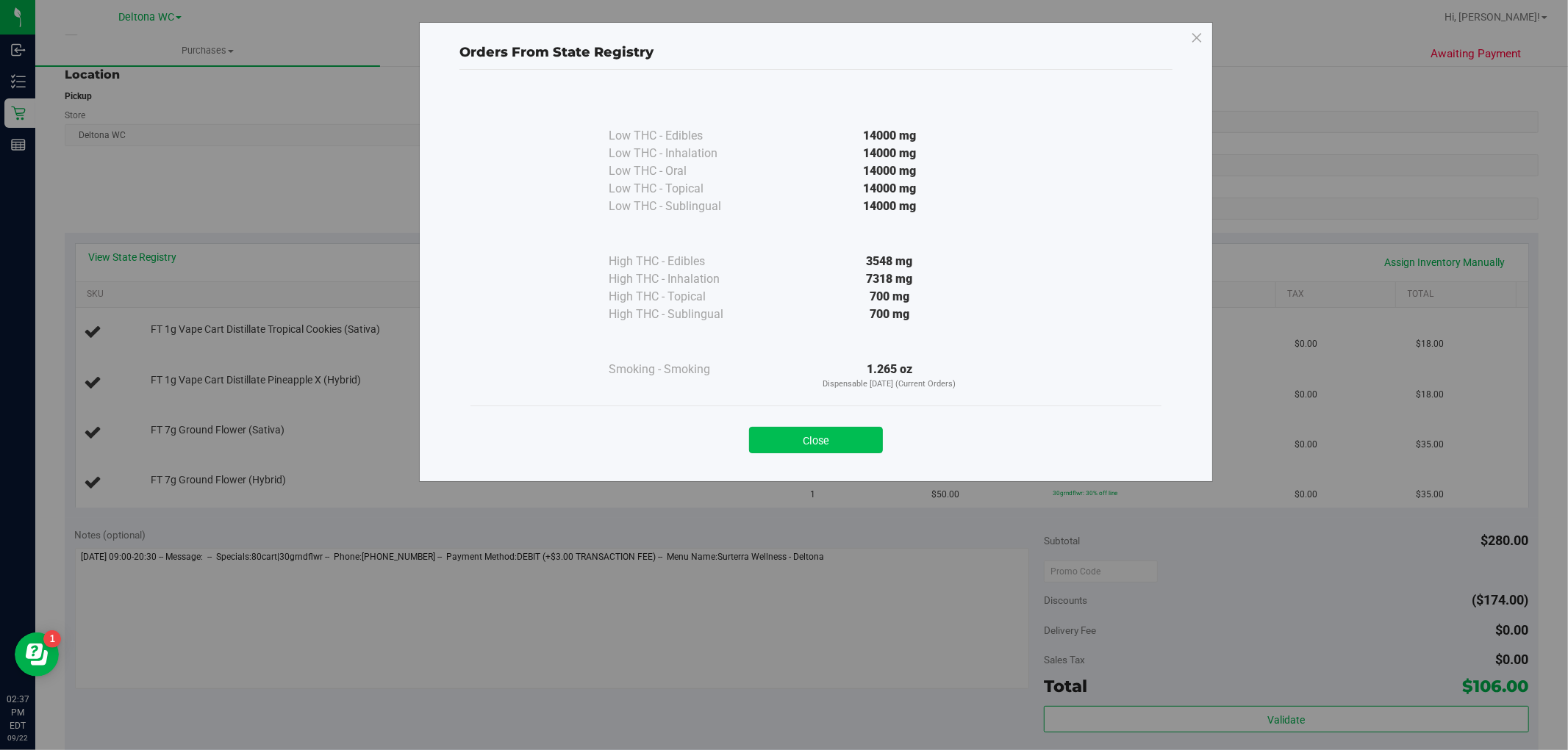
click at [842, 433] on button "Close" at bounding box center [816, 440] width 134 height 26
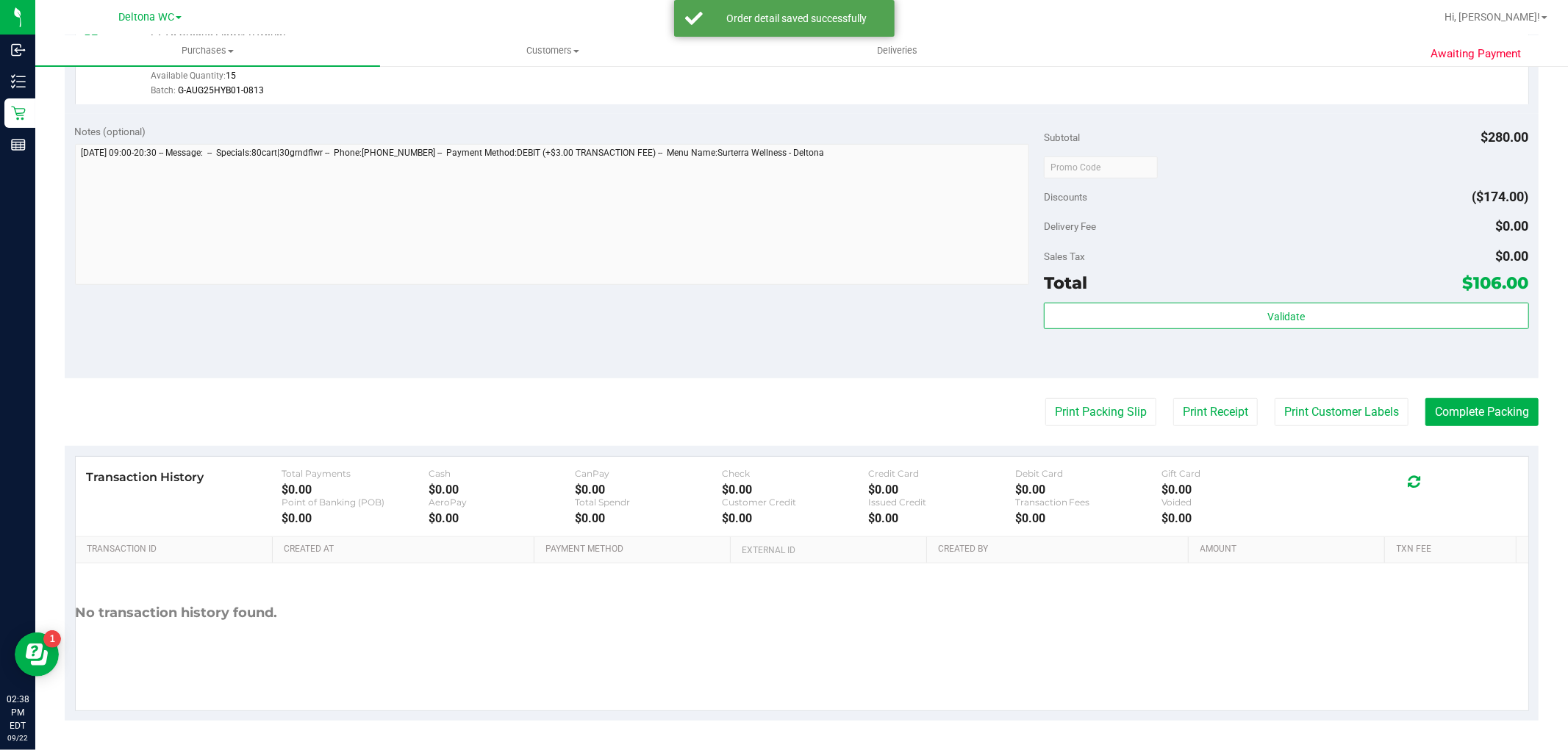
scroll to position [708, 0]
click at [1298, 288] on div "Total $106.00" at bounding box center [1286, 283] width 484 height 26
click at [1292, 329] on div "Validate" at bounding box center [1286, 336] width 484 height 66
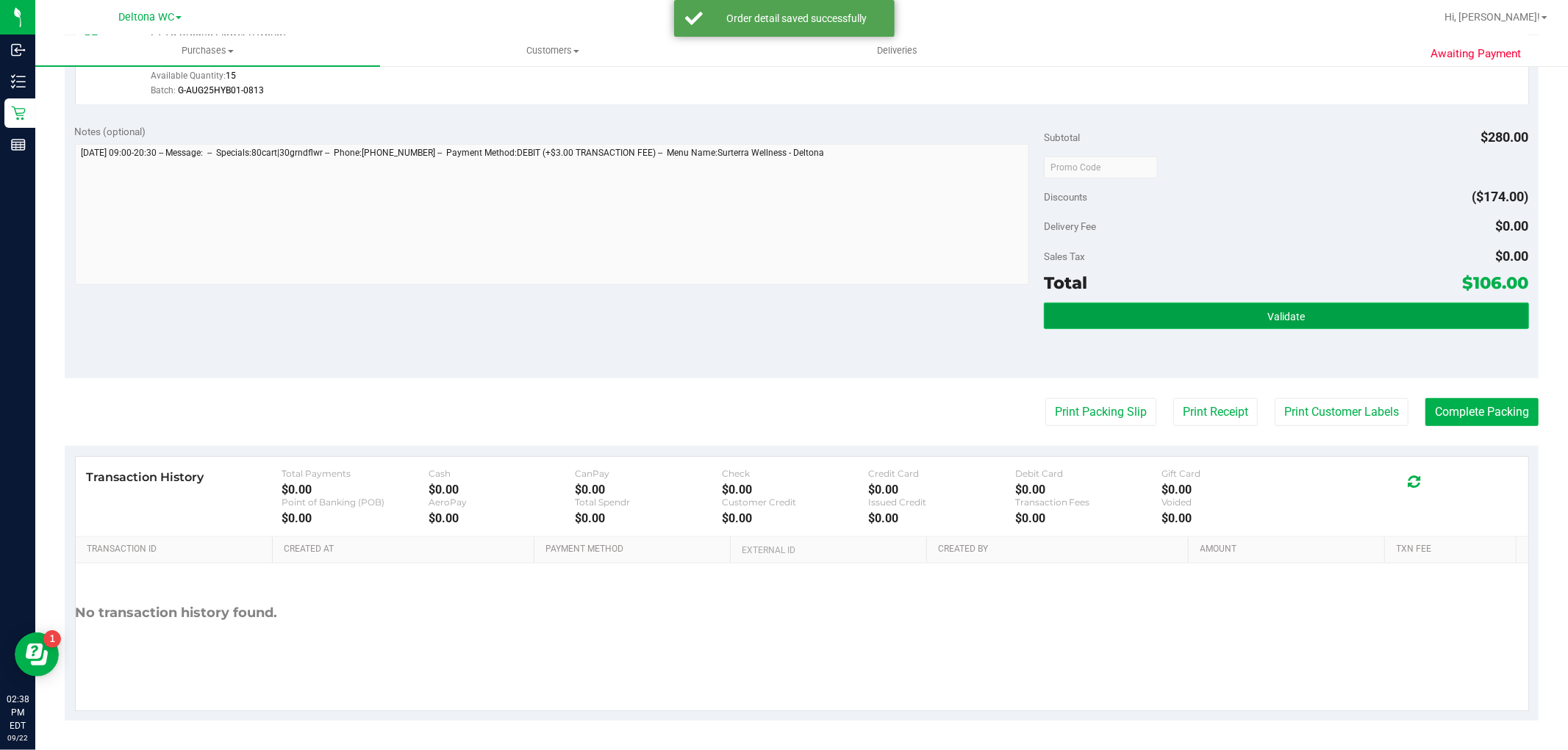
click at [1297, 317] on button "Validate" at bounding box center [1286, 316] width 484 height 26
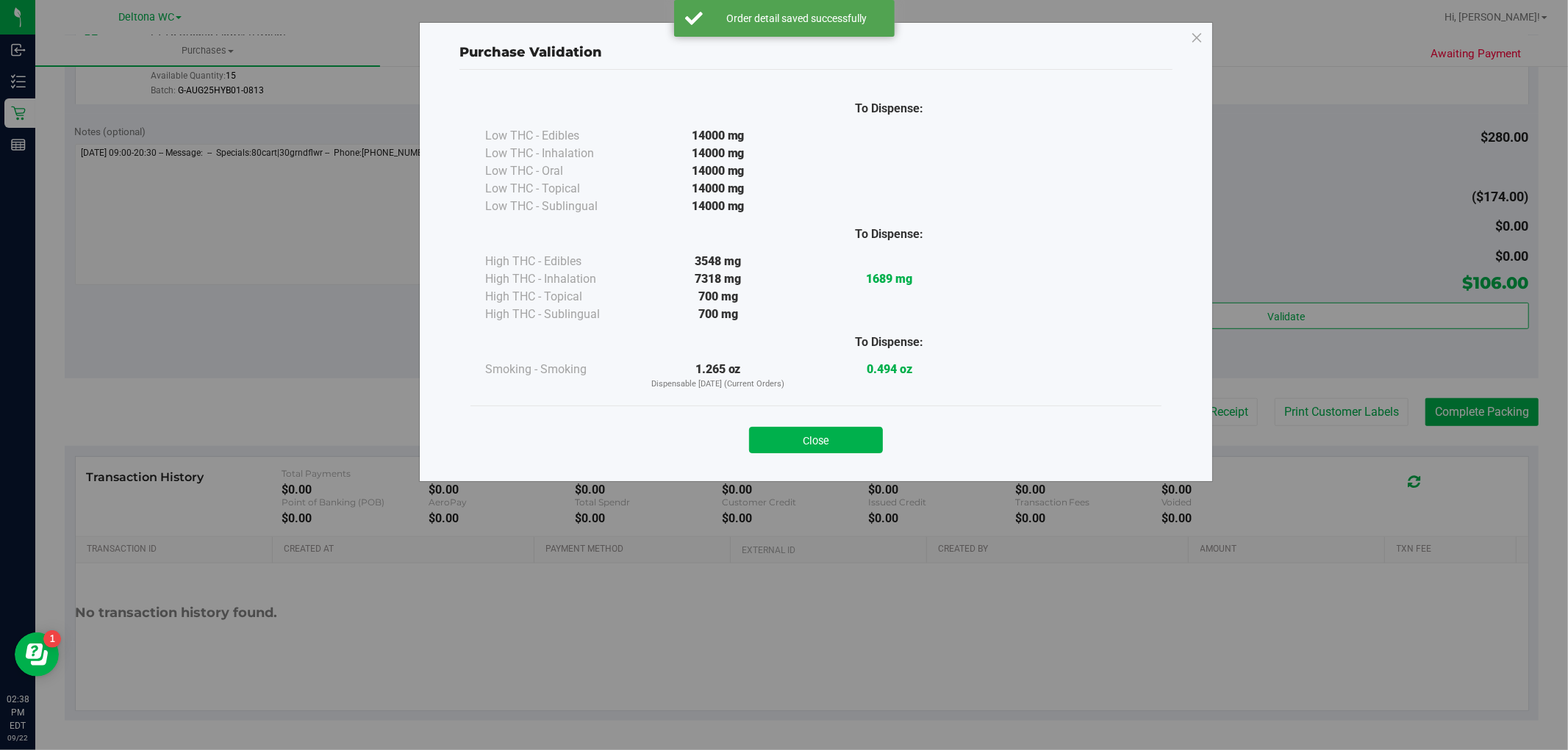
click at [840, 437] on button "Close" at bounding box center [816, 440] width 134 height 26
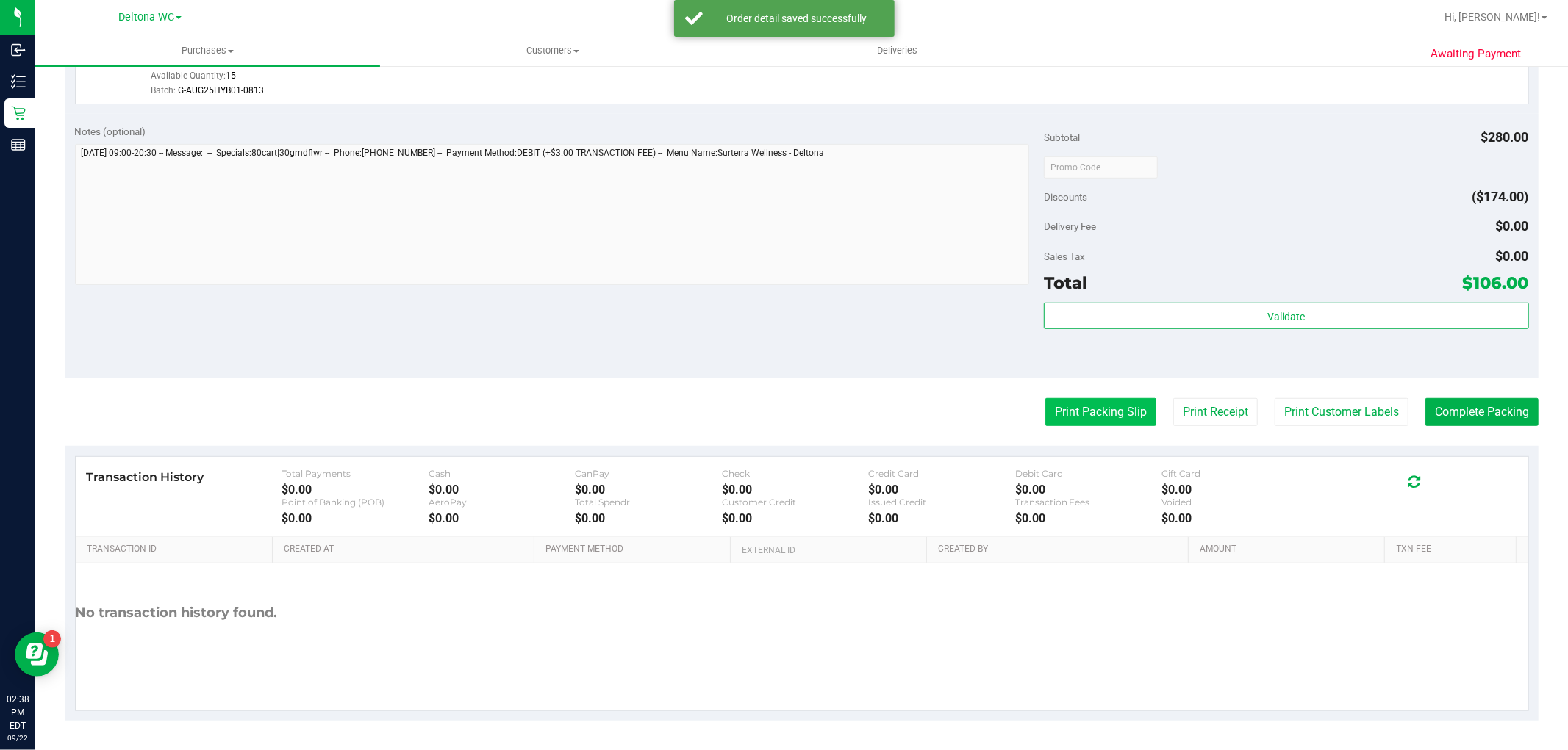
click at [1078, 412] on button "Print Packing Slip" at bounding box center [1101, 412] width 111 height 28
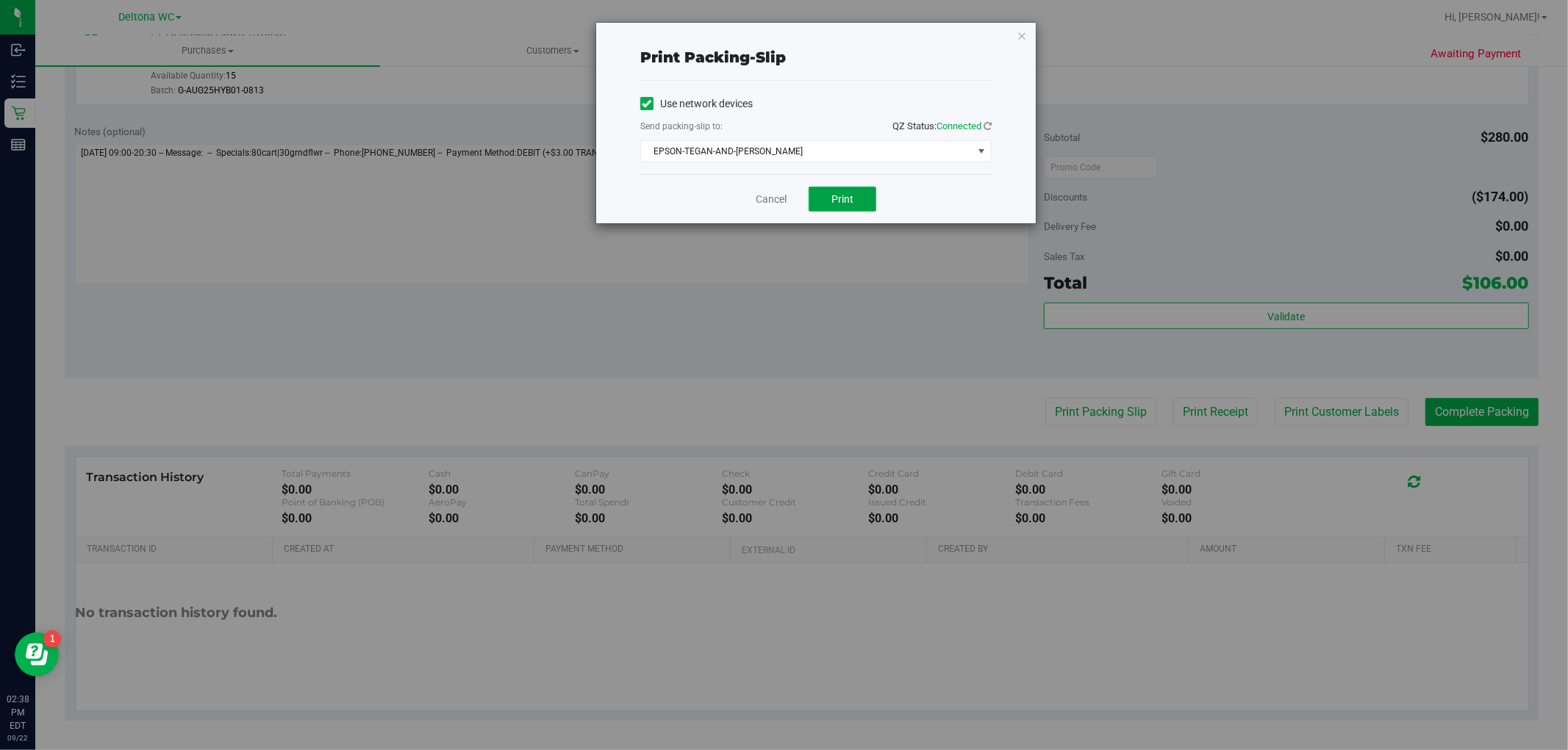
click at [857, 204] on button "Print" at bounding box center [842, 198] width 67 height 25
click at [763, 199] on link "Cancel" at bounding box center [771, 199] width 31 height 15
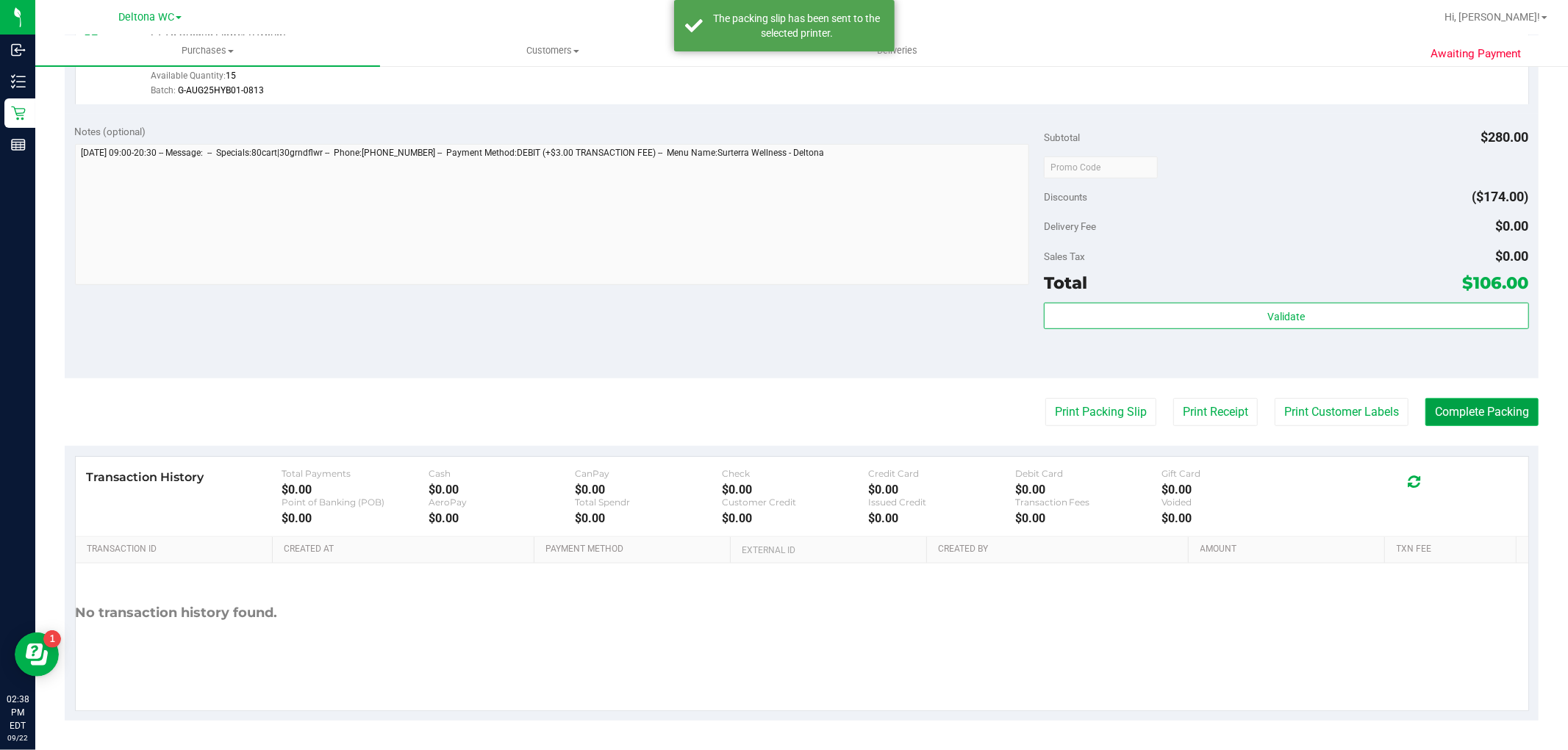
click at [1476, 420] on button "Complete Packing" at bounding box center [1482, 412] width 114 height 28
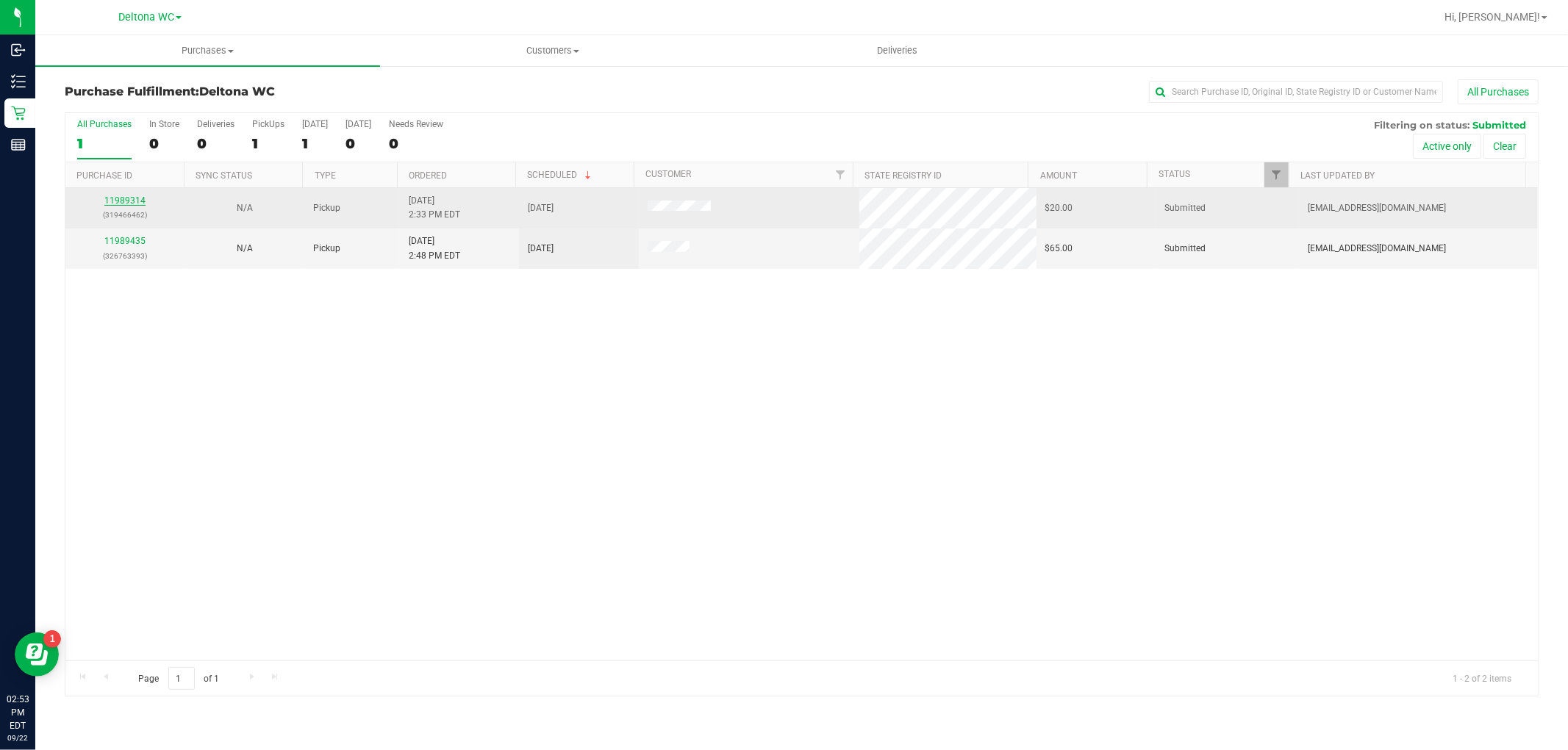
click at [125, 197] on link "11989314" at bounding box center [125, 200] width 41 height 10
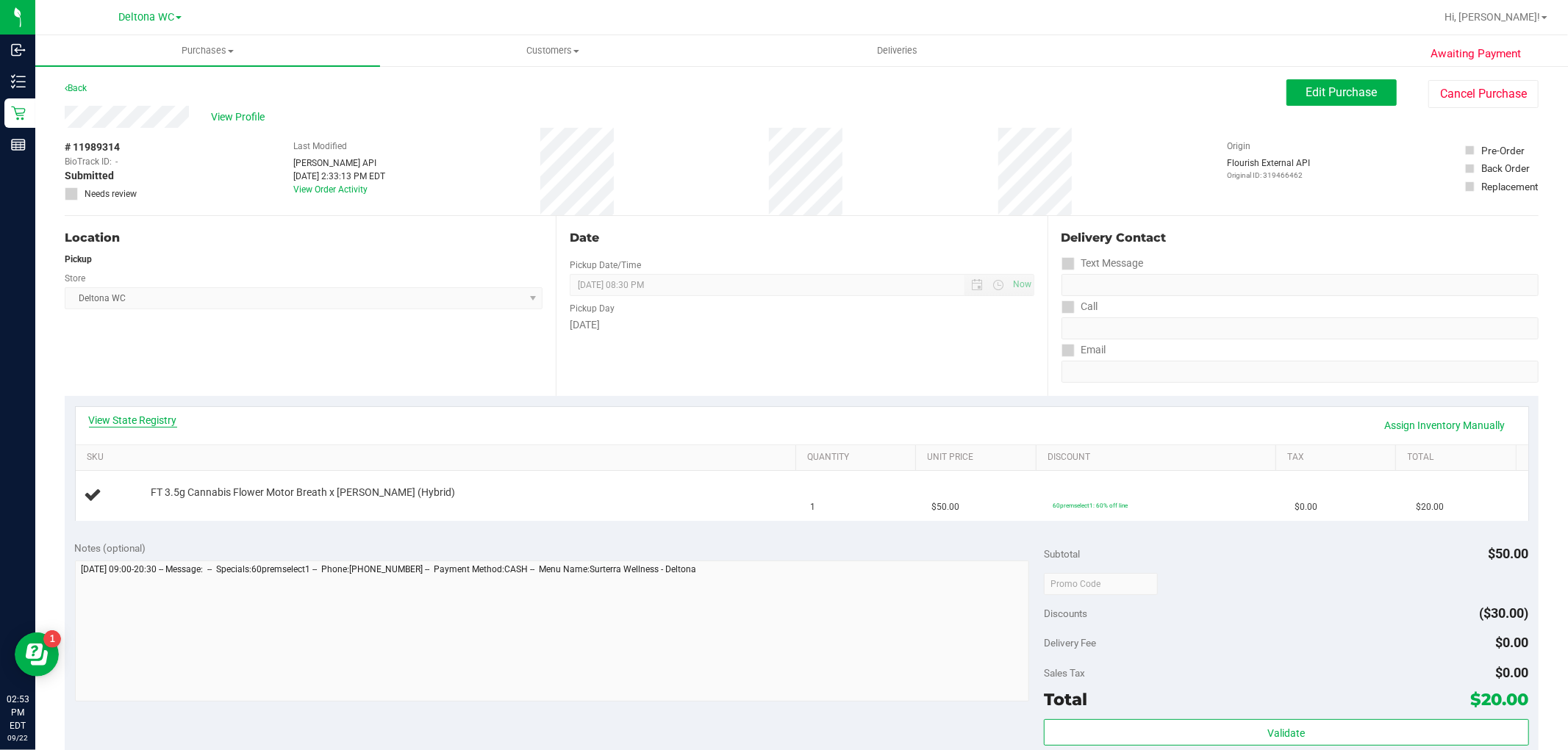
click at [156, 414] on link "View State Registry" at bounding box center [133, 420] width 88 height 15
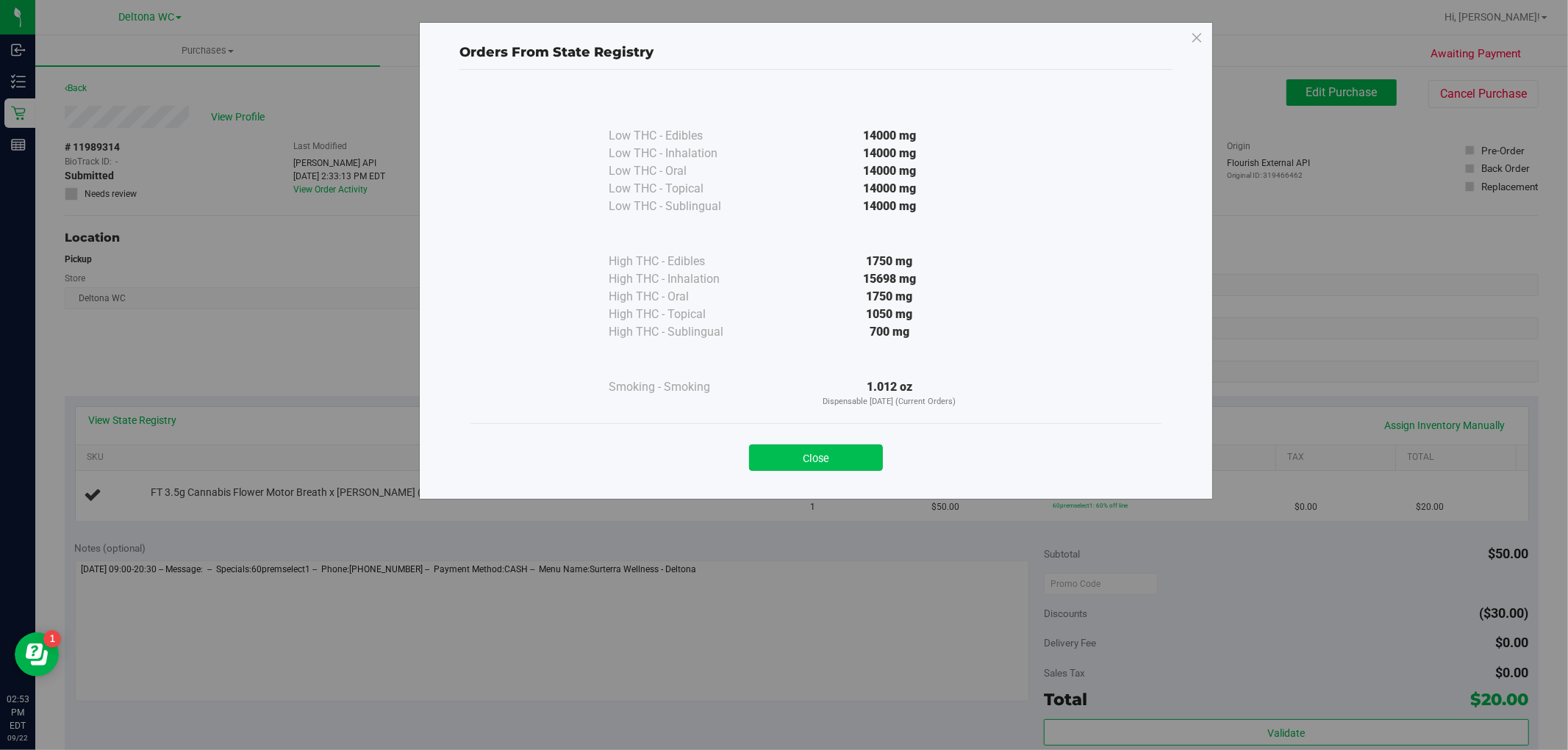
click at [857, 452] on button "Close" at bounding box center [816, 457] width 134 height 26
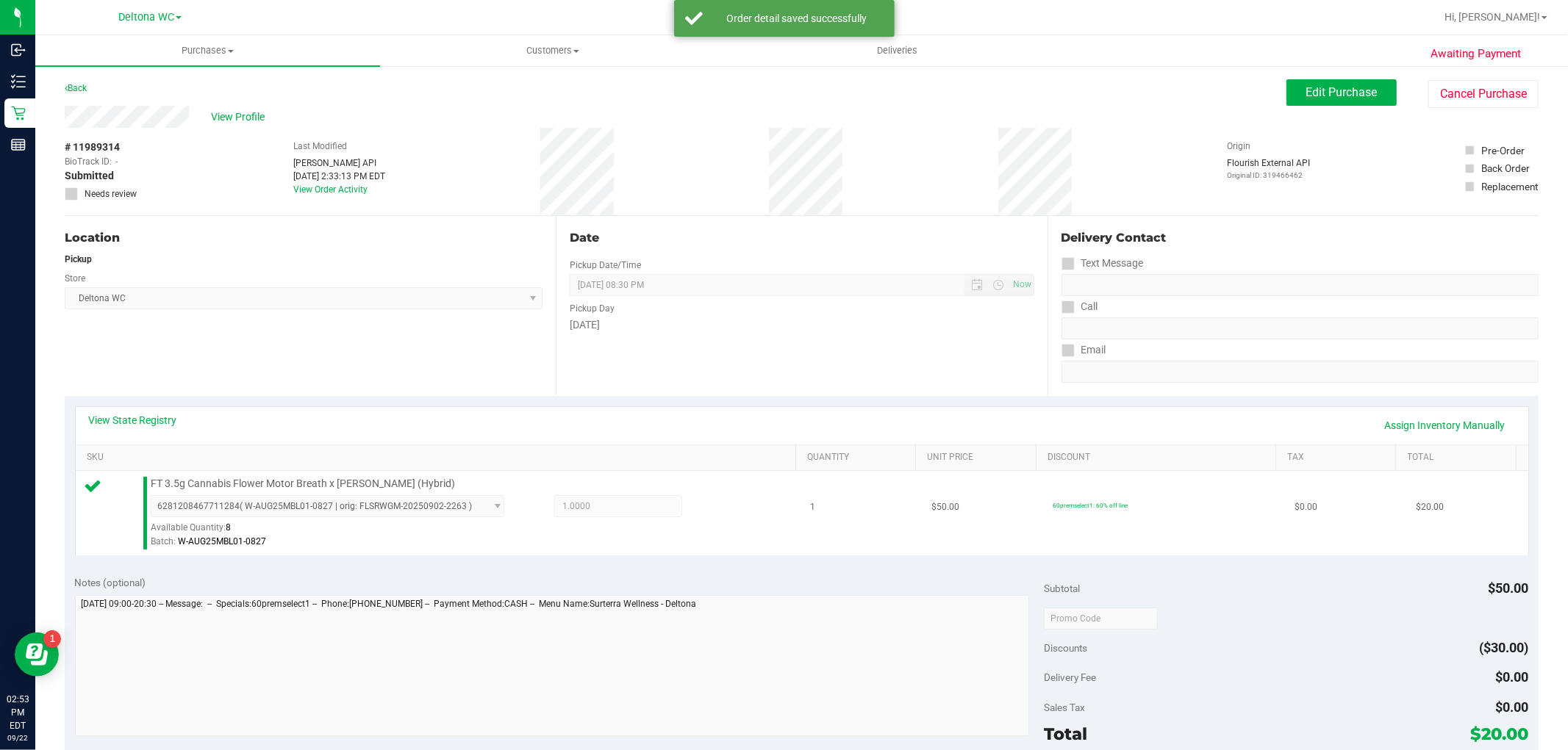
scroll to position [163, 0]
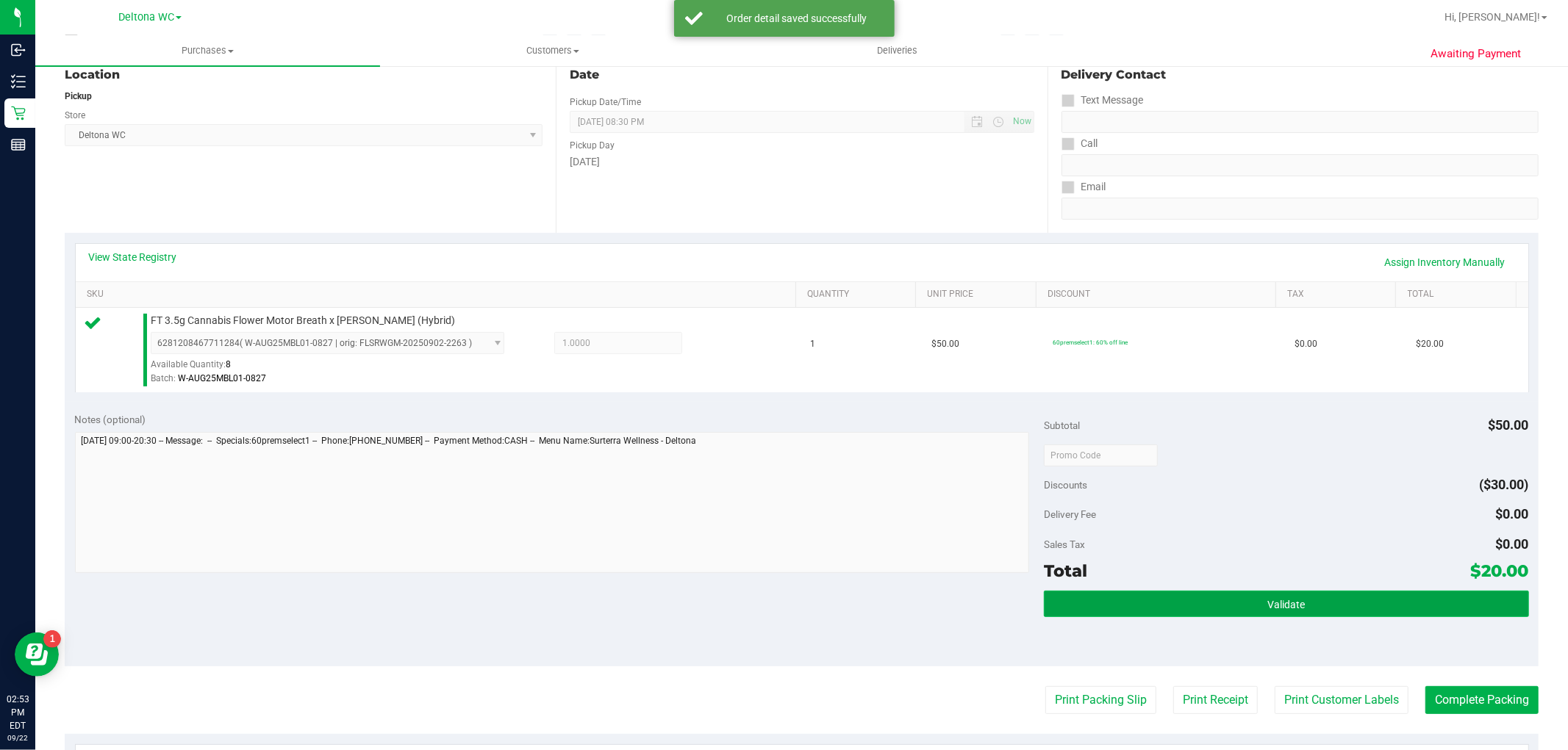
click at [1254, 594] on button "Validate" at bounding box center [1286, 604] width 484 height 26
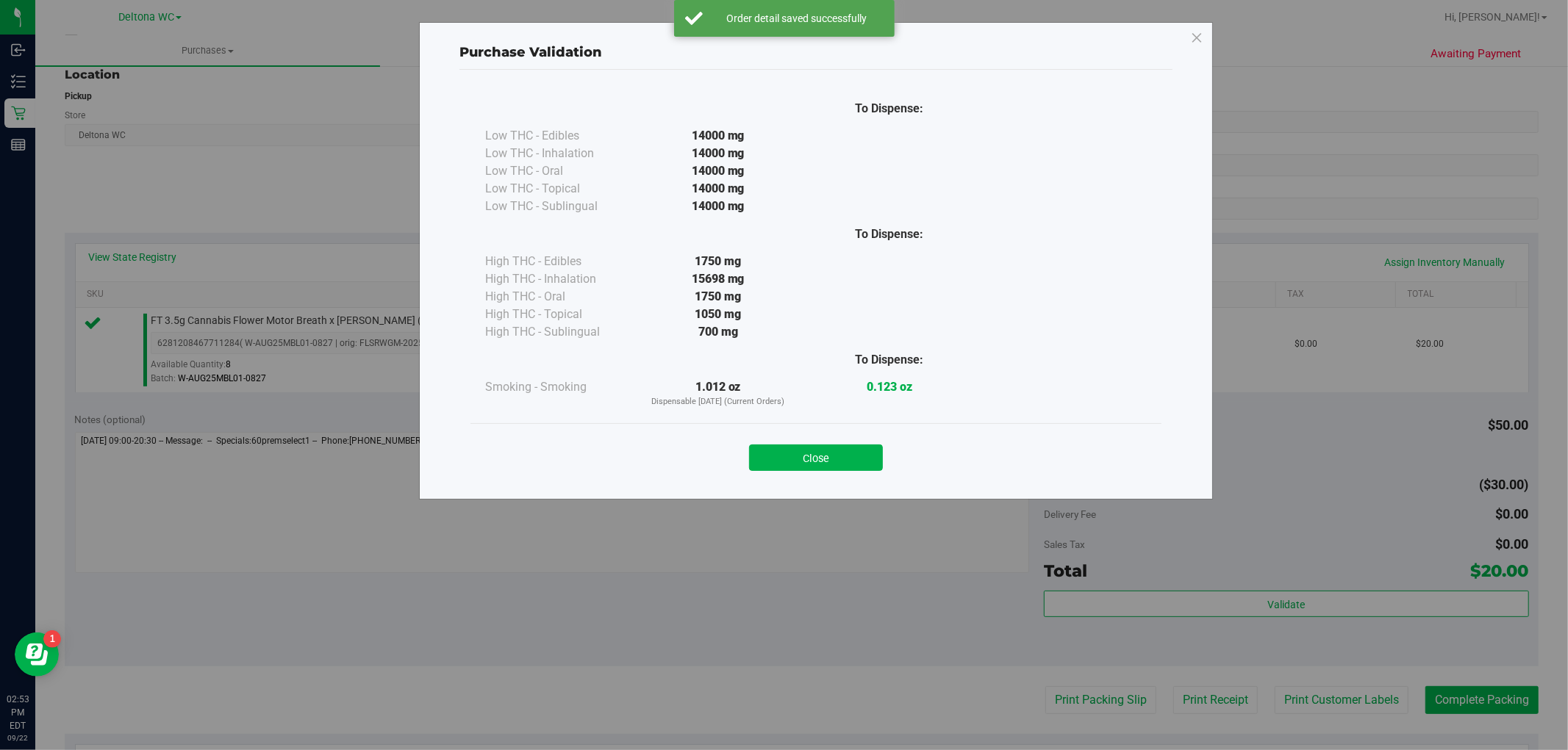
drag, startPoint x: 866, startPoint y: 453, endPoint x: 908, endPoint y: 512, distance: 72.4
click at [866, 454] on button "Close" at bounding box center [816, 457] width 134 height 26
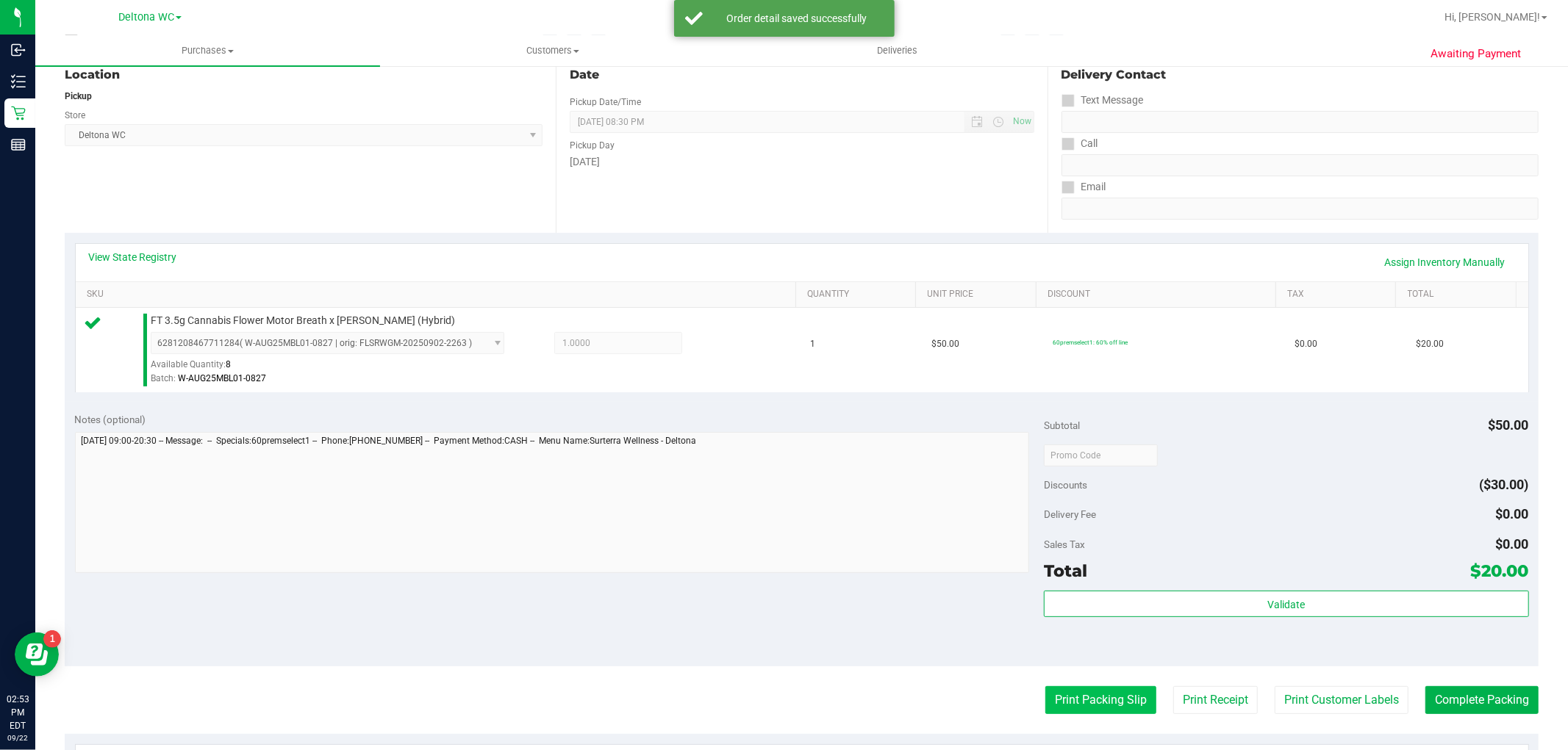
click at [1047, 694] on button "Print Packing Slip" at bounding box center [1101, 700] width 111 height 28
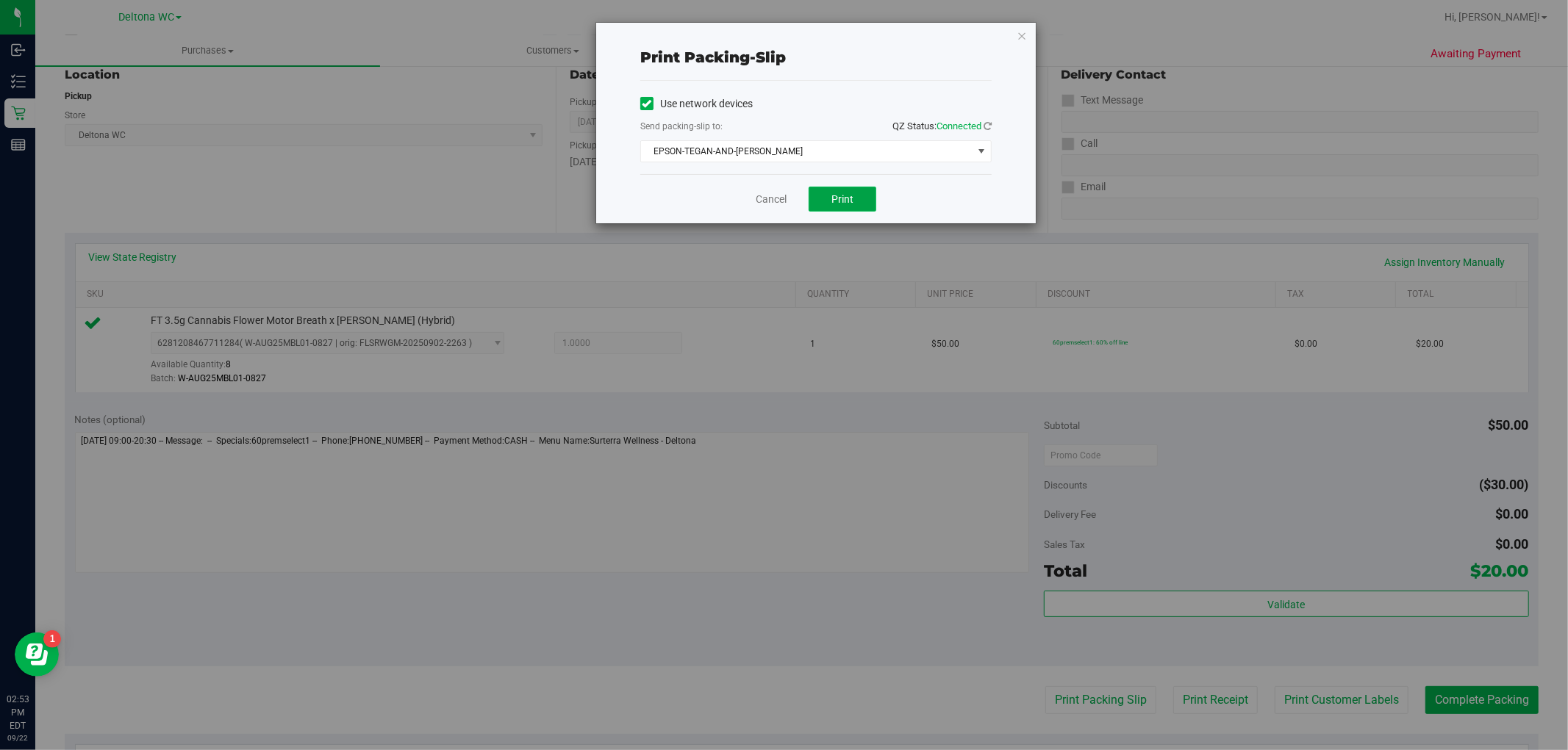
click at [853, 195] on button "Print" at bounding box center [842, 198] width 67 height 25
click at [772, 196] on link "Cancel" at bounding box center [771, 199] width 31 height 15
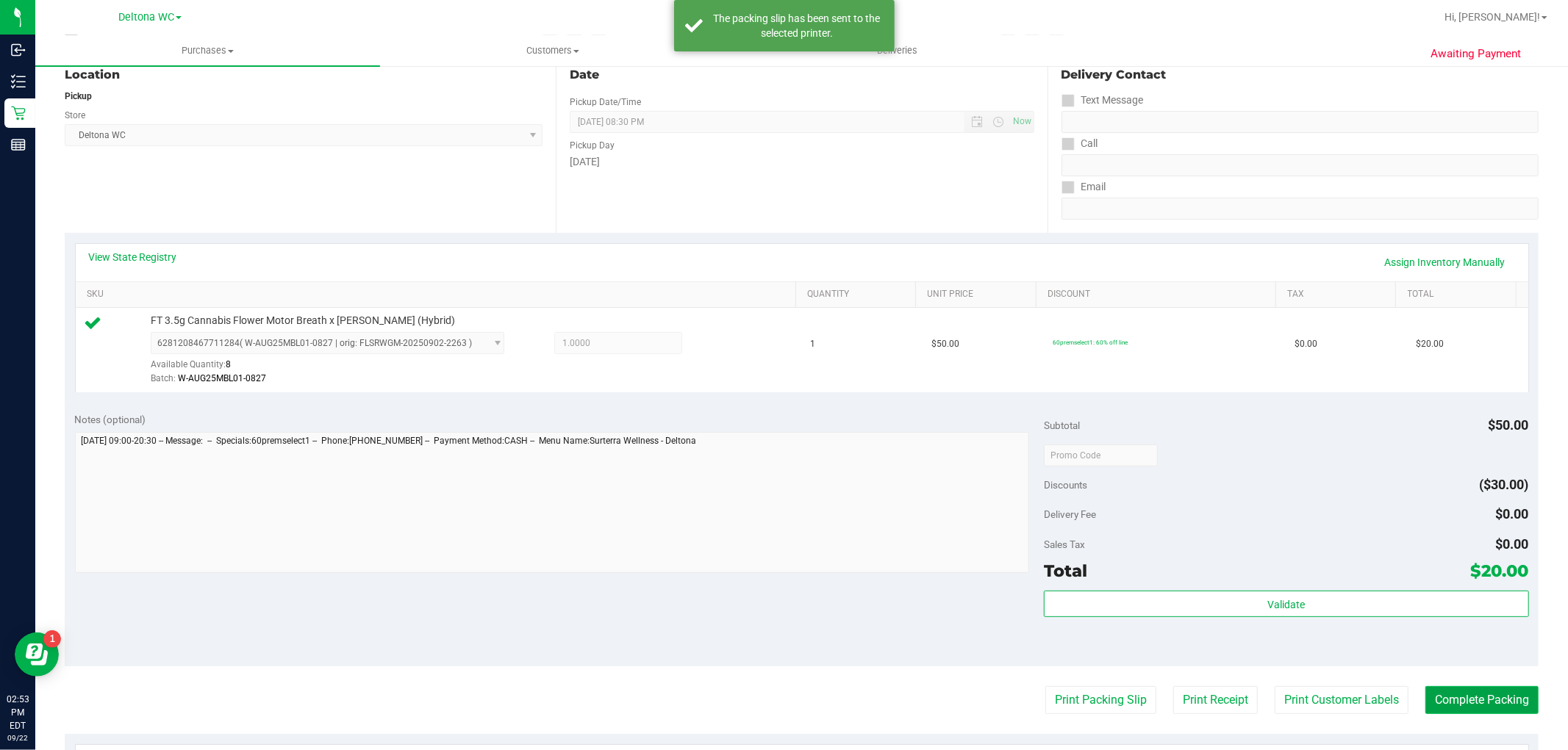
click at [1468, 697] on button "Complete Packing" at bounding box center [1482, 700] width 114 height 28
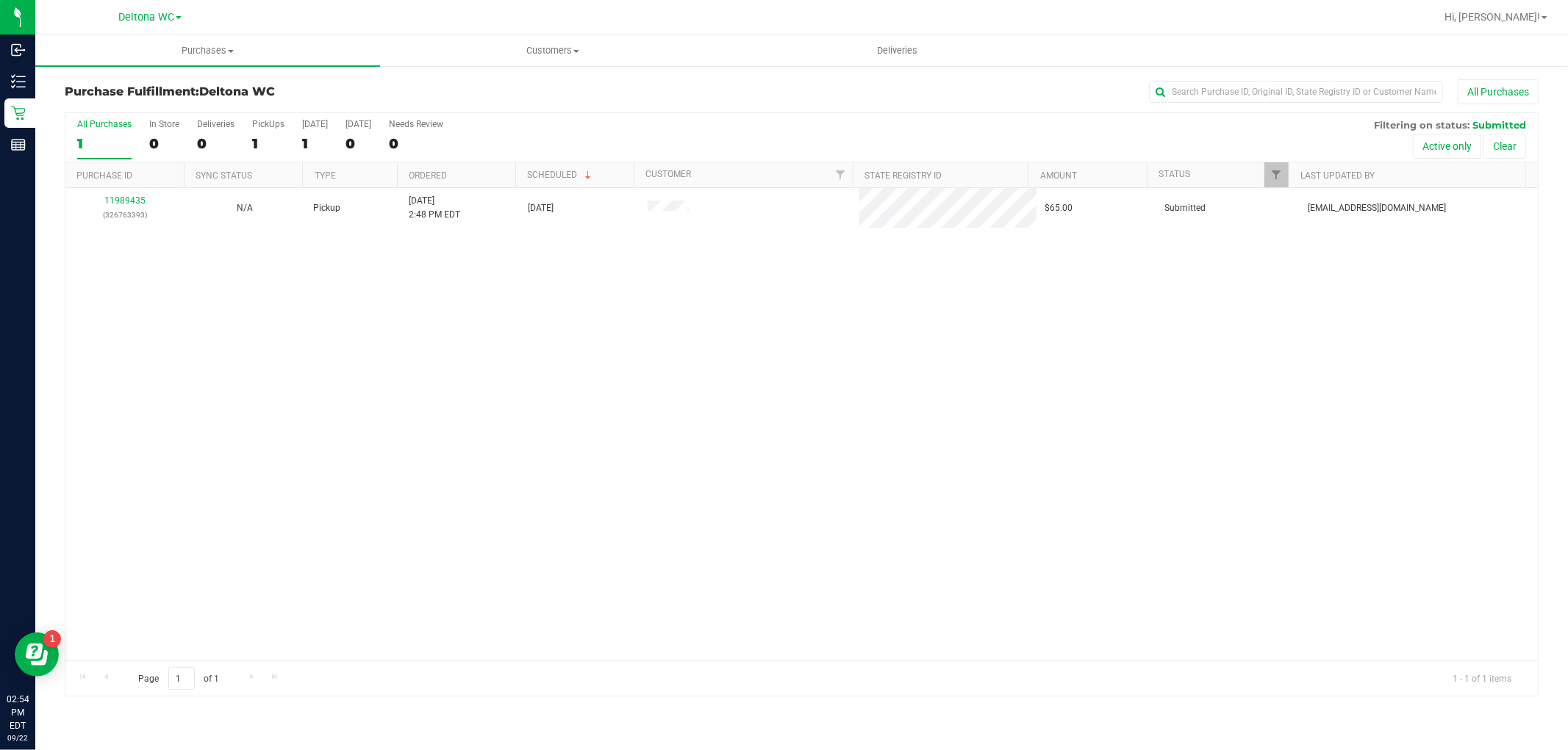
click at [121, 323] on div "11989435 (326763393) N/A Pickup 9/22/2025 2:48 PM EDT 9/22/2025 $65.00 Submitte…" at bounding box center [801, 424] width 1473 height 472
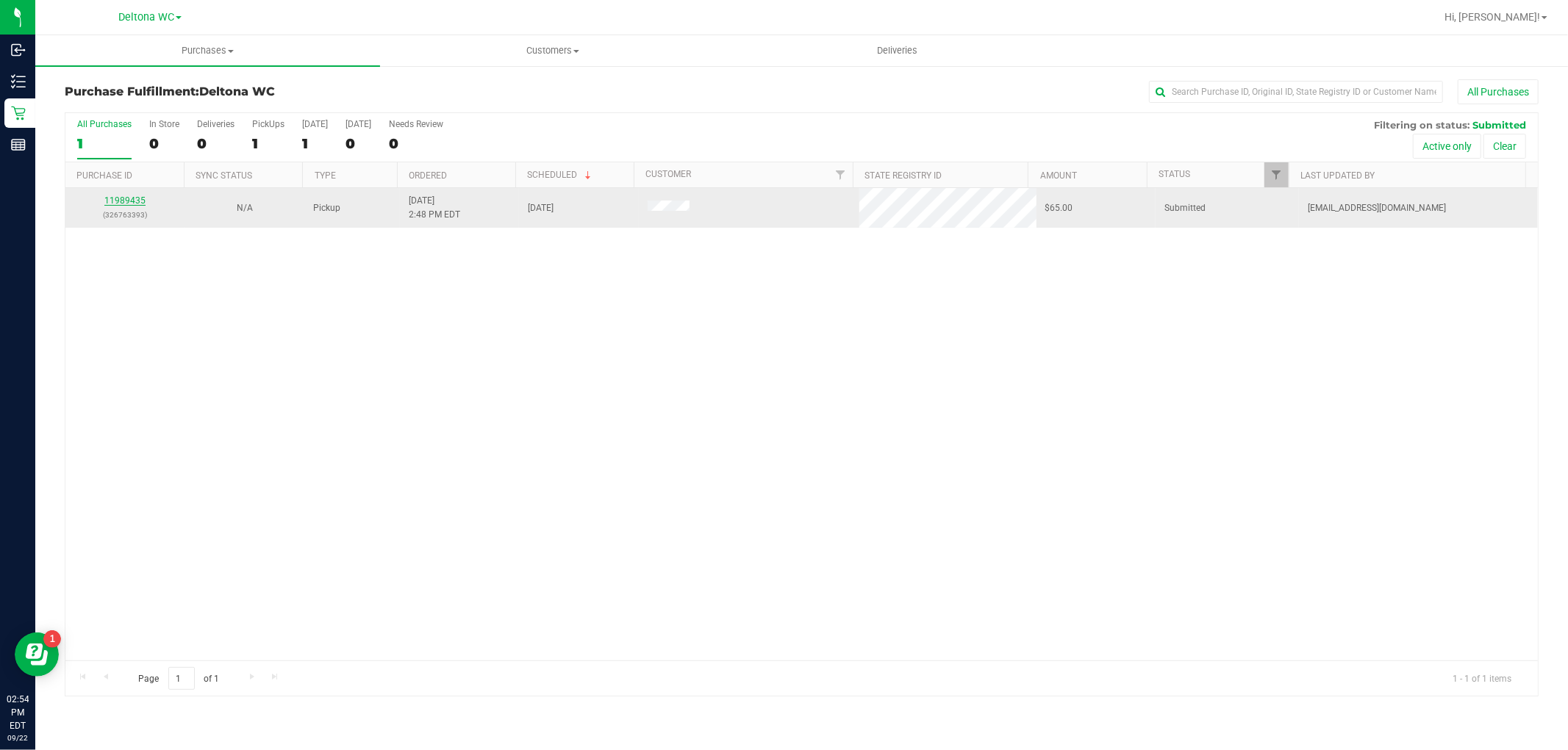
click at [118, 202] on link "11989435" at bounding box center [125, 200] width 41 height 10
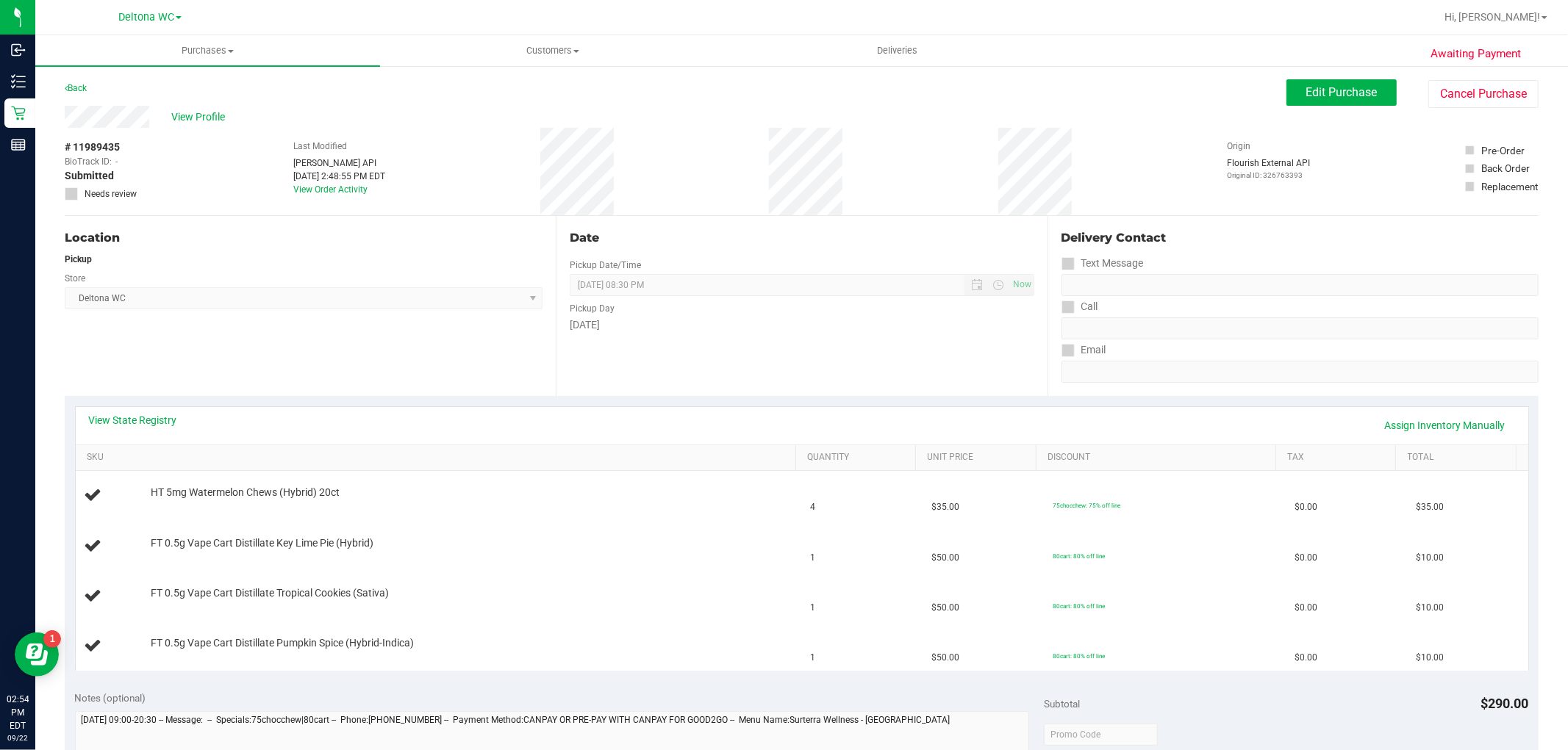
click at [162, 429] on div "View State Registry Assign Inventory Manually" at bounding box center [802, 425] width 1427 height 25
click at [156, 416] on link "View State Registry" at bounding box center [133, 420] width 88 height 15
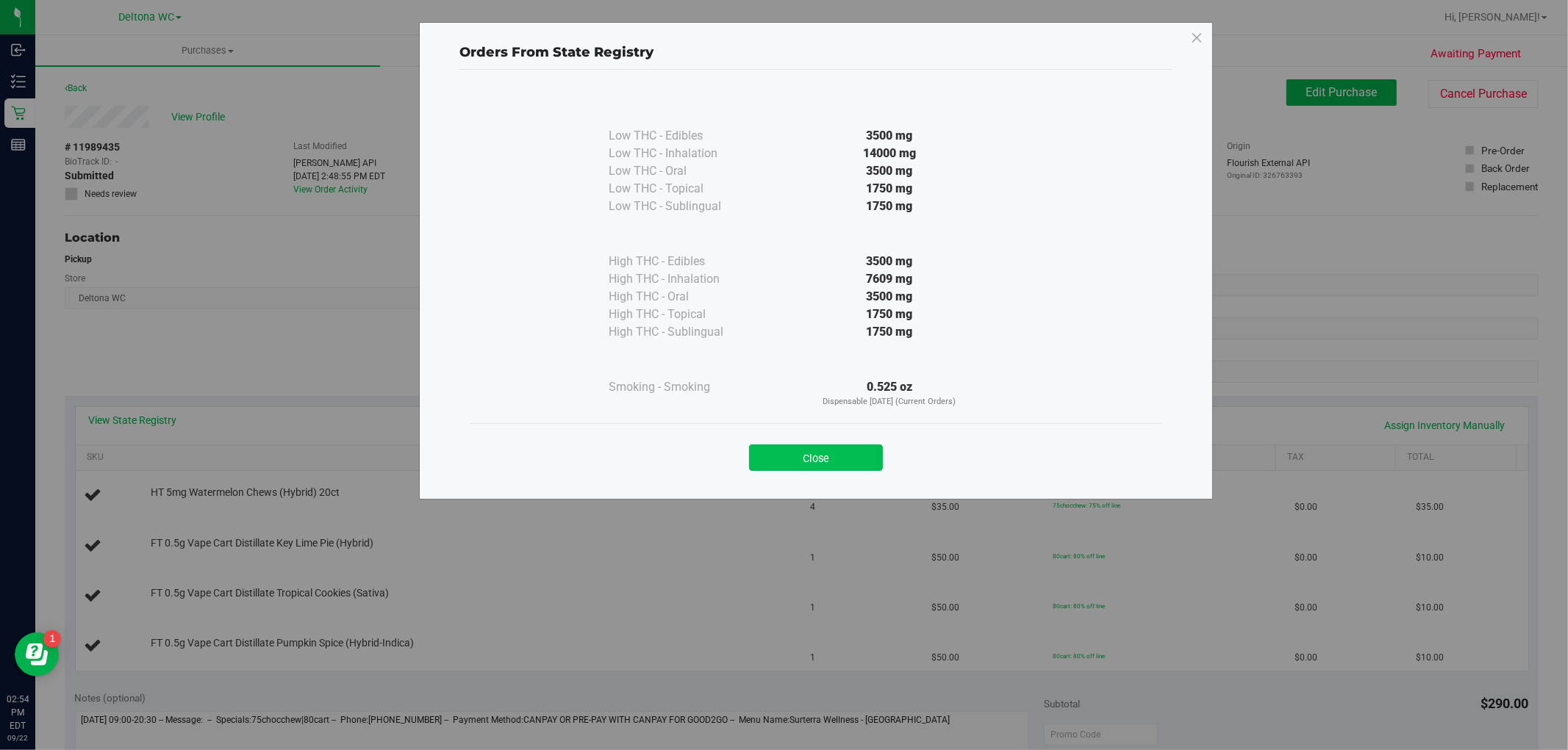
click at [822, 459] on button "Close" at bounding box center [816, 457] width 134 height 26
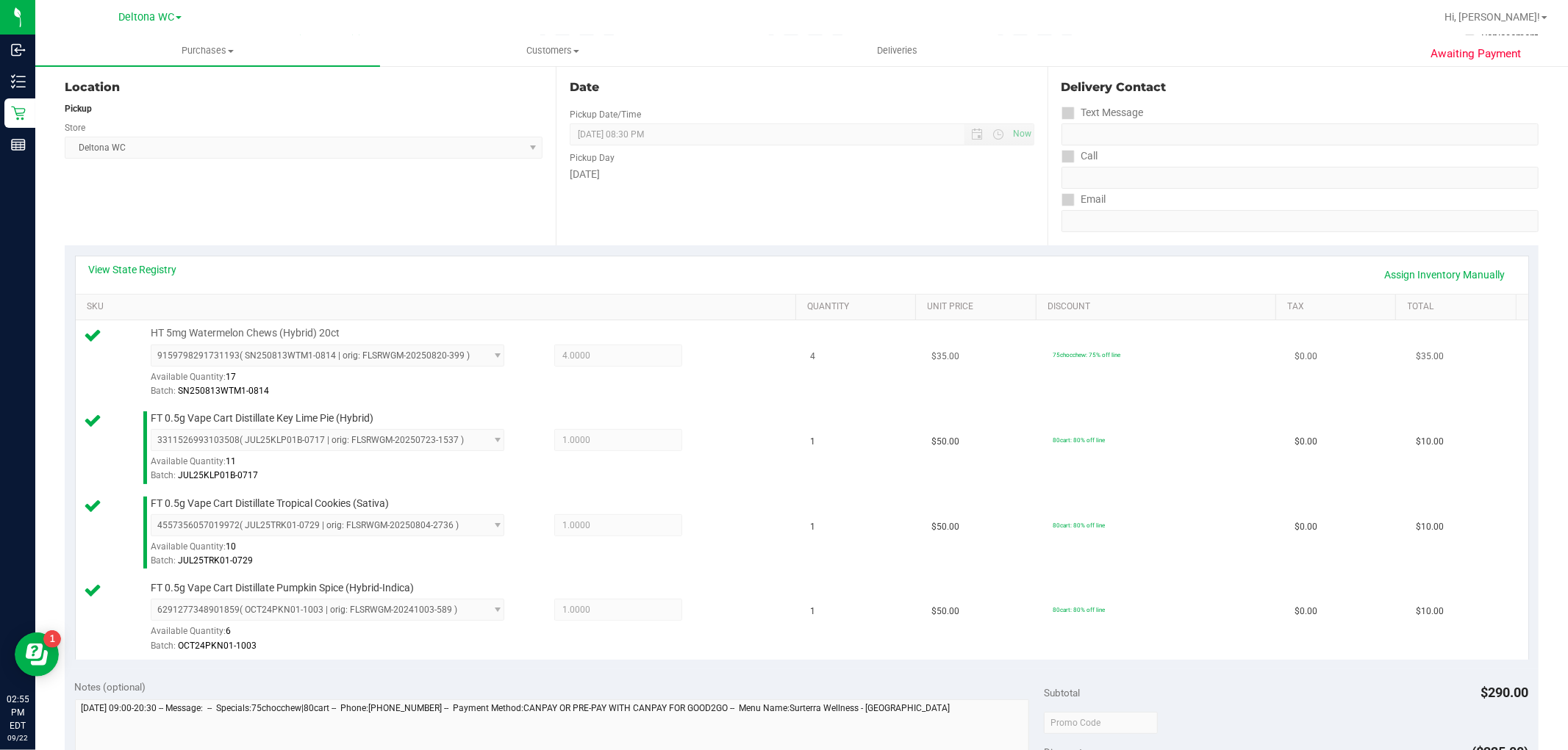
scroll to position [326, 0]
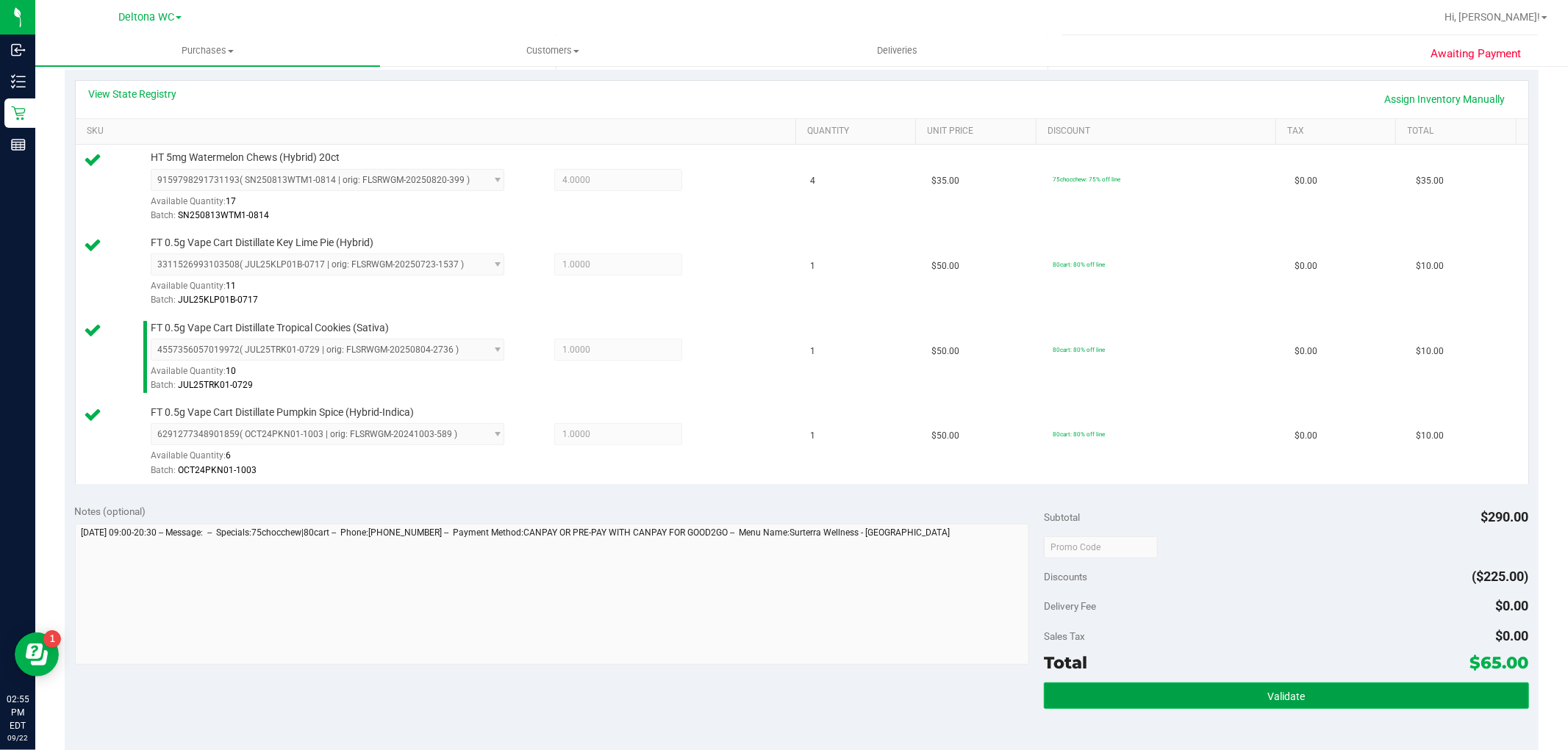
click at [1277, 695] on span "Validate" at bounding box center [1285, 696] width 37 height 12
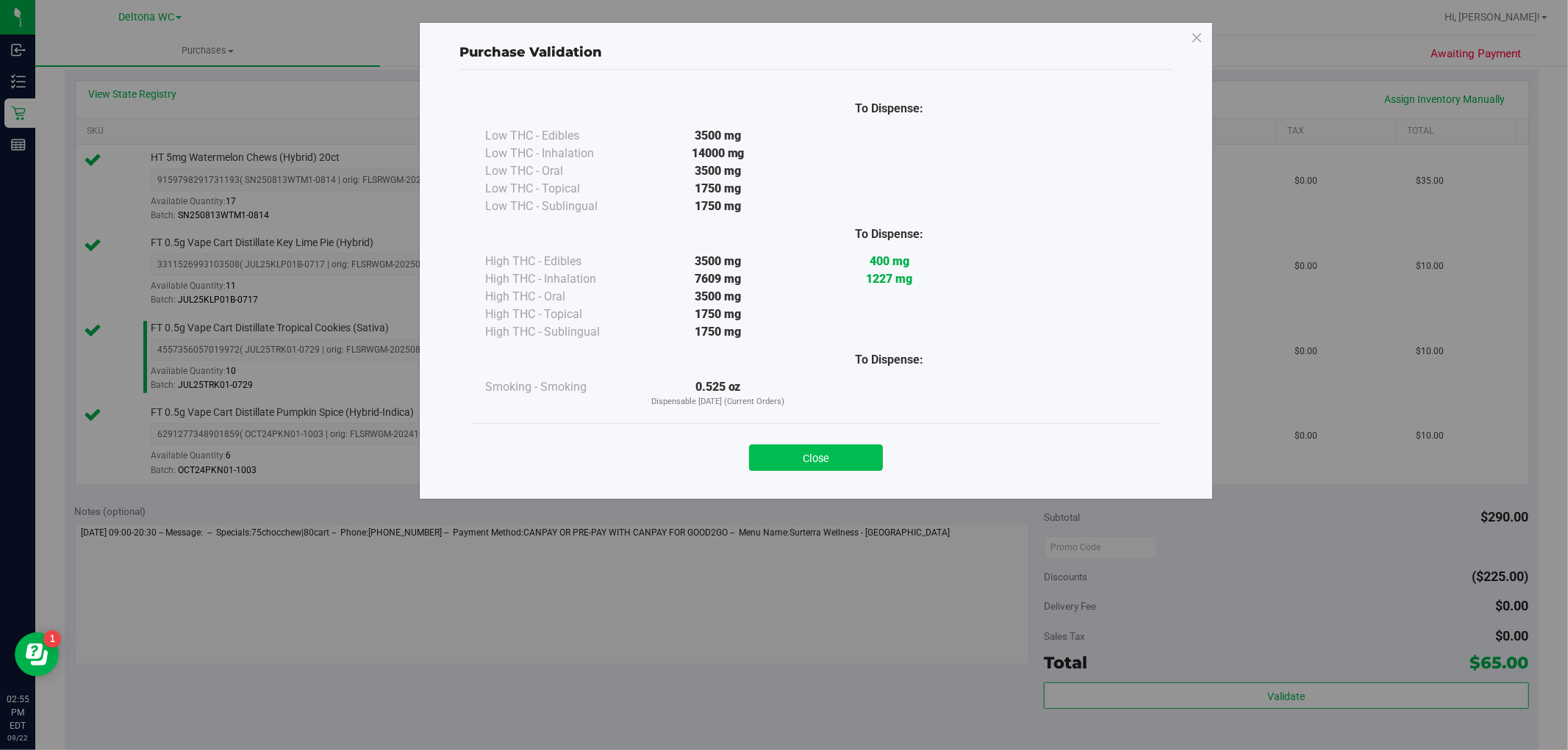
click at [849, 466] on button "Close" at bounding box center [816, 457] width 134 height 26
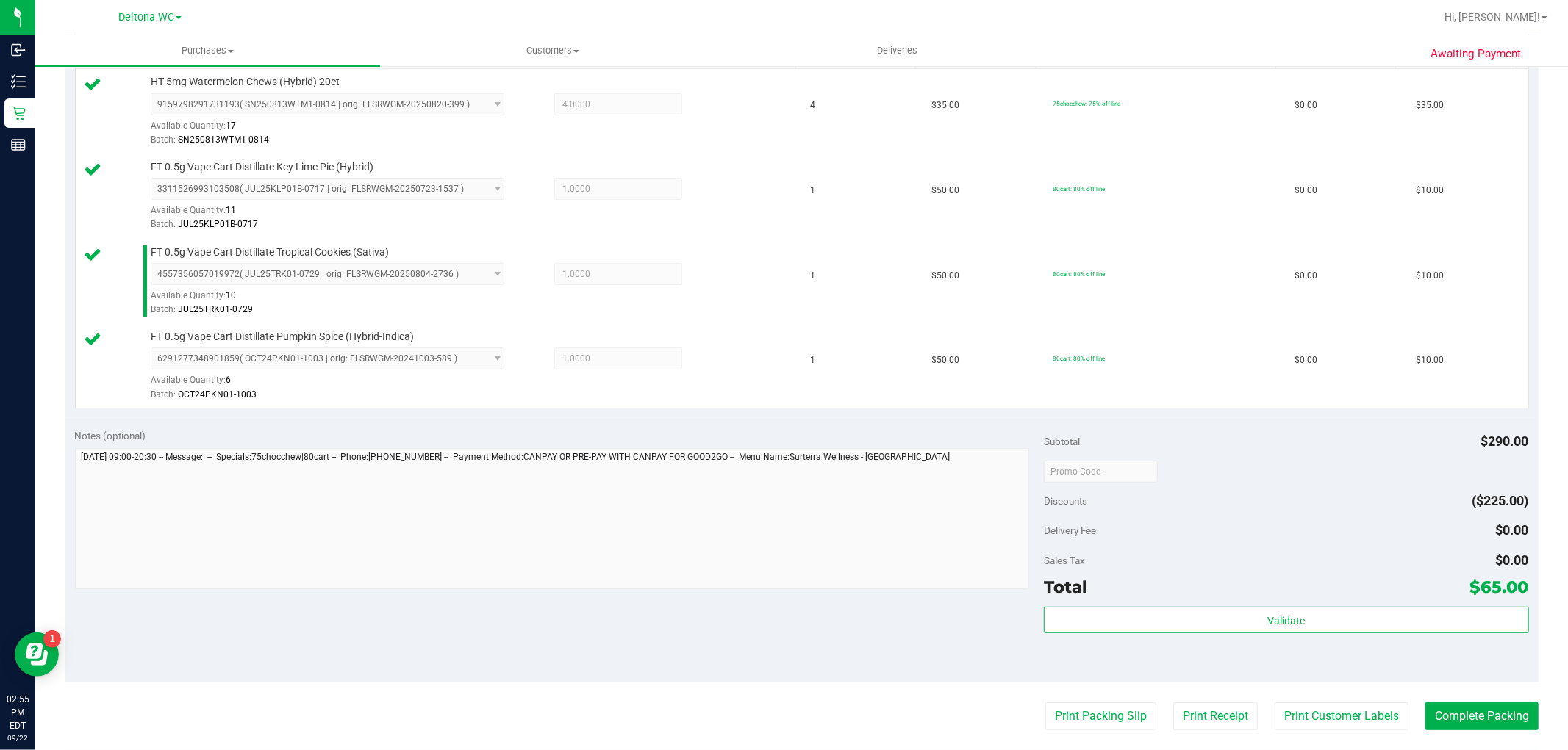
scroll to position [490, 0]
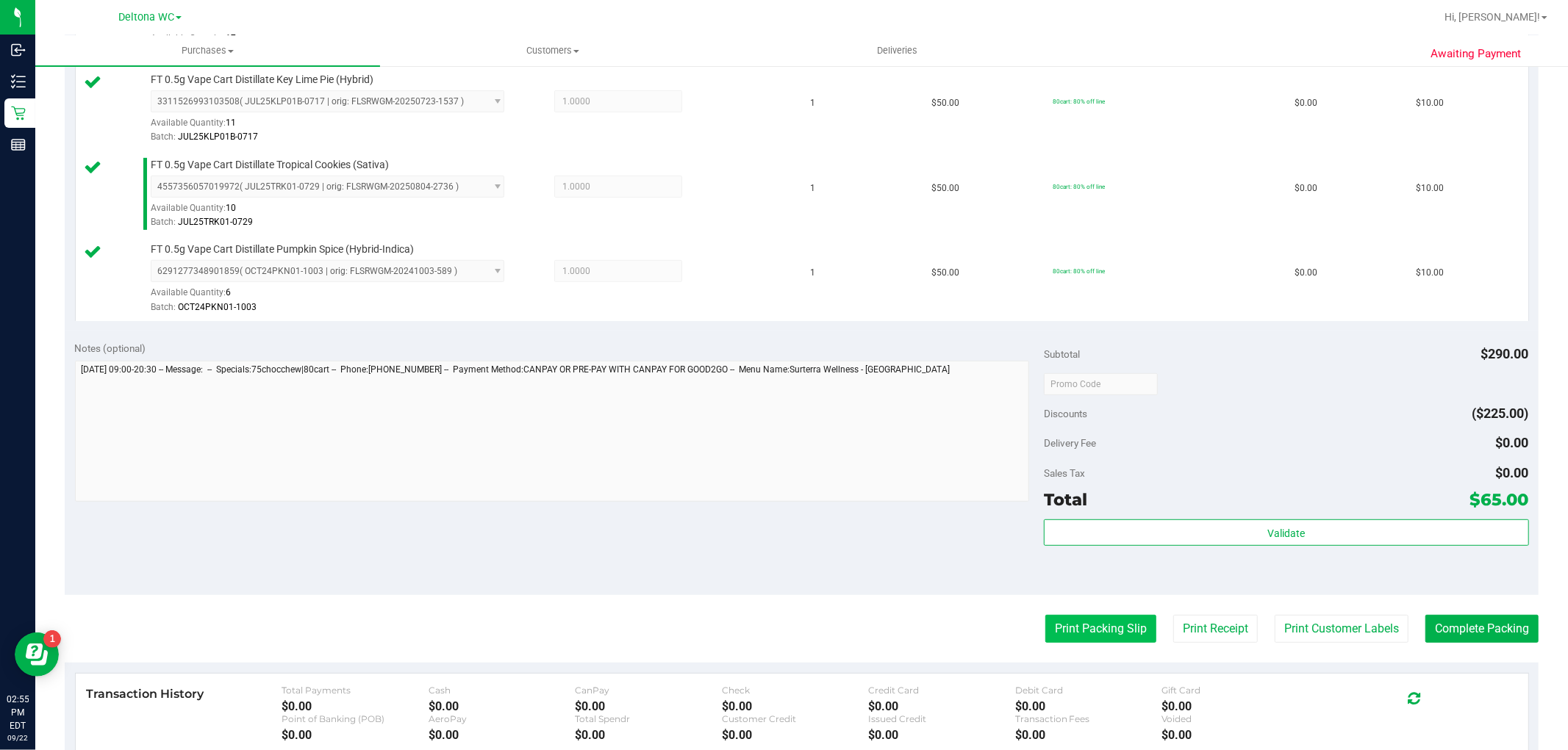
click at [1071, 621] on button "Print Packing Slip" at bounding box center [1101, 629] width 111 height 28
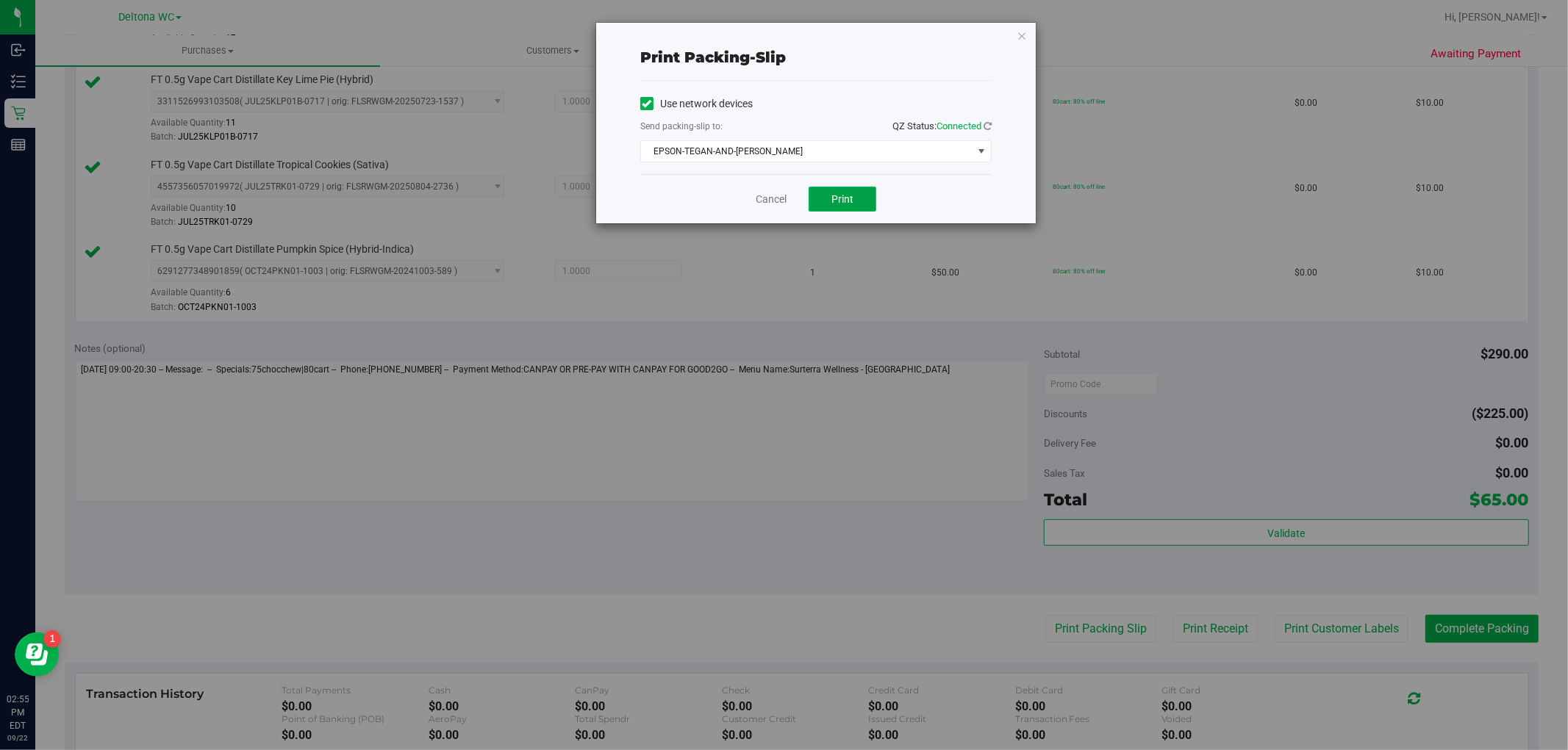
click at [814, 196] on button "Print" at bounding box center [842, 198] width 67 height 25
click at [772, 200] on link "Cancel" at bounding box center [771, 199] width 31 height 15
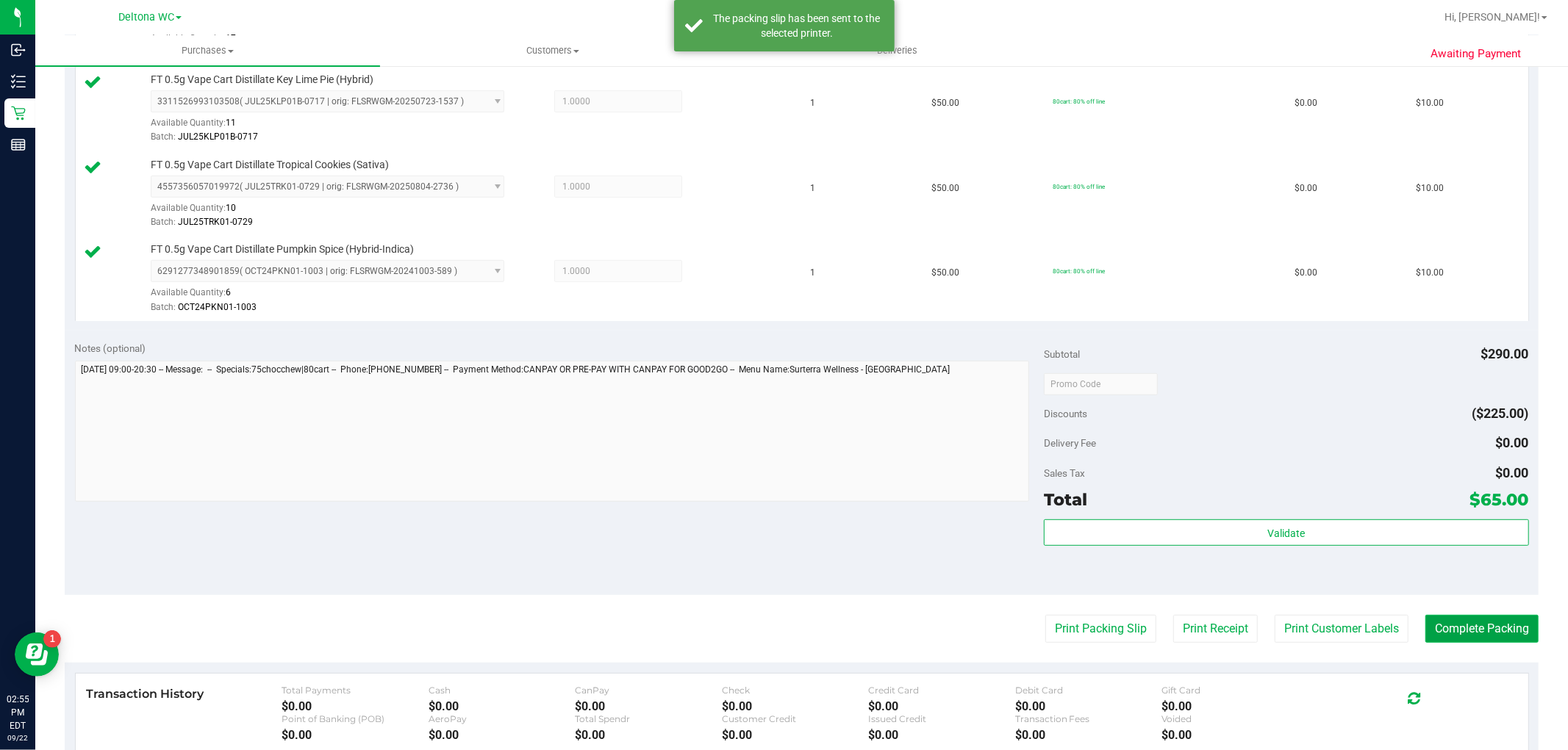
click at [1450, 621] on button "Complete Packing" at bounding box center [1482, 629] width 114 height 28
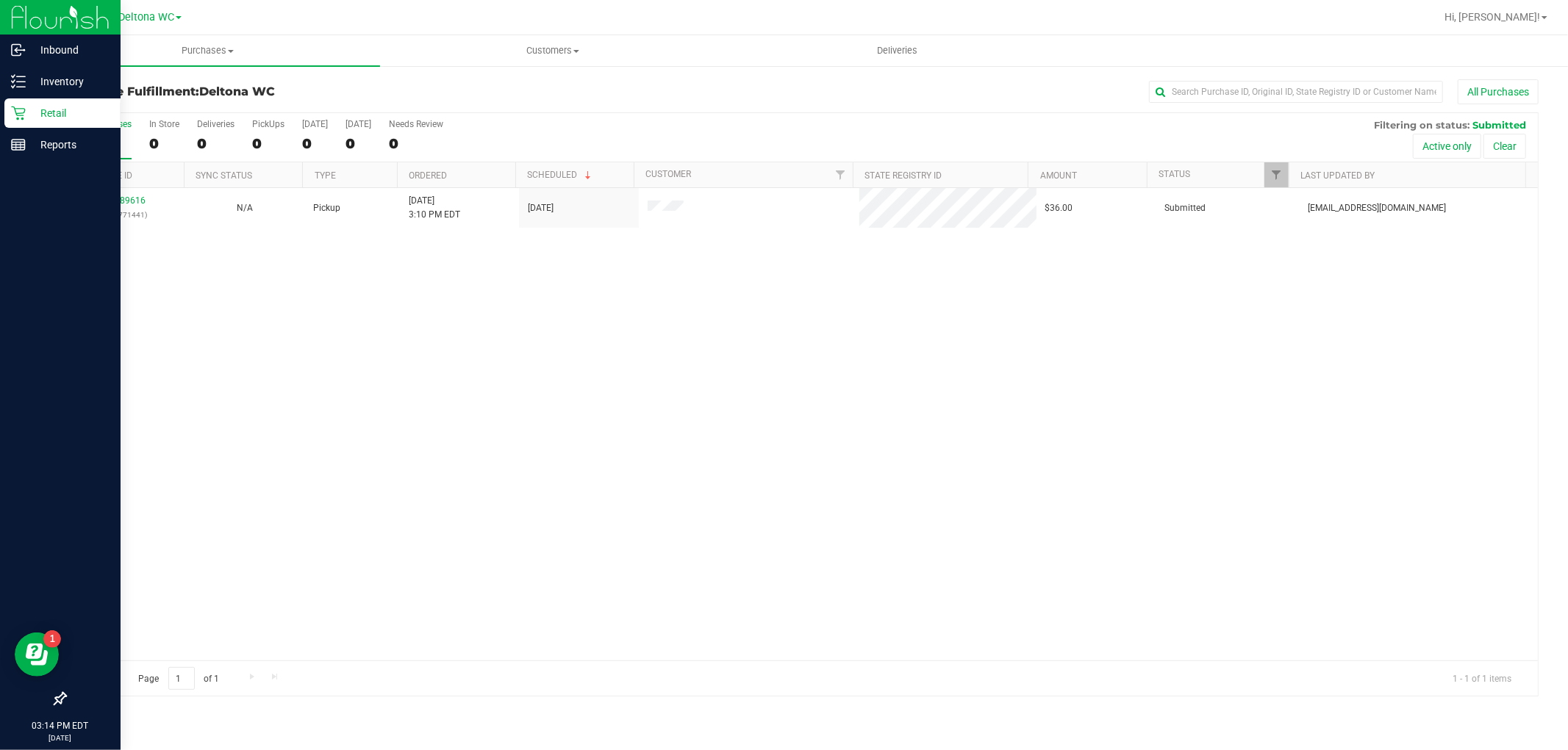
click at [23, 114] on icon at bounding box center [18, 113] width 14 height 14
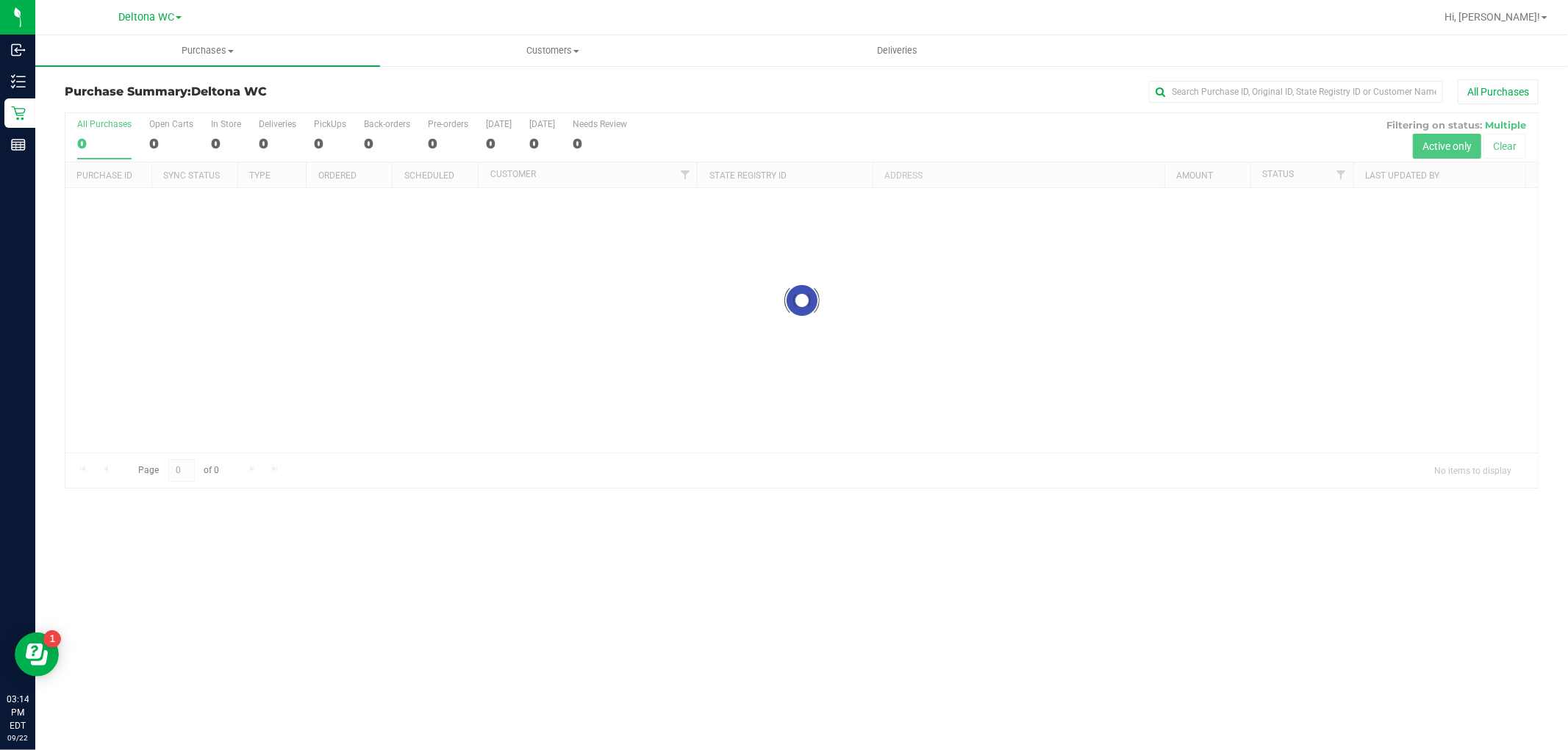
click at [188, 24] on div "Deltona WC" at bounding box center [150, 17] width 214 height 23
click at [187, 35] on uib-tab-heading "Purchases Summary of purchases Fulfillment All purchases" at bounding box center [207, 50] width 345 height 31
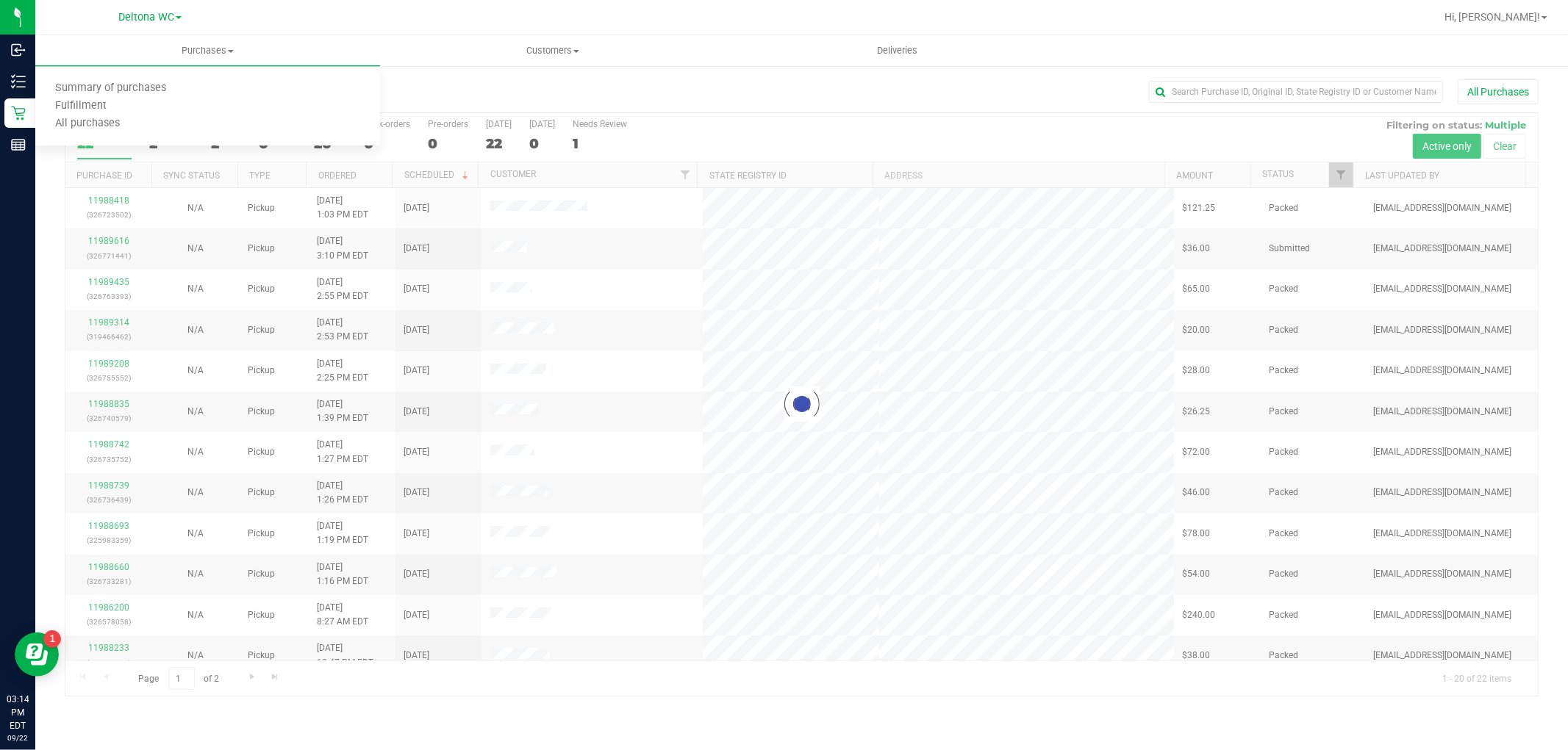
click at [736, 86] on div "All Purchases" at bounding box center [1047, 91] width 983 height 25
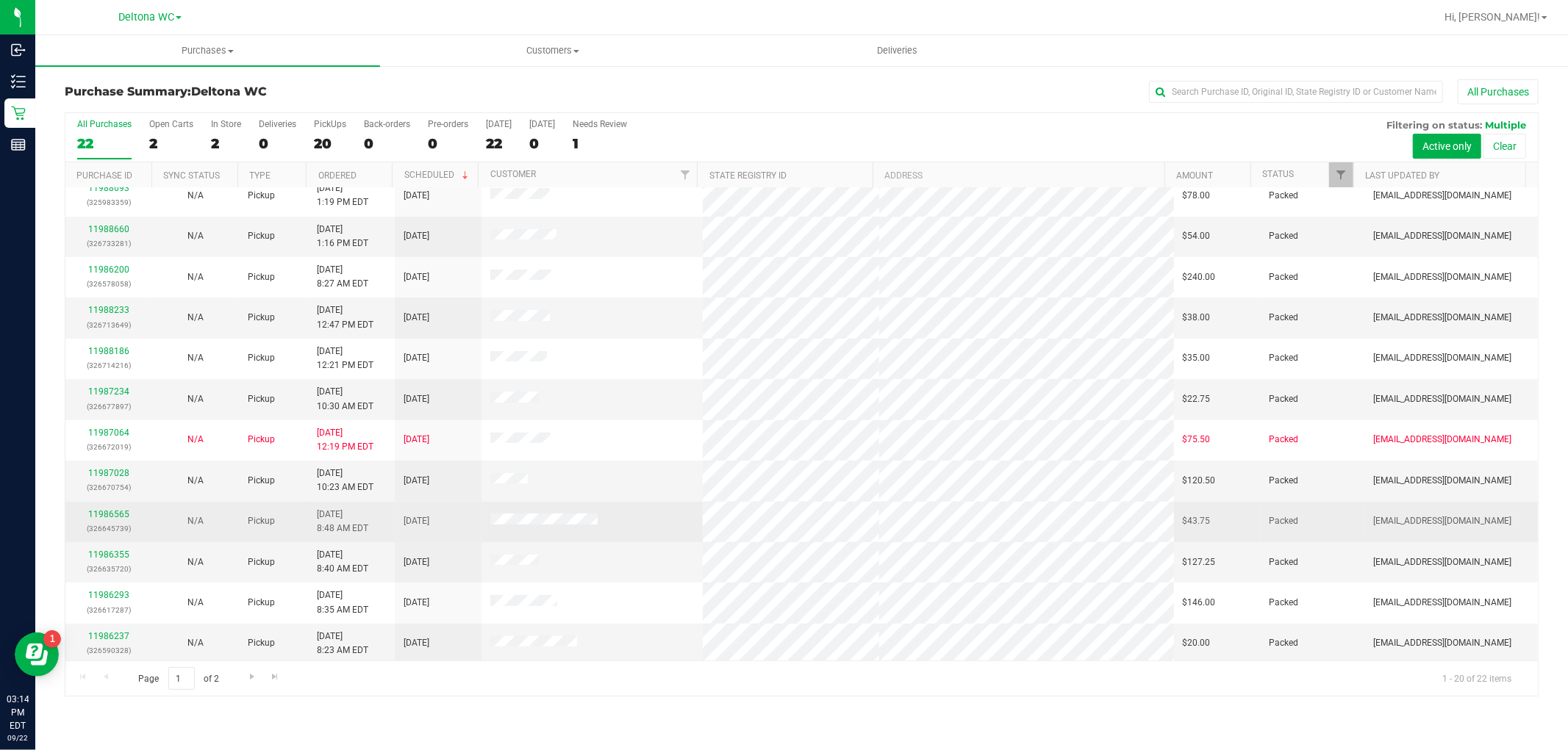
scroll to position [341, 0]
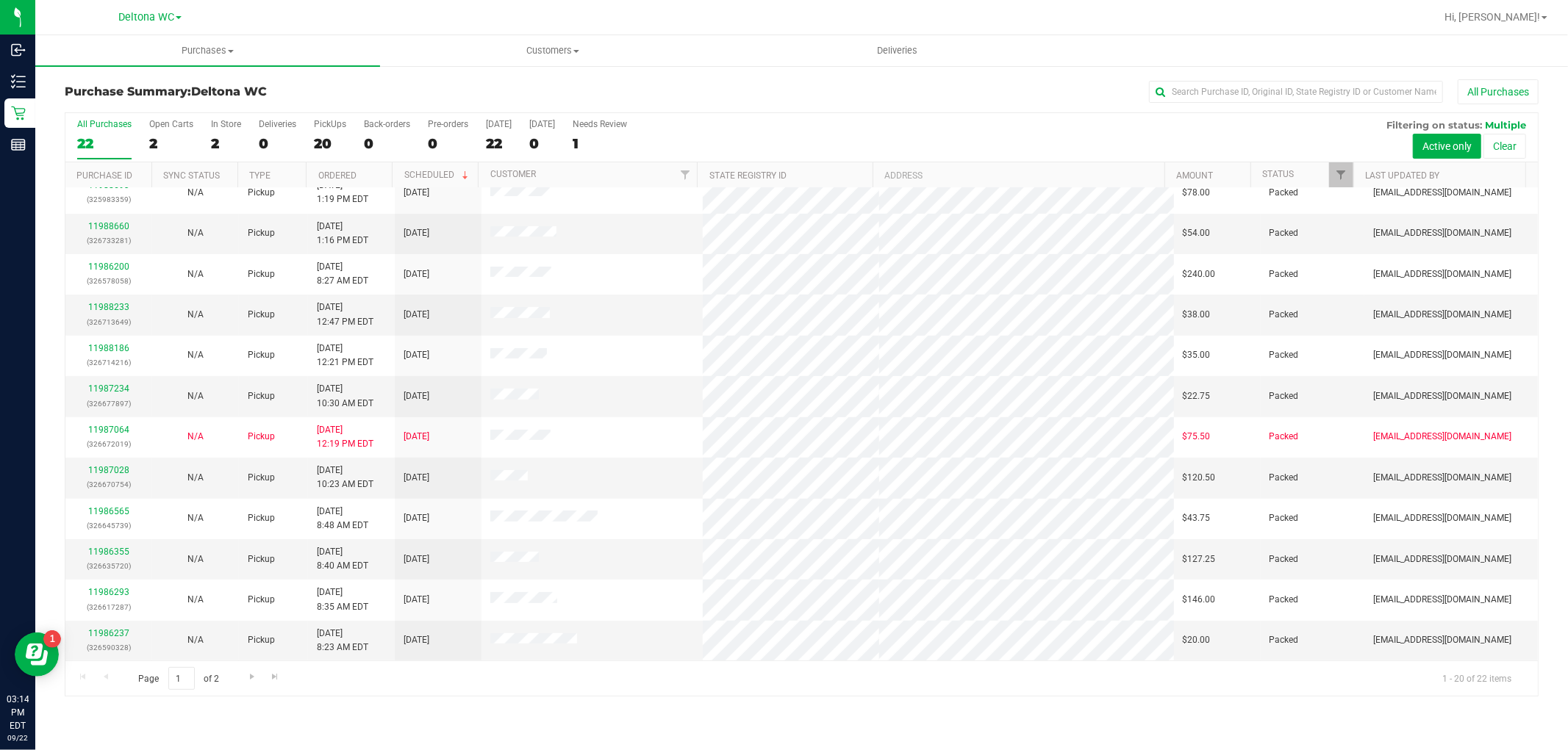
click at [241, 125] on div "All Purchases 22 Open Carts 2 In Store 2 Deliveries 0 PickUps 20 Back-orders 0 …" at bounding box center [801, 119] width 1473 height 12
click at [231, 131] on label "In Store 2" at bounding box center [226, 139] width 30 height 40
click at [0, 0] on input "In Store 2" at bounding box center [0, 0] width 0 height 0
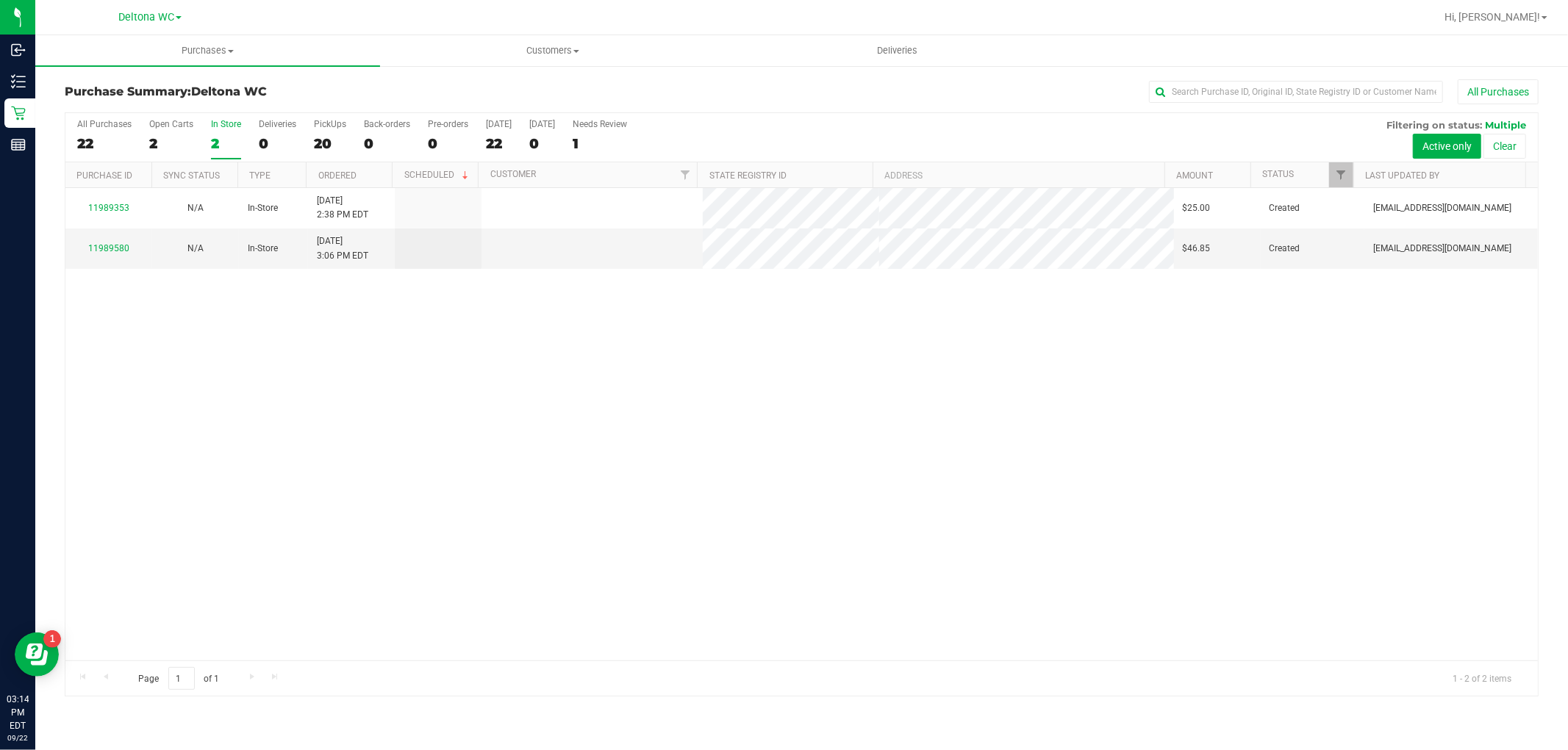
scroll to position [0, 0]
click at [98, 247] on link "11989580" at bounding box center [109, 248] width 41 height 10
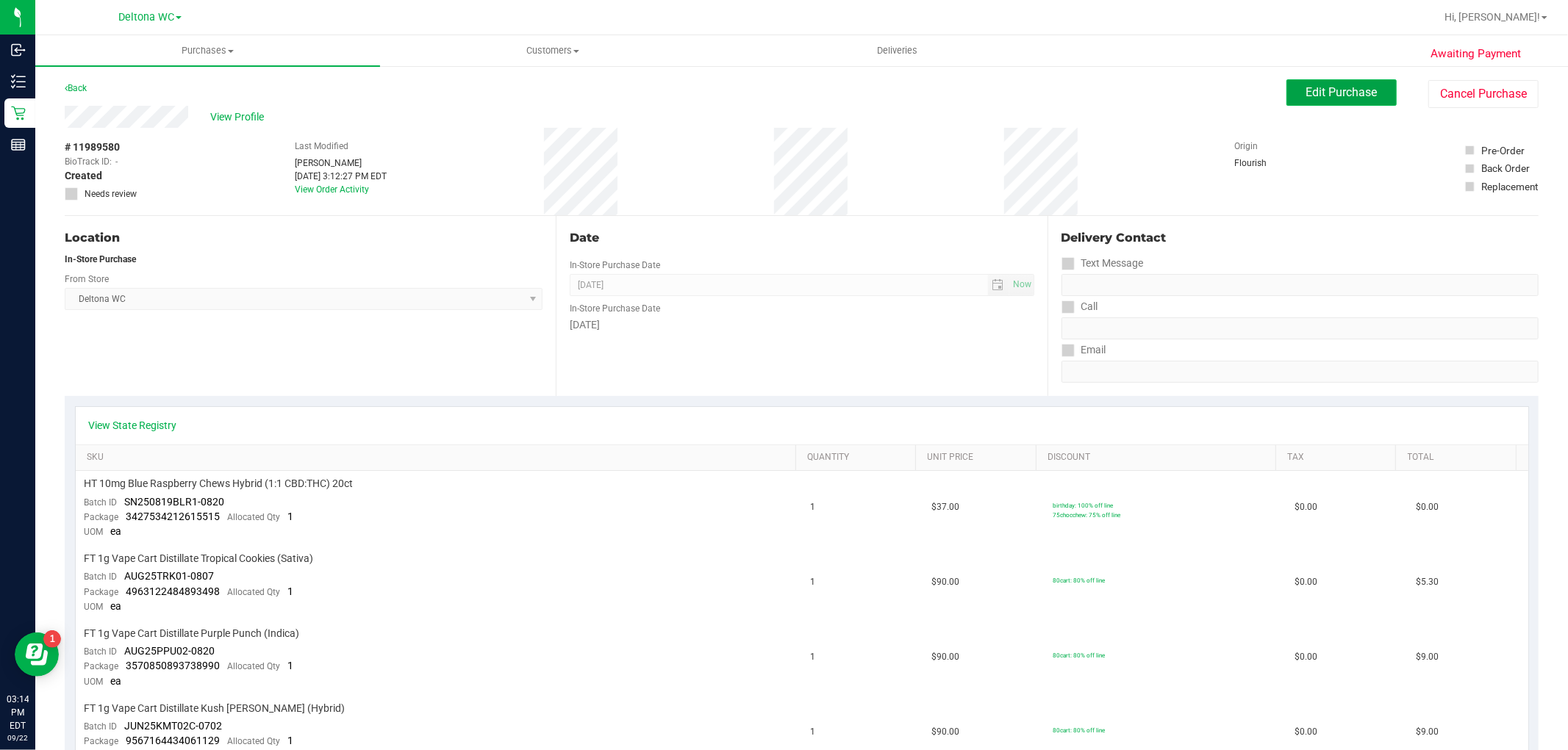
click at [1307, 96] on span "Edit Purchase" at bounding box center [1343, 92] width 71 height 14
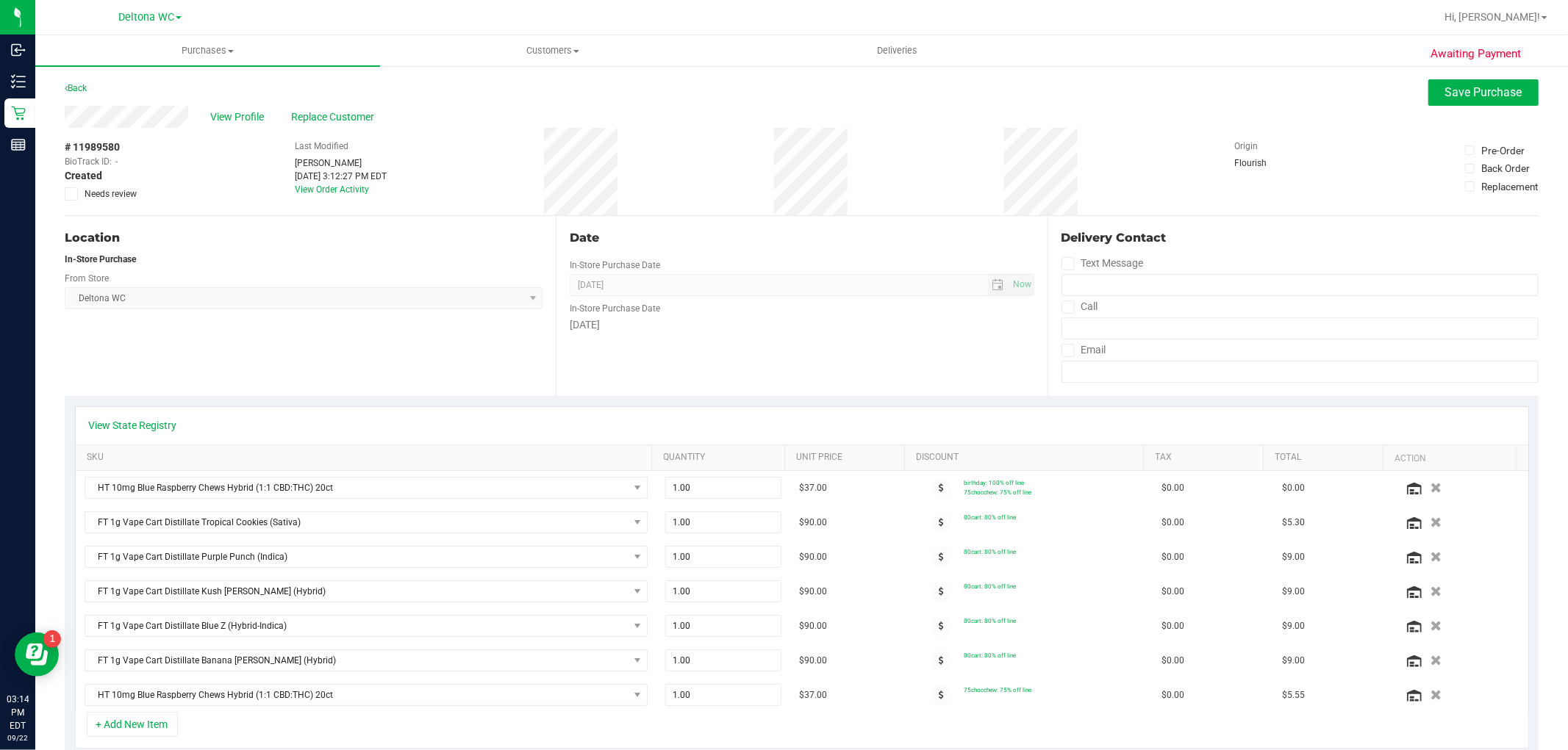
click at [151, 302] on span "Deltona WC Select Store Bonita Springs WC Boynton Beach WC Bradenton WC Brandon…" at bounding box center [303, 298] width 478 height 22
click at [882, 284] on span "Sep 22, 2025 Now" at bounding box center [802, 285] width 464 height 22
click at [1483, 86] on span "Save Purchase" at bounding box center [1484, 92] width 77 height 14
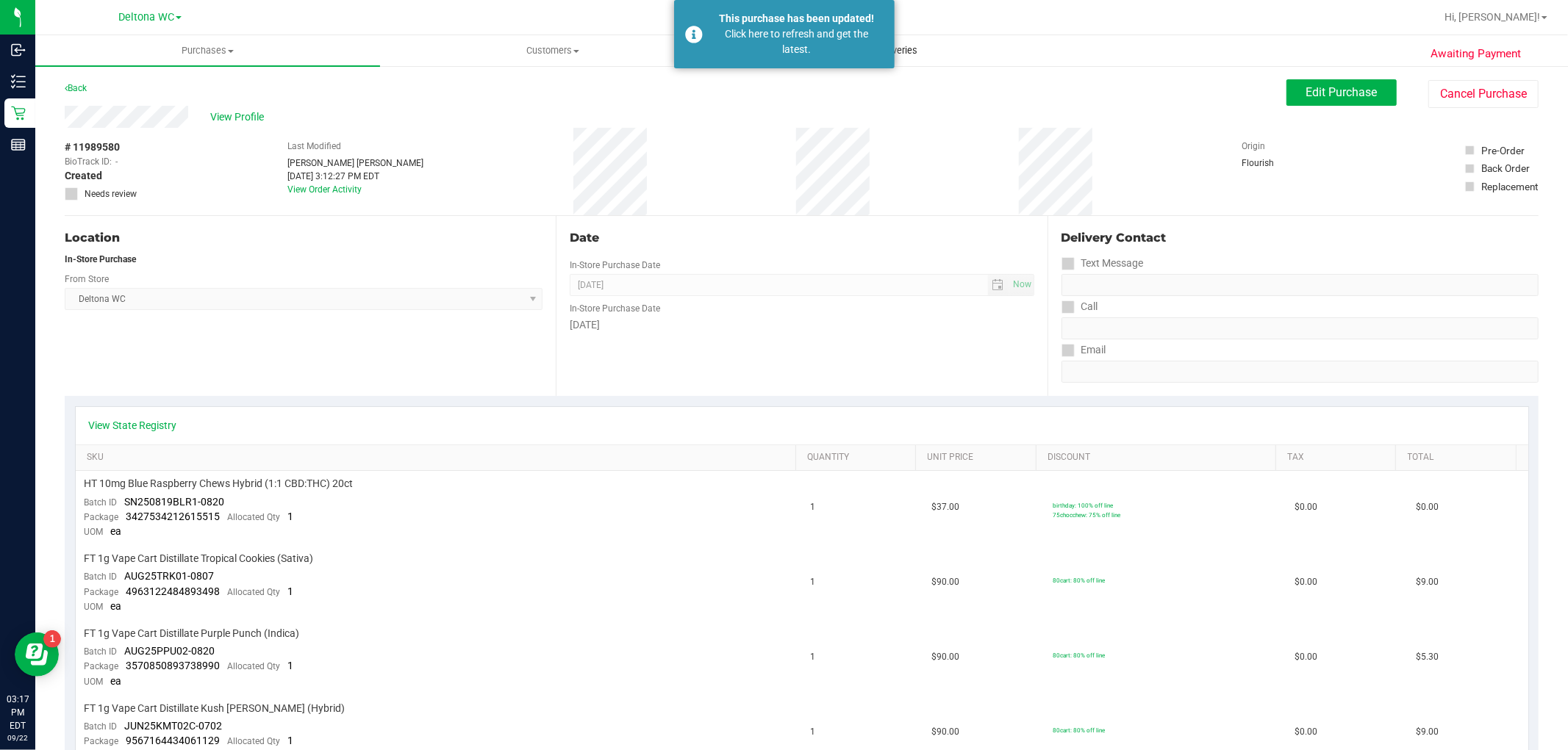
drag, startPoint x: 805, startPoint y: 31, endPoint x: 805, endPoint y: 39, distance: 8.0
click at [805, 31] on div "Click here to refresh and get the latest." at bounding box center [797, 41] width 173 height 31
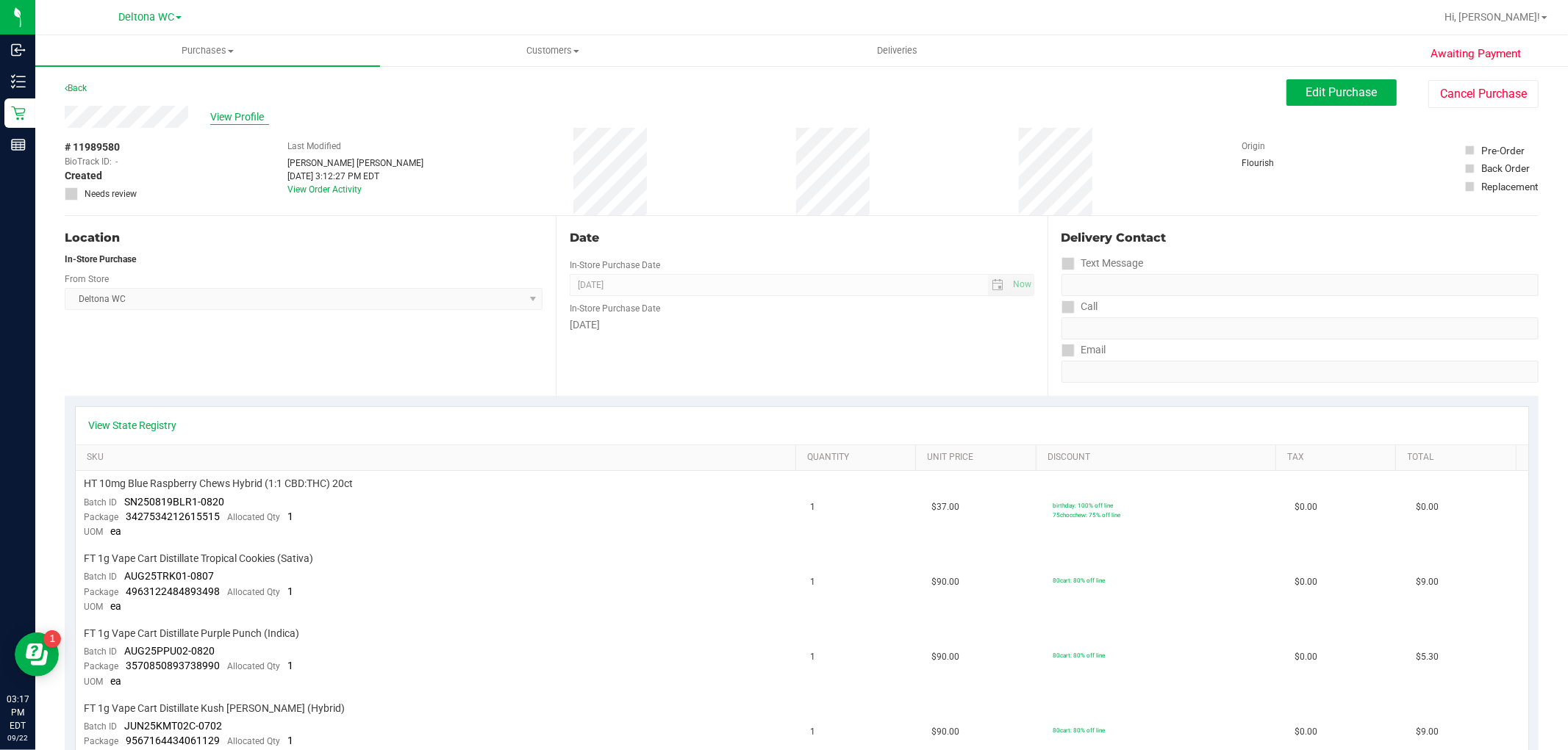
click at [228, 116] on span "View Profile" at bounding box center [240, 117] width 59 height 15
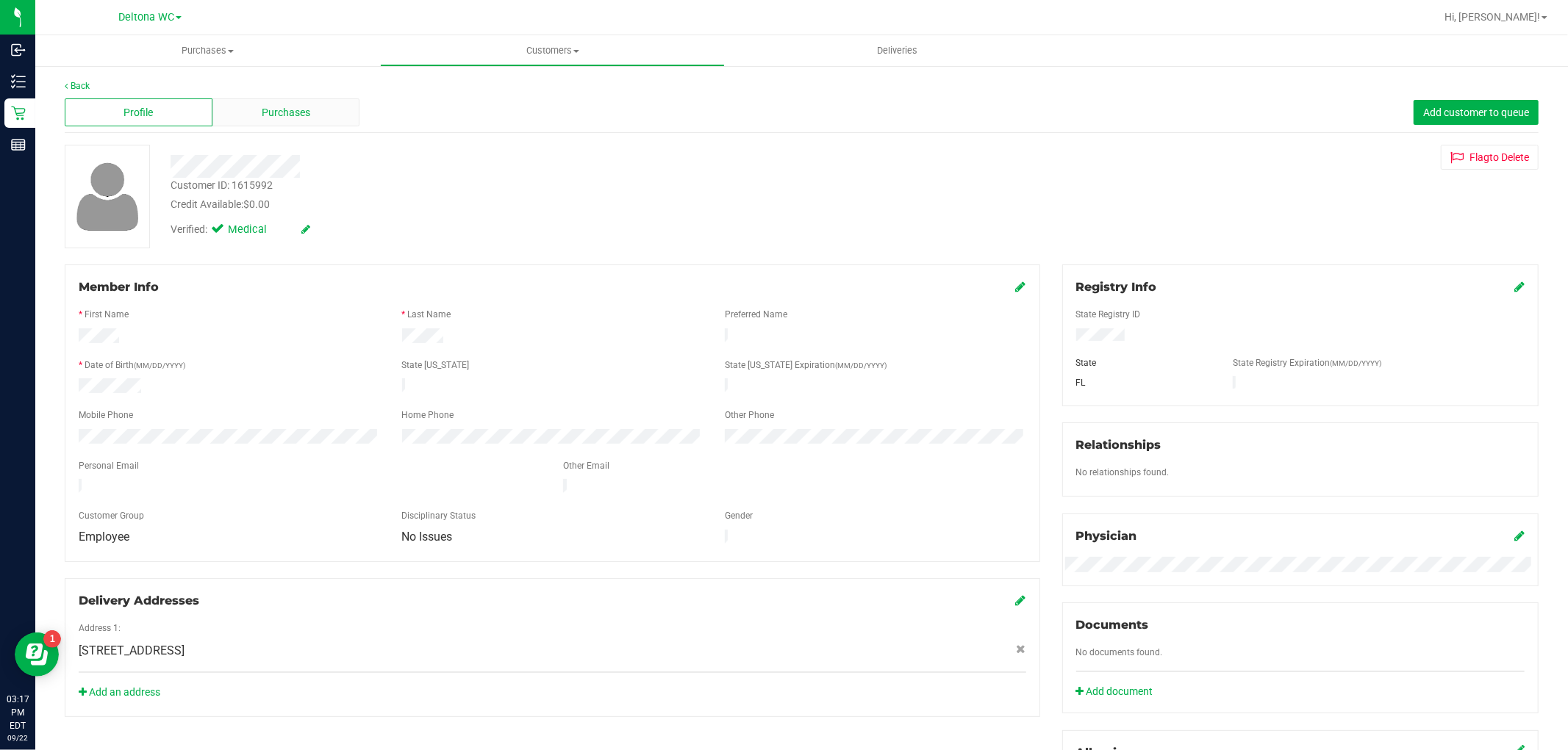
click at [244, 115] on div "Purchases" at bounding box center [287, 112] width 148 height 28
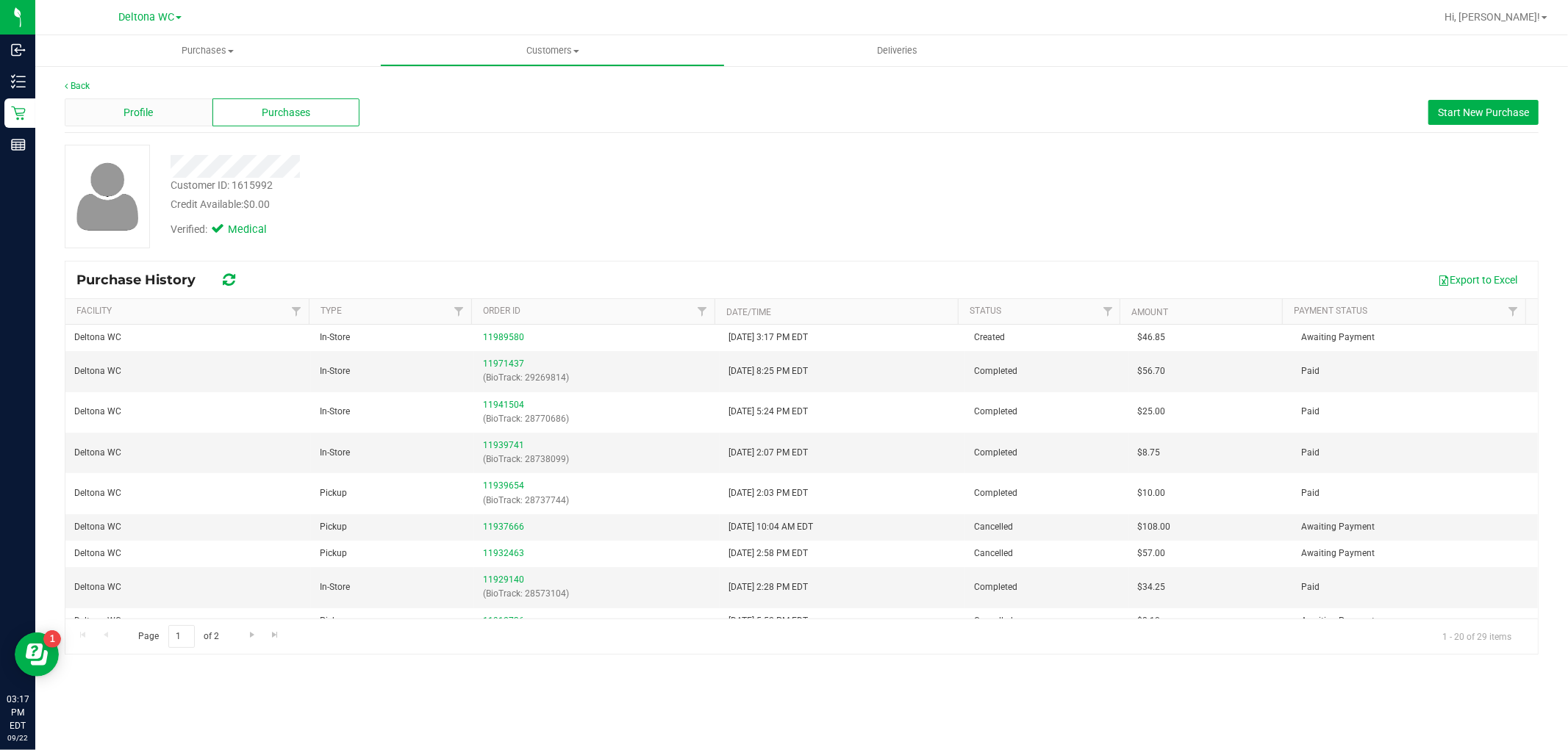
click at [151, 103] on div "Profile" at bounding box center [138, 112] width 148 height 28
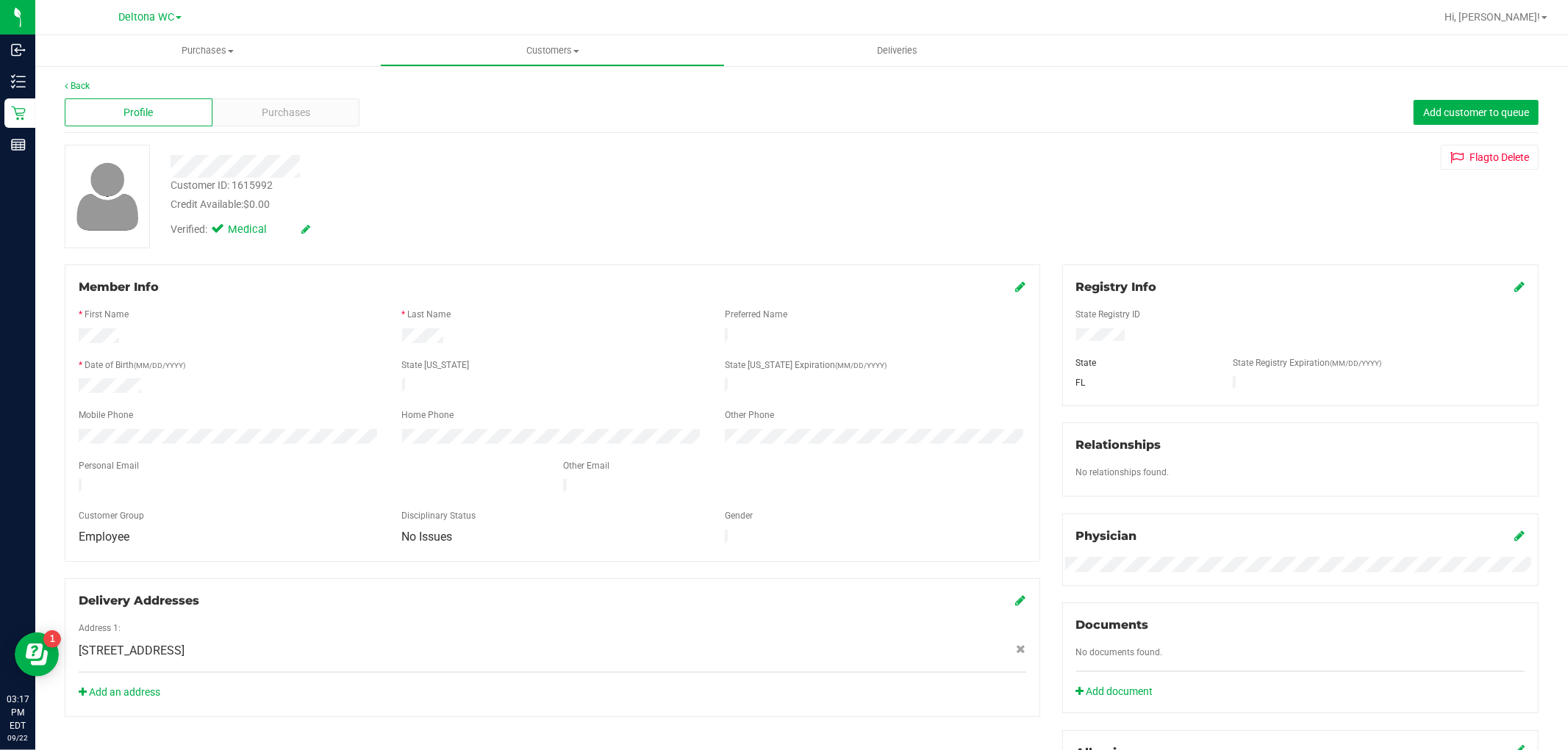
click at [1094, 327] on div at bounding box center [1300, 326] width 449 height 4
click at [739, 263] on div "Back Profile Purchases Add customer to queue Customer ID: 1615992 Credit Availa…" at bounding box center [801, 548] width 1474 height 937
click at [316, 118] on div "Purchases" at bounding box center [287, 112] width 148 height 28
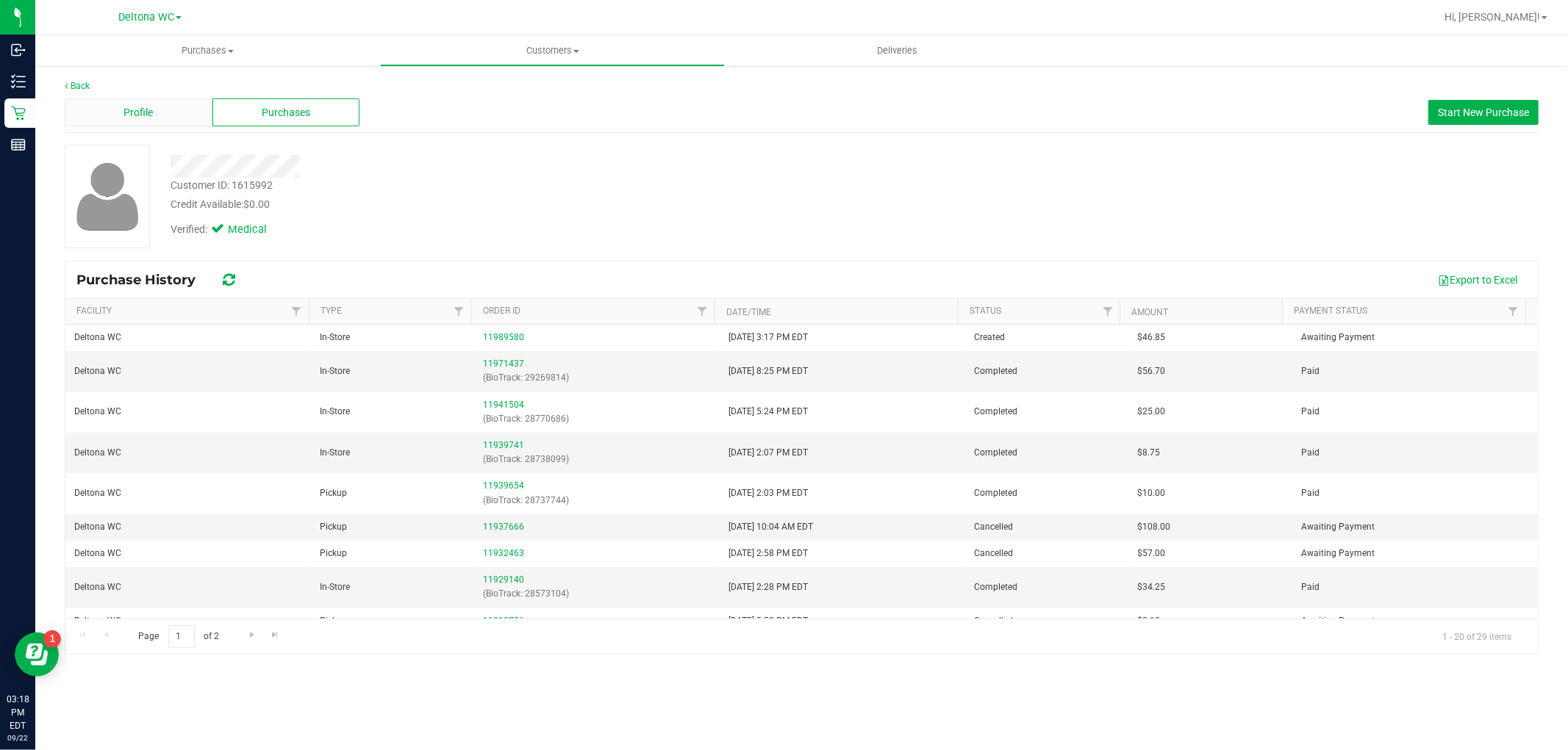
click at [114, 117] on div "Profile" at bounding box center [138, 112] width 148 height 28
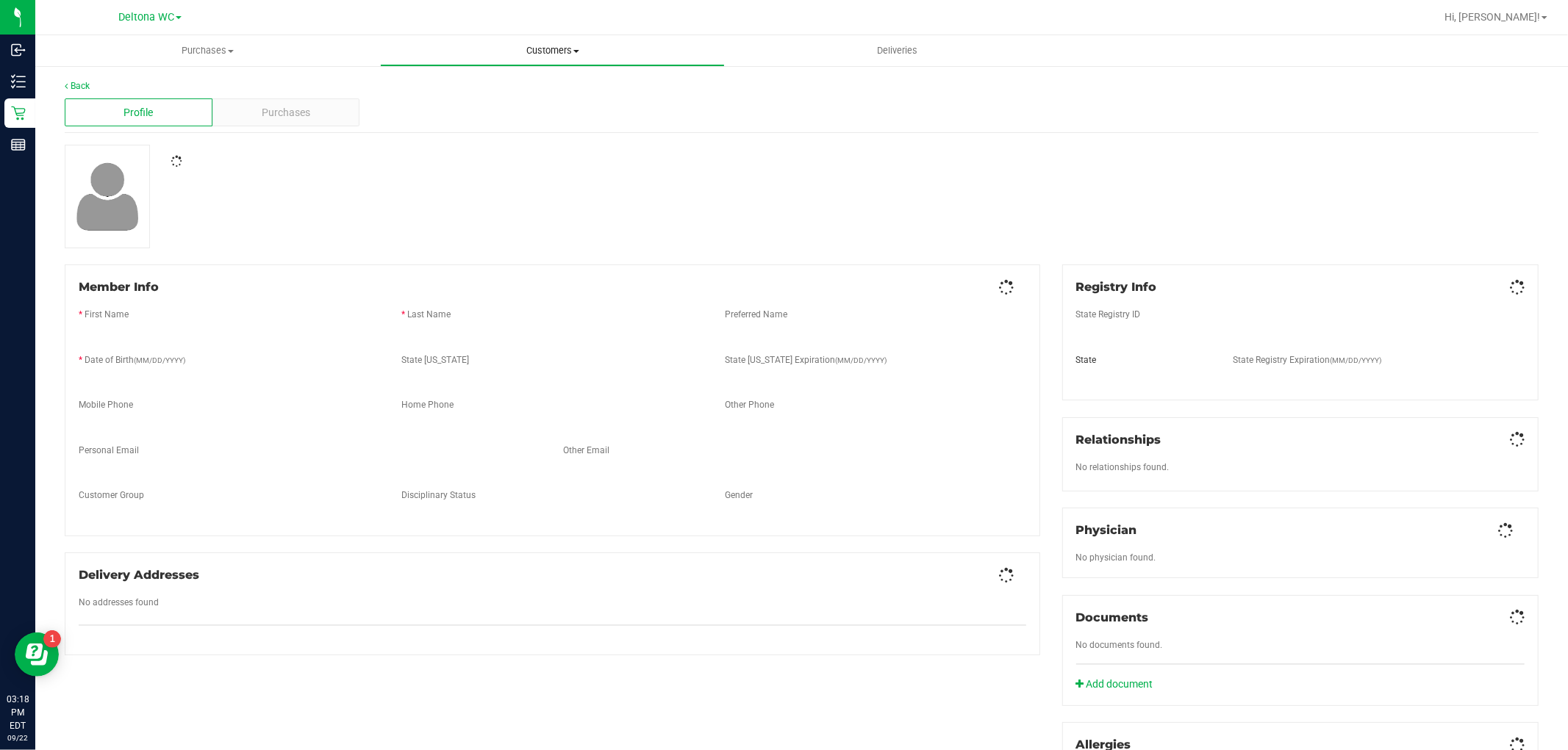
click at [563, 50] on span "Customers" at bounding box center [553, 51] width 343 height 13
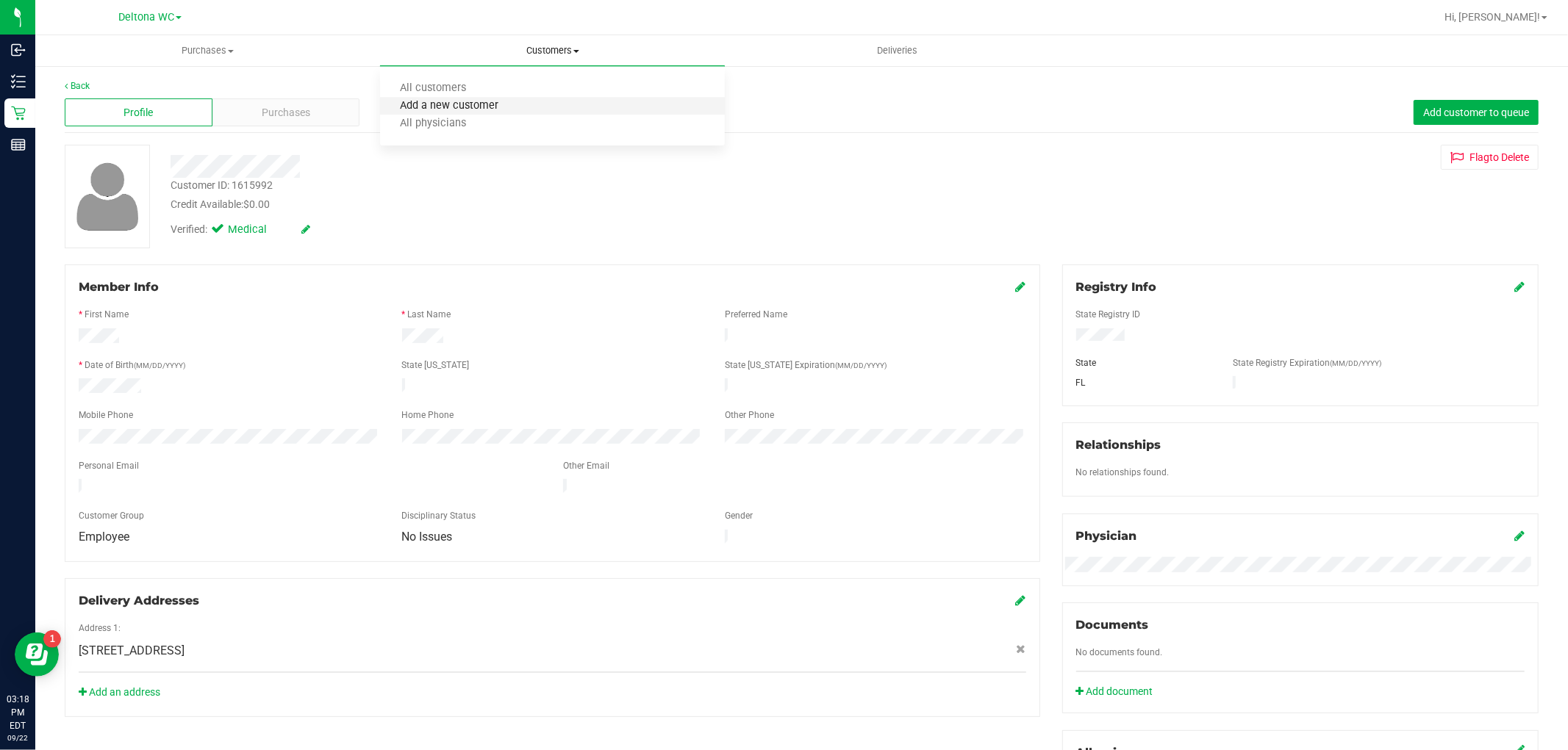
click at [464, 107] on span "Add a new customer" at bounding box center [449, 106] width 138 height 13
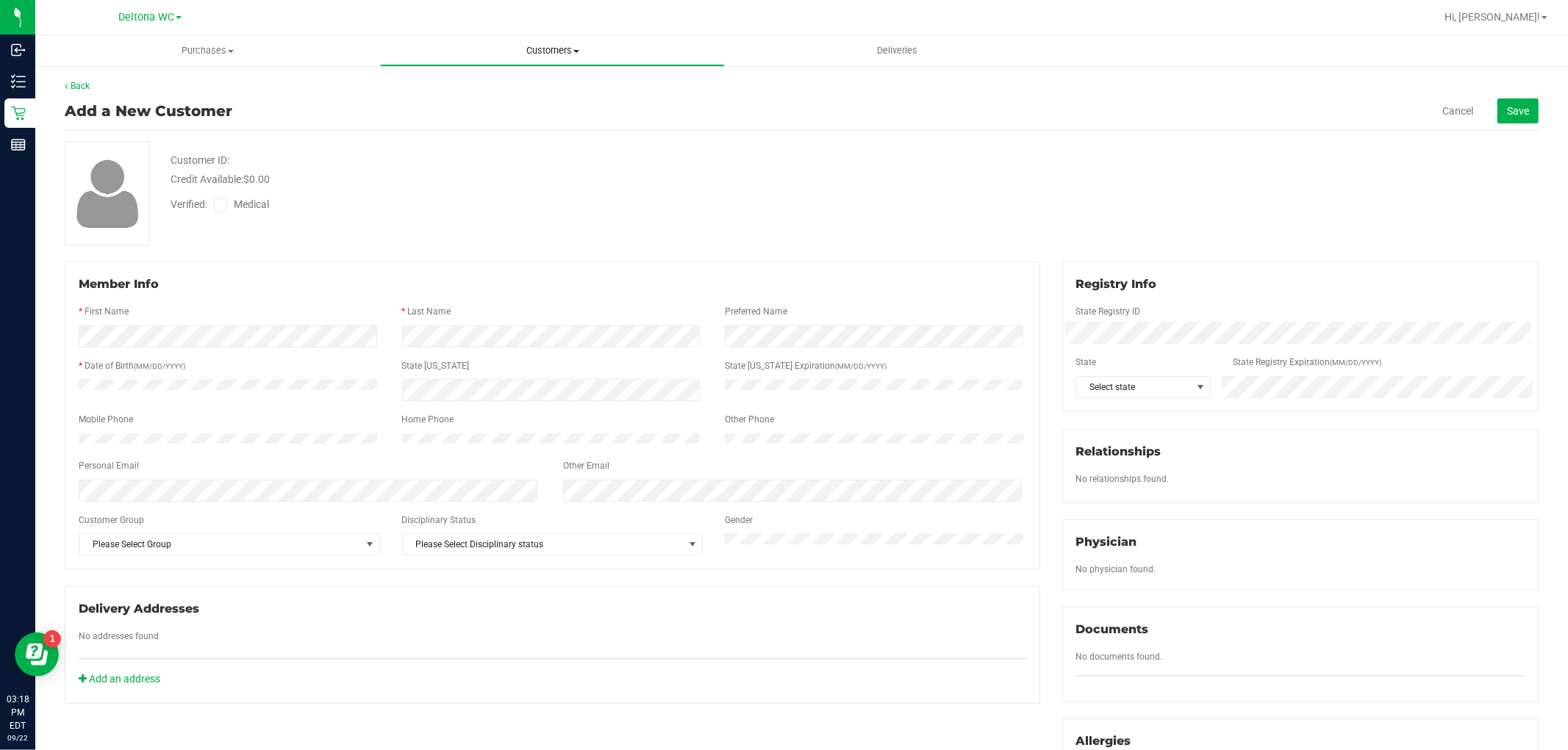
click at [568, 47] on span "Customers" at bounding box center [553, 51] width 343 height 13
click at [444, 94] on li "All customers" at bounding box center [553, 89] width 345 height 17
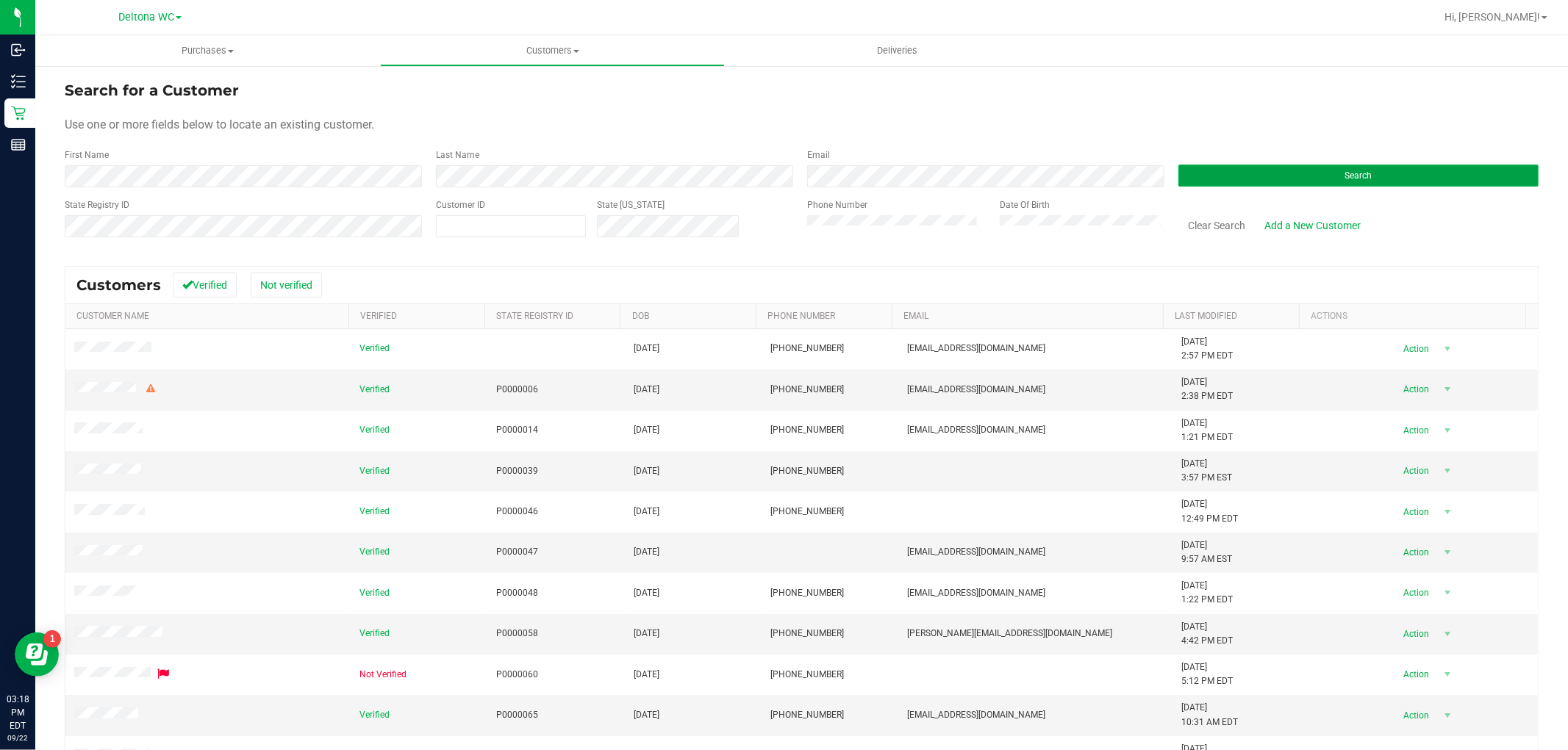
click at [1287, 177] on button "Search" at bounding box center [1358, 175] width 360 height 22
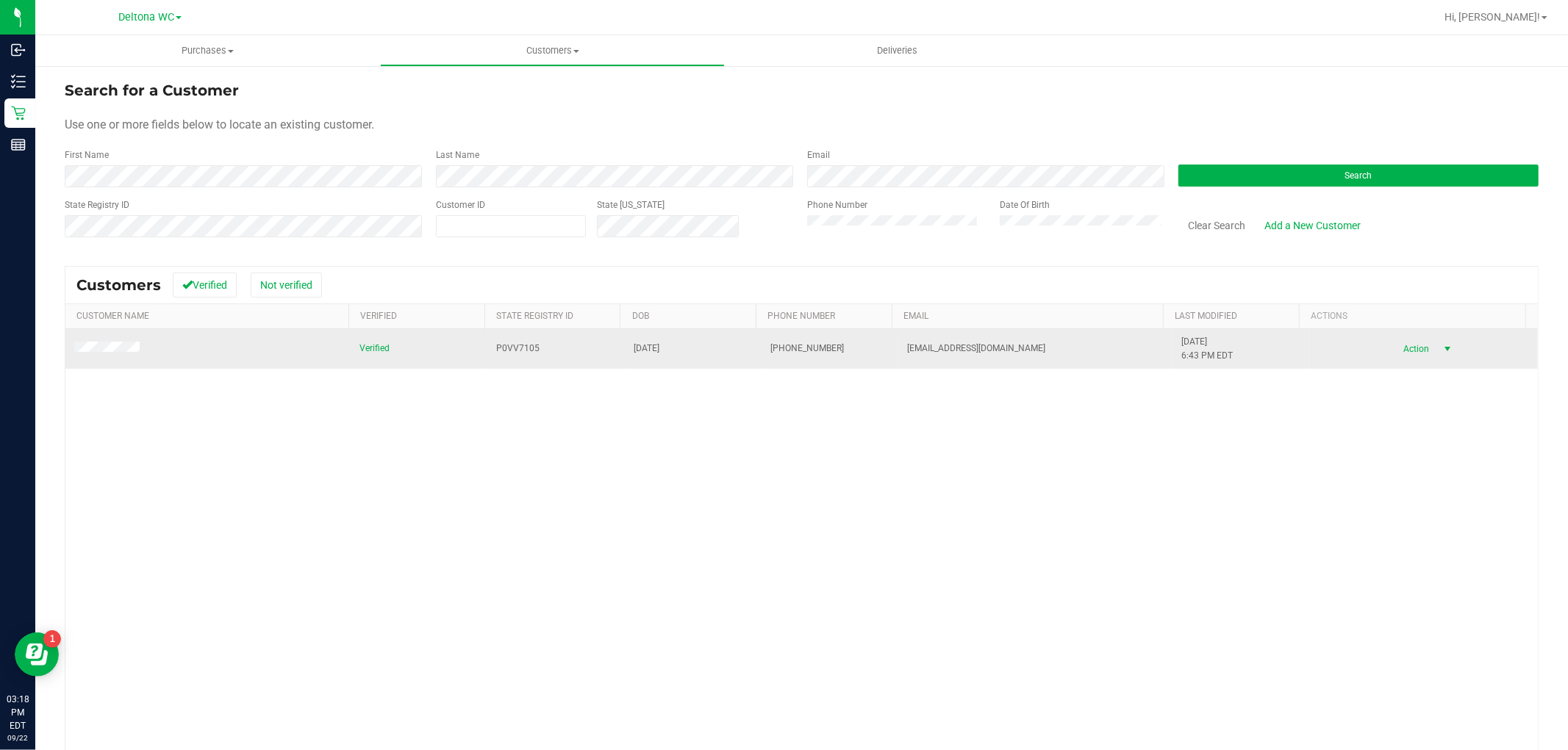
click at [1393, 343] on span "Action" at bounding box center [1415, 349] width 48 height 21
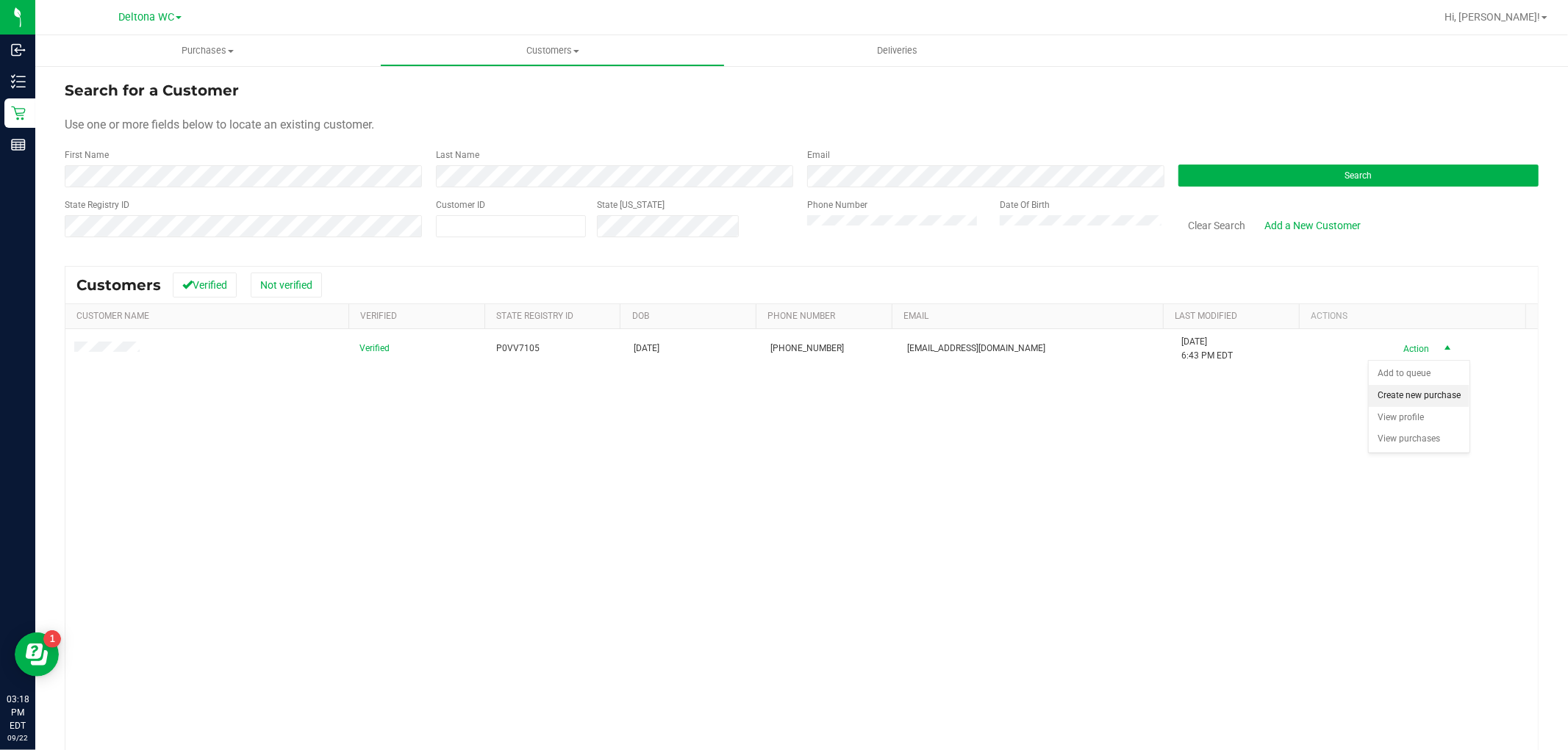
click at [1415, 394] on li "Create new purchase" at bounding box center [1419, 396] width 101 height 22
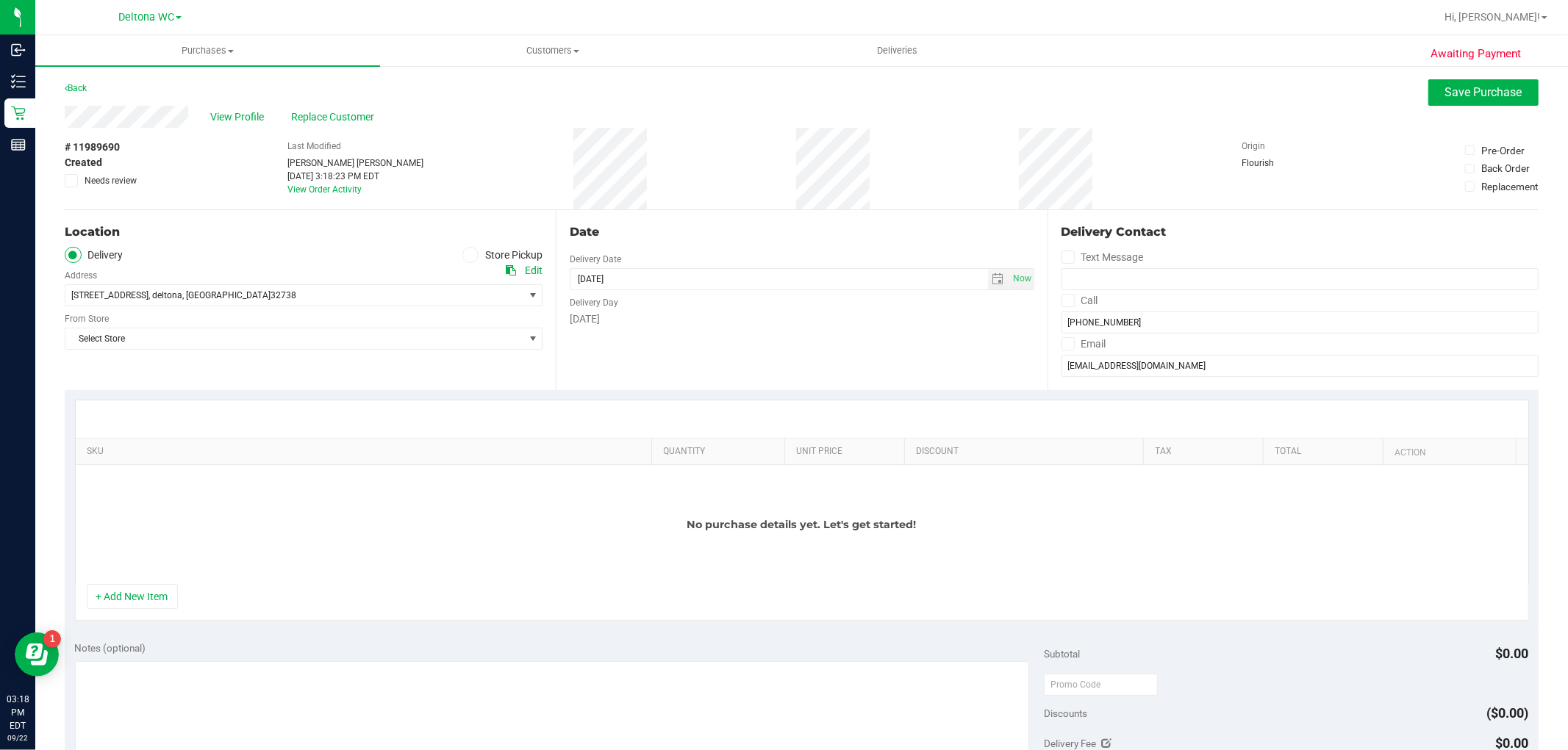
click at [487, 241] on div "Location Delivery Store Pickup Address Edit 637 vardon ave , deltona , FL 32738…" at bounding box center [310, 300] width 491 height 180
click at [481, 248] on label "Store Pickup" at bounding box center [503, 255] width 81 height 17
click at [0, 0] on input "Store Pickup" at bounding box center [0, 0] width 0 height 0
click at [162, 299] on span "Select Store" at bounding box center [294, 295] width 458 height 21
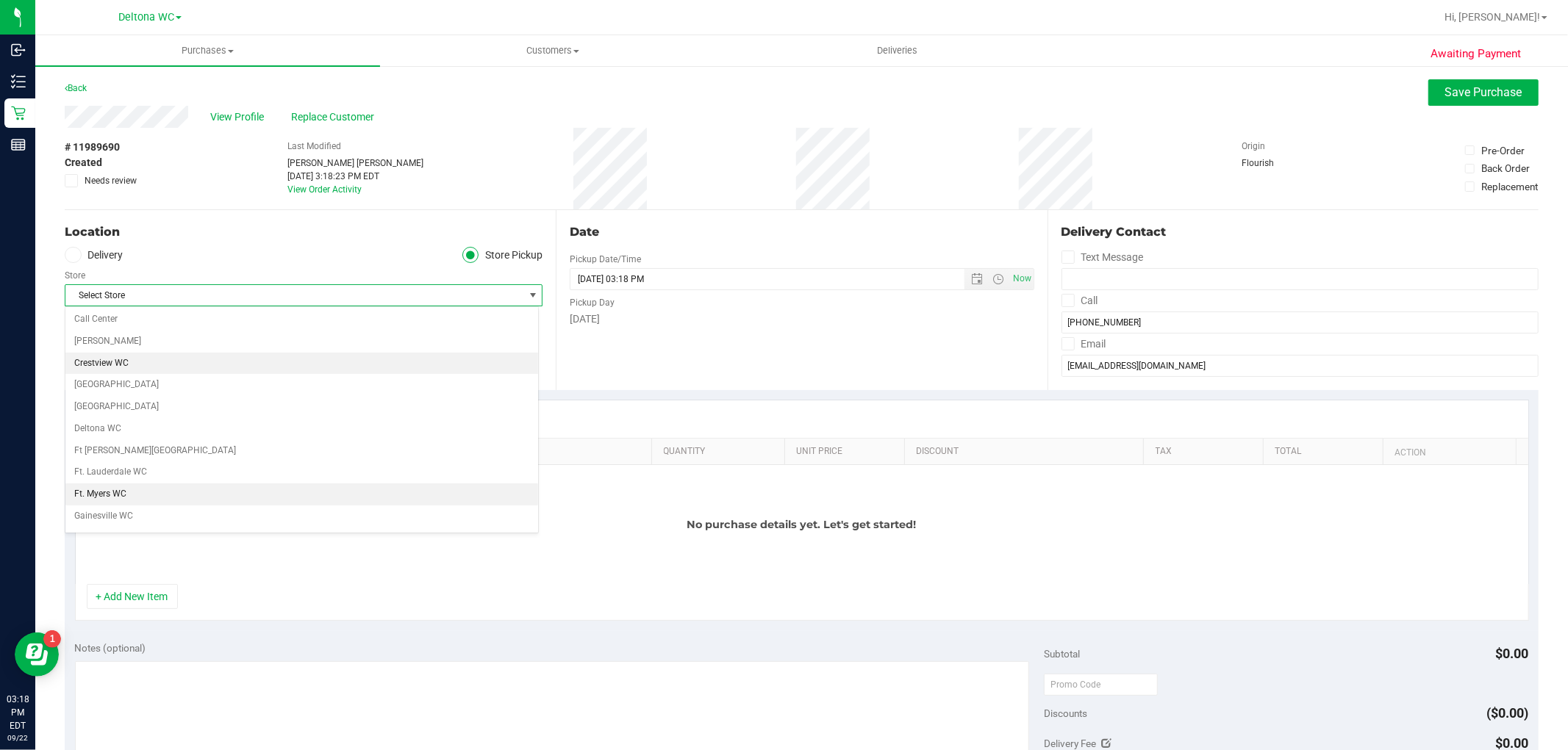
scroll to position [82, 0]
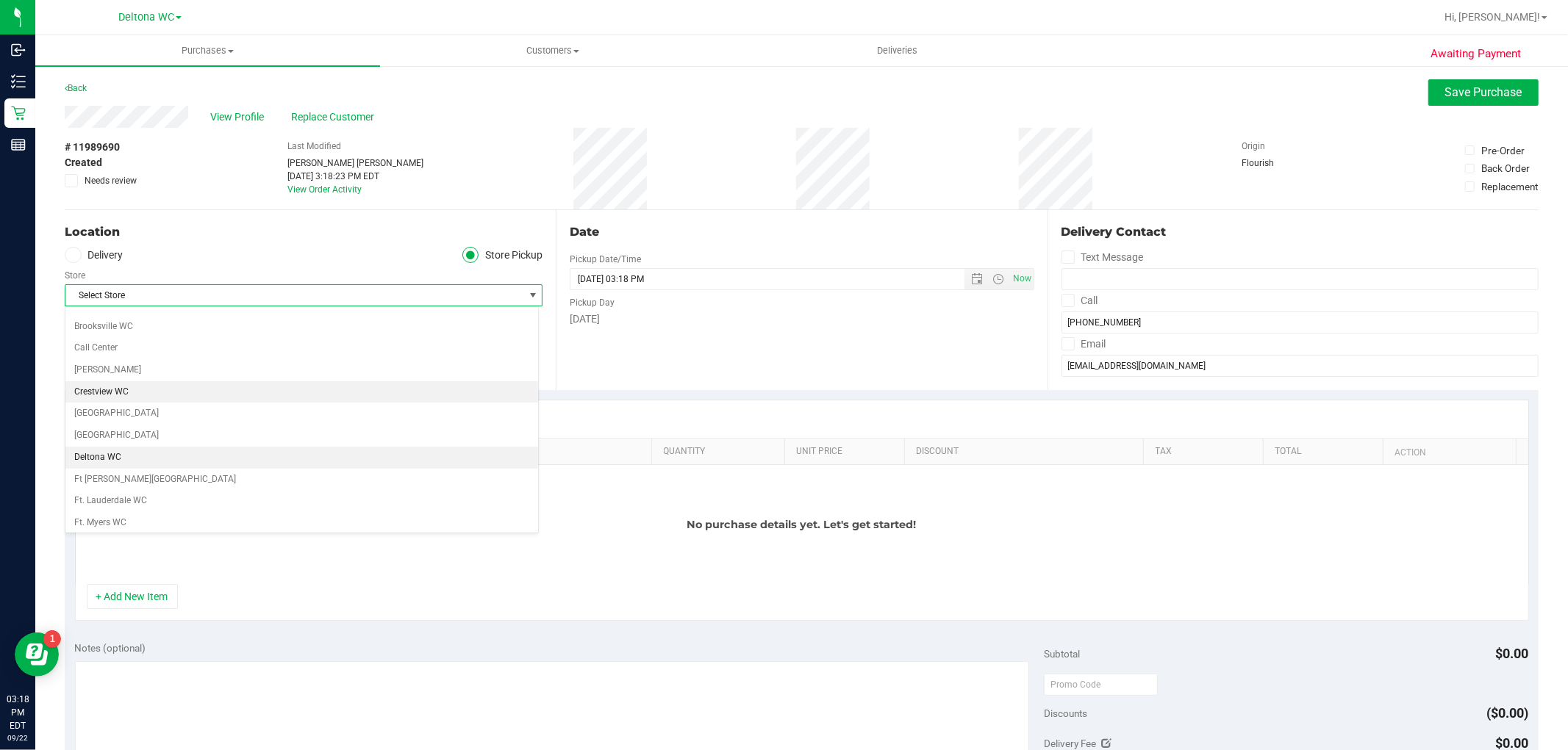
click at [118, 452] on li "Deltona WC" at bounding box center [301, 458] width 472 height 22
click at [125, 251] on ul "Delivery Store Pickup" at bounding box center [303, 255] width 478 height 17
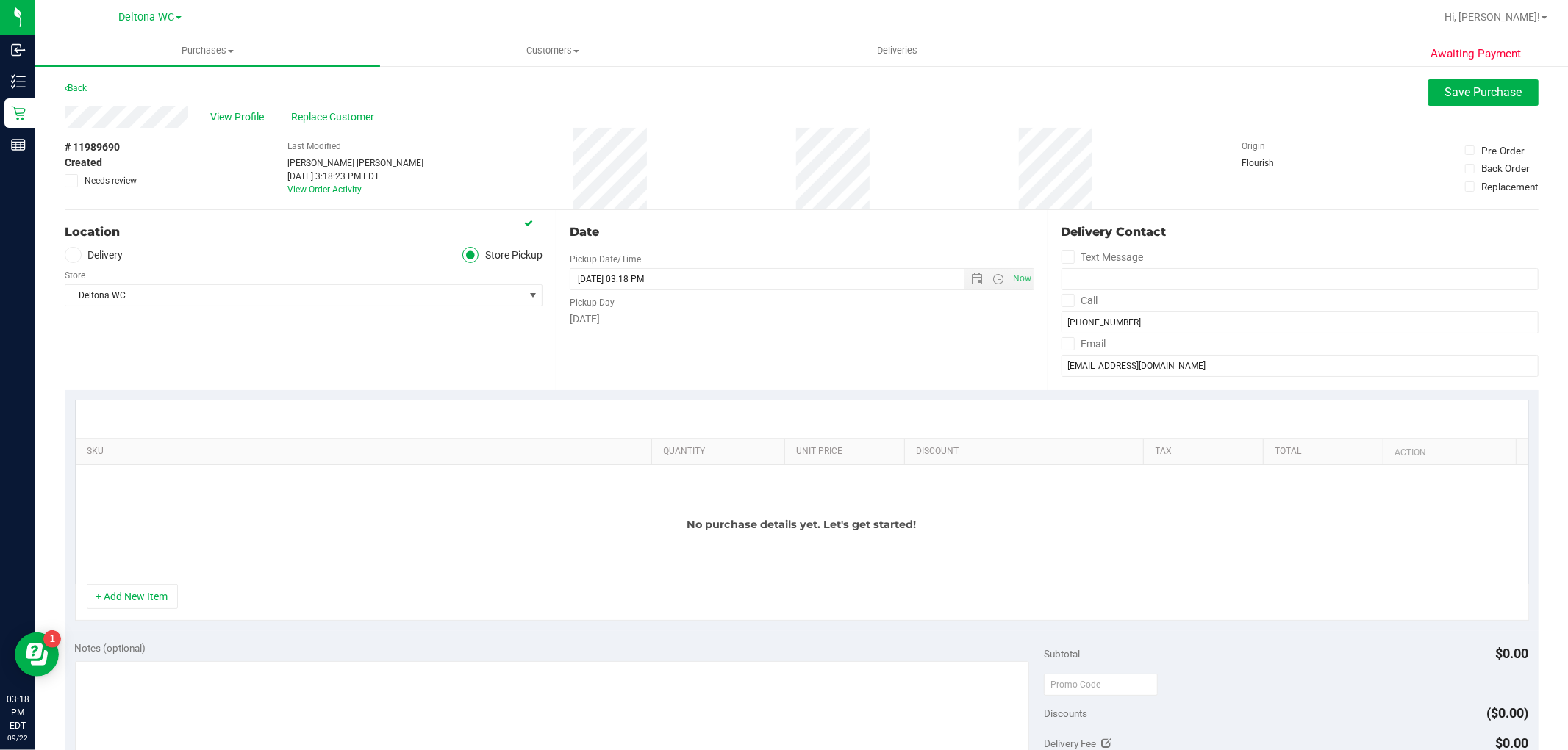
click at [111, 252] on label "Delivery" at bounding box center [94, 255] width 59 height 17
click at [0, 0] on input "Delivery" at bounding box center [0, 0] width 0 height 0
click at [993, 279] on span "select" at bounding box center [998, 279] width 12 height 12
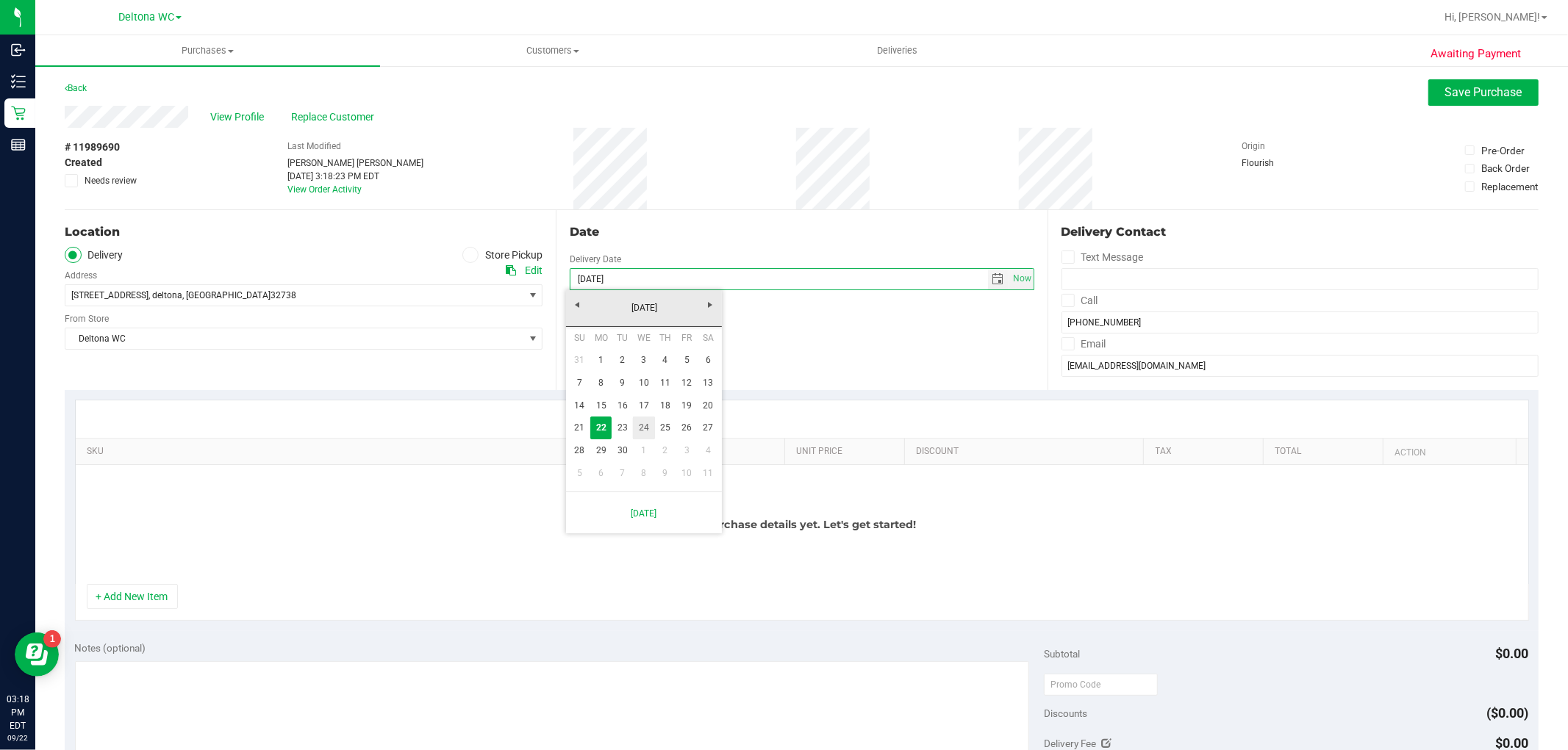
click at [635, 427] on link "24" at bounding box center [643, 428] width 21 height 23
type input "09/24/2025"
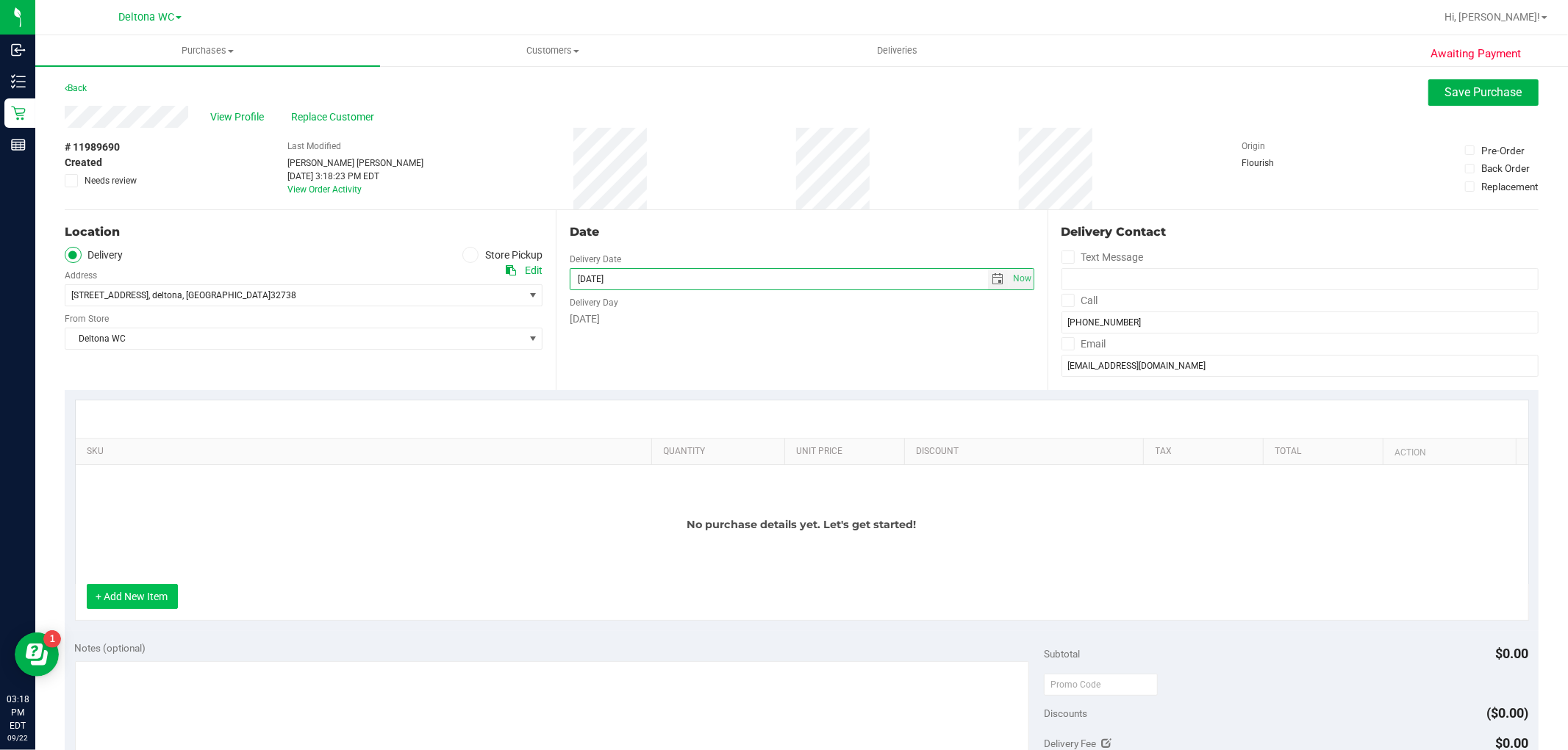
click at [135, 595] on button "+ Add New Item" at bounding box center [132, 596] width 91 height 25
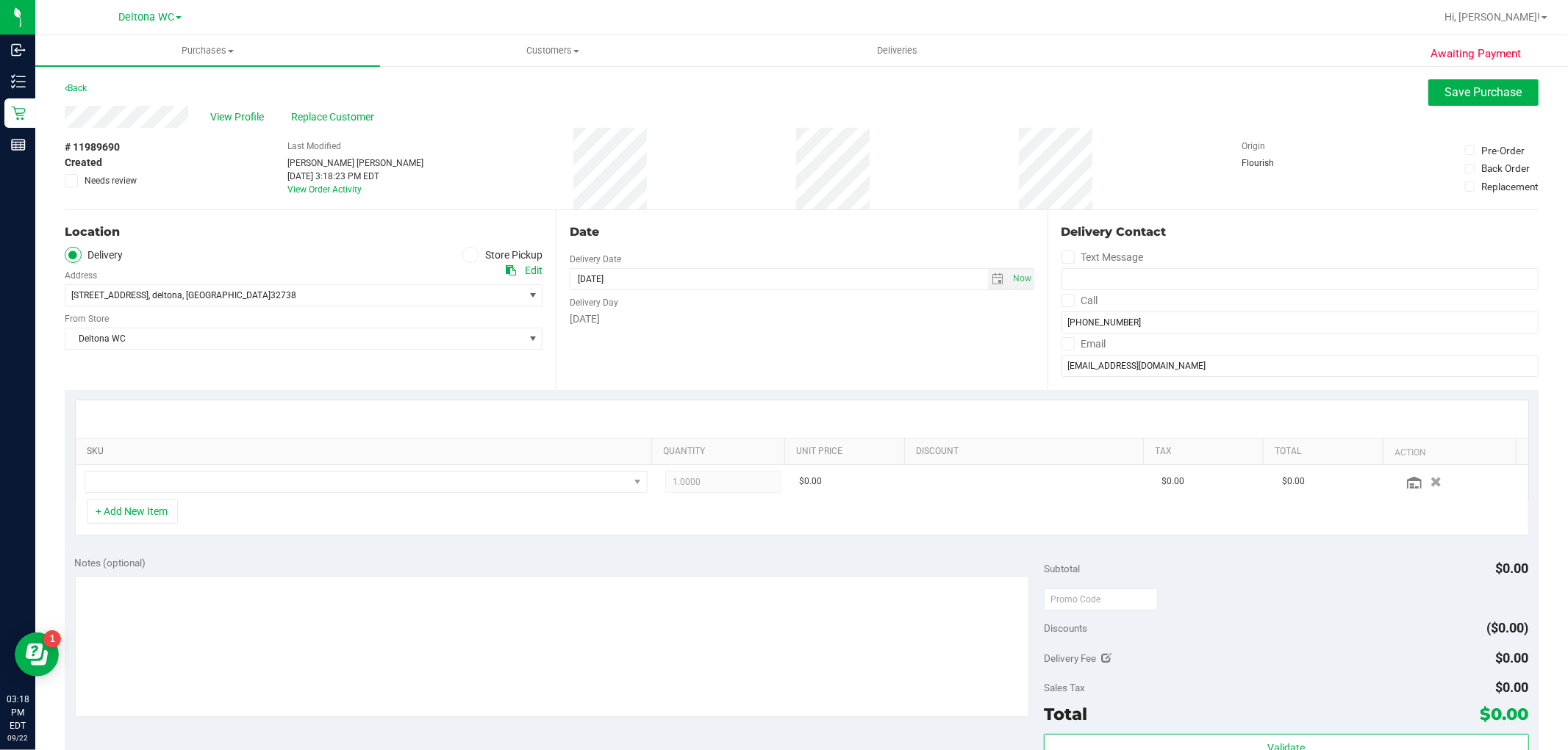
click at [149, 446] on link "SKU" at bounding box center [366, 452] width 560 height 12
click at [152, 479] on span "NO DATA FOUND" at bounding box center [356, 483] width 543 height 21
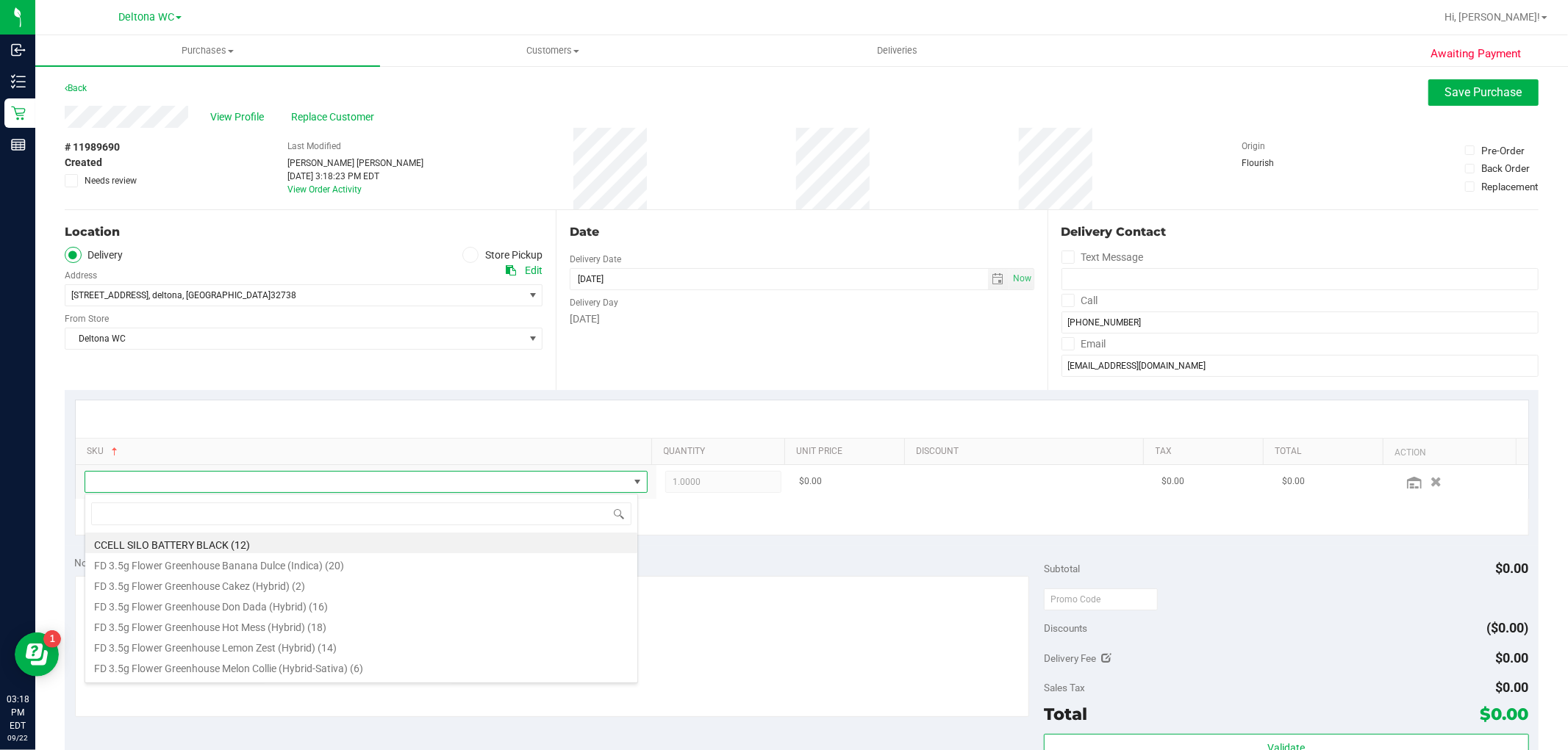
scroll to position [22, 549]
type input "AUG25PPU02-0820"
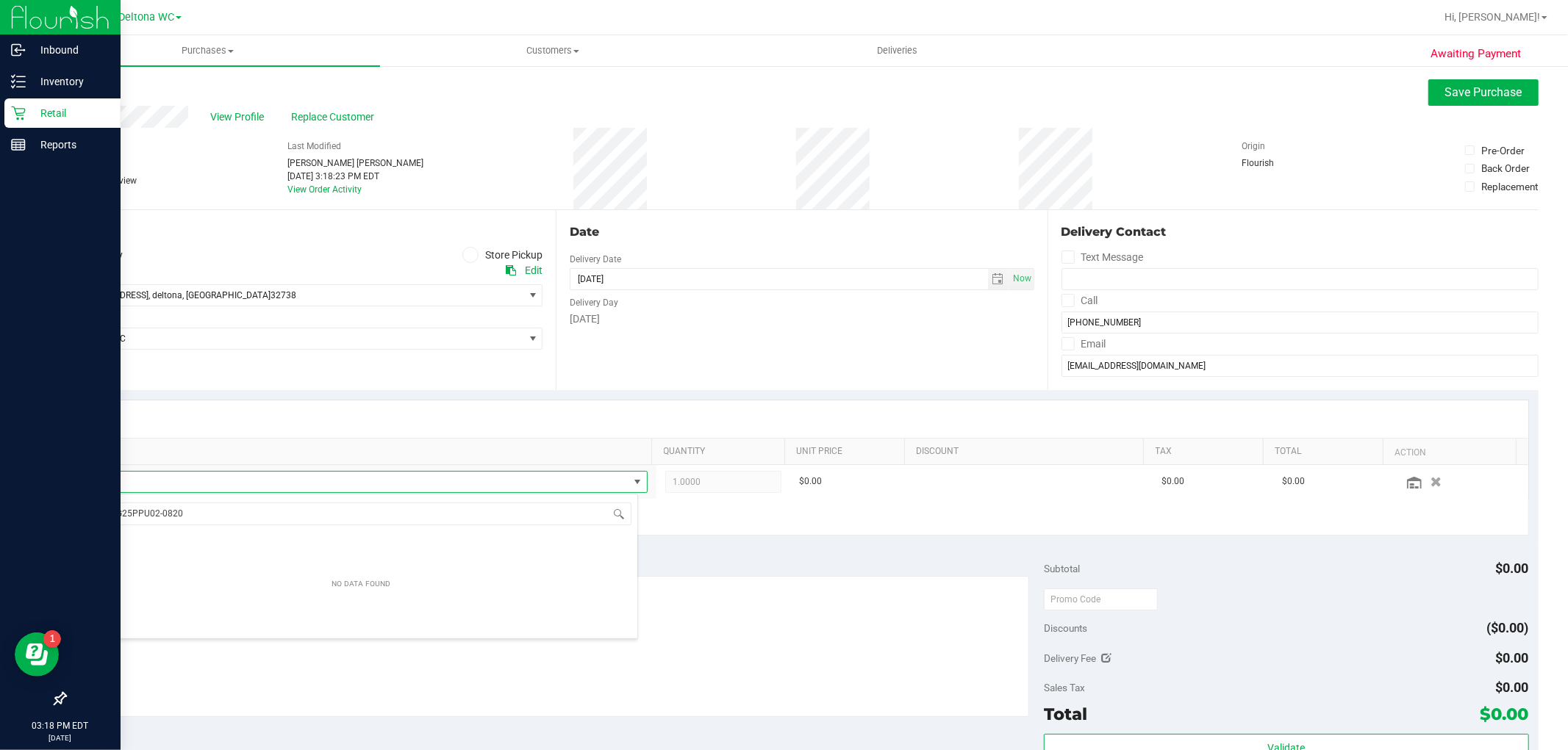
drag, startPoint x: 204, startPoint y: 517, endPoint x: 0, endPoint y: 544, distance: 205.8
click at [0, 542] on body "Inbound Inventory Retail Reports 03:18 PM EDT 09/22/2025 09/22 Deltona WC Hi, A…" at bounding box center [784, 375] width 1568 height 750
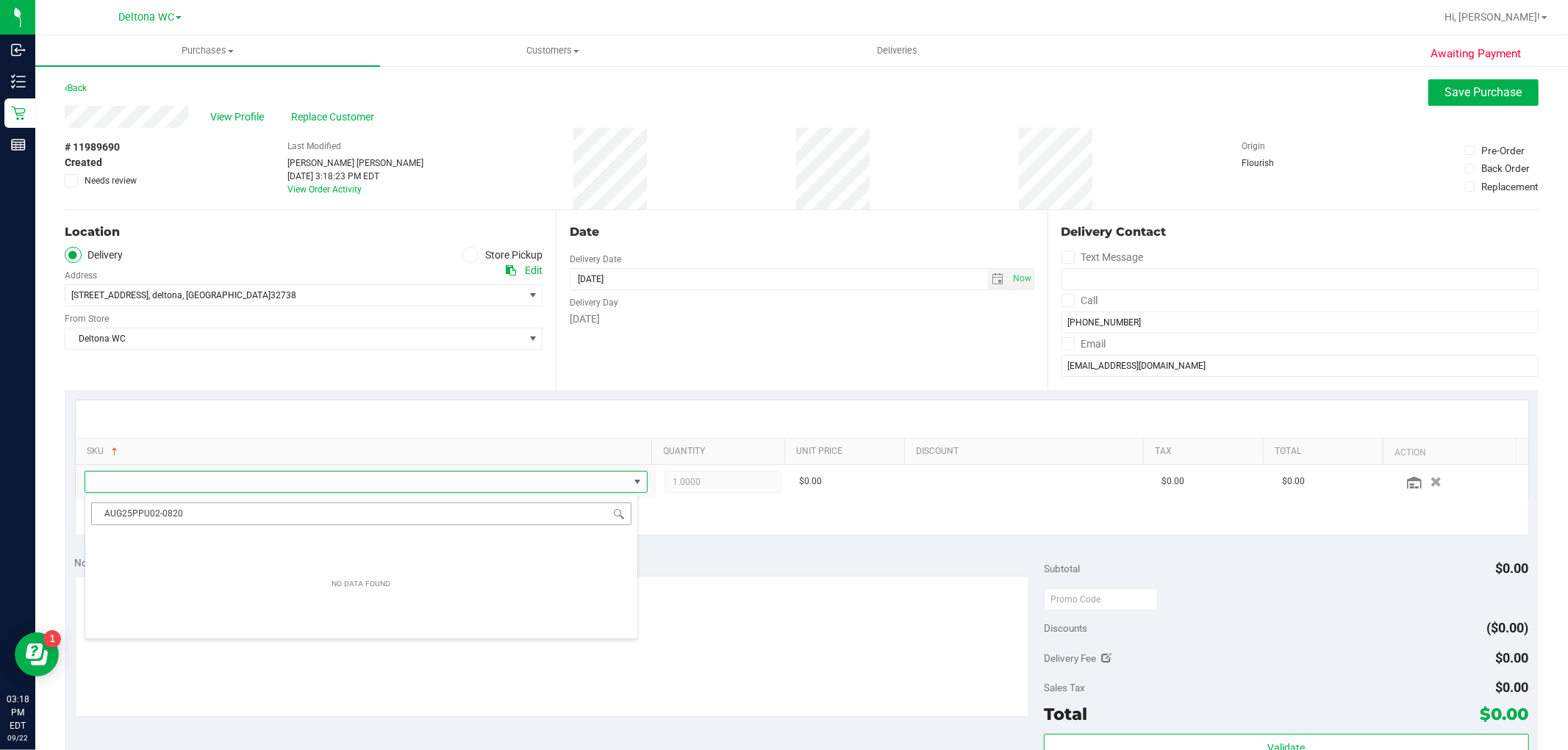
click at [241, 515] on input "AUG25PPU02-0820" at bounding box center [361, 513] width 541 height 23
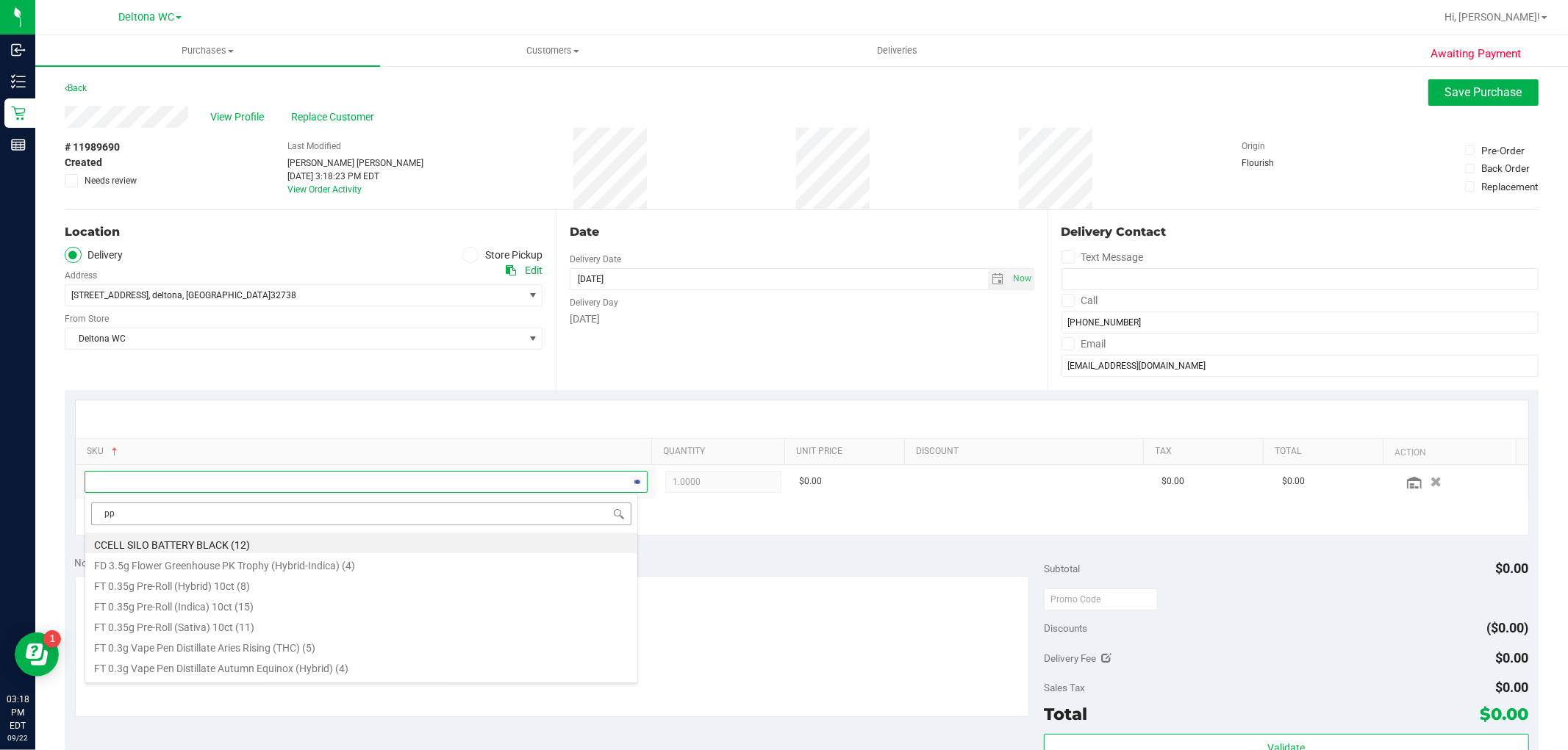
type input "ppu"
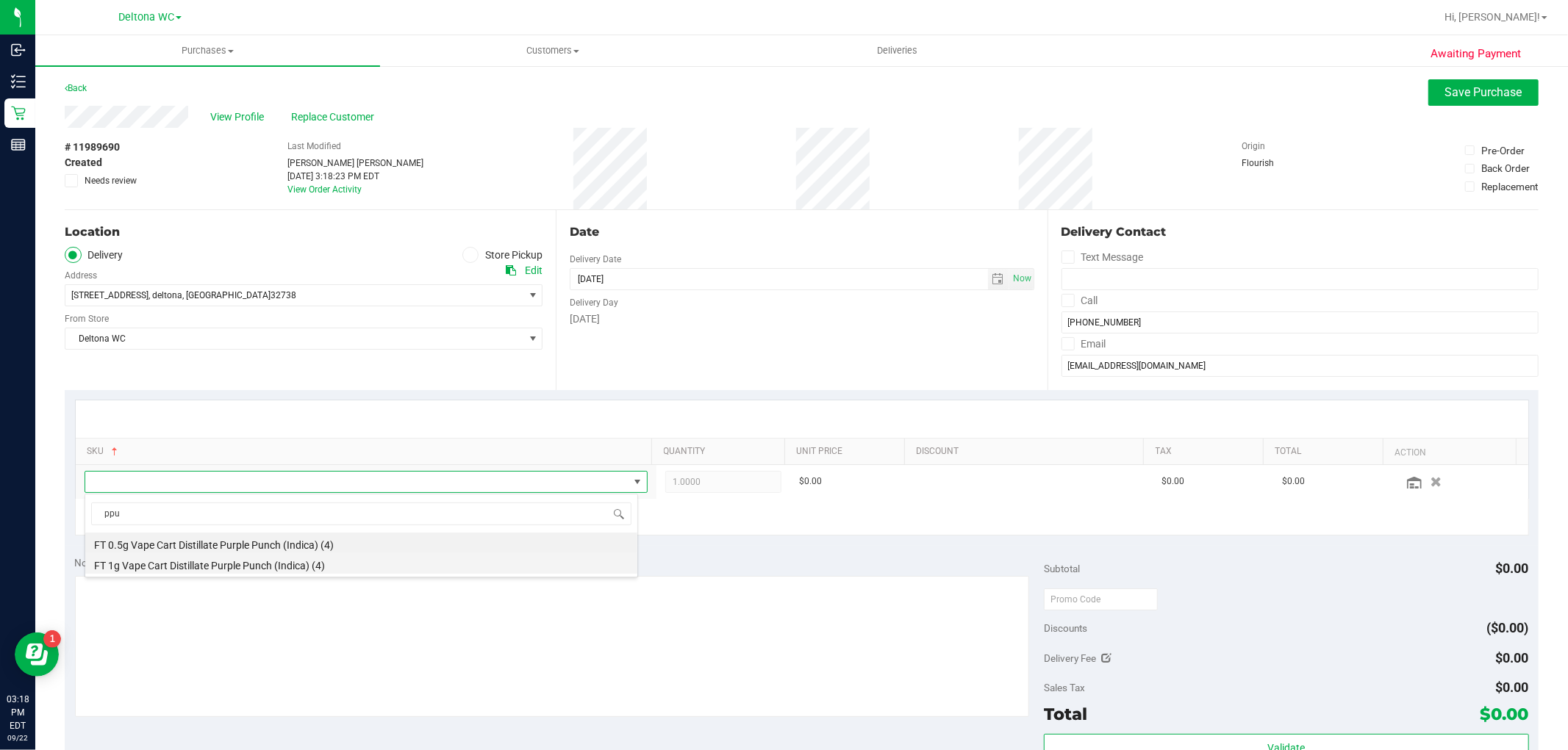
click at [212, 563] on li "FT 1g Vape Cart Distillate Purple Punch (Indica) (4)" at bounding box center [360, 563] width 552 height 21
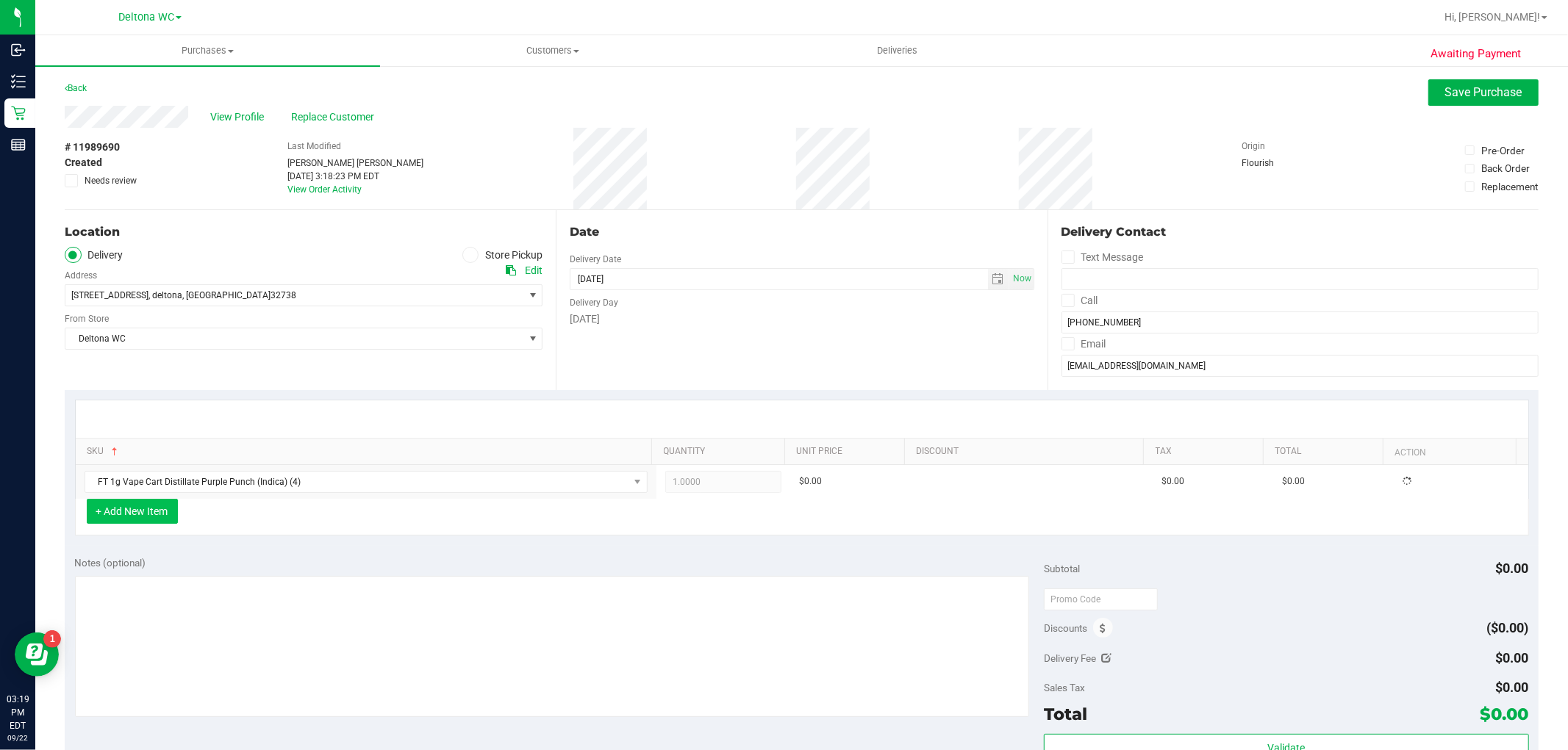
click at [121, 522] on button "+ Add New Item" at bounding box center [132, 511] width 91 height 25
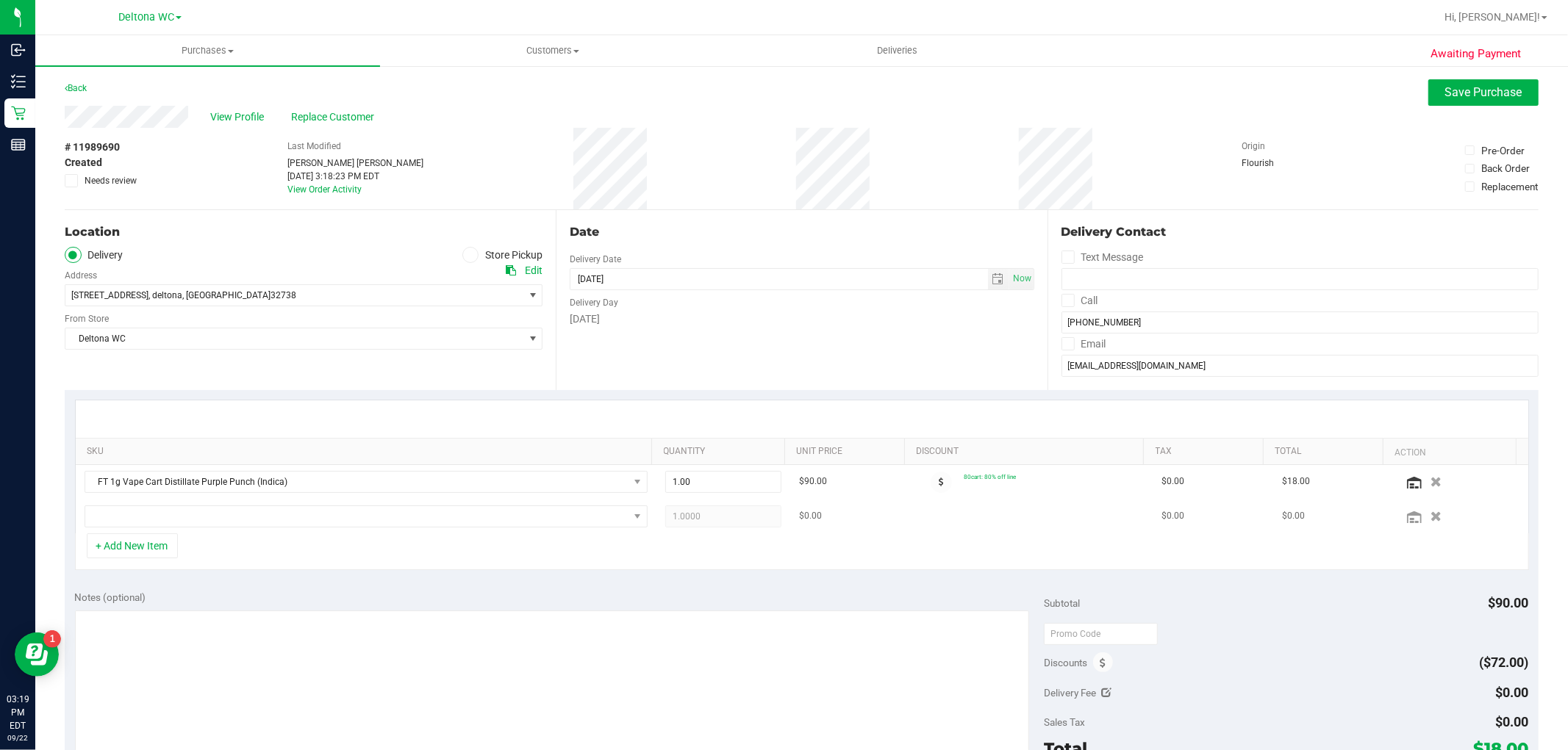
click at [189, 529] on td at bounding box center [366, 517] width 581 height 34
click at [194, 517] on span "NO DATA FOUND" at bounding box center [356, 517] width 543 height 21
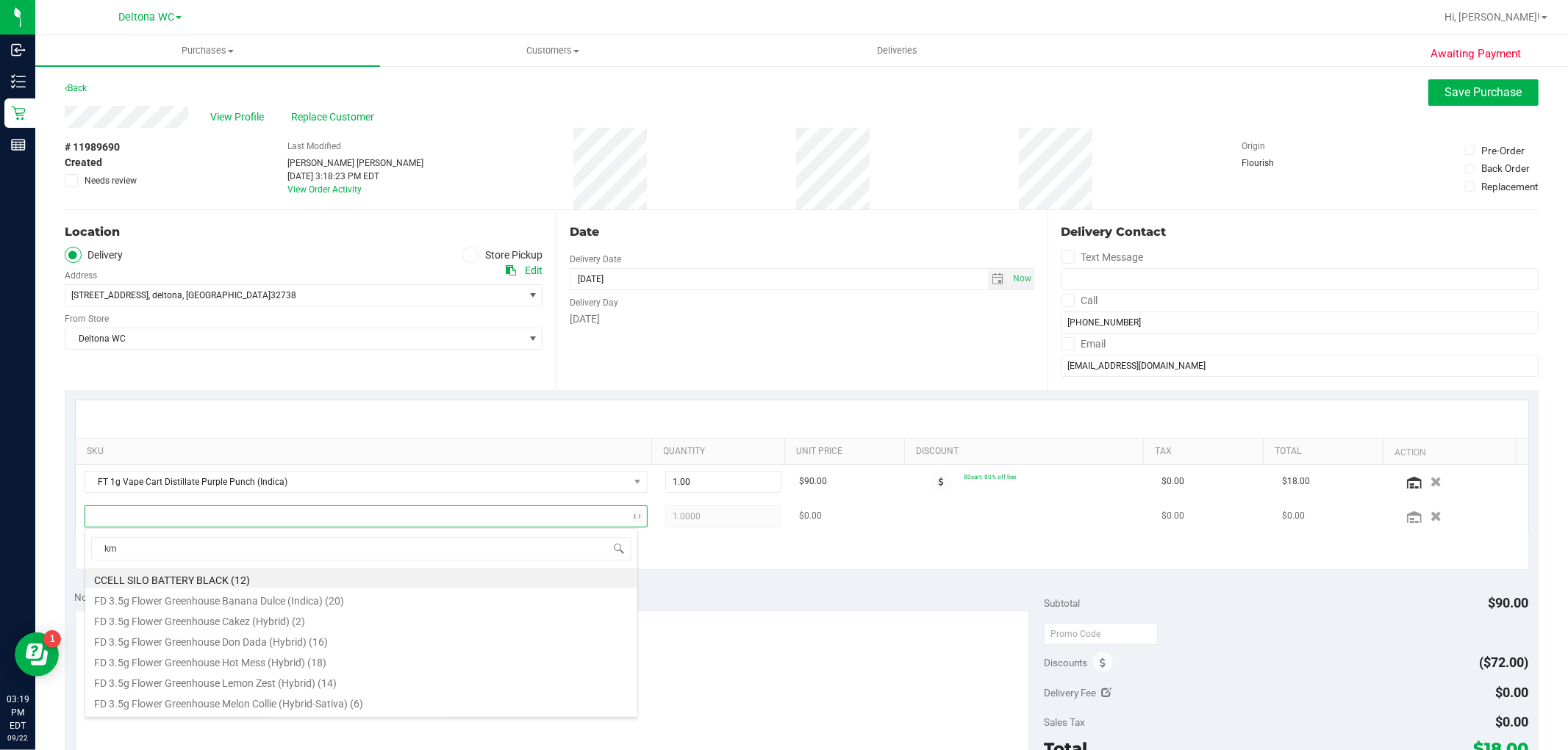
type input "kmt"
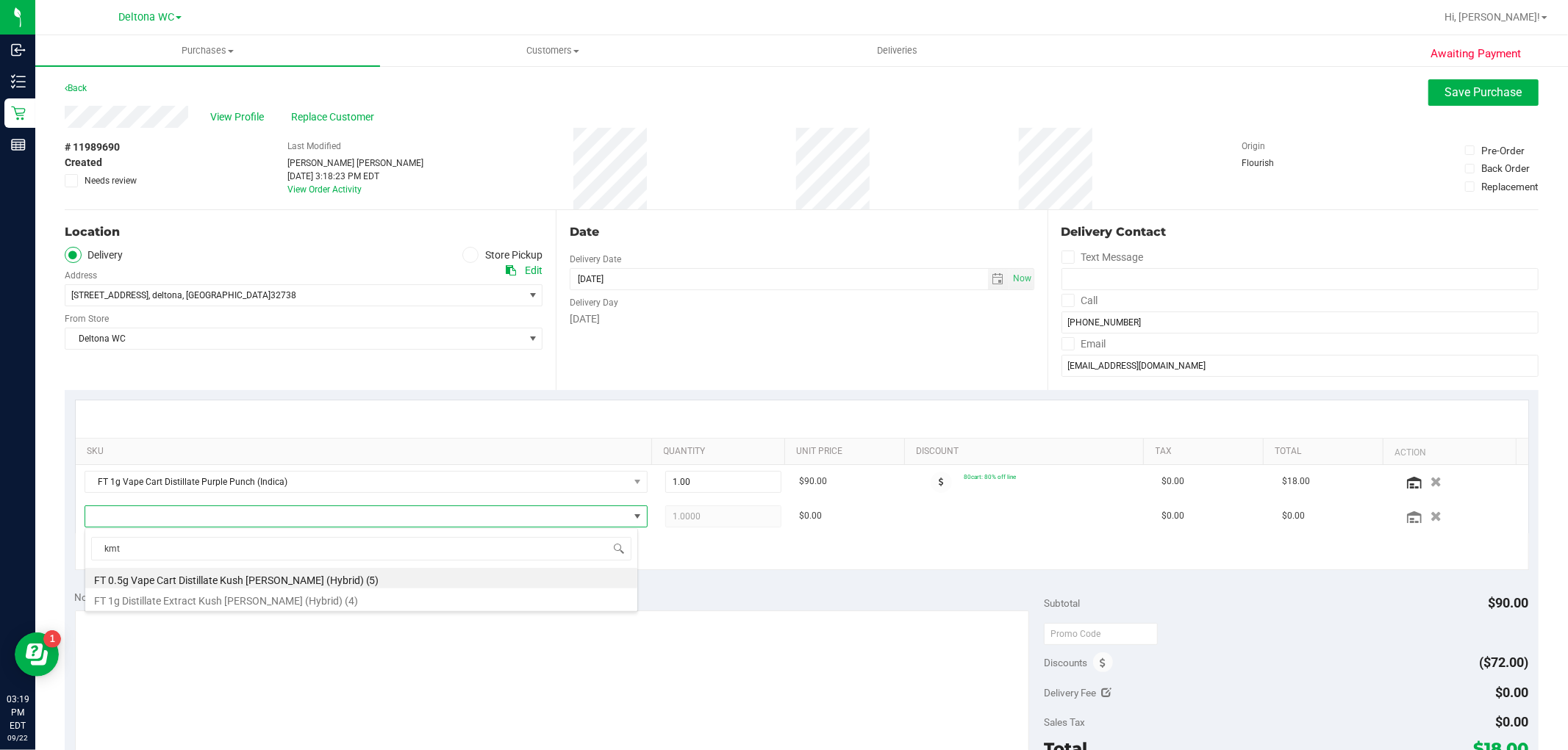
click at [179, 602] on li "FT 1g Distillate Extract Kush Mintz (Hybrid) (4)" at bounding box center [360, 599] width 552 height 21
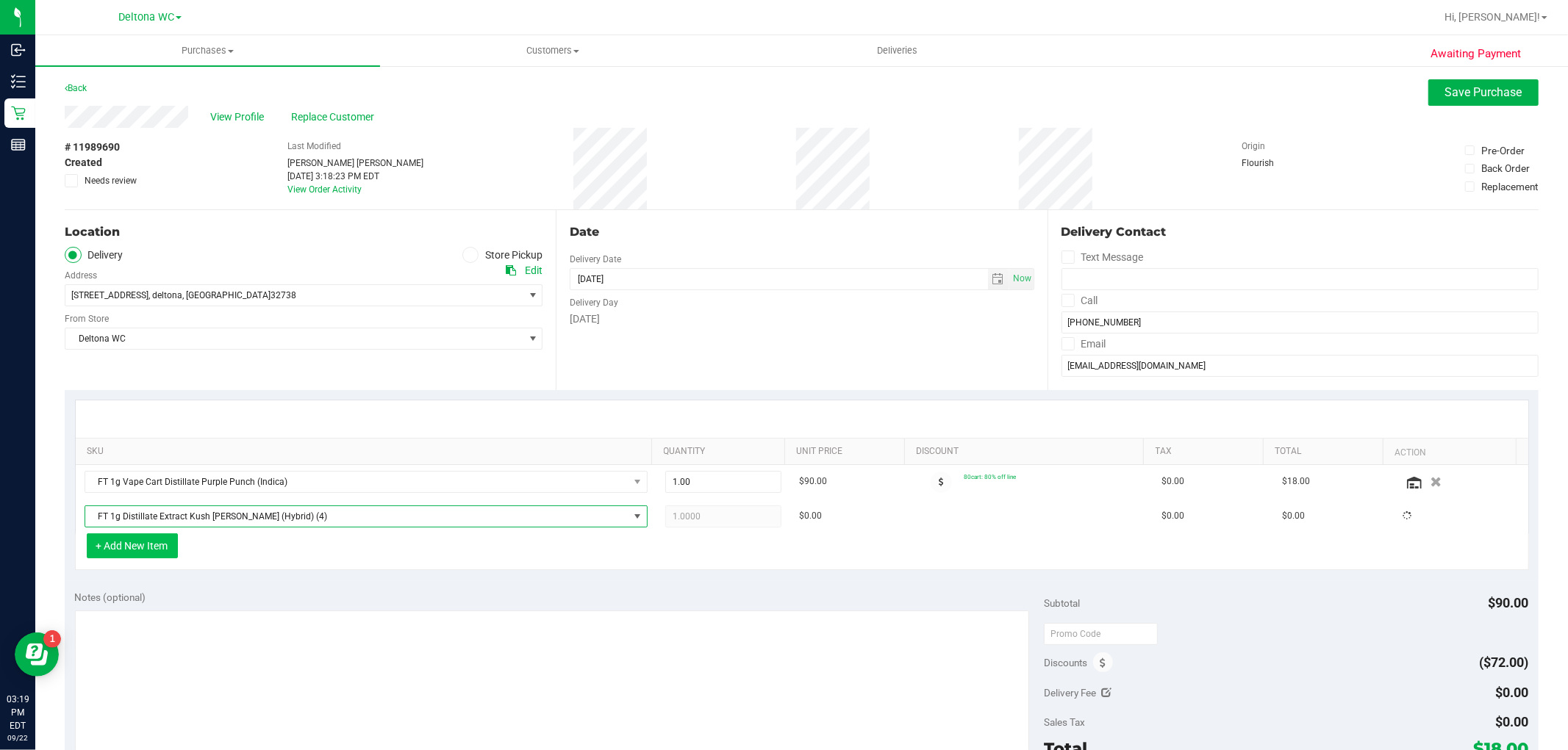
click at [141, 555] on button "+ Add New Item" at bounding box center [132, 545] width 91 height 25
click at [222, 512] on span "FT 1g Distillate Extract Kush Mintz (Hybrid)" at bounding box center [356, 517] width 543 height 21
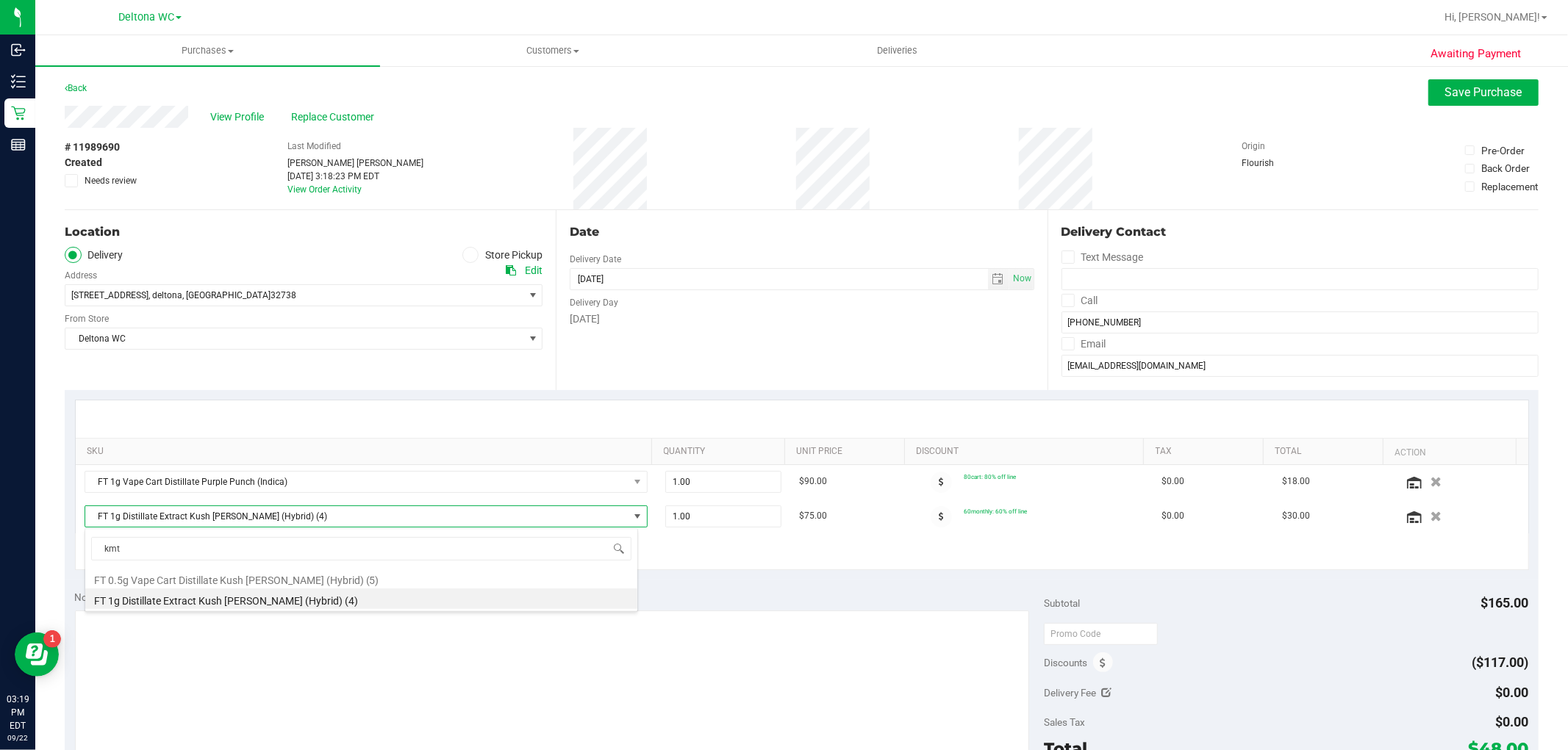
type input "kmt"
click at [214, 511] on span "FT 1g Distillate Extract Kush Mintz (Hybrid)" at bounding box center [356, 517] width 543 height 21
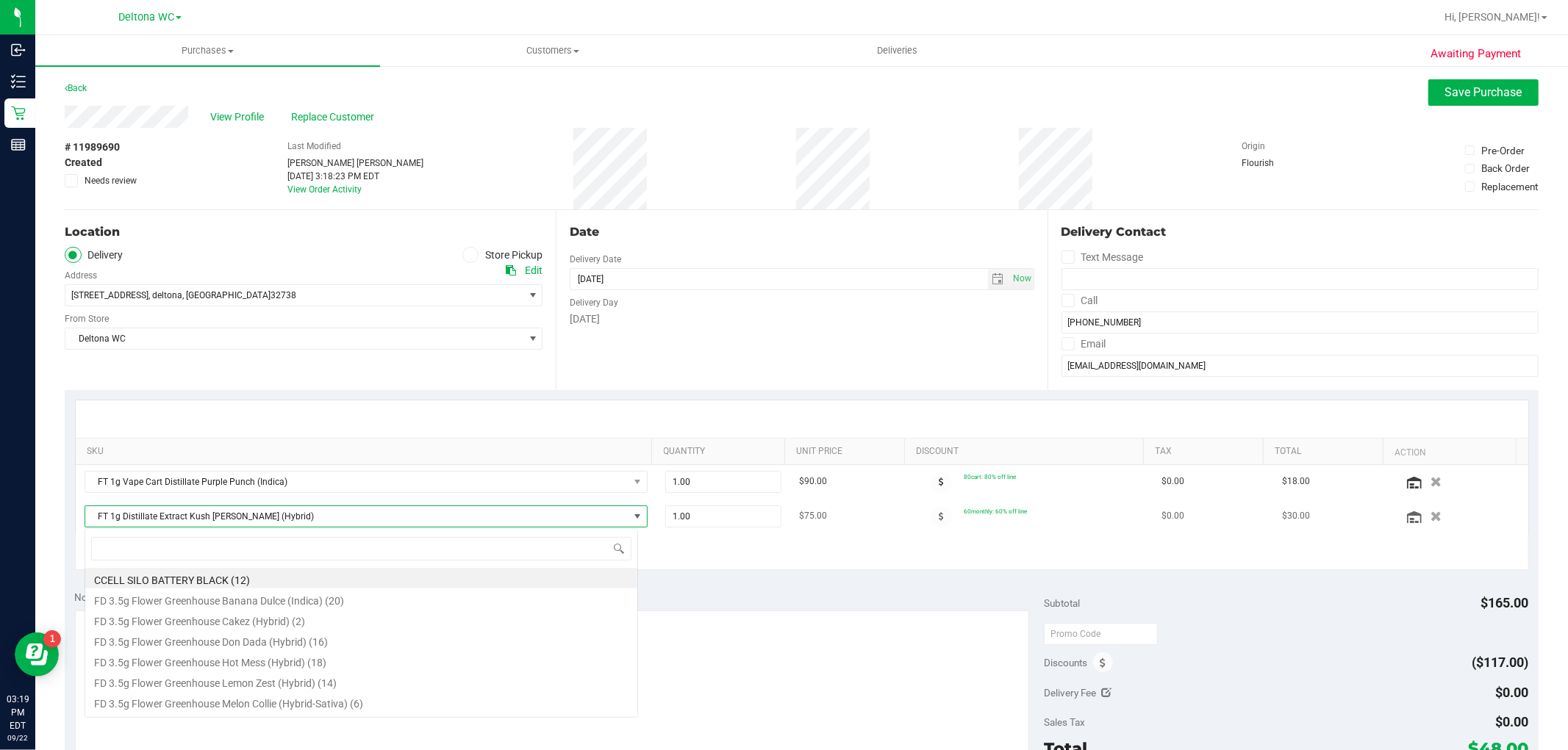
scroll to position [22, 553]
type input "kmt"
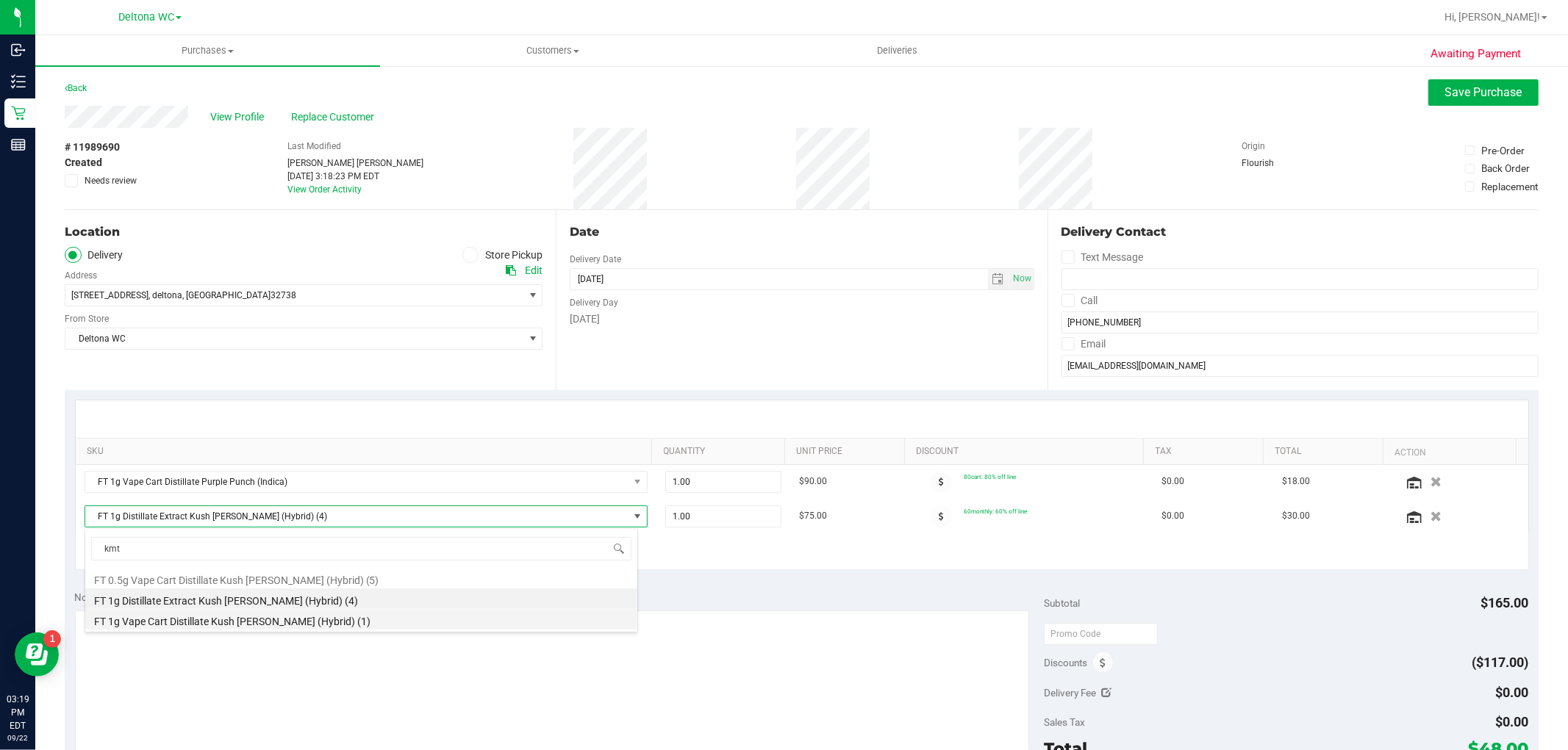
click at [208, 615] on li "FT 1g Vape Cart Distillate Kush Mintz (Hybrid) (1)" at bounding box center [360, 620] width 552 height 21
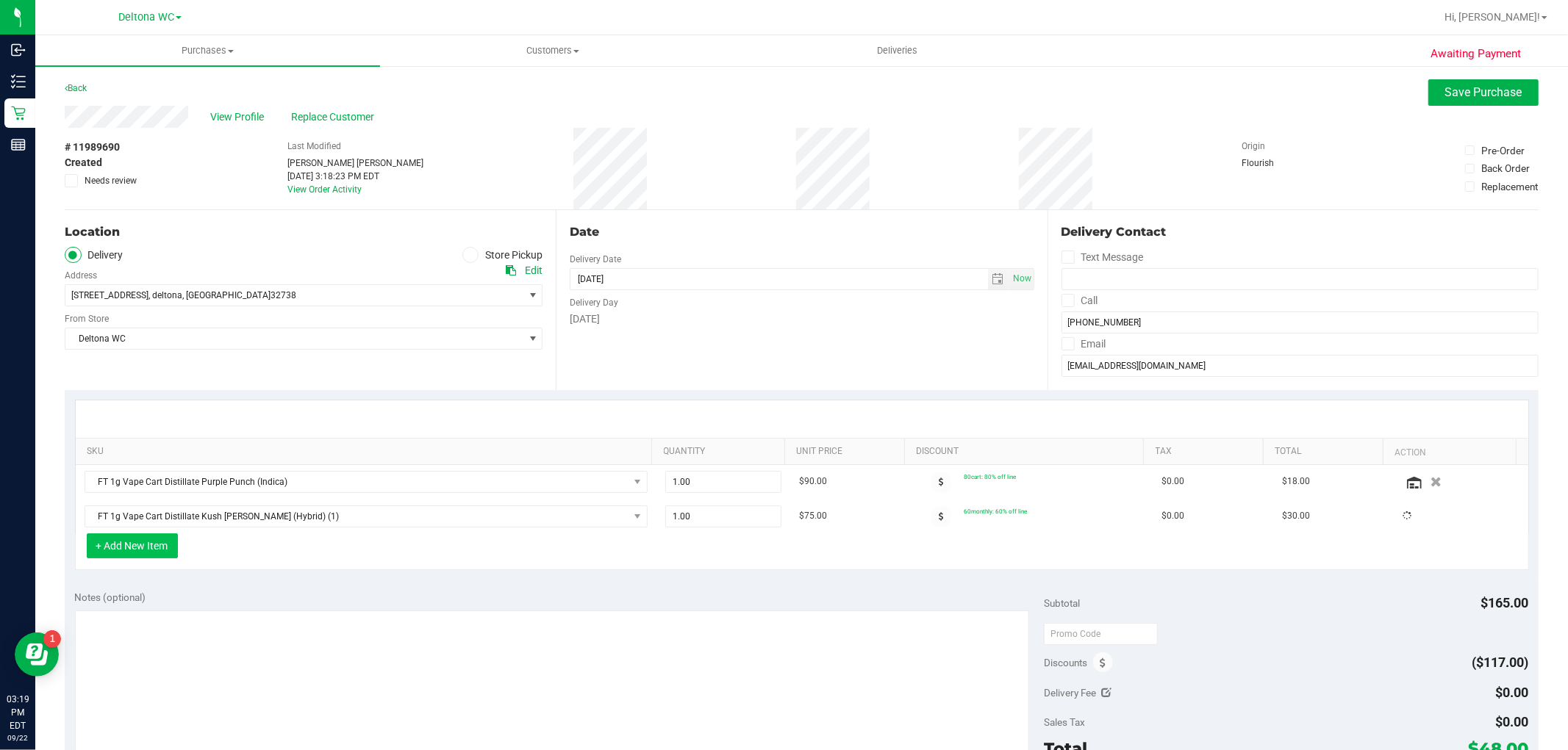
click at [129, 549] on button "+ Add New Item" at bounding box center [132, 545] width 91 height 25
click at [151, 553] on button "+ Add New Item" at bounding box center [132, 545] width 91 height 25
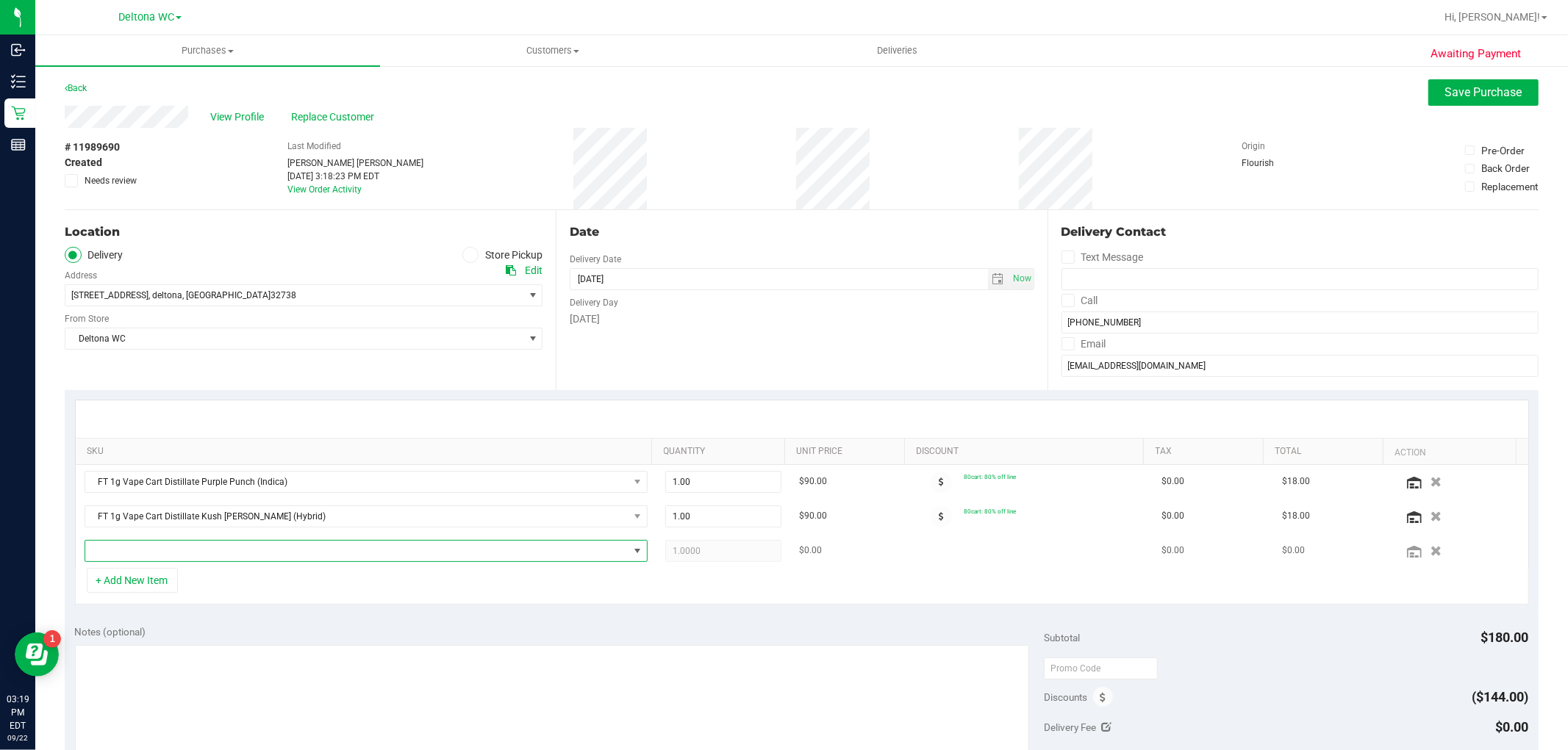
click at [180, 553] on span "NO DATA FOUND" at bounding box center [356, 552] width 543 height 21
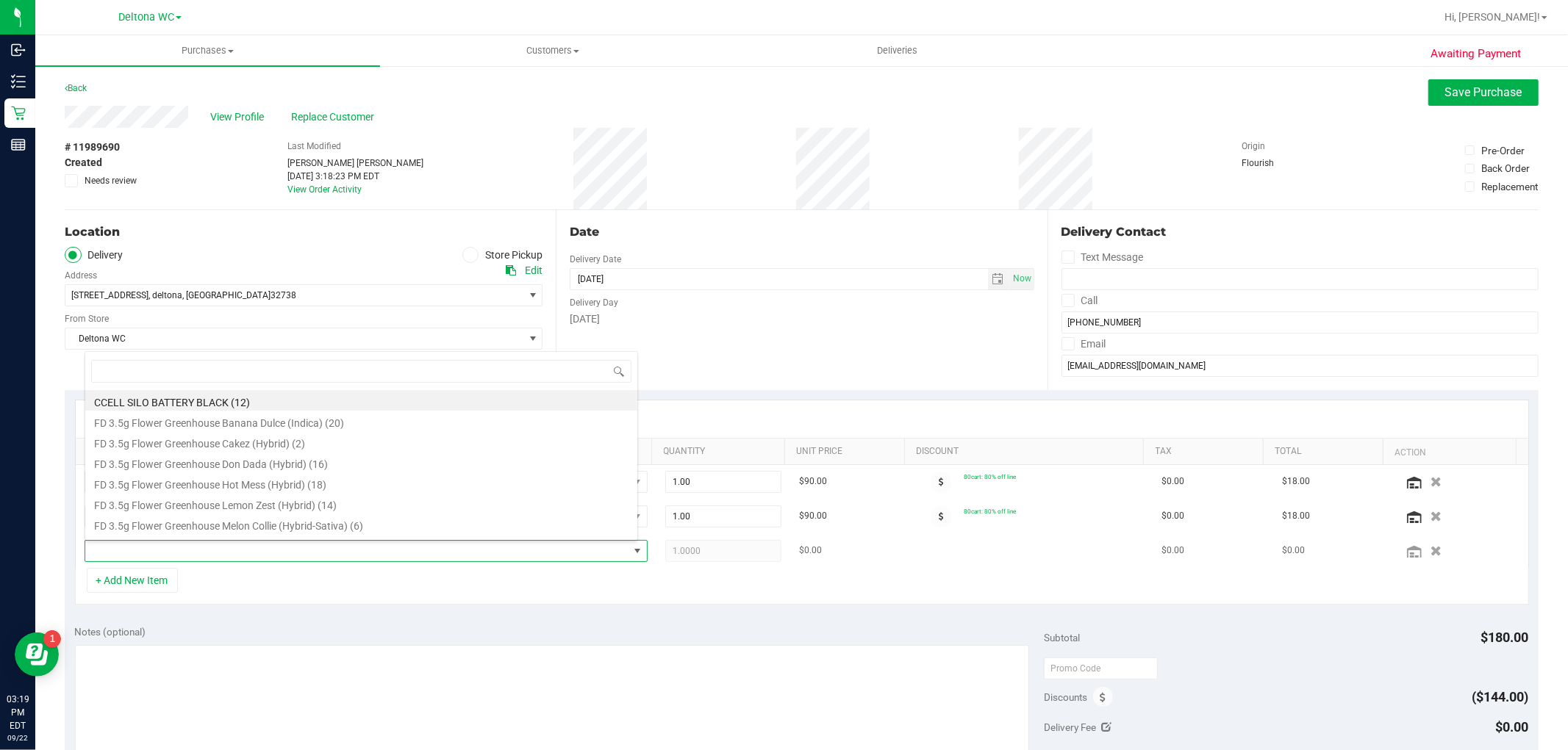
scroll to position [22, 549]
type input "bzk"
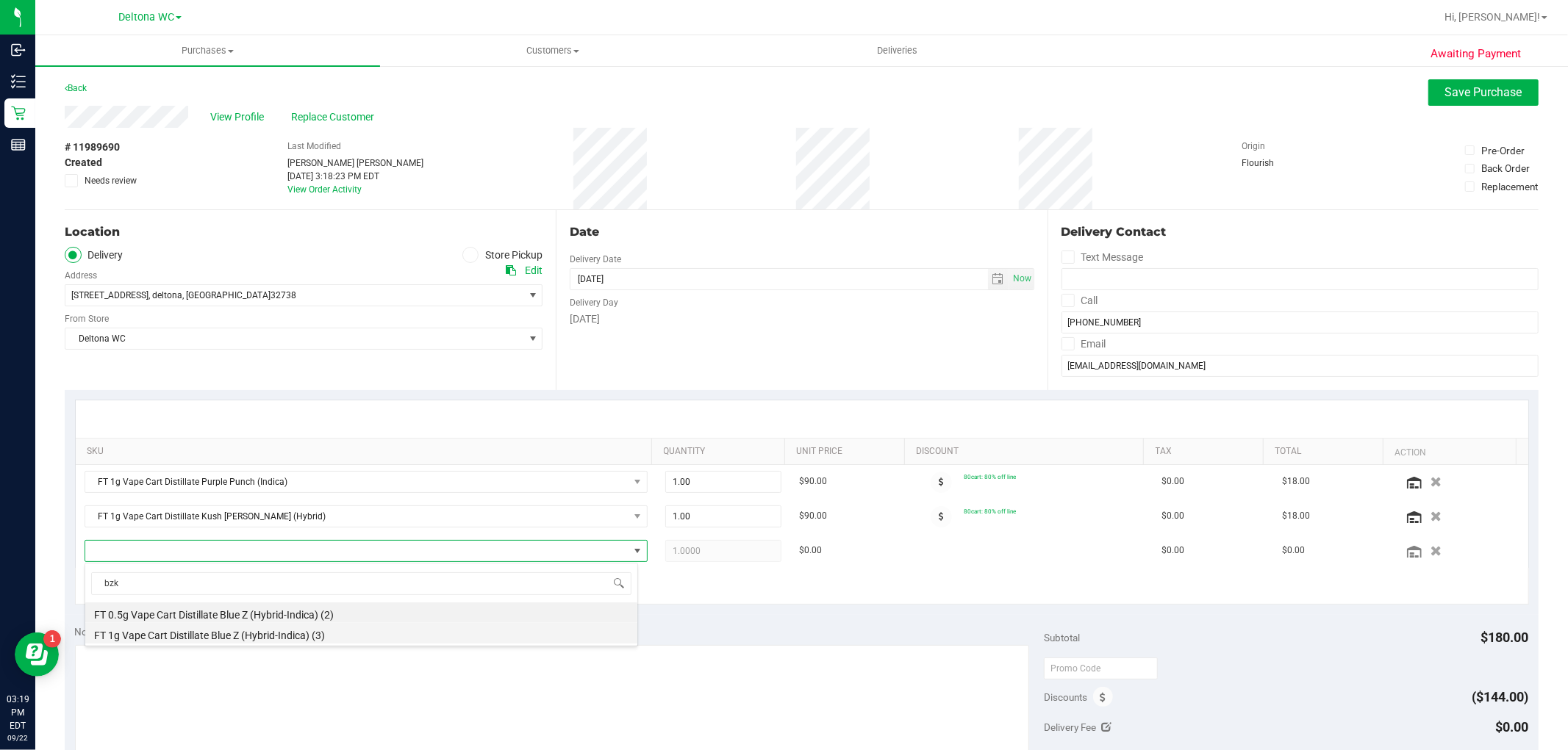
click at [206, 629] on li "FT 1g Vape Cart Distillate Blue Z (Hybrid-Indica) (3)" at bounding box center [360, 633] width 552 height 21
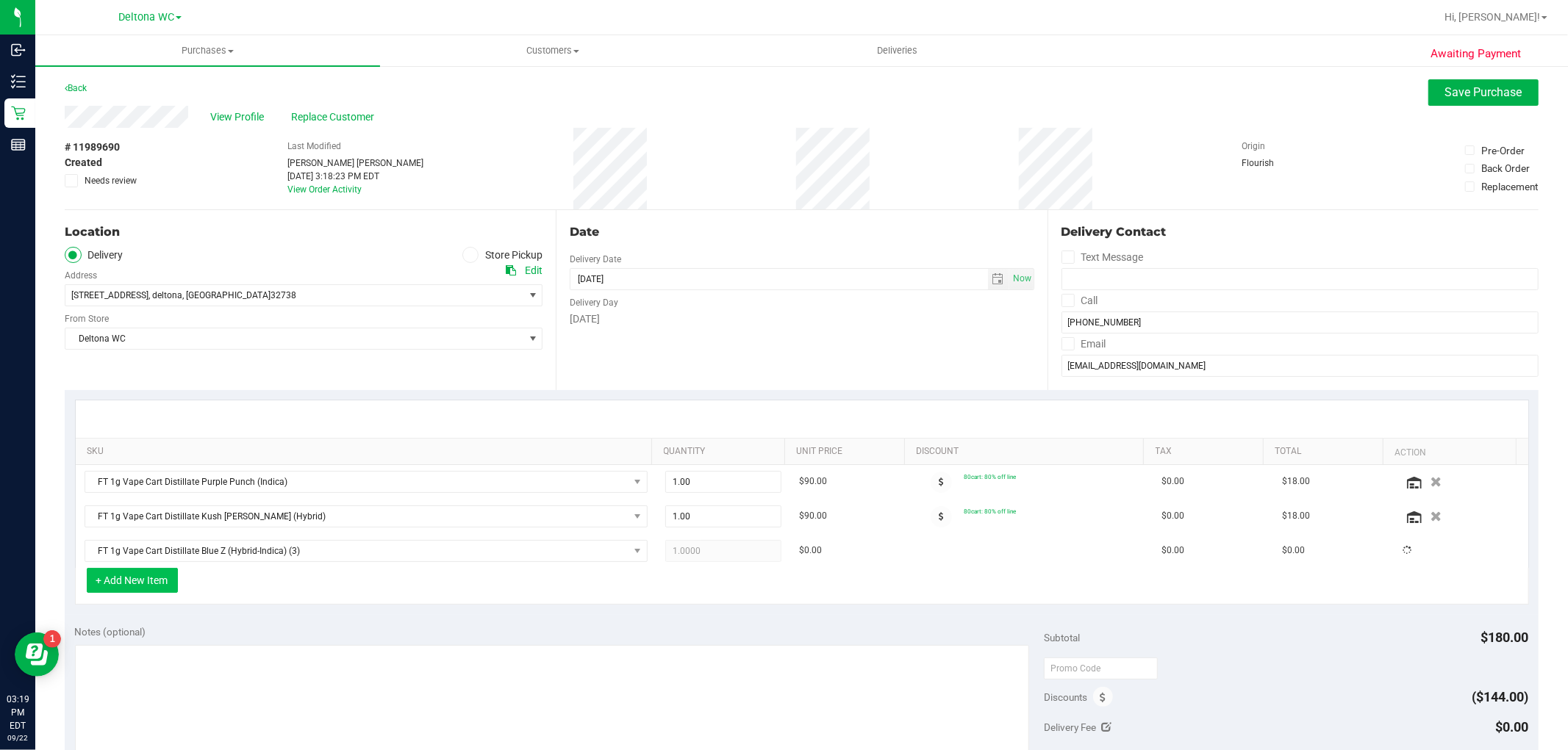
click at [164, 581] on button "+ Add New Item" at bounding box center [132, 580] width 91 height 25
click at [180, 585] on div "+ Add New Item" at bounding box center [802, 587] width 1454 height 37
click at [162, 574] on button "+ Add New Item" at bounding box center [132, 580] width 91 height 25
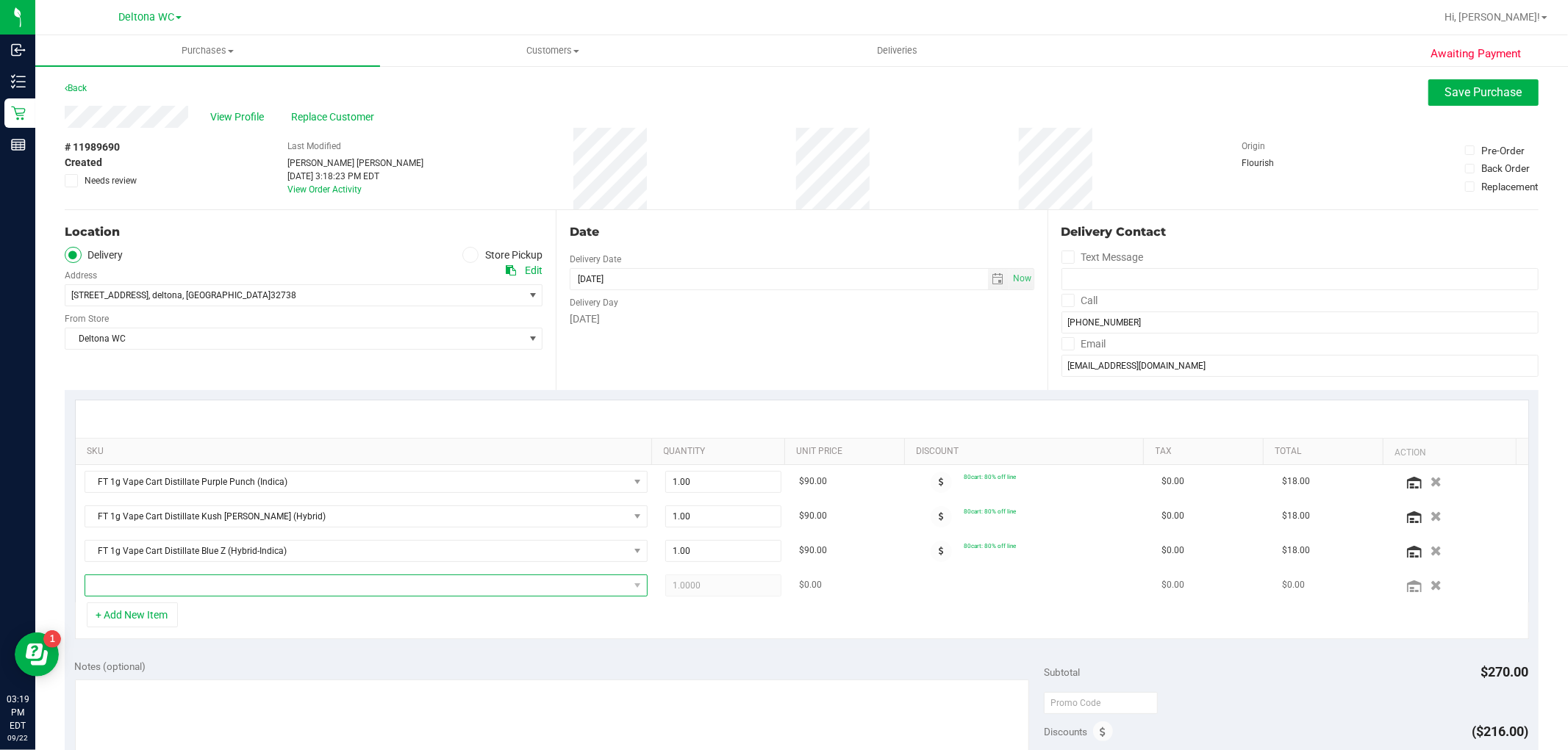
click at [182, 589] on span "NO DATA FOUND" at bounding box center [356, 586] width 543 height 21
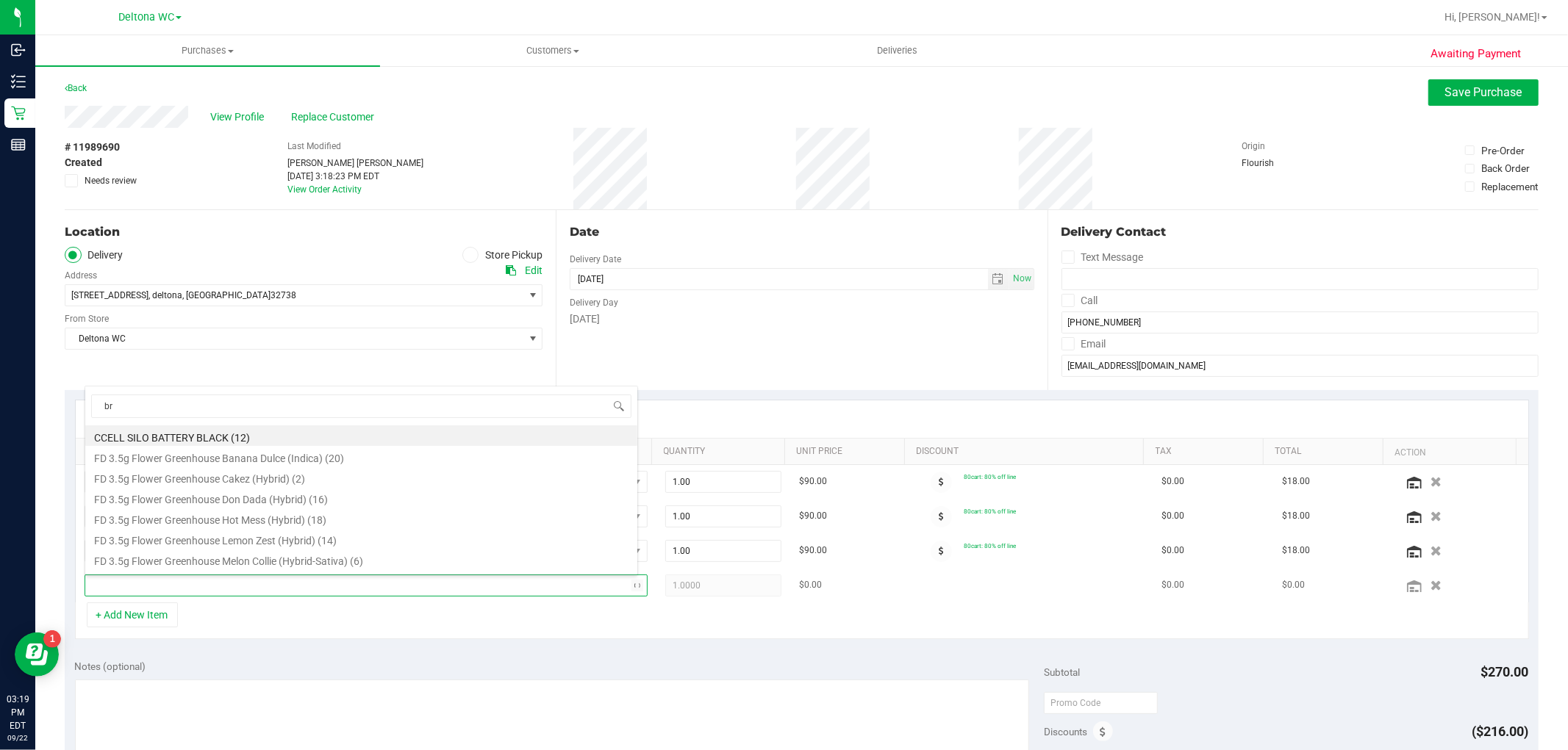
type input "brz"
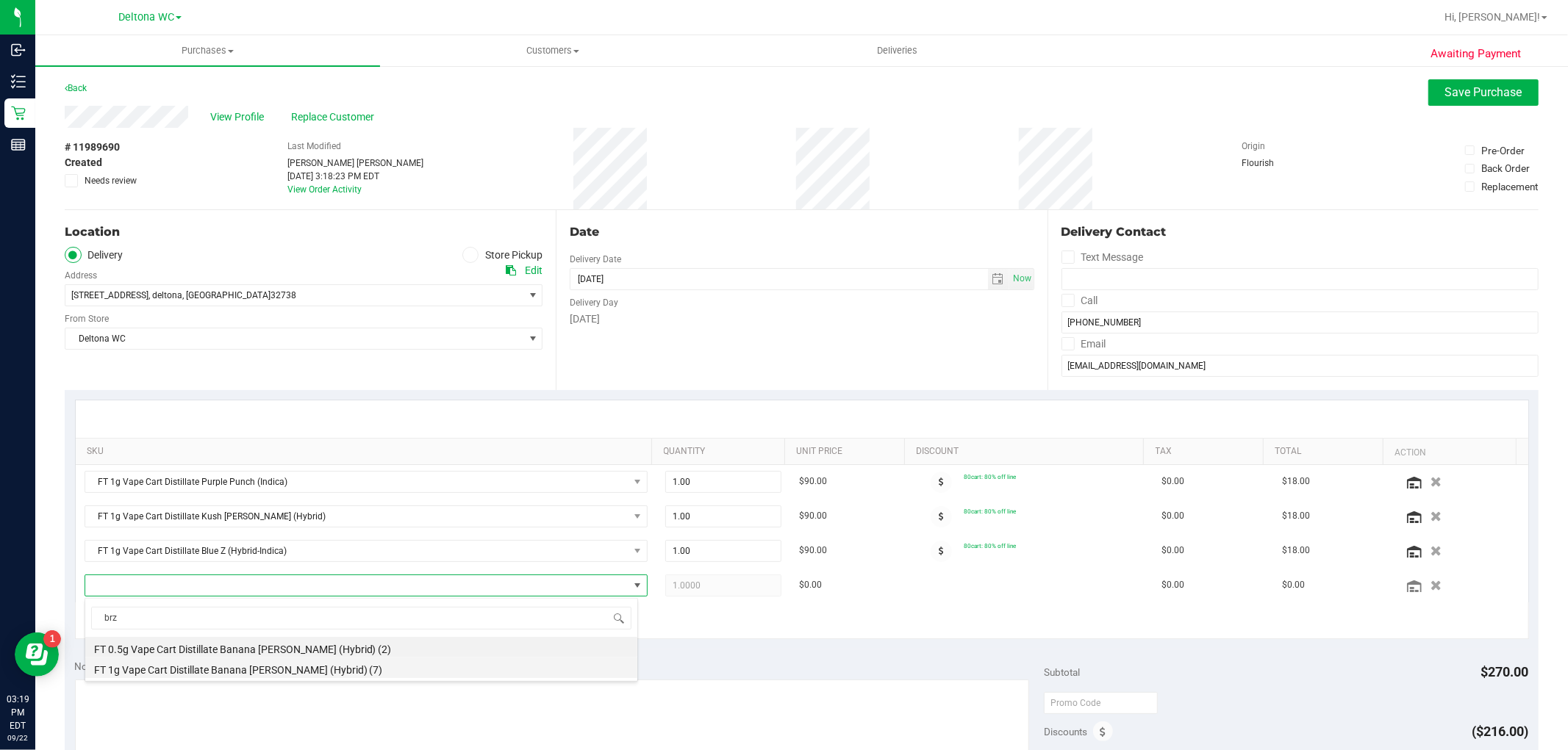
click at [199, 661] on li "FT 1g Vape Cart Distillate Banana Runtz (Hybrid) (7)" at bounding box center [360, 668] width 552 height 21
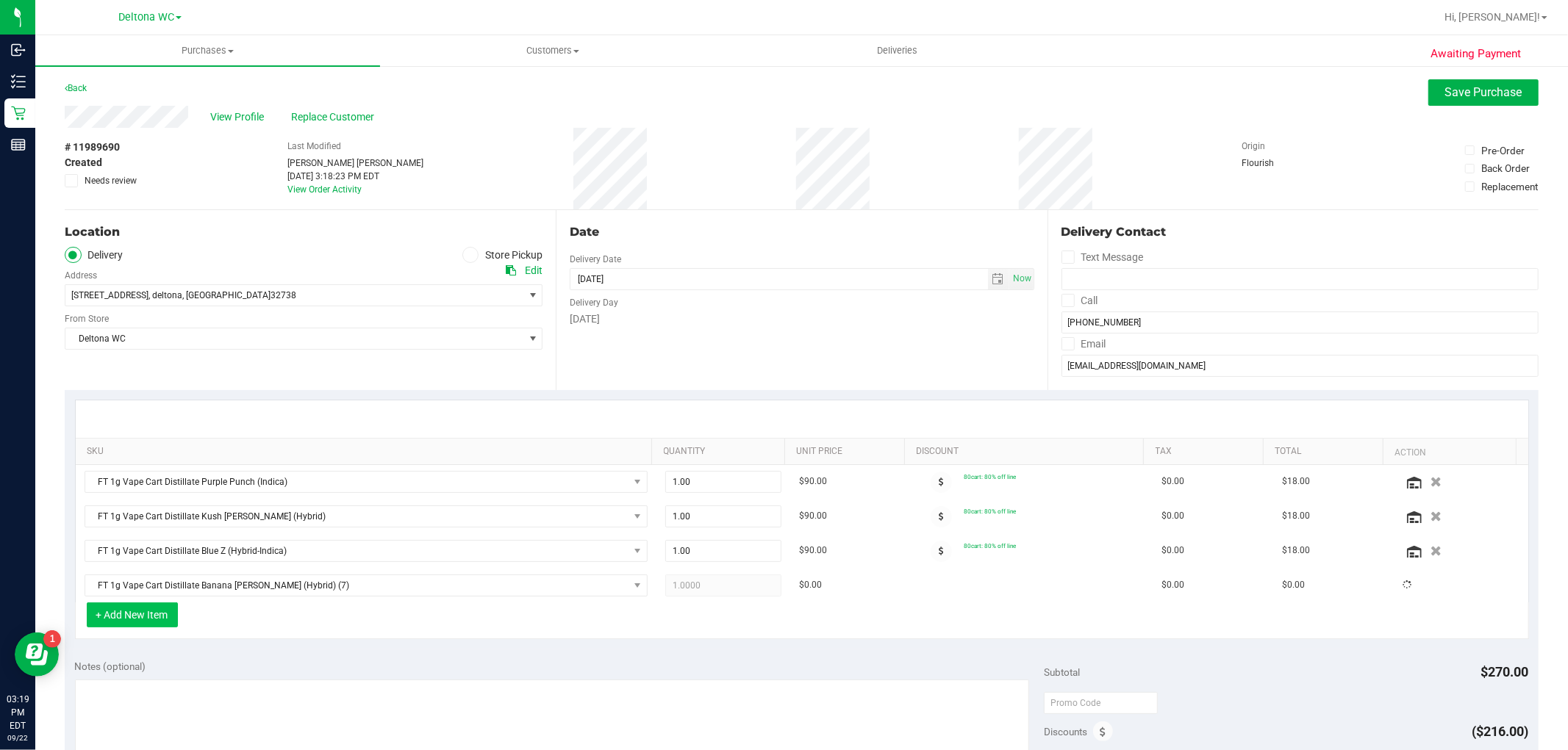
click at [148, 619] on button "+ Add New Item" at bounding box center [132, 614] width 91 height 25
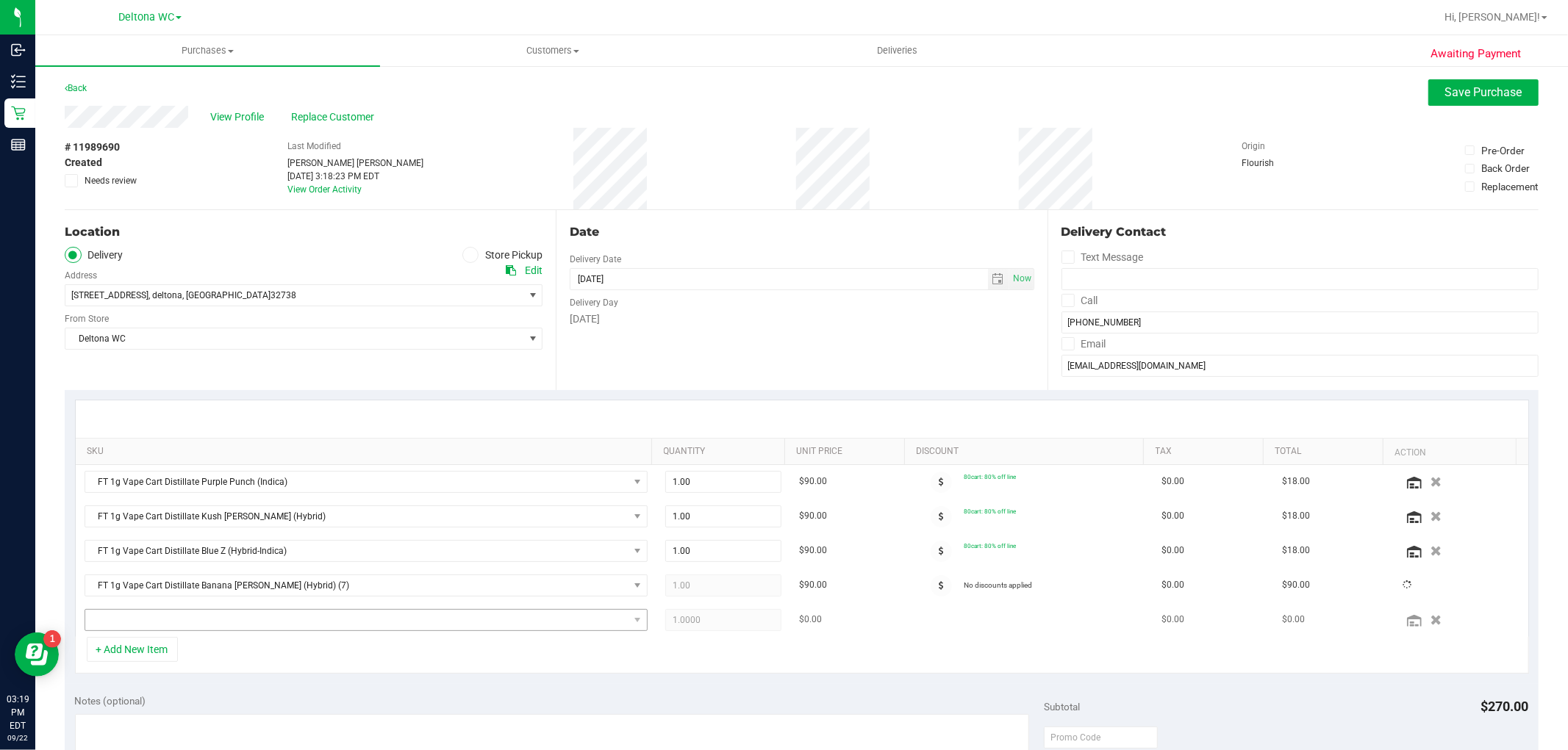
click at [180, 637] on div "+ Add New Item" at bounding box center [802, 656] width 1454 height 37
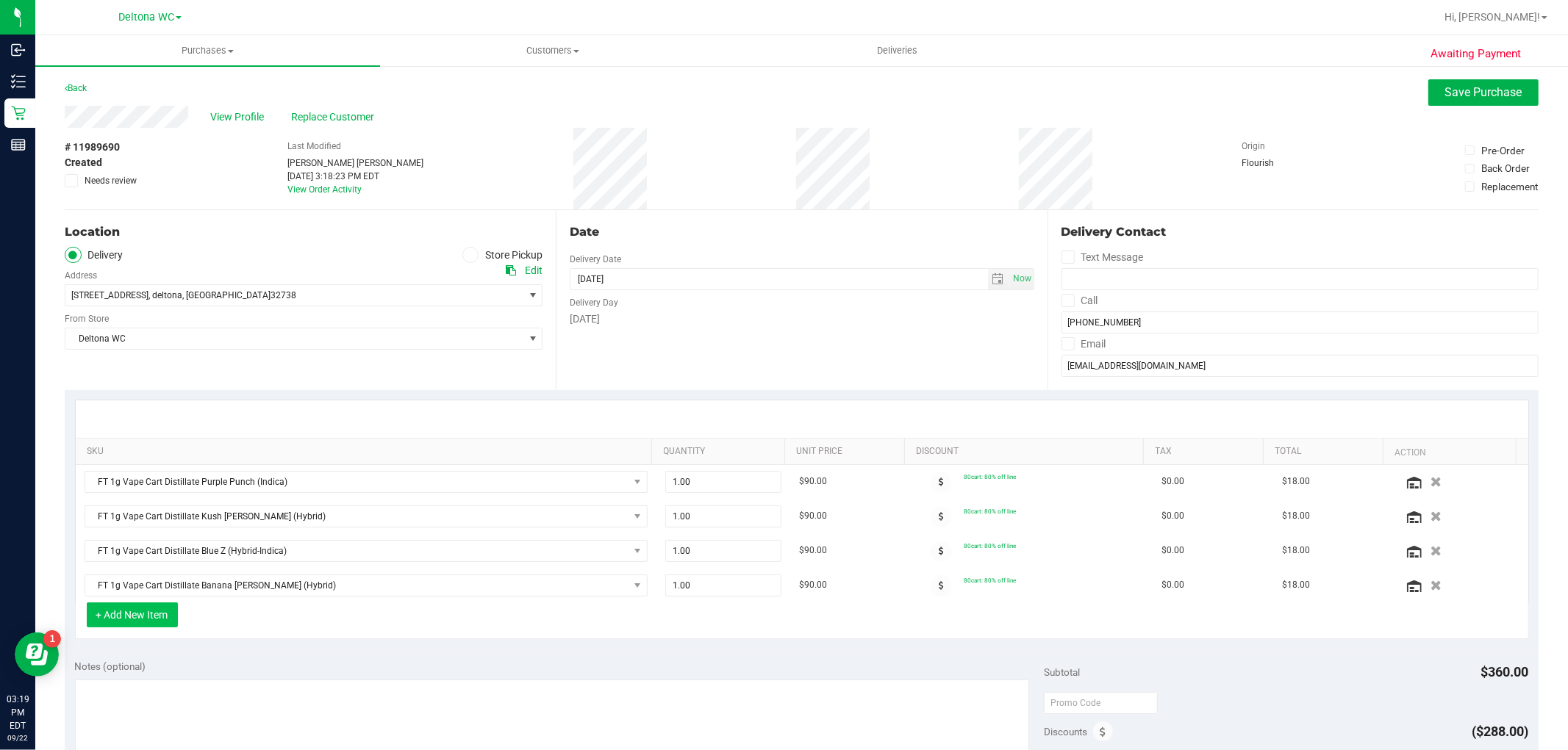
click at [167, 614] on button "+ Add New Item" at bounding box center [132, 614] width 91 height 25
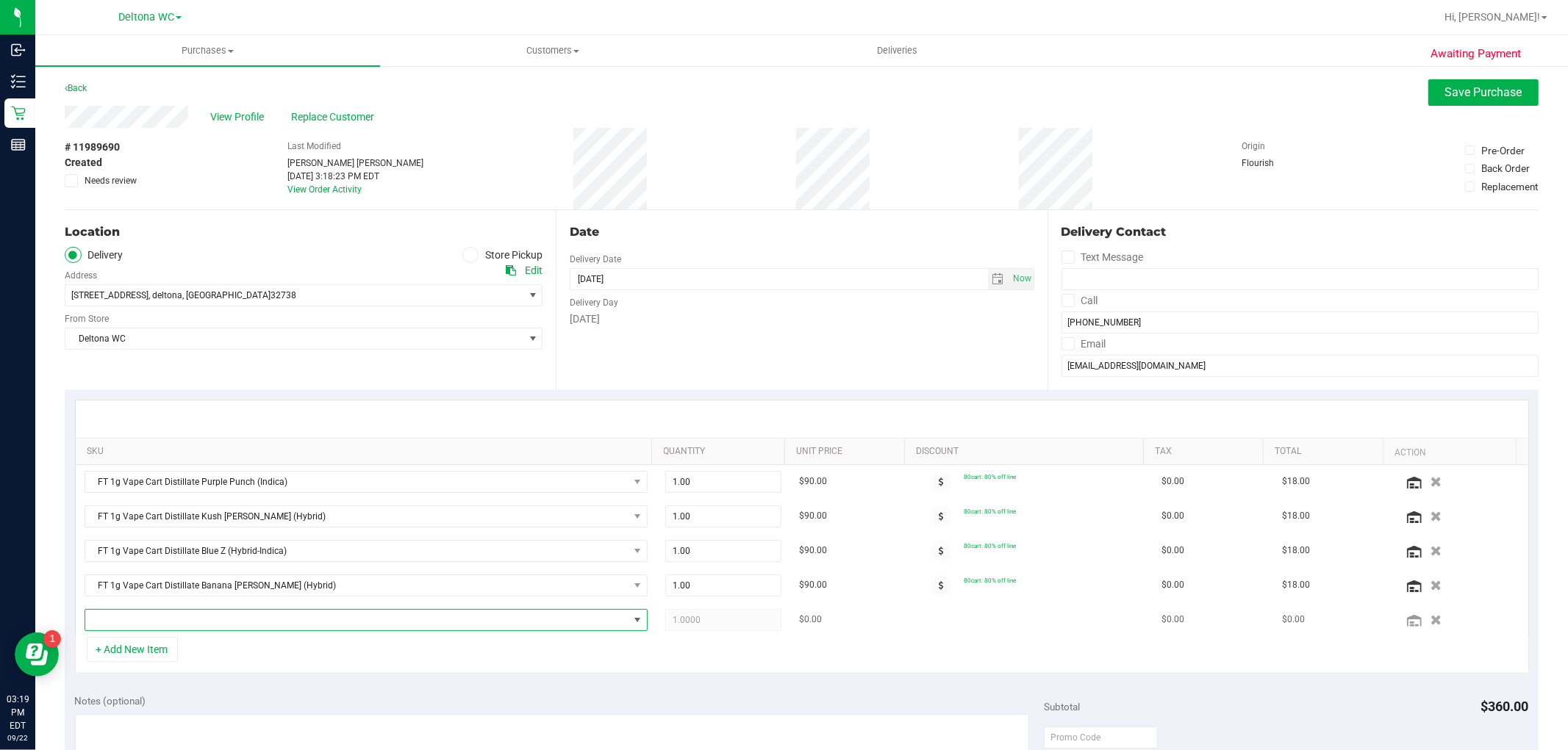
click at [192, 620] on span "NO DATA FOUND" at bounding box center [356, 621] width 543 height 21
type input "trk"
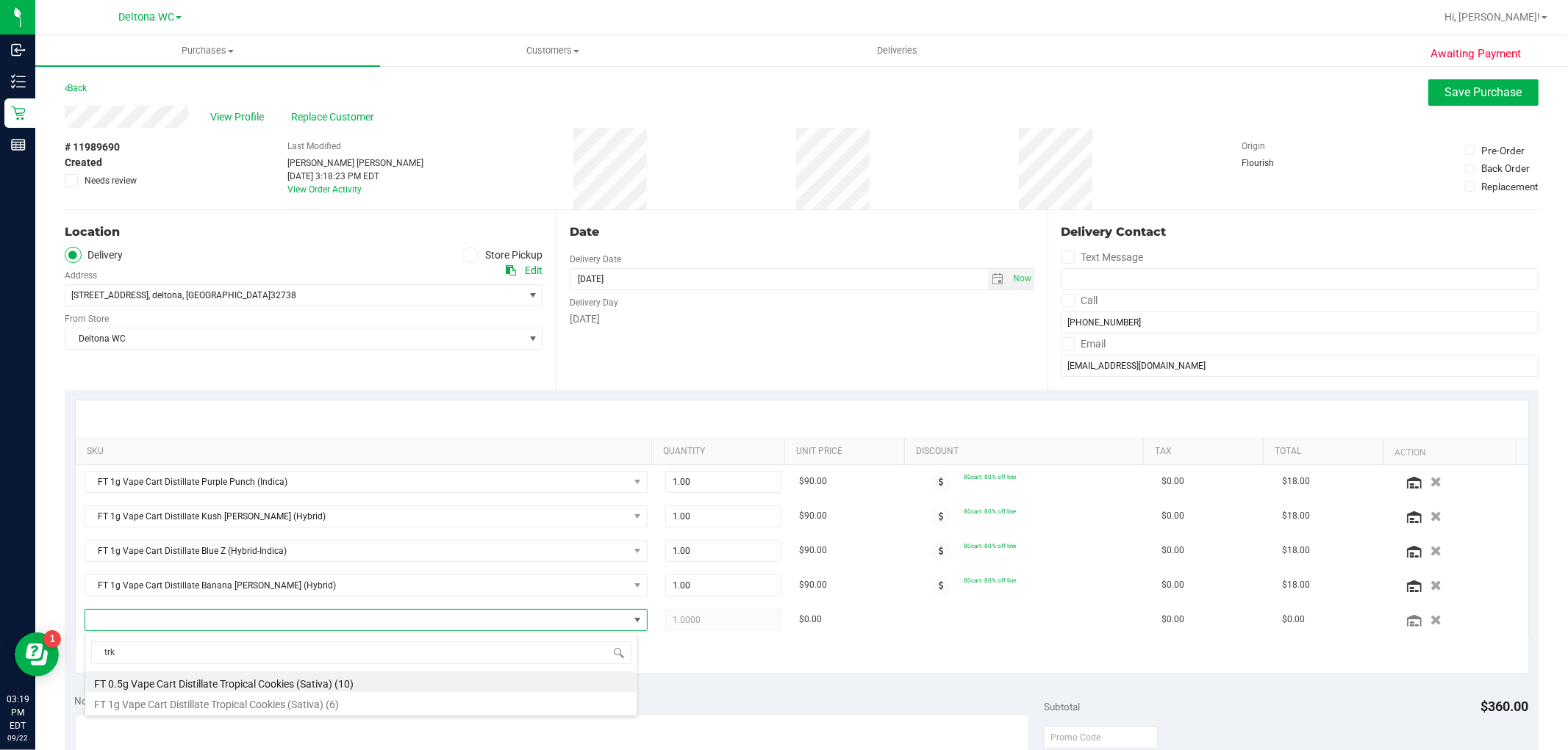
click at [178, 694] on li "FT 1g Vape Cart Distillate Tropical Cookies (Sativa) (6)" at bounding box center [360, 702] width 552 height 21
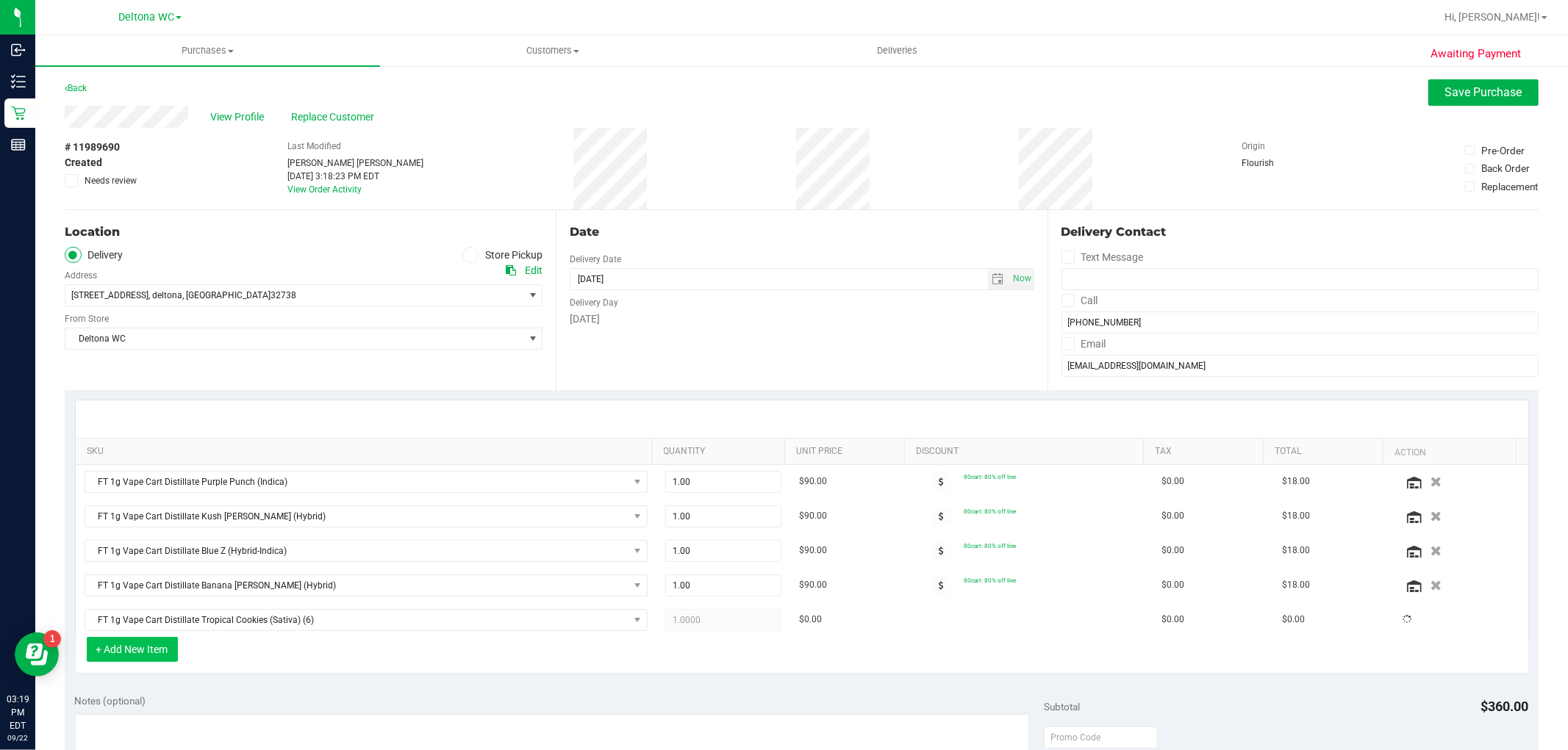
click at [136, 640] on button "+ Add New Item" at bounding box center [132, 649] width 91 height 25
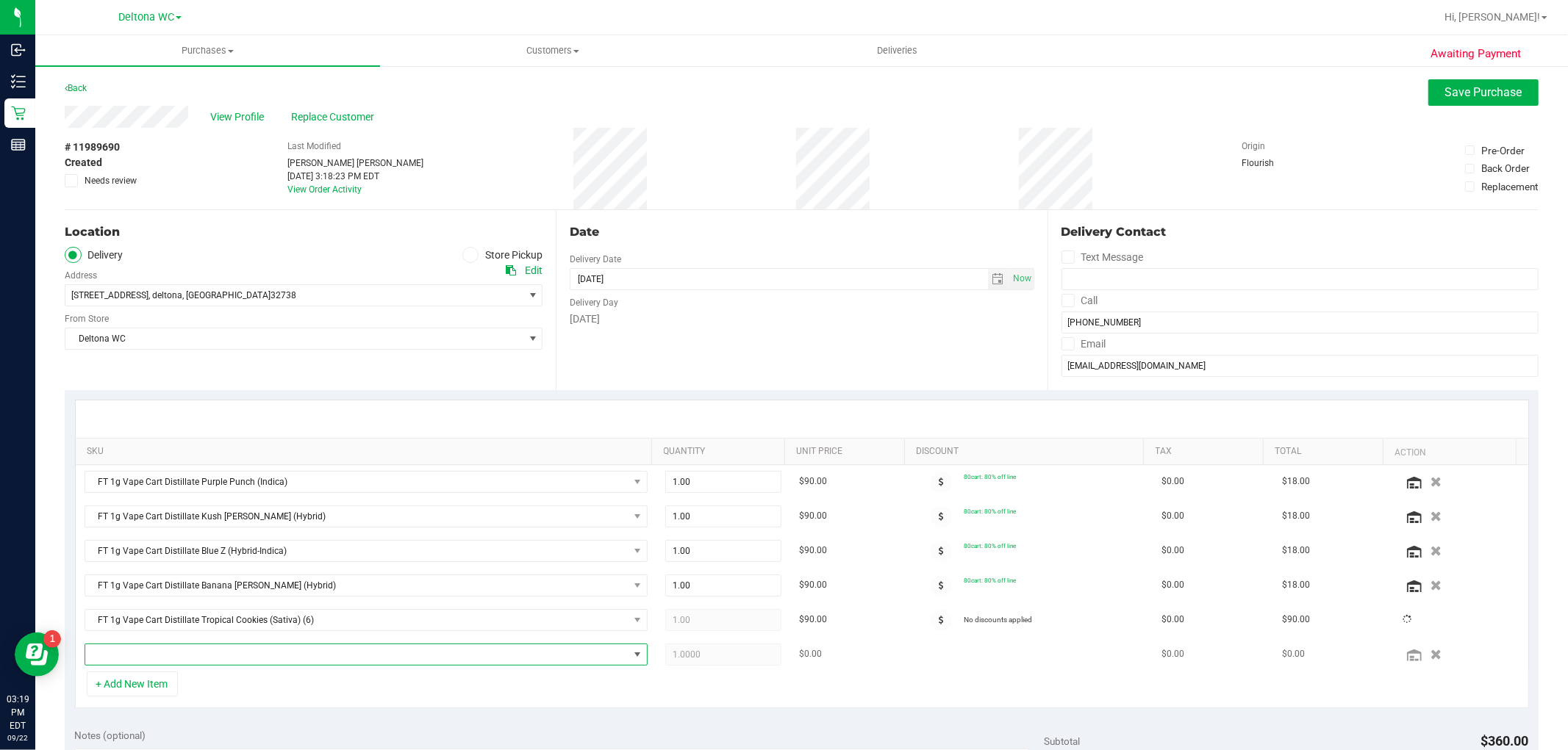
click at [156, 656] on span "NO DATA FOUND" at bounding box center [356, 655] width 543 height 21
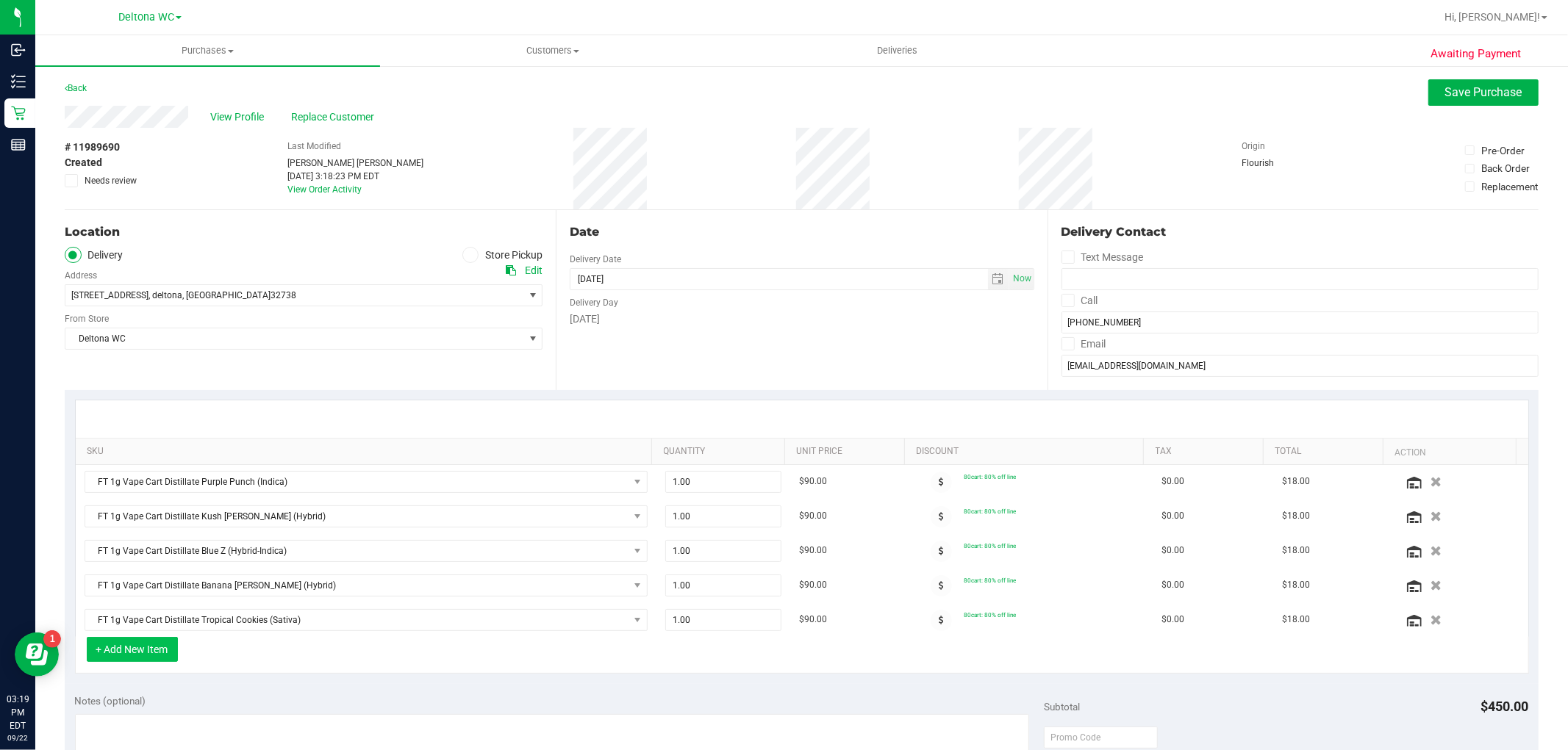
click at [156, 656] on button "+ Add New Item" at bounding box center [132, 649] width 91 height 25
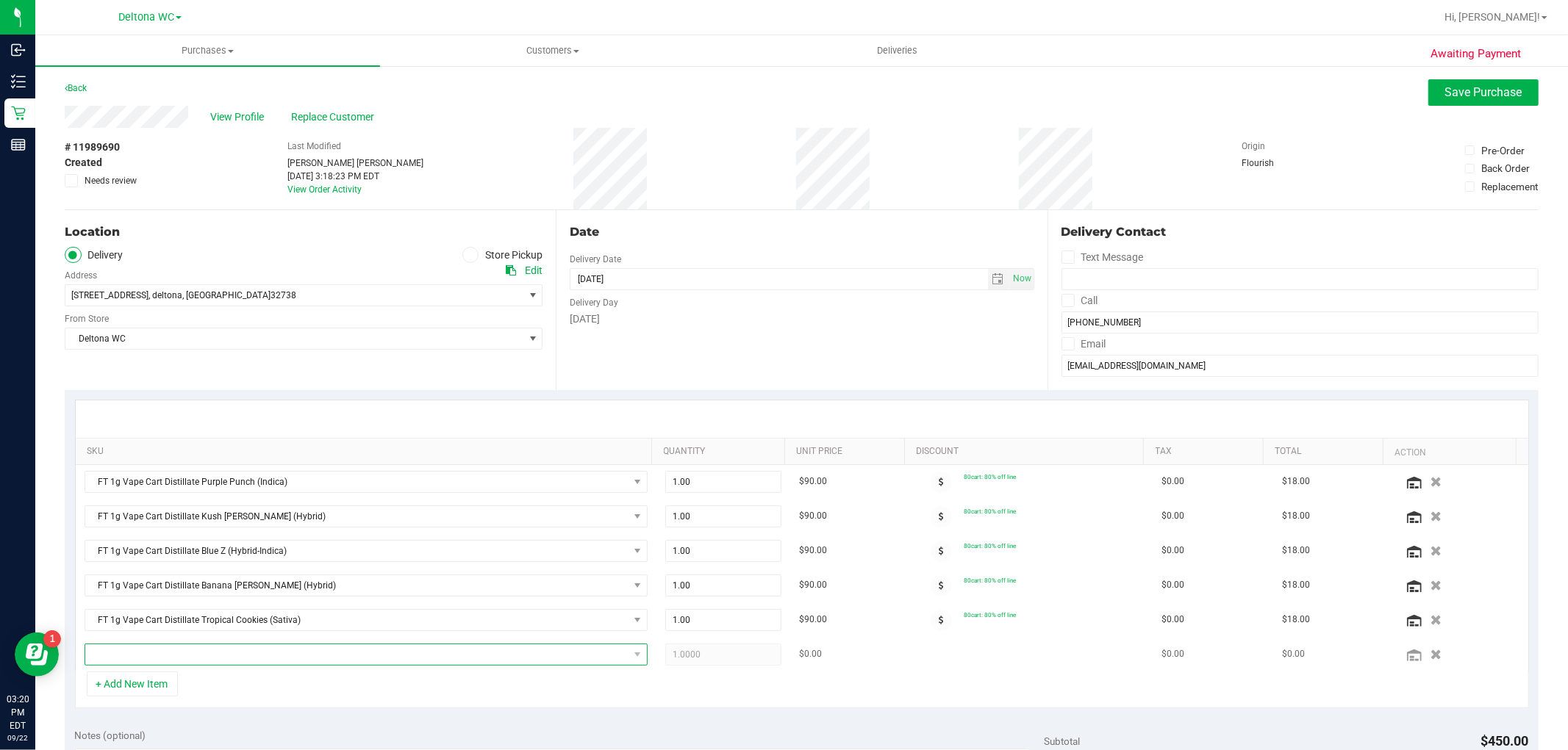
click at [156, 655] on span "NO DATA FOUND" at bounding box center [356, 655] width 543 height 21
type input "ras"
click at [195, 717] on li "HT 10mg Blue Raspberry Chews Hybrid (1:1 CBD:THC) 20ct (2)" at bounding box center [360, 717] width 552 height 21
click at [707, 651] on span "1.00 1" at bounding box center [723, 655] width 116 height 22
type input "2"
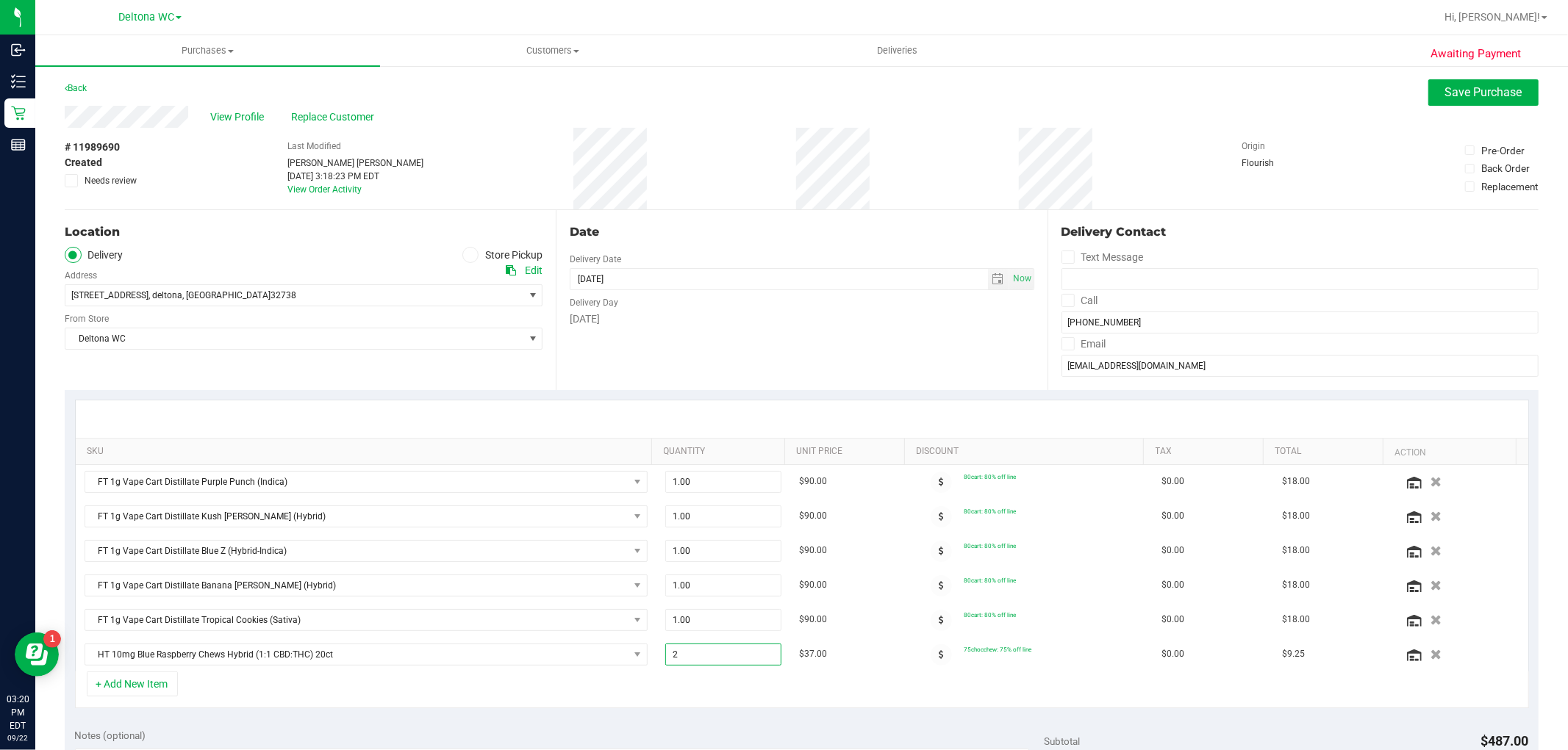
type input "2.00"
click at [777, 717] on div "SKU Quantity Unit Price Discount Tax Total Action FT 1g Vape Cart Distillate Pu…" at bounding box center [801, 555] width 1474 height 329
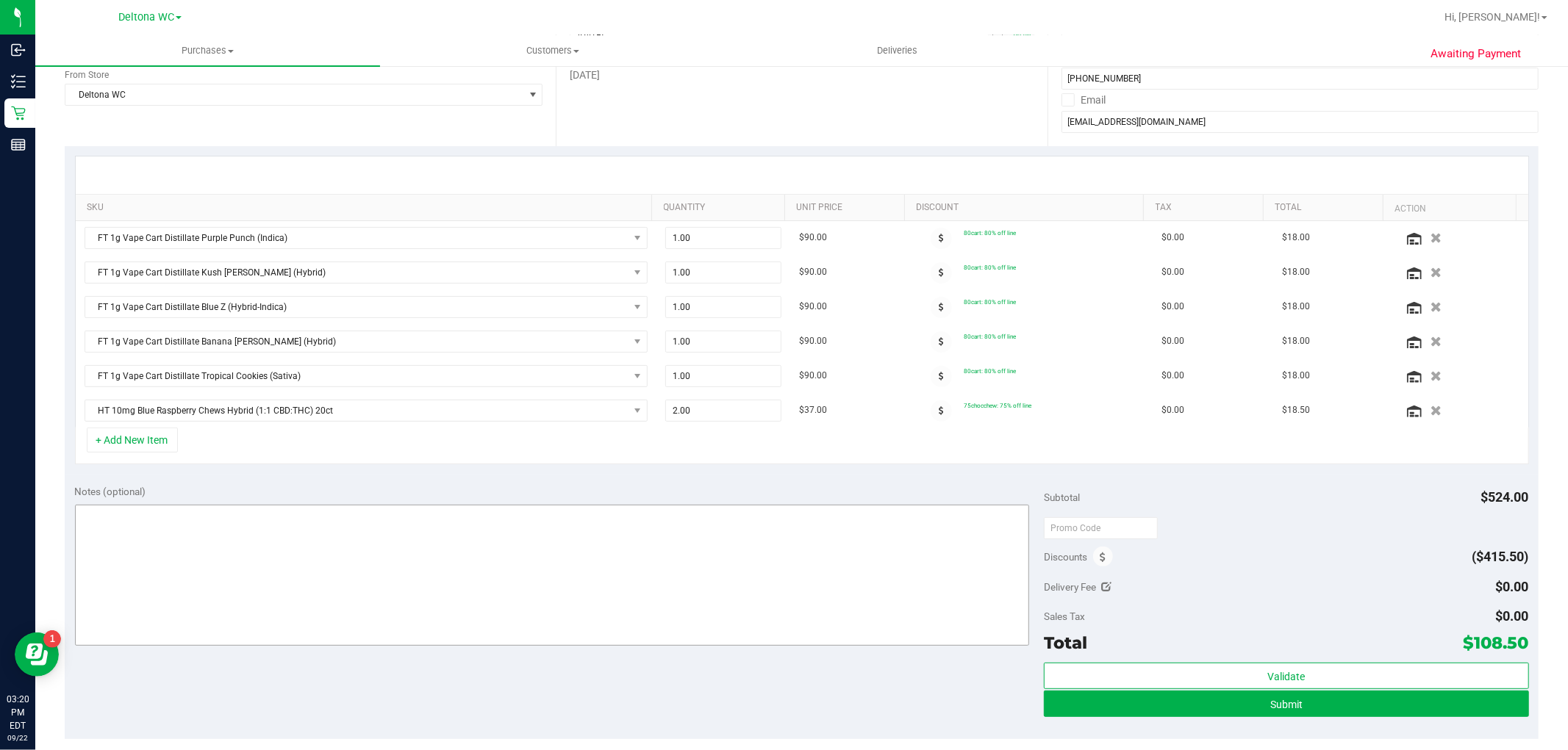
scroll to position [244, 0]
click at [144, 429] on button "+ Add New Item" at bounding box center [132, 439] width 91 height 25
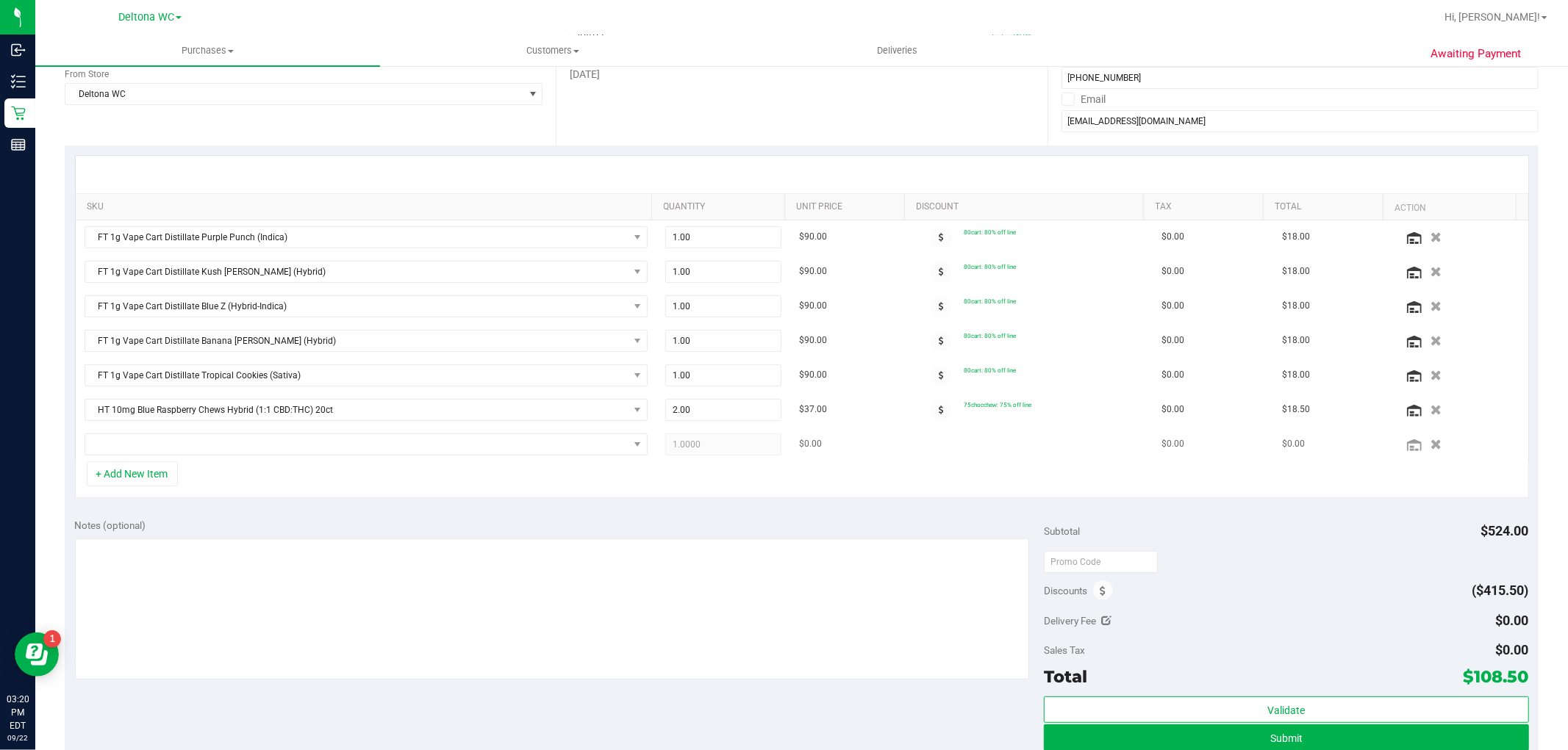
click at [195, 432] on td at bounding box center [366, 444] width 581 height 34
click at [191, 443] on span "NO DATA FOUND" at bounding box center [356, 444] width 543 height 21
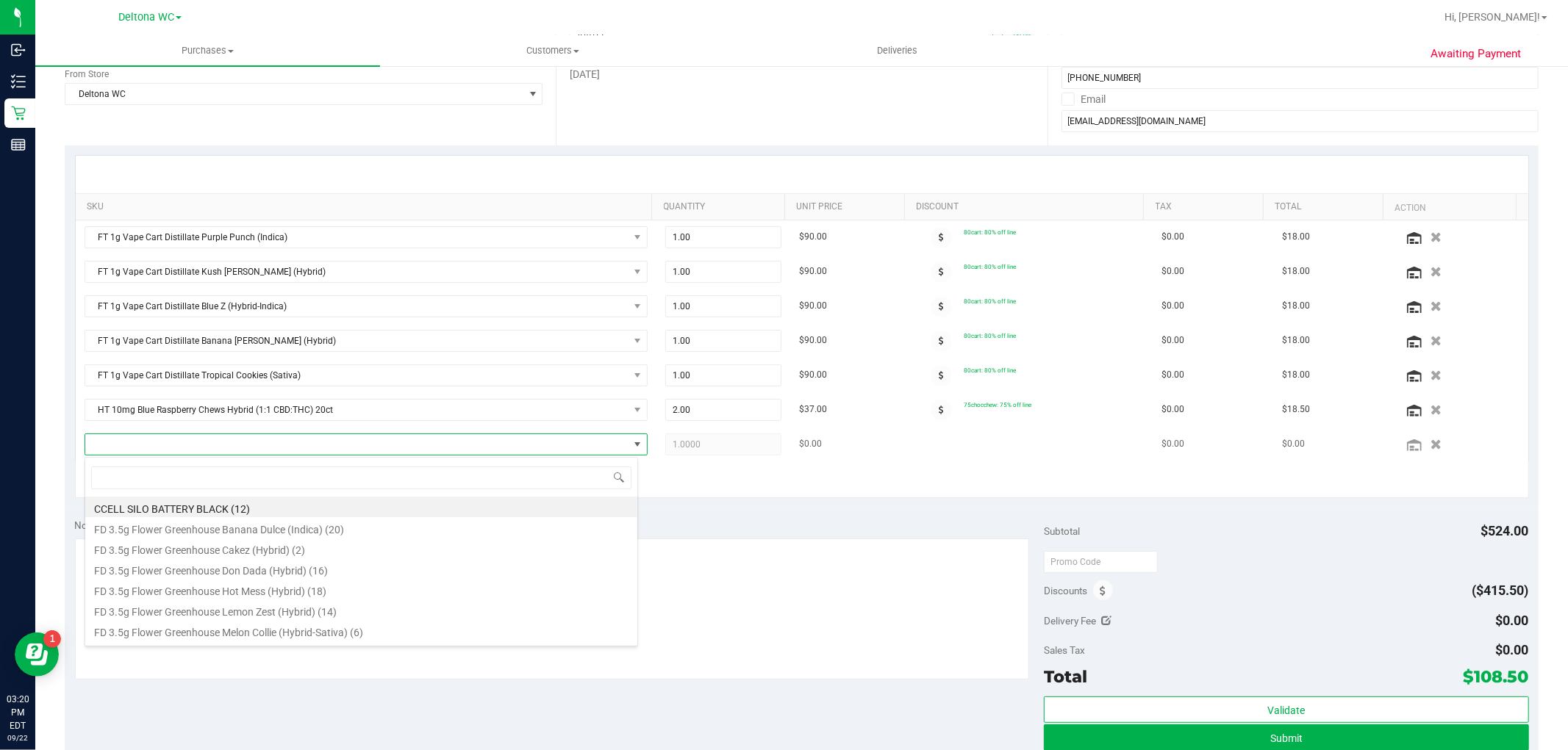
scroll to position [22, 553]
type input "lr"
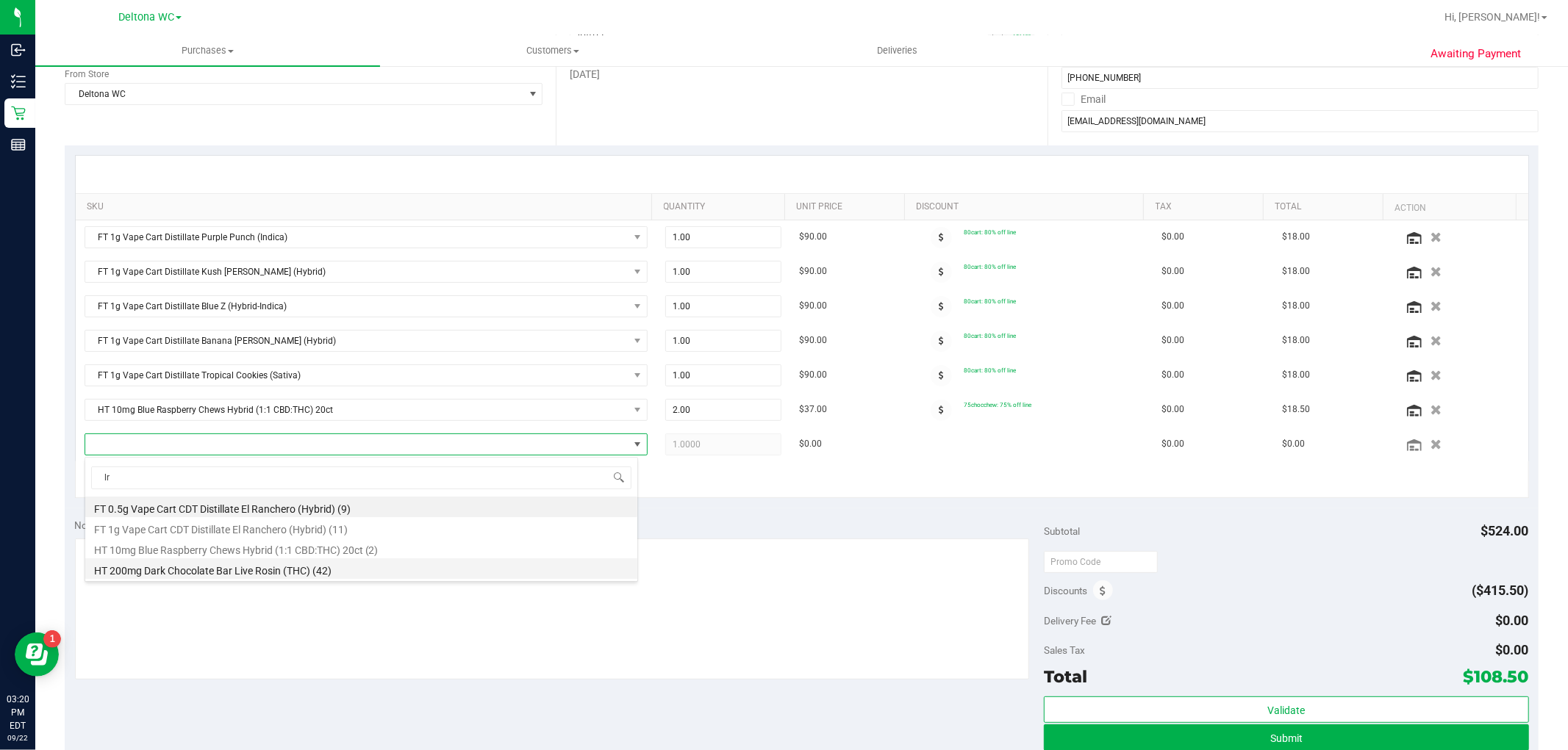
click at [215, 571] on li "HT 200mg Dark Chocolate Bar Live Rosin (THC) (42)" at bounding box center [360, 569] width 552 height 21
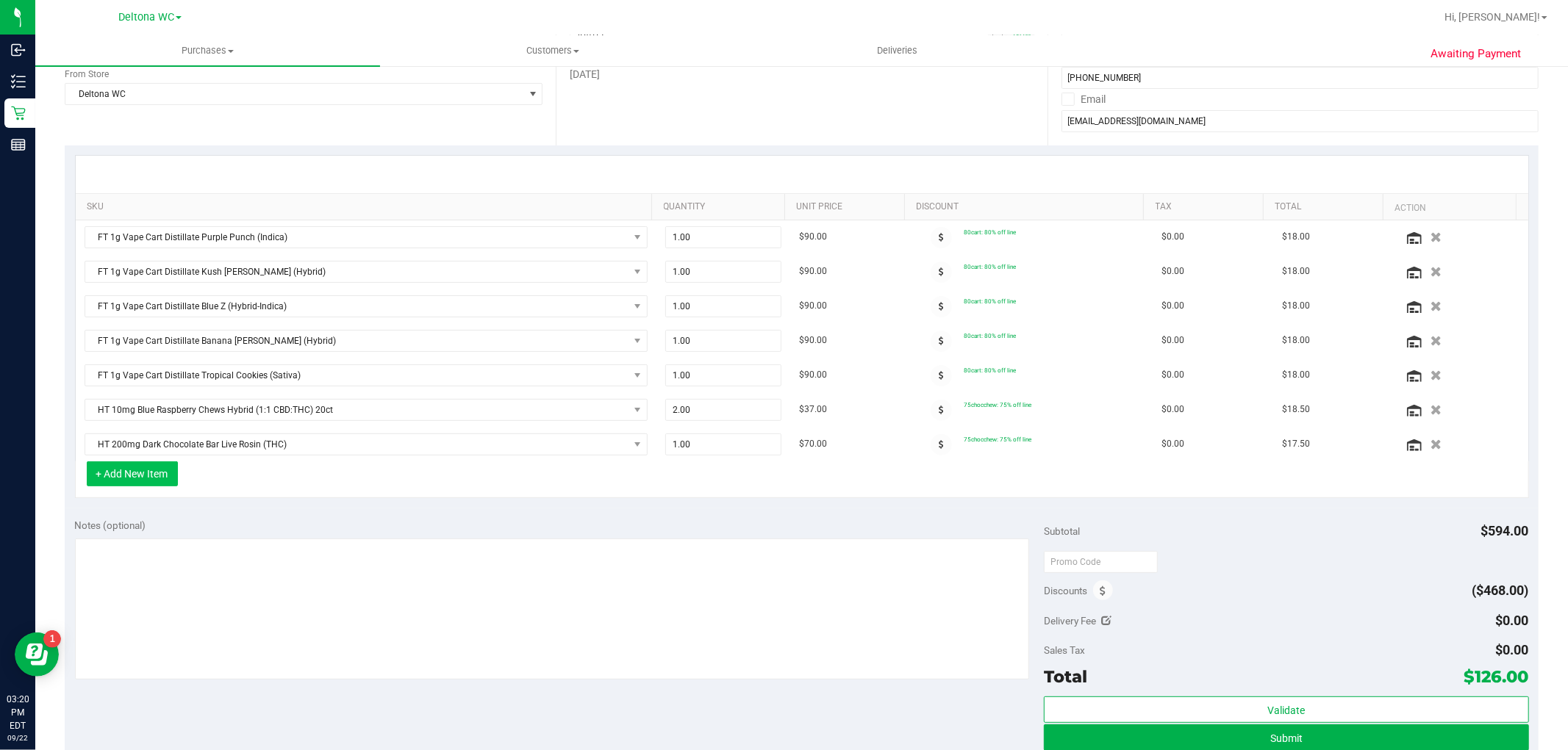
click at [134, 480] on button "+ Add New Item" at bounding box center [132, 474] width 91 height 25
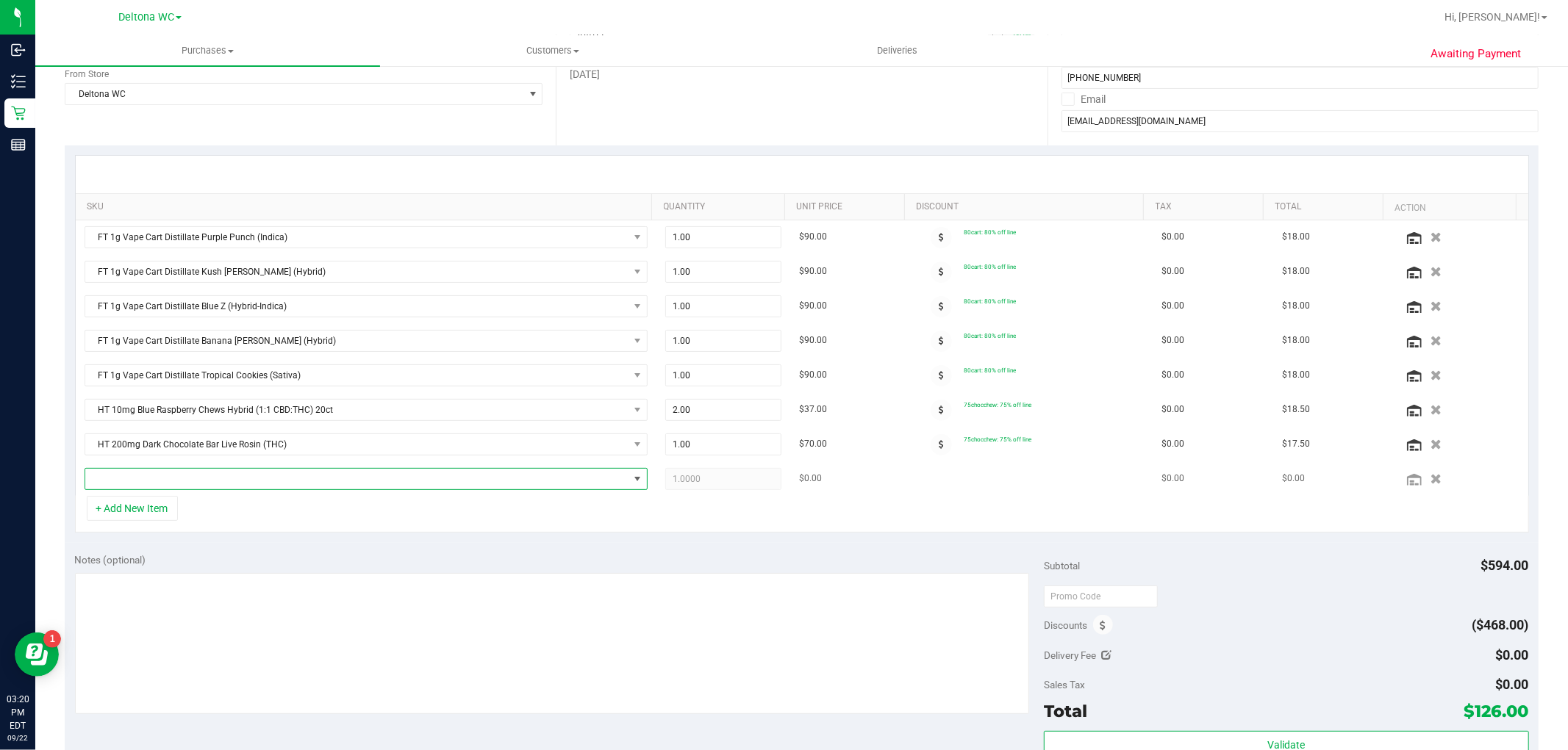
click at [158, 479] on span "NO DATA FOUND" at bounding box center [356, 479] width 543 height 21
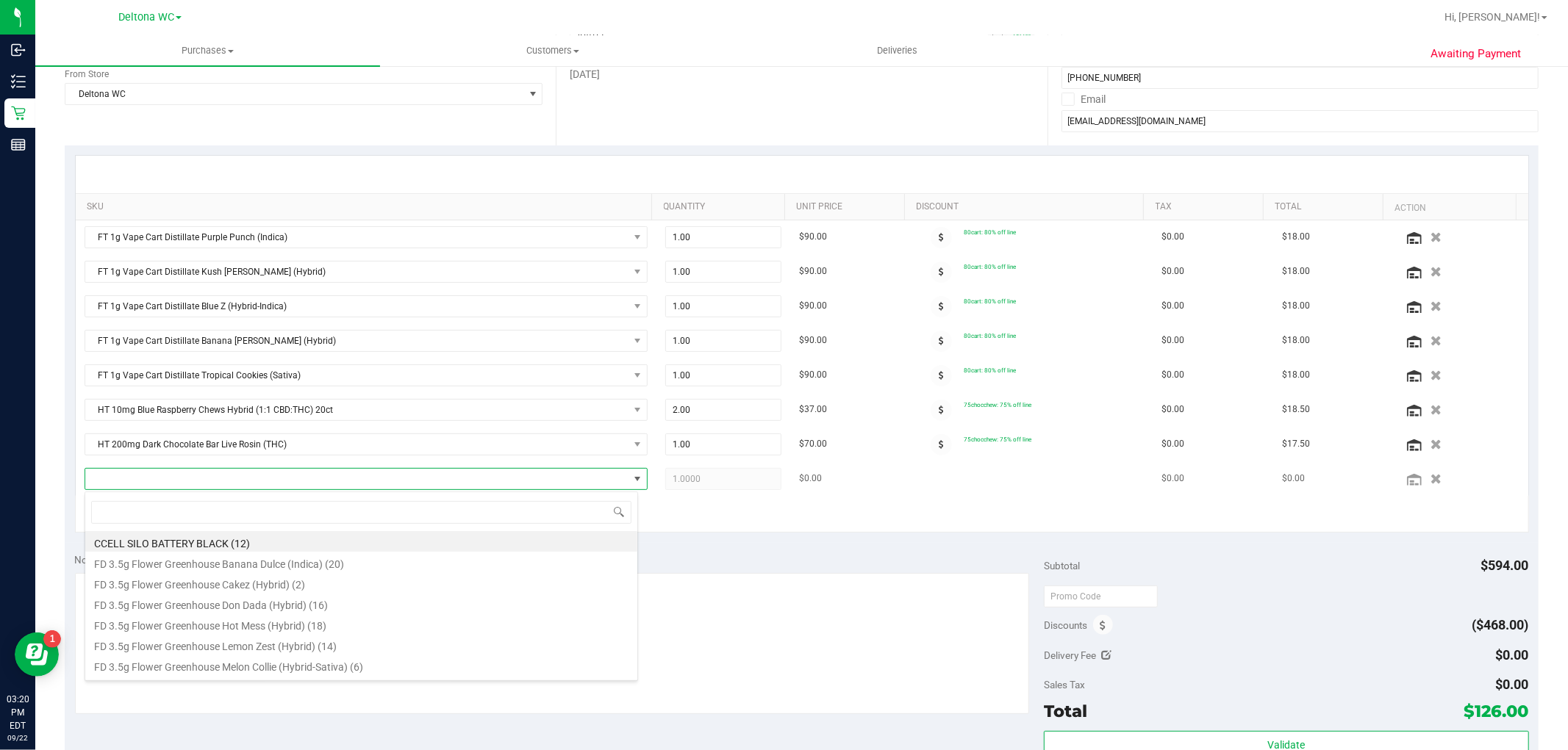
scroll to position [22, 549]
type input "milk"
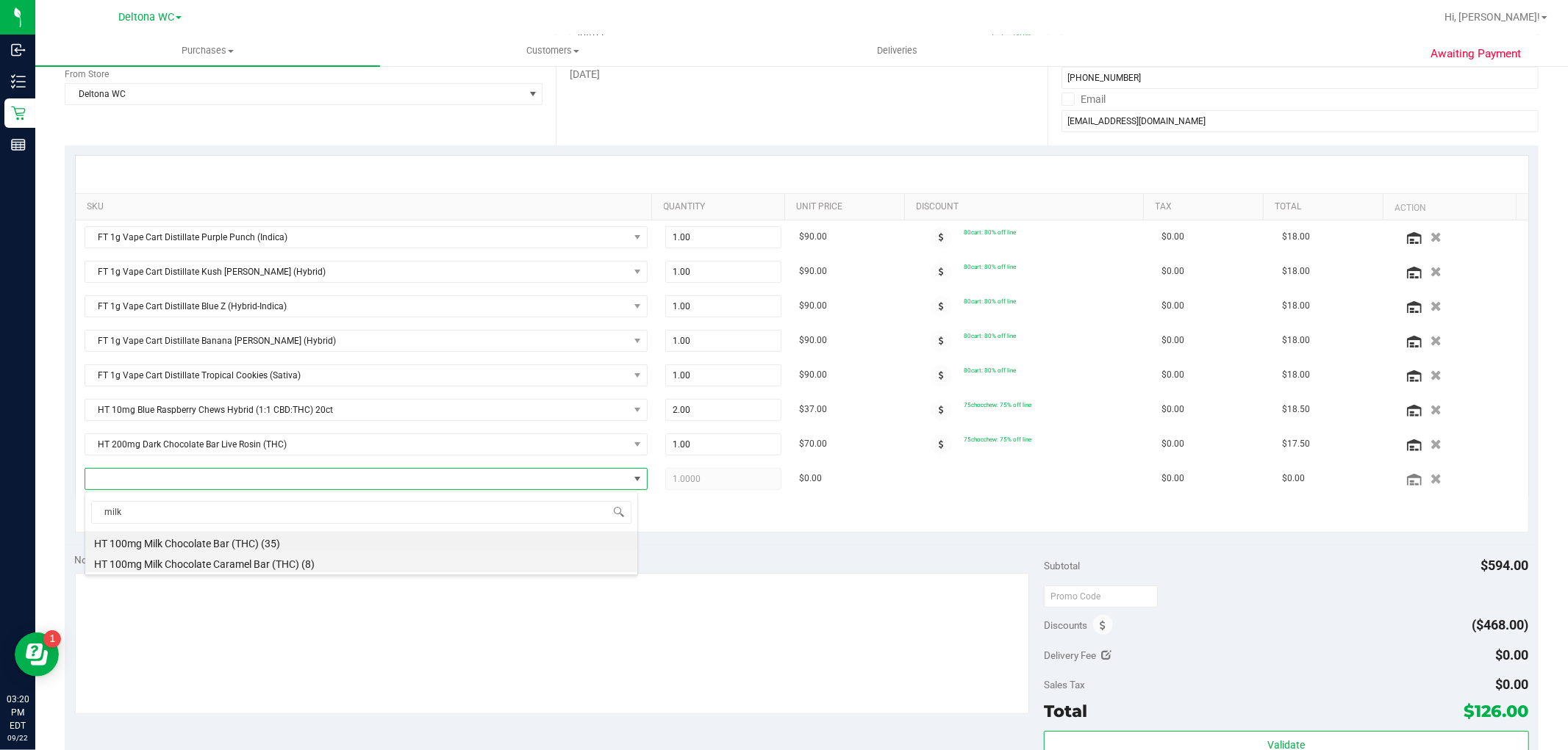
click at [188, 566] on li "HT 100mg Milk Chocolate Caramel Bar (THC) (8)" at bounding box center [360, 562] width 552 height 21
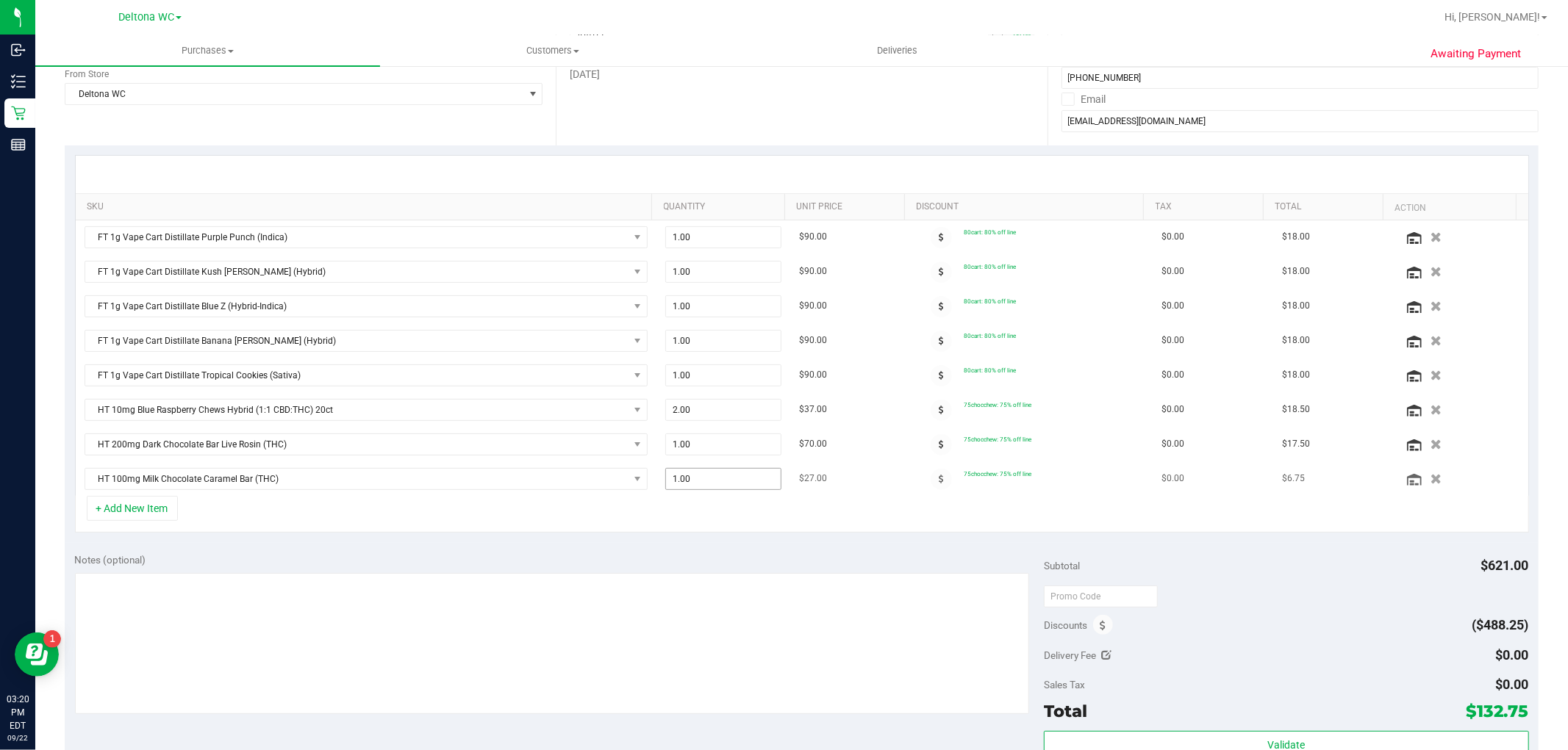
click at [699, 478] on span "1.00 1" at bounding box center [723, 479] width 116 height 22
type input "2"
drag, startPoint x: 699, startPoint y: 478, endPoint x: 613, endPoint y: 501, distance: 89.0
click at [598, 487] on tr "HT 100mg Milk Chocolate Caramel Bar (THC) 1.00 2 $27.00 75chocchew: 75% off lin…" at bounding box center [802, 479] width 1453 height 34
type input "2.00"
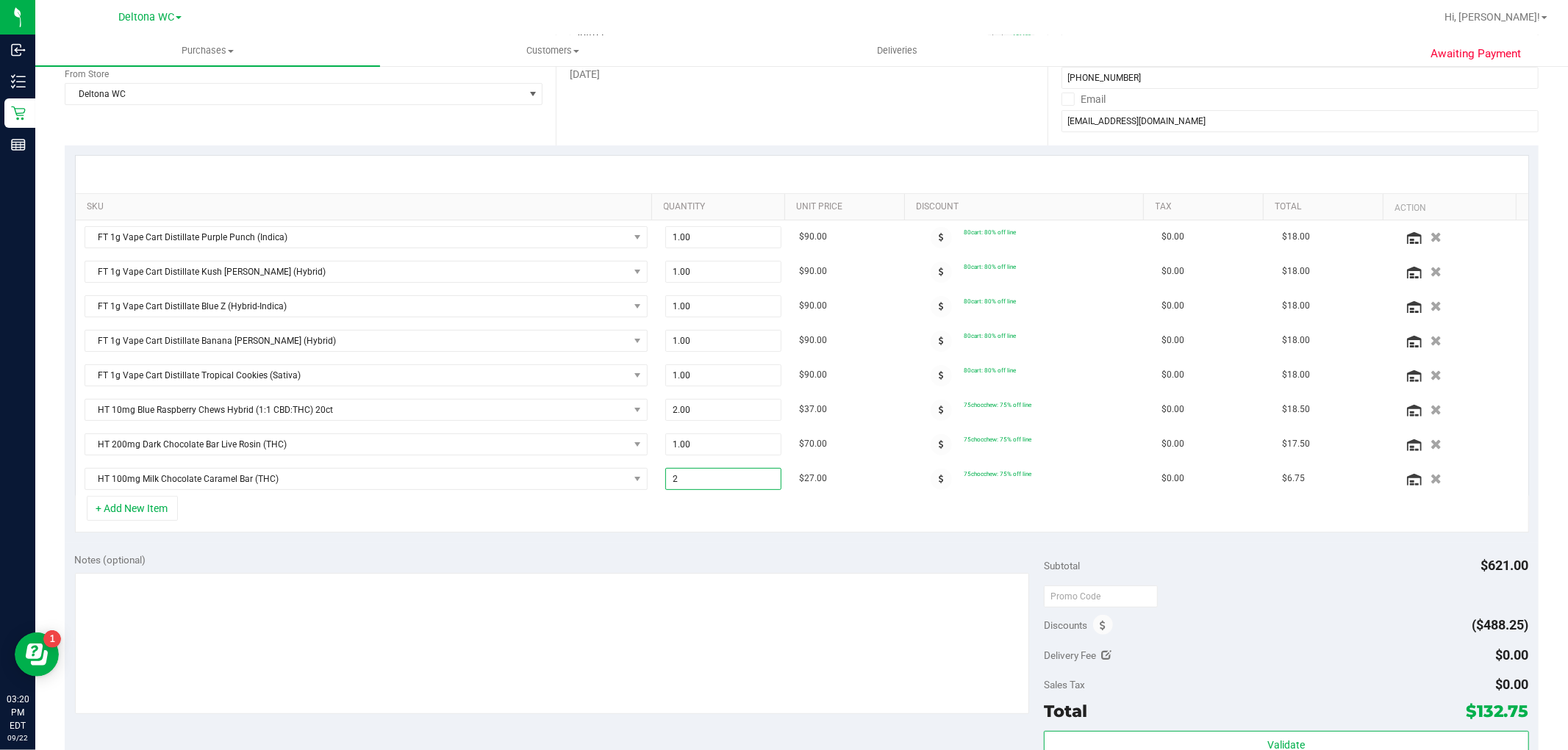
click at [622, 507] on div "+ Add New Item" at bounding box center [802, 514] width 1454 height 37
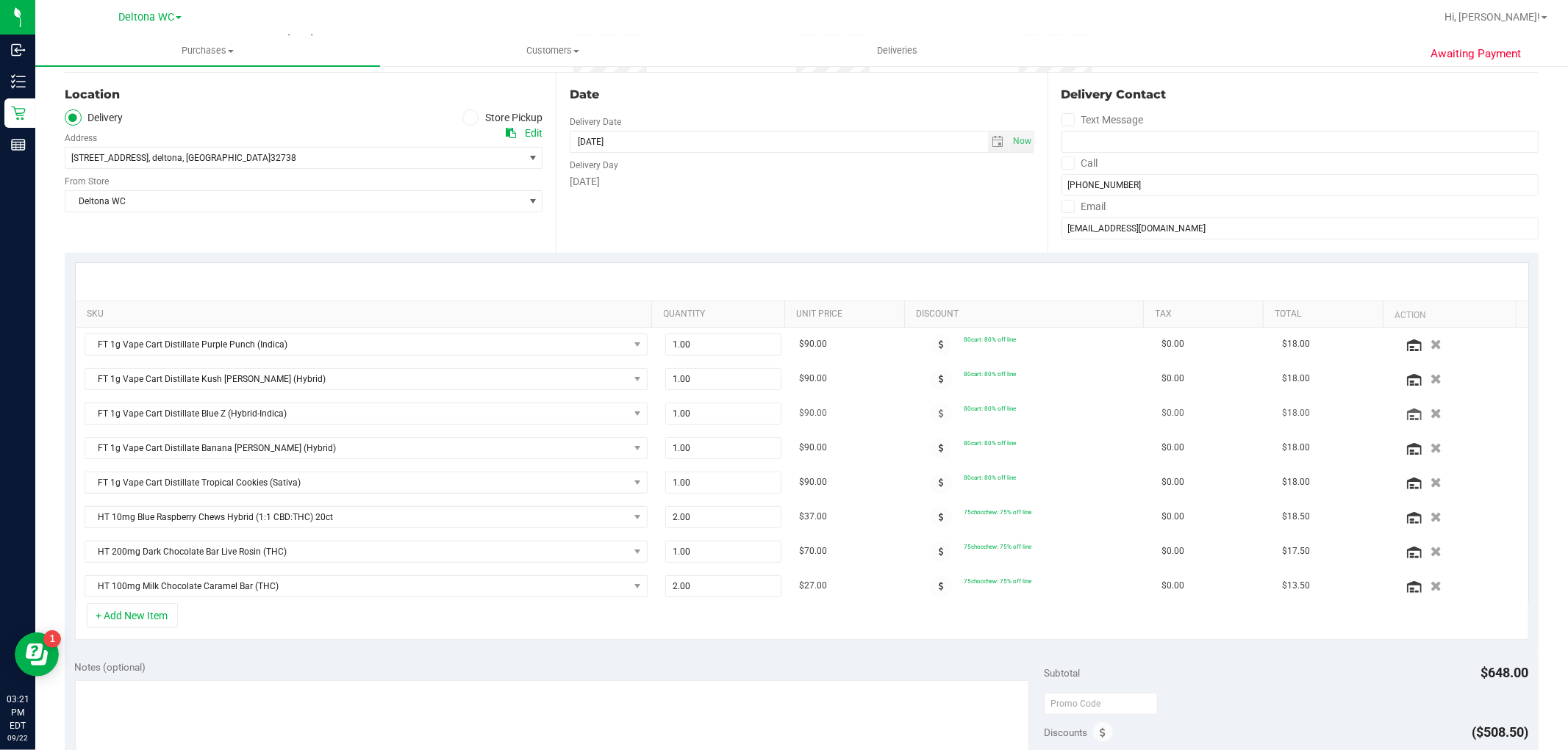
scroll to position [0, 0]
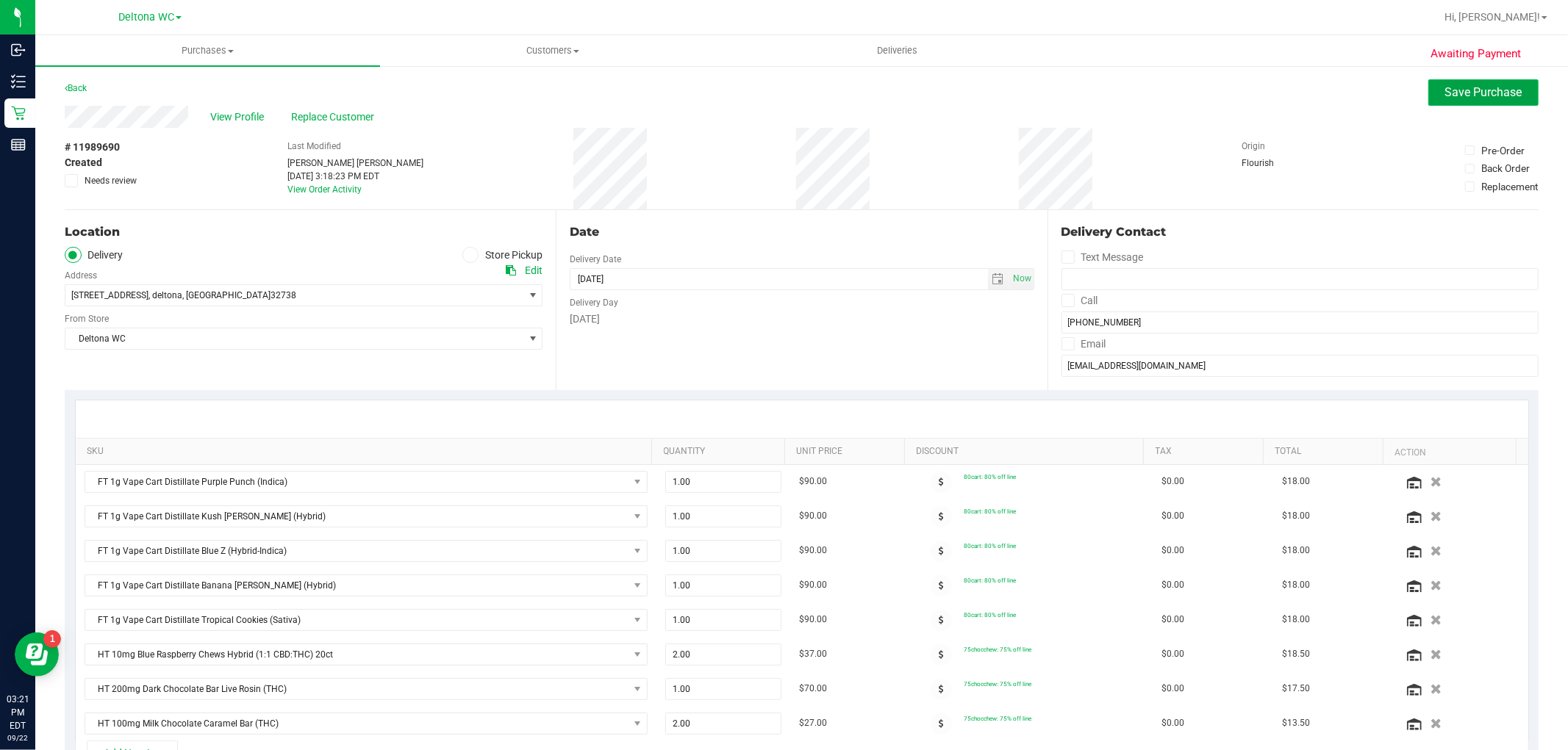
click at [1496, 94] on span "Save Purchase" at bounding box center [1484, 92] width 77 height 14
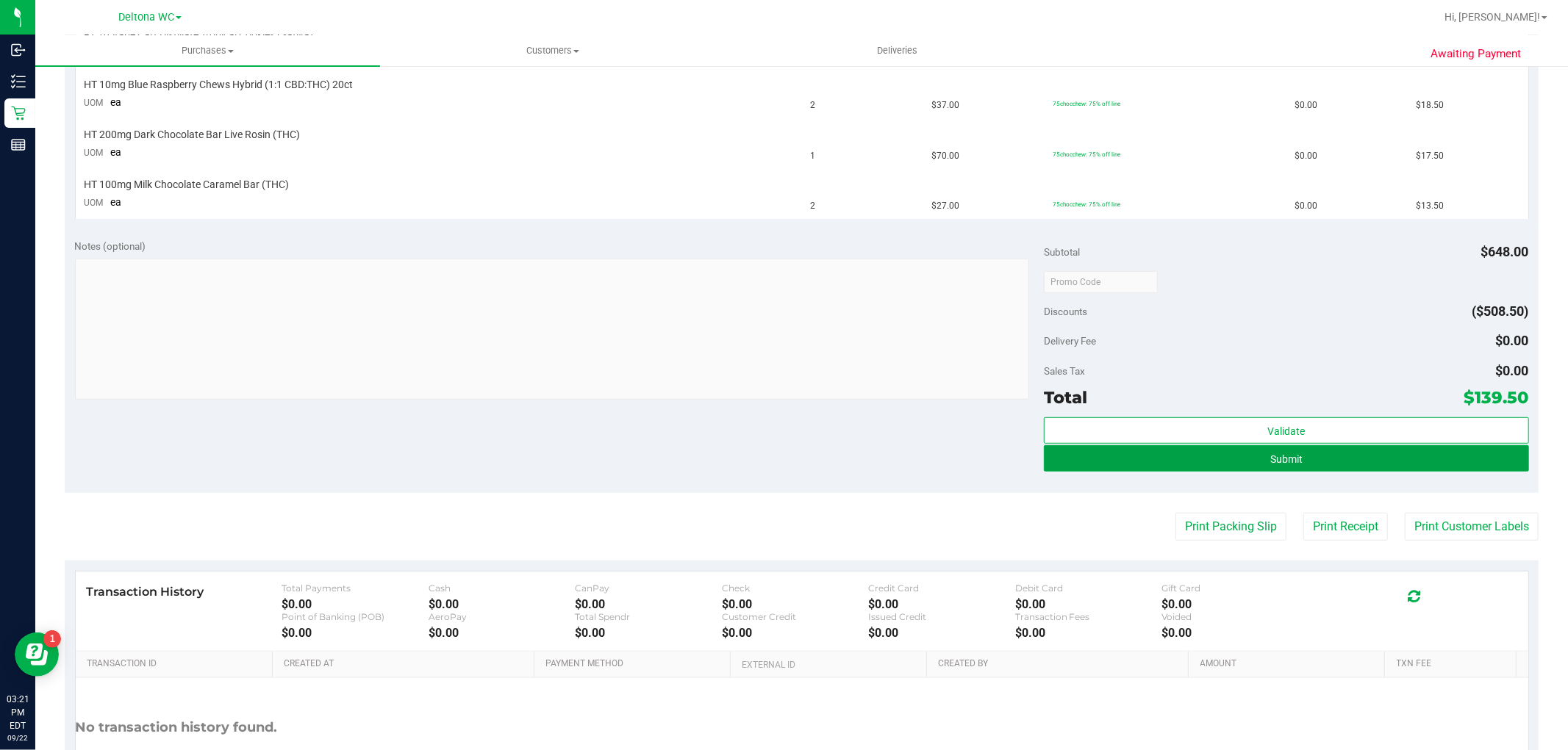
click at [1304, 467] on button "Submit" at bounding box center [1286, 458] width 484 height 26
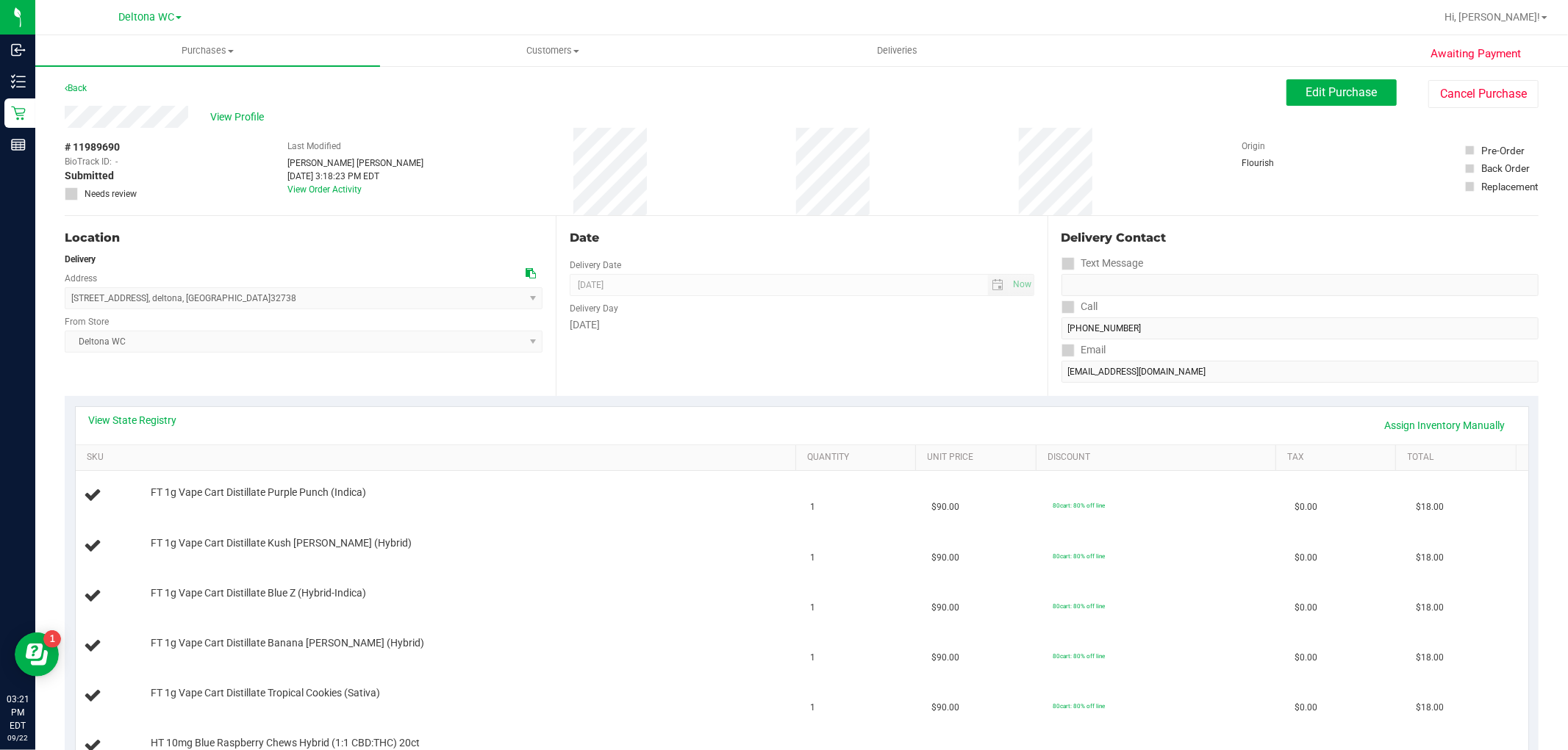
click at [1324, 109] on div "View Profile # 11989690 BioTrack ID: - Submitted Needs review Last Modified Ash…" at bounding box center [801, 160] width 1474 height 110
click at [1325, 96] on span "Edit Purchase" at bounding box center [1343, 92] width 71 height 14
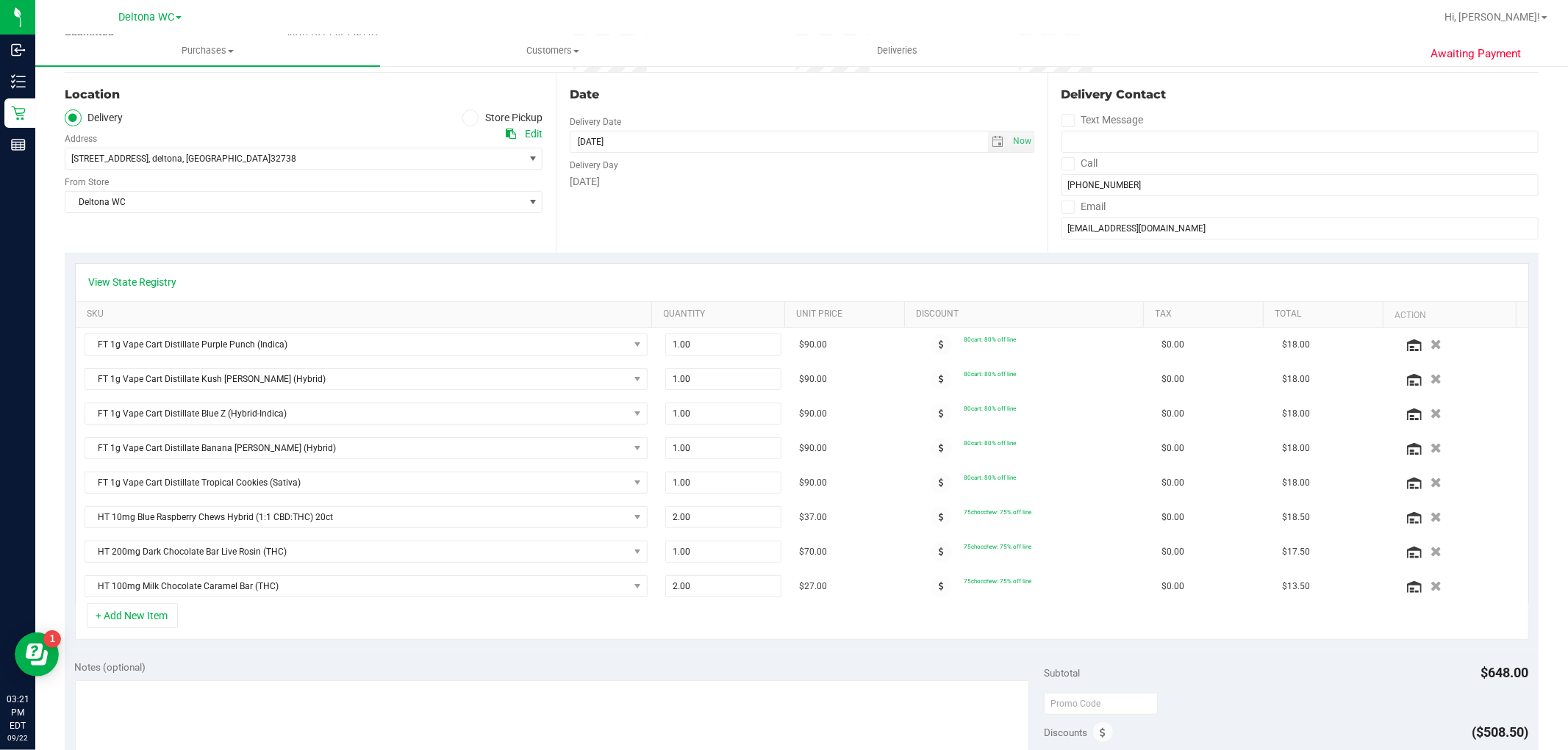
scroll to position [326, 0]
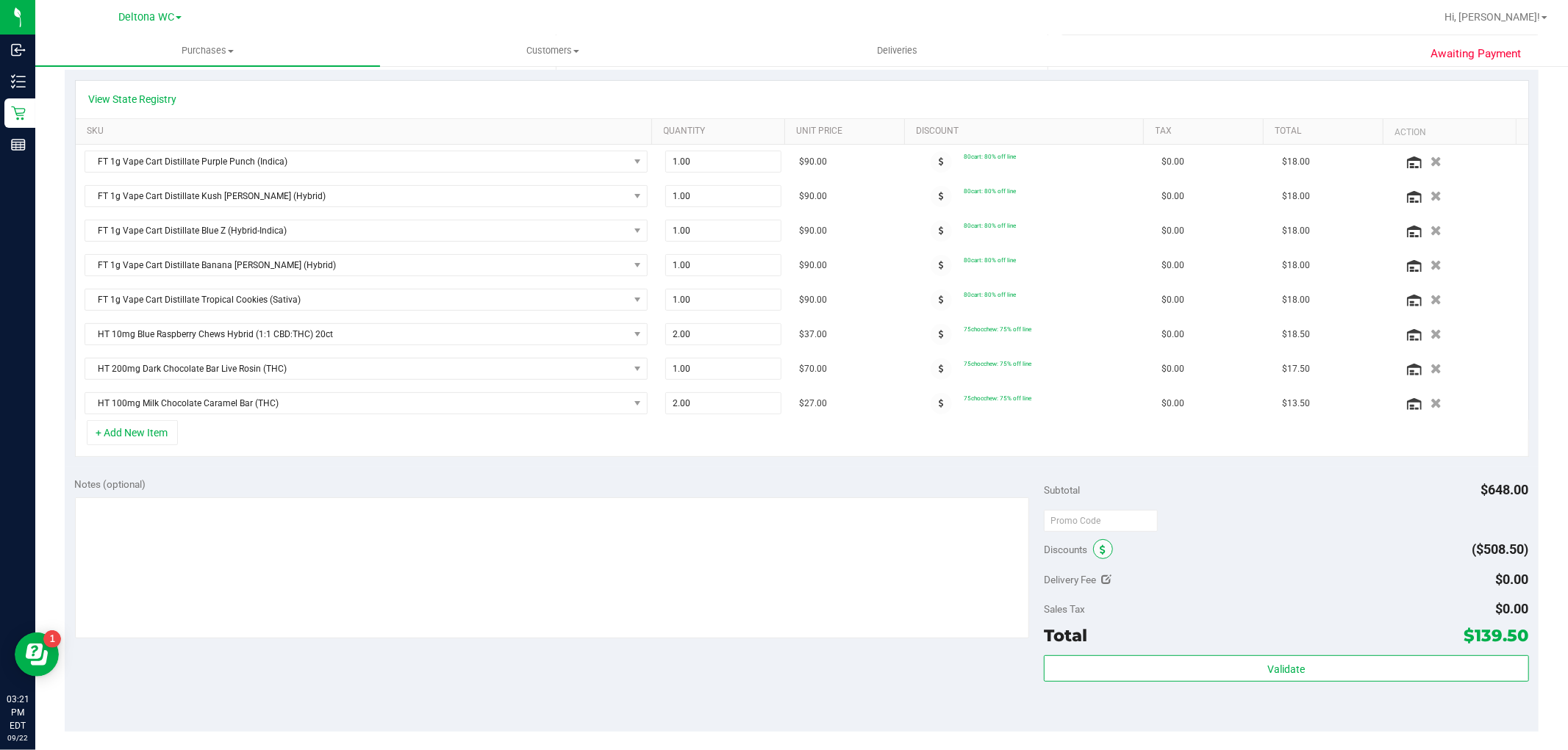
click at [1096, 542] on span at bounding box center [1103, 549] width 20 height 20
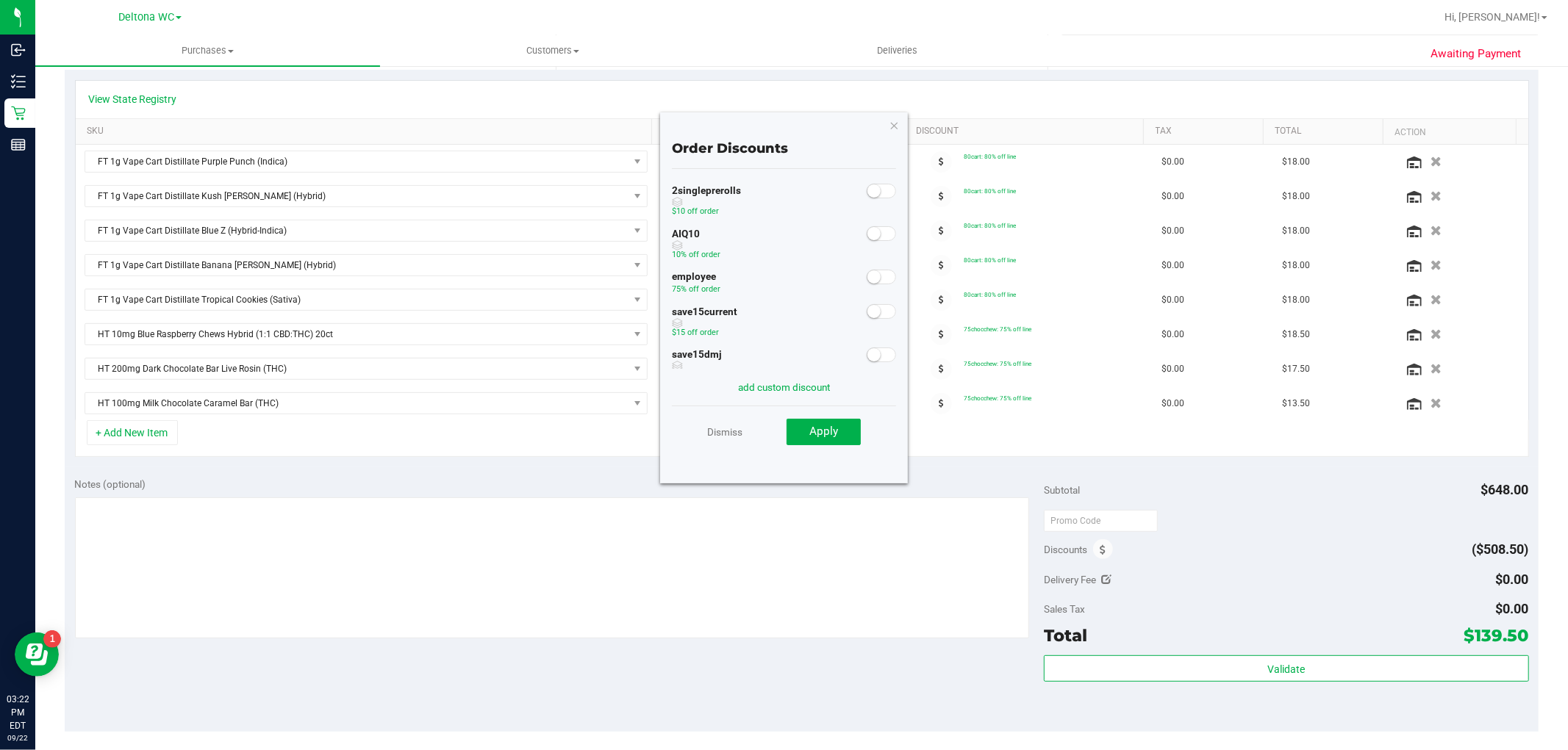
click at [868, 237] on small at bounding box center [874, 233] width 13 height 13
click at [819, 434] on span "Apply" at bounding box center [824, 431] width 29 height 13
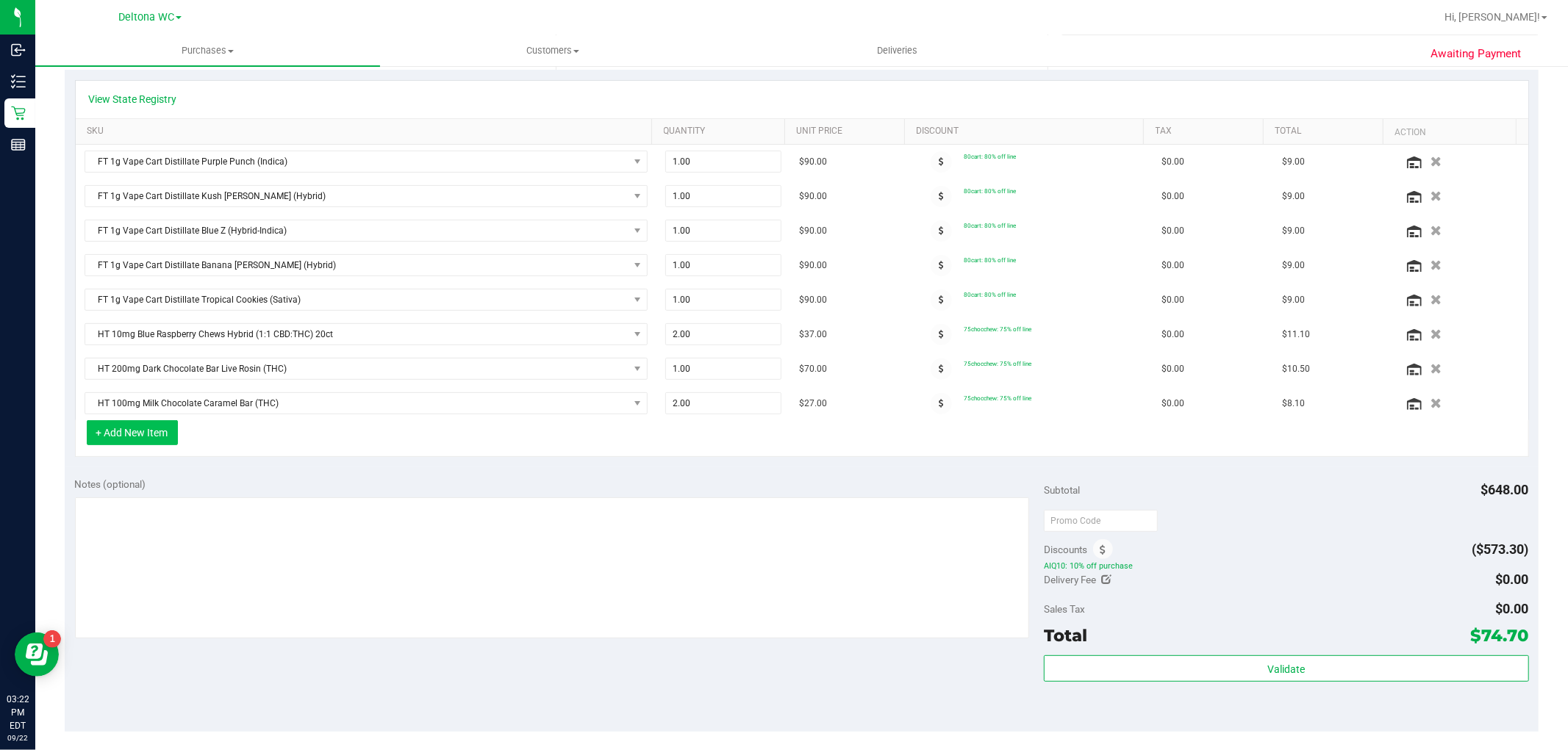
click at [131, 429] on button "+ Add New Item" at bounding box center [132, 433] width 91 height 25
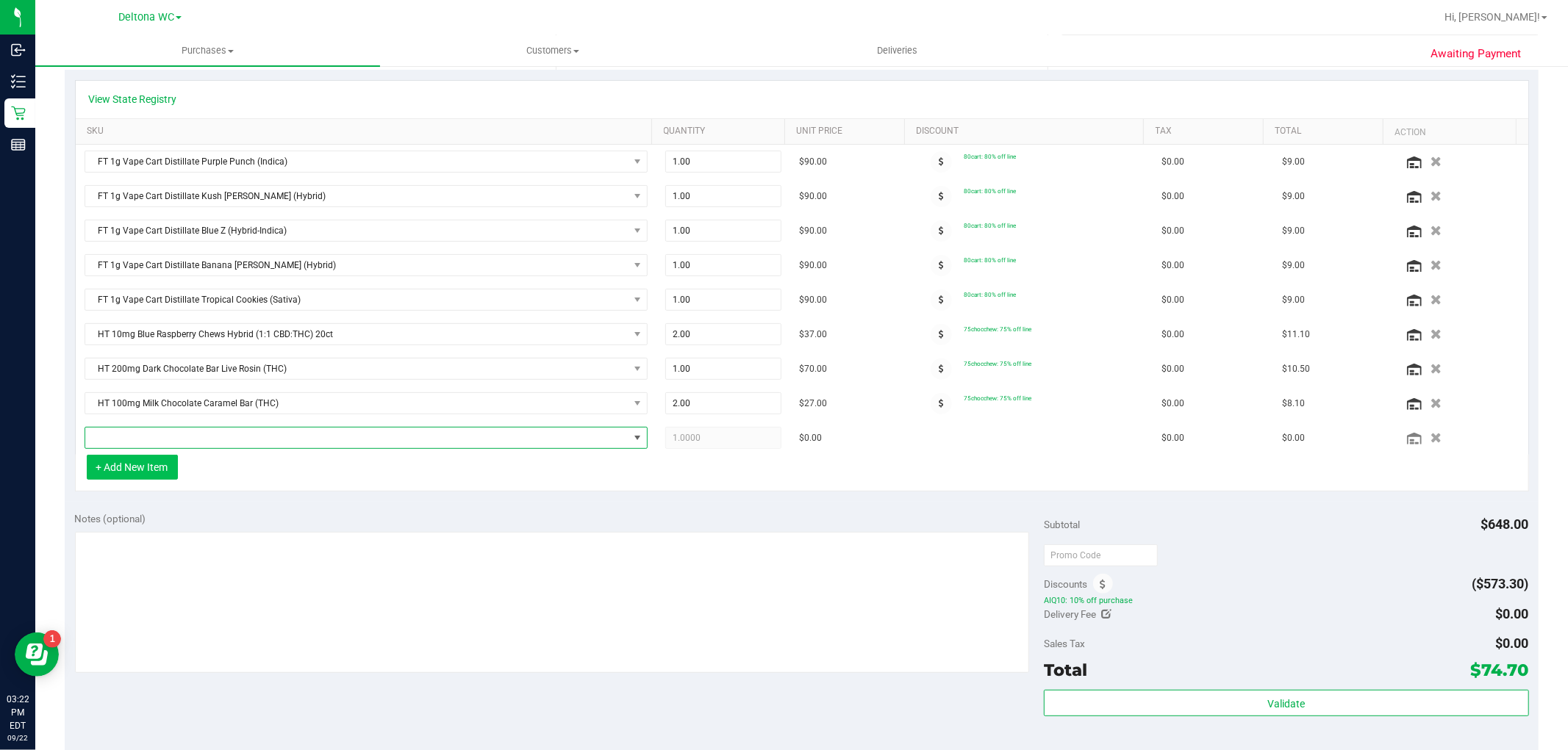
click at [131, 429] on span "NO DATA FOUND" at bounding box center [356, 438] width 543 height 21
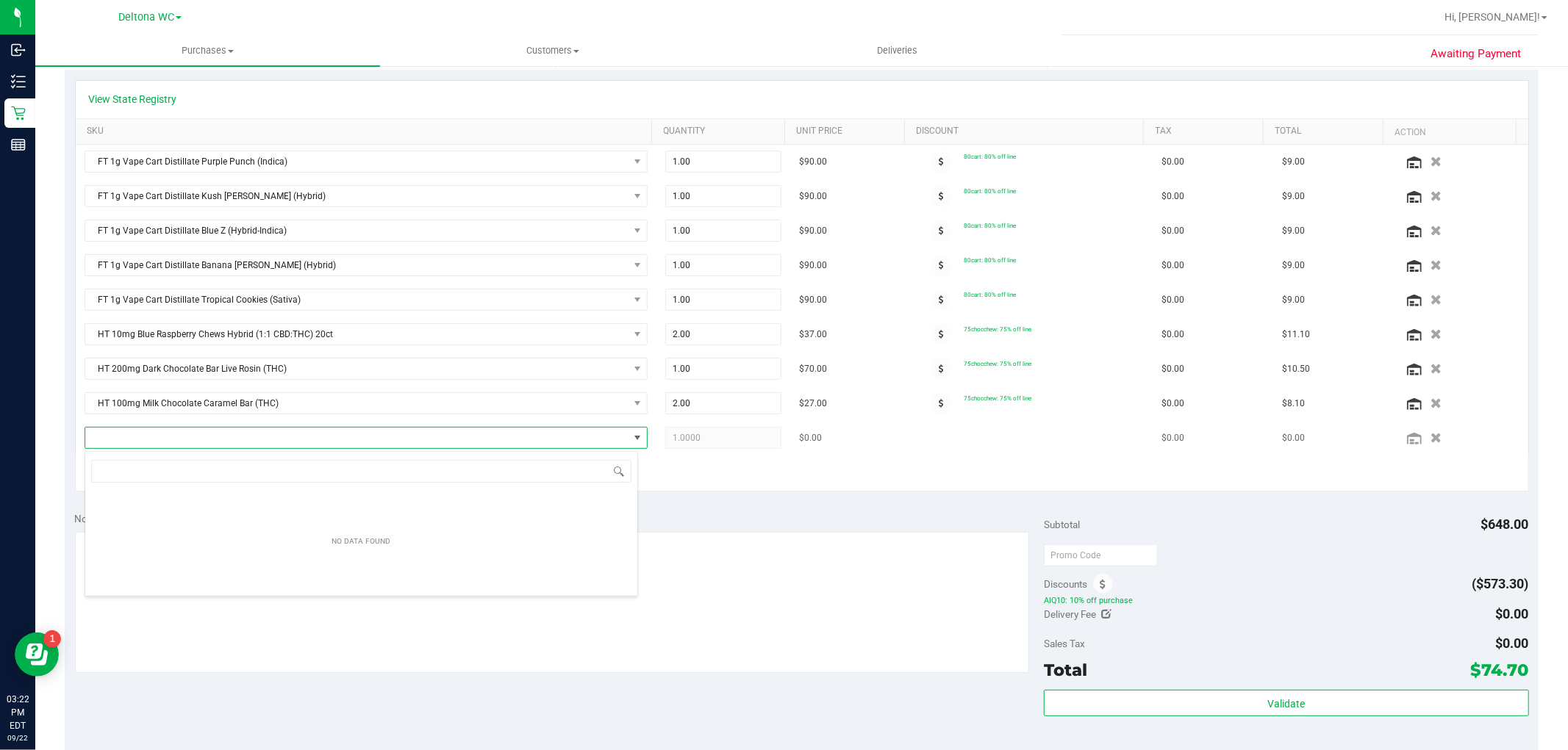
scroll to position [22, 553]
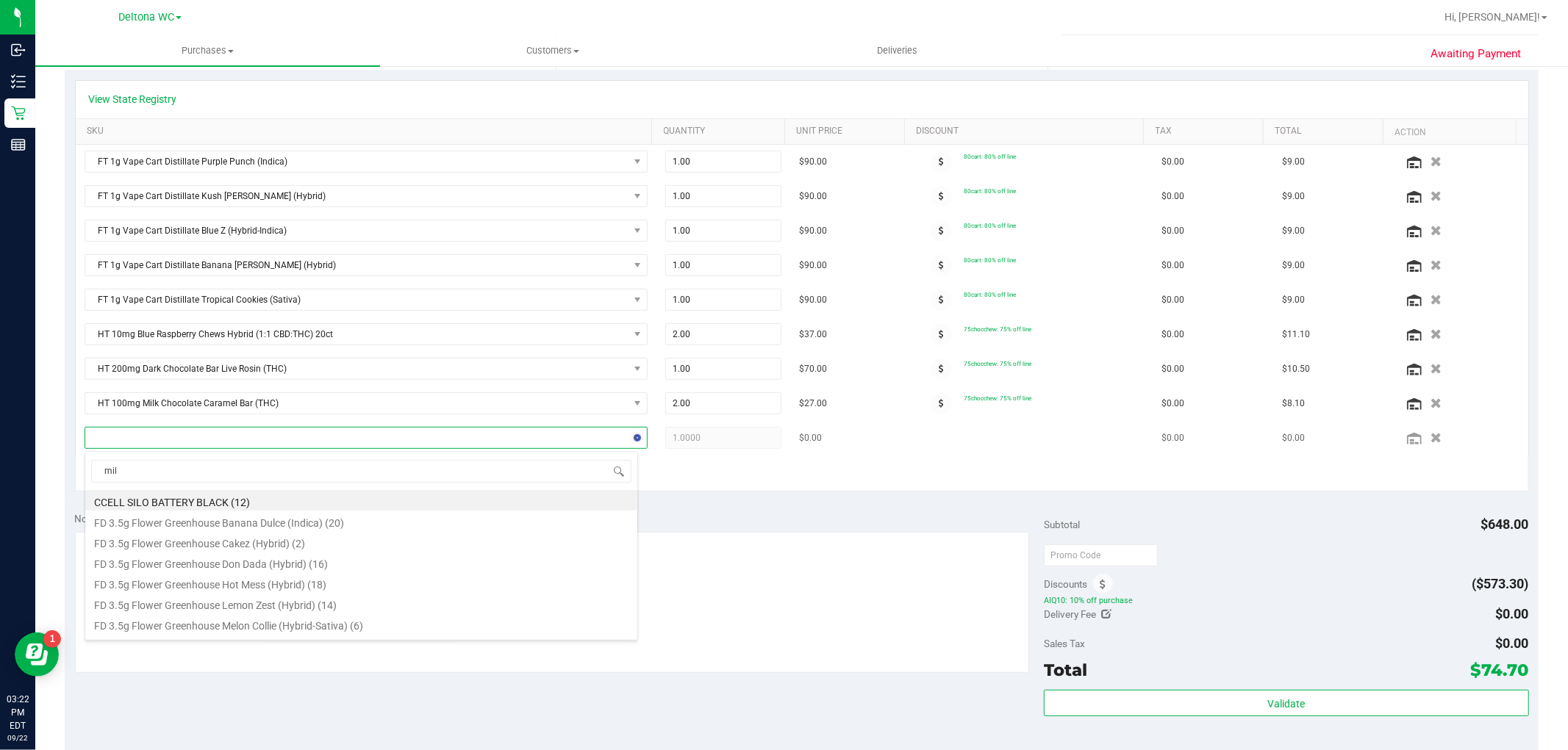
type input "milk"
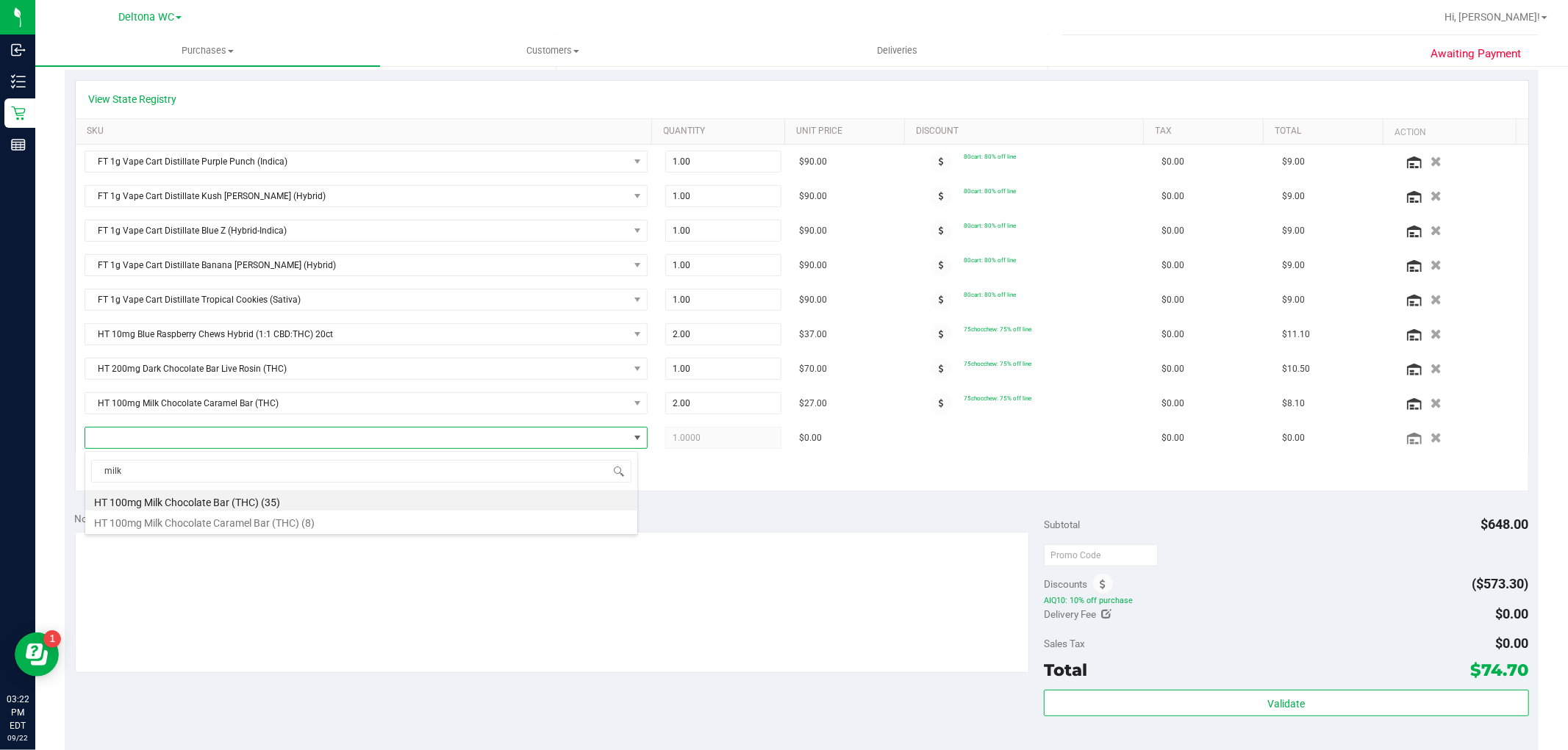
click at [856, 510] on div "Notes (optional) Subtotal $648.00 Discounts ($573.30) AIQ10: 10% off purchase D…" at bounding box center [801, 633] width 1474 height 264
click at [198, 437] on span "NO DATA FOUND" at bounding box center [356, 438] width 543 height 21
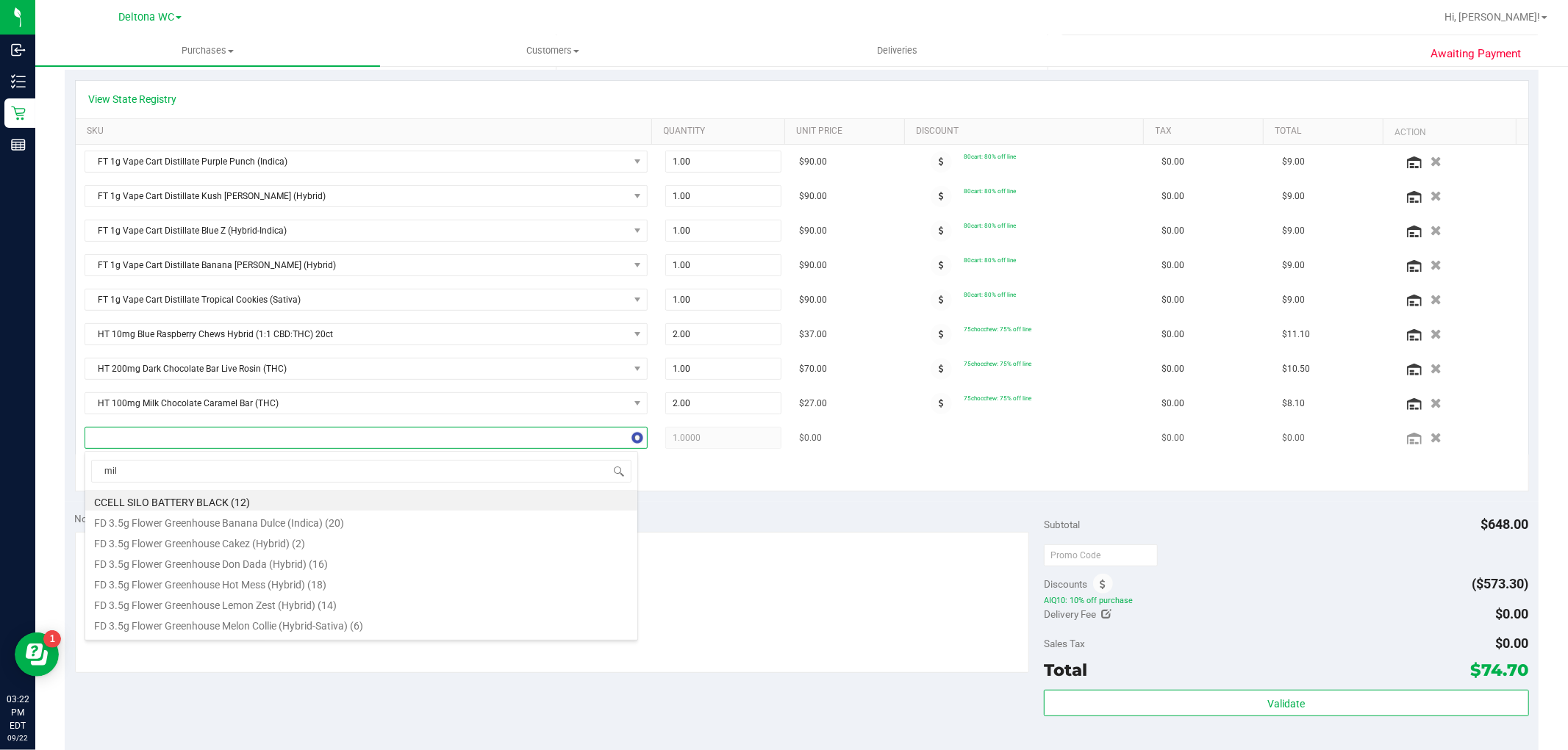
type input "milk"
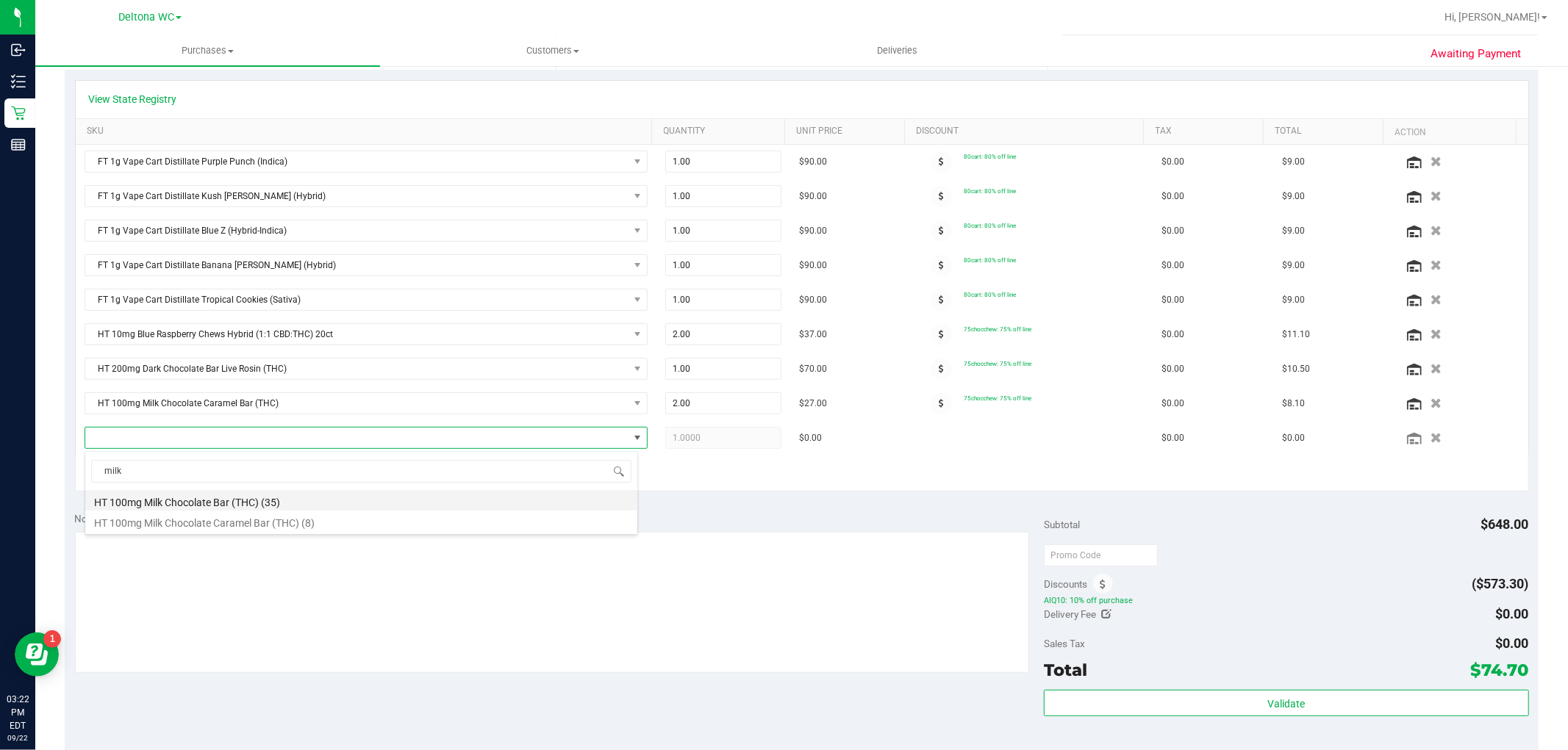
click at [253, 500] on li "HT 100mg Milk Chocolate Bar (THC) (35)" at bounding box center [360, 501] width 552 height 21
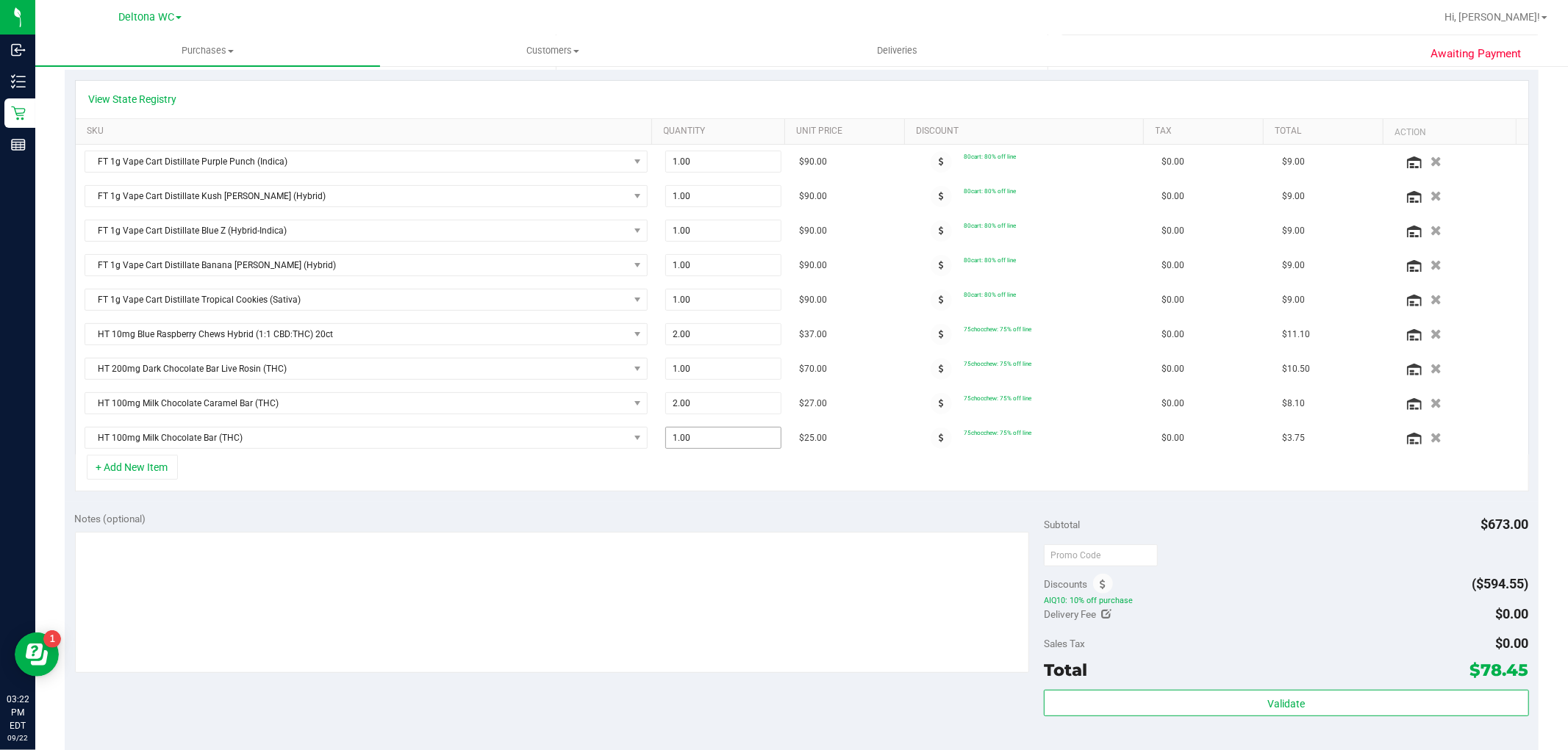
click at [692, 437] on span "1.00 1" at bounding box center [723, 438] width 116 height 22
type input "2"
type input "2.00"
click at [645, 521] on div "Notes (optional)" at bounding box center [559, 519] width 969 height 15
click at [160, 469] on button "+ Add New Item" at bounding box center [132, 467] width 91 height 25
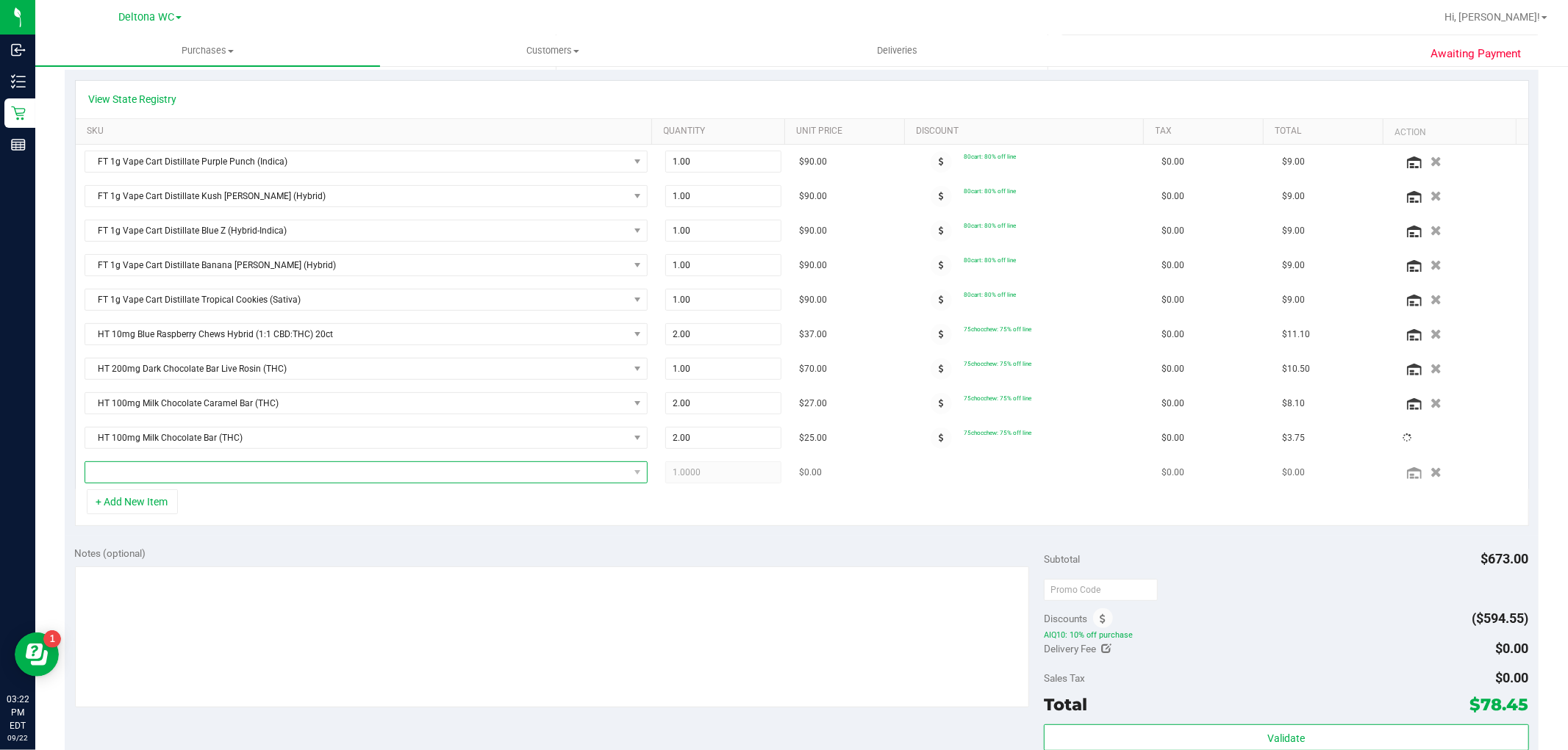
click at [160, 471] on div "FT 1g Vape Cart Distillate Purple Punch (Indica) 1.00 1 $90.00 80cart: 80% off …" at bounding box center [802, 317] width 1453 height 344
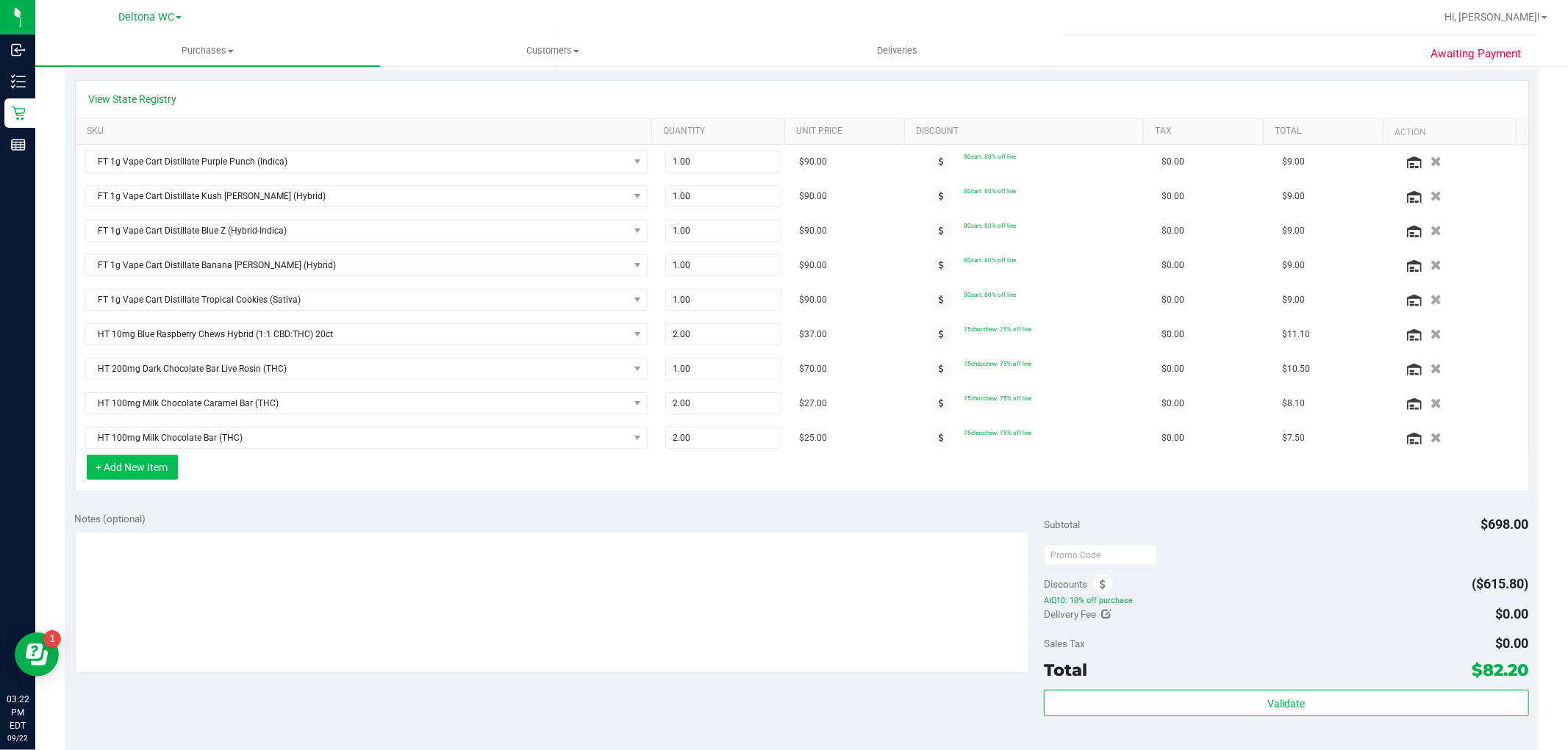
click at [160, 468] on button "+ Add New Item" at bounding box center [132, 467] width 91 height 25
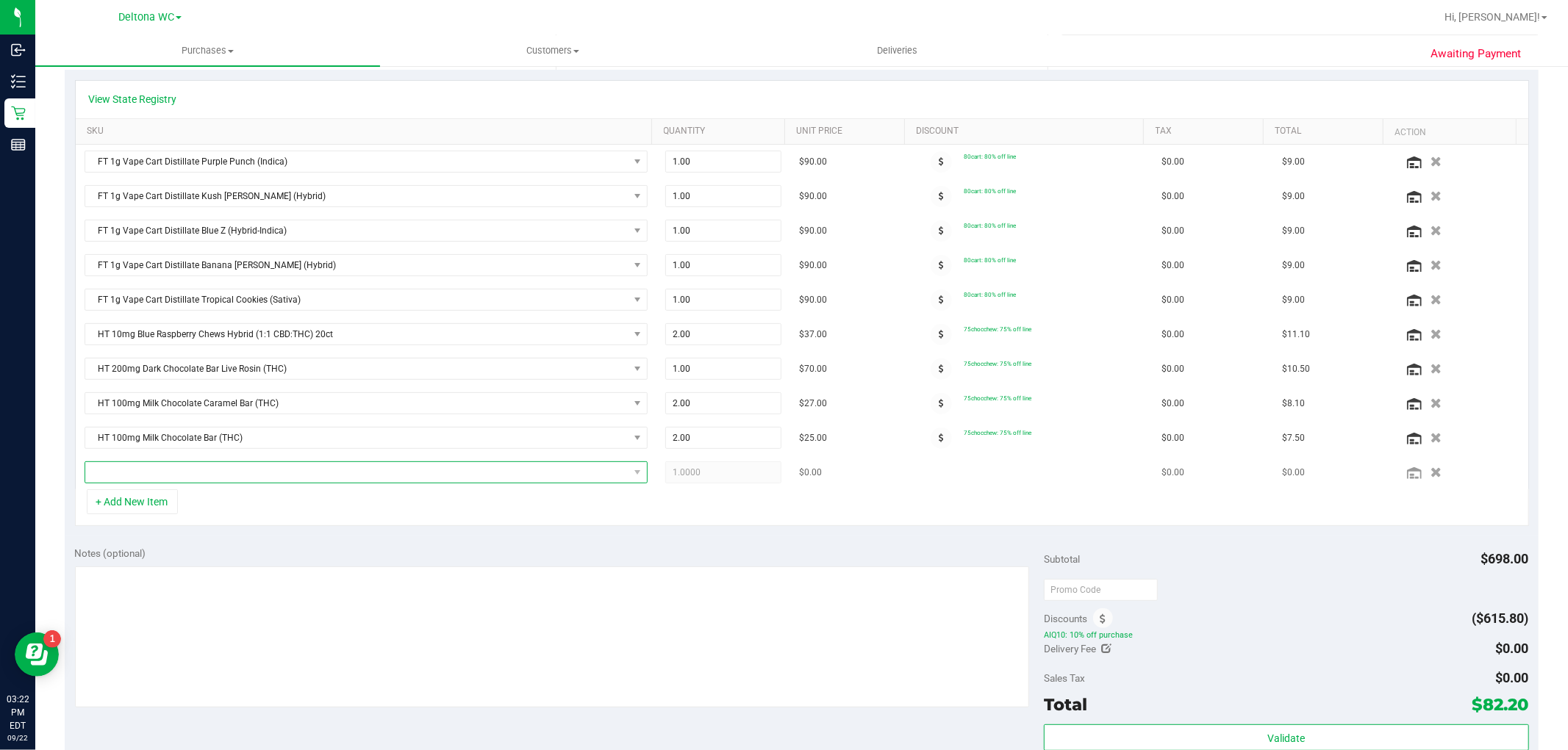
click at [182, 482] on span "NO DATA FOUND" at bounding box center [356, 472] width 543 height 21
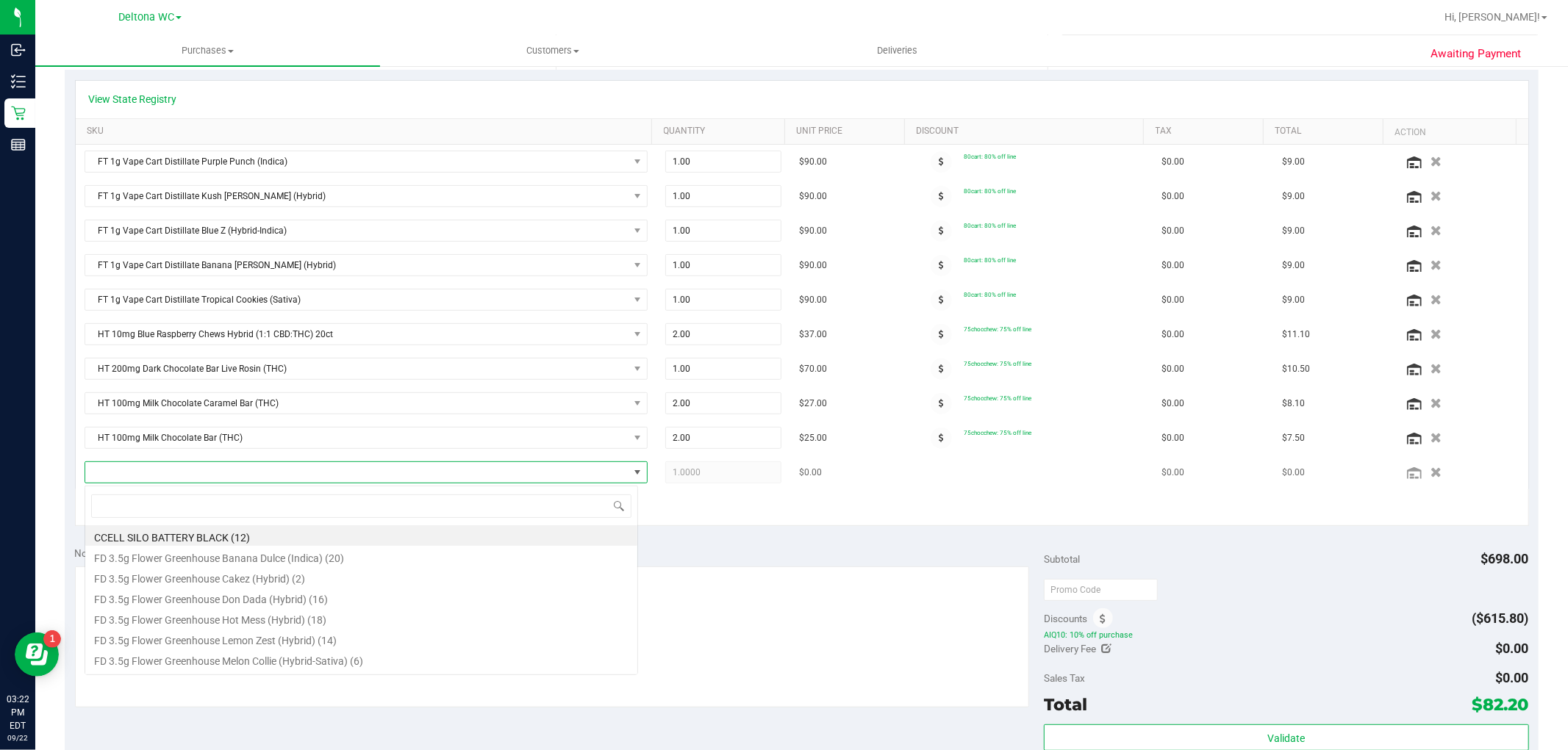
scroll to position [22, 549]
type input "mint"
click at [319, 594] on li "HT 100mg Dark Chocolate Mint Bar (THC) (28)" at bounding box center [360, 598] width 552 height 21
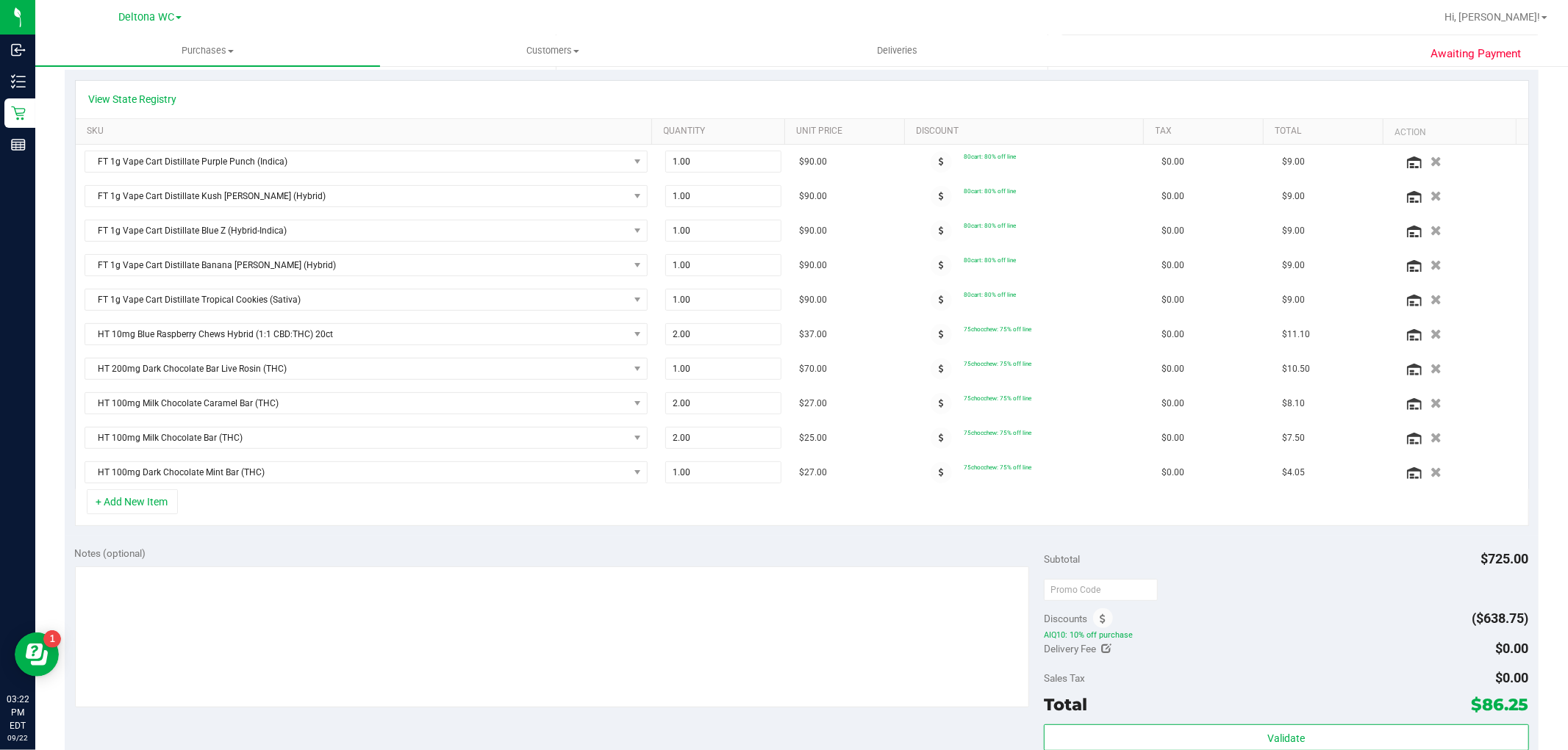
click at [1270, 556] on div "Subtotal $725.00" at bounding box center [1286, 559] width 484 height 26
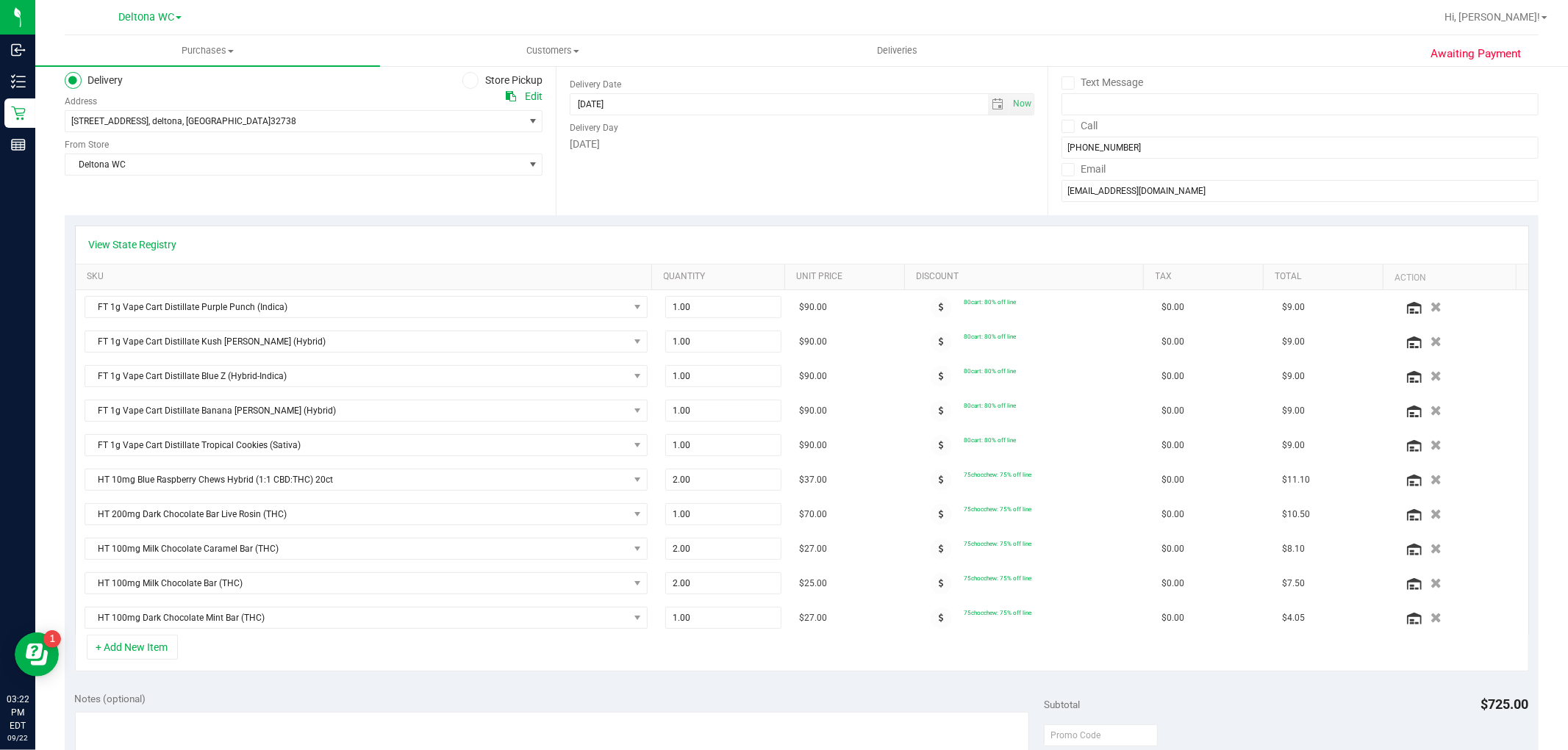
scroll to position [163, 0]
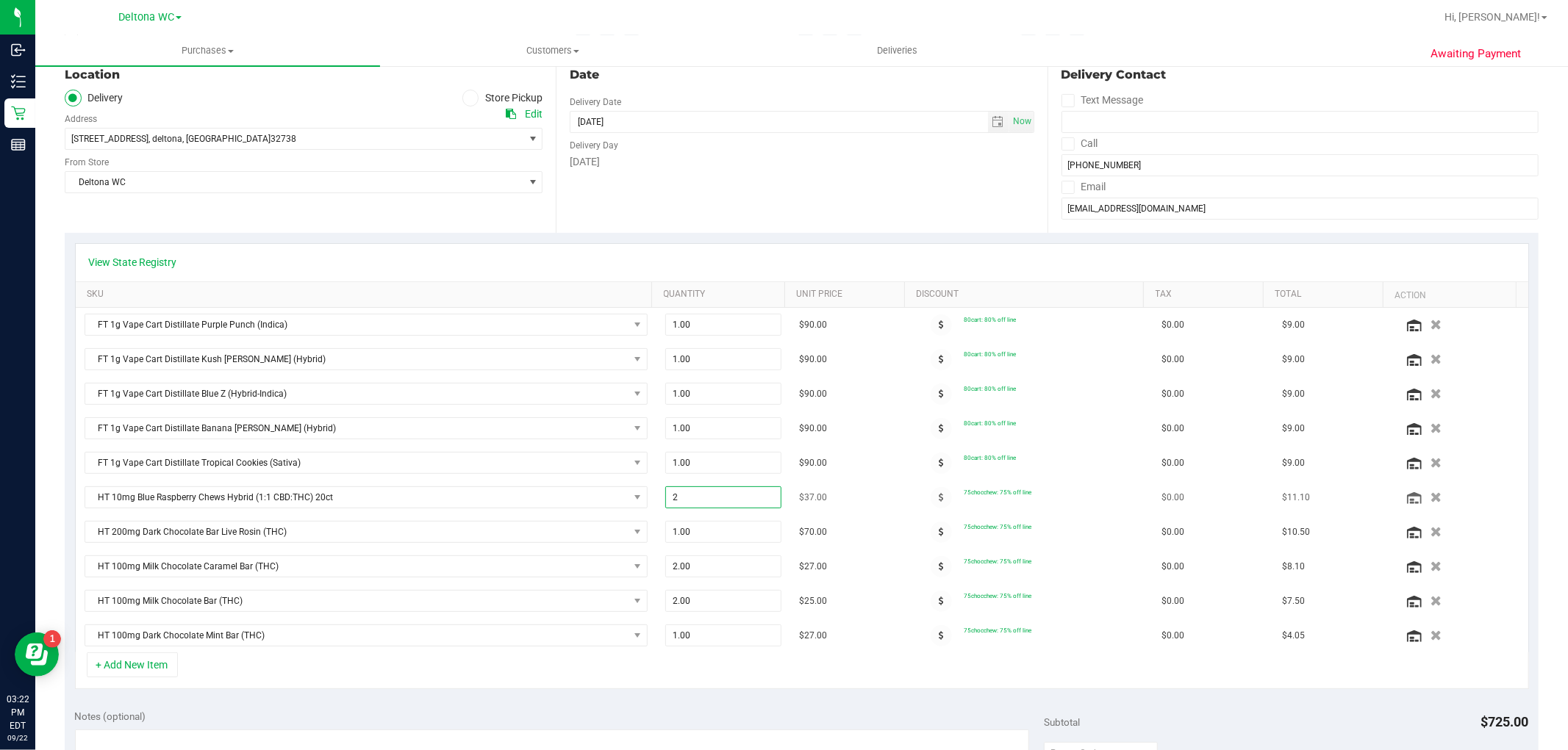
click at [688, 496] on span "2.00 2" at bounding box center [723, 498] width 116 height 22
type input "1"
type input "1.00"
click at [857, 680] on div "+ Add New Item" at bounding box center [802, 671] width 1454 height 37
click at [686, 504] on span "1.00 1" at bounding box center [723, 498] width 116 height 22
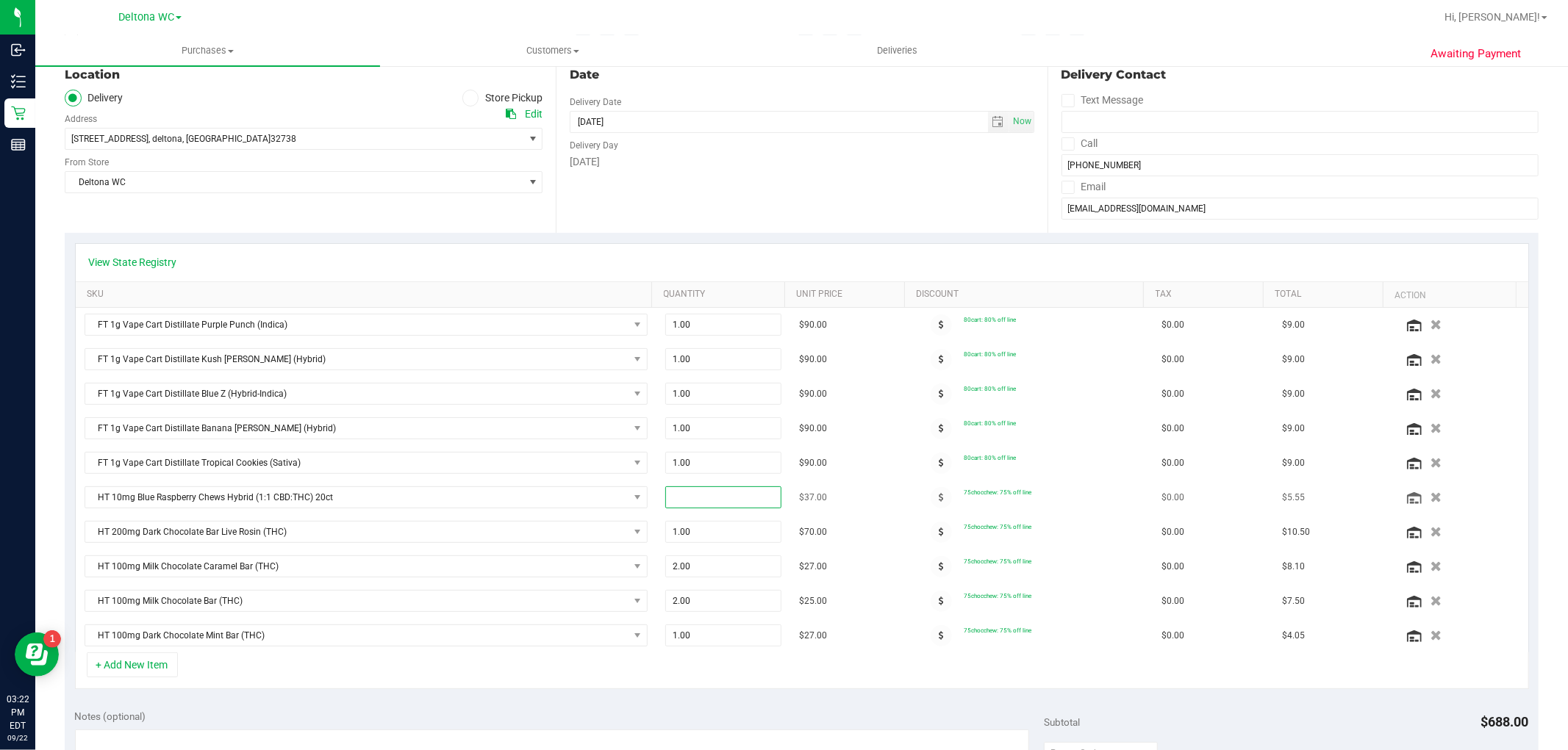
type input "2"
type input "2.00"
click at [888, 675] on div "+ Add New Item" at bounding box center [802, 671] width 1454 height 37
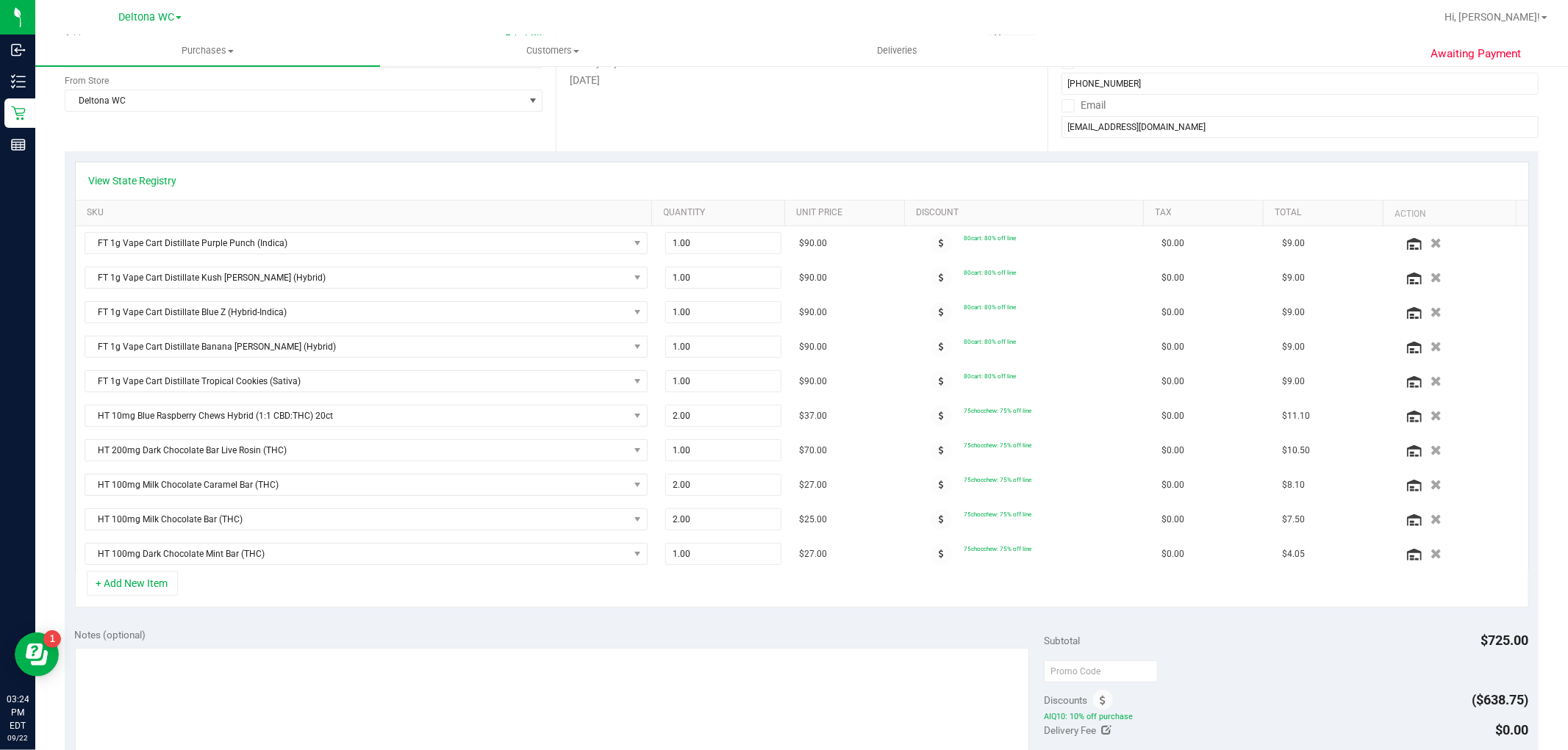
scroll to position [0, 0]
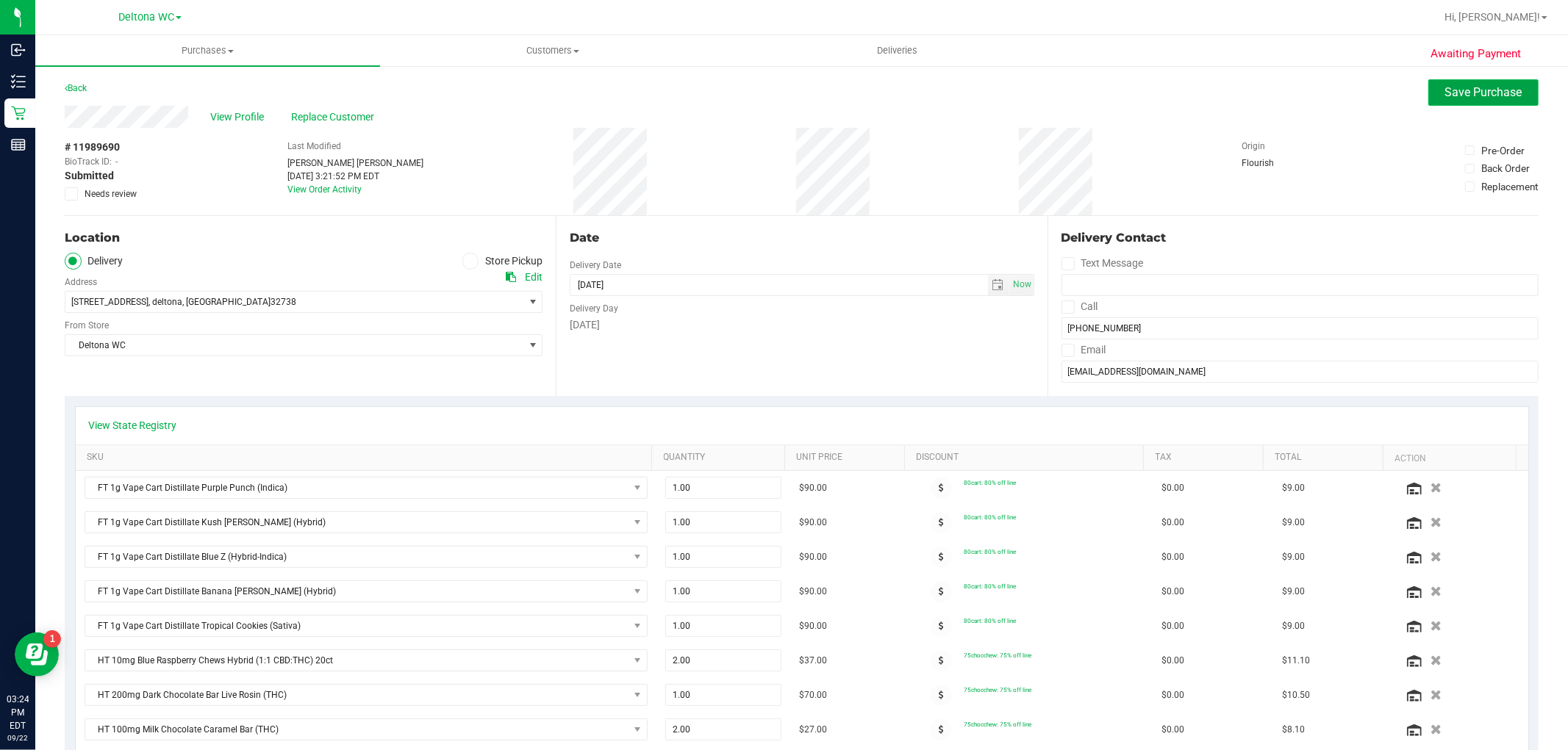
click at [1481, 91] on span "Save Purchase" at bounding box center [1484, 92] width 77 height 14
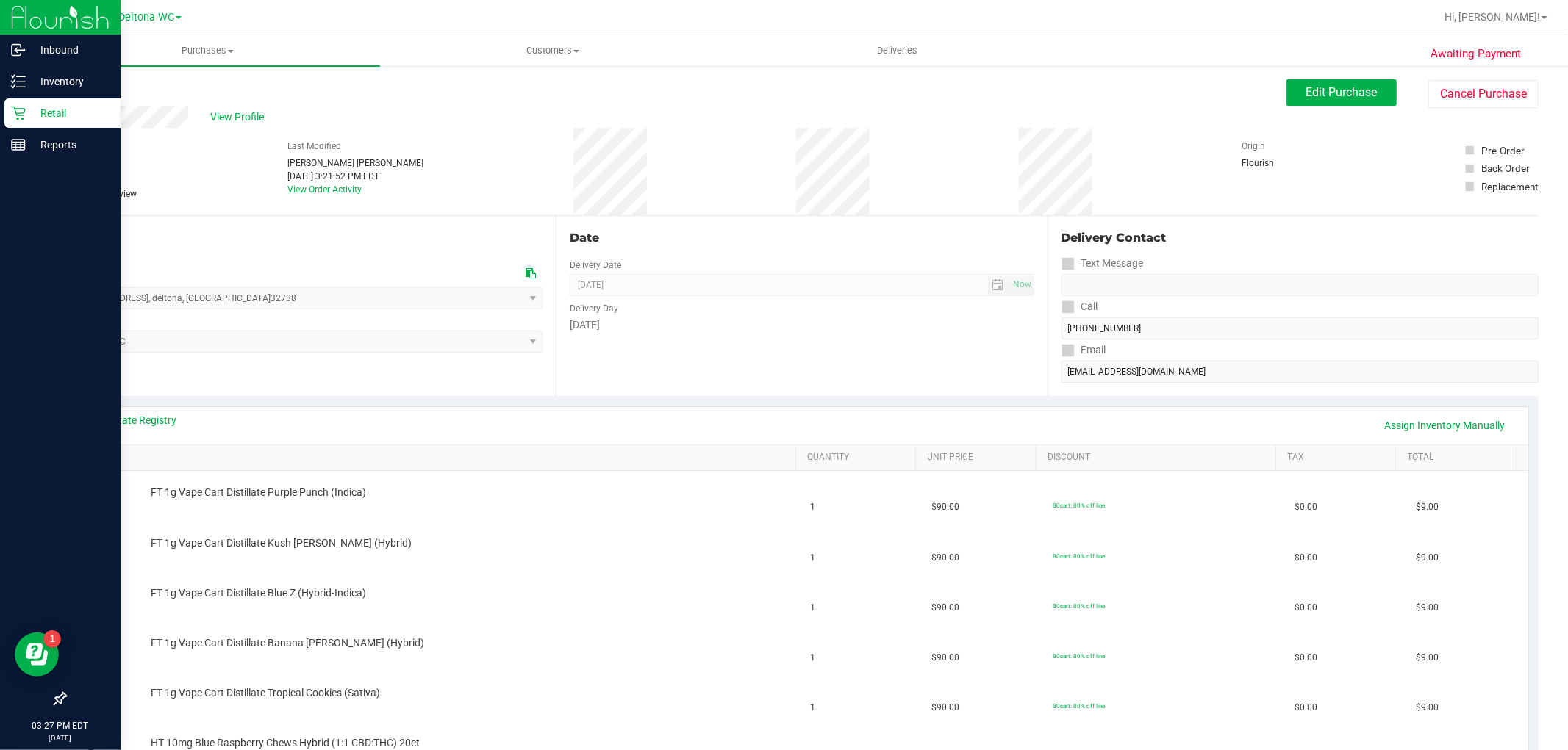
click at [25, 121] on div "Retail" at bounding box center [63, 113] width 116 height 29
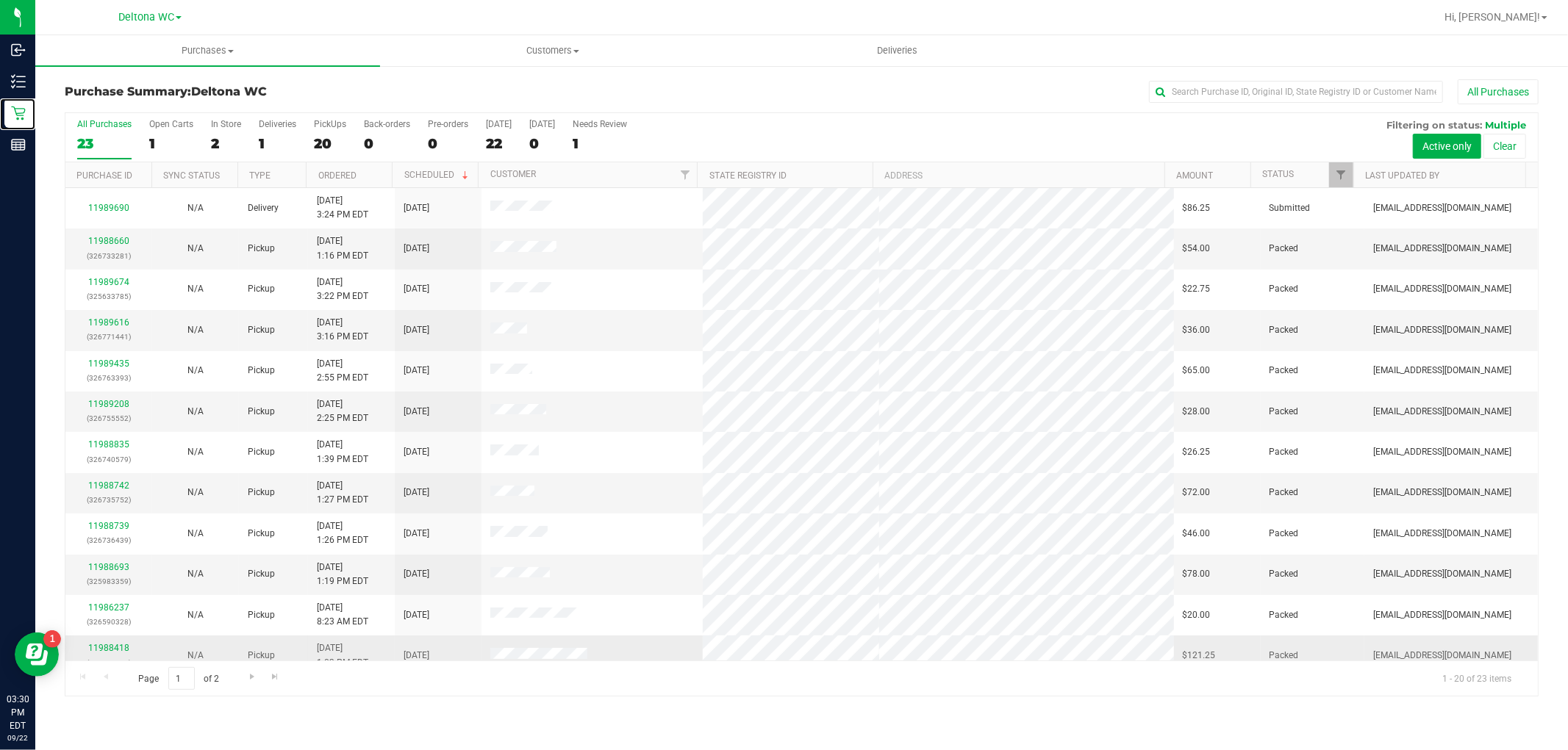
scroll to position [82, 0]
click at [252, 680] on span "Go to the next page" at bounding box center [252, 676] width 12 height 12
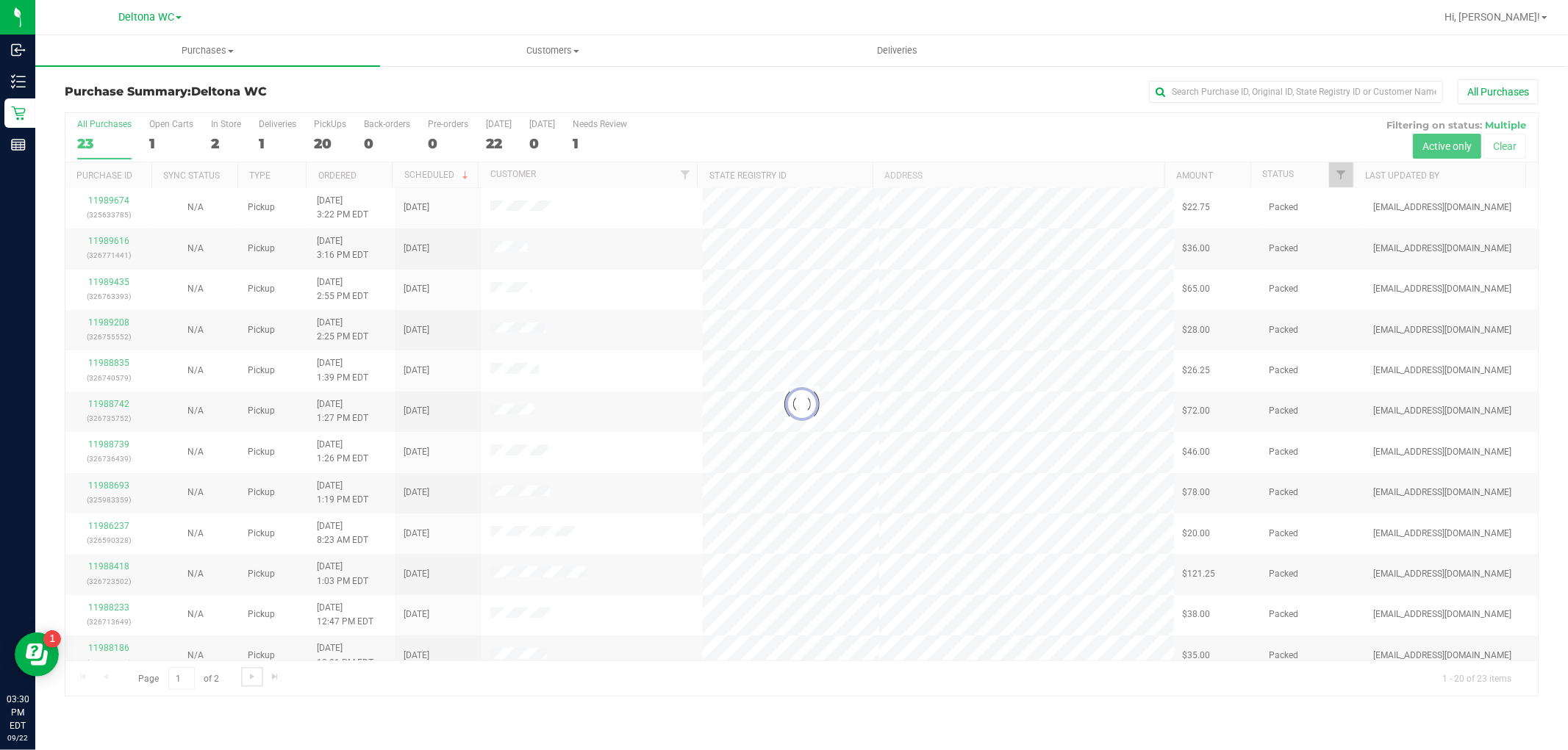
scroll to position [0, 0]
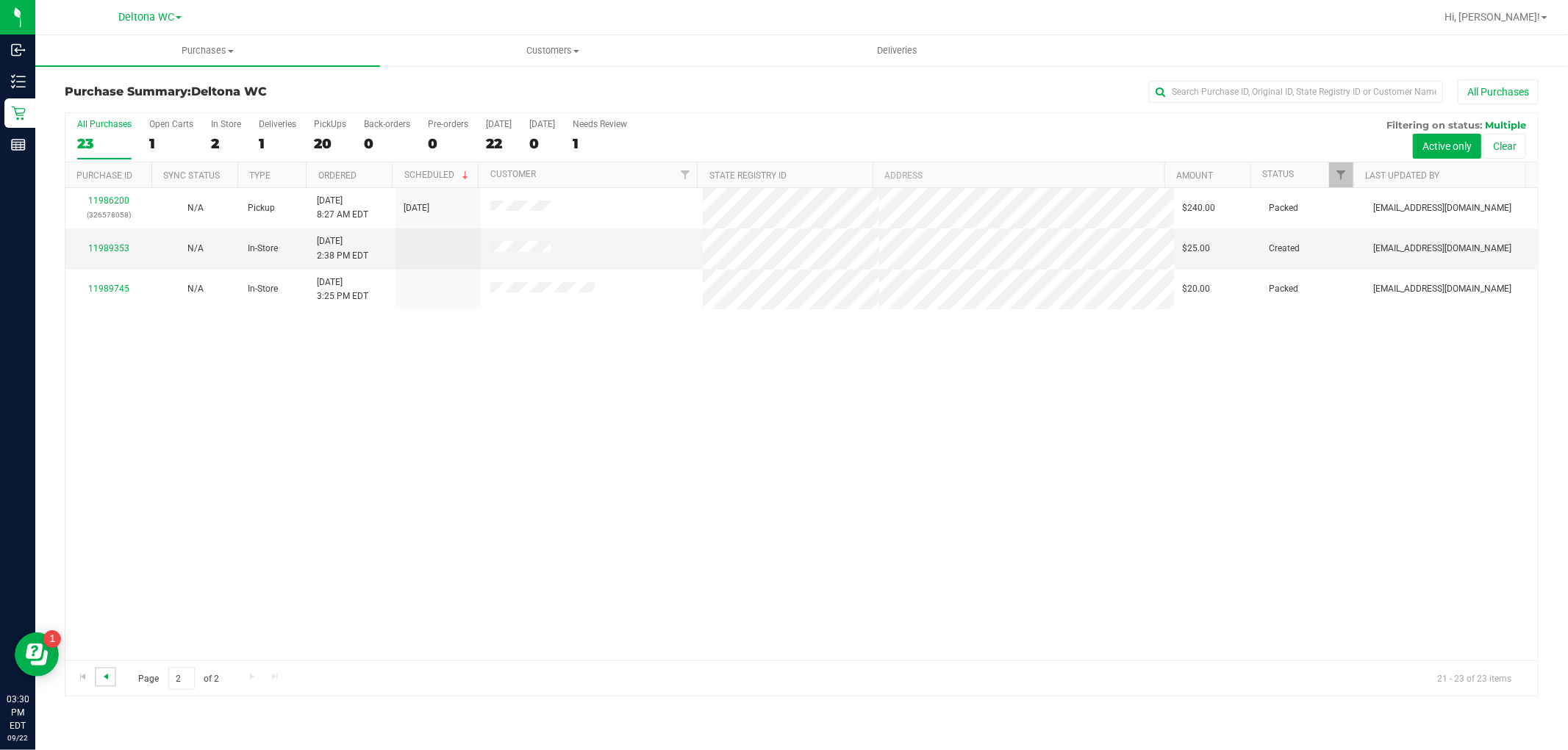
click at [105, 679] on span "Go to the previous page" at bounding box center [106, 676] width 12 height 12
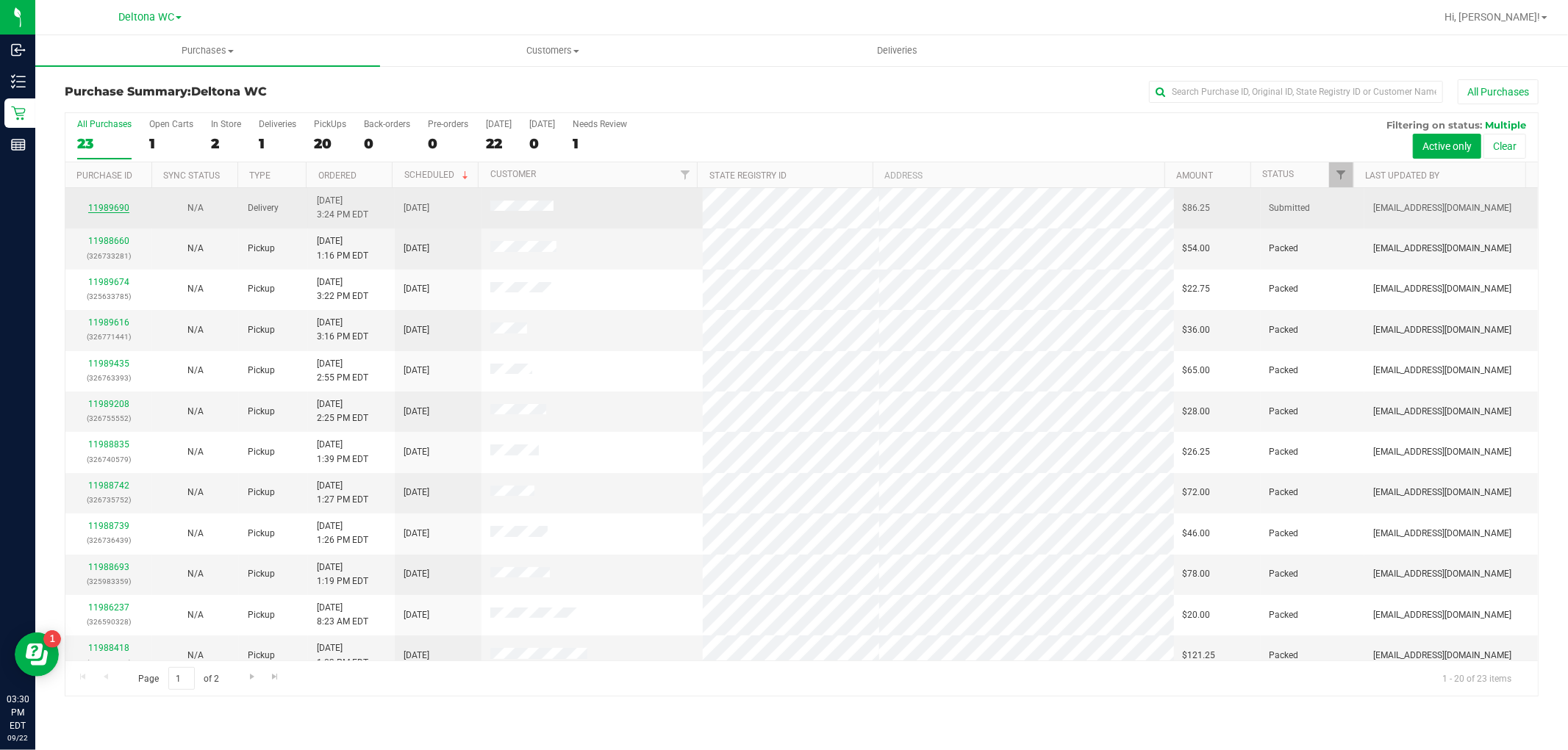
click at [123, 204] on link "11989690" at bounding box center [109, 208] width 41 height 10
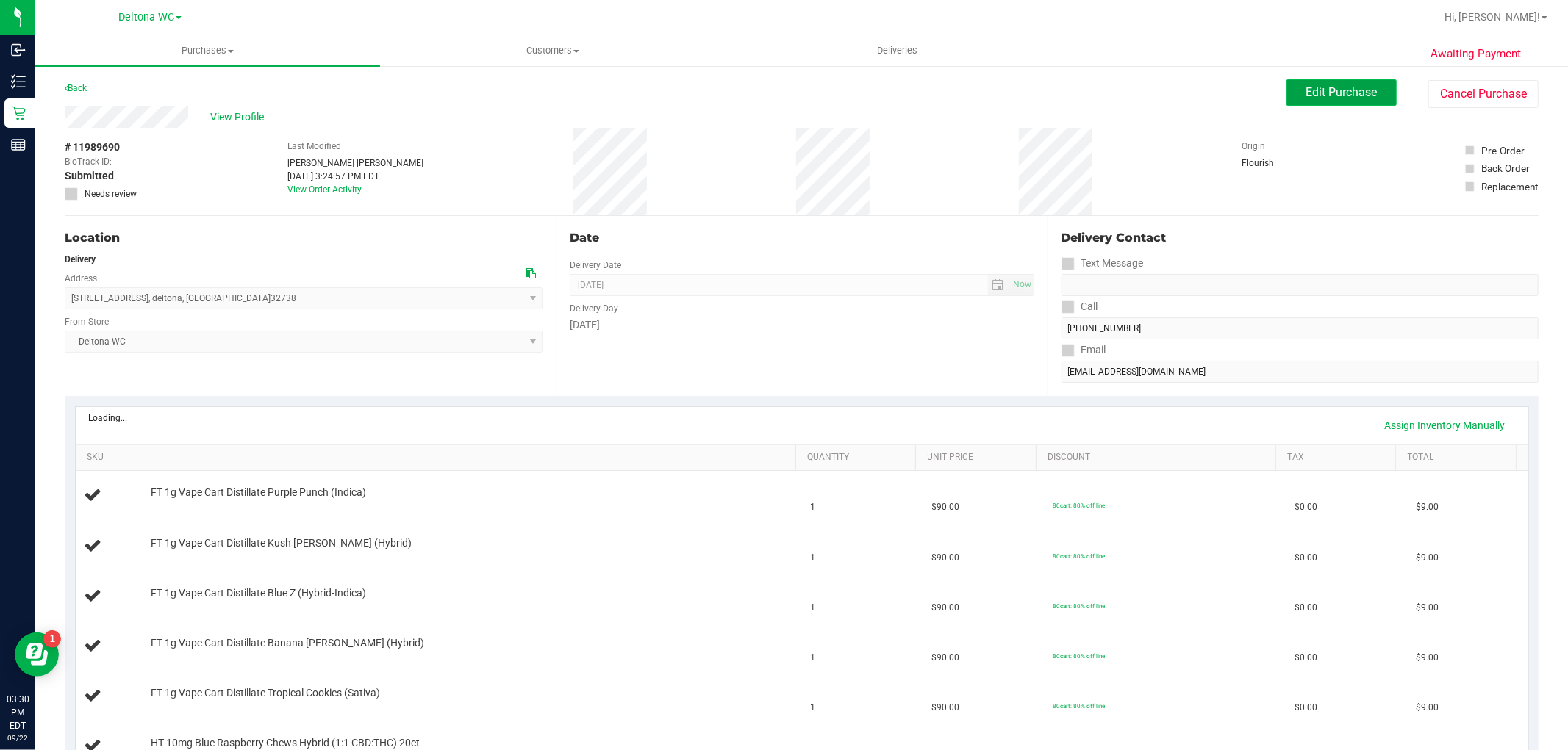
click at [1307, 97] on span "Edit Purchase" at bounding box center [1343, 92] width 71 height 14
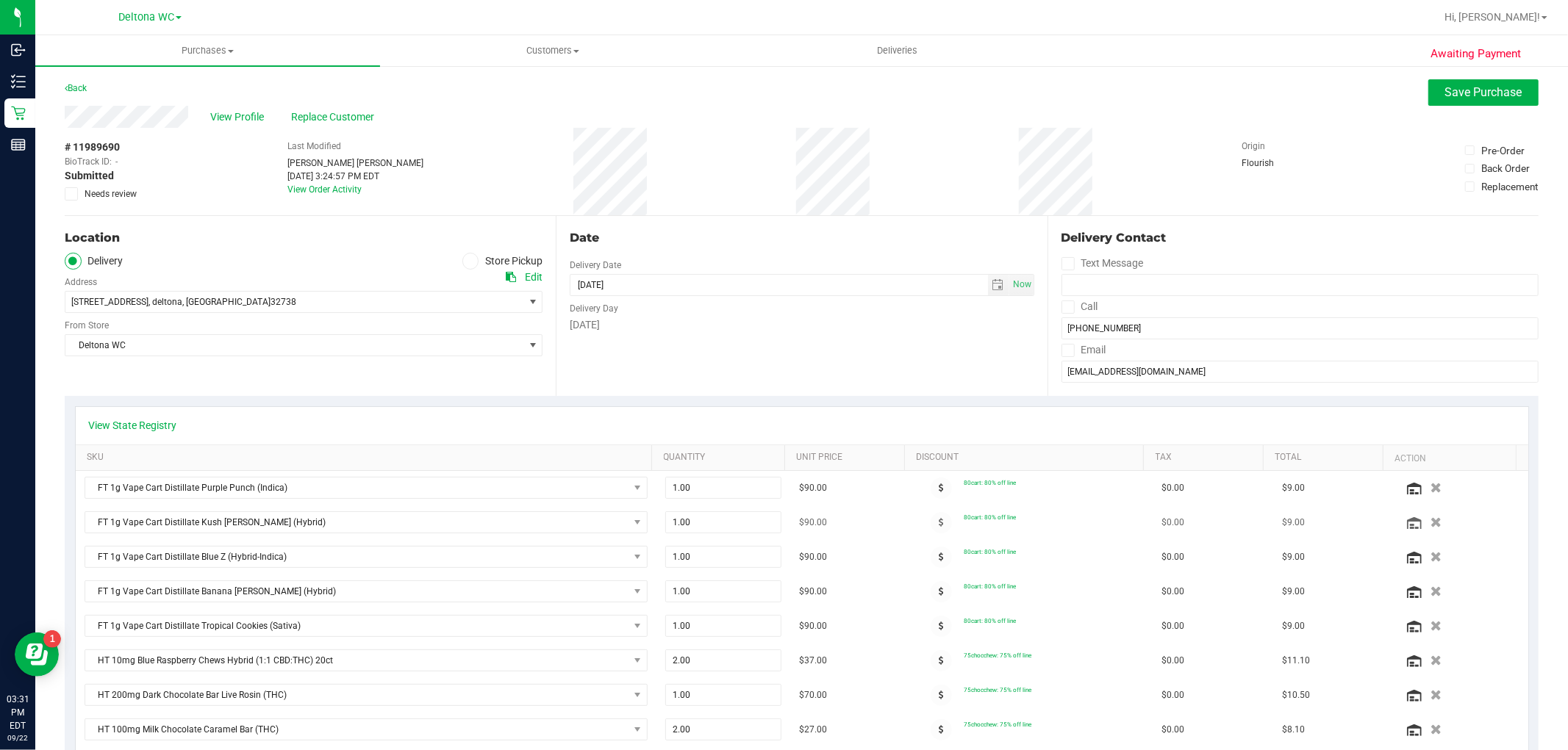
click at [1431, 519] on icon "button" at bounding box center [1436, 522] width 11 height 10
click at [1464, 104] on button "Save Purchase" at bounding box center [1483, 92] width 110 height 26
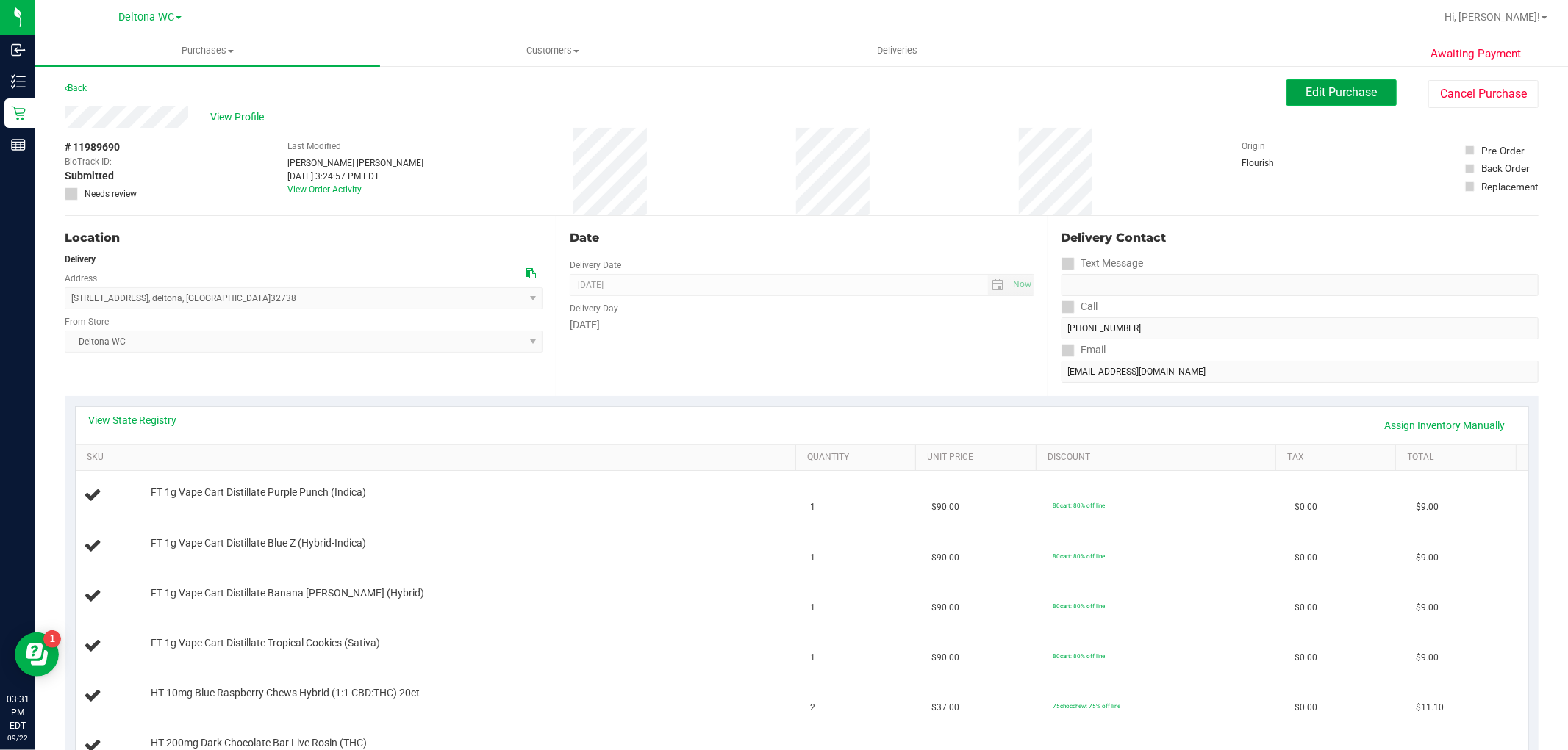
click at [1346, 88] on span "Edit Purchase" at bounding box center [1343, 92] width 71 height 14
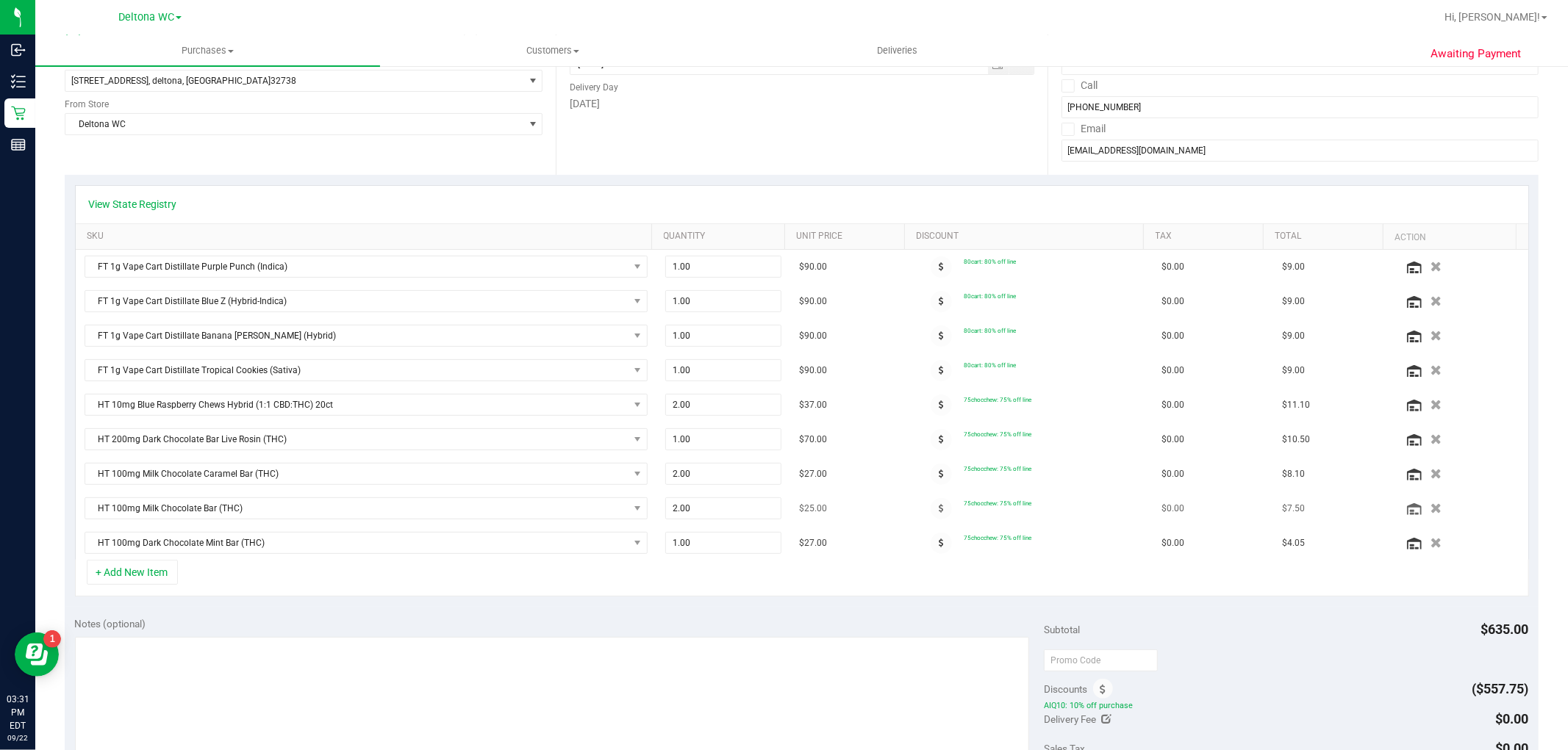
scroll to position [326, 0]
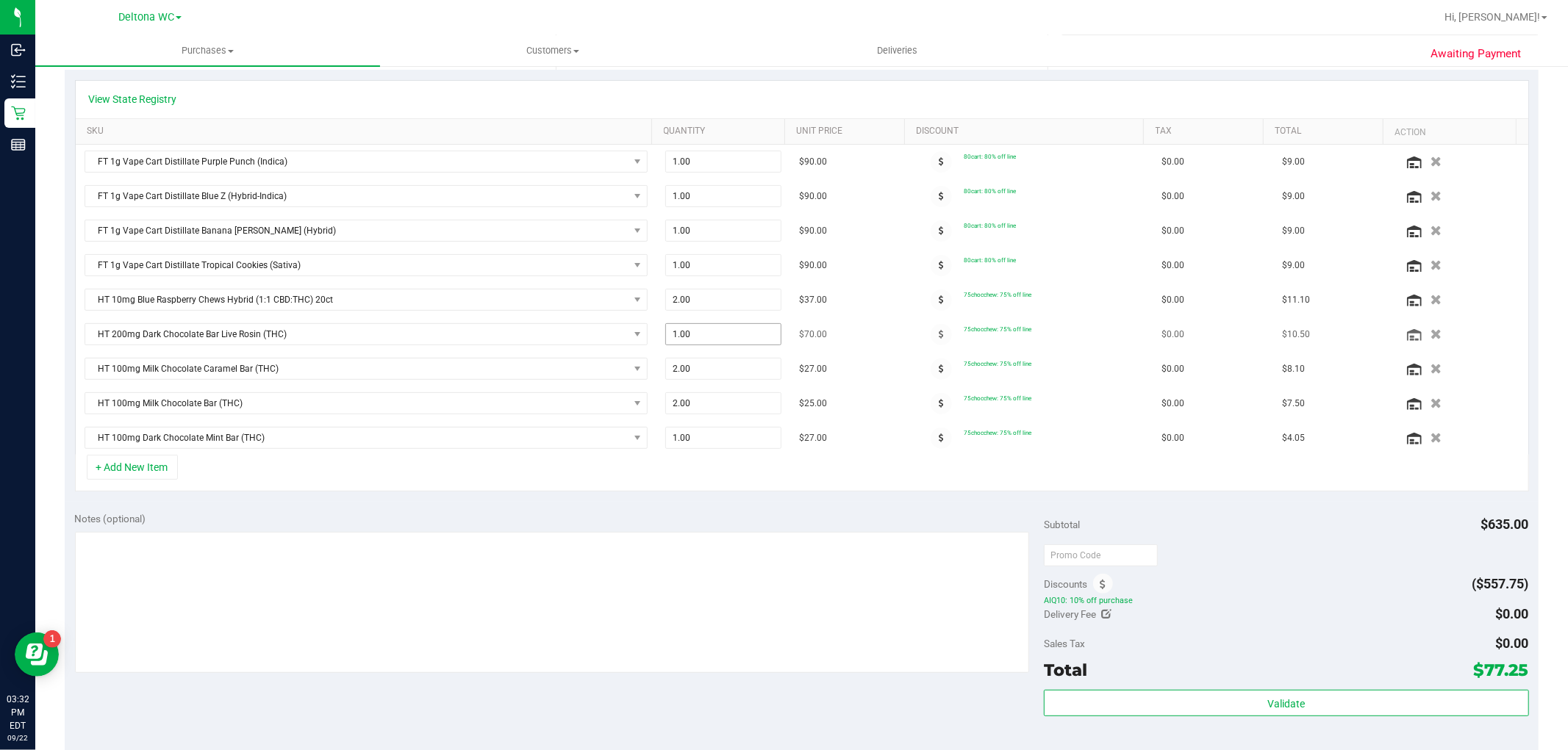
click at [692, 338] on span "1.00 1" at bounding box center [723, 334] width 116 height 22
type input "2"
type input "2.00"
click at [759, 487] on div "+ Add New Item" at bounding box center [802, 473] width 1454 height 37
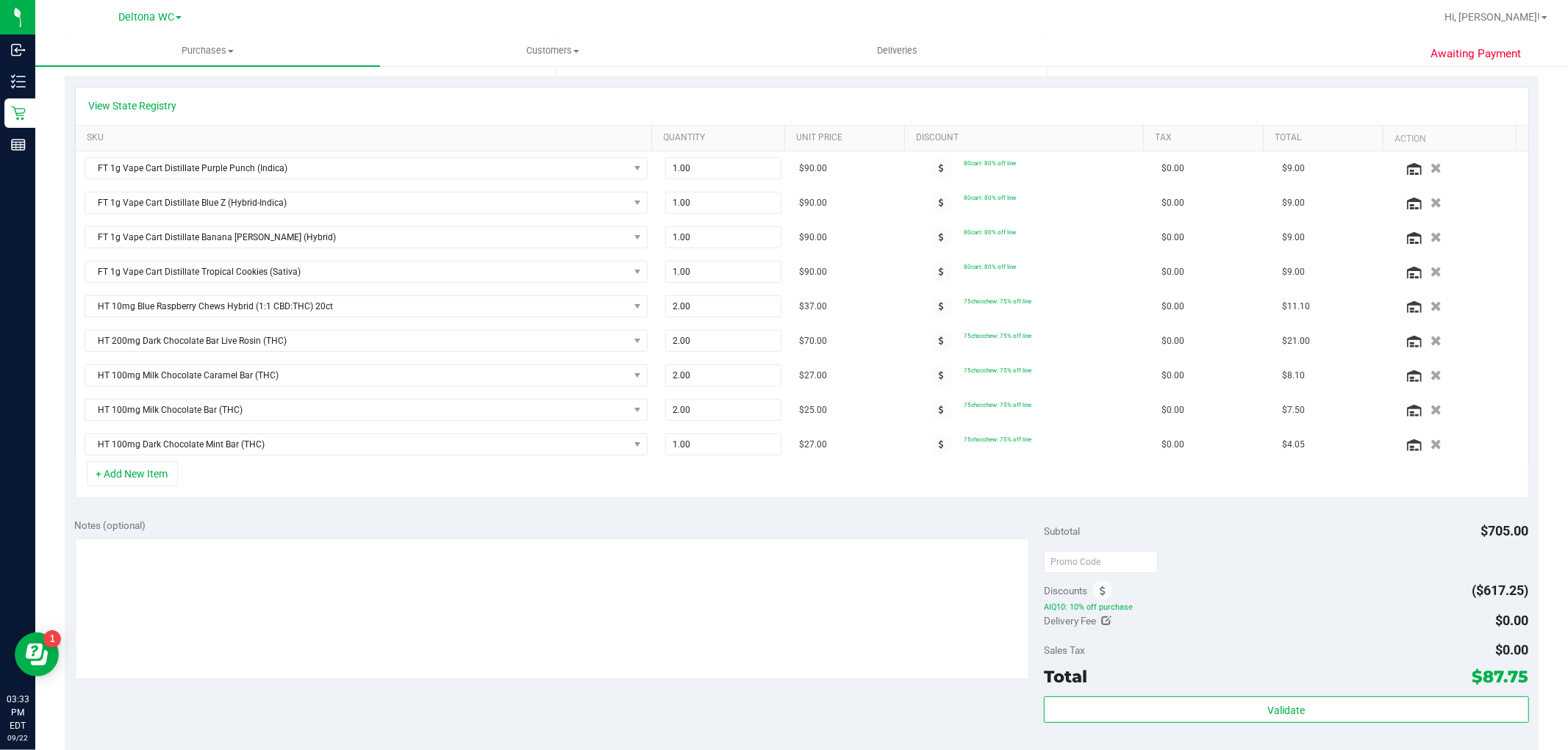
scroll to position [490, 0]
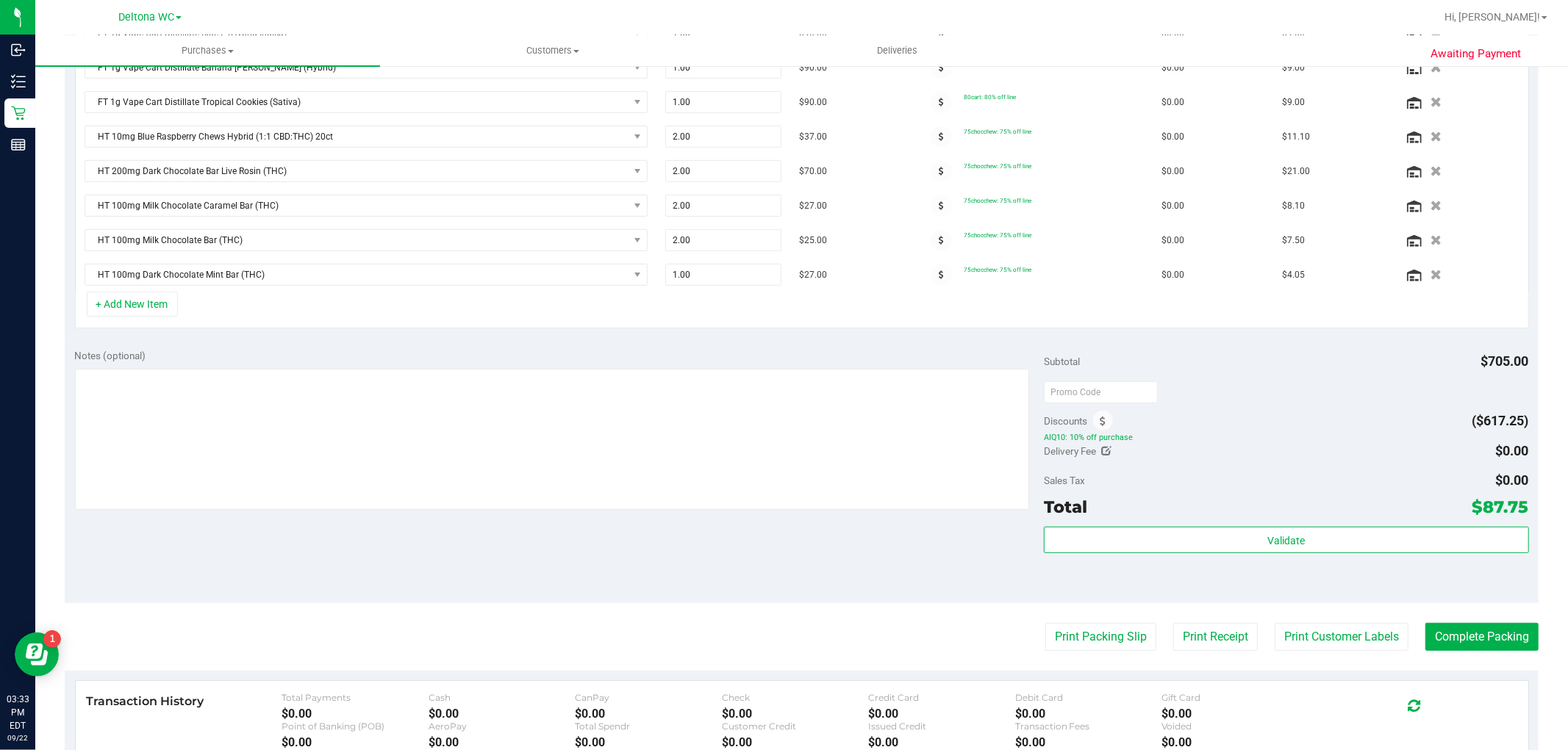
drag, startPoint x: 1406, startPoint y: 513, endPoint x: 1487, endPoint y: 511, distance: 81.0
click at [1487, 511] on div "Total $87.75" at bounding box center [1286, 506] width 484 height 26
click at [1350, 438] on span "AIQ10: 10% off purchase" at bounding box center [1286, 437] width 484 height 10
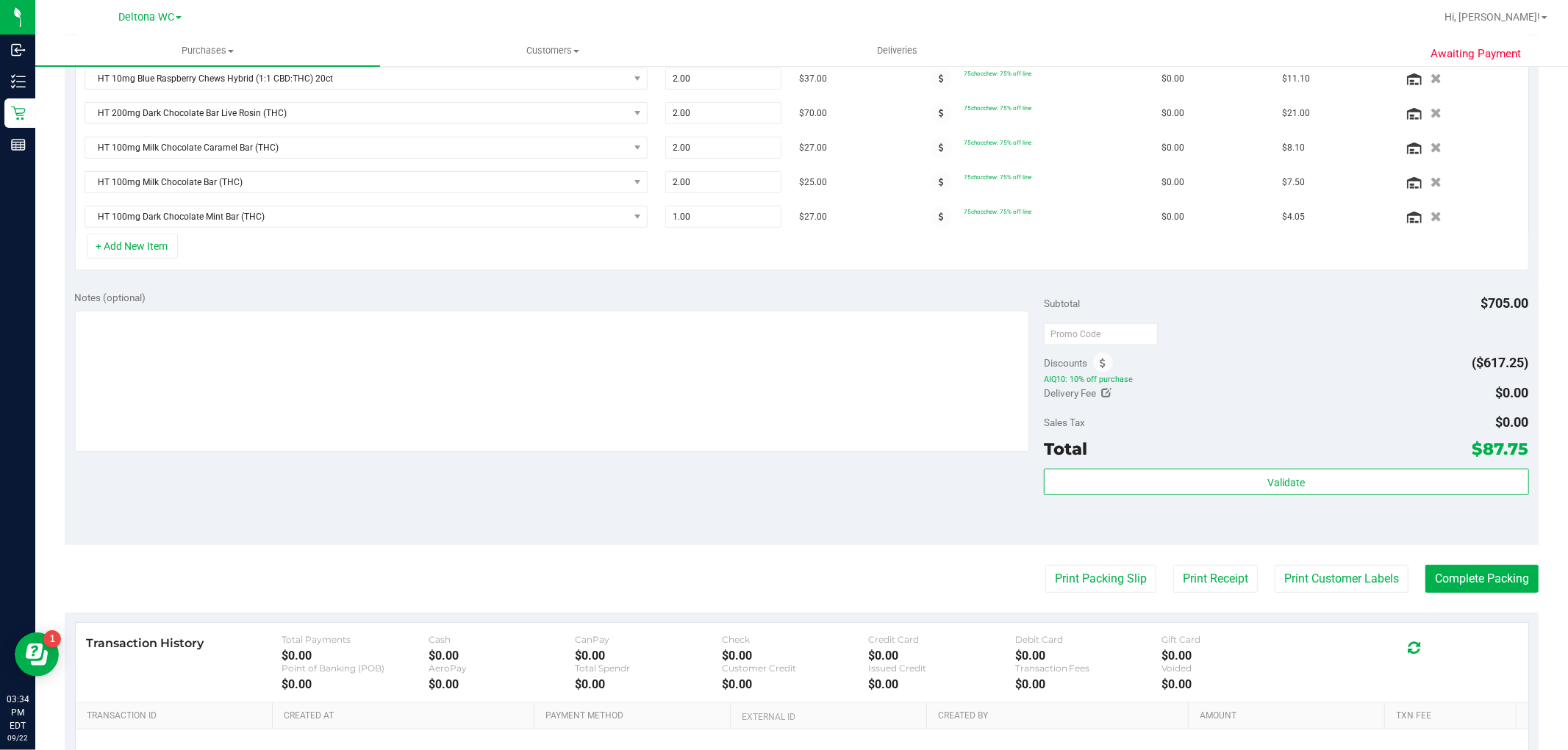
scroll to position [554, 0]
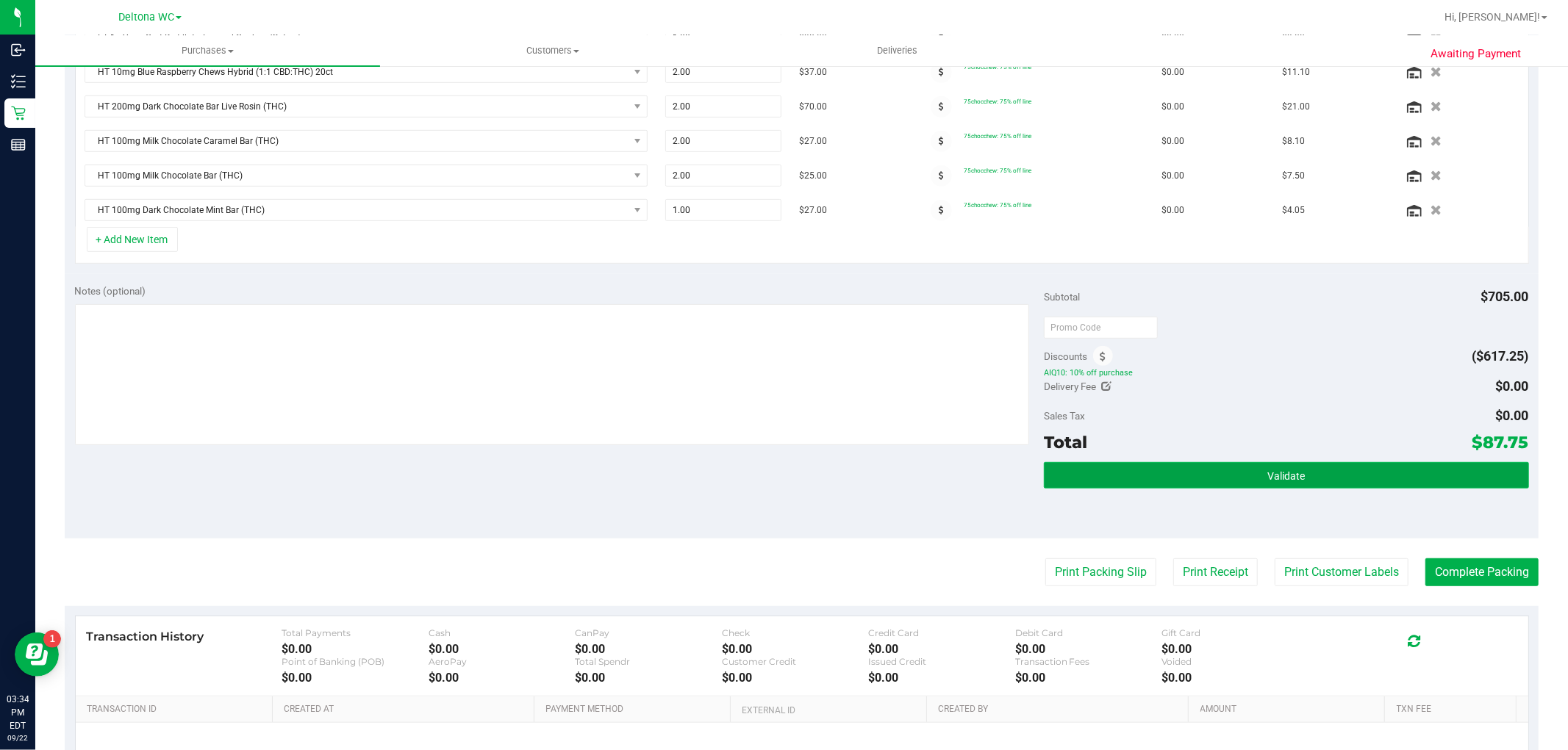
click at [1200, 483] on button "Validate" at bounding box center [1286, 475] width 484 height 26
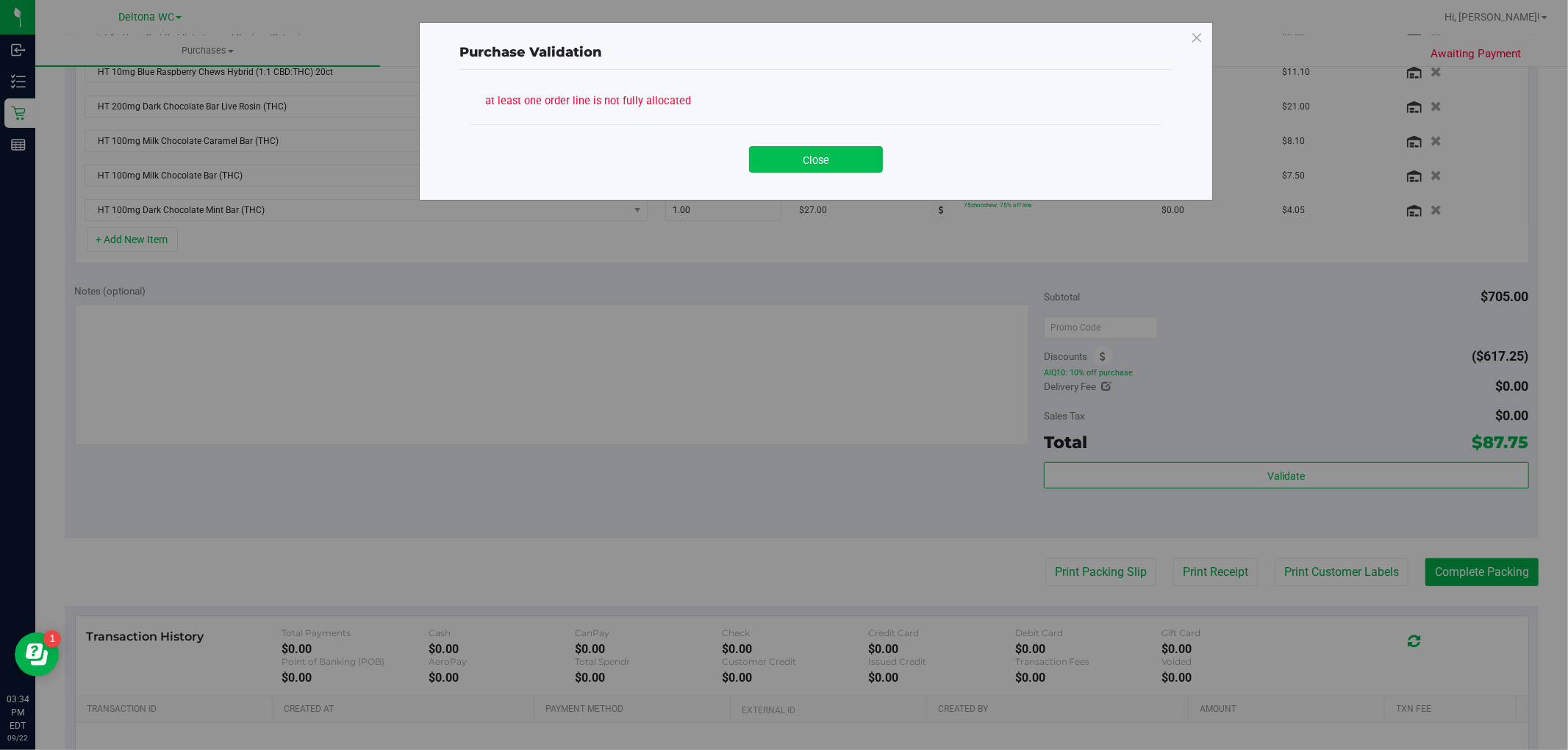
click at [843, 166] on button "Close" at bounding box center [816, 159] width 134 height 26
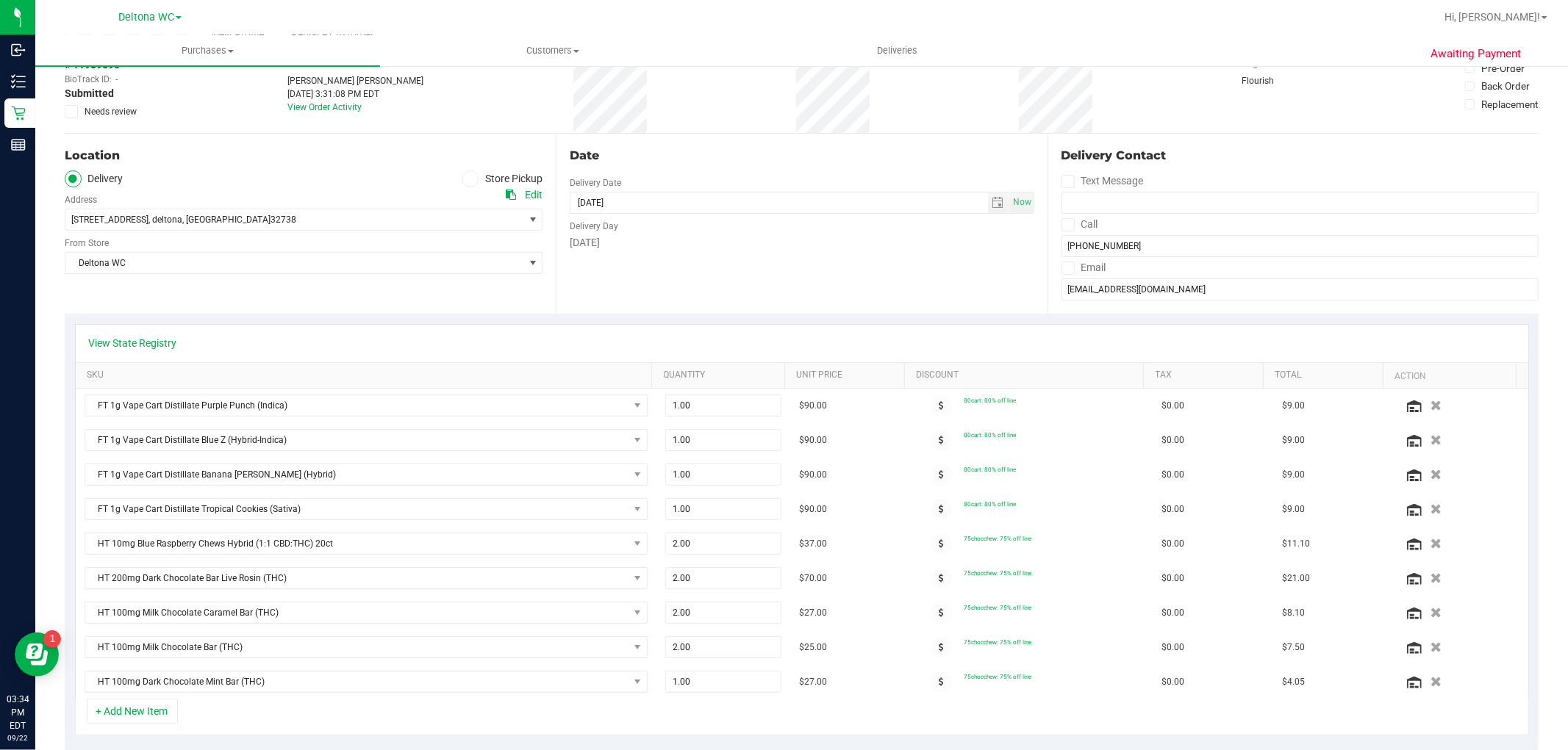
scroll to position [0, 0]
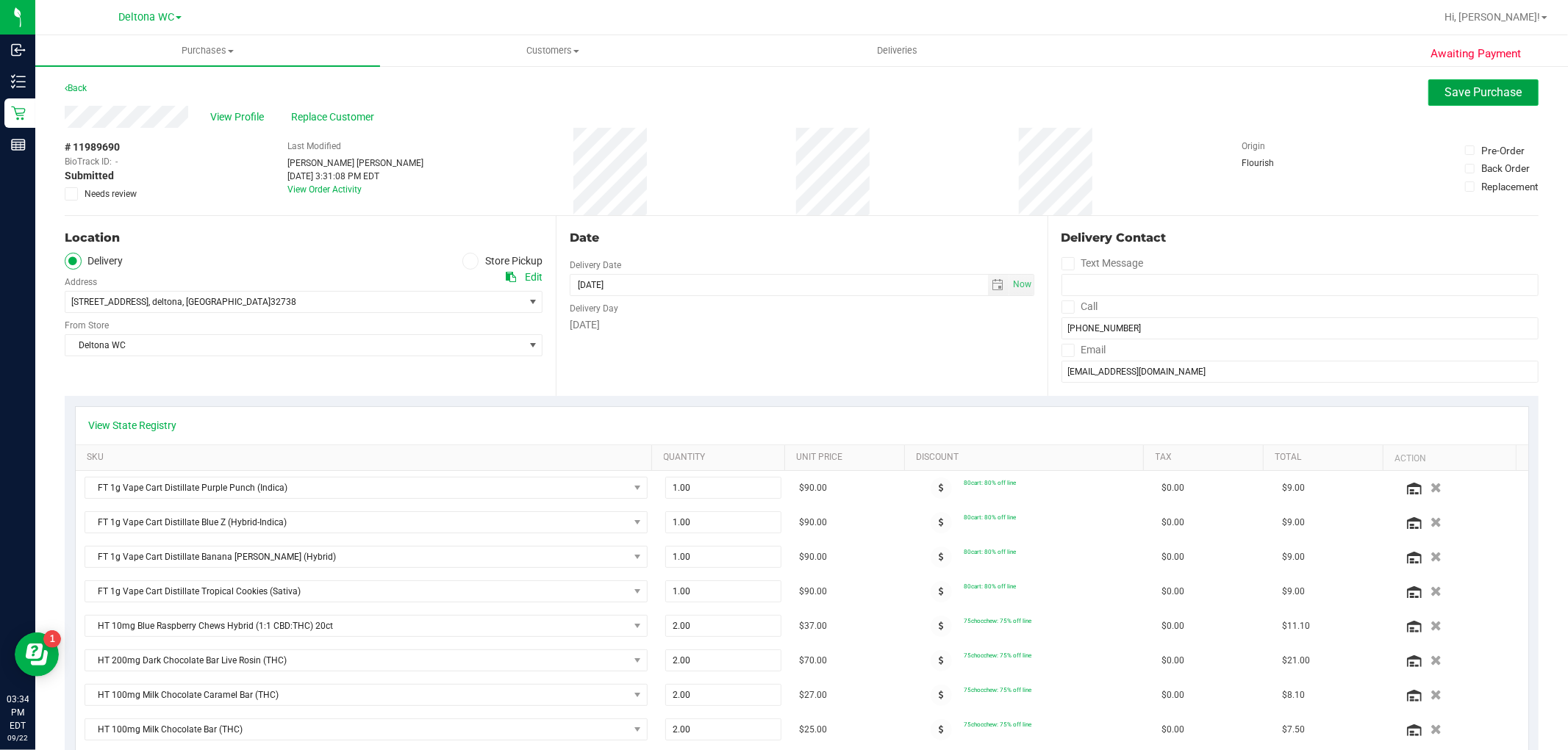
click at [1453, 104] on button "Save Purchase" at bounding box center [1483, 92] width 110 height 26
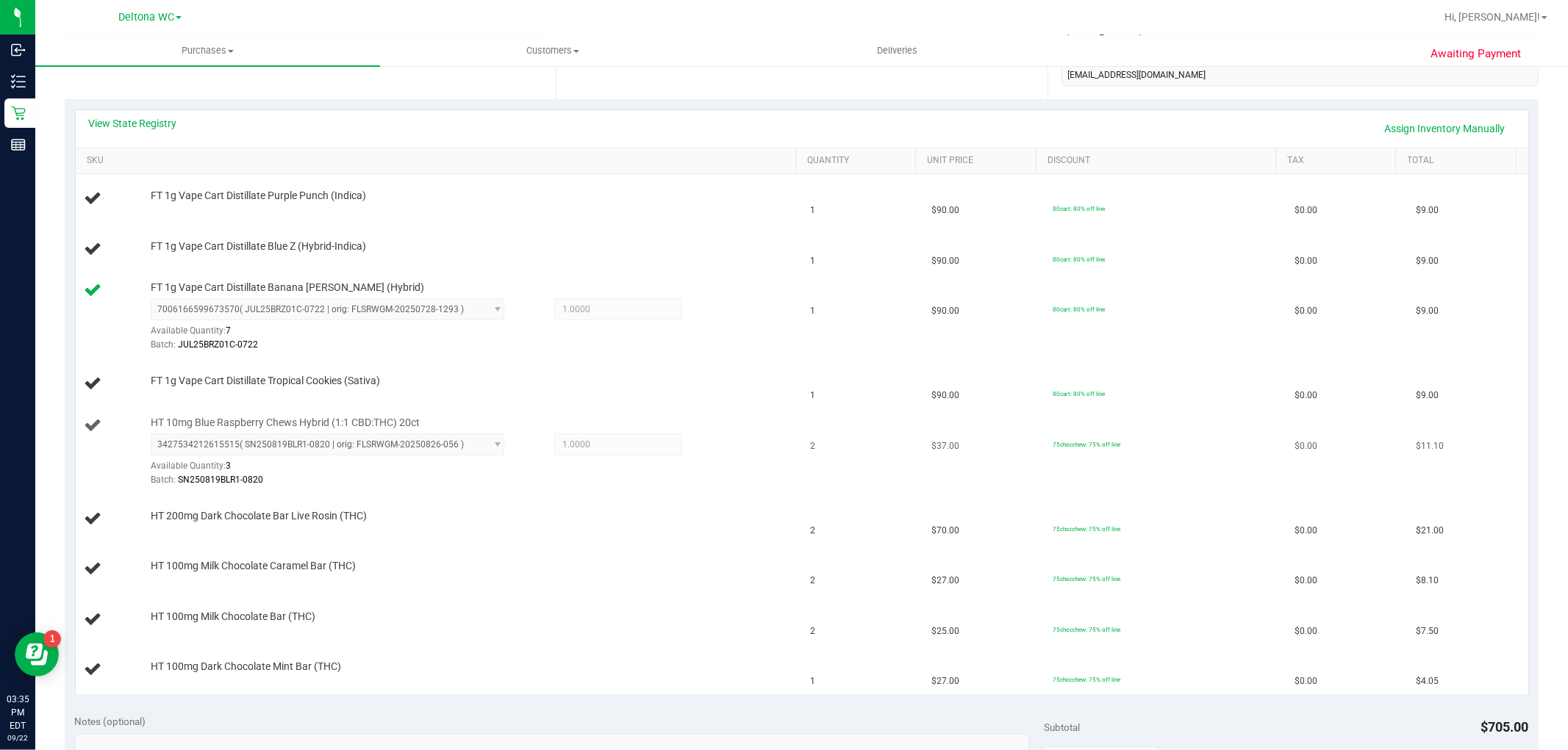
scroll to position [326, 0]
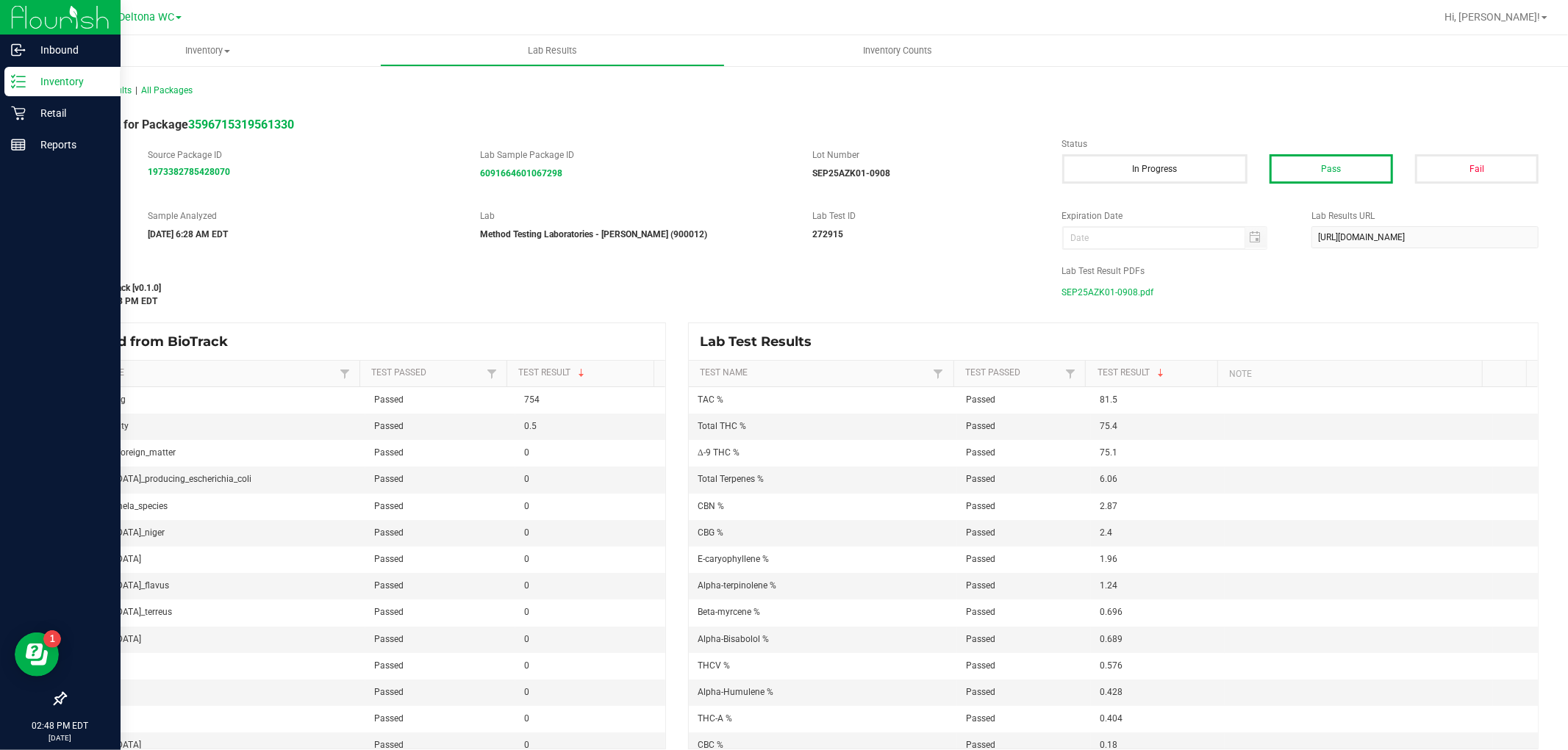
click at [13, 79] on icon at bounding box center [18, 82] width 15 height 15
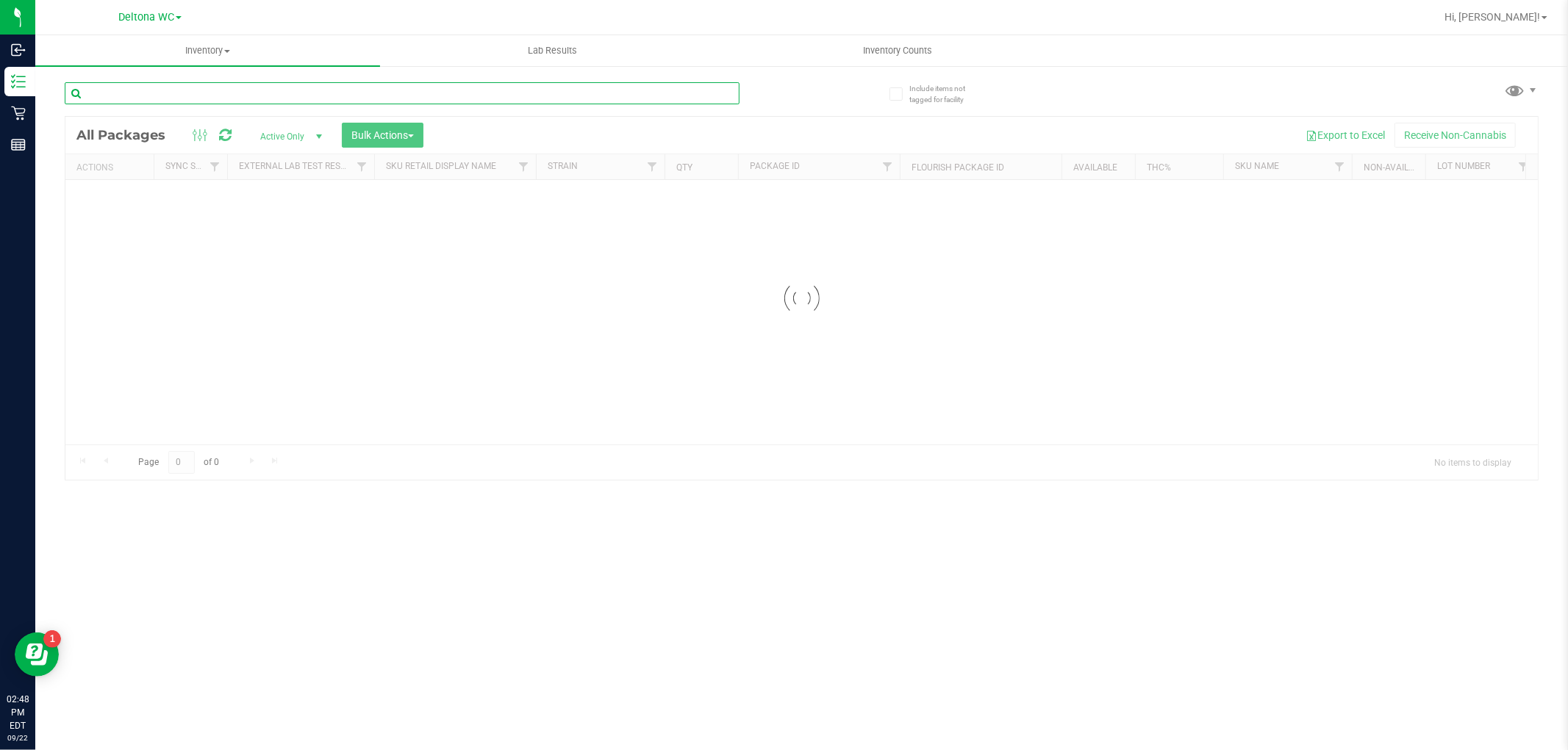
click at [347, 89] on div "Inventory All packages All inventory Waste log Create inventory Lab Results Inv…" at bounding box center [801, 392] width 1533 height 715
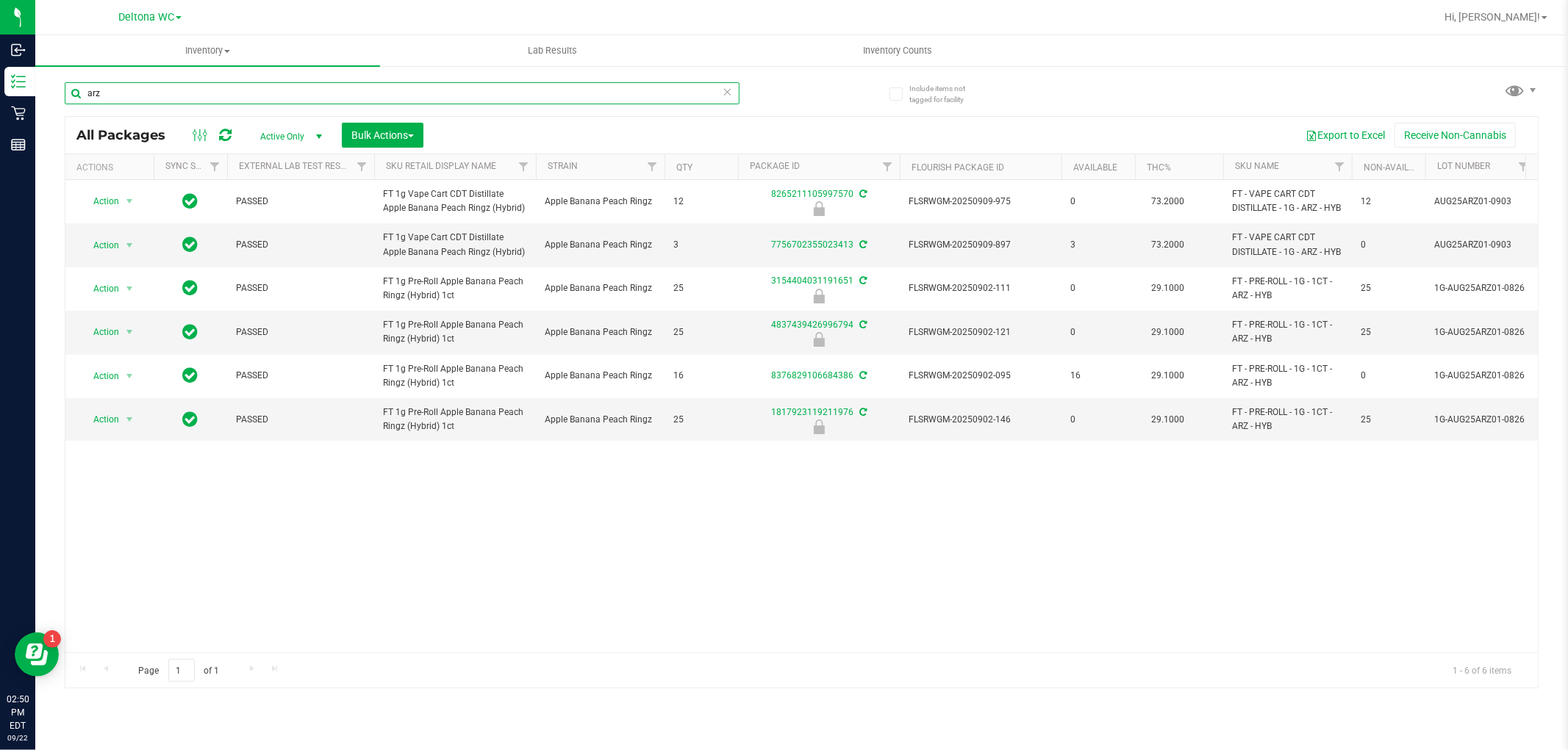
click at [247, 90] on input "arz" at bounding box center [402, 94] width 675 height 22
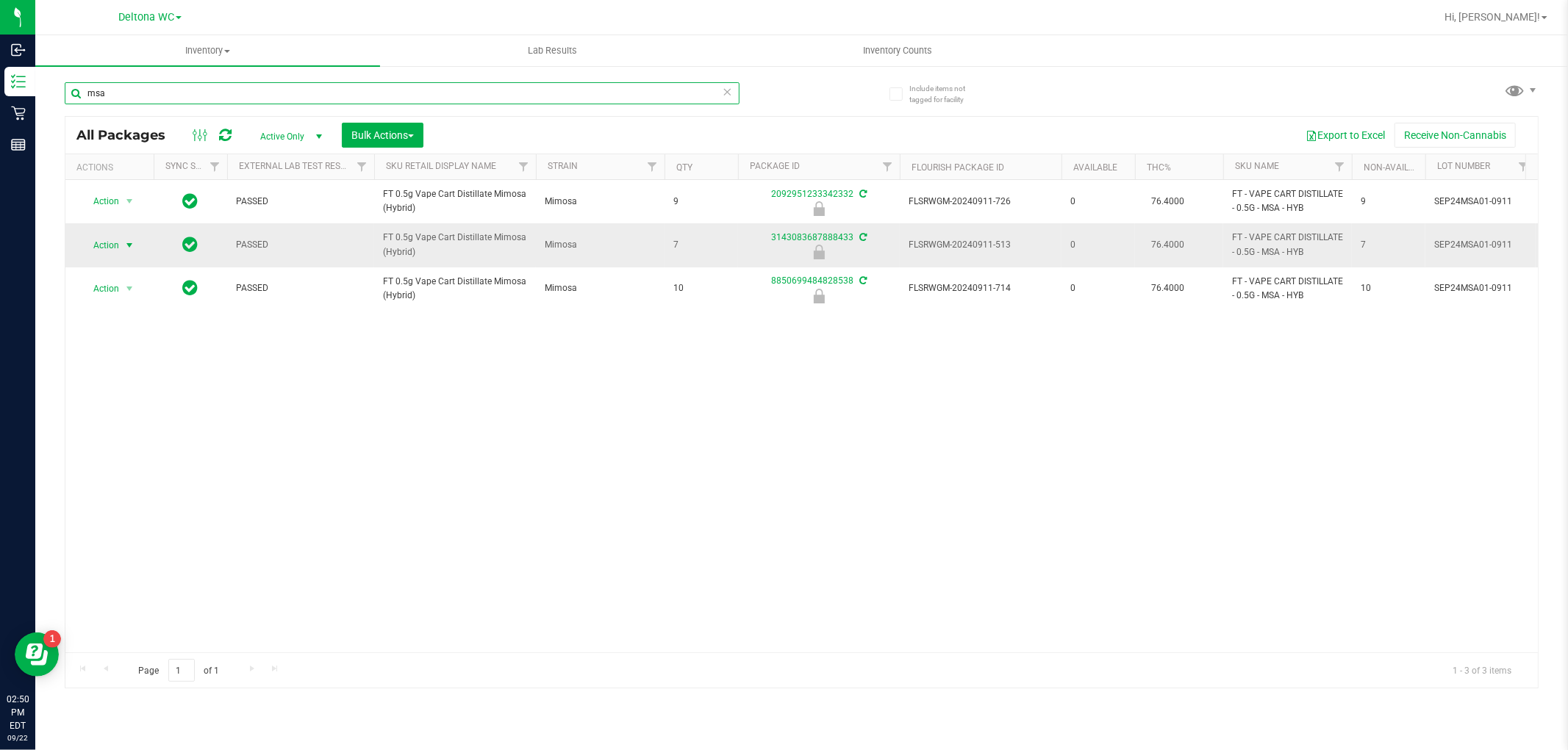
type input "msa"
click at [118, 250] on span "Action" at bounding box center [100, 245] width 40 height 21
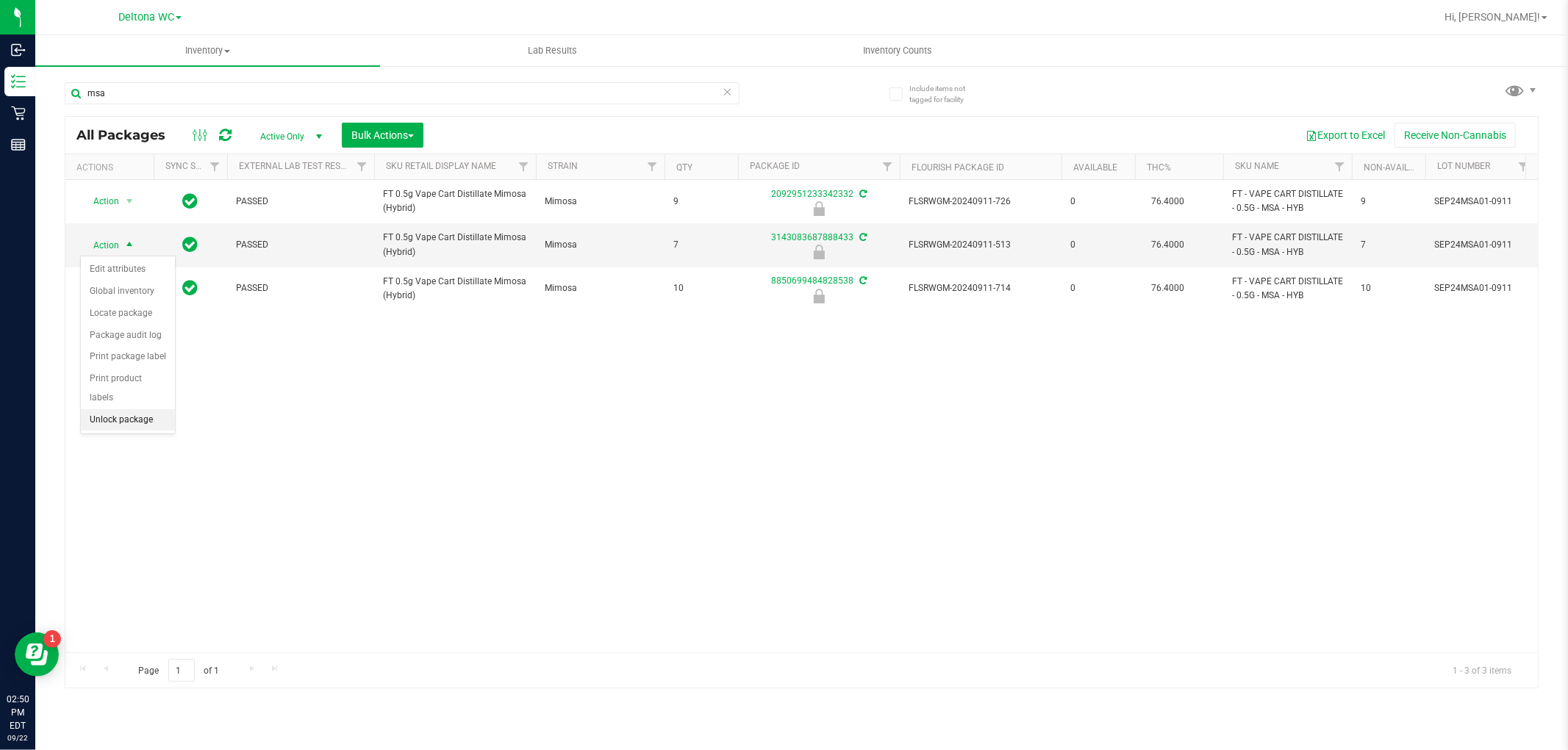
click at [137, 412] on li "Unlock package" at bounding box center [128, 421] width 94 height 22
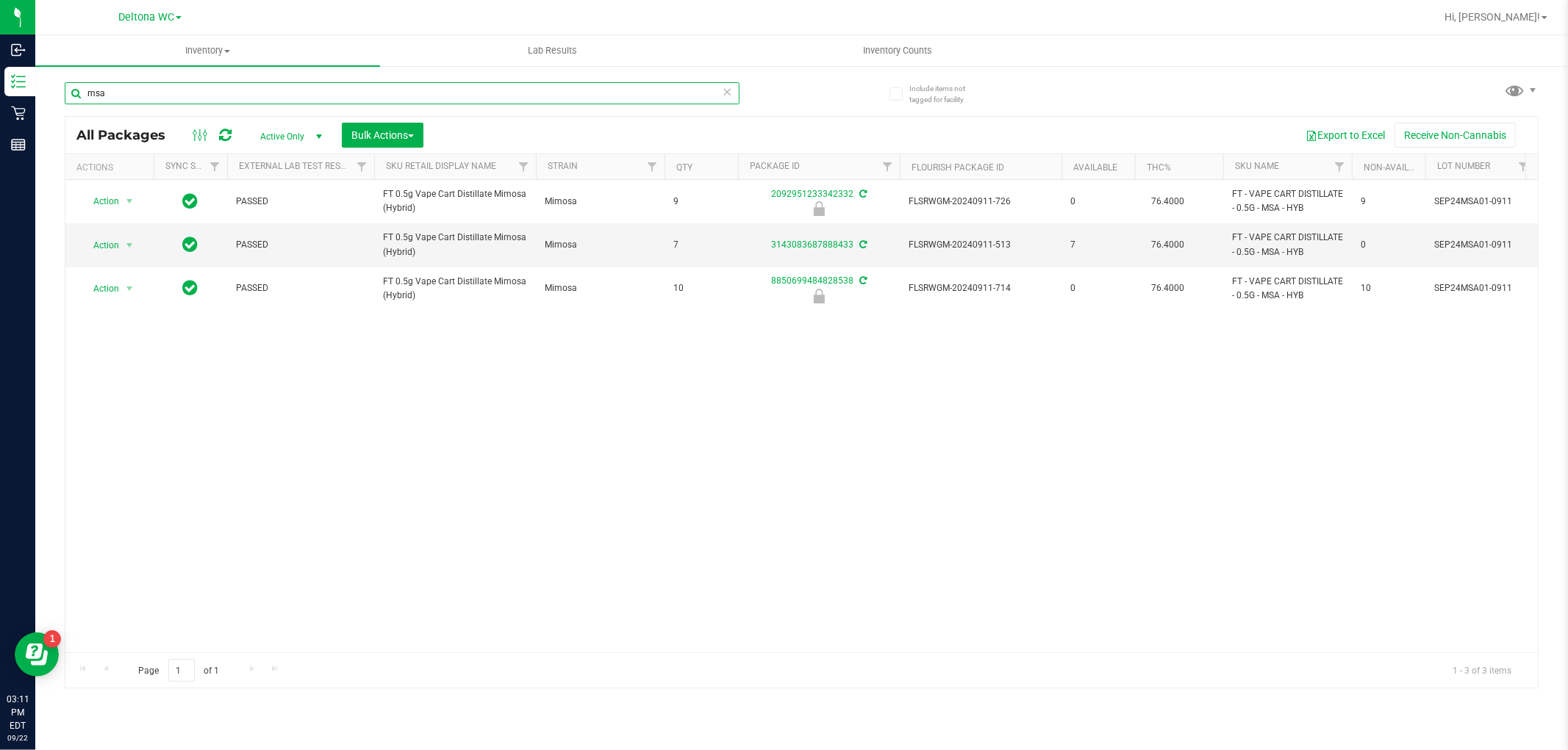
click at [178, 98] on input "msa" at bounding box center [402, 94] width 675 height 22
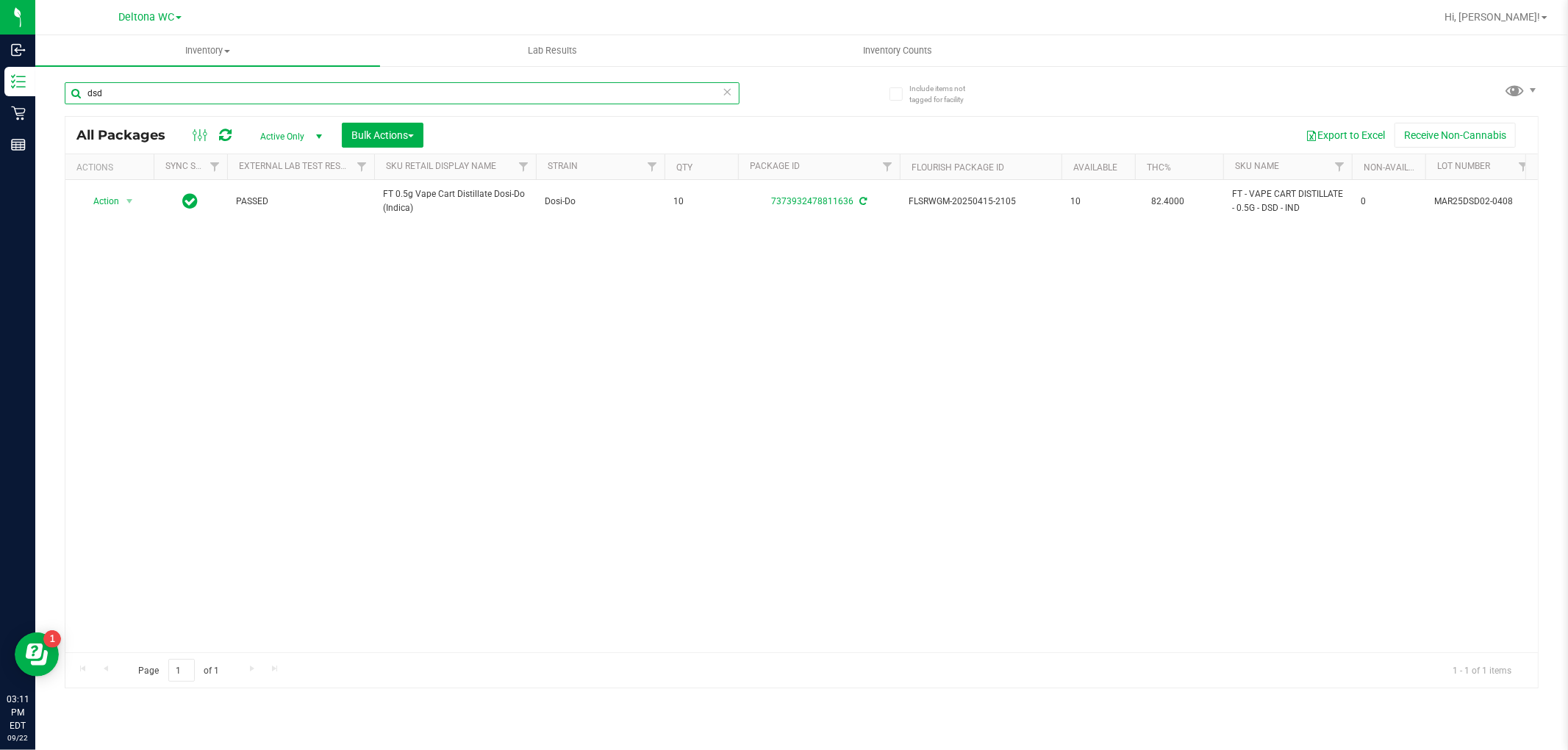
type input "dsd"
click at [282, 87] on input "dsd" at bounding box center [402, 94] width 675 height 22
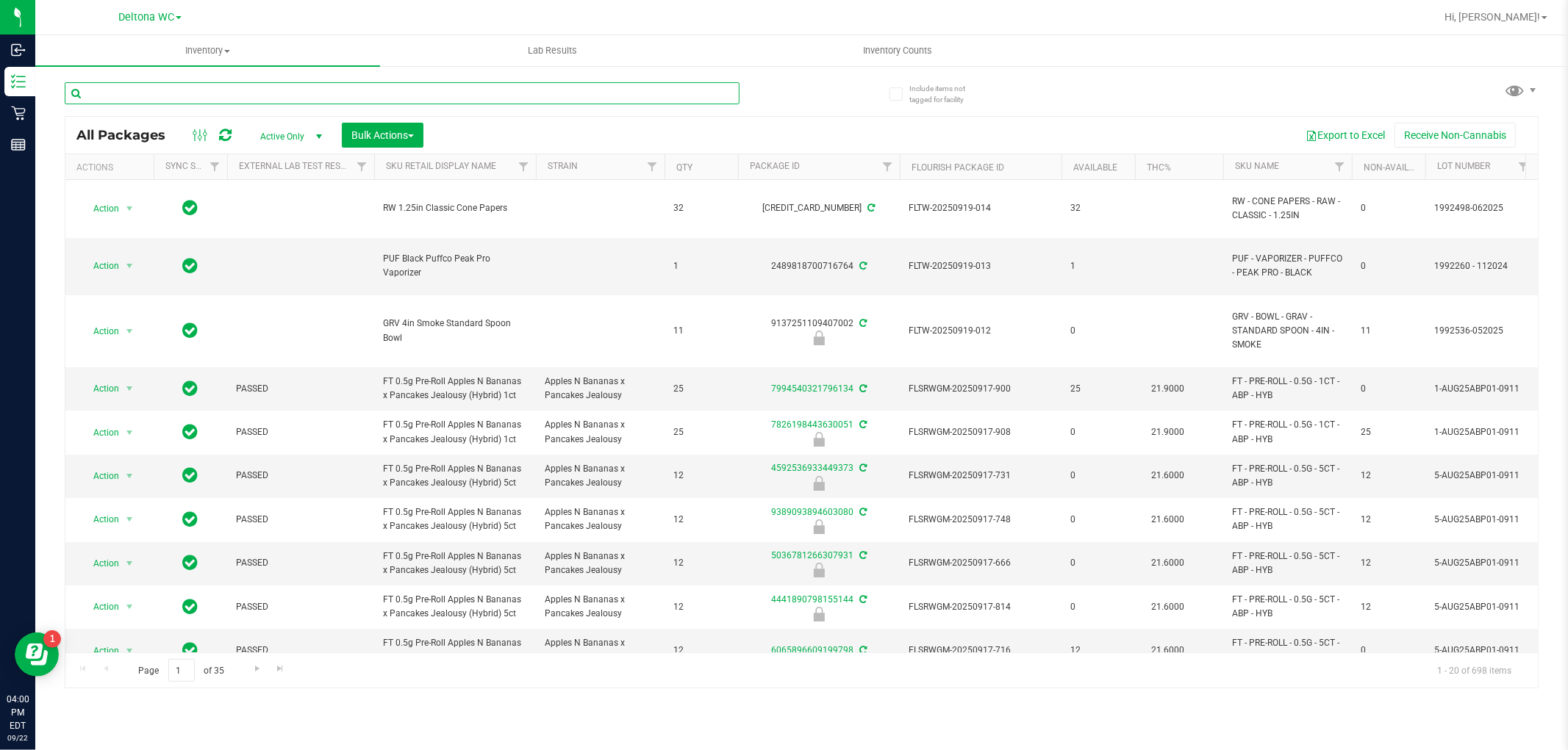
click at [255, 88] on input "text" at bounding box center [402, 94] width 675 height 22
paste input "HT 100mg Dark Chocolate Bar (THC)"
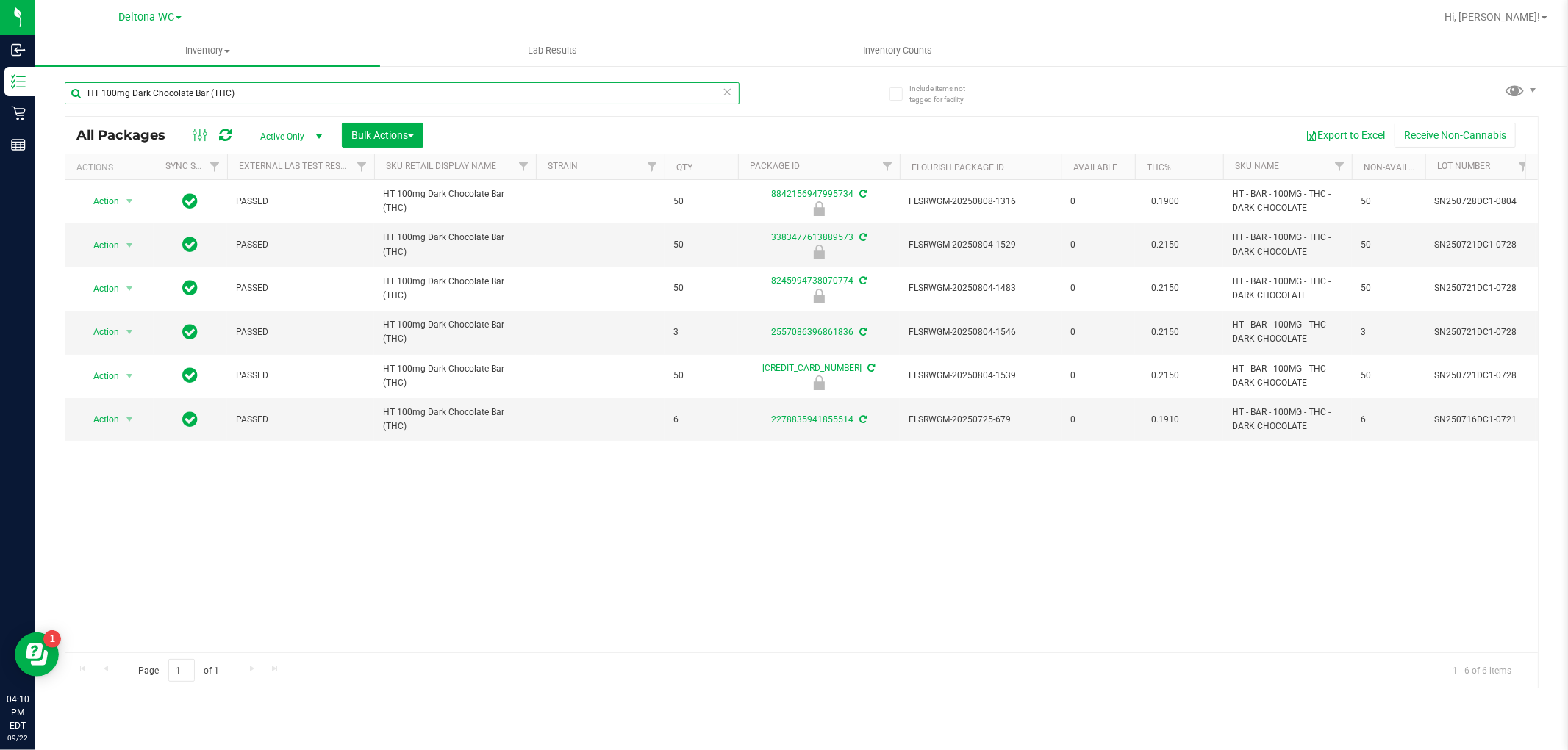
type input "HT 100mg Dark Chocolate Bar (THC)"
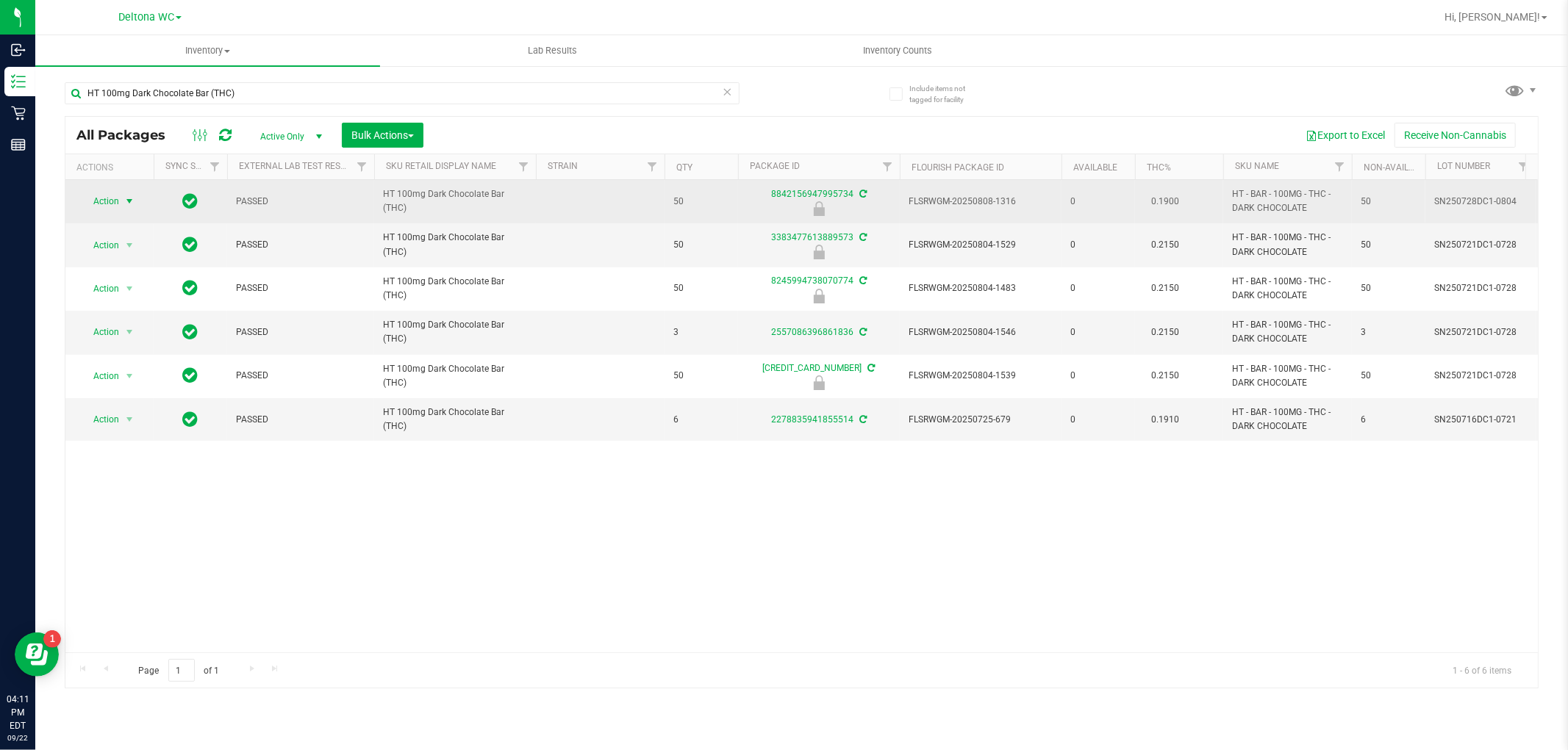
click at [112, 200] on span "Action" at bounding box center [100, 202] width 40 height 21
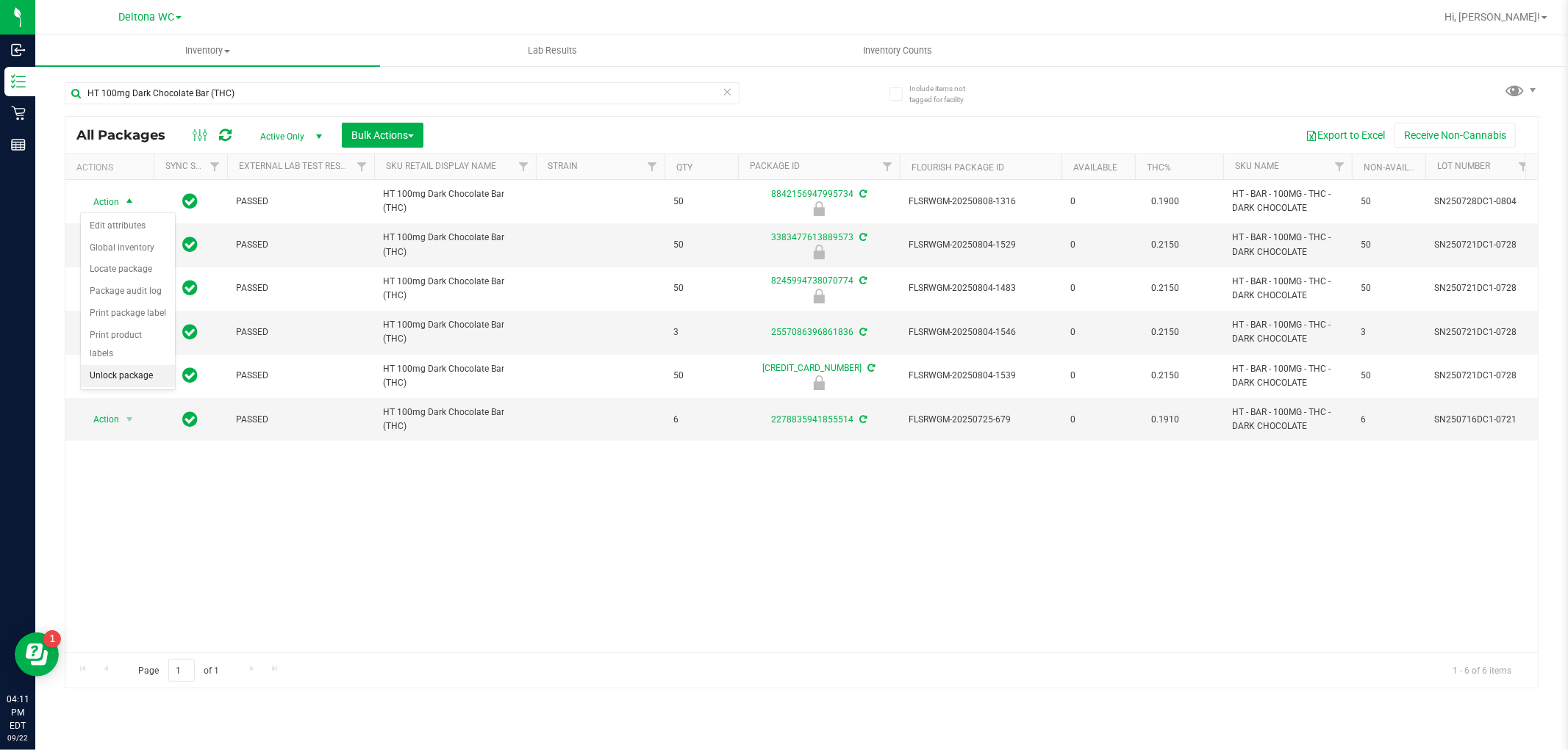
click at [114, 372] on li "Unlock package" at bounding box center [128, 376] width 94 height 22
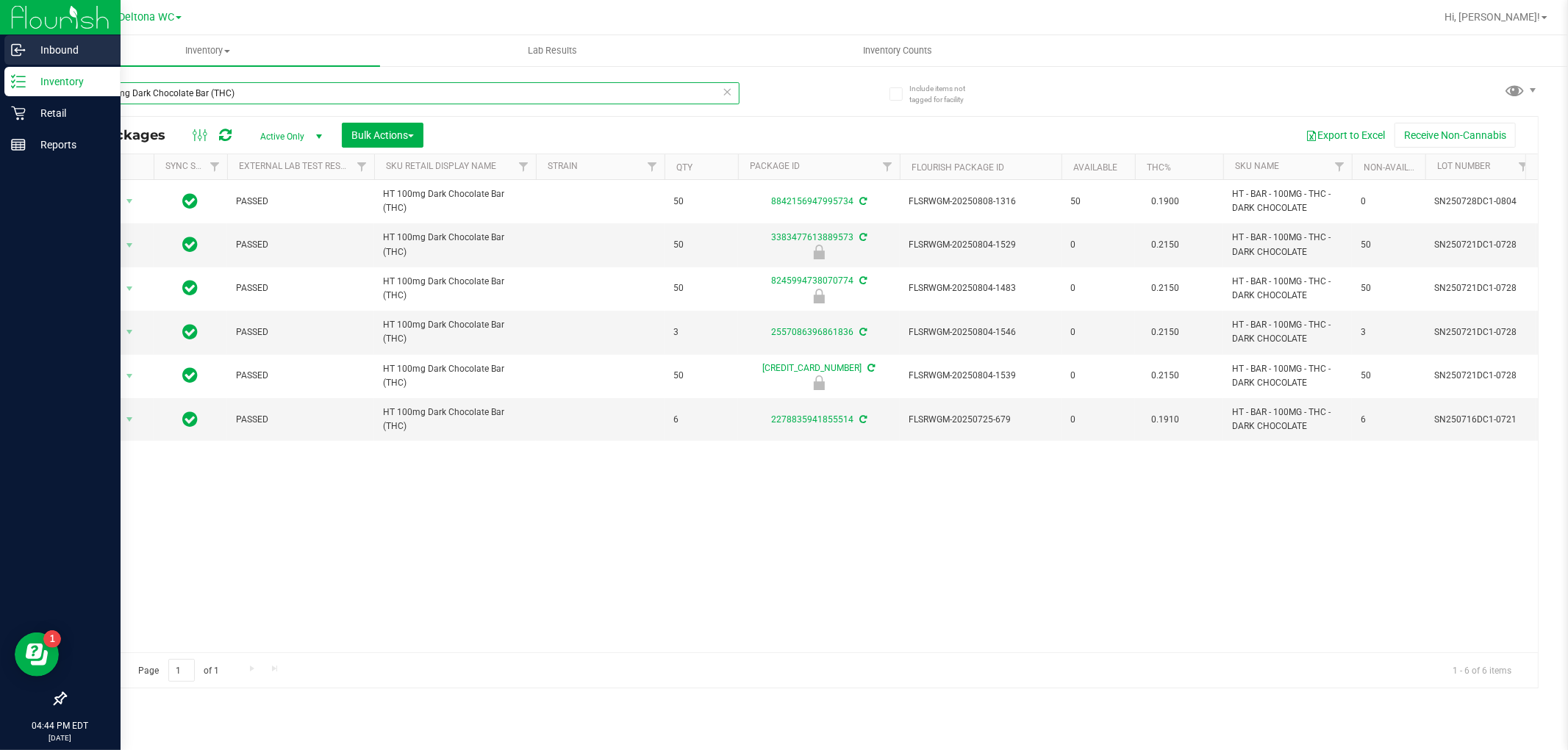
drag, startPoint x: 283, startPoint y: 89, endPoint x: 0, endPoint y: 59, distance: 284.6
click at [0, 59] on div "Inbound Inventory Retail Reports 04:44 PM EDT [DATE] 09/22 Deltona WC Hi, [PERS…" at bounding box center [784, 375] width 1568 height 750
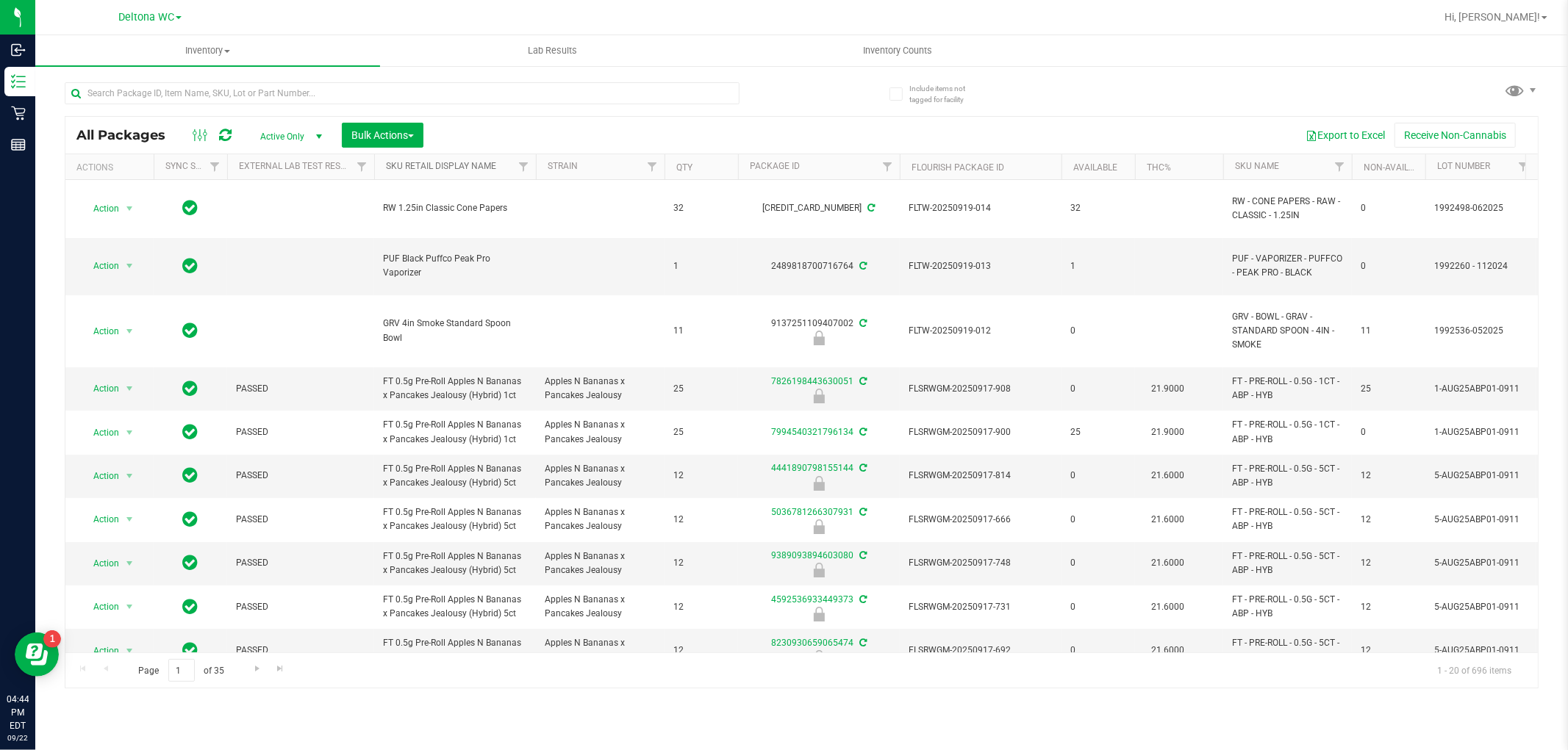
click at [496, 163] on link "Sku Retail Display Name" at bounding box center [441, 166] width 110 height 10
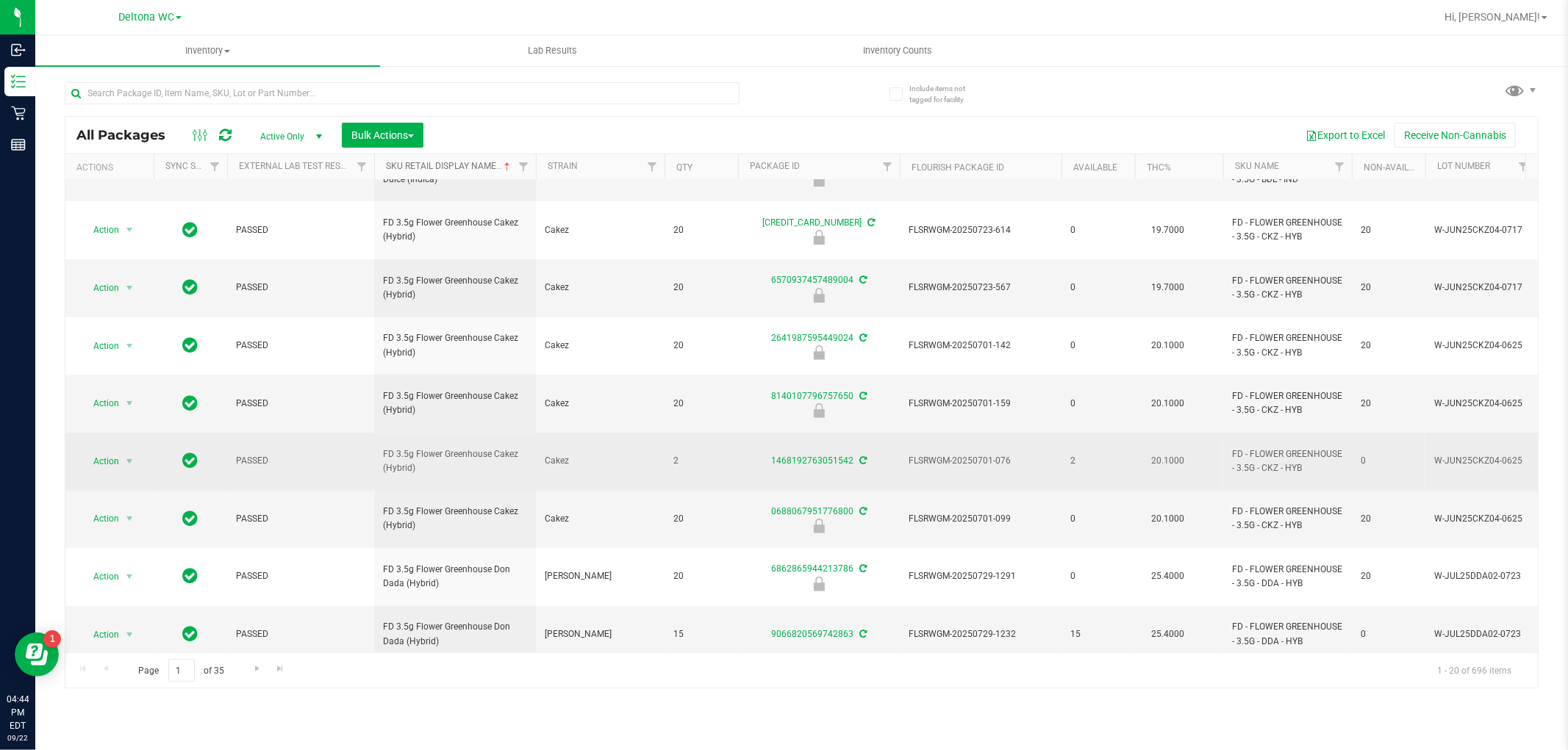
scroll to position [413, 0]
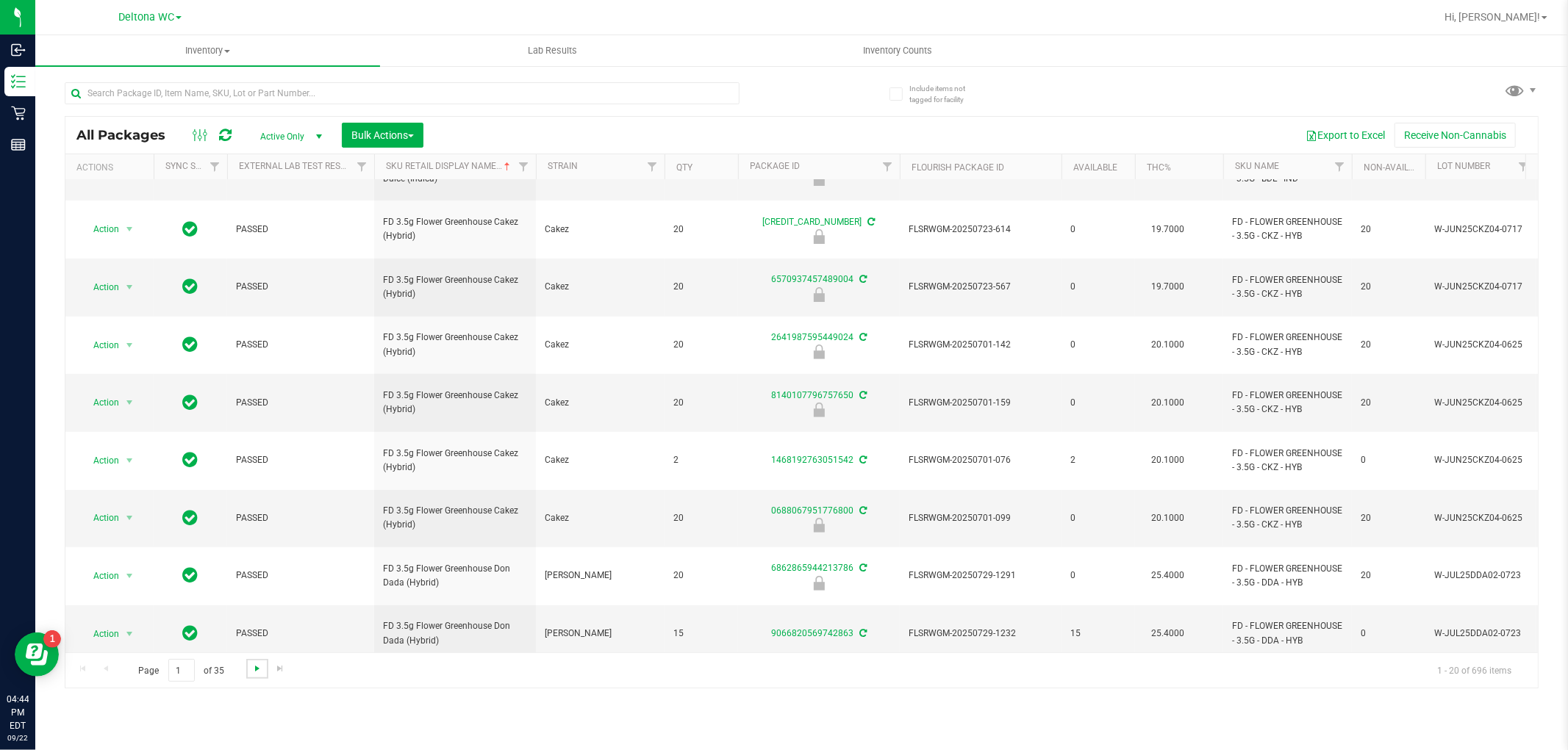
click at [252, 663] on span "Go to the next page" at bounding box center [257, 668] width 12 height 12
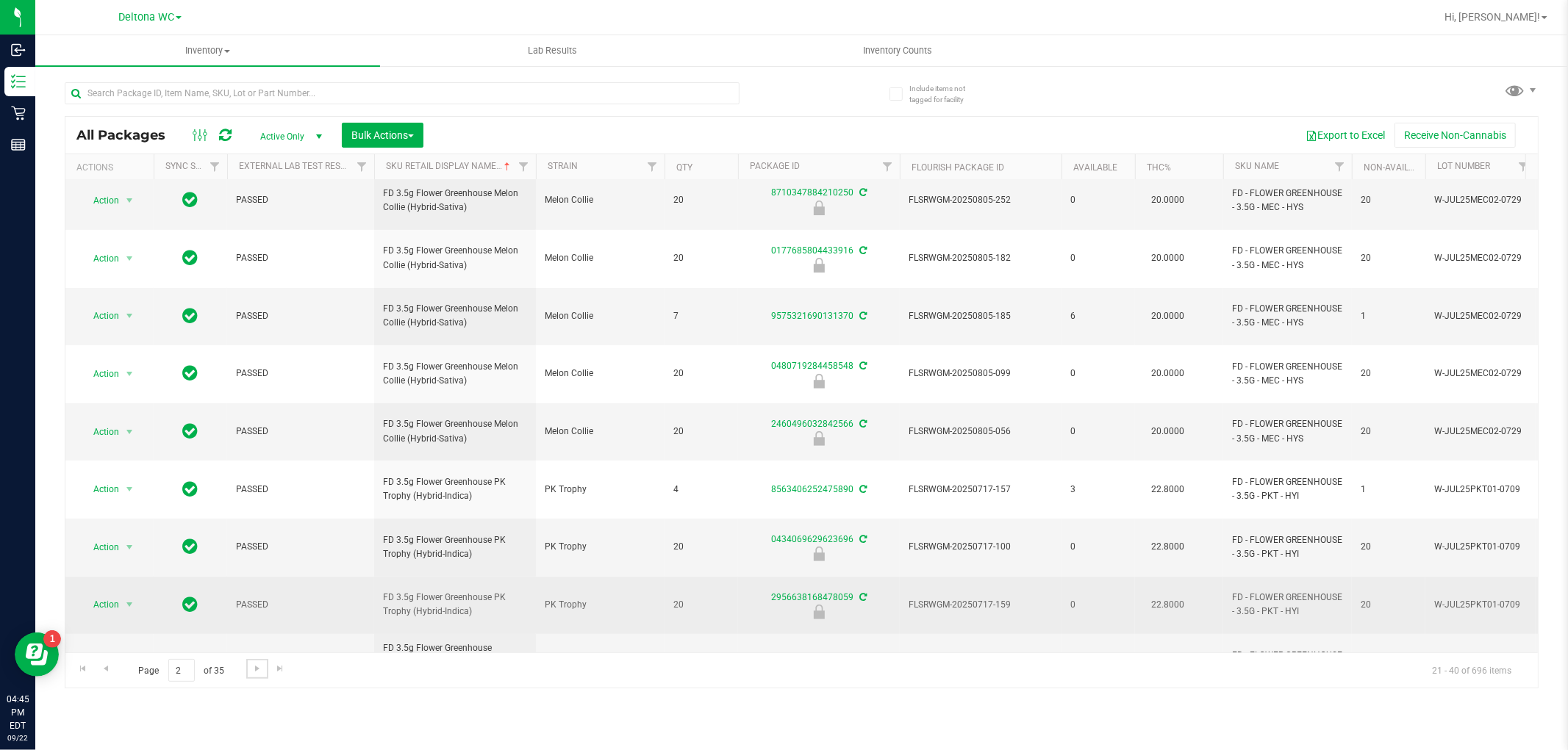
scroll to position [413, 0]
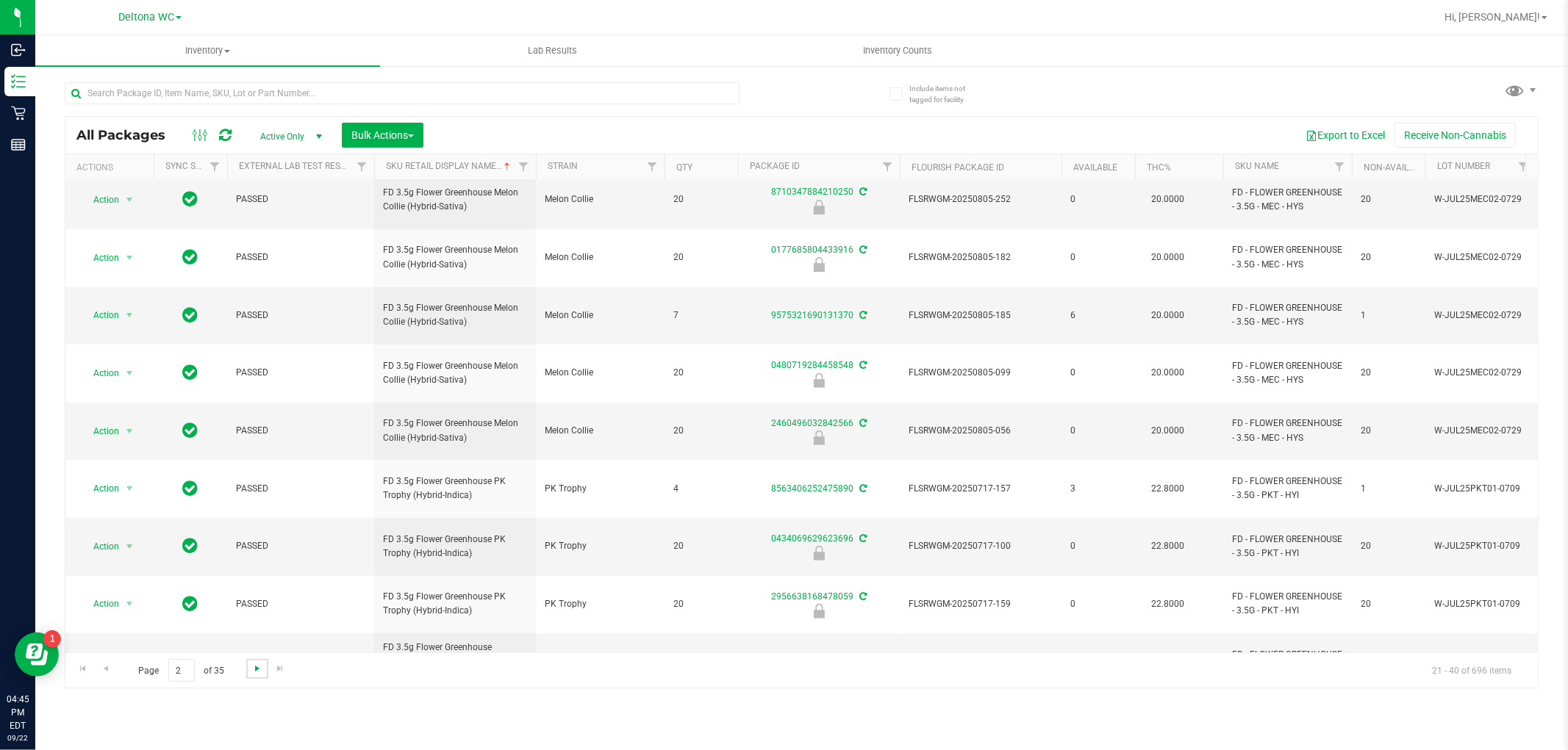
click at [252, 664] on span "Go to the next page" at bounding box center [257, 668] width 12 height 12
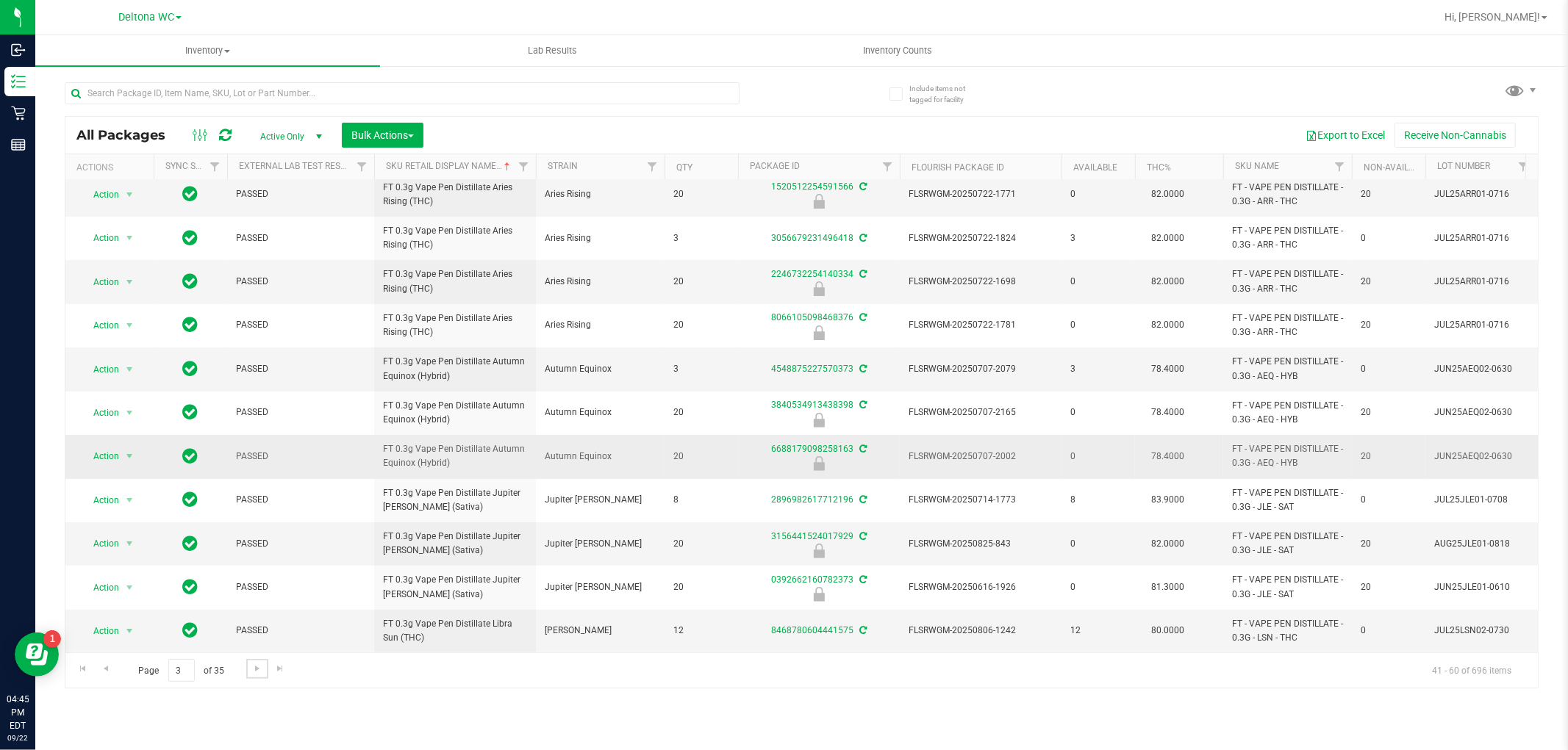
scroll to position [413, 0]
click at [252, 671] on span "Go to the next page" at bounding box center [257, 668] width 12 height 12
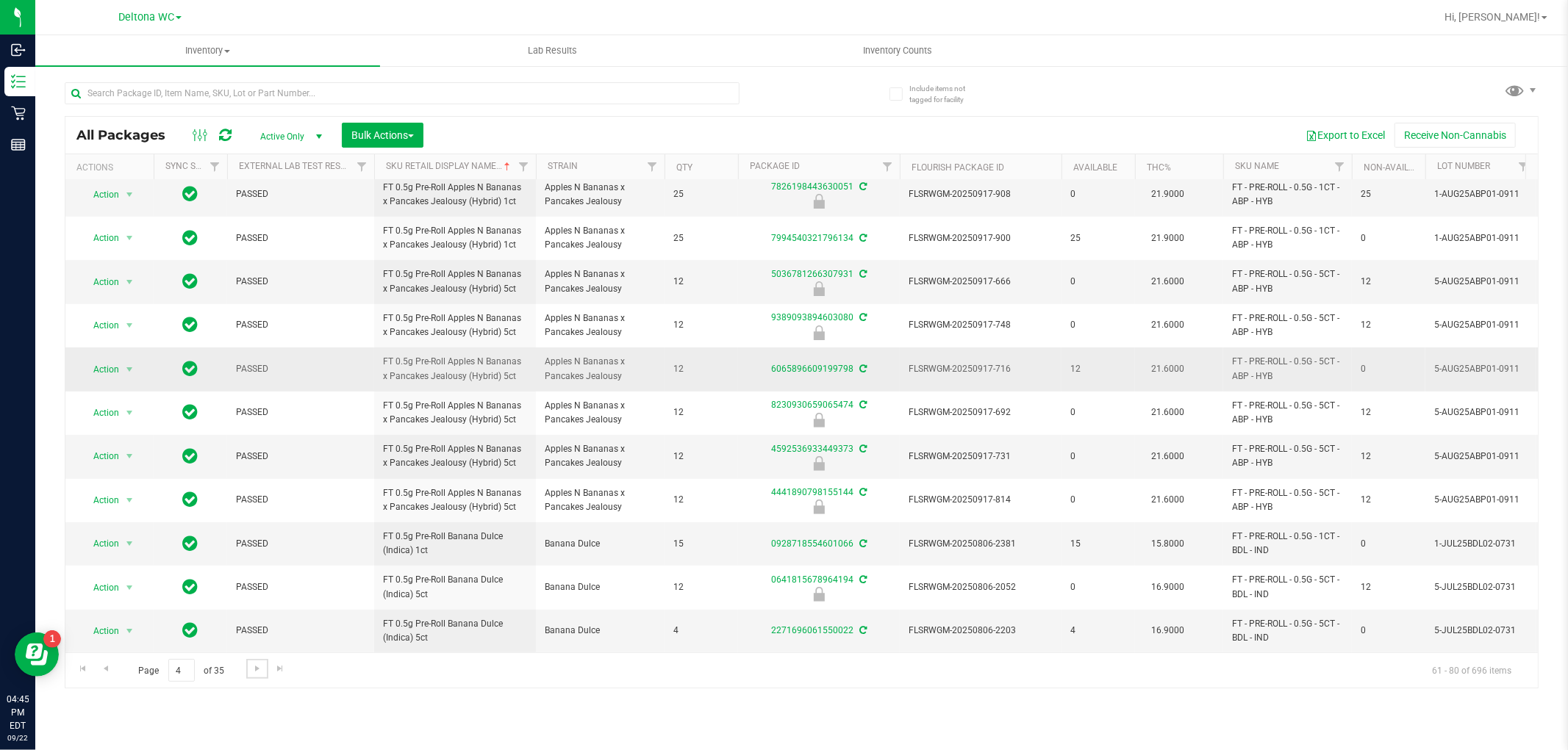
scroll to position [413, 0]
click at [254, 663] on span "Go to the next page" at bounding box center [257, 668] width 12 height 12
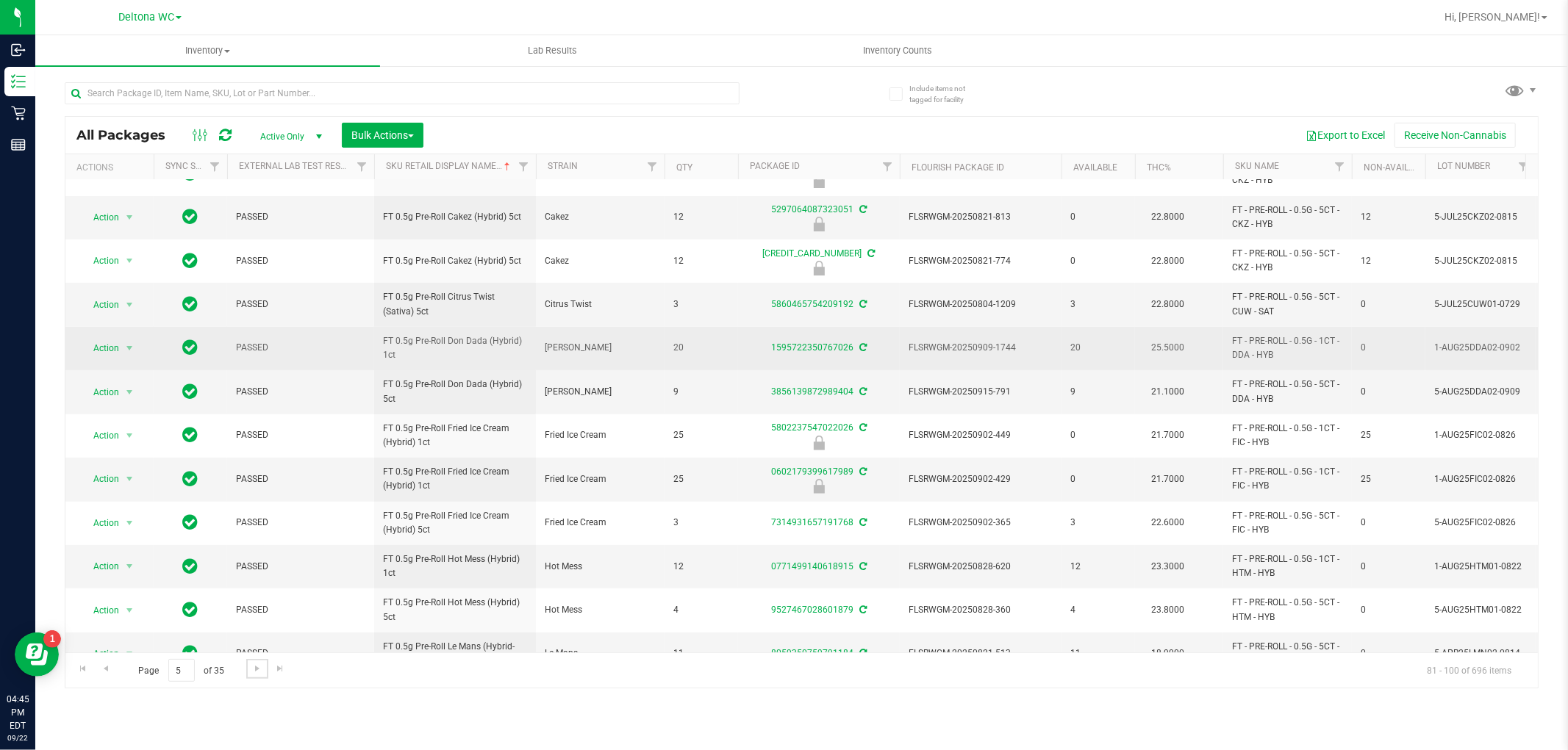
scroll to position [408, 0]
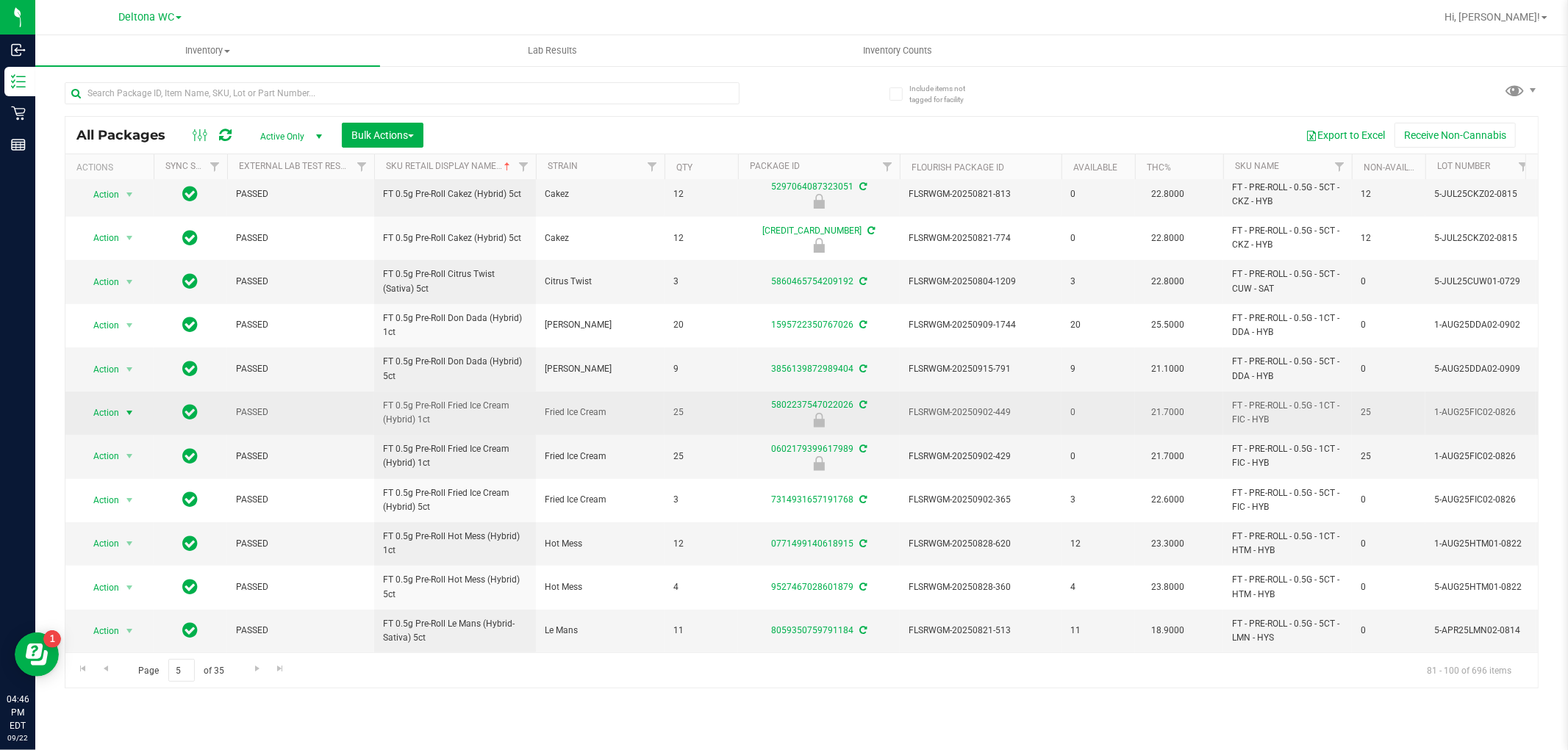
click at [128, 407] on span "select" at bounding box center [129, 413] width 12 height 12
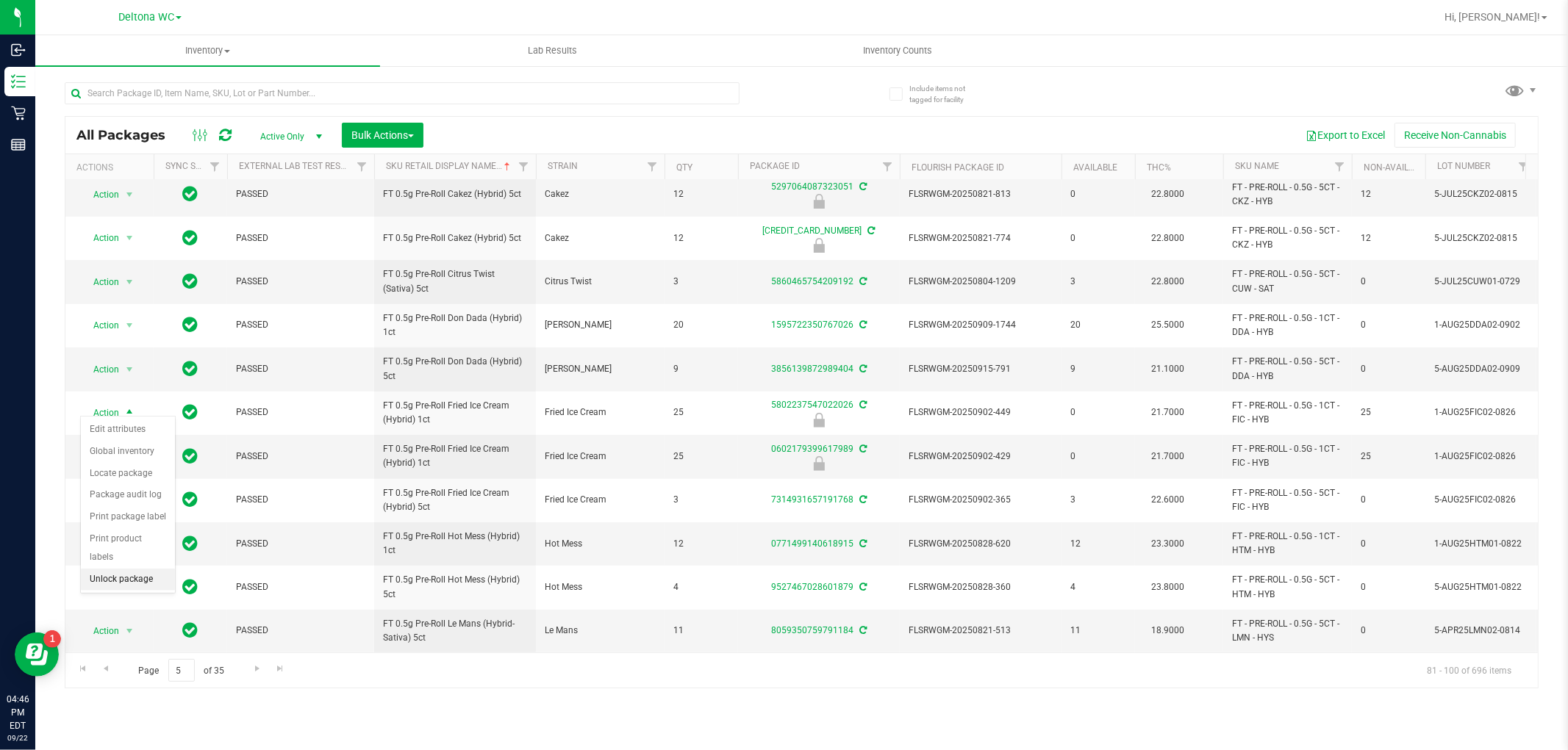
click at [126, 576] on li "Unlock package" at bounding box center [128, 580] width 94 height 22
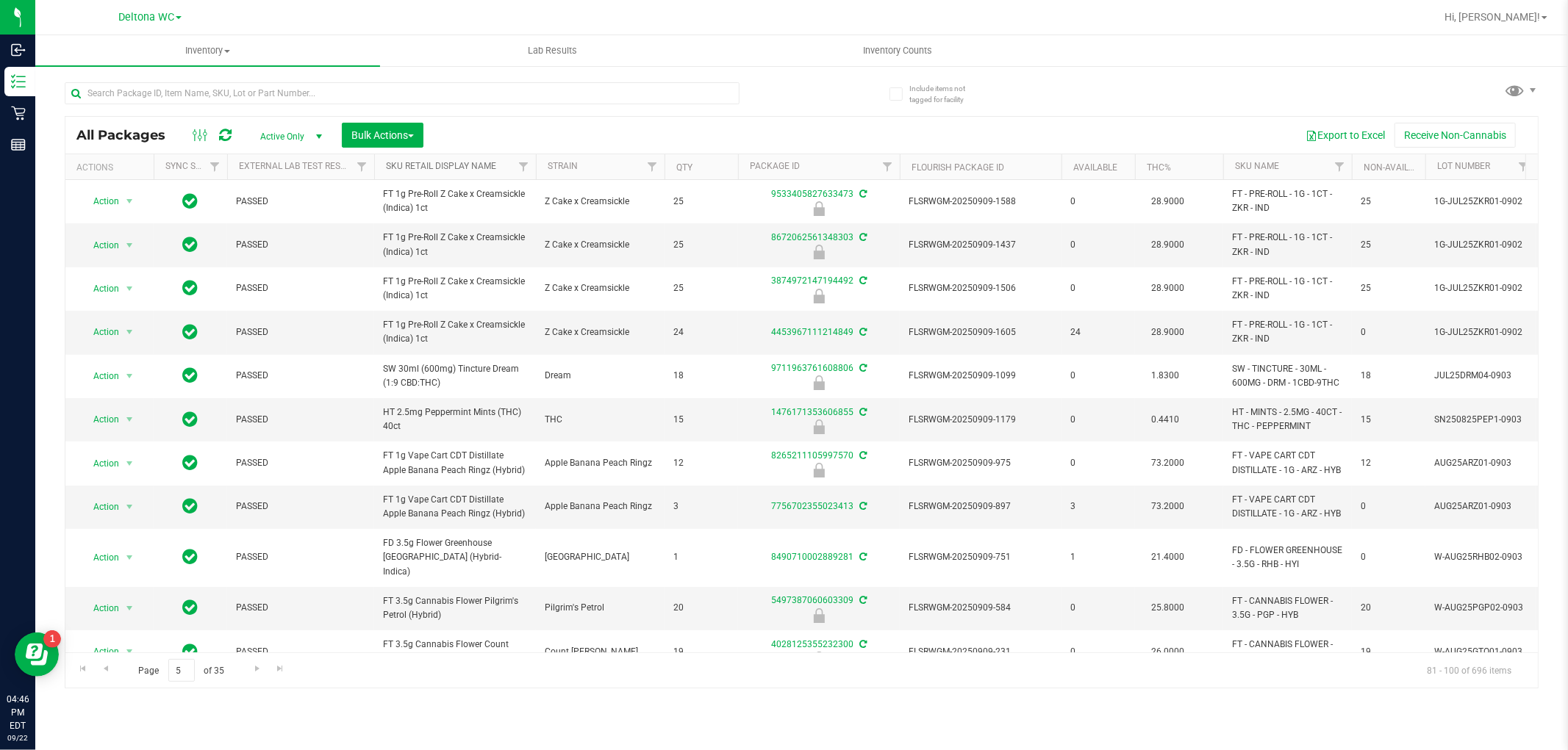
click at [469, 163] on link "Sku Retail Display Name" at bounding box center [441, 166] width 110 height 10
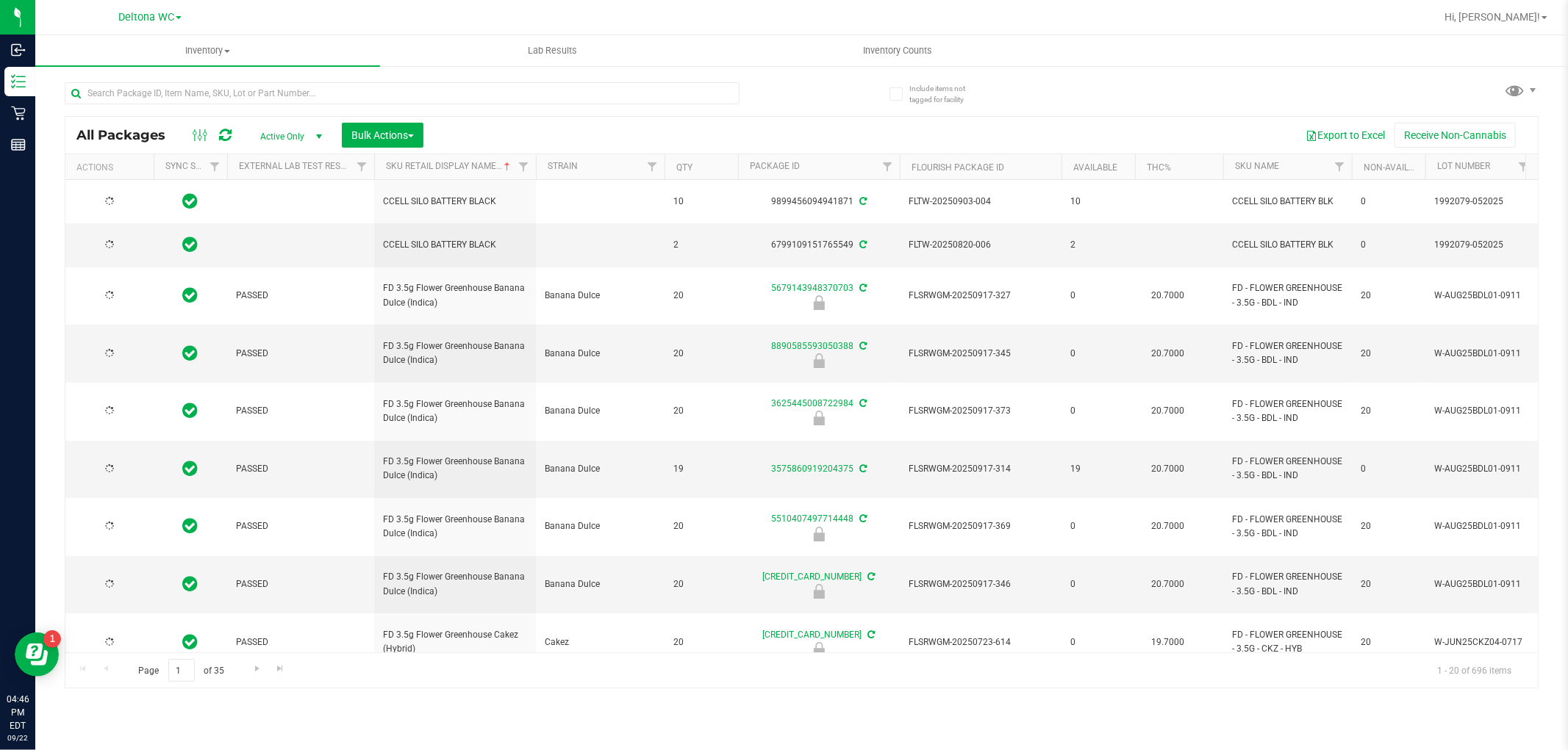
click at [185, 671] on input "1" at bounding box center [181, 671] width 26 height 23
type input "5"
click at [235, 729] on div "Inventory All packages All inventory Waste log Create inventory Lab Results Inv…" at bounding box center [801, 392] width 1533 height 715
click at [189, 674] on input "5" at bounding box center [181, 671] width 26 height 23
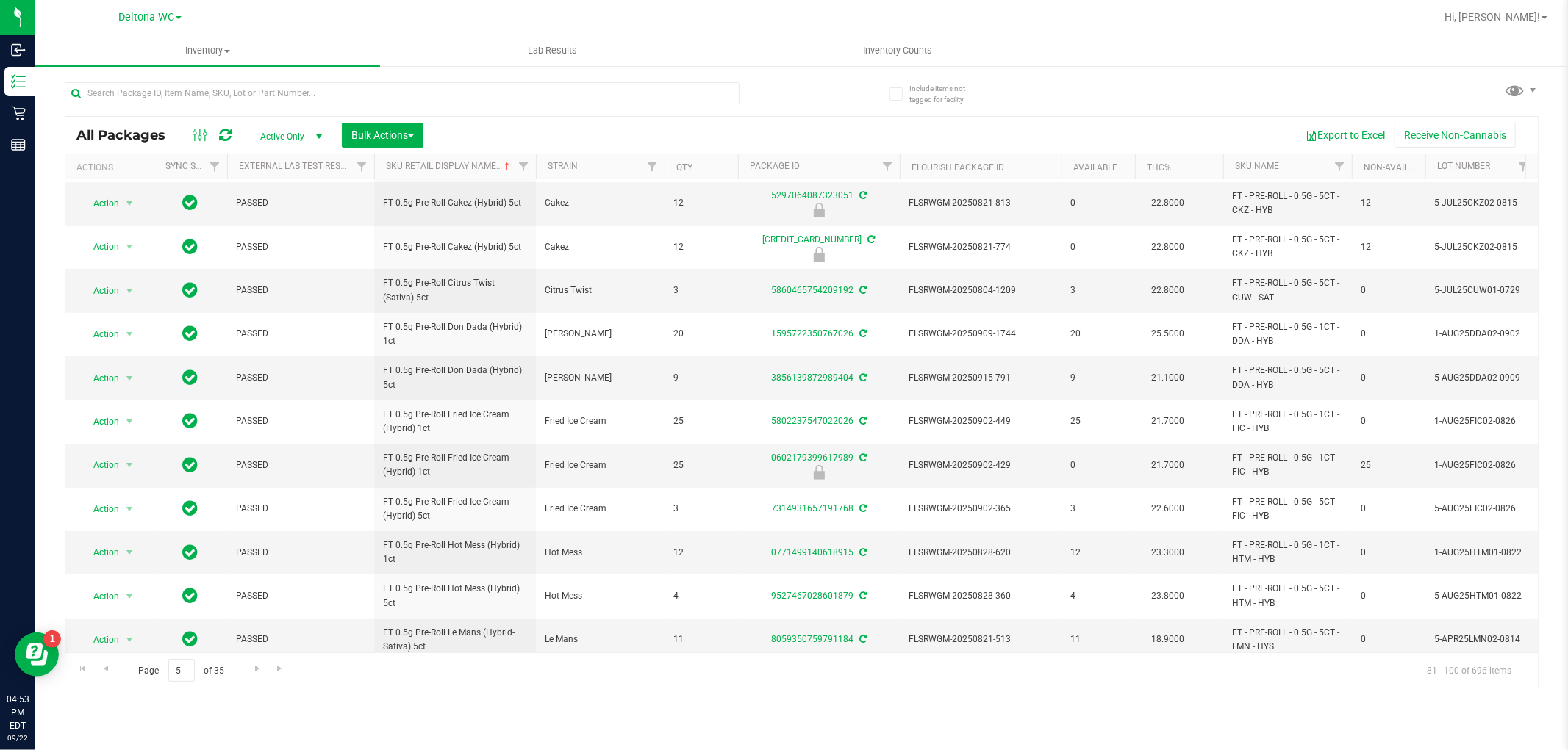
scroll to position [413, 0]
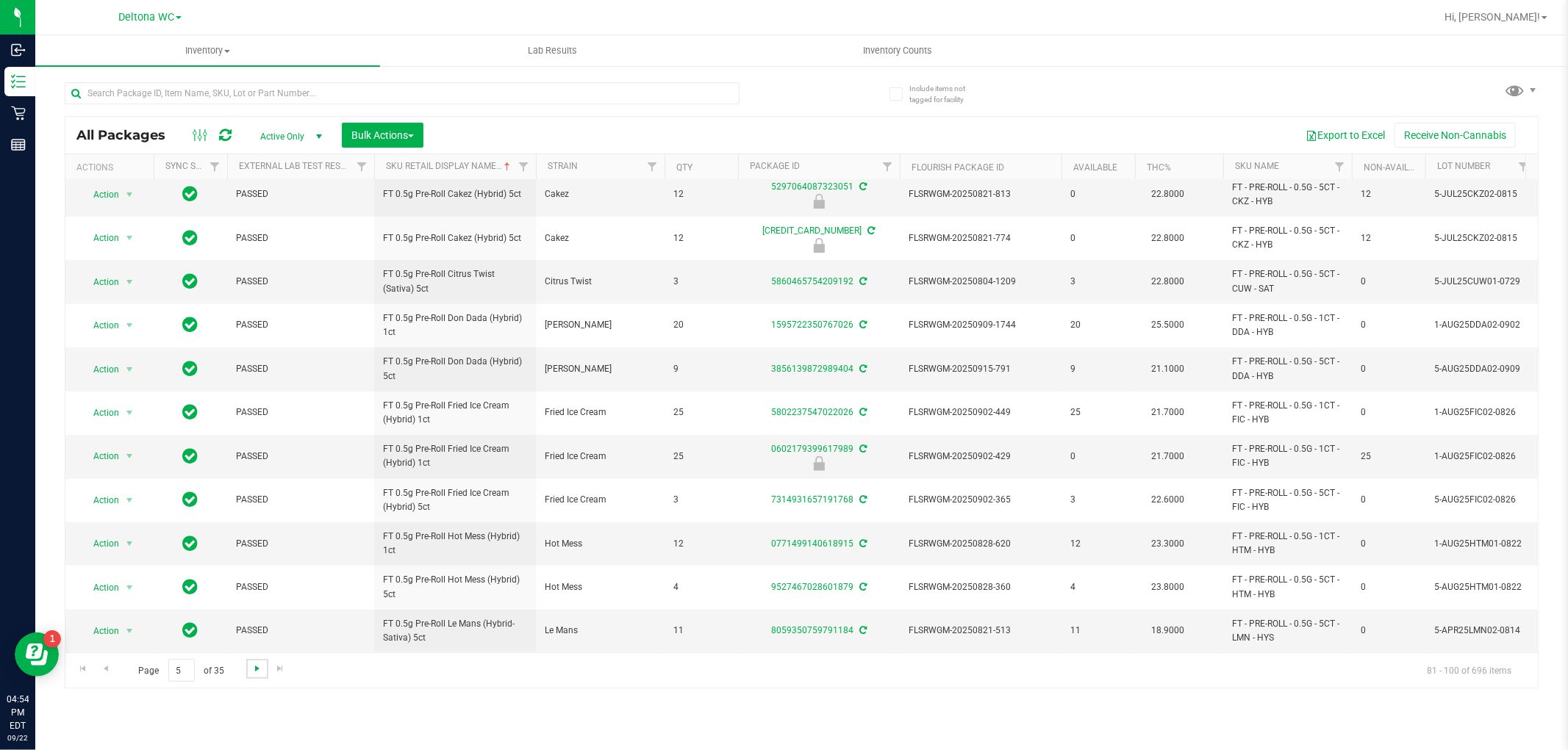
click at [257, 664] on span "Go to the next page" at bounding box center [257, 668] width 12 height 12
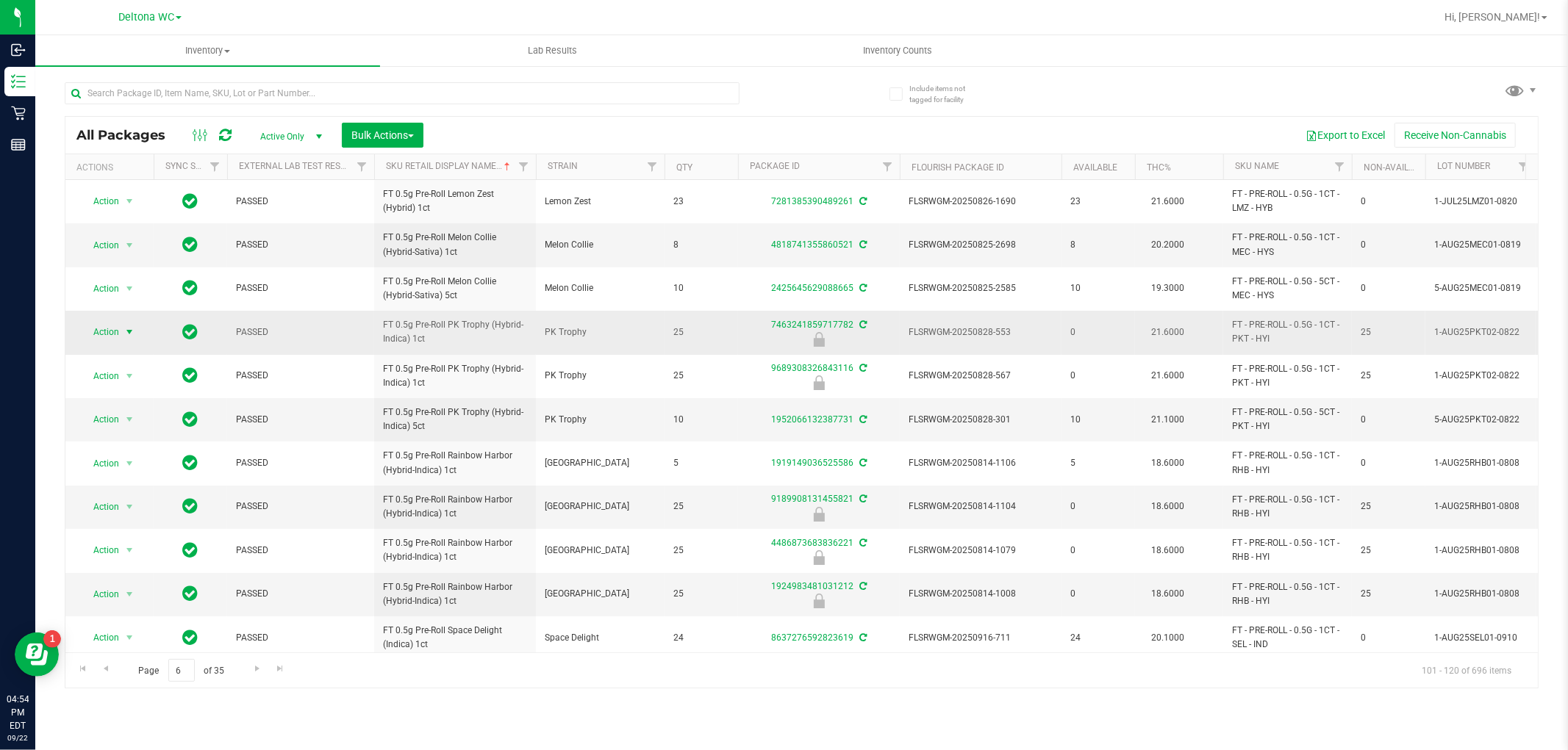
click at [113, 333] on span "Action" at bounding box center [100, 333] width 40 height 21
click at [148, 510] on li "Unlock package" at bounding box center [128, 507] width 94 height 22
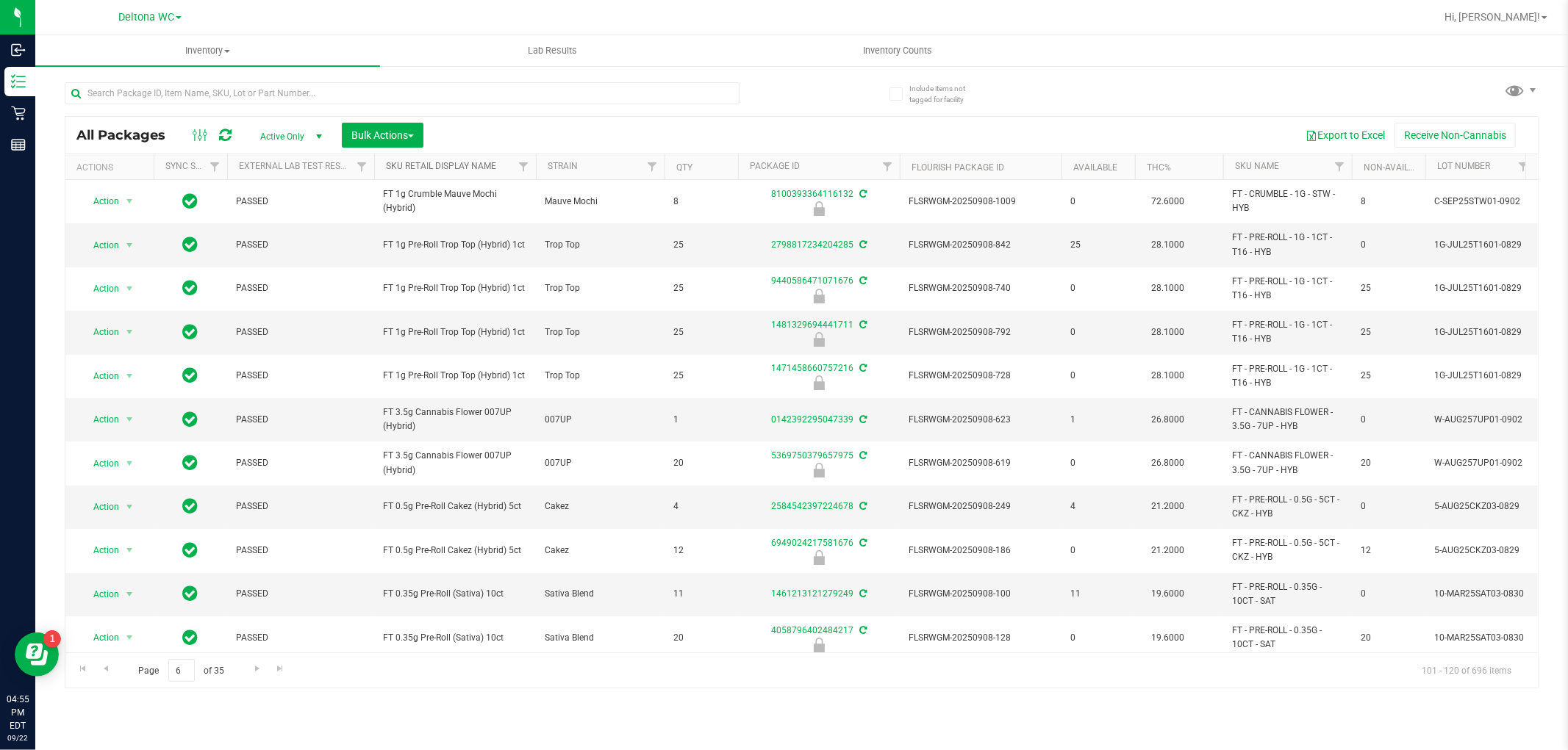
click at [472, 164] on link "Sku Retail Display Name" at bounding box center [441, 166] width 110 height 10
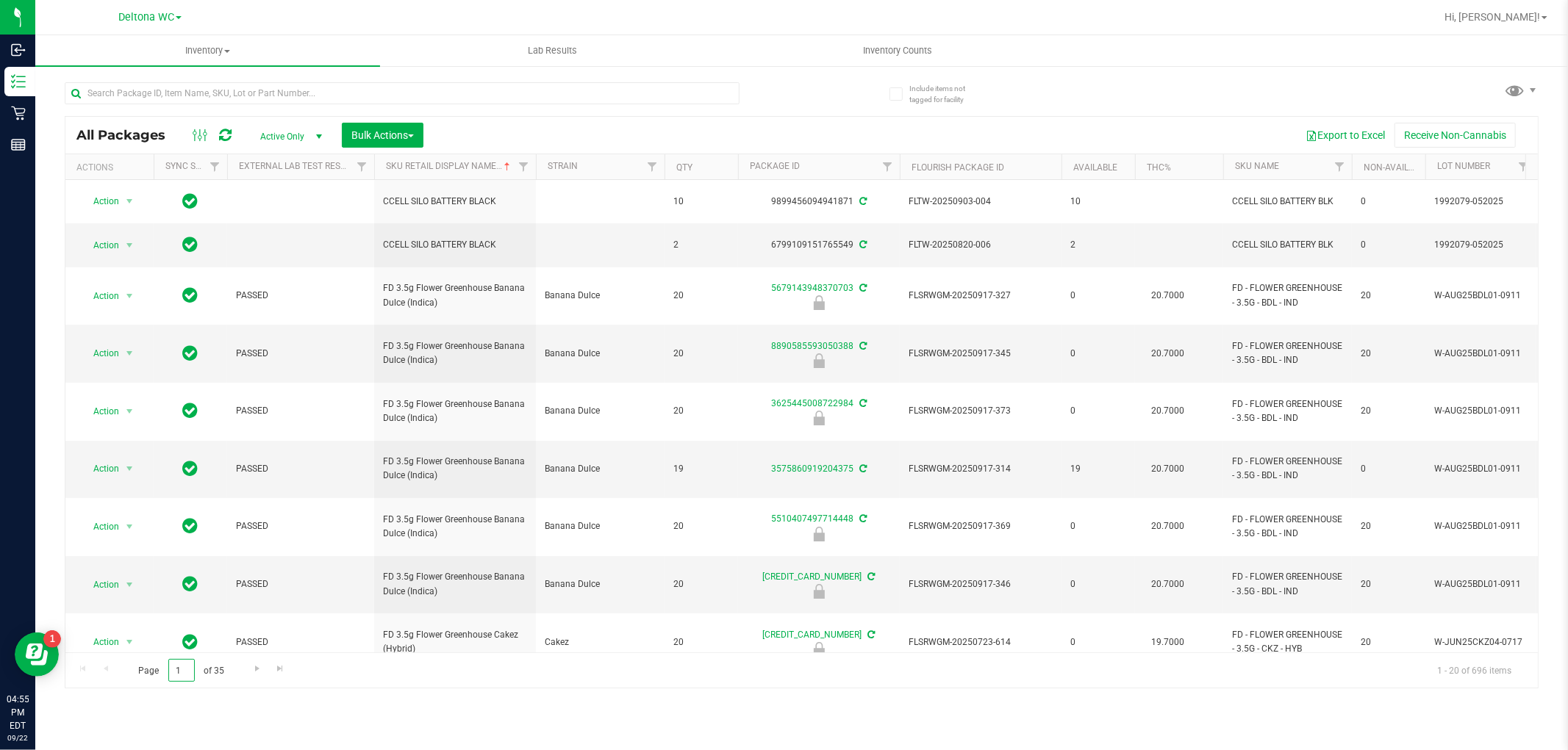
click at [189, 671] on input "1" at bounding box center [181, 671] width 26 height 23
type input "6"
click at [304, 714] on div "Inventory All packages All inventory Waste log Create inventory Lab Results Inv…" at bounding box center [801, 392] width 1533 height 715
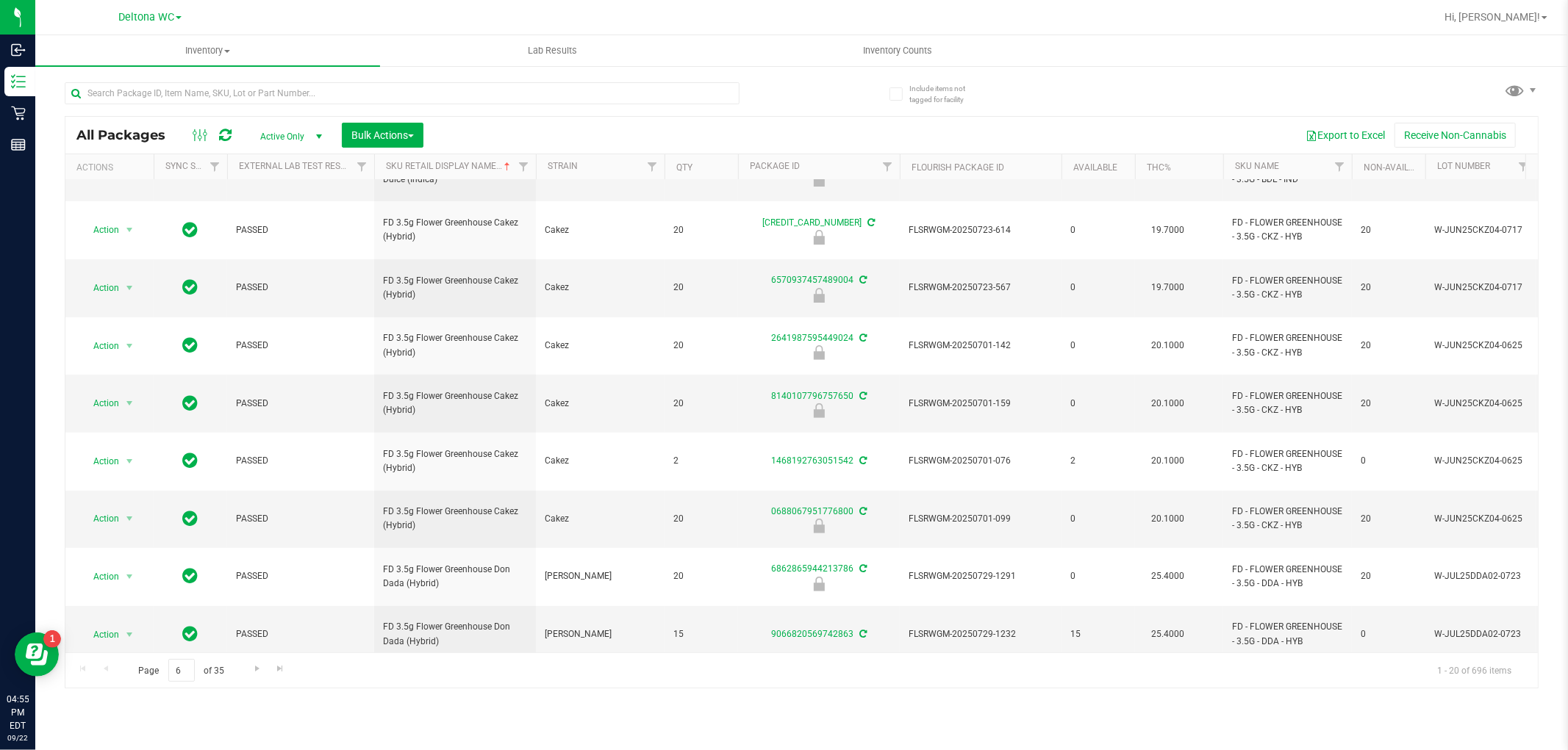
scroll to position [413, 0]
click at [181, 671] on input "6" at bounding box center [181, 671] width 26 height 23
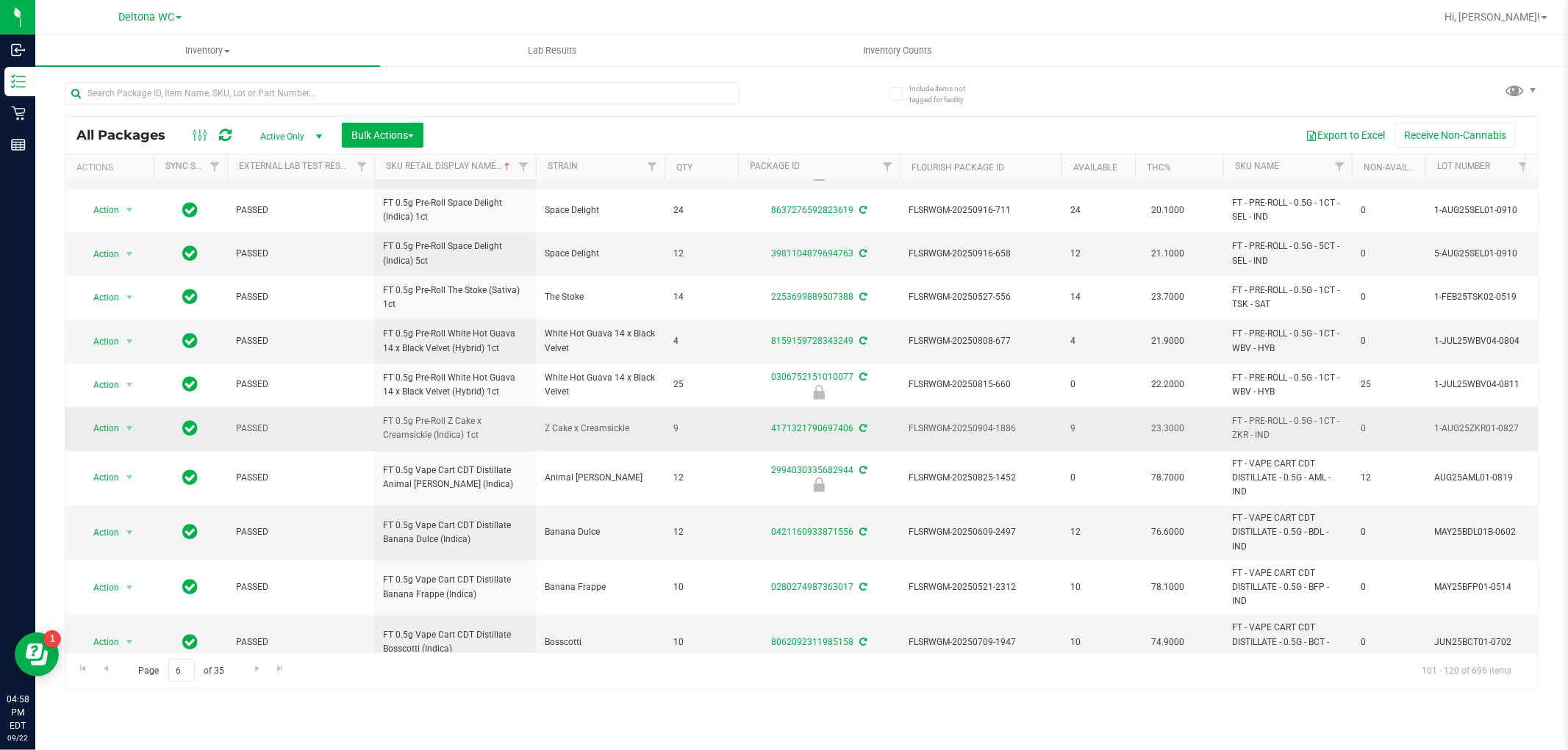
scroll to position [457, 0]
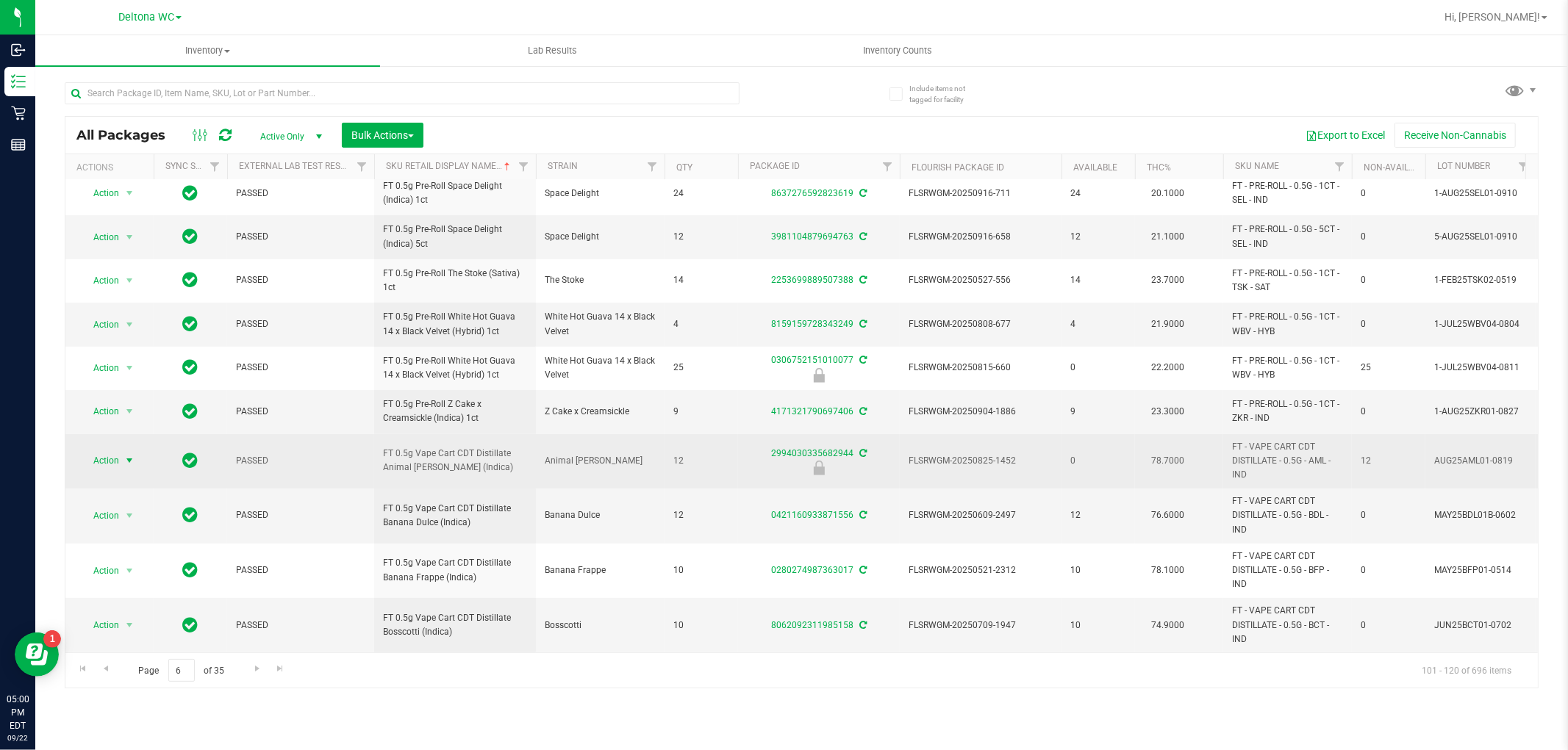
click at [114, 451] on span "Action" at bounding box center [100, 461] width 40 height 21
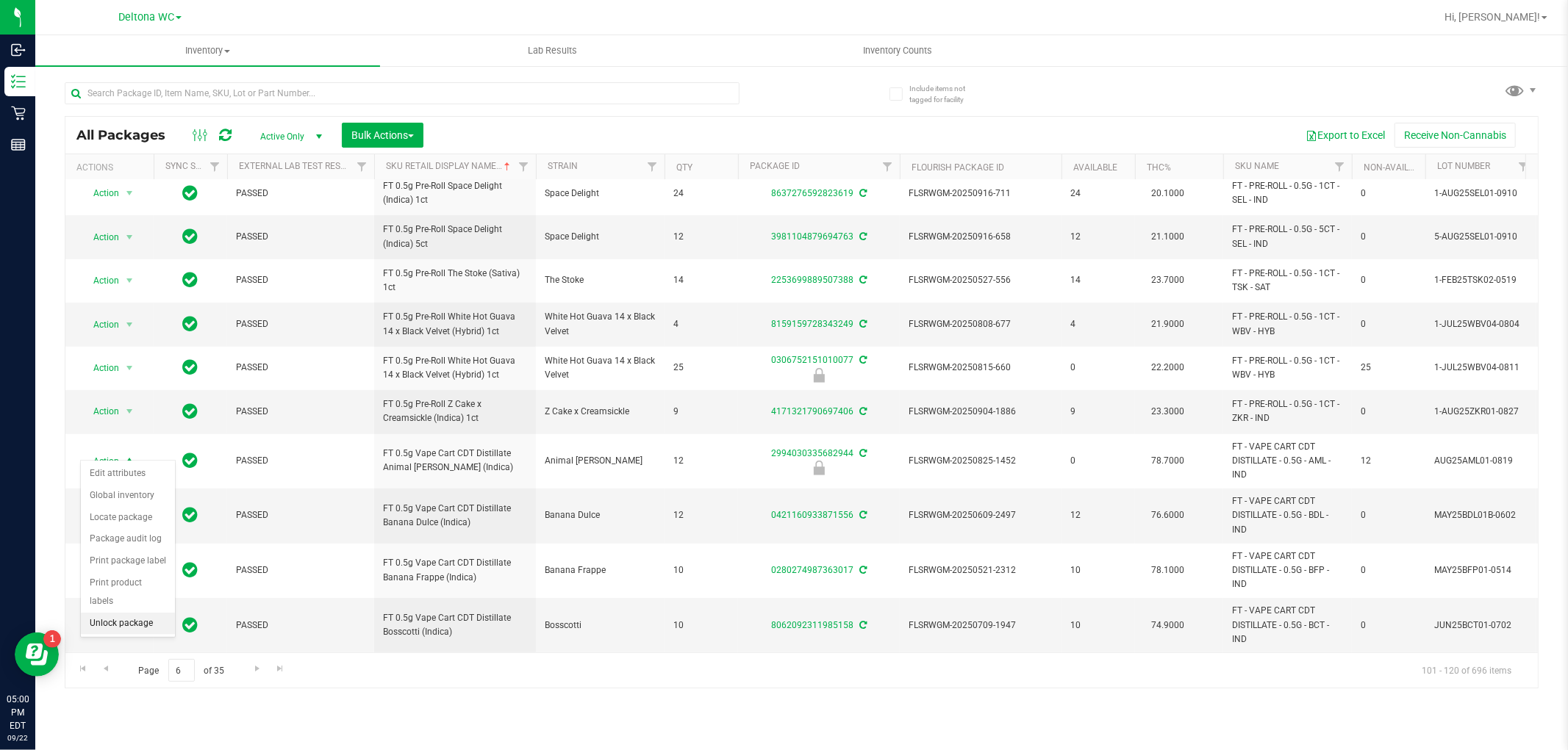
click at [121, 625] on li "Unlock package" at bounding box center [128, 624] width 94 height 22
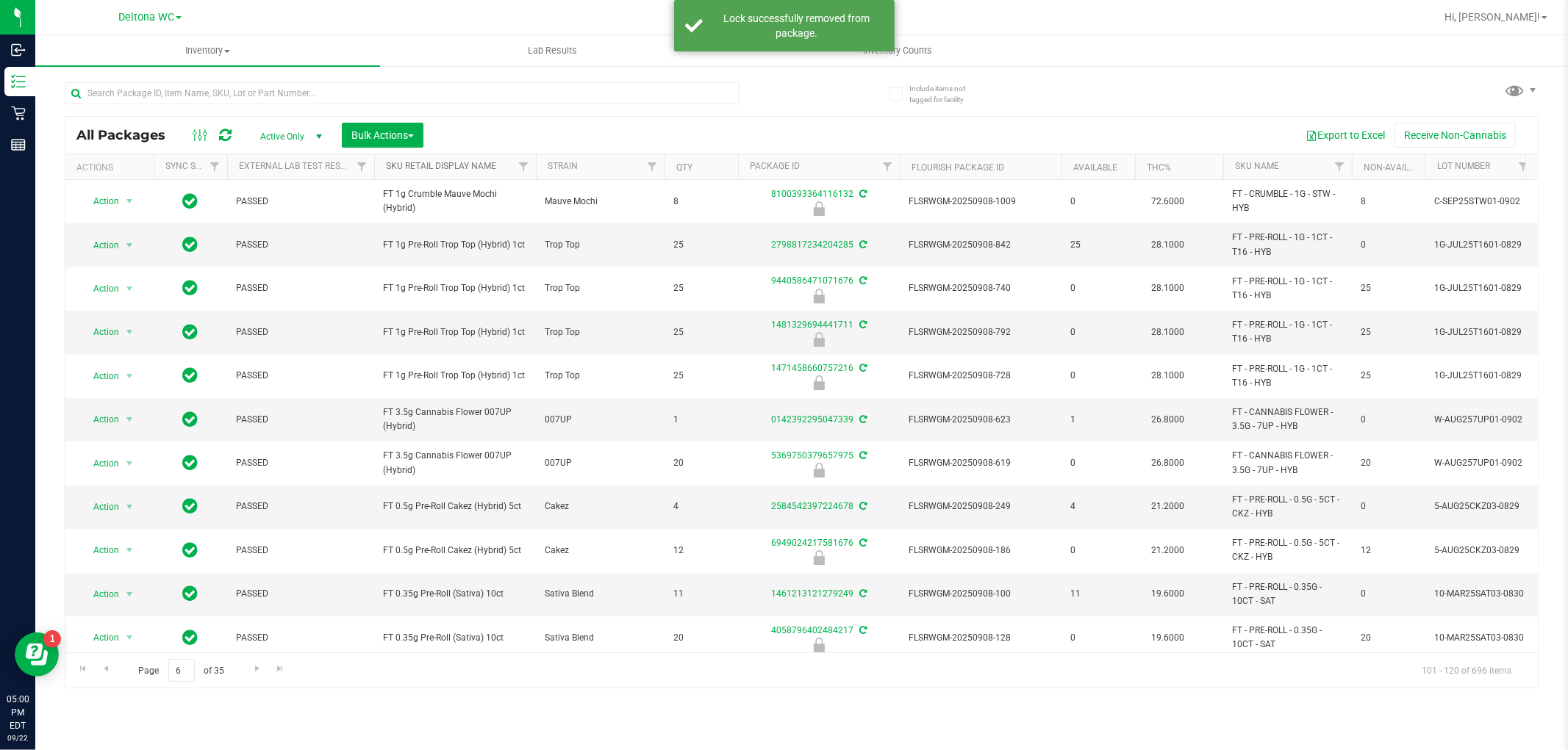
click at [489, 162] on link "Sku Retail Display Name" at bounding box center [441, 166] width 110 height 10
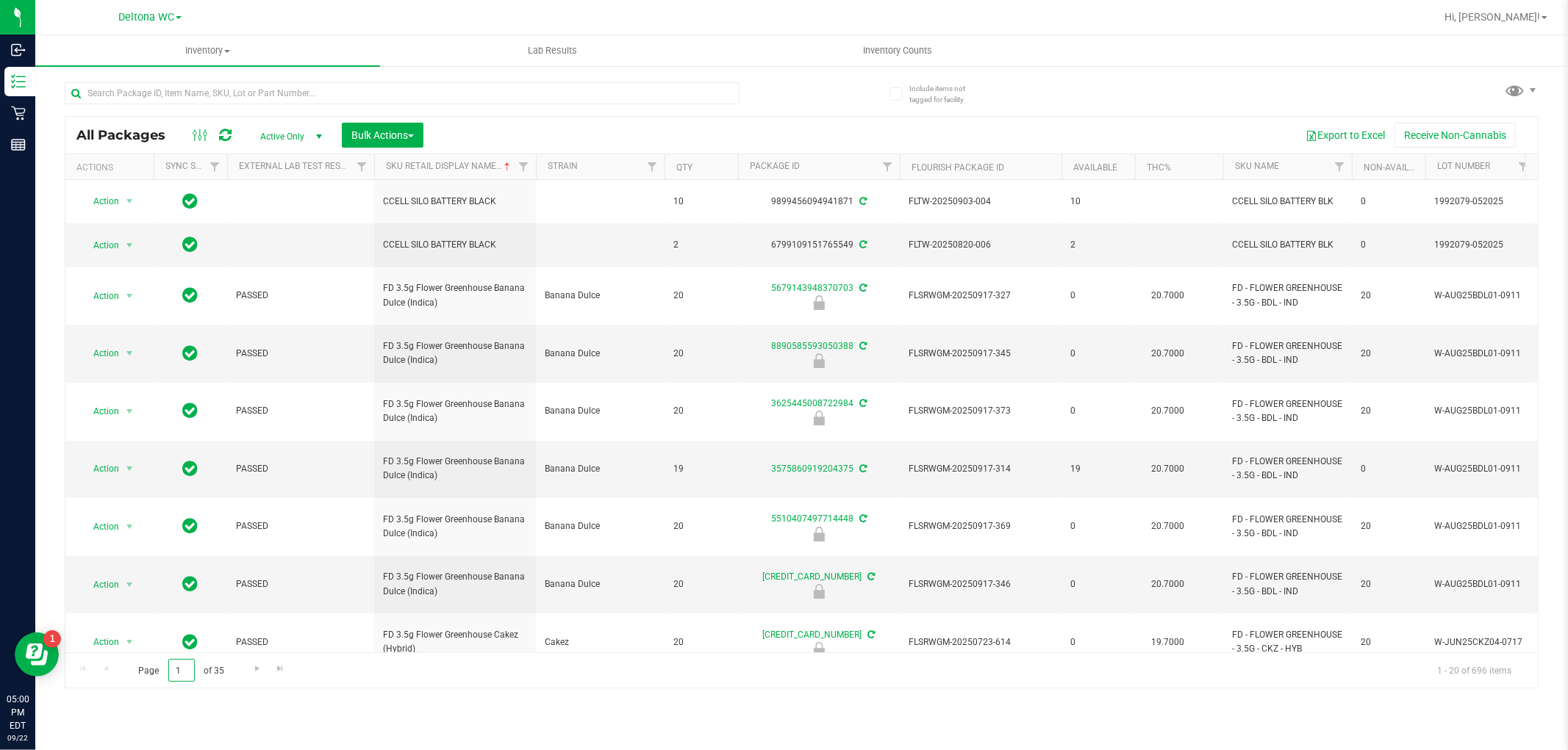
click at [184, 669] on input "1" at bounding box center [181, 671] width 26 height 23
type input "6"
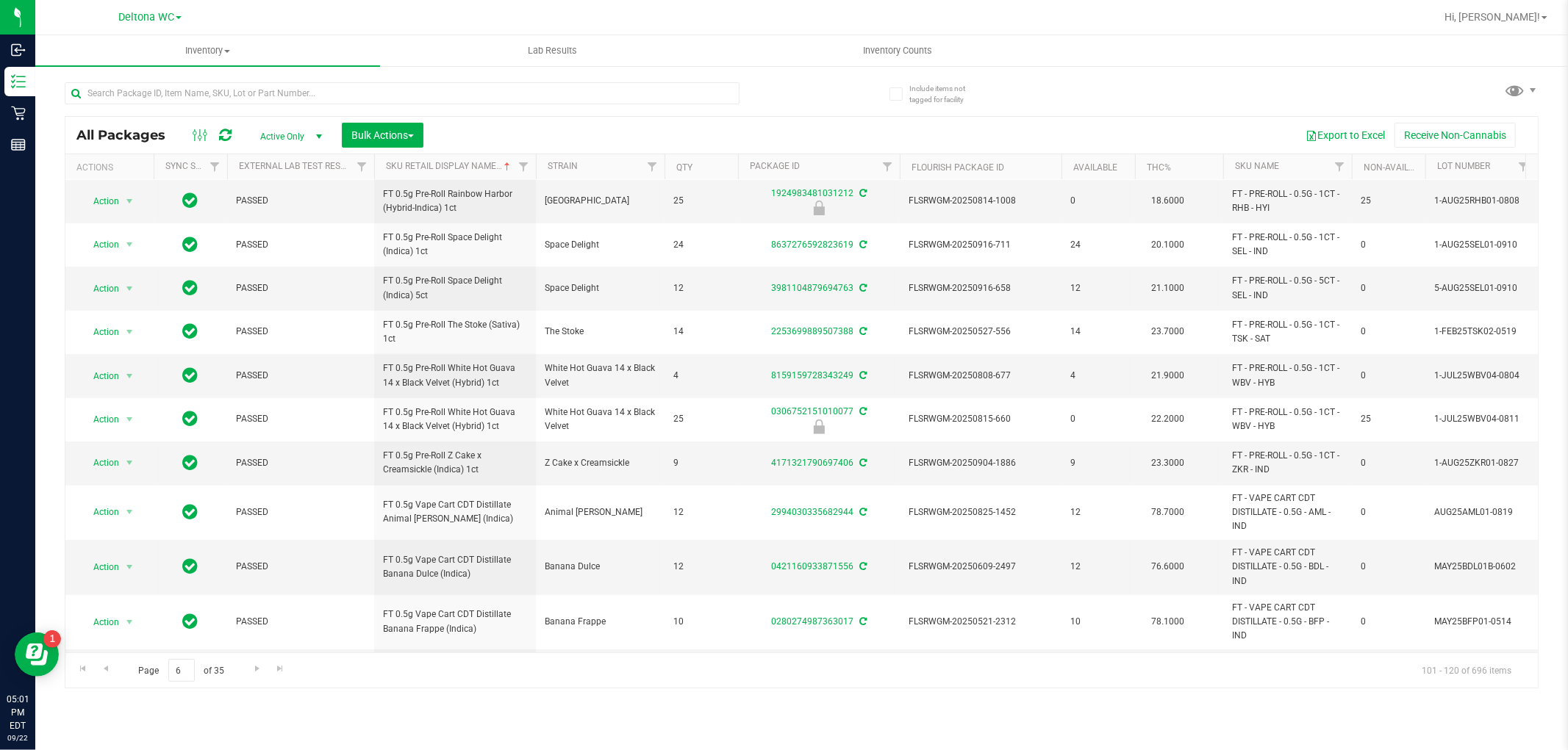
scroll to position [457, 0]
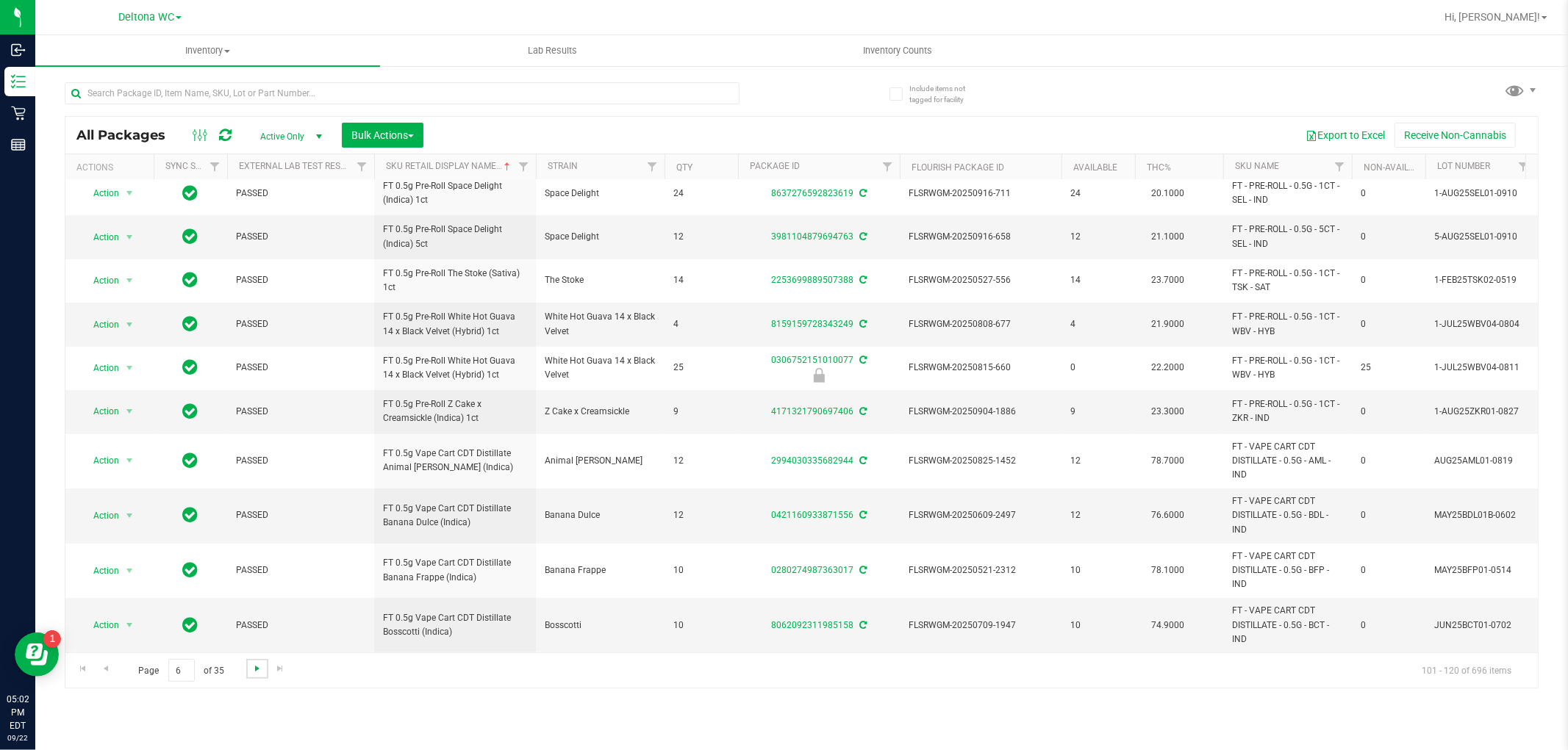
click at [252, 673] on span "Go to the next page" at bounding box center [257, 668] width 12 height 12
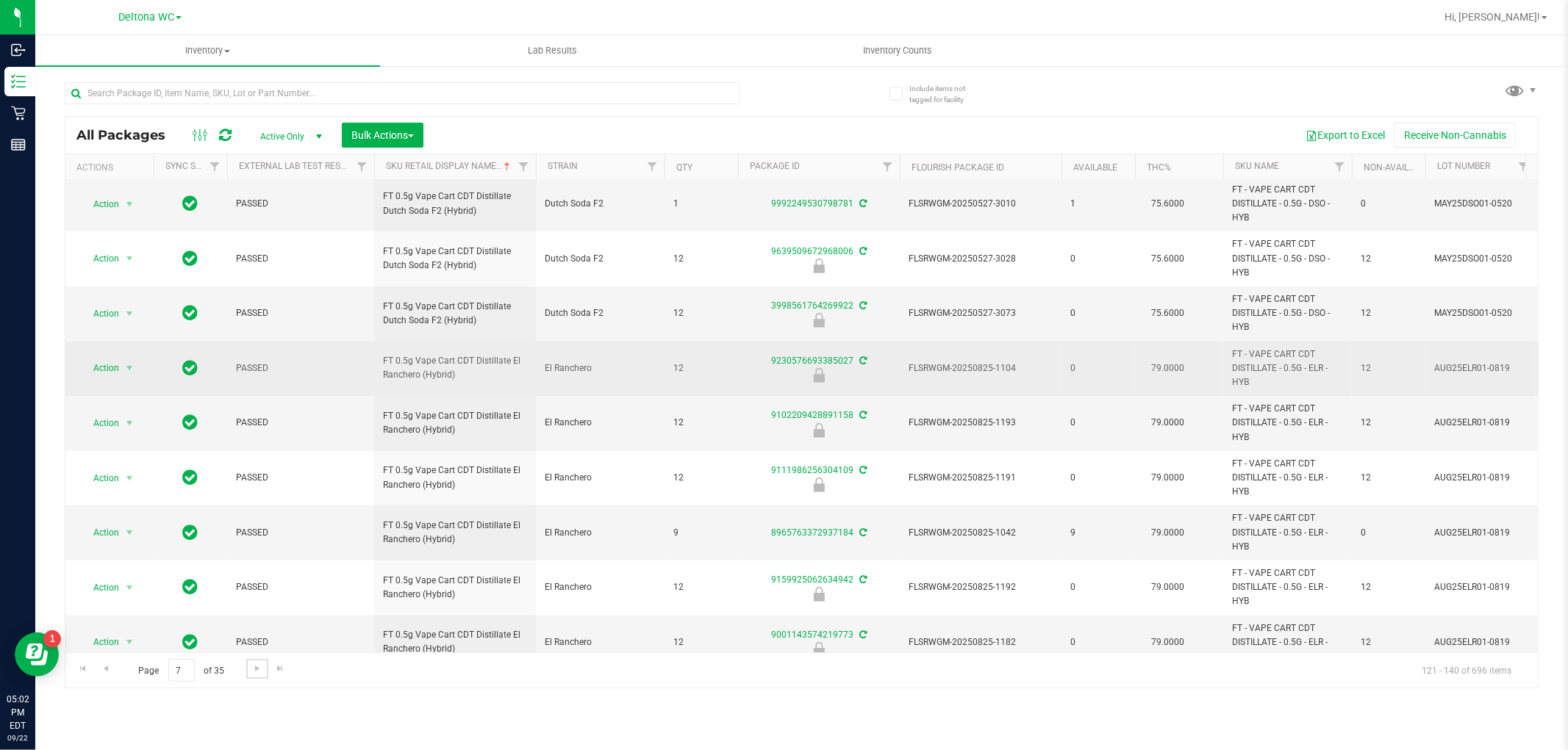
scroll to position [636, 0]
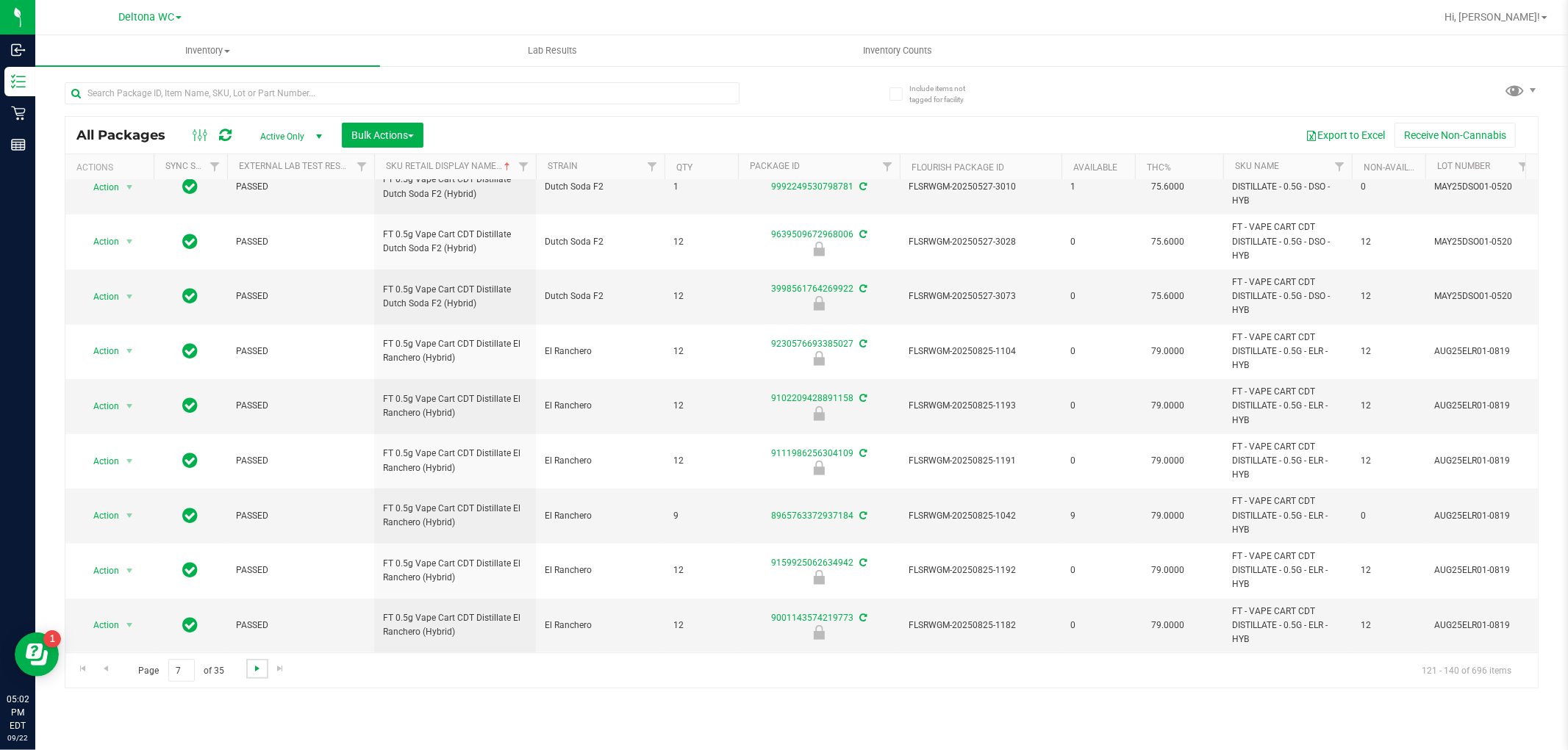
click at [253, 669] on span "Go to the next page" at bounding box center [257, 668] width 12 height 12
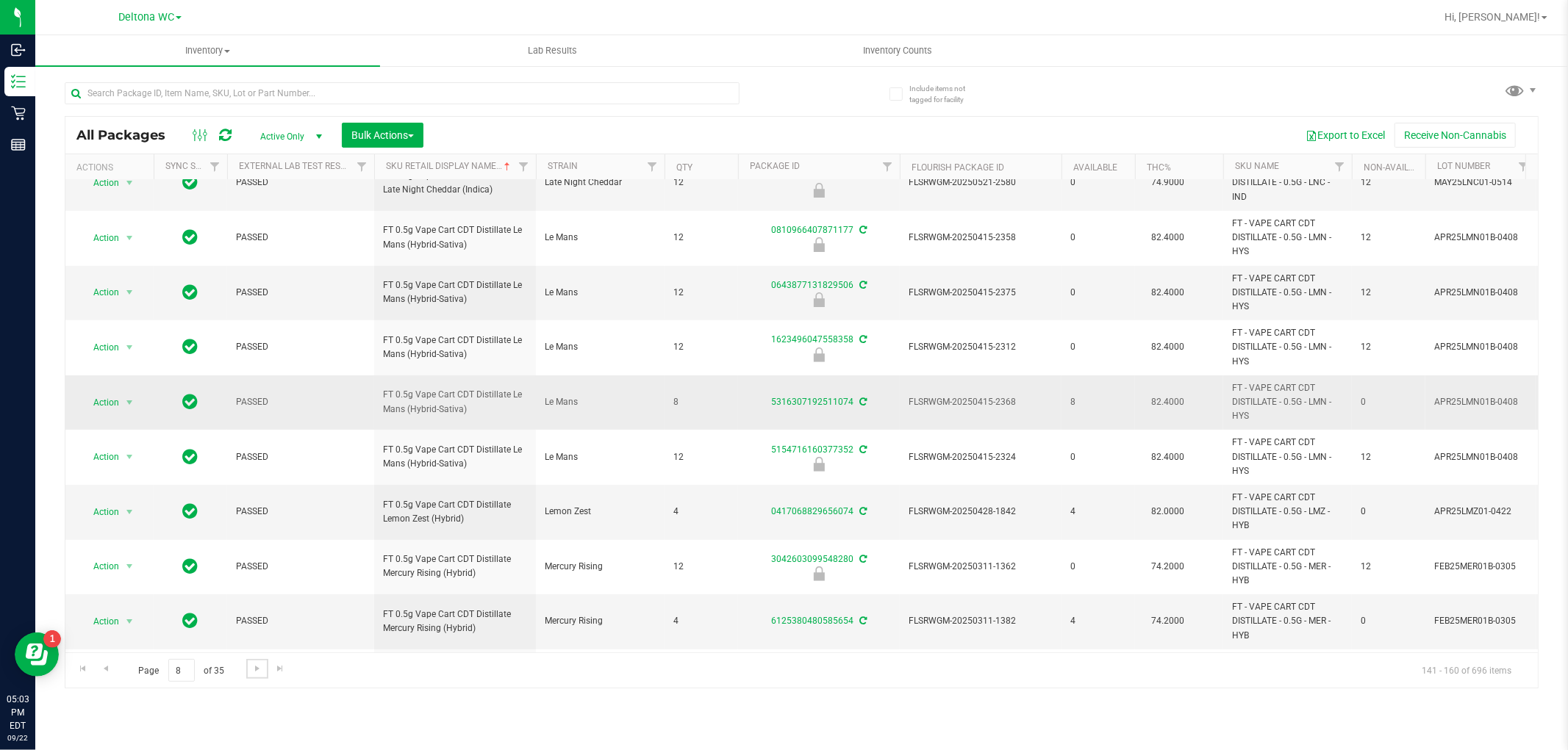
scroll to position [490, 0]
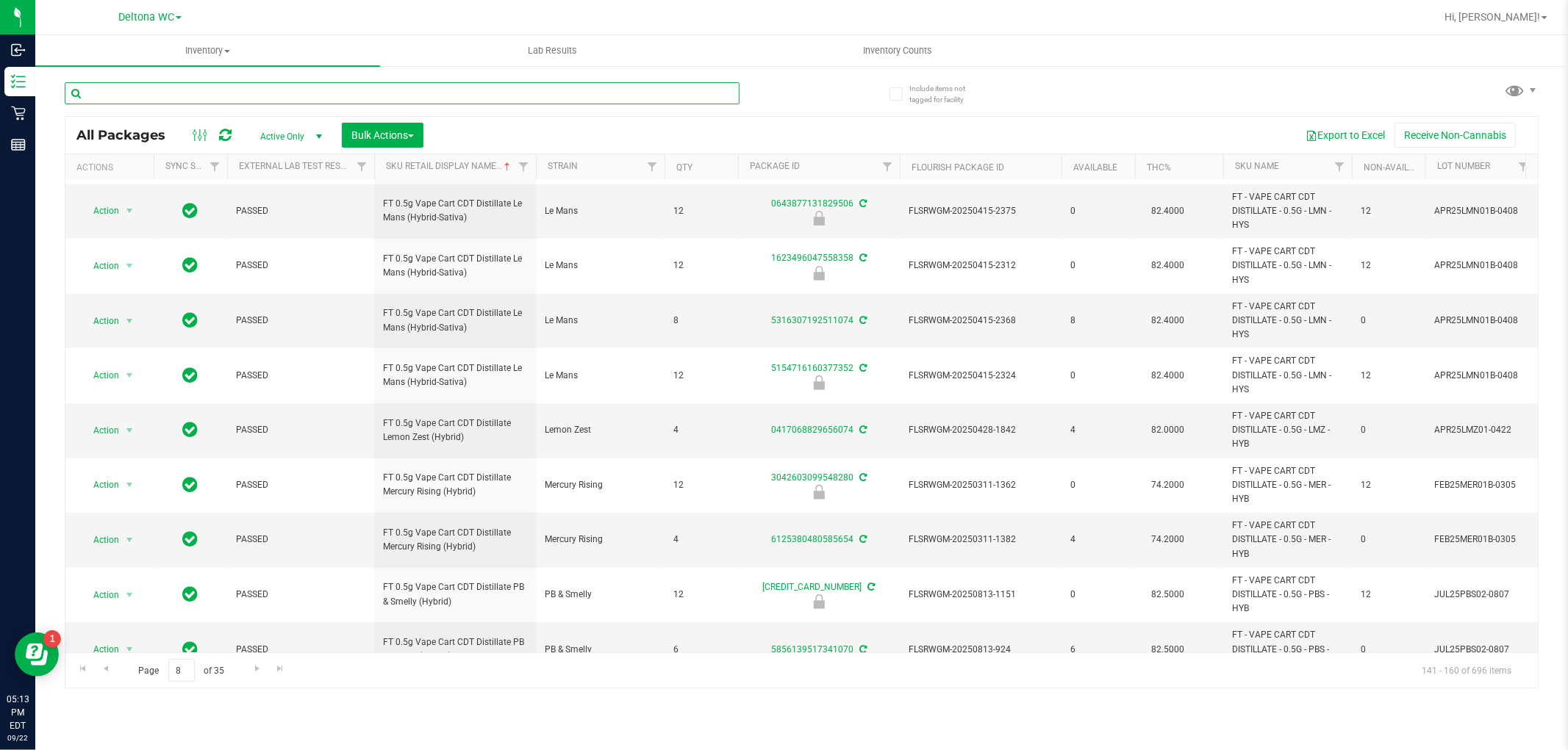
click at [363, 86] on input "text" at bounding box center [402, 94] width 675 height 22
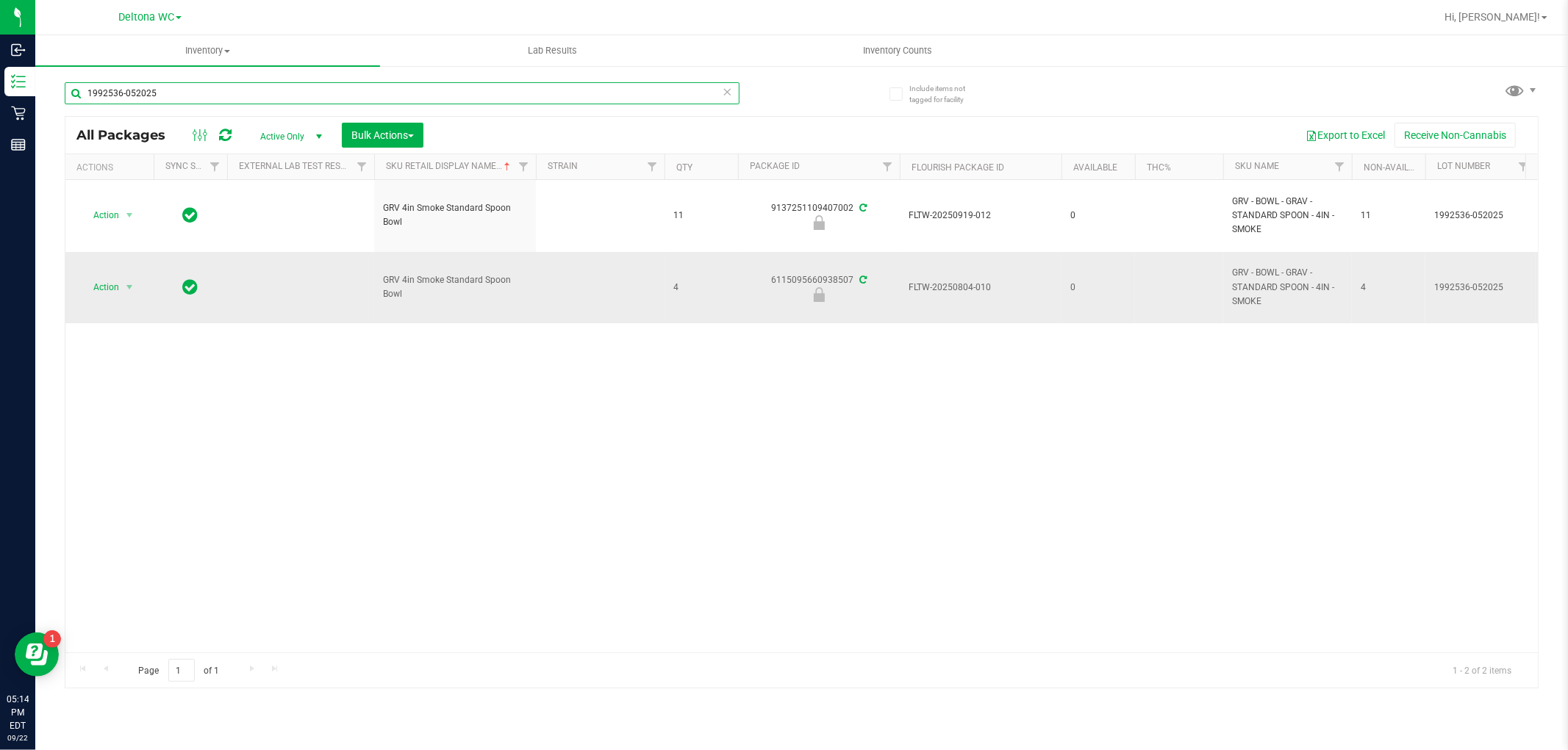
type input "1992536-052025"
click at [119, 296] on span "Action" at bounding box center [110, 287] width 59 height 21
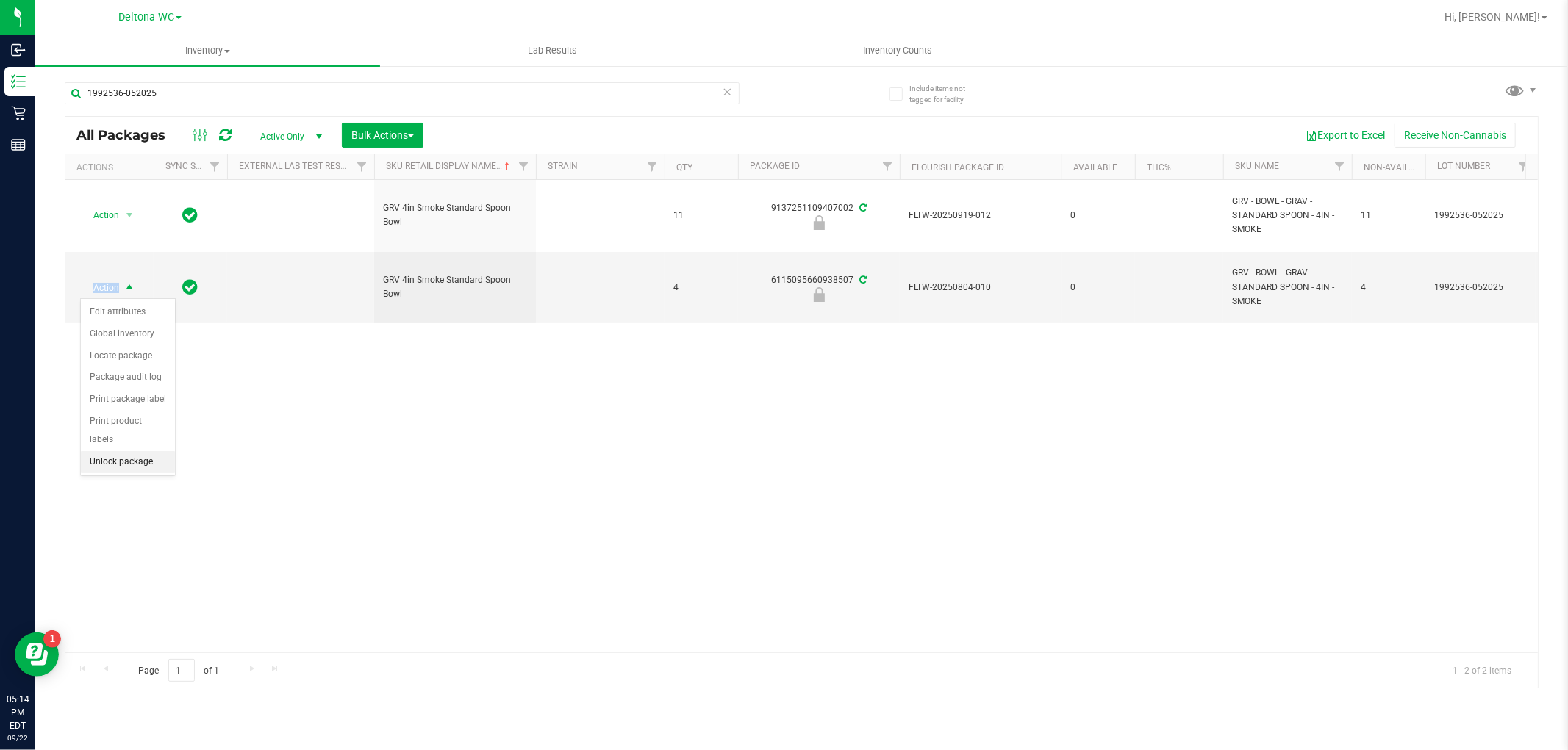
click at [116, 460] on li "Unlock package" at bounding box center [128, 463] width 94 height 22
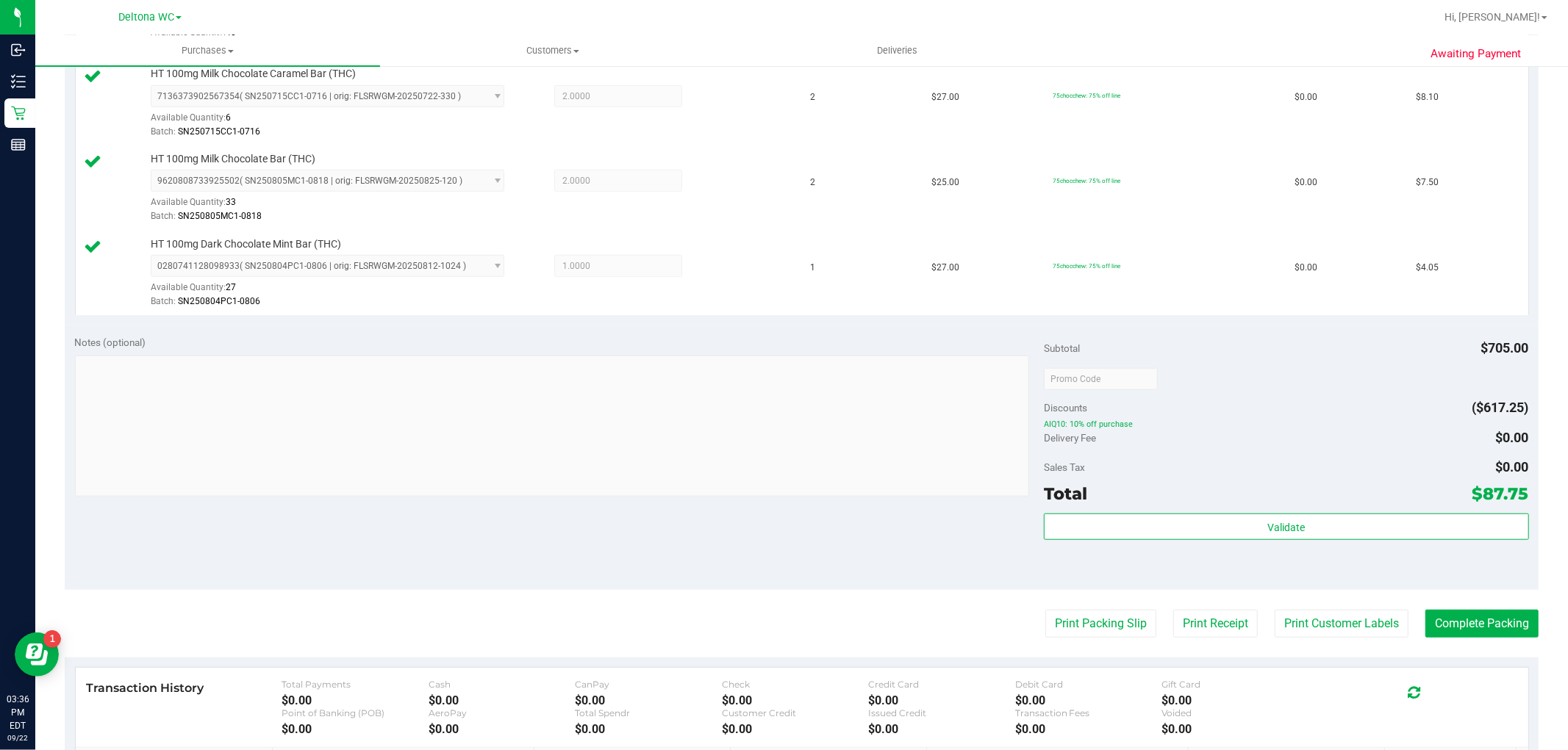
scroll to position [979, 0]
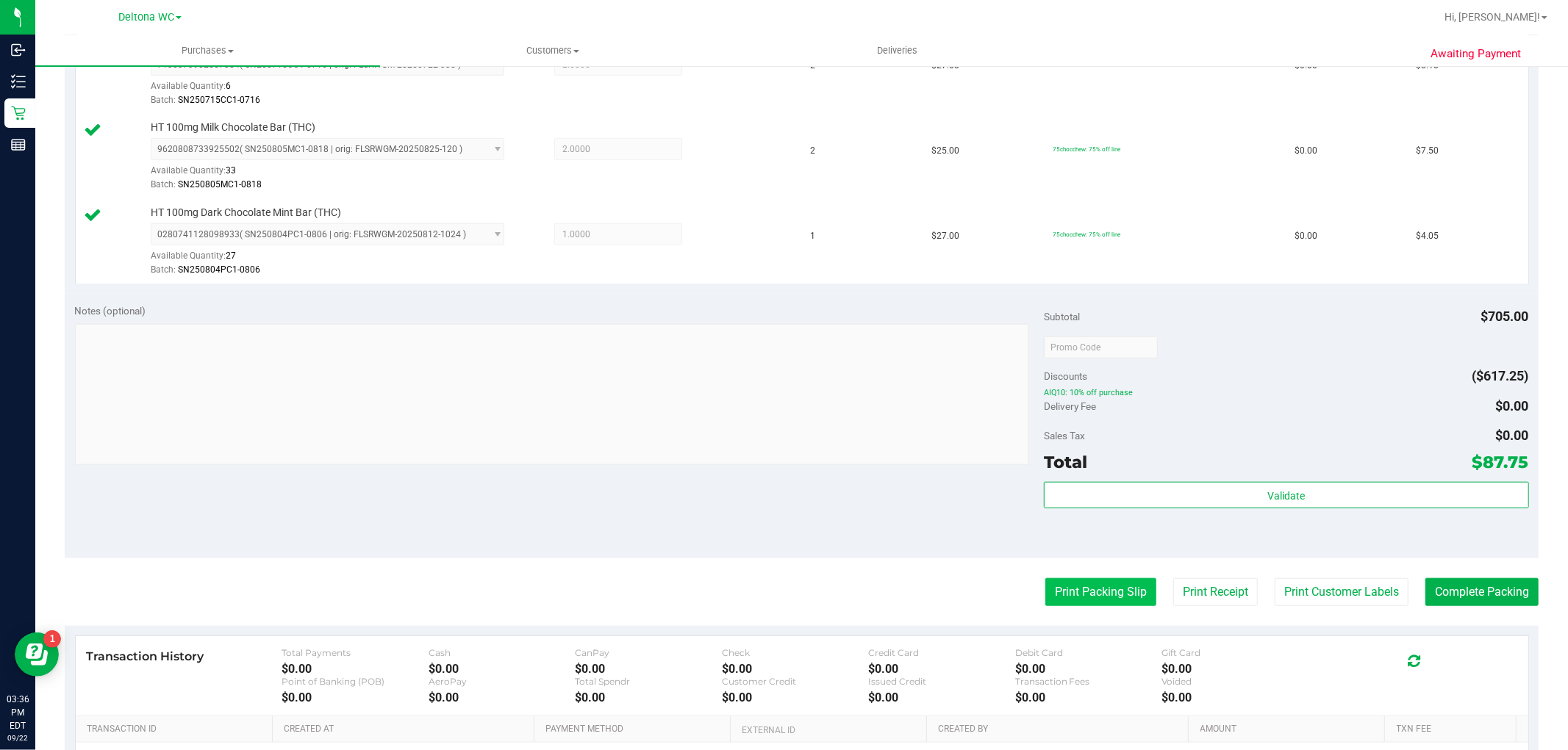
click at [1073, 603] on button "Print Packing Slip" at bounding box center [1101, 592] width 111 height 28
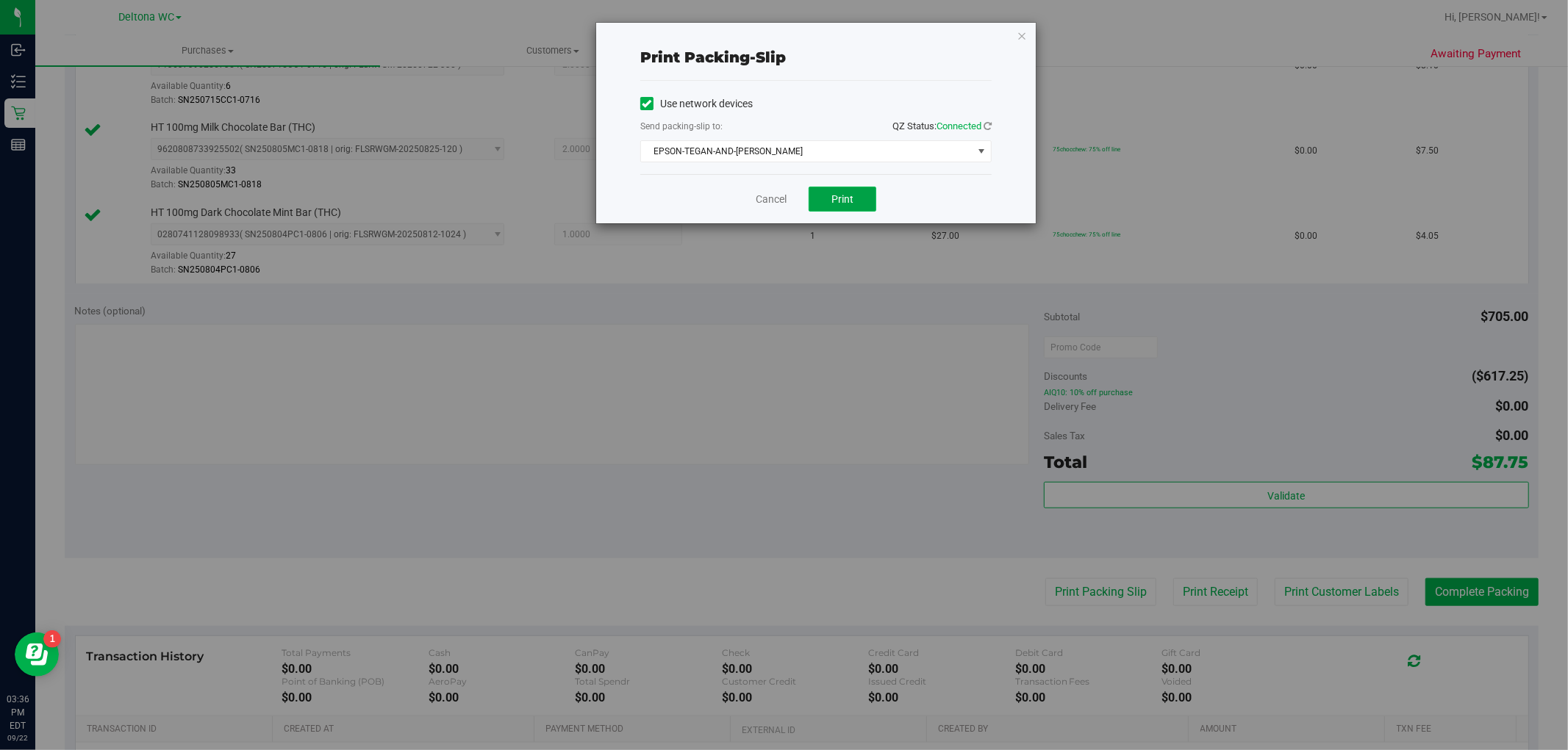
click at [855, 190] on button "Print" at bounding box center [842, 198] width 67 height 25
click at [766, 194] on link "Cancel" at bounding box center [771, 199] width 31 height 15
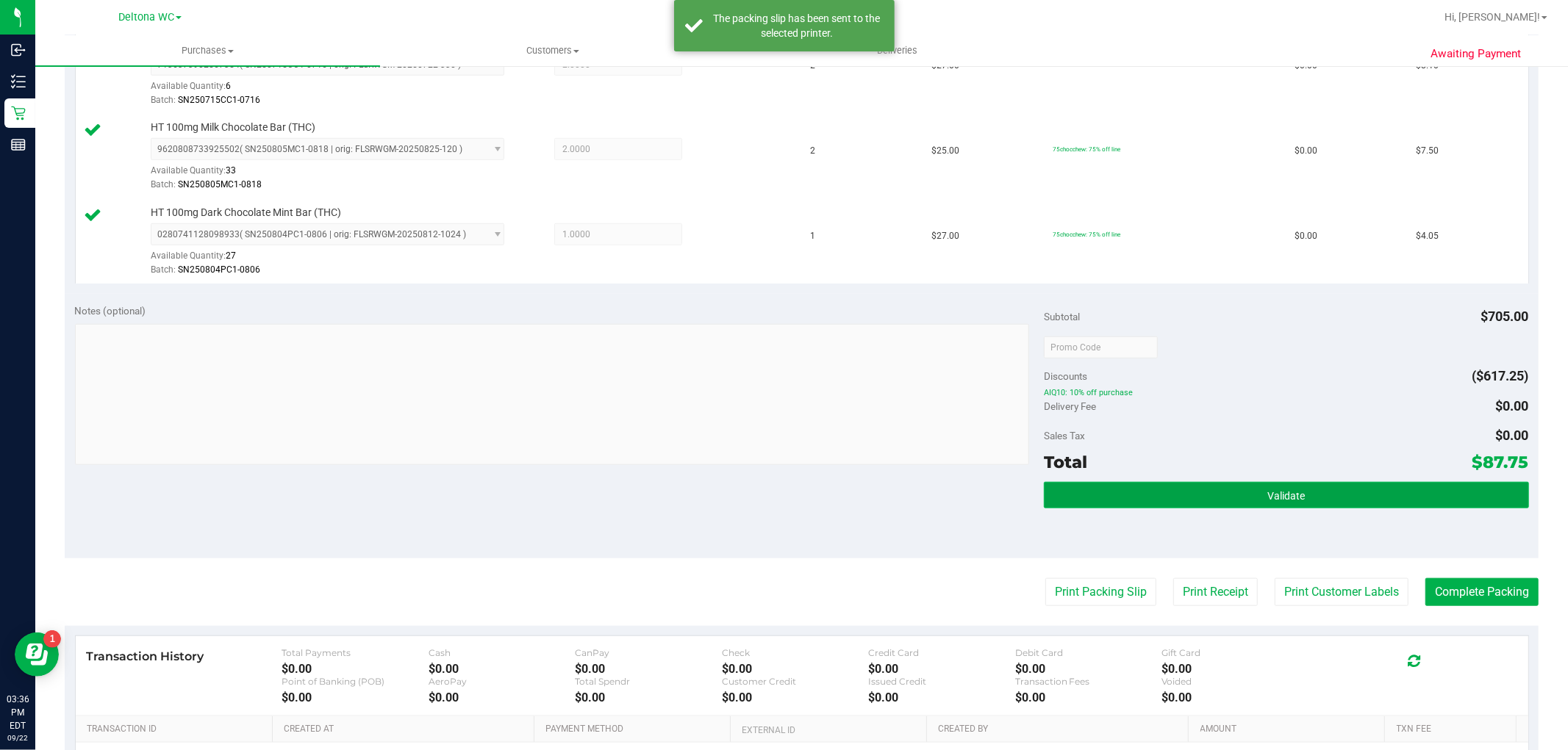
click at [1196, 500] on button "Validate" at bounding box center [1286, 494] width 484 height 26
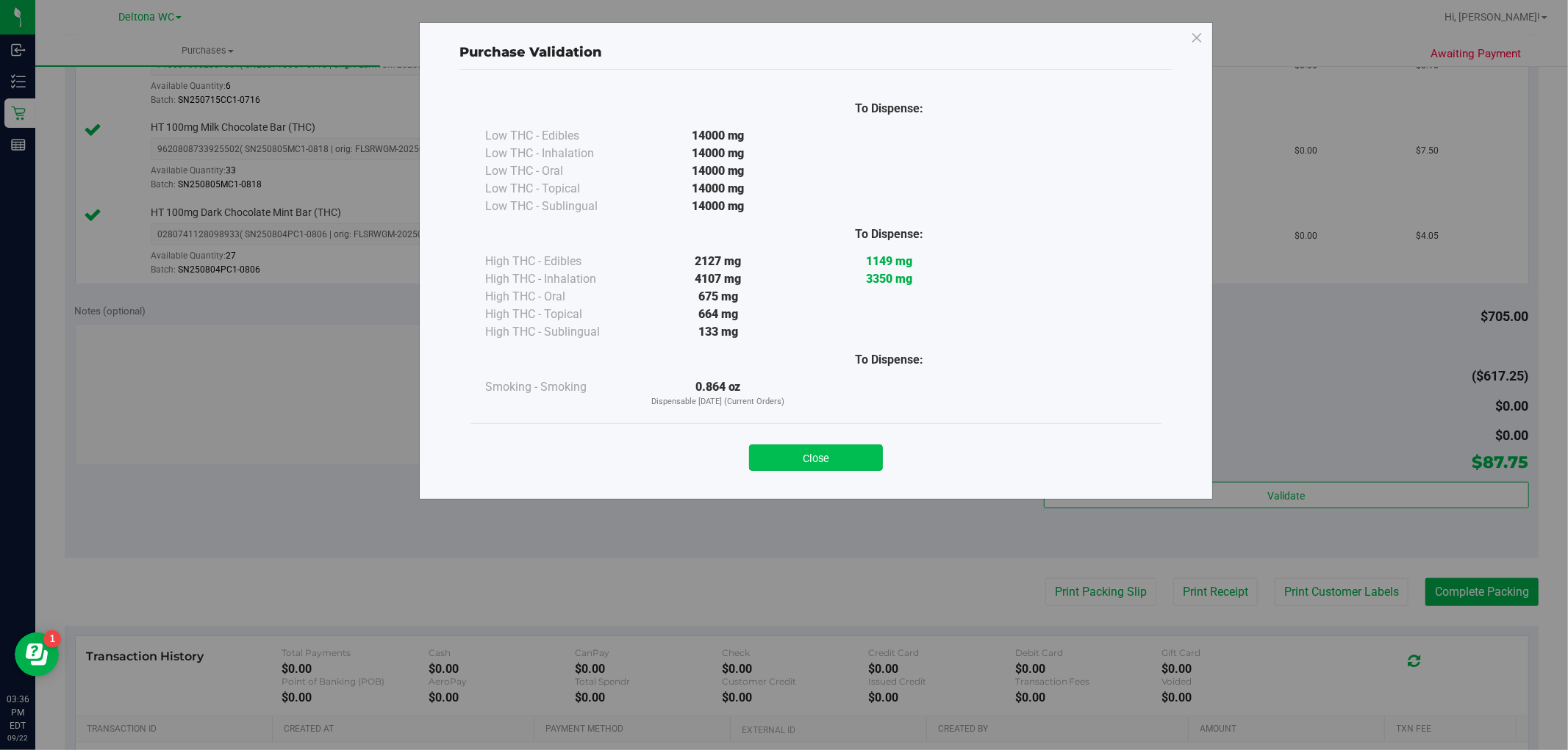
click at [839, 452] on button "Close" at bounding box center [816, 457] width 134 height 26
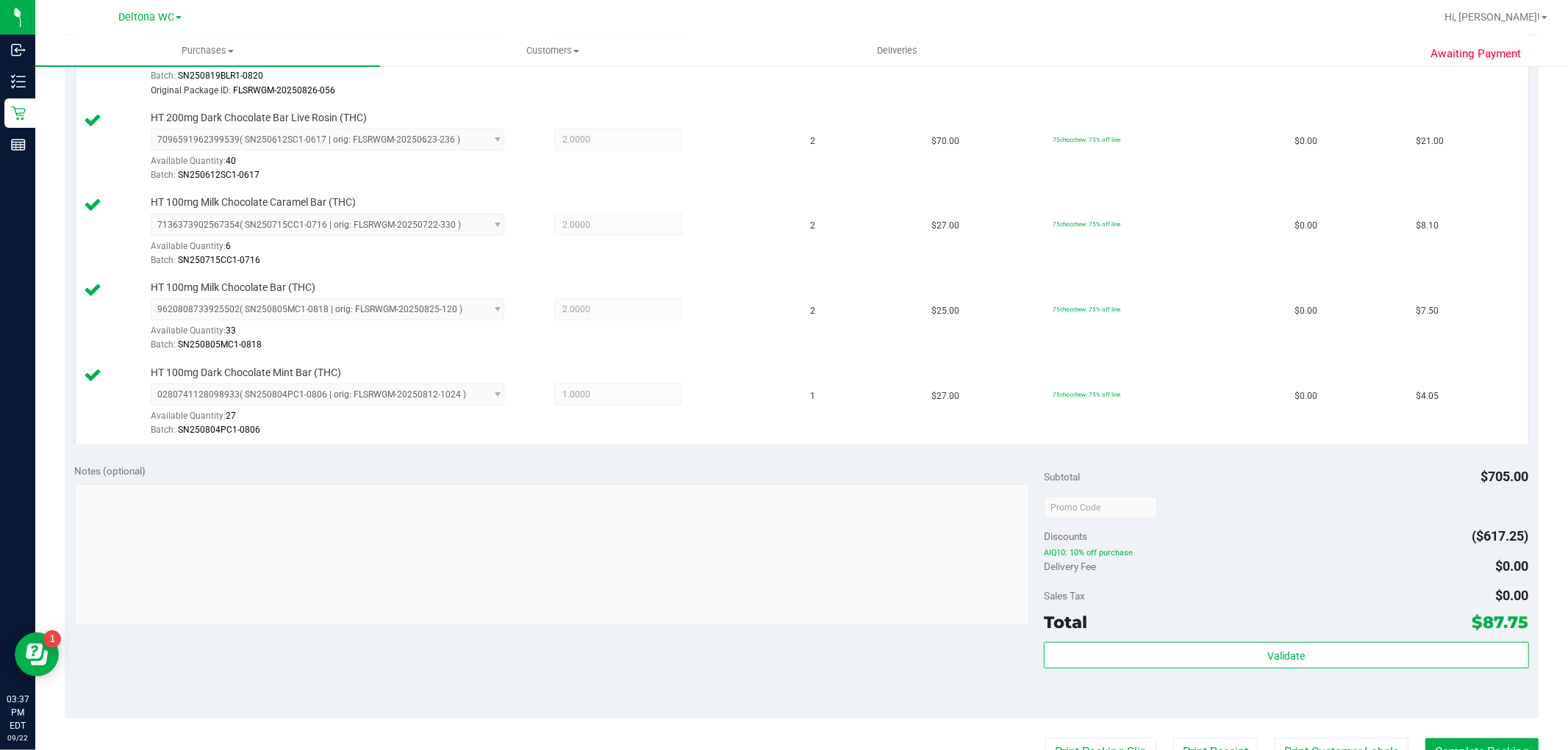
scroll to position [1061, 0]
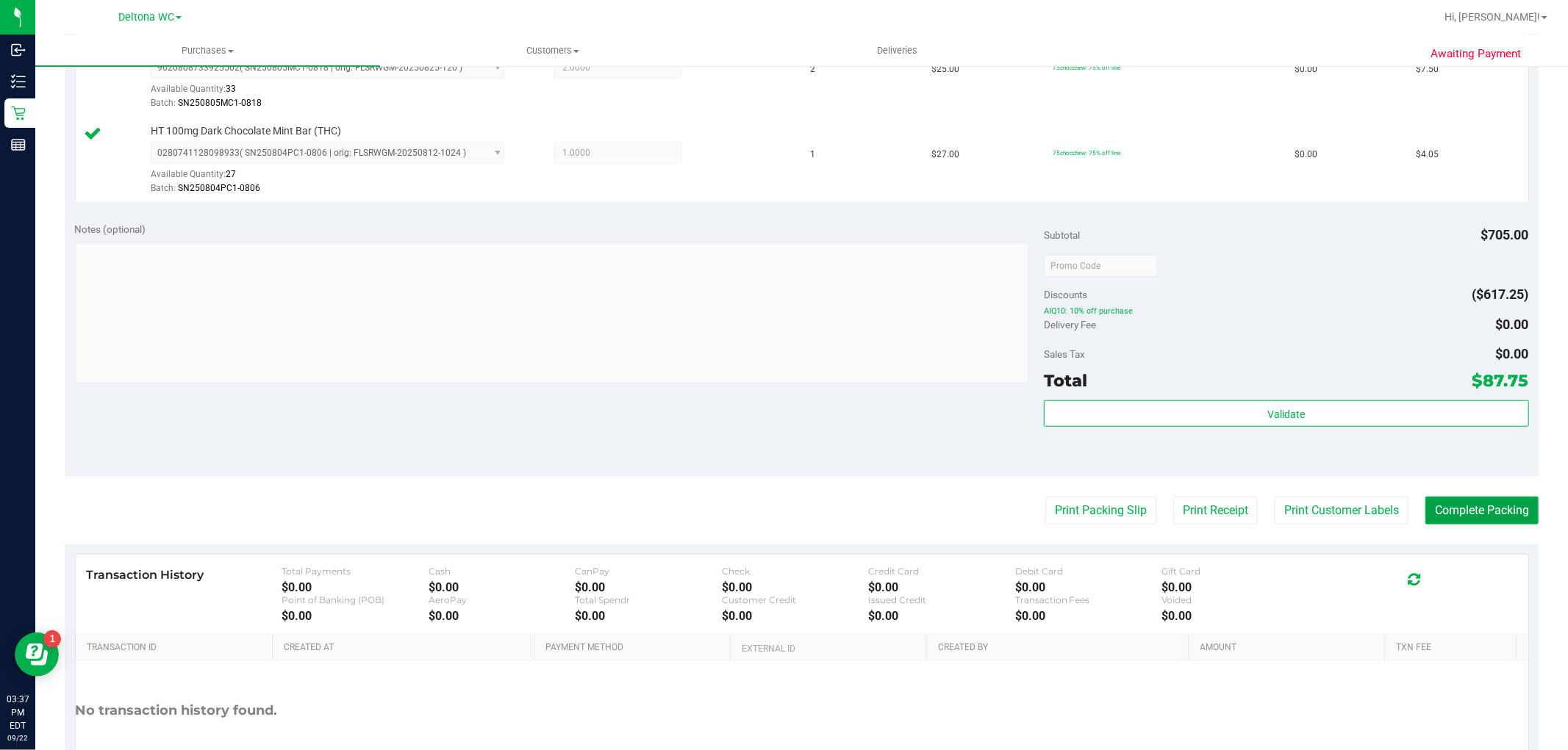
click at [1460, 502] on button "Complete Packing" at bounding box center [1482, 510] width 114 height 28
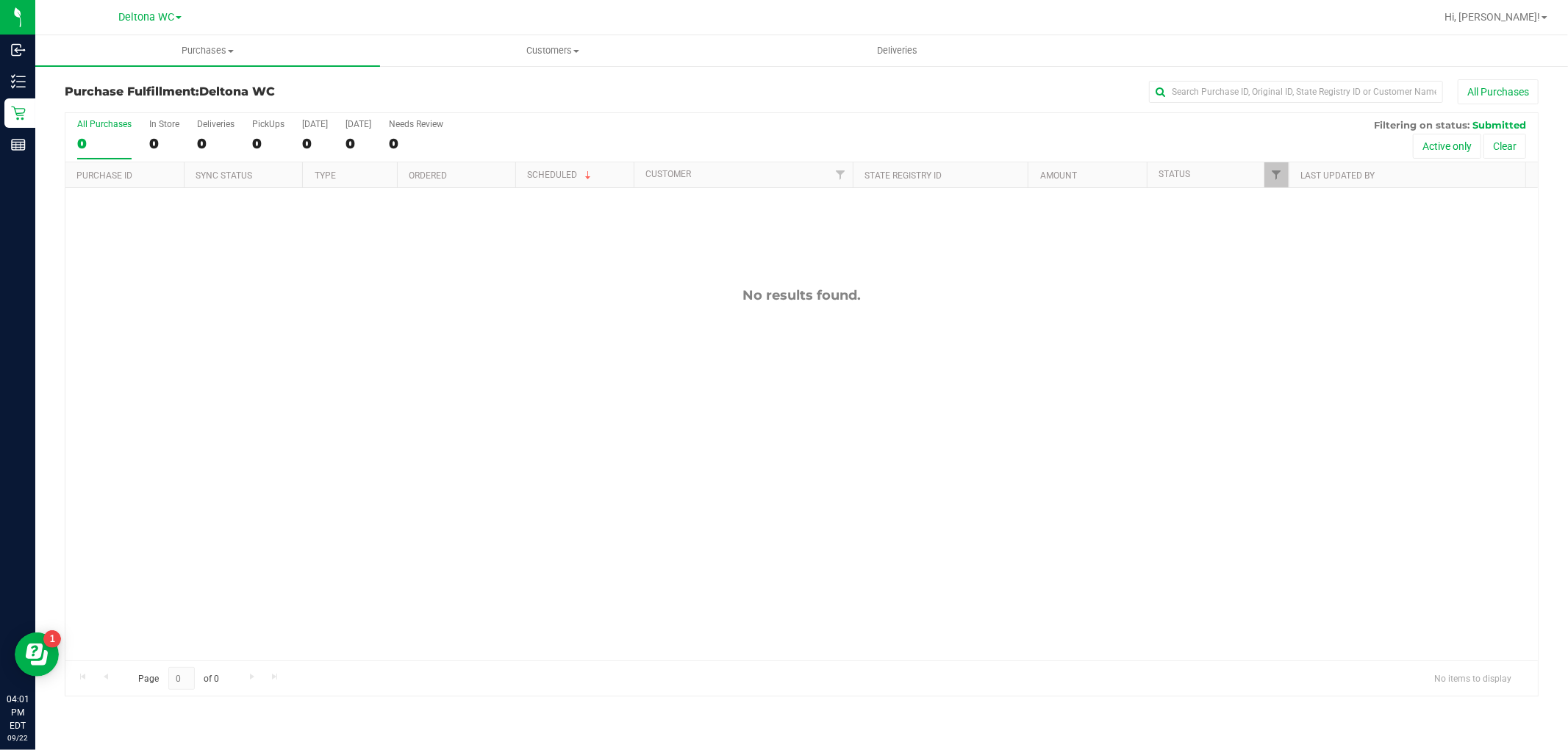
click at [112, 140] on div "0" at bounding box center [104, 143] width 55 height 17
click at [0, 0] on input "All Purchases 0" at bounding box center [0, 0] width 0 height 0
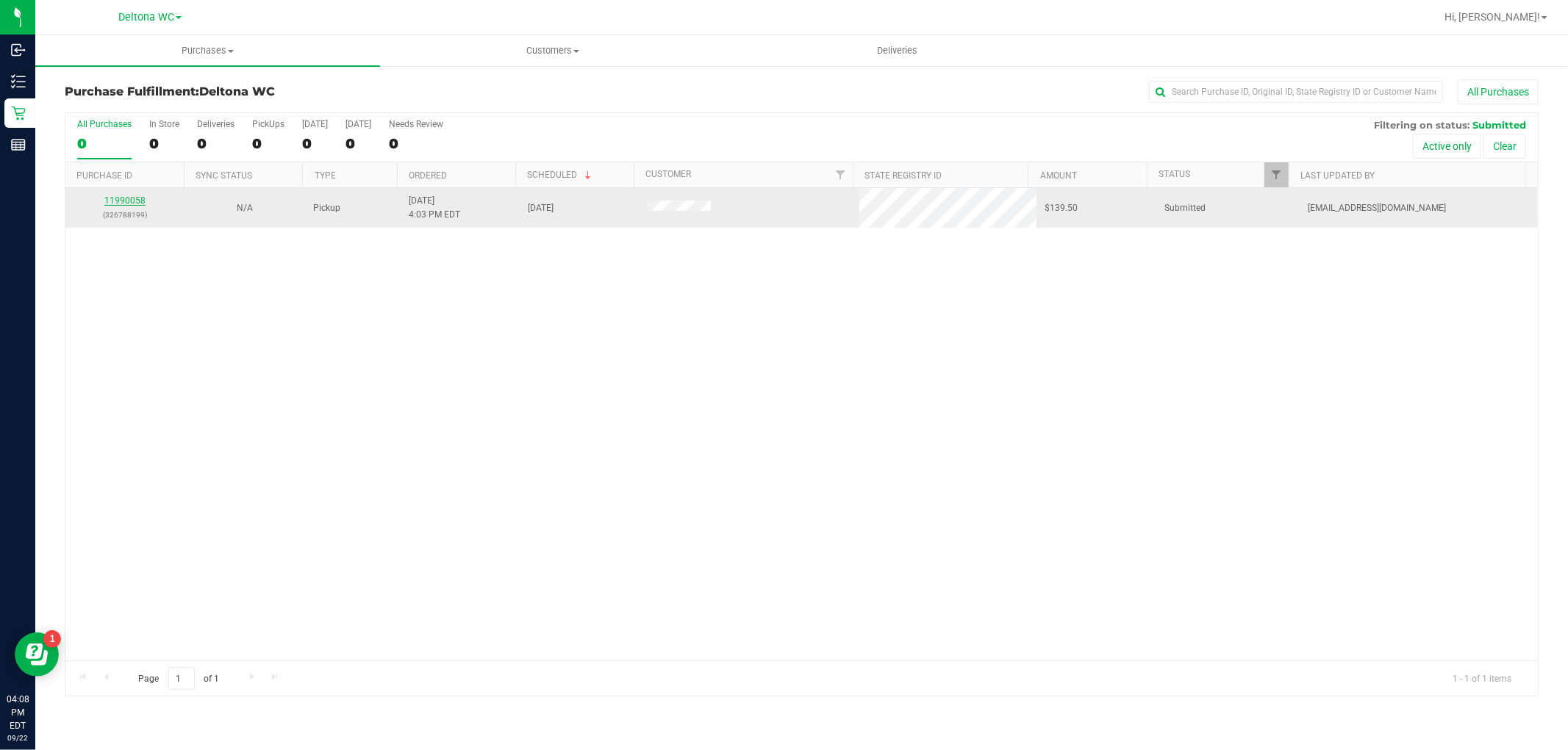
click at [120, 202] on link "11990058" at bounding box center [125, 200] width 41 height 10
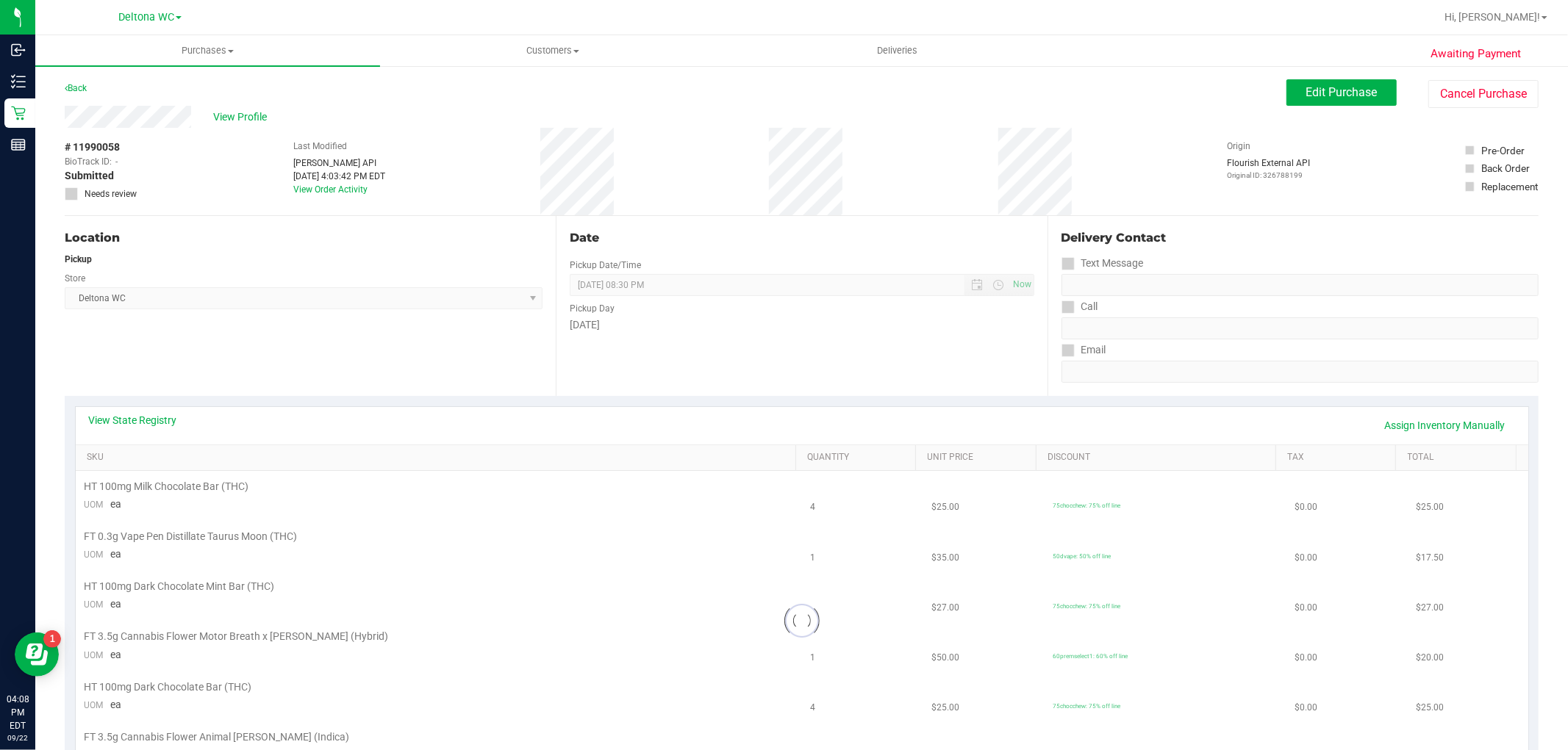
scroll to position [163, 0]
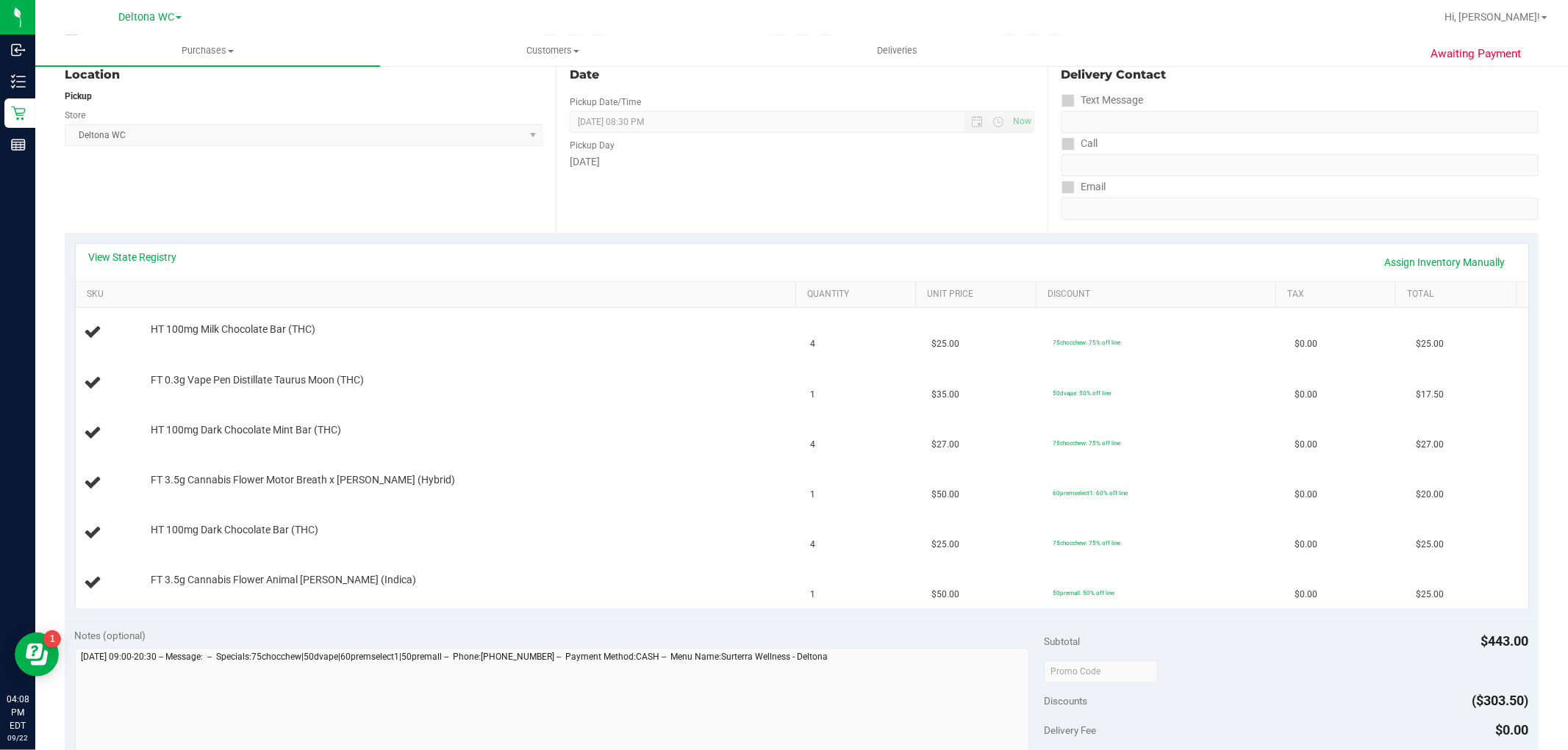
click at [157, 246] on div "View State Registry Assign Inventory Manually" at bounding box center [802, 262] width 1453 height 37
click at [157, 247] on div "View State Registry Assign Inventory Manually" at bounding box center [802, 262] width 1453 height 37
click at [160, 252] on link "View State Registry" at bounding box center [133, 257] width 88 height 15
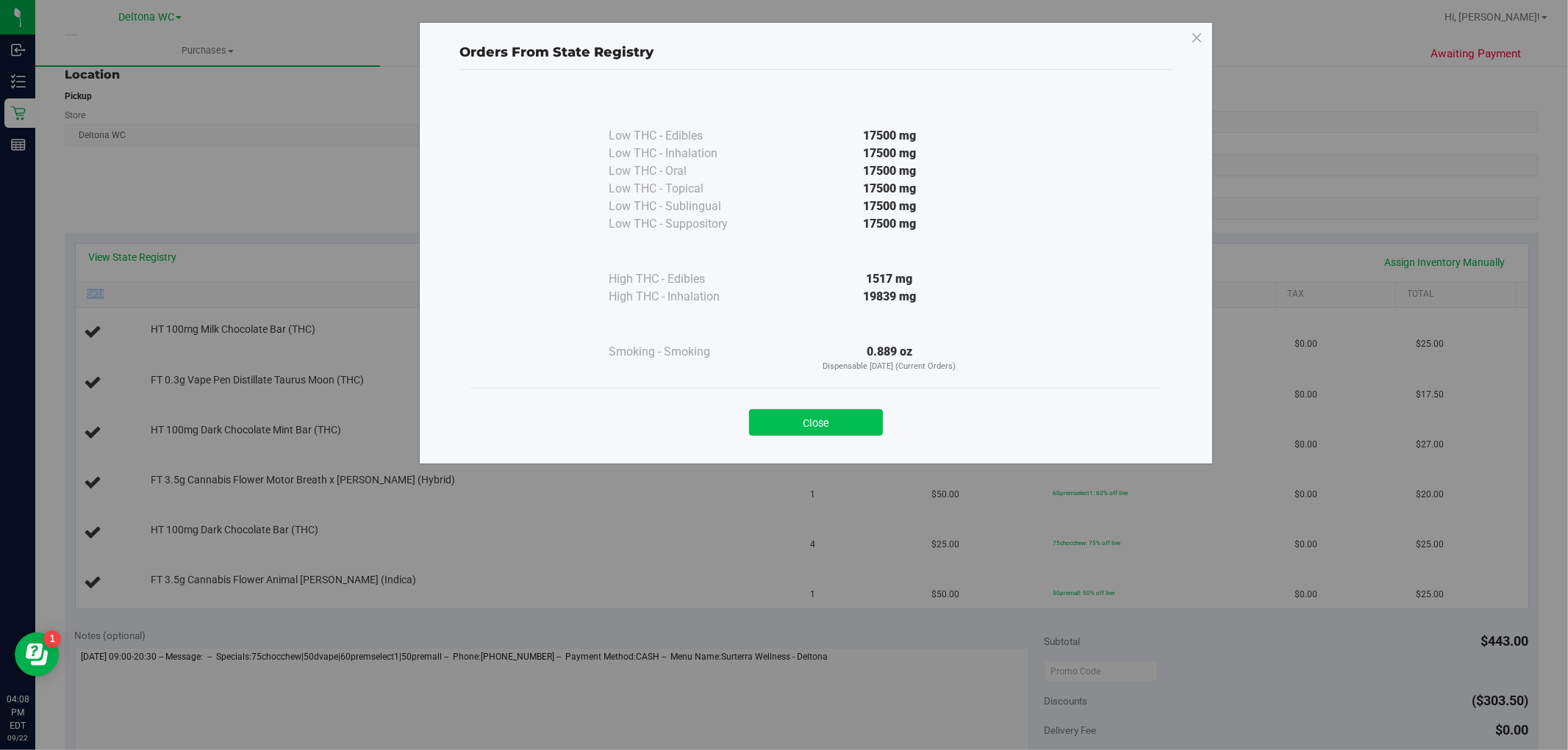
click at [837, 427] on button "Close" at bounding box center [816, 422] width 134 height 26
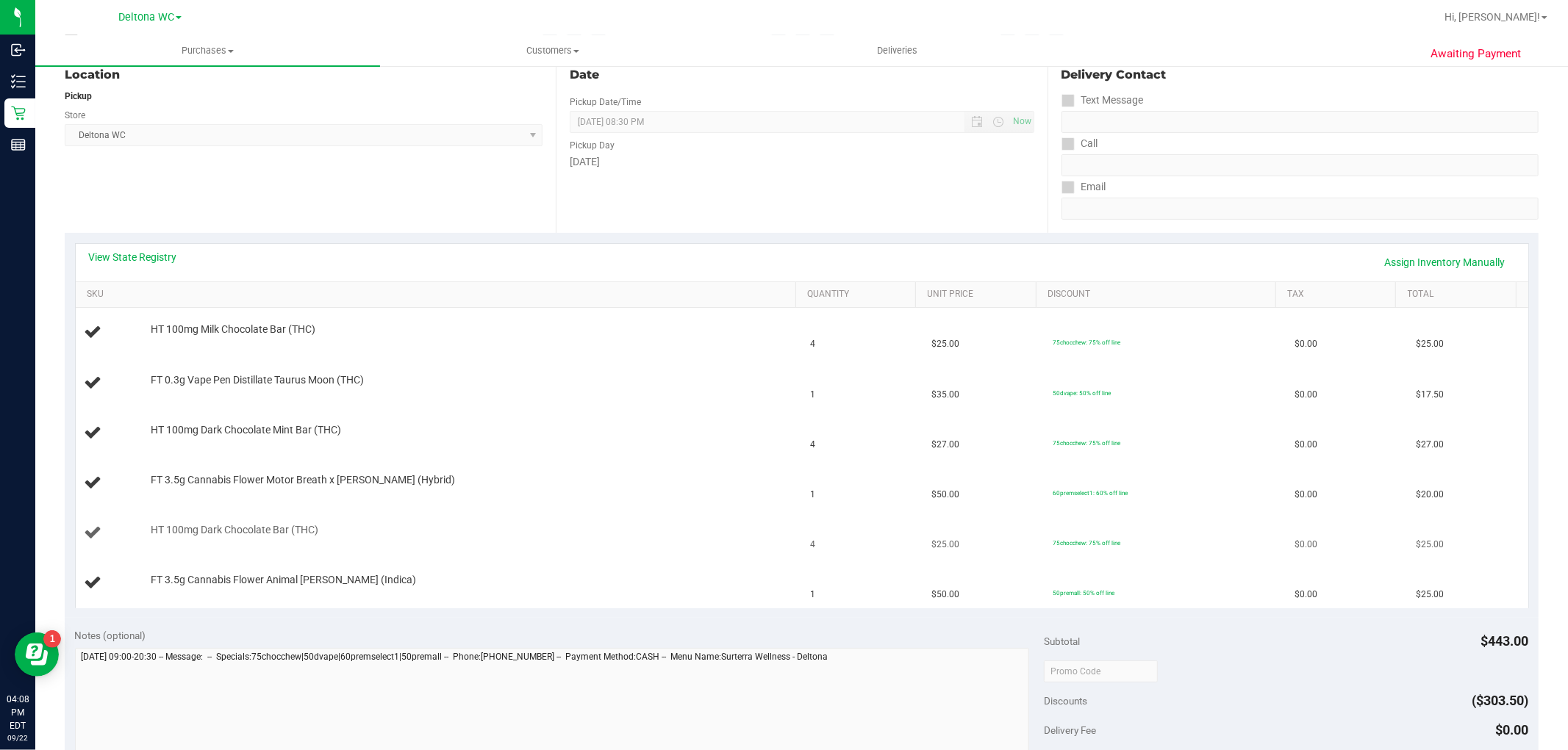
click at [475, 517] on td "HT 100mg Dark Chocolate Bar (THC)" at bounding box center [438, 533] width 726 height 50
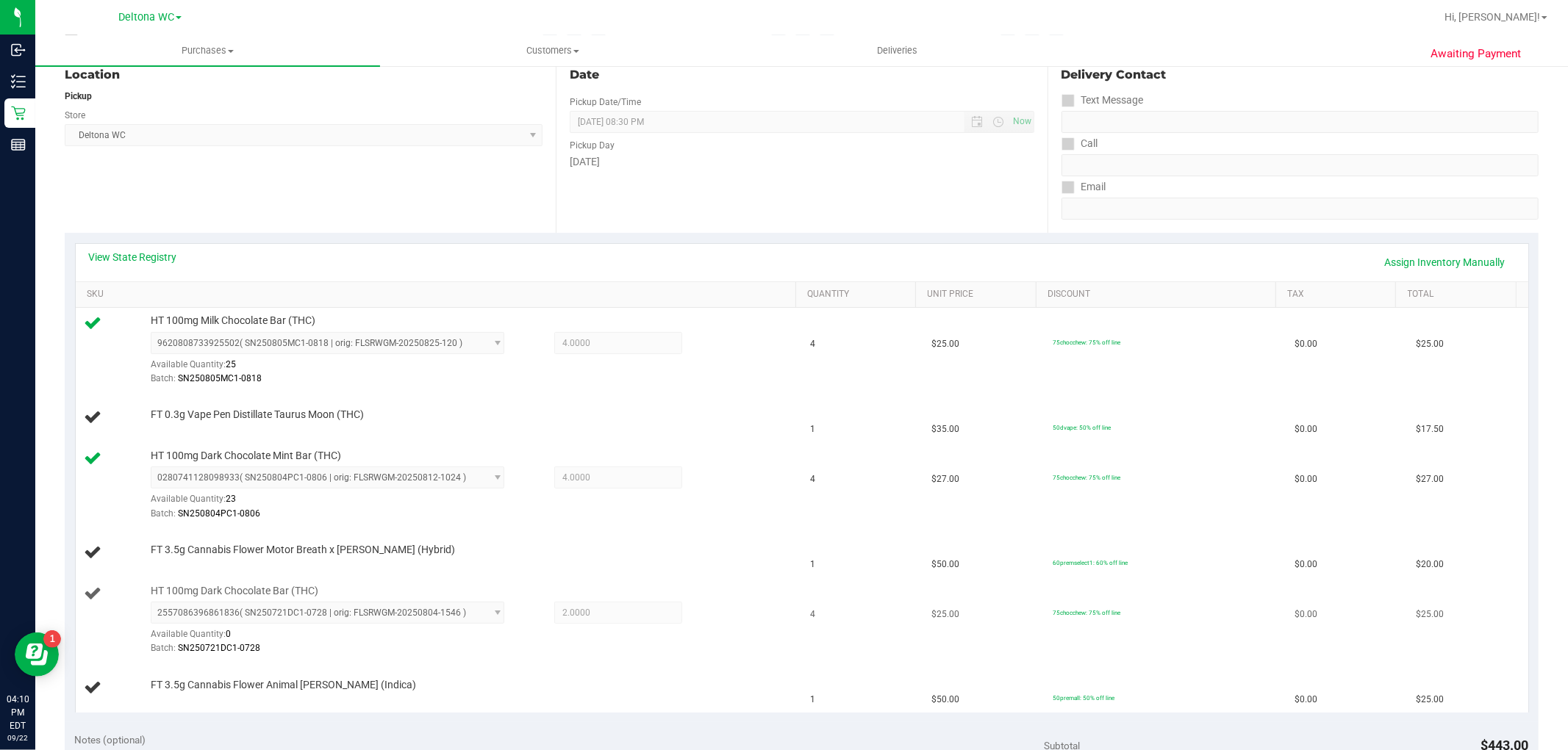
click at [253, 590] on span "HT 100mg Dark Chocolate Bar (THC)" at bounding box center [234, 591] width 168 height 14
copy div "HT 100mg Dark Chocolate Bar (THC)"
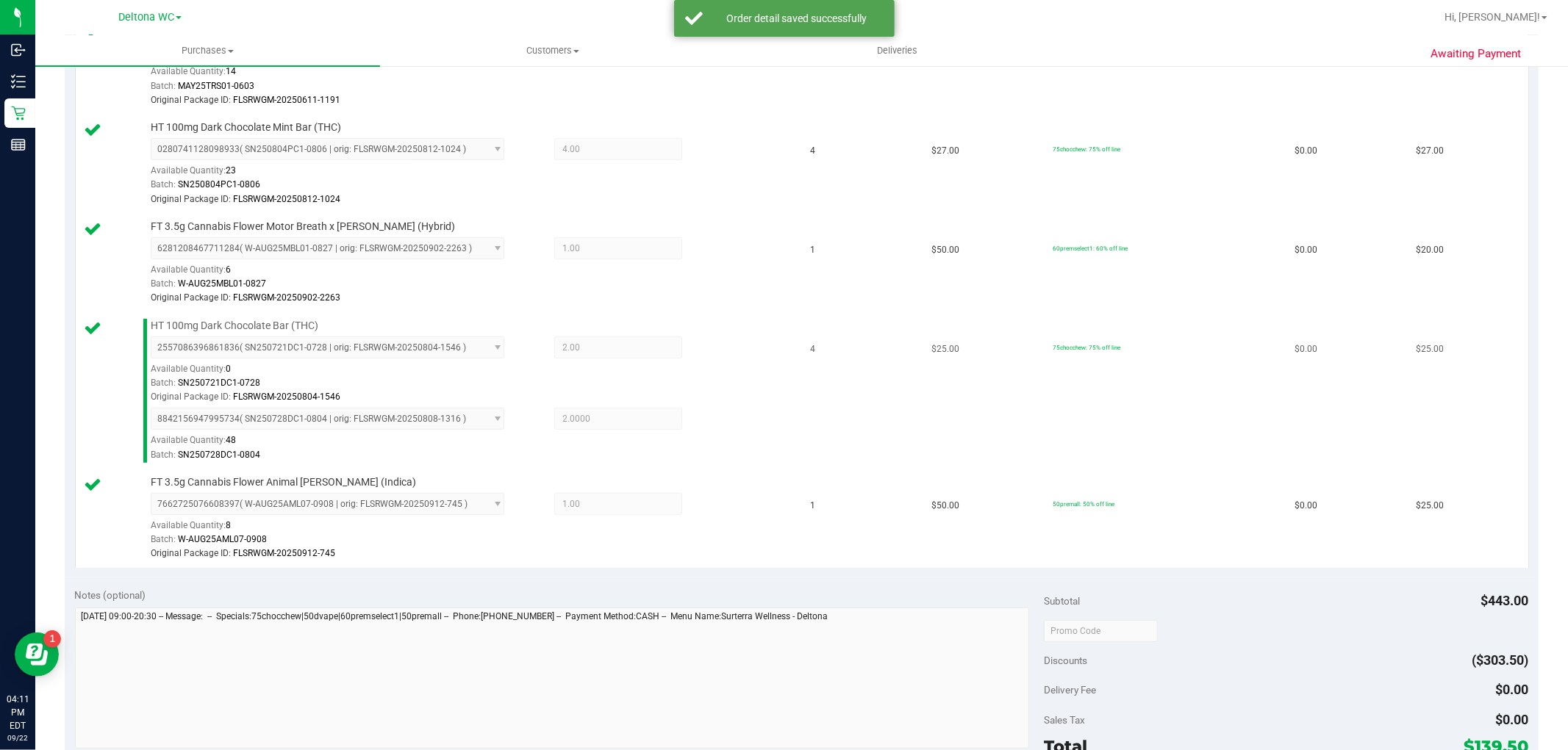
scroll to position [817, 0]
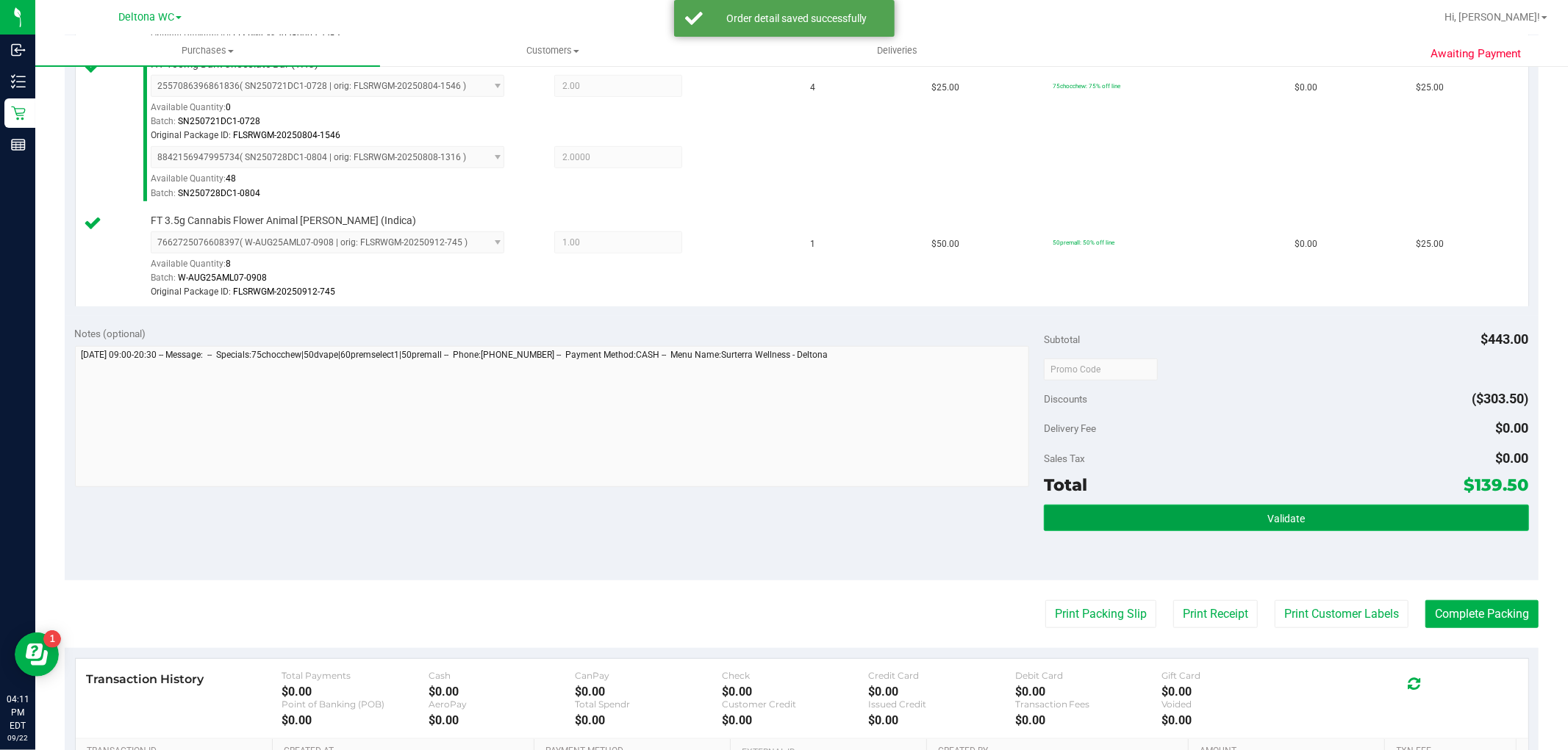
click at [1267, 521] on span "Validate" at bounding box center [1285, 518] width 37 height 12
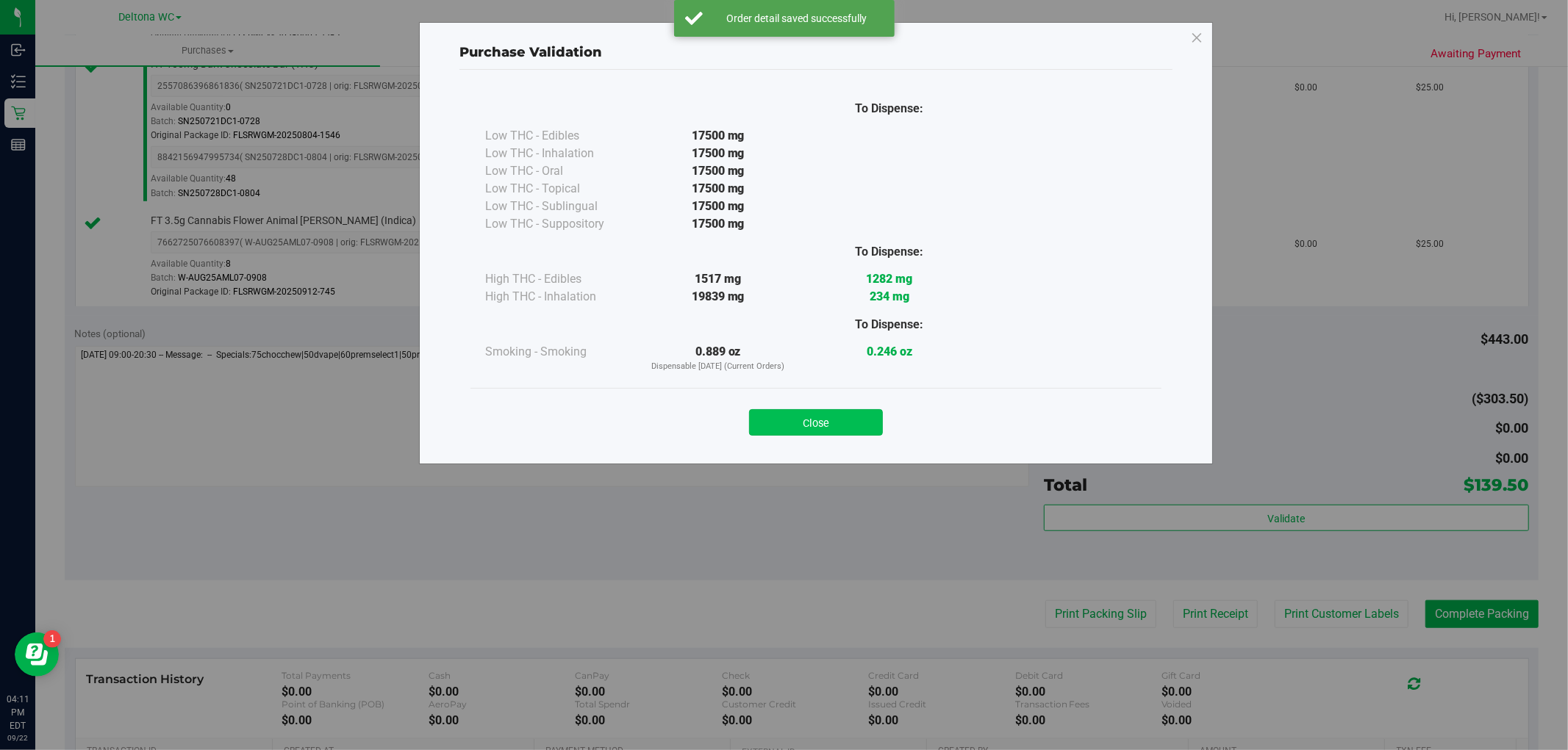
click at [859, 415] on button "Close" at bounding box center [816, 422] width 134 height 26
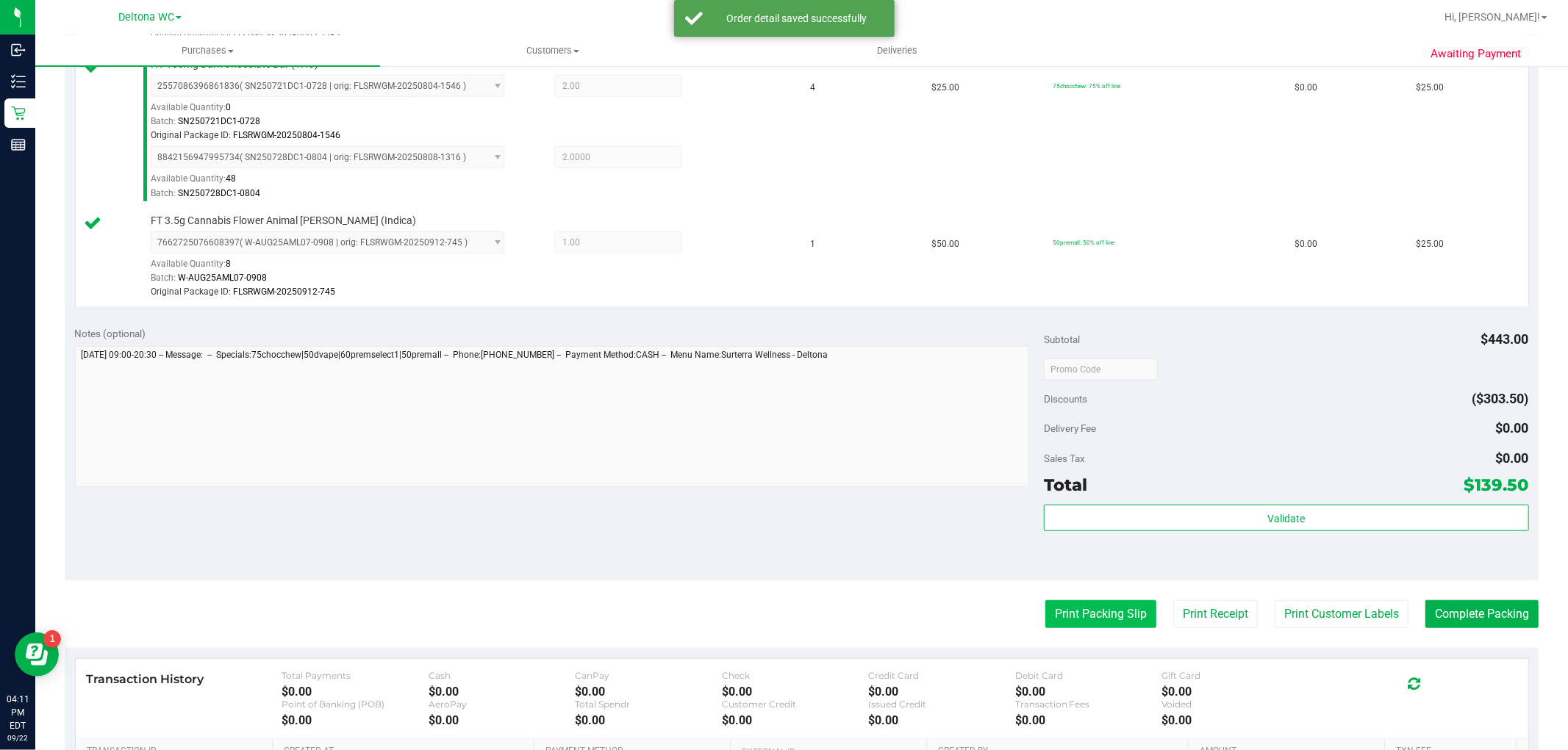
click at [1069, 612] on button "Print Packing Slip" at bounding box center [1101, 614] width 111 height 28
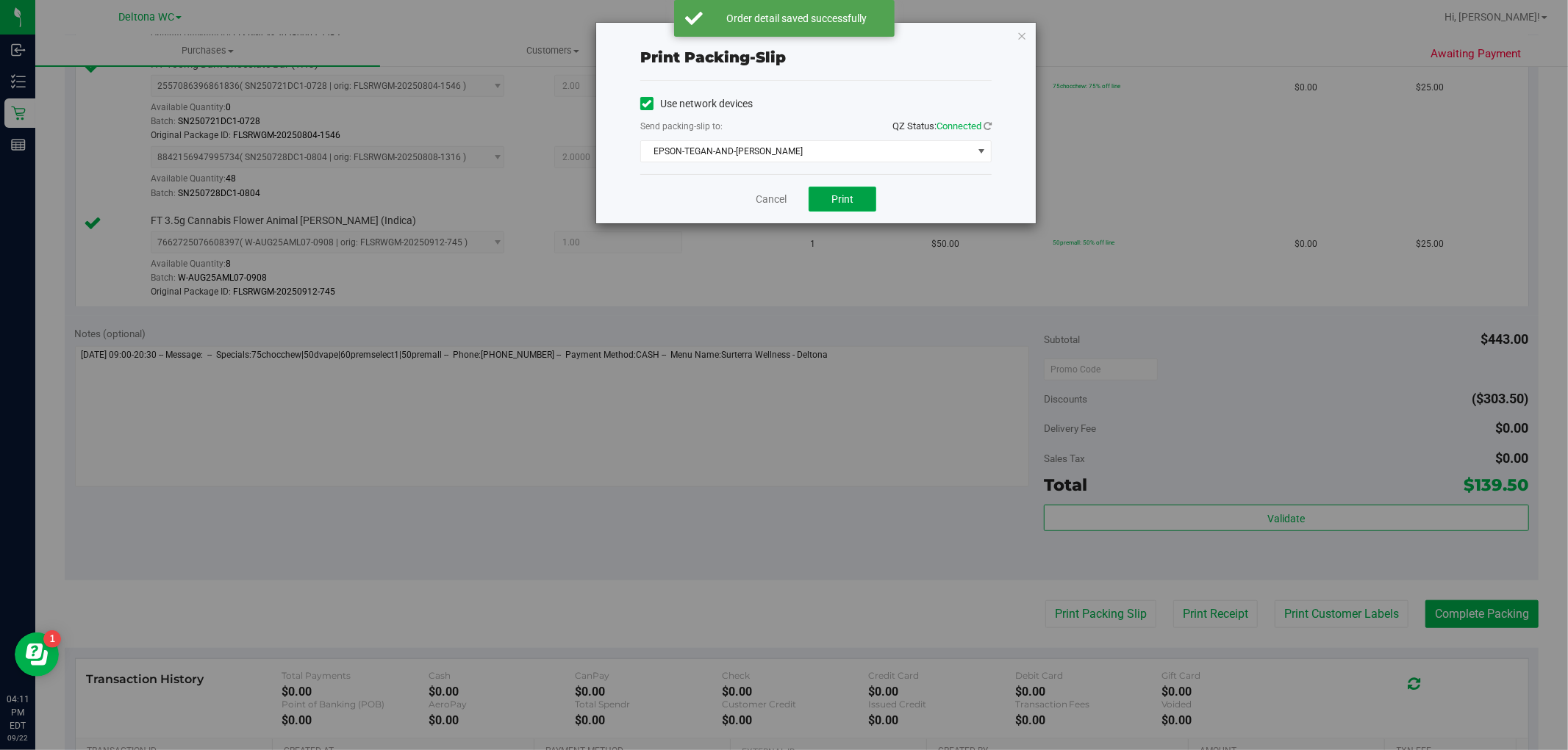
click at [820, 188] on button "Print" at bounding box center [842, 198] width 67 height 25
click at [772, 196] on link "Cancel" at bounding box center [771, 199] width 31 height 15
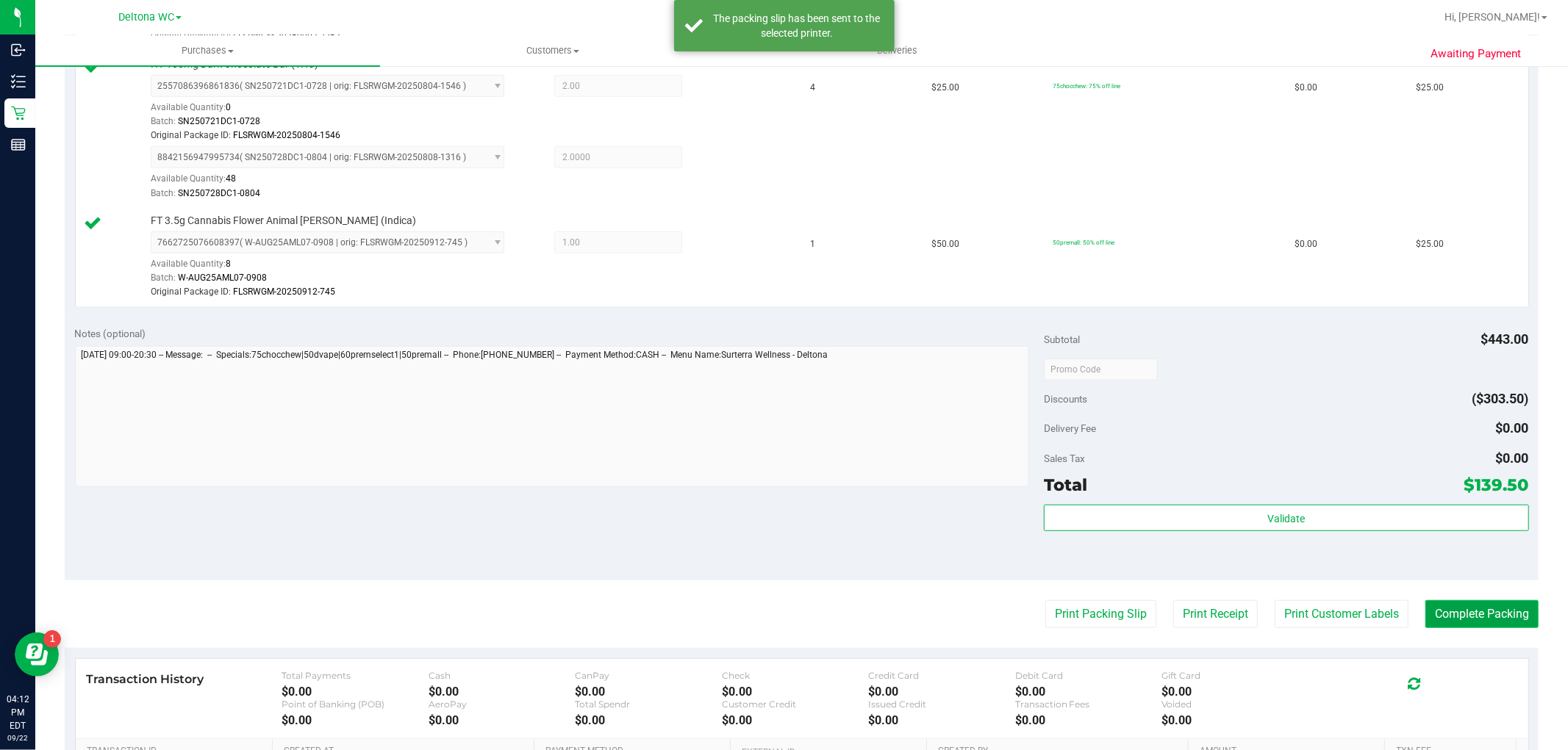
click at [1461, 619] on button "Complete Packing" at bounding box center [1482, 614] width 114 height 28
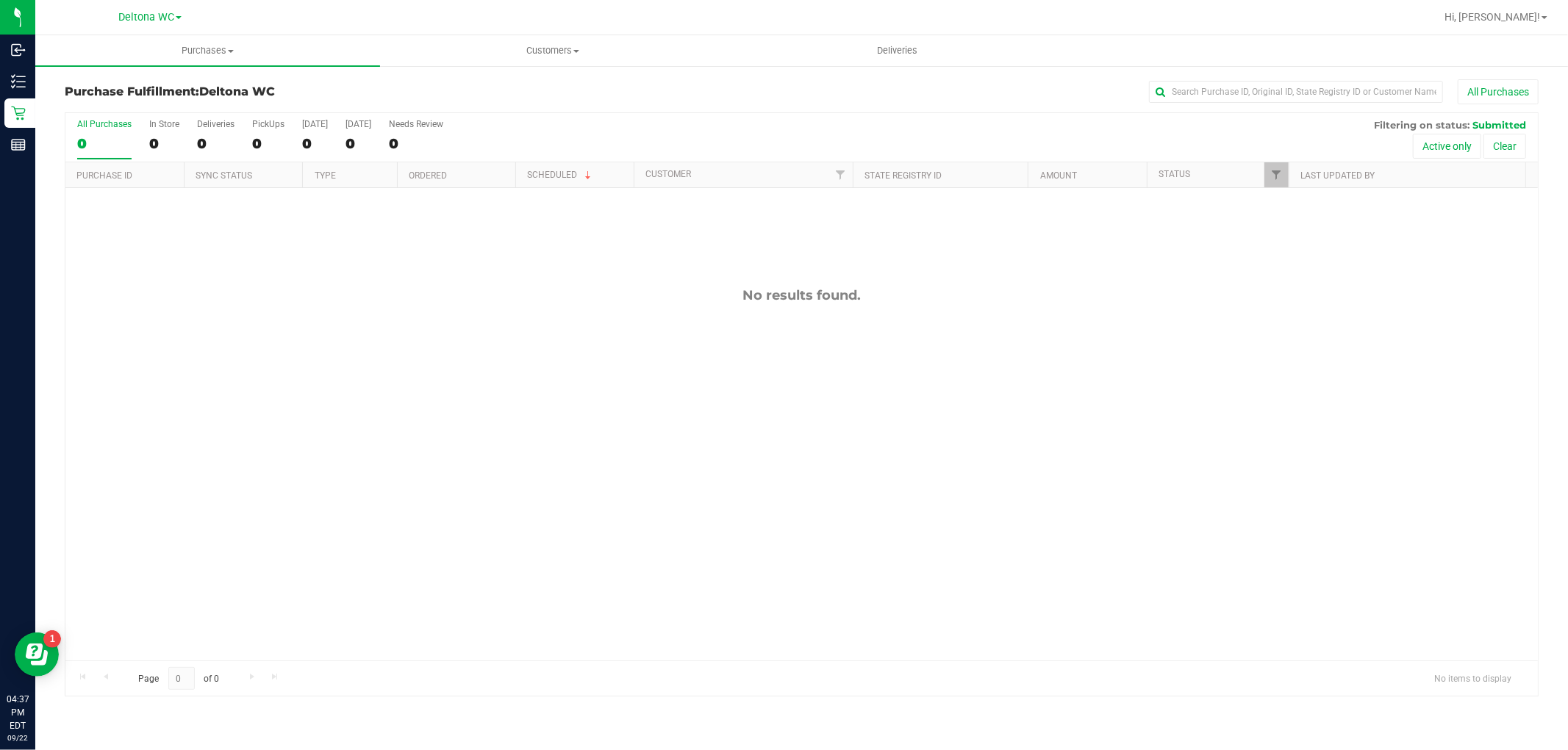
click at [1446, 611] on div "No results found." at bounding box center [801, 474] width 1473 height 571
click at [104, 150] on div "0" at bounding box center [104, 143] width 55 height 17
click at [0, 0] on input "All Purchases 0" at bounding box center [0, 0] width 0 height 0
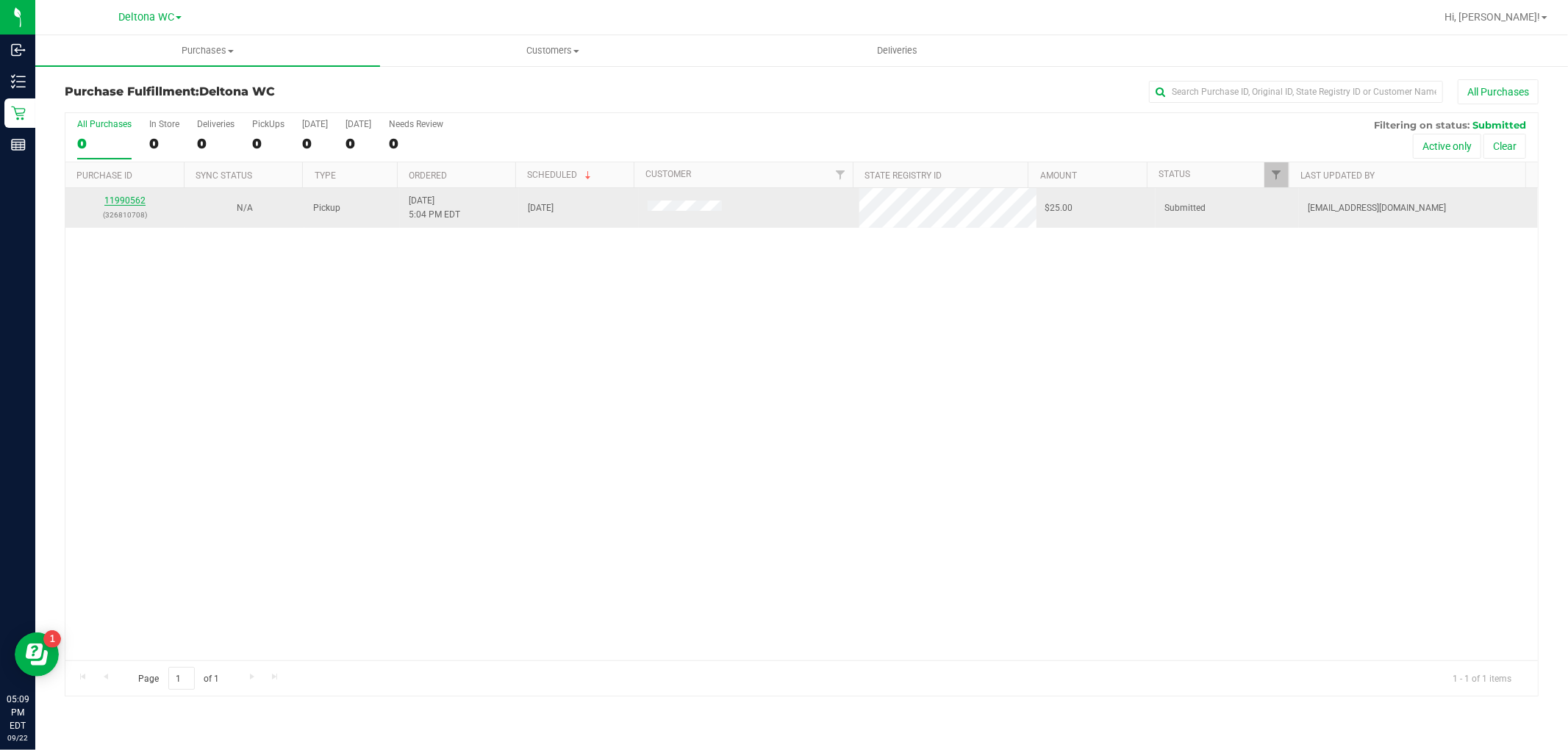
click at [137, 202] on link "11990562" at bounding box center [125, 200] width 41 height 10
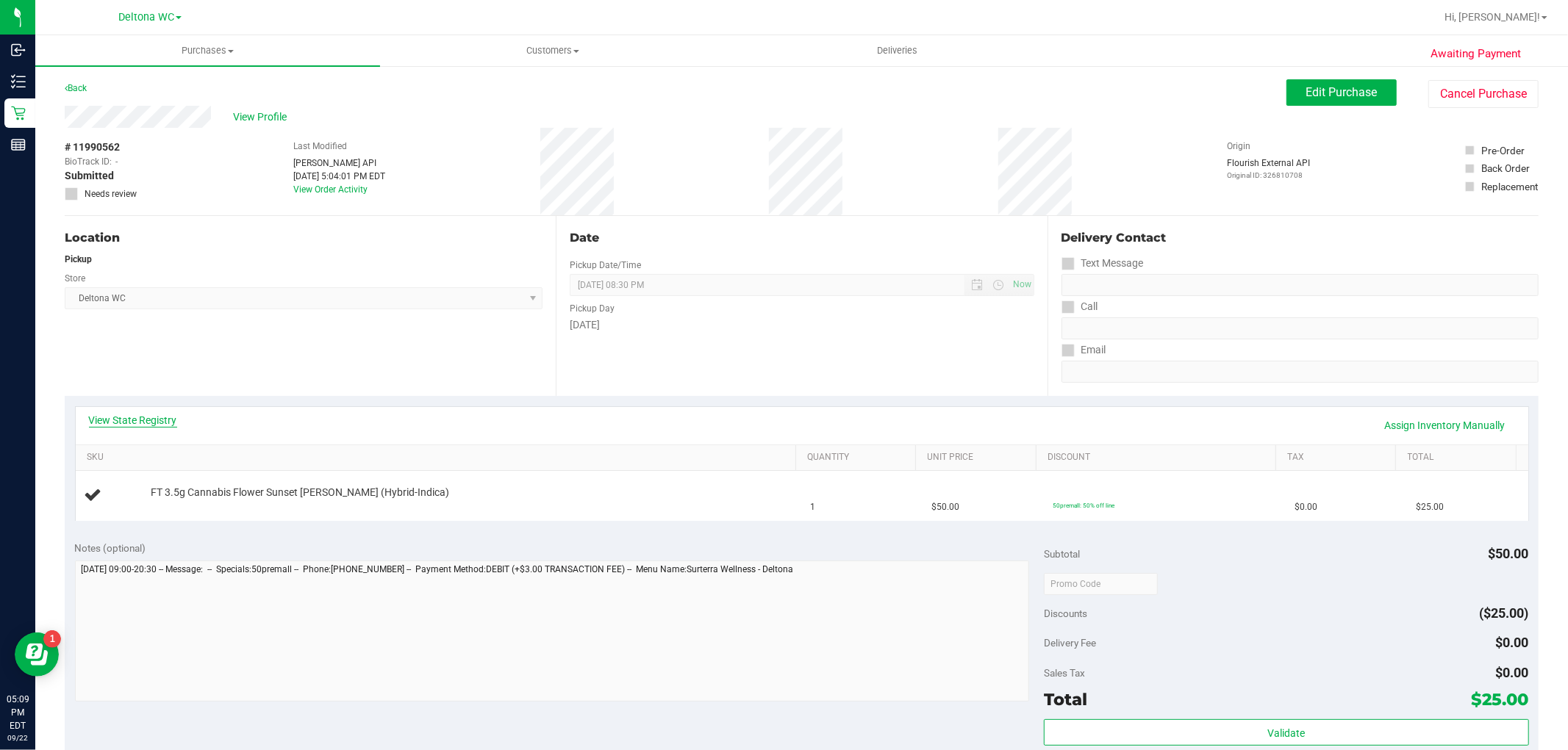
click at [144, 417] on link "View State Registry" at bounding box center [133, 420] width 88 height 15
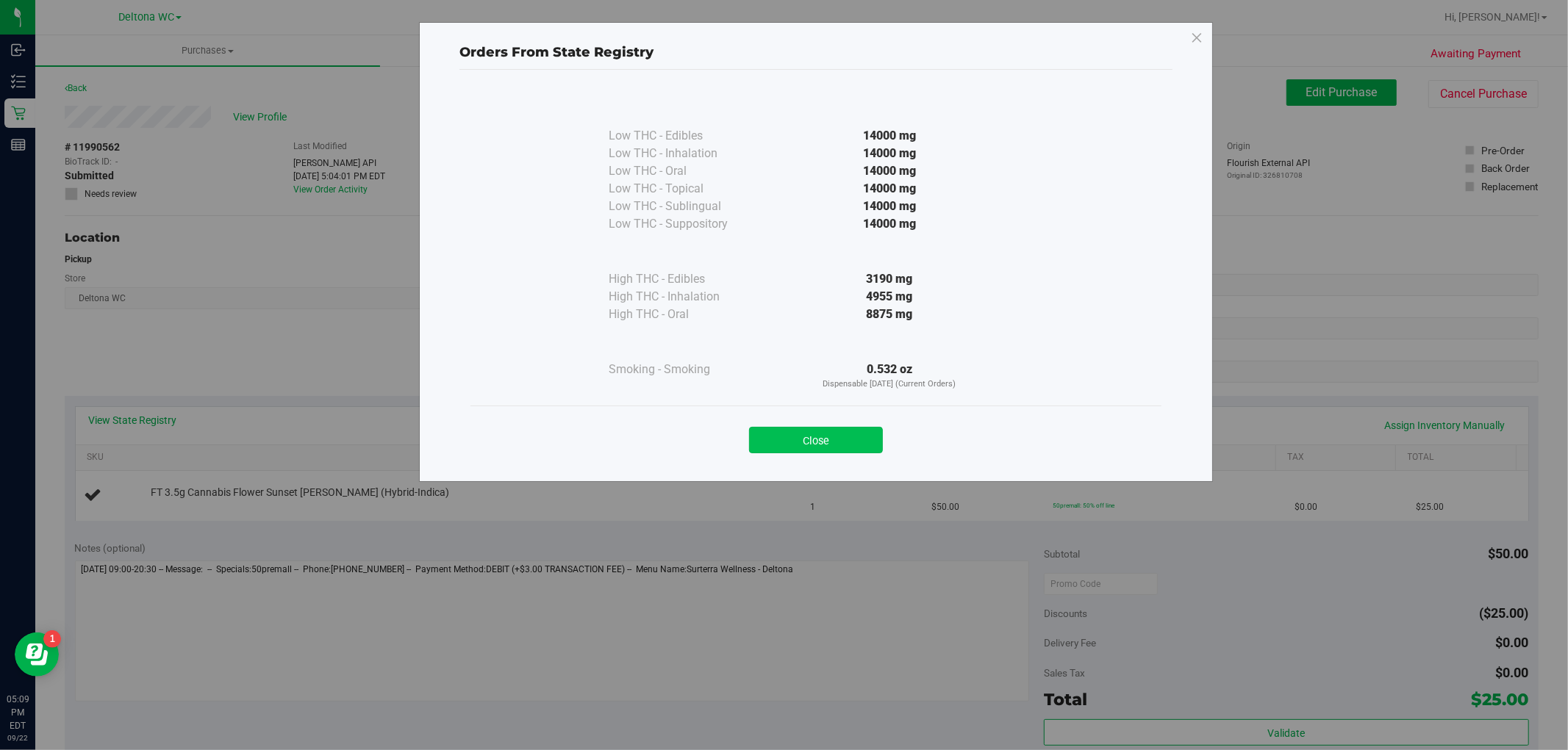
click at [796, 434] on button "Close" at bounding box center [816, 440] width 134 height 26
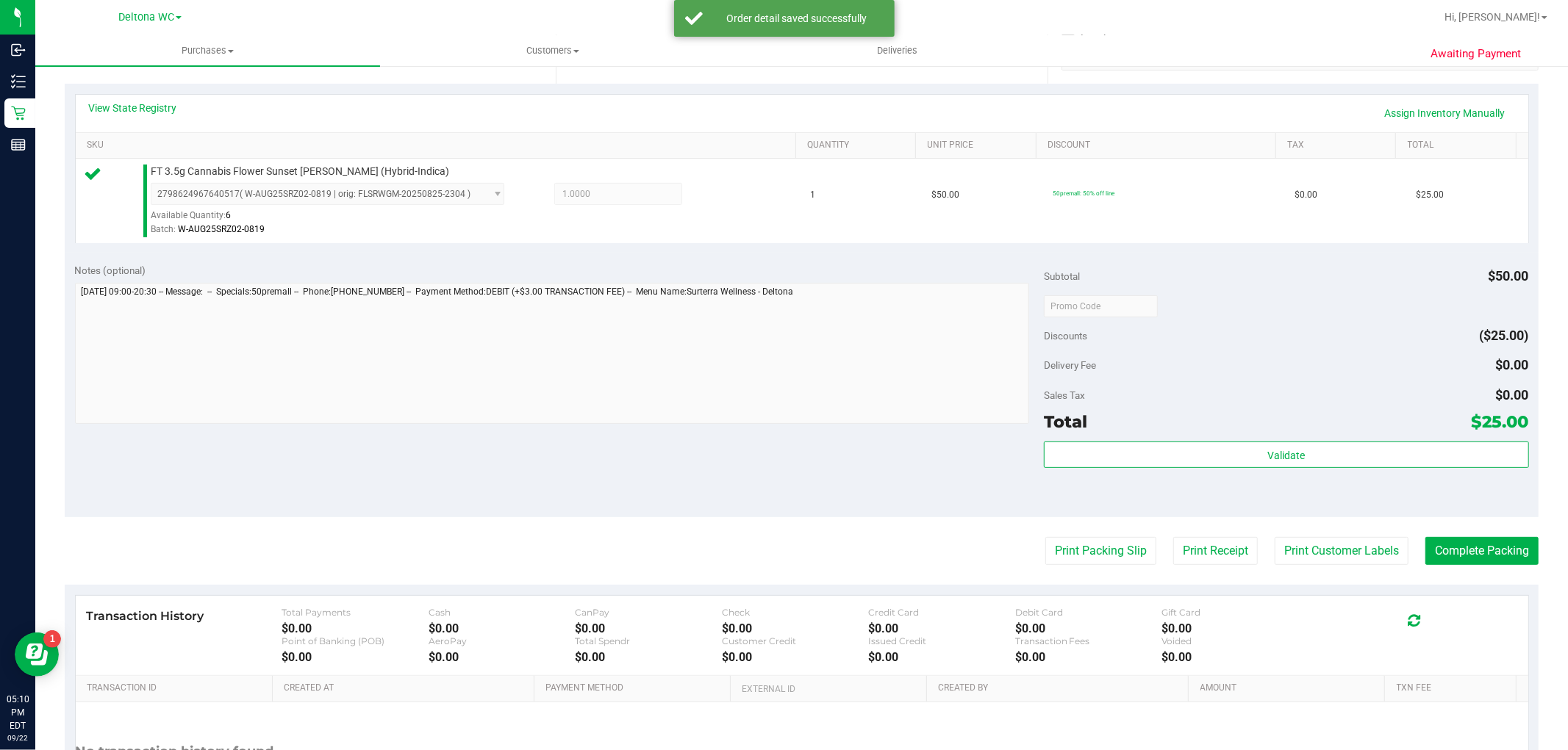
scroll to position [326, 0]
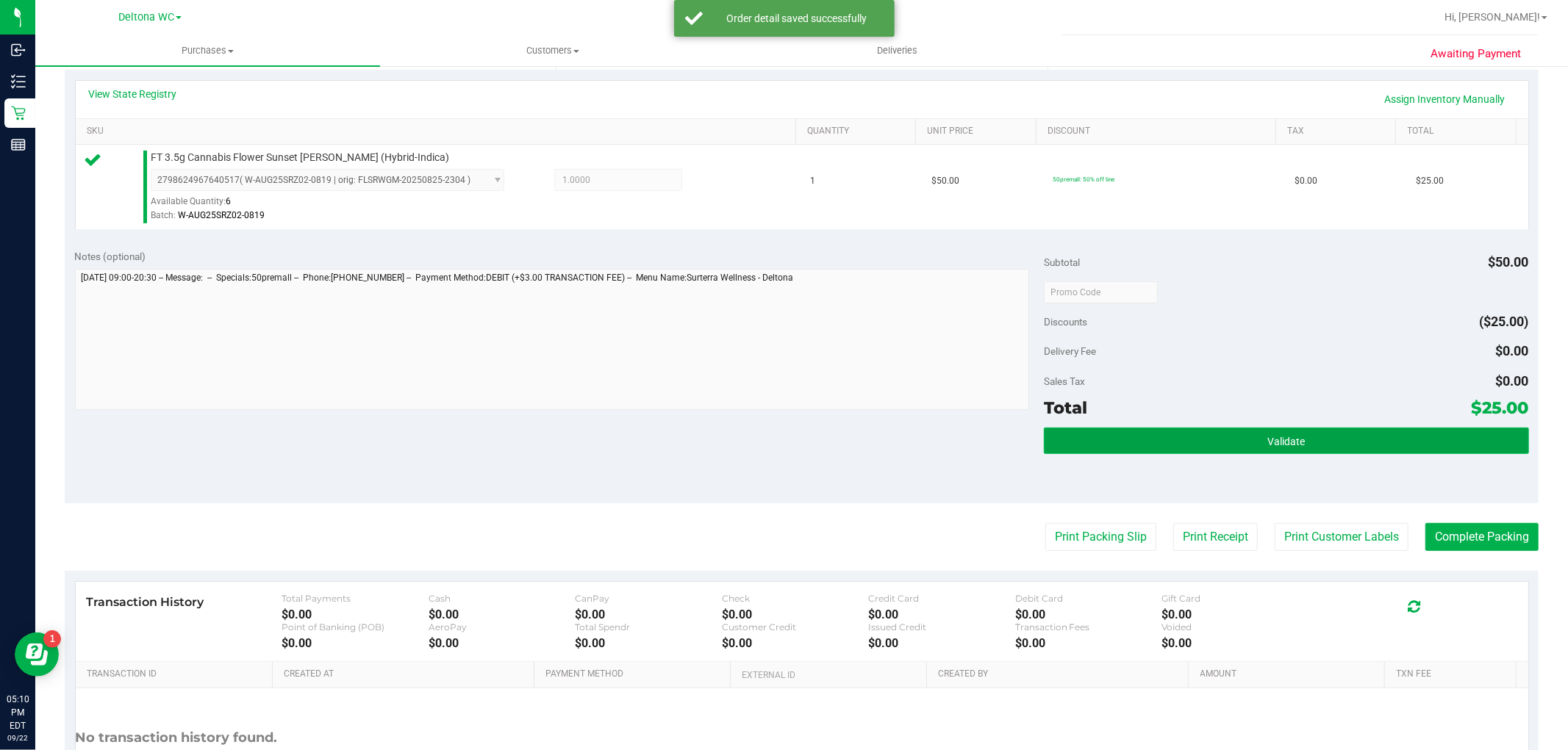
click at [1235, 434] on button "Validate" at bounding box center [1286, 440] width 484 height 26
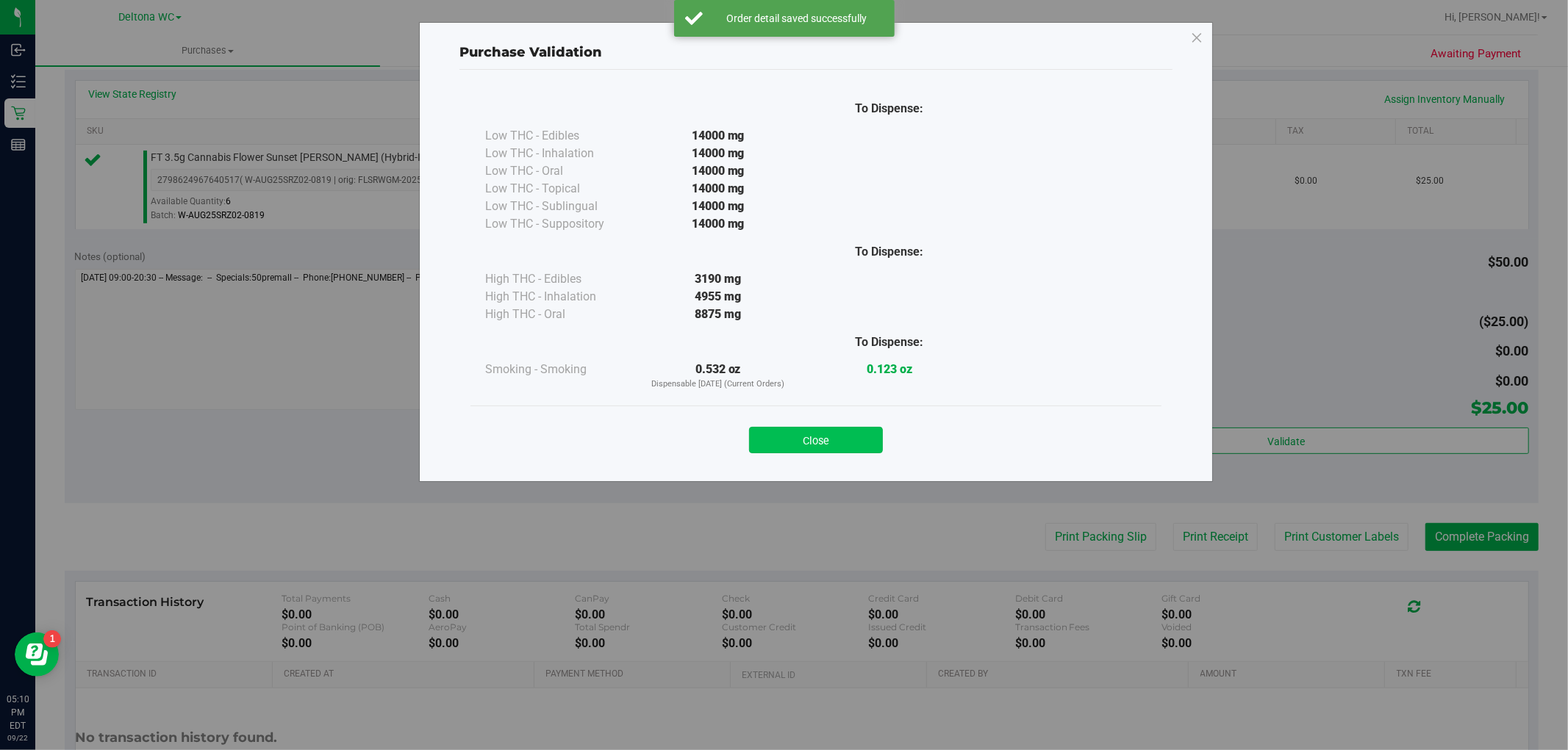
click at [848, 431] on button "Close" at bounding box center [816, 440] width 134 height 26
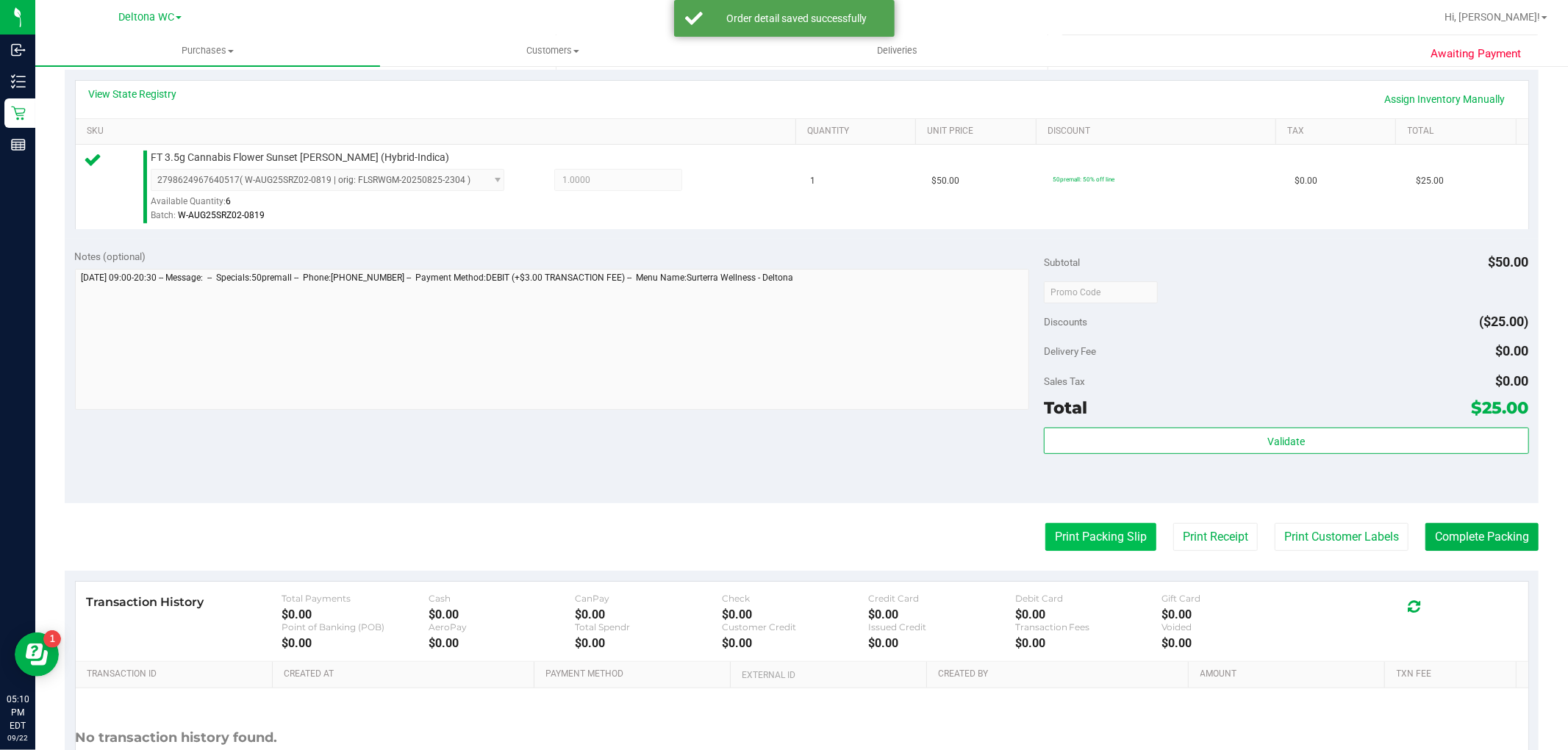
click at [1083, 533] on button "Print Packing Slip" at bounding box center [1101, 537] width 111 height 28
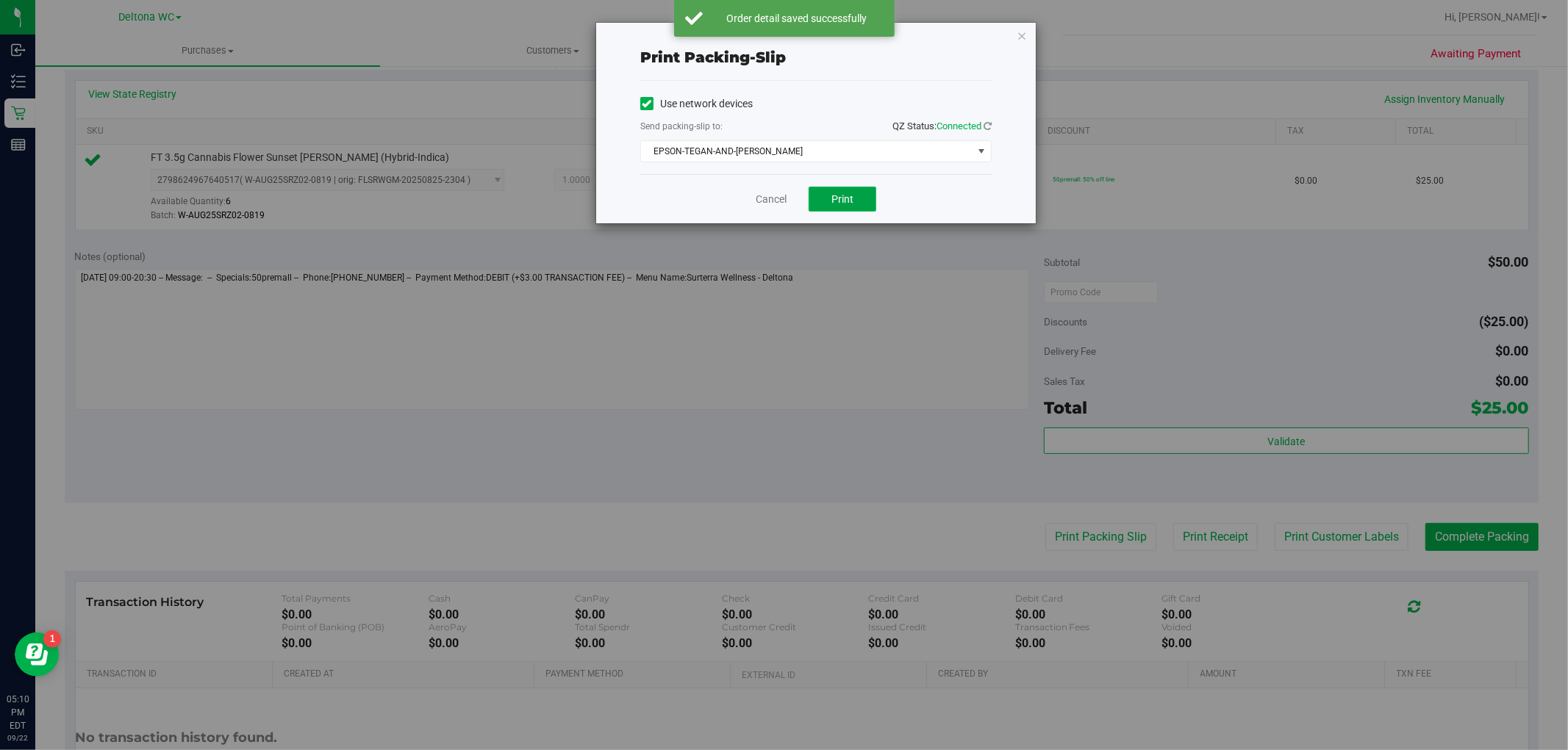
click at [826, 201] on button "Print" at bounding box center [842, 198] width 67 height 25
click at [774, 199] on link "Cancel" at bounding box center [771, 199] width 31 height 15
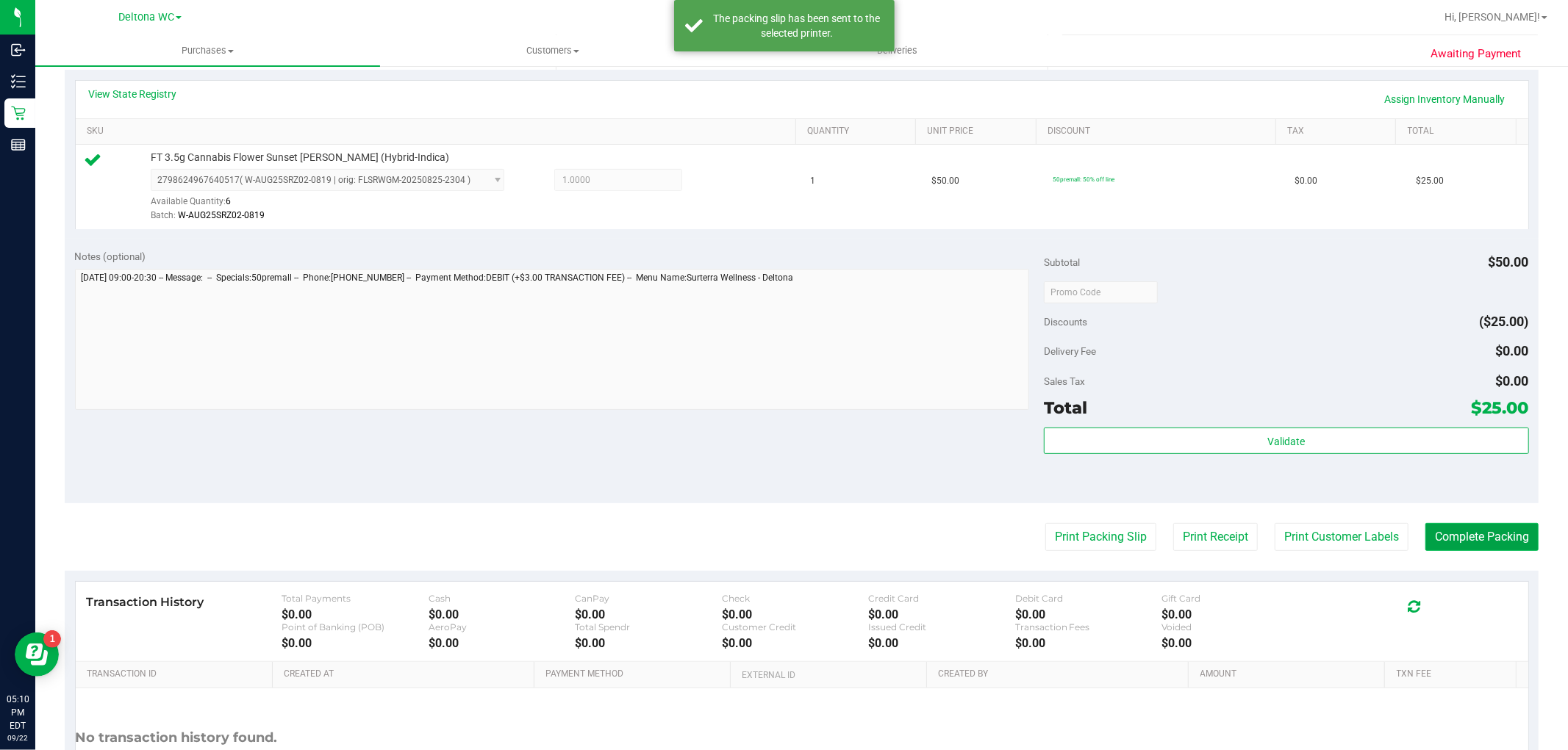
click at [1488, 528] on button "Complete Packing" at bounding box center [1482, 537] width 114 height 28
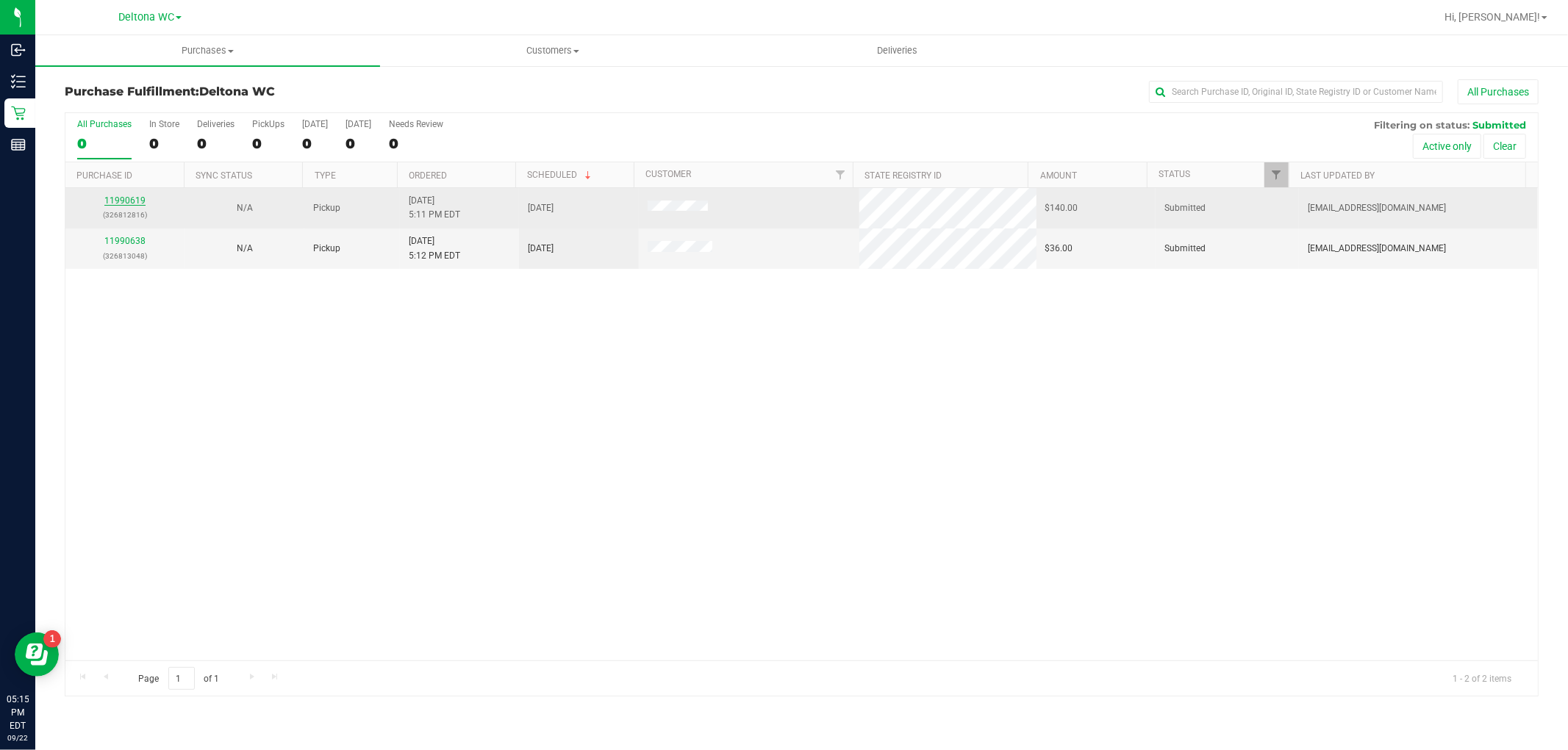
click at [128, 202] on link "11990619" at bounding box center [125, 200] width 41 height 10
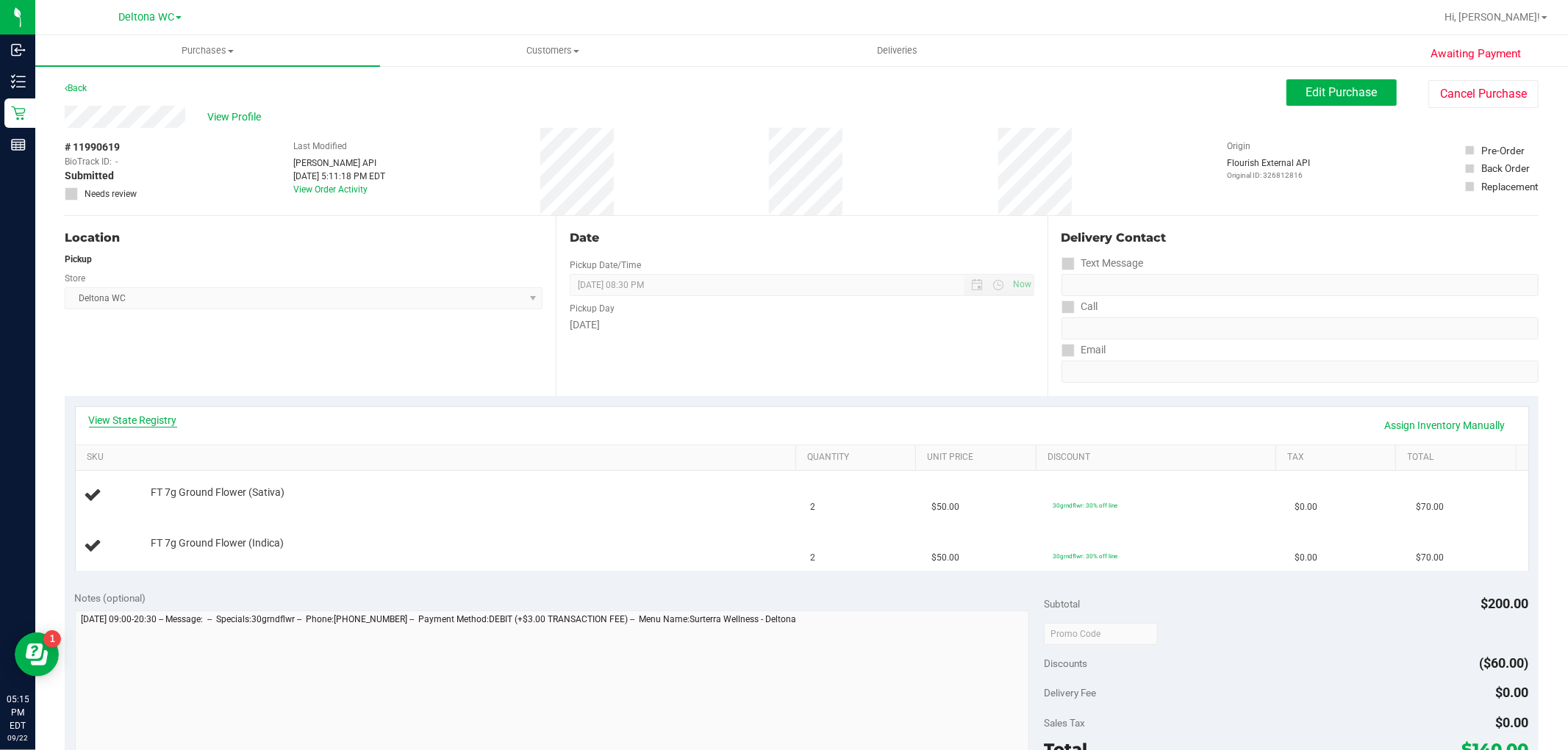
click at [125, 414] on link "View State Registry" at bounding box center [133, 420] width 88 height 15
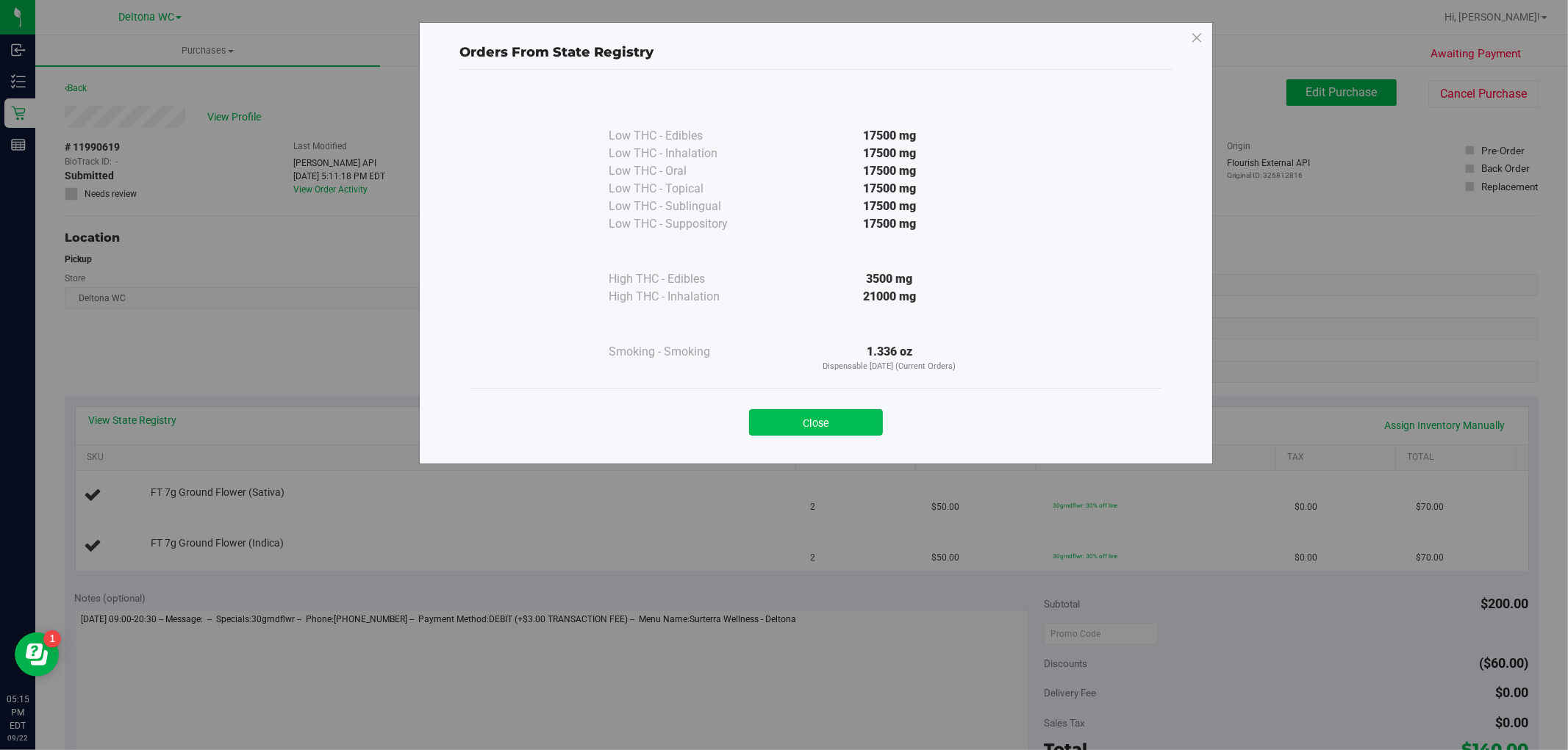
click at [821, 427] on button "Close" at bounding box center [816, 422] width 134 height 26
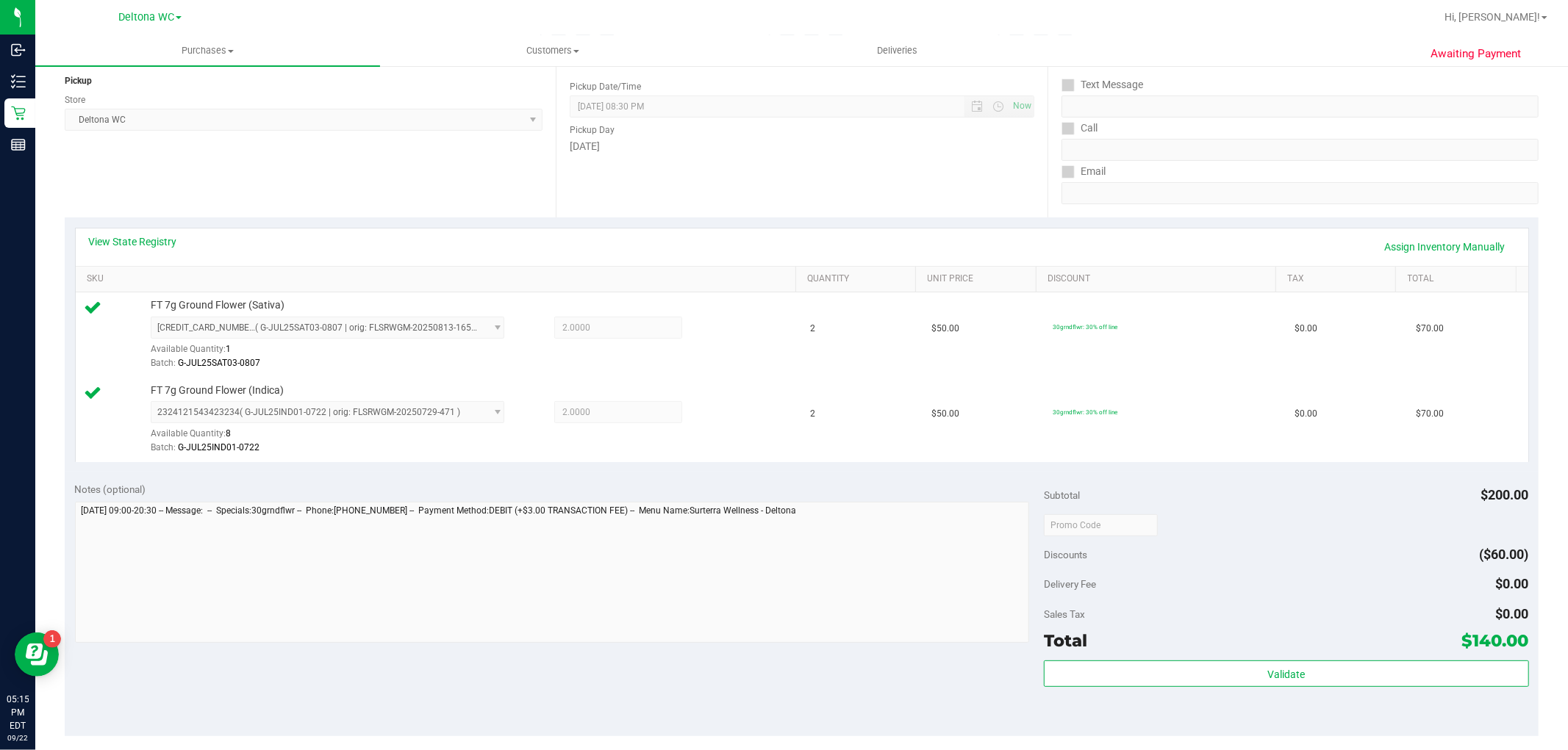
scroll to position [326, 0]
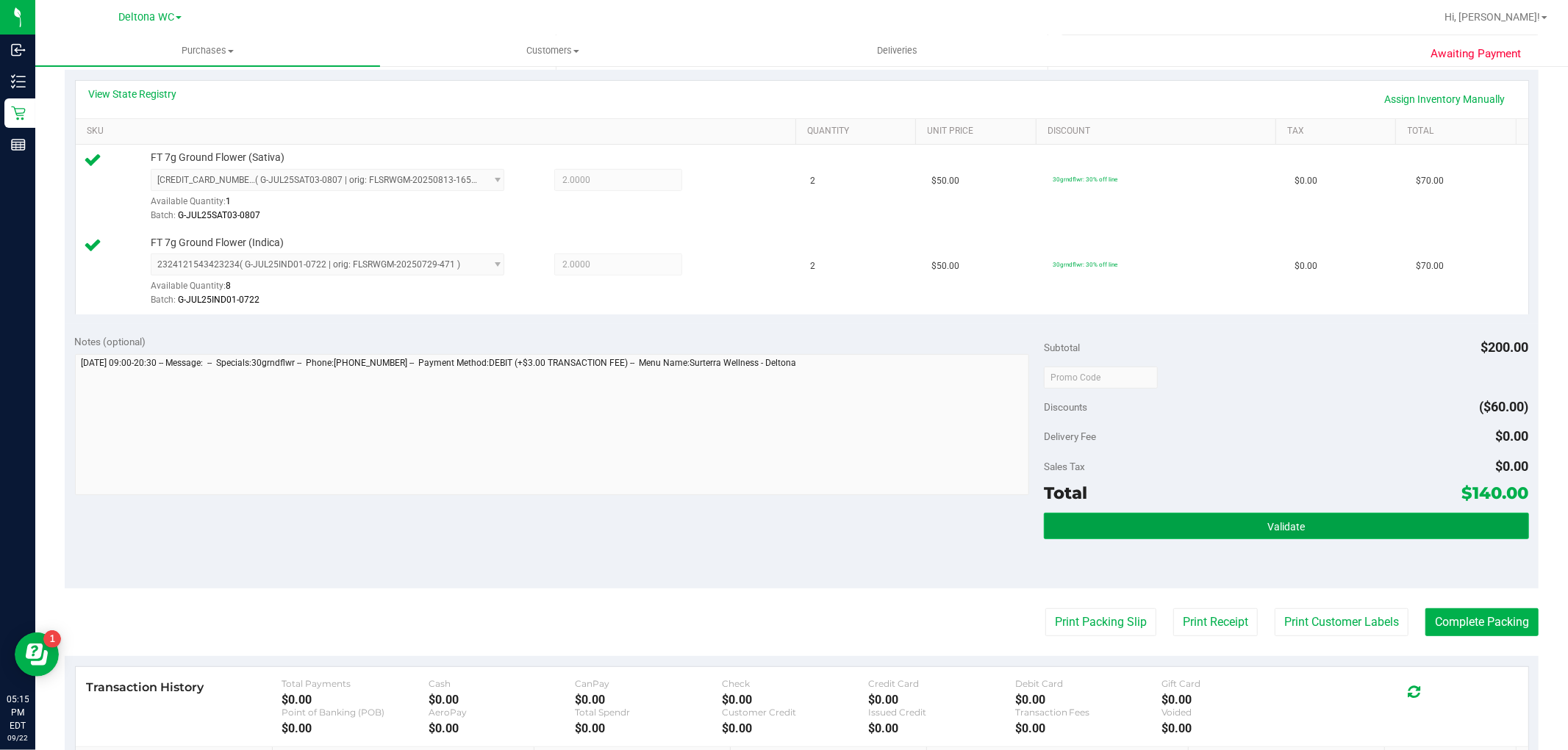
click at [1184, 535] on button "Validate" at bounding box center [1286, 525] width 484 height 26
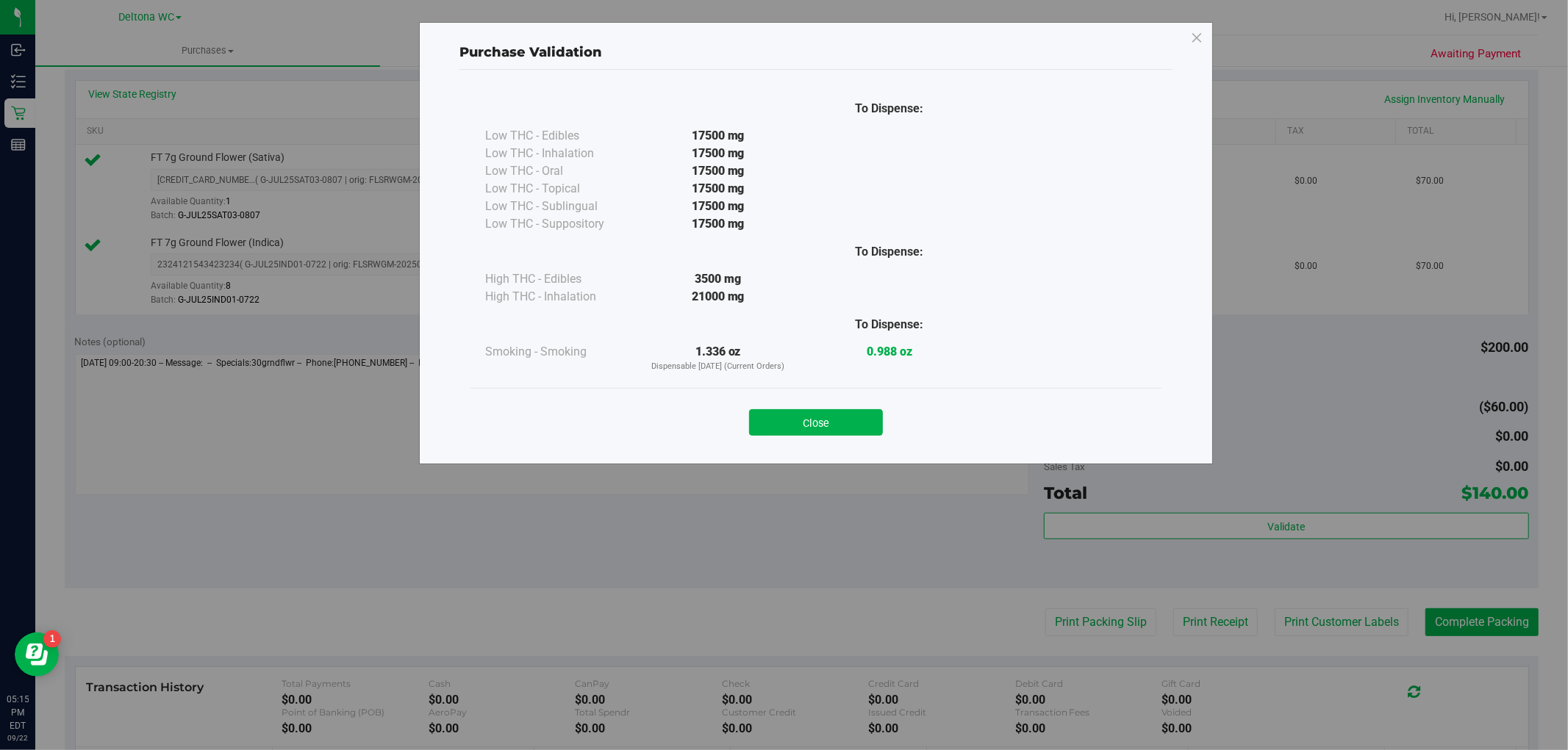
click at [837, 423] on button "Close" at bounding box center [816, 422] width 134 height 26
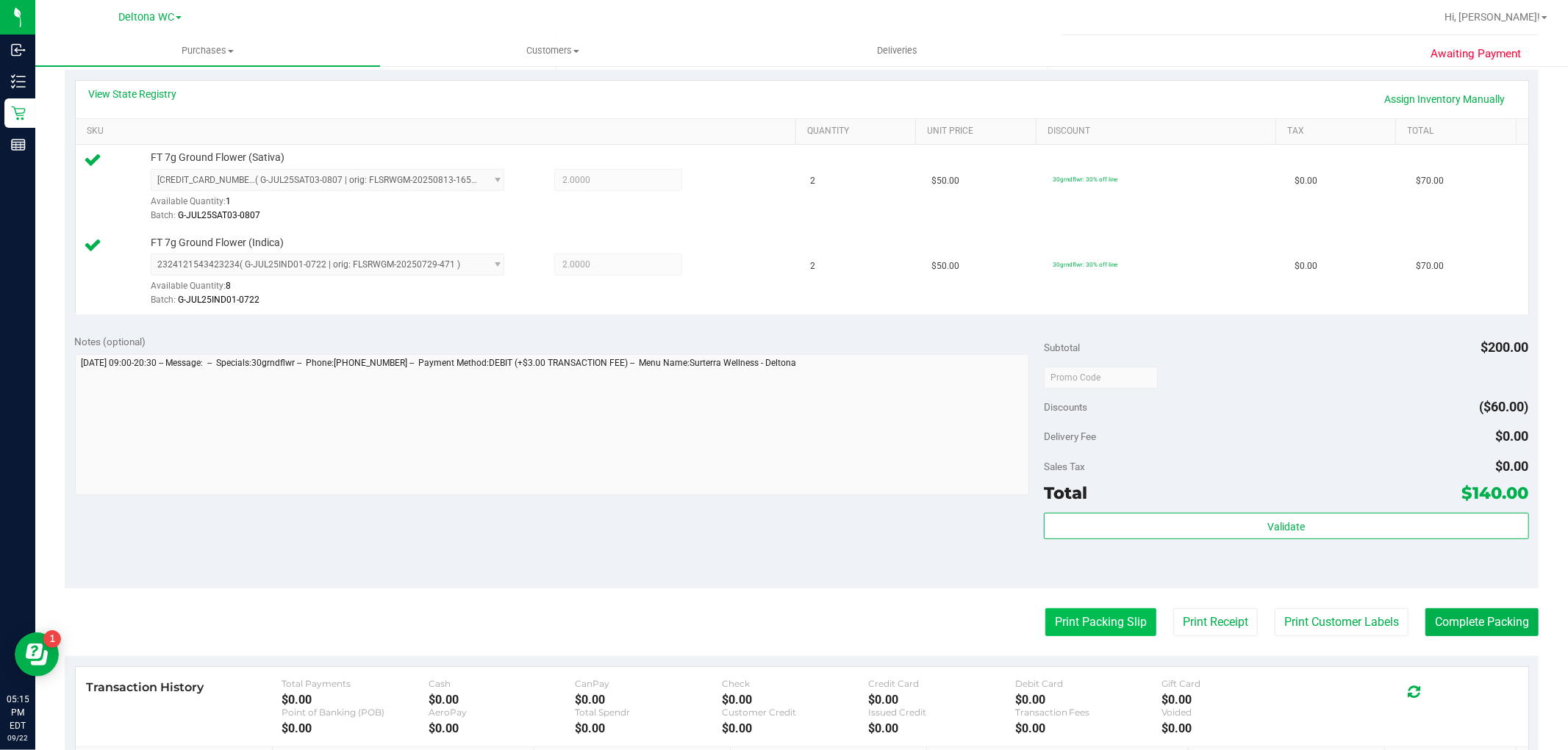
click at [1119, 611] on button "Print Packing Slip" at bounding box center [1101, 622] width 111 height 28
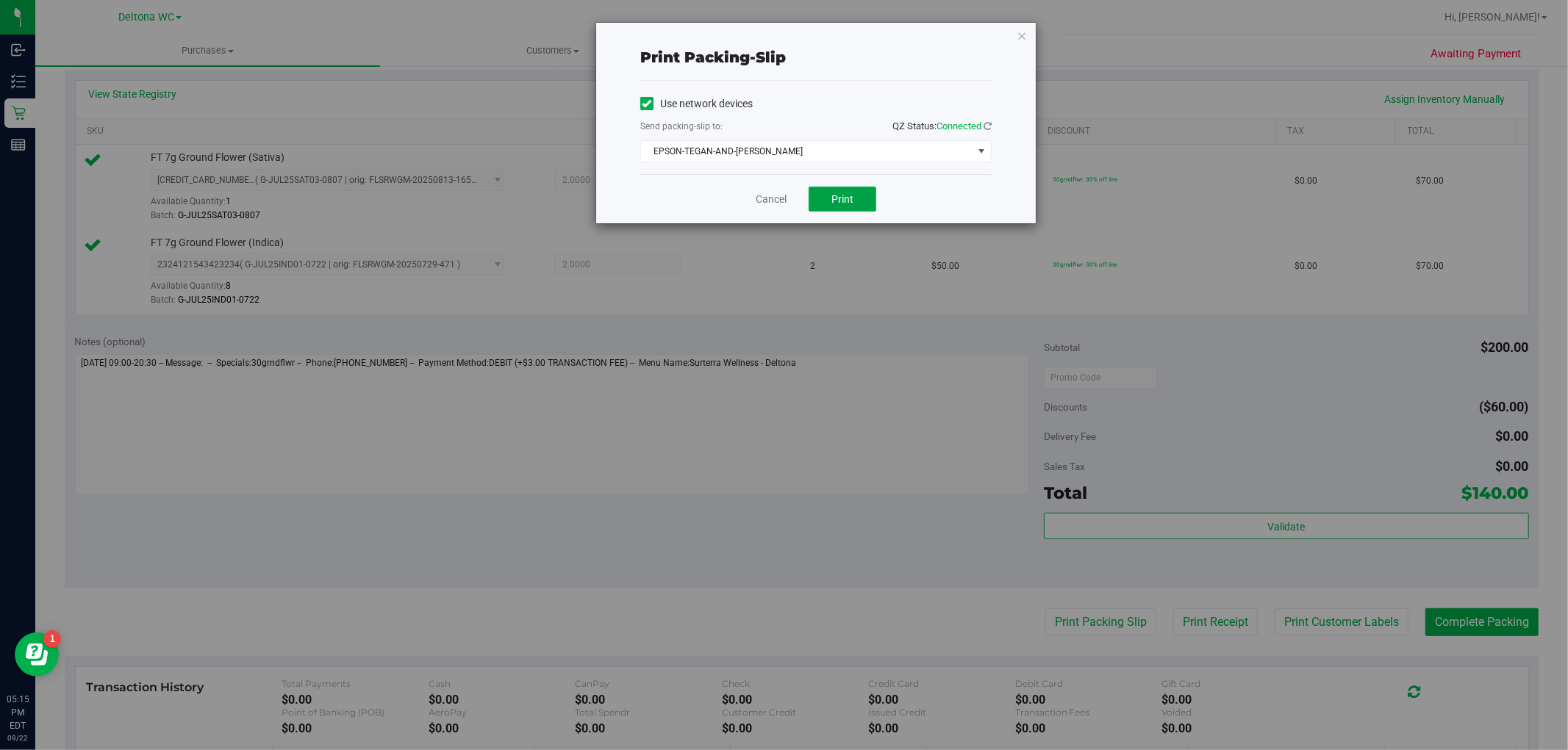
click at [842, 198] on span "Print" at bounding box center [842, 199] width 22 height 12
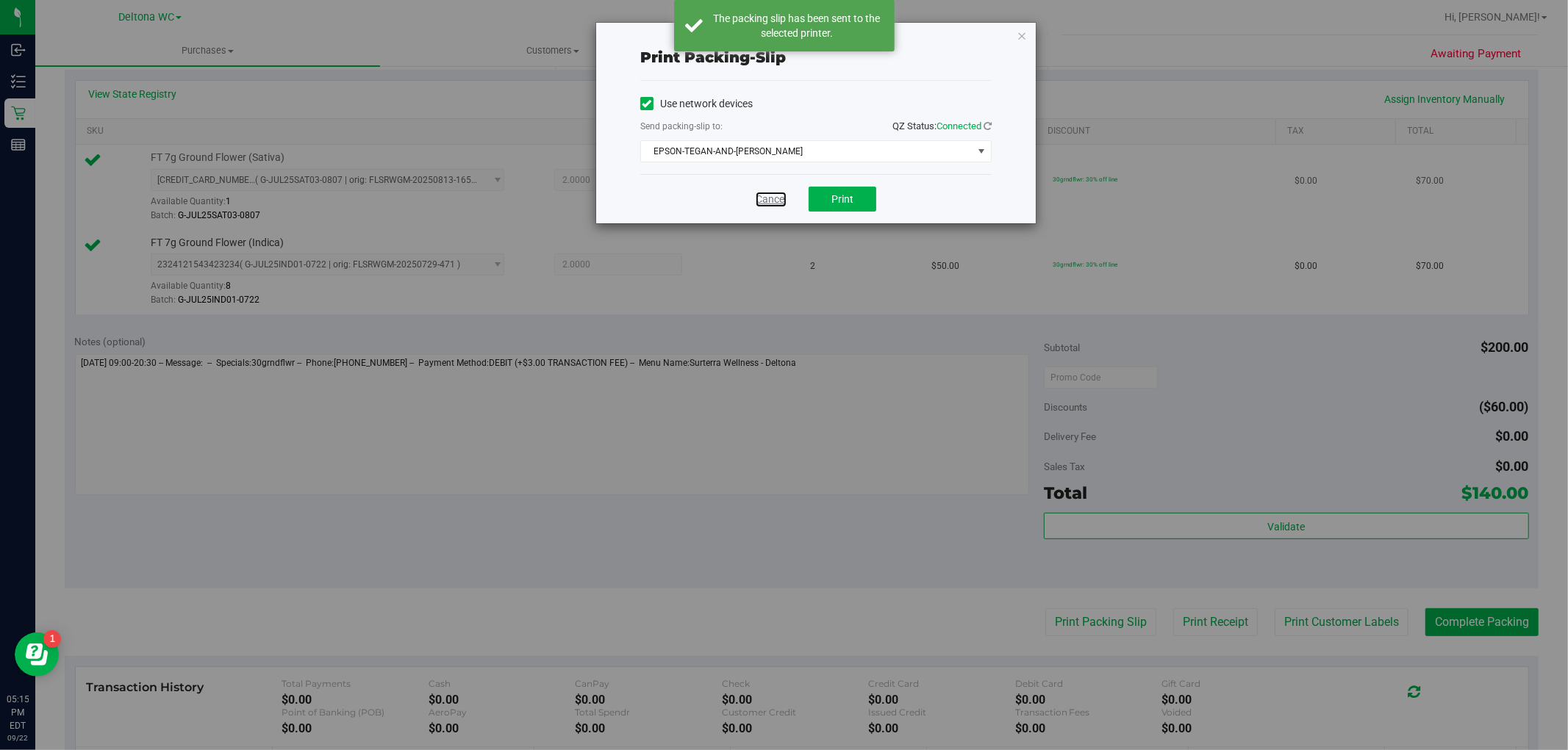
click at [770, 202] on link "Cancel" at bounding box center [771, 199] width 31 height 15
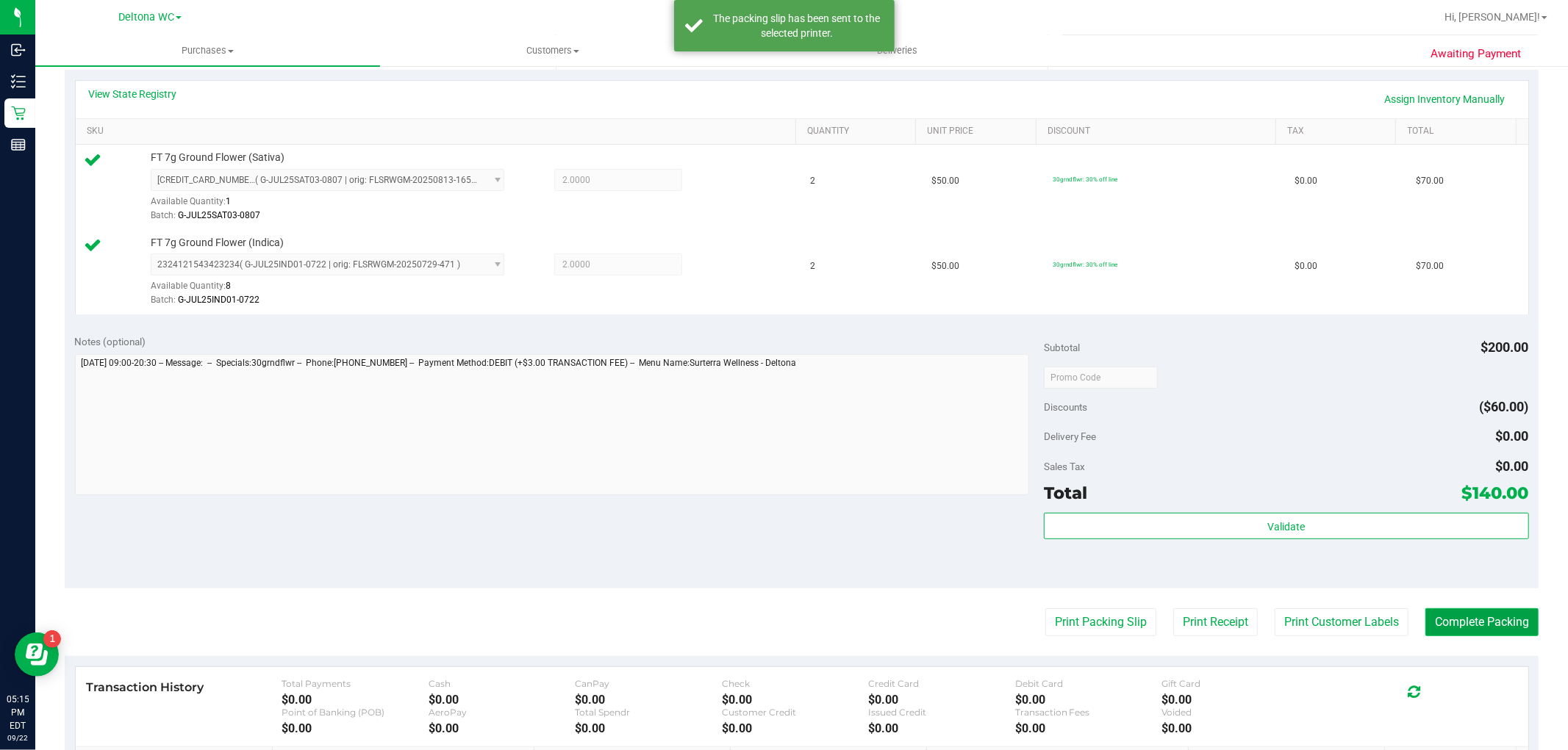
click at [1472, 611] on button "Complete Packing" at bounding box center [1482, 622] width 114 height 28
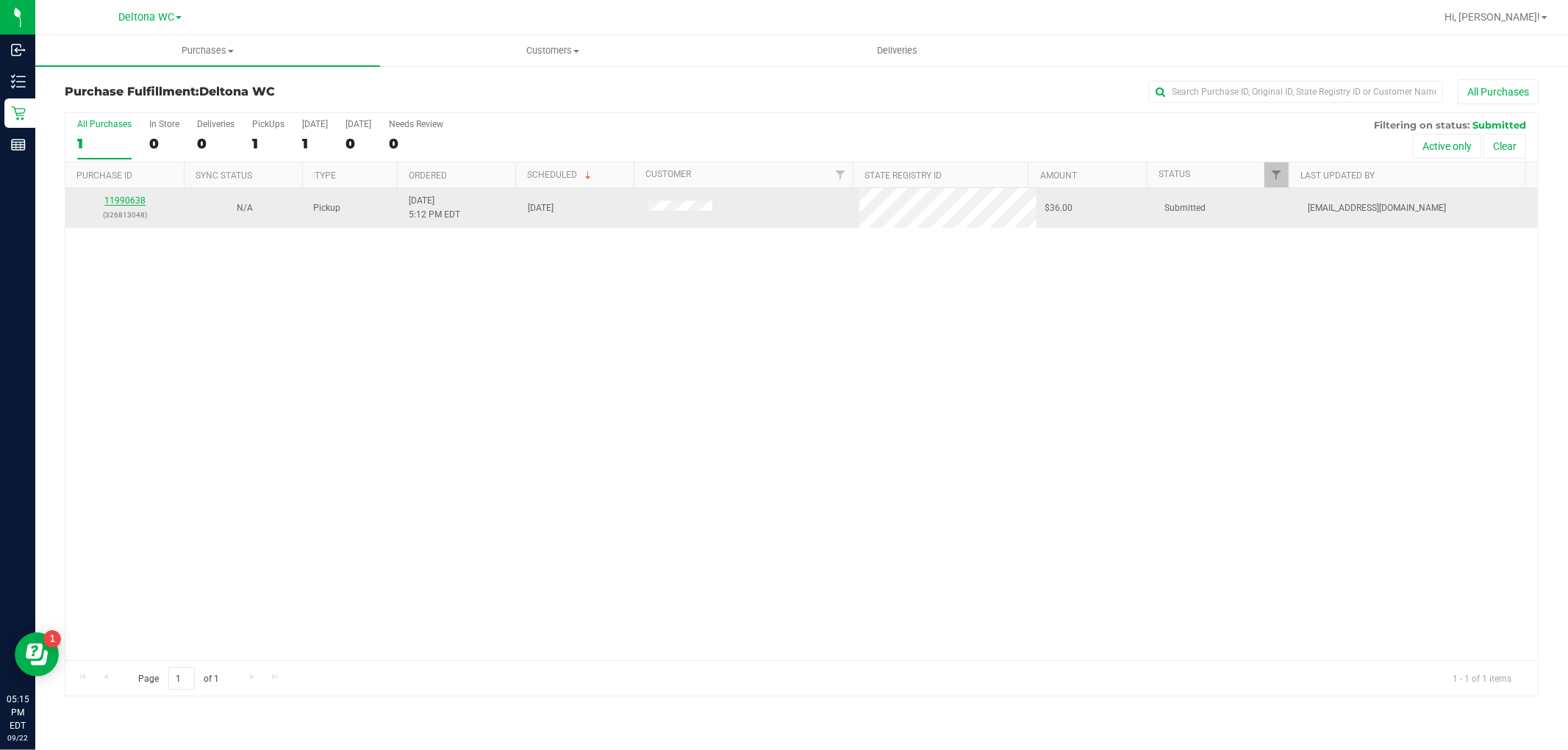
click at [124, 201] on link "11990638" at bounding box center [125, 200] width 41 height 10
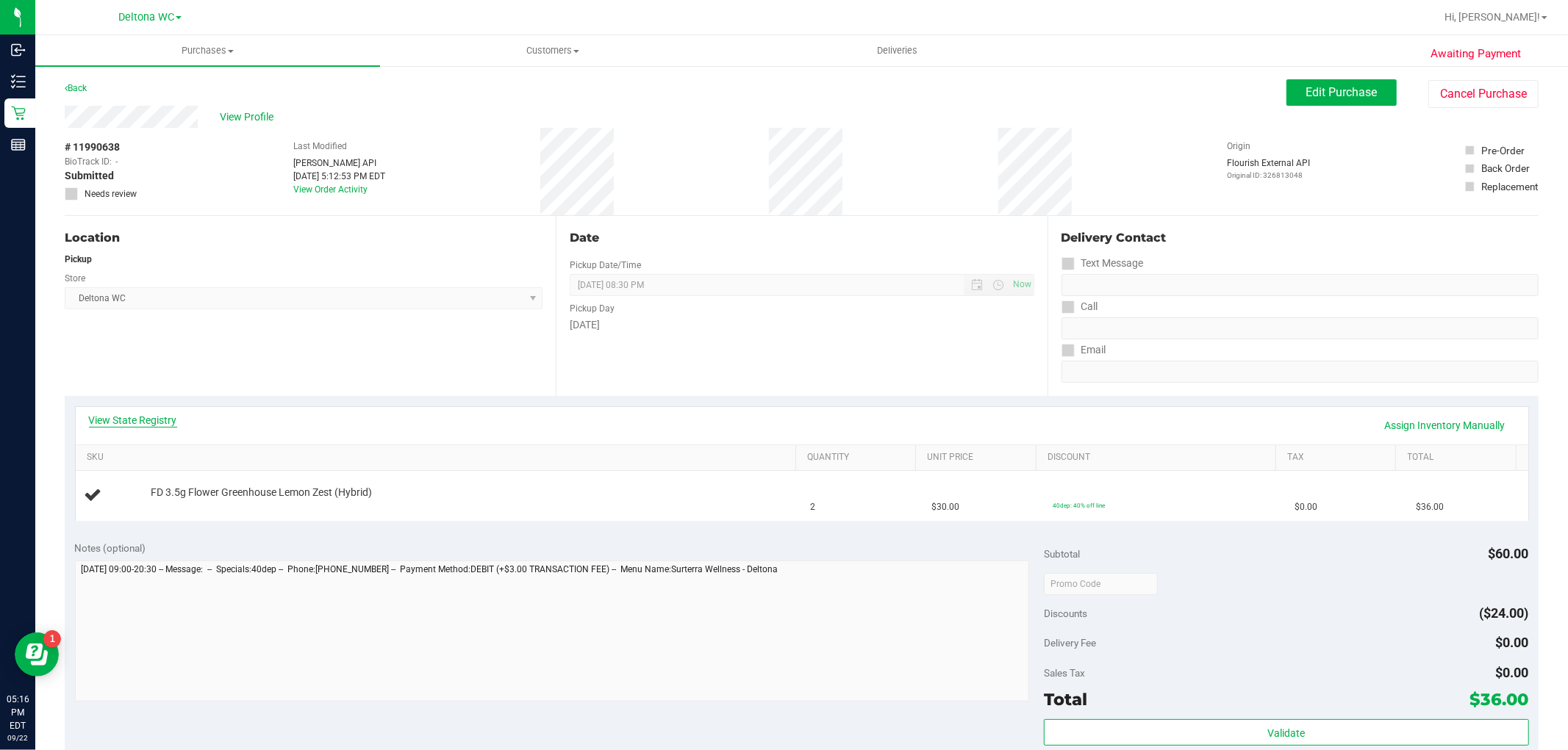
click at [122, 417] on link "View State Registry" at bounding box center [133, 420] width 88 height 15
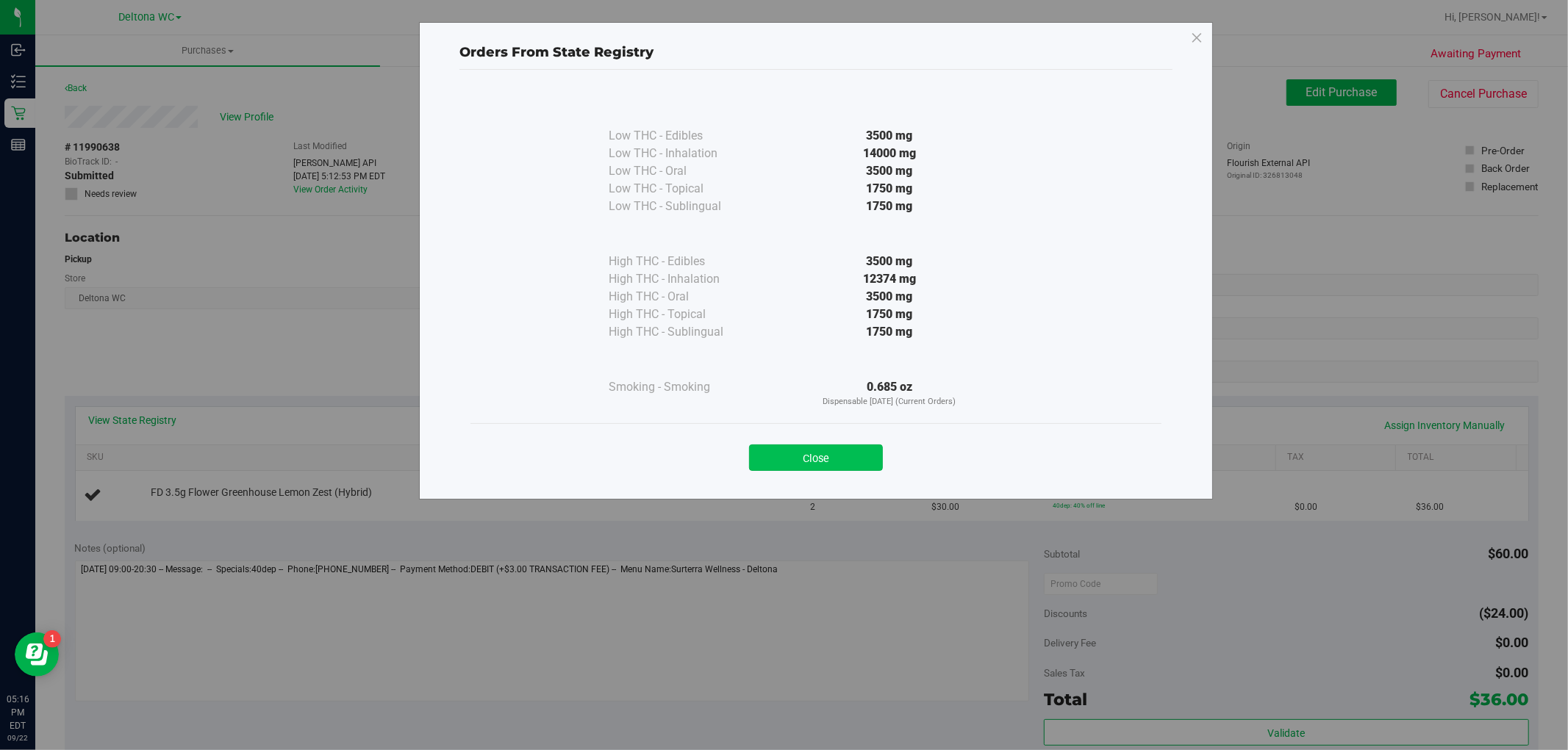
click at [833, 449] on button "Close" at bounding box center [816, 457] width 134 height 26
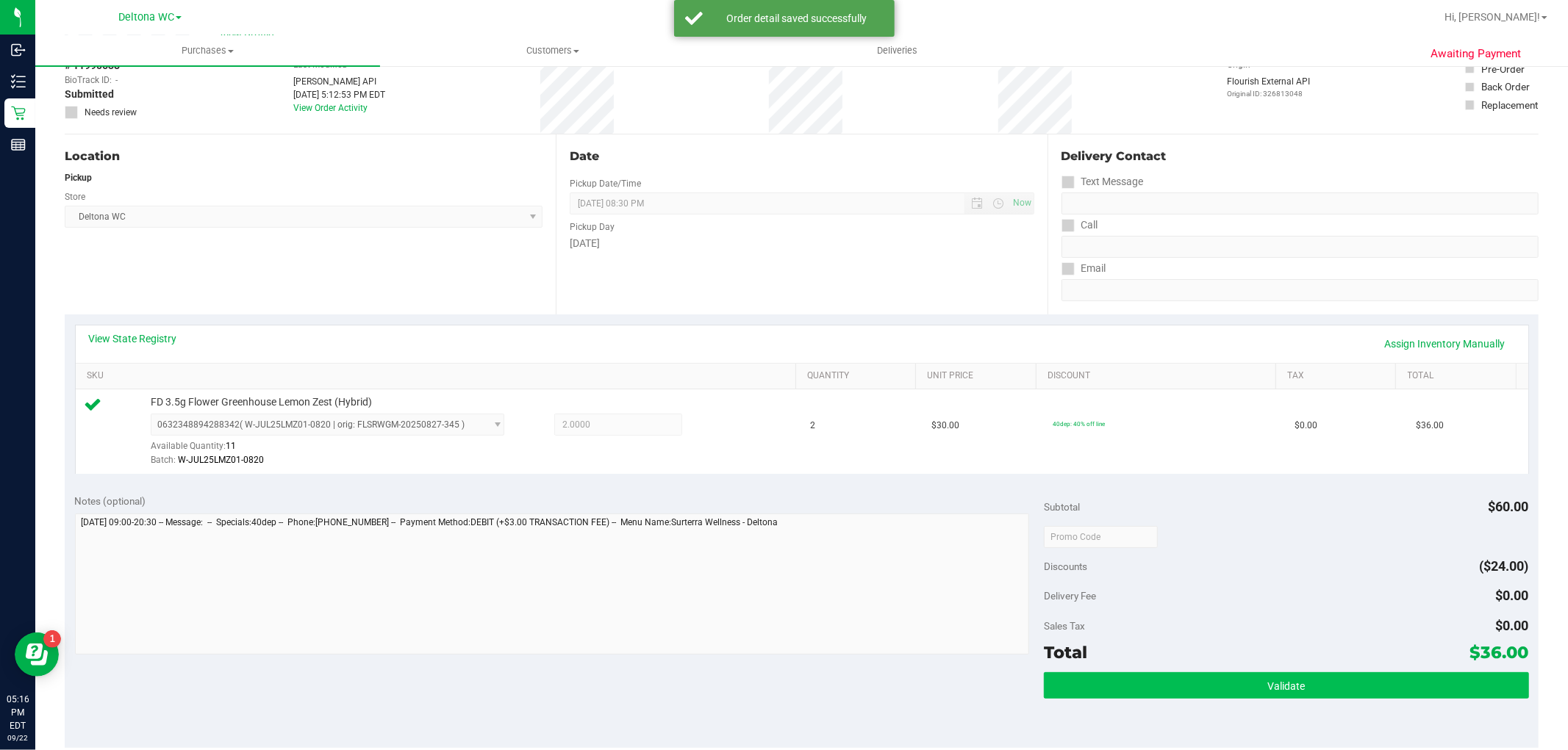
scroll to position [326, 0]
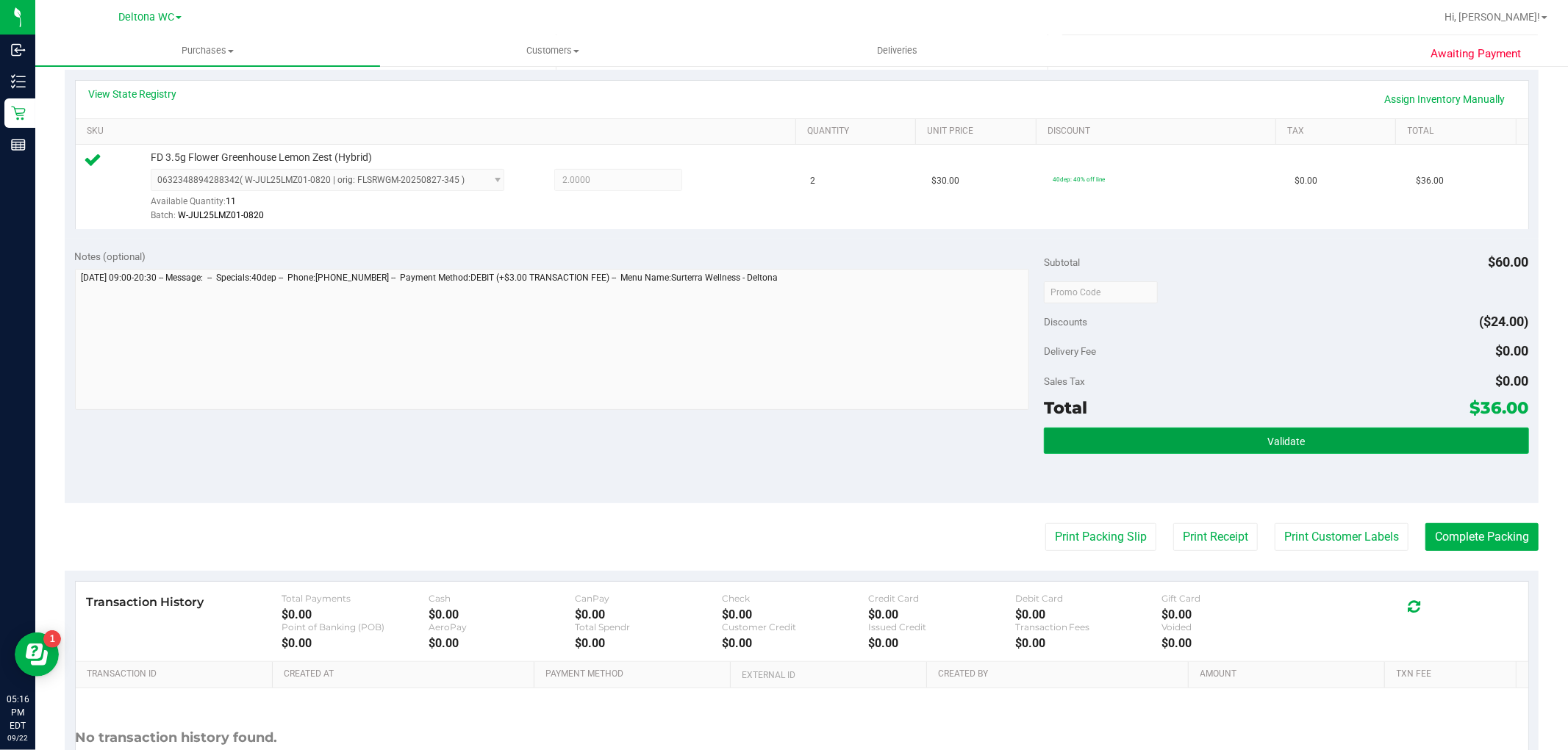
click at [1301, 447] on button "Validate" at bounding box center [1286, 440] width 484 height 26
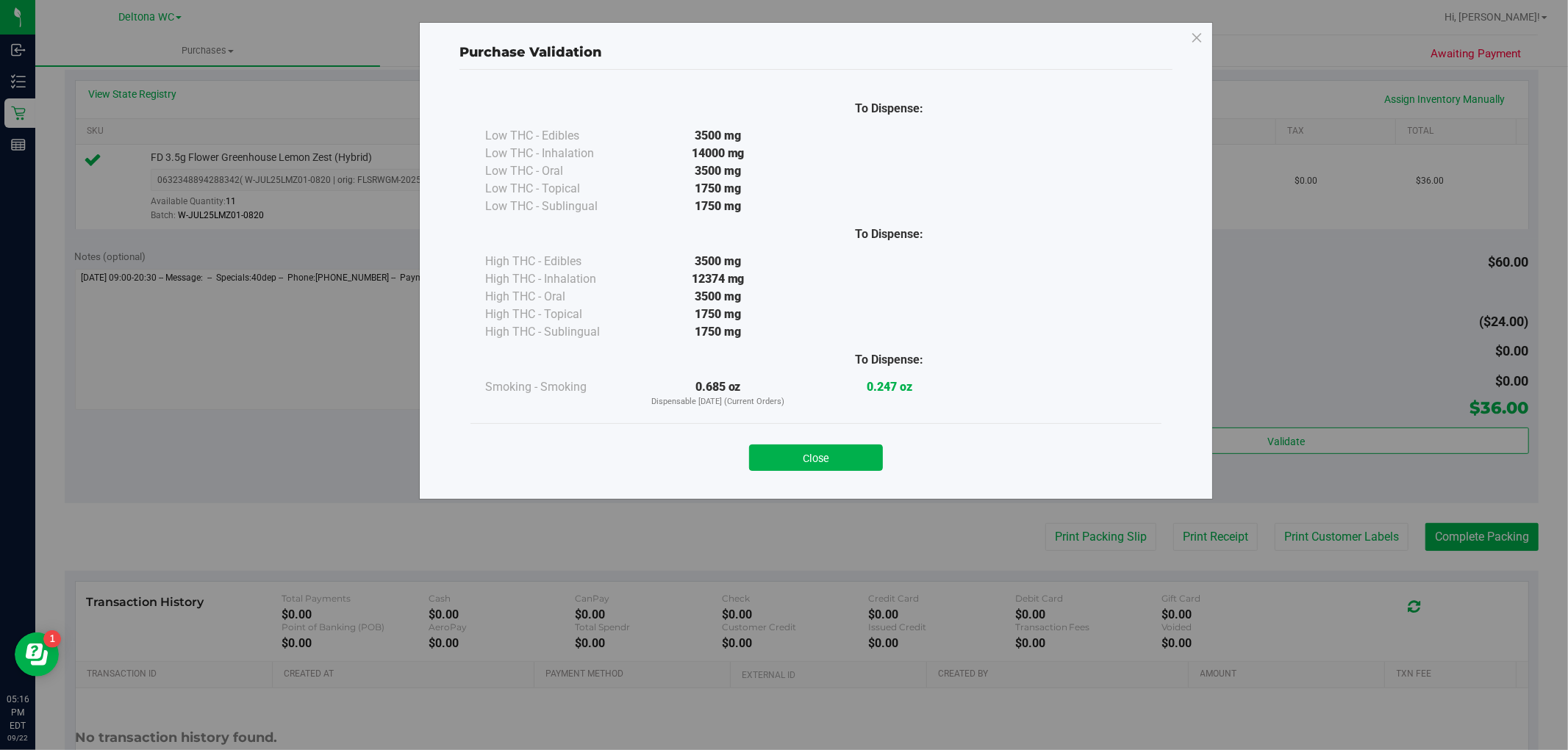
click at [820, 463] on button "Close" at bounding box center [816, 457] width 134 height 26
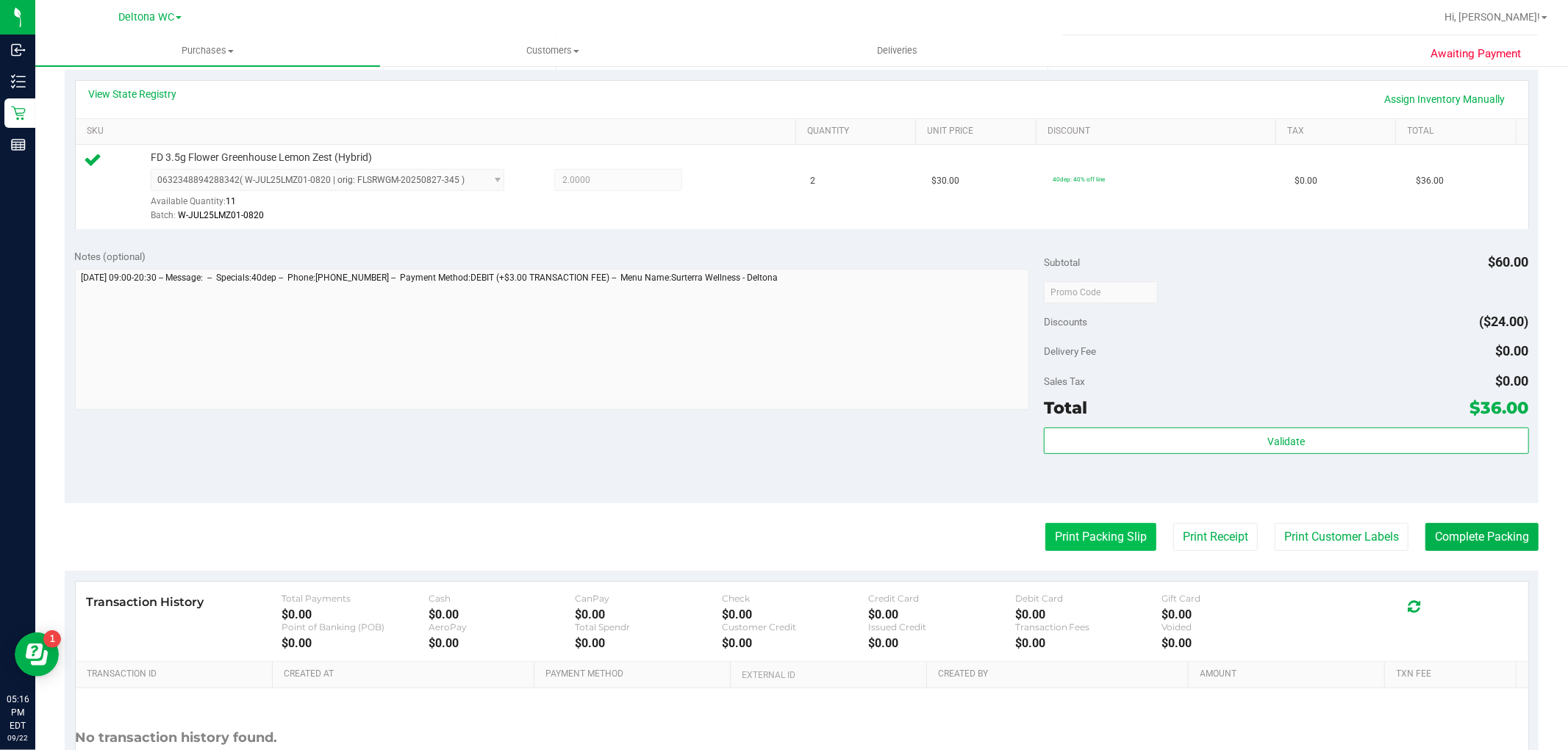
click at [1112, 537] on button "Print Packing Slip" at bounding box center [1101, 537] width 111 height 28
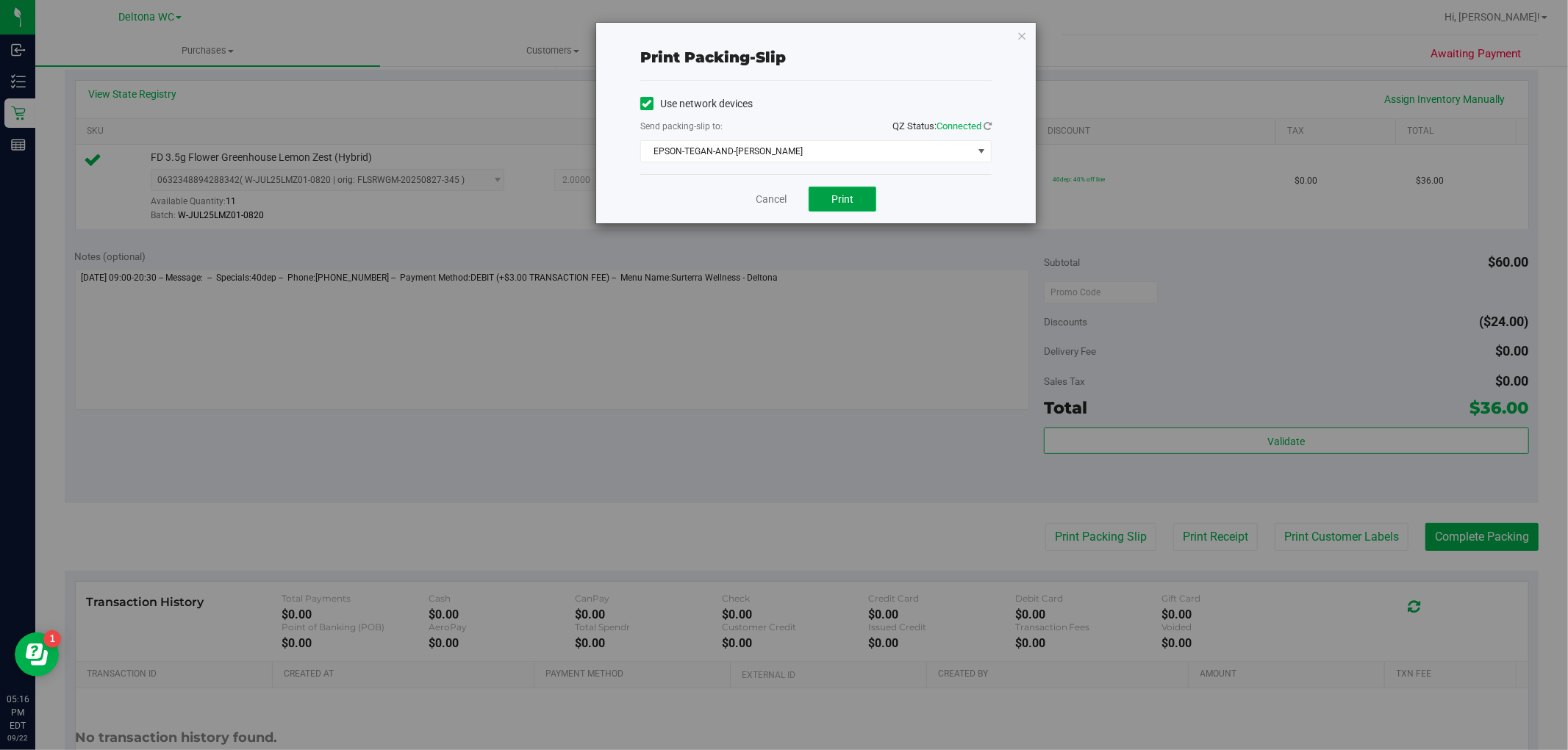
click at [857, 206] on button "Print" at bounding box center [842, 198] width 67 height 25
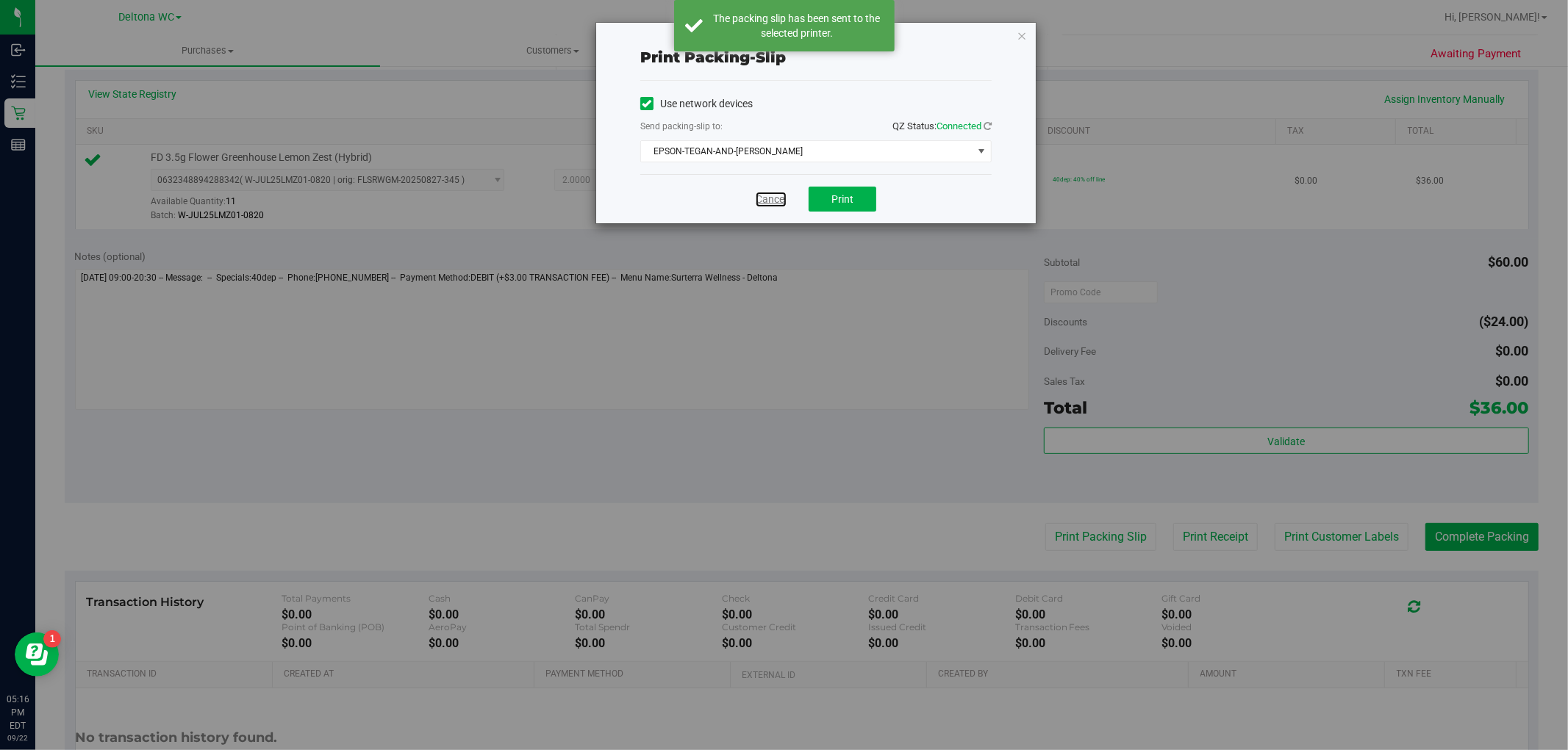
drag, startPoint x: 769, startPoint y: 199, endPoint x: 789, endPoint y: 217, distance: 26.9
click at [769, 198] on link "Cancel" at bounding box center [771, 199] width 31 height 15
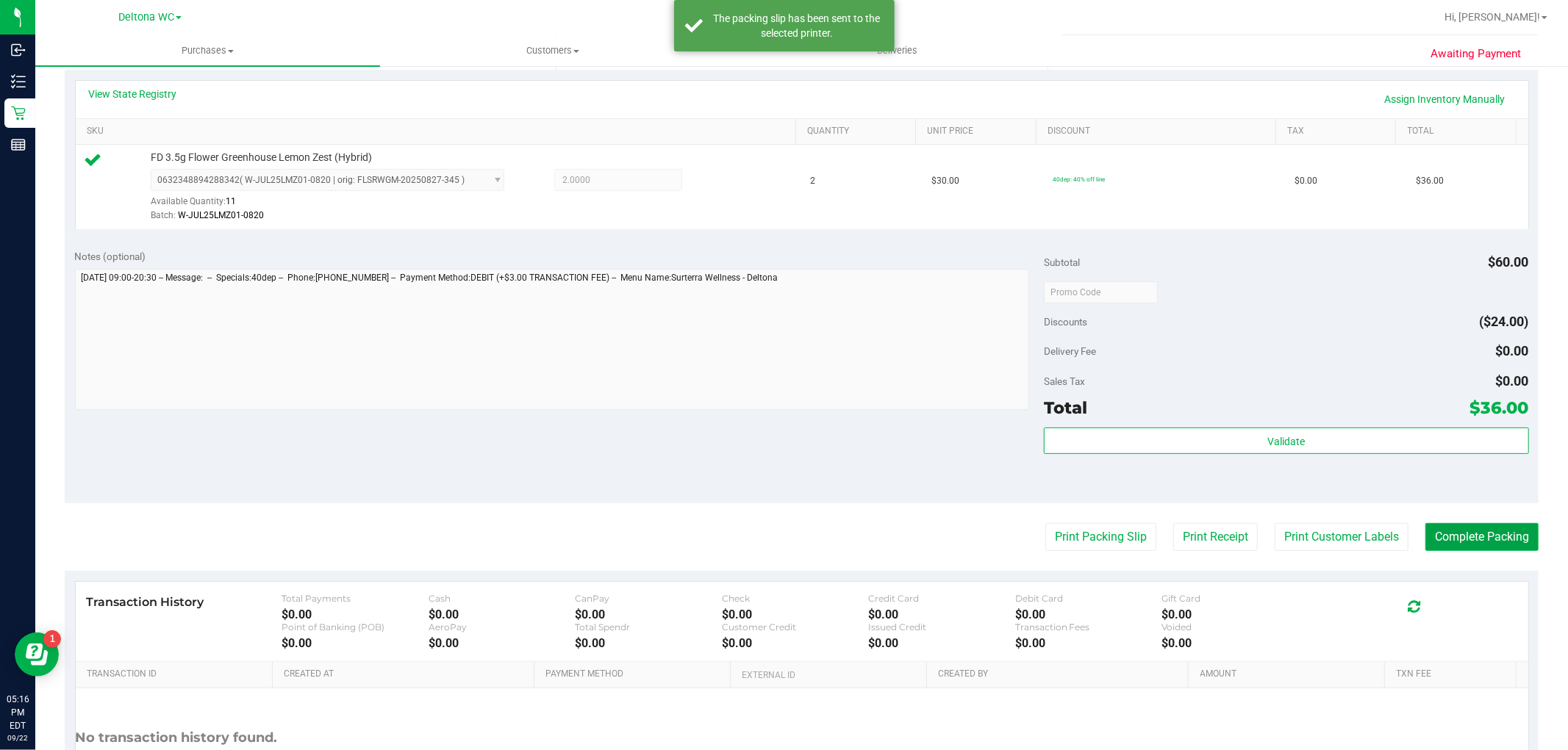
click at [1484, 534] on button "Complete Packing" at bounding box center [1482, 537] width 114 height 28
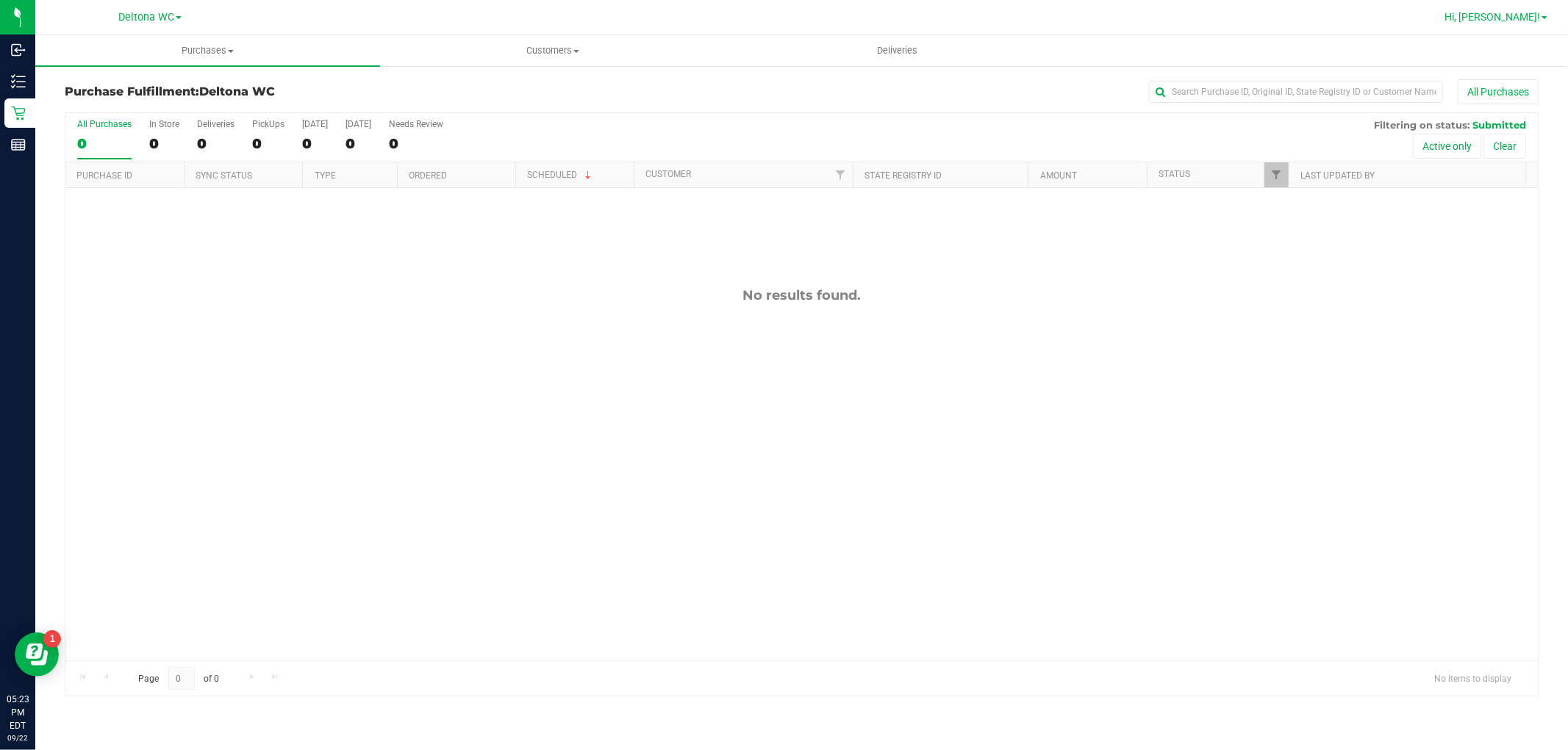
click at [1519, 25] on link "Hi, [PERSON_NAME]!" at bounding box center [1496, 17] width 114 height 15
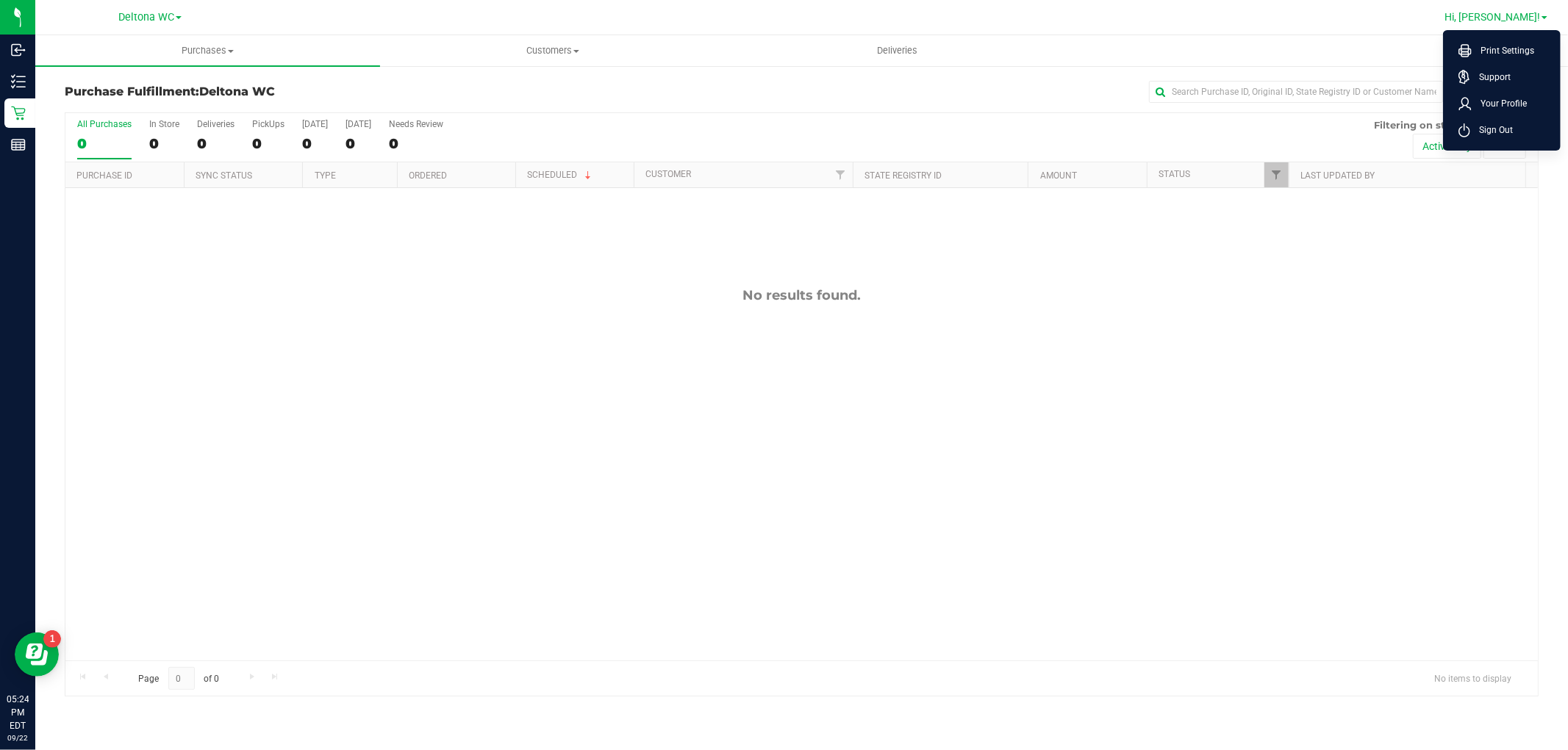
click at [1482, 133] on span "Sign Out" at bounding box center [1492, 130] width 43 height 15
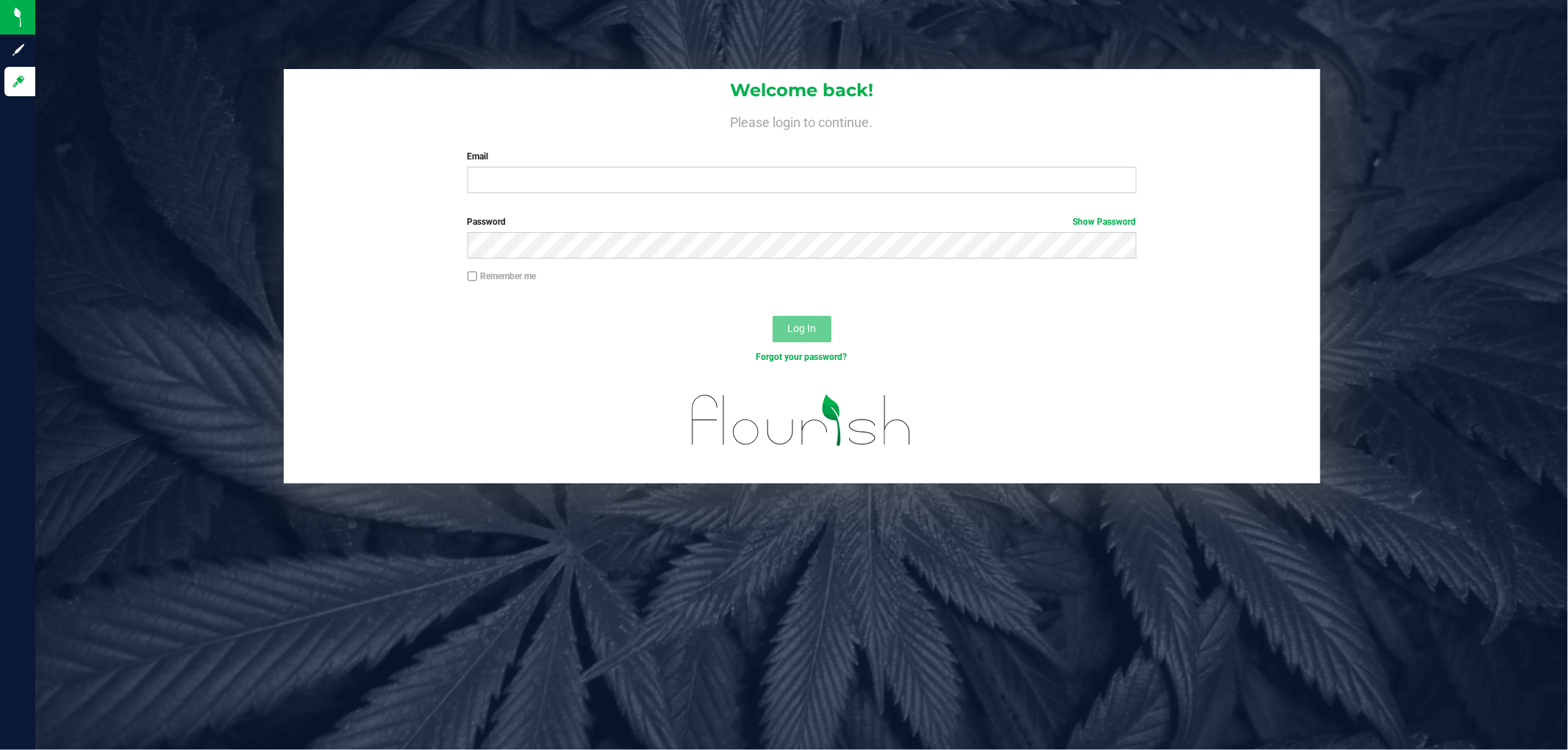
click at [133, 202] on div "Welcome back! Please login to continue. Email Required Please format your email…" at bounding box center [802, 276] width 1555 height 414
